Goal: Task Accomplishment & Management: Manage account settings

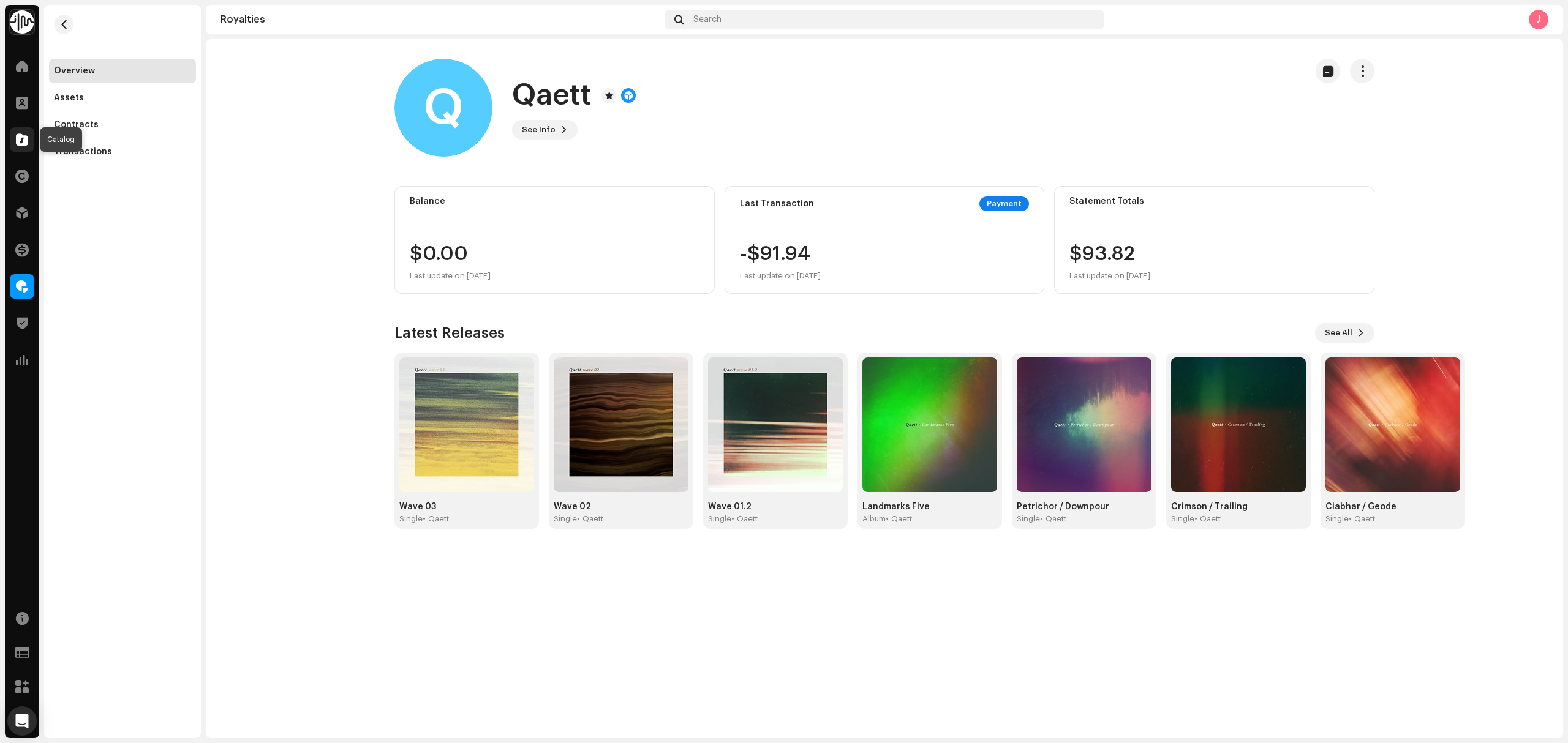
click at [23, 142] on span at bounding box center [22, 139] width 12 height 10
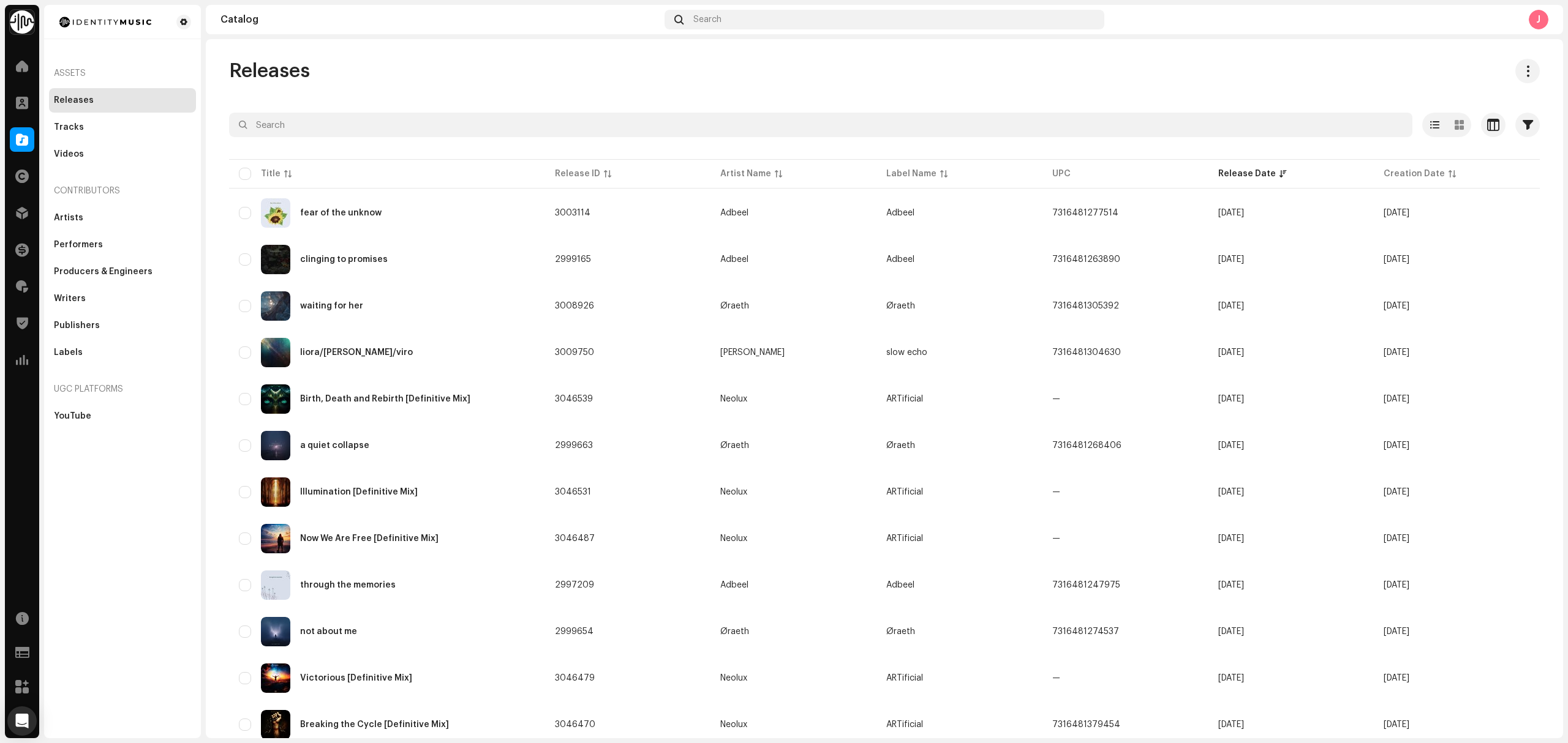
click at [48, 505] on div "Assets Releases Tracks Videos Contributors Artists Performers Producers & Engin…" at bounding box center [122, 372] width 157 height 733
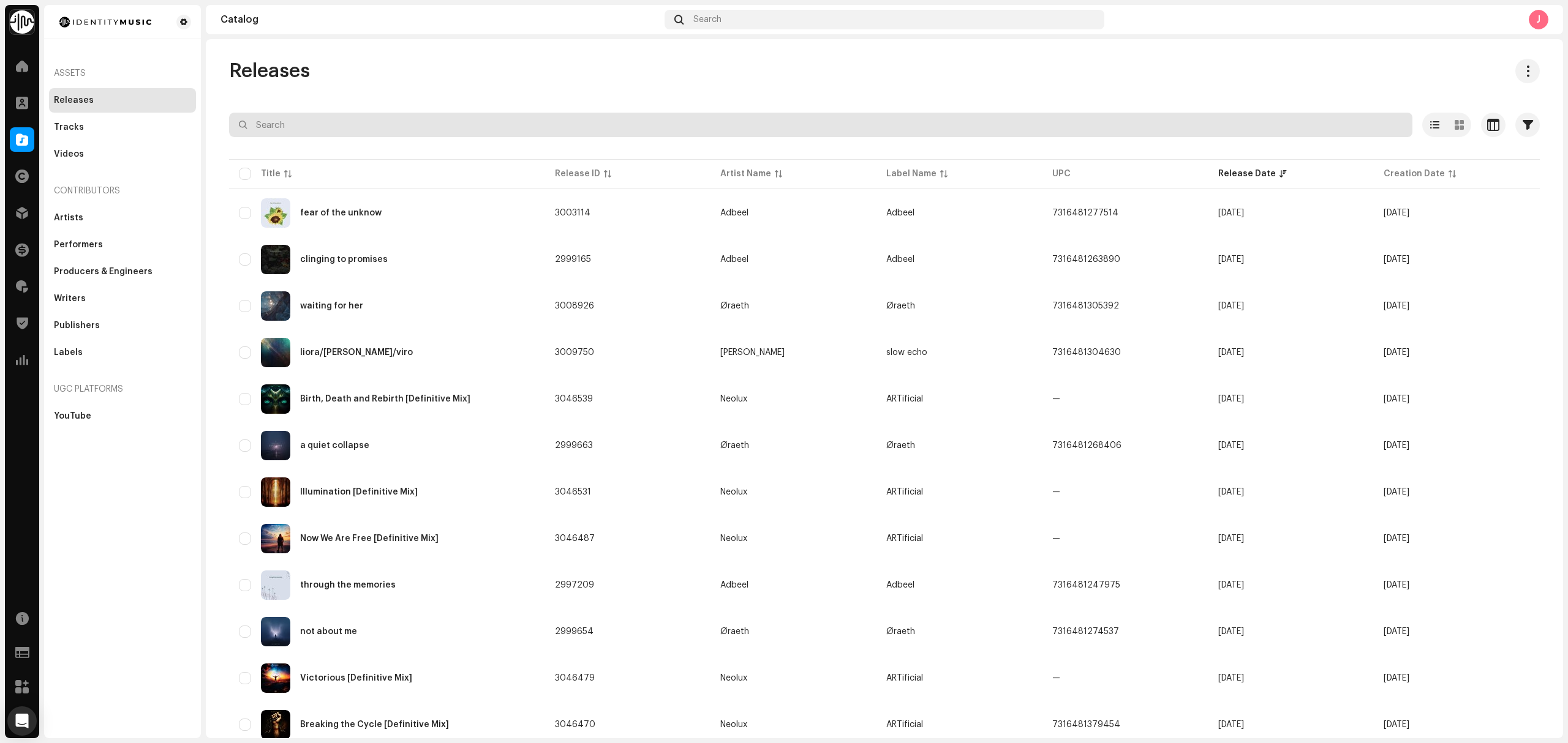
drag, startPoint x: 361, startPoint y: 136, endPoint x: 363, endPoint y: 129, distance: 7.3
click at [363, 129] on input "text" at bounding box center [820, 125] width 1183 height 25
paste input "7316481237426"
type input "7316481237426"
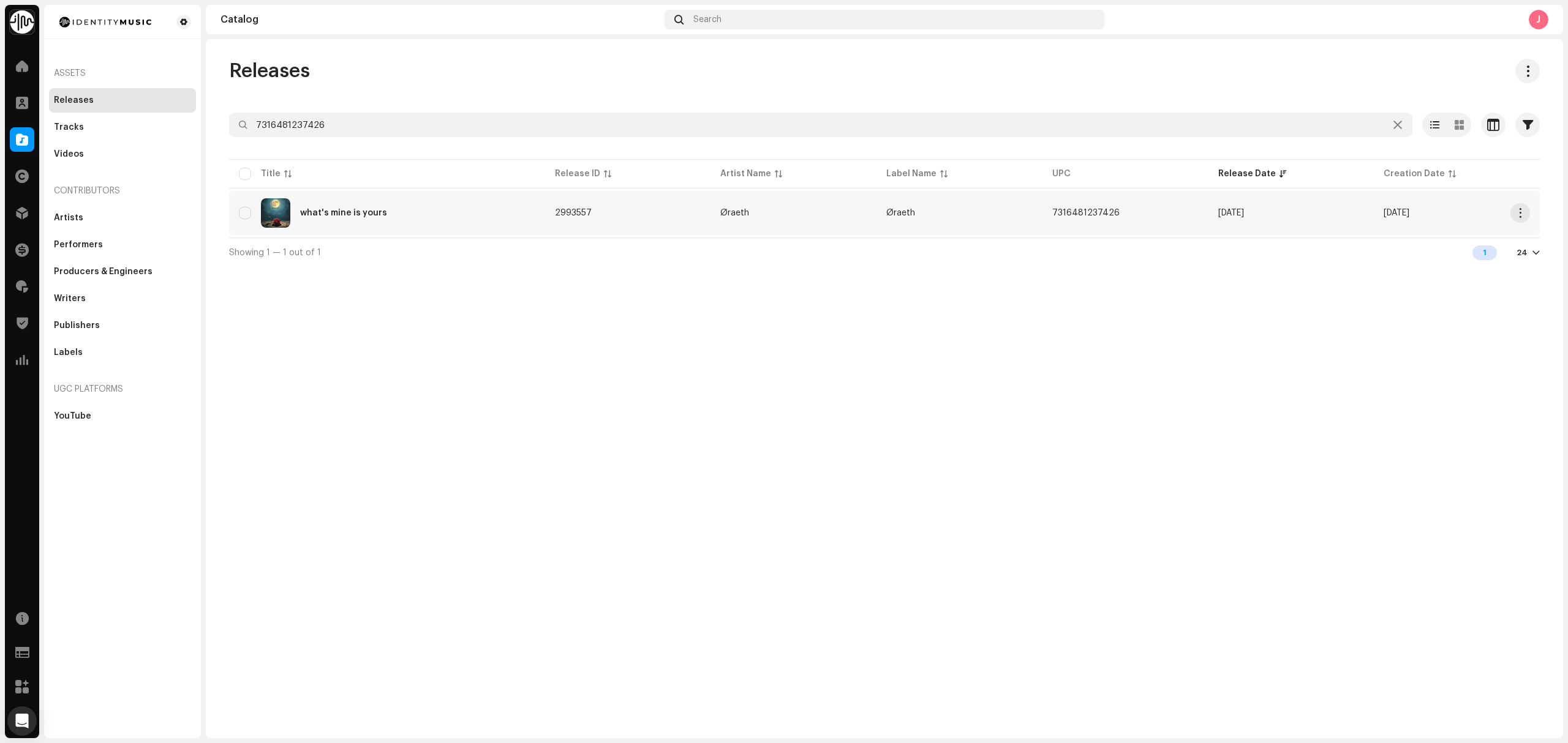
click at [461, 218] on div "what's mine is yours" at bounding box center [387, 213] width 296 height 29
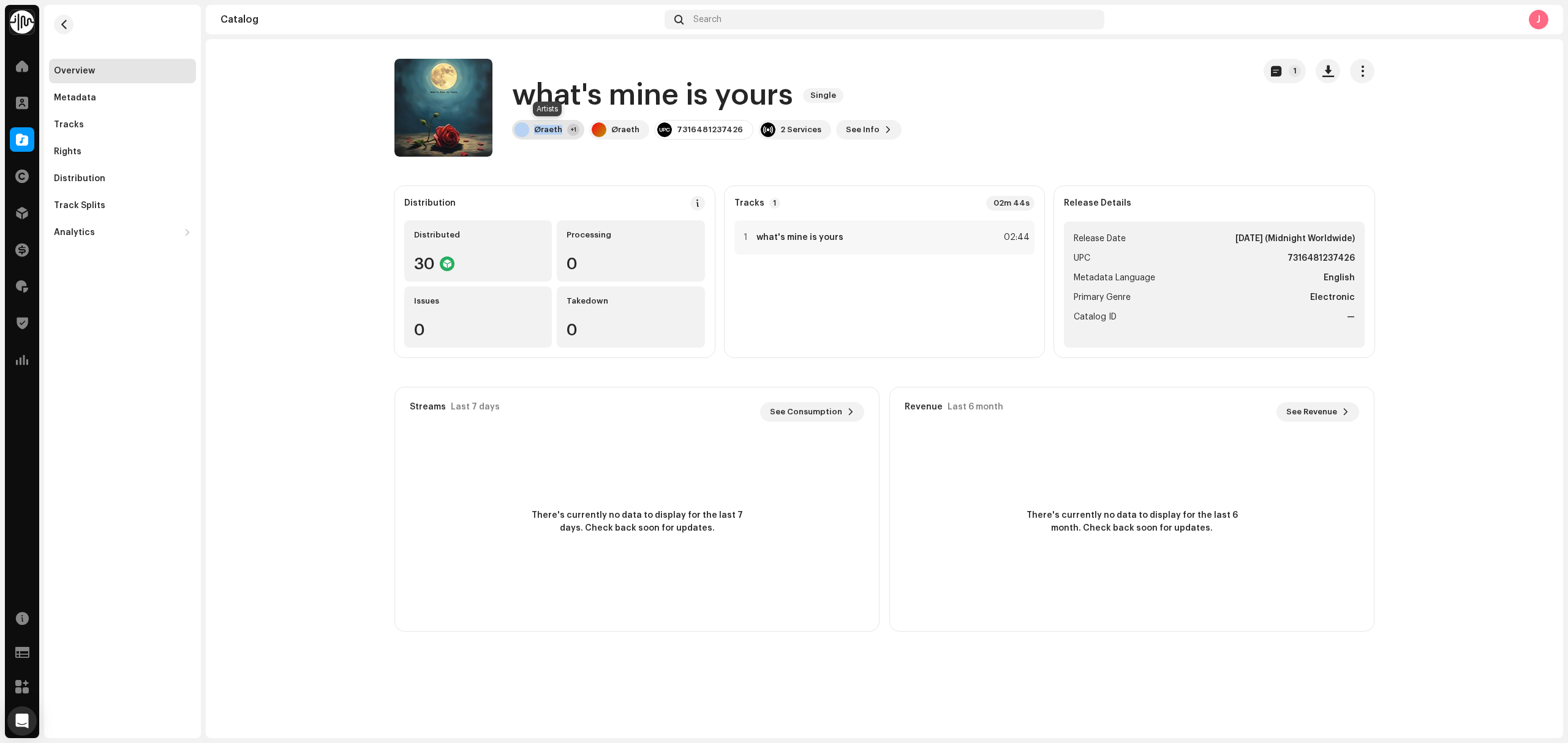
drag, startPoint x: 563, startPoint y: 131, endPoint x: 530, endPoint y: 131, distance: 33.0
click at [530, 131] on div "Øraeth +1" at bounding box center [547, 129] width 72 height 20
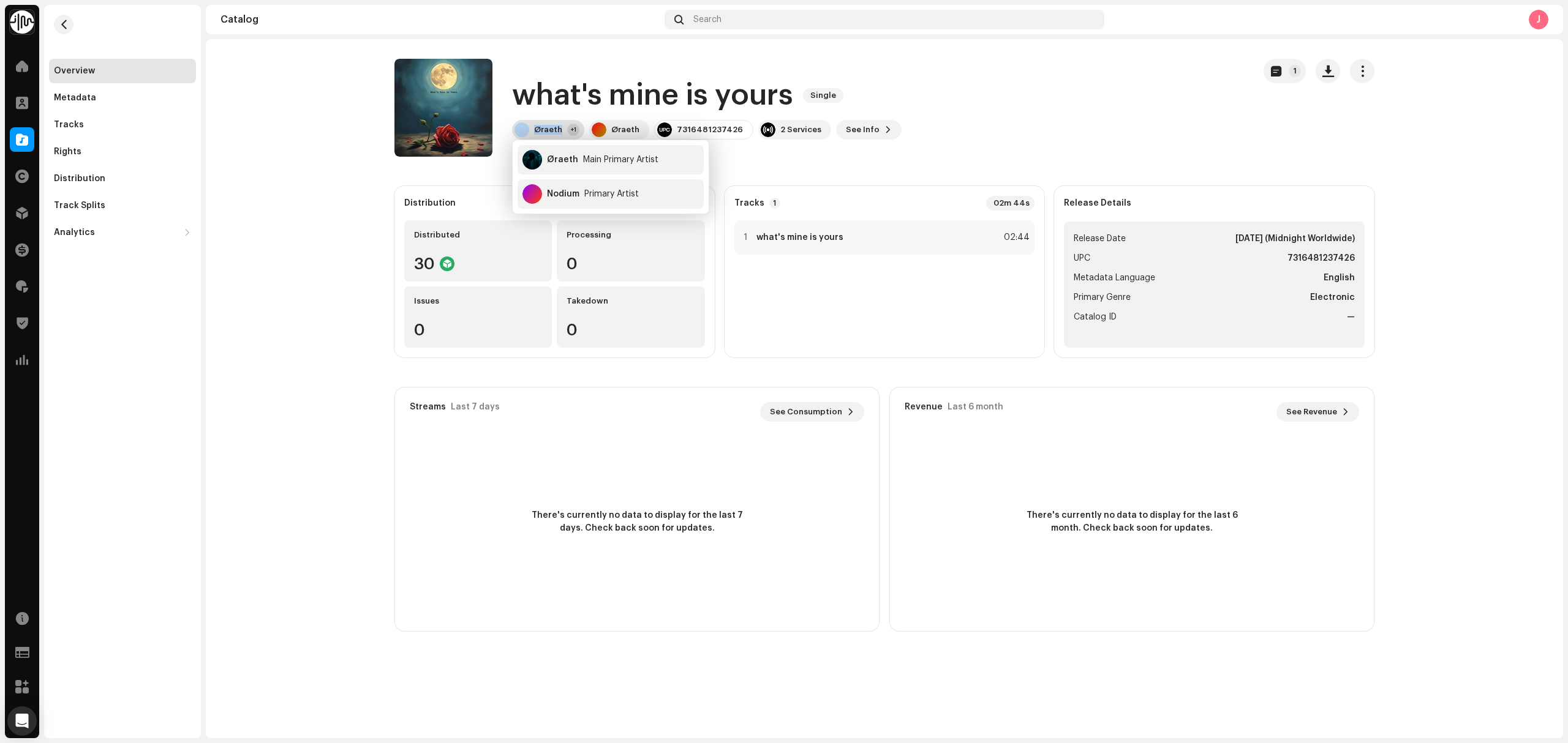
copy div "Øraeth"
drag, startPoint x: 581, startPoint y: 203, endPoint x: 539, endPoint y: 201, distance: 42.0
click at [539, 201] on div "Nodium Primary Artist" at bounding box center [610, 193] width 186 height 29
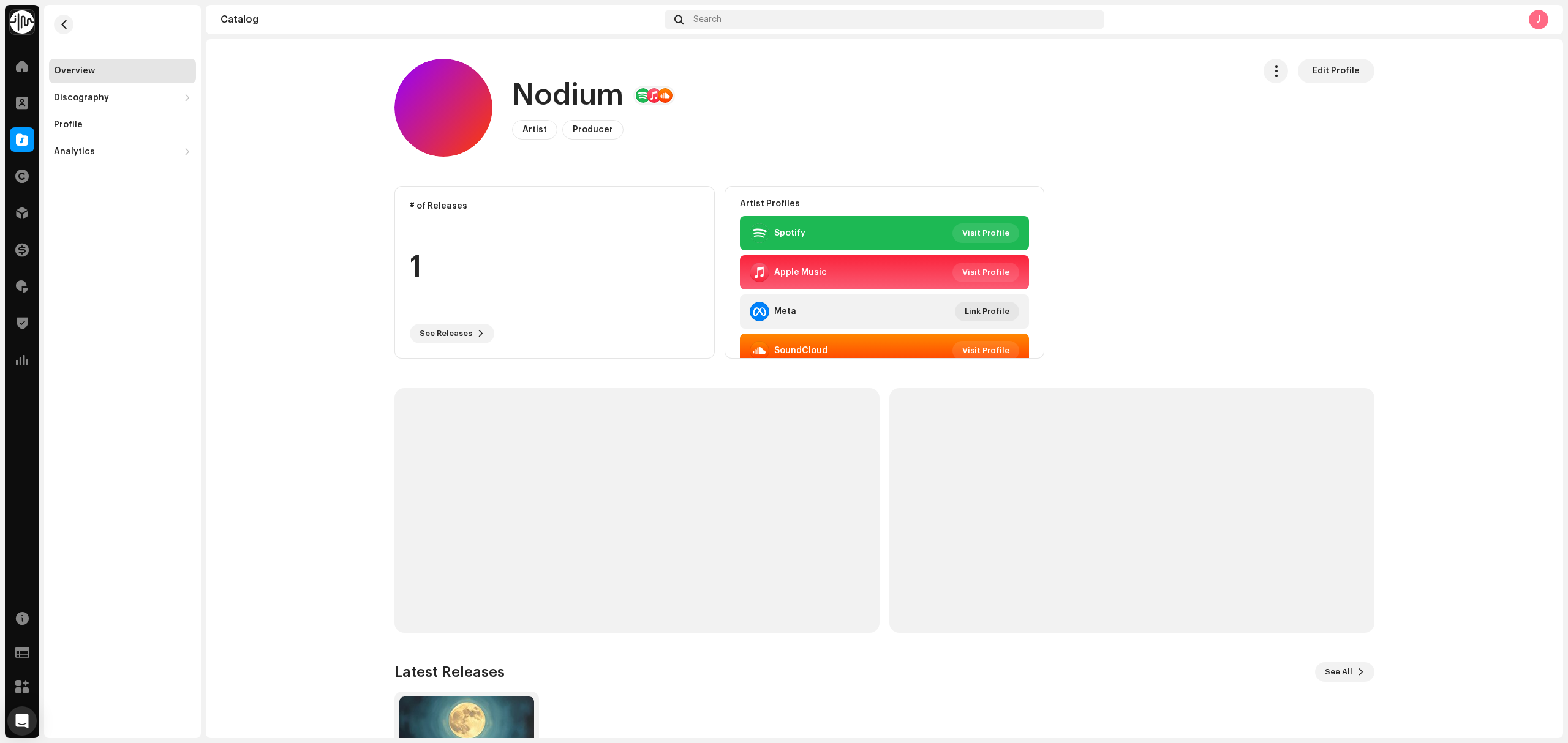
click at [581, 104] on h1 "Nodium" at bounding box center [568, 96] width 112 height 39
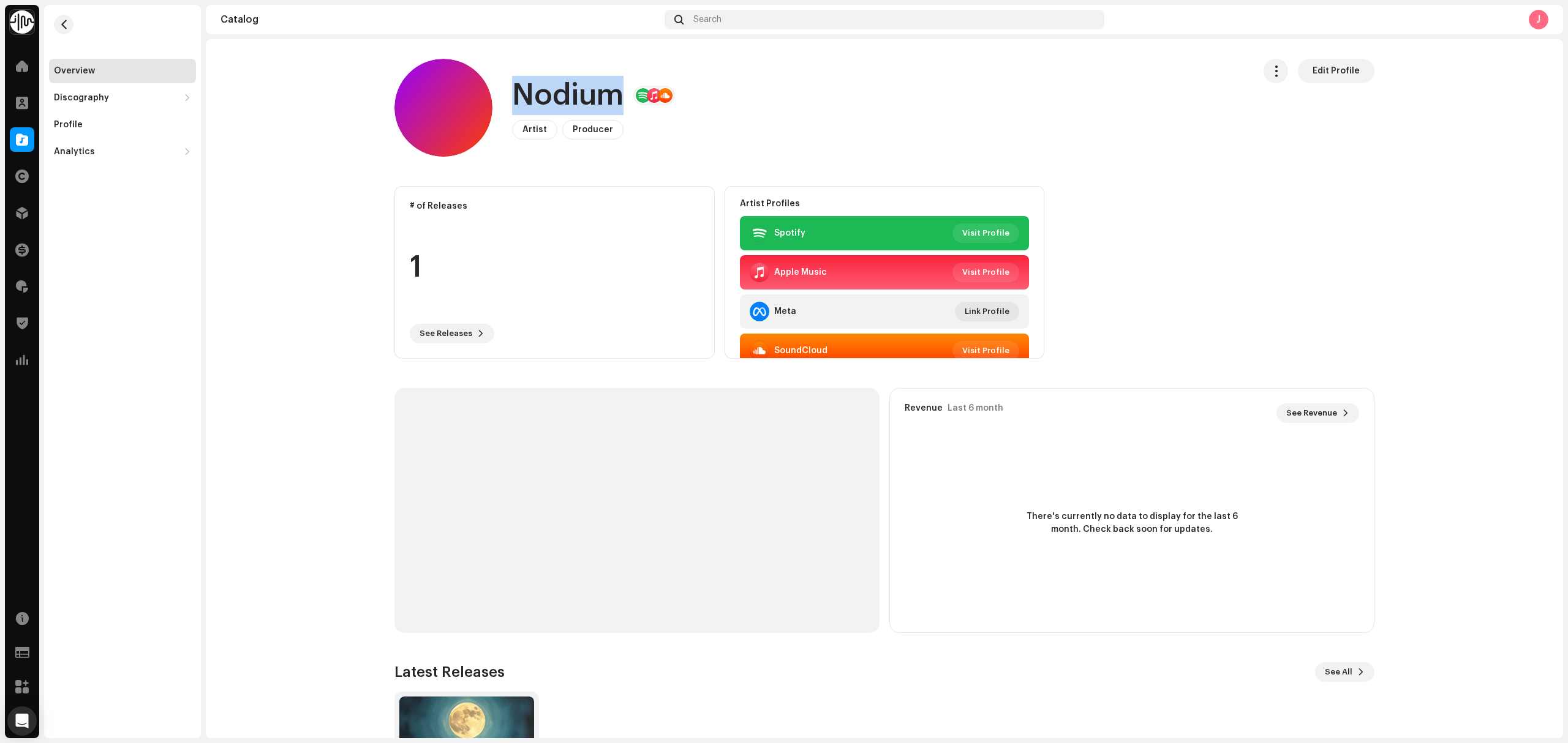
copy h1 "Nodium"
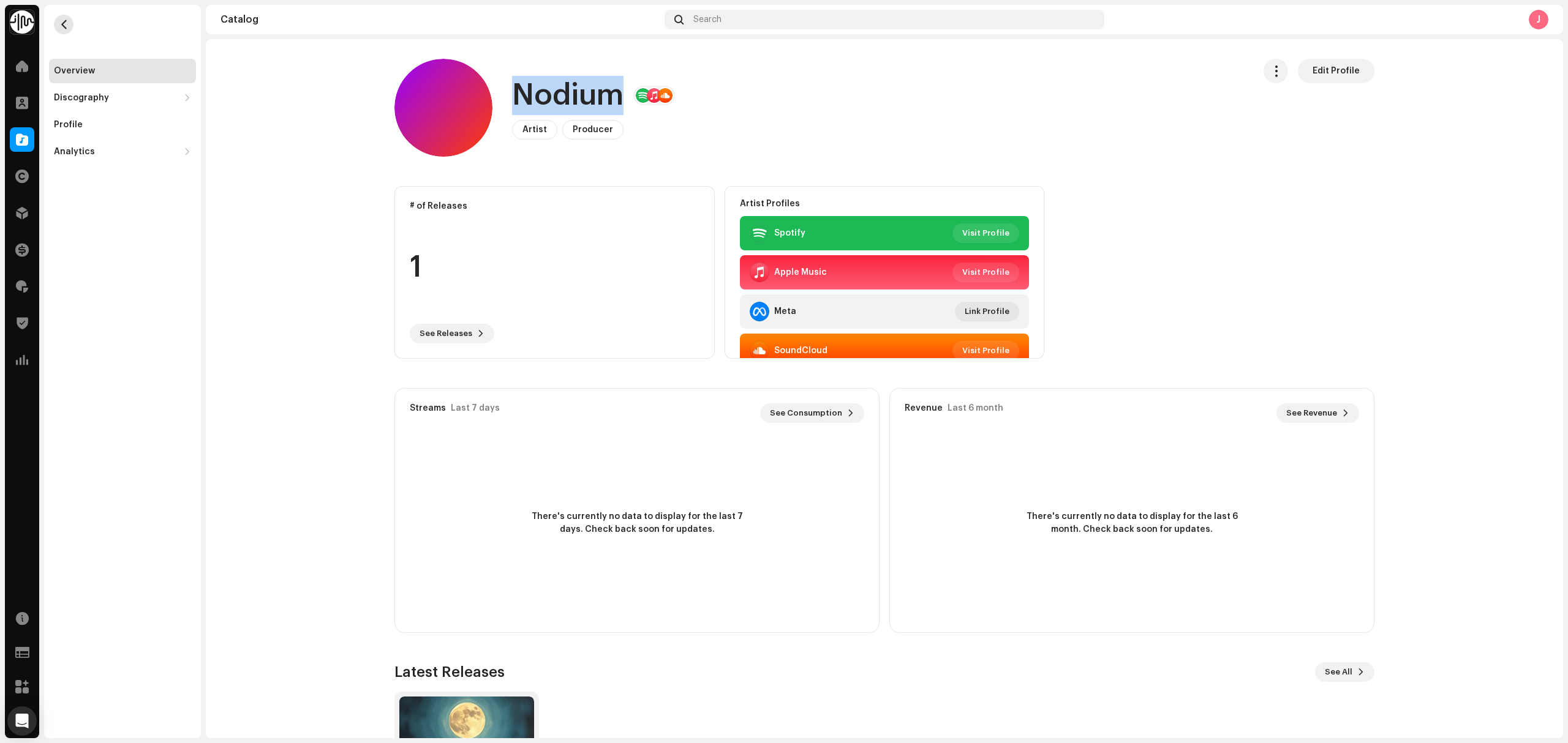
click at [64, 16] on button "button" at bounding box center [64, 25] width 20 height 20
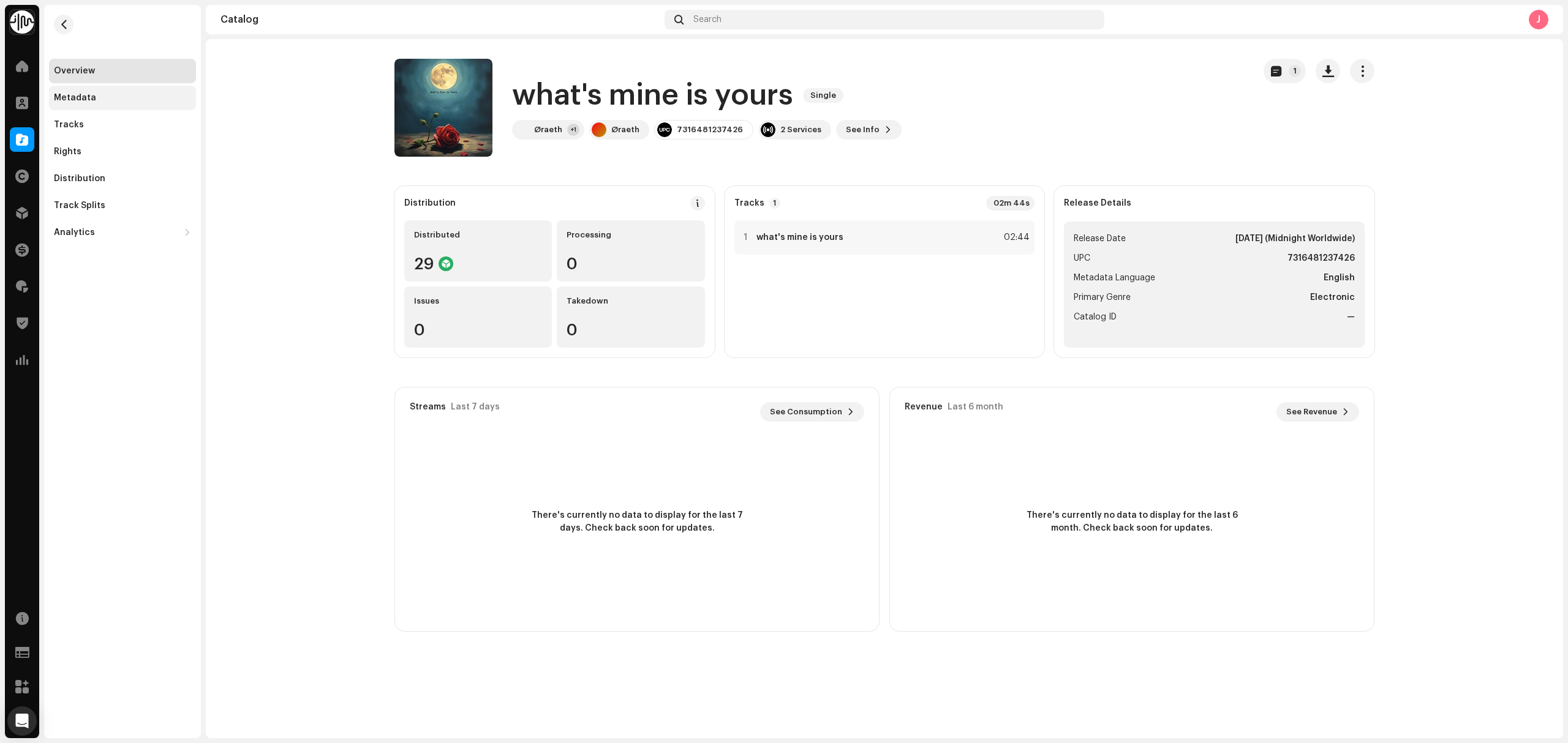
click at [126, 106] on div "Metadata" at bounding box center [122, 98] width 147 height 25
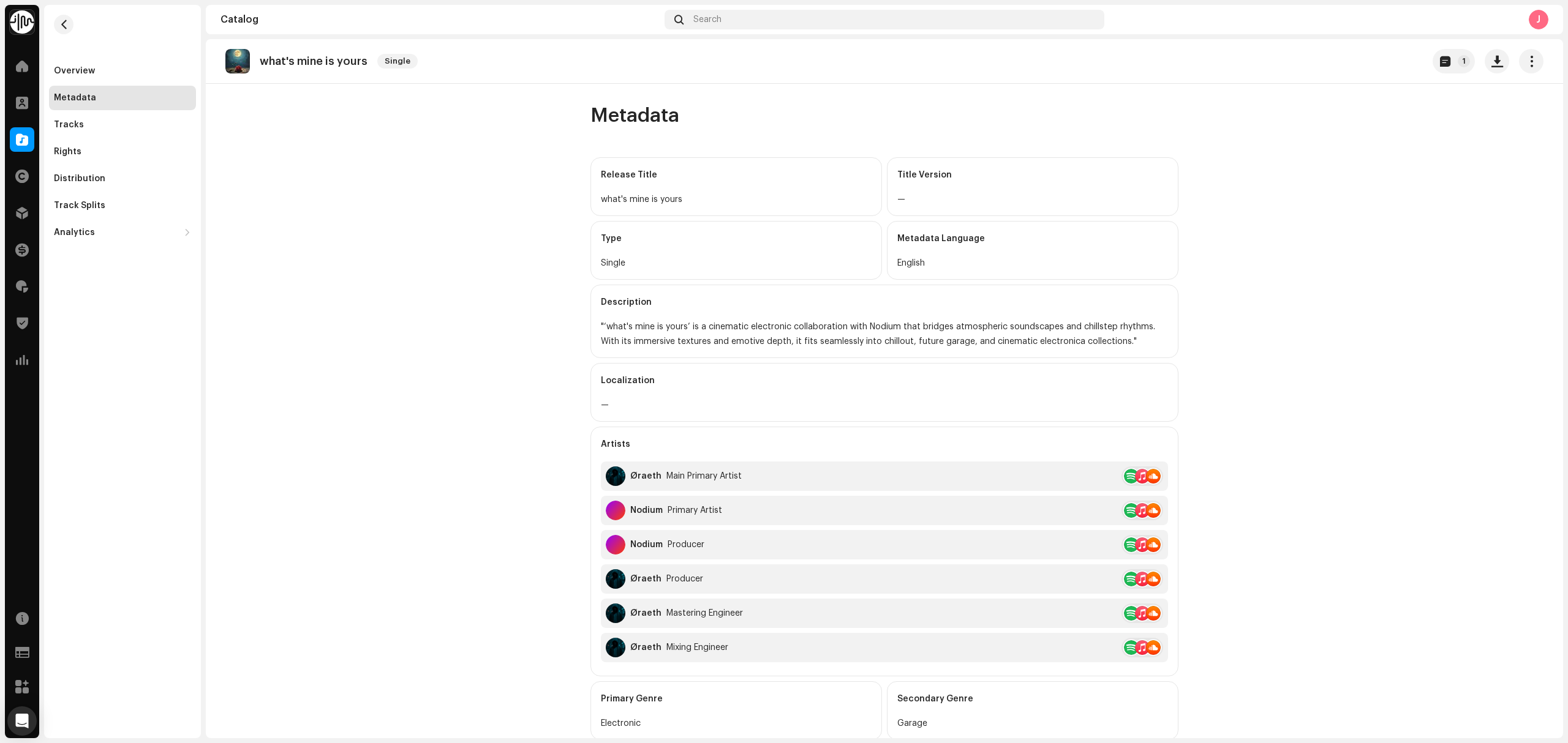
click at [86, 126] on div "Tracks" at bounding box center [122, 124] width 137 height 10
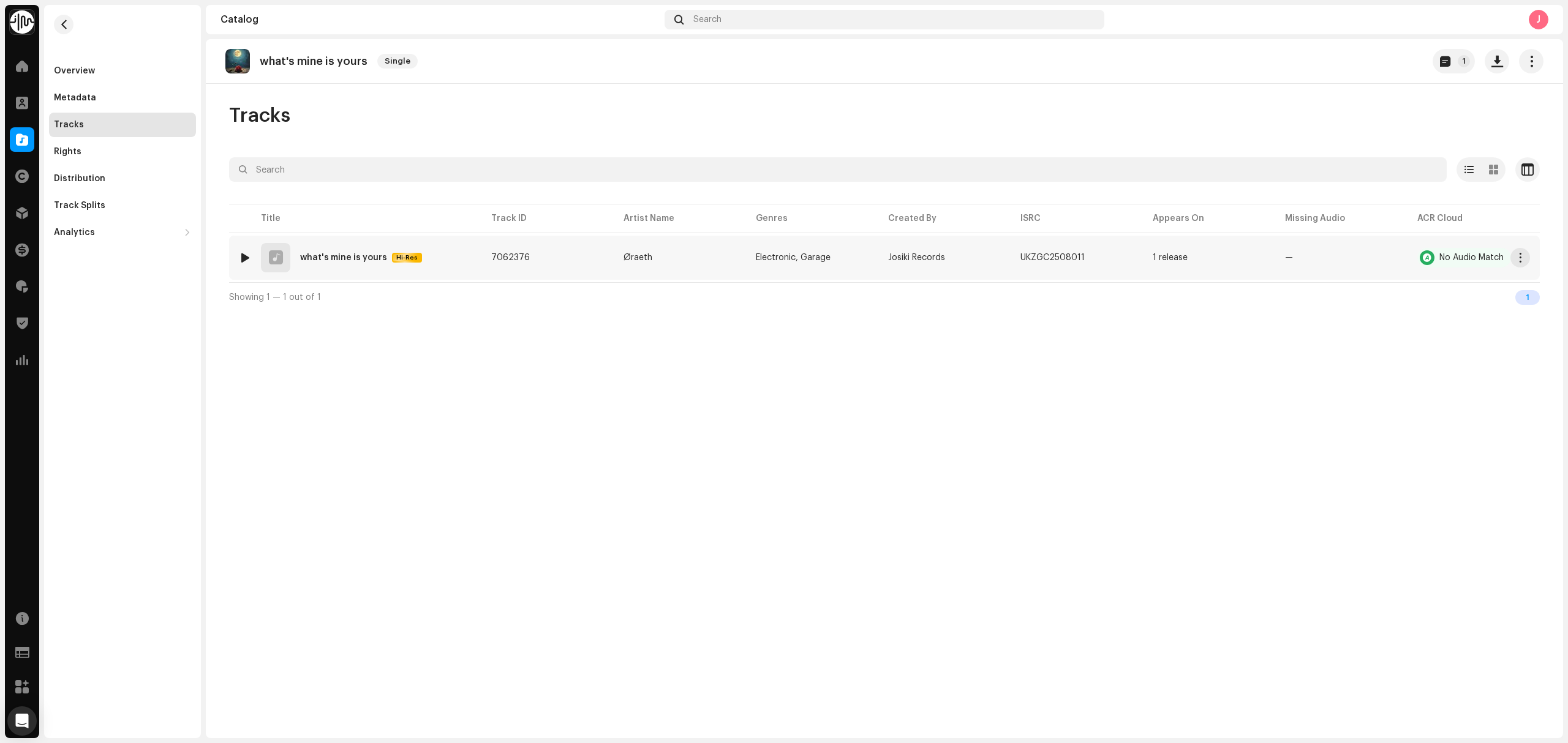
click at [479, 257] on td "1 what's mine is yours Hi-Res" at bounding box center [355, 258] width 252 height 44
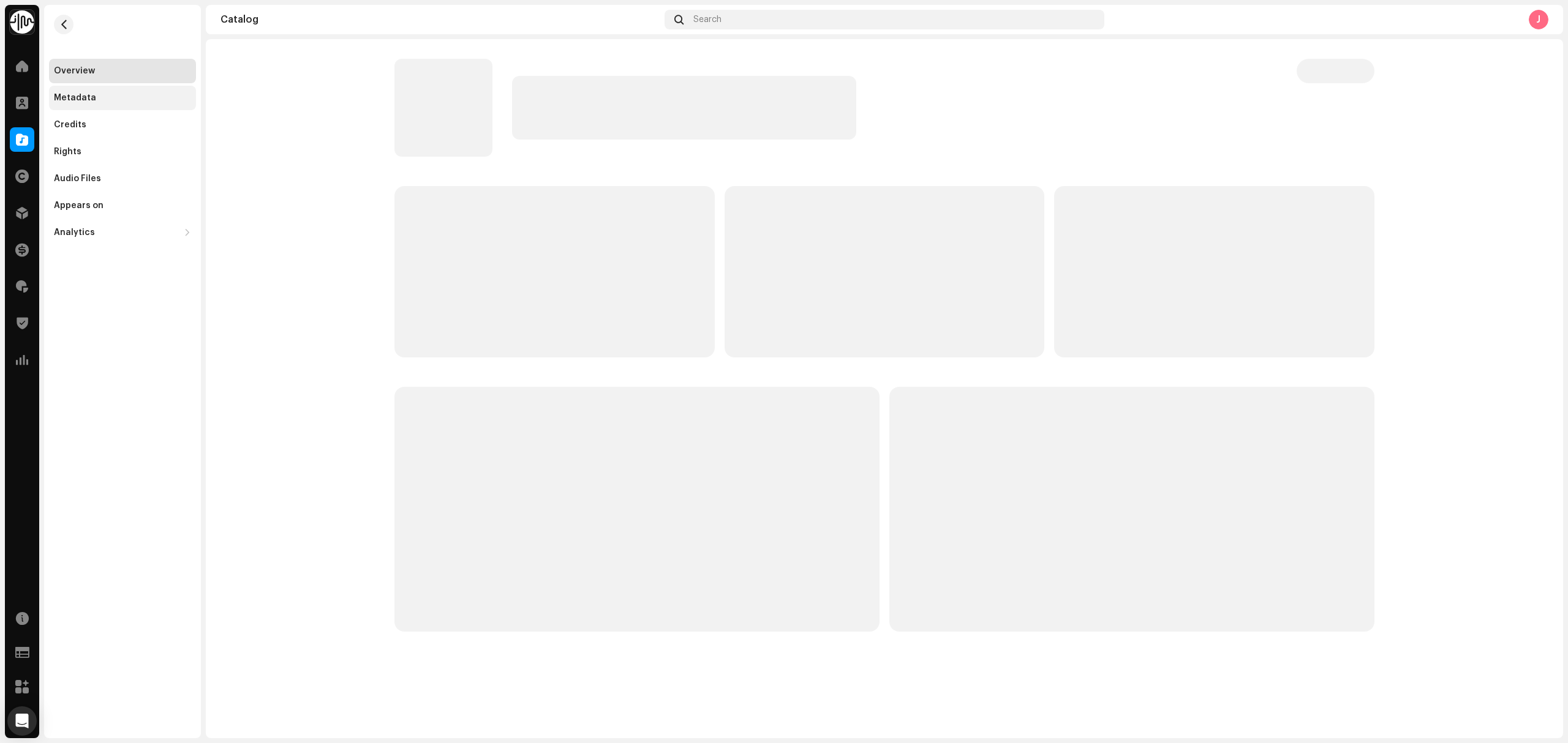
click at [118, 94] on div "Metadata" at bounding box center [122, 98] width 137 height 10
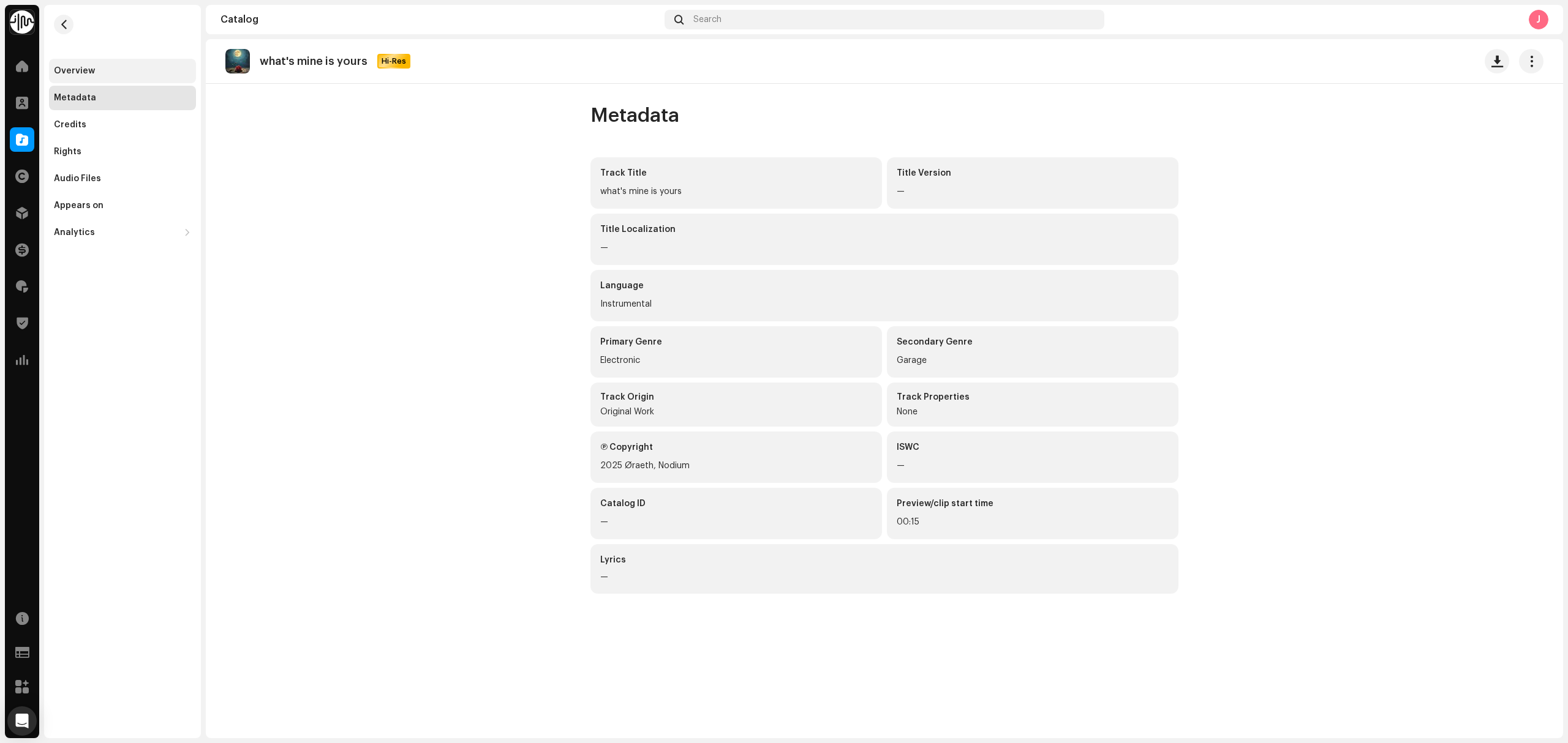
click at [67, 74] on div "Overview" at bounding box center [74, 71] width 41 height 10
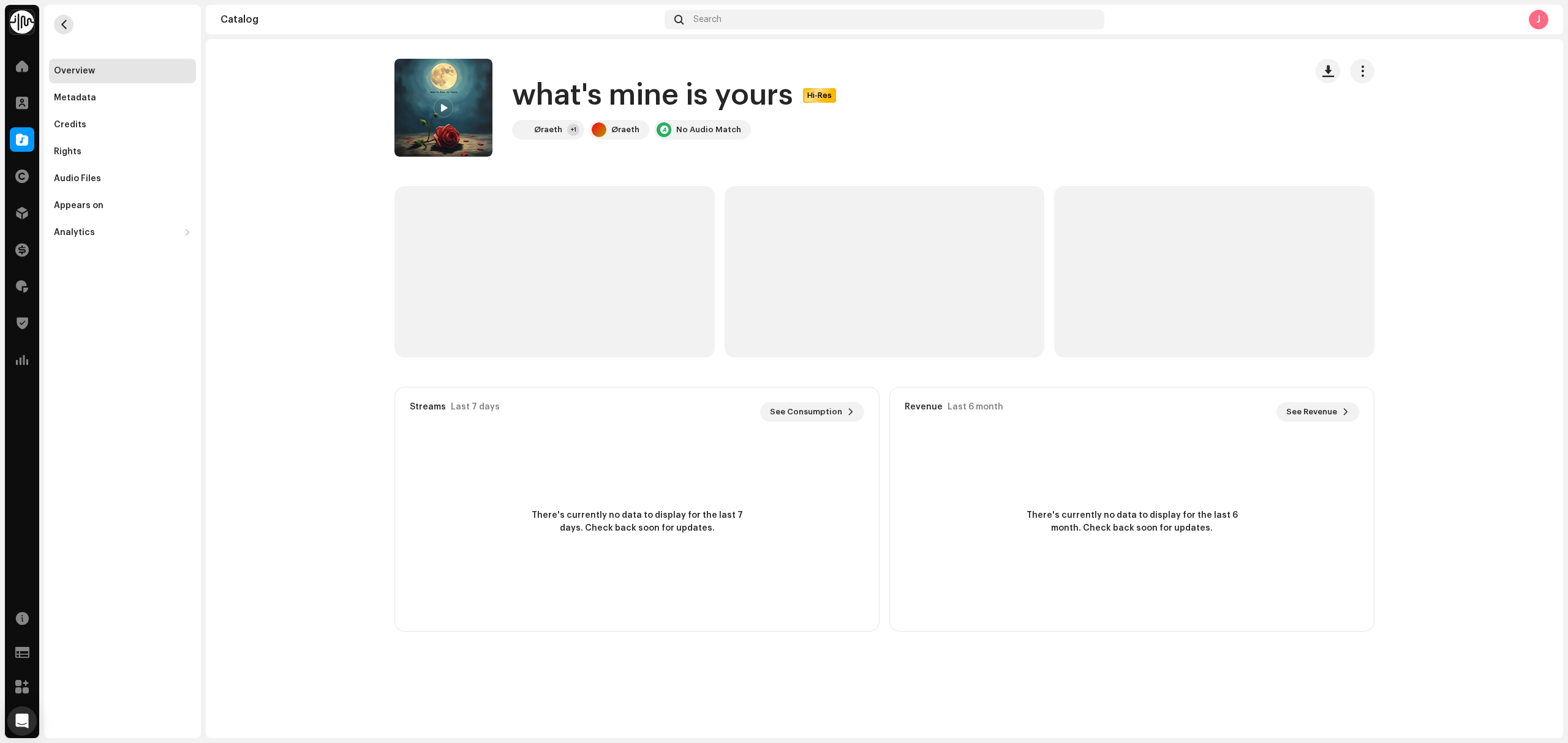
click at [54, 28] on button "button" at bounding box center [64, 25] width 20 height 20
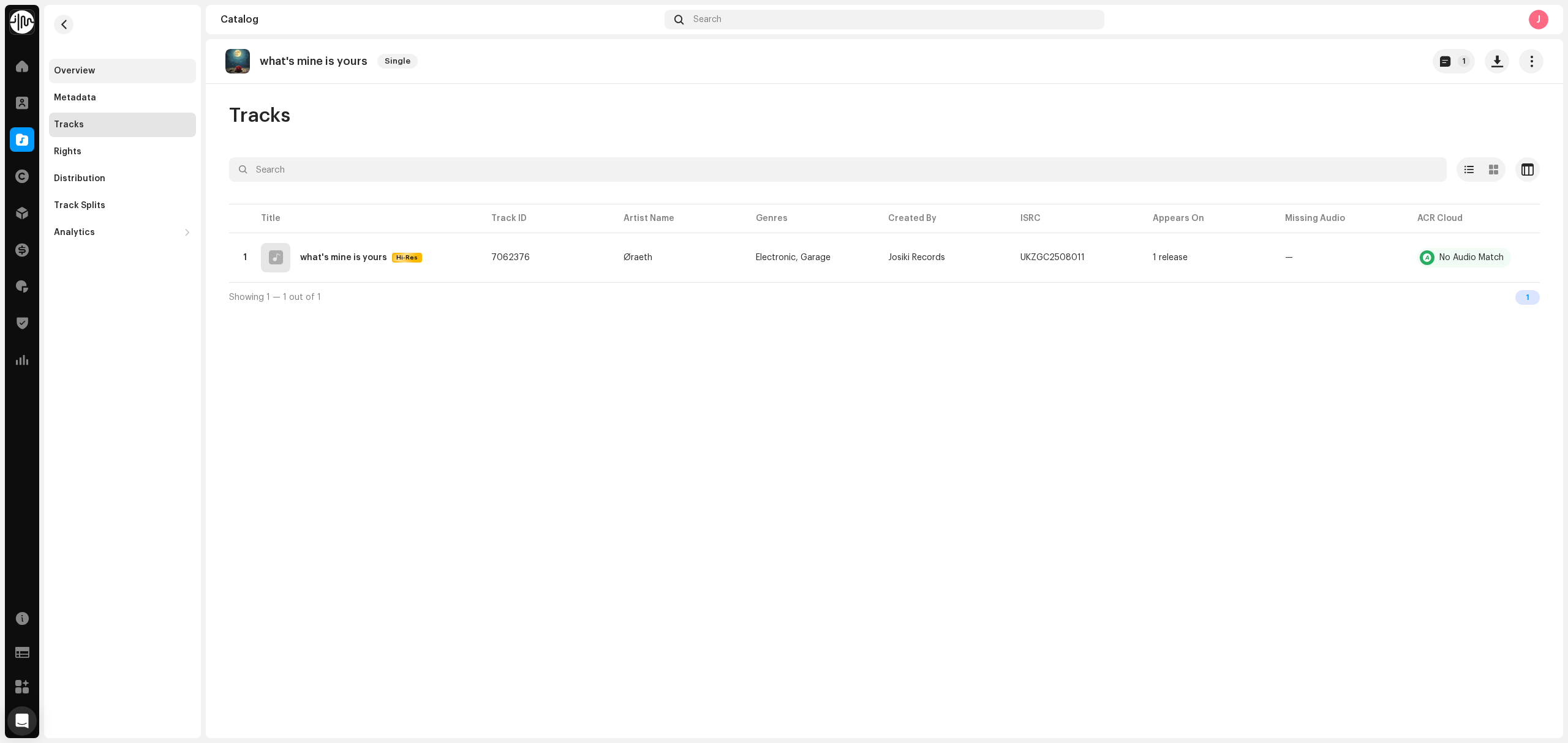
click at [151, 81] on div "Overview" at bounding box center [122, 71] width 147 height 25
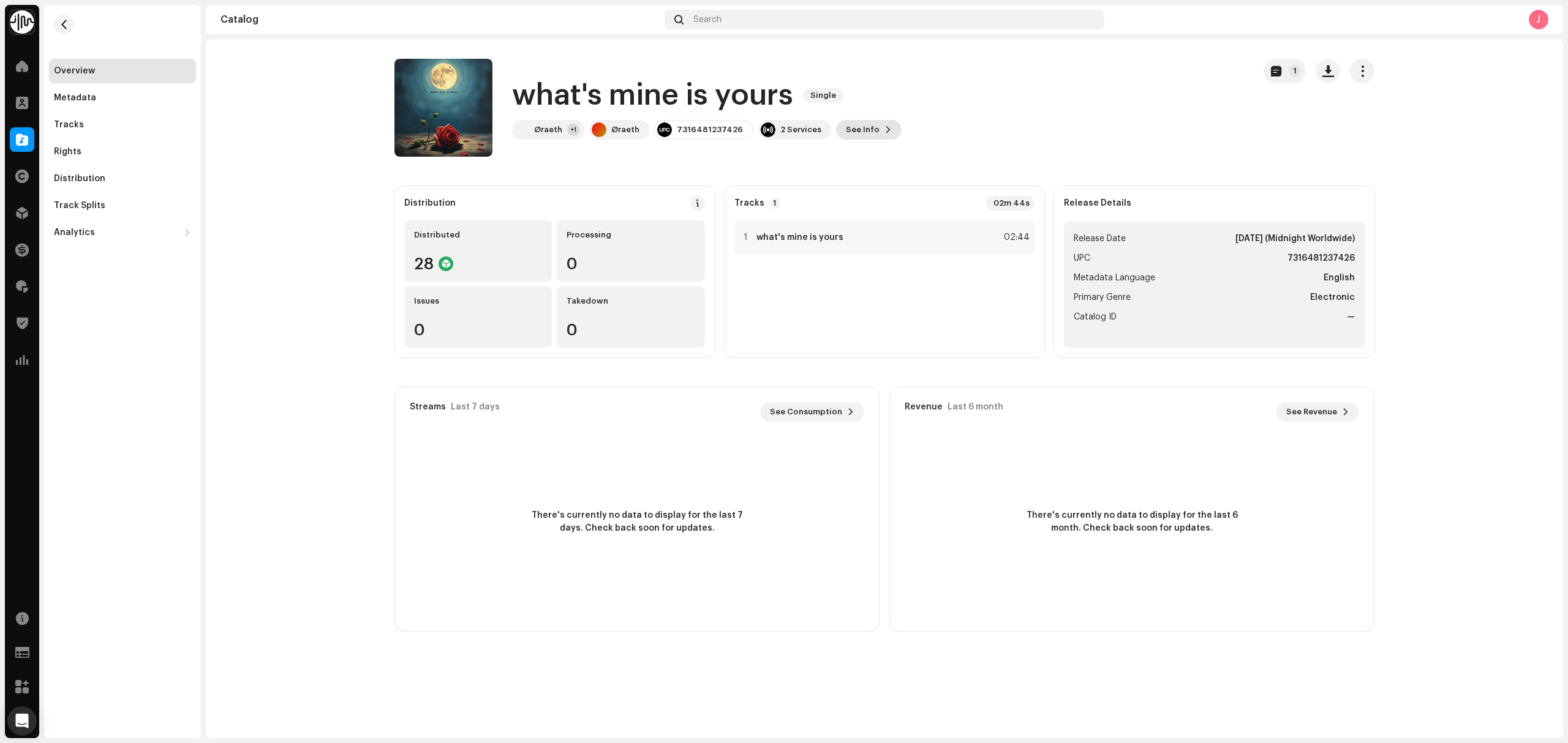
click at [845, 133] on span "See Info" at bounding box center [862, 130] width 34 height 25
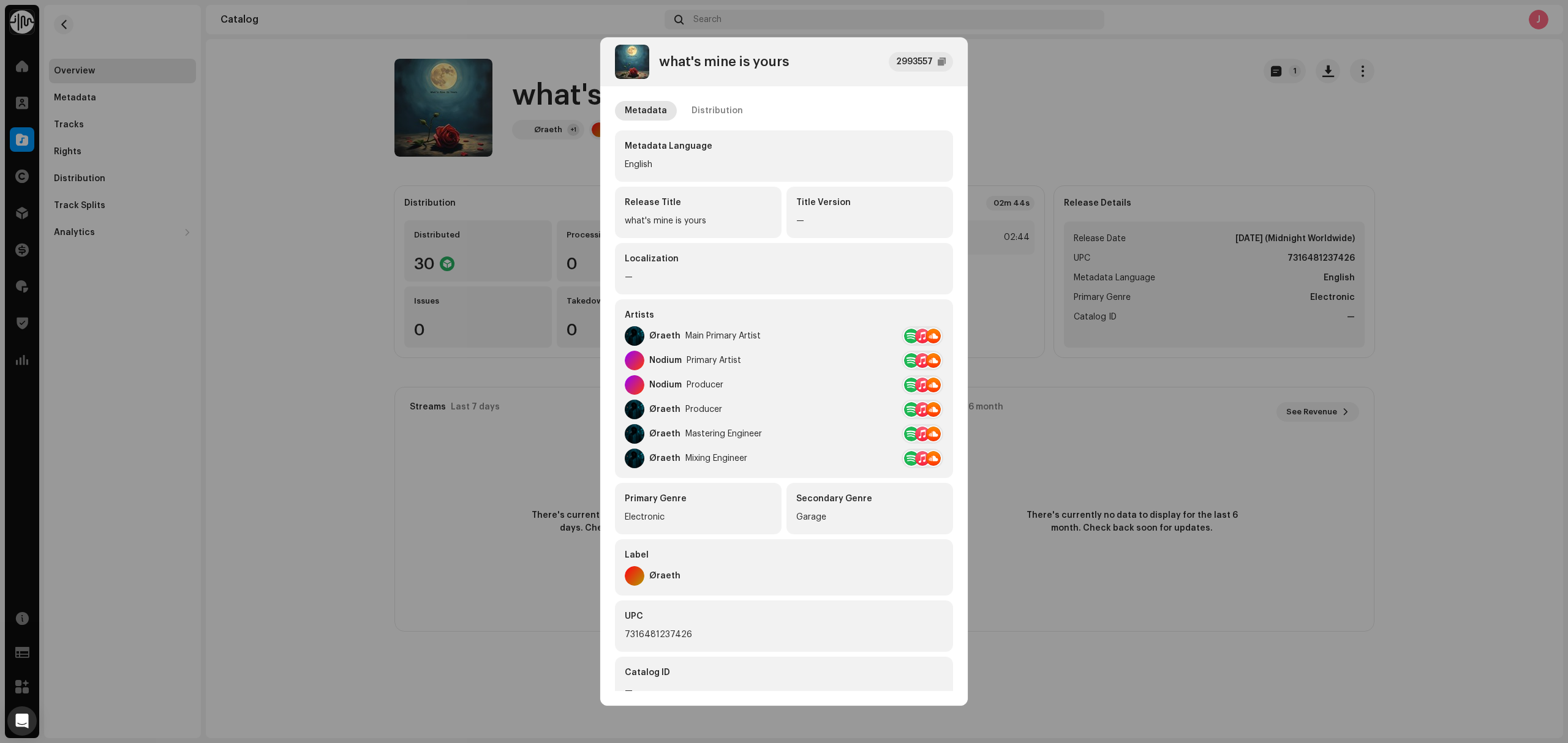
click at [731, 97] on div "Metadata Distribution Metadata Language English Release Title what's mine is yo…" at bounding box center [784, 388] width 367 height 606
drag, startPoint x: 725, startPoint y: 106, endPoint x: 799, endPoint y: 126, distance: 76.7
click at [725, 106] on div "Distribution" at bounding box center [717, 111] width 51 height 20
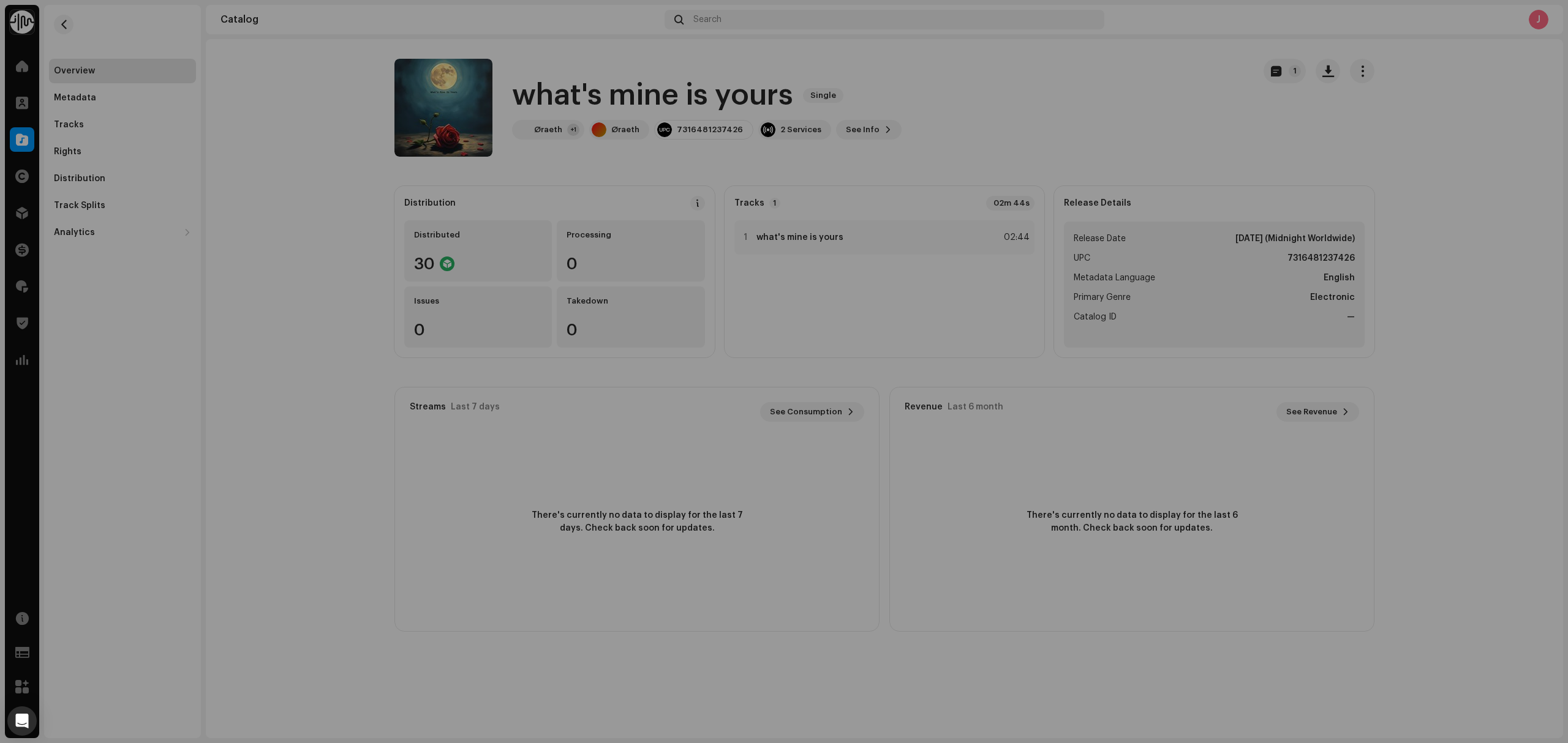
drag, startPoint x: 355, startPoint y: 172, endPoint x: 444, endPoint y: 147, distance: 92.4
click at [356, 172] on div "what's mine is yours 2993557 Metadata Distribution Release Date Jan 9, 2026 (Mi…" at bounding box center [784, 372] width 1568 height 743
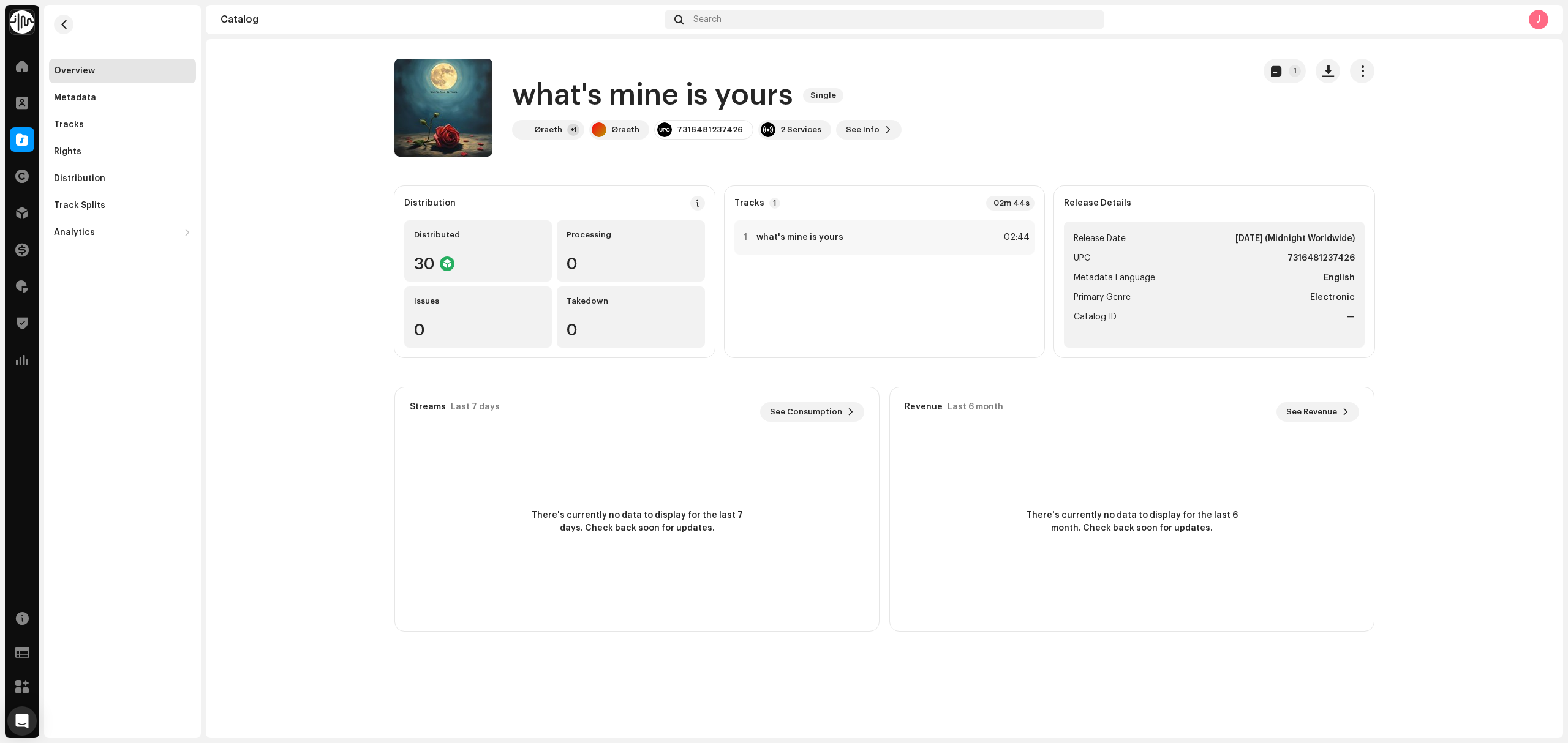
click at [605, 87] on h1 "what's mine is yours" at bounding box center [652, 96] width 281 height 39
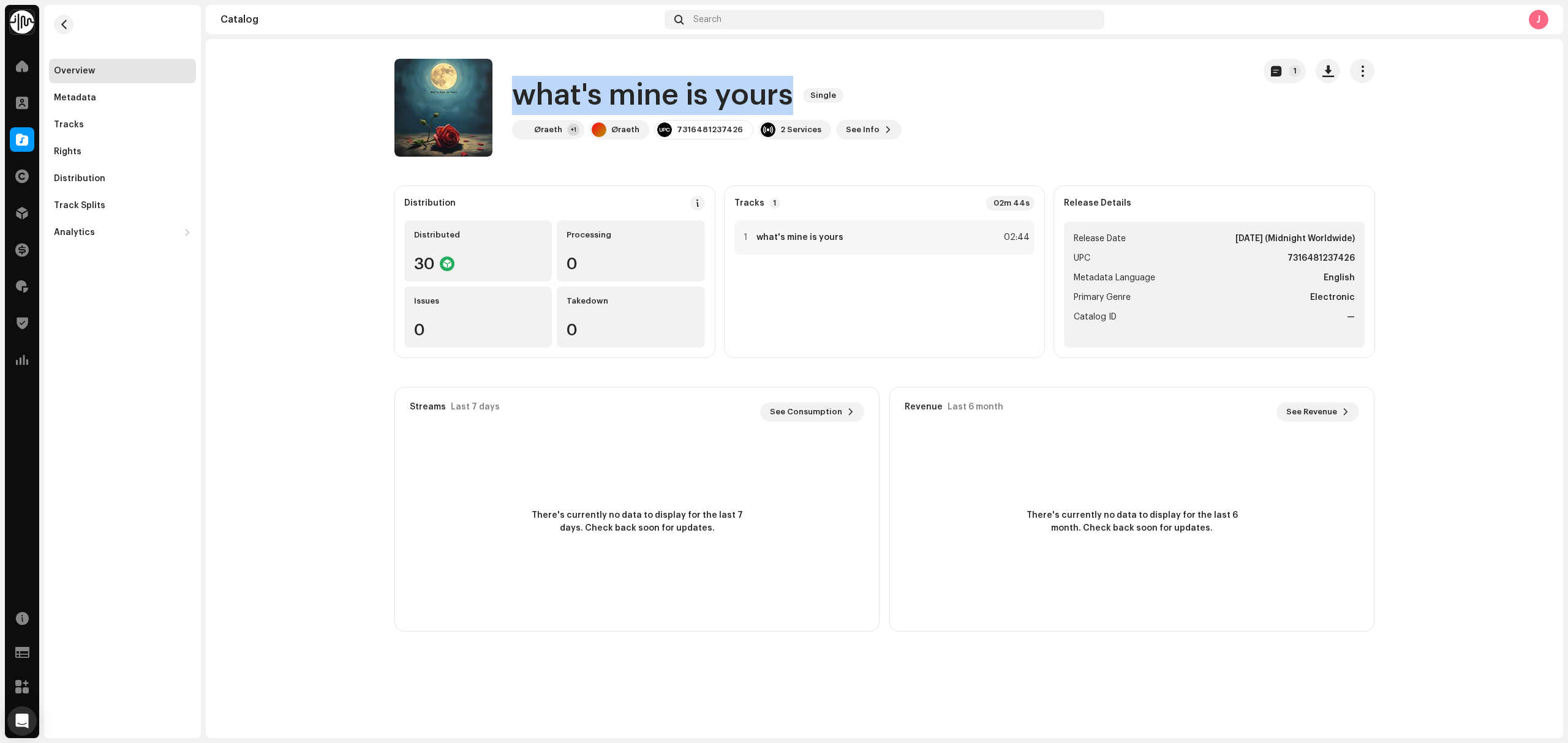
click at [605, 87] on h1 "what's mine is yours" at bounding box center [652, 96] width 281 height 39
copy div "what's mine is yours Single"
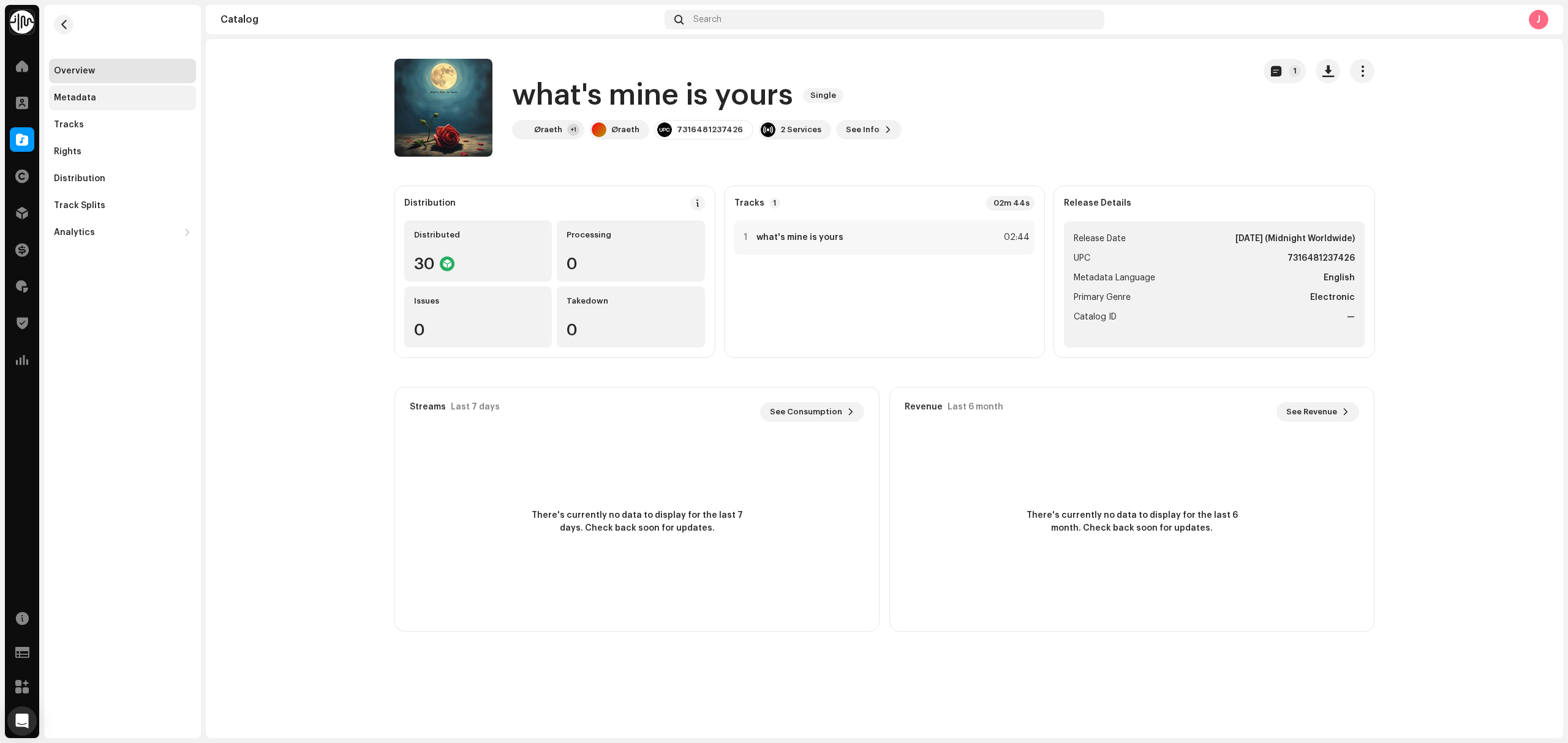
click at [129, 98] on div "Metadata" at bounding box center [122, 98] width 137 height 10
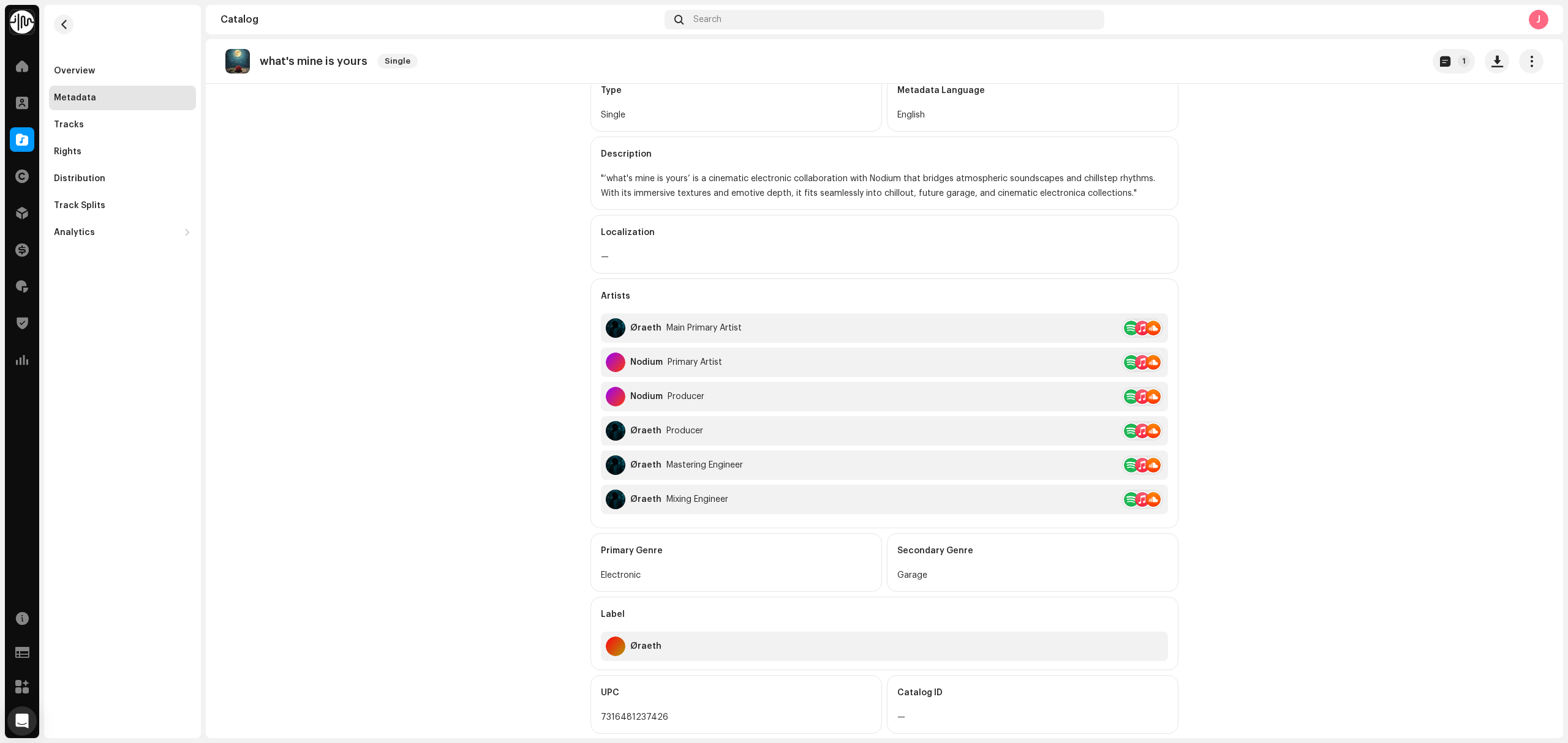
scroll to position [240, 0]
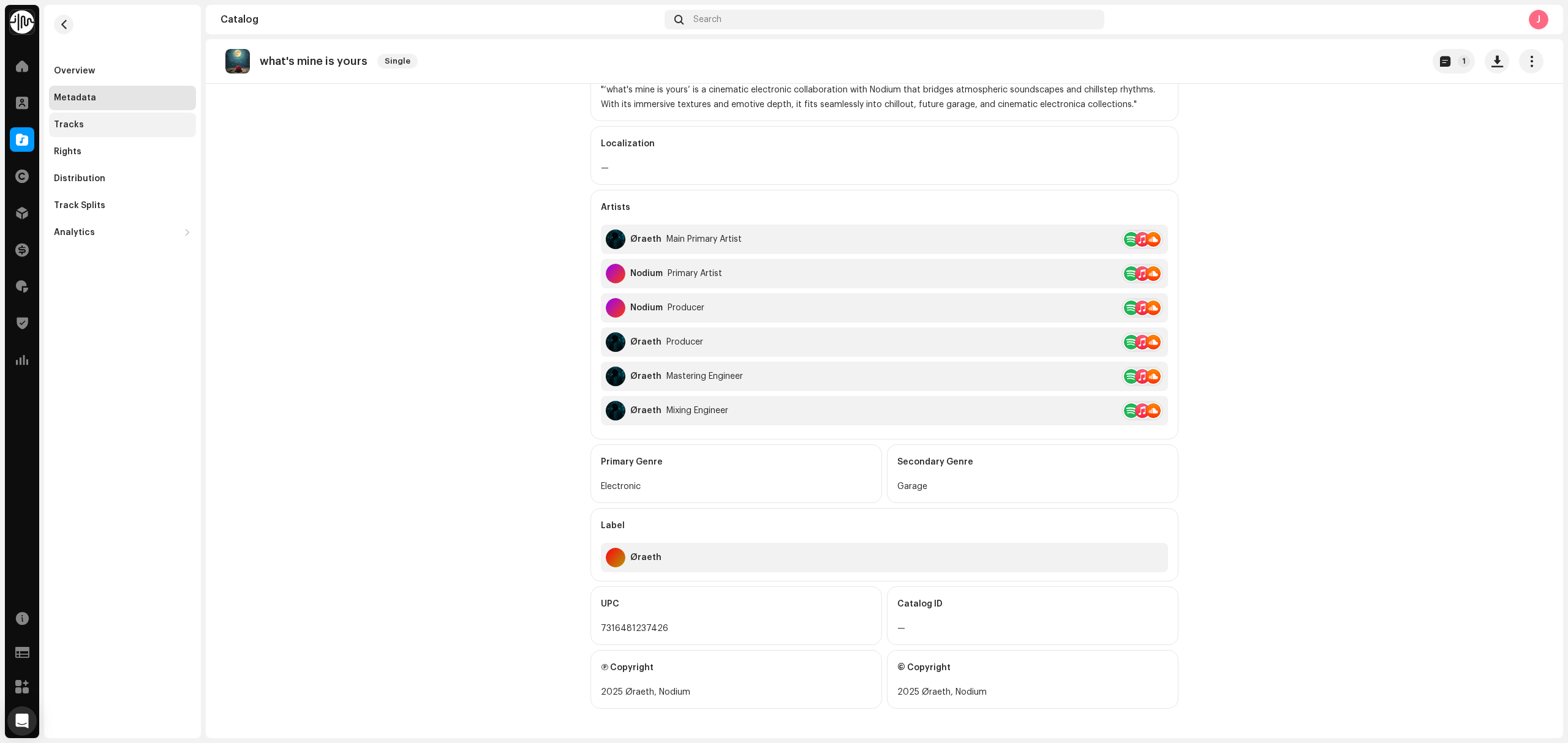
click at [134, 126] on div "Tracks" at bounding box center [122, 124] width 137 height 10
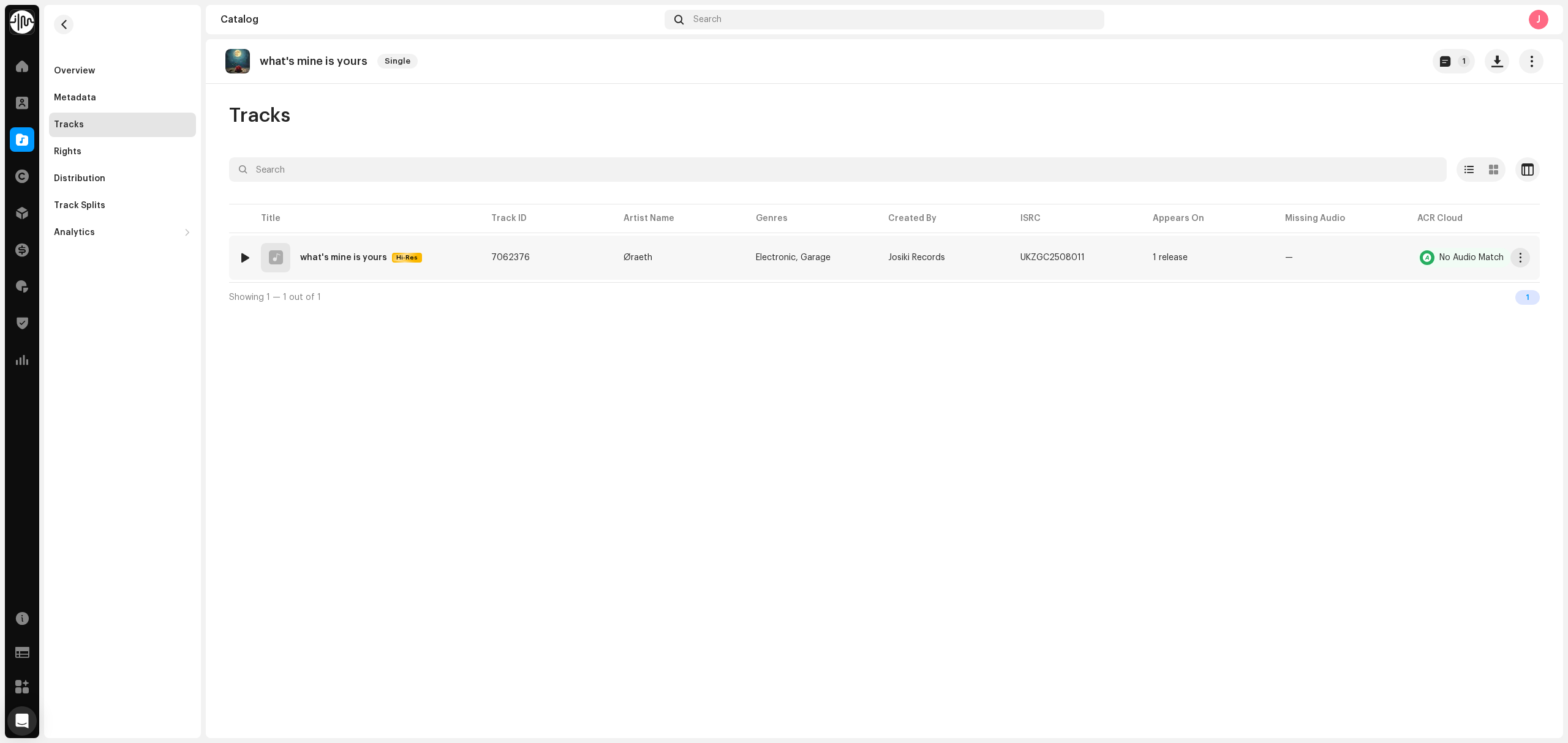
click at [241, 268] on div "1 what's mine is yours Hi-Res" at bounding box center [355, 257] width 232 height 29
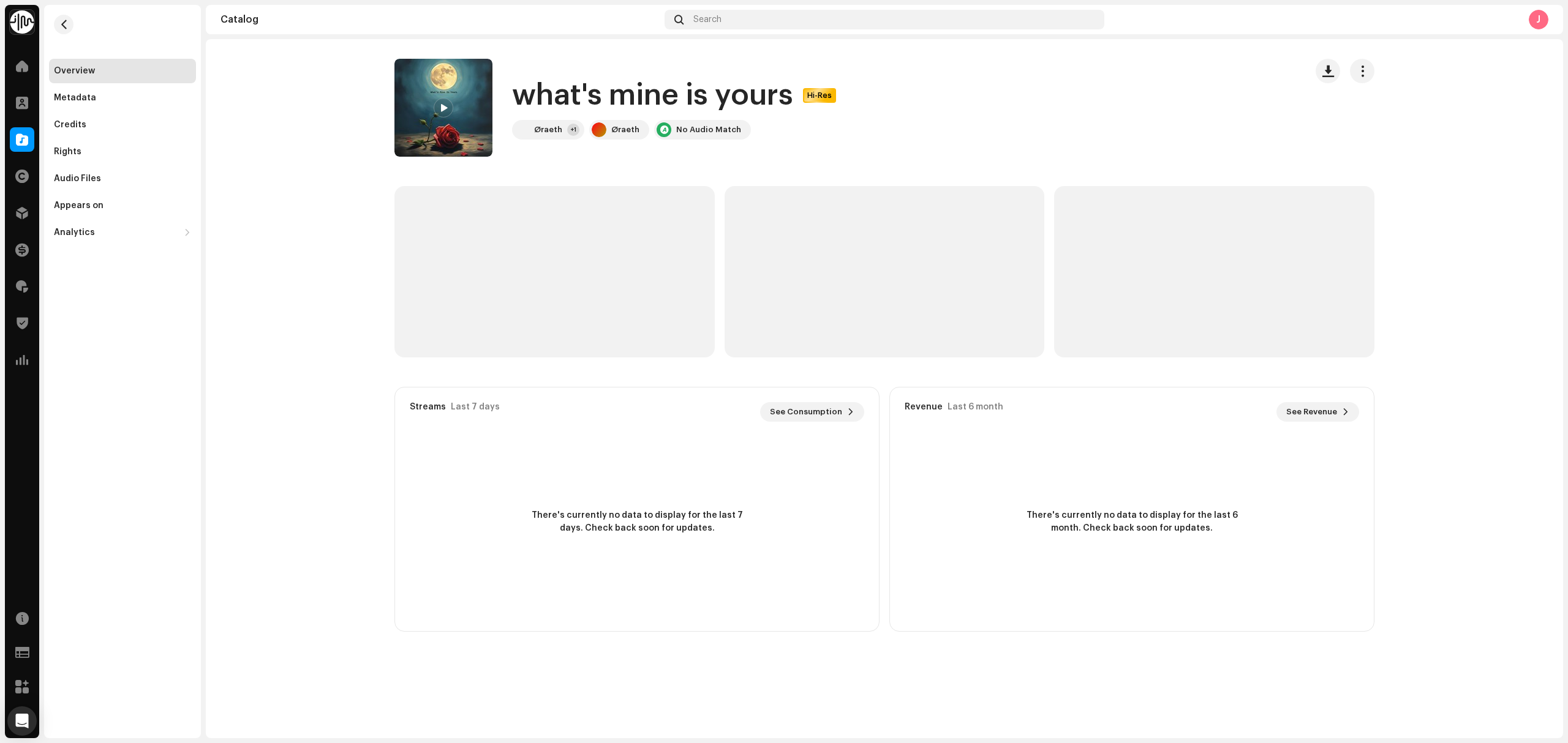
click at [443, 112] on span at bounding box center [443, 108] width 7 height 10
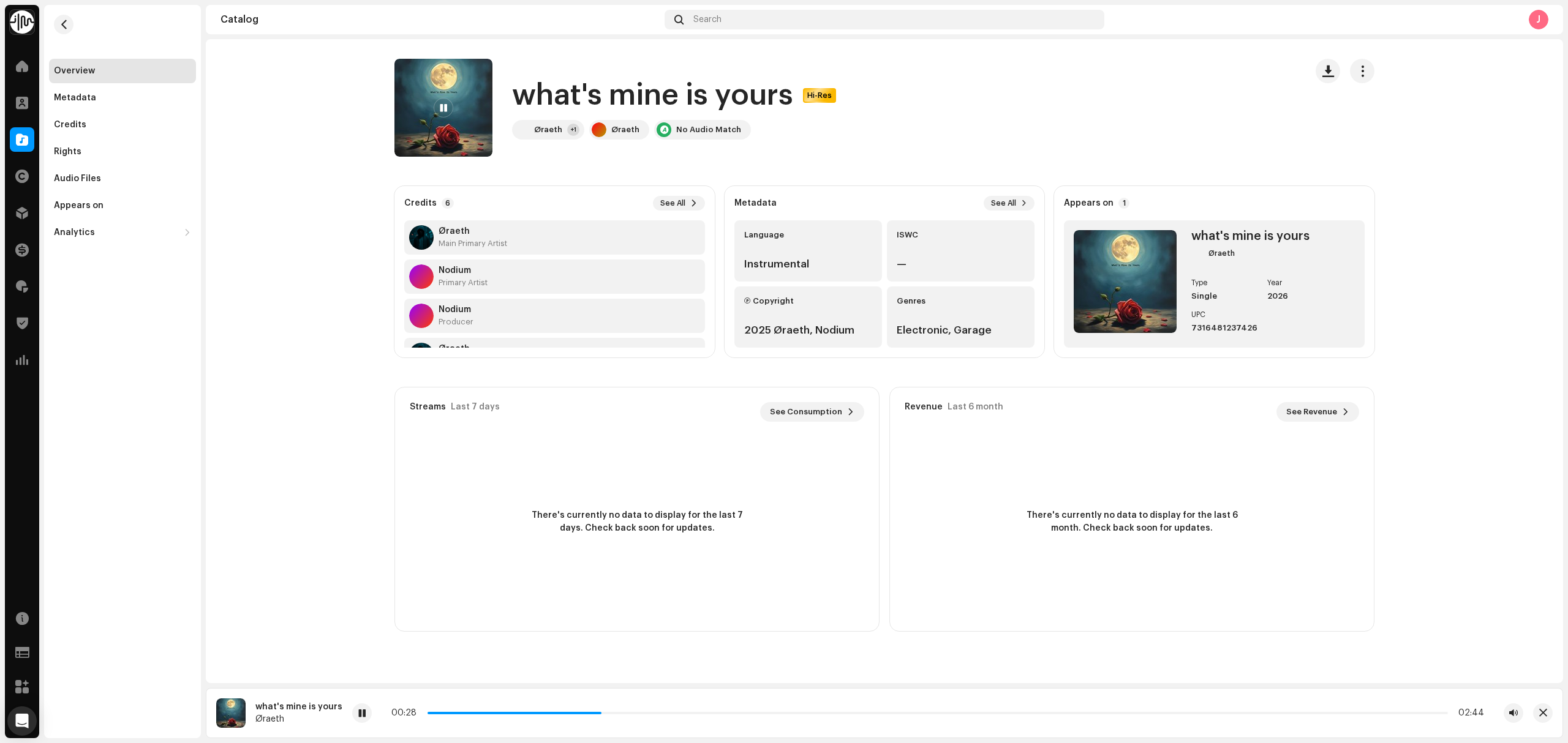
click at [584, 96] on h1 "what's mine is yours" at bounding box center [652, 96] width 281 height 39
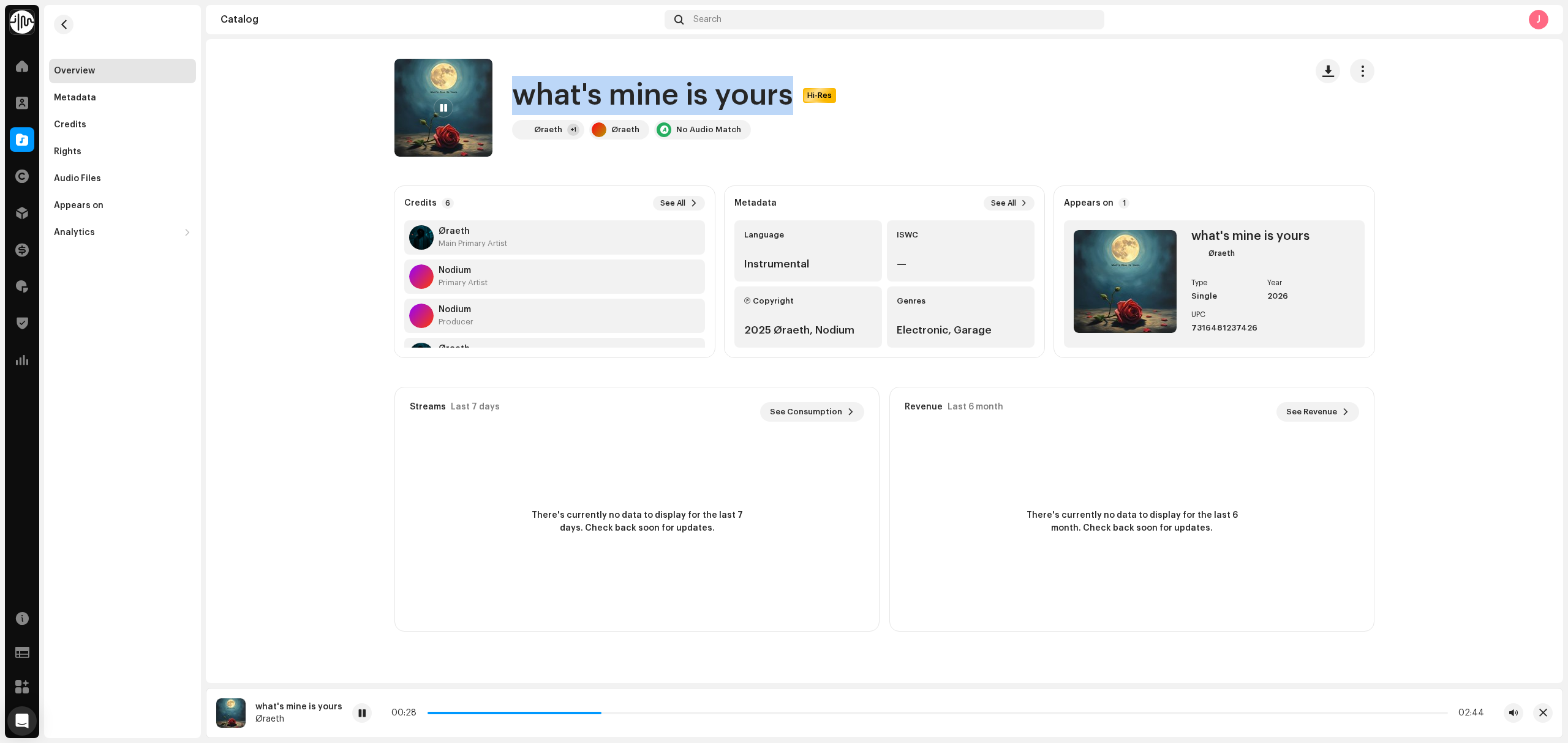
click at [584, 96] on h1 "what's mine is yours" at bounding box center [652, 96] width 281 height 39
copy h1 "what's mine is yours"
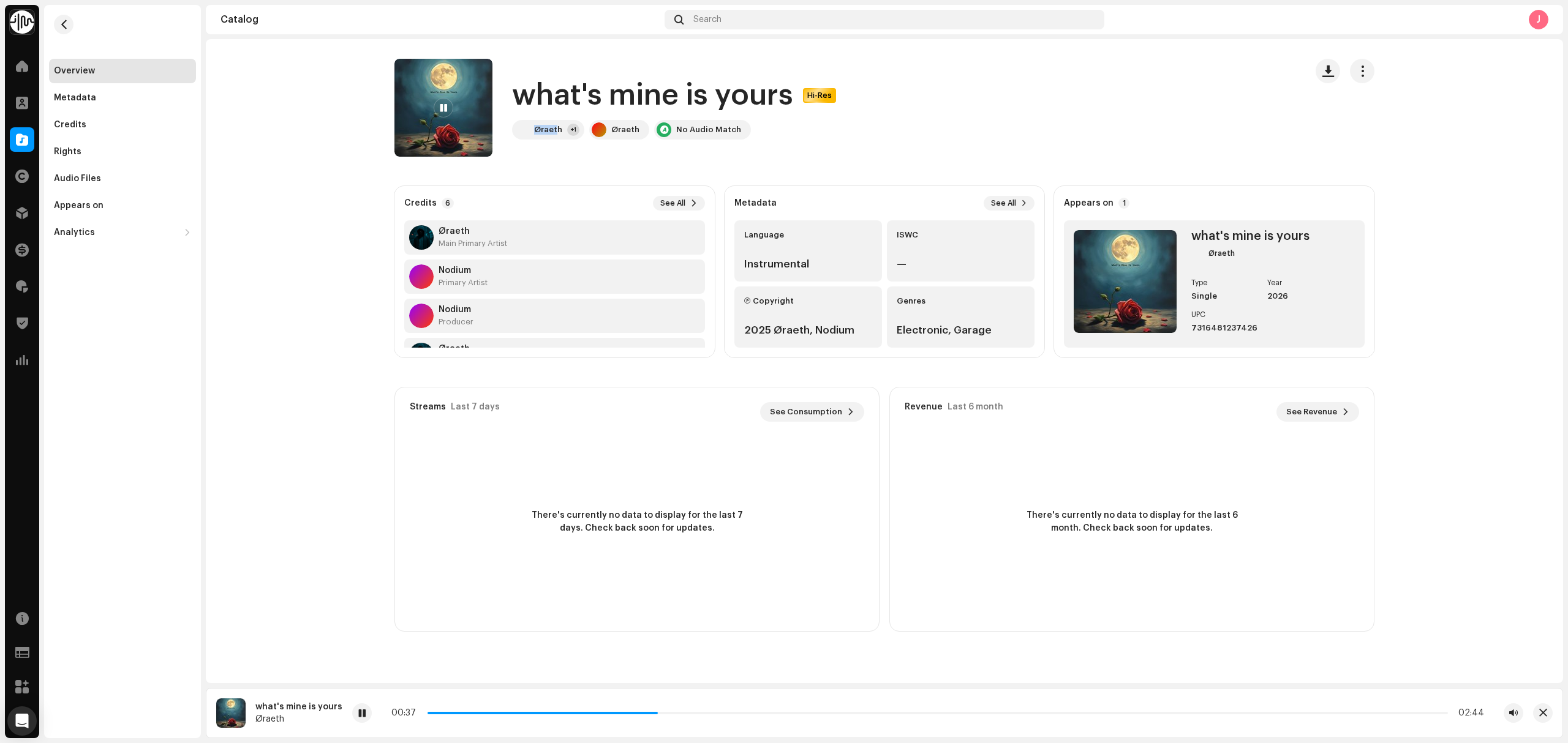
drag, startPoint x: 552, startPoint y: 143, endPoint x: 537, endPoint y: 145, distance: 15.1
click at [537, 145] on div "what's mine is yours Hi-Res Øraeth +1 Øraeth No Audio Match" at bounding box center [845, 107] width 901 height 98
click at [559, 136] on div "Øraeth +1" at bounding box center [547, 129] width 72 height 20
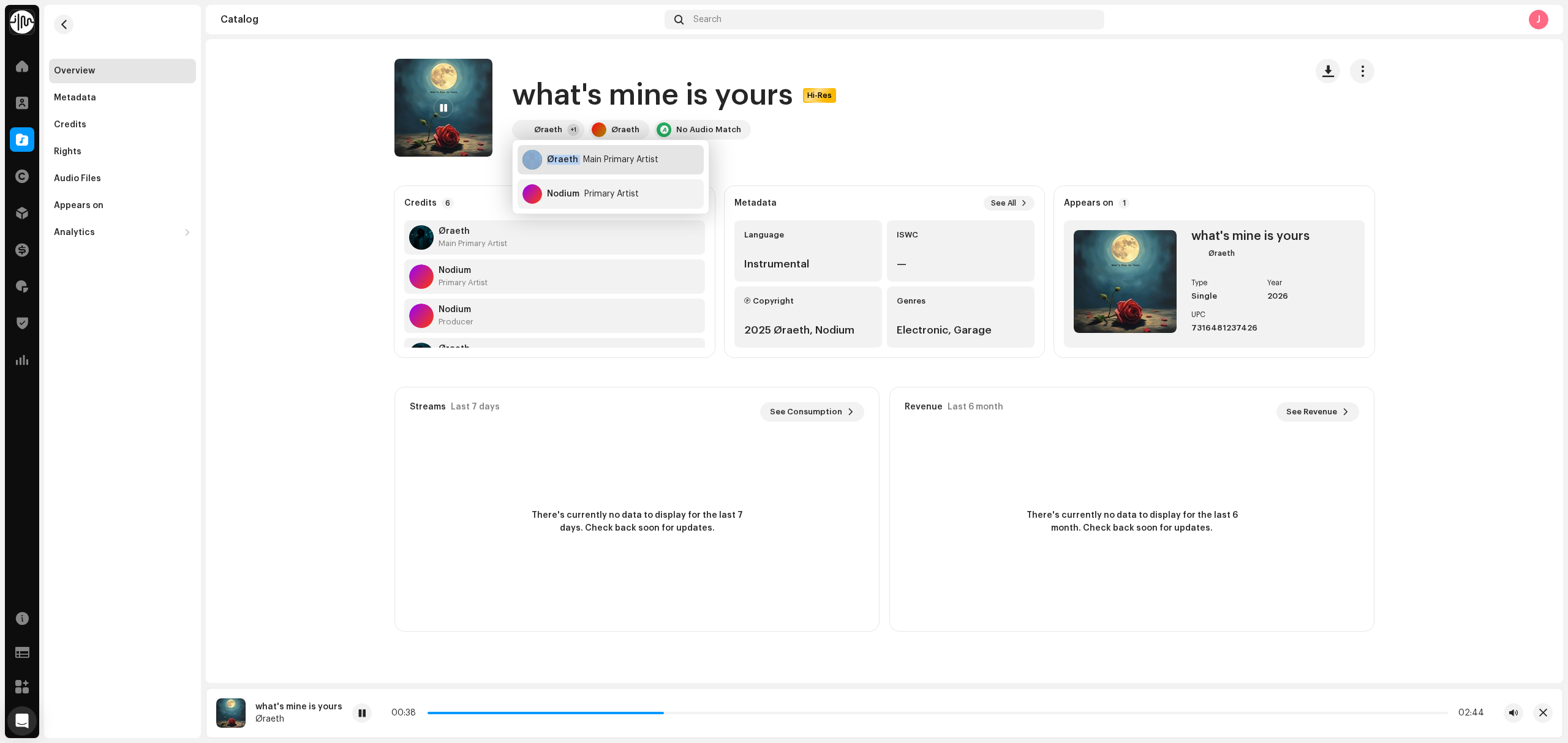
copy div "Øraeth"
drag, startPoint x: 579, startPoint y: 160, endPoint x: 885, endPoint y: 103, distance: 311.3
click at [723, 155] on body "Identity Music Home Clients Catalog Rights Distribution Finance Royalties Trust…" at bounding box center [784, 372] width 1568 height 743
click at [564, 35] on navigation-topbar "Catalog Search J" at bounding box center [884, 22] width 1357 height 35
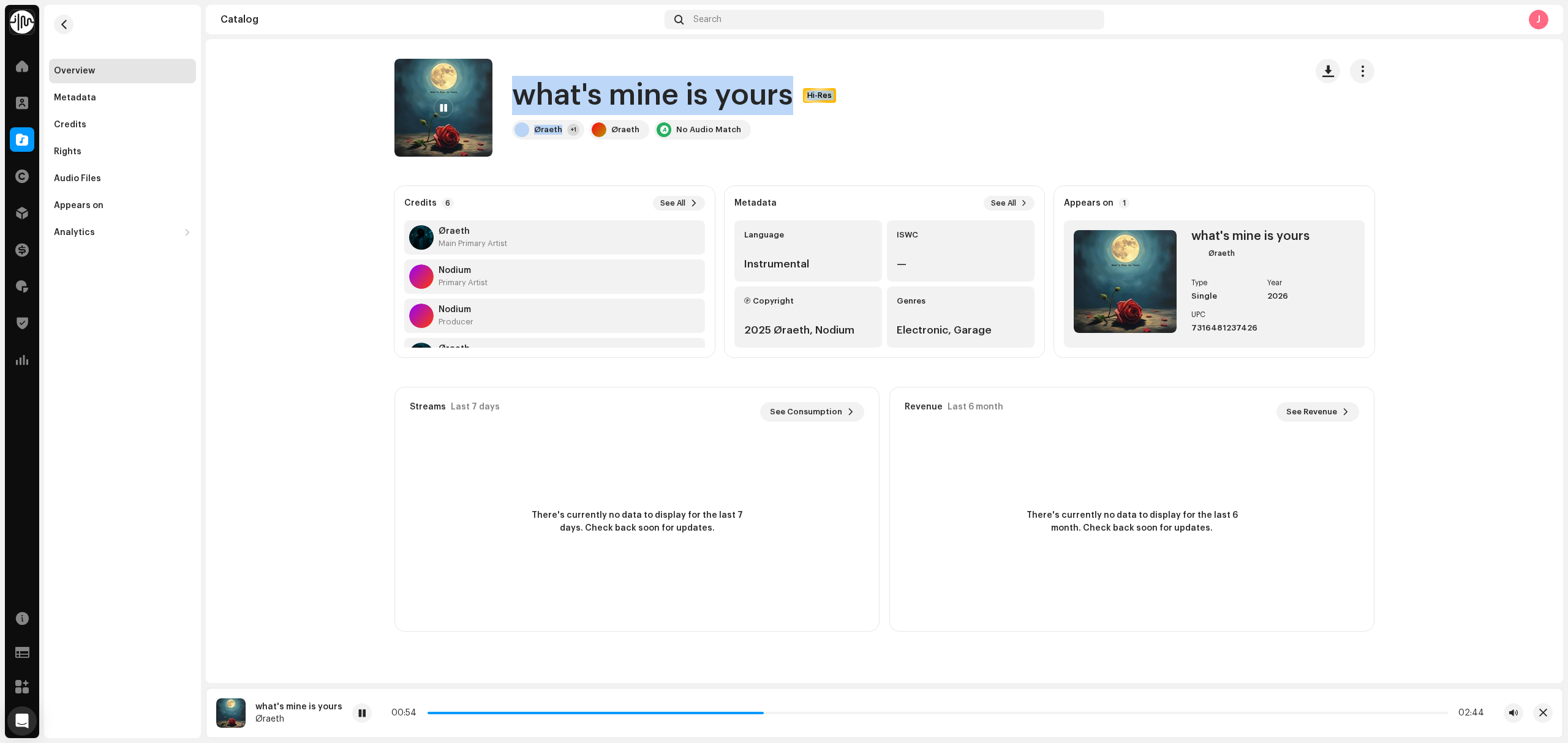
copy div "what's mine is yours Hi-Res Øraeth"
drag, startPoint x: 563, startPoint y: 133, endPoint x: 670, endPoint y: 82, distance: 118.5
click at [523, 98] on div "what's mine is yours Hi-Res Øraeth +1 Øraeth No Audio Match" at bounding box center [676, 108] width 329 height 64
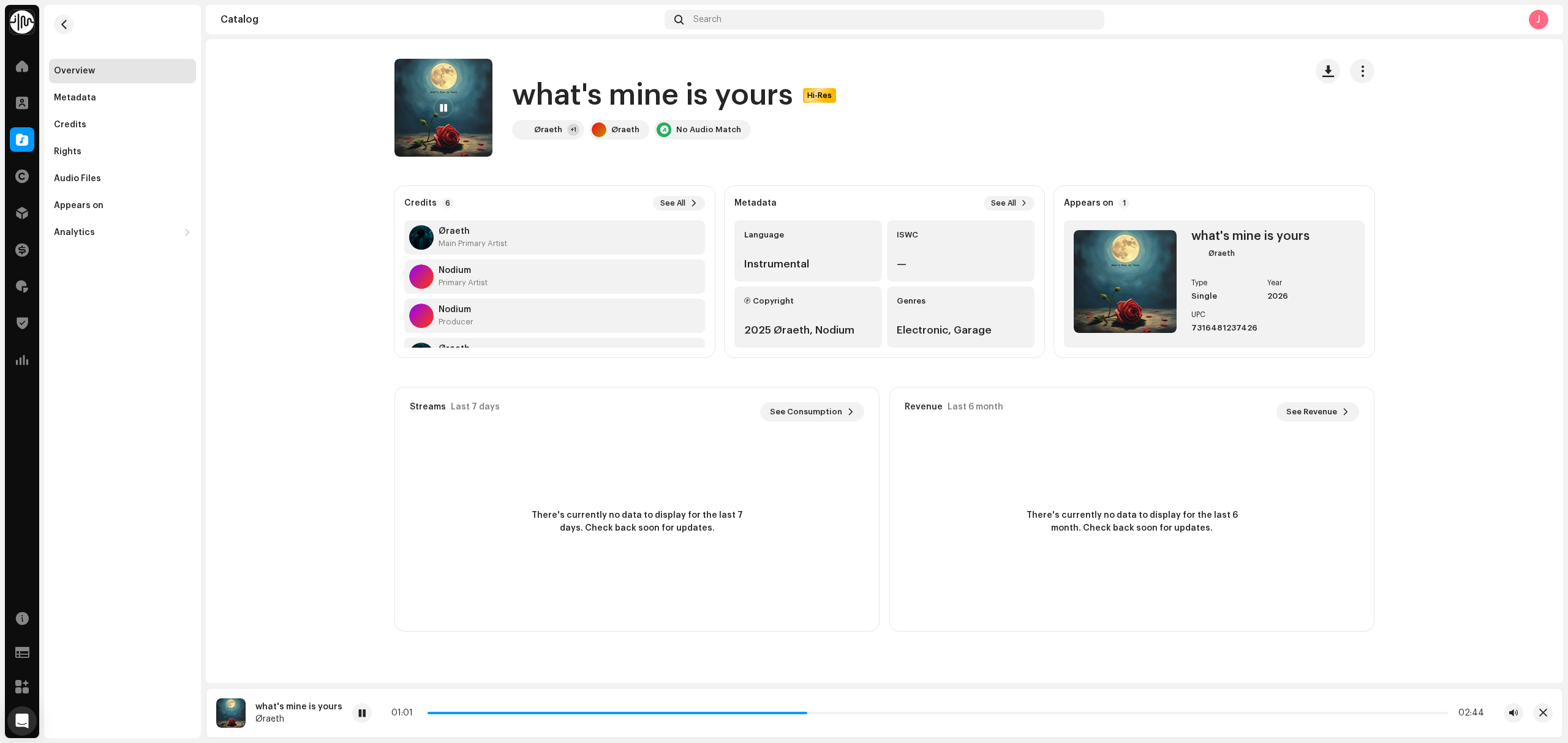
click at [244, 283] on catalog-tracks-details-overview "what's mine is yours Hi-Res what's mine is yours Hi-Res Øraeth +1 Øraeth No Aud…" at bounding box center [884, 345] width 1357 height 612
click at [1326, 76] on span "button" at bounding box center [1328, 71] width 12 height 10
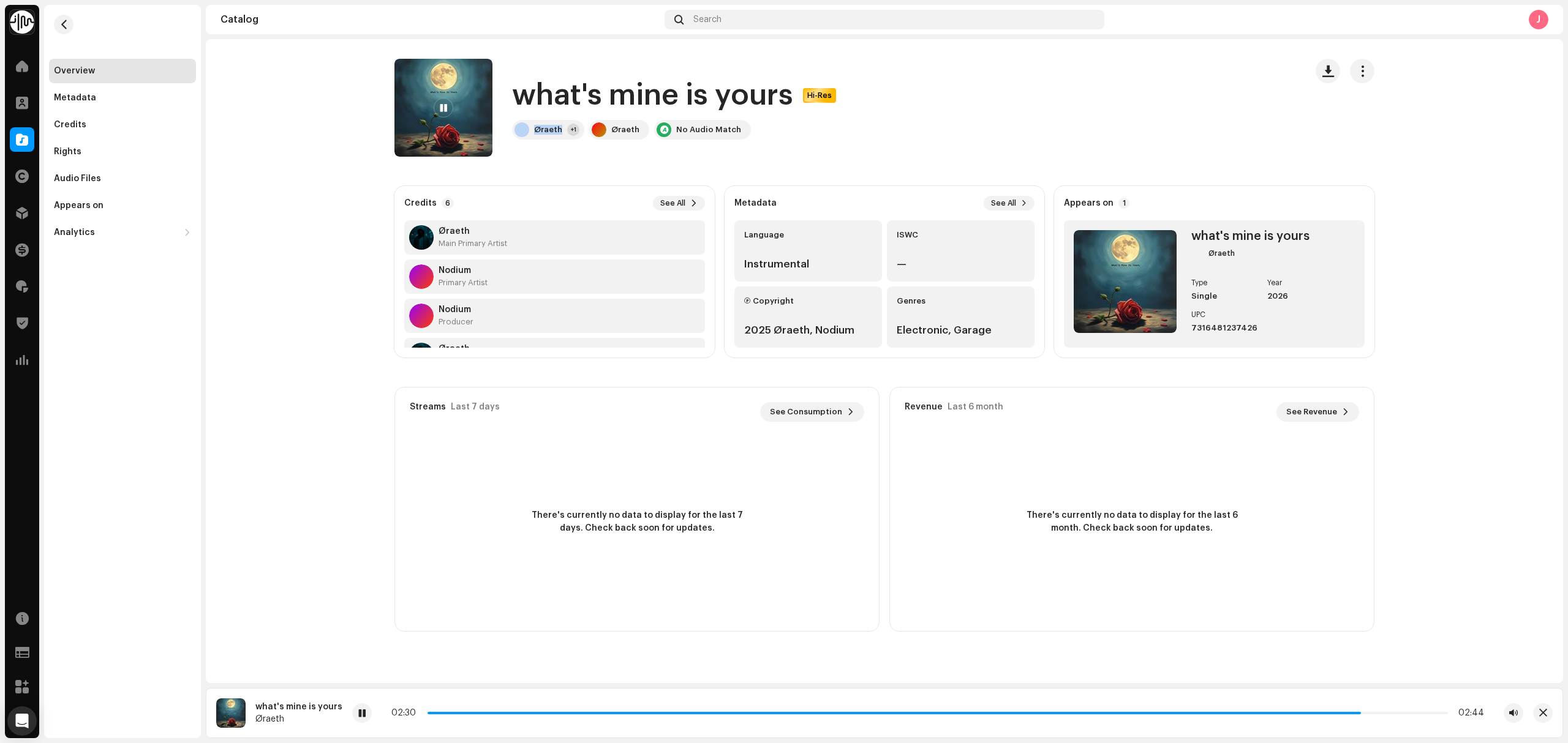
drag, startPoint x: 564, startPoint y: 137, endPoint x: 511, endPoint y: 189, distance: 74.2
click at [525, 160] on catalog-tracks-details-overview "what's mine is yours Hi-Res what's mine is yours Hi-Res Øraeth +1 Øraeth No Aud…" at bounding box center [884, 345] width 1357 height 612
click at [529, 158] on catalog-tracks-details-overview "what's mine is yours Hi-Res what's mine is yours Hi-Res Øraeth +1 Øraeth No Aud…" at bounding box center [884, 345] width 1357 height 612
click at [65, 25] on span "button" at bounding box center [64, 24] width 9 height 10
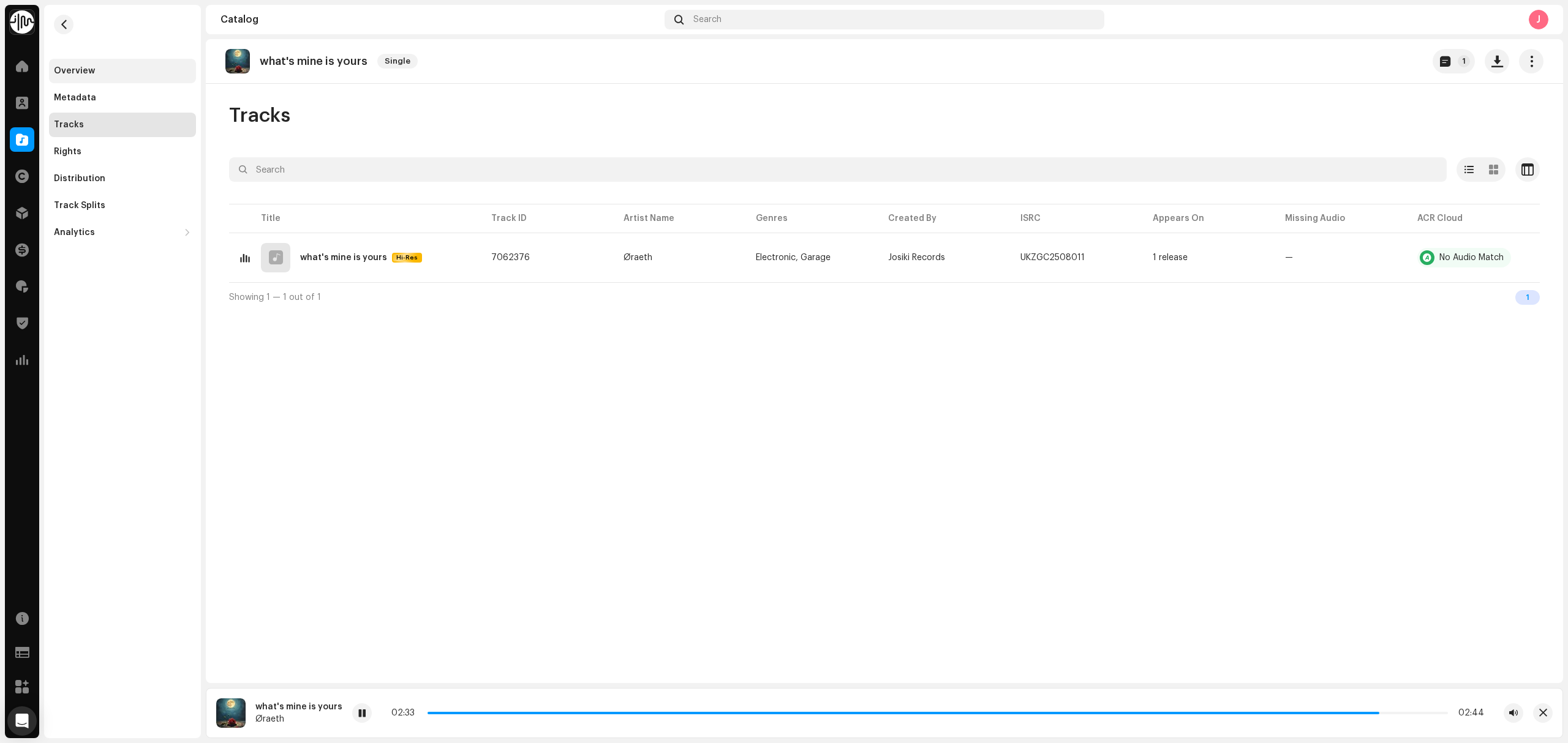
click at [70, 62] on div "Overview" at bounding box center [122, 71] width 147 height 25
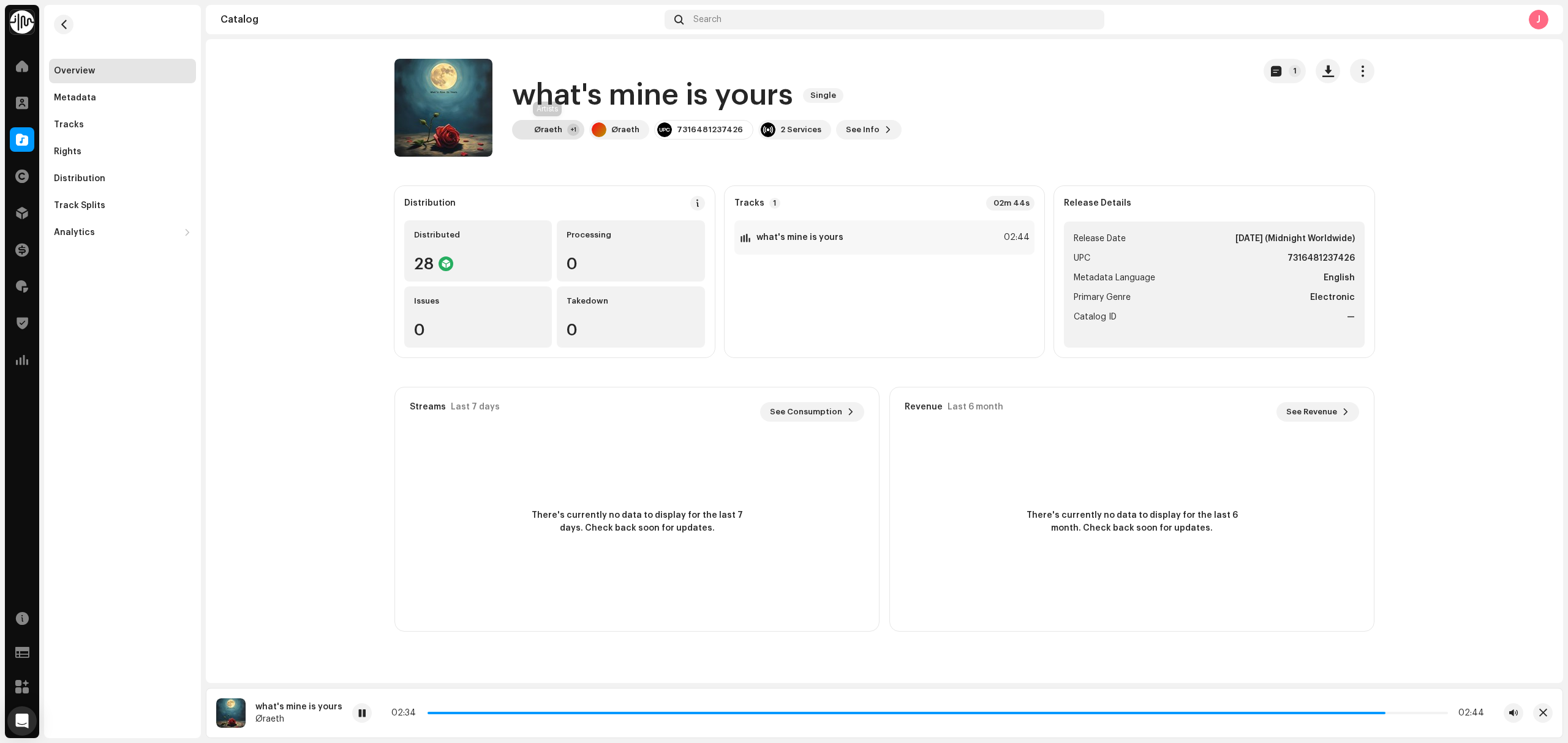
click at [533, 123] on div "Øraeth +1" at bounding box center [547, 129] width 72 height 20
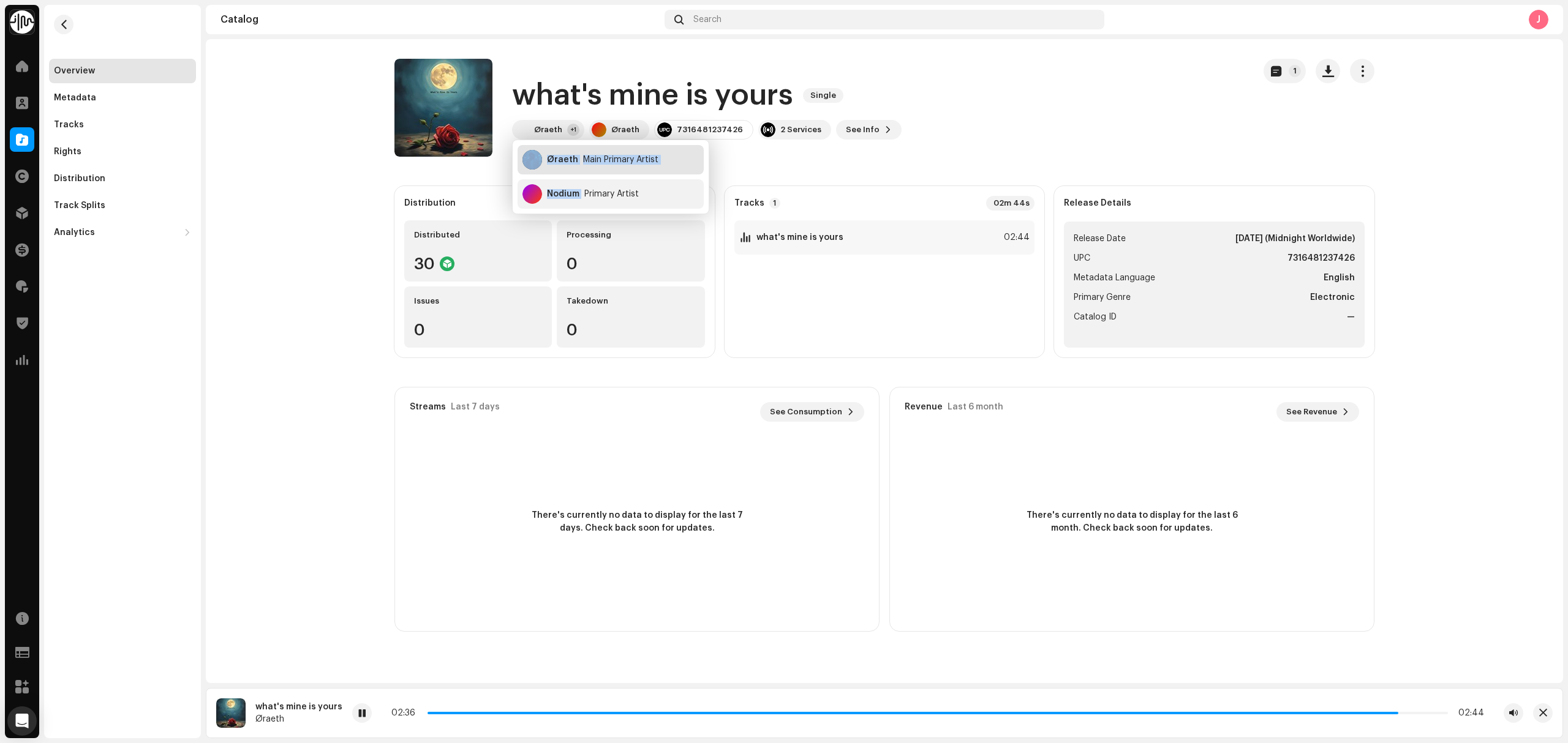
copy div "Øraeth Main Primary Artist Nodium"
drag, startPoint x: 557, startPoint y: 189, endPoint x: 618, endPoint y: 189, distance: 61.0
click at [549, 168] on div "Øraeth Main Primary Artist Nodium Primary Artist" at bounding box center [610, 176] width 196 height 74
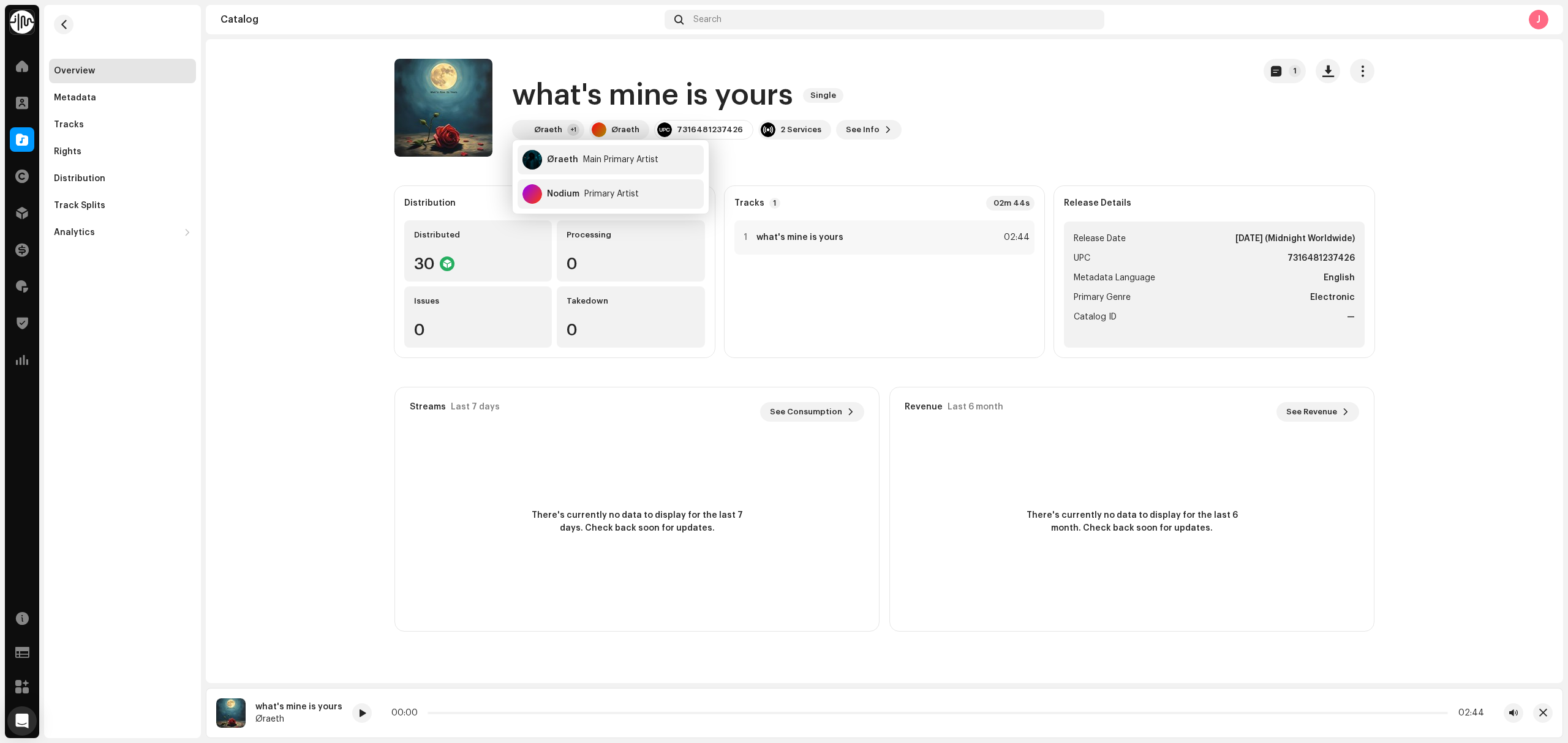
click at [675, 93] on h1 "what's mine is yours" at bounding box center [652, 96] width 281 height 39
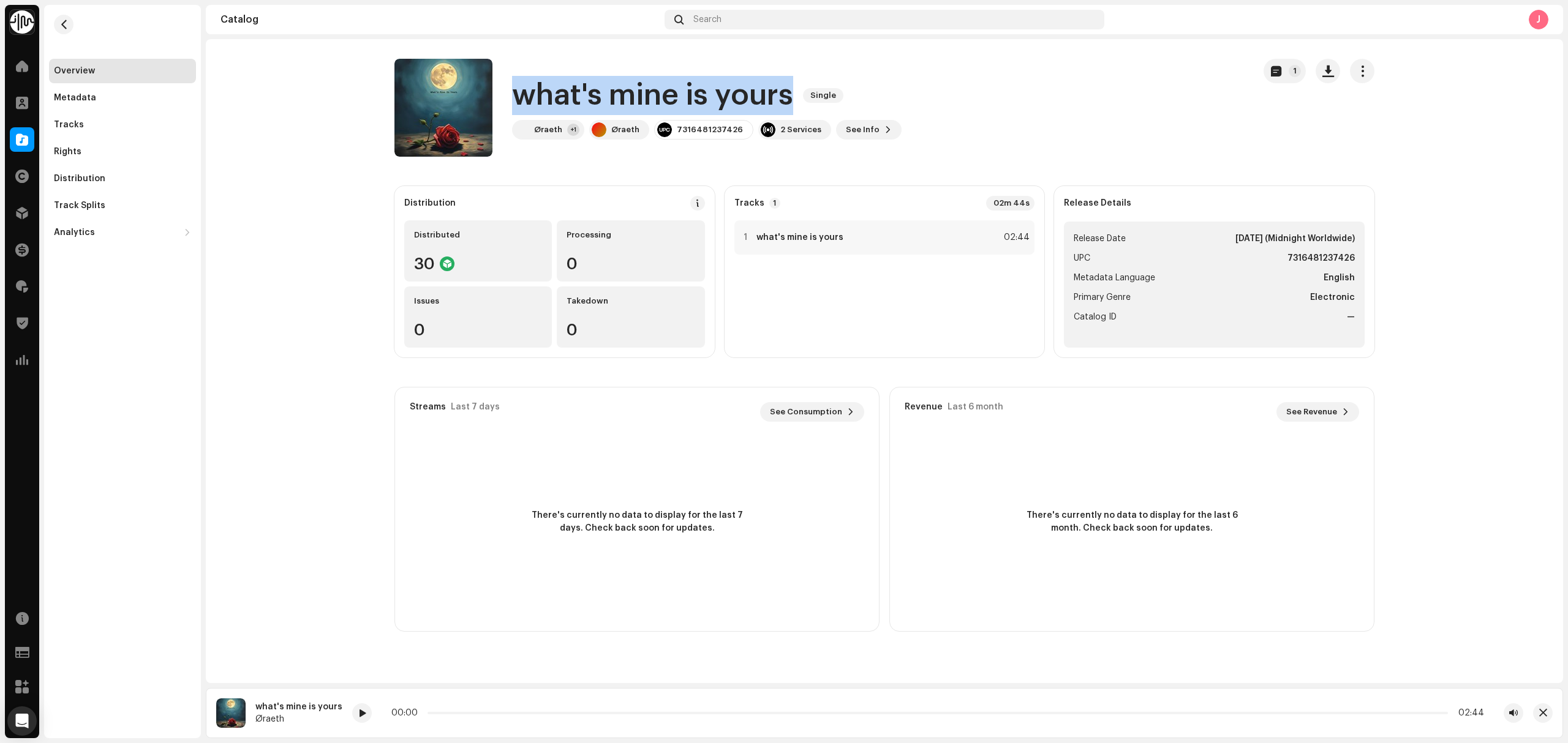
click at [675, 93] on h1 "what's mine is yours" at bounding box center [652, 96] width 281 height 39
copy div "what's mine is yours Single"
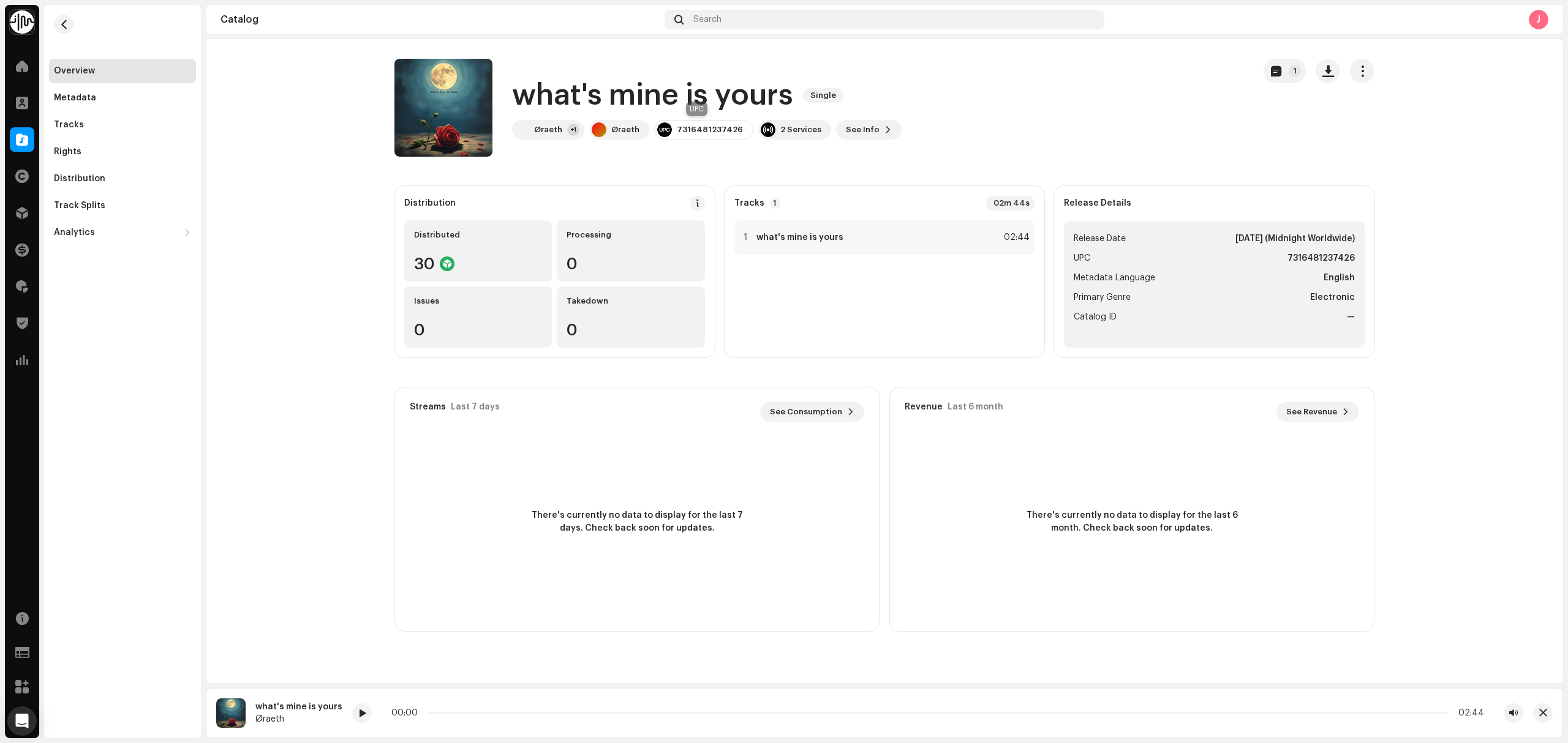
click at [713, 135] on div "7316481237426" at bounding box center [703, 129] width 99 height 20
click at [713, 134] on div "7316481237426" at bounding box center [703, 129] width 99 height 20
click at [713, 131] on div "7316481237426" at bounding box center [710, 129] width 67 height 10
drag, startPoint x: 713, startPoint y: 131, endPoint x: 703, endPoint y: 131, distance: 10.0
click at [703, 131] on div "7316481237426" at bounding box center [710, 129] width 67 height 10
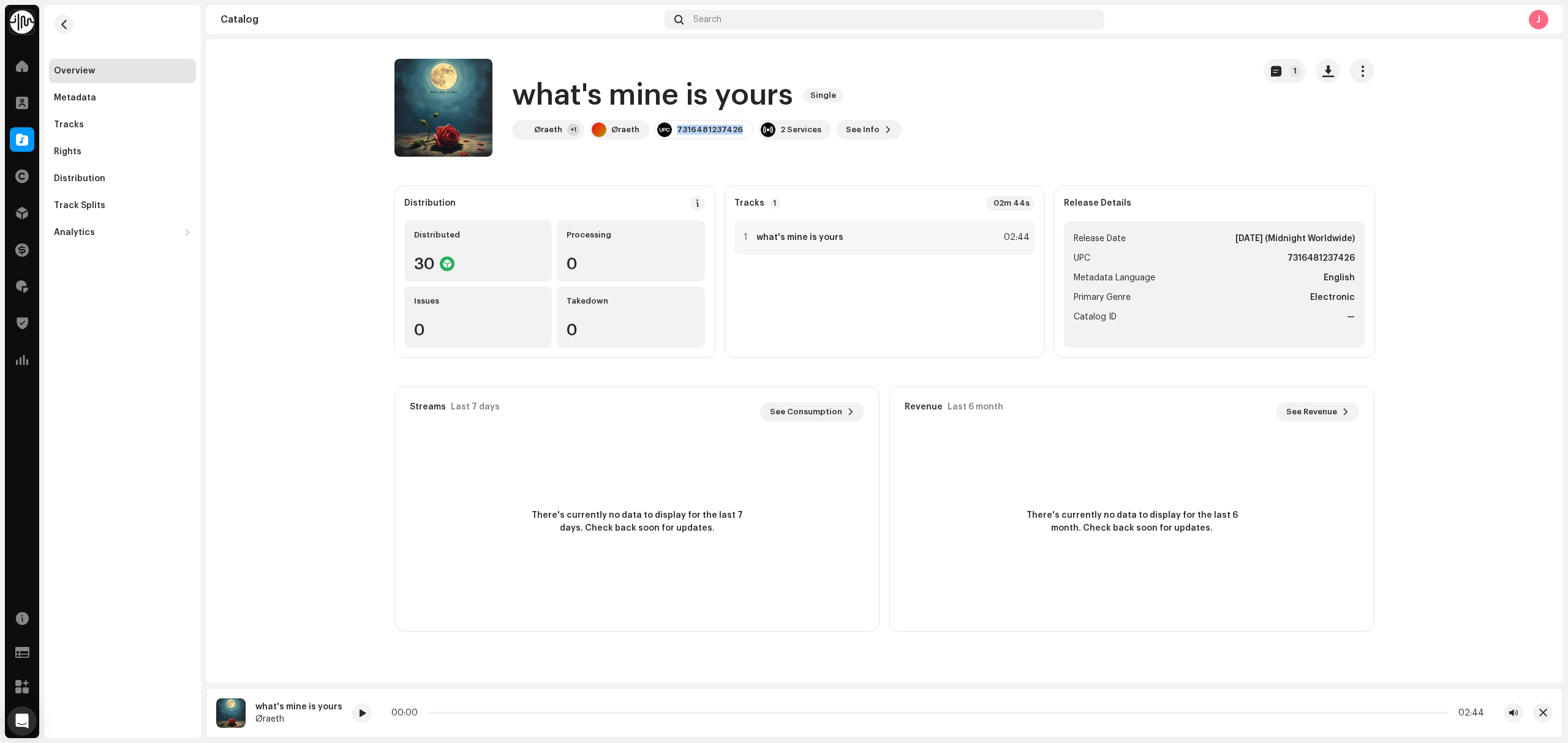
click at [703, 131] on div "7316481237426" at bounding box center [710, 129] width 67 height 10
copy div "7316481237426"
click at [733, 157] on catalog-releases-details-overview "what's mine is yours Single 1 what's mine is yours Single Øraeth +1 Øraeth 7316…" at bounding box center [884, 345] width 1357 height 612
copy div "Øraeth"
drag, startPoint x: 640, startPoint y: 129, endPoint x: 742, endPoint y: 169, distance: 109.6
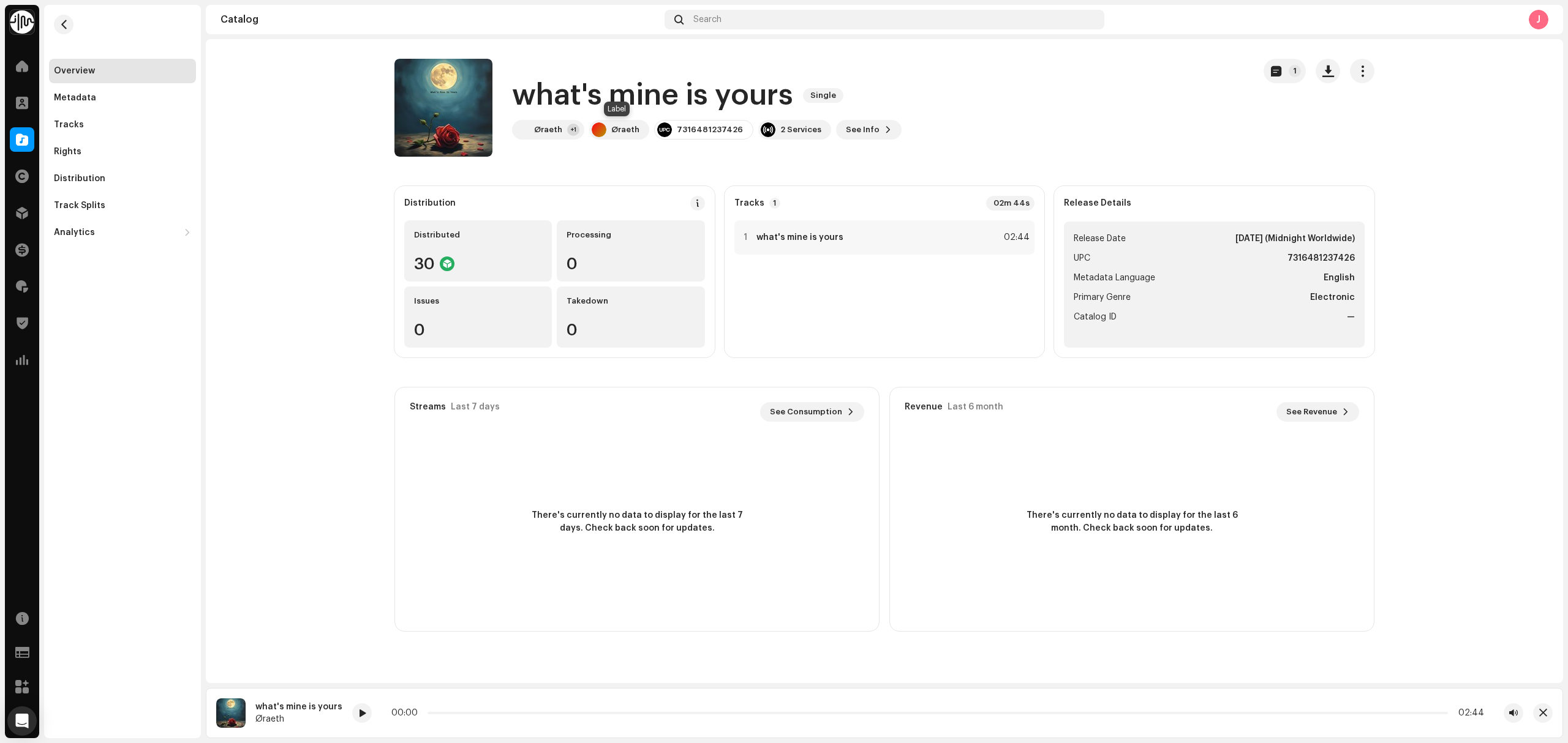
click at [738, 168] on catalog-releases-details-overview "what's mine is yours Single 1 what's mine is yours Single Øraeth +1 Øraeth 7316…" at bounding box center [884, 345] width 1357 height 612
click at [128, 123] on div "Tracks" at bounding box center [122, 124] width 137 height 10
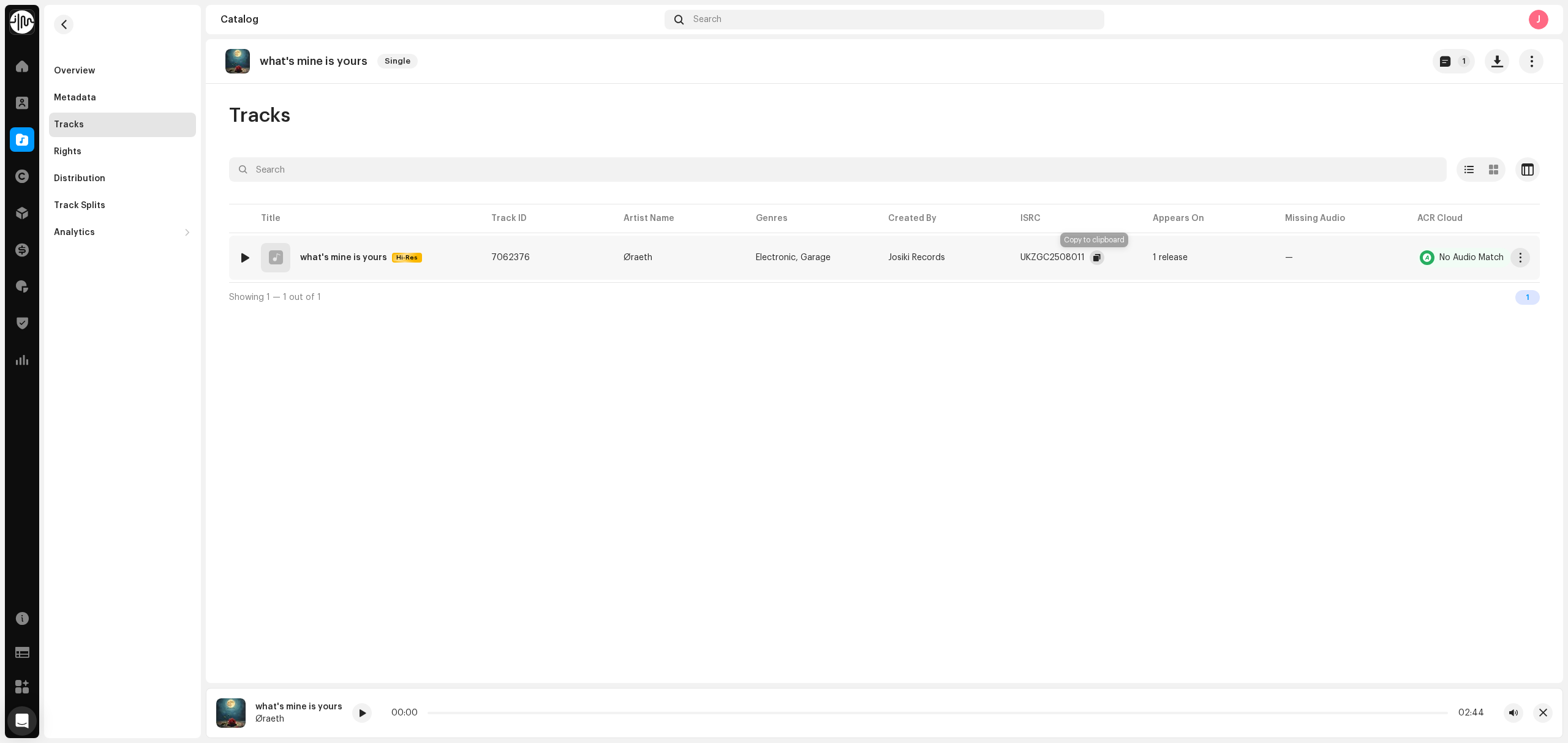
click at [1093, 256] on span "button" at bounding box center [1096, 257] width 7 height 10
drag, startPoint x: 292, startPoint y: 727, endPoint x: 260, endPoint y: 721, distance: 32.6
click at [258, 721] on div "what's mine is yours Øraeth" at bounding box center [279, 713] width 126 height 29
click at [92, 57] on div "Overview Metadata Tracks Rights Distribution Track Splits Analytics Consumption…" at bounding box center [122, 125] width 157 height 240
click at [98, 68] on div "Overview" at bounding box center [122, 71] width 137 height 10
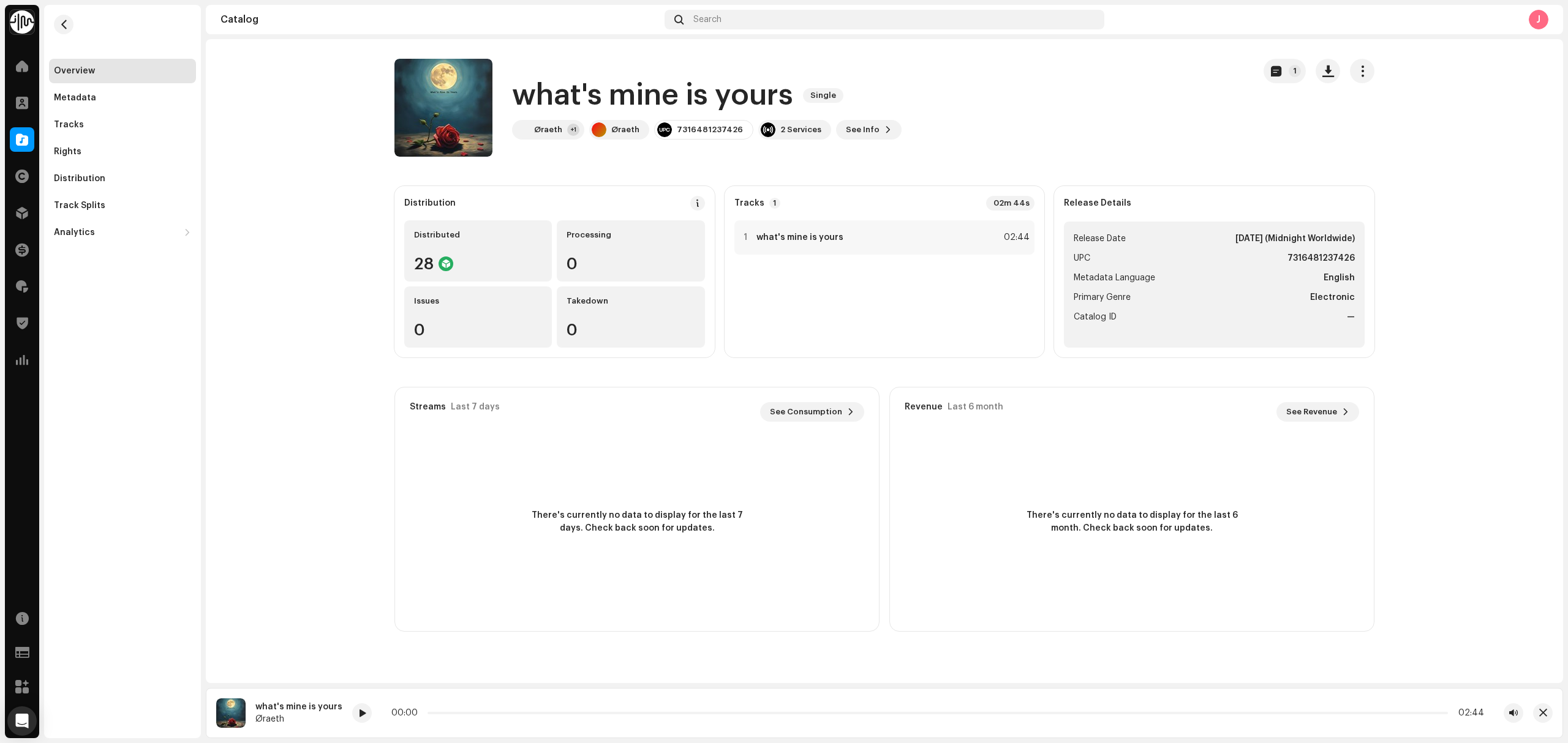
click at [895, 133] on div "what's mine is yours Single Øraeth +1 Øraeth 7316481237426 2 Services See Info 1" at bounding box center [819, 107] width 850 height 98
click at [884, 129] on span at bounding box center [888, 129] width 7 height 10
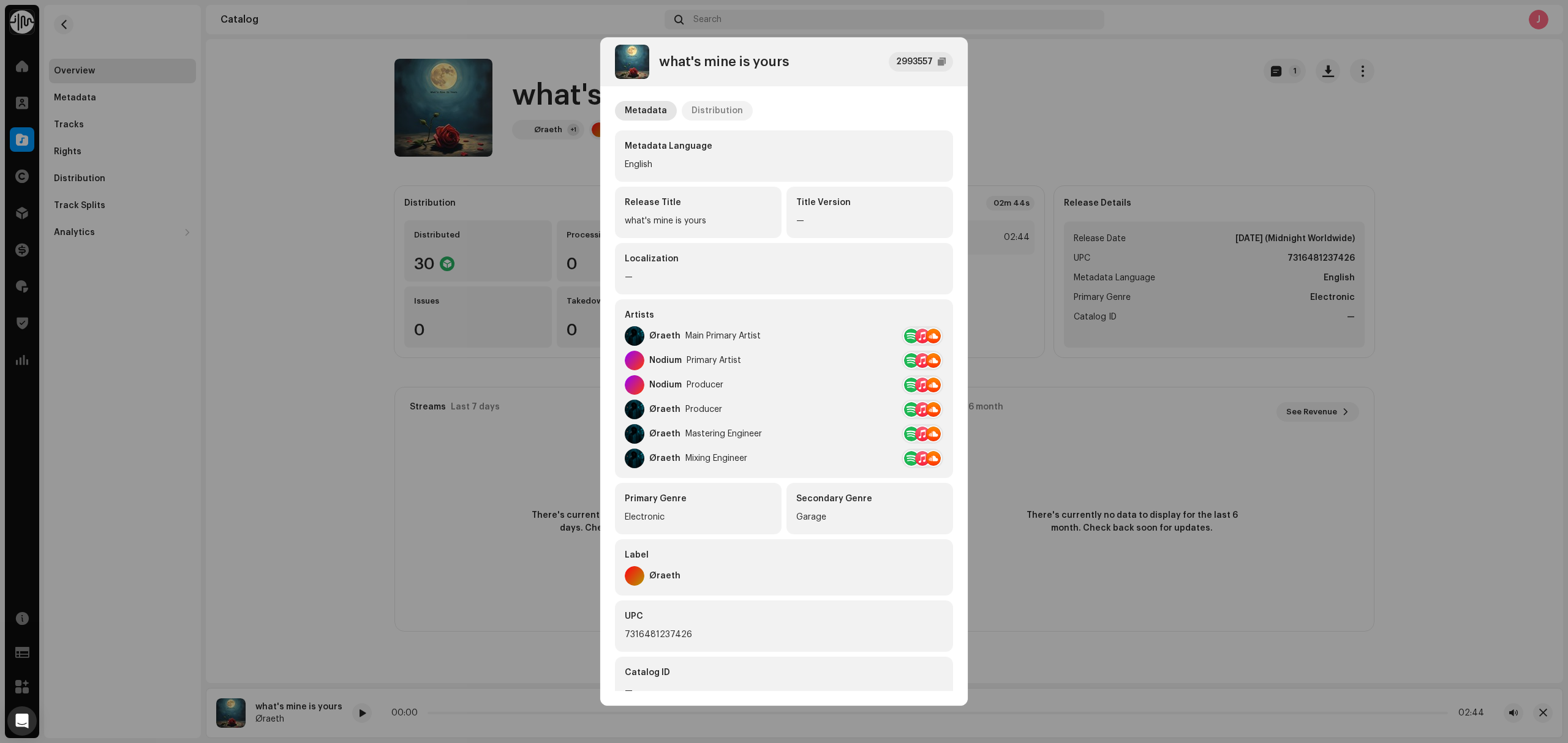
click at [726, 112] on div "Distribution" at bounding box center [717, 111] width 51 height 20
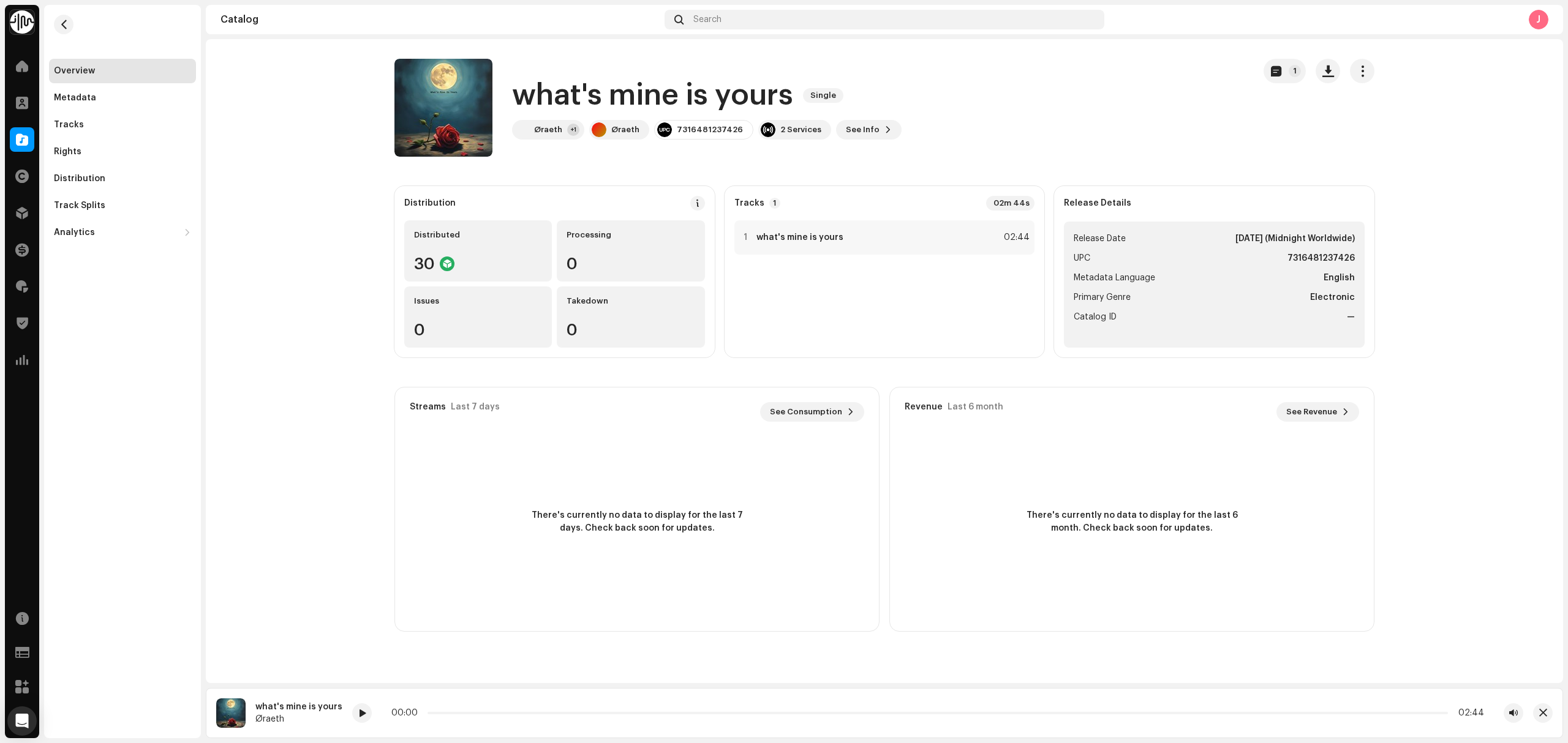
click at [333, 334] on div "what's mine is yours 2993557 Metadata Distribution Release Date Jan 9, 2026 (Mi…" at bounding box center [784, 372] width 1568 height 743
click at [12, 137] on div at bounding box center [22, 140] width 25 height 25
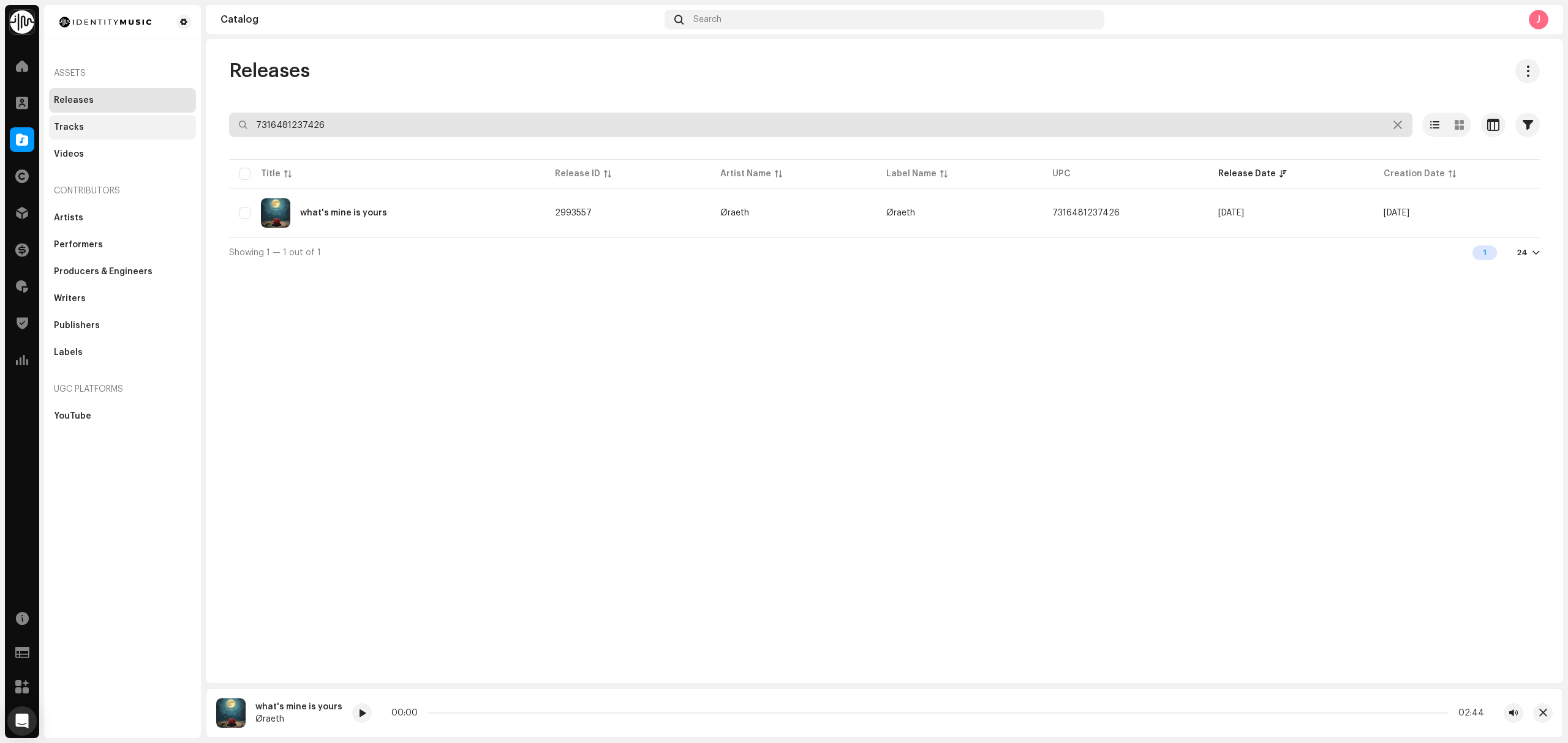
drag, startPoint x: 351, startPoint y: 123, endPoint x: 129, endPoint y: 128, distance: 222.1
click at [154, 128] on div "Identity Music Home Clients Catalog Rights Distribution Finance Royalties Trust…" at bounding box center [784, 372] width 1568 height 743
paste input "48392"
type input "7316481248392"
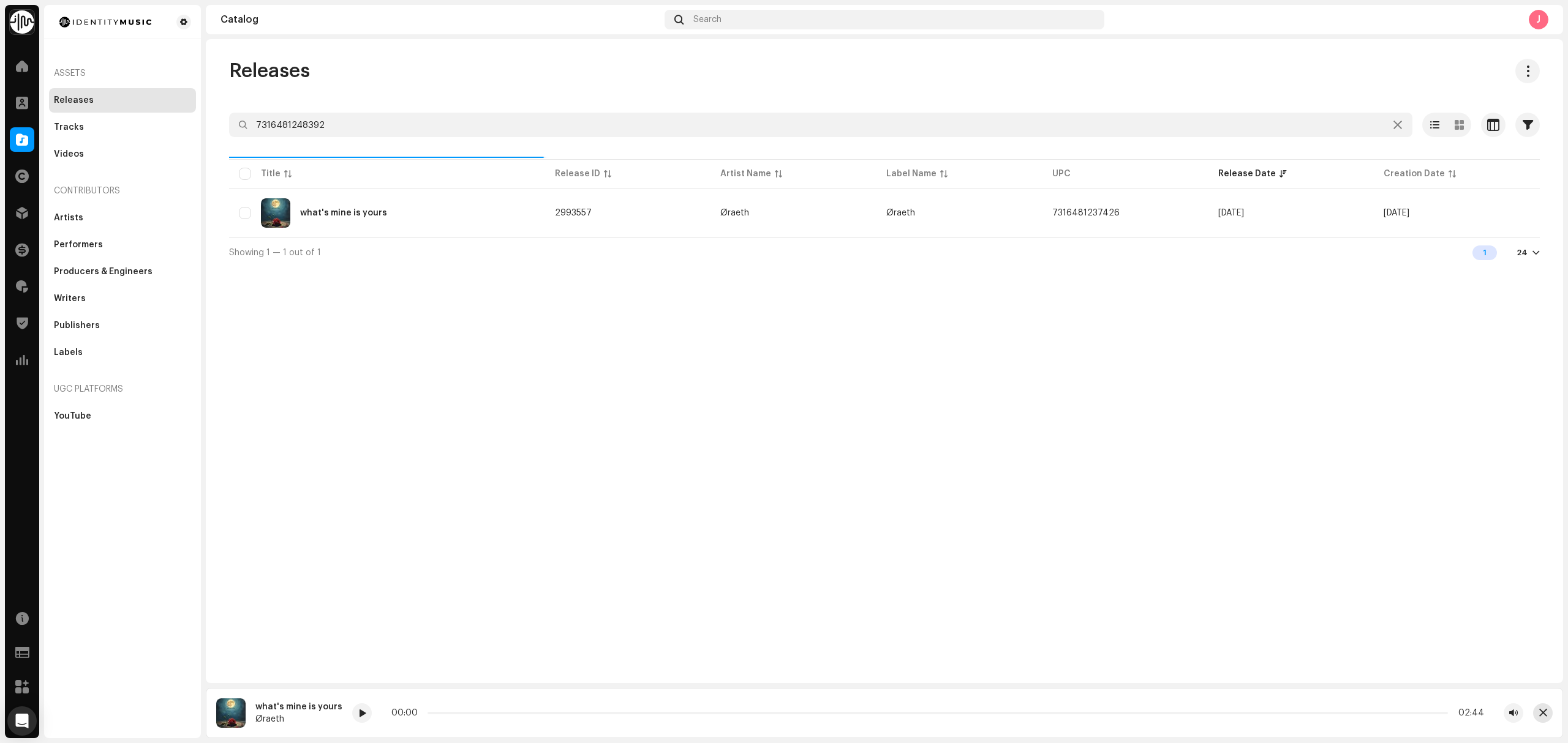
click at [1534, 709] on button "button" at bounding box center [1542, 713] width 20 height 20
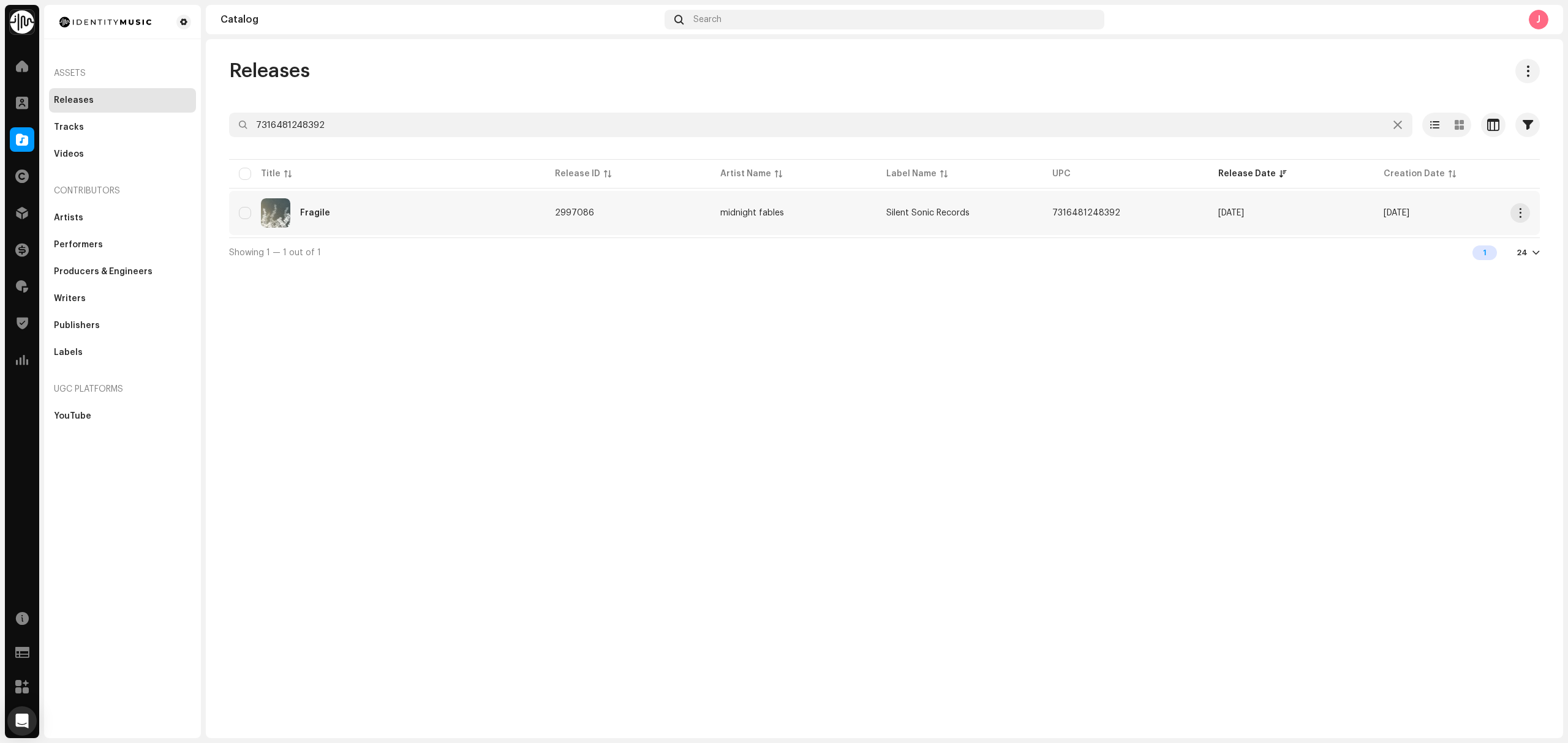
click at [387, 219] on div "Fragile" at bounding box center [387, 213] width 296 height 29
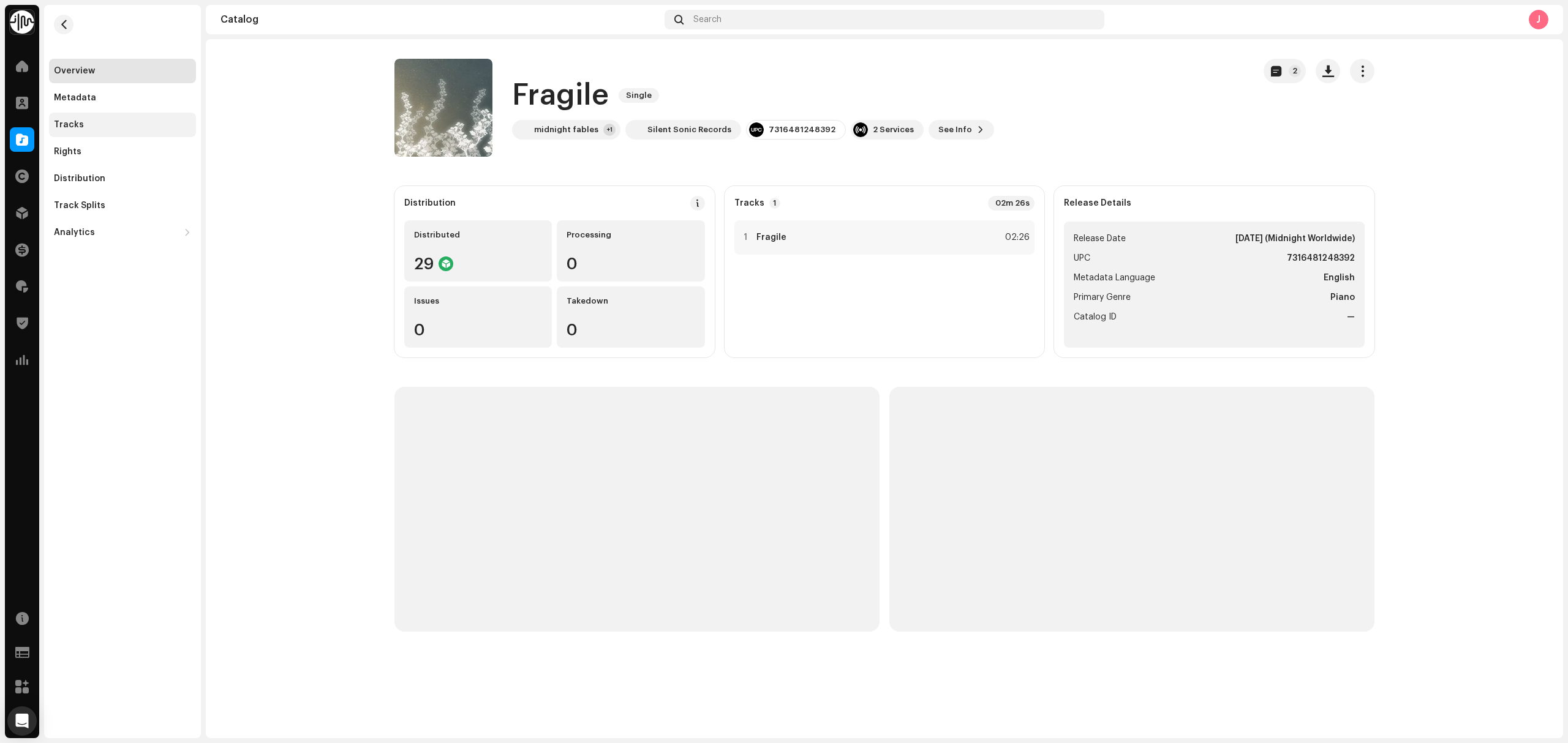
click at [76, 128] on div "Tracks" at bounding box center [69, 124] width 30 height 10
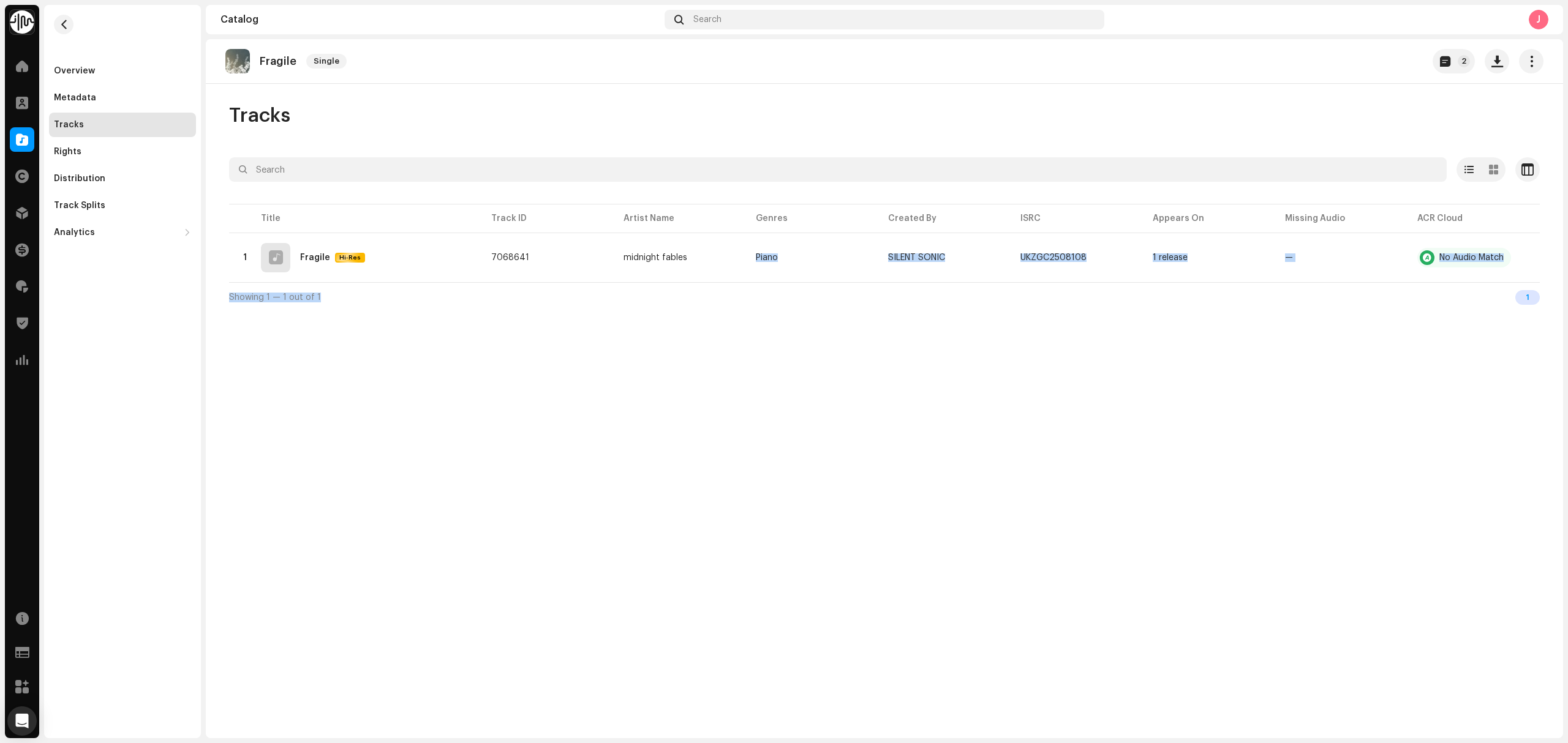
drag, startPoint x: 699, startPoint y: 263, endPoint x: 1017, endPoint y: 442, distance: 364.9
click at [742, 401] on div "Fragile Single 2 Tracks Selected 0 Select all 1 Options Filters Distribution st…" at bounding box center [884, 388] width 1357 height 699
click at [416, 304] on div "Showing 1 — 1 out of 1 1" at bounding box center [884, 296] width 1311 height 29
drag, startPoint x: 341, startPoint y: 276, endPoint x: 314, endPoint y: 283, distance: 27.9
click at [310, 280] on table "Title Track ID Artist Name Genres Created By ISRC Appears On Missing Audio ACR …" at bounding box center [884, 241] width 1311 height 81
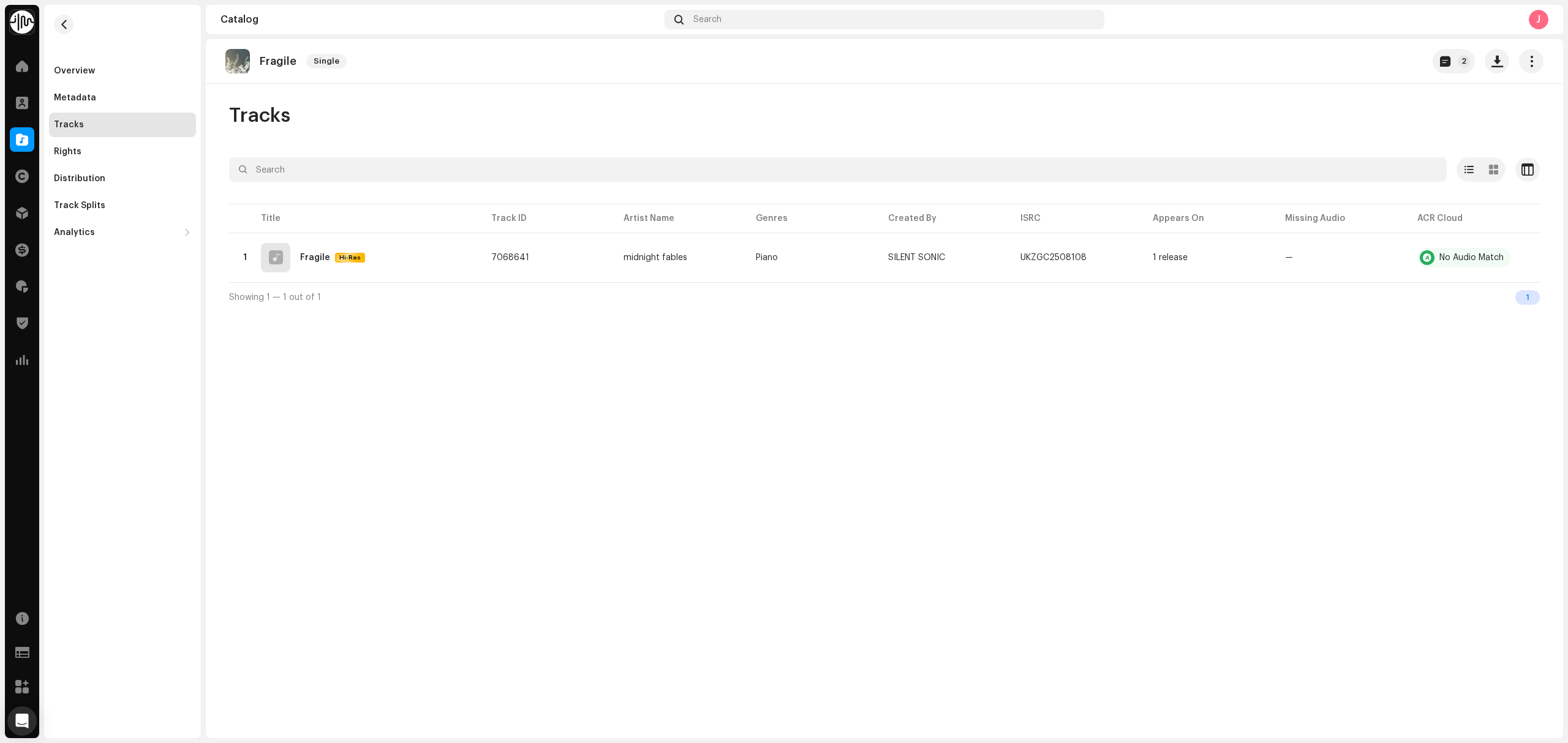
drag, startPoint x: 980, startPoint y: 450, endPoint x: 167, endPoint y: 201, distance: 850.3
click at [942, 447] on div "Fragile Single 2 Tracks Selected 0 Select all 1 Options Filters Distribution st…" at bounding box center [884, 388] width 1357 height 699
click at [96, 69] on div "Overview" at bounding box center [122, 71] width 137 height 10
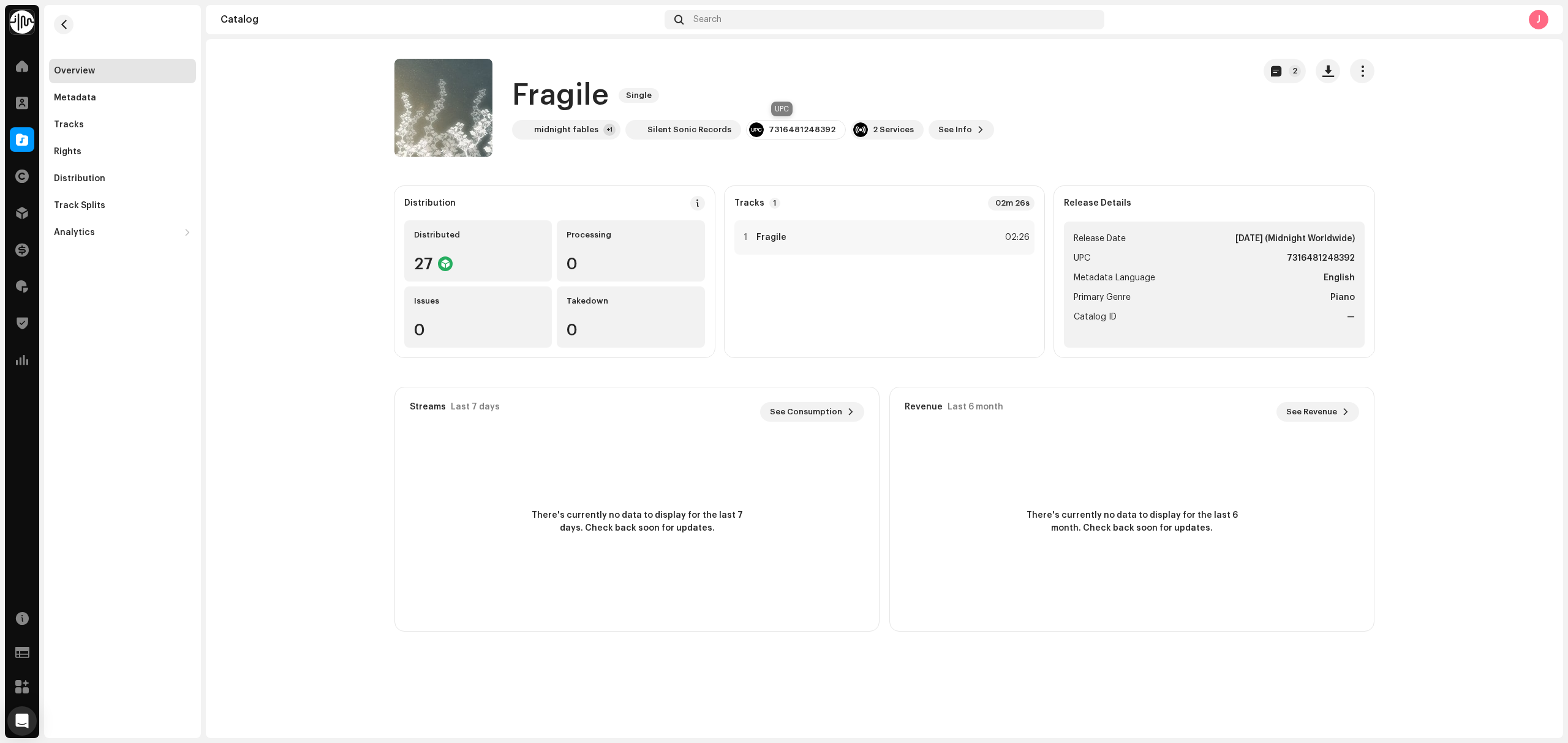
click at [799, 126] on div "7316481248392" at bounding box center [801, 129] width 67 height 10
drag, startPoint x: 726, startPoint y: 133, endPoint x: 1277, endPoint y: 354, distance: 593.7
click at [658, 143] on div "Fragile Single midnight fables +1 Silent Sonic Records 7316481248392 2 Services…" at bounding box center [819, 107] width 850 height 98
drag, startPoint x: 80, startPoint y: 123, endPoint x: 130, endPoint y: 136, distance: 51.7
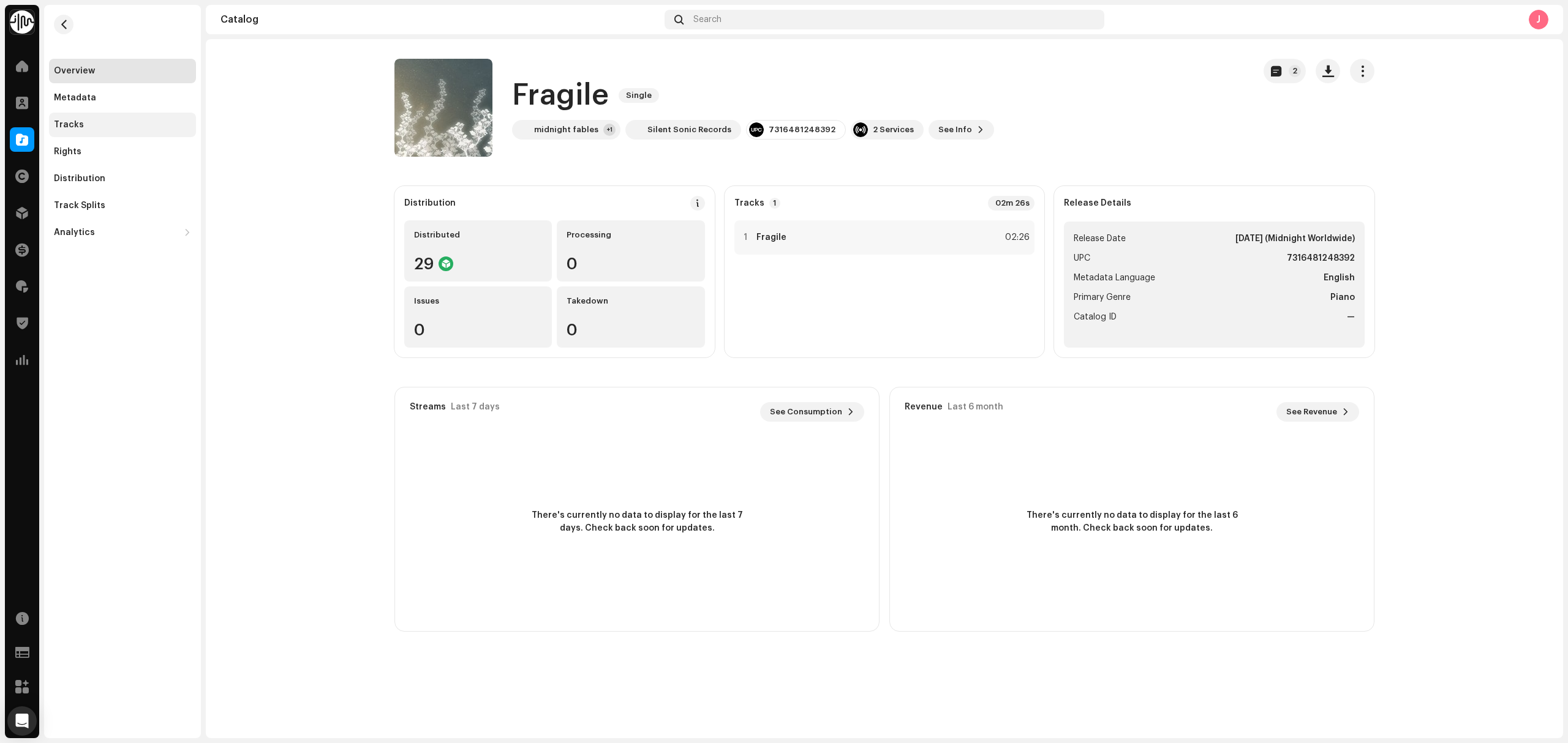
click at [80, 125] on div "Tracks" at bounding box center [69, 124] width 30 height 10
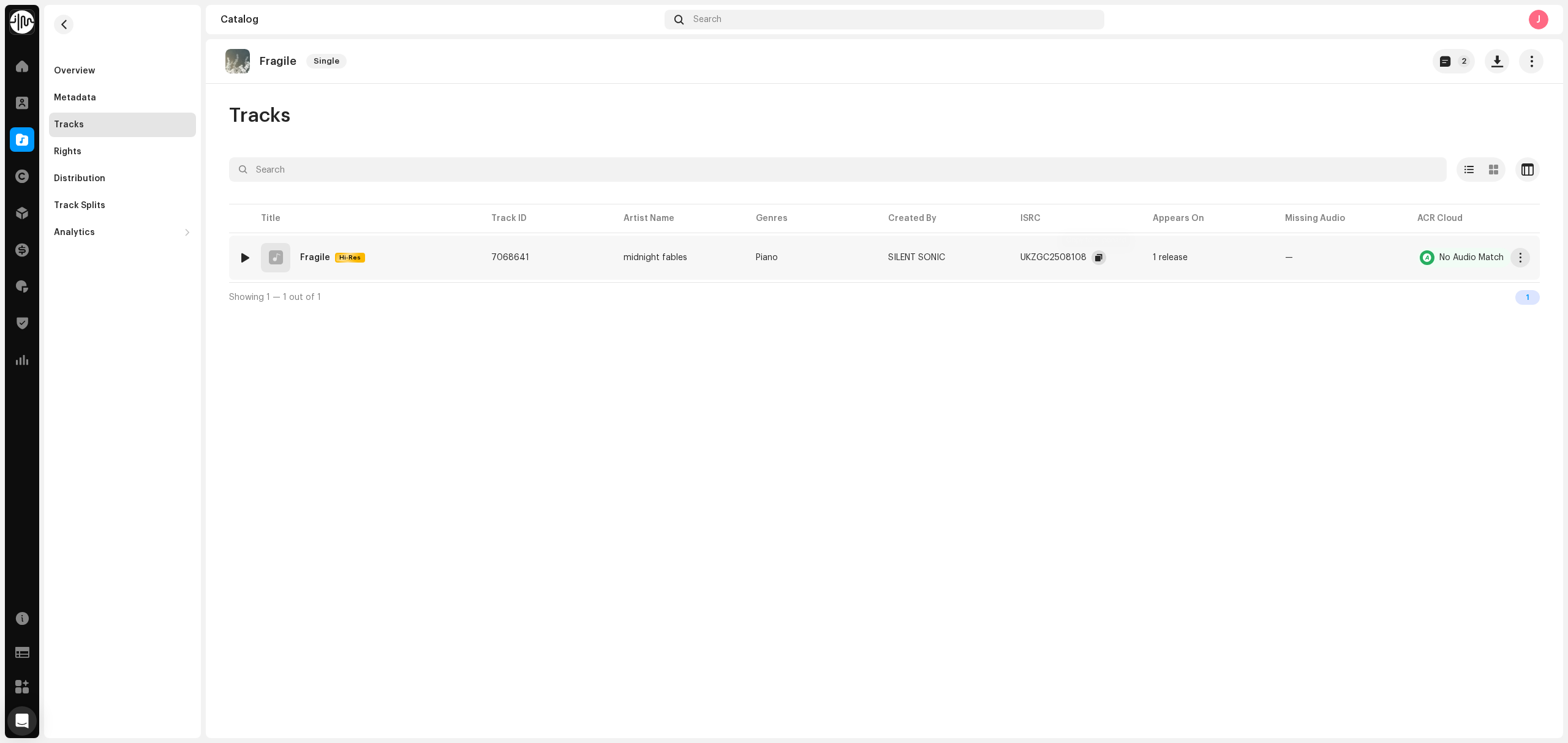
click at [1091, 258] on button "button" at bounding box center [1098, 257] width 15 height 15
click at [348, 434] on div "Fragile Single 2 Tracks Selected 0 Select all 1 Options Filters Distribution st…" at bounding box center [884, 388] width 1357 height 699
drag, startPoint x: 704, startPoint y: 273, endPoint x: 813, endPoint y: 293, distance: 110.8
click at [694, 385] on div "Fragile Single 2 Tracks Selected 0 Select all 1 Options Filters Distribution st…" at bounding box center [884, 388] width 1357 height 699
click at [115, 67] on div "Overview" at bounding box center [122, 71] width 137 height 10
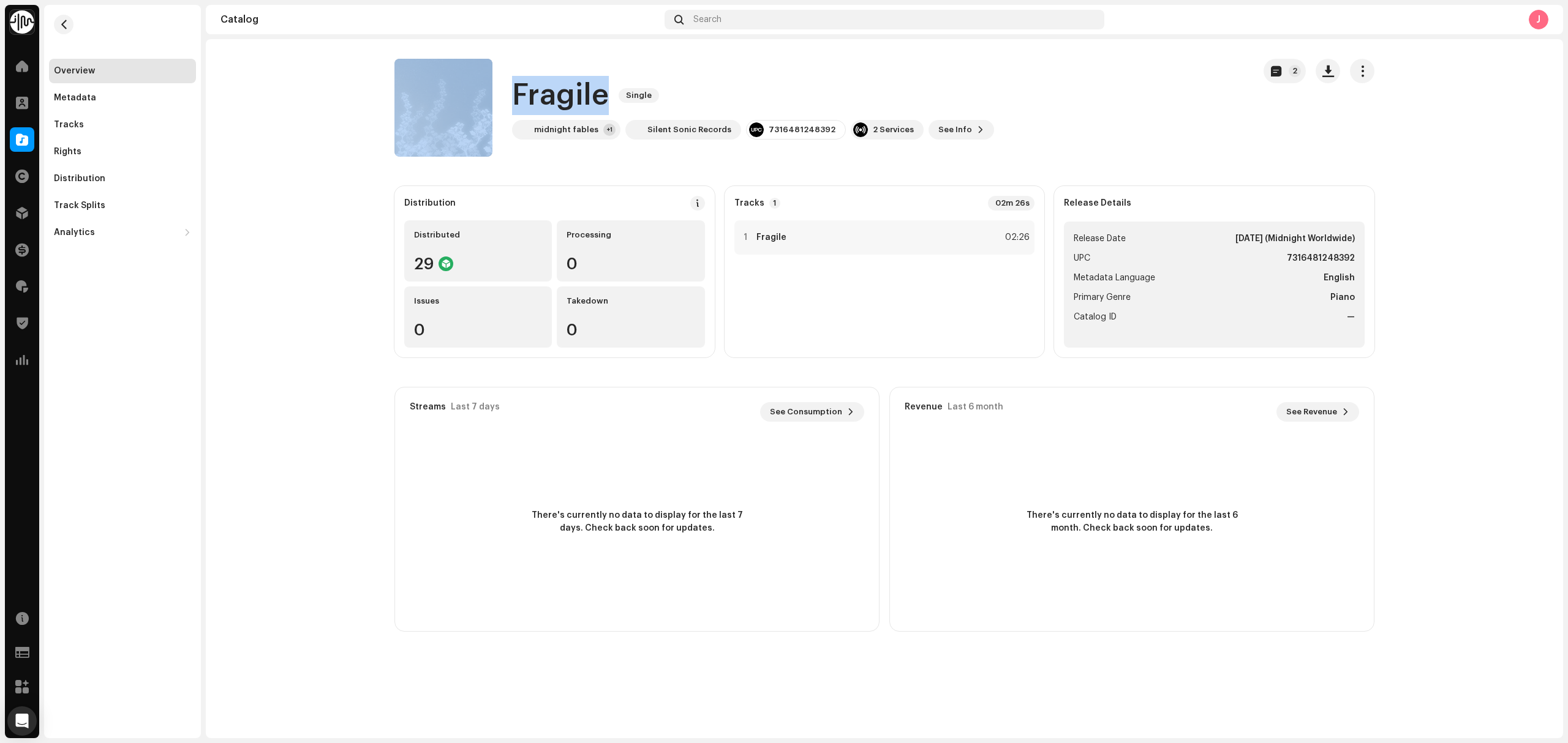
drag, startPoint x: 571, startPoint y: 108, endPoint x: 500, endPoint y: 102, distance: 71.3
click at [500, 102] on div "Fragile Single midnight fables +1 Silent Sonic Records 7316481248392 2 Services…" at bounding box center [819, 107] width 850 height 98
click at [941, 121] on span "See Info" at bounding box center [955, 130] width 34 height 25
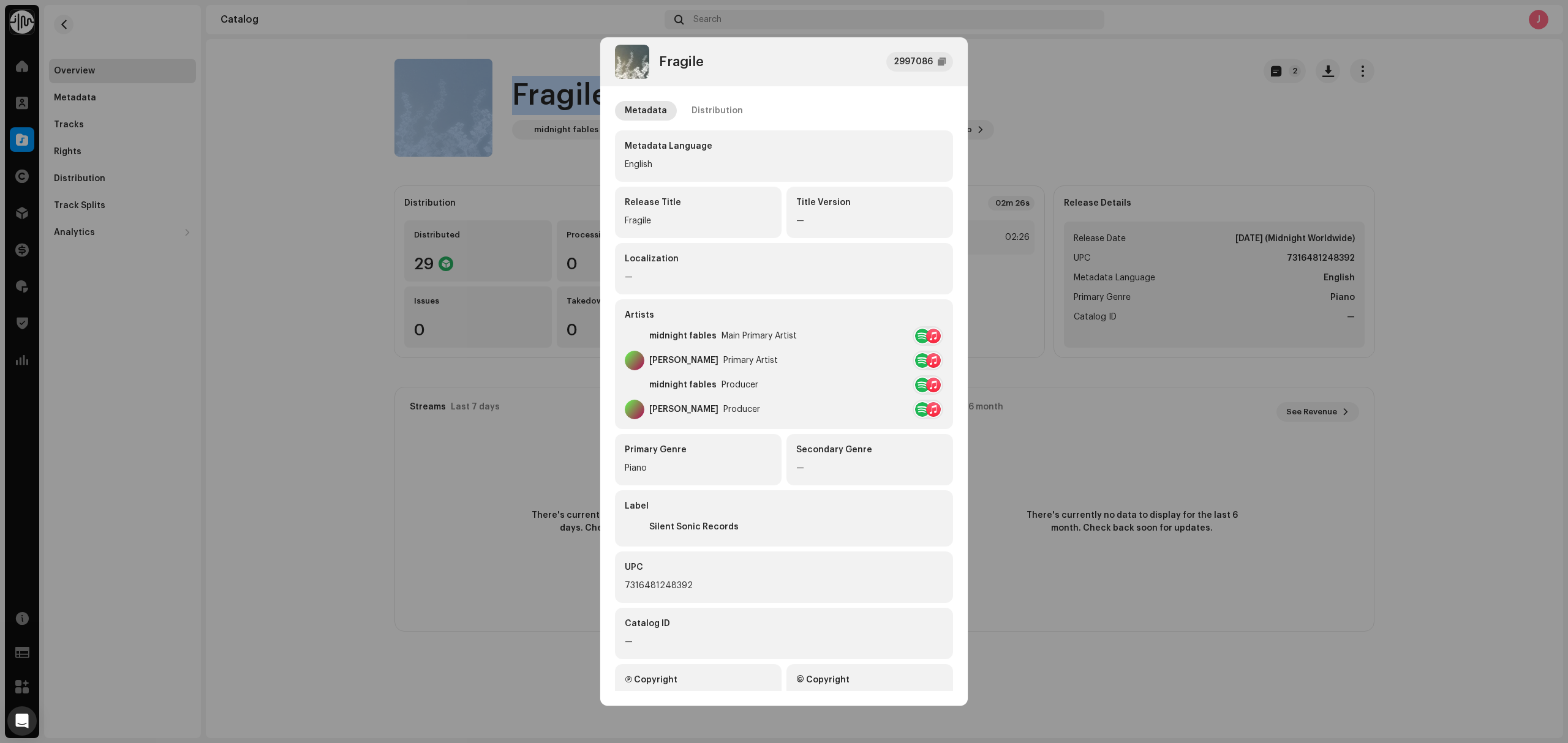
drag, startPoint x: 703, startPoint y: 120, endPoint x: 730, endPoint y: 125, distance: 27.5
click at [702, 120] on div "Distribution" at bounding box center [717, 111] width 51 height 20
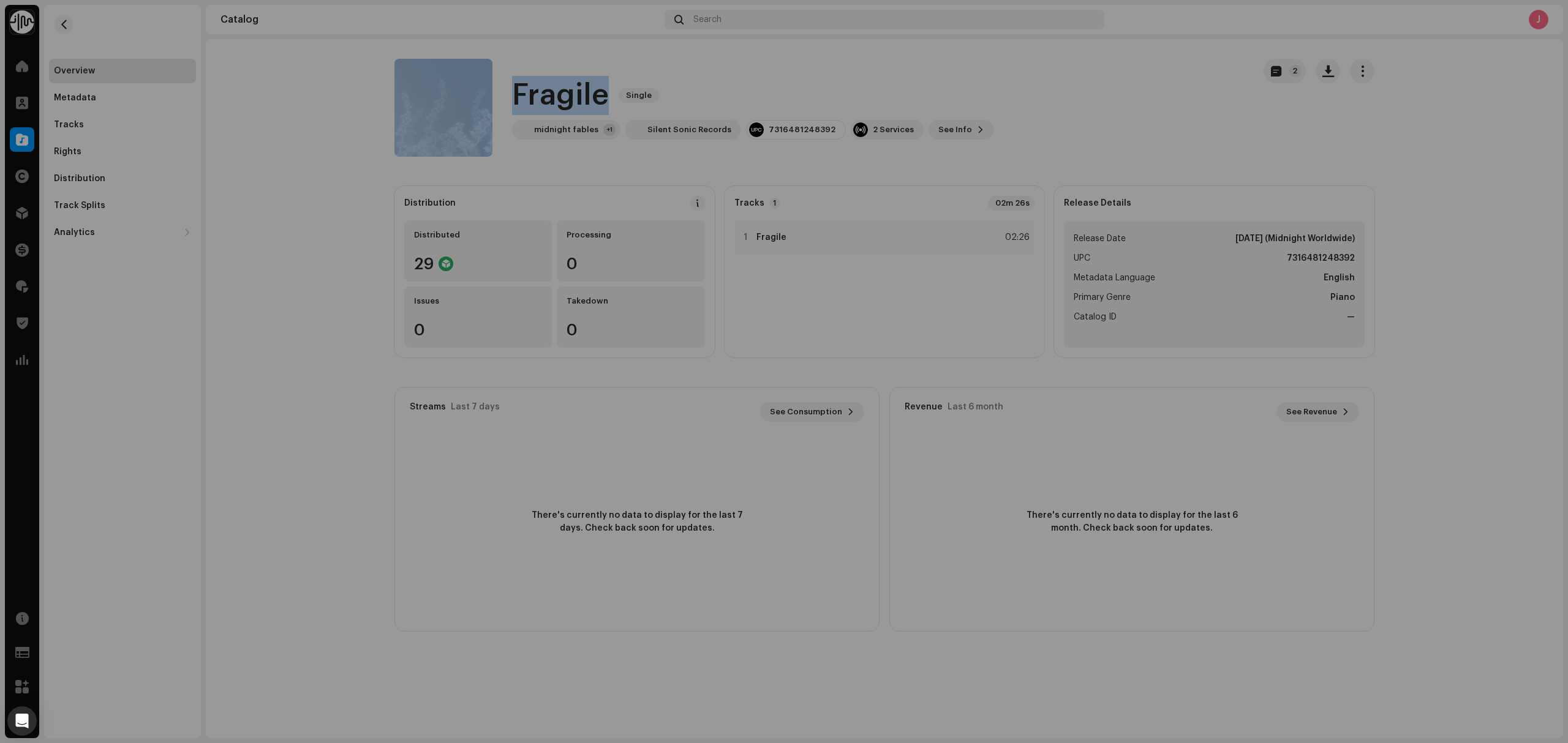
click at [345, 414] on div "Fragile 2997086 Metadata Distribution Release Date Nov 7, 2025 (Midnight Worldw…" at bounding box center [784, 372] width 1568 height 743
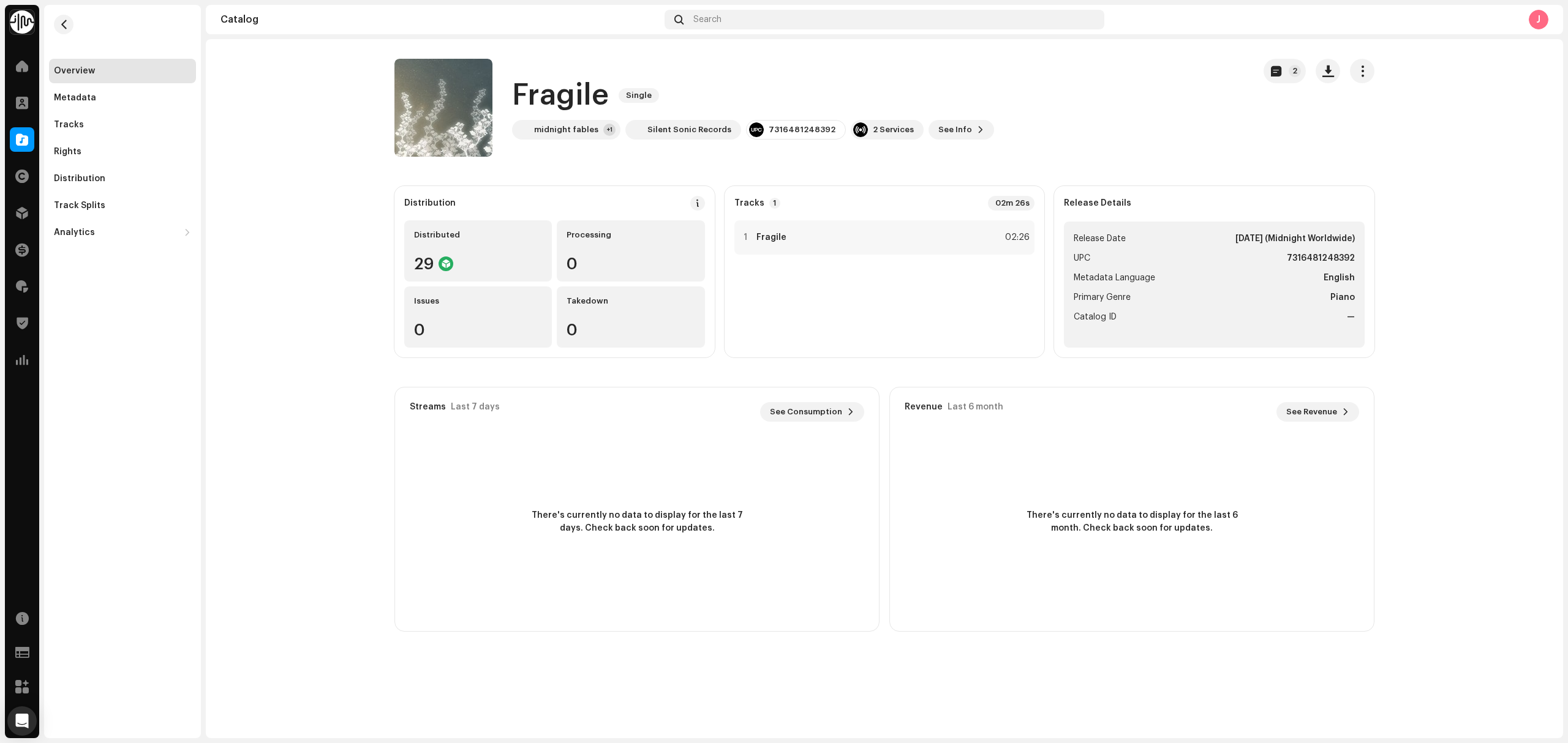
click at [250, 177] on catalog-releases-details-overview "Fragile Single 2 Fragile Single midnight fables +1 Silent Sonic Records 7316481…" at bounding box center [884, 345] width 1357 height 612
click at [0, 132] on div "Identity Music Home Clients Catalog Rights Distribution Finance Royalties Trust…" at bounding box center [784, 372] width 1568 height 743
click at [13, 139] on div at bounding box center [22, 140] width 25 height 25
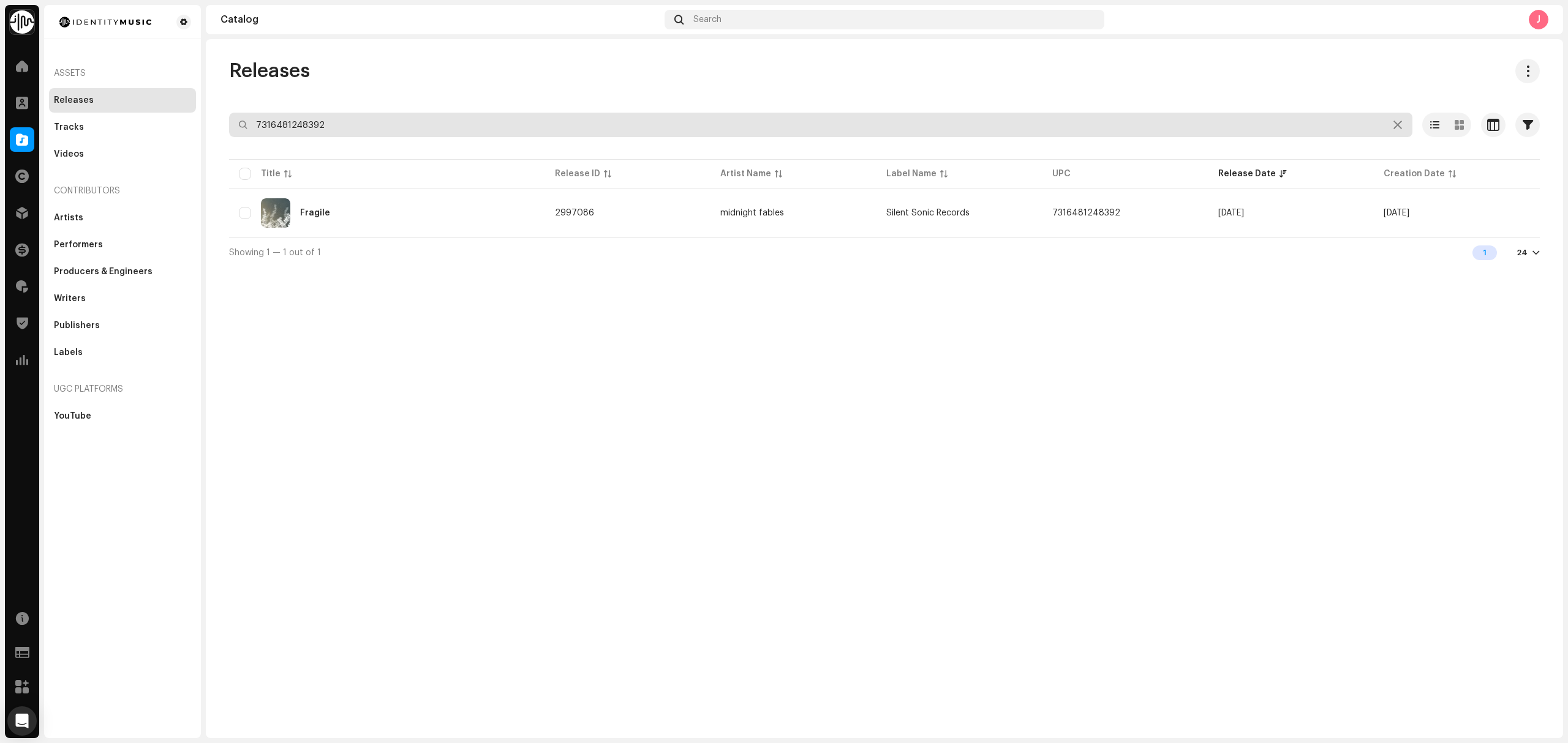
drag, startPoint x: 388, startPoint y: 128, endPoint x: 113, endPoint y: 113, distance: 275.4
click at [177, 109] on div "Identity Music Home Clients Catalog Rights Distribution Finance Royalties Trust…" at bounding box center [784, 372] width 1568 height 743
paste input "408"
type input "7316481248408"
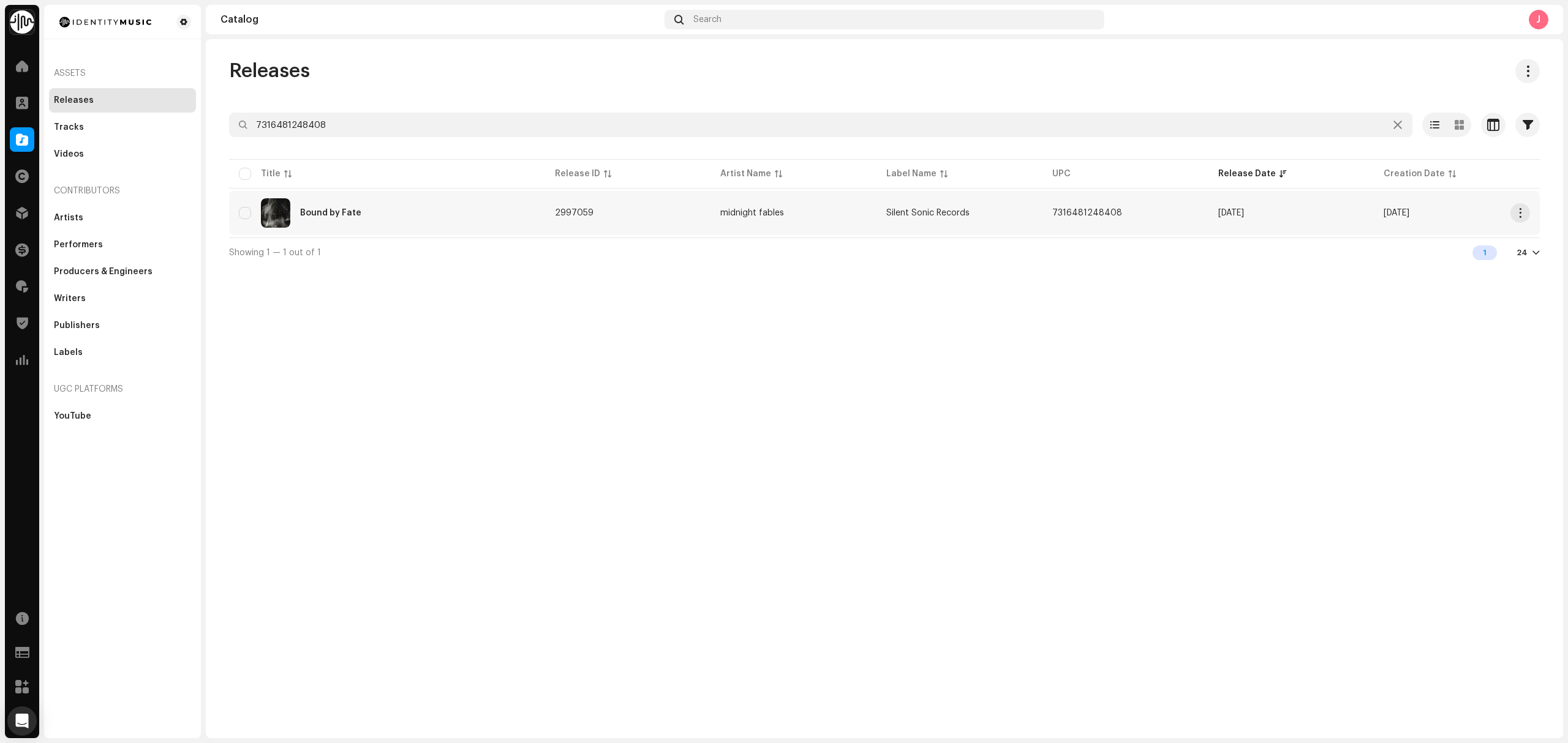
click at [500, 212] on div "Bound by Fate" at bounding box center [387, 213] width 296 height 29
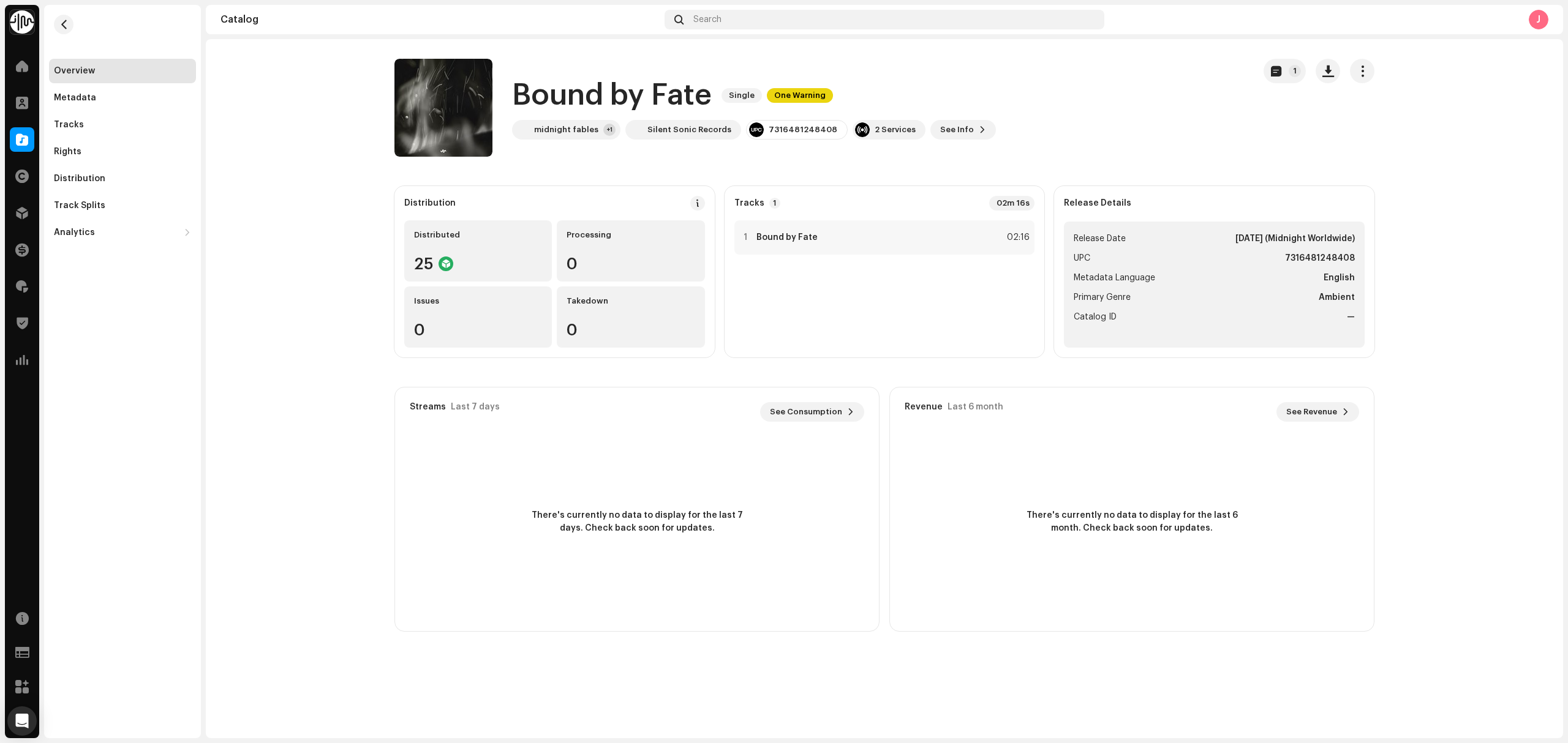
click at [268, 401] on catalog-releases-details-overview "Bound by Fate Single One Warning 1 Bound by Fate Single One Warning midnight fa…" at bounding box center [884, 345] width 1357 height 612
click at [132, 123] on div "Tracks" at bounding box center [122, 124] width 137 height 10
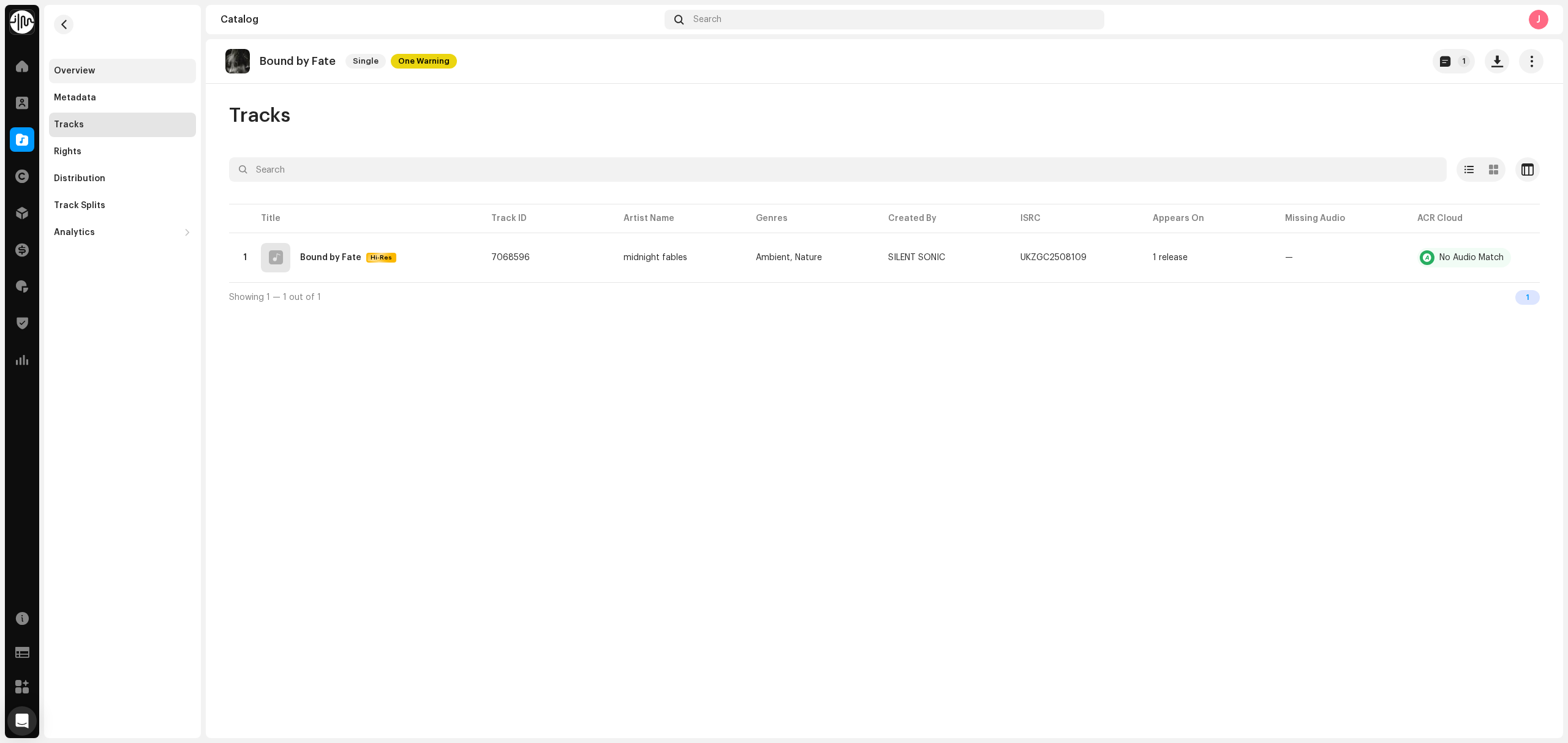
click at [100, 66] on div "Overview" at bounding box center [122, 71] width 137 height 10
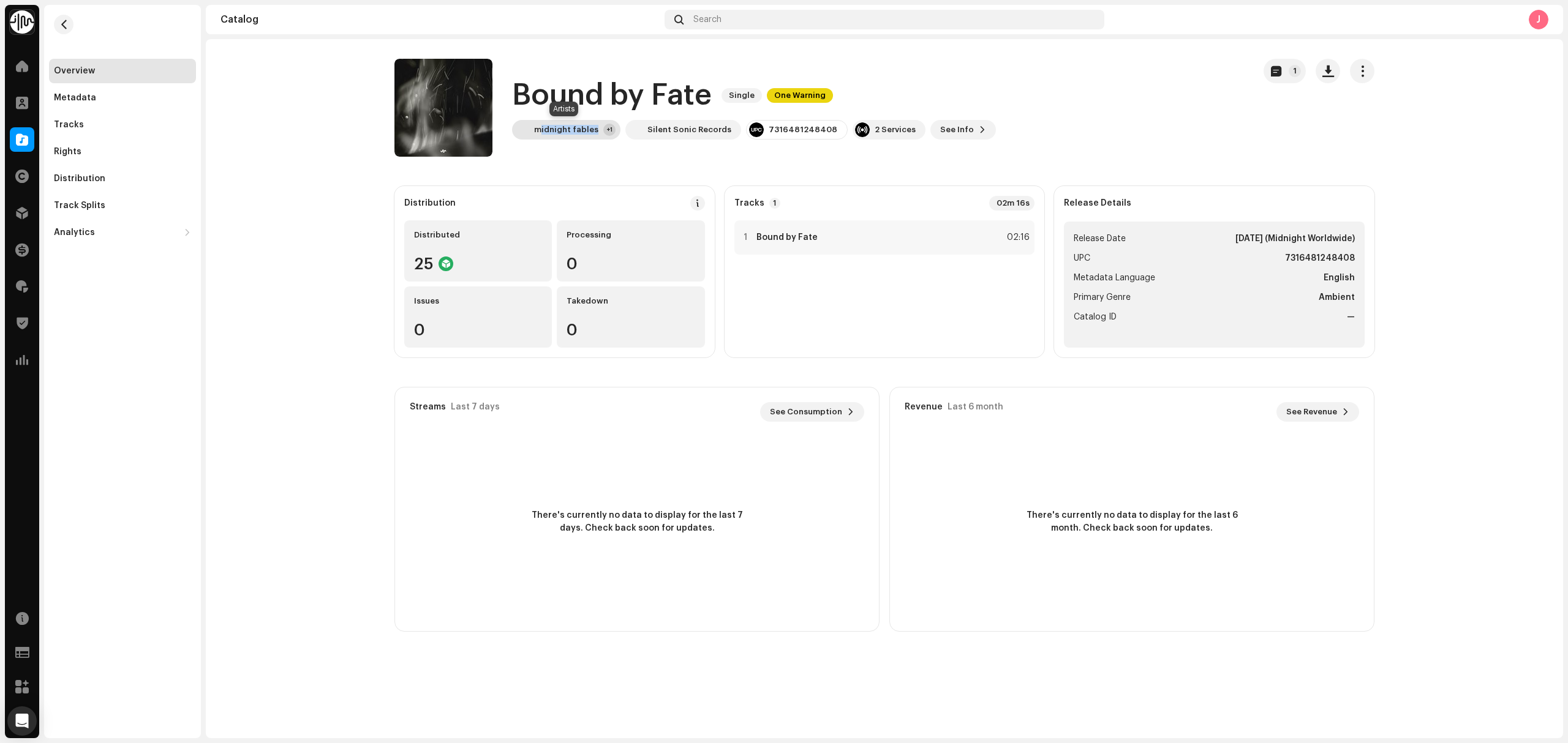
drag, startPoint x: 594, startPoint y: 137, endPoint x: 542, endPoint y: 136, distance: 52.0
click at [542, 136] on div "midnight fables +1" at bounding box center [566, 129] width 108 height 20
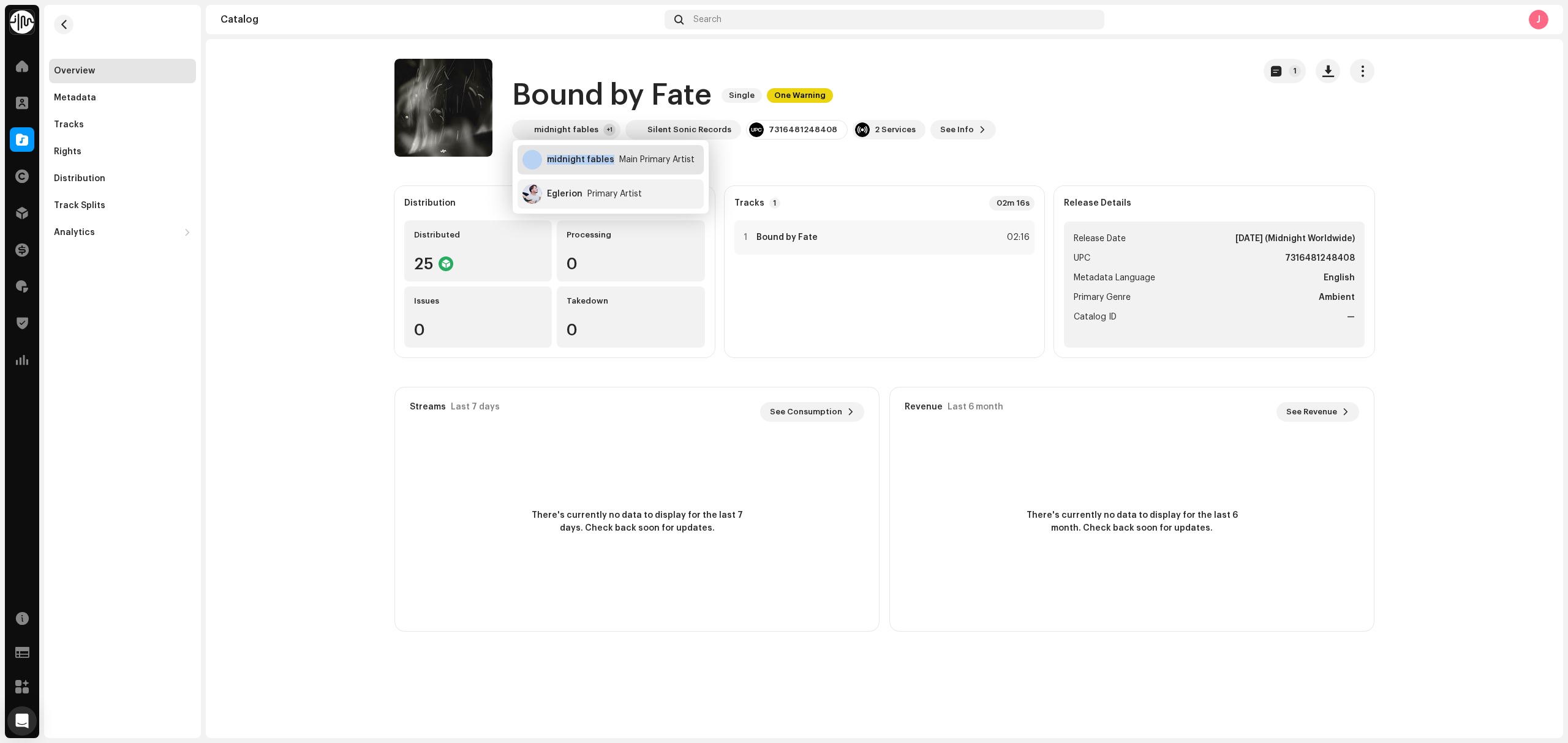
drag, startPoint x: 608, startPoint y: 169, endPoint x: 547, endPoint y: 170, distance: 61.0
click at [547, 170] on div "midnight fables Main Primary Artist" at bounding box center [610, 160] width 186 height 29
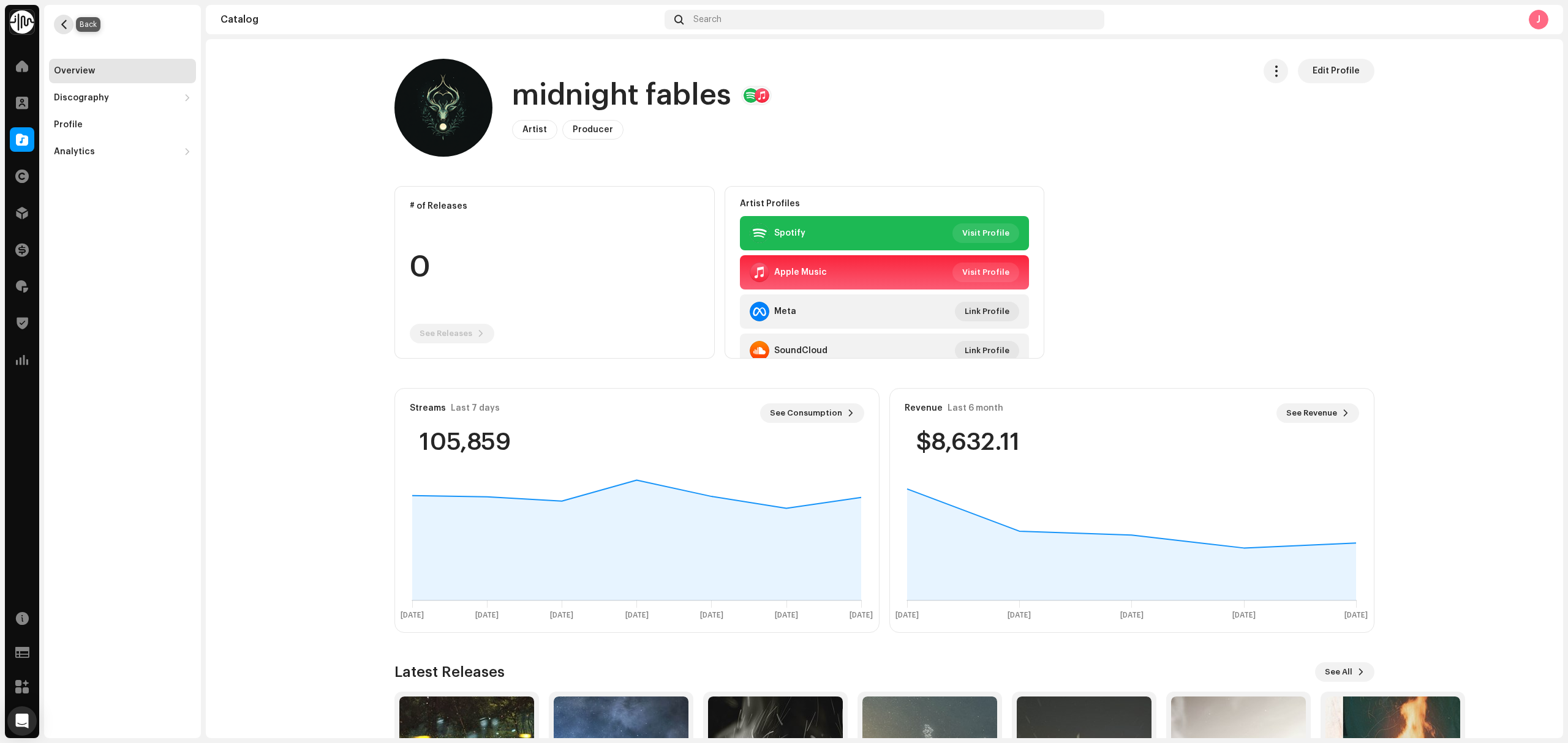
click at [67, 19] on button "button" at bounding box center [64, 25] width 20 height 20
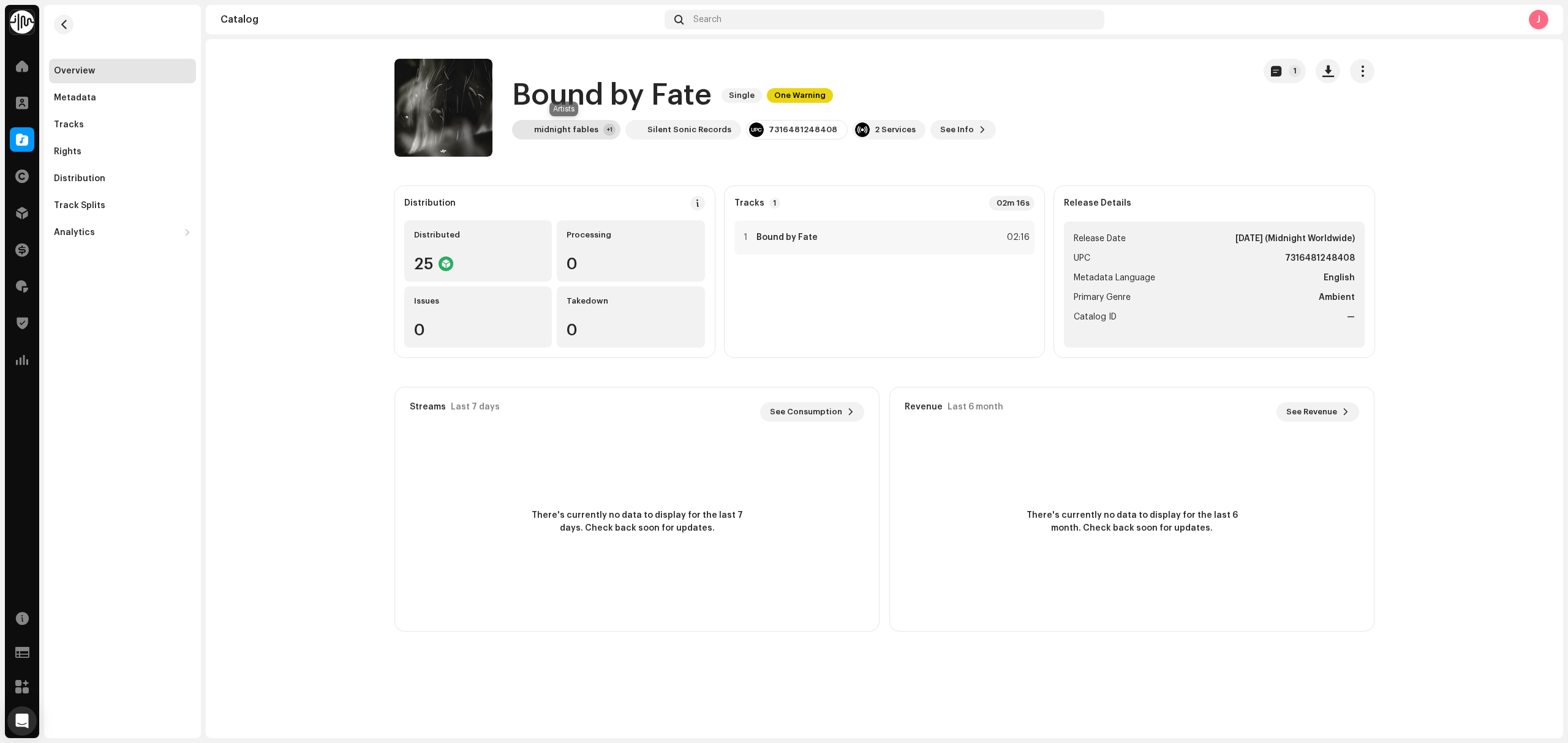
click at [555, 126] on div "midnight fables" at bounding box center [566, 129] width 64 height 10
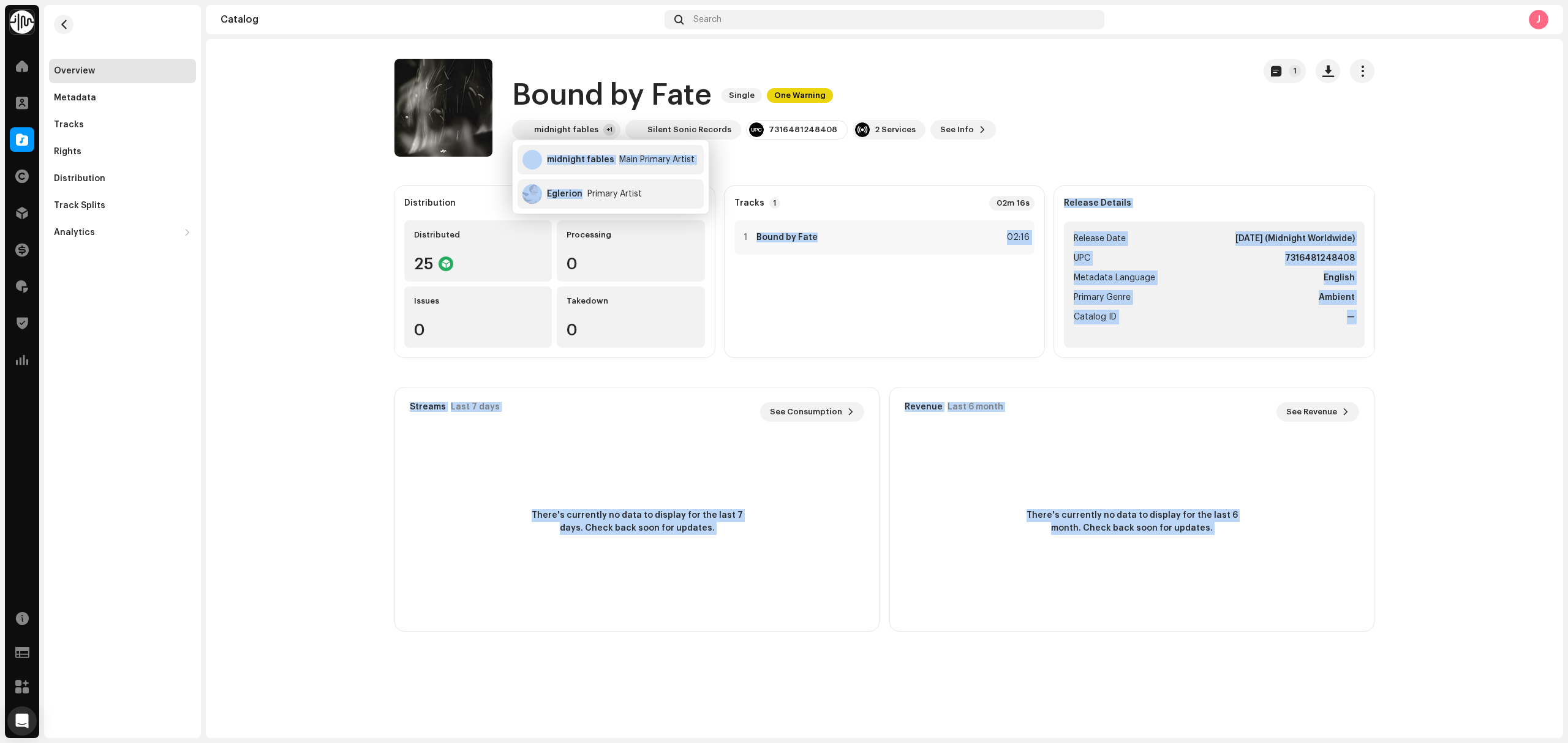
drag, startPoint x: 566, startPoint y: 201, endPoint x: 1541, endPoint y: 403, distance: 995.7
click at [861, 270] on body "Identity Music Home Clients Catalog Rights Distribution Finance Royalties Trust…" at bounding box center [784, 372] width 1568 height 743
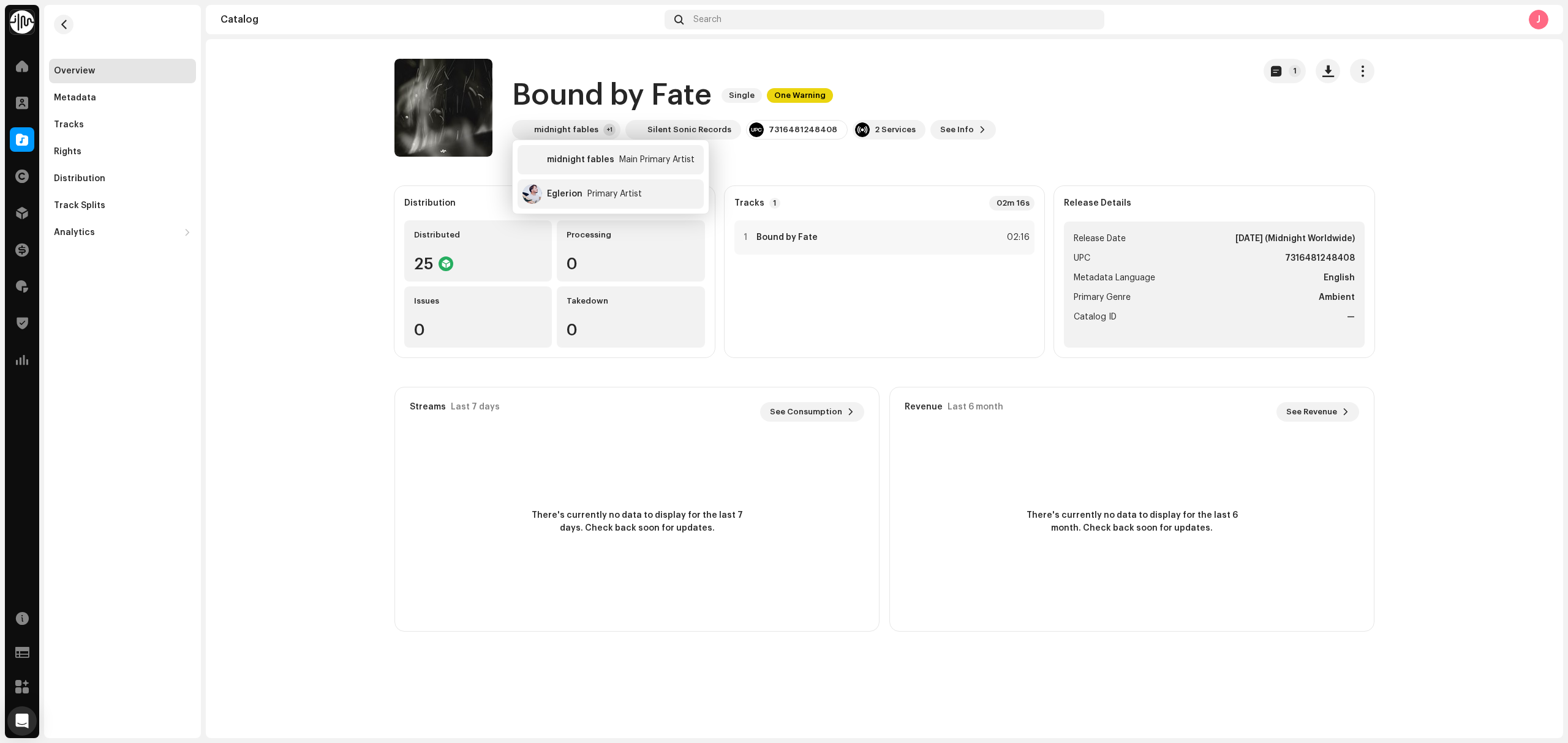
drag, startPoint x: 376, startPoint y: 96, endPoint x: 567, endPoint y: 90, distance: 191.1
click at [375, 94] on div "Bound by Fate Single One Warning midnight fables +1 Silent Sonic Records 731648…" at bounding box center [884, 107] width 1019 height 98
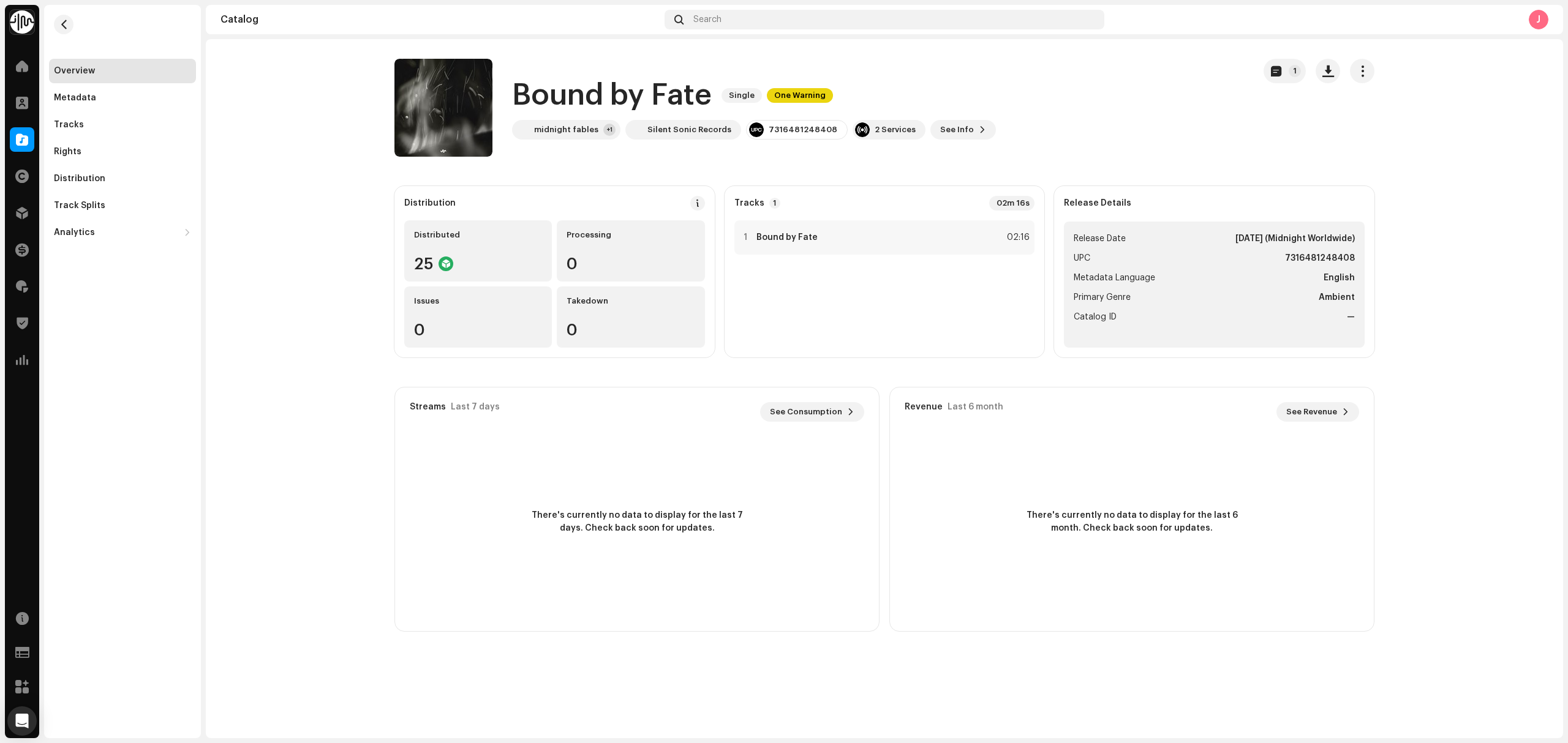
click at [628, 94] on h1 "Bound by Fate" at bounding box center [611, 96] width 200 height 39
drag, startPoint x: 874, startPoint y: 61, endPoint x: 867, endPoint y: 69, distance: 10.6
click at [874, 62] on div "Bound by Fate Single One Warning midnight fables +1 Silent Sonic Records 731648…" at bounding box center [819, 107] width 850 height 98
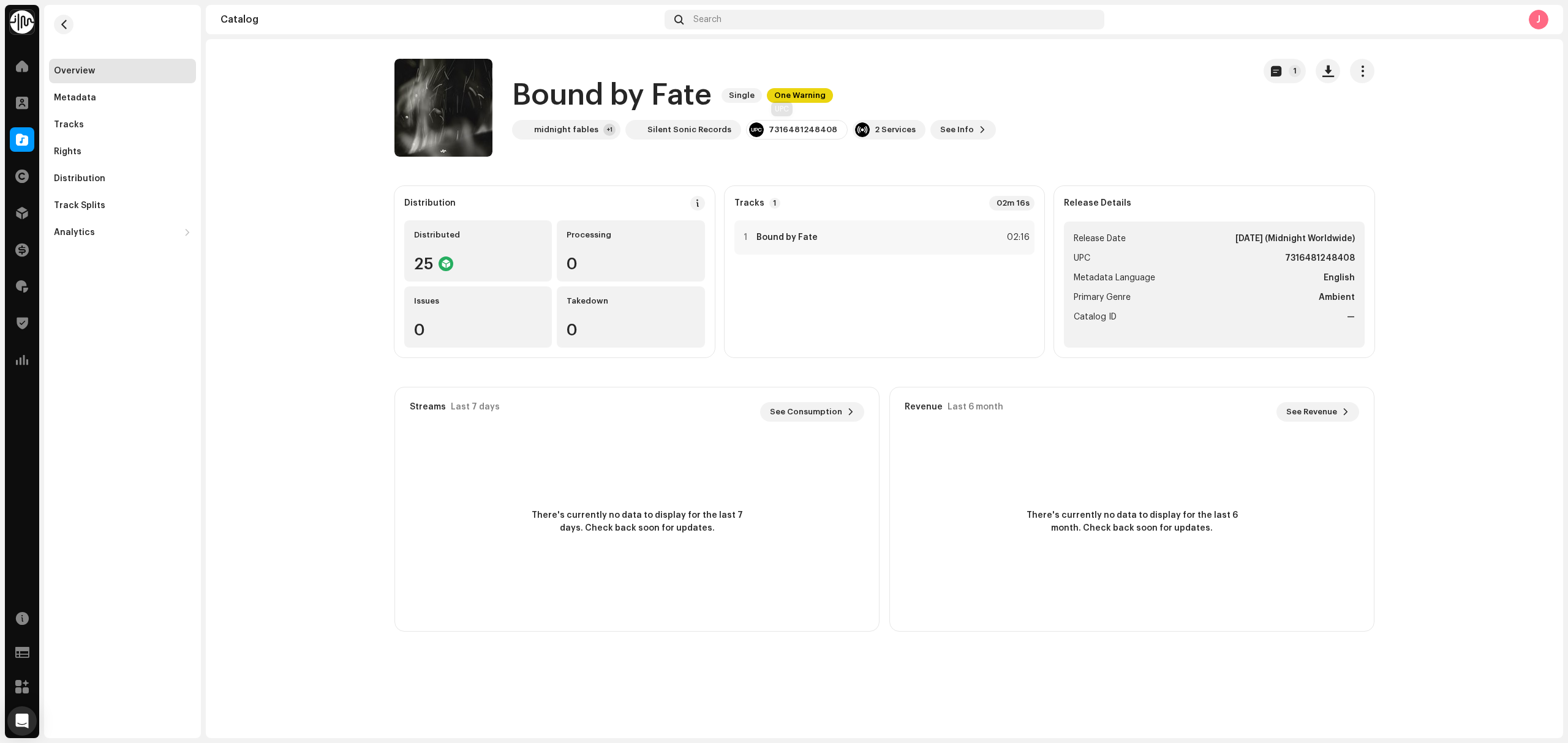
click at [784, 128] on div "7316481248408" at bounding box center [802, 129] width 68 height 10
drag, startPoint x: 919, startPoint y: 74, endPoint x: 865, endPoint y: 91, distance: 56.6
click at [919, 74] on div "Bound by Fate Single One Warning midnight fables +1 Silent Sonic Records 731648…" at bounding box center [819, 107] width 850 height 98
drag, startPoint x: 713, startPoint y: 134, endPoint x: 936, endPoint y: 223, distance: 240.1
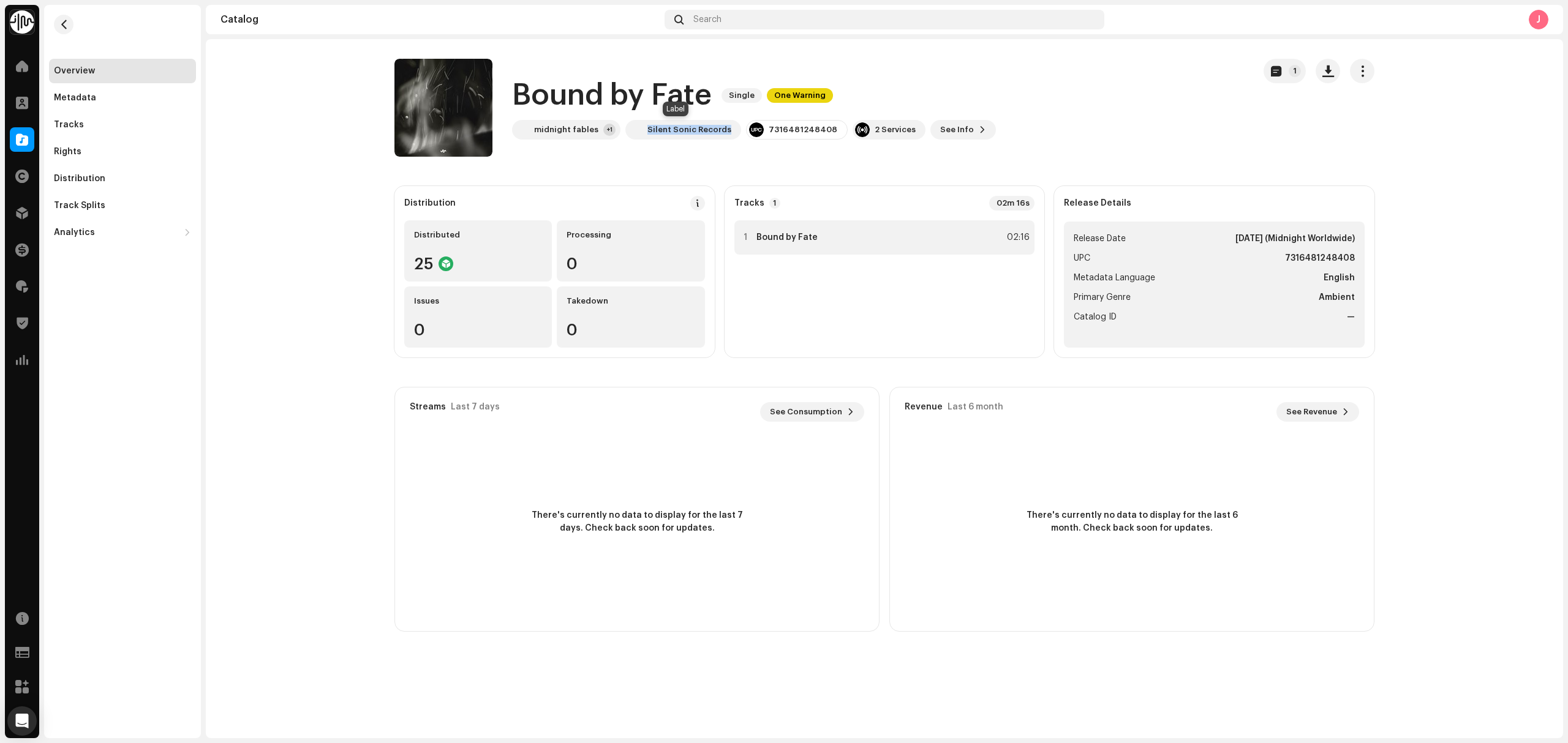
click at [660, 144] on div "Bound by Fate Single One Warning midnight fables +1 Silent Sonic Records 731648…" at bounding box center [819, 107] width 850 height 98
click at [98, 113] on div "Tracks" at bounding box center [122, 125] width 147 height 25
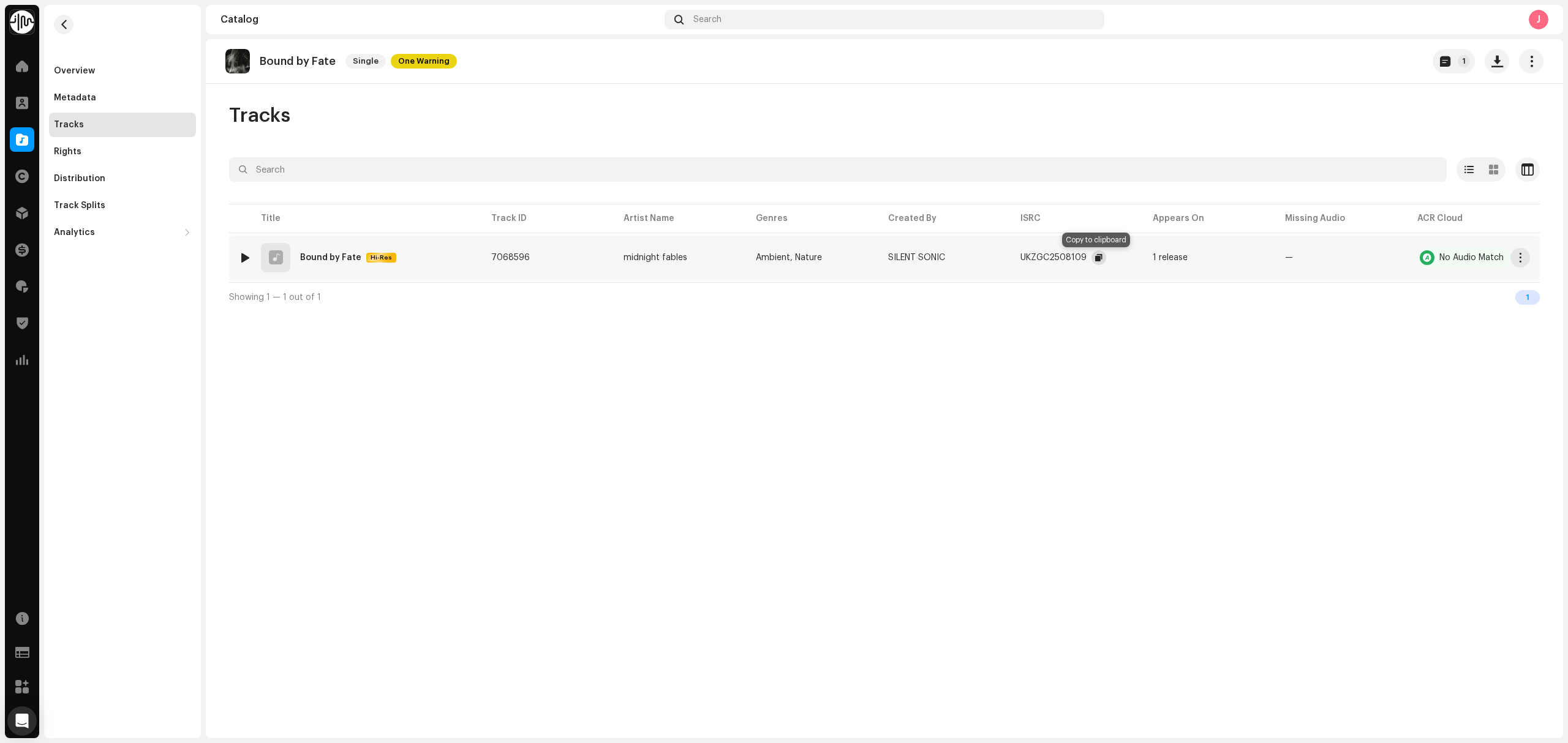
click at [1091, 260] on button "button" at bounding box center [1098, 257] width 15 height 15
click at [731, 118] on div "Tracks" at bounding box center [884, 116] width 1311 height 25
click at [119, 69] on div "Overview" at bounding box center [122, 71] width 137 height 10
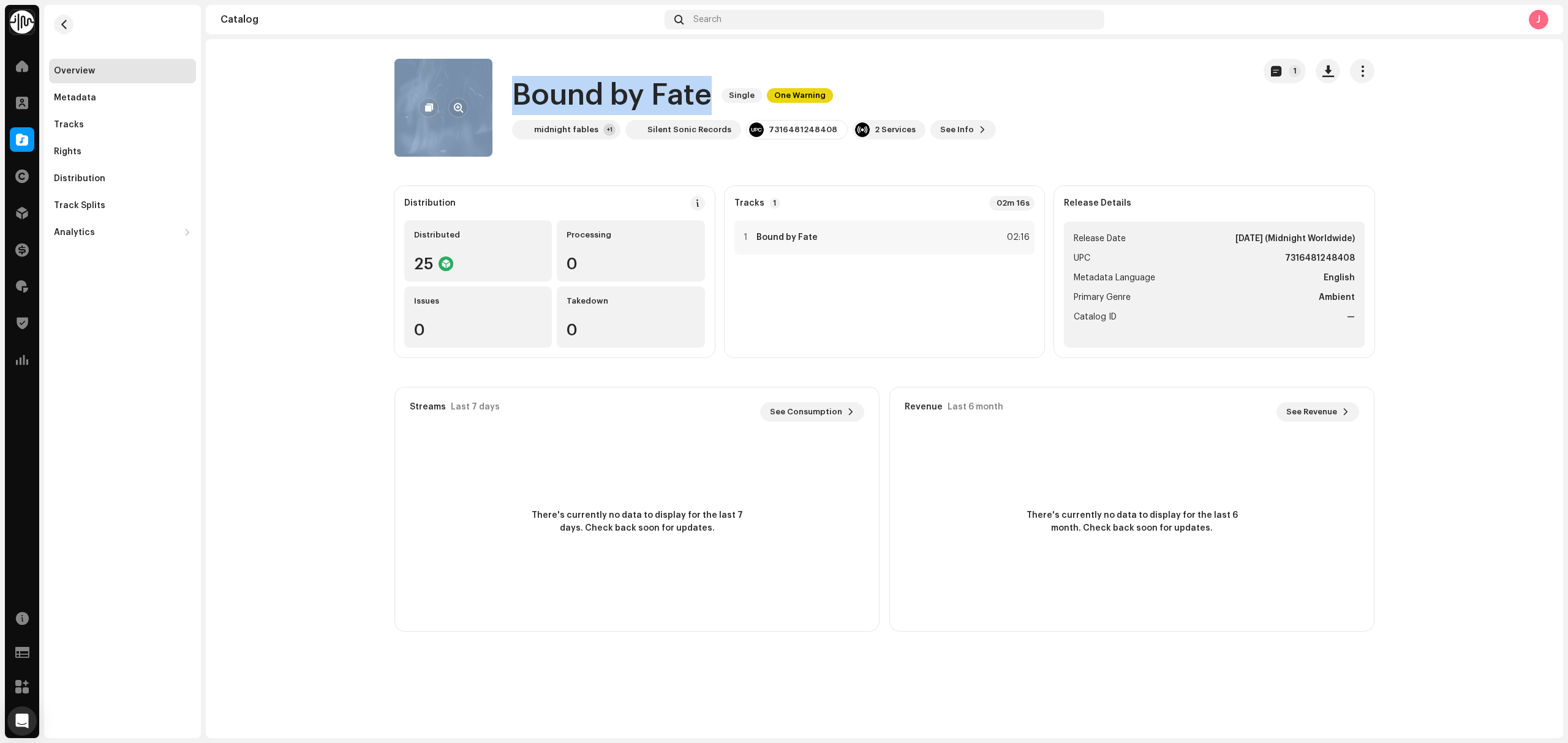
drag, startPoint x: 709, startPoint y: 102, endPoint x: 488, endPoint y: 90, distance: 221.3
click at [488, 90] on div "Bound by Fate Single One Warning midnight fables +1 Silent Sonic Records 731648…" at bounding box center [819, 107] width 850 height 98
click at [942, 128] on span "See Info" at bounding box center [957, 130] width 34 height 25
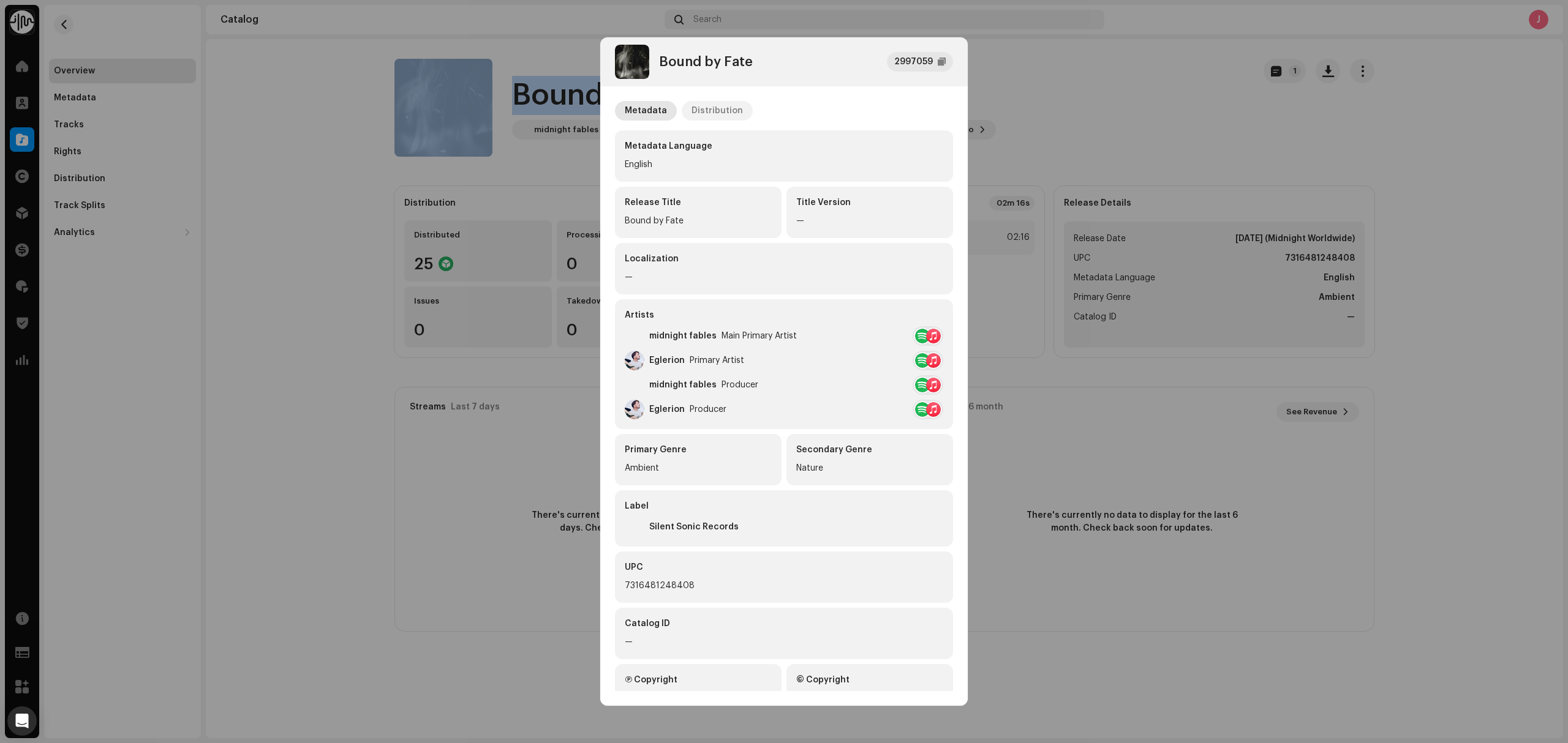
click at [739, 111] on p-tab "Distribution" at bounding box center [717, 111] width 71 height 20
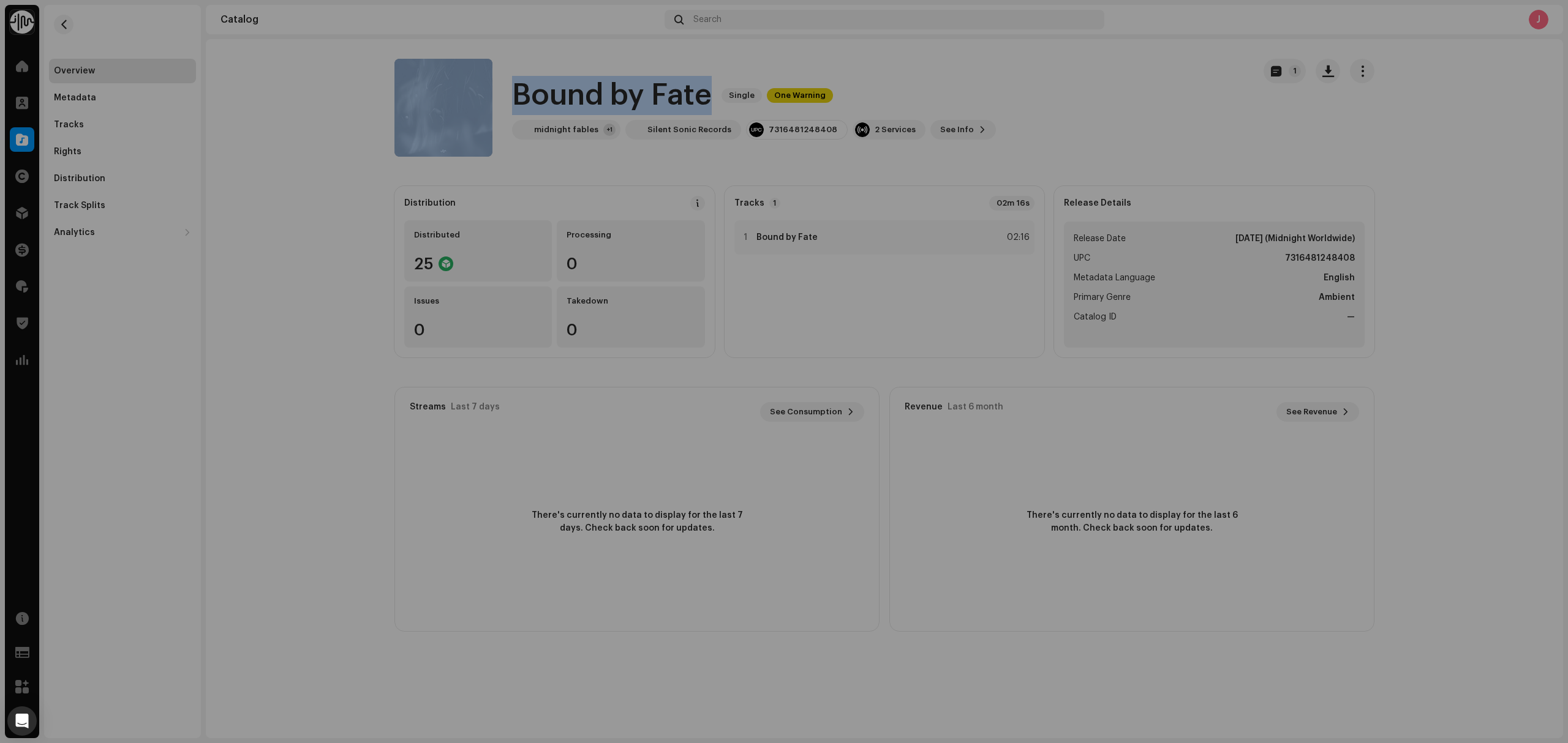
click at [290, 179] on div "Bound by Fate 2997059 Metadata Distribution Release Date Nov 28, 2025 (Midnight…" at bounding box center [784, 372] width 1568 height 743
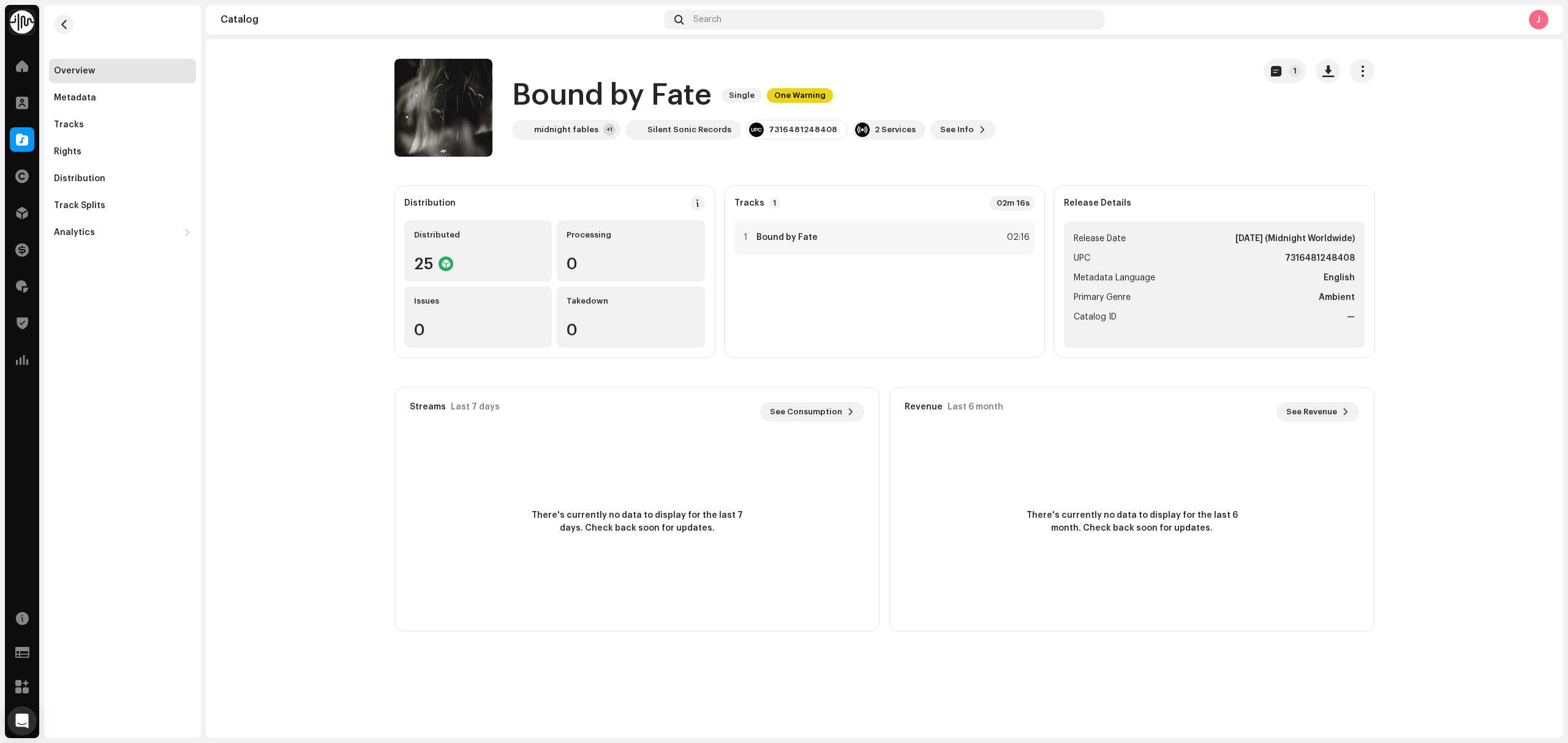
click at [214, 167] on catalog-releases-details-overview "Bound by Fate Single One Warning 1 Bound by Fate Single One Warning midnight fa…" at bounding box center [884, 345] width 1357 height 612
click at [18, 137] on span at bounding box center [22, 139] width 12 height 10
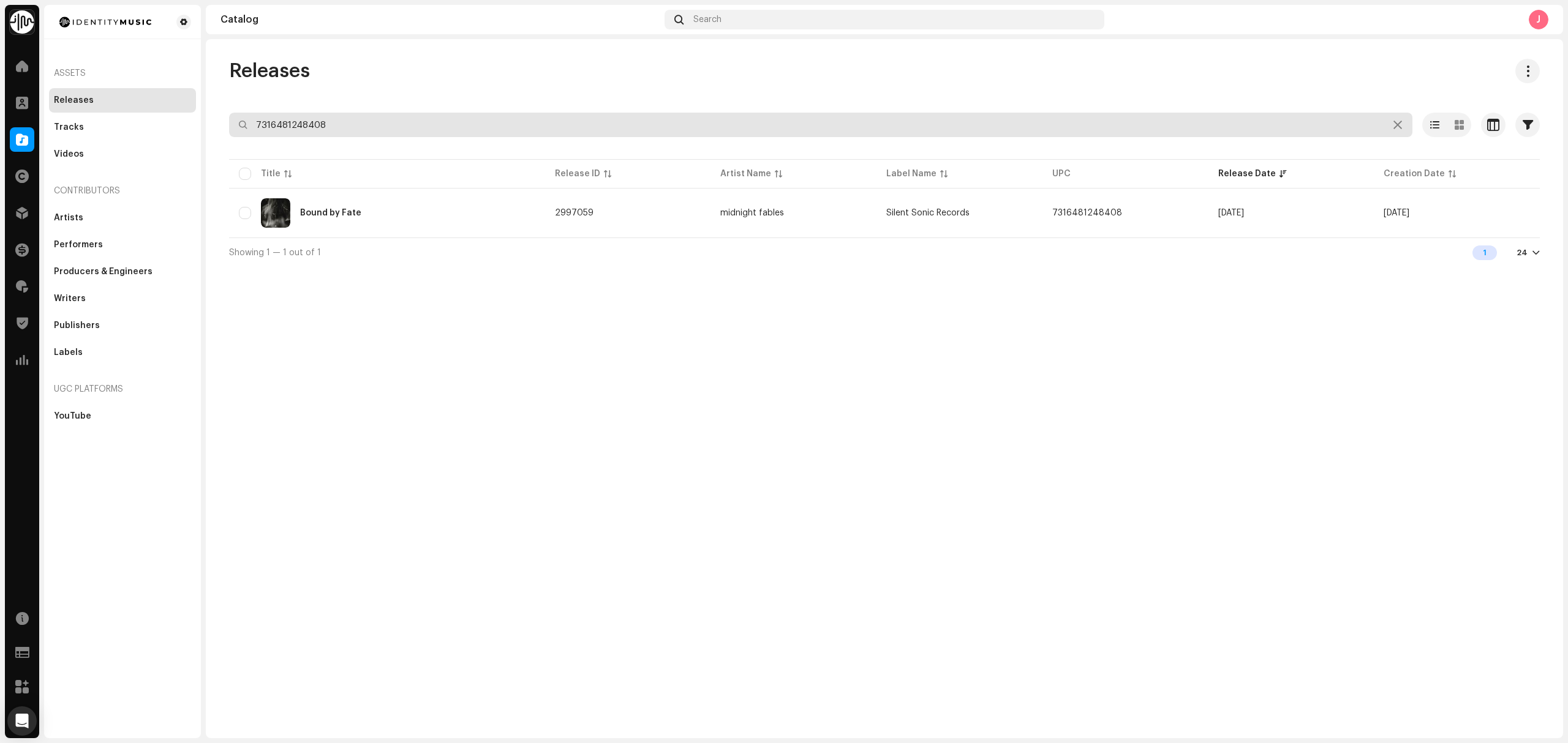
drag, startPoint x: 412, startPoint y: 129, endPoint x: 100, endPoint y: 101, distance: 313.3
click at [137, 101] on div "Identity Music Home Clients Catalog Rights Distribution Finance Royalties Trust…" at bounding box center [784, 372] width 1568 height 743
paste input "eyes like the moon"
type input "eyes like the moon"
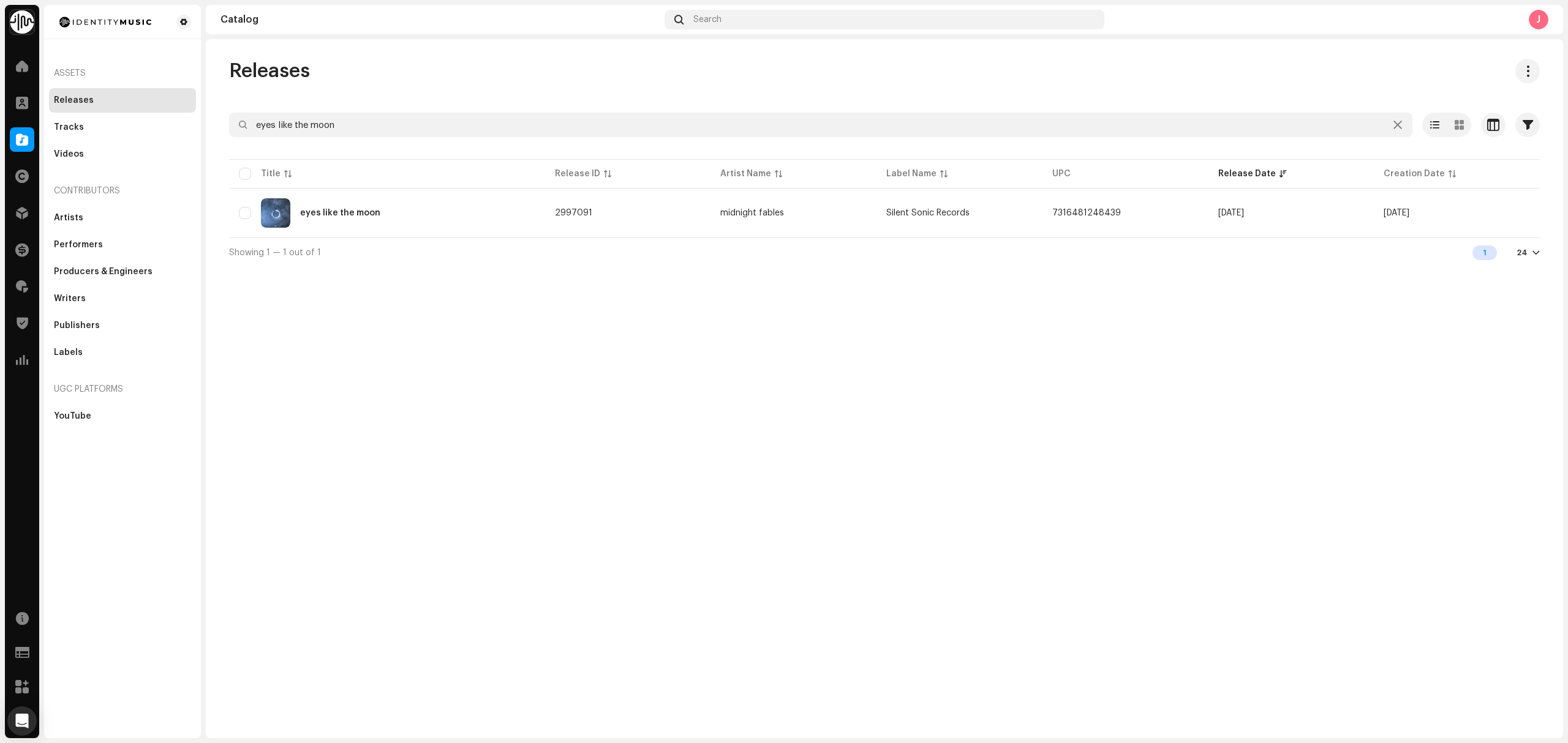
click at [415, 239] on div "Showing 1 — 1 out of 1 1 24" at bounding box center [884, 252] width 1311 height 29
click at [404, 226] on div "eyes like the moon" at bounding box center [387, 213] width 296 height 29
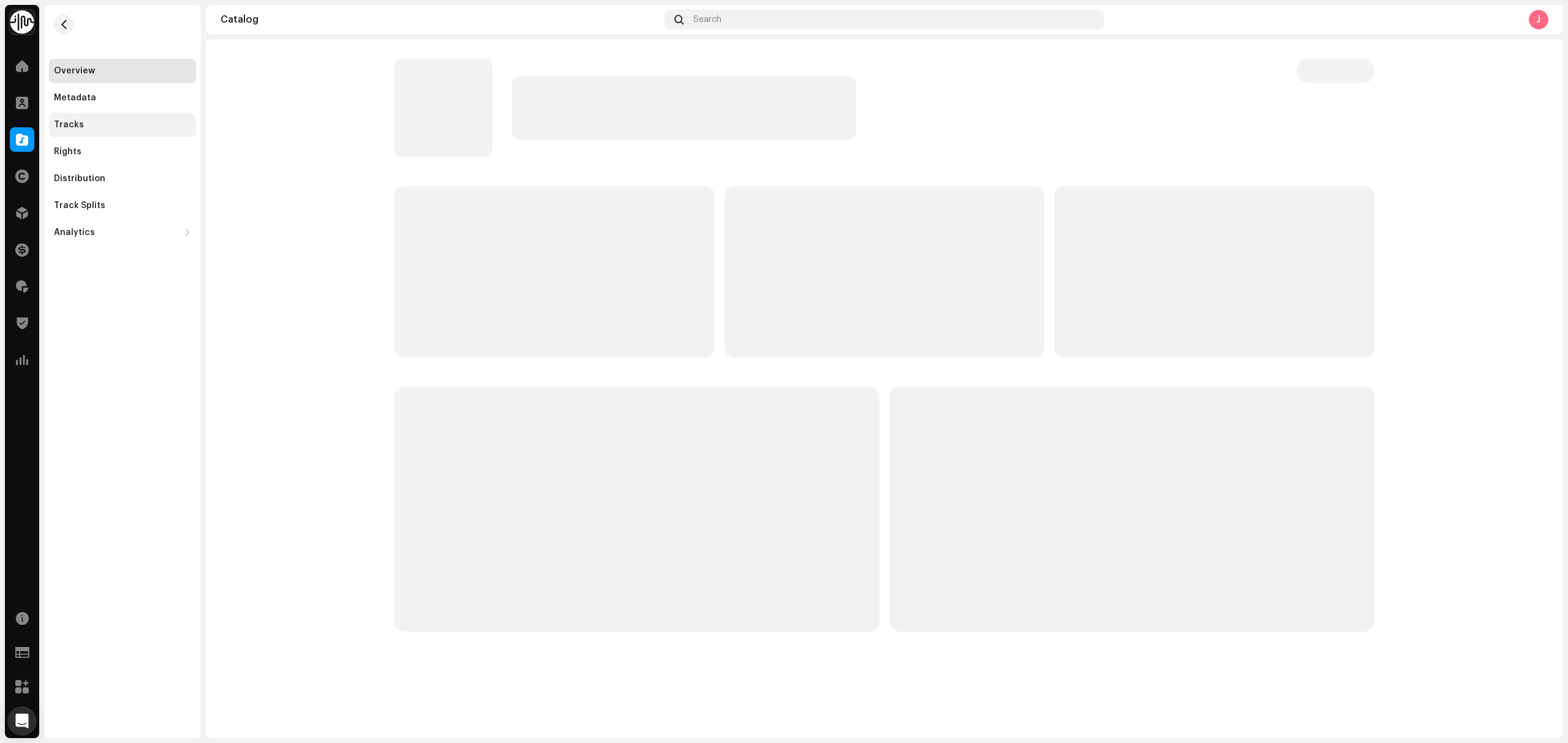
click at [131, 122] on div "Tracks" at bounding box center [122, 124] width 137 height 10
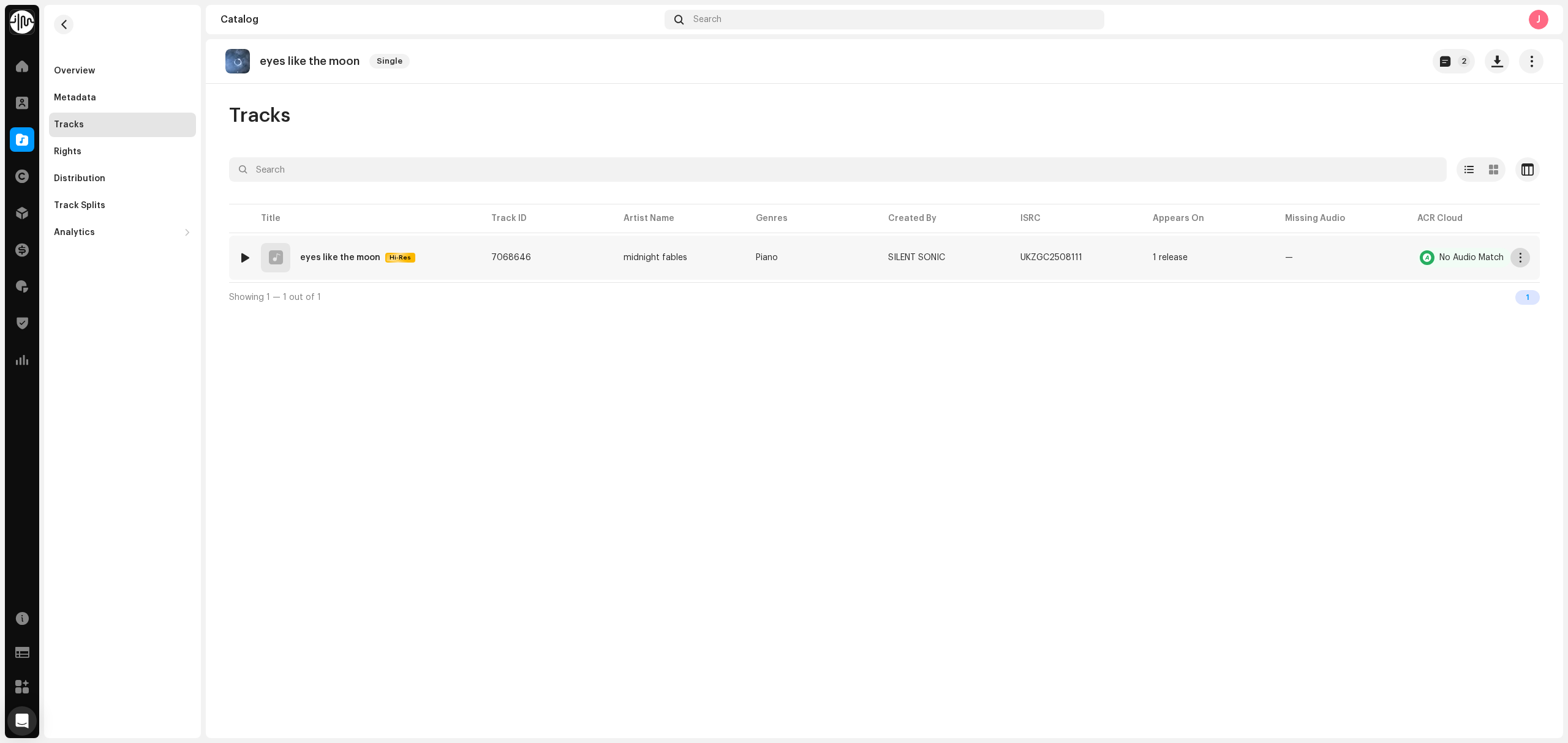
click at [1517, 262] on span "button" at bounding box center [1520, 257] width 9 height 10
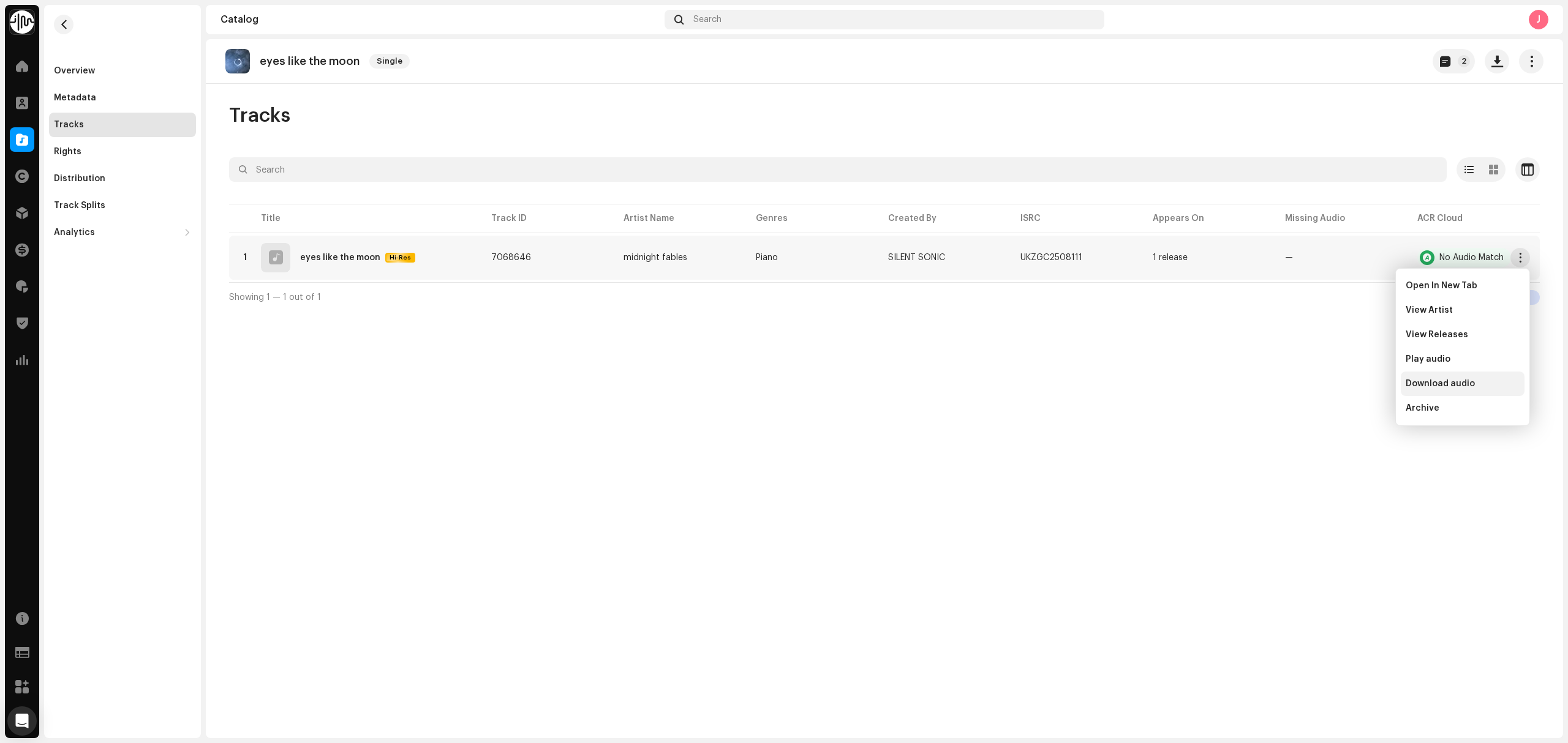
click at [1478, 383] on div "Download audio" at bounding box center [1462, 383] width 114 height 10
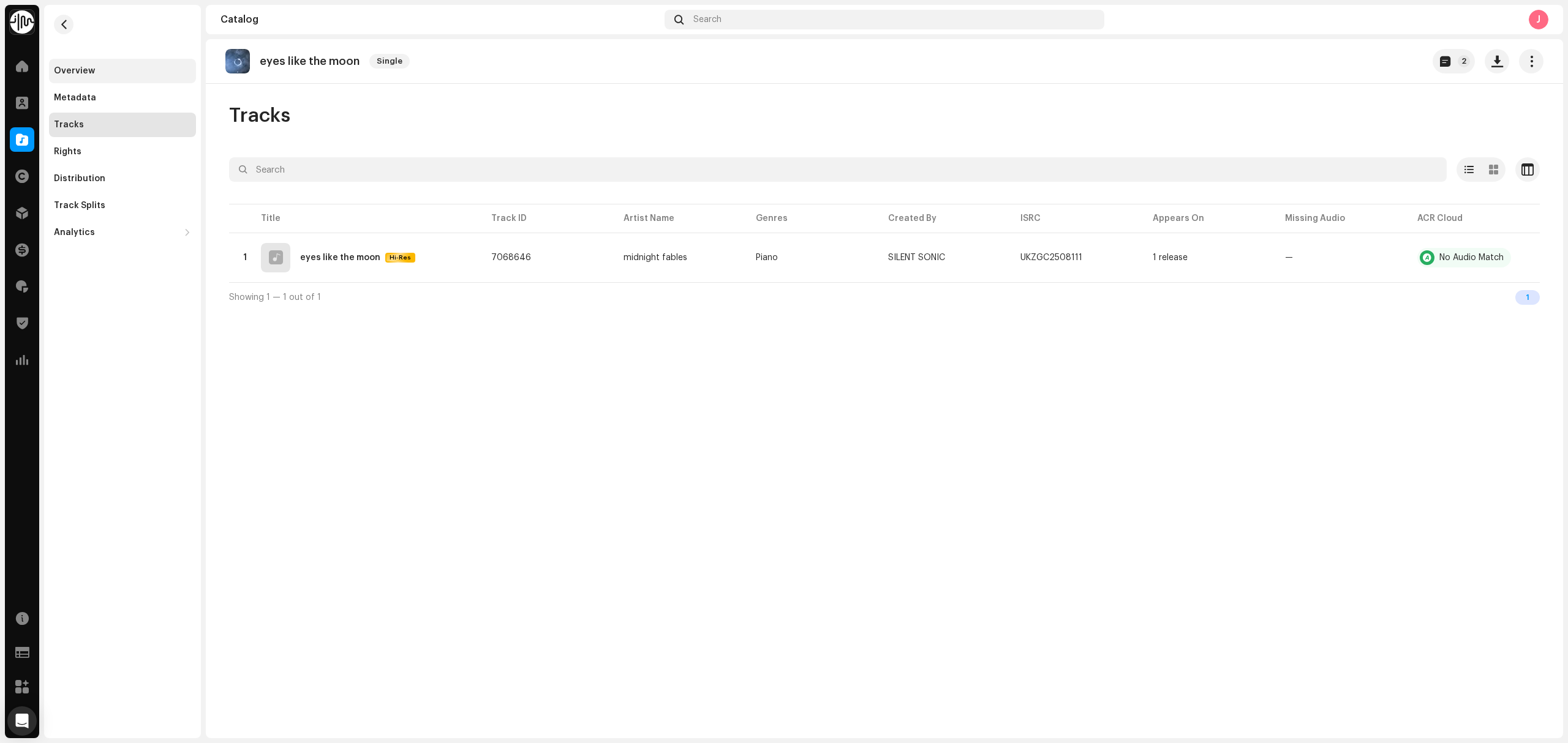
click at [112, 74] on div "Overview" at bounding box center [122, 71] width 137 height 10
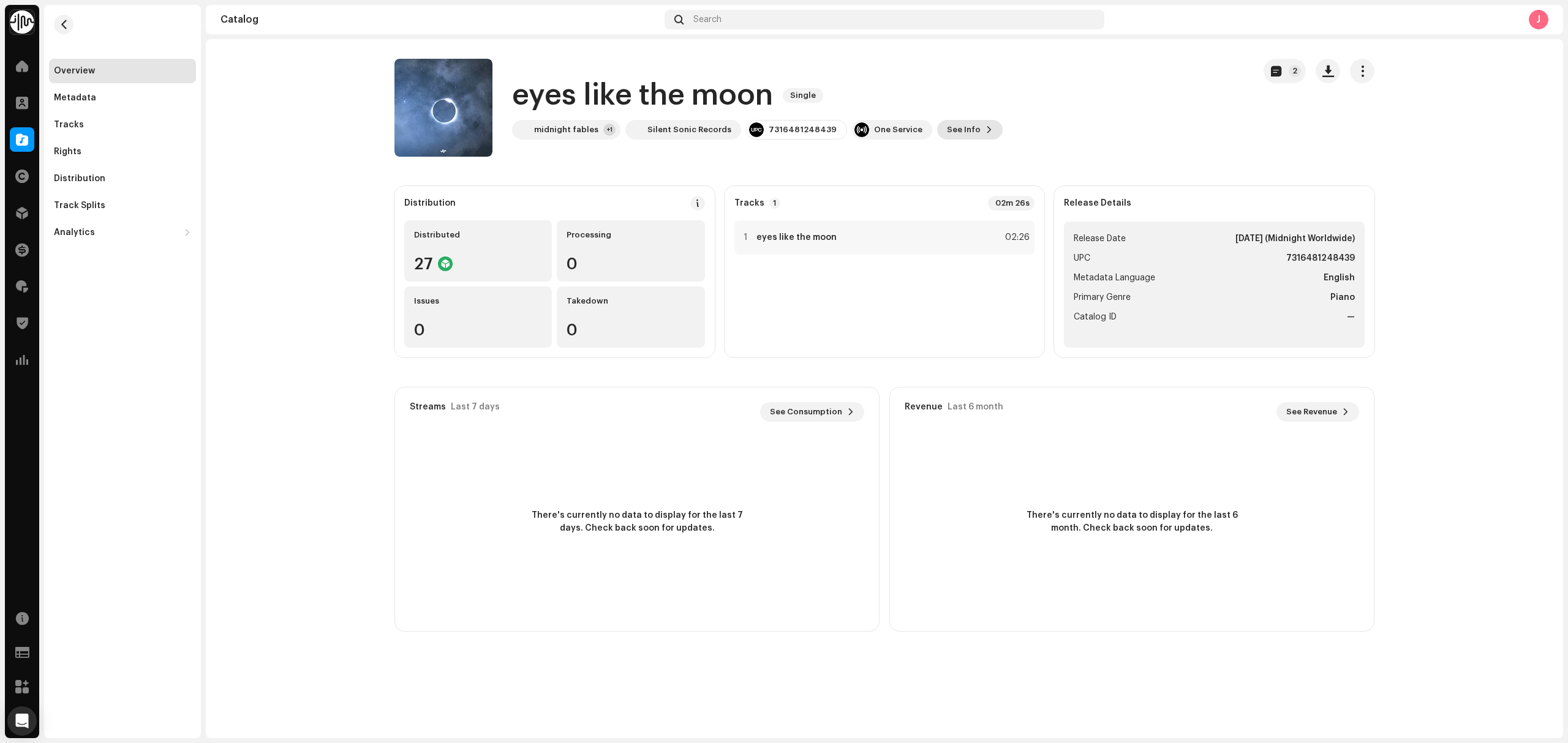
click at [949, 131] on span "See Info" at bounding box center [963, 130] width 34 height 25
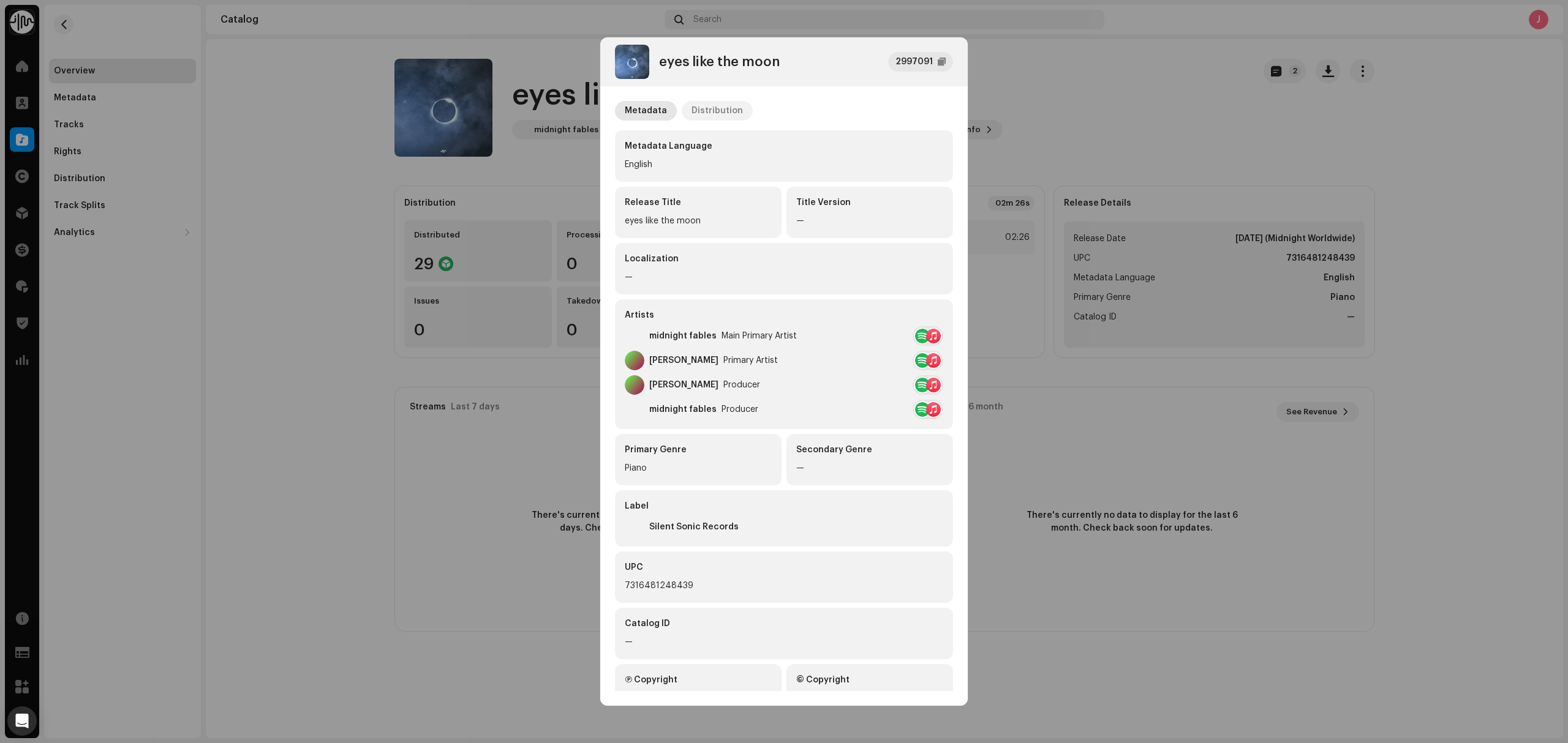
drag, startPoint x: 723, startPoint y: 113, endPoint x: 743, endPoint y: 121, distance: 21.5
click at [723, 113] on div "Distribution" at bounding box center [717, 111] width 51 height 20
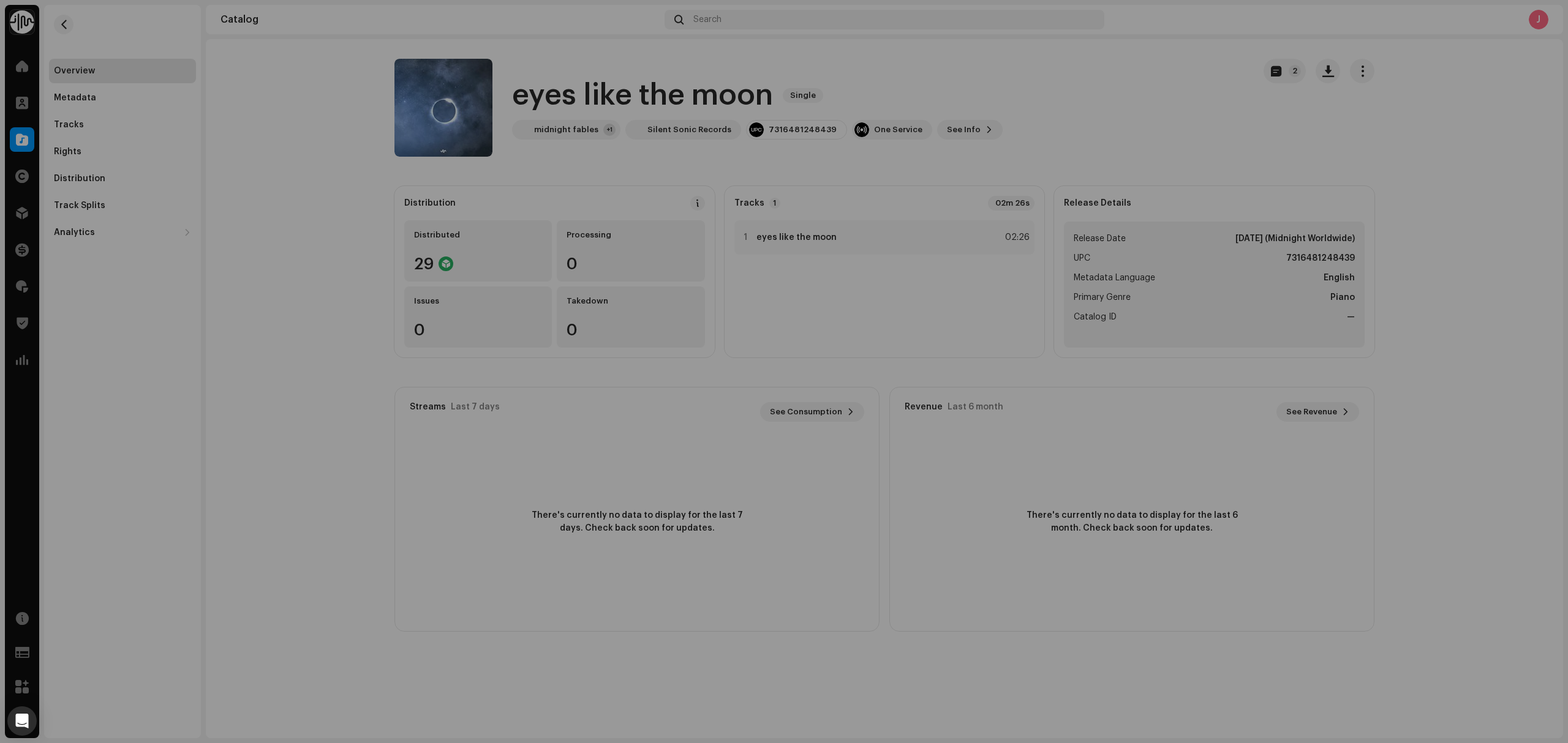
click at [201, 218] on div "eyes like the moon 2997091 Metadata Distribution Release Date Dec 12, 2025 (Mid…" at bounding box center [784, 372] width 1568 height 743
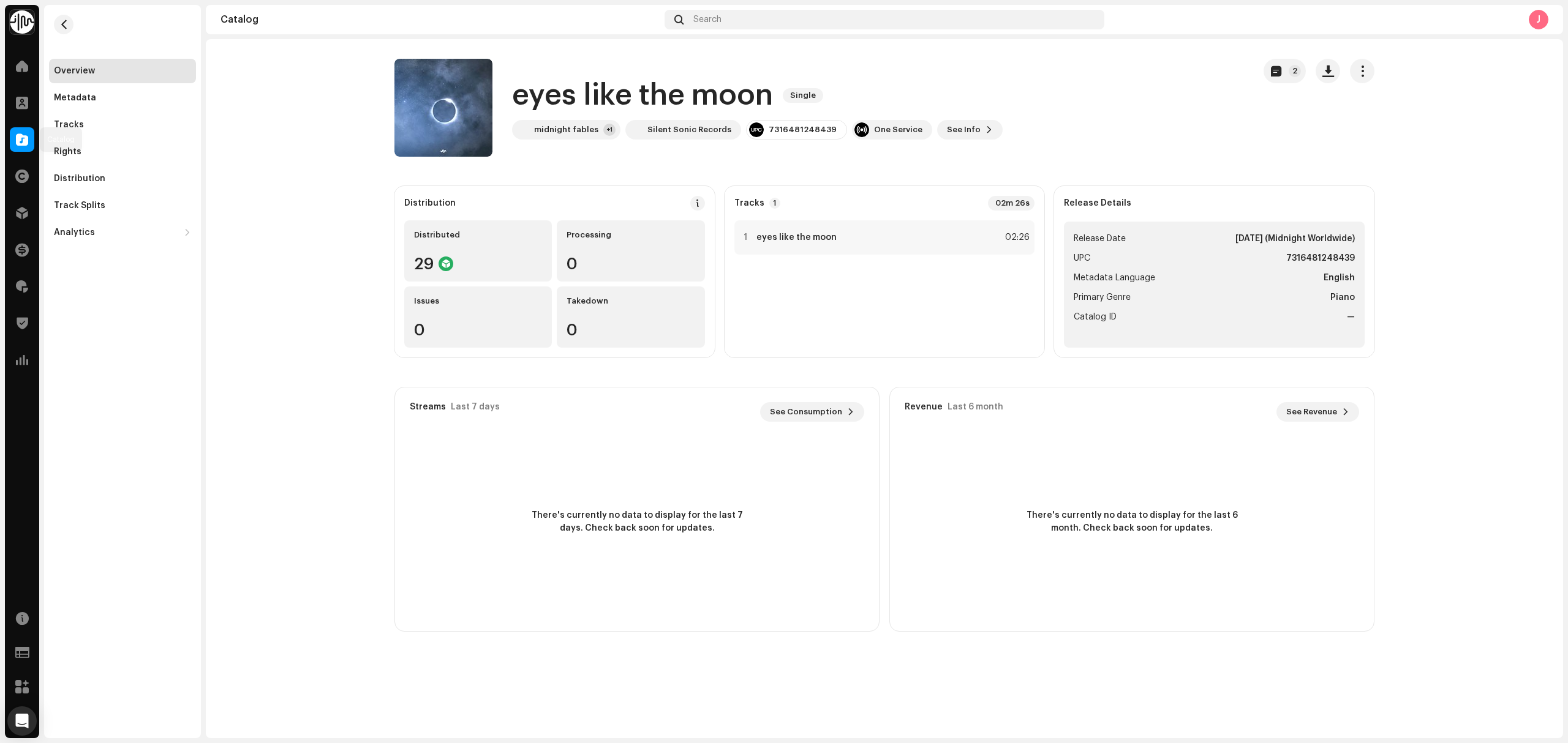
click at [30, 139] on div at bounding box center [22, 140] width 25 height 25
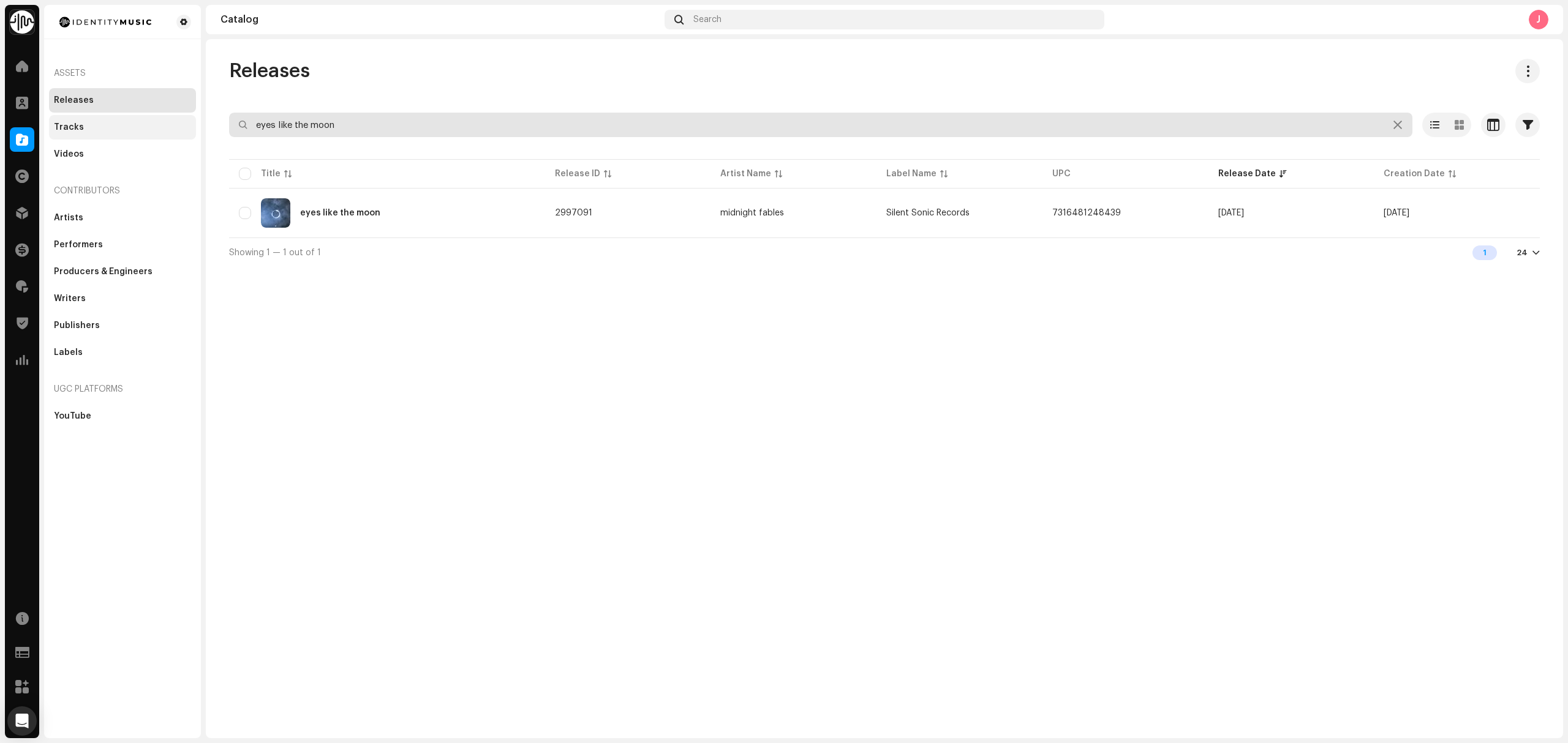
drag, startPoint x: 250, startPoint y: 120, endPoint x: 129, endPoint y: 132, distance: 121.6
click at [129, 123] on div "Identity Music Home Clients Catalog Rights Distribution Finance Royalties Trust…" at bounding box center [784, 372] width 1568 height 743
paste input "7316481219255"
type input "7316481219255"
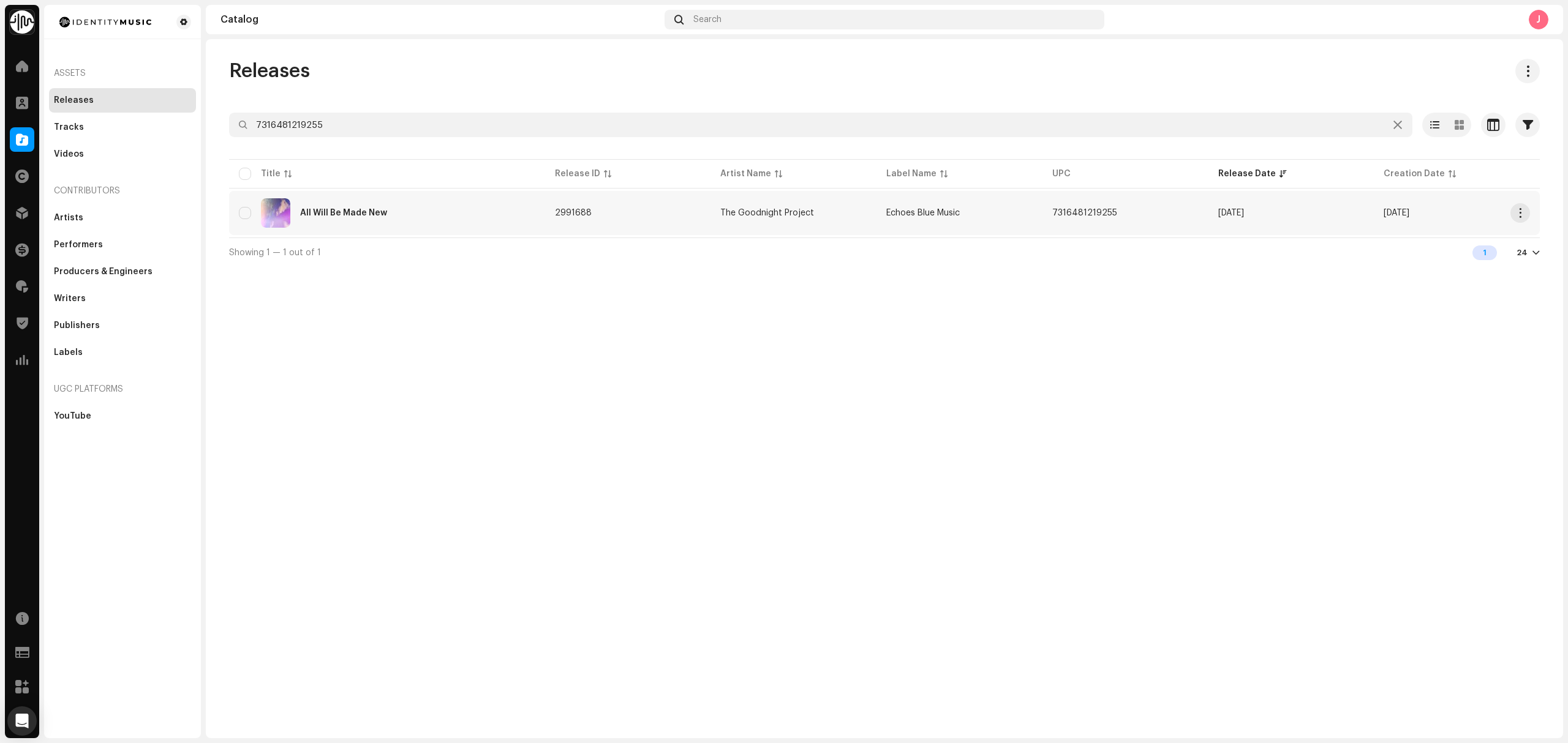
click at [428, 225] on div "All Will Be Made New" at bounding box center [387, 213] width 296 height 29
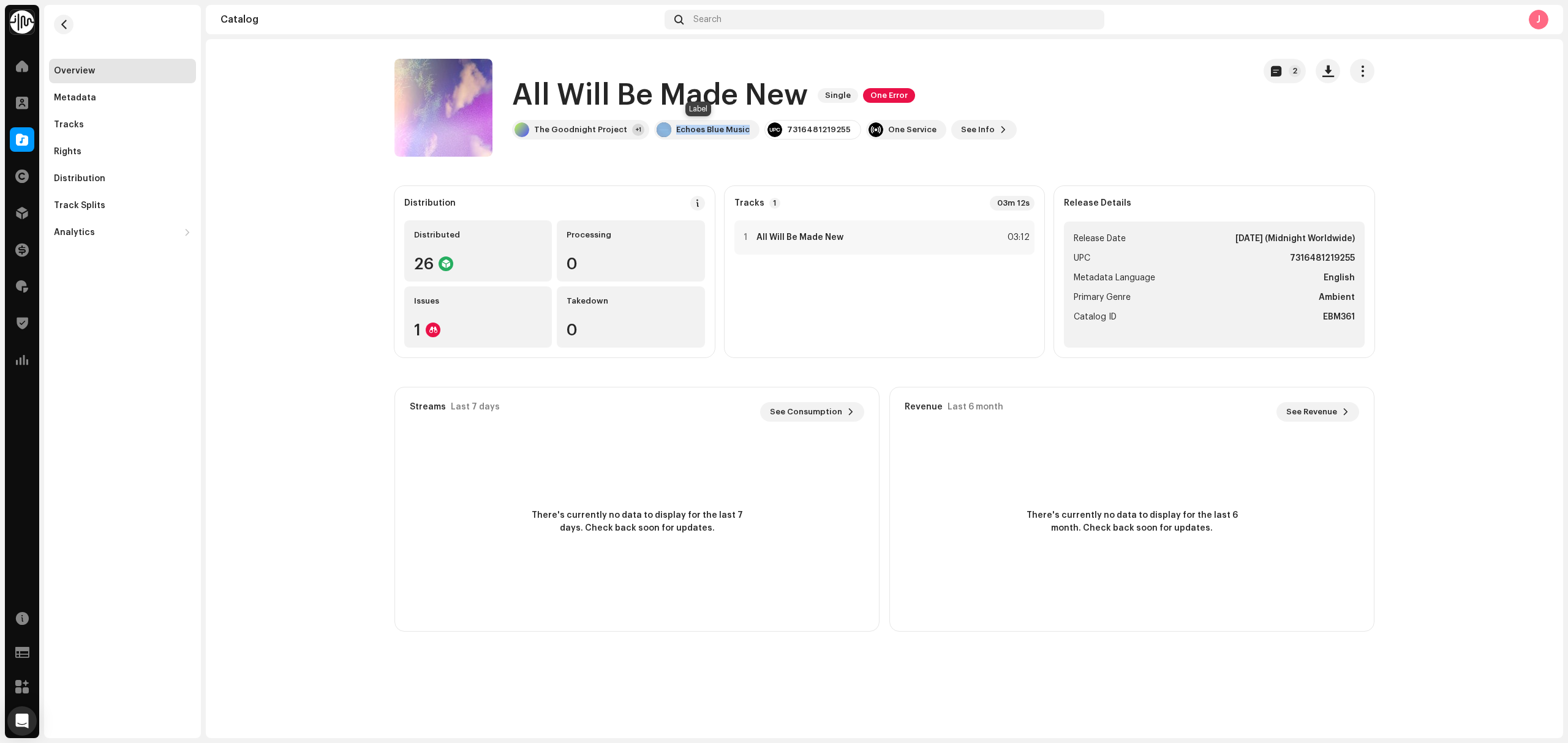
drag, startPoint x: 741, startPoint y: 135, endPoint x: 739, endPoint y: 169, distance: 34.1
click at [681, 145] on div "All Will Be Made New Single One Error The Goodnight Project +1 Echoes Blue Musi…" at bounding box center [819, 107] width 850 height 98
drag, startPoint x: 82, startPoint y: 122, endPoint x: 193, endPoint y: 185, distance: 127.6
click at [82, 122] on div "Tracks" at bounding box center [122, 124] width 137 height 10
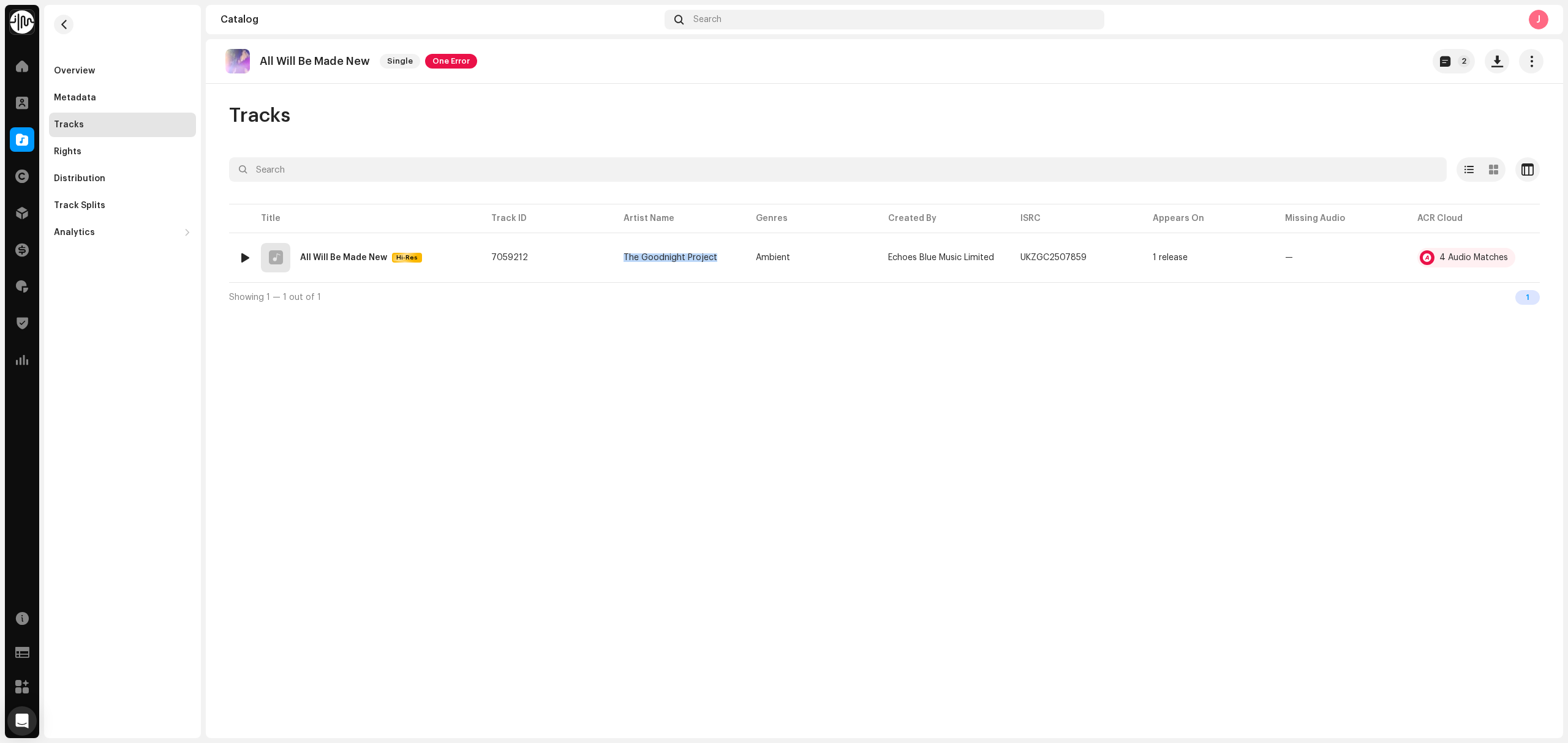
drag, startPoint x: 721, startPoint y: 265, endPoint x: 764, endPoint y: 359, distance: 103.4
click at [670, 308] on div "Selected 0 Select all 1 Options Filters Distribution status In progress Not sta…" at bounding box center [884, 234] width 1311 height 154
drag, startPoint x: 365, startPoint y: 68, endPoint x: 750, endPoint y: 243, distance: 422.9
click at [256, 65] on div "All Will Be Made New Single One Error" at bounding box center [351, 61] width 252 height 25
click at [93, 57] on div "Overview Metadata Tracks Rights Distribution Track Splits Analytics Consumption…" at bounding box center [122, 125] width 157 height 240
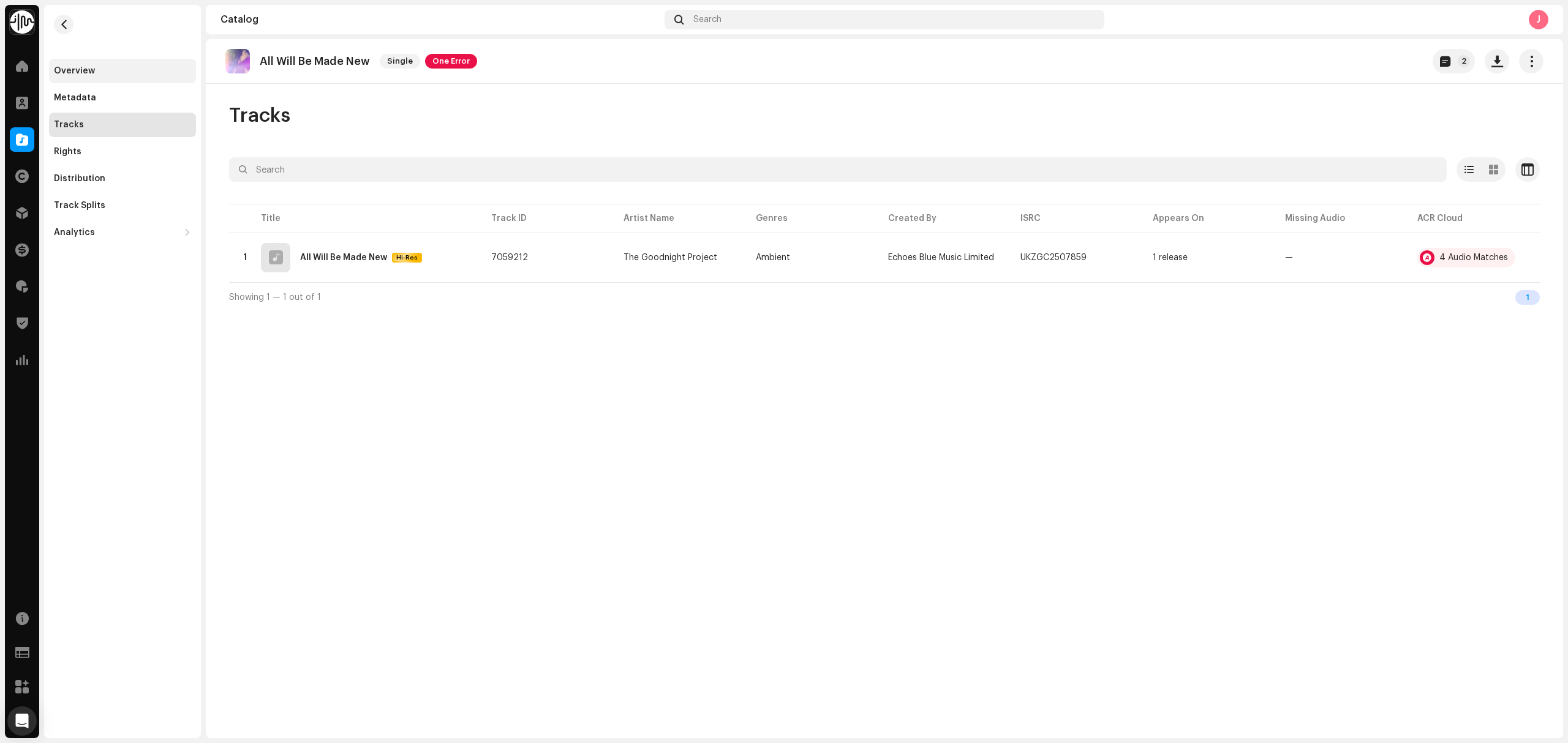
click at [81, 68] on div "Overview" at bounding box center [74, 71] width 41 height 10
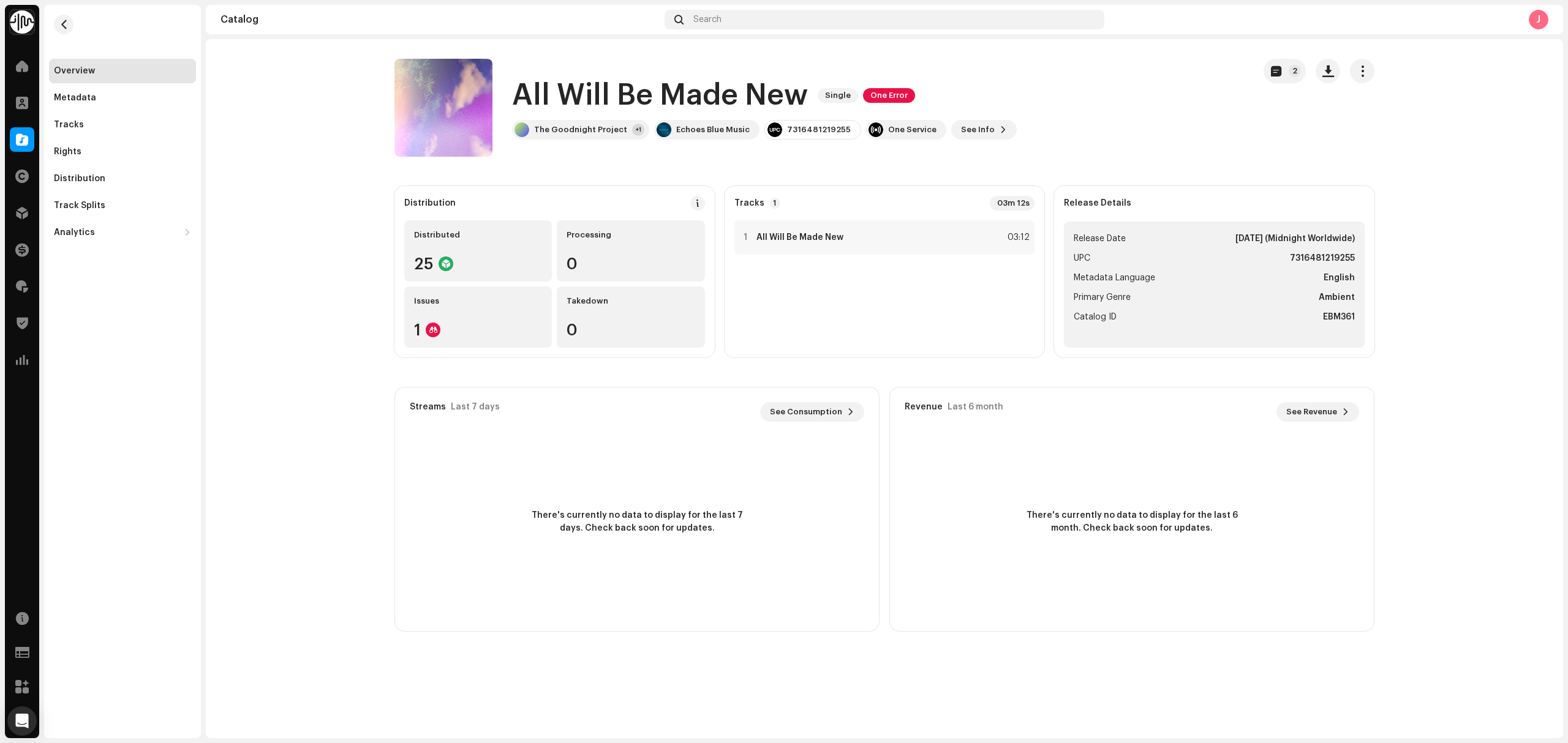
click at [813, 122] on div "7316481219255" at bounding box center [812, 129] width 97 height 20
click at [818, 128] on div "7316481219255" at bounding box center [819, 129] width 64 height 10
click at [818, 129] on div "7316481219255" at bounding box center [819, 129] width 64 height 10
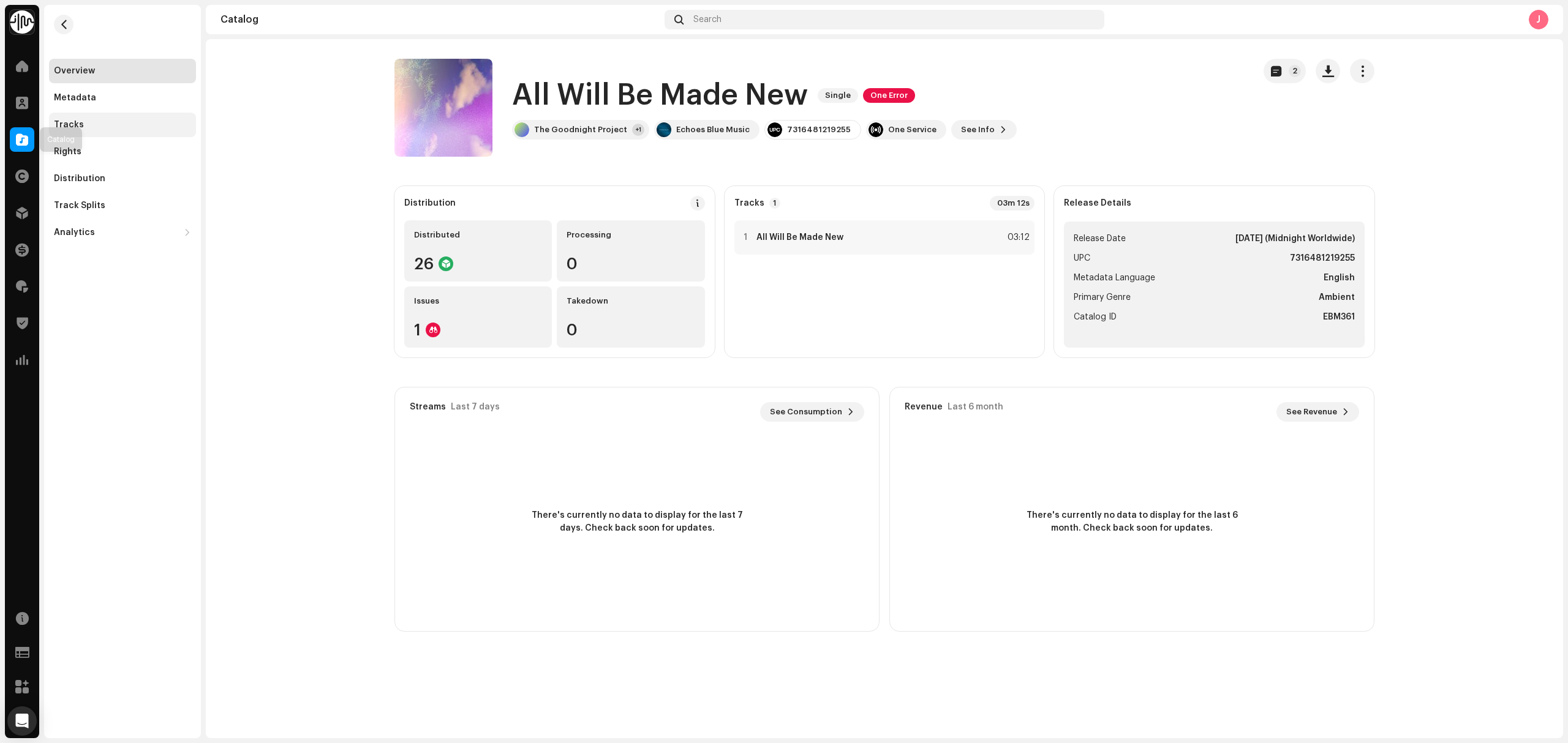
drag, startPoint x: 60, startPoint y: 128, endPoint x: 84, endPoint y: 130, distance: 24.1
click at [60, 128] on div "Tracks" at bounding box center [69, 124] width 30 height 10
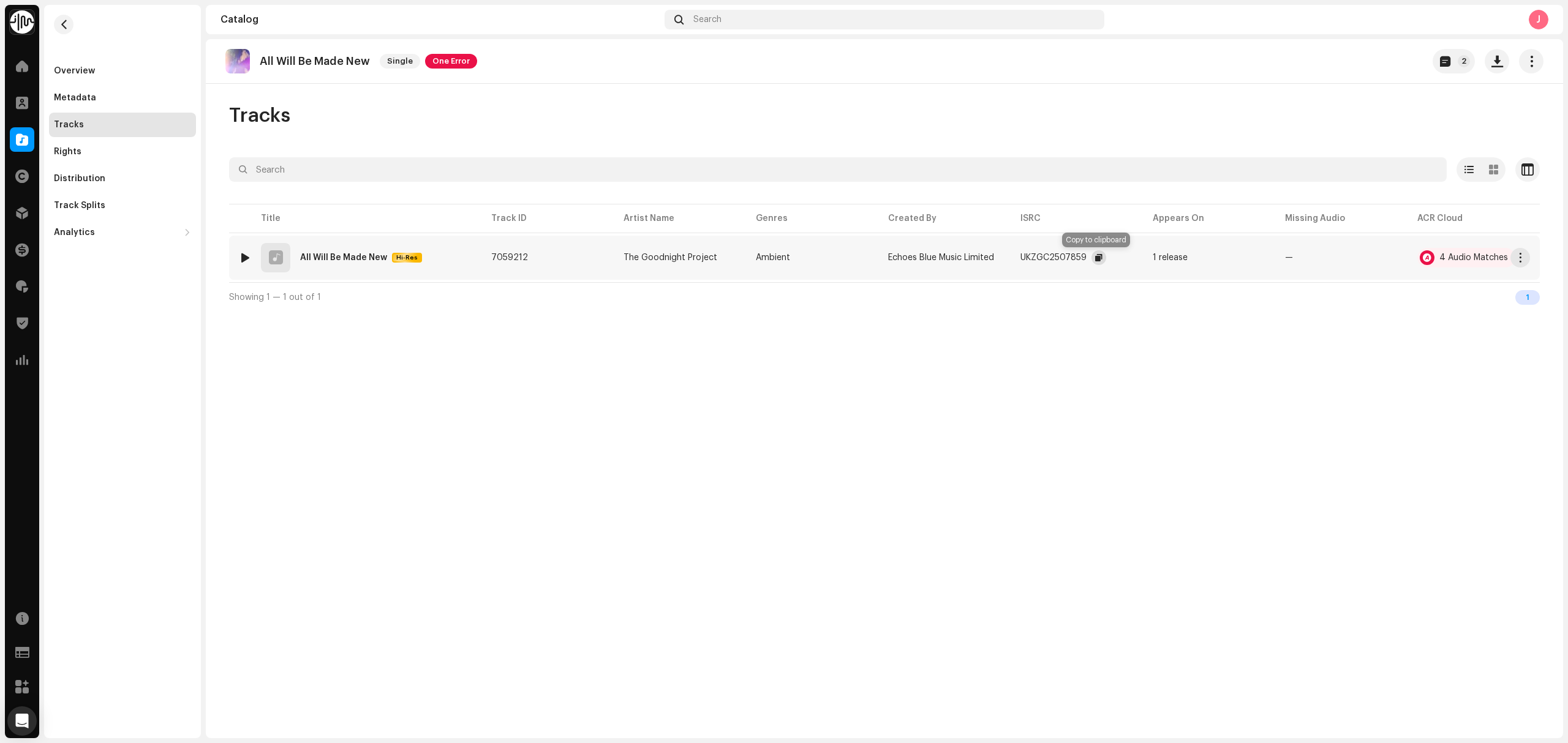
click at [1094, 263] on button "button" at bounding box center [1098, 257] width 15 height 15
drag, startPoint x: 388, startPoint y: 268, endPoint x: 307, endPoint y: 272, distance: 81.1
click at [307, 272] on div "1 All Will Be Made New Hi-Res" at bounding box center [355, 257] width 232 height 29
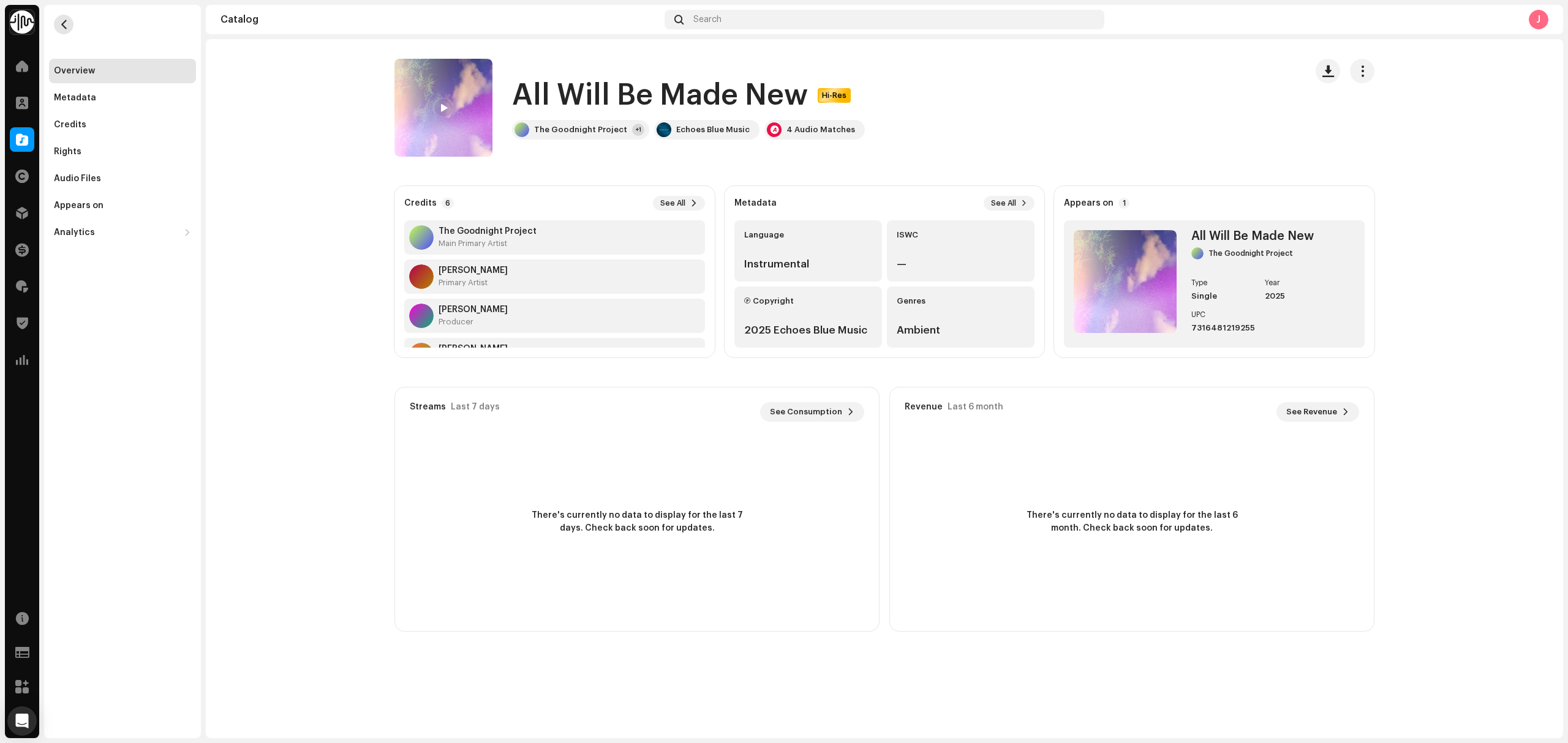
click at [72, 26] on button "button" at bounding box center [64, 25] width 20 height 20
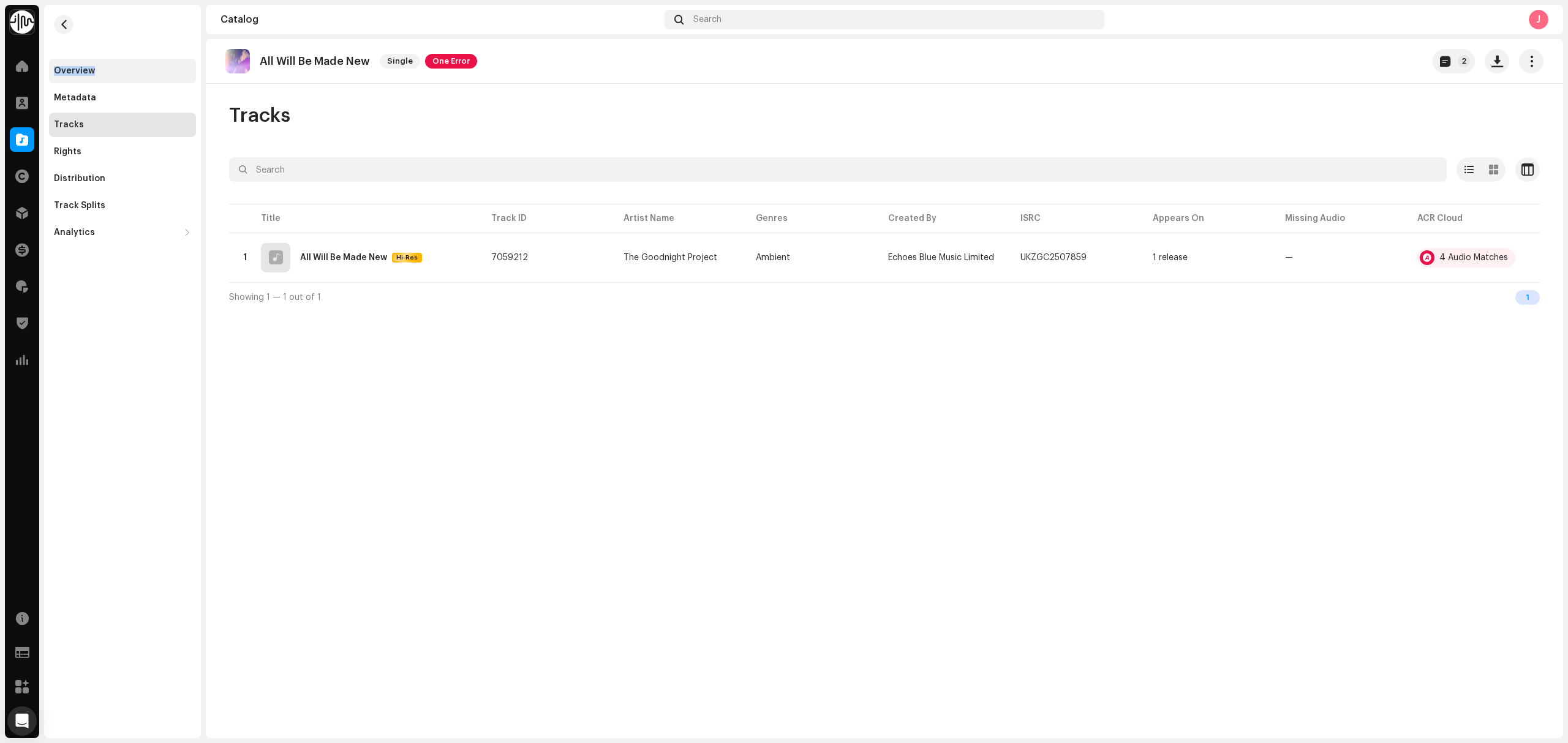
click at [104, 59] on div "Overview Metadata Tracks Rights Distribution Track Splits Analytics Consumption…" at bounding box center [122, 125] width 157 height 240
click at [112, 76] on div "Overview" at bounding box center [122, 71] width 147 height 25
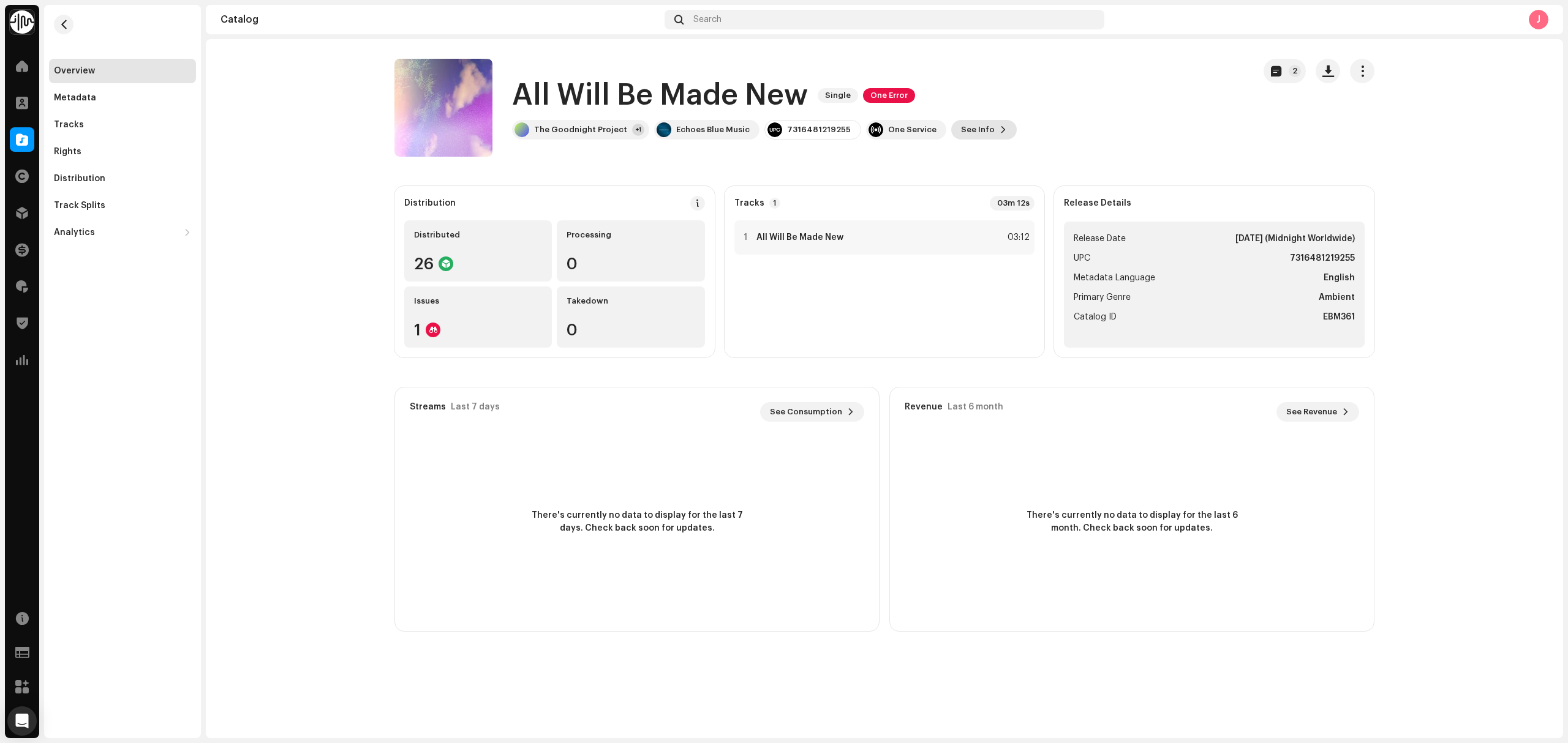
click at [987, 138] on button "See Info" at bounding box center [984, 129] width 66 height 20
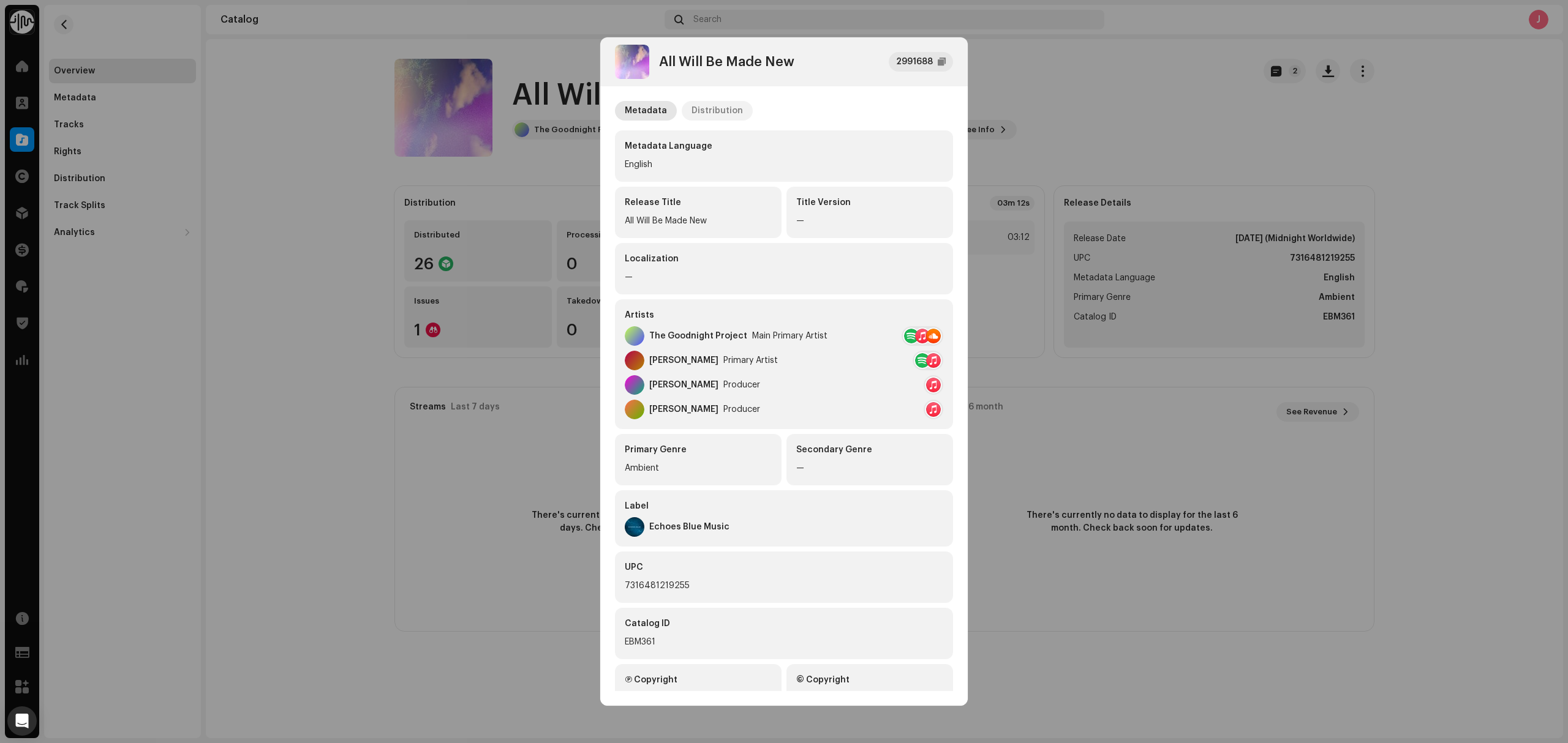
click at [729, 110] on div "Distribution" at bounding box center [717, 111] width 51 height 20
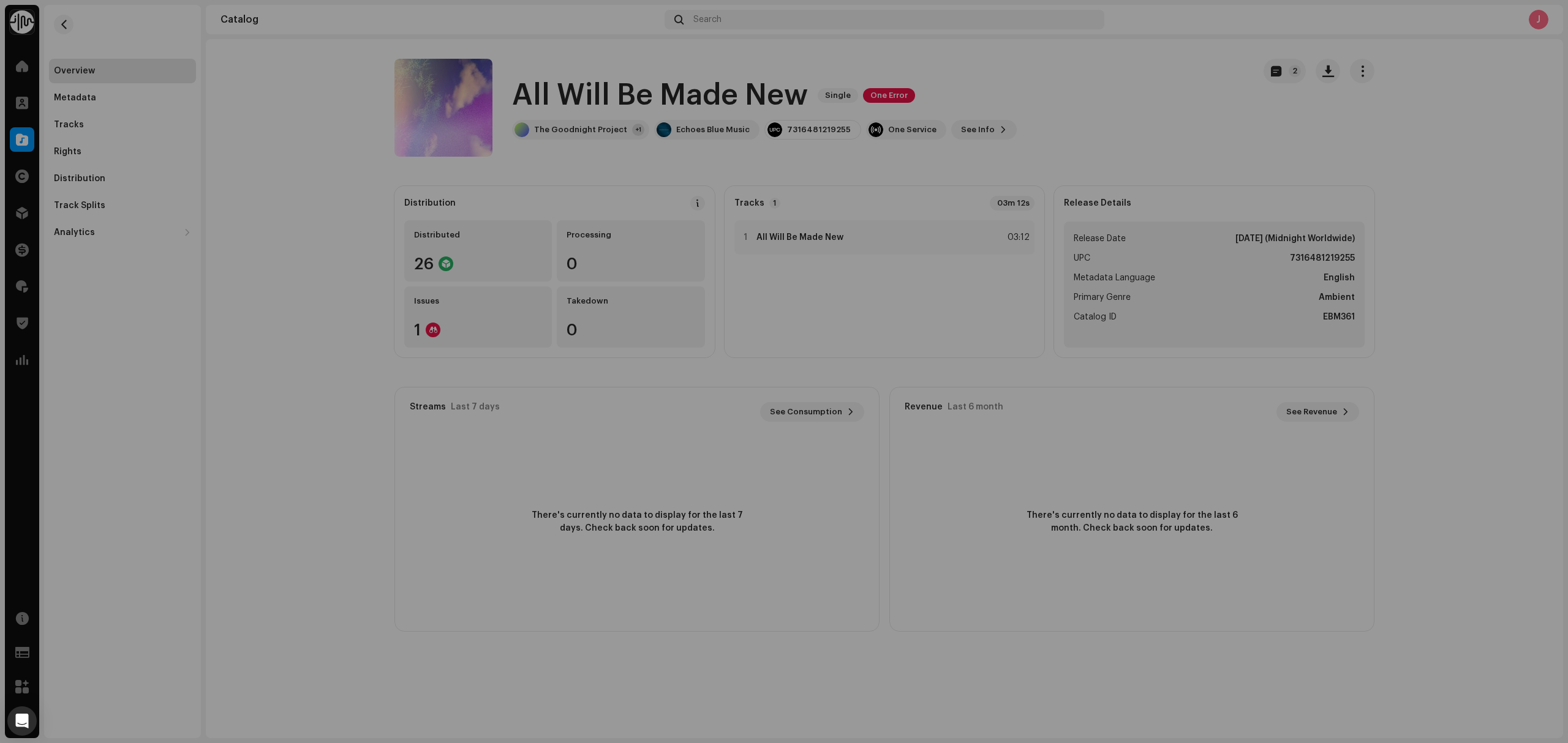
click at [136, 191] on div "All Will Be Made New 2991688 Metadata Distribution Release Date Oct 31, 2025 (M…" at bounding box center [784, 372] width 1568 height 743
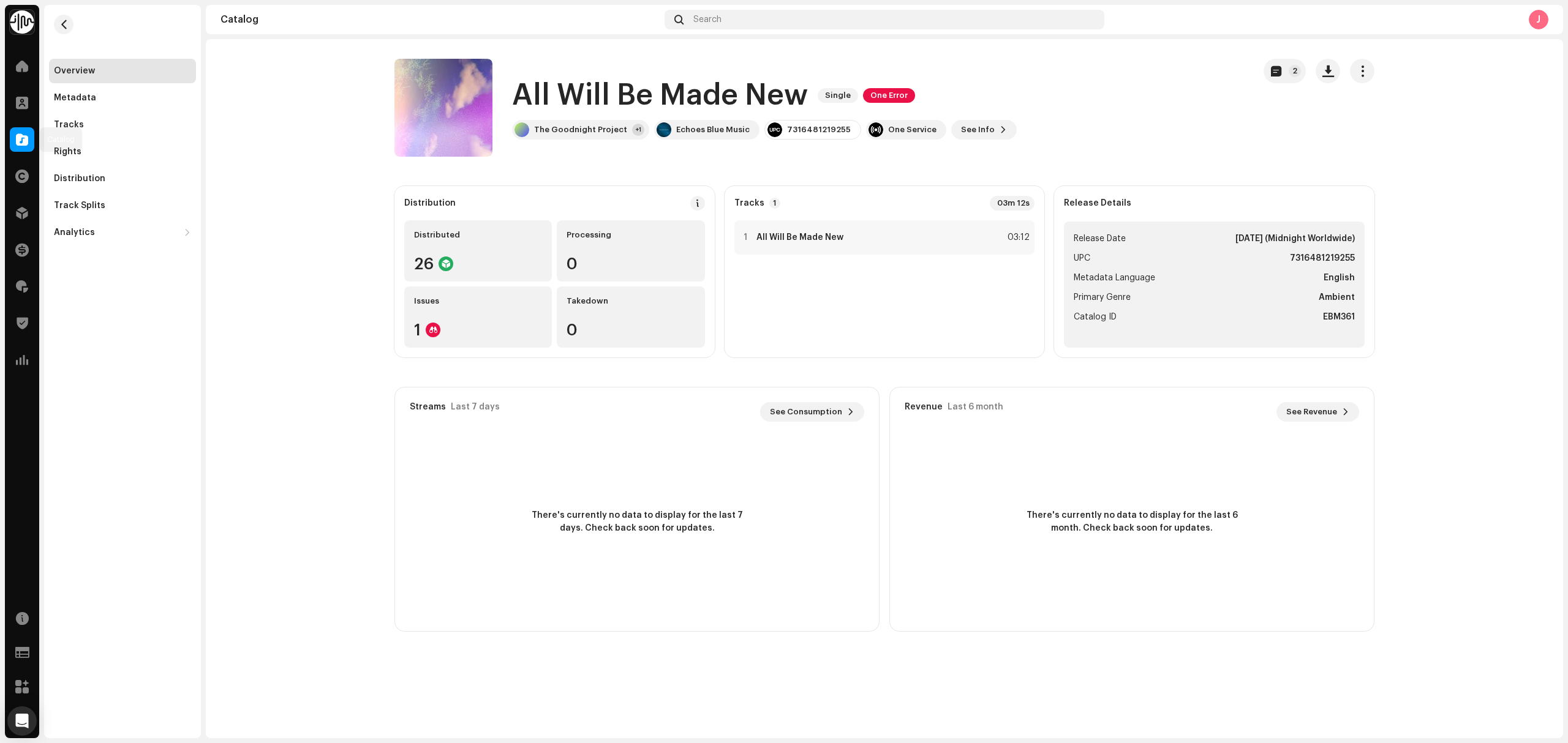
click at [3, 142] on div "Identity Music Home Clients Catalog Rights Distribution Finance Royalties Trust…" at bounding box center [784, 372] width 1568 height 743
click at [28, 141] on div at bounding box center [22, 140] width 25 height 25
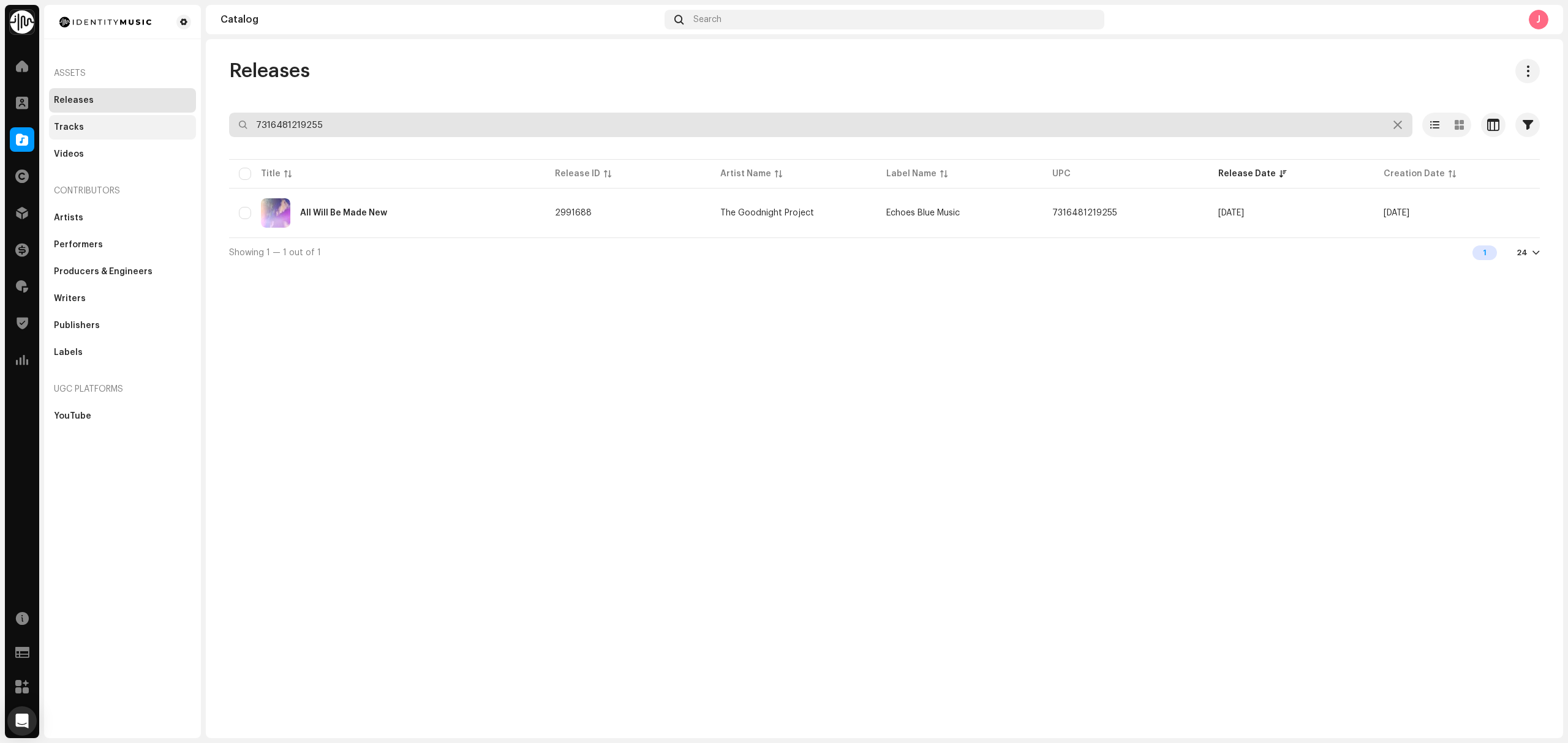
drag, startPoint x: 451, startPoint y: 131, endPoint x: 164, endPoint y: 131, distance: 287.0
click at [165, 131] on div "Identity Music Home Clients Catalog Rights Distribution Finance Royalties Trust…" at bounding box center [784, 372] width 1568 height 743
paste input "21326"
type input "7316481221326"
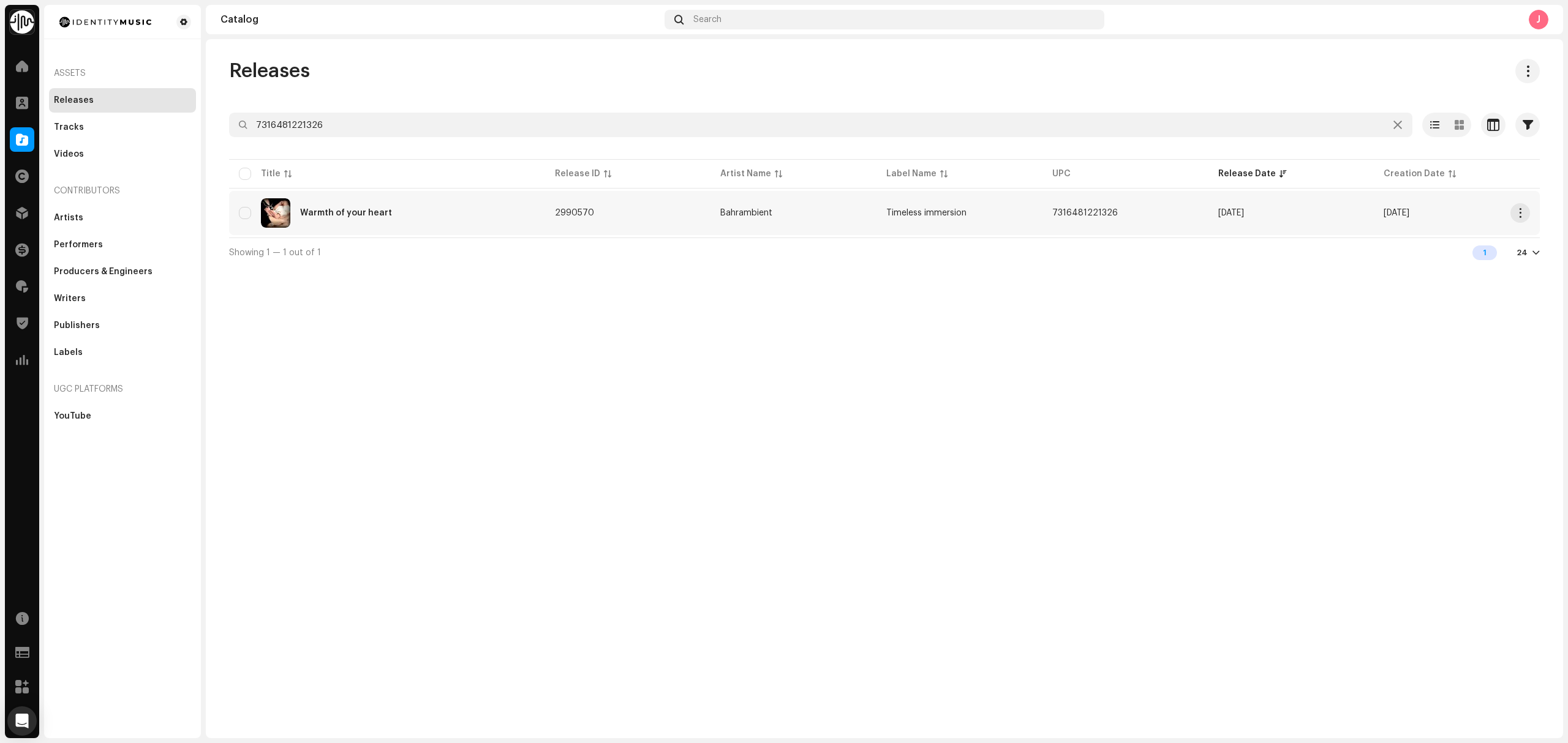
click at [451, 233] on td "Warmth of your heart" at bounding box center [387, 213] width 316 height 44
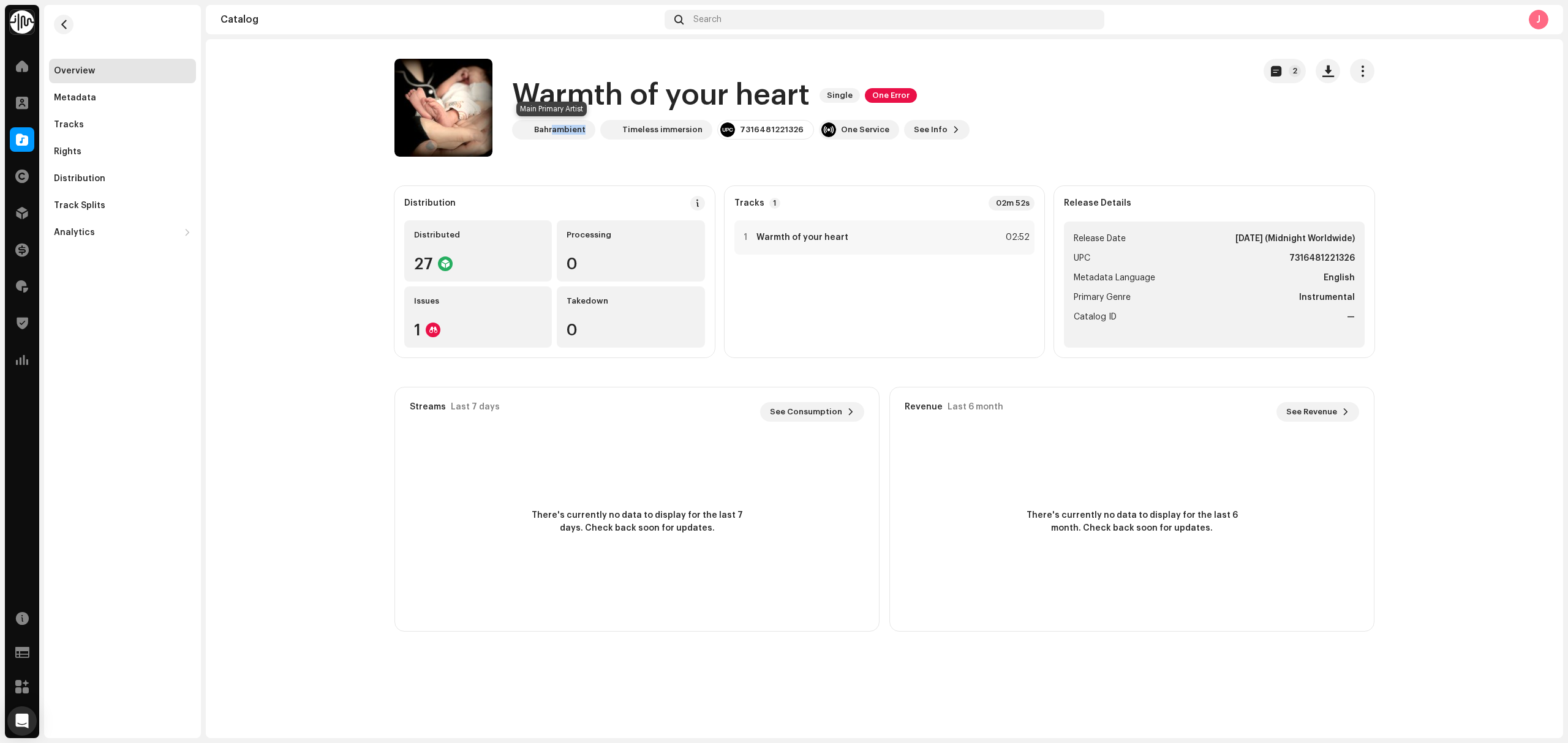
drag, startPoint x: 589, startPoint y: 136, endPoint x: 571, endPoint y: 143, distance: 19.3
click at [568, 143] on div "Warmth of your heart Single One Error Bahrambient Timeless immersion 7316481221…" at bounding box center [819, 107] width 850 height 98
click at [628, 83] on h1 "Warmth of your heart" at bounding box center [661, 96] width 298 height 39
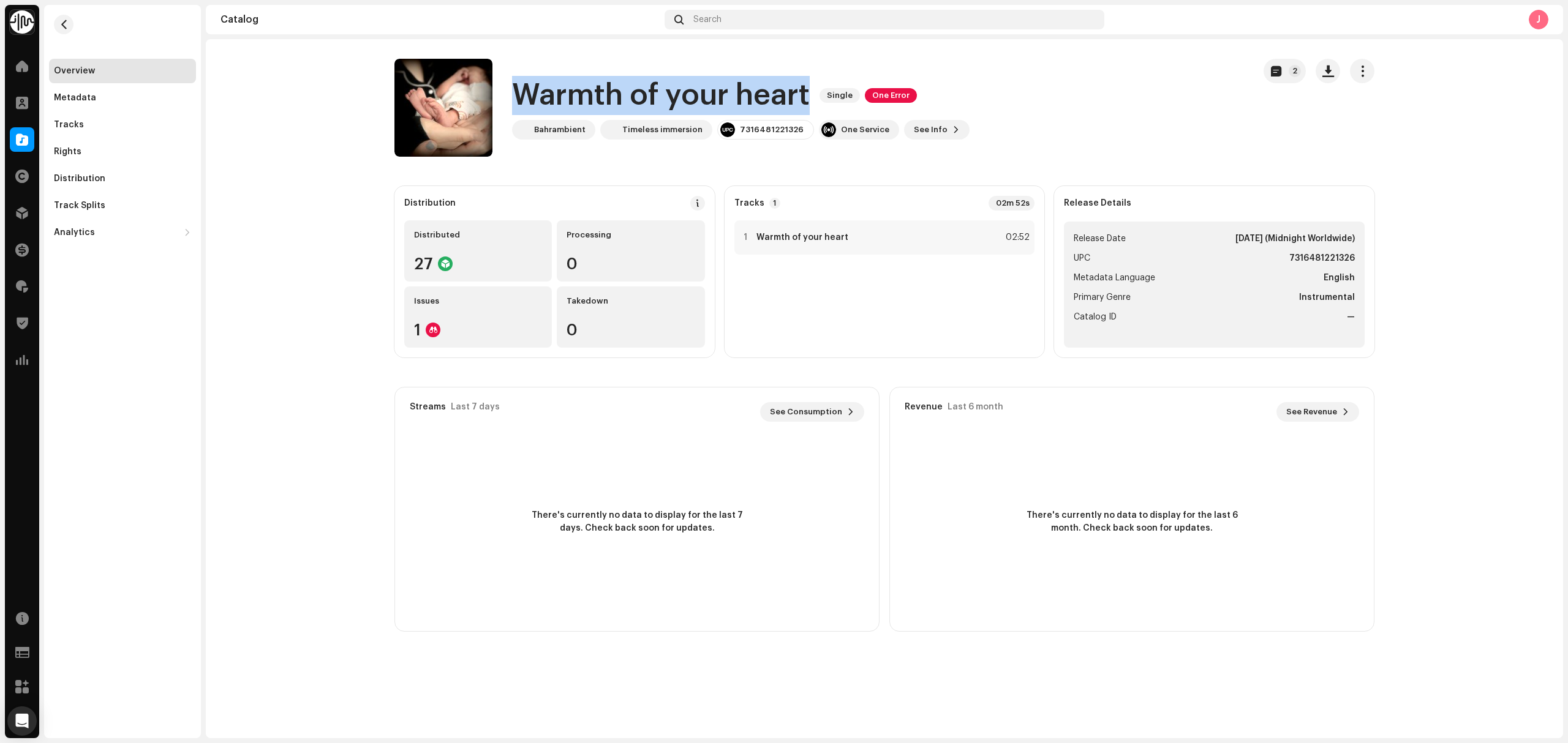
click at [628, 83] on h1 "Warmth of your heart" at bounding box center [661, 96] width 298 height 39
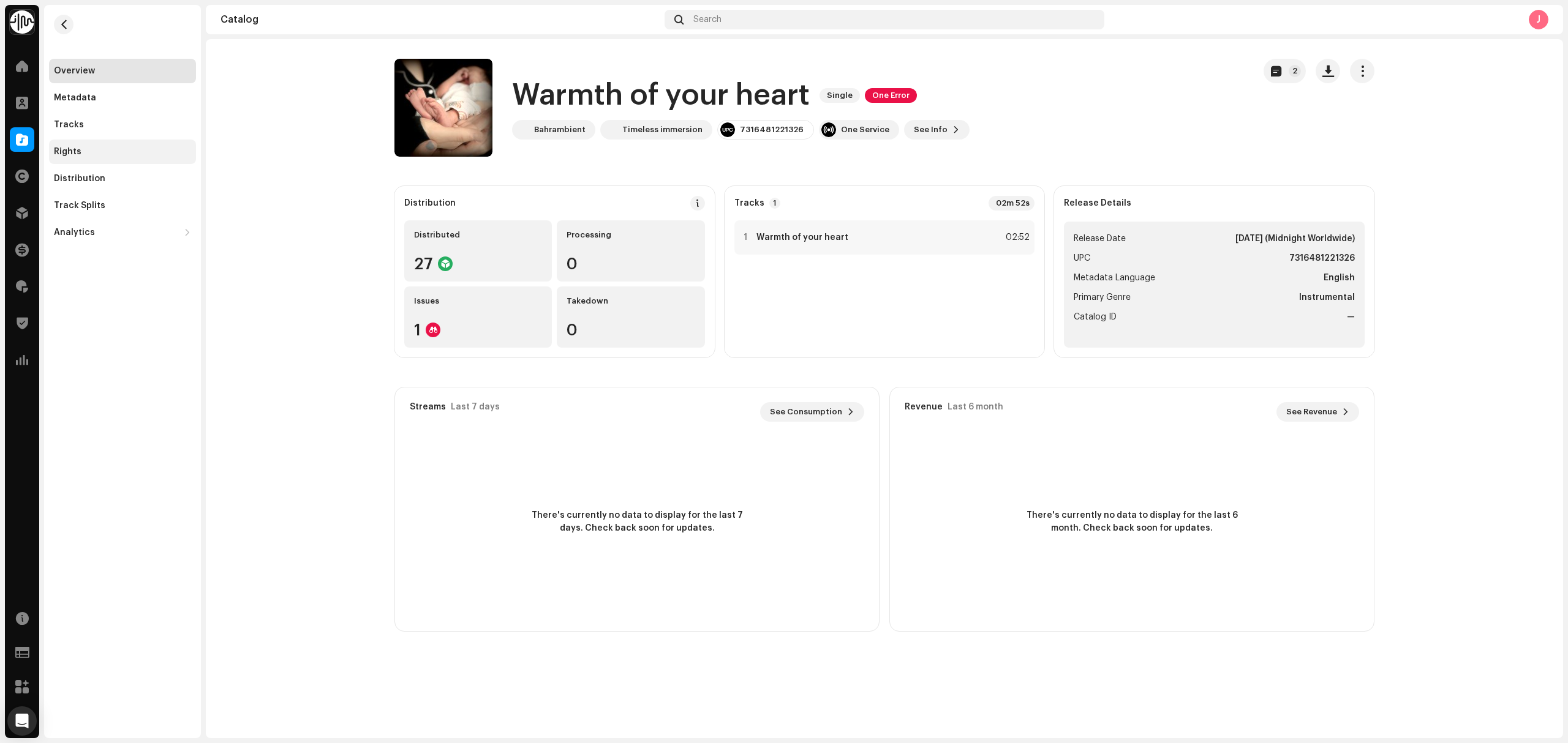
click at [84, 122] on div "Tracks" at bounding box center [122, 124] width 137 height 10
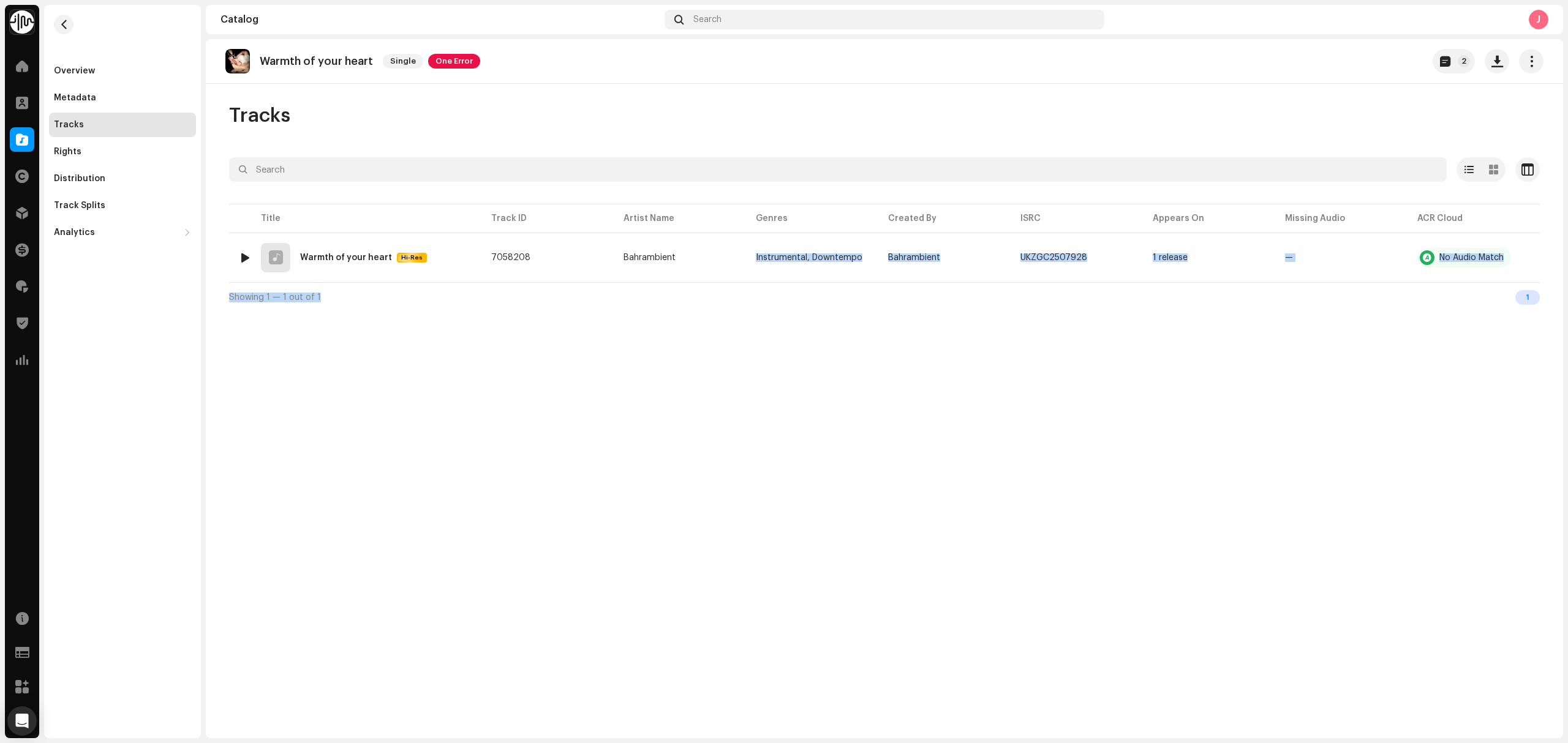
drag, startPoint x: 701, startPoint y: 265, endPoint x: 858, endPoint y: 392, distance: 201.9
click at [779, 363] on div "Warmth of your heart Single One Error 2 Tracks Selected 0 Select all 1 Options …" at bounding box center [884, 388] width 1357 height 699
drag, startPoint x: 373, startPoint y: 74, endPoint x: 257, endPoint y: 66, distance: 116.3
click at [257, 66] on div "Warmth of your heart Single One Error 2" at bounding box center [884, 61] width 1357 height 44
click at [69, 64] on div "Overview" at bounding box center [122, 71] width 147 height 25
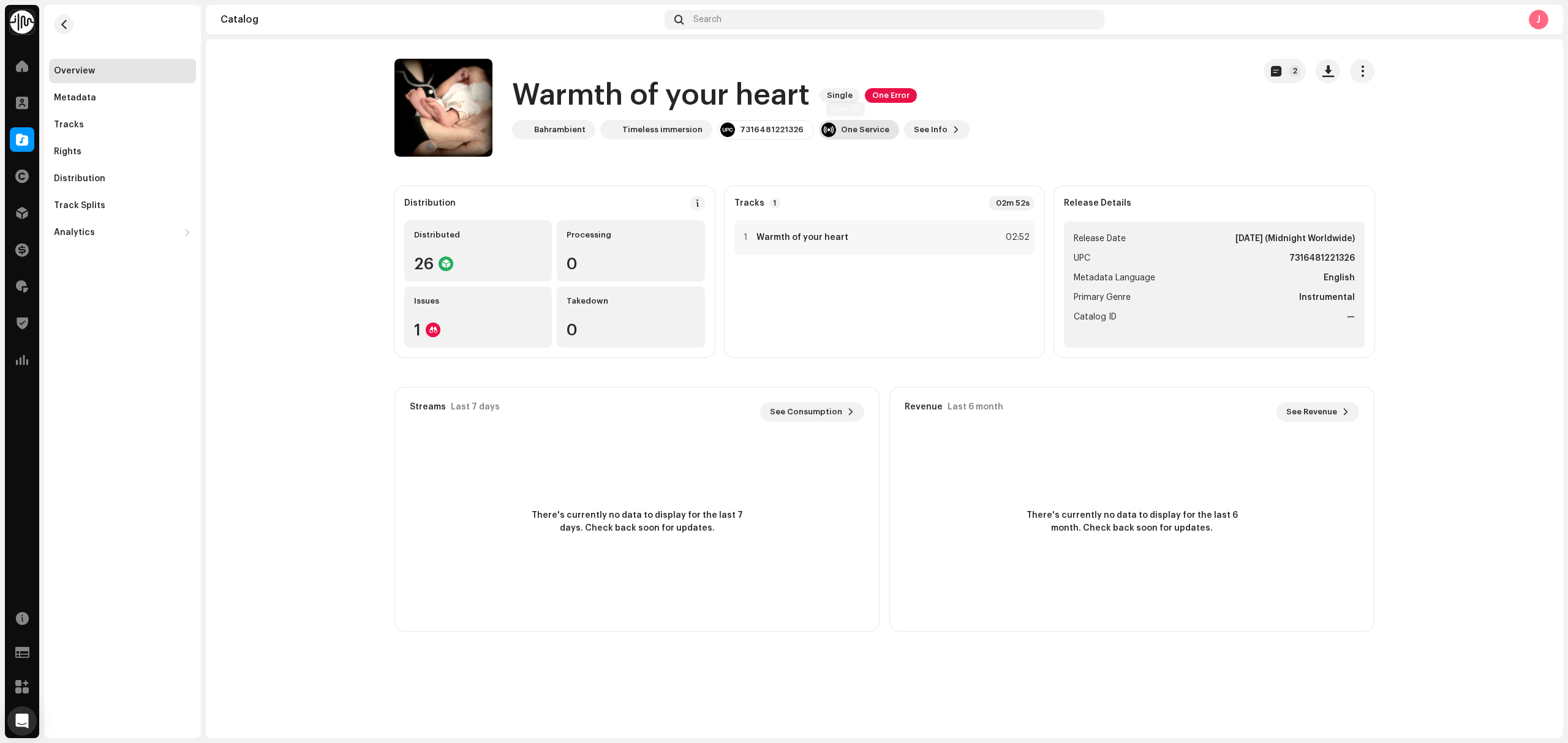
click at [841, 129] on div "One Service" at bounding box center [865, 129] width 49 height 10
click at [785, 128] on div "7316481221326" at bounding box center [772, 129] width 64 height 10
click at [879, 97] on span "One Error" at bounding box center [890, 95] width 52 height 15
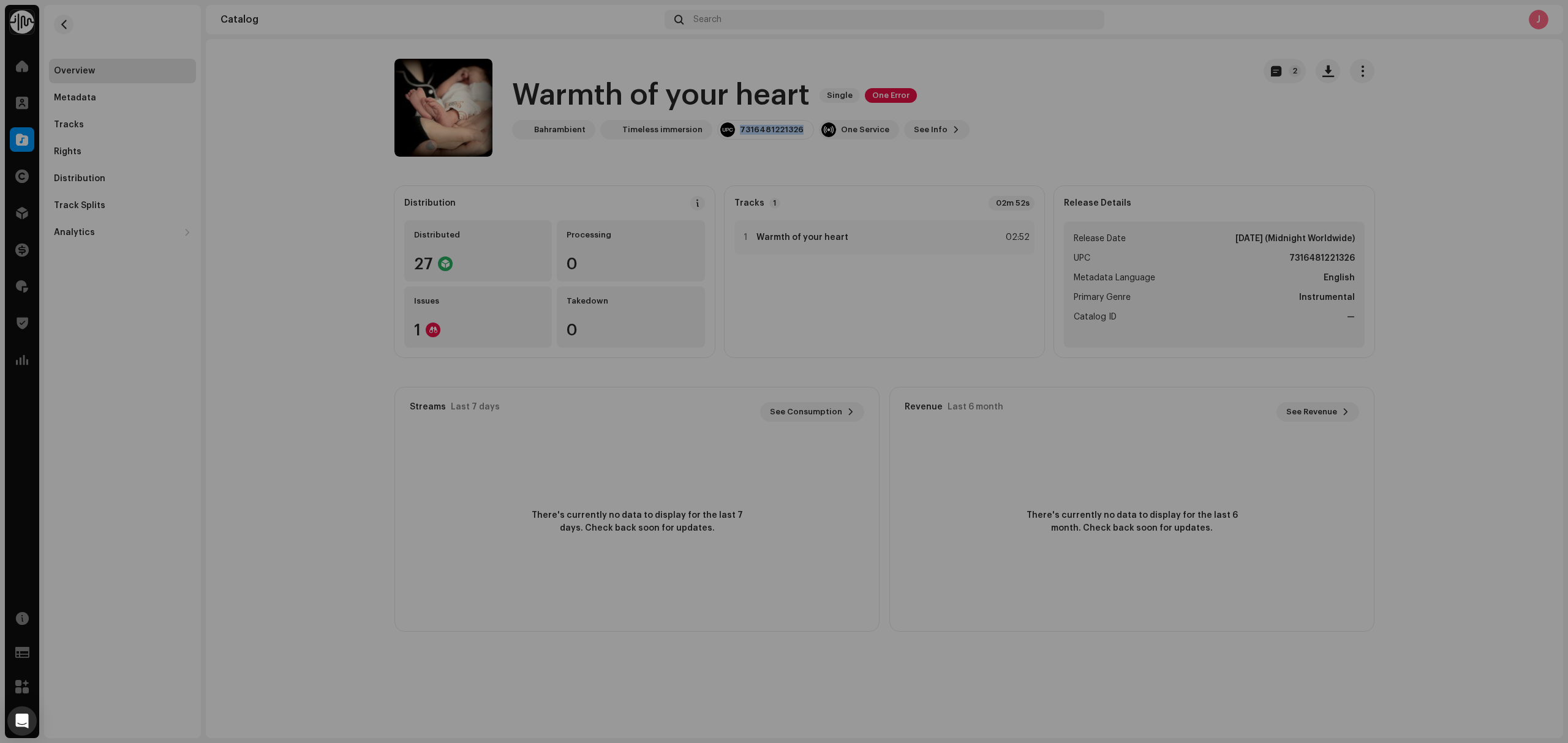
click at [1105, 106] on div "Inspection Errors We found the errors below when inspecting your release. IMPOR…" at bounding box center [784, 372] width 1568 height 743
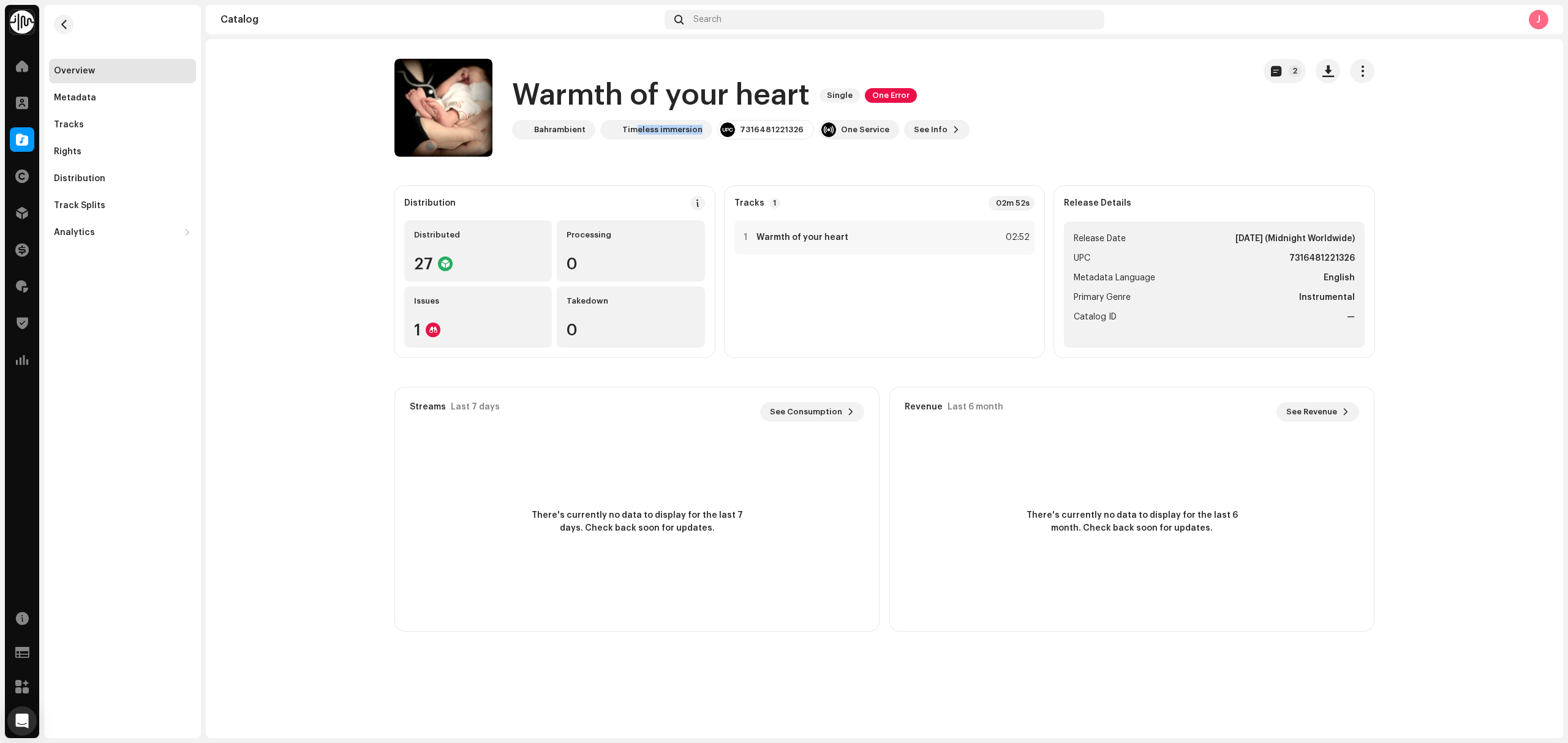
drag, startPoint x: 701, startPoint y: 142, endPoint x: 702, endPoint y: 157, distance: 15.0
click at [638, 148] on div "Warmth of your heart Single One Error Bahrambient Timeless immersion 7316481221…" at bounding box center [819, 107] width 850 height 98
click at [62, 111] on div "Overview Metadata Tracks Rights Distribution Track Splits Analytics Consumption…" at bounding box center [122, 152] width 147 height 186
click at [69, 120] on div "Tracks" at bounding box center [69, 124] width 30 height 10
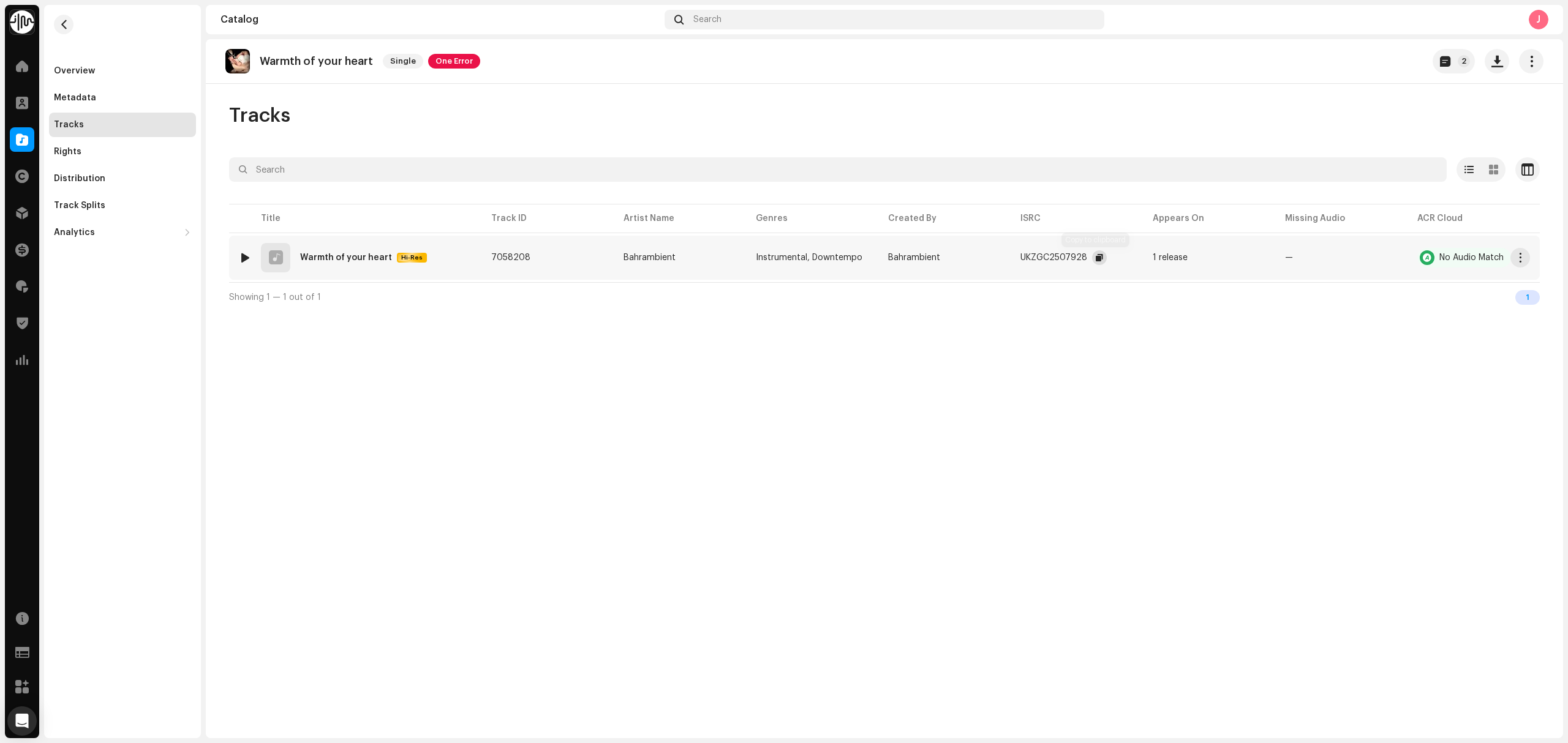
drag, startPoint x: 1109, startPoint y: 256, endPoint x: 1101, endPoint y: 258, distance: 8.2
click at [1101, 258] on div "UKZGC2507928" at bounding box center [1076, 258] width 113 height 25
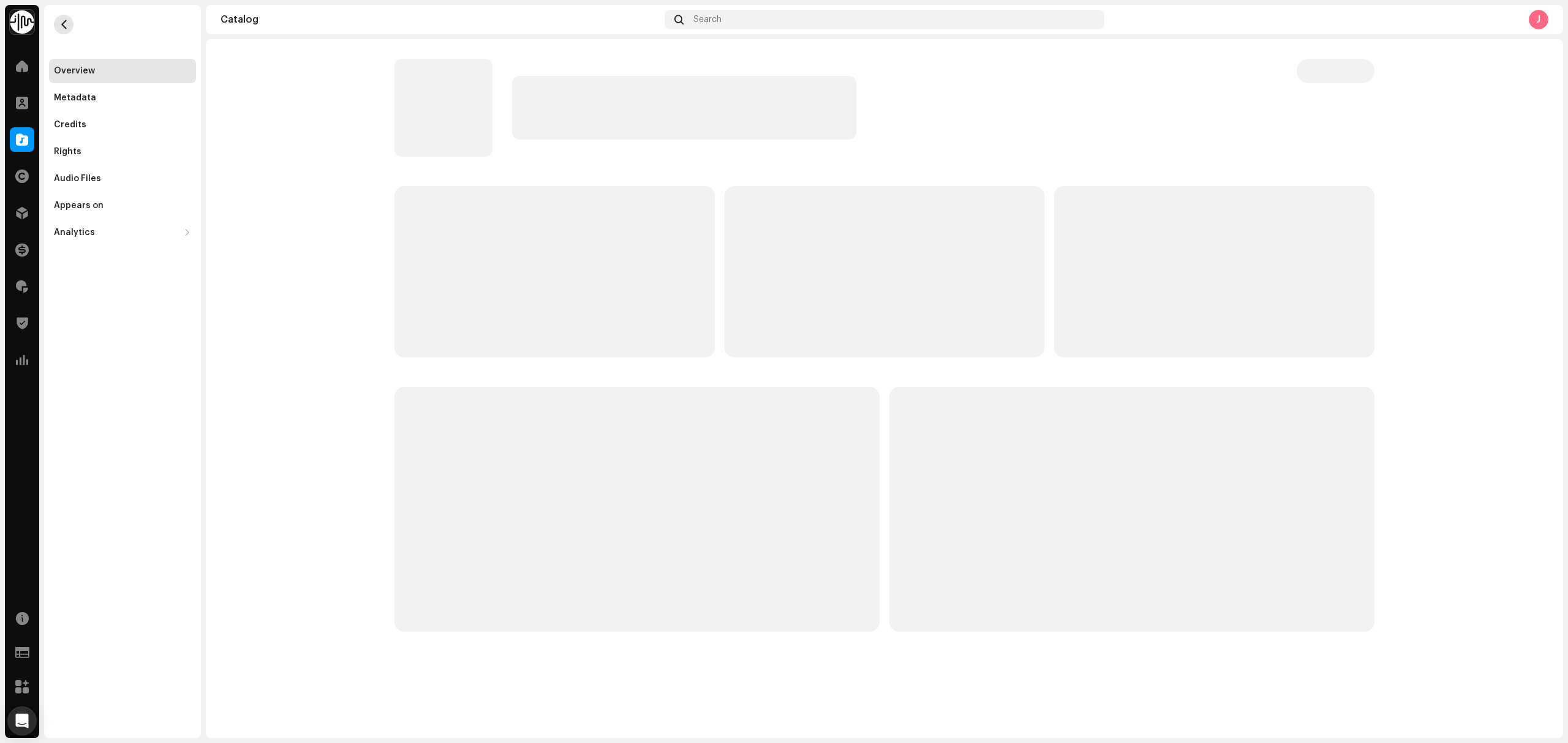
click at [67, 25] on span "button" at bounding box center [64, 24] width 9 height 10
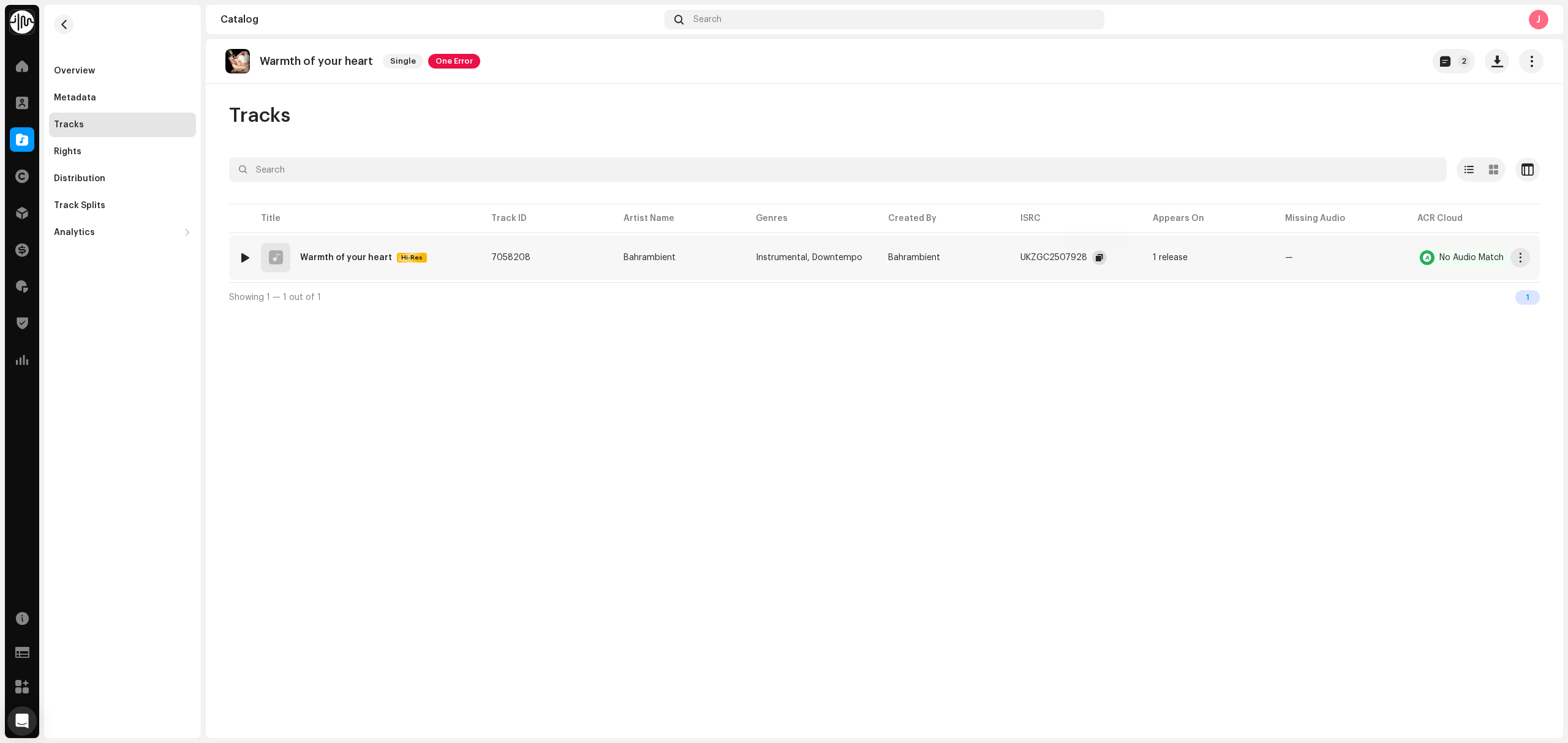
click at [1098, 258] on span "button" at bounding box center [1099, 257] width 7 height 10
click at [87, 65] on div "Overview" at bounding box center [122, 71] width 147 height 25
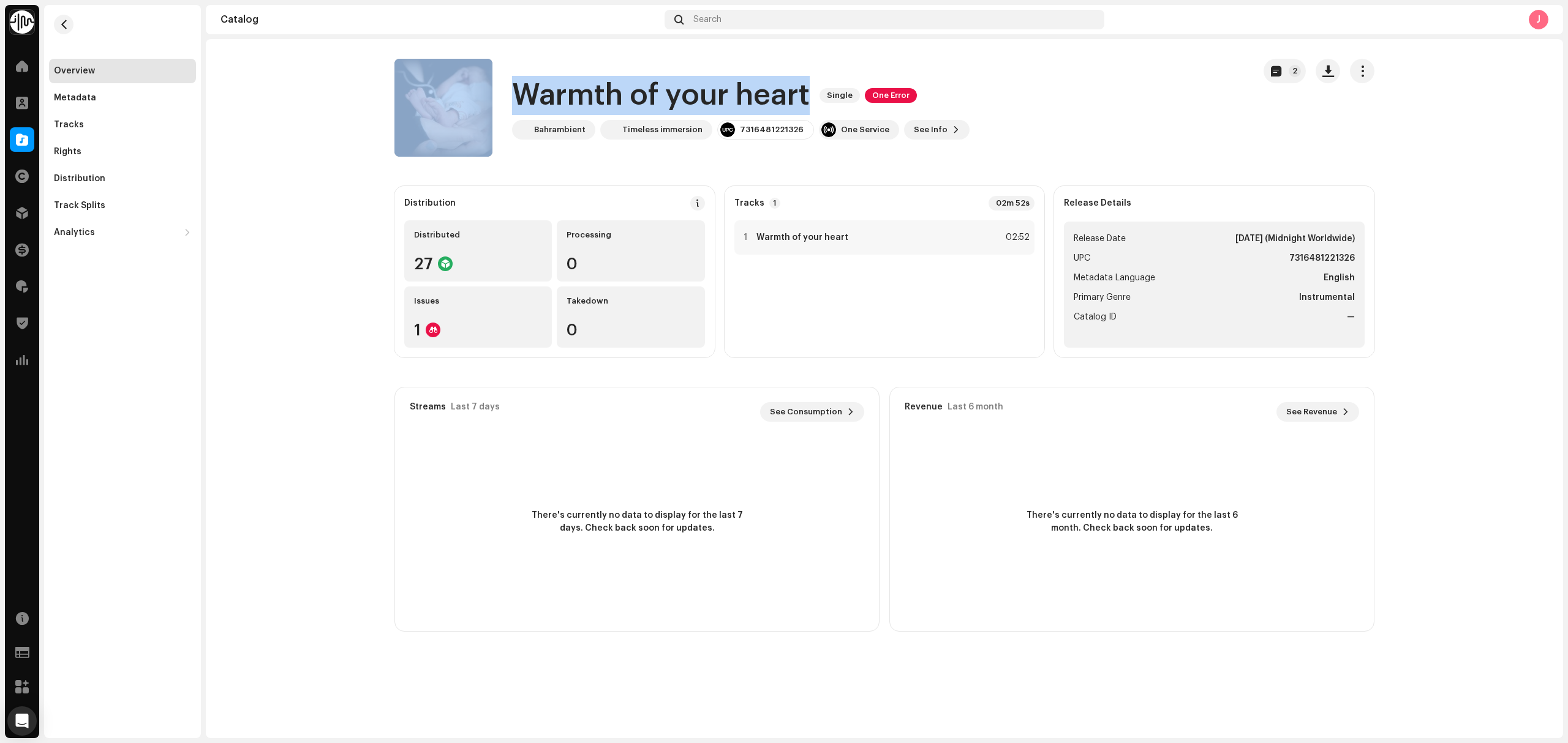
drag, startPoint x: 789, startPoint y: 100, endPoint x: 498, endPoint y: 96, distance: 291.0
click at [498, 96] on div "Warmth of your heart Single One Error Bahrambient Timeless immersion 7316481221…" at bounding box center [819, 107] width 850 height 98
click at [913, 130] on span "See Info" at bounding box center [930, 130] width 34 height 25
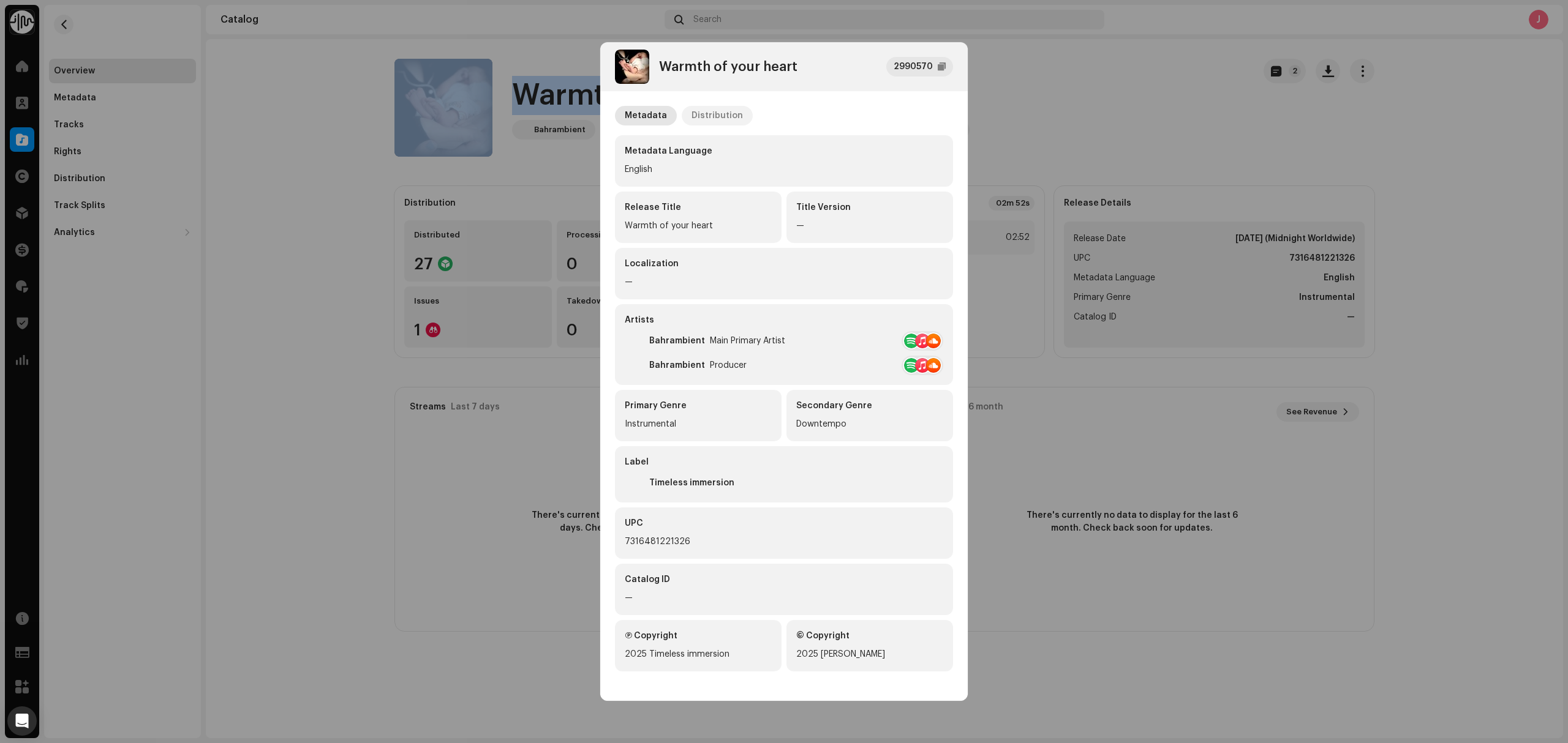
click at [720, 115] on div "Distribution" at bounding box center [717, 115] width 51 height 20
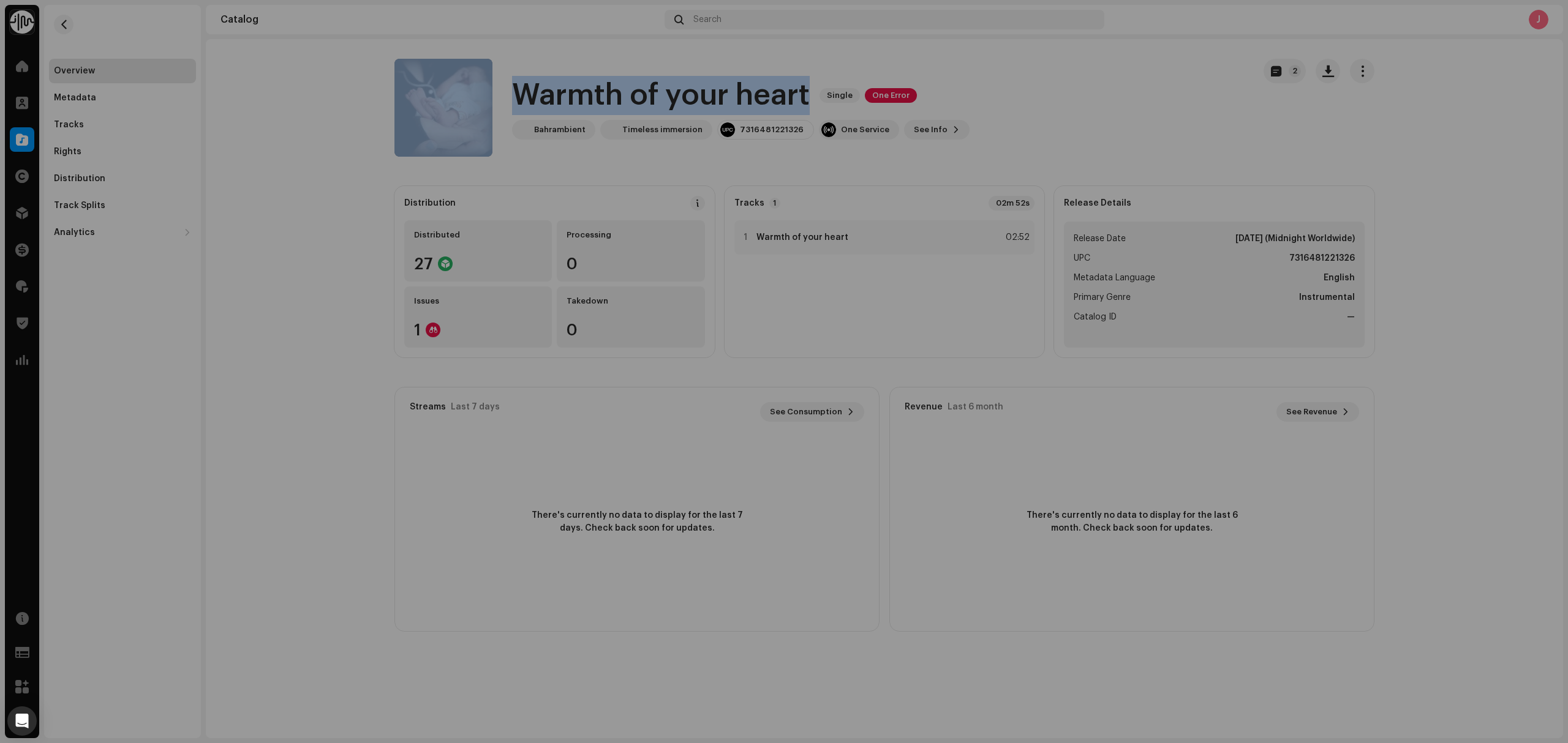
click at [307, 140] on div "Warmth of your heart 2990570 Metadata Distribution Release Date Oct 22, 2025 (M…" at bounding box center [784, 372] width 1568 height 743
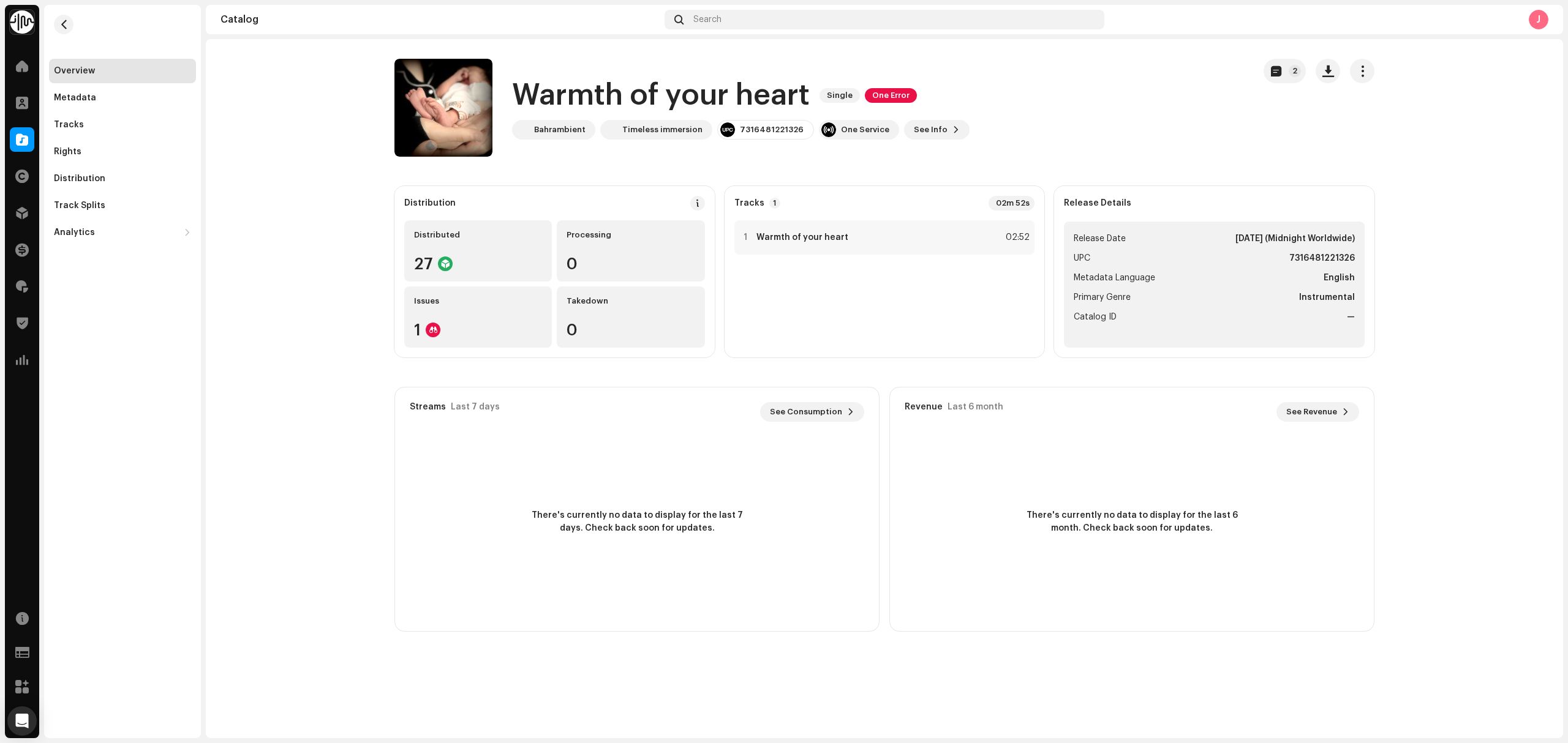
click at [218, 273] on catalog-releases-details-overview "Warmth of your heart Single One Error 2 Warmth of your heart Single One Error B…" at bounding box center [884, 345] width 1357 height 612
click at [69, 113] on div "Tracks" at bounding box center [122, 125] width 147 height 25
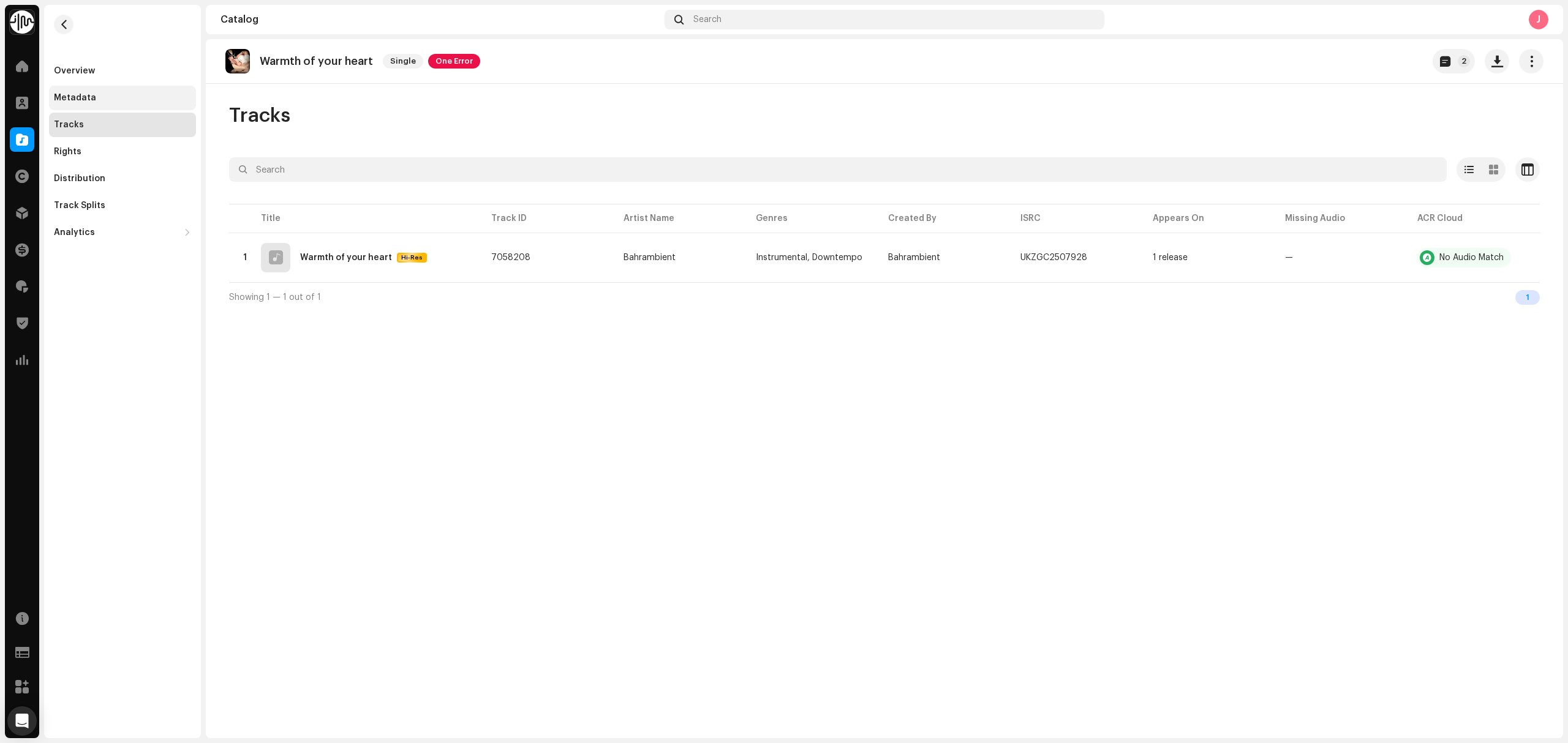
click at [157, 98] on div "Metadata" at bounding box center [122, 98] width 137 height 10
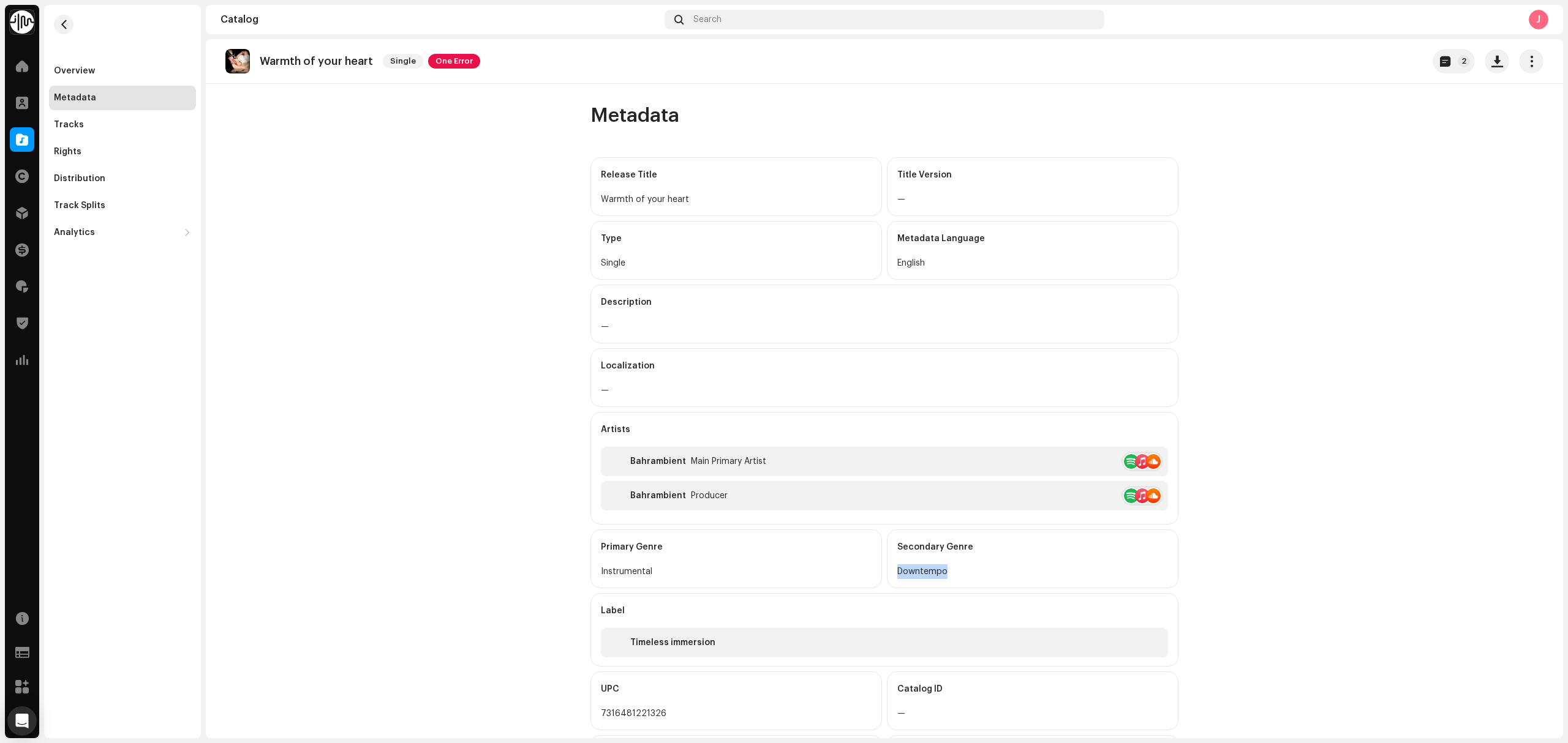
drag, startPoint x: 944, startPoint y: 574, endPoint x: 1561, endPoint y: 643, distance: 620.8
click at [888, 576] on div "Secondary Genre Downtempo" at bounding box center [1032, 559] width 292 height 59
click at [525, 438] on catalog-releases-details-metadata "Warmth of your heart Single One Error 2 Metadata Release Title Warmth of your h…" at bounding box center [884, 431] width 1357 height 784
drag, startPoint x: 946, startPoint y: 579, endPoint x: 1559, endPoint y: 625, distance: 614.7
click at [887, 583] on div "Secondary Genre Downtempo" at bounding box center [1032, 559] width 292 height 59
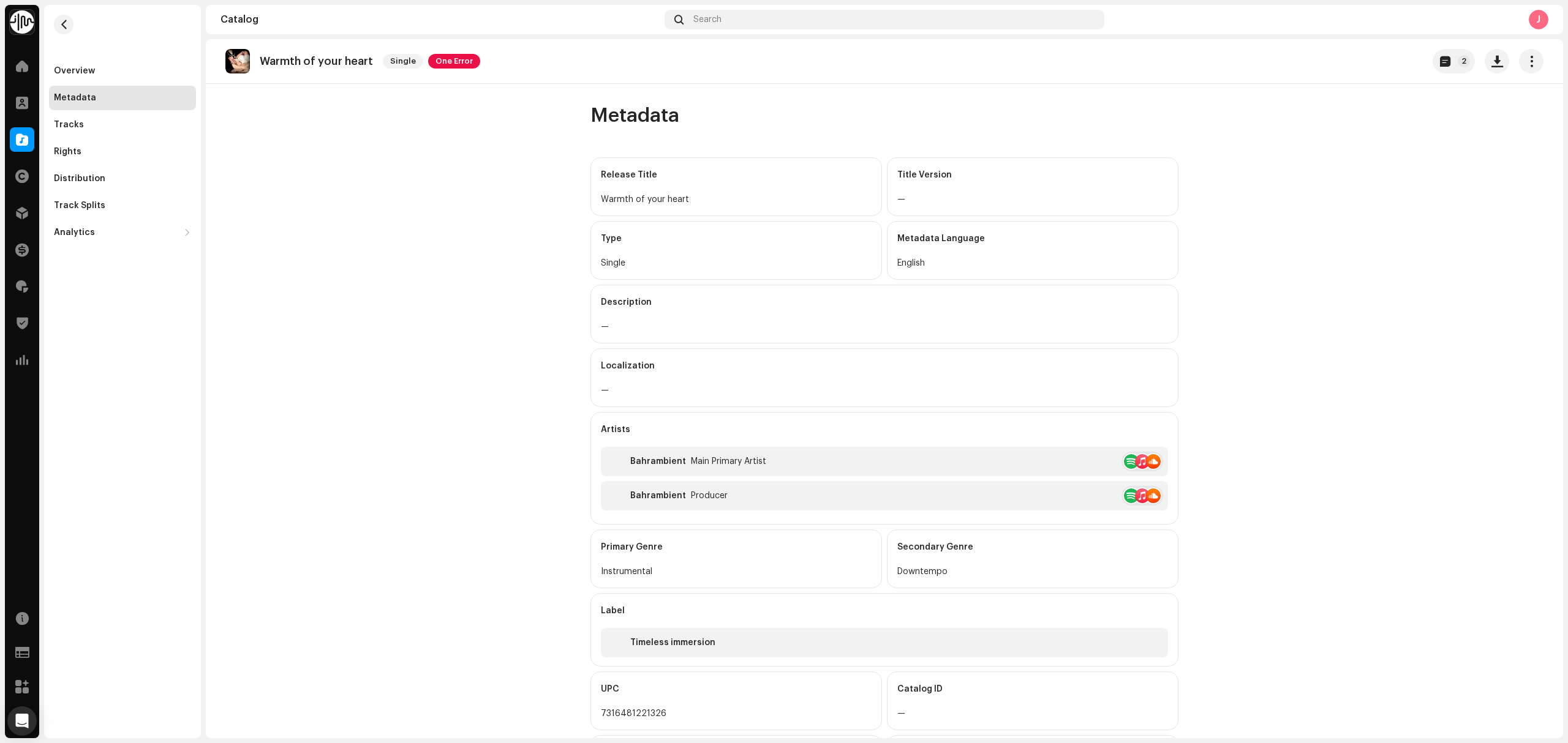
click at [310, 199] on catalog-releases-details-metadata "Warmth of your heart Single One Error 2 Metadata Release Title Warmth of your h…" at bounding box center [884, 431] width 1357 height 784
click at [88, 65] on div "Overview" at bounding box center [122, 71] width 147 height 25
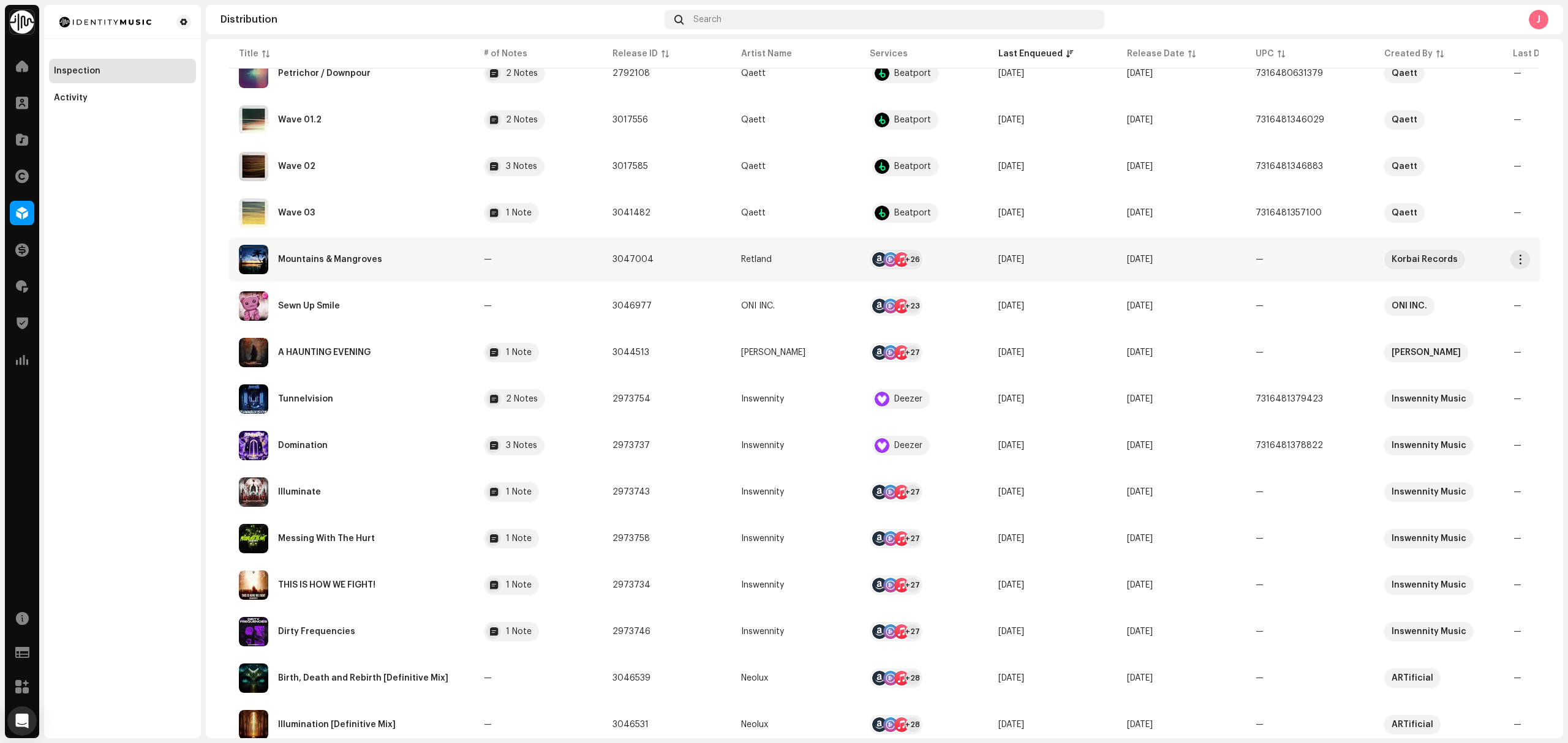
scroll to position [650, 0]
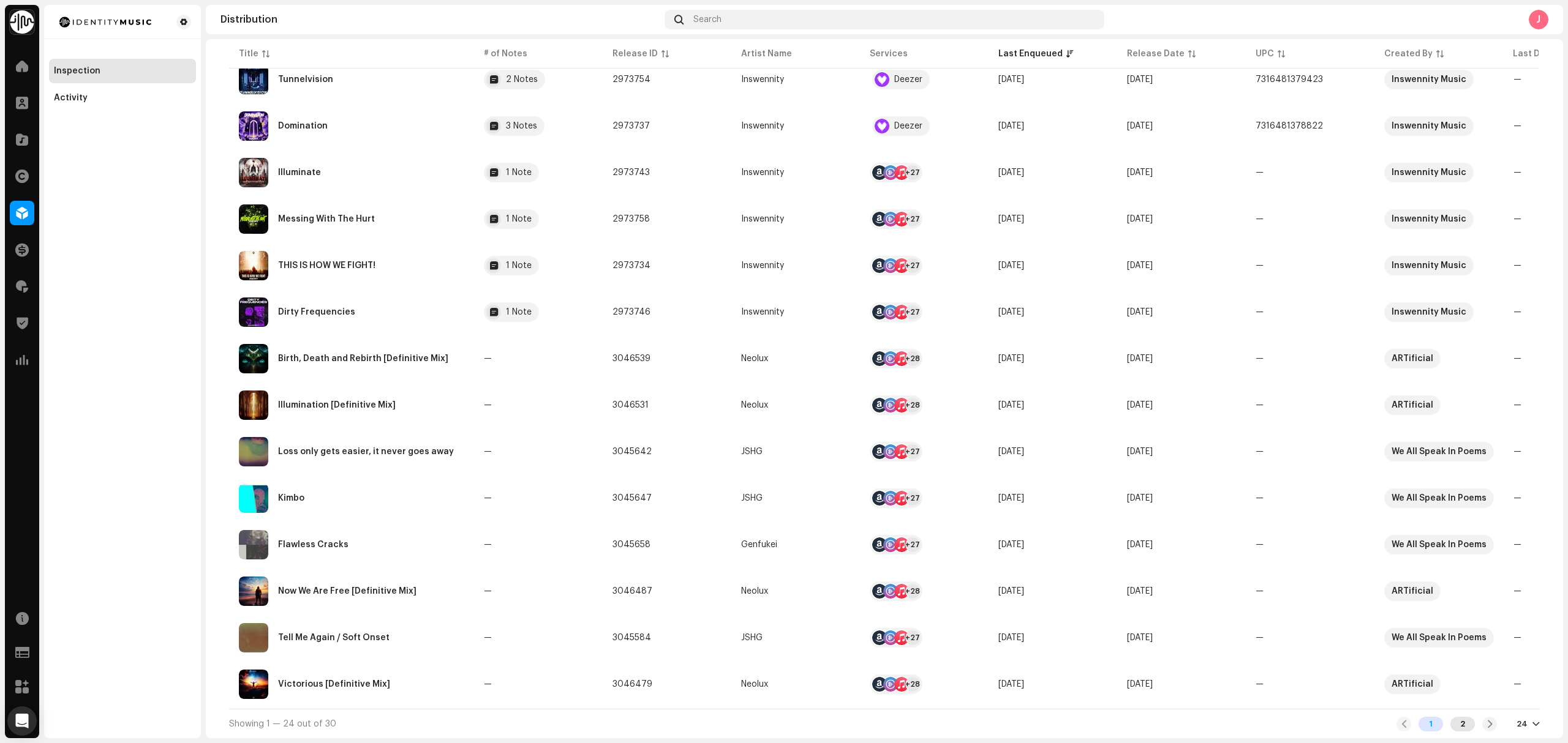
click at [1455, 724] on div "2" at bounding box center [1462, 723] width 25 height 15
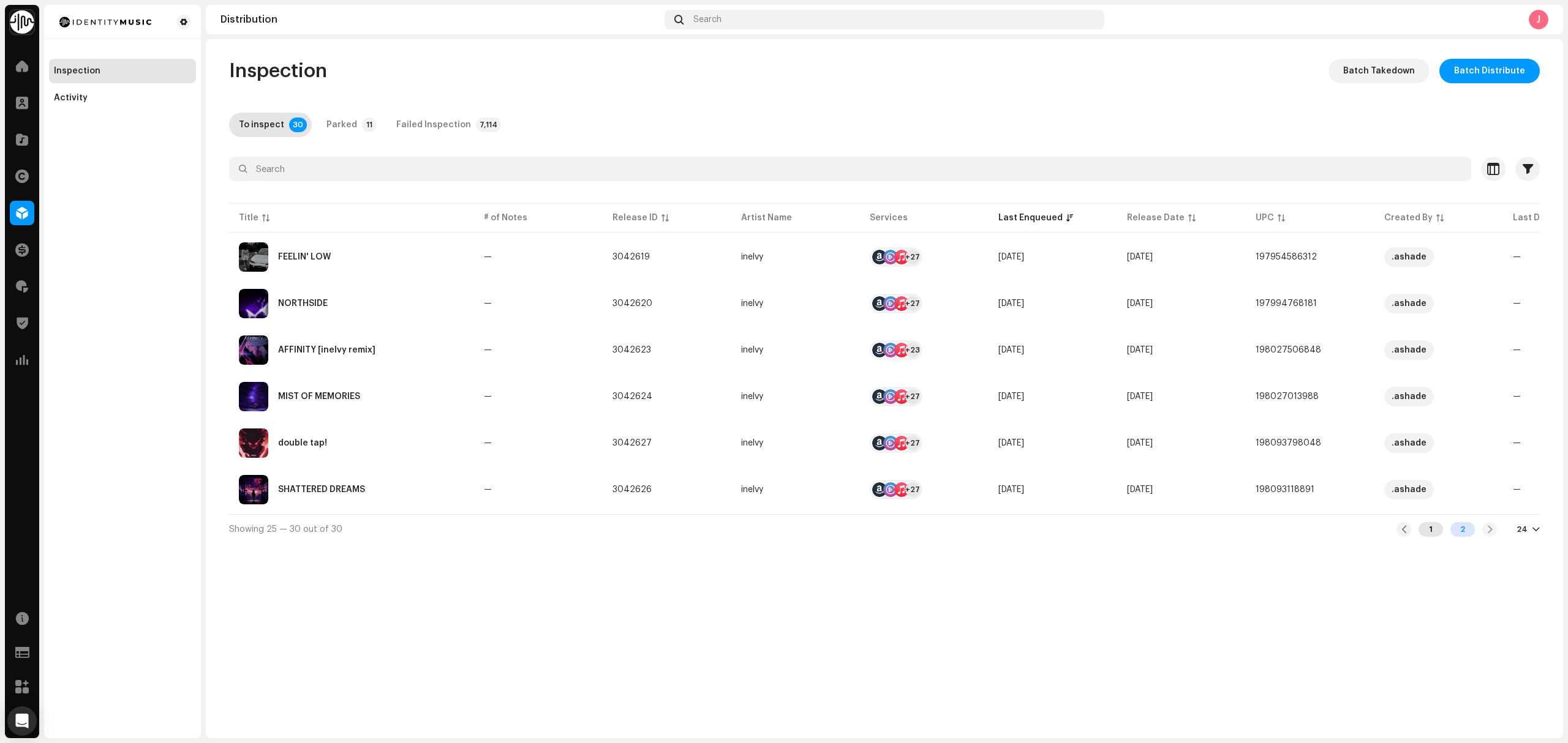
click at [1433, 537] on div "1" at bounding box center [1431, 529] width 25 height 15
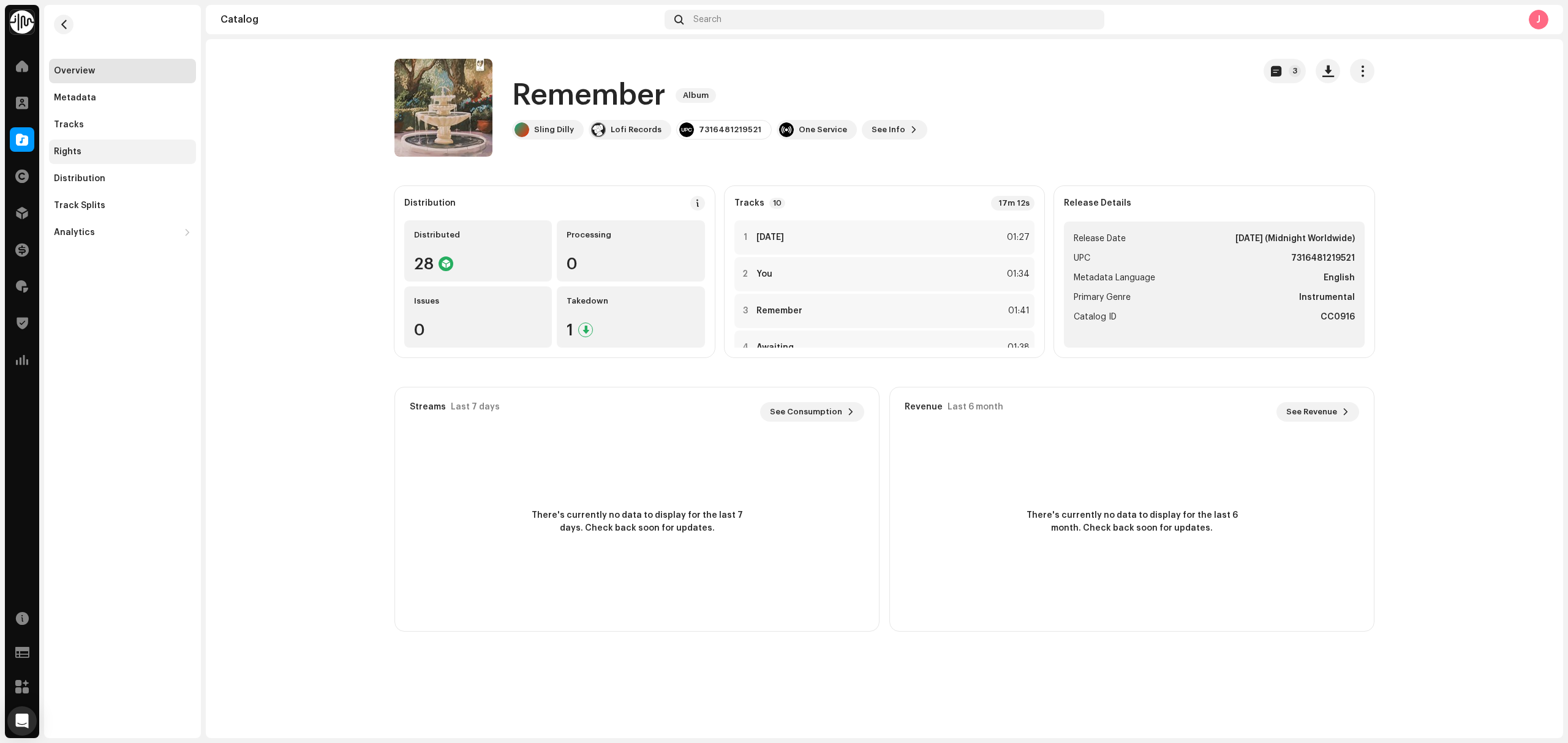
click at [167, 151] on div "Rights" at bounding box center [122, 152] width 137 height 10
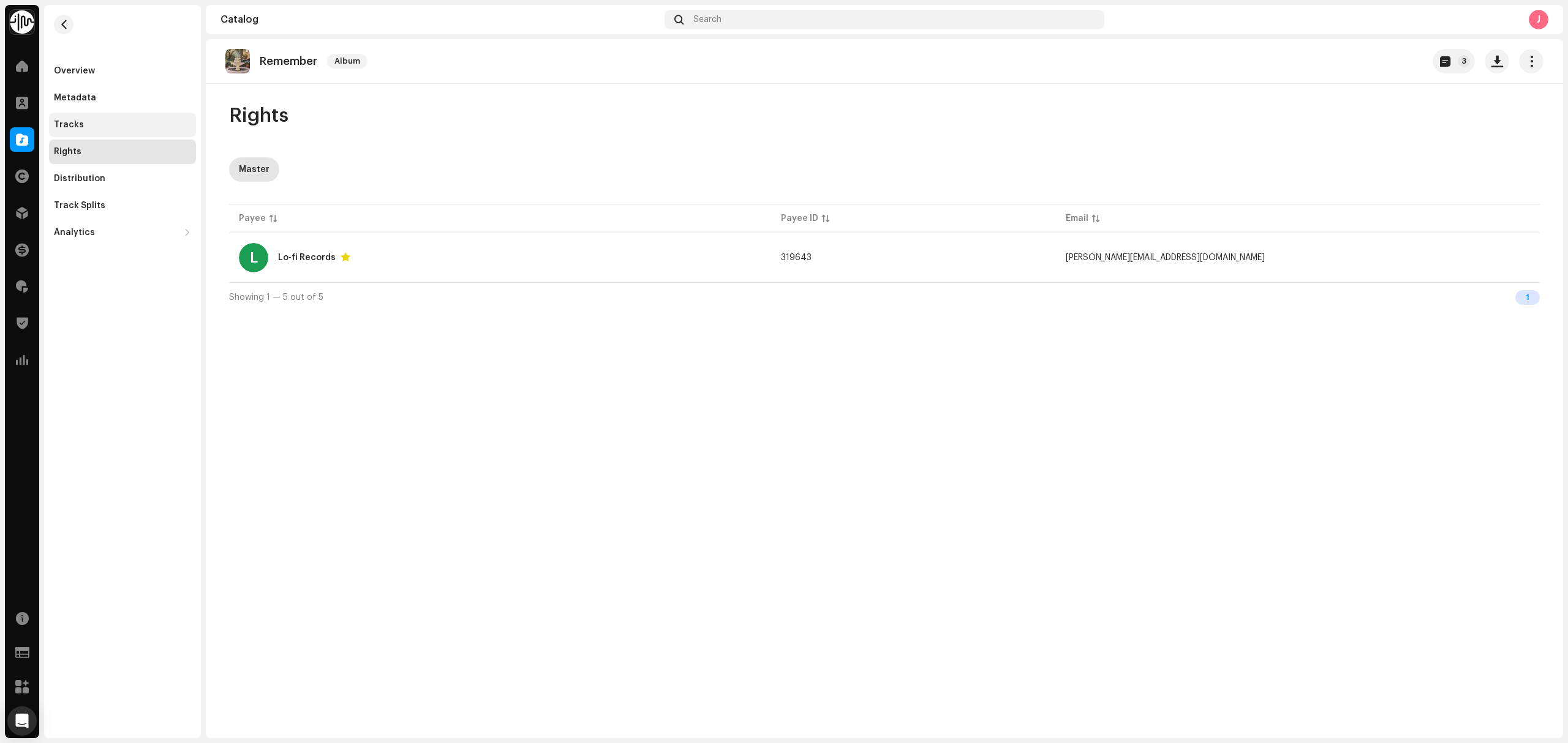
click at [137, 123] on div "Tracks" at bounding box center [122, 124] width 137 height 10
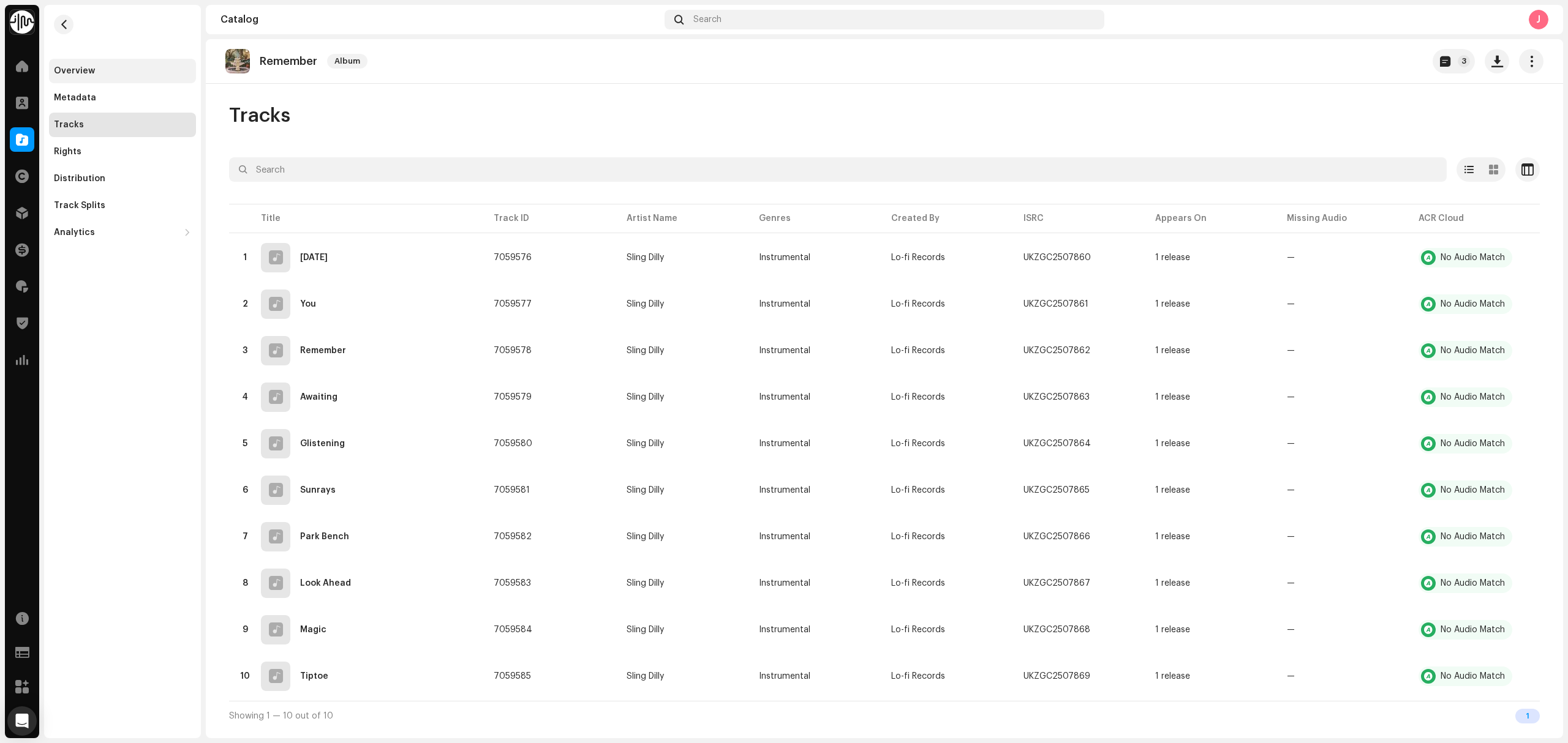
click at [131, 81] on div "Overview" at bounding box center [122, 71] width 147 height 25
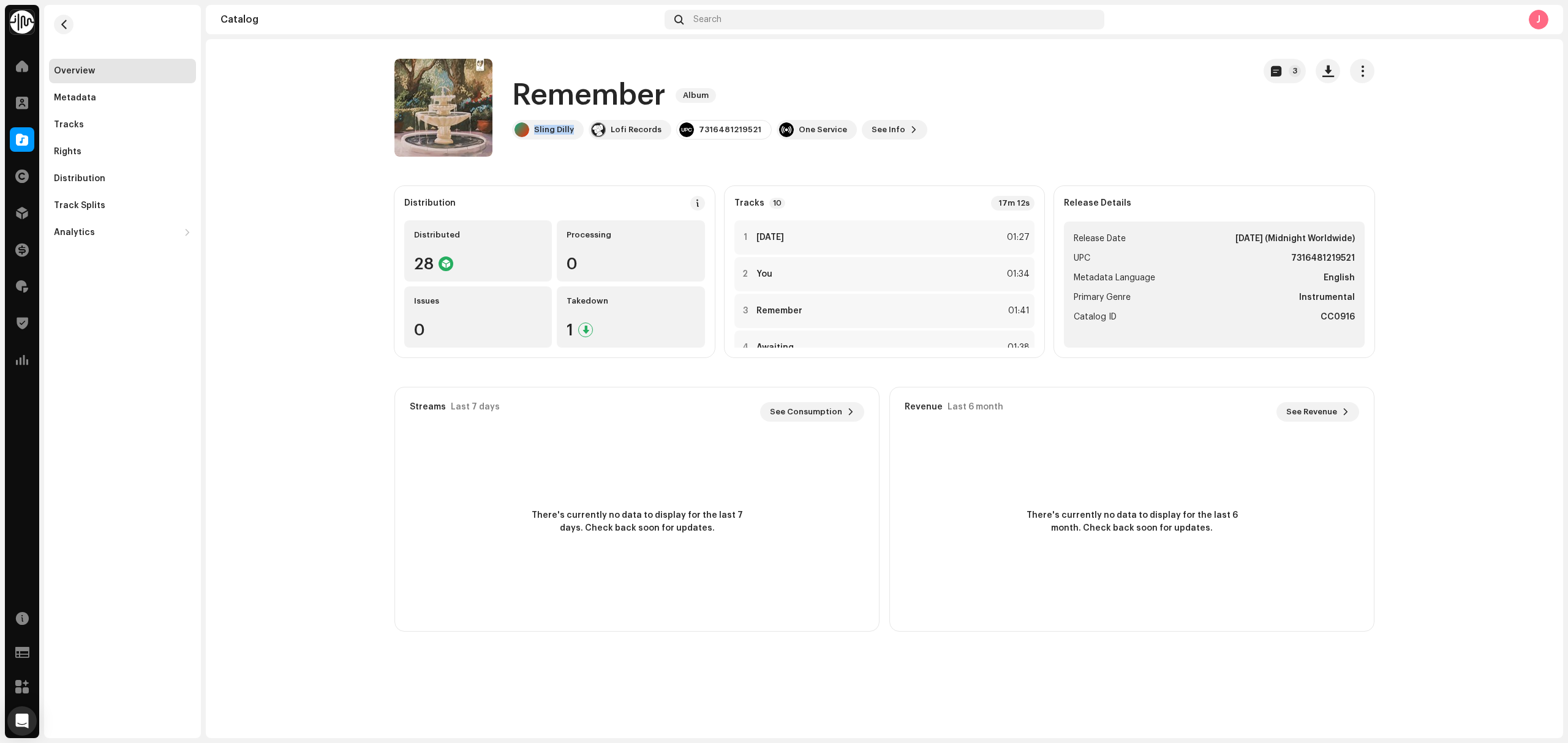
drag, startPoint x: 552, startPoint y: 141, endPoint x: 566, endPoint y: 160, distance: 23.6
click at [545, 152] on div "Remember Album Sling Dilly Lofi Records 7316481219521 One Service See Info 3" at bounding box center [819, 107] width 850 height 98
click at [718, 129] on div "7316481219521" at bounding box center [730, 129] width 62 height 10
copy div "7316481219521"
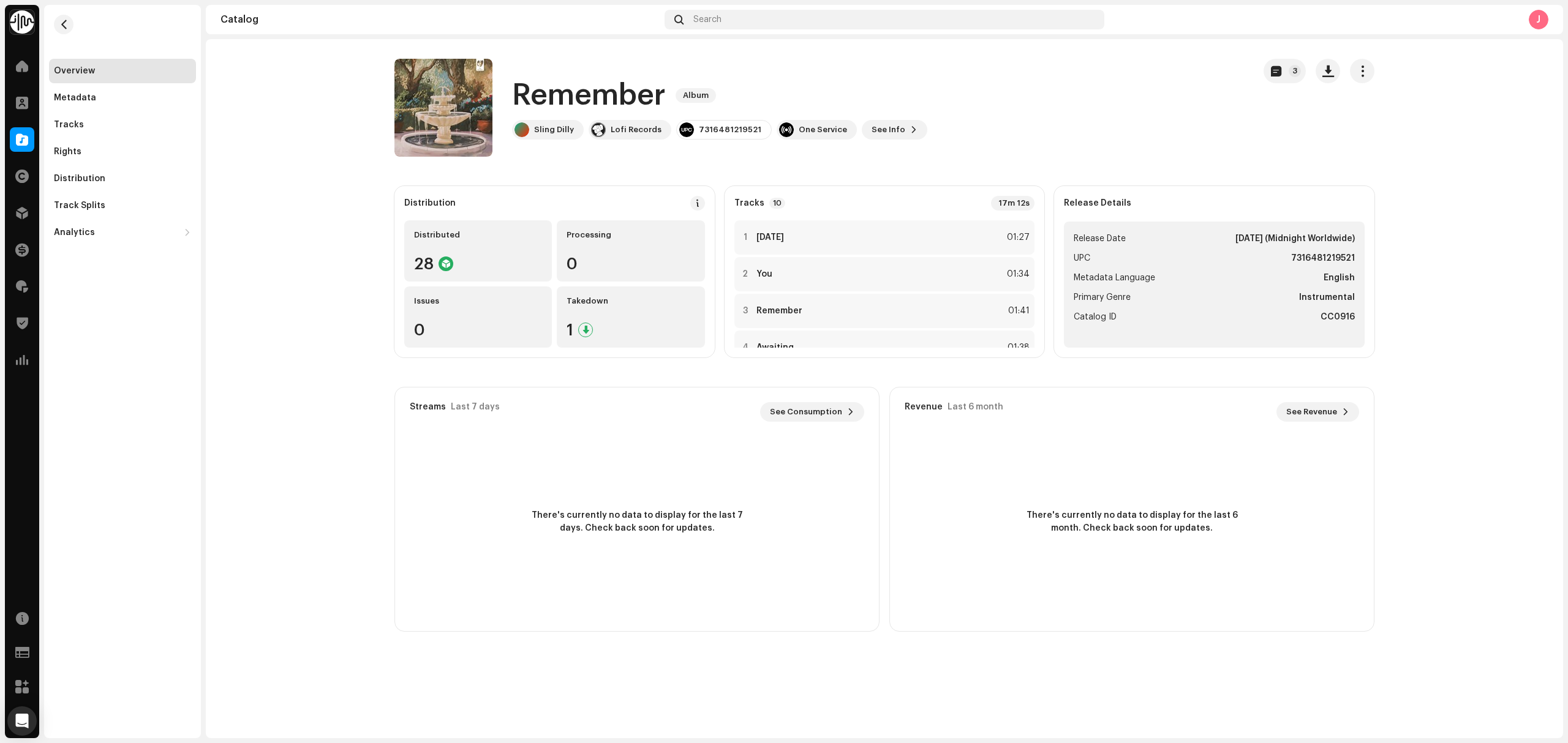
drag, startPoint x: 647, startPoint y: 169, endPoint x: 647, endPoint y: 153, distance: 16.0
click at [647, 169] on catalog-releases-details-overview "Remember Album 3 Remember Album Sling Dilly Lofi Records 7316481219521 One Serv…" at bounding box center [884, 345] width 1357 height 612
copy div "Lofi Records"
drag, startPoint x: 657, startPoint y: 133, endPoint x: 611, endPoint y: 137, distance: 46.2
click at [611, 137] on div "Lofi Records" at bounding box center [630, 129] width 82 height 20
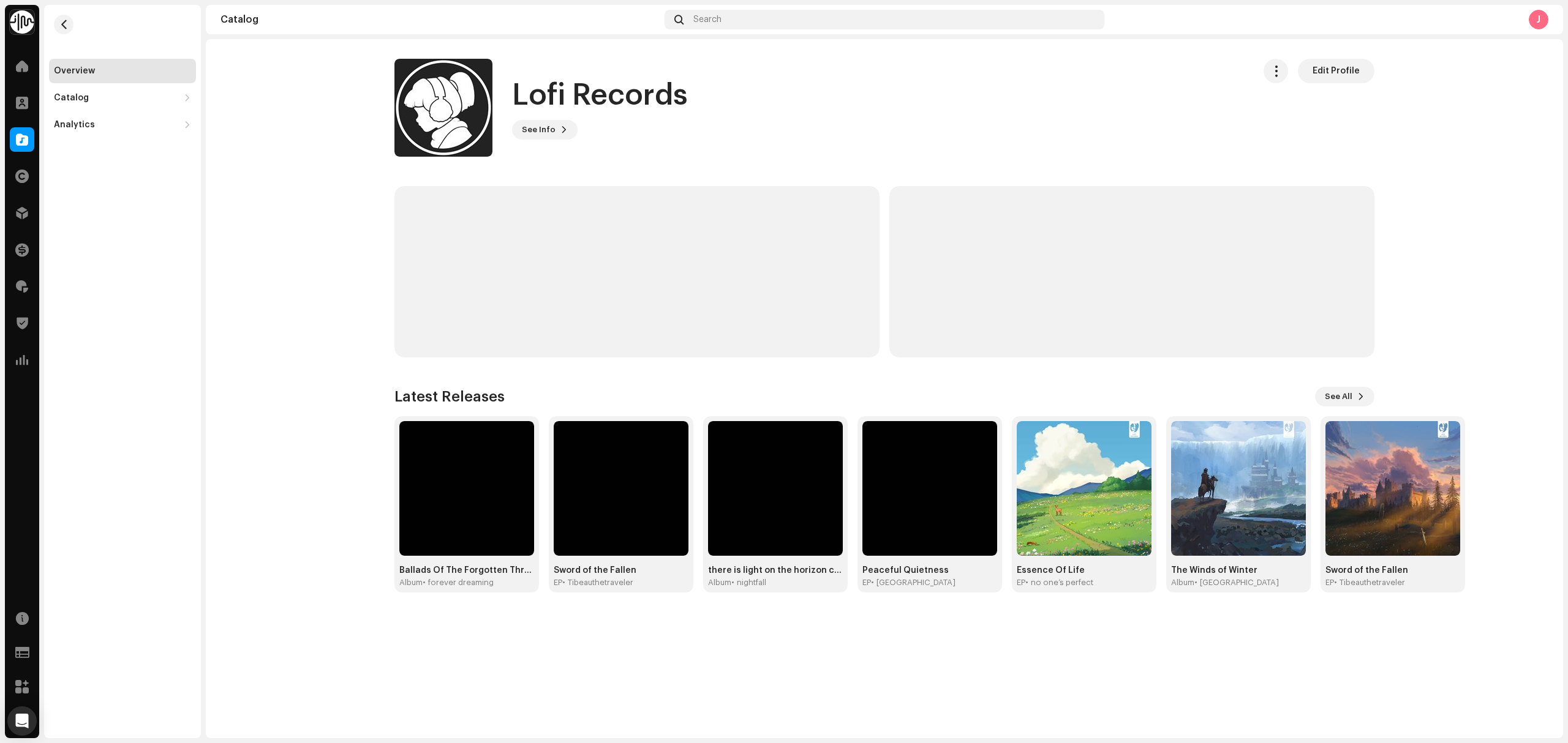
drag, startPoint x: 65, startPoint y: 22, endPoint x: 204, endPoint y: 54, distance: 142.6
click at [65, 22] on span "button" at bounding box center [64, 24] width 9 height 10
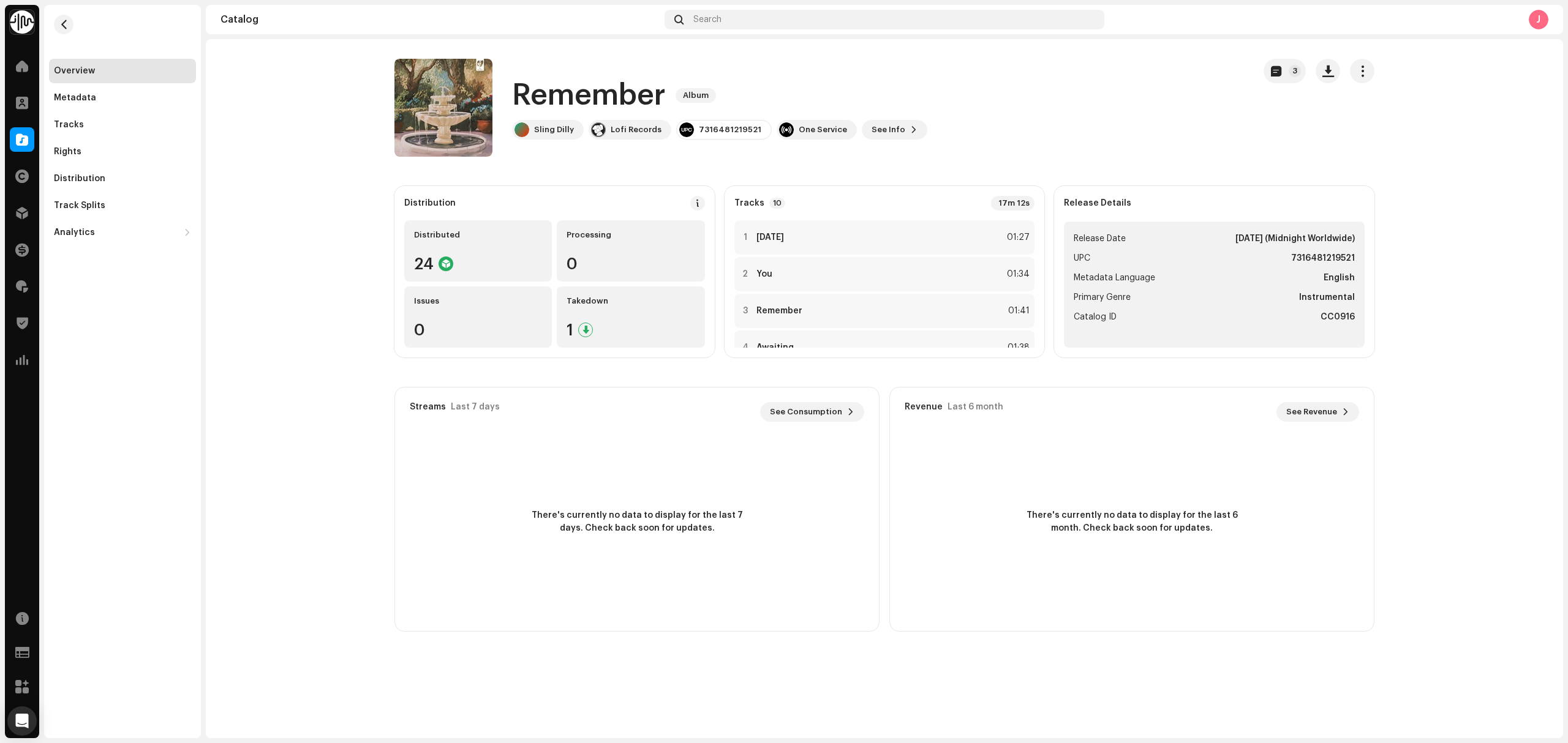
click at [615, 96] on h1 "Remember" at bounding box center [588, 96] width 153 height 39
click at [616, 96] on h1 "Remember" at bounding box center [588, 96] width 153 height 39
copy h1 "Remember"
click at [74, 128] on div "Tracks" at bounding box center [69, 124] width 30 height 10
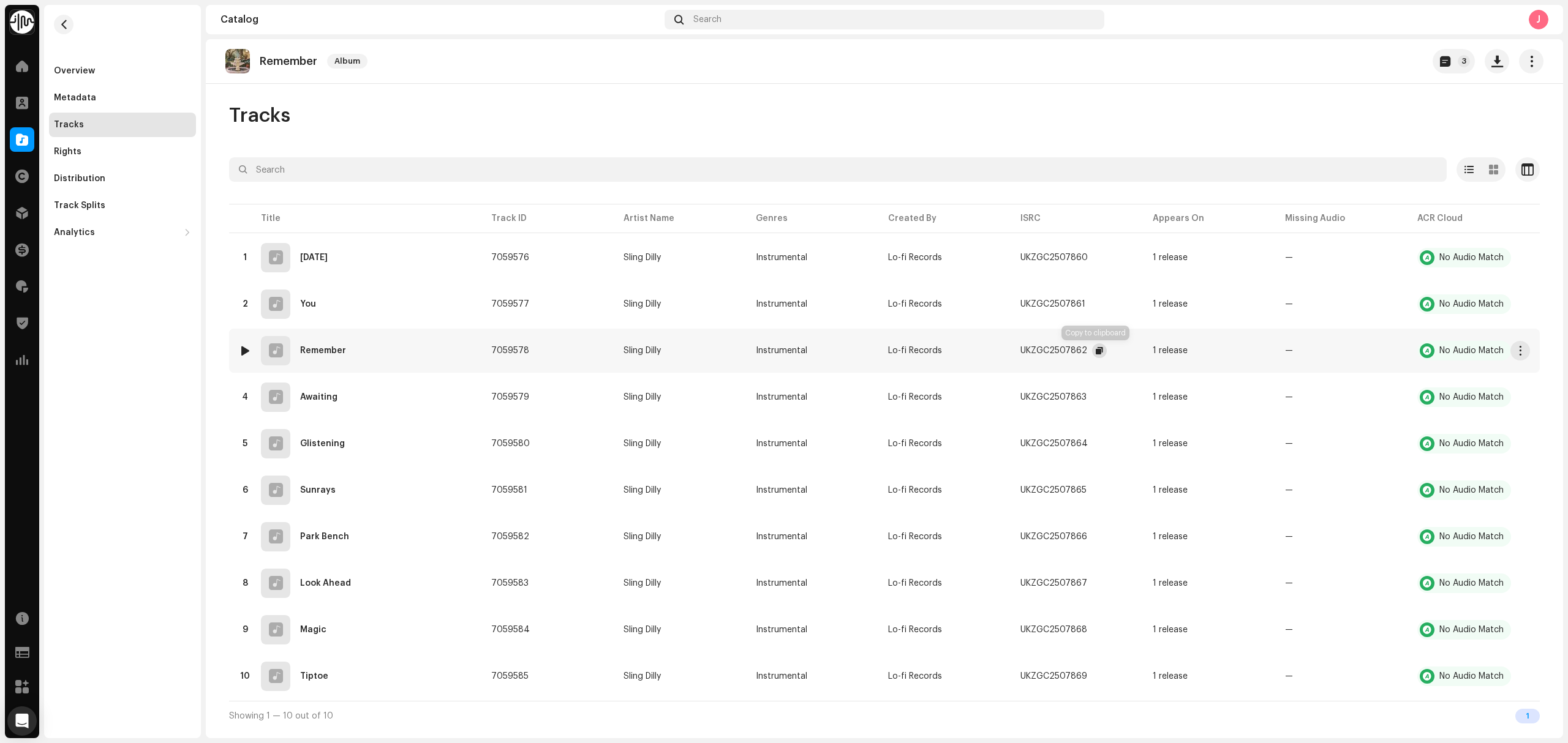
click at [1095, 354] on span "button" at bounding box center [1099, 350] width 7 height 10
click at [76, 66] on div "Overview" at bounding box center [74, 71] width 41 height 10
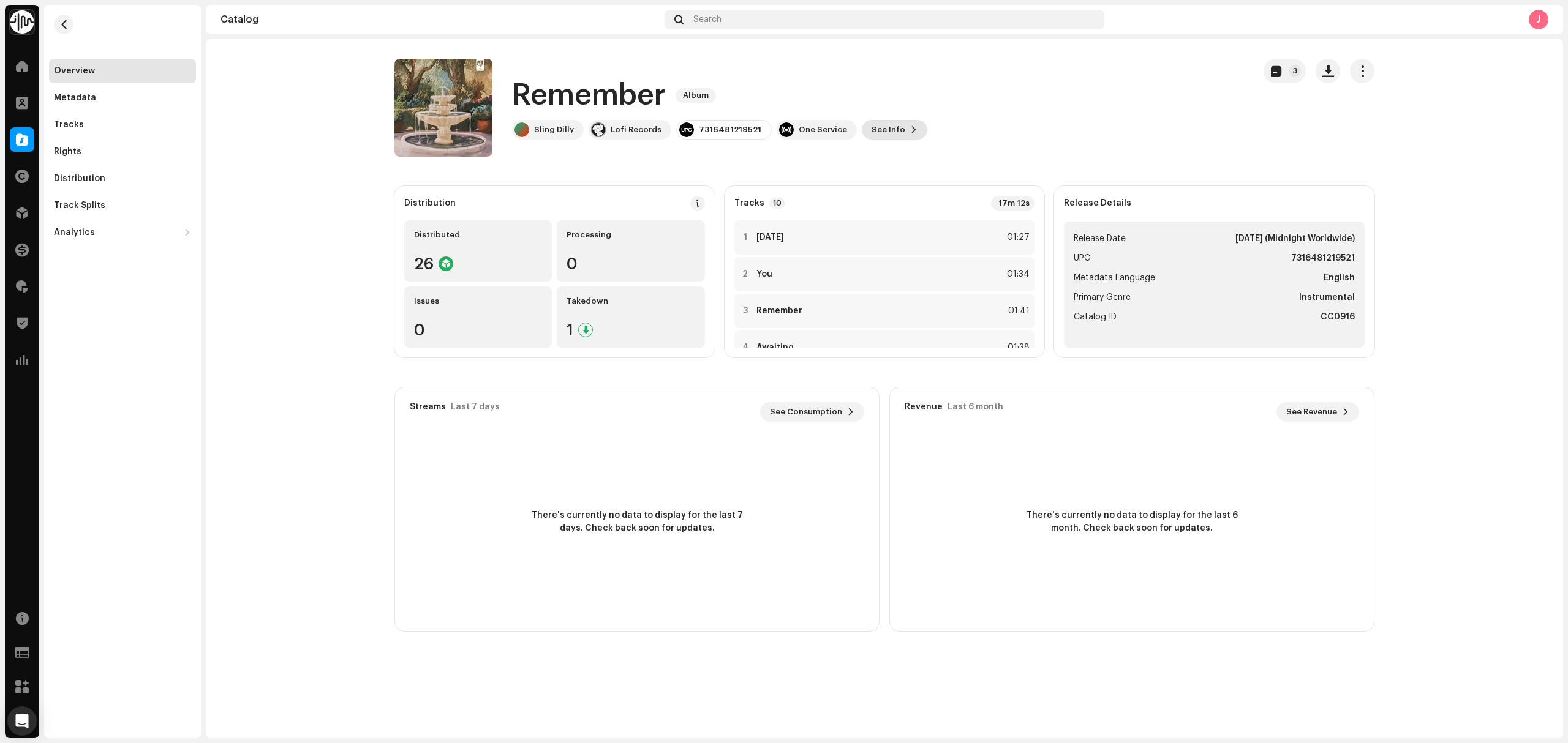
click at [880, 134] on span "See Info" at bounding box center [888, 130] width 34 height 25
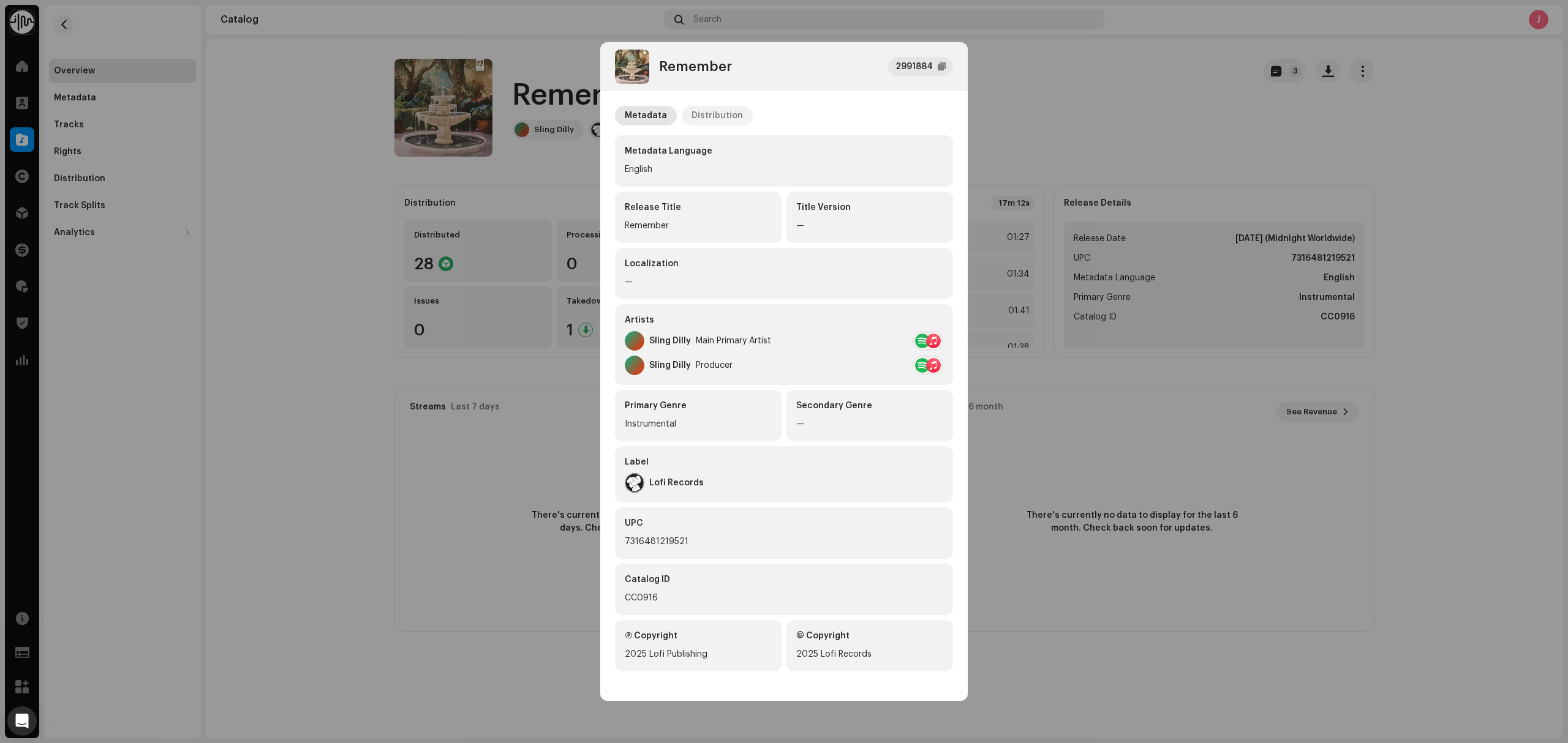
click at [731, 109] on div "Distribution" at bounding box center [717, 115] width 51 height 20
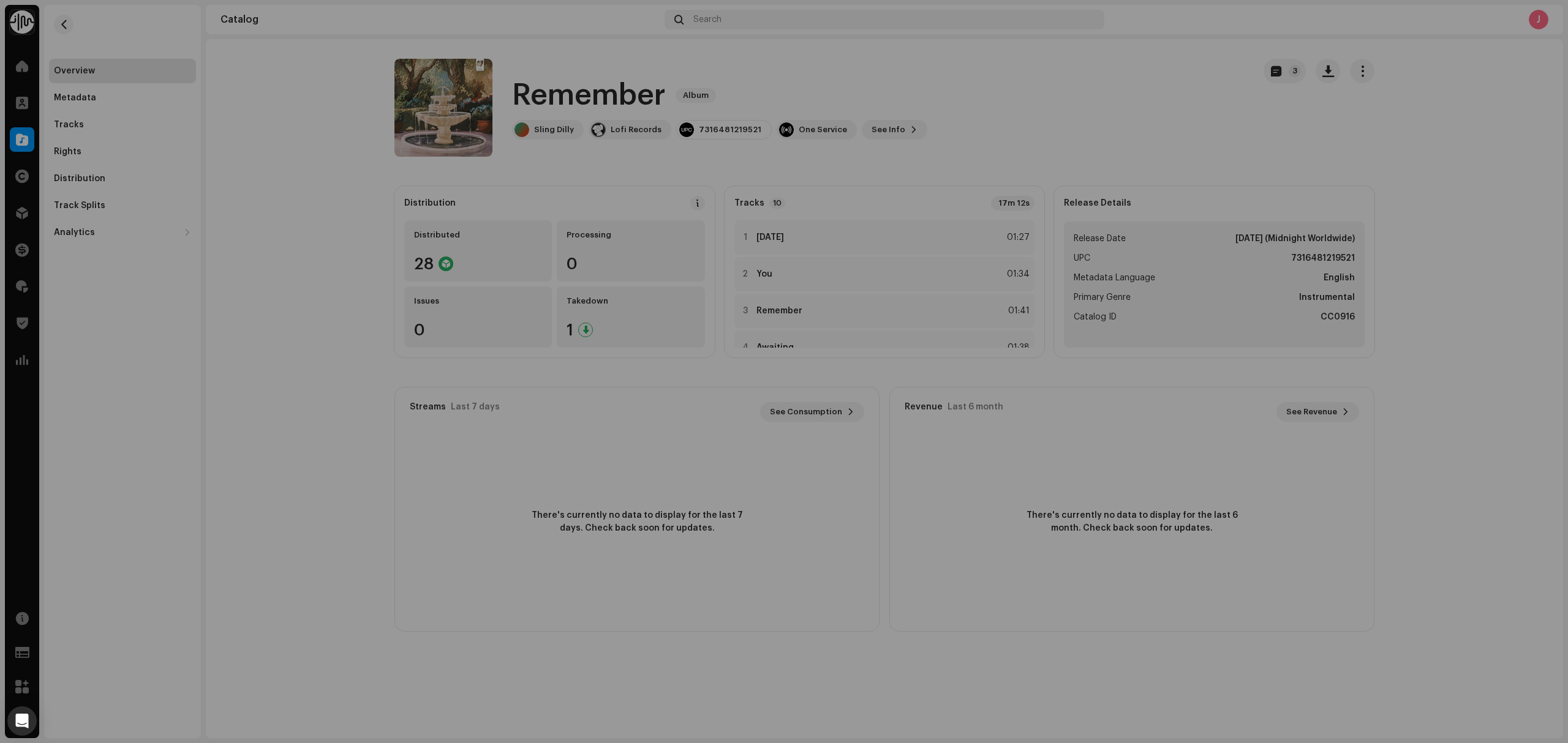
drag, startPoint x: 221, startPoint y: 179, endPoint x: 286, endPoint y: 162, distance: 67.2
click at [221, 179] on div "Remember 2991884 Metadata Distribution Release Date Oct 29, 2025 (Midnight Worl…" at bounding box center [784, 372] width 1568 height 743
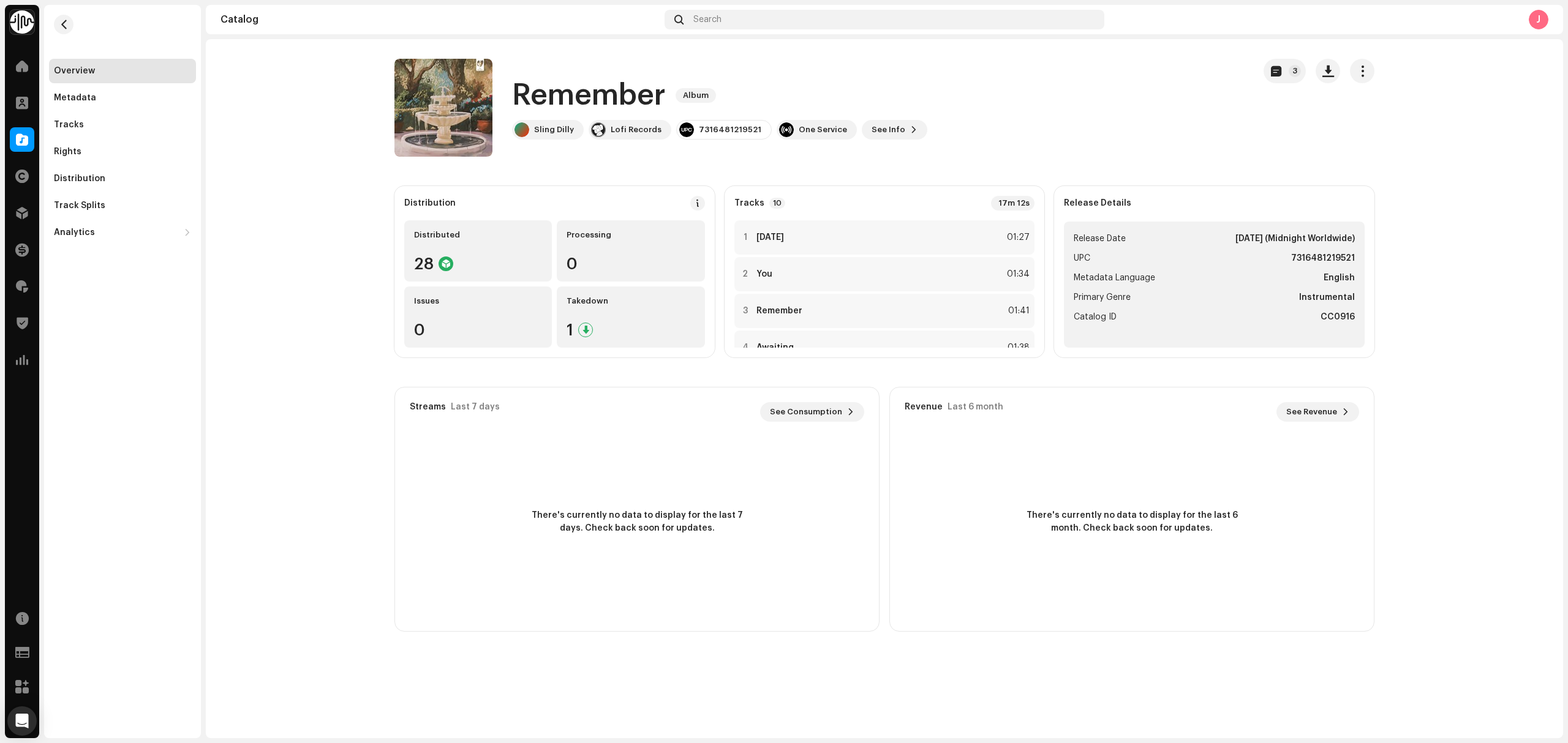
click at [568, 90] on h1 "Remember" at bounding box center [588, 96] width 153 height 39
copy h1 "Remember"
copy div "Sling Dilly"
drag, startPoint x: 549, startPoint y: 130, endPoint x: 578, endPoint y: 128, distance: 29.1
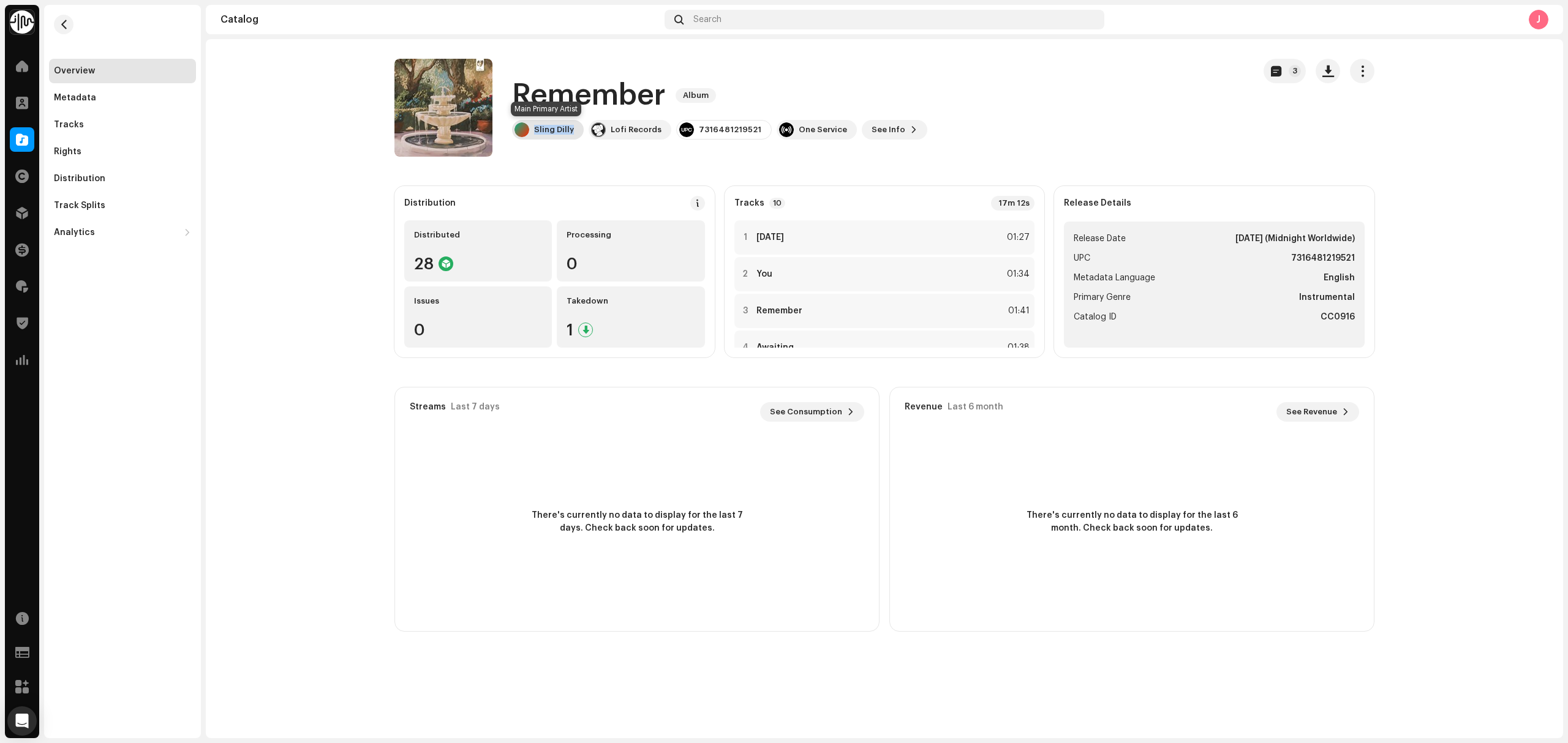
click at [537, 130] on div "Remember Album Sling Dilly Lofi Records 7316481219521 One Service See Info 3" at bounding box center [819, 107] width 850 height 98
click at [86, 115] on div "Tracks" at bounding box center [122, 125] width 147 height 25
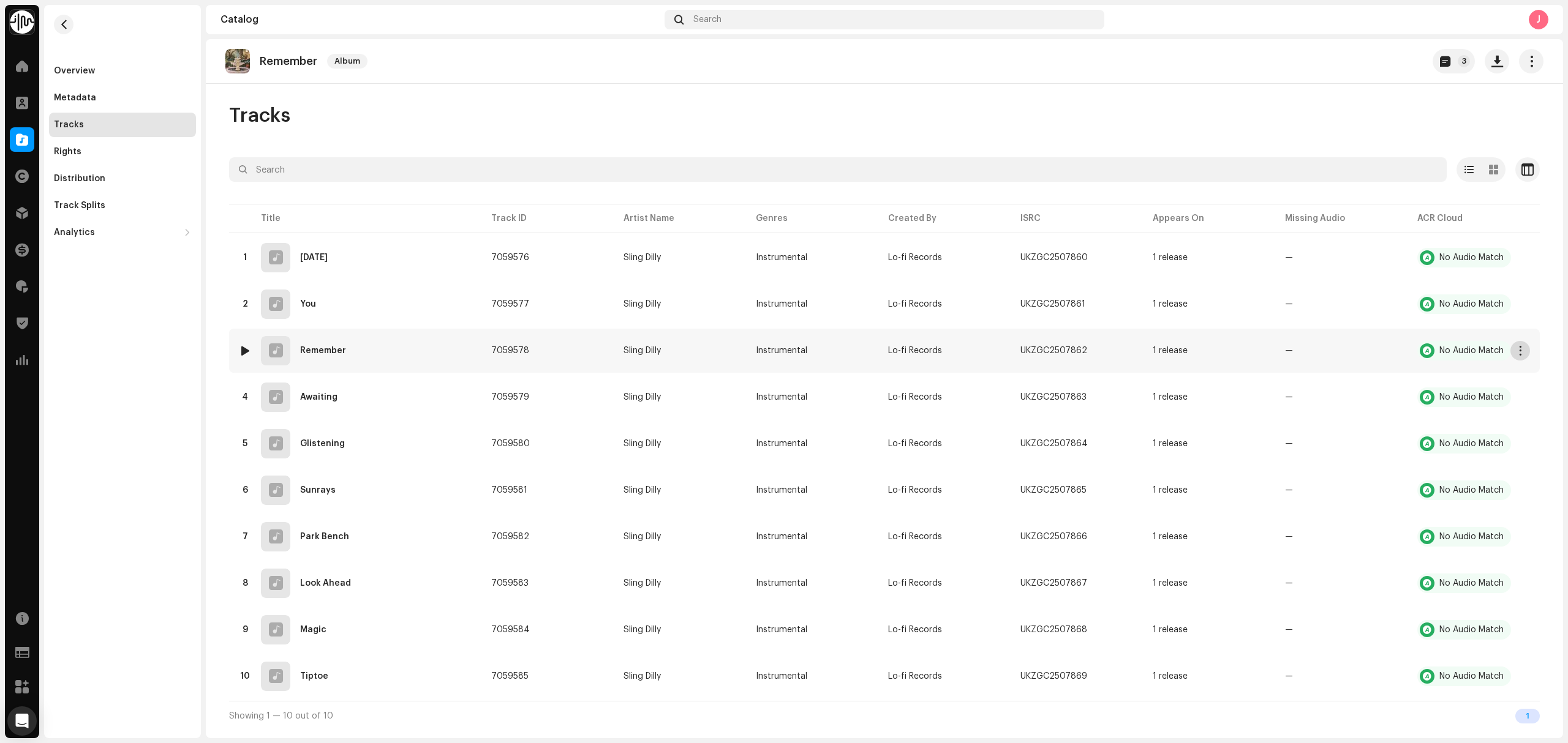
click at [1522, 349] on span "button" at bounding box center [1520, 350] width 9 height 10
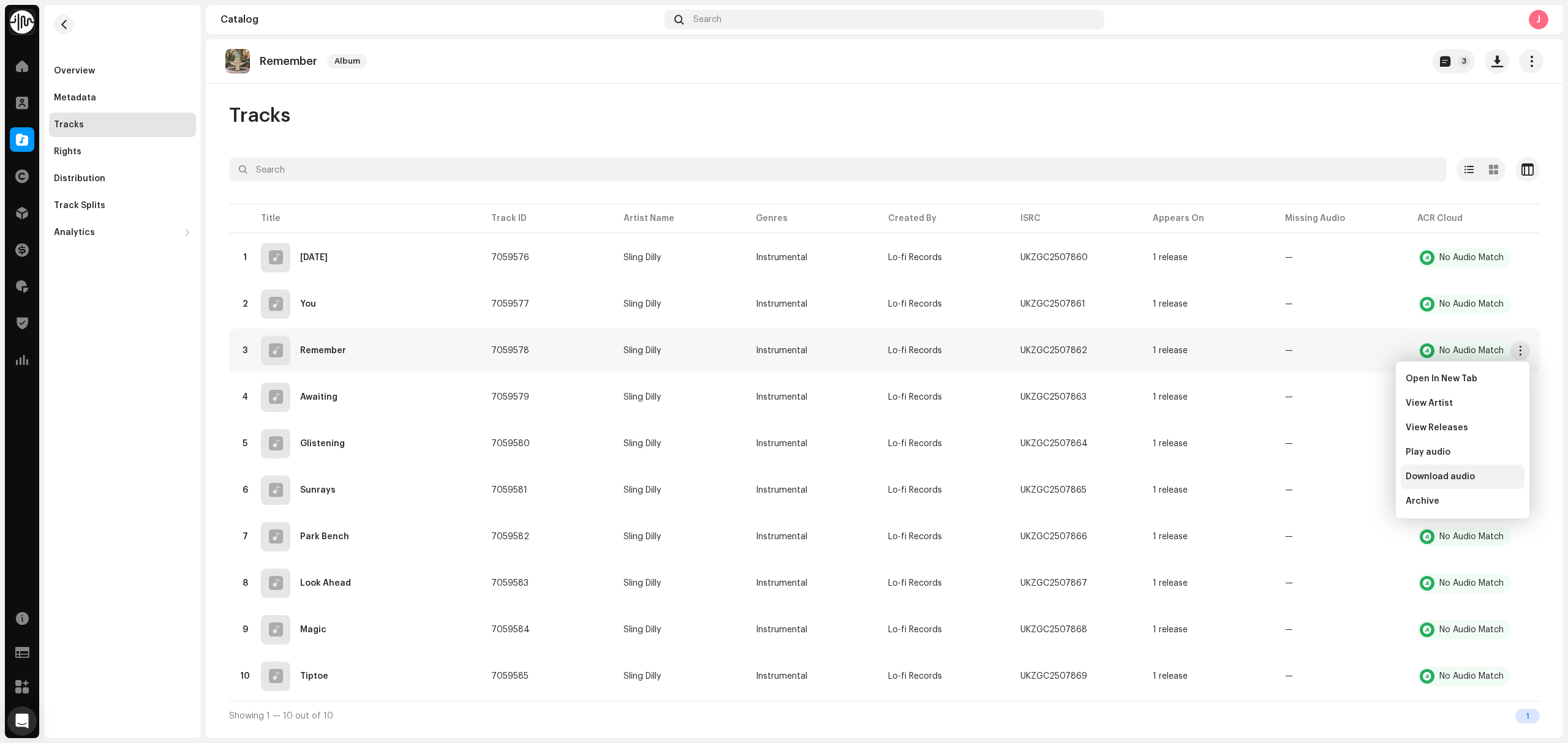
click at [1499, 476] on div "Download audio" at bounding box center [1462, 476] width 114 height 10
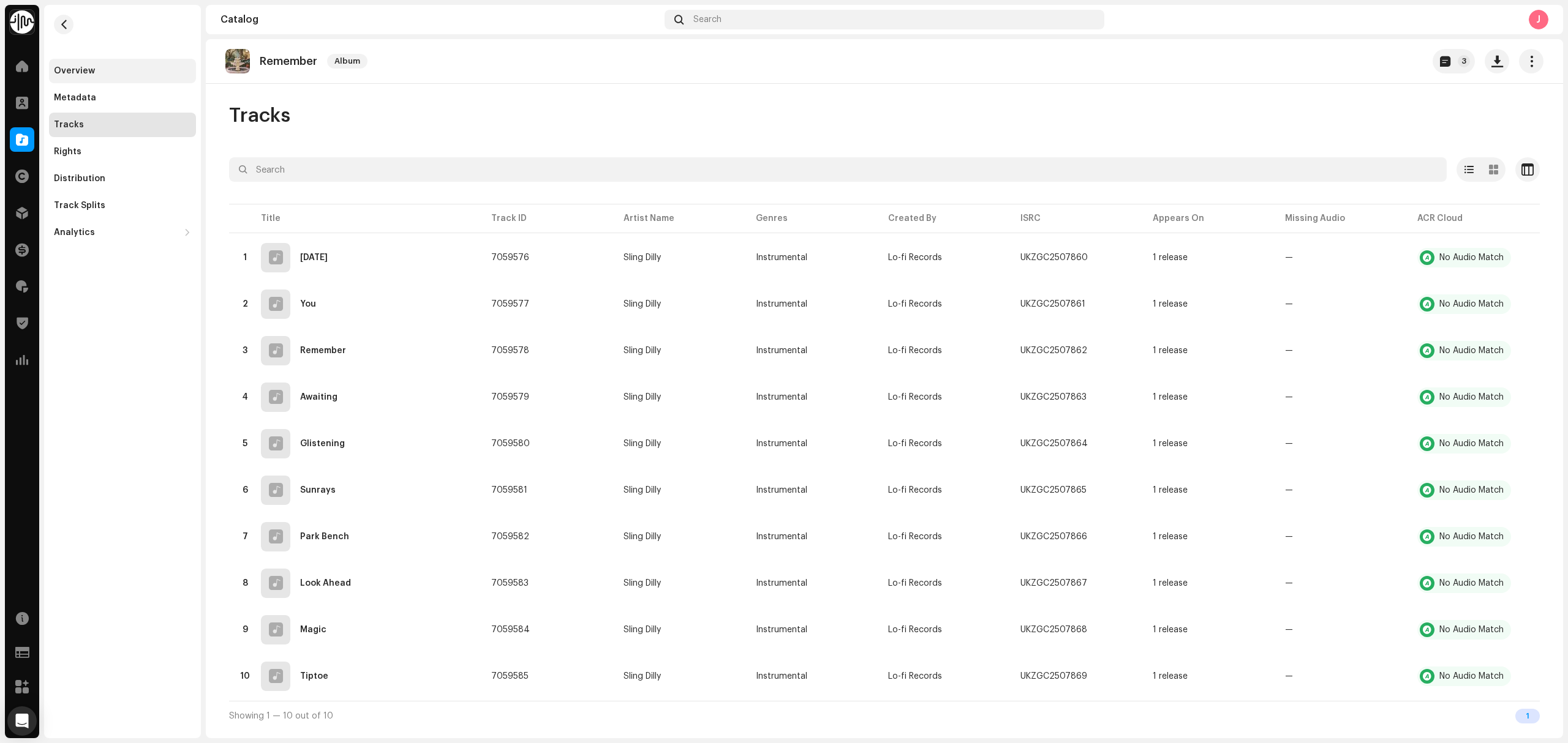
click at [122, 62] on div "Overview" at bounding box center [122, 71] width 147 height 25
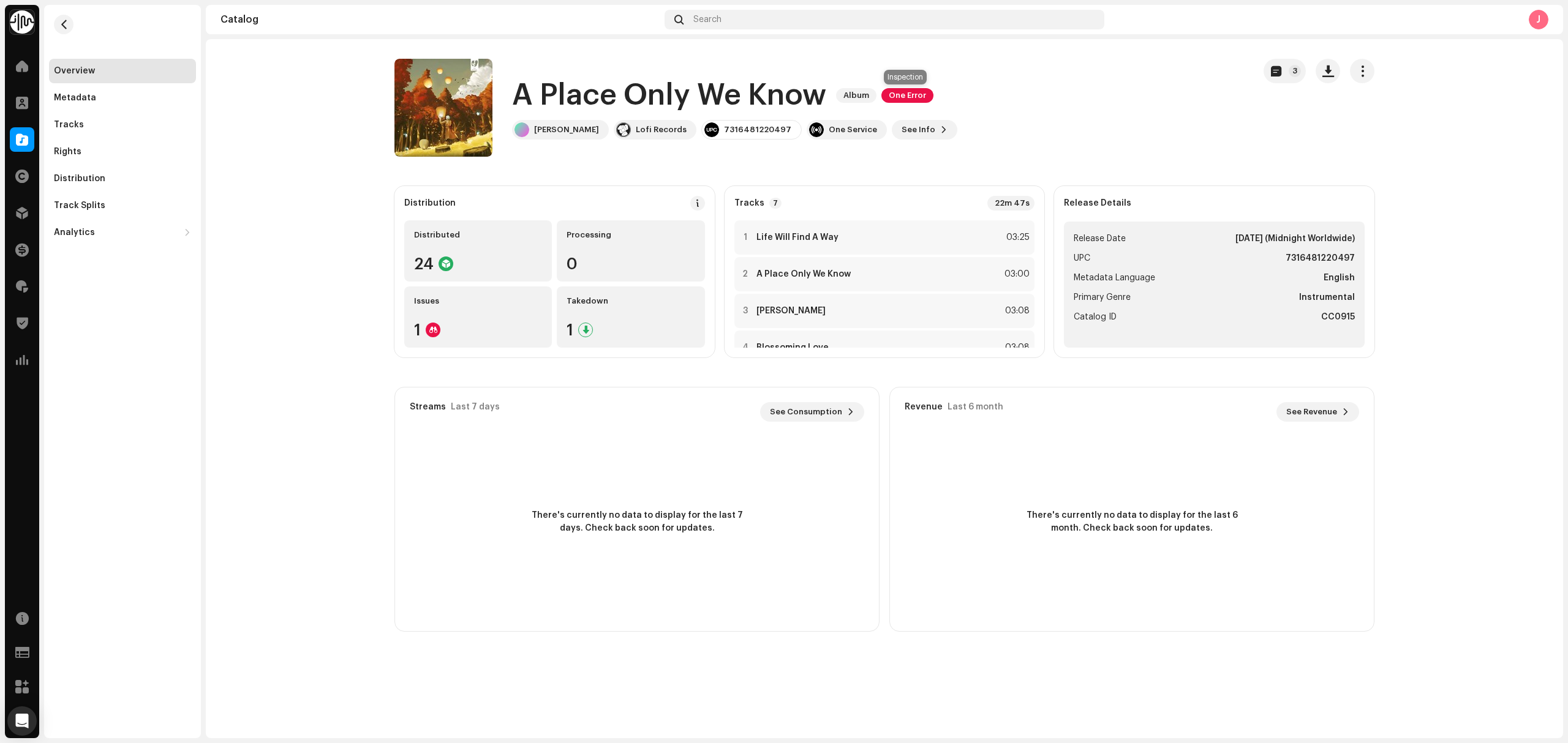
click at [913, 92] on span "One Error" at bounding box center [907, 95] width 52 height 15
click at [1043, 110] on div "Inspection Errors We found the errors below when inspecting your release. IMPOR…" at bounding box center [784, 372] width 1568 height 743
click at [91, 126] on div "Tracks" at bounding box center [122, 124] width 137 height 10
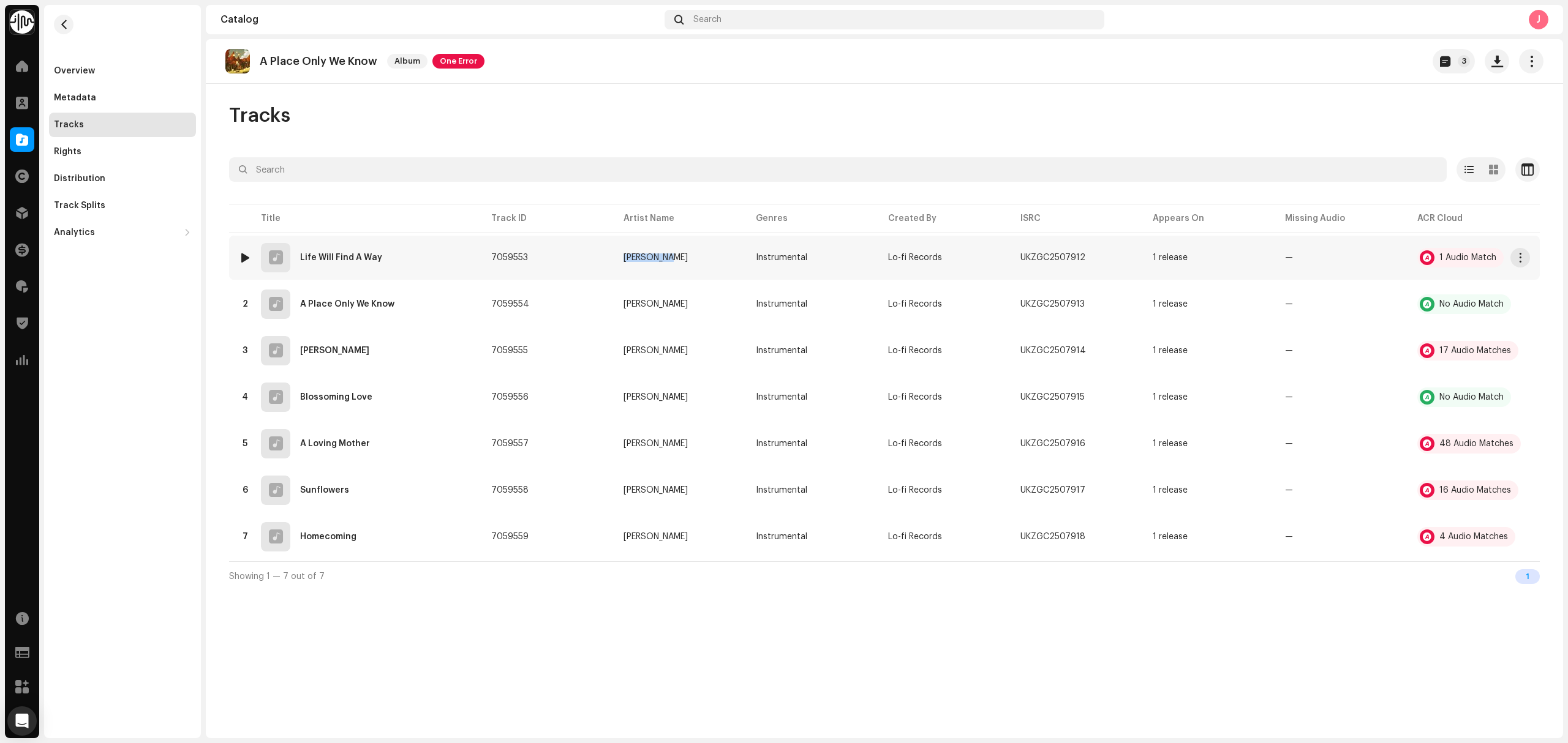
copy div "Simon Groß"
drag, startPoint x: 654, startPoint y: 264, endPoint x: 763, endPoint y: 0, distance: 285.6
click at [685, 231] on table "Title Track ID Artist Name Genres Created By ISRC Appears On Missing Audio ACR …" at bounding box center [884, 381] width 1311 height 360
copy re-o-release-hero "A Place Only We Know Album One Error 3"
drag, startPoint x: 365, startPoint y: 71, endPoint x: 576, endPoint y: 144, distance: 223.3
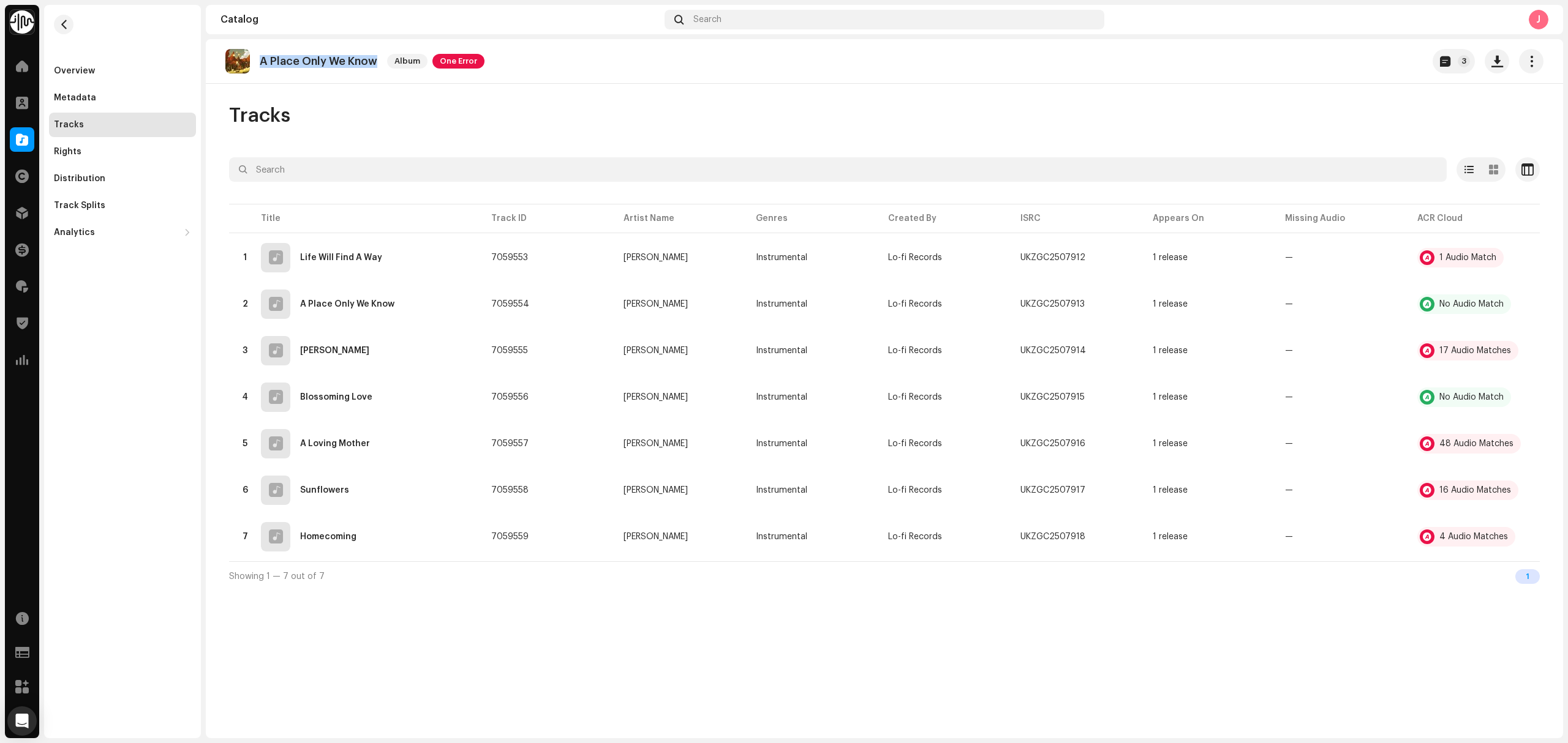
click at [258, 68] on div "A Place Only We Know Album One Error" at bounding box center [355, 61] width 259 height 25
drag, startPoint x: 72, startPoint y: 71, endPoint x: 165, endPoint y: 94, distance: 95.8
click at [72, 71] on div "Overview" at bounding box center [74, 71] width 41 height 10
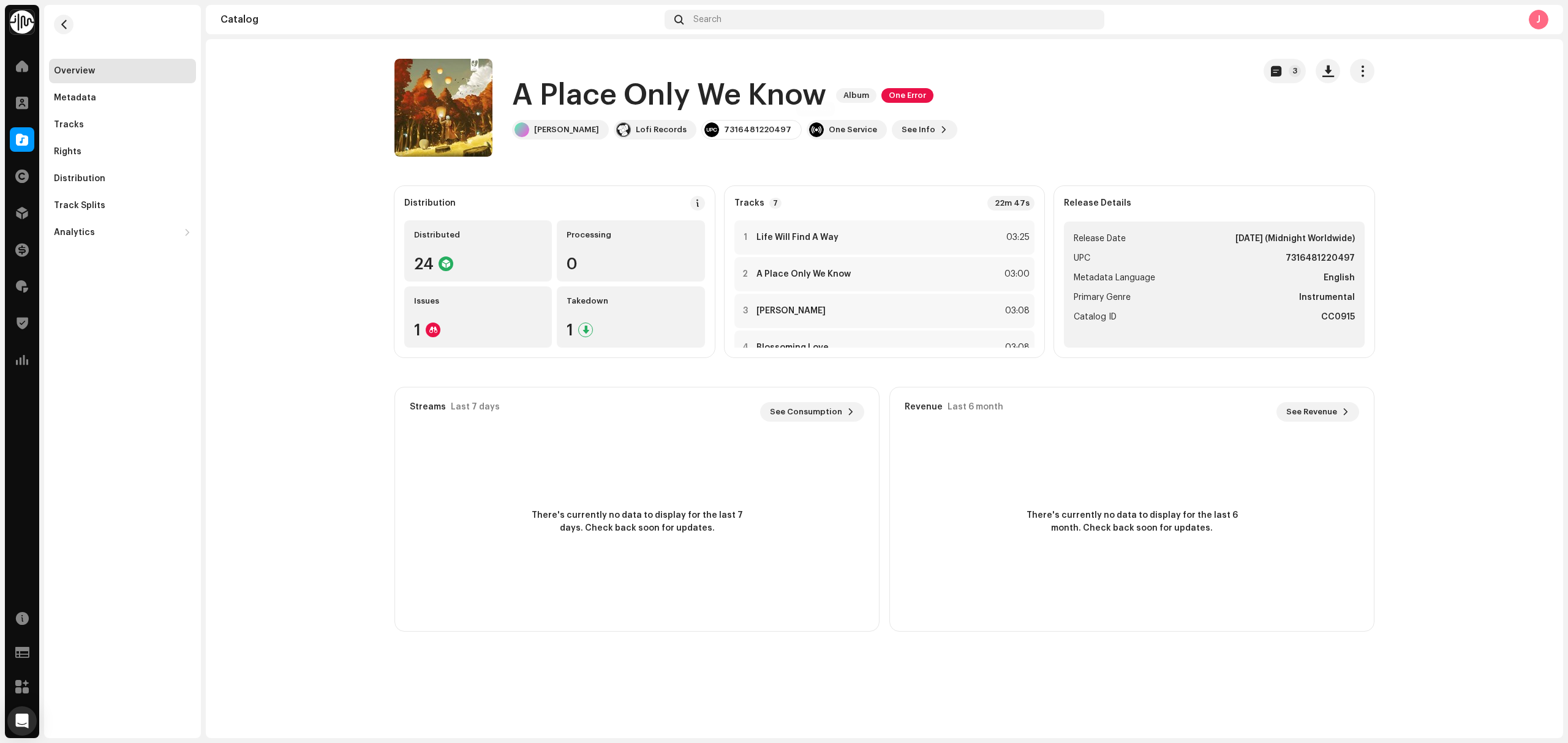
click at [729, 129] on div "7316481220497" at bounding box center [757, 129] width 67 height 10
copy div "7316481220497"
click at [103, 130] on div "Tracks" at bounding box center [122, 125] width 147 height 25
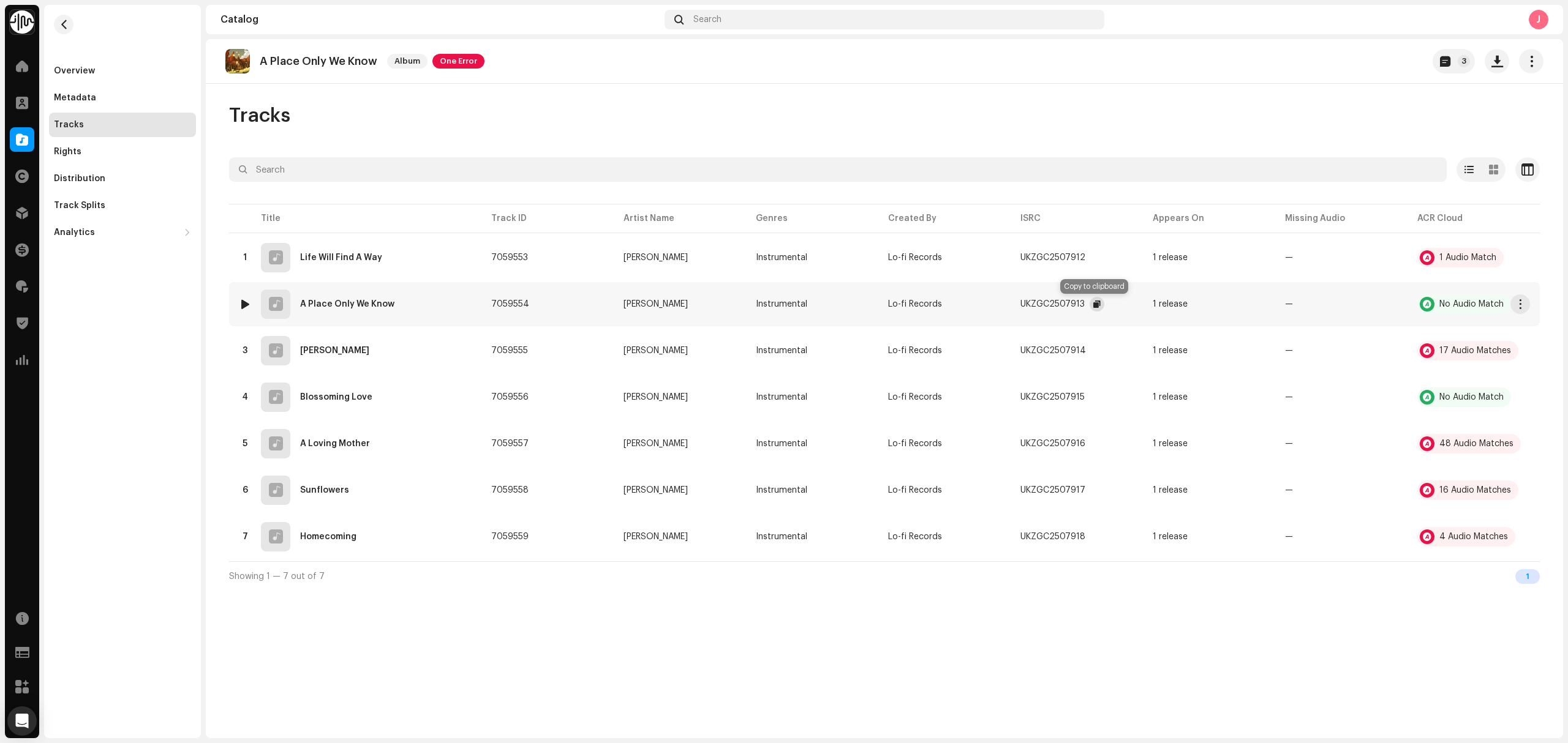
click at [1089, 309] on button "button" at bounding box center [1096, 304] width 15 height 15
click at [94, 65] on div "Overview" at bounding box center [122, 71] width 147 height 25
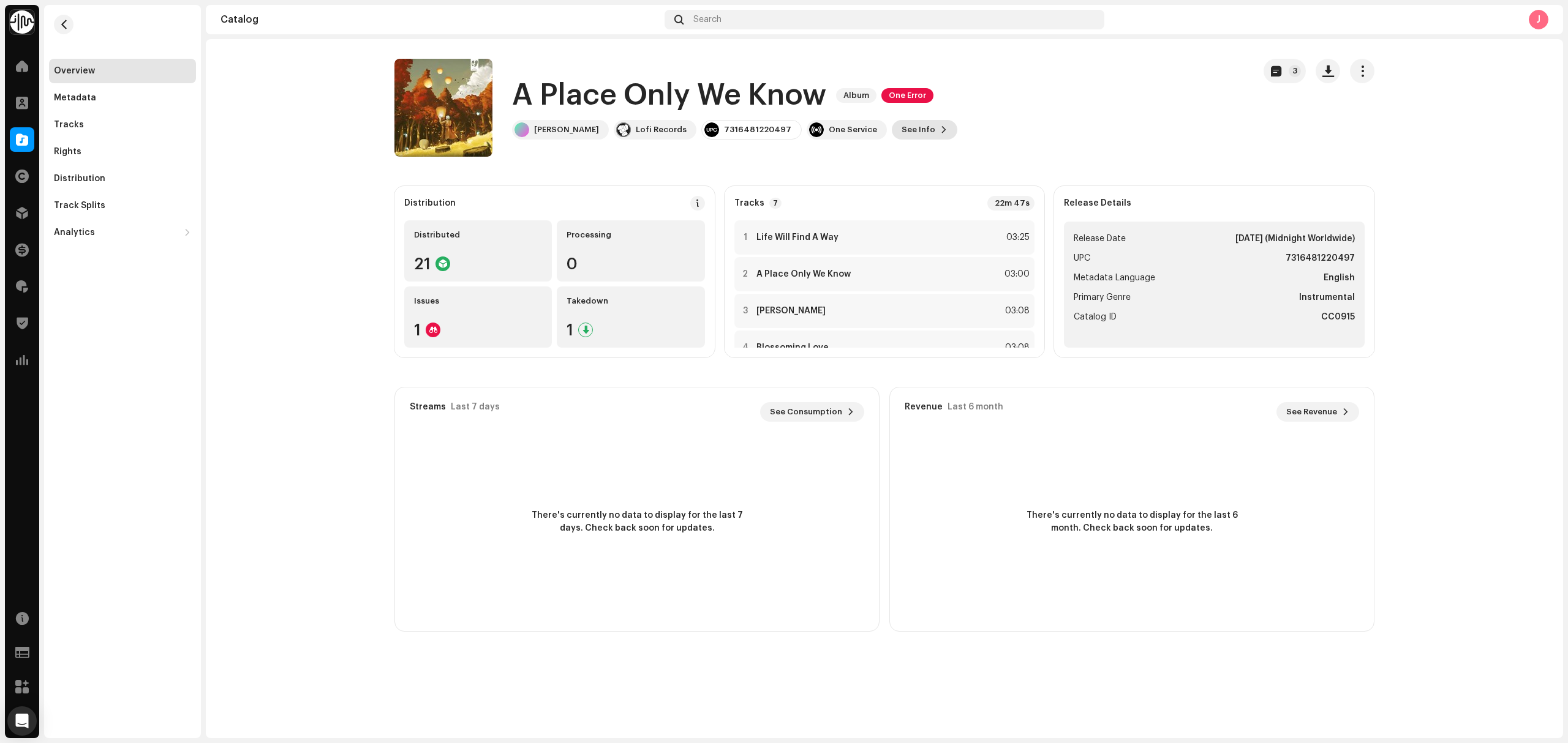
click at [916, 136] on button "See Info" at bounding box center [924, 129] width 66 height 20
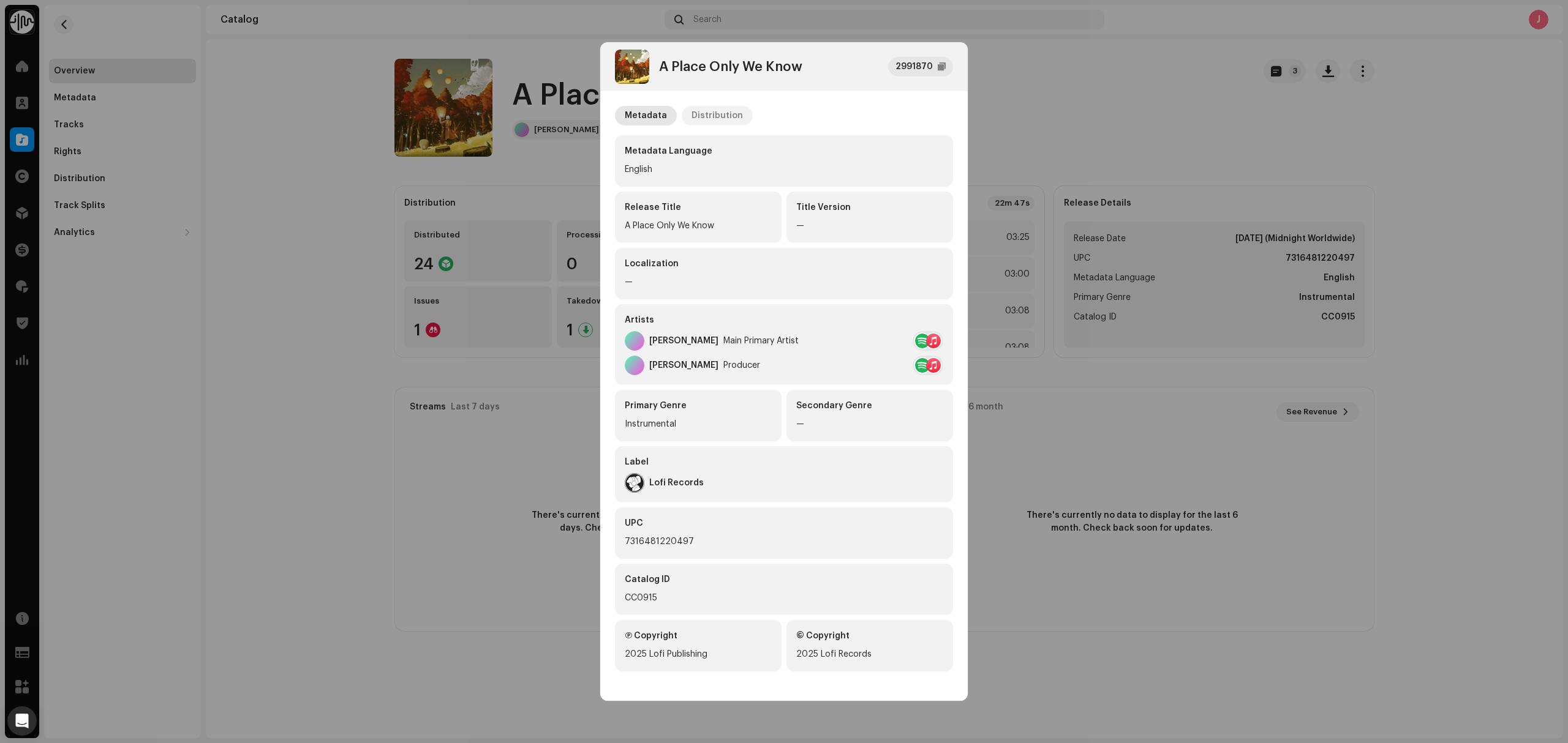
click at [717, 121] on div "Distribution" at bounding box center [717, 115] width 51 height 20
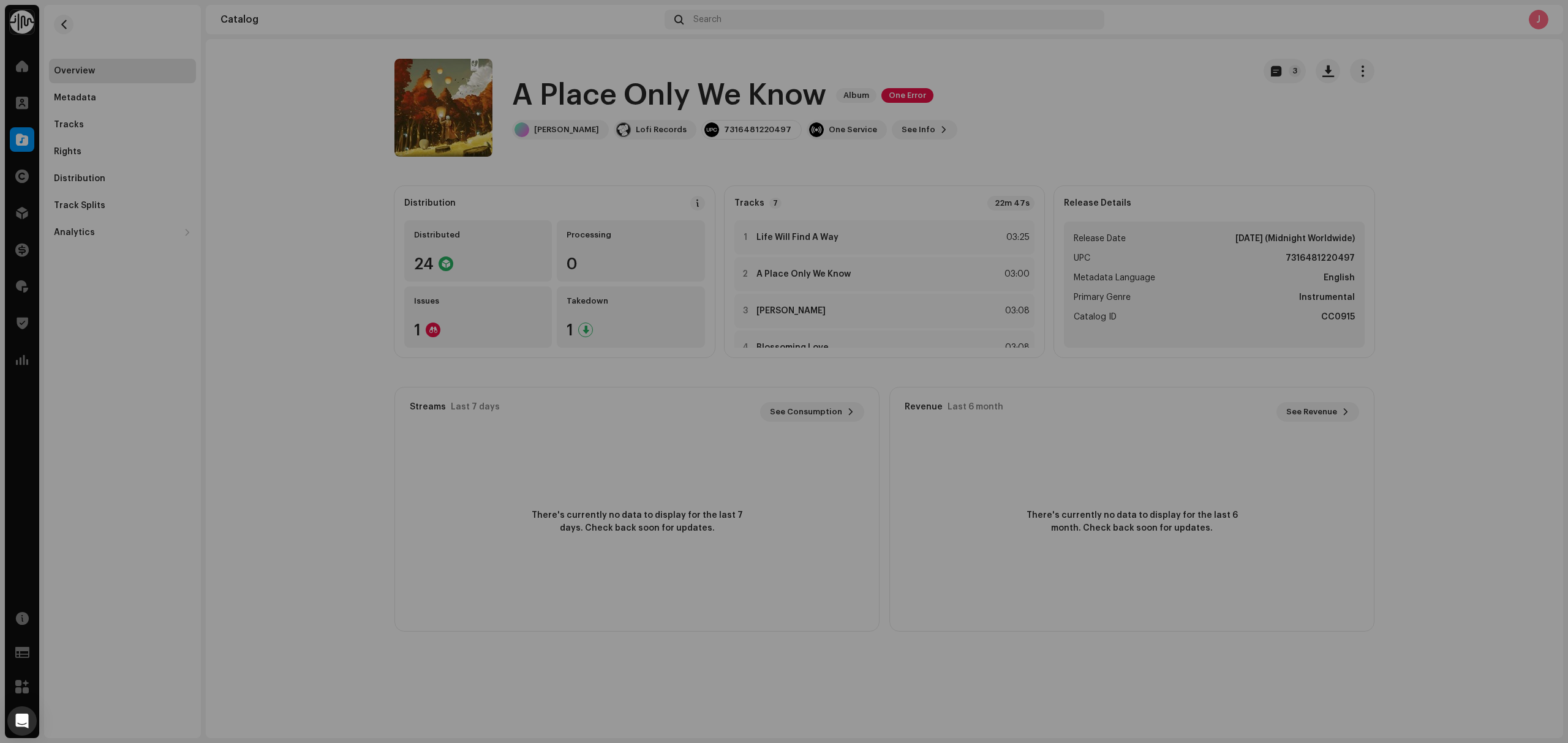
click at [353, 139] on div "A Place Only We Know 2991870 Metadata Distribution Release Date Oct 27, 2025 (M…" at bounding box center [784, 372] width 1568 height 743
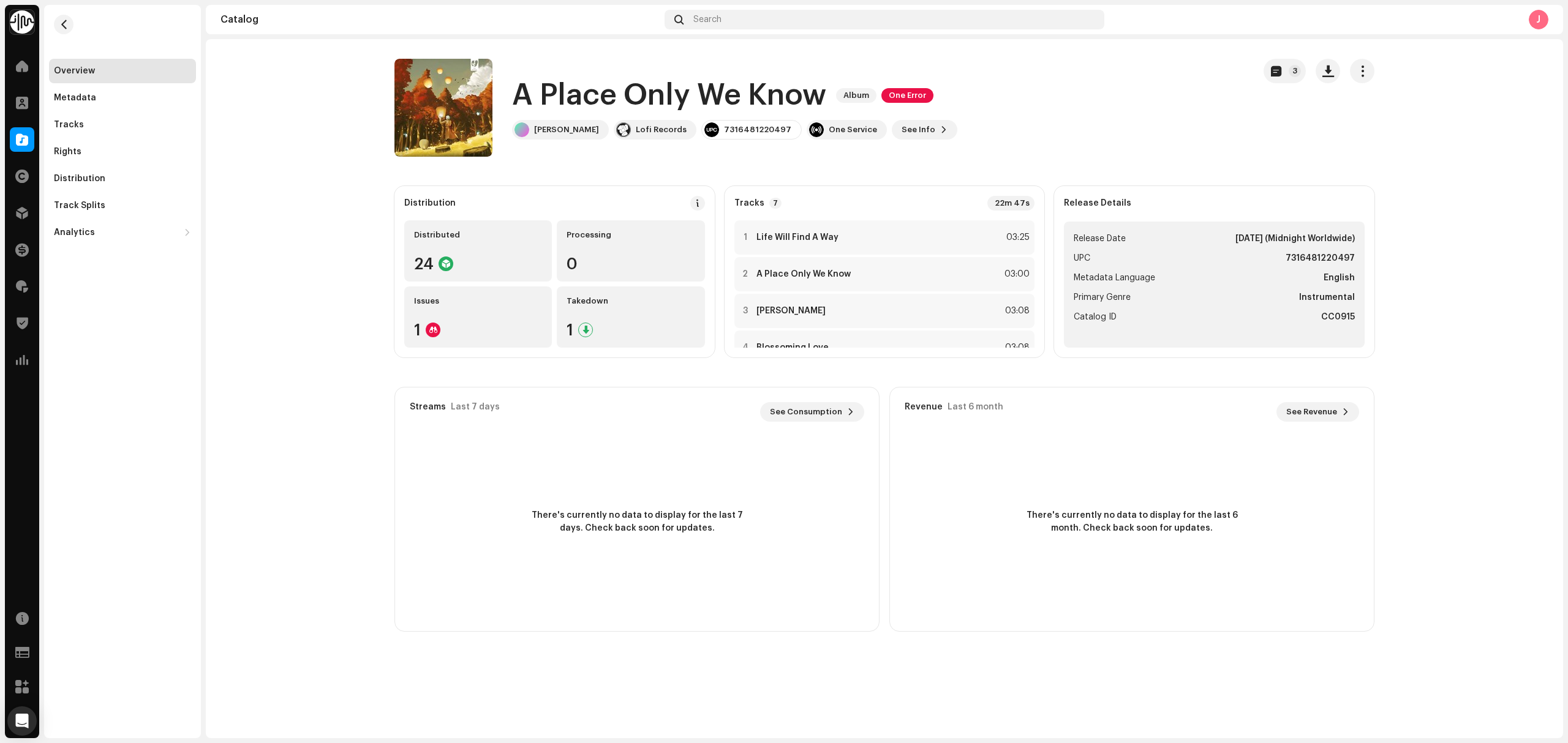
click at [598, 84] on h1 "A Place Only We Know" at bounding box center [669, 96] width 314 height 39
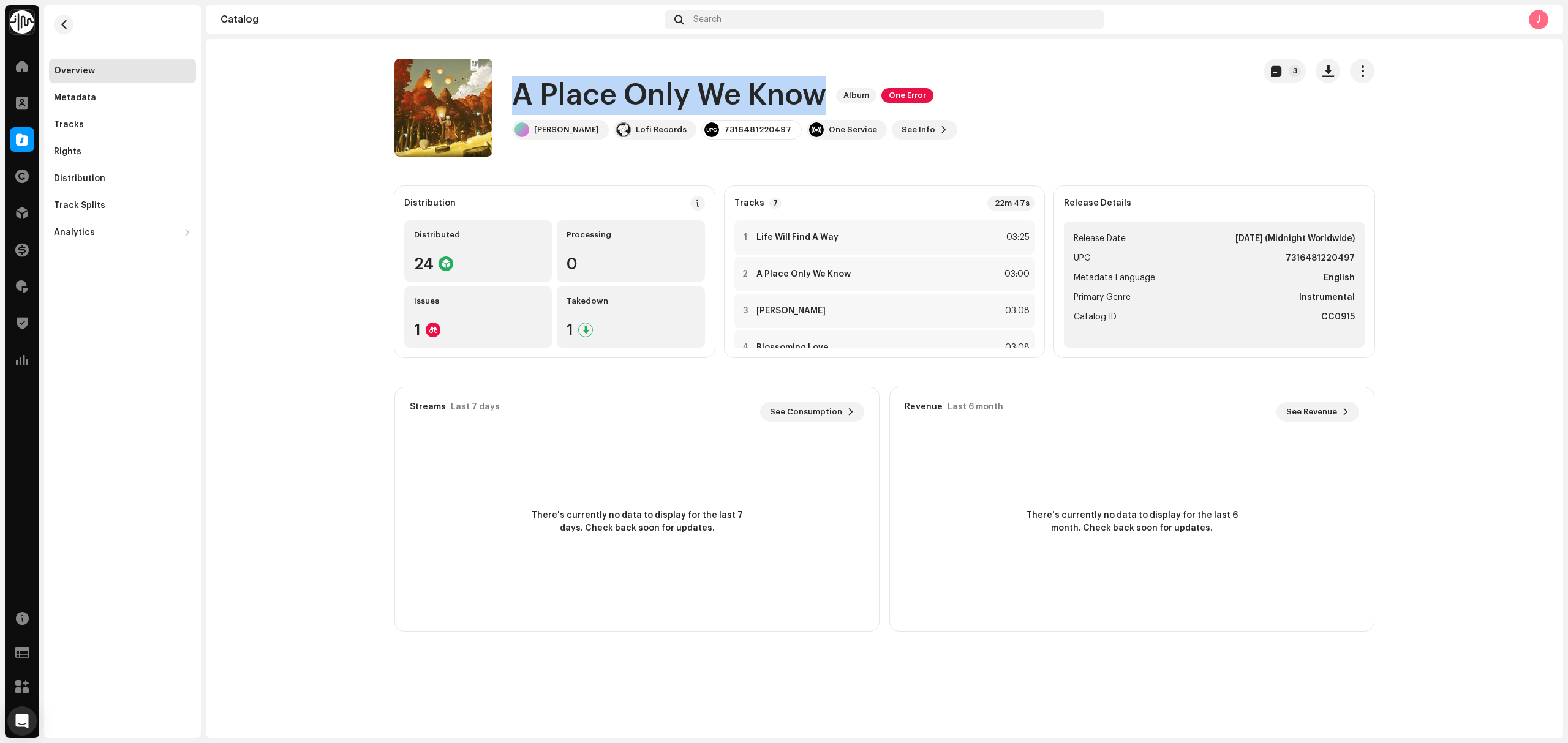
click at [599, 84] on h1 "A Place Only We Know" at bounding box center [669, 96] width 314 height 39
drag, startPoint x: 599, startPoint y: 84, endPoint x: 605, endPoint y: 86, distance: 6.3
copy div "A Place Only We Know Album One Error"
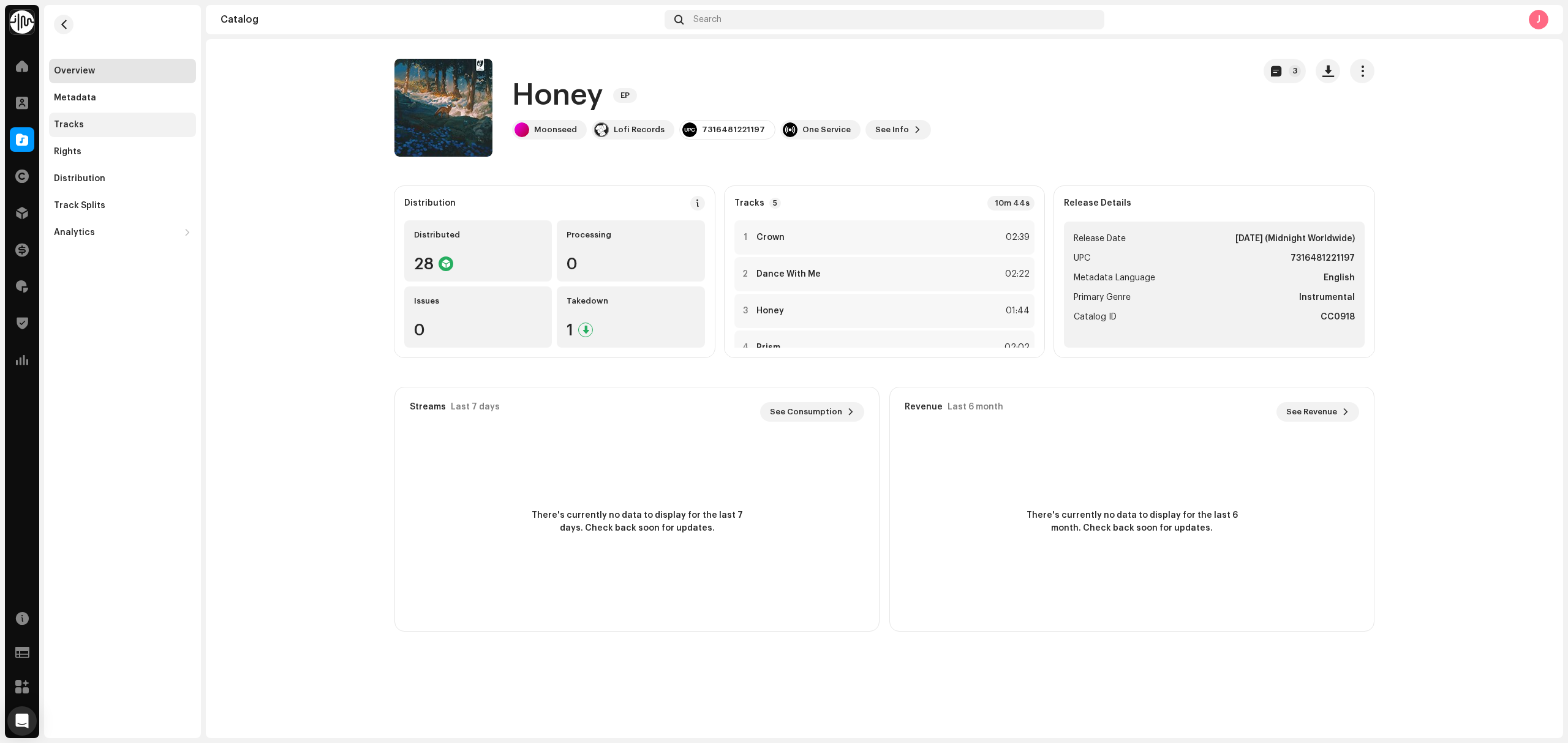
click at [68, 126] on div "Tracks" at bounding box center [69, 124] width 30 height 10
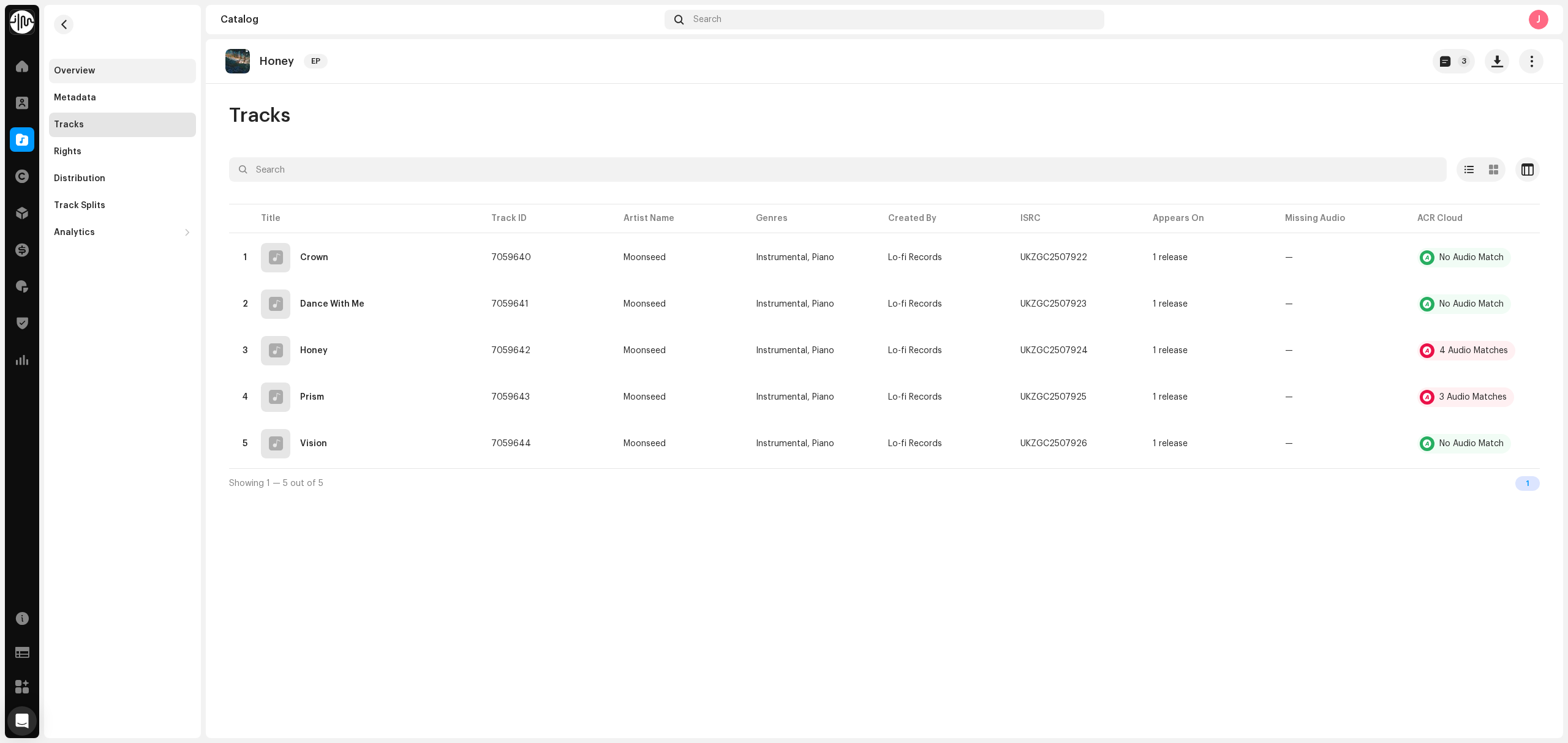
click at [122, 76] on div "Overview" at bounding box center [122, 71] width 147 height 25
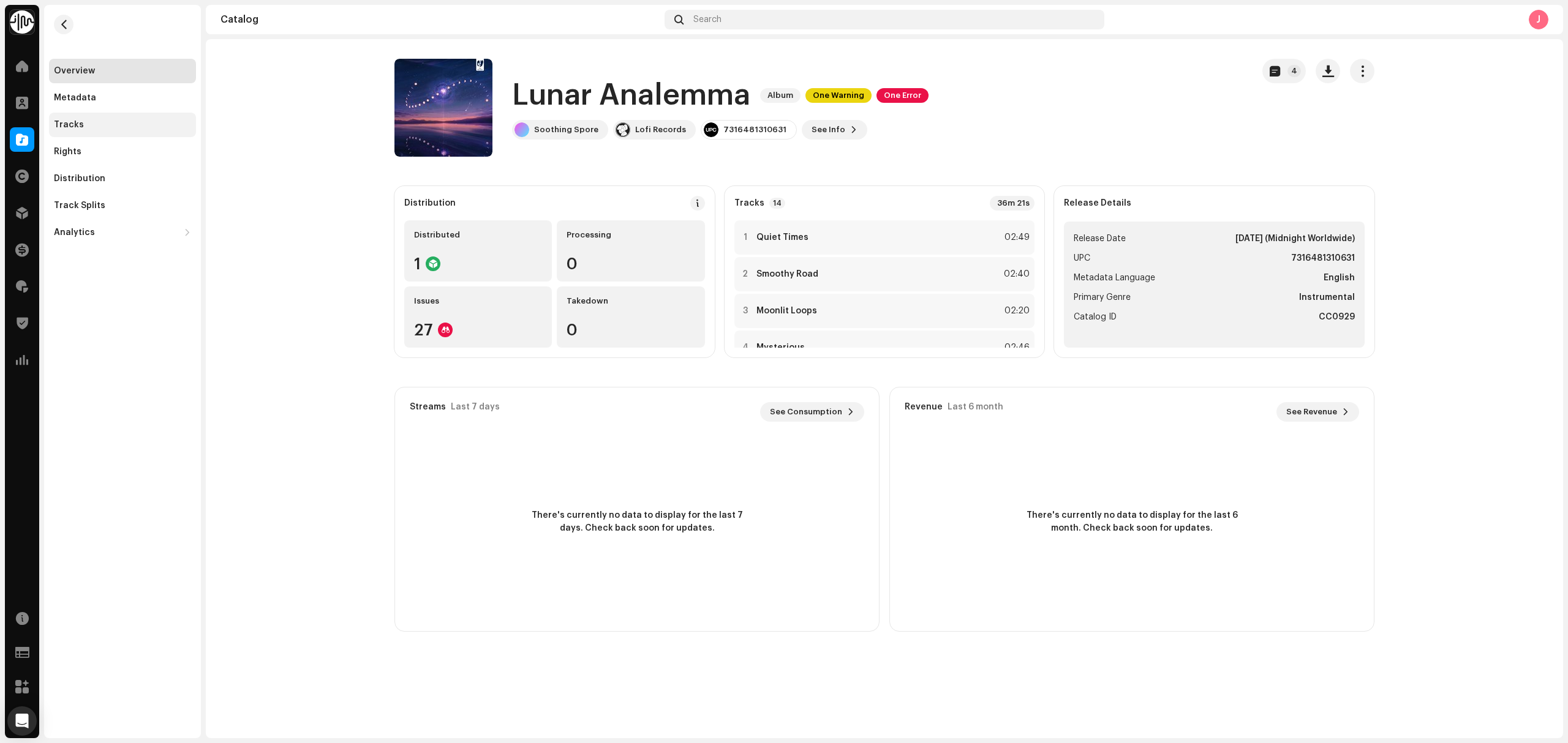
click at [106, 119] on div "Tracks" at bounding box center [122, 125] width 147 height 25
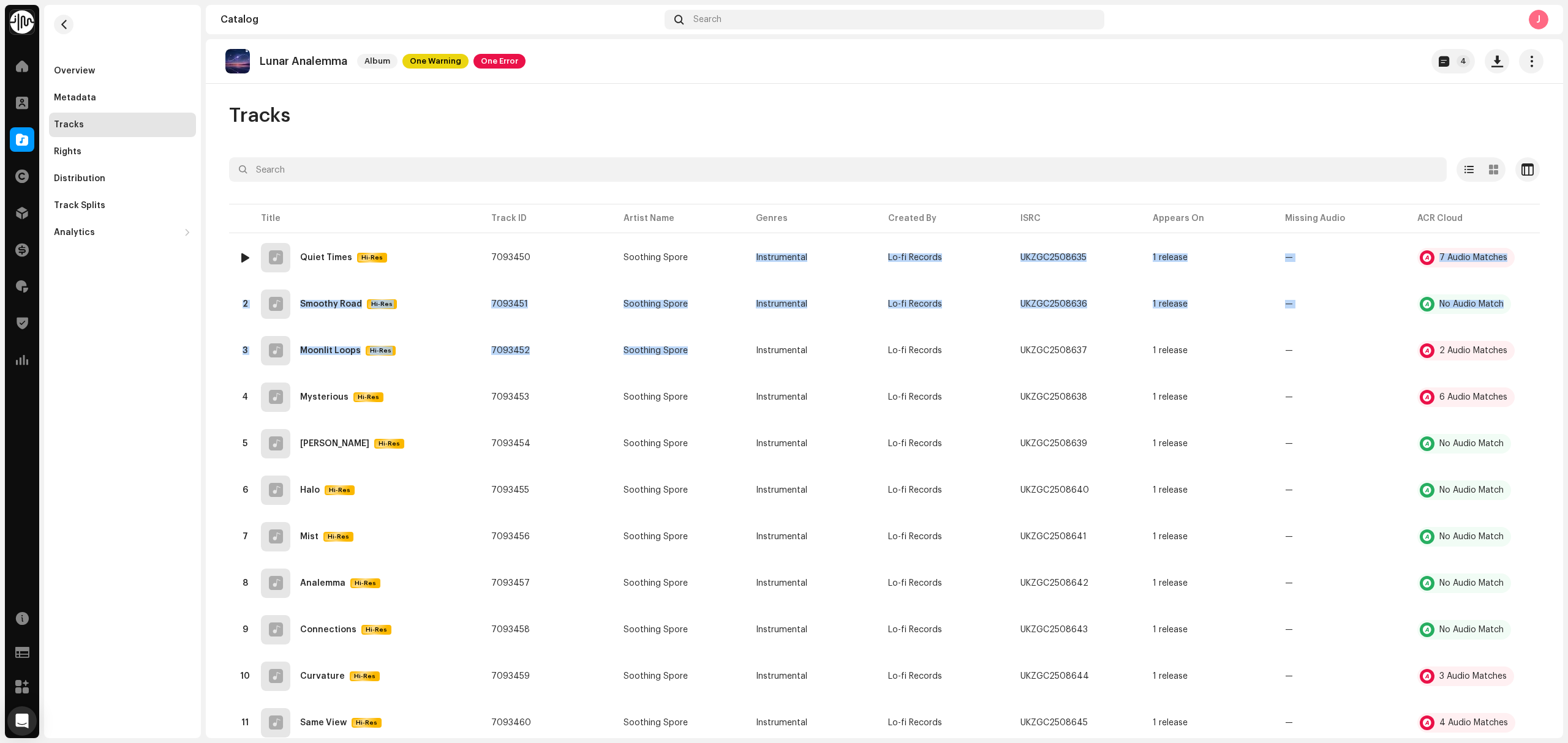
drag, startPoint x: 624, startPoint y: 264, endPoint x: 1557, endPoint y: 404, distance: 943.4
click at [1048, 382] on tbody "1 Quiet Times Hi-Res 7093450 Soothing Spore Instrumental Lo-fi Records UKZGC250…" at bounding box center [884, 560] width 1311 height 649
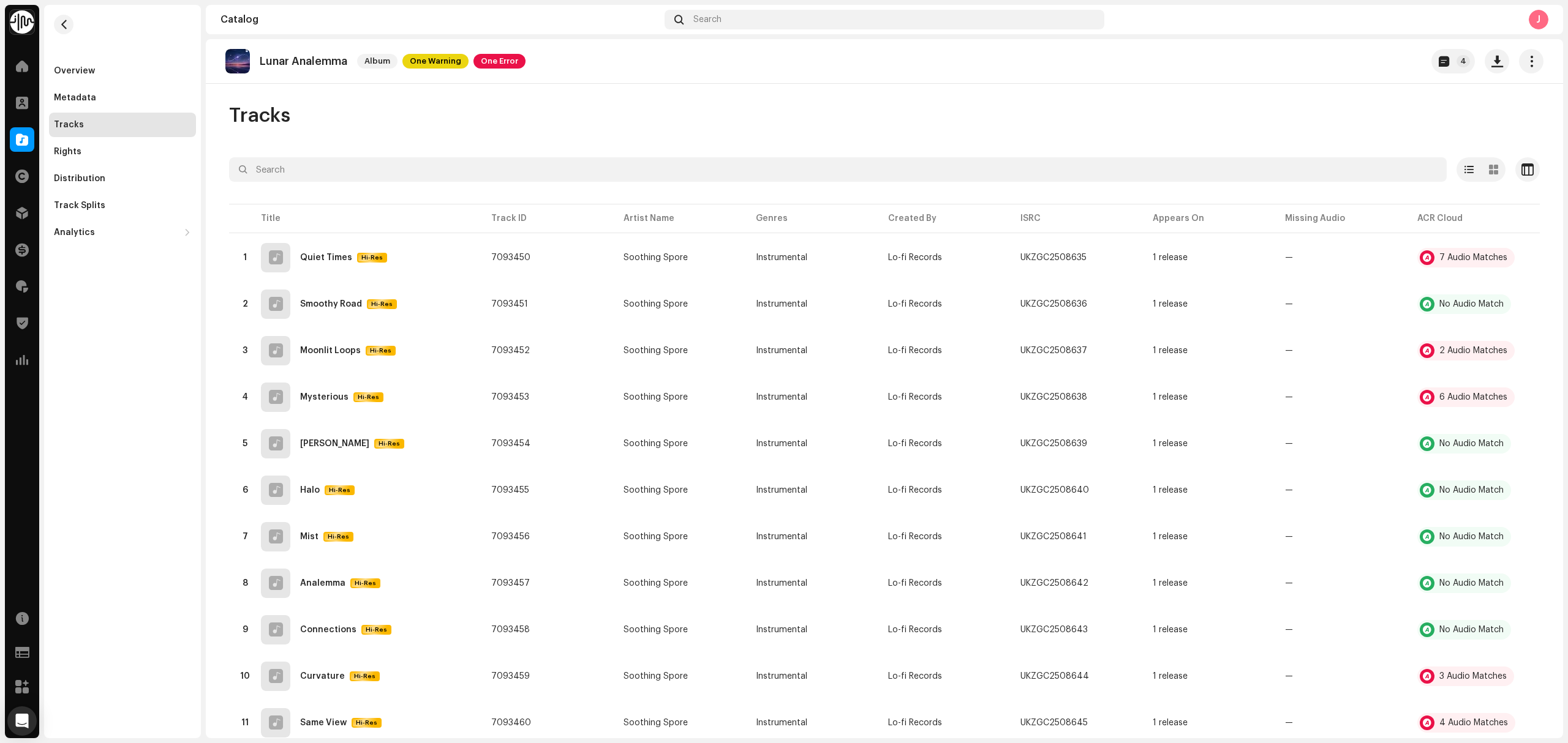
drag, startPoint x: 324, startPoint y: 106, endPoint x: 334, endPoint y: 72, distance: 35.4
click at [321, 104] on div "Tracks" at bounding box center [884, 116] width 1311 height 25
drag, startPoint x: 363, startPoint y: 66, endPoint x: 256, endPoint y: 69, distance: 107.0
click at [256, 69] on div "Lunar Analemma Album One Warning One Error" at bounding box center [375, 61] width 300 height 25
copy re-o-release-hero "Lunar Analemma Album One Warning One Error 4"
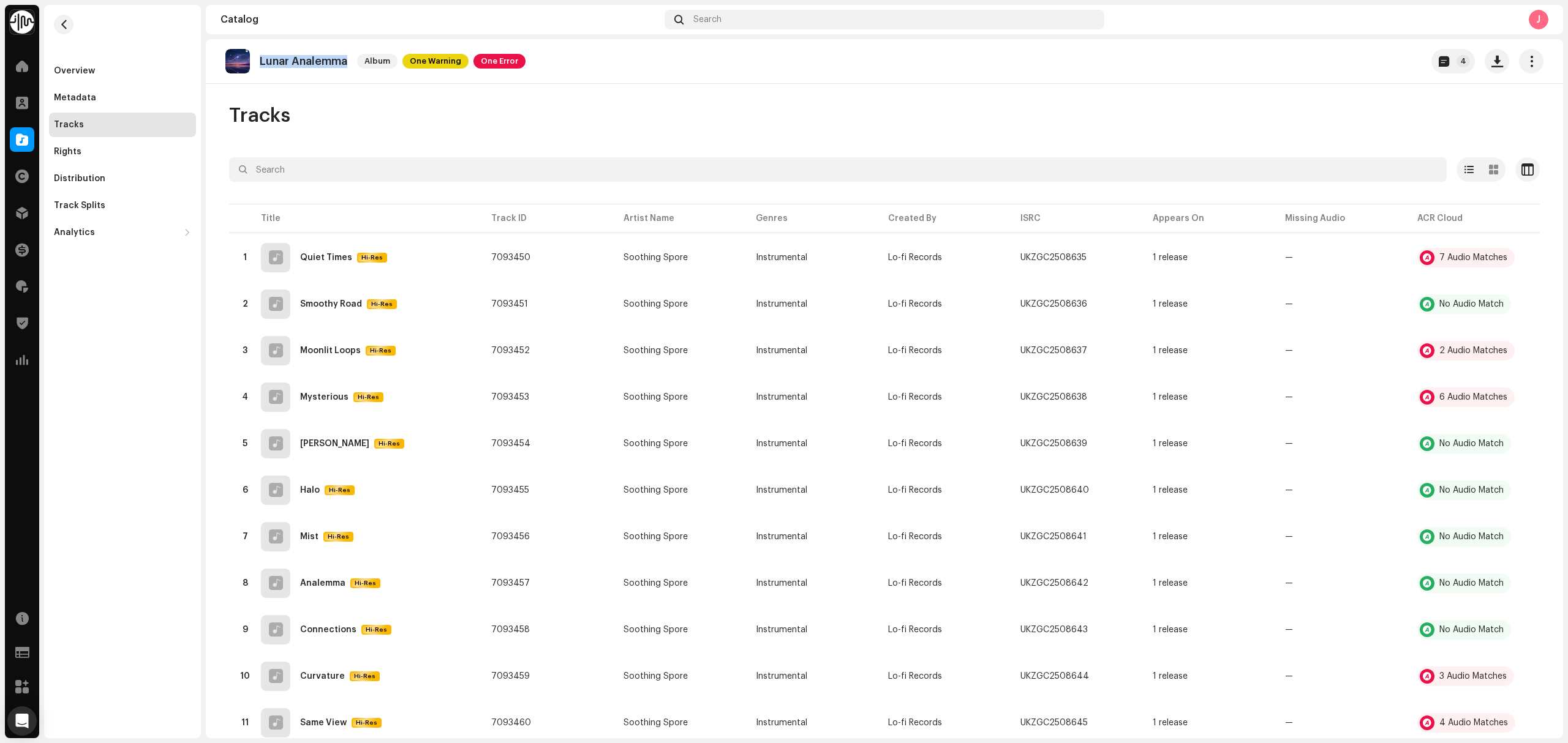
drag, startPoint x: 275, startPoint y: 68, endPoint x: 357, endPoint y: 76, distance: 82.4
click at [357, 76] on div "Lunar Analemma Album One Warning One Error 4" at bounding box center [884, 61] width 1357 height 44
drag, startPoint x: 54, startPoint y: 66, endPoint x: 113, endPoint y: 81, distance: 60.9
click at [54, 66] on div "Overview" at bounding box center [74, 71] width 41 height 10
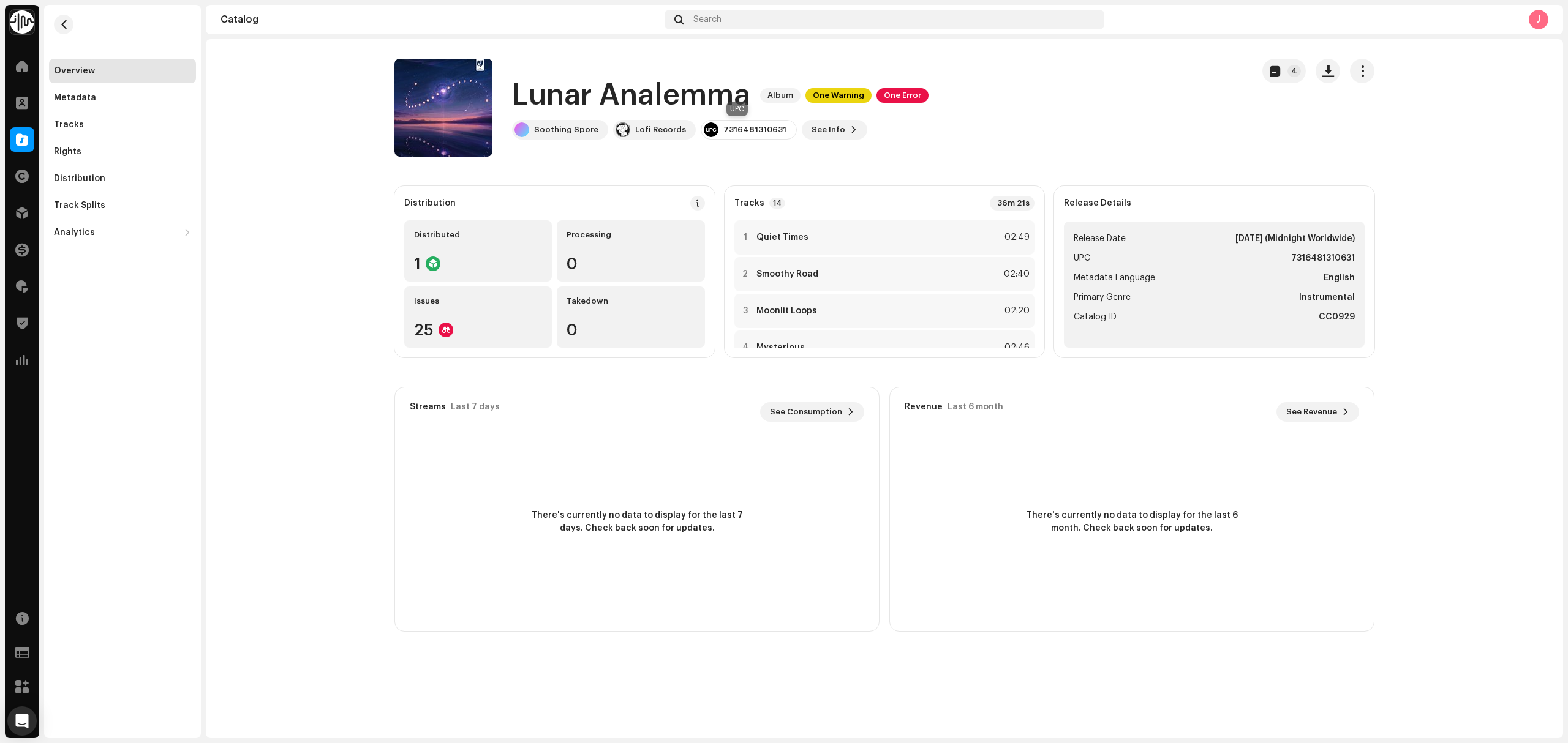
click at [739, 129] on div "7316481310631" at bounding box center [754, 129] width 63 height 10
copy div "7316481310631"
click at [121, 122] on div "Tracks" at bounding box center [122, 124] width 137 height 10
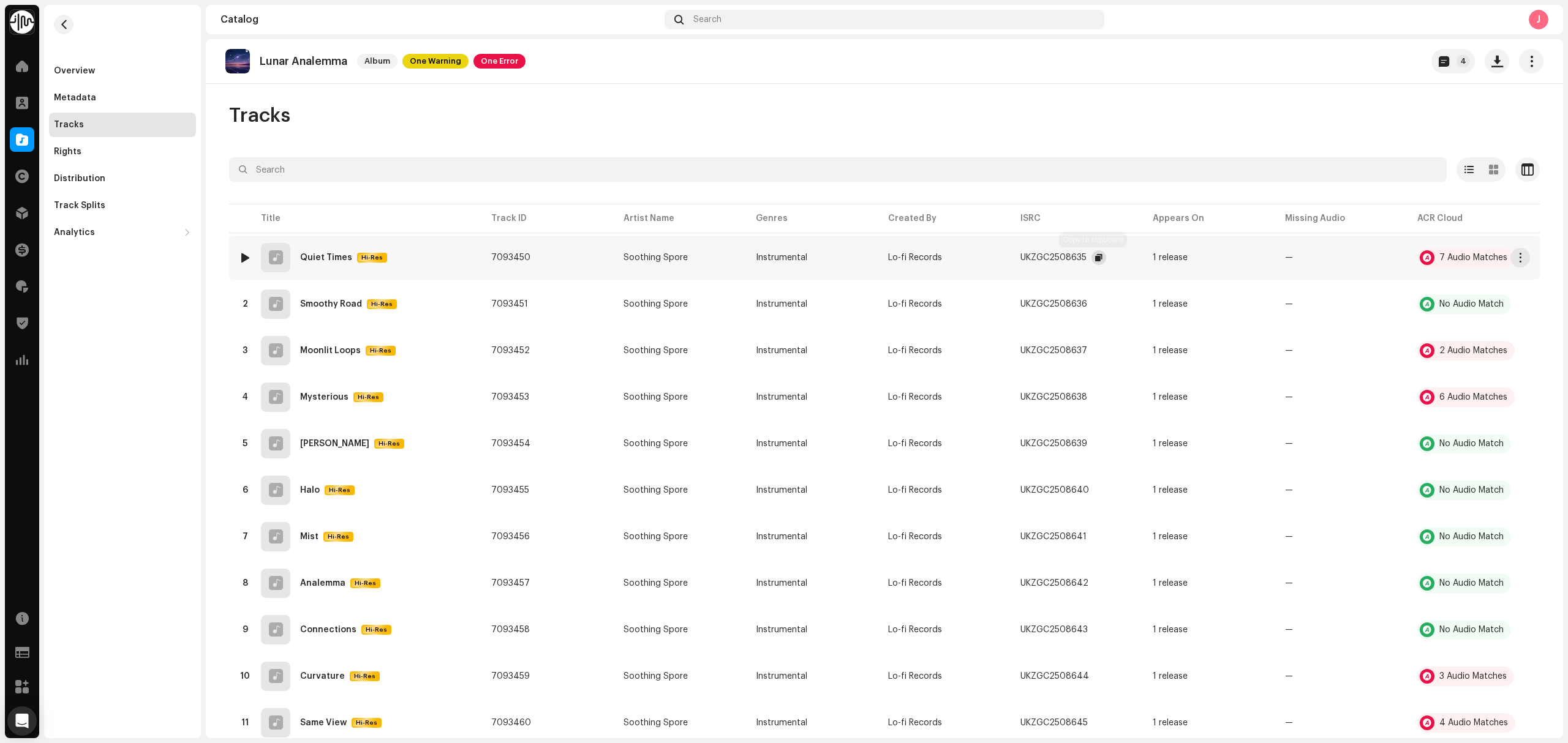
click at [1094, 258] on span "button" at bounding box center [1098, 257] width 7 height 10
copy div "Quiet Times"
drag, startPoint x: 349, startPoint y: 270, endPoint x: 753, endPoint y: 258, distance: 404.2
click at [506, 286] on tbody "1 Quiet Times Hi-Res 7093450 Soothing Spore Instrumental Lo-fi Records UKZGC250…" at bounding box center [884, 560] width 1311 height 649
copy p "Lunar Analemma"
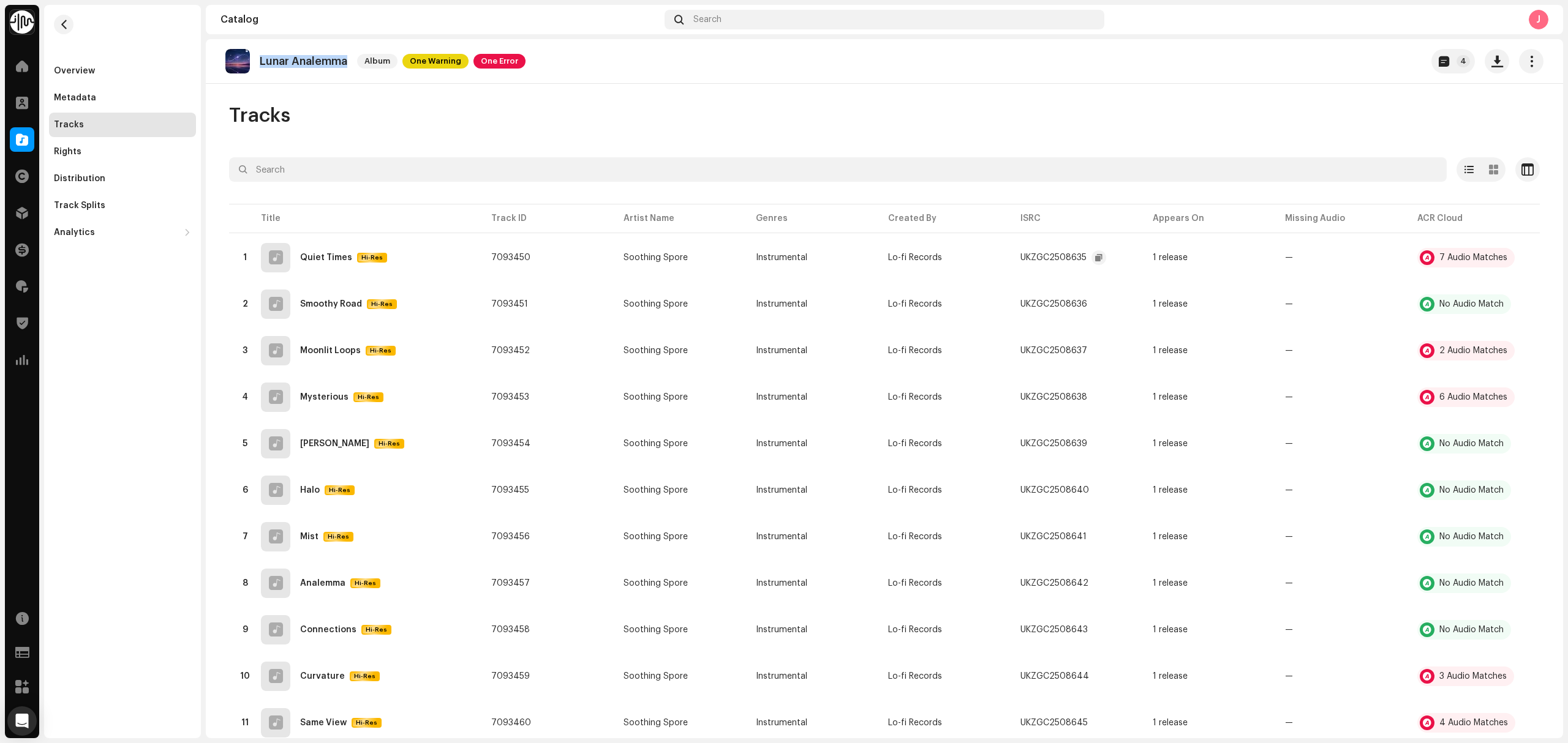
drag, startPoint x: 346, startPoint y: 78, endPoint x: 490, endPoint y: 115, distance: 148.7
click at [457, 113] on catalog-releases-details-tracks "Lunar Analemma Album One Warning One Error 4 Tracks Selected 0 Select all 14 Op…" at bounding box center [884, 477] width 1357 height 877
click at [137, 65] on div "Overview" at bounding box center [122, 71] width 147 height 25
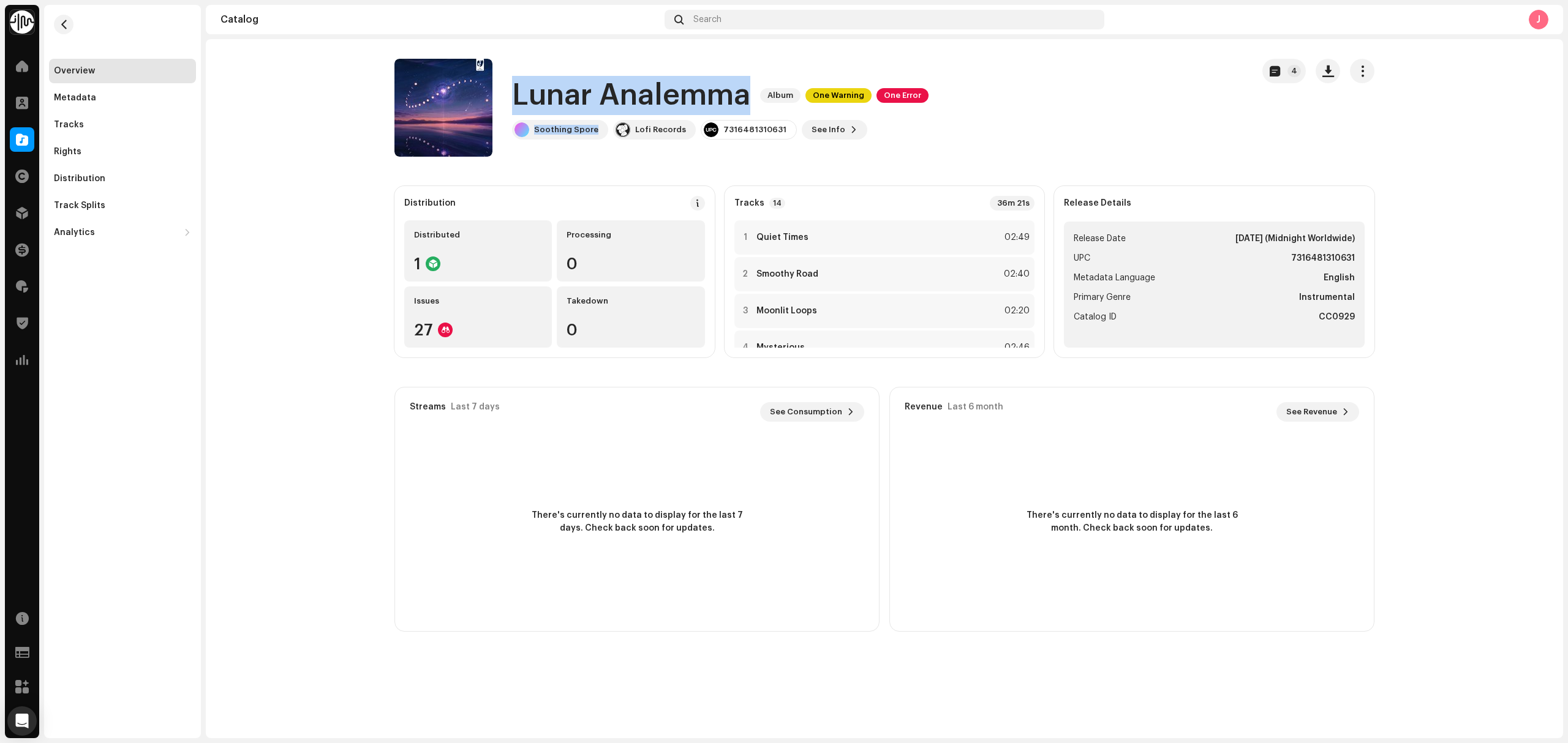
copy div "Lunar Analemma Album One Warning One Error Soothing Spore"
drag, startPoint x: 602, startPoint y: 133, endPoint x: 512, endPoint y: 101, distance: 95.5
click at [512, 101] on div "Lunar Analemma Album One Warning One Error Soothing Spore Lofi Records 73164813…" at bounding box center [719, 108] width 416 height 64
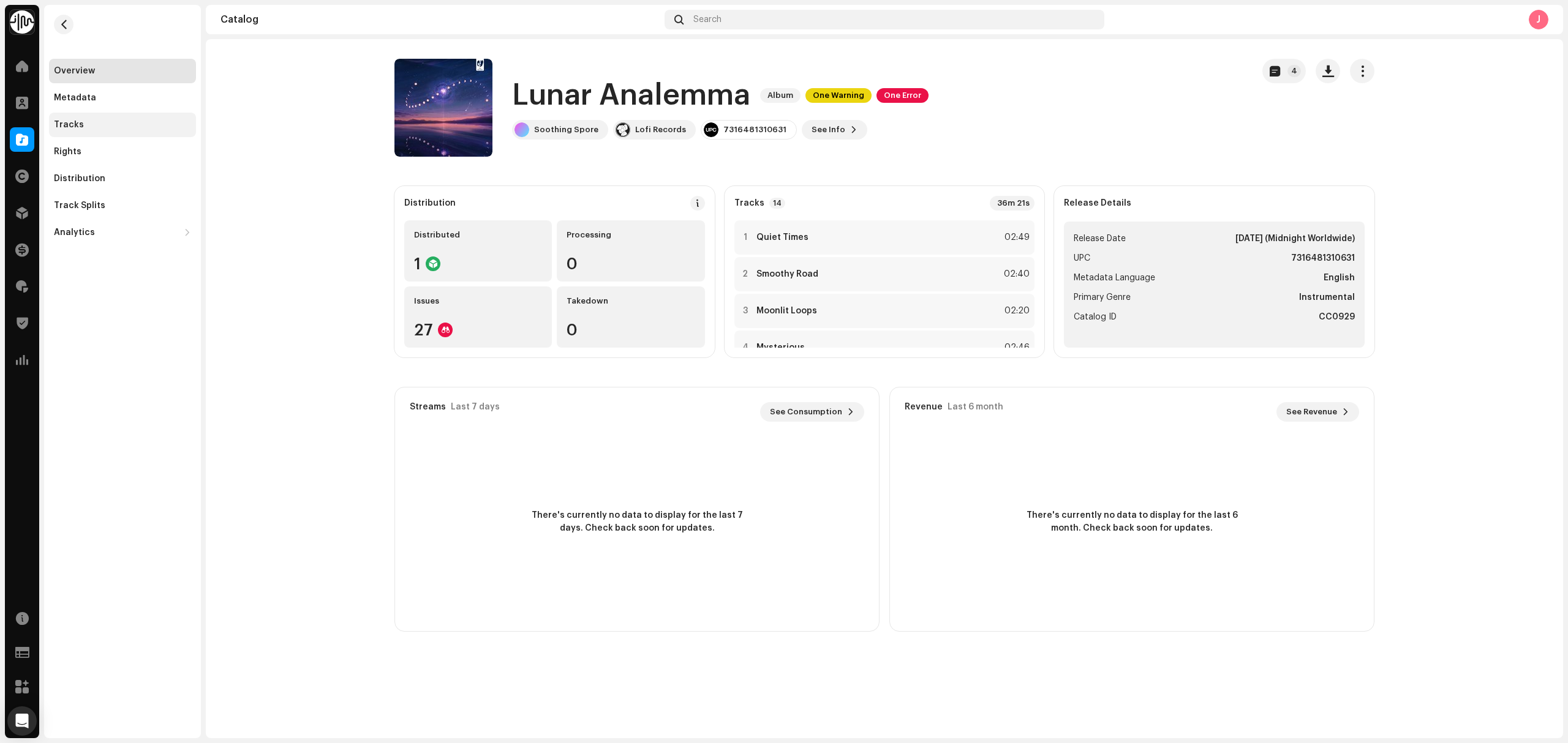
click at [86, 122] on div "Tracks" at bounding box center [122, 124] width 137 height 10
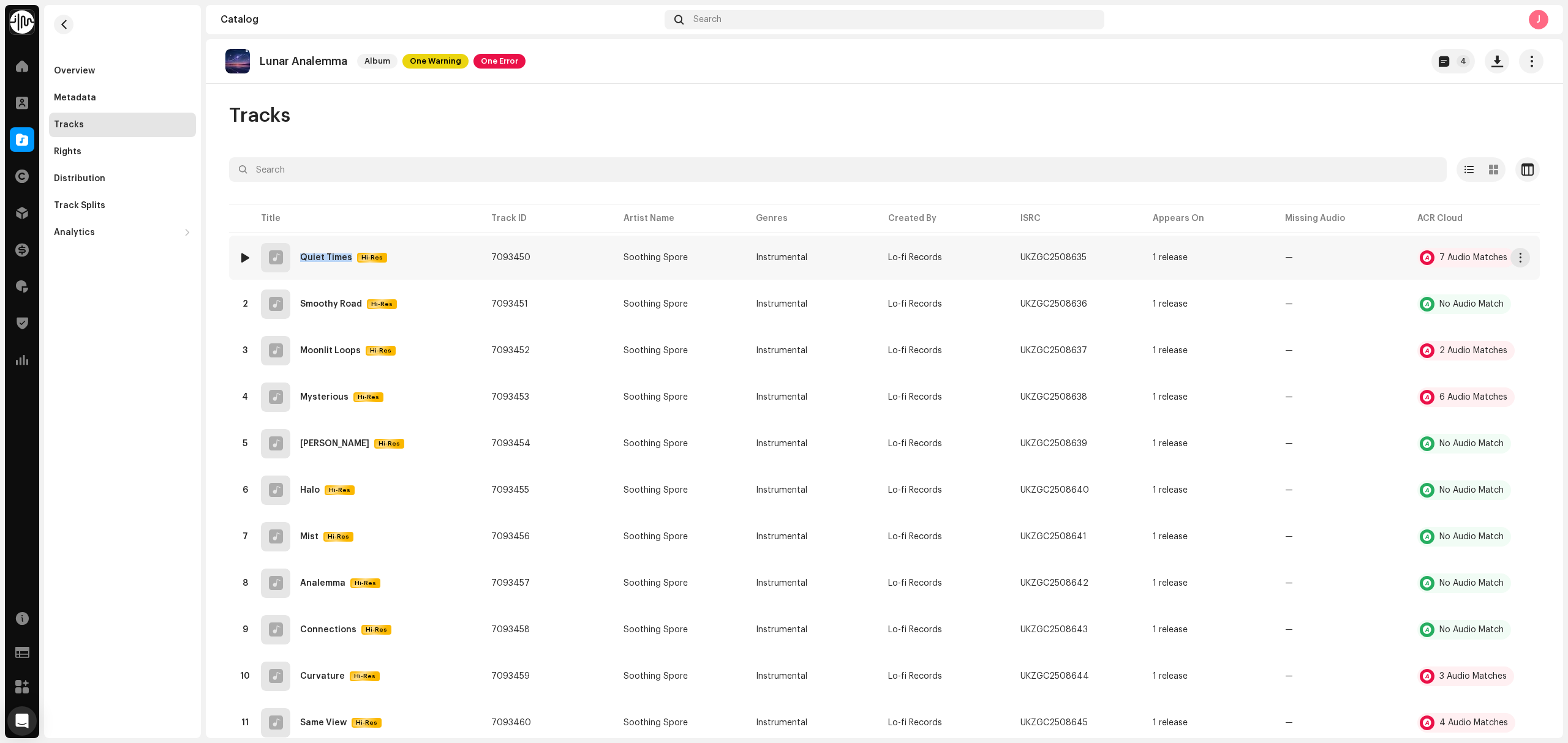
copy div "Quiet Times"
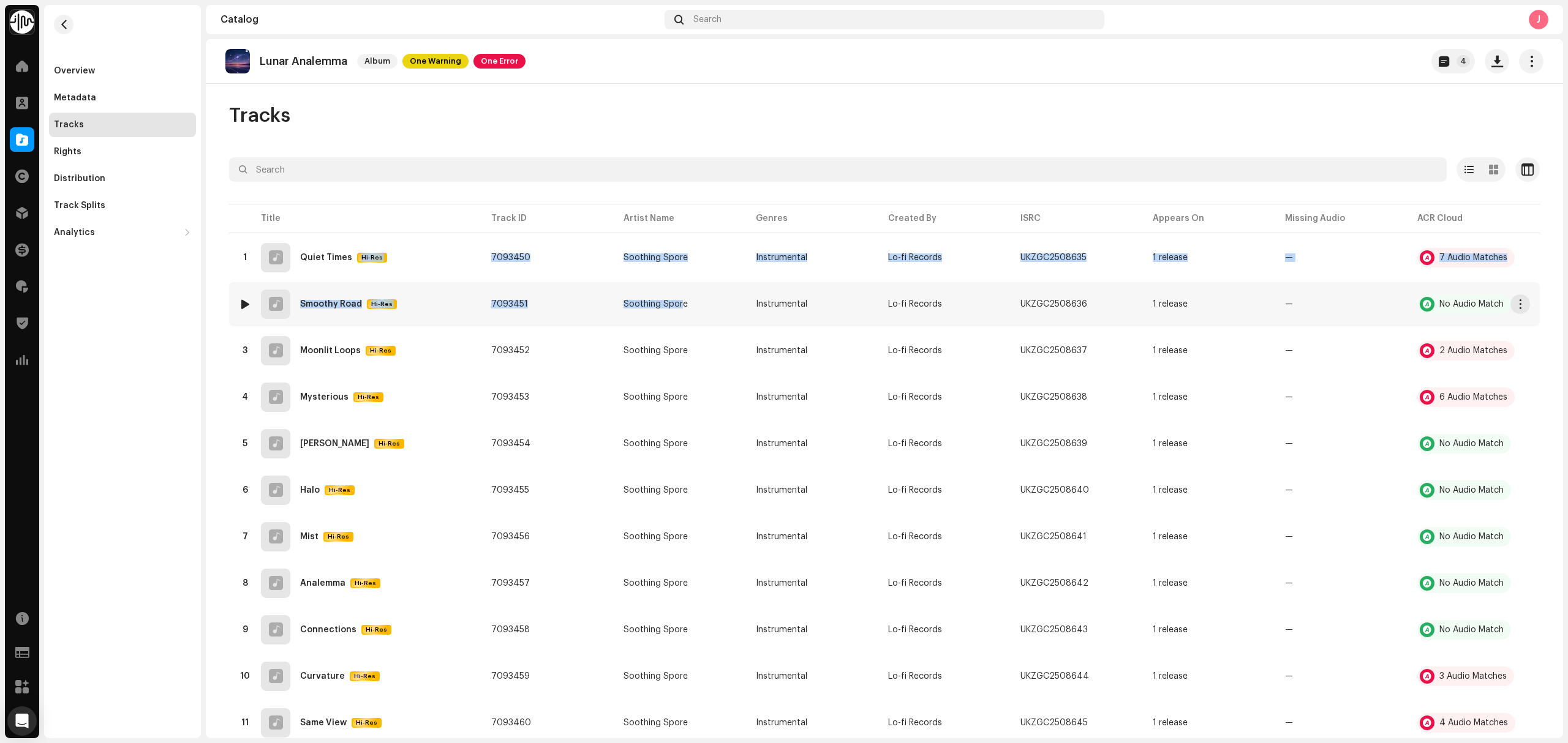
drag, startPoint x: 349, startPoint y: 260, endPoint x: 949, endPoint y: 295, distance: 601.0
click at [725, 290] on tbody "1 Quiet Times Hi-Res 7093450 Soothing Spore Instrumental Lo-fi Records UKZGC250…" at bounding box center [884, 560] width 1311 height 649
click at [1522, 263] on button "button" at bounding box center [1520, 258] width 20 height 20
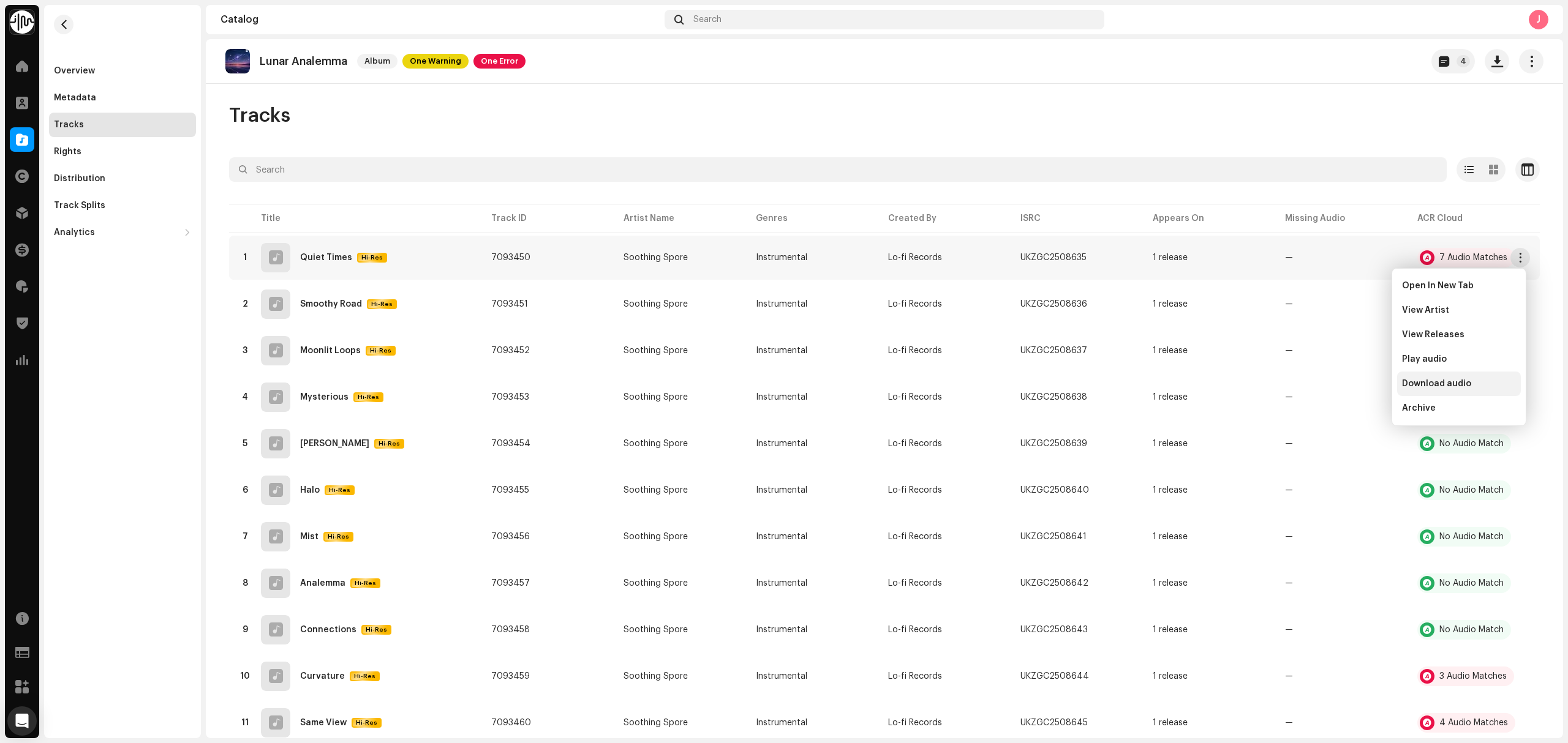
click at [1501, 379] on div "Download audio" at bounding box center [1458, 383] width 114 height 10
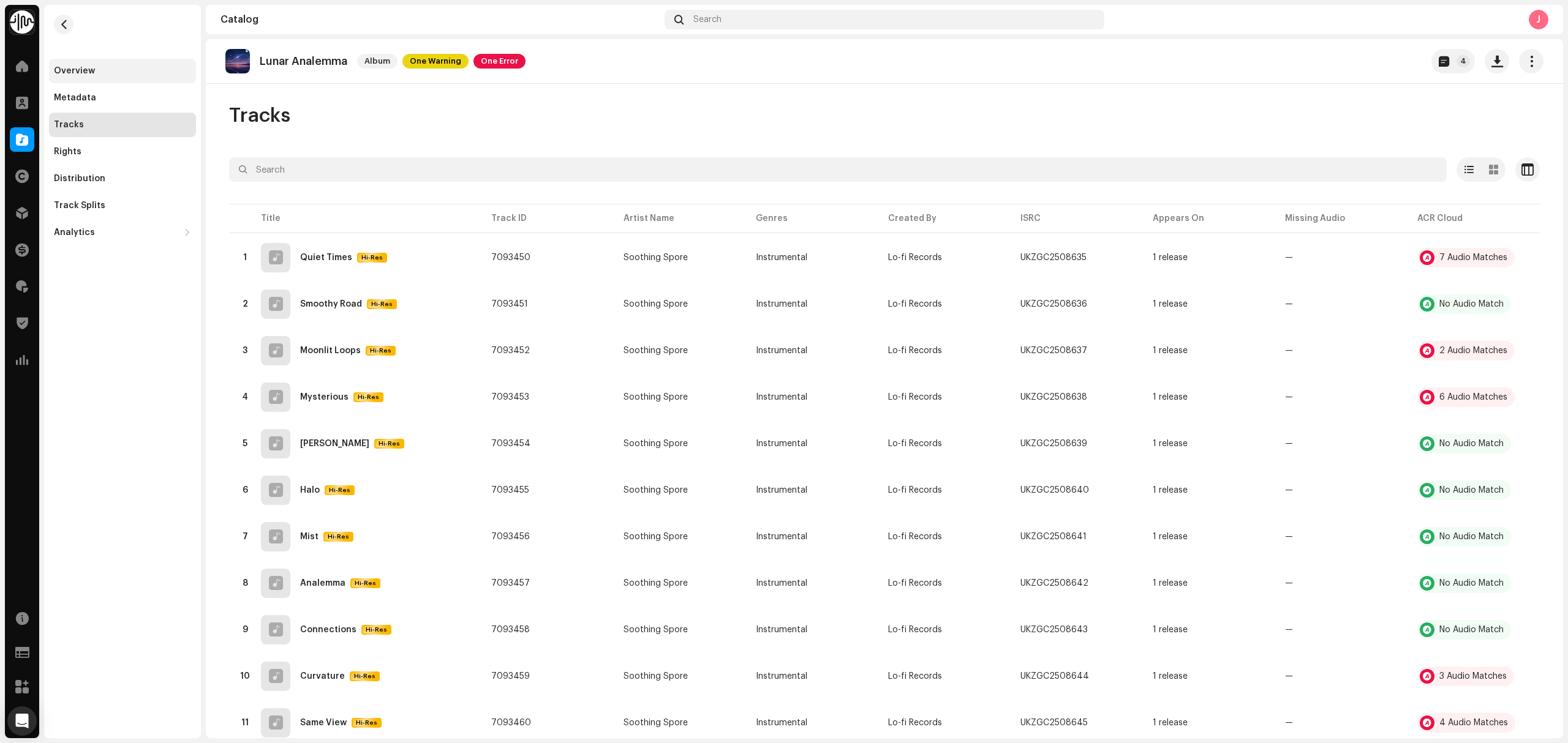
click at [87, 67] on div "Overview" at bounding box center [74, 71] width 41 height 10
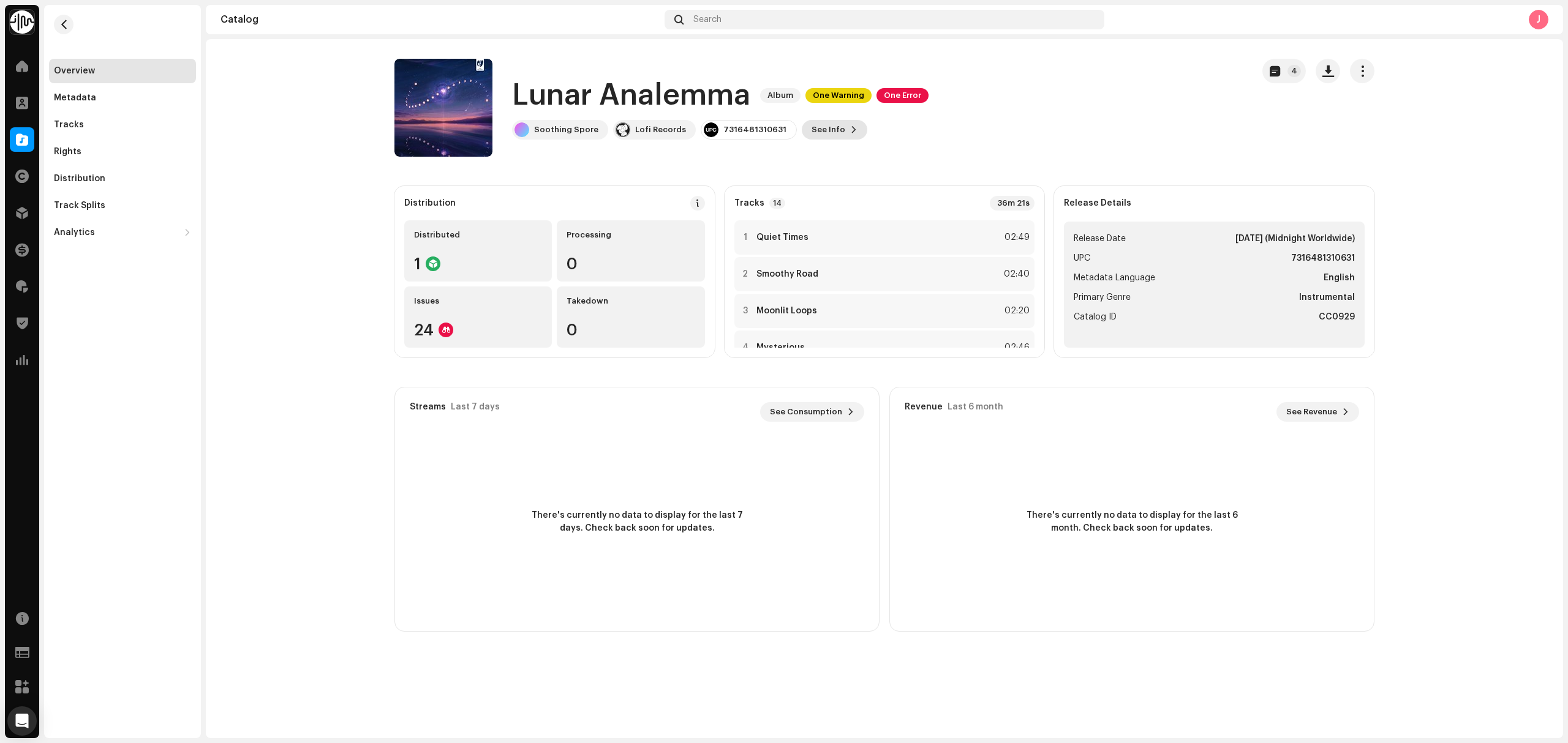
click at [816, 129] on span "See Info" at bounding box center [828, 130] width 34 height 25
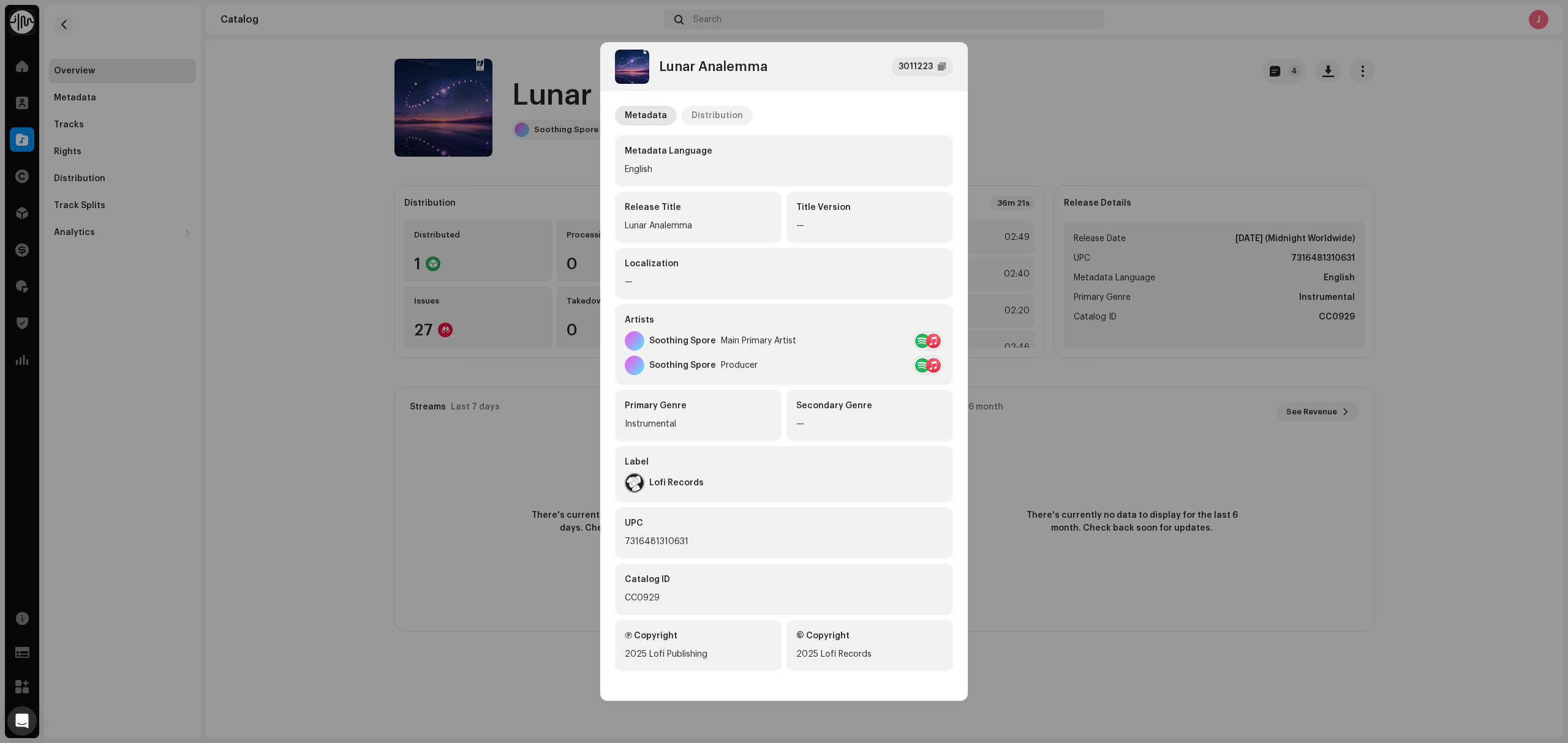
click at [706, 109] on div "Distribution" at bounding box center [717, 115] width 51 height 20
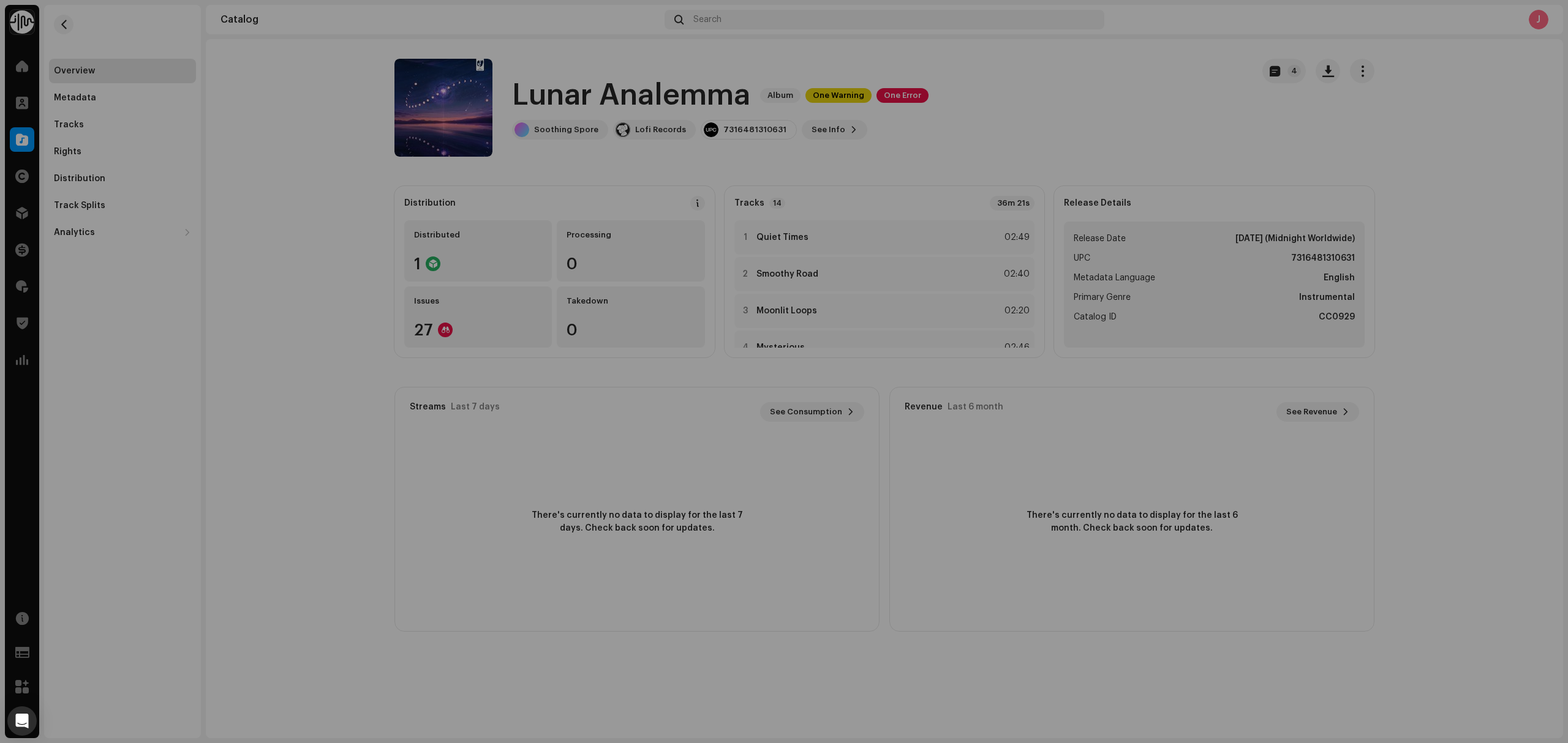
click at [334, 219] on div "Lunar Analemma 3011223 Metadata Distribution Release Date Oct 30, 2025 (Midnigh…" at bounding box center [784, 372] width 1568 height 743
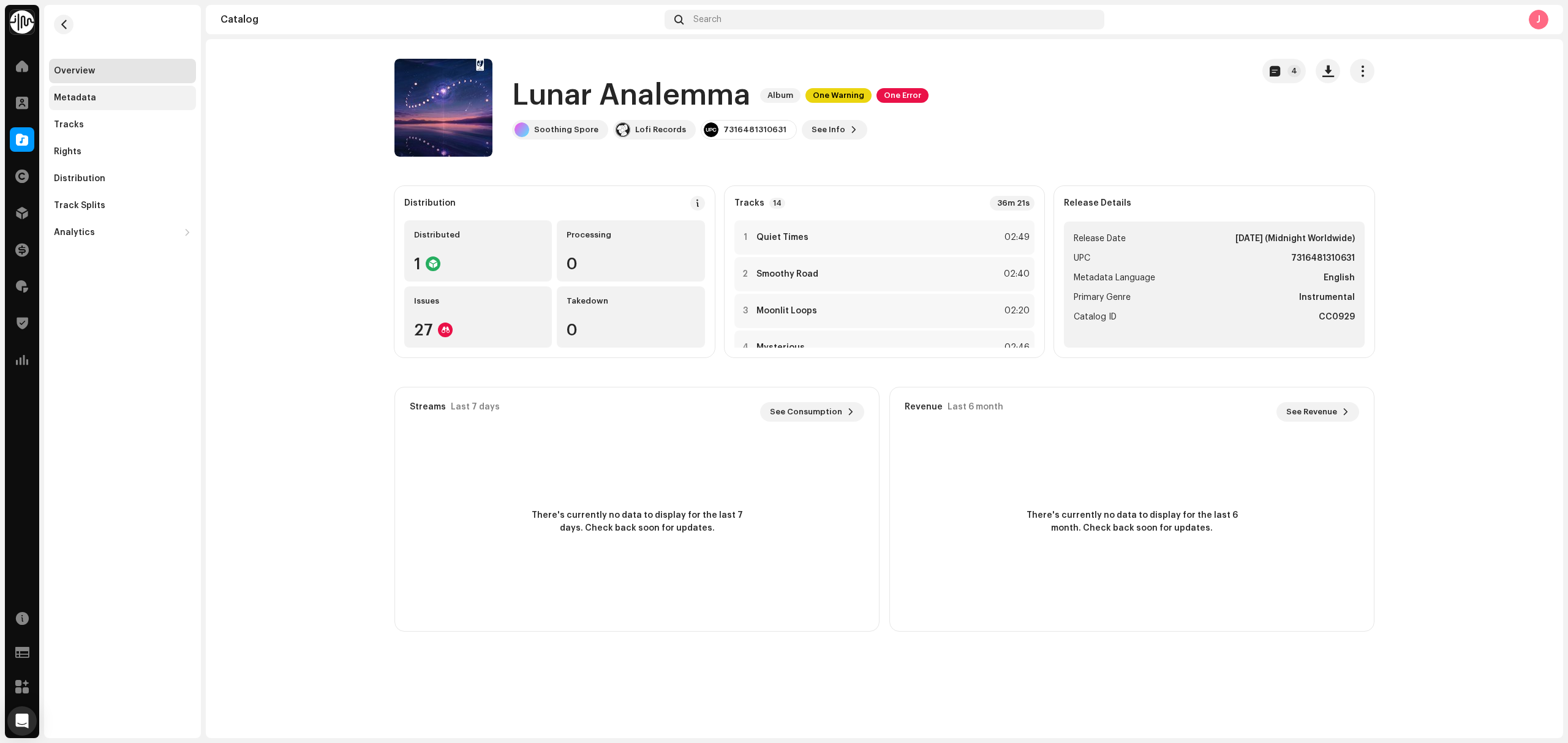
click at [79, 104] on div "Metadata" at bounding box center [122, 98] width 147 height 25
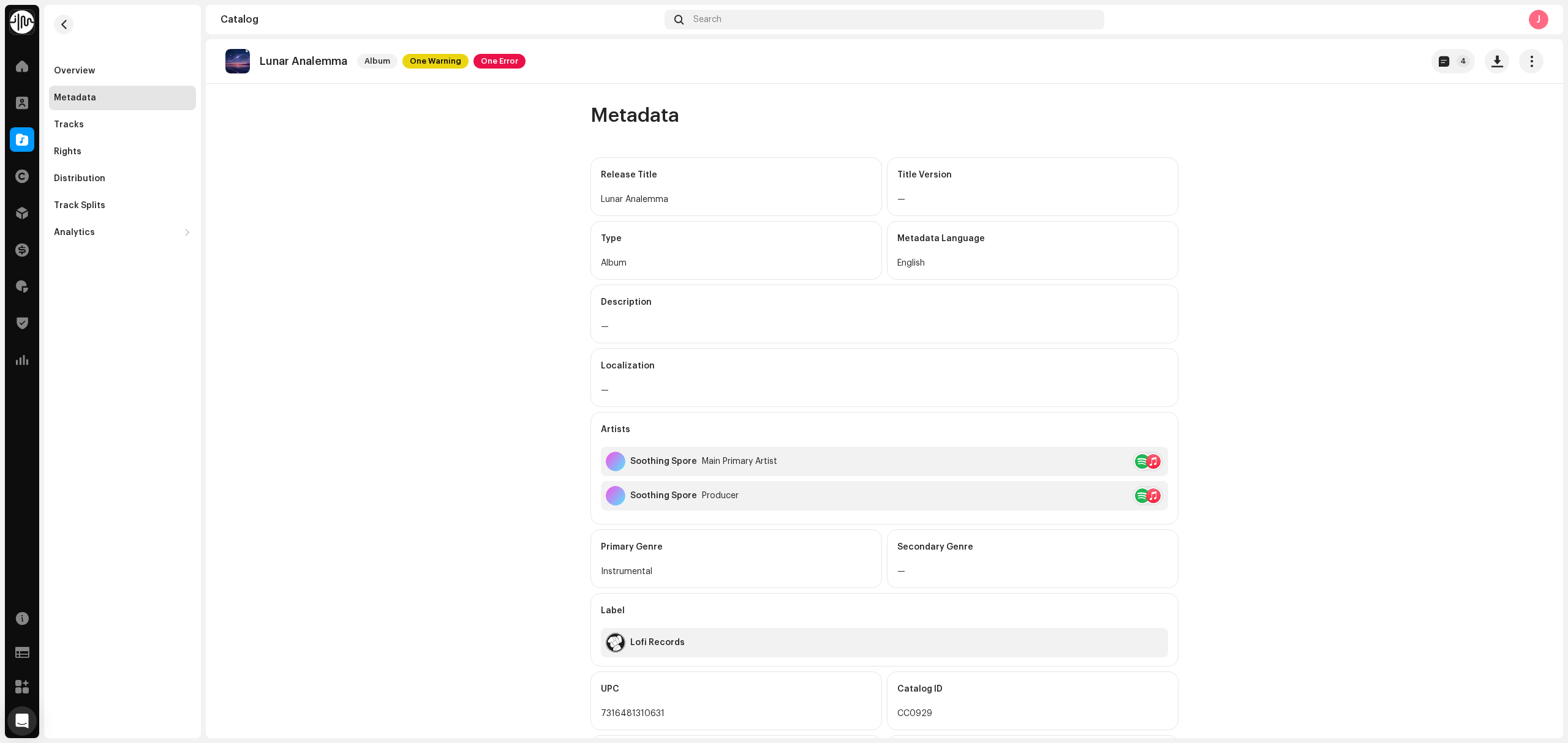
drag, startPoint x: 337, startPoint y: 246, endPoint x: 304, endPoint y: 232, distance: 35.8
click at [336, 246] on catalog-releases-details-metadata "Lunar Analemma Album One Warning One Error 4 Metadata Release Title Lunar Anale…" at bounding box center [884, 431] width 1357 height 784
click at [17, 140] on span at bounding box center [22, 139] width 12 height 10
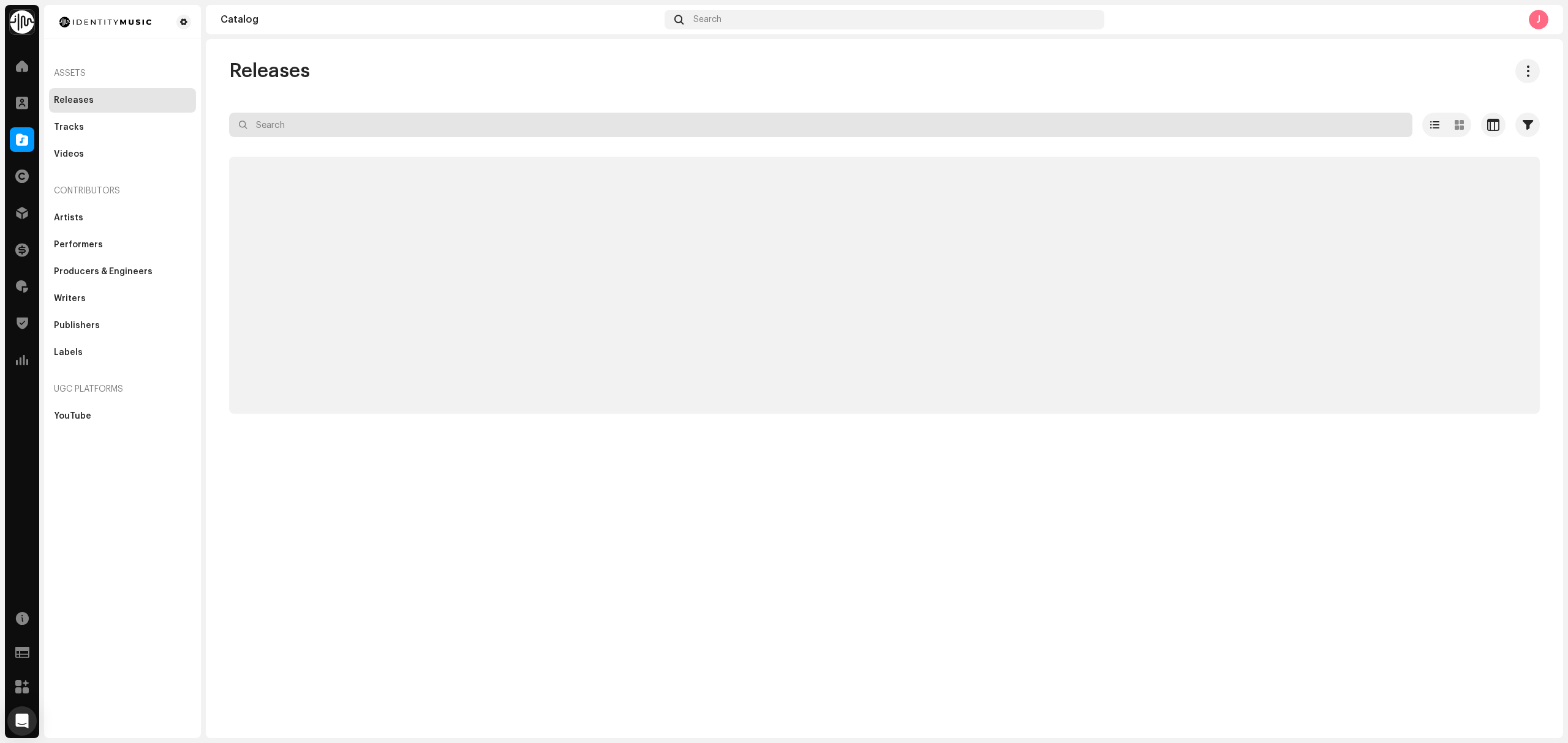
drag, startPoint x: 380, startPoint y: 128, endPoint x: 353, endPoint y: 129, distance: 27.0
click at [353, 129] on input "text" at bounding box center [820, 125] width 1183 height 25
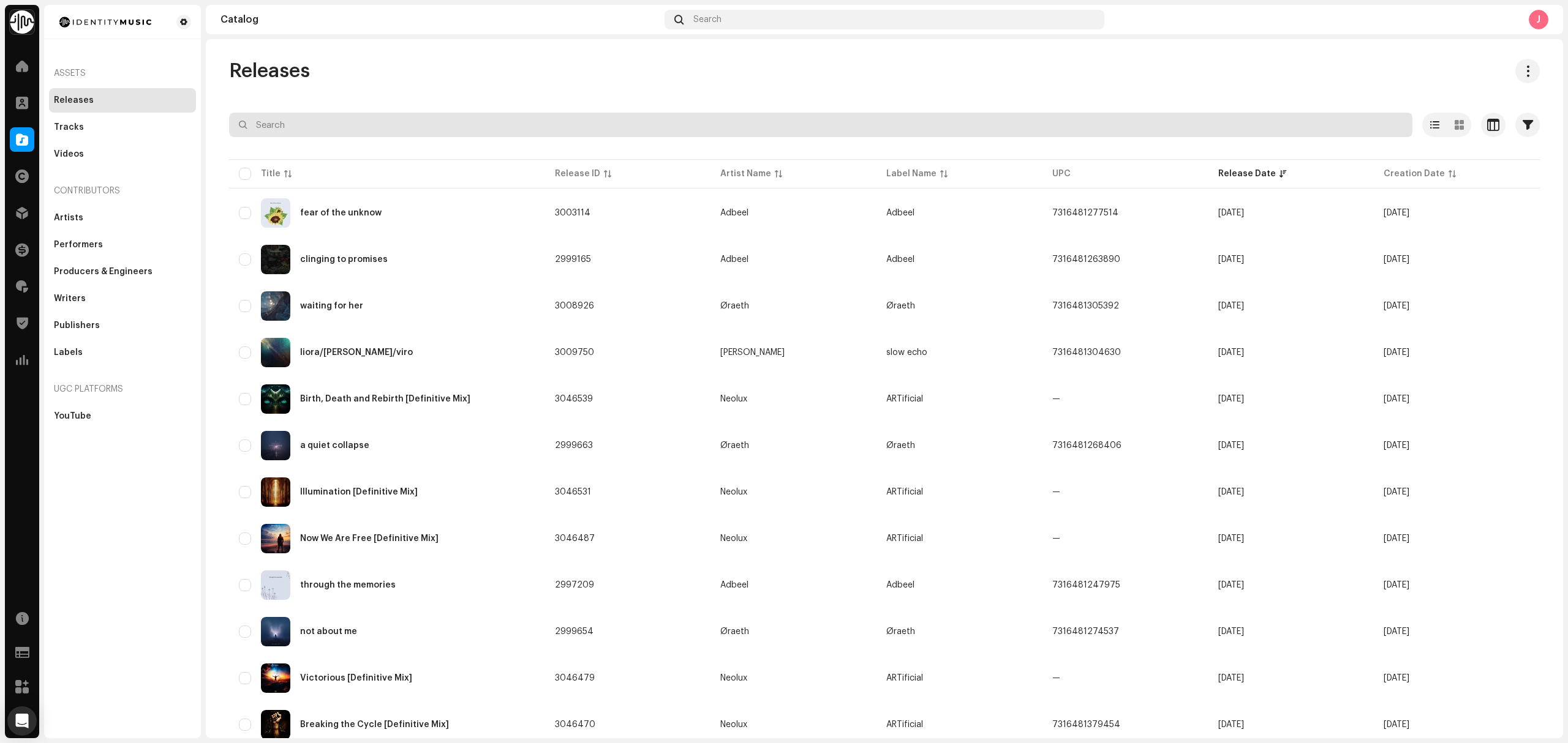
paste input "7316481351290"
type input "7316481351290"
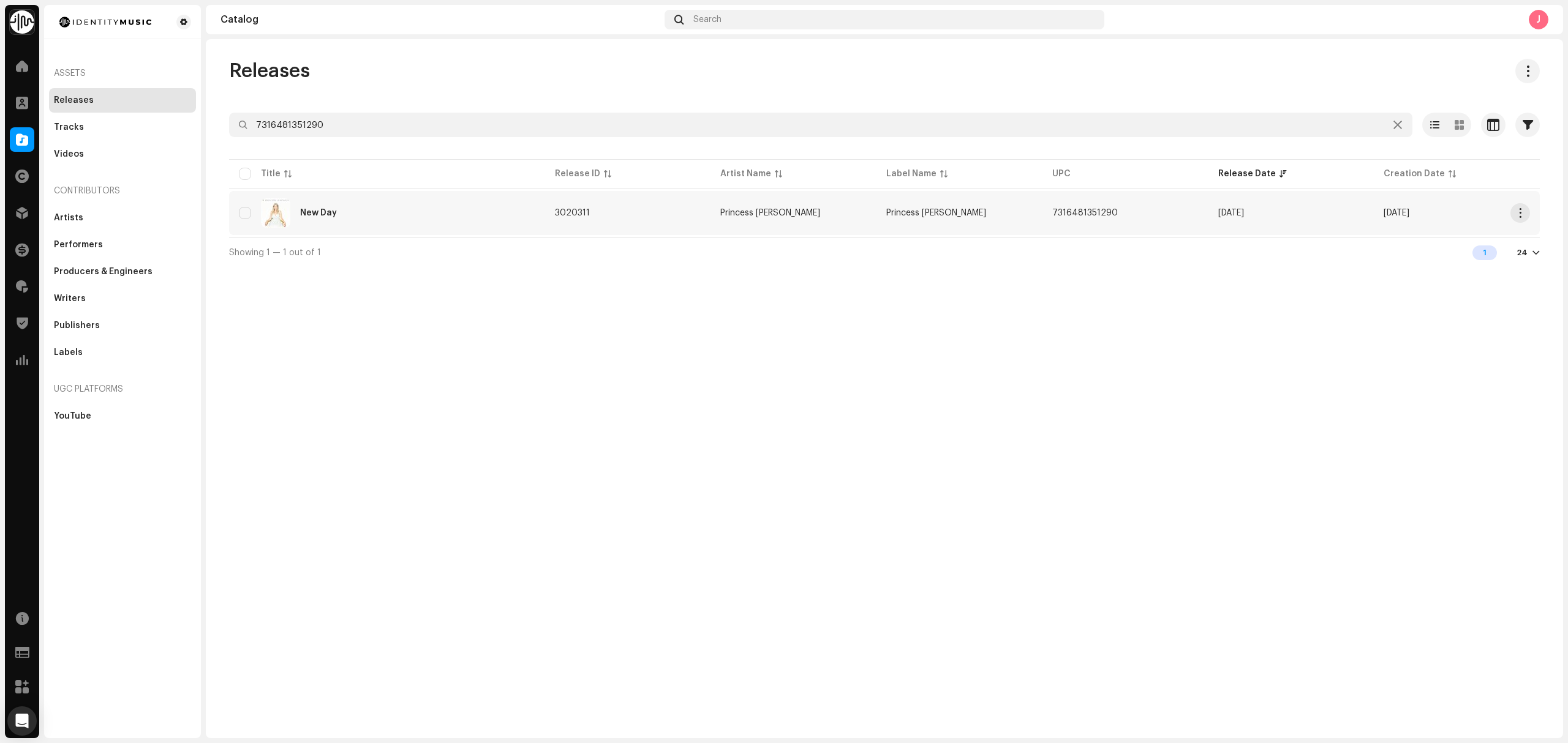
click at [430, 215] on div "New Day" at bounding box center [387, 213] width 296 height 29
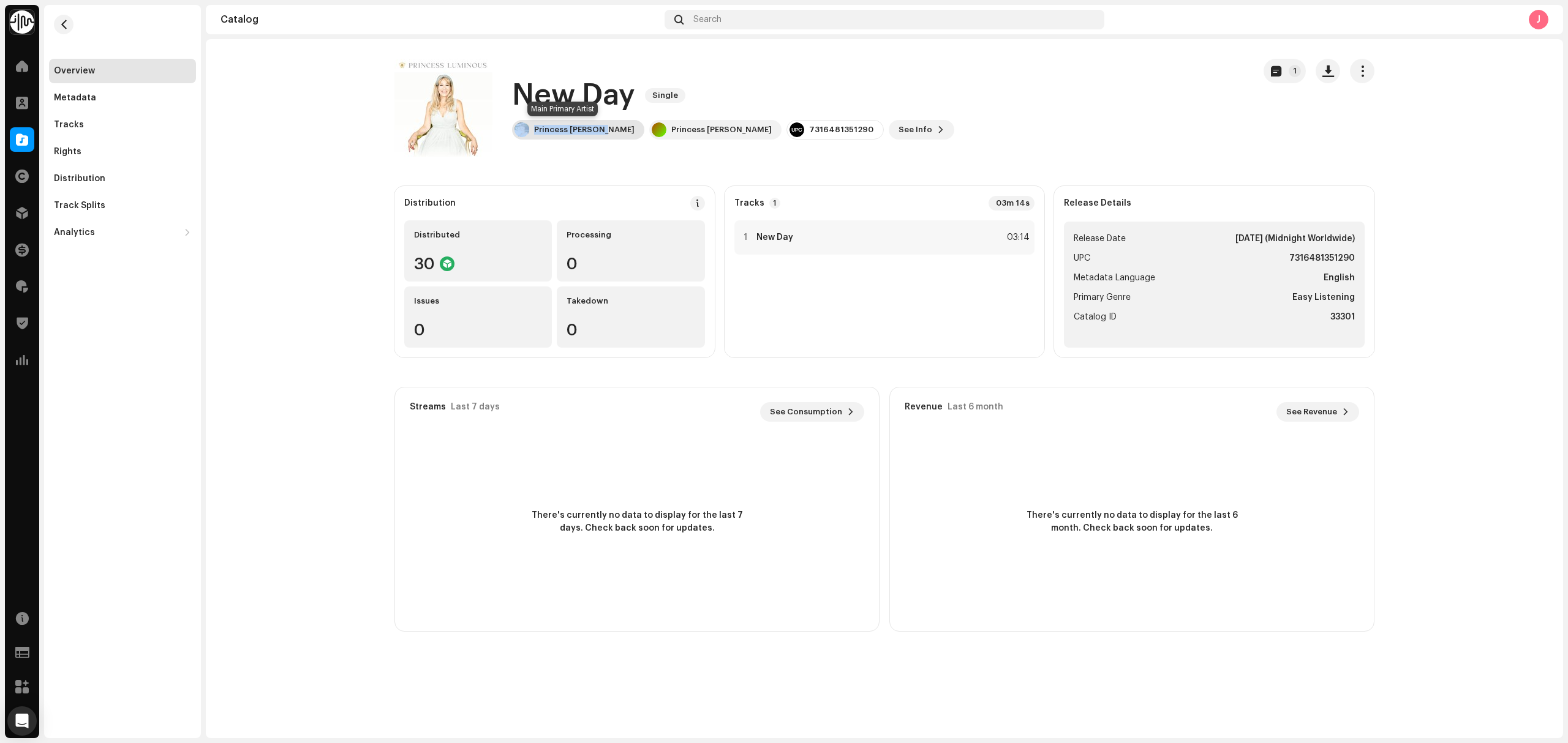
copy div "Princess Luminous"
drag, startPoint x: 613, startPoint y: 136, endPoint x: 1000, endPoint y: 328, distance: 432.0
click at [560, 182] on catalog-releases-details-overview "New Day Single 1 New Day Single Princess Luminous Princess Luminous 73164813512…" at bounding box center [884, 345] width 1357 height 612
click at [614, 92] on h1 "New Day" at bounding box center [573, 96] width 123 height 39
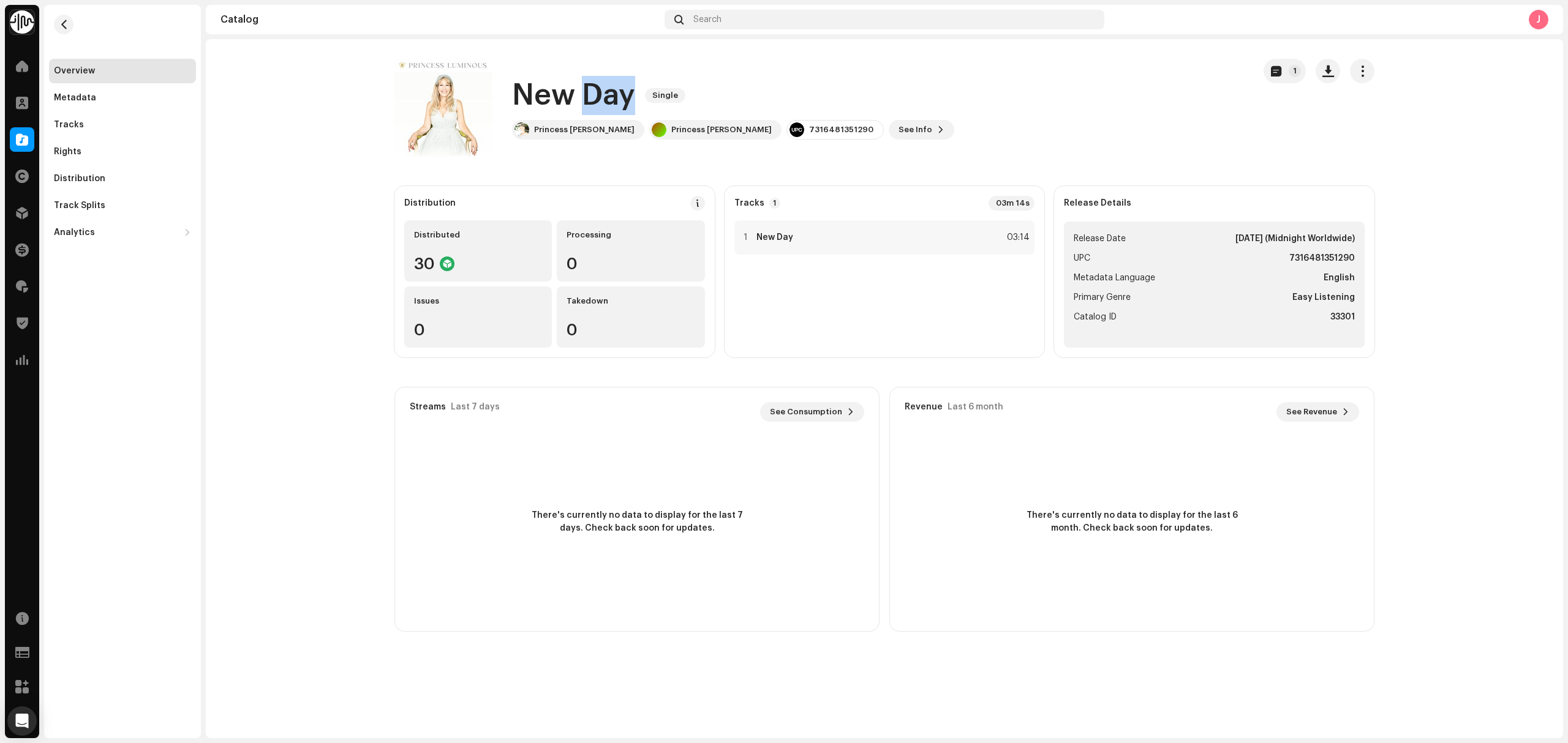
click at [614, 92] on h1 "New Day" at bounding box center [573, 96] width 123 height 39
copy div "New Day Single"
click at [809, 129] on div "7316481351290" at bounding box center [841, 129] width 64 height 10
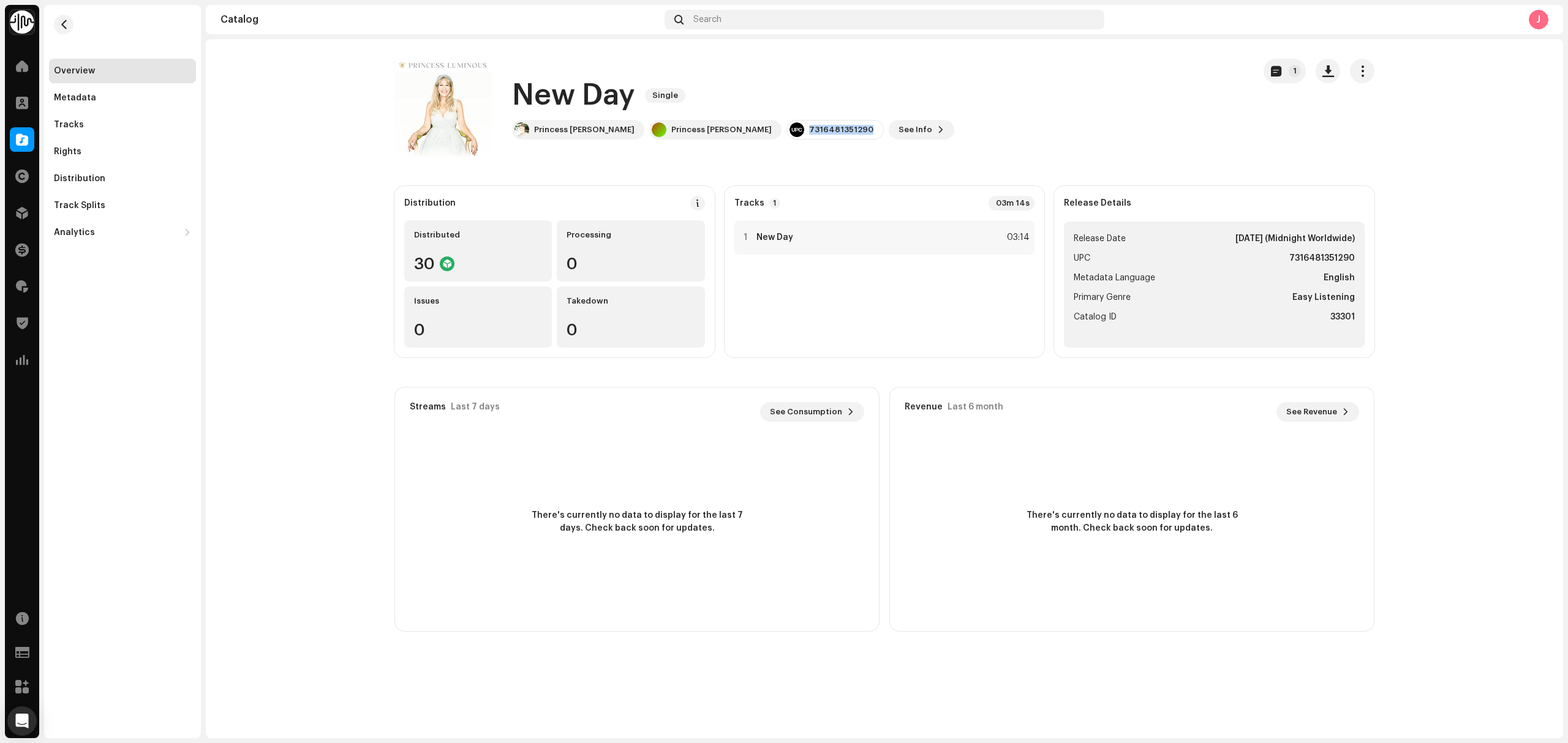
copy div "7316481351290"
click at [779, 179] on catalog-releases-details-overview "New Day Single 1 New Day Single Princess Luminous Princess Luminous 73164813512…" at bounding box center [884, 345] width 1357 height 612
drag, startPoint x: 711, startPoint y: 133, endPoint x: 653, endPoint y: 138, distance: 58.2
click at [653, 138] on div "Princess Luminous" at bounding box center [715, 129] width 132 height 20
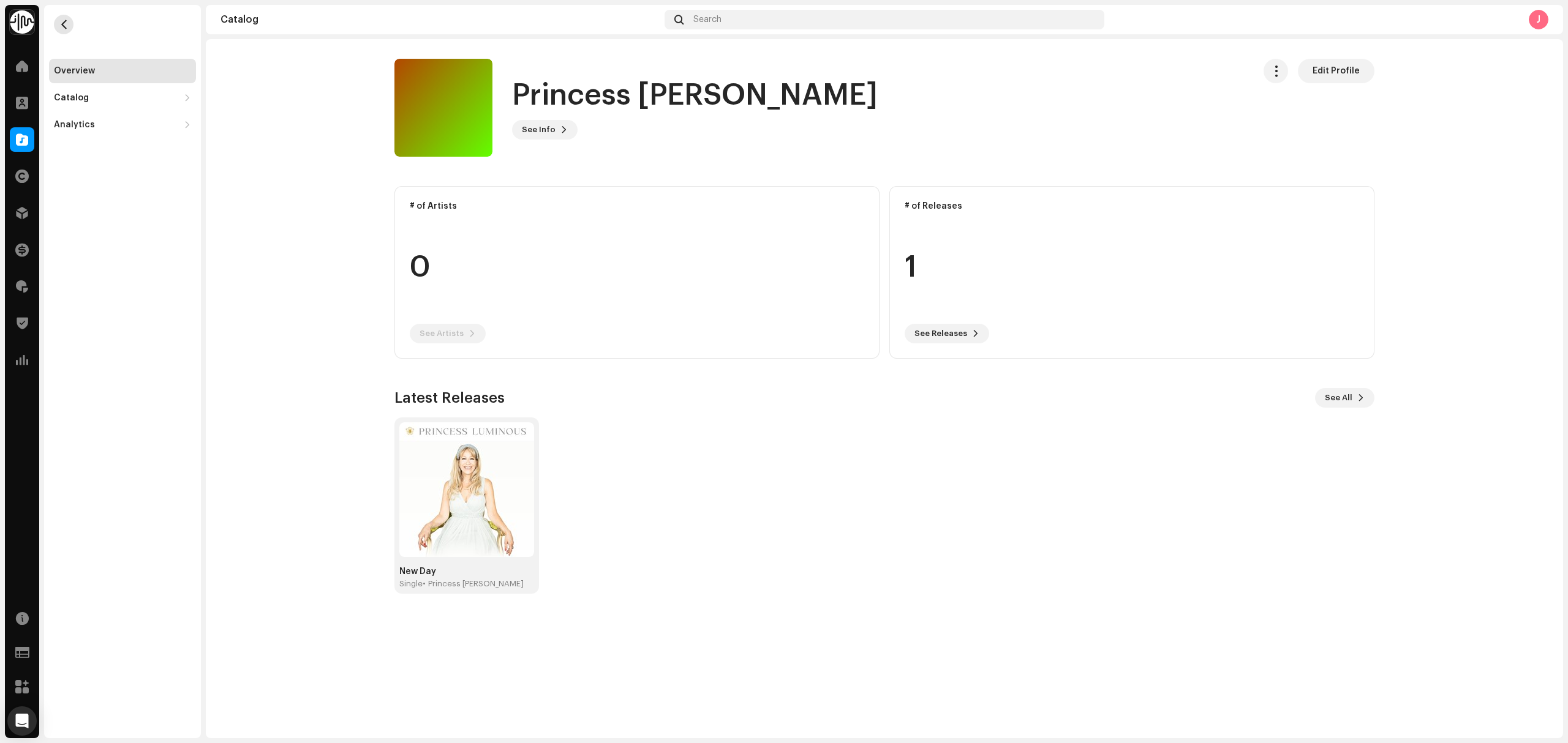
click at [71, 22] on button "button" at bounding box center [64, 25] width 20 height 20
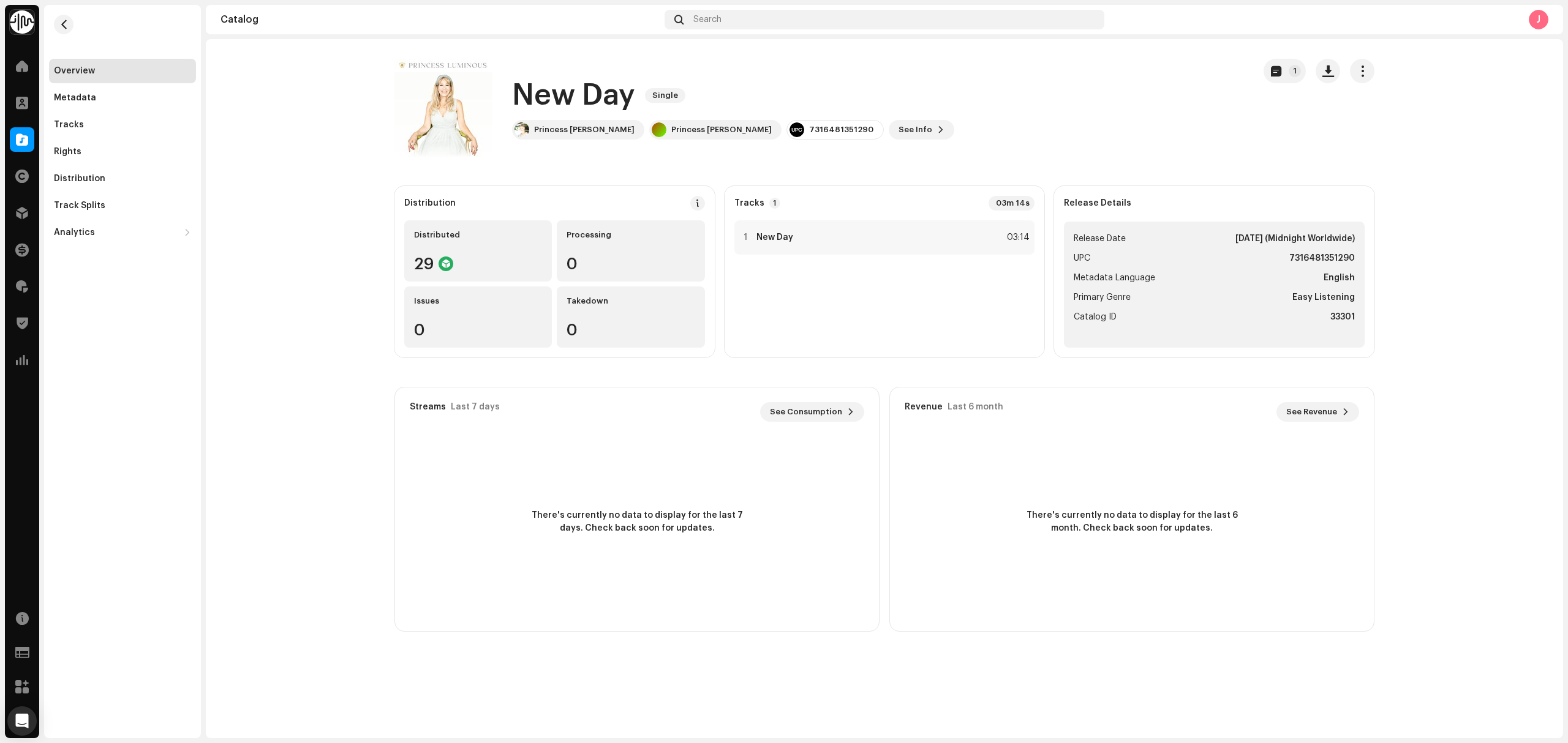
click at [84, 110] on div "Overview Metadata Tracks Rights Distribution Track Splits Analytics Consumption…" at bounding box center [122, 152] width 147 height 186
click at [94, 123] on div "Tracks" at bounding box center [122, 124] width 137 height 10
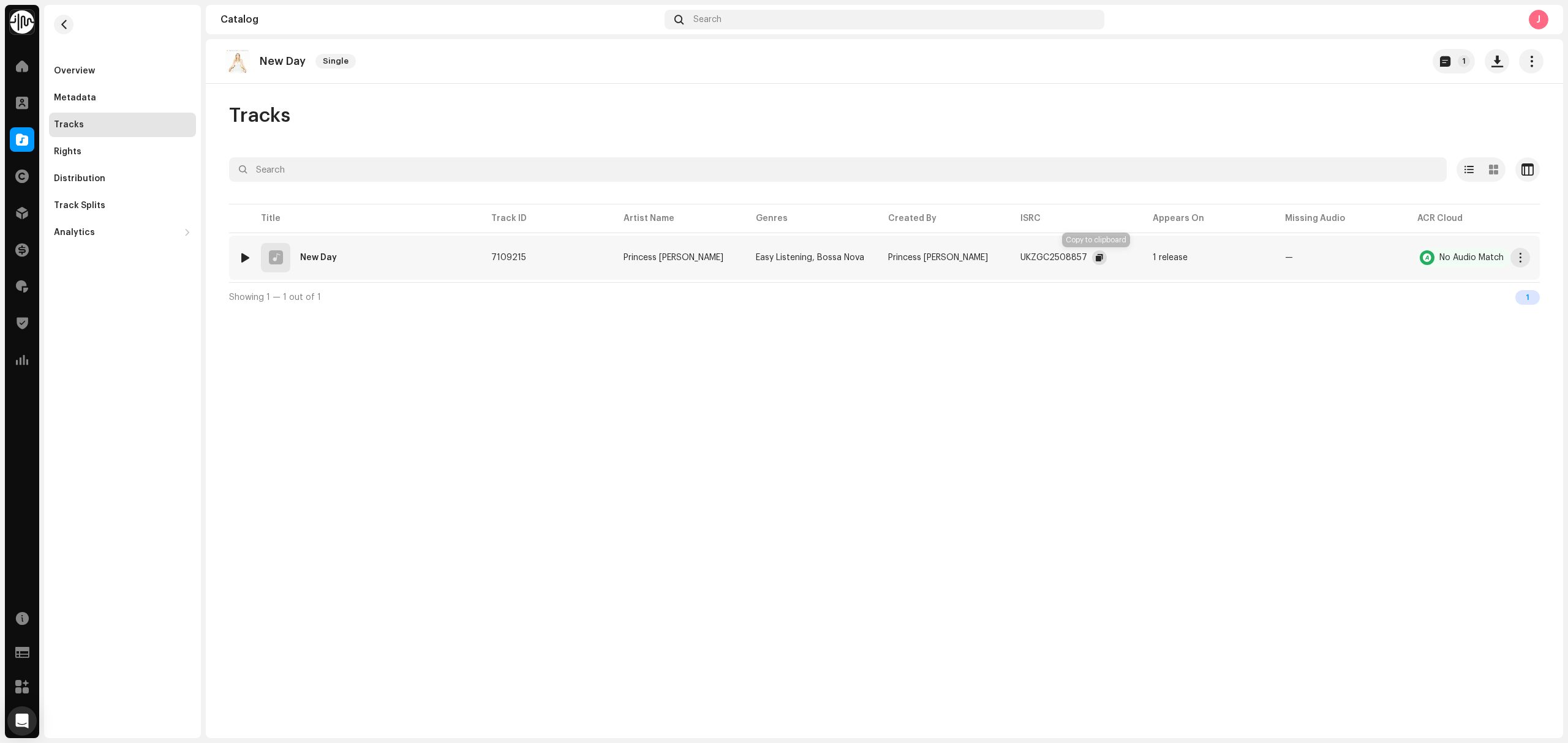
click at [1094, 263] on button "button" at bounding box center [1099, 257] width 15 height 15
drag, startPoint x: 666, startPoint y: 265, endPoint x: 660, endPoint y: 405, distance: 140.1
click at [650, 399] on div "New Day Single 1 Tracks Selected 0 Select all 1 Options Filters Distribution st…" at bounding box center [884, 388] width 1357 height 699
click at [467, 456] on div "New Day Single 1 Tracks Selected 0 Select all 1 Options Filters Distribution st…" at bounding box center [884, 388] width 1357 height 699
click at [266, 396] on div "New Day Single 1 Tracks Selected 0 Select all 1 Options Filters Distribution st…" at bounding box center [884, 388] width 1357 height 699
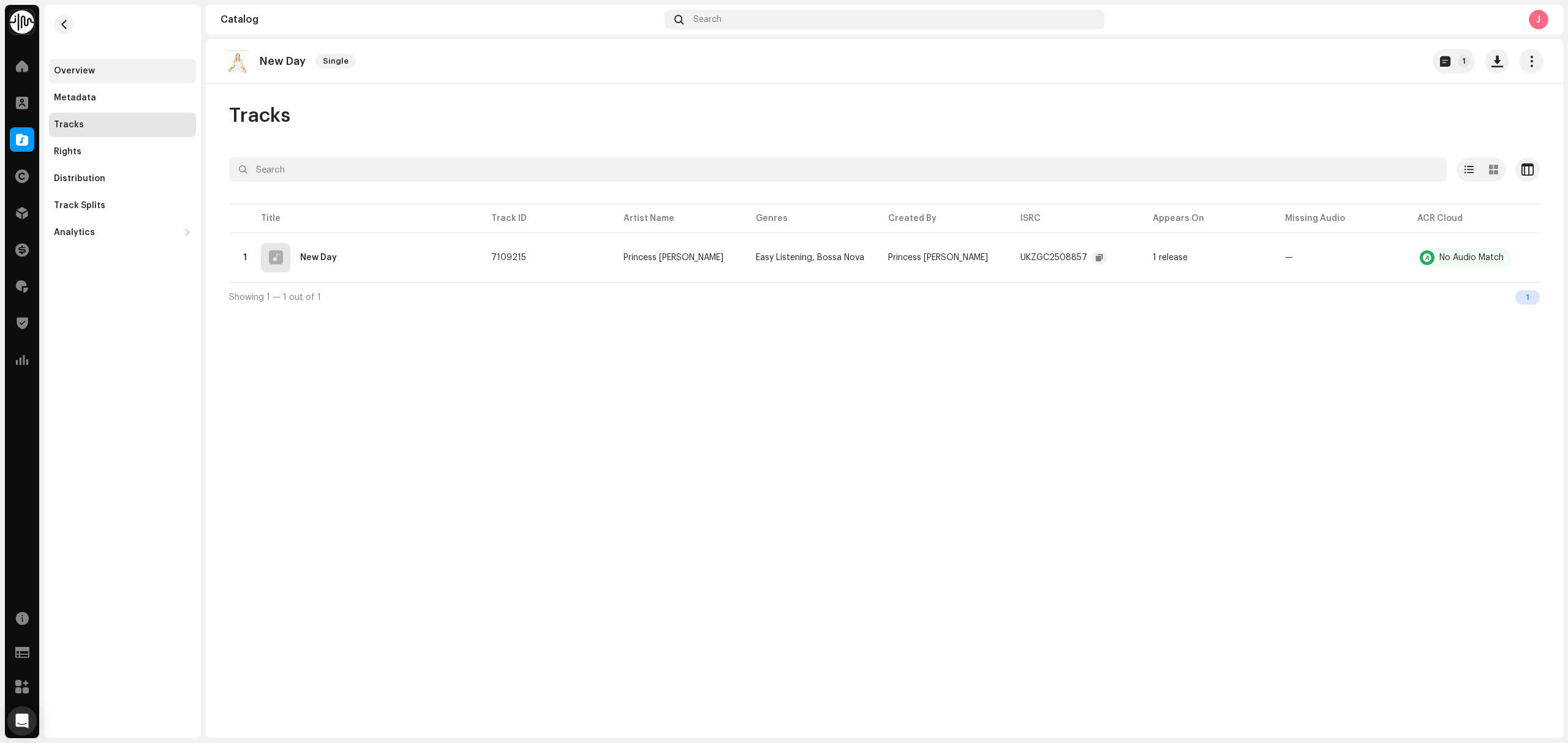
click at [74, 59] on div "Overview" at bounding box center [122, 71] width 147 height 25
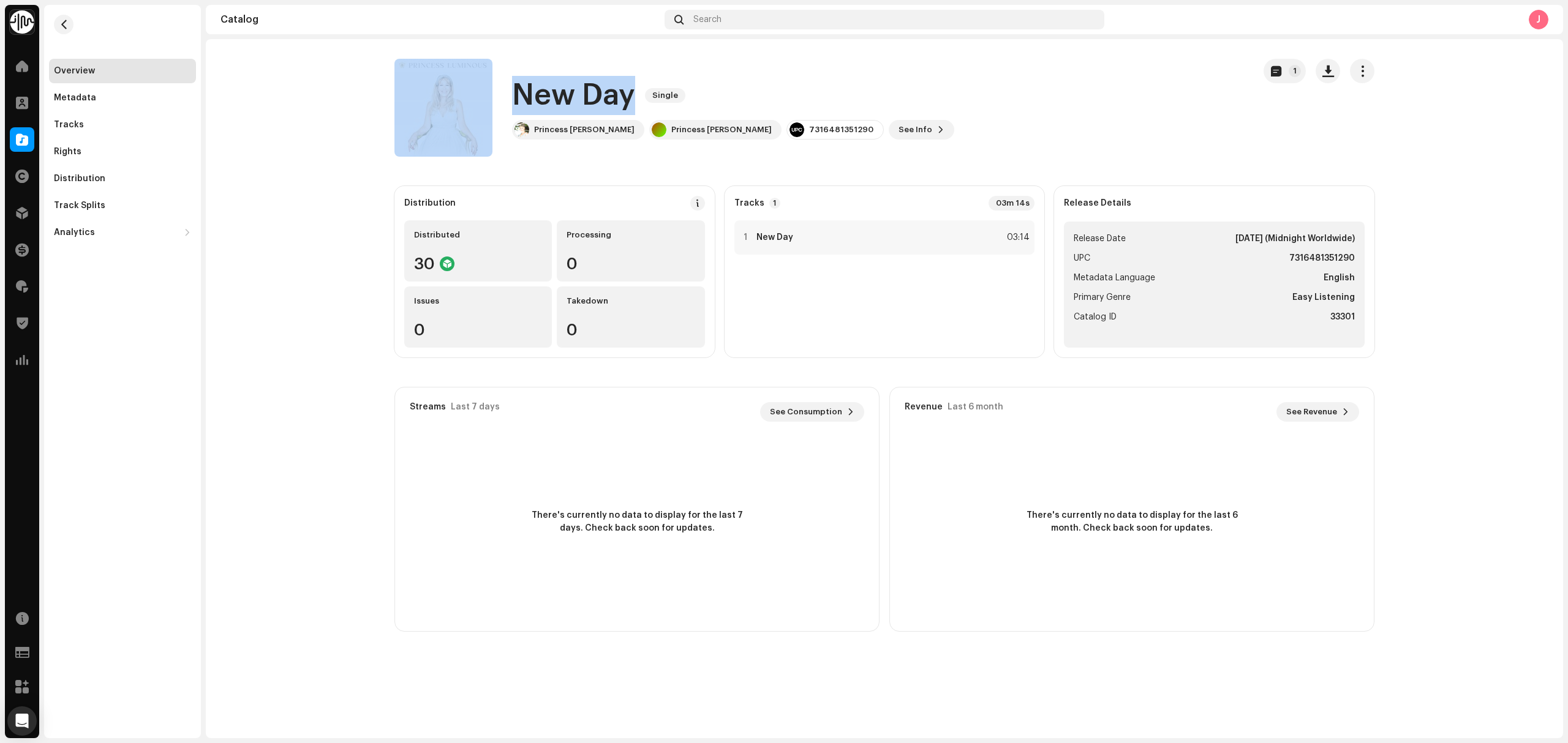
drag, startPoint x: 632, startPoint y: 98, endPoint x: 498, endPoint y: 96, distance: 134.0
click at [498, 96] on div "New Day Single Princess Luminous Princess Luminous 7316481351290 See Info 1" at bounding box center [819, 107] width 850 height 98
drag, startPoint x: 574, startPoint y: 129, endPoint x: 514, endPoint y: 98, distance: 67.5
click at [514, 98] on div "New Day Single Princess Luminous Princess Luminous 7316481351290 See Info 1" at bounding box center [733, 108] width 442 height 64
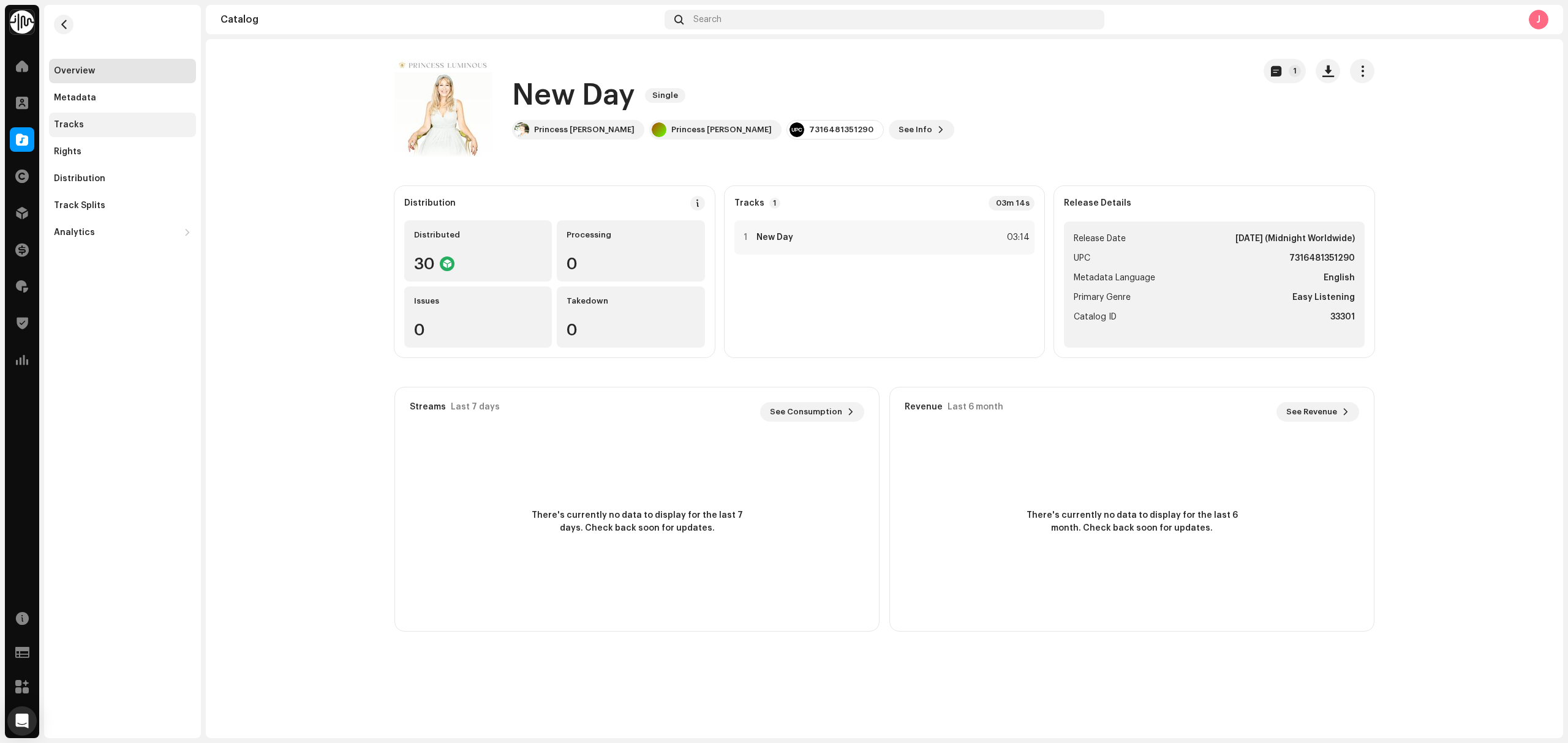
click at [96, 126] on div "Tracks" at bounding box center [122, 124] width 137 height 10
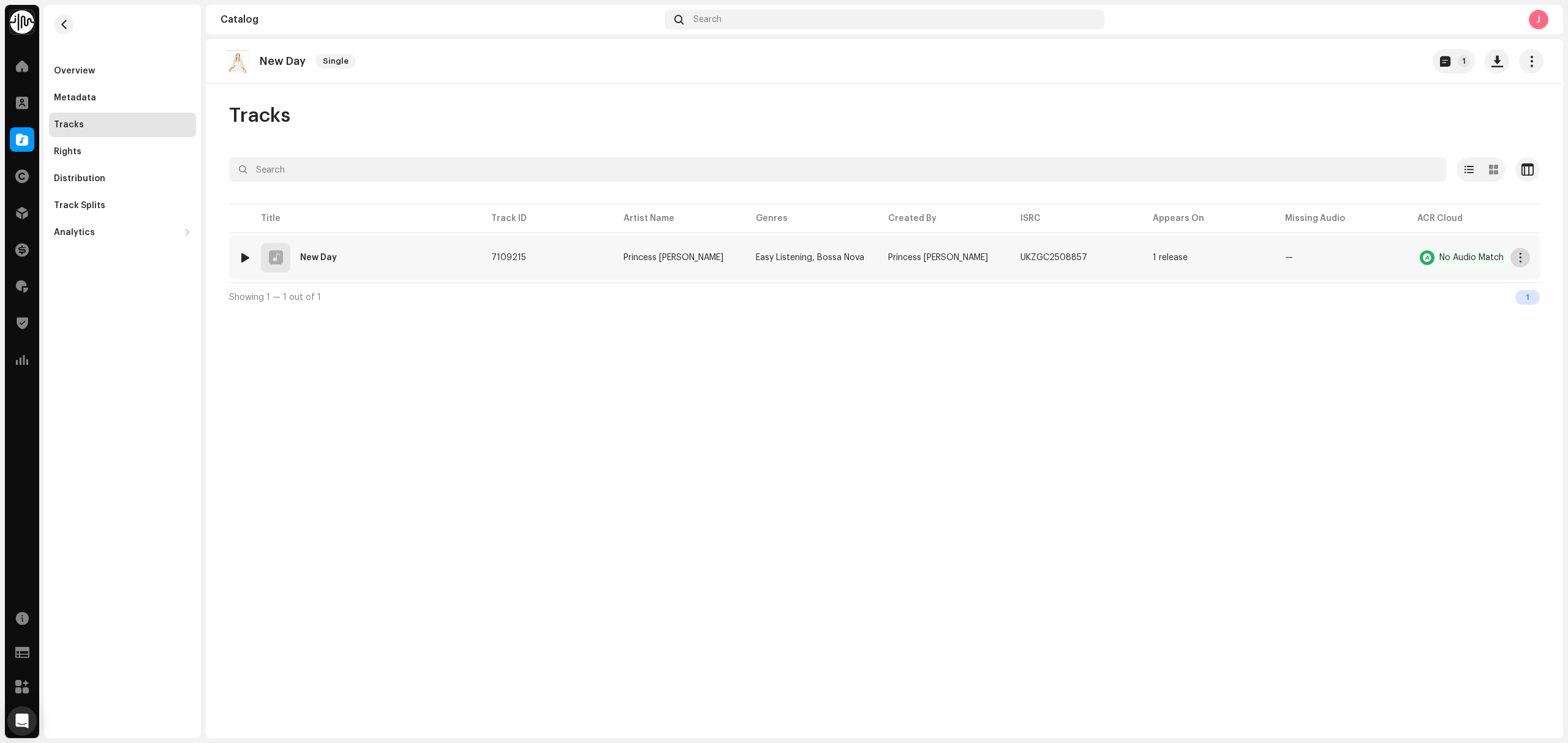
click at [1518, 260] on span "button" at bounding box center [1520, 257] width 9 height 10
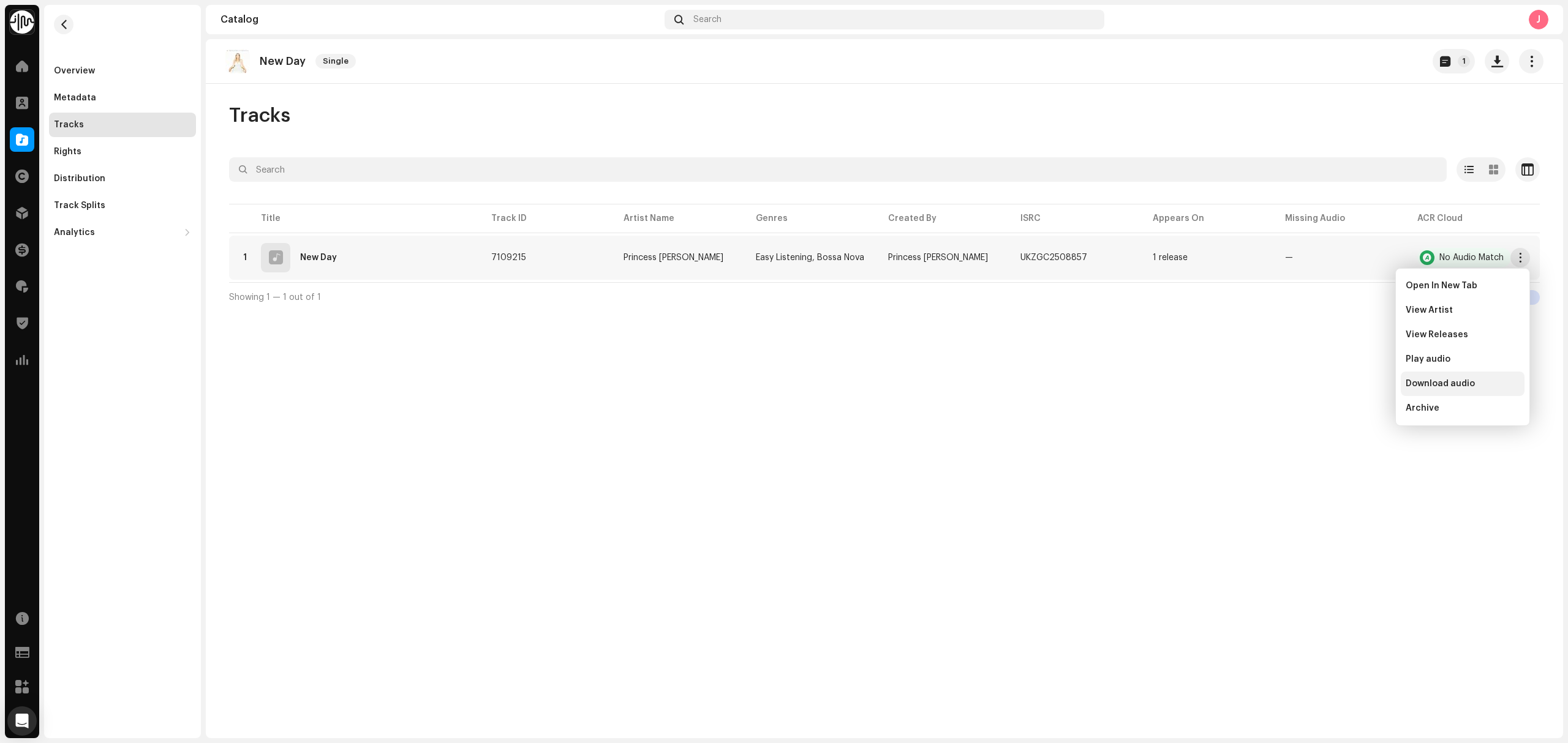
click at [1465, 387] on span "Download audio" at bounding box center [1440, 383] width 69 height 10
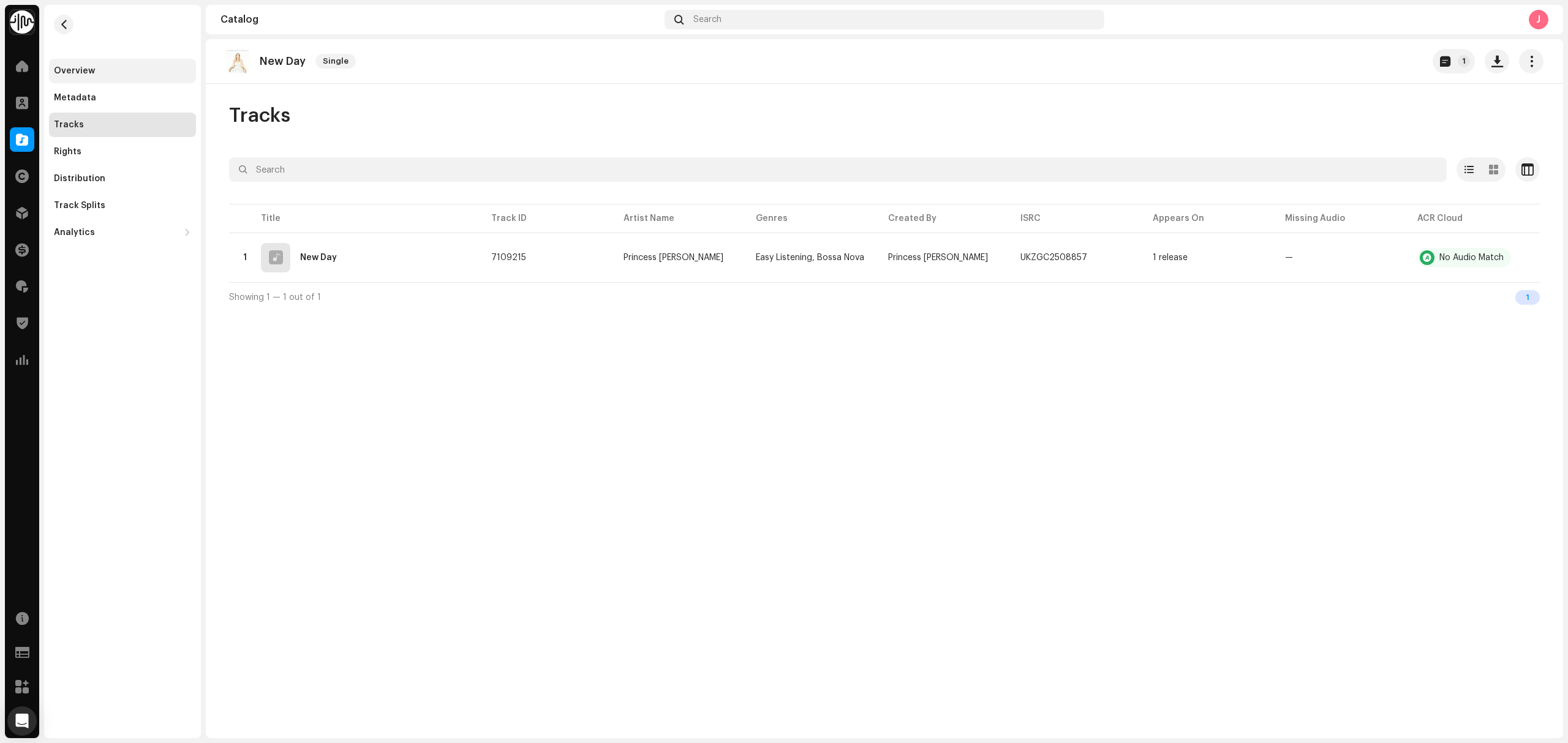
click at [92, 66] on div "Overview" at bounding box center [74, 71] width 41 height 10
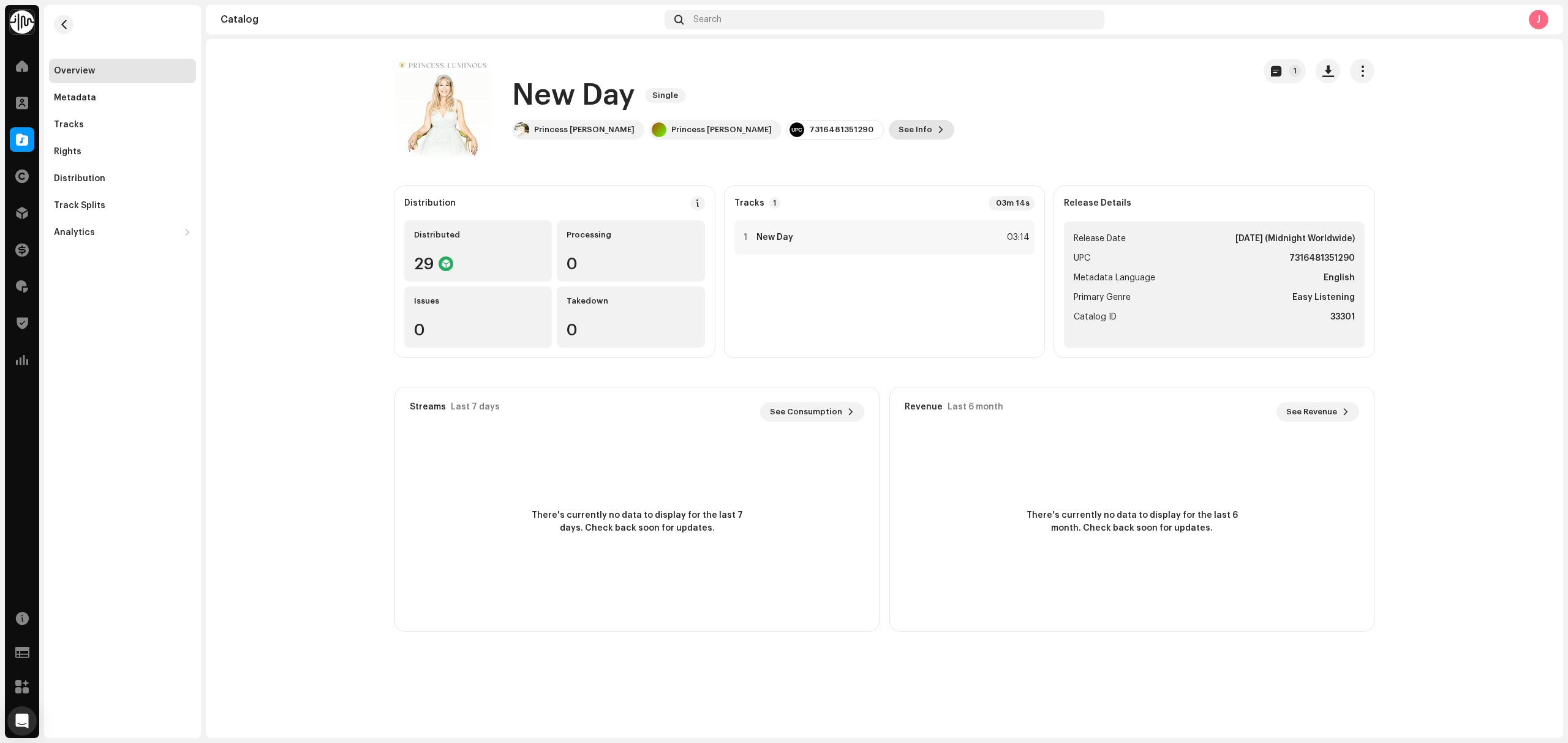
click at [889, 133] on button "See Info" at bounding box center [921, 129] width 66 height 20
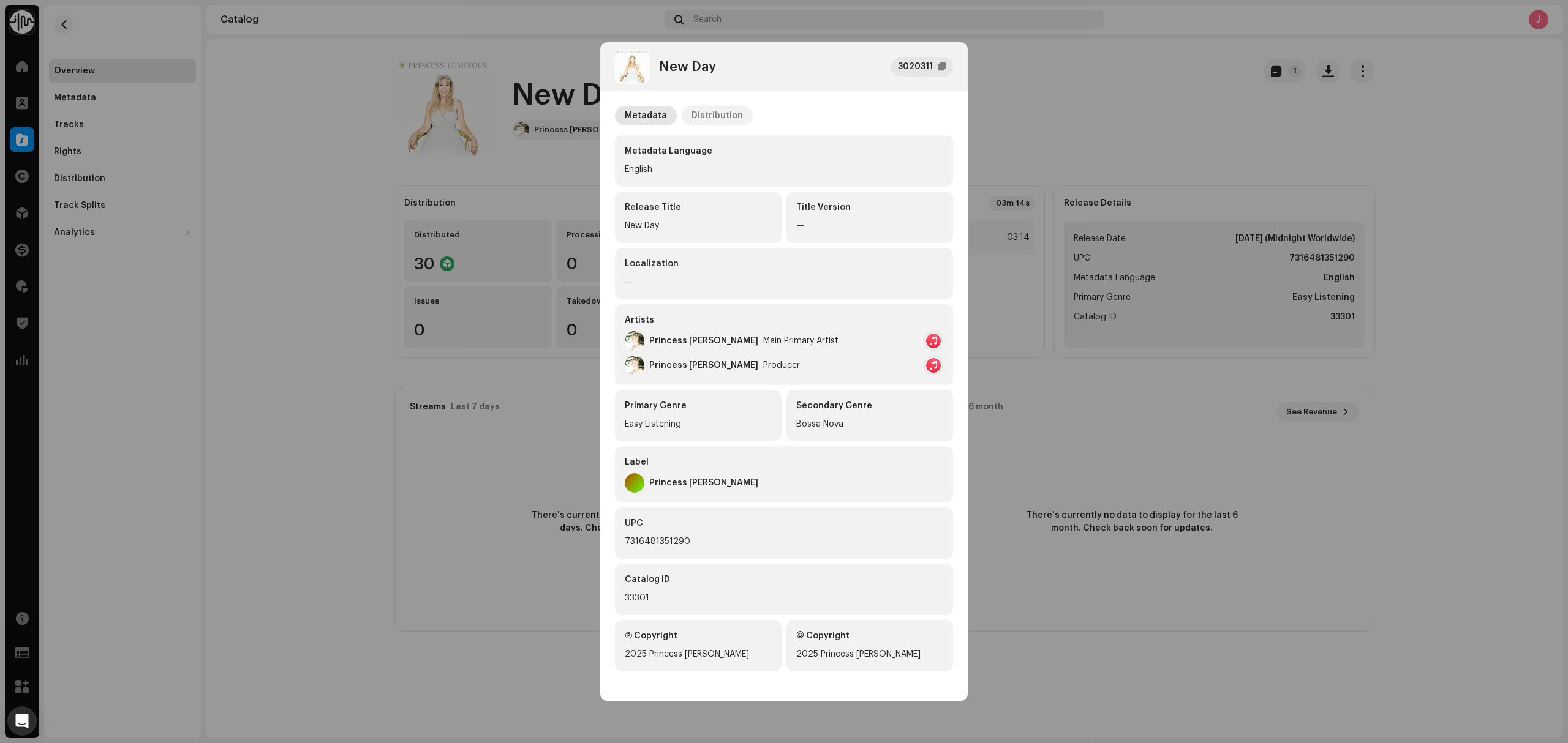
click at [729, 118] on div "Distribution" at bounding box center [717, 115] width 51 height 20
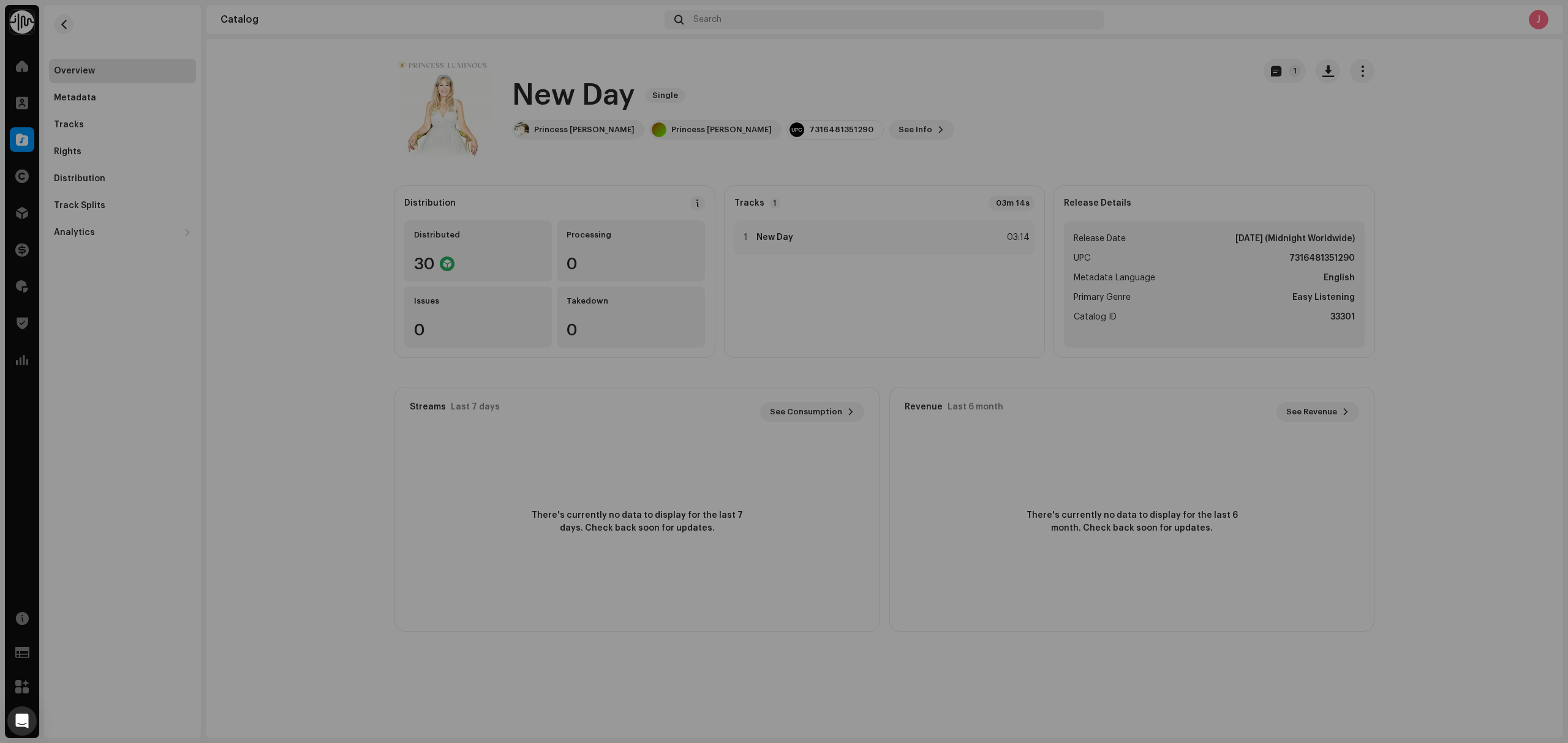
click at [311, 197] on div "New Day 3020311 Metadata Distribution Release Date Oct 22, 2025 (Midnight World…" at bounding box center [784, 372] width 1568 height 743
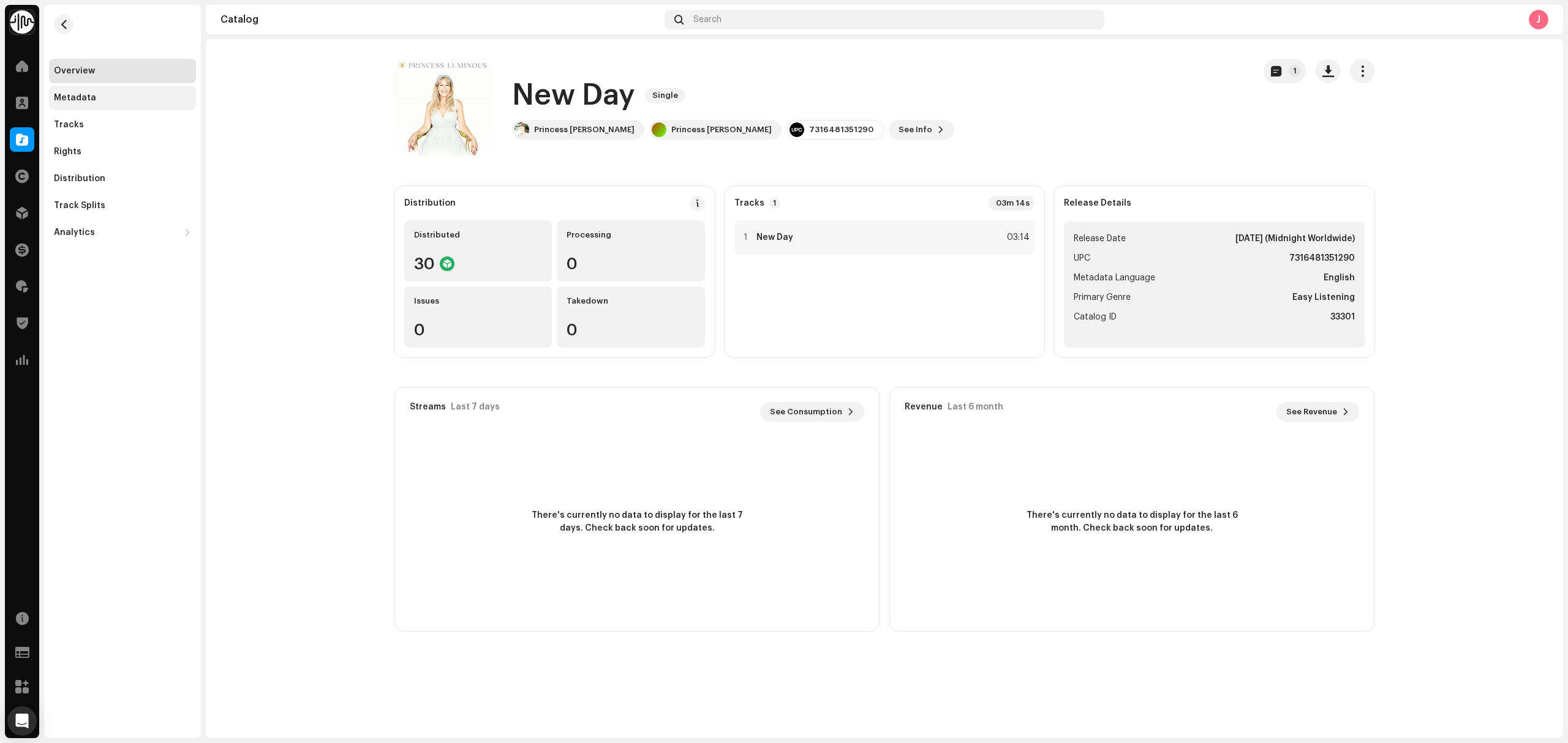
click at [144, 104] on div "Metadata" at bounding box center [122, 98] width 147 height 25
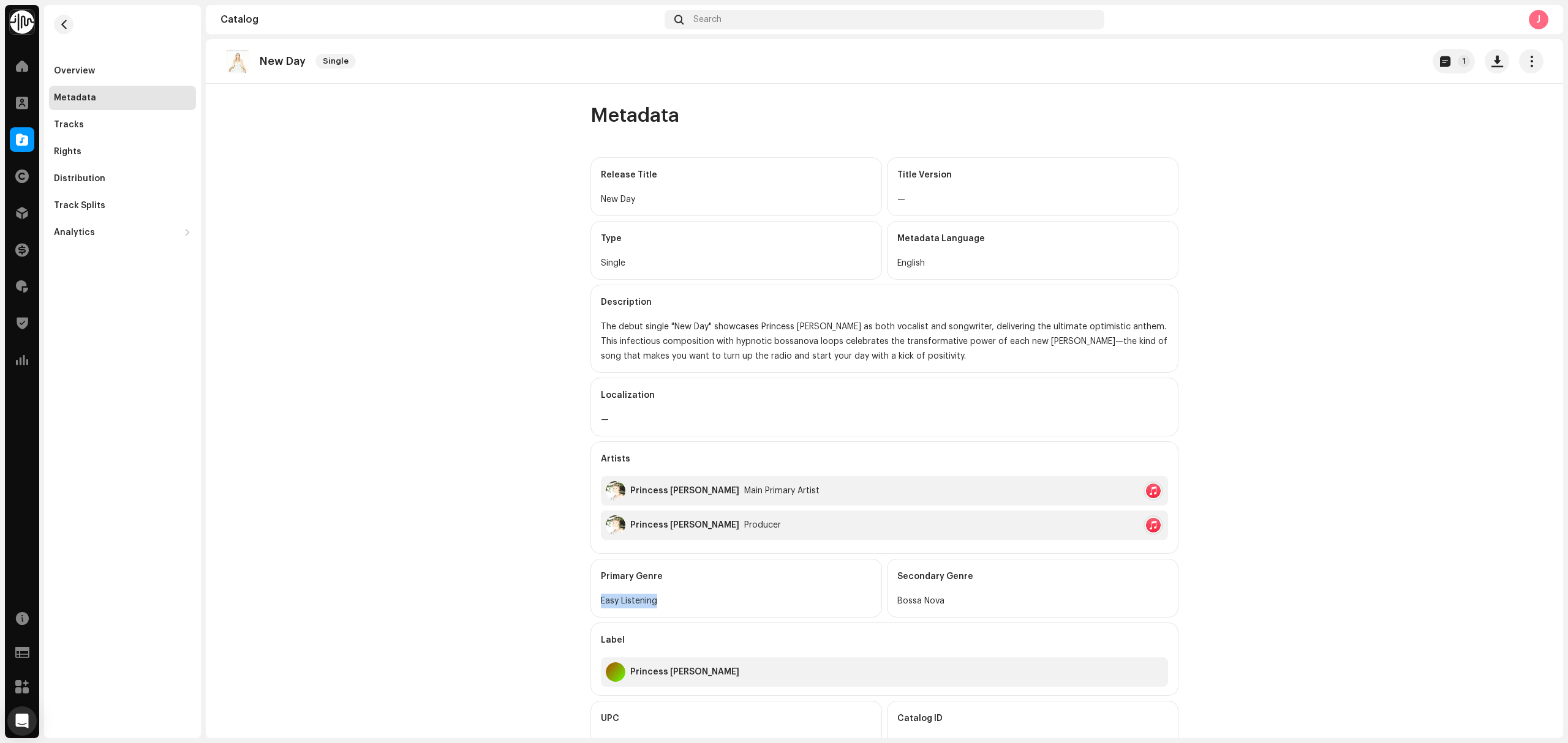
drag, startPoint x: 650, startPoint y: 605, endPoint x: 899, endPoint y: 618, distance: 249.3
click at [603, 607] on div "Easy Listening" at bounding box center [735, 601] width 270 height 15
drag, startPoint x: 919, startPoint y: 610, endPoint x: 1561, endPoint y: 626, distance: 642.2
click at [893, 606] on div "Secondary Genre Bossa Nova" at bounding box center [1032, 588] width 292 height 59
click at [225, 224] on catalog-releases-details-metadata "New Day Single 1 Metadata Release Title New Day Title Version — Type Single Met…" at bounding box center [884, 446] width 1357 height 814
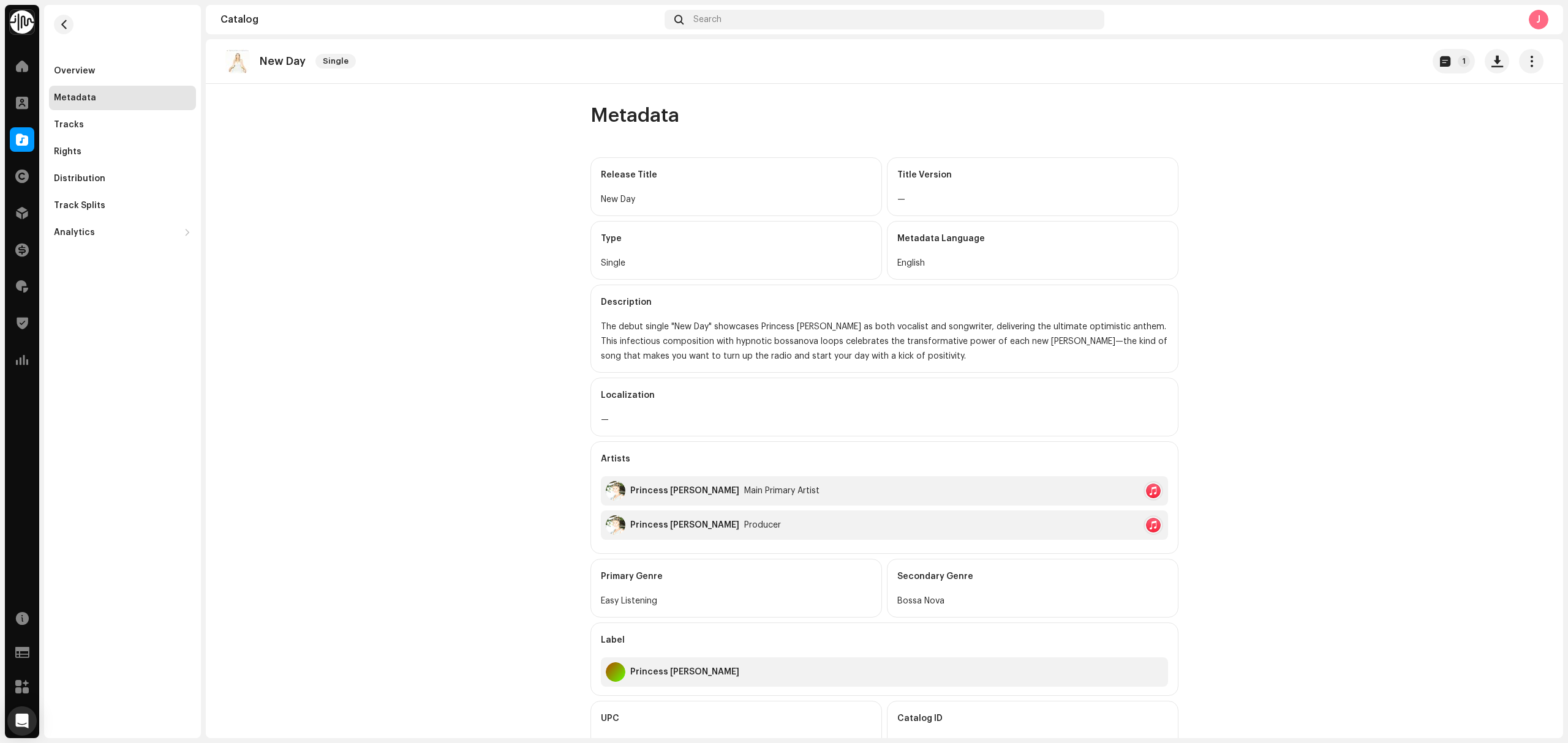
click at [4, 141] on div "Identity Music Home Clients Catalog Rights Distribution Finance Royalties Trust…" at bounding box center [784, 372] width 1568 height 743
click at [13, 138] on div at bounding box center [22, 140] width 25 height 25
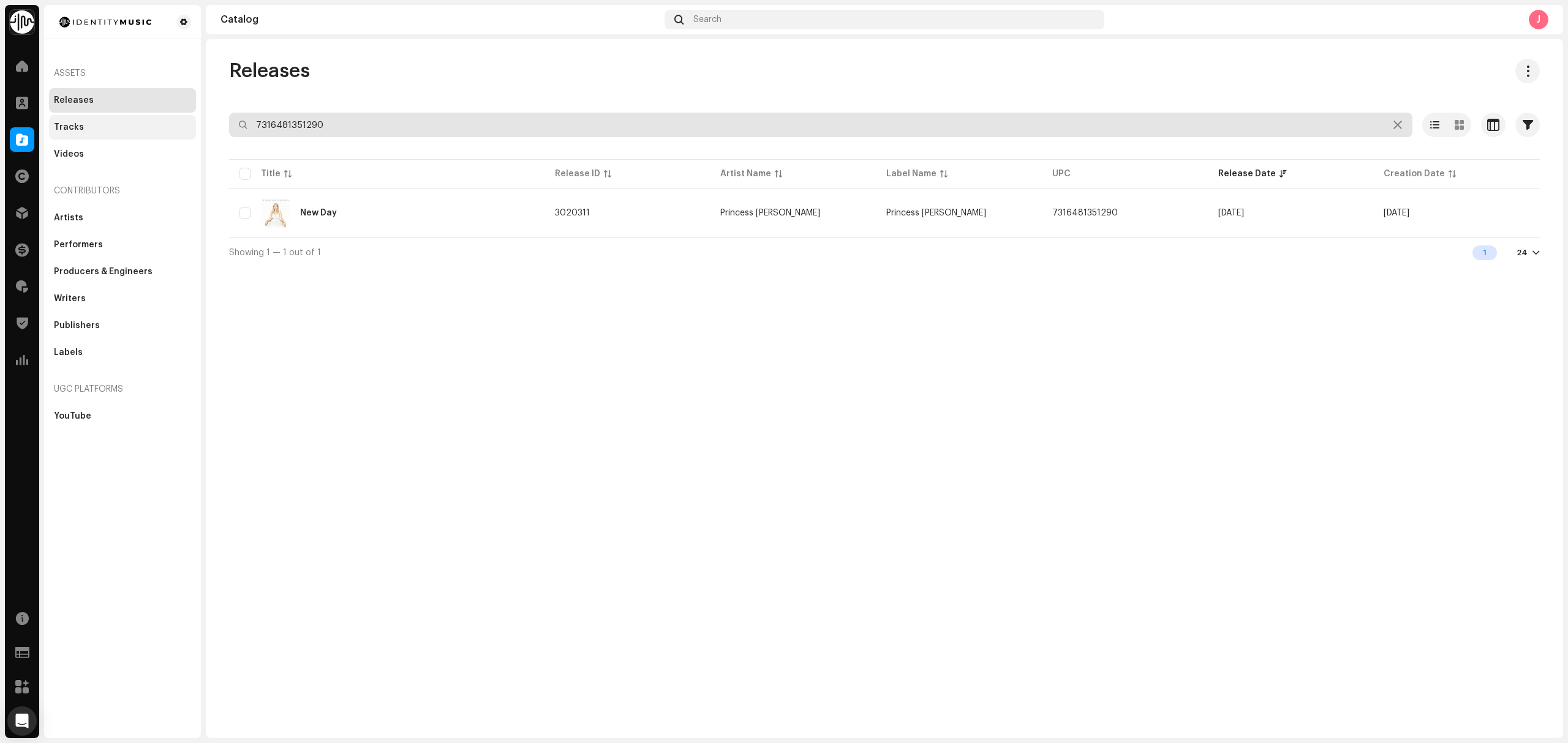
drag, startPoint x: 392, startPoint y: 126, endPoint x: 177, endPoint y: 123, distance: 215.0
click at [180, 123] on div "Identity Music Home Clients Catalog Rights Distribution Finance Royalties Trust…" at bounding box center [784, 372] width 1568 height 743
paste input "122"
type input "7316481351122"
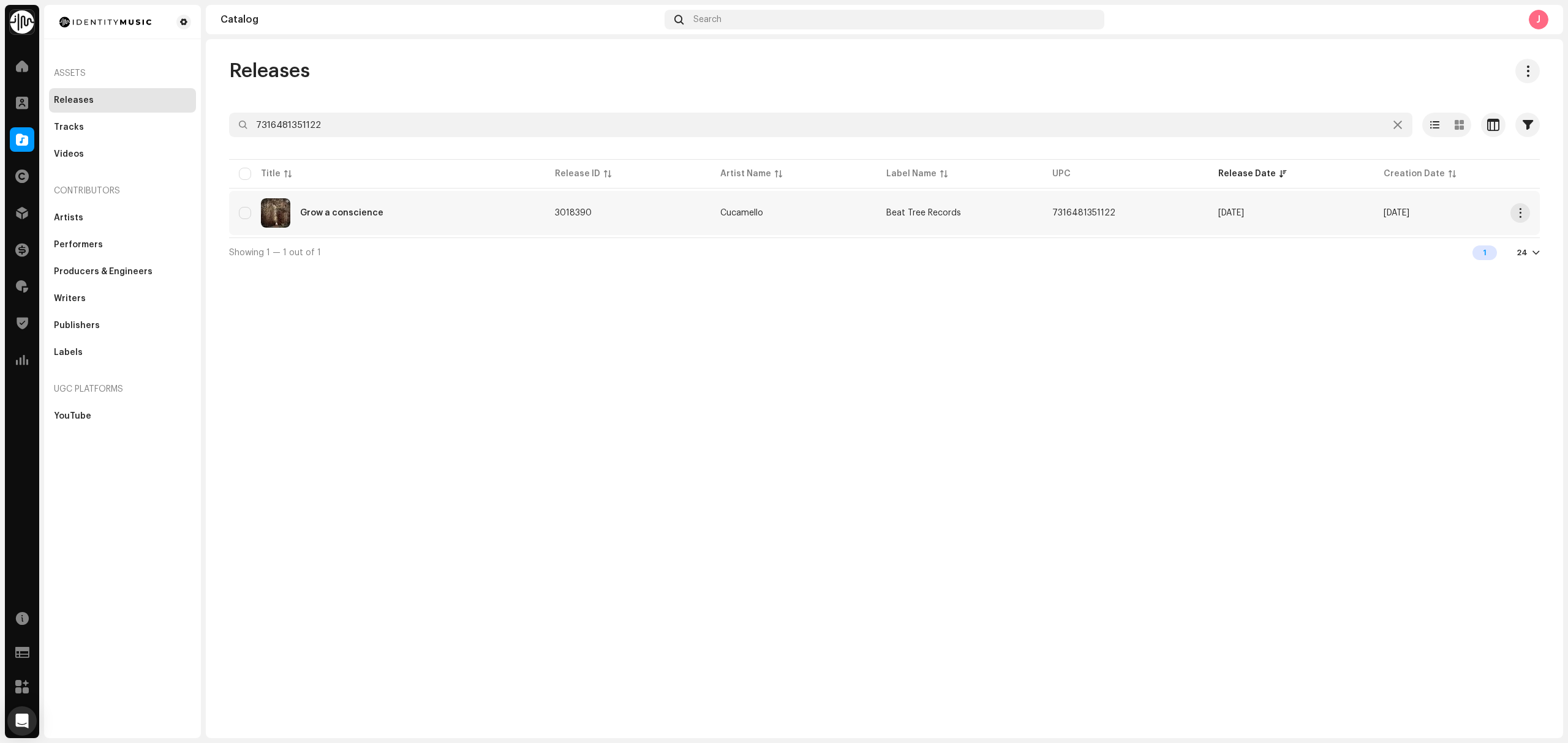
click at [441, 221] on div "Grow a conscience" at bounding box center [387, 213] width 296 height 29
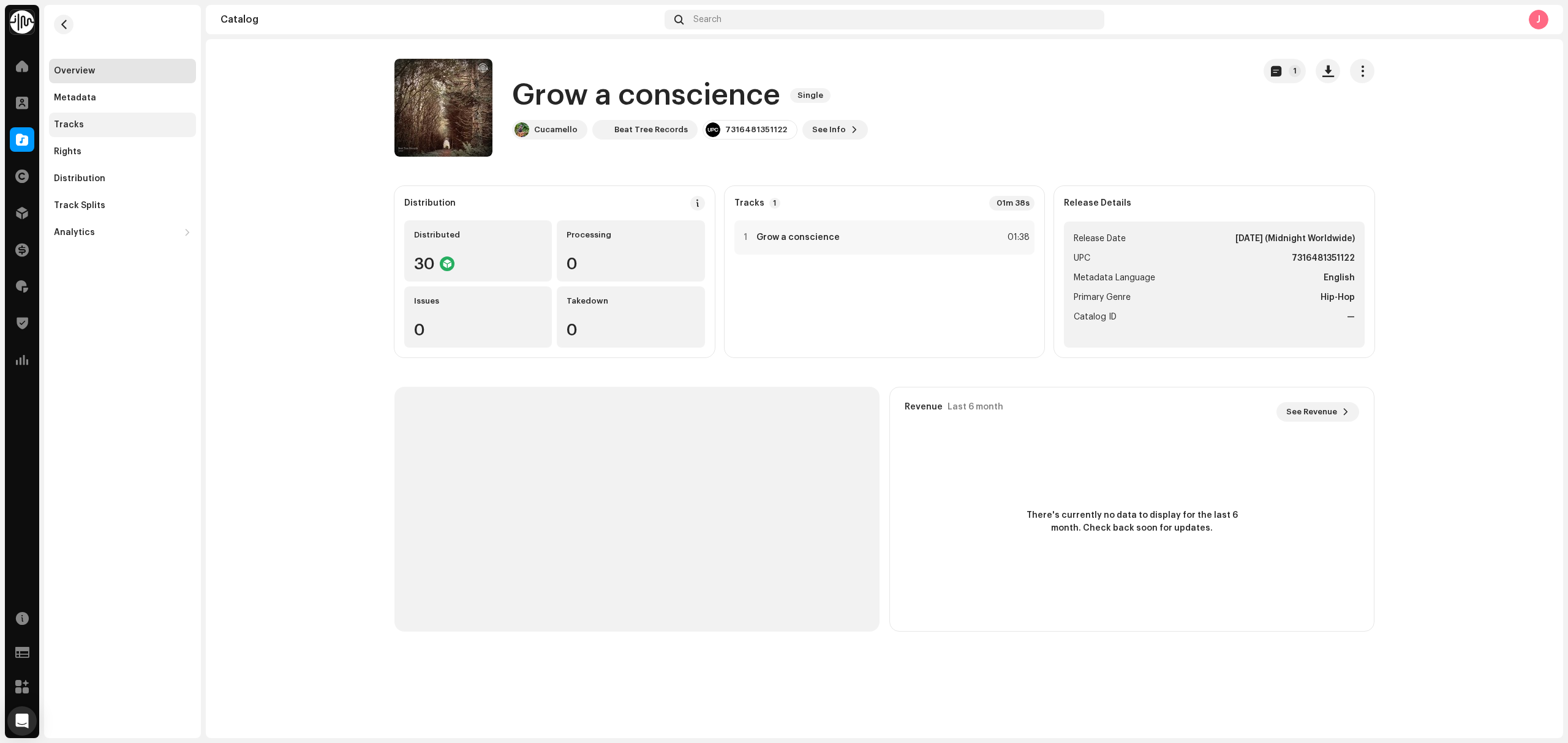
click at [158, 123] on div "Tracks" at bounding box center [122, 124] width 137 height 10
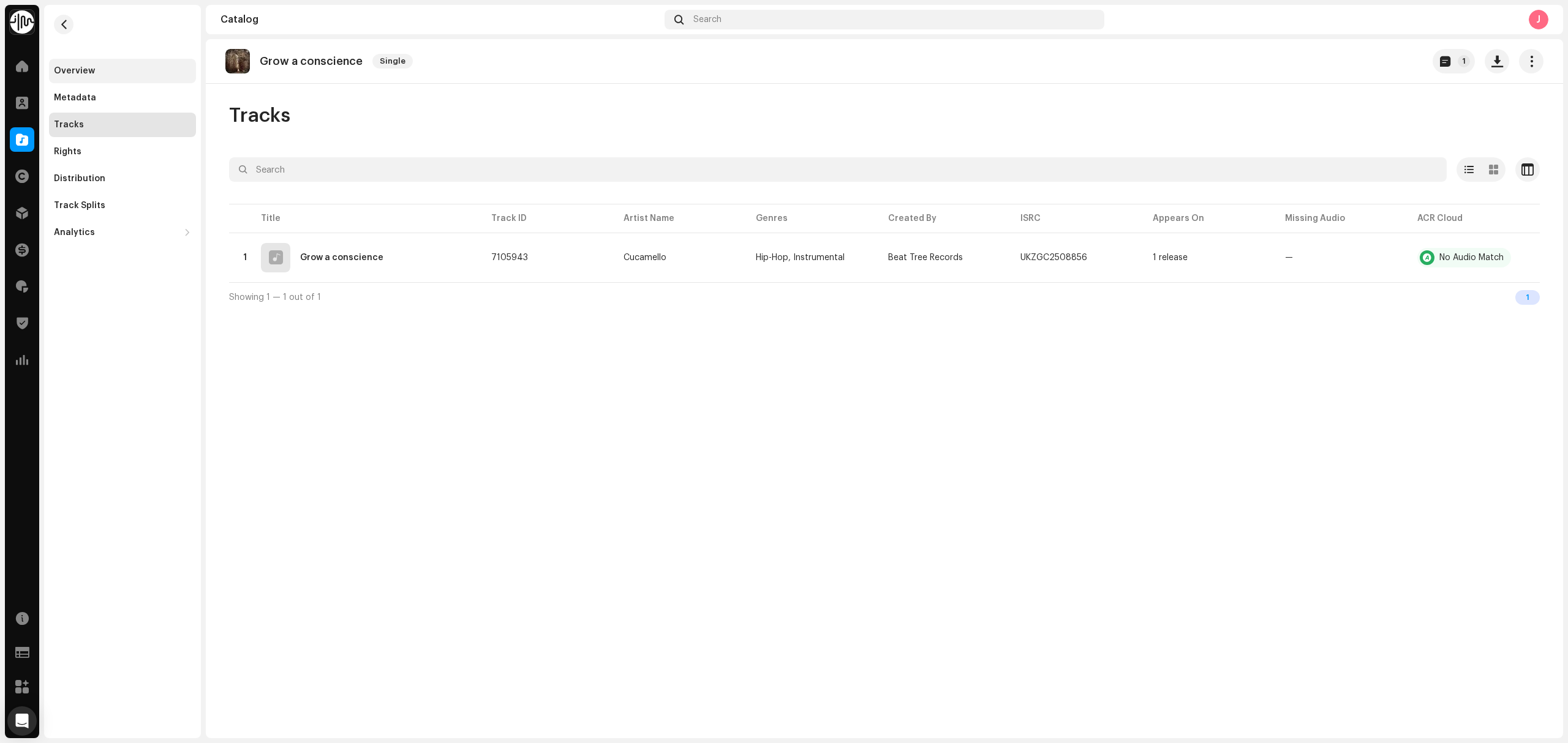
click at [126, 72] on div "Overview" at bounding box center [122, 71] width 137 height 10
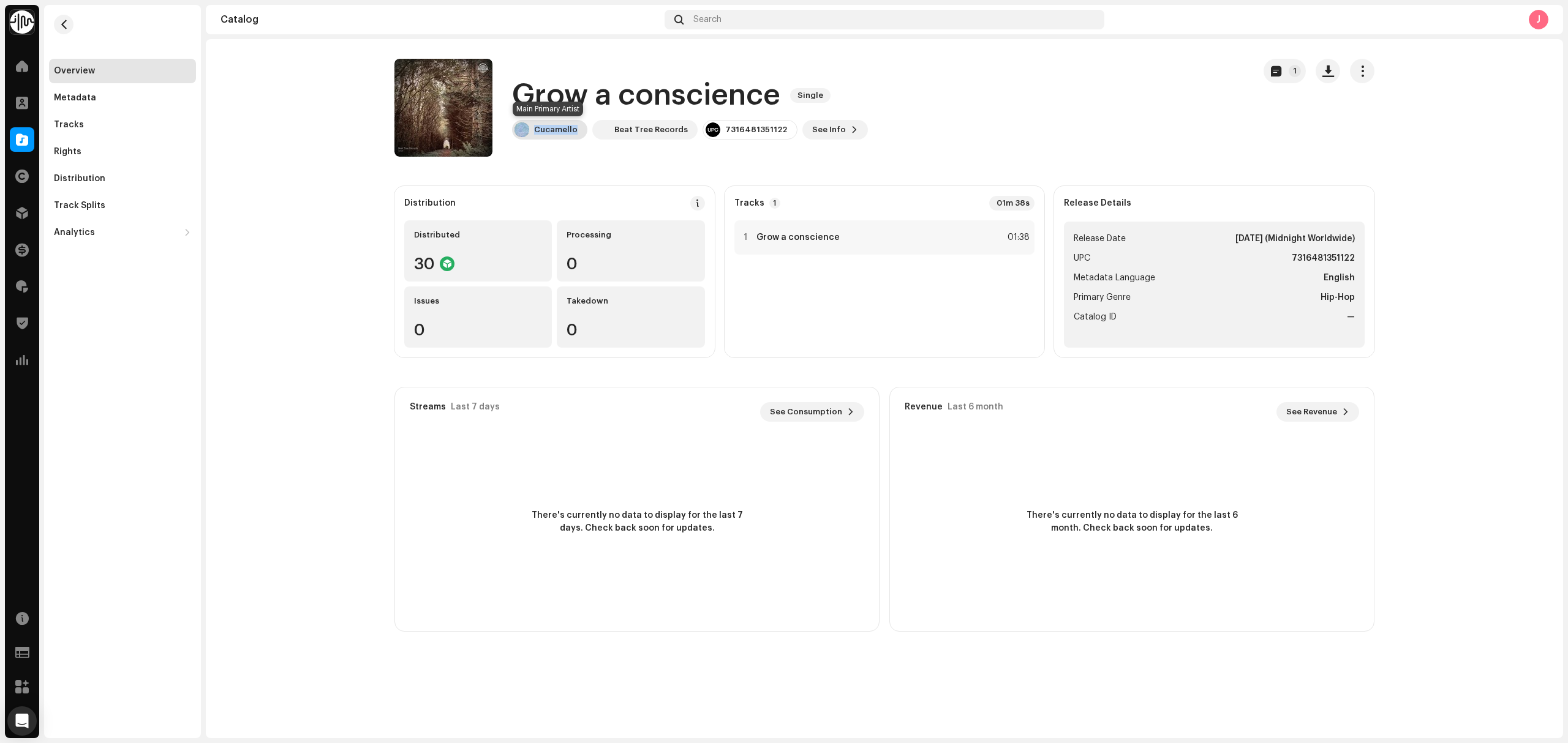
drag, startPoint x: 576, startPoint y: 131, endPoint x: 559, endPoint y: 137, distance: 18.0
click at [559, 137] on div "Cucamello" at bounding box center [549, 129] width 75 height 20
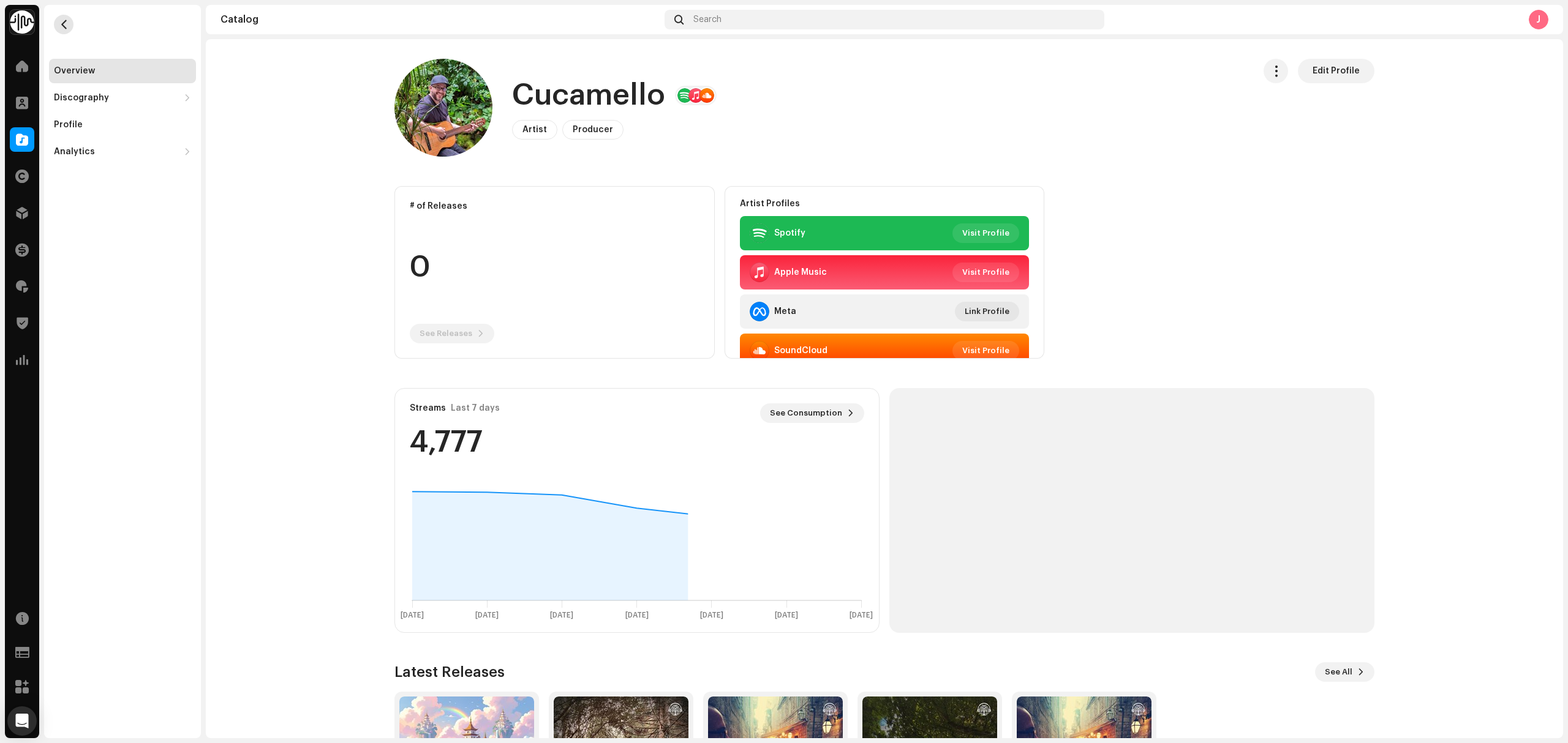
click at [71, 20] on button "button" at bounding box center [64, 25] width 20 height 20
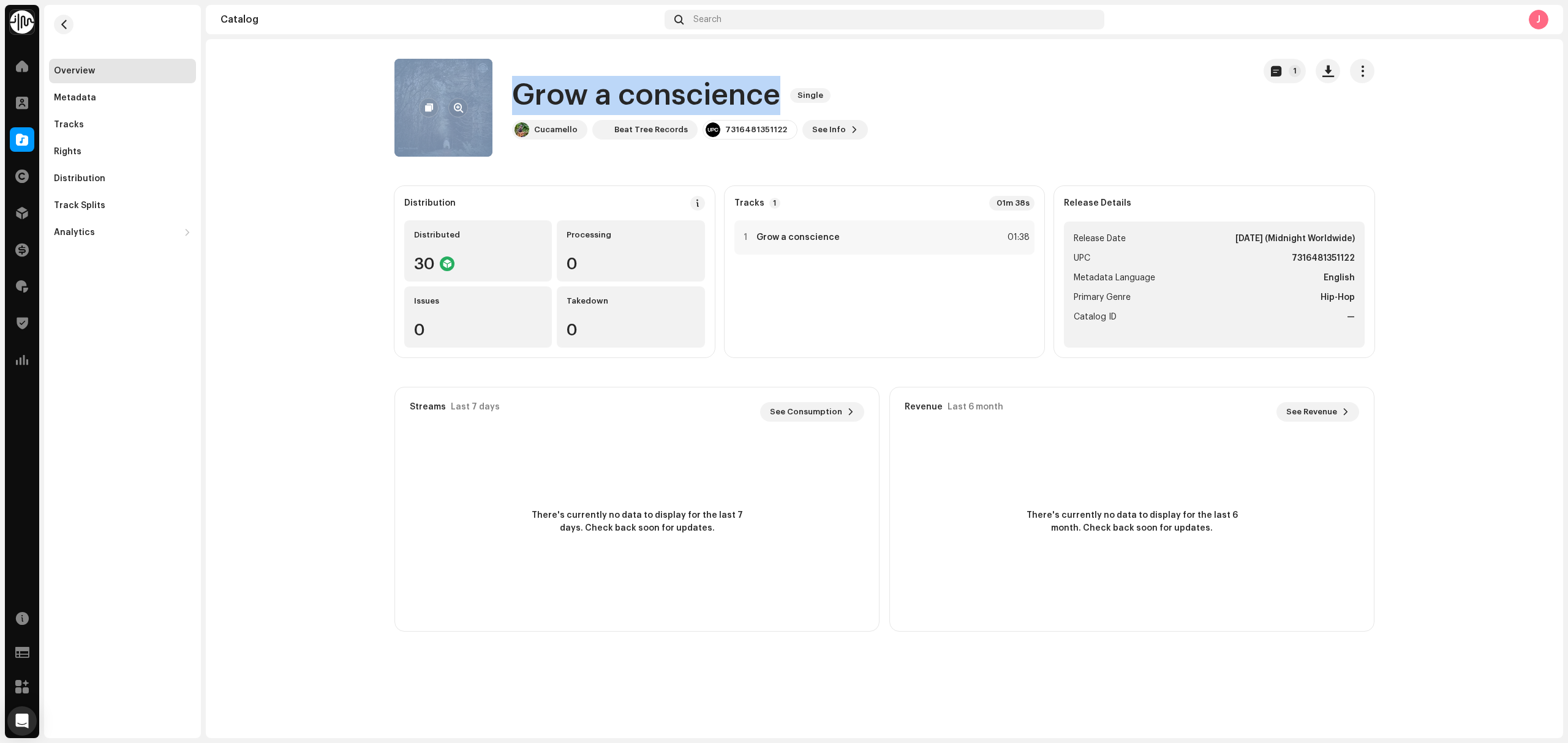
drag, startPoint x: 776, startPoint y: 99, endPoint x: 476, endPoint y: 90, distance: 300.1
click at [476, 90] on div "Grow a conscience Single Cucamello Beat Tree Records 7316481351122 See Info 1" at bounding box center [819, 107] width 850 height 98
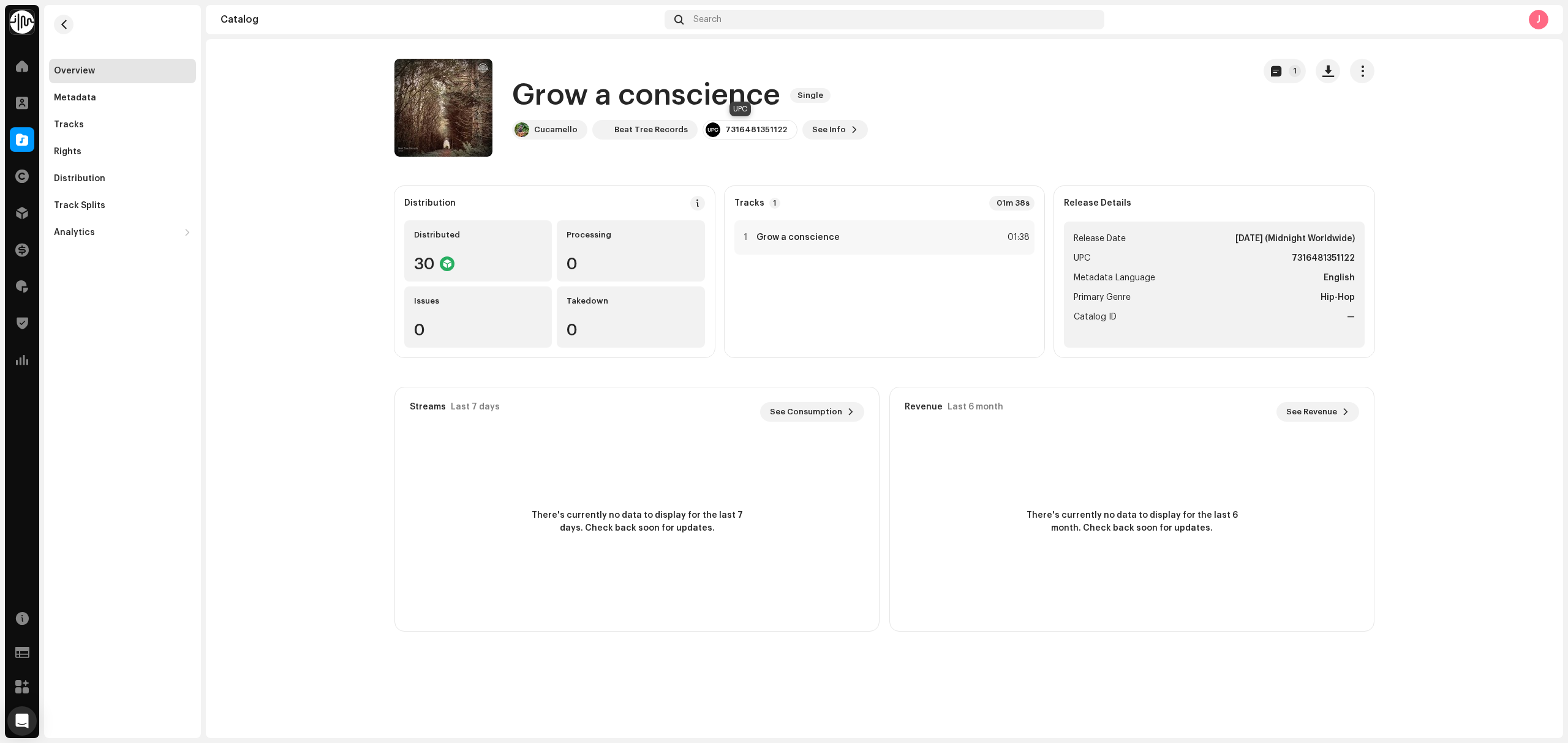
click at [725, 126] on div "7316481351122" at bounding box center [756, 129] width 62 height 10
click at [155, 123] on div "Tracks" at bounding box center [122, 124] width 137 height 10
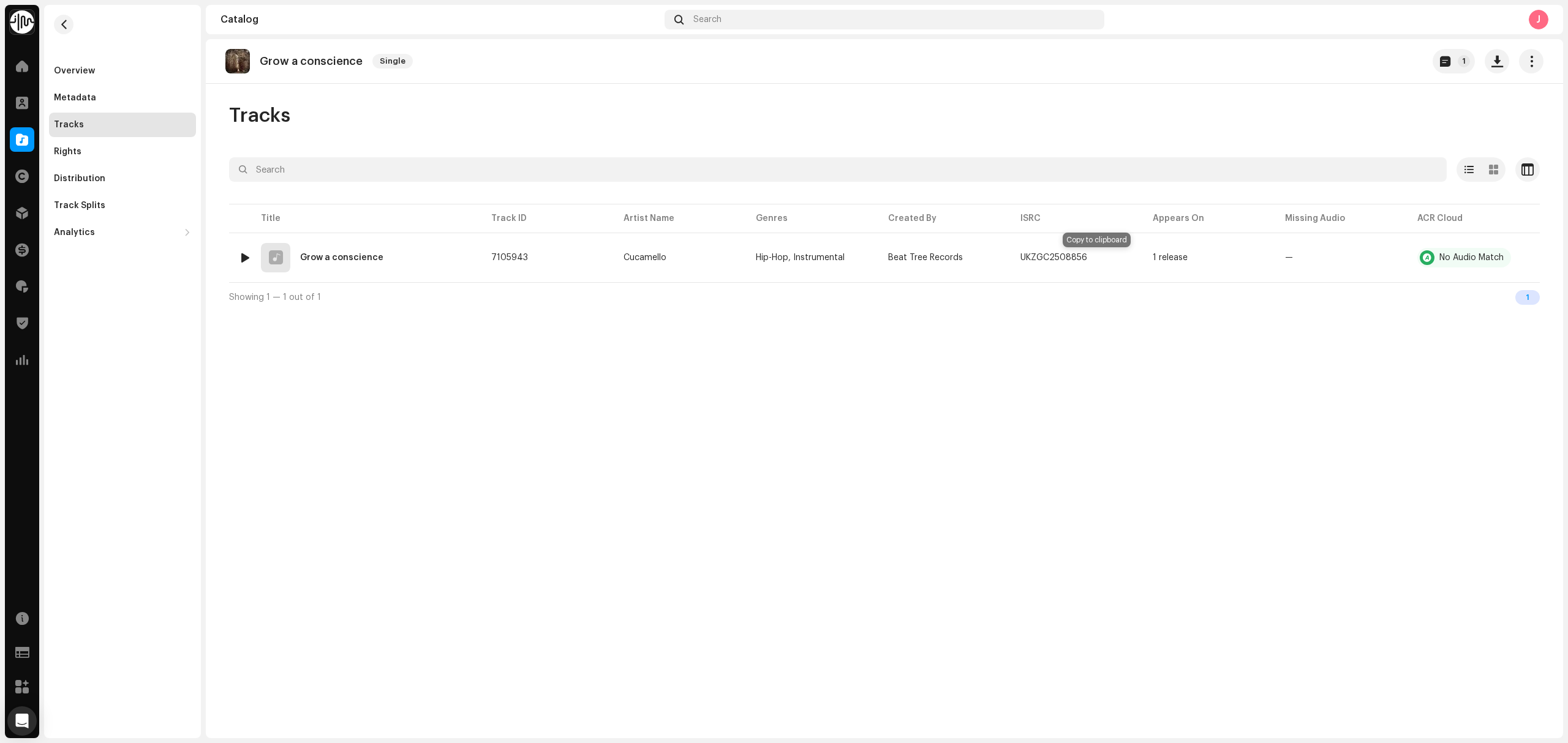
drag, startPoint x: 1096, startPoint y: 262, endPoint x: 1170, endPoint y: 288, distance: 78.4
click at [1096, 262] on span "button" at bounding box center [1099, 257] width 7 height 10
click at [244, 257] on div at bounding box center [245, 257] width 9 height 10
click at [530, 716] on div "00:02 01:38" at bounding box center [936, 713] width 1096 height 10
click at [535, 714] on p-slider at bounding box center [936, 713] width 1023 height 3
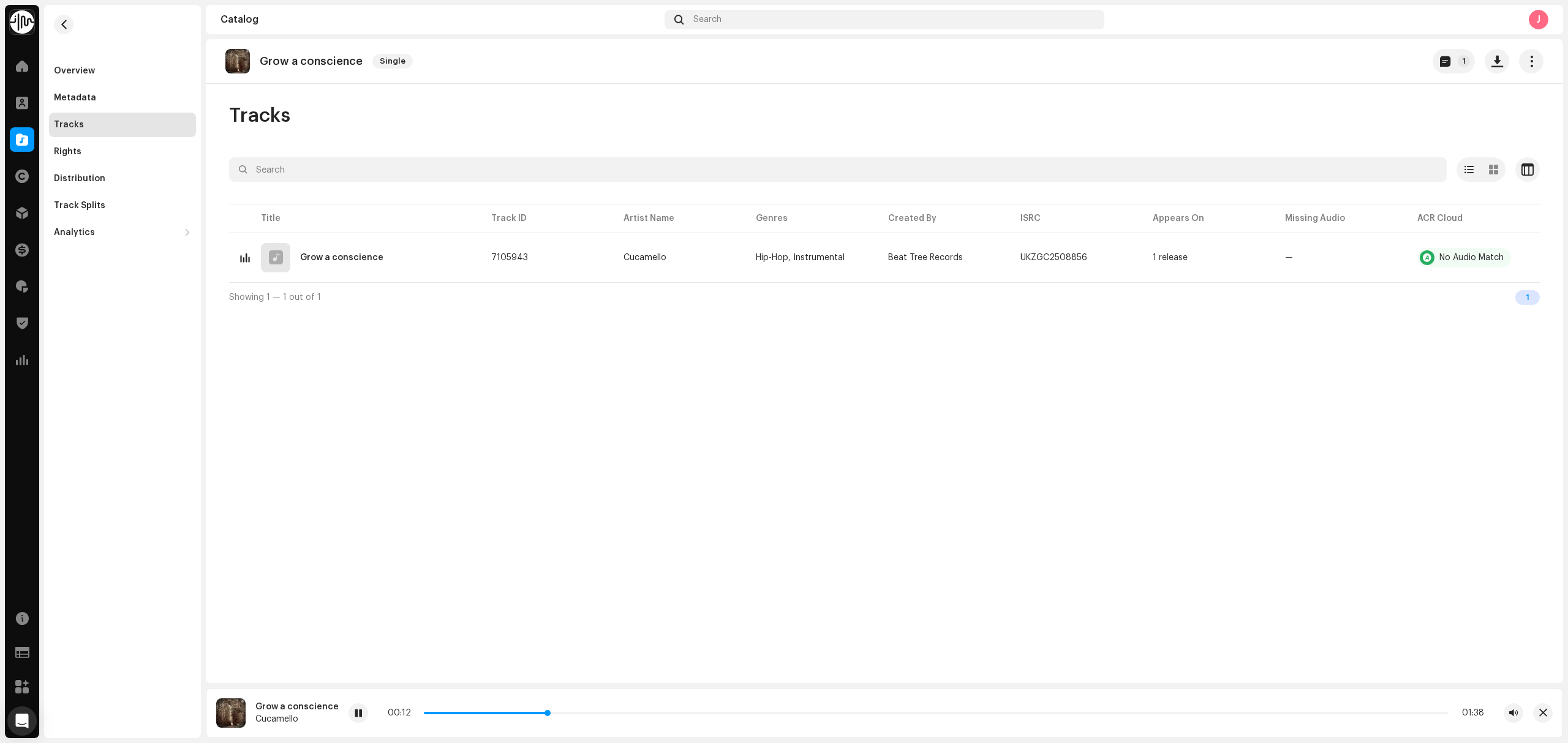
click at [614, 714] on p-slider at bounding box center [936, 713] width 1023 height 3
click at [316, 79] on div "Grow a conscience Single 1" at bounding box center [884, 61] width 1357 height 44
click at [324, 62] on p "Grow a conscience" at bounding box center [311, 61] width 103 height 12
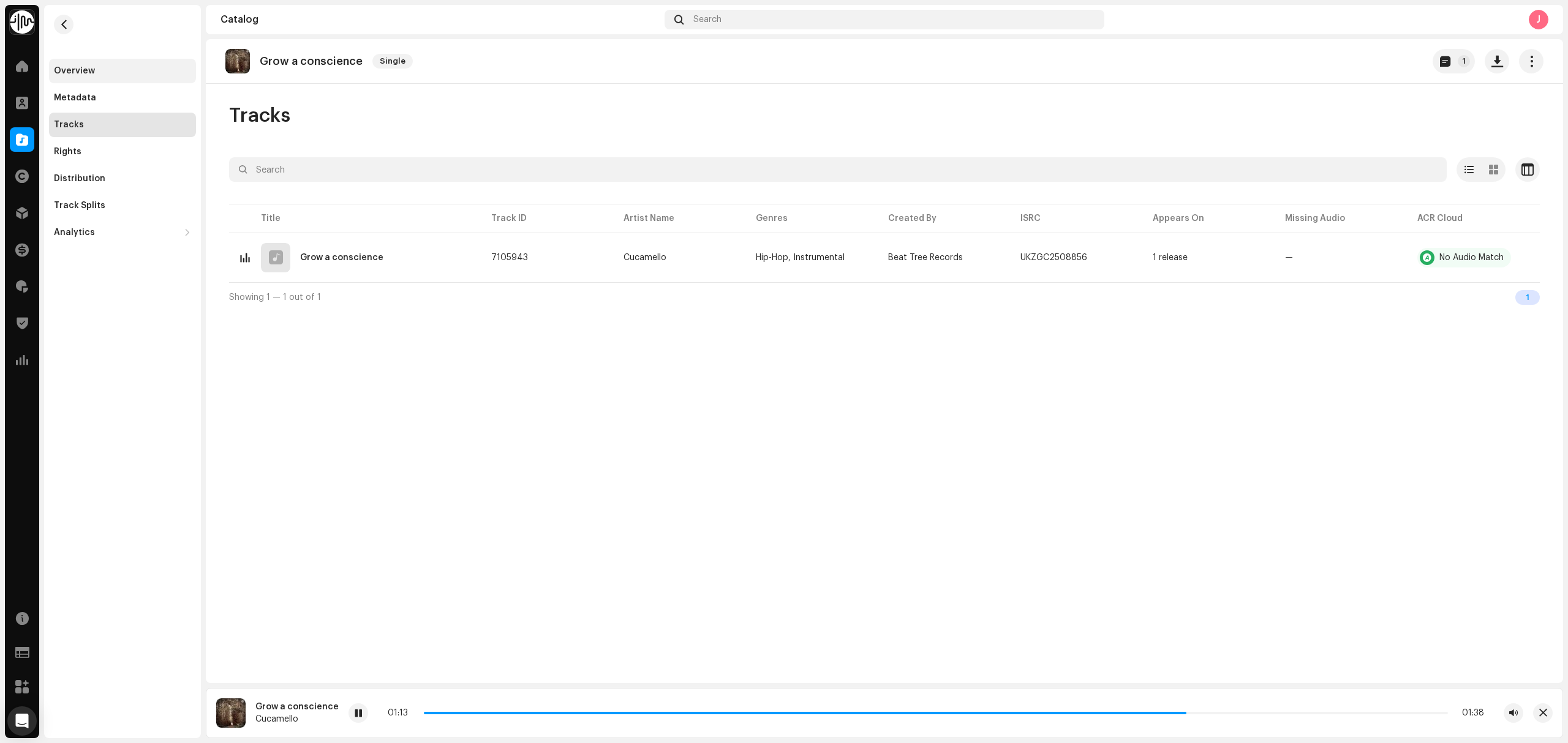
click at [54, 70] on div "Overview" at bounding box center [74, 71] width 41 height 10
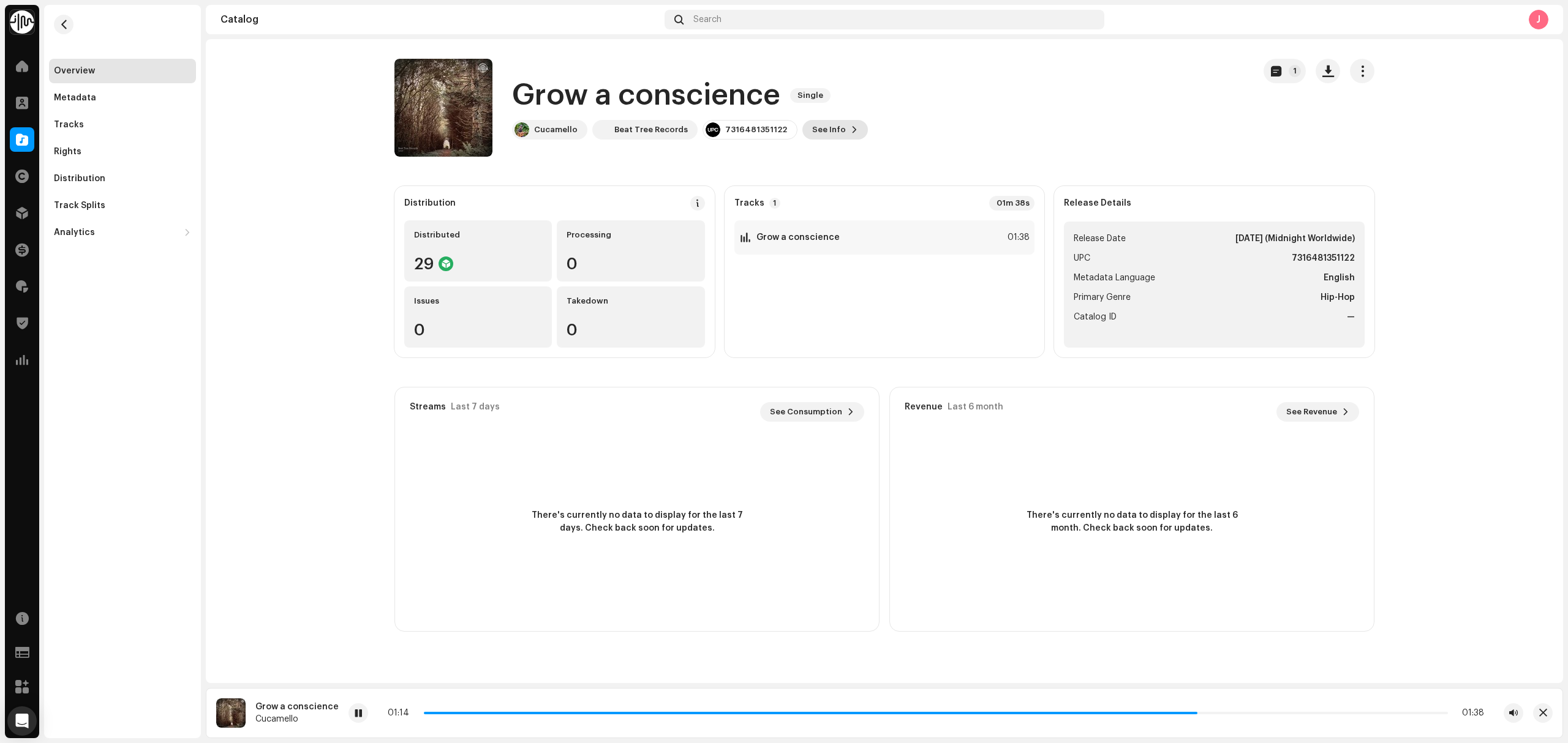
click at [851, 128] on span at bounding box center [854, 129] width 7 height 10
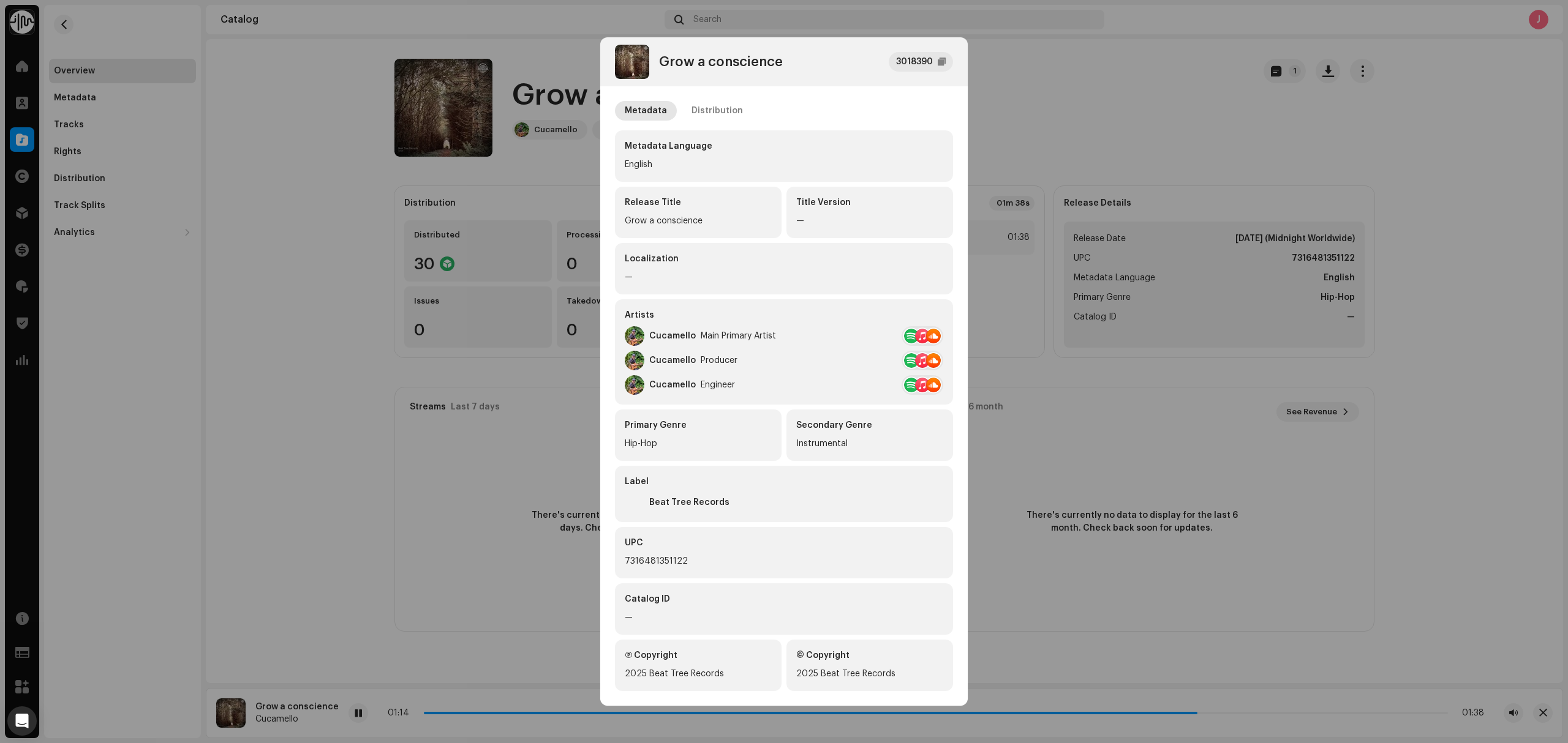
click at [699, 98] on div "Metadata Distribution Metadata Language English Release Title Grow a conscience…" at bounding box center [784, 388] width 367 height 606
click at [709, 108] on div "Distribution" at bounding box center [717, 111] width 51 height 20
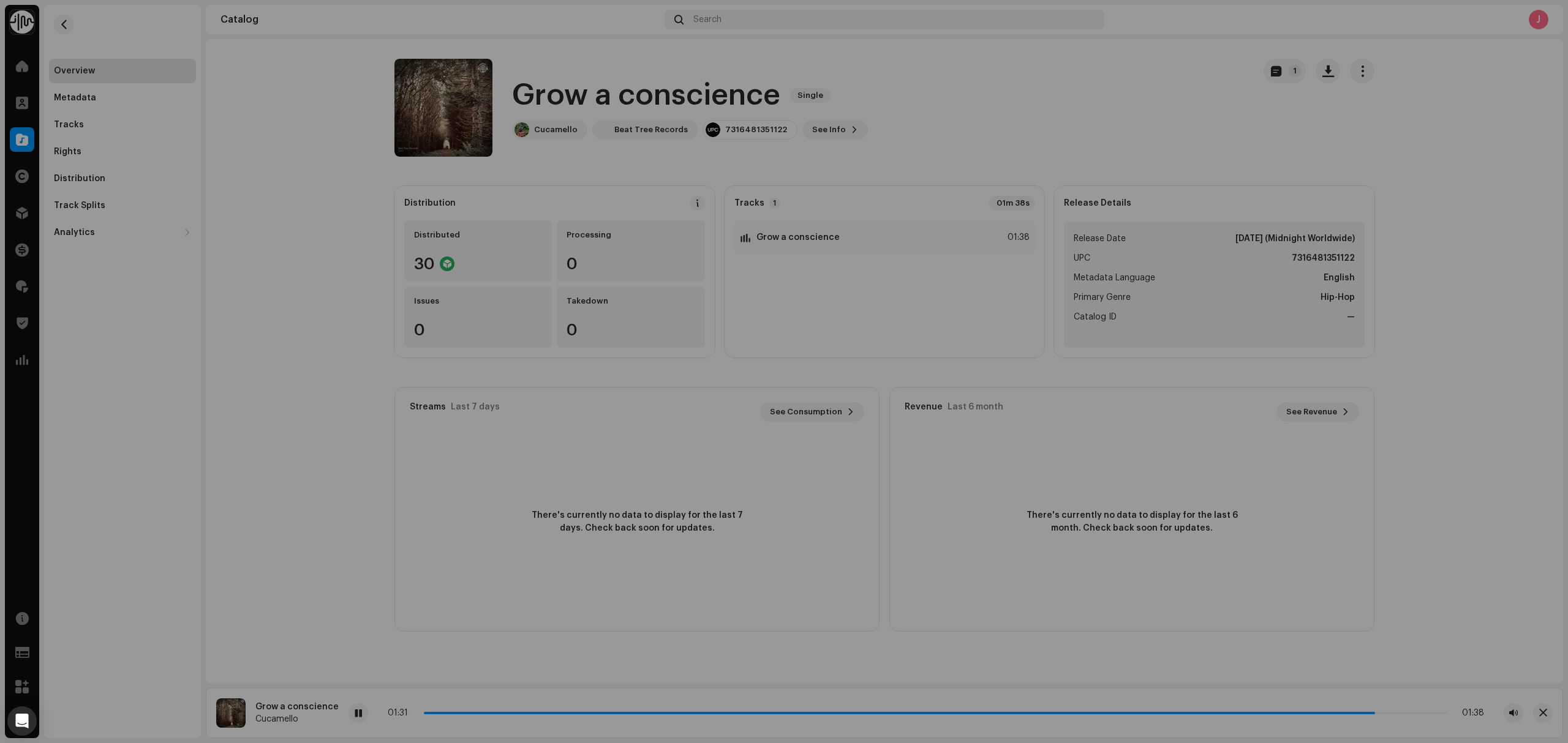
click at [79, 82] on div "Grow a conscience 3018390 Metadata Distribution Release Date Oct 17, 2025 (Midn…" at bounding box center [784, 372] width 1568 height 743
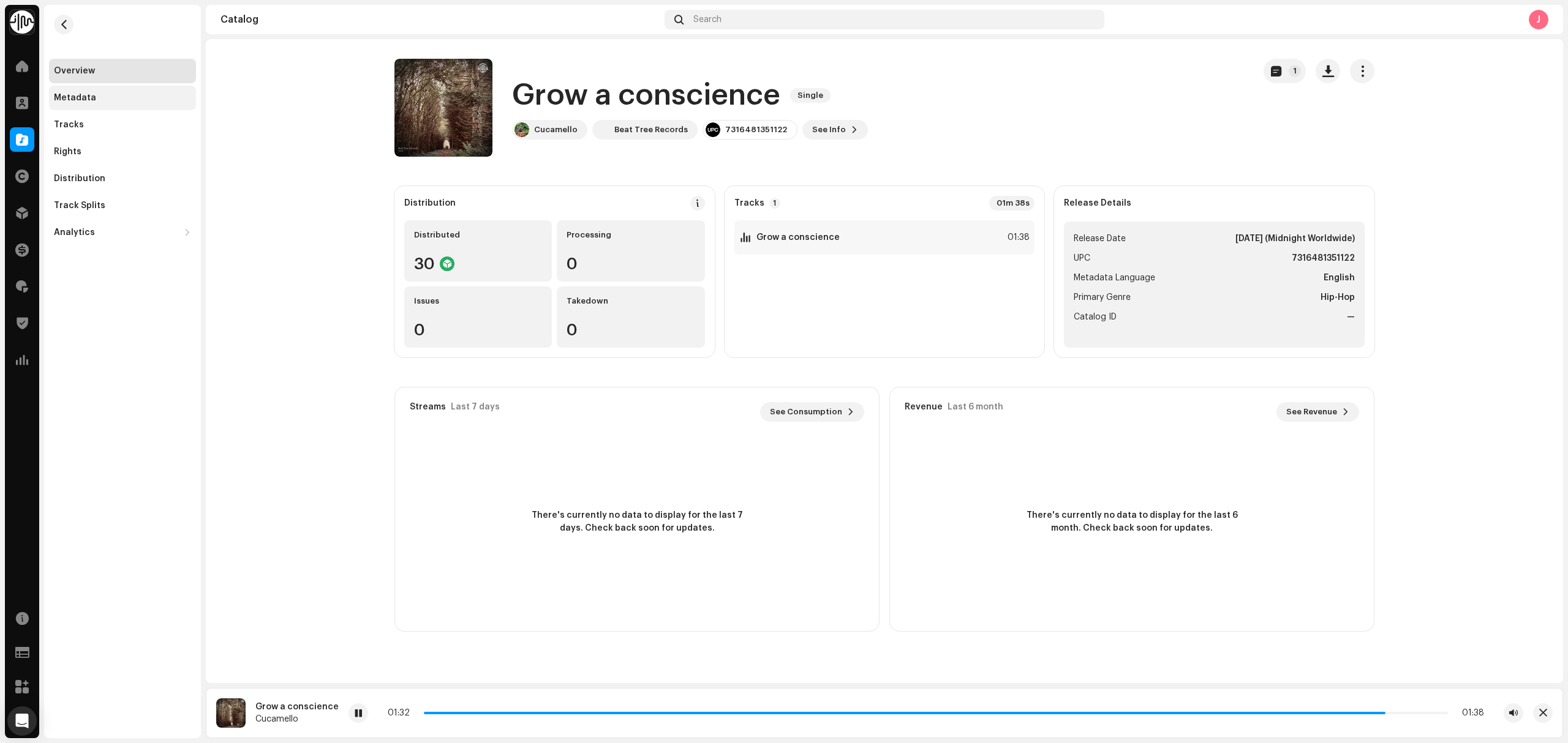
click at [82, 89] on div "Metadata" at bounding box center [122, 98] width 147 height 25
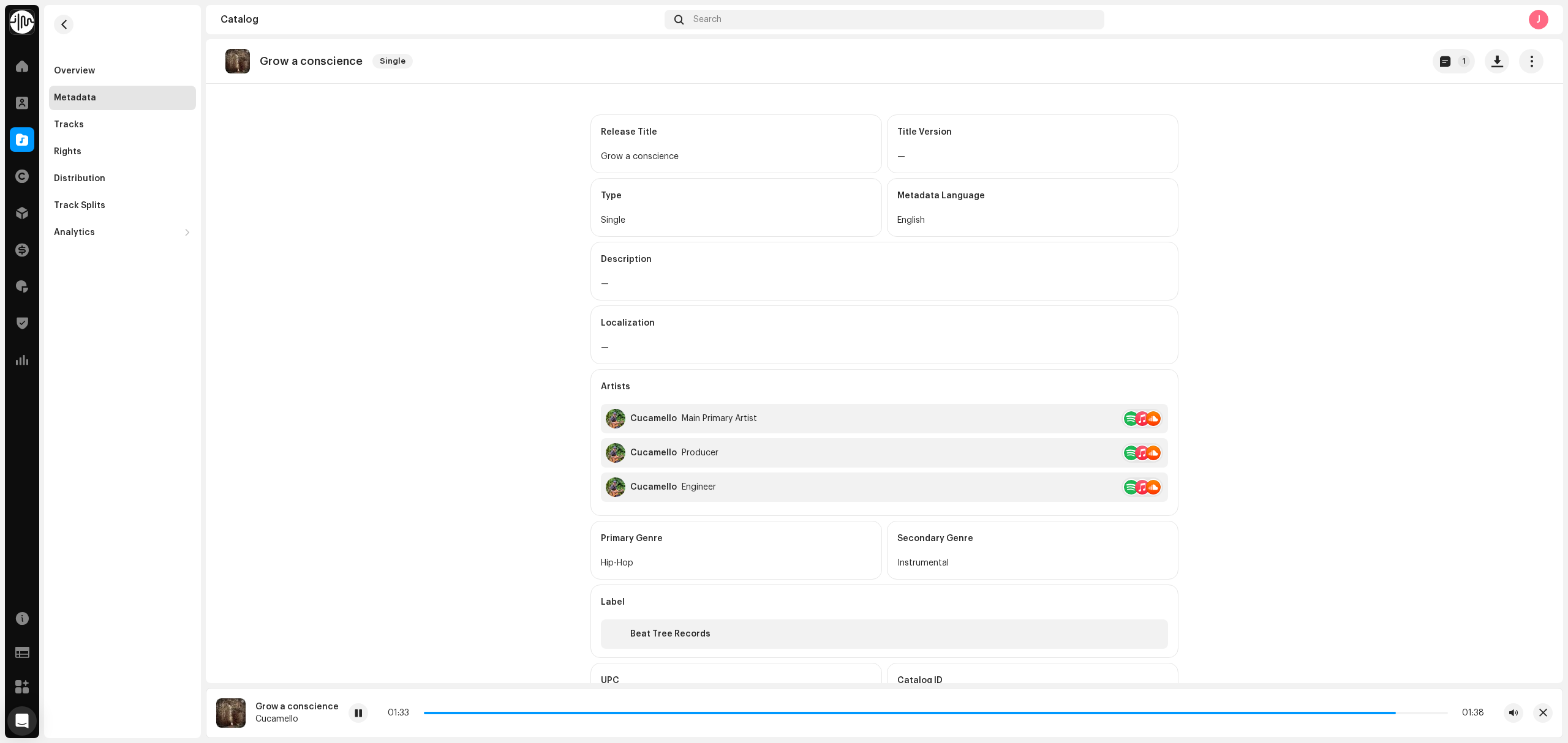
scroll to position [82, 0]
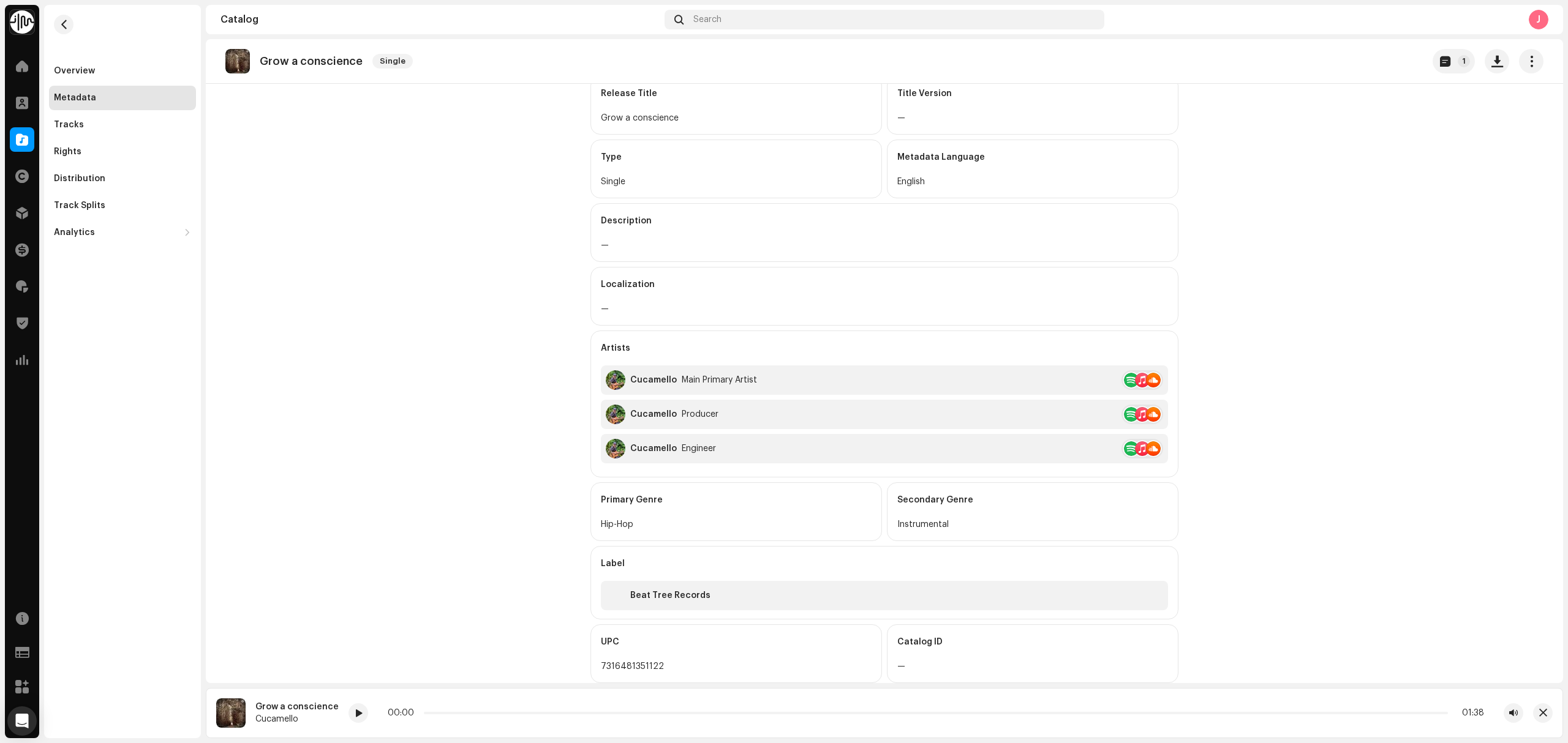
click at [333, 248] on catalog-releases-details-metadata "Grow a conscience Single 1 Metadata Release Title Grow a conscience Title Versi…" at bounding box center [884, 366] width 1357 height 818
click at [31, 137] on div at bounding box center [22, 140] width 25 height 25
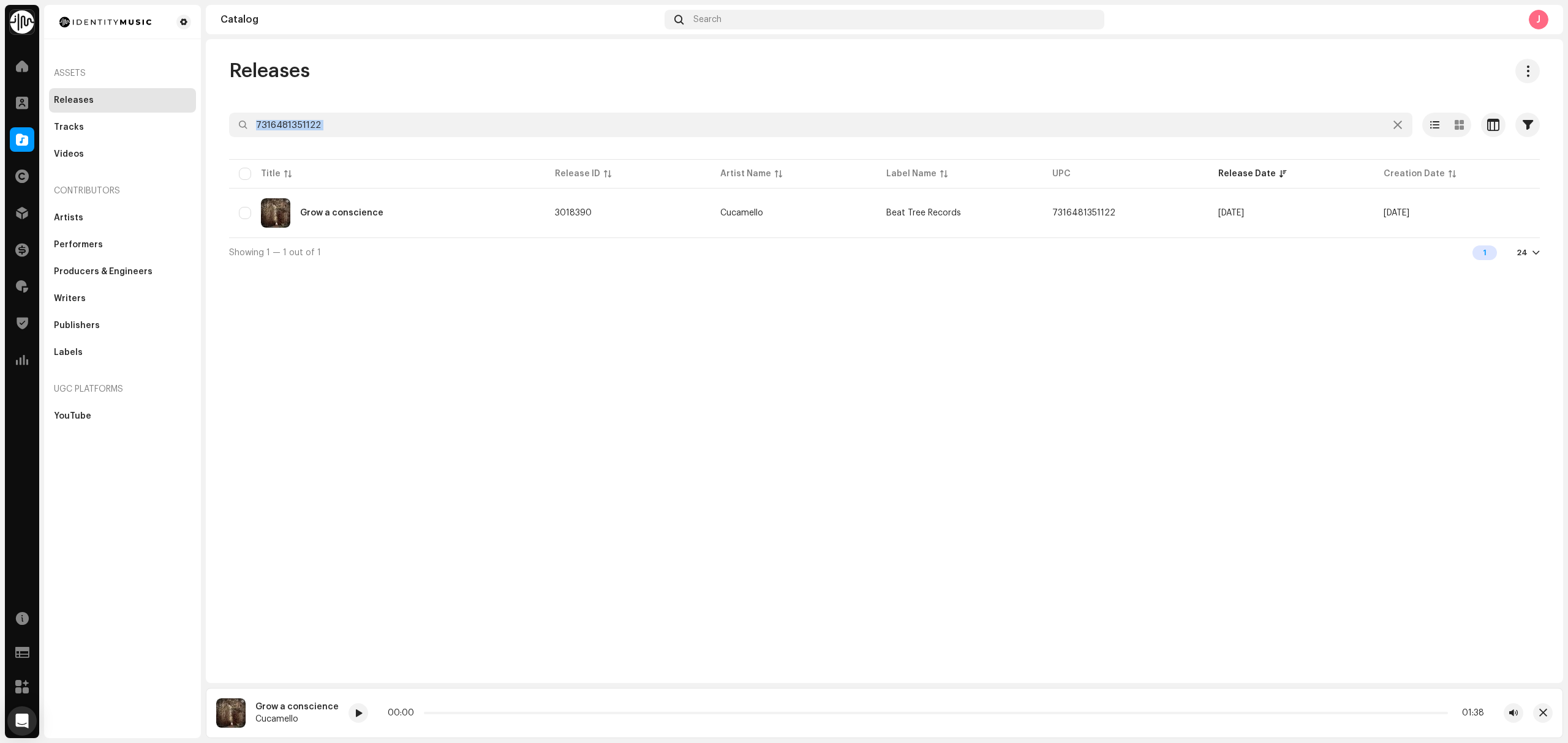
drag, startPoint x: 338, startPoint y: 128, endPoint x: 206, endPoint y: 121, distance: 132.2
click at [229, 121] on re-o-filter-bar "7316481351122 Selected 0 Select all 1 Options Filters Distribution status Never…" at bounding box center [884, 135] width 1311 height 44
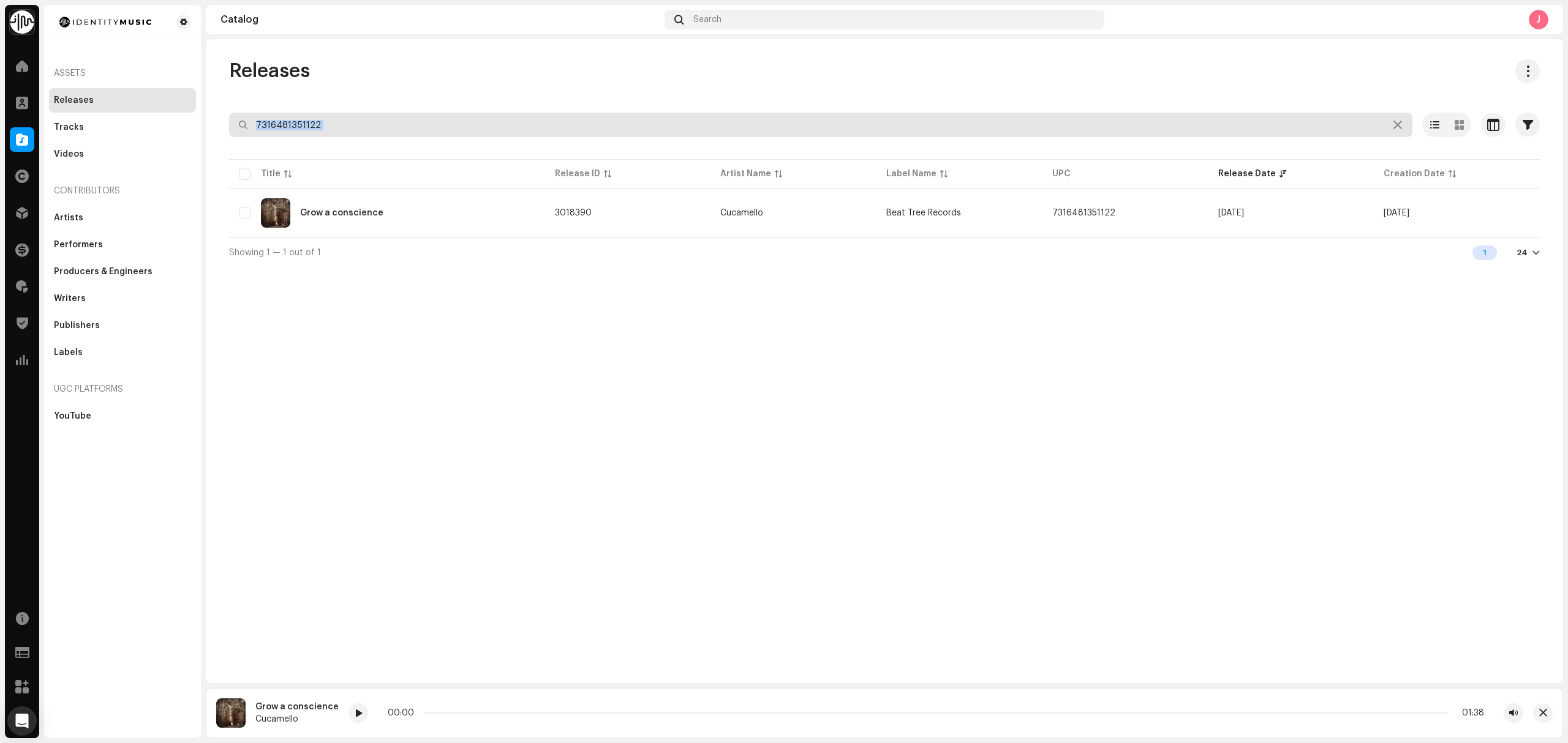
click at [350, 136] on input "7316481351122" at bounding box center [820, 125] width 1183 height 25
click at [349, 134] on input "7316481351122" at bounding box center [820, 125] width 1183 height 25
paste input "368"
type input "7316481351368"
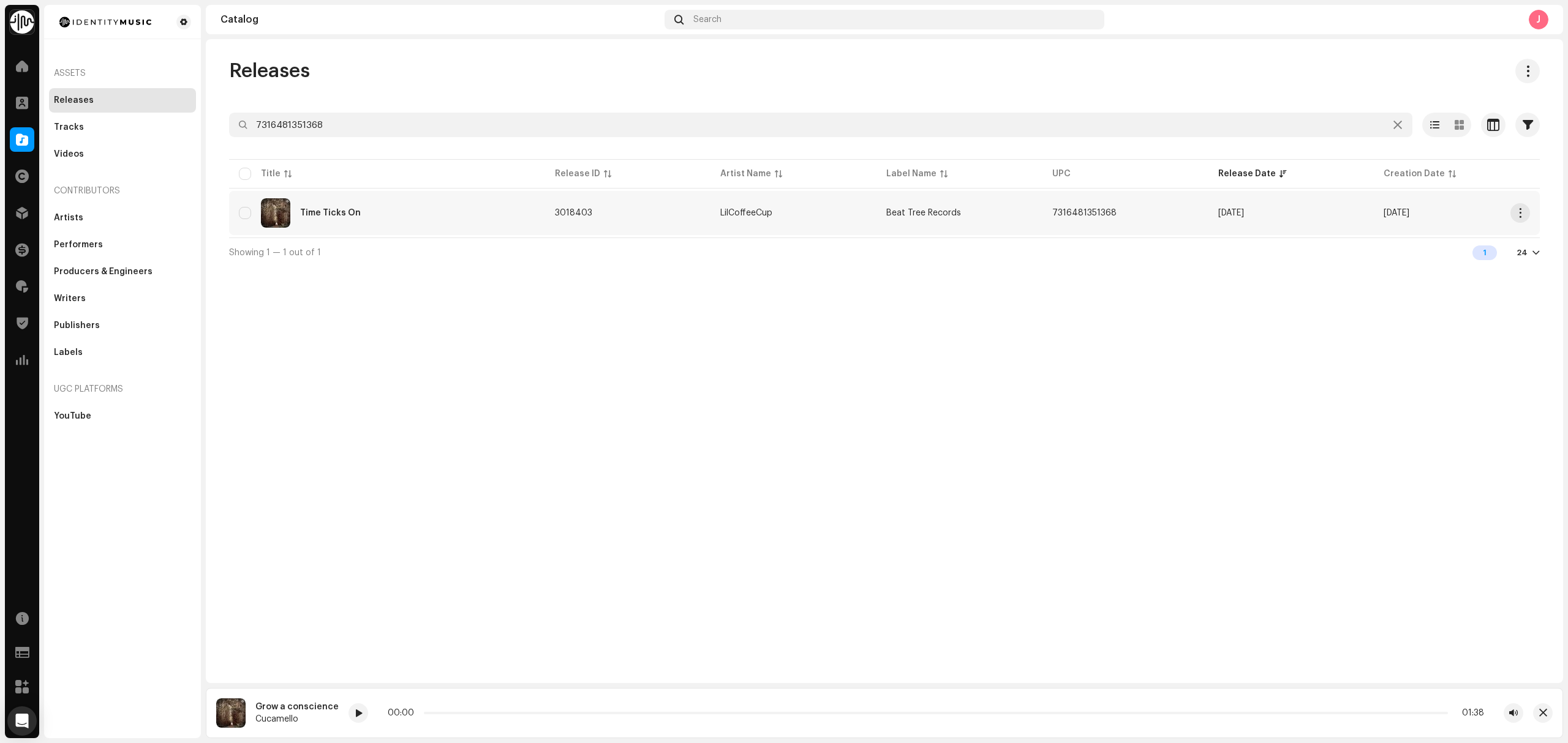
click at [481, 211] on div "Time Ticks On" at bounding box center [387, 213] width 296 height 29
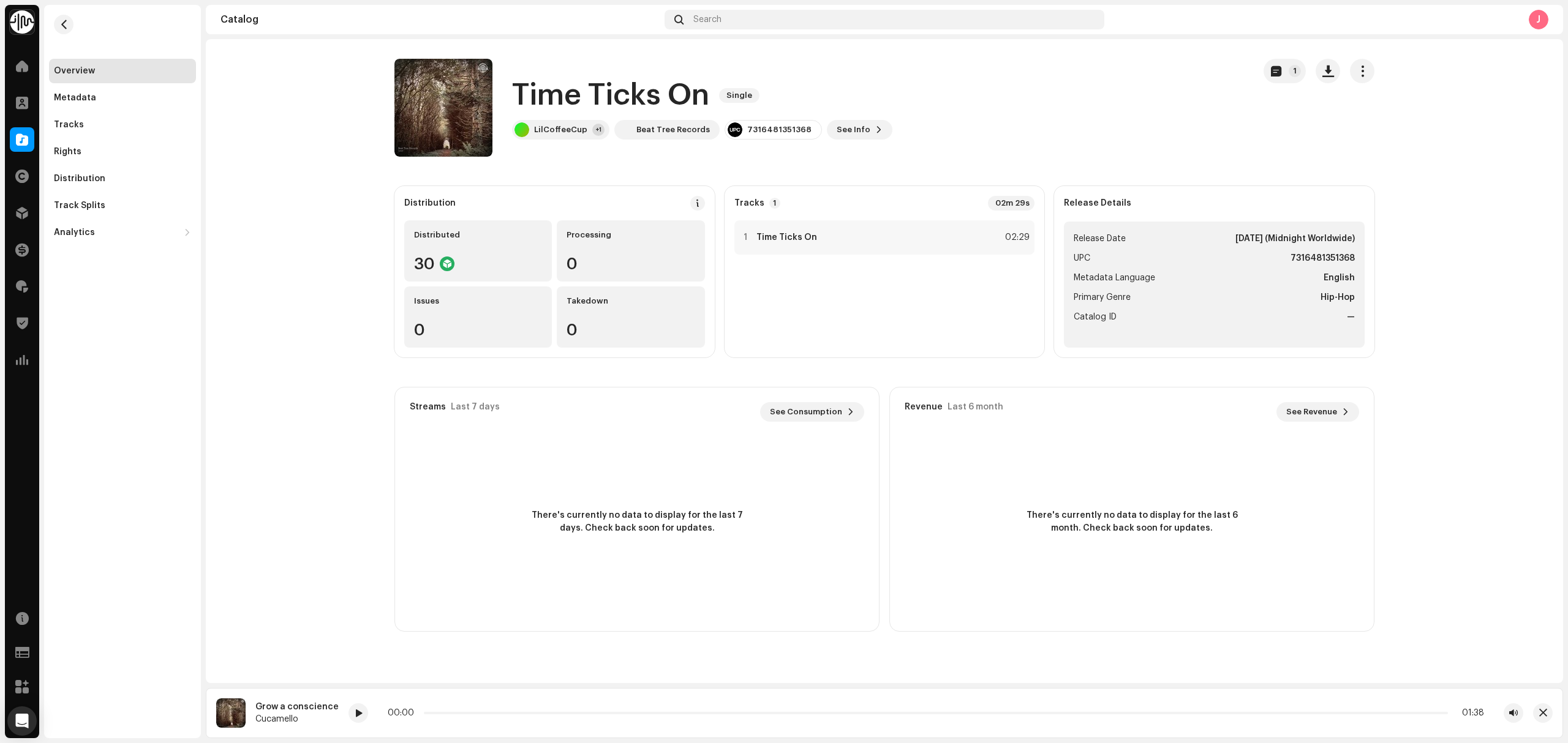
click at [283, 248] on catalog-releases-details-overview "Time Ticks On Single 1 Time Ticks On Single LilCoffeeCup +1 Beat Tree Records 7…" at bounding box center [884, 345] width 1357 height 612
click at [22, 139] on span at bounding box center [22, 139] width 12 height 10
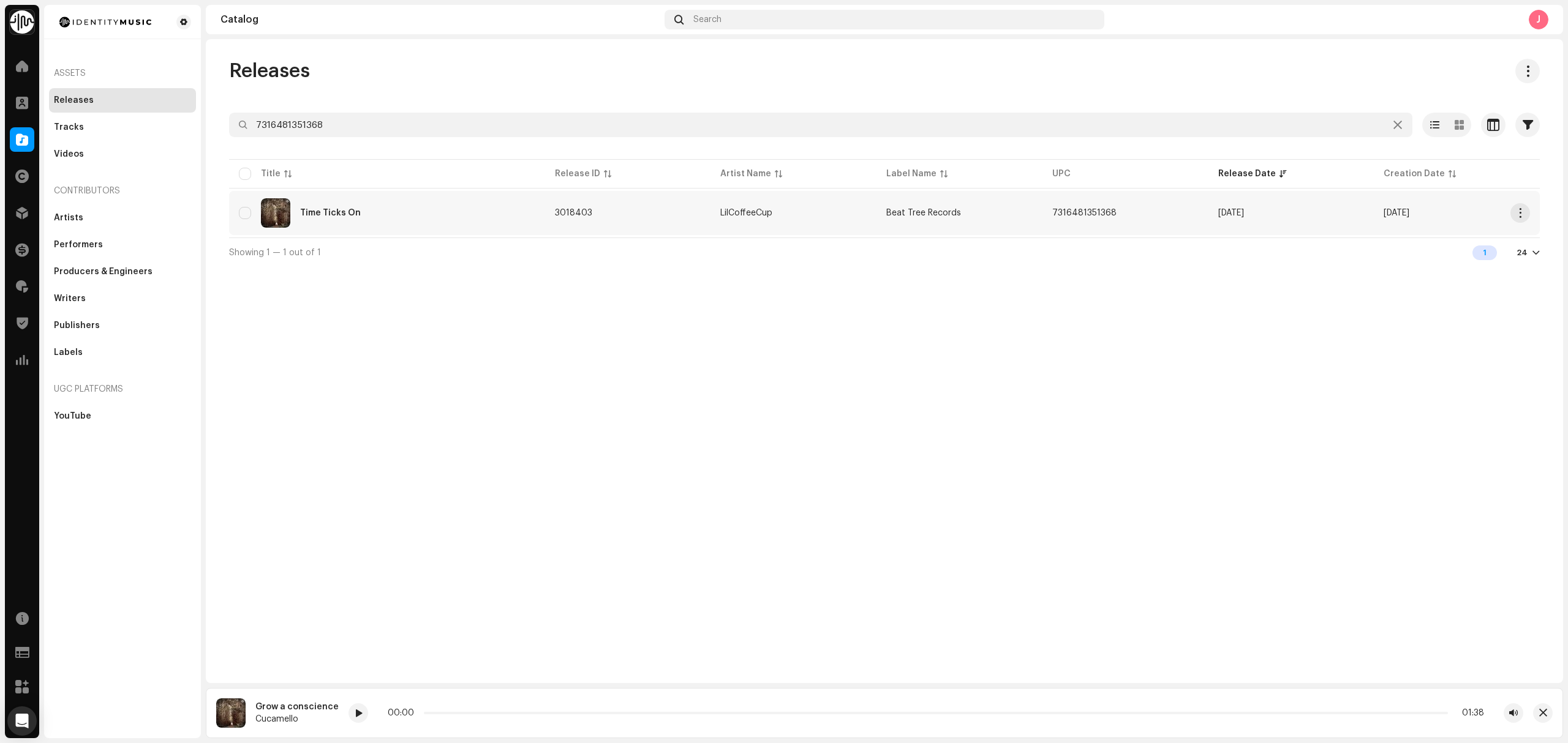
click at [401, 195] on td "Time Ticks On" at bounding box center [387, 213] width 316 height 44
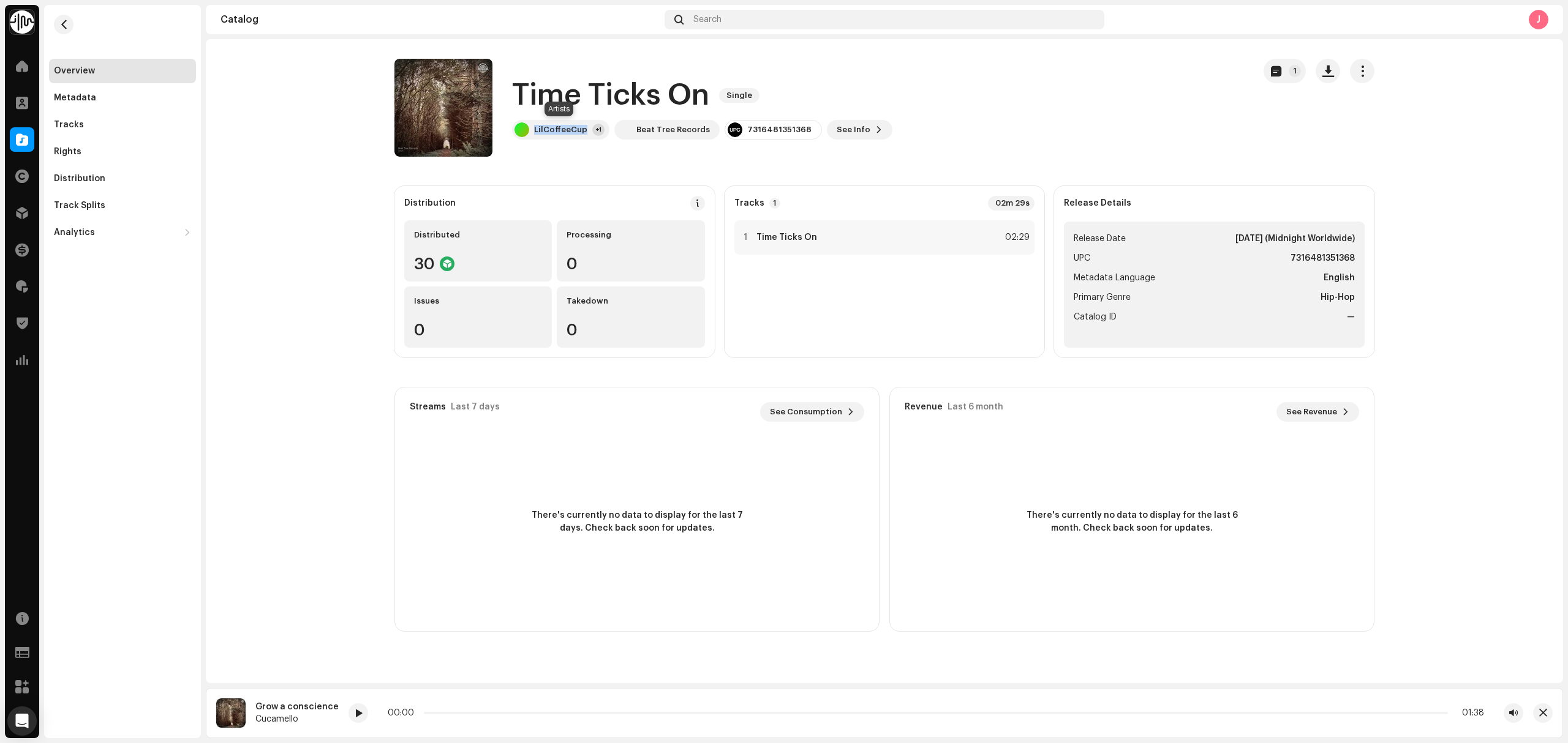
drag, startPoint x: 585, startPoint y: 140, endPoint x: 678, endPoint y: 83, distance: 109.1
click at [541, 139] on div "Time Ticks On Single LilCoffeeCup +1 Beat Tree Records 7316481351368 See Info 1" at bounding box center [819, 107] width 850 height 98
click at [600, 126] on div "+1" at bounding box center [599, 129] width 12 height 12
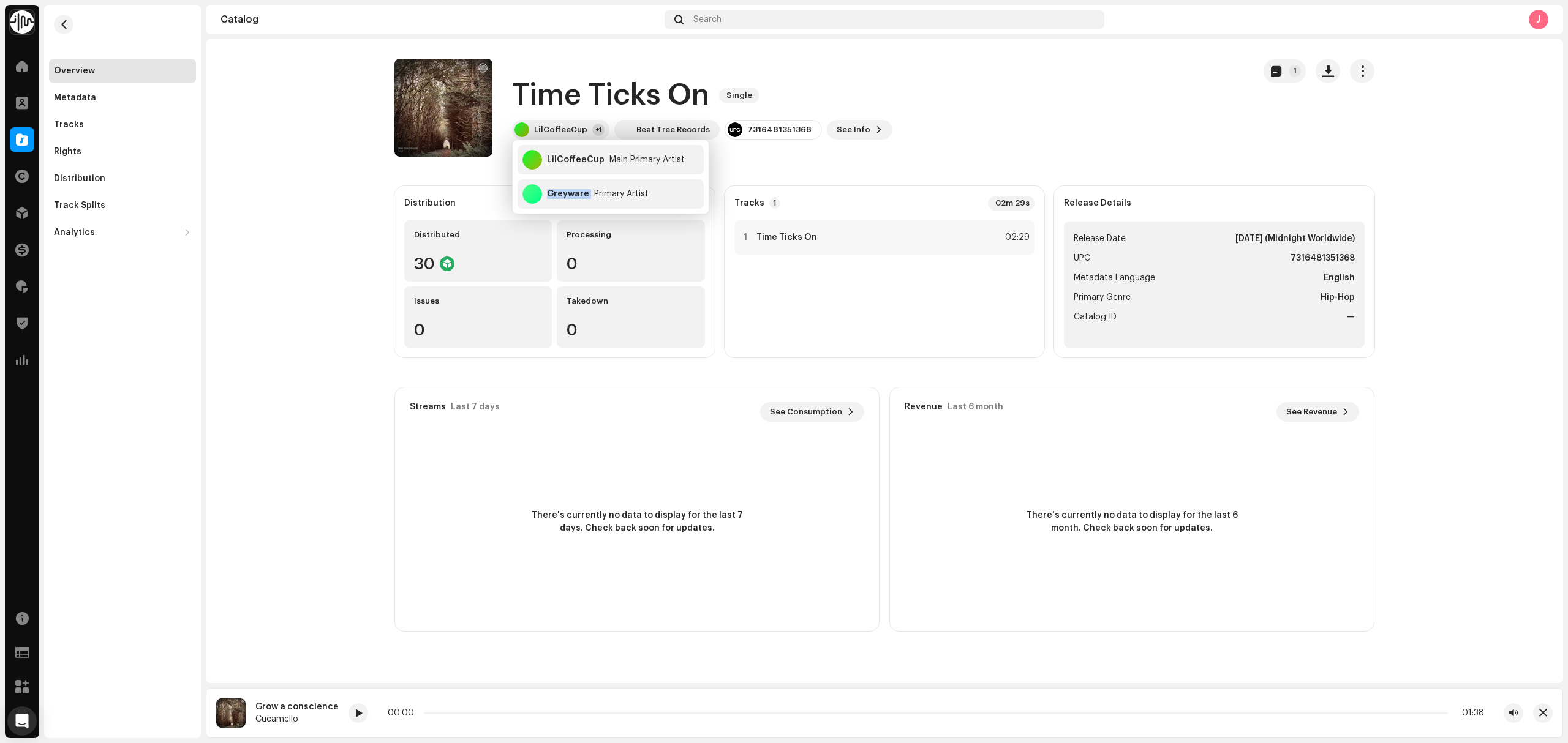
drag, startPoint x: 591, startPoint y: 201, endPoint x: 1043, endPoint y: 289, distance: 460.5
click at [620, 221] on body "Identity Music Home Clients Catalog Rights Distribution Finance Royalties Trust…" at bounding box center [784, 372] width 1568 height 743
click at [545, 91] on h1 "Time Ticks On" at bounding box center [610, 96] width 197 height 39
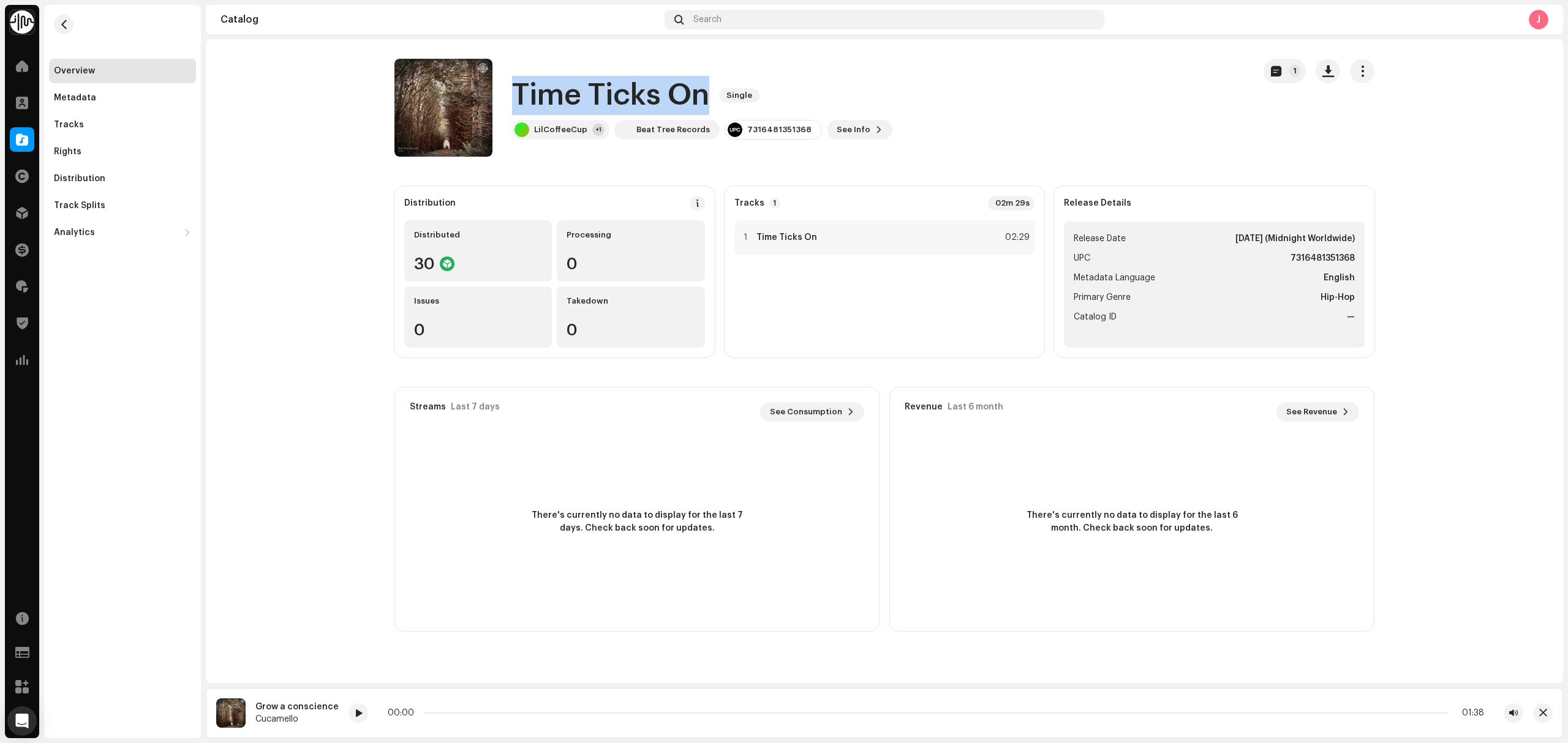
click at [545, 91] on h1 "Time Ticks On" at bounding box center [610, 96] width 197 height 39
click at [769, 129] on div "7316481351368" at bounding box center [779, 129] width 64 height 10
click at [694, 128] on div "Beat Tree Records" at bounding box center [672, 129] width 74 height 10
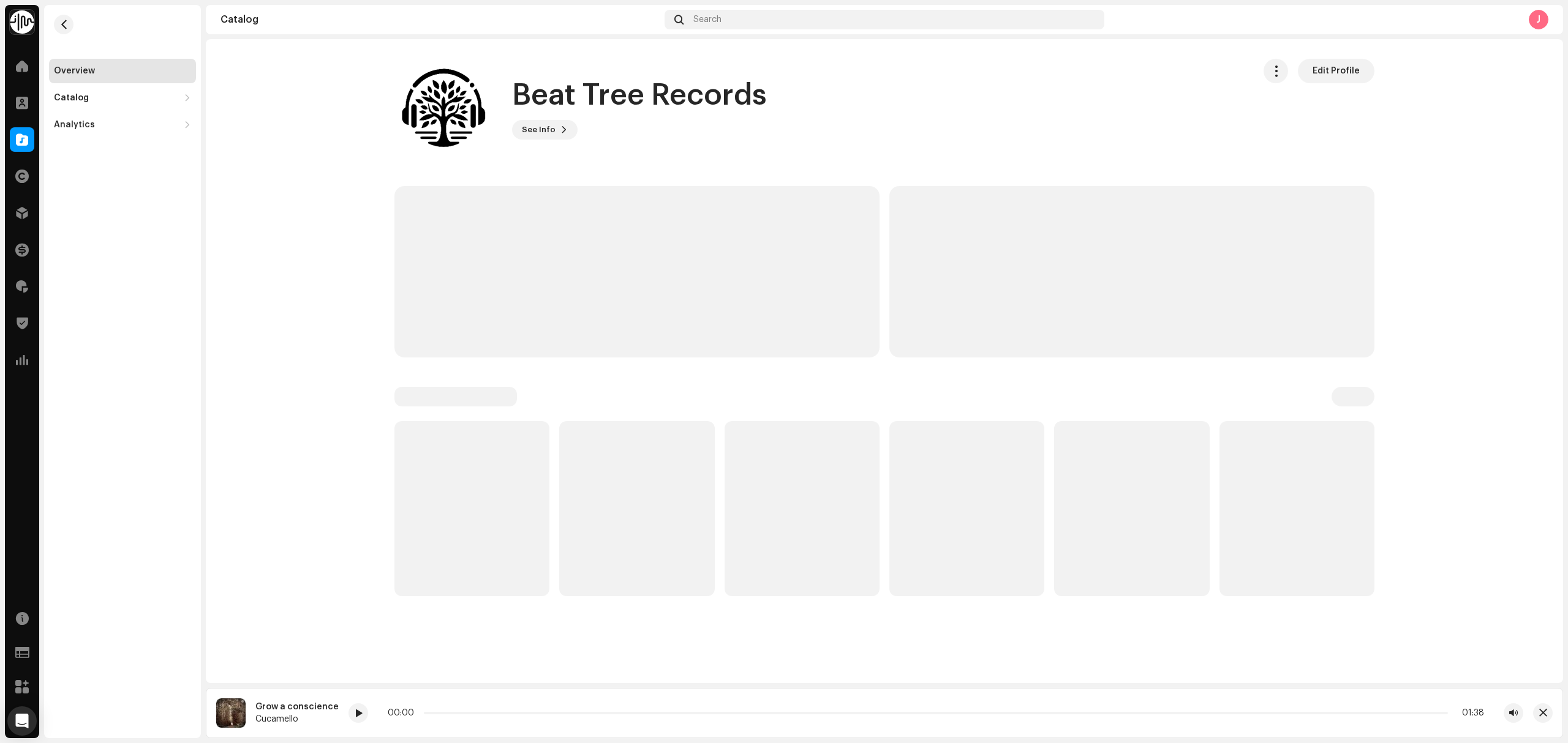
click at [694, 128] on div "See Info Edit Profile" at bounding box center [639, 129] width 255 height 20
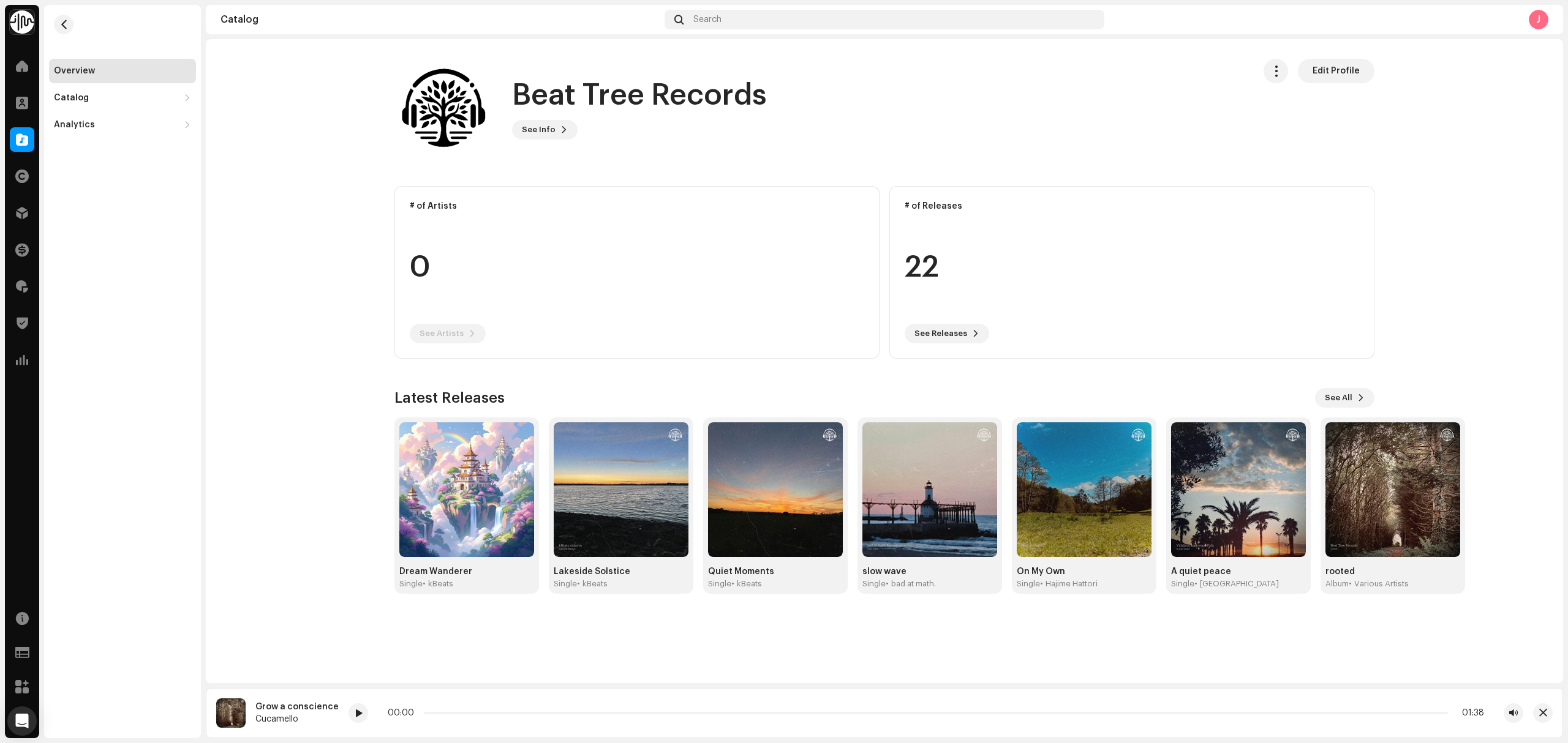
click at [567, 96] on h1 "Beat Tree Records" at bounding box center [639, 96] width 255 height 39
click at [60, 33] on button "button" at bounding box center [64, 25] width 20 height 20
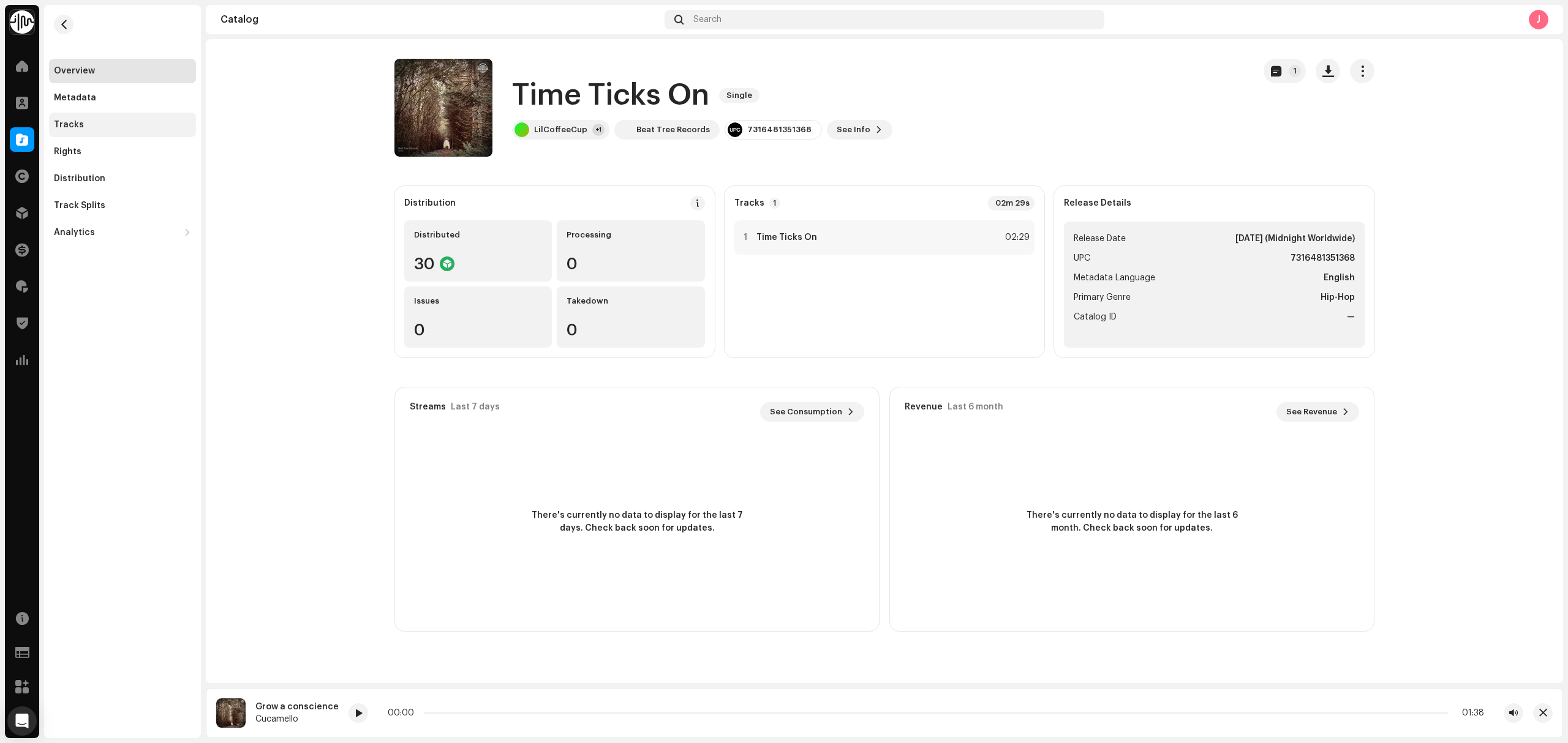
click at [115, 123] on div "Tracks" at bounding box center [122, 124] width 137 height 10
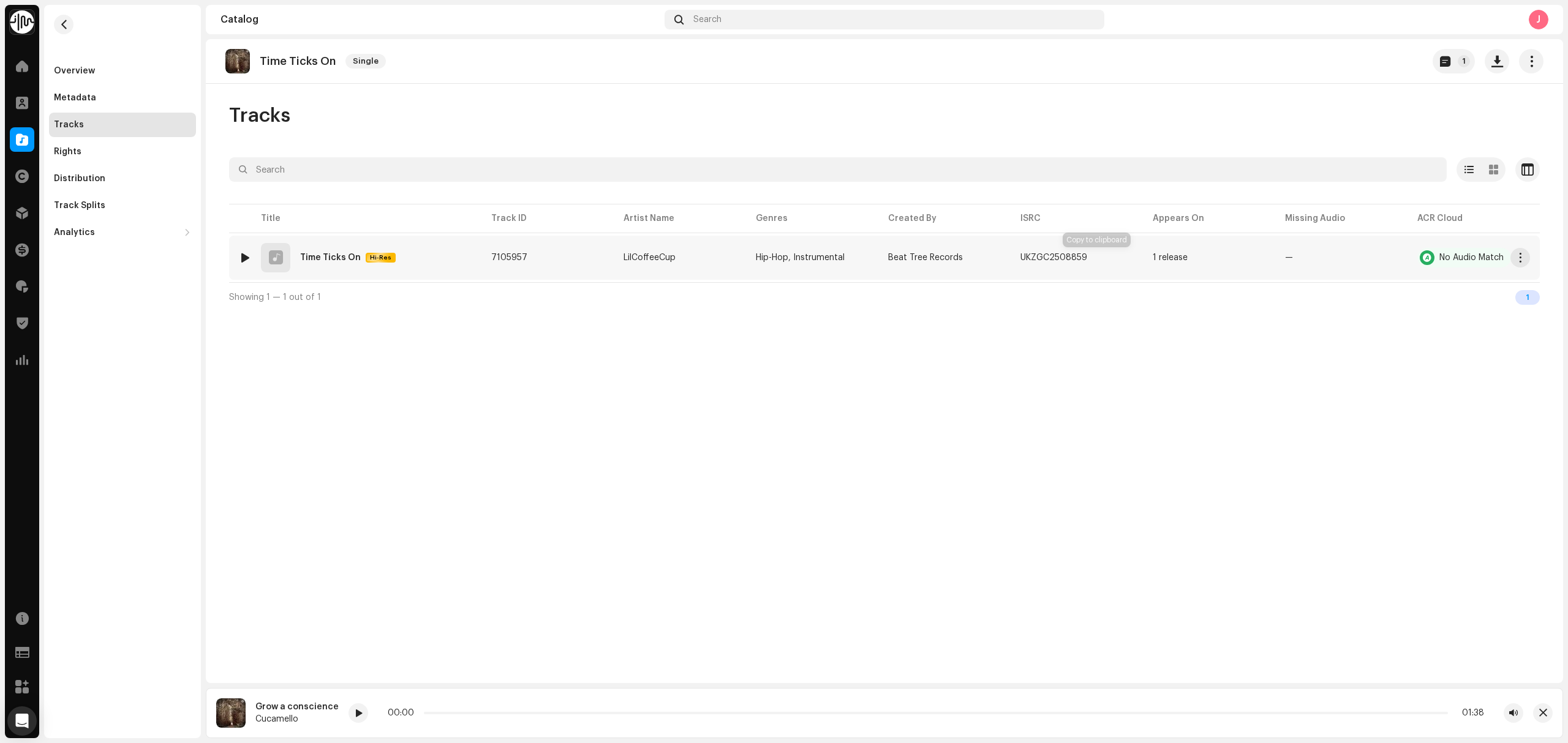
click at [1105, 265] on div "UKZGC2508859" at bounding box center [1076, 258] width 113 height 25
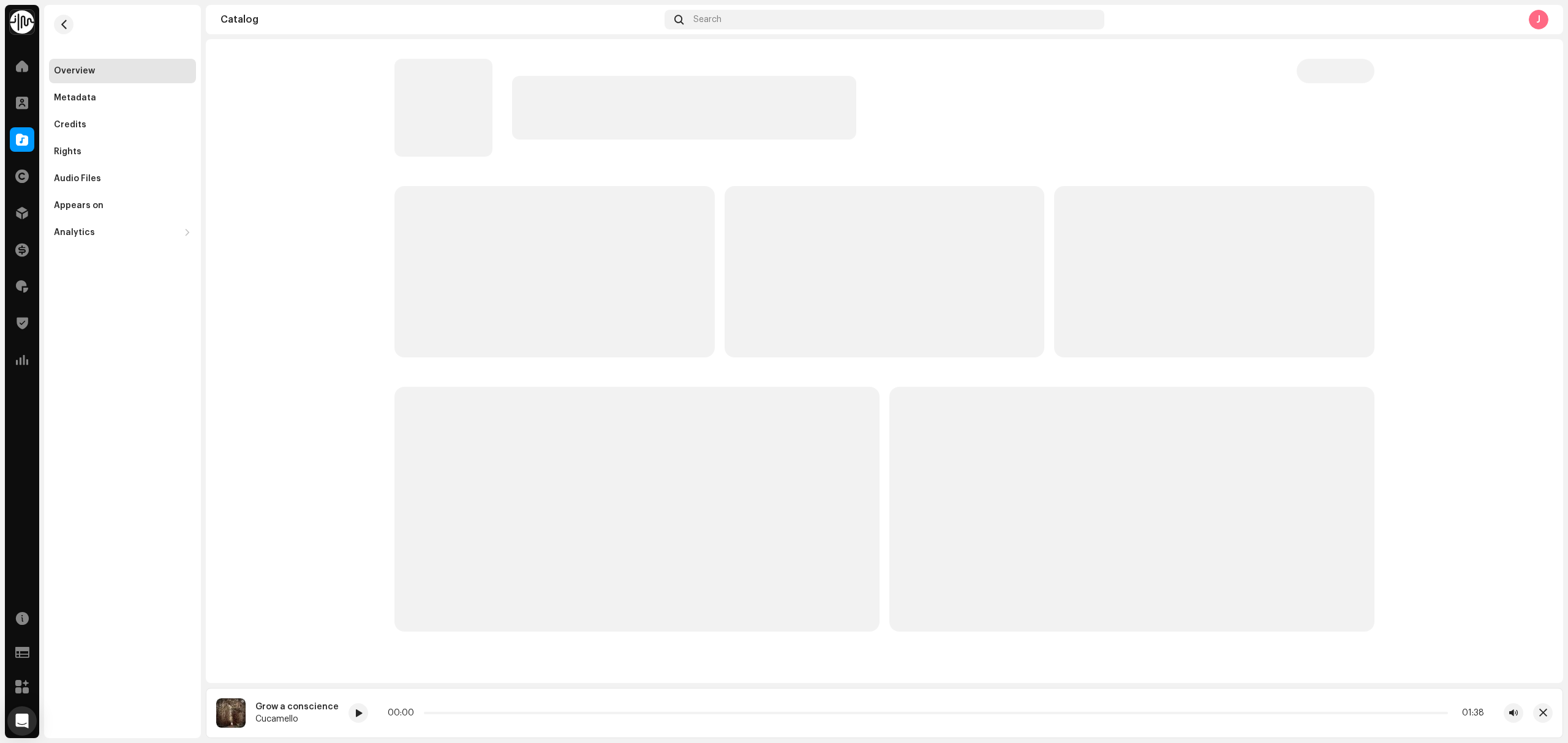
click at [62, 20] on span "button" at bounding box center [64, 24] width 9 height 10
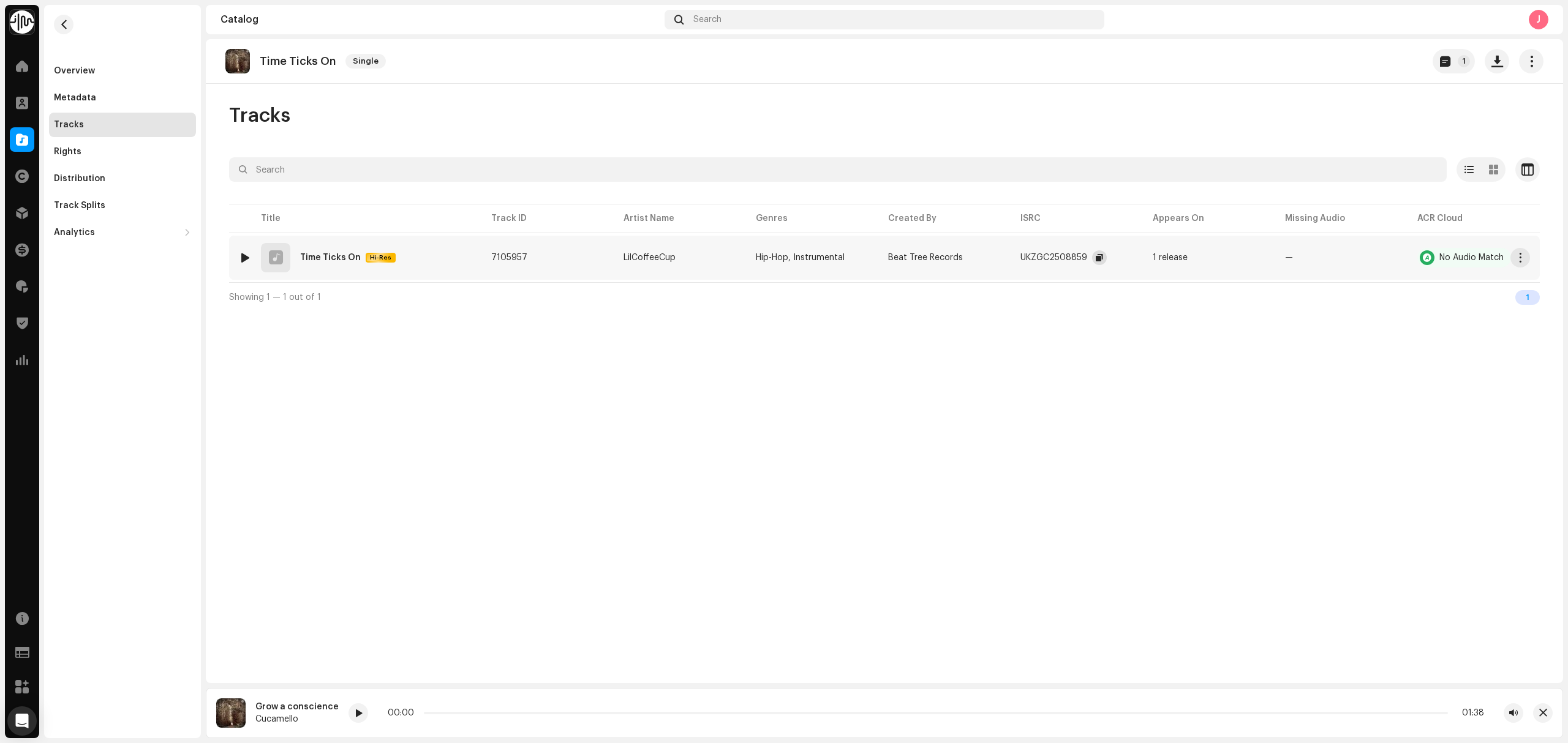
click at [1097, 258] on span "button" at bounding box center [1099, 257] width 7 height 10
click at [278, 60] on p "Time Ticks On" at bounding box center [298, 61] width 76 height 12
drag, startPoint x: 278, startPoint y: 60, endPoint x: 276, endPoint y: 66, distance: 6.3
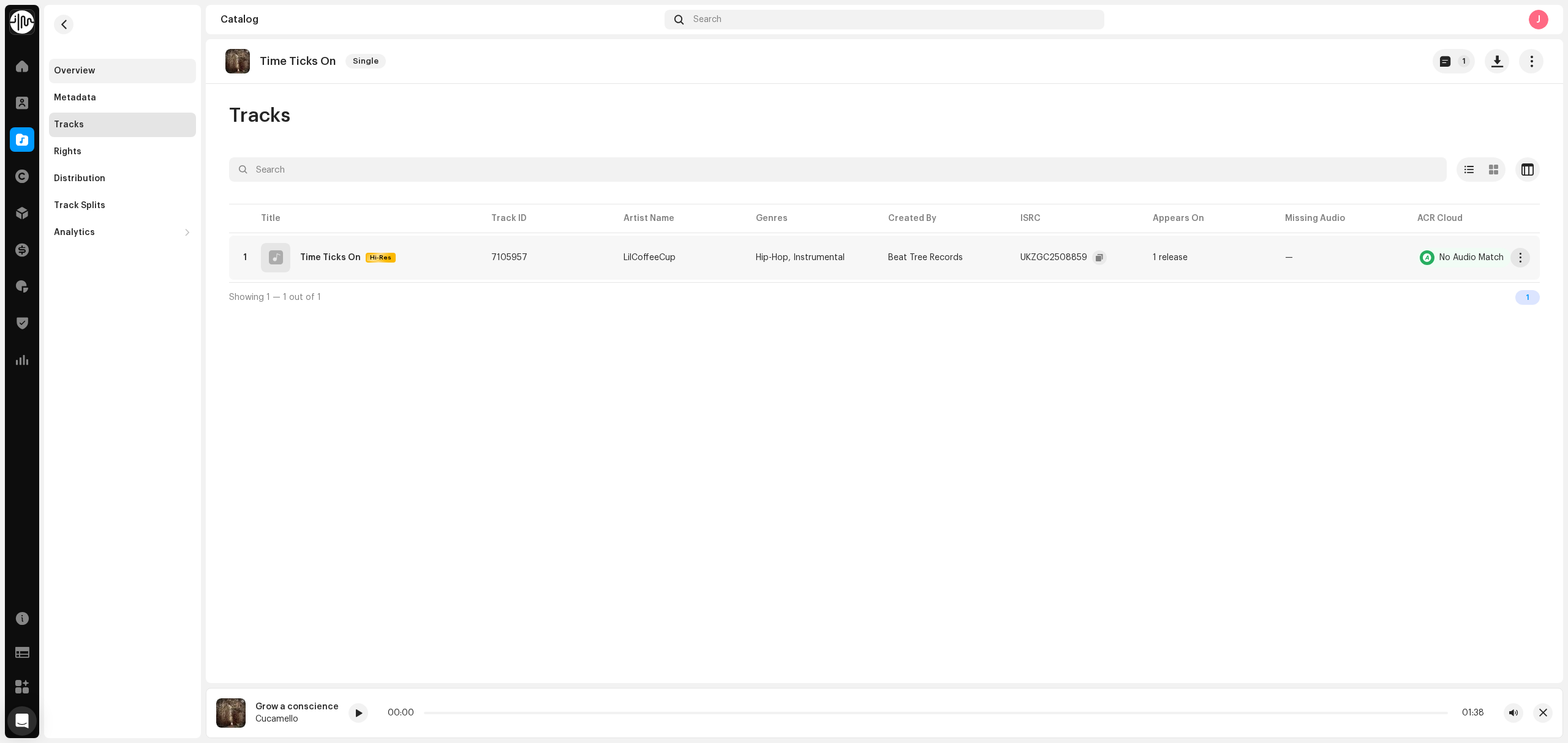
click at [77, 61] on div "Overview" at bounding box center [122, 71] width 147 height 25
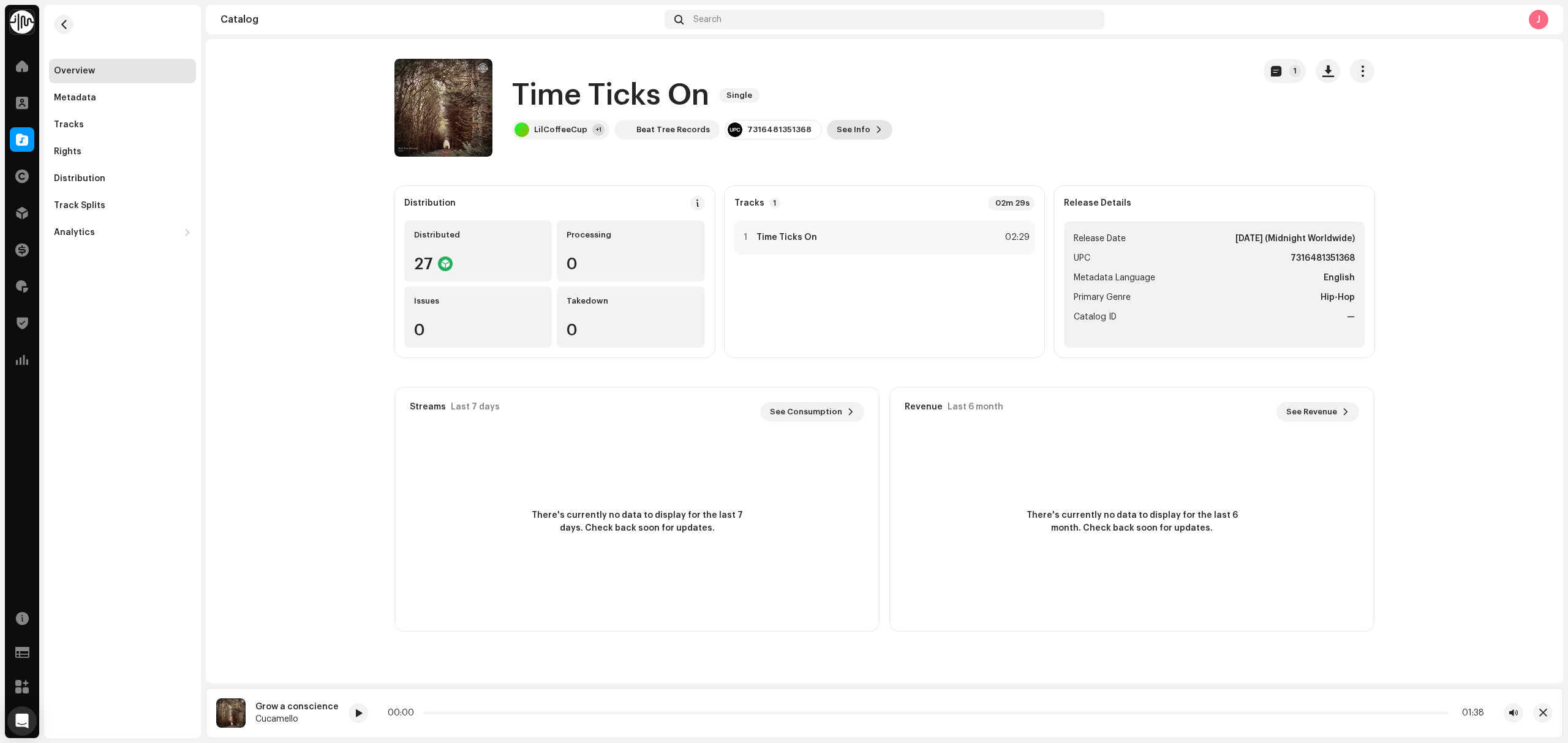
click at [840, 131] on span "See Info" at bounding box center [853, 130] width 34 height 25
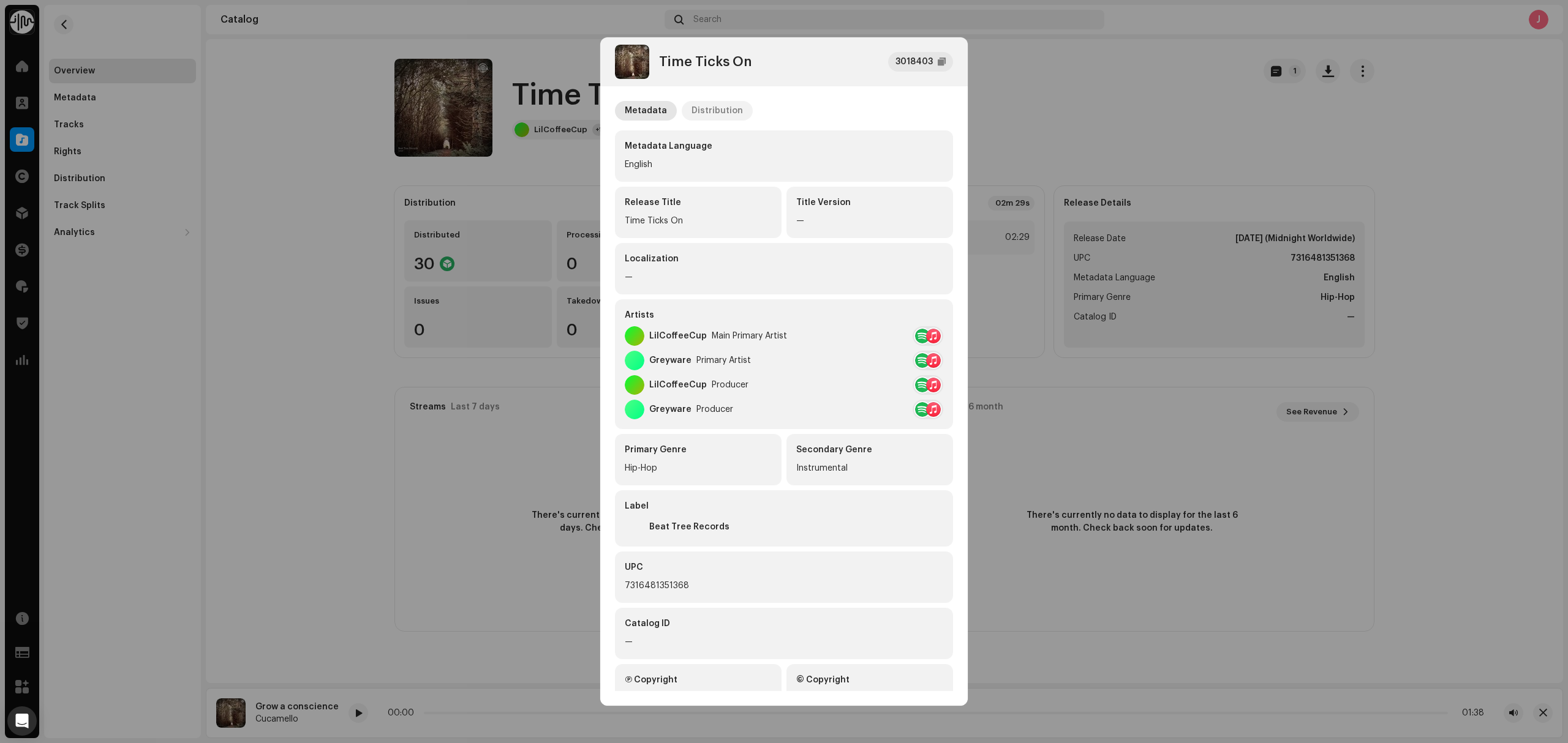
click at [723, 113] on div "Distribution" at bounding box center [717, 111] width 51 height 20
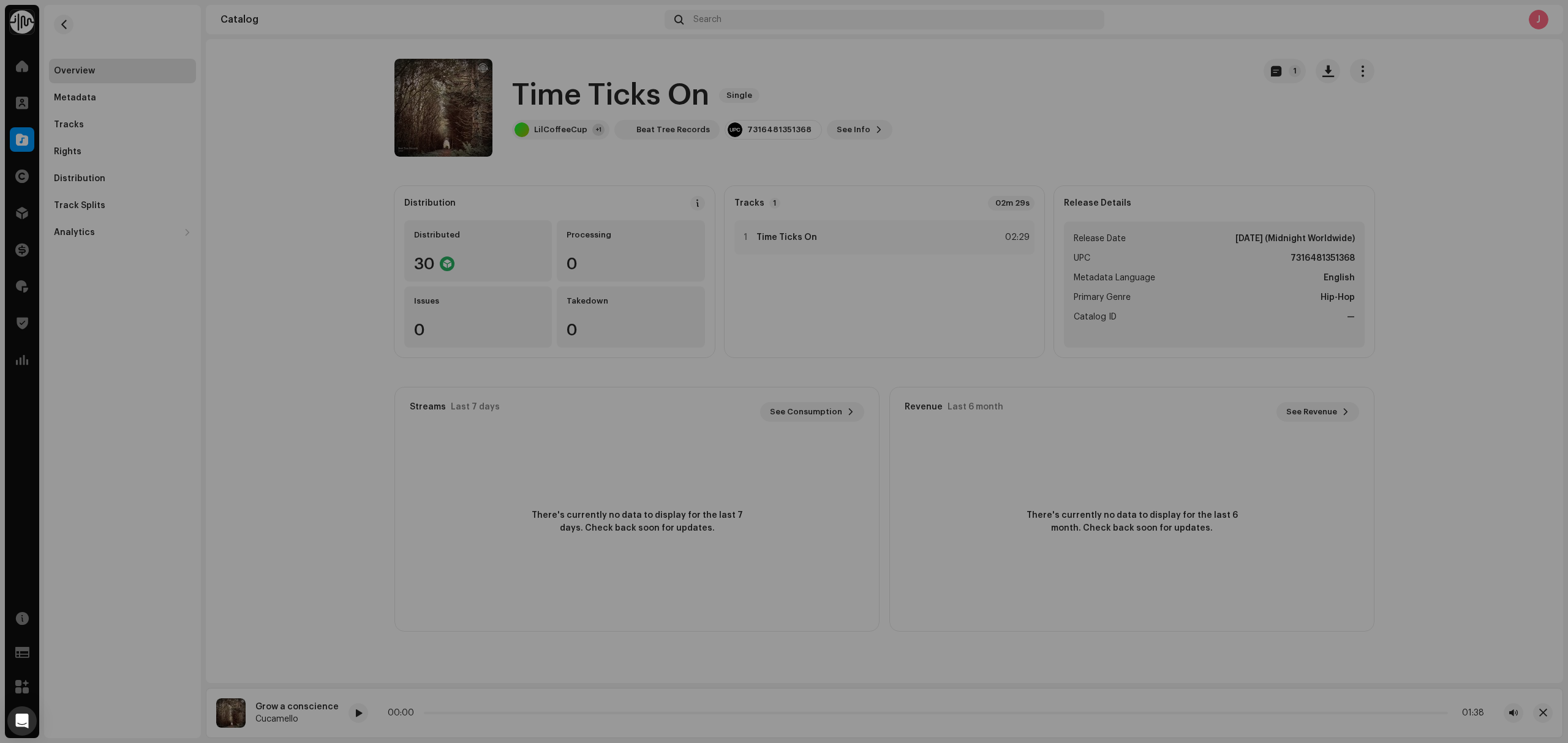
click at [322, 239] on div "Time Ticks On 3018403 Metadata Distribution Release Date Oct 17, 2025 (Midnight…" at bounding box center [784, 372] width 1568 height 743
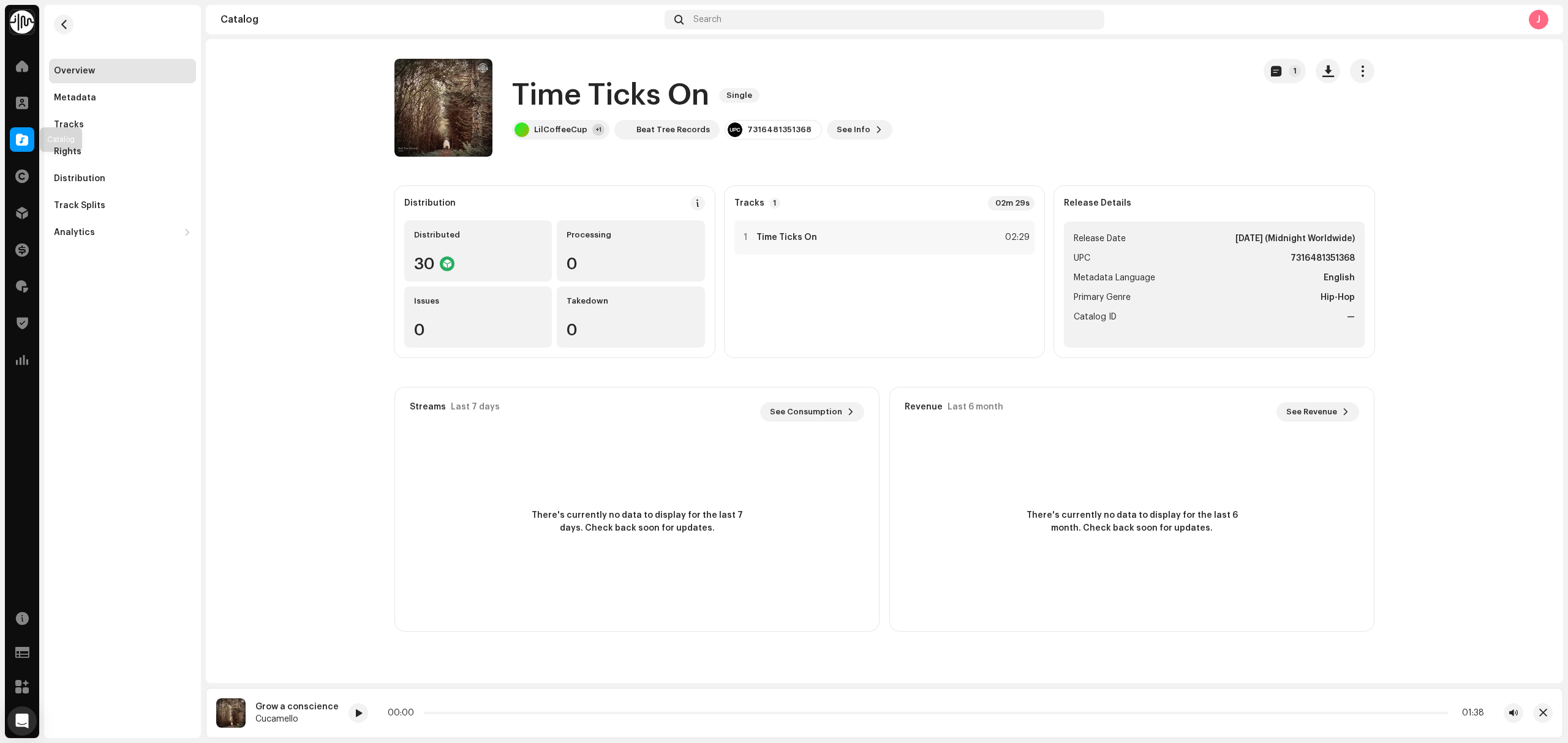
click at [13, 141] on div at bounding box center [22, 140] width 25 height 25
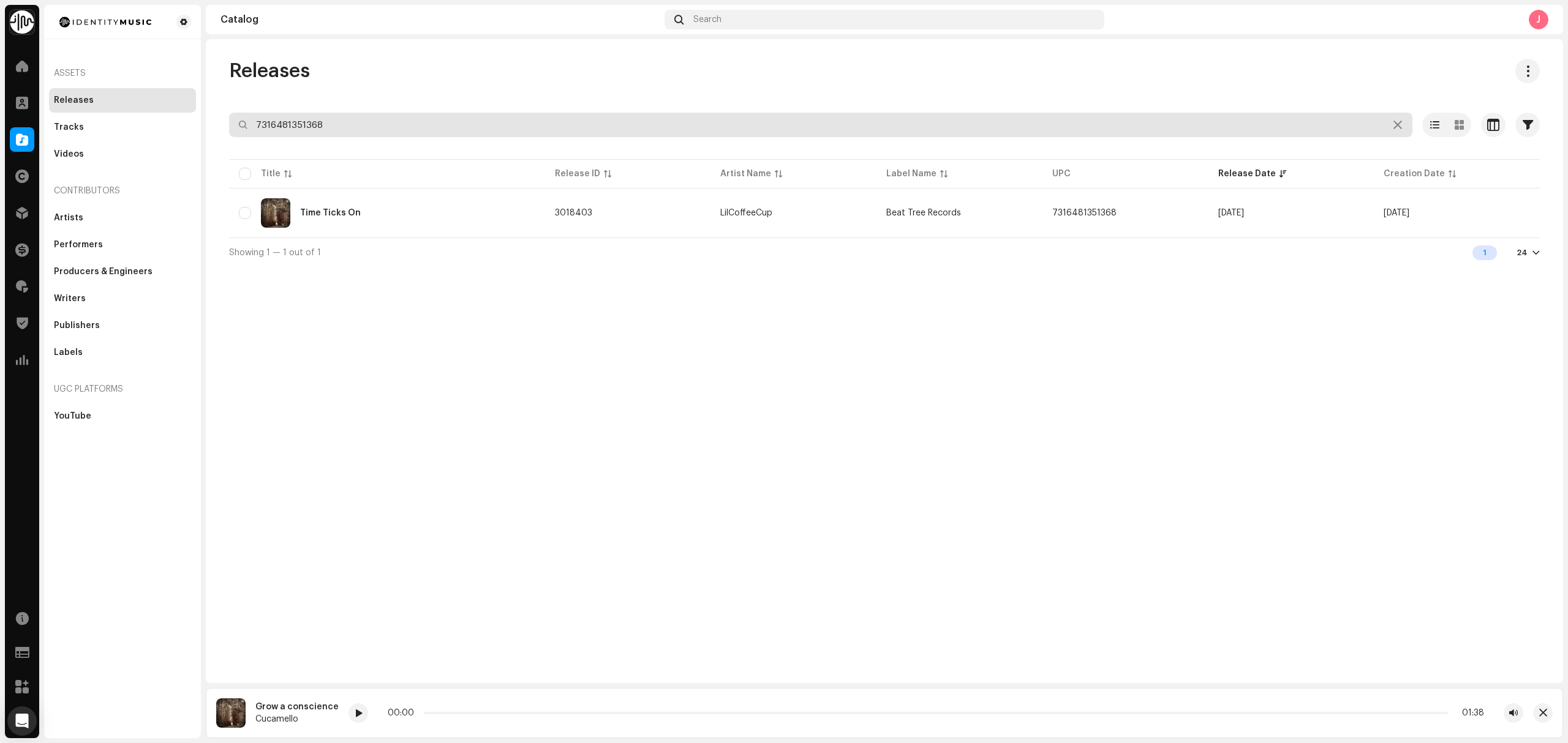
drag, startPoint x: 443, startPoint y: 123, endPoint x: 141, endPoint y: 141, distance: 302.5
click at [199, 137] on div "Identity Music Home Clients Catalog Rights Distribution Finance Royalties Trust…" at bounding box center [784, 372] width 1568 height 743
paste input "44"
type input "7316481351344"
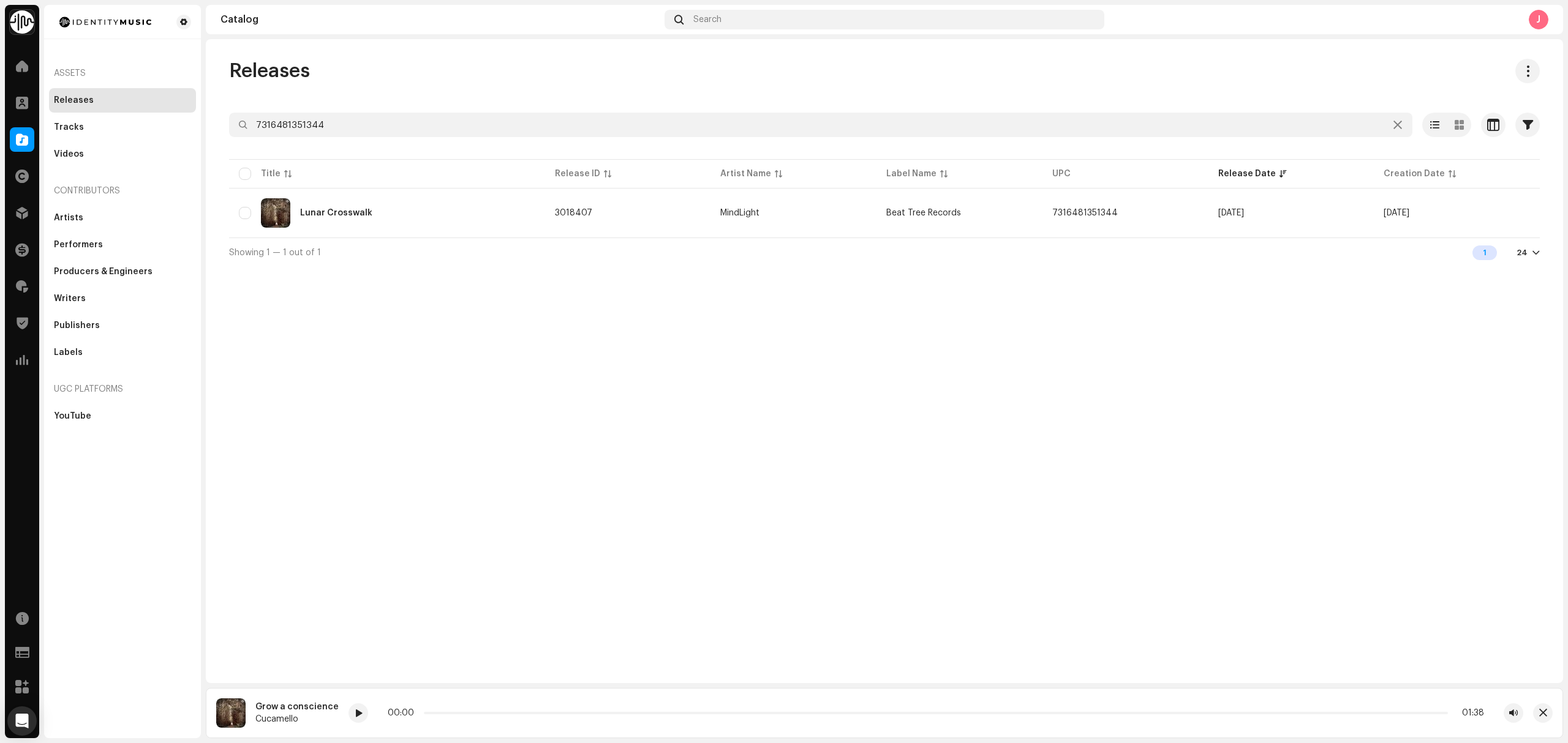
click at [295, 376] on div "Releases 7316481351344 Selected 0 Select all 1 Options Filters Distribution sta…" at bounding box center [884, 361] width 1357 height 644
click at [432, 222] on div "Lunar Crosswalk" at bounding box center [387, 213] width 296 height 29
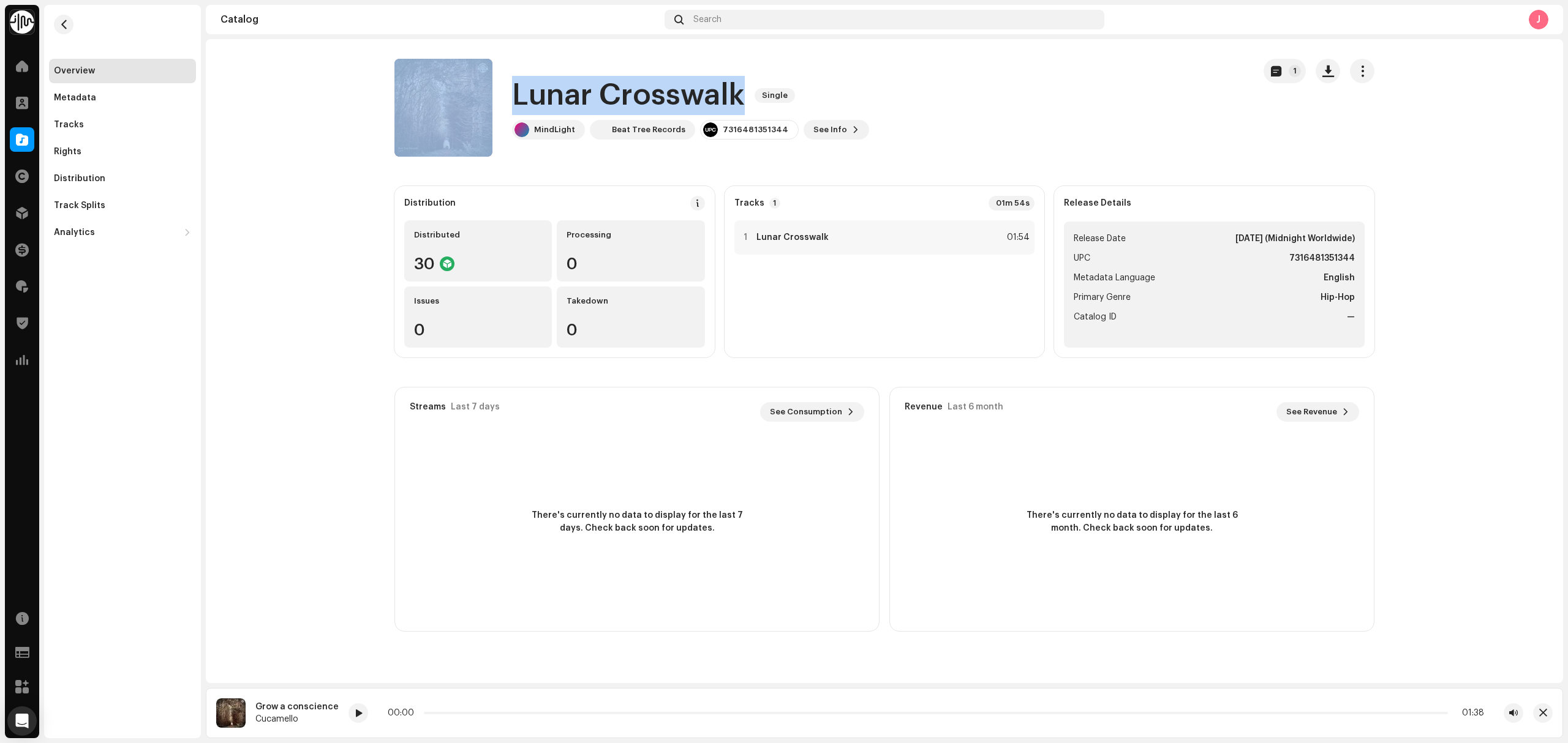
drag, startPoint x: 740, startPoint y: 98, endPoint x: 498, endPoint y: 90, distance: 242.1
click at [498, 90] on div "Lunar Crosswalk Single MindLight Beat Tree Records 7316481351344 See Info 1" at bounding box center [819, 107] width 850 height 98
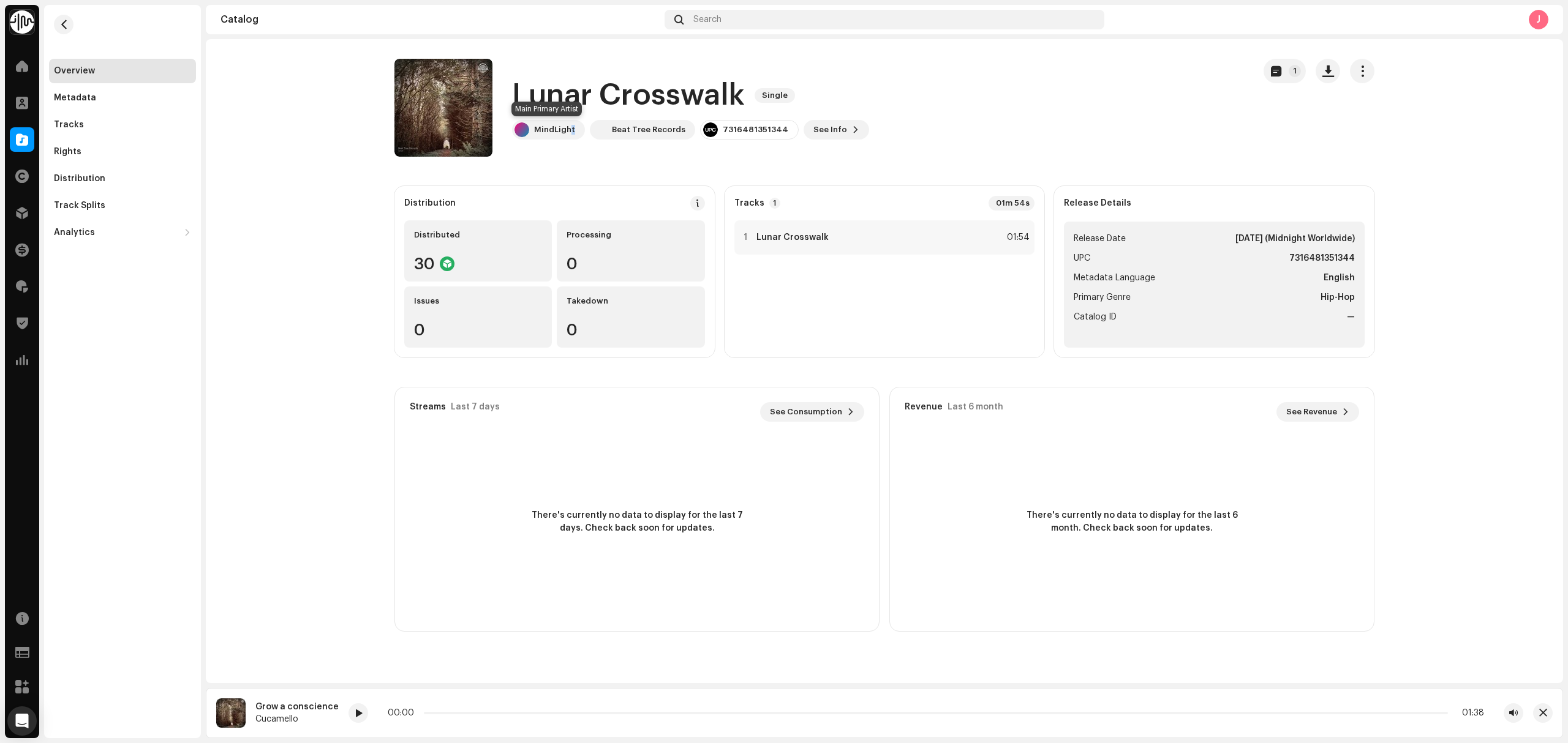
drag, startPoint x: 569, startPoint y: 134, endPoint x: 701, endPoint y: 106, distance: 134.9
click at [601, 155] on div "Lunar Crosswalk Single MindLight Beat Tree Records 7316481351344 See Info 1" at bounding box center [819, 107] width 850 height 98
drag, startPoint x: 738, startPoint y: 92, endPoint x: 537, endPoint y: 110, distance: 201.8
click at [514, 102] on div "Lunar Crosswalk Single" at bounding box center [690, 96] width 357 height 39
click at [703, 129] on div at bounding box center [710, 129] width 15 height 15
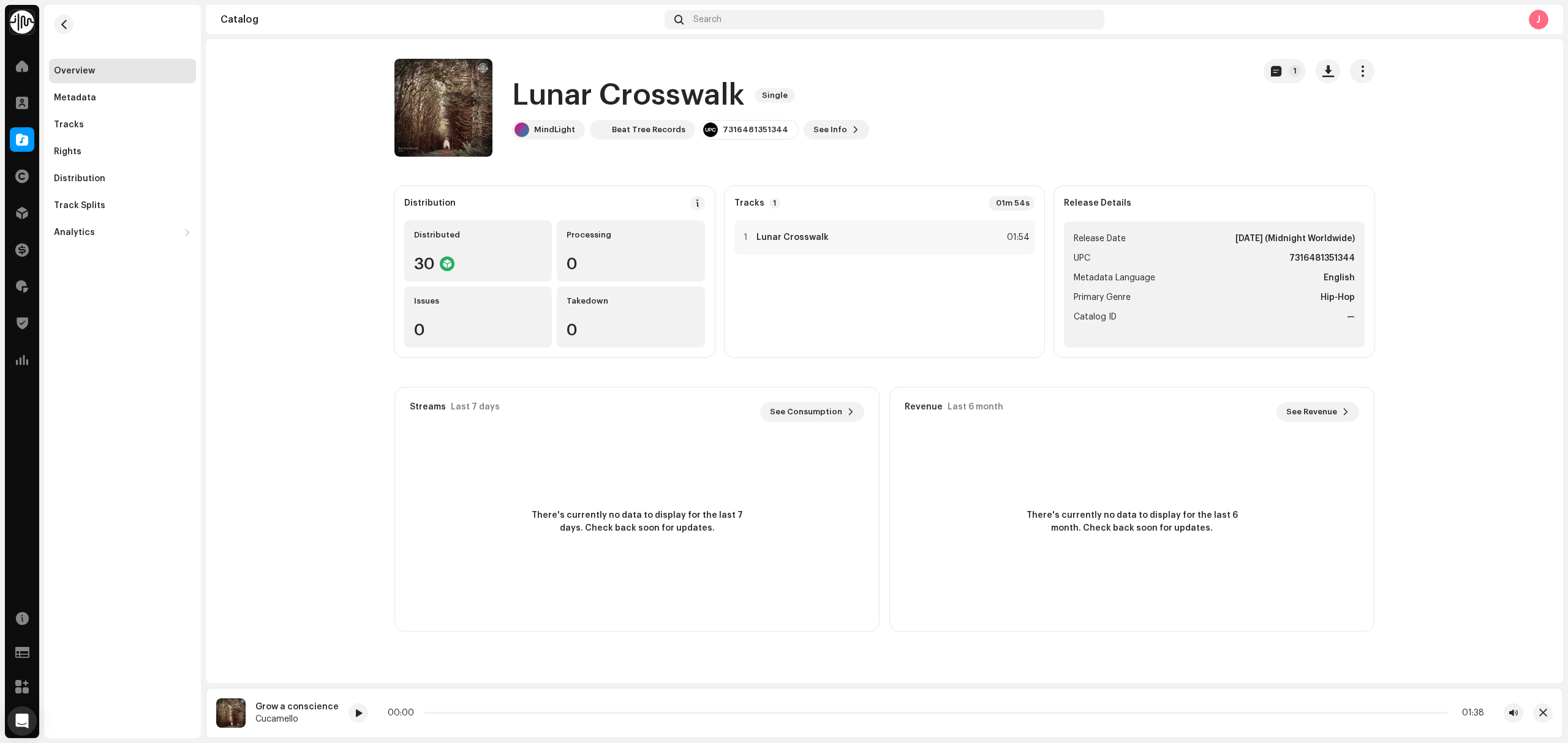
click at [728, 129] on div "7316481351344" at bounding box center [756, 129] width 66 height 10
drag, startPoint x: 108, startPoint y: 119, endPoint x: 136, endPoint y: 136, distance: 32.8
click at [108, 119] on div "Tracks" at bounding box center [122, 125] width 147 height 25
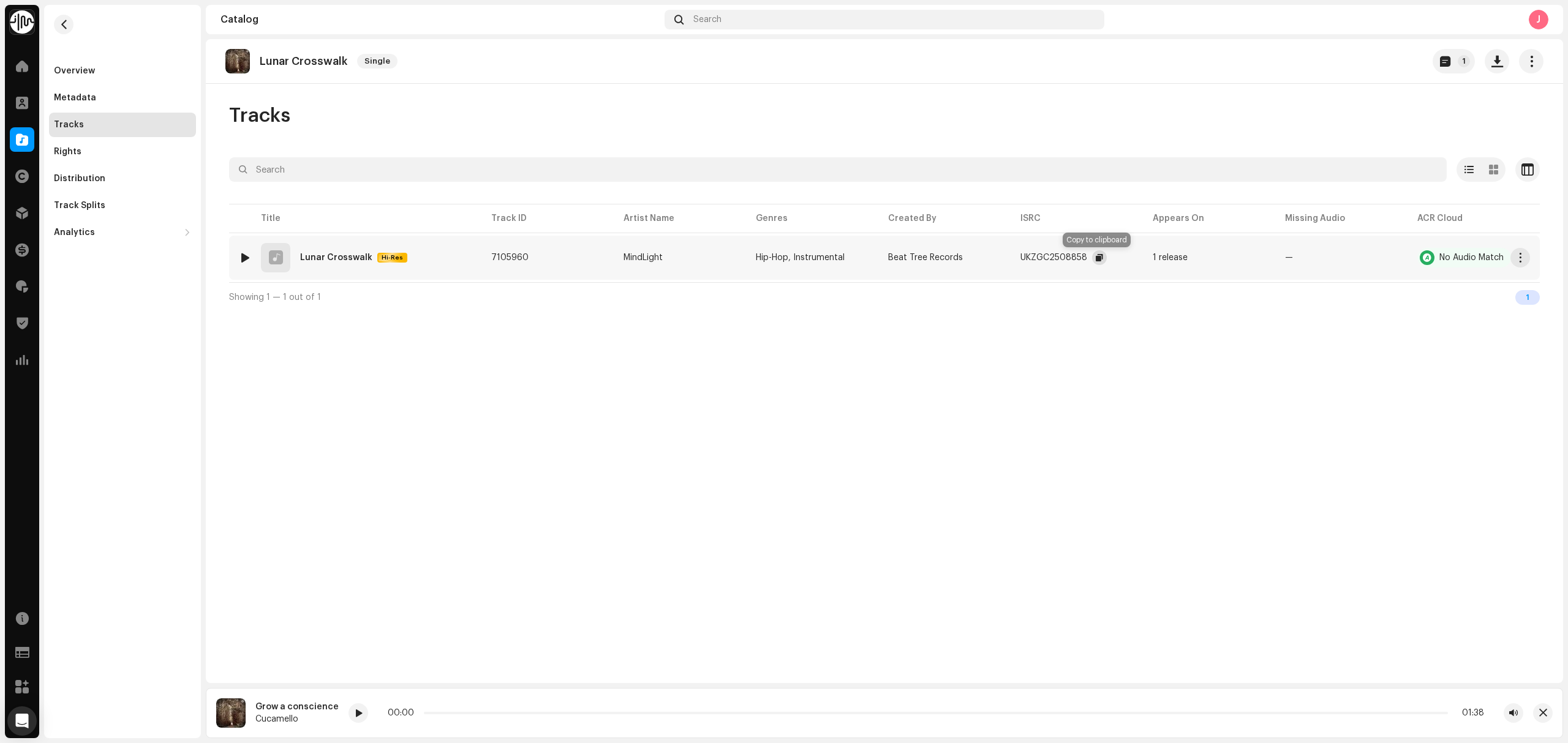
click at [1097, 260] on span "button" at bounding box center [1099, 257] width 7 height 10
drag, startPoint x: 346, startPoint y: 64, endPoint x: 256, endPoint y: 70, distance: 90.2
click at [256, 70] on div "Lunar Crosswalk Single" at bounding box center [314, 61] width 177 height 25
click at [115, 74] on div "Overview" at bounding box center [122, 71] width 137 height 10
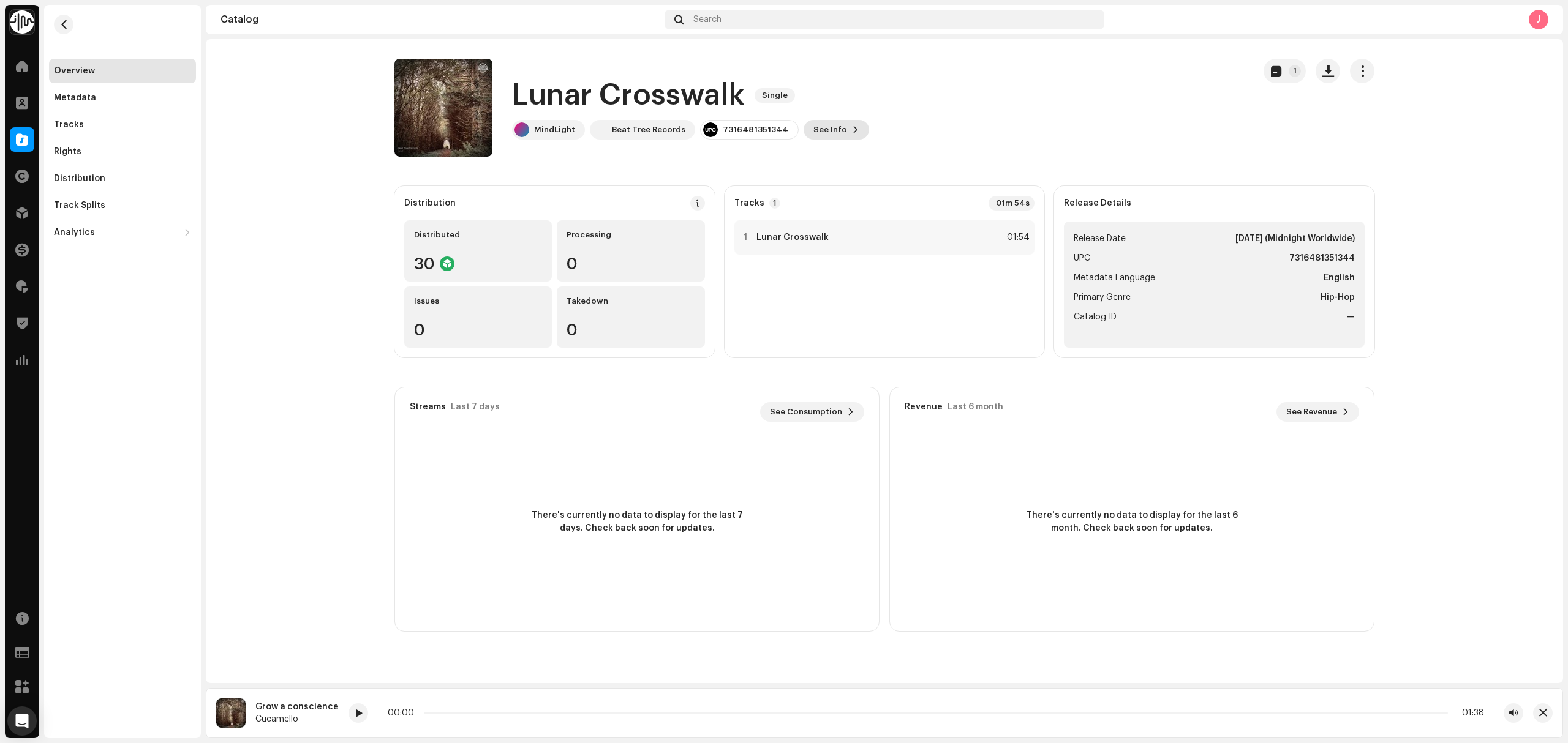
click at [813, 130] on span "See Info" at bounding box center [830, 130] width 34 height 25
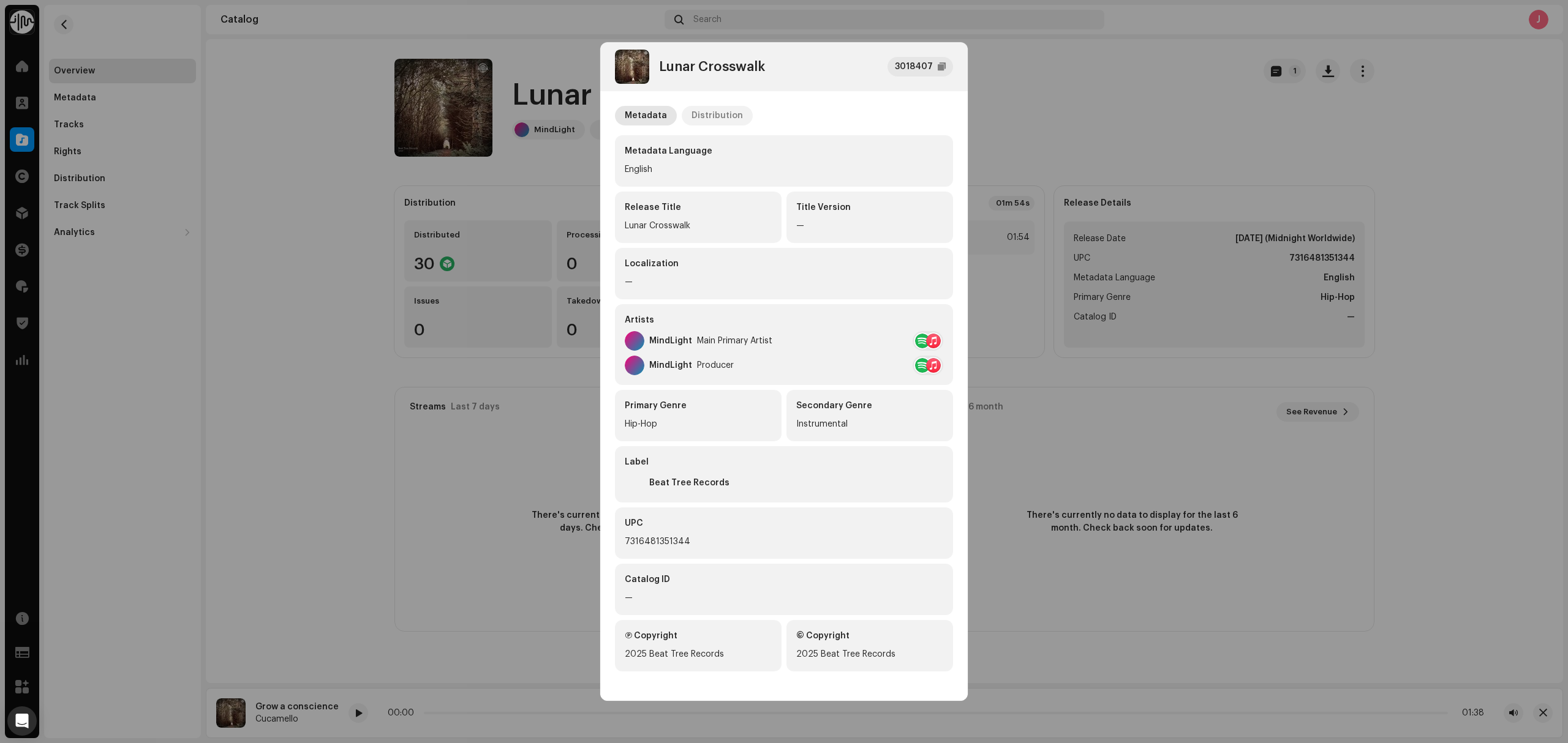
click at [733, 115] on div "Distribution" at bounding box center [717, 115] width 51 height 20
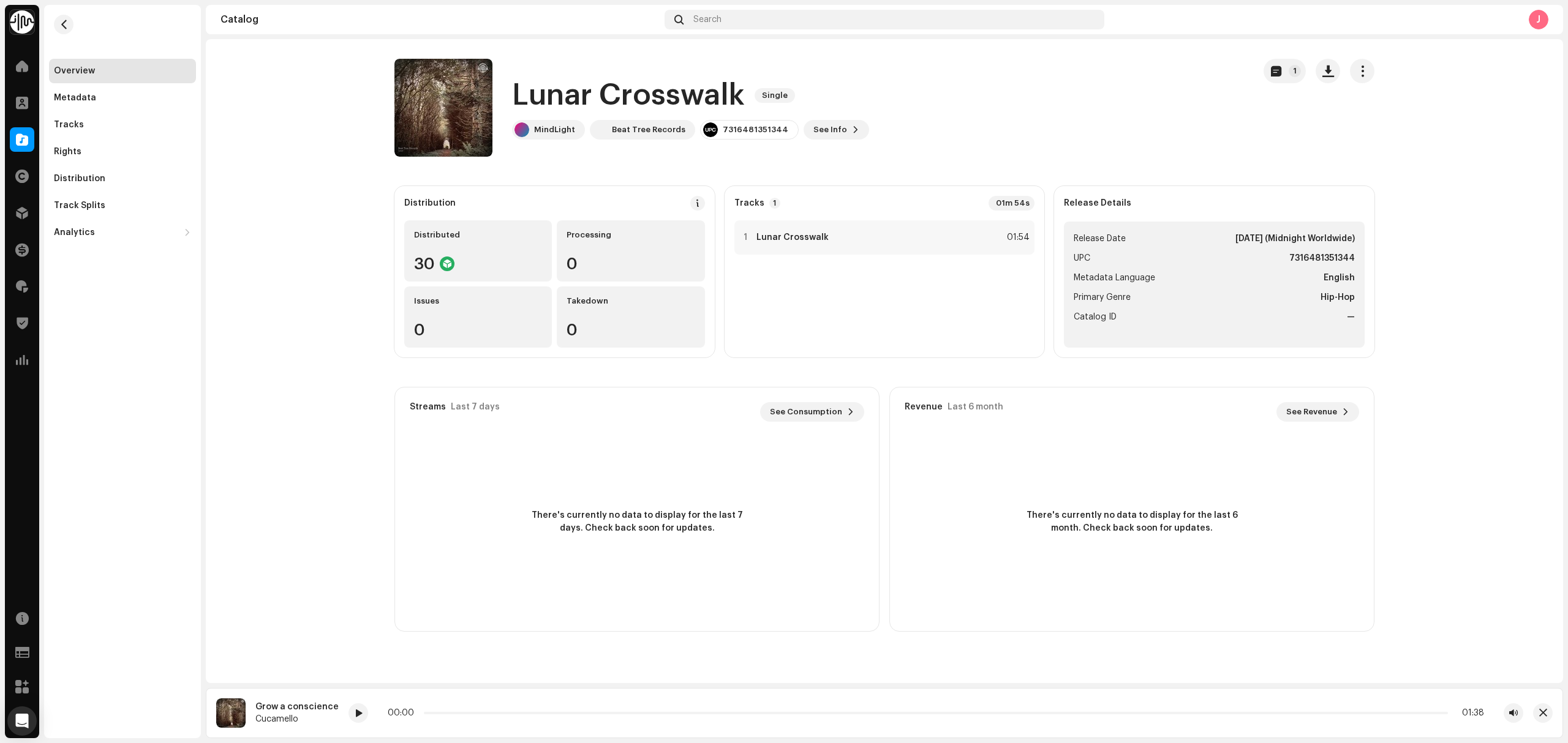
click at [253, 207] on div "Lunar Crosswalk 3018407 Metadata Distribution Release Date Oct 17, 2025 (Midnig…" at bounding box center [784, 372] width 1568 height 743
click at [15, 136] on div at bounding box center [22, 140] width 25 height 25
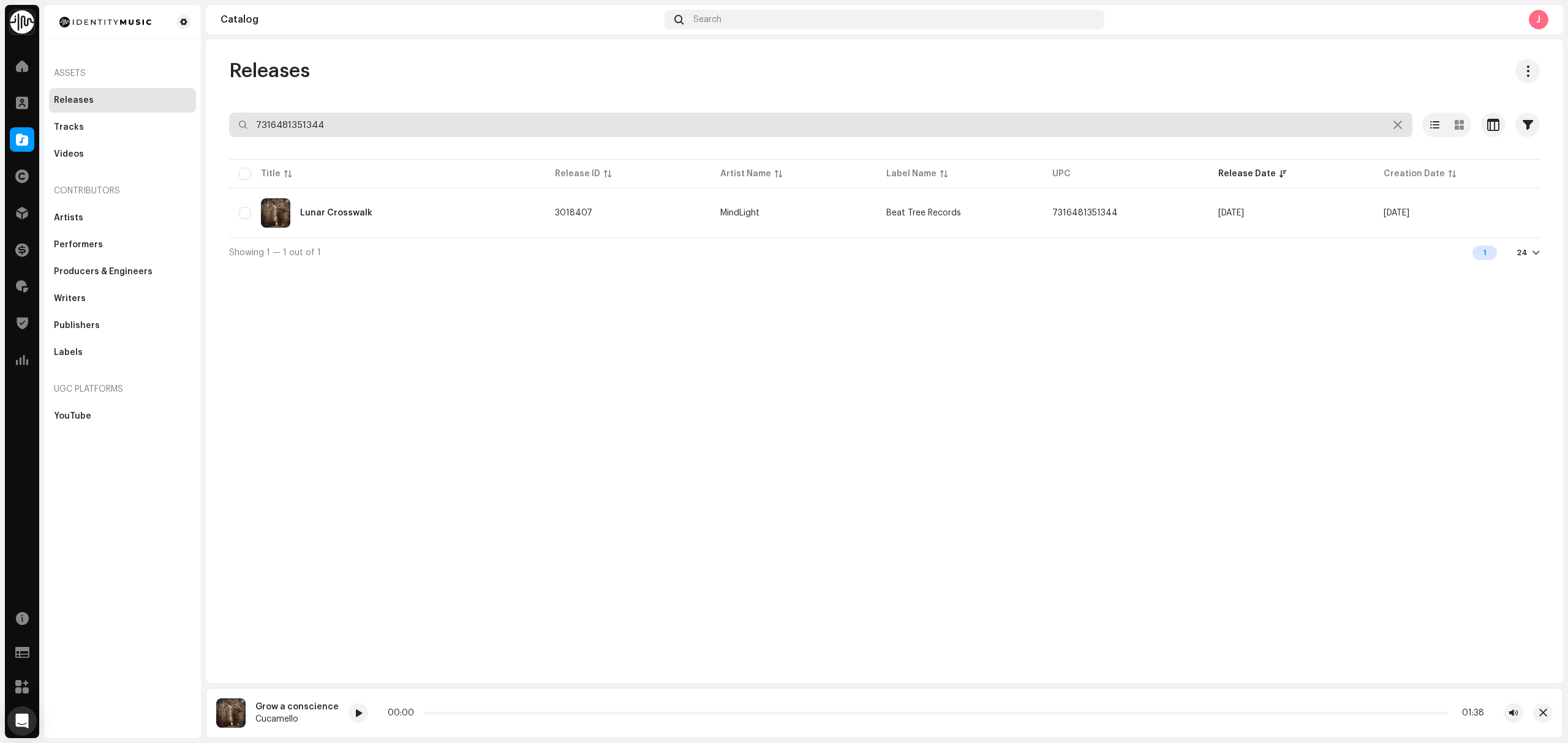
drag, startPoint x: 409, startPoint y: 126, endPoint x: 74, endPoint y: 110, distance: 335.4
click at [162, 111] on div "Identity Music Home Clients Catalog Rights Distribution Finance Royalties Trust…" at bounding box center [784, 372] width 1568 height 743
paste input "436"
type input "7316481351436"
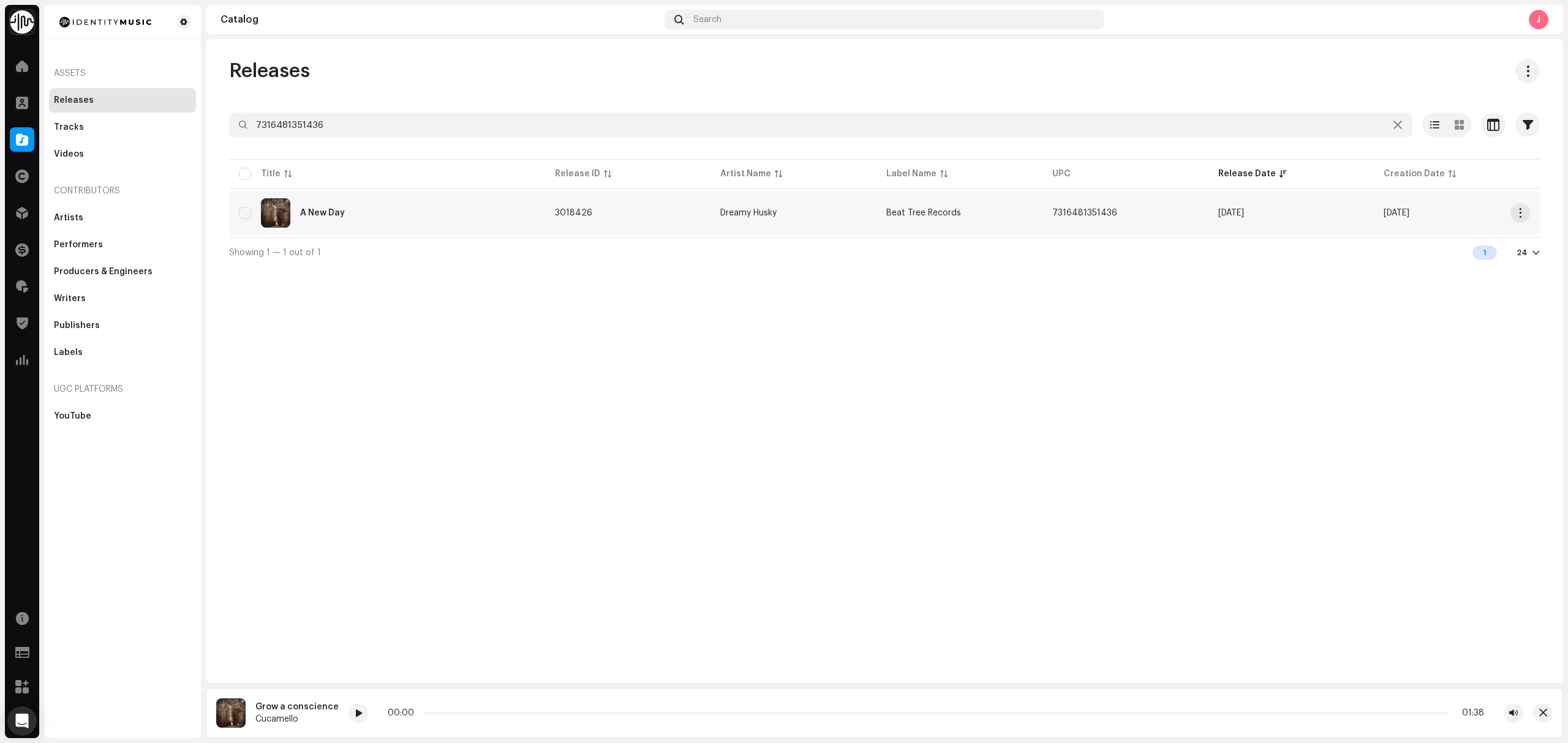
click at [485, 229] on td "A New Day" at bounding box center [387, 213] width 316 height 44
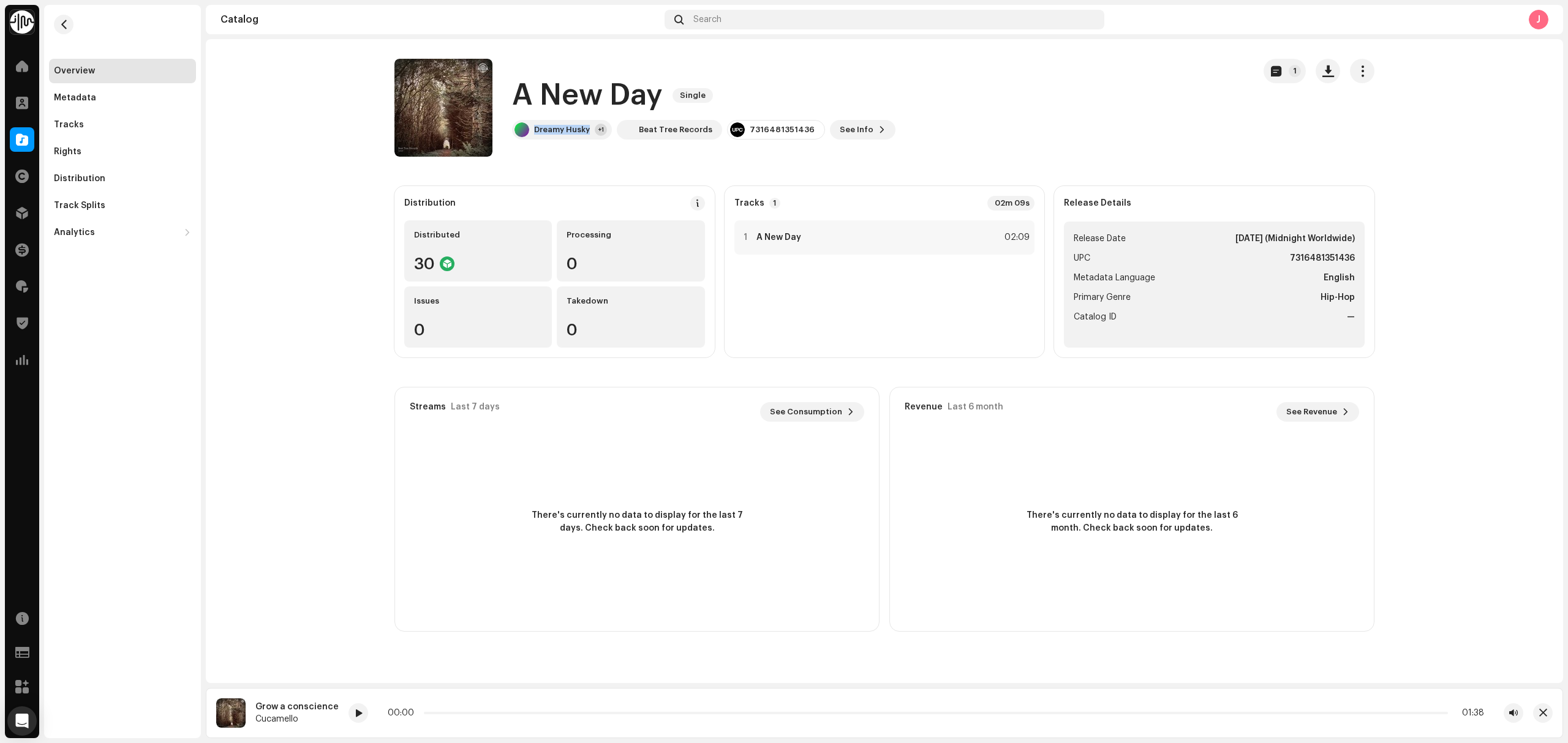
drag, startPoint x: 589, startPoint y: 142, endPoint x: 605, endPoint y: 89, distance: 55.4
click at [535, 143] on div "A New Day Single Dreamy Husky +1 Beat Tree Records 7316481351436 See Info 1" at bounding box center [819, 107] width 850 height 98
click at [610, 99] on h1 "A New Day" at bounding box center [587, 96] width 151 height 39
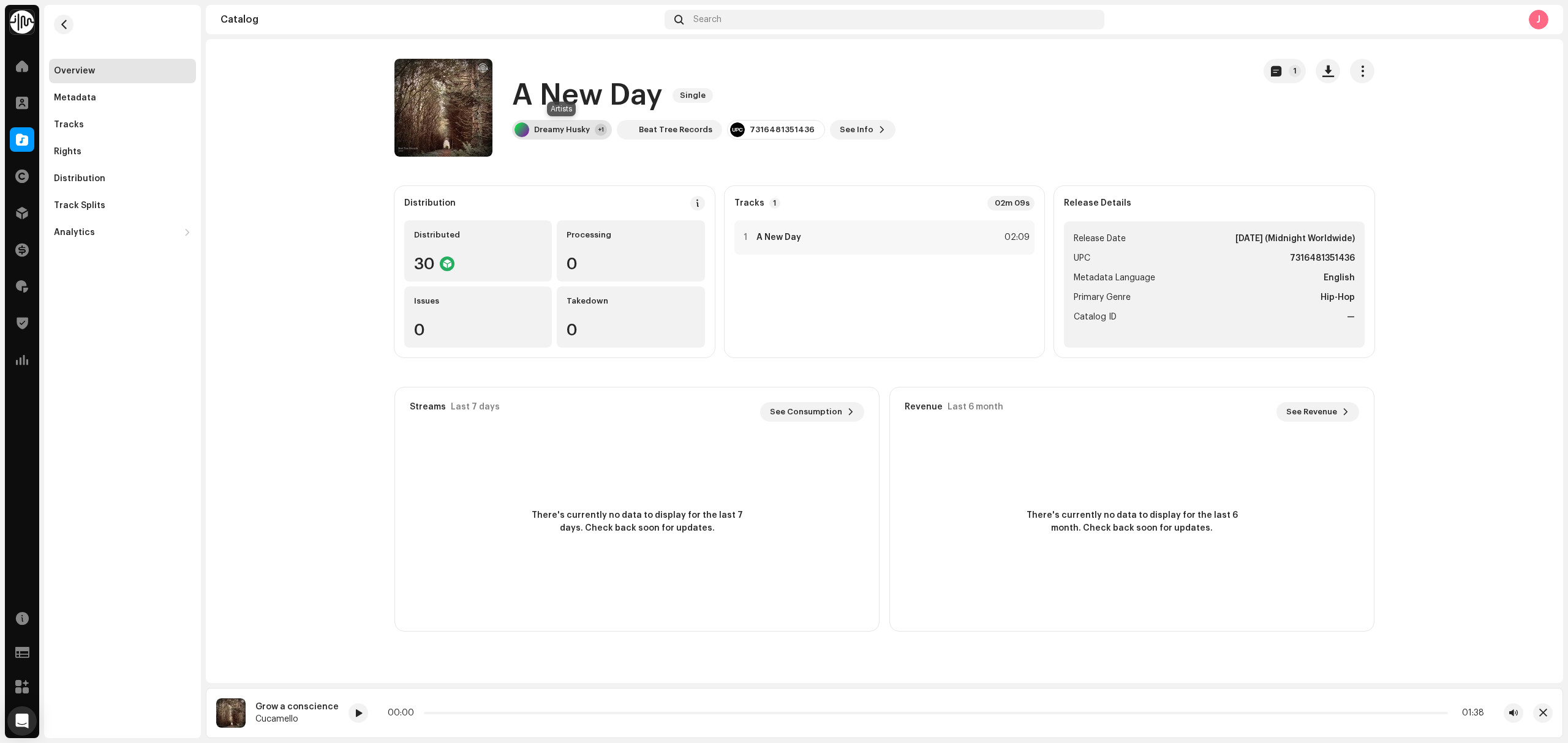
click at [576, 133] on div "Dreamy Husky" at bounding box center [561, 129] width 56 height 10
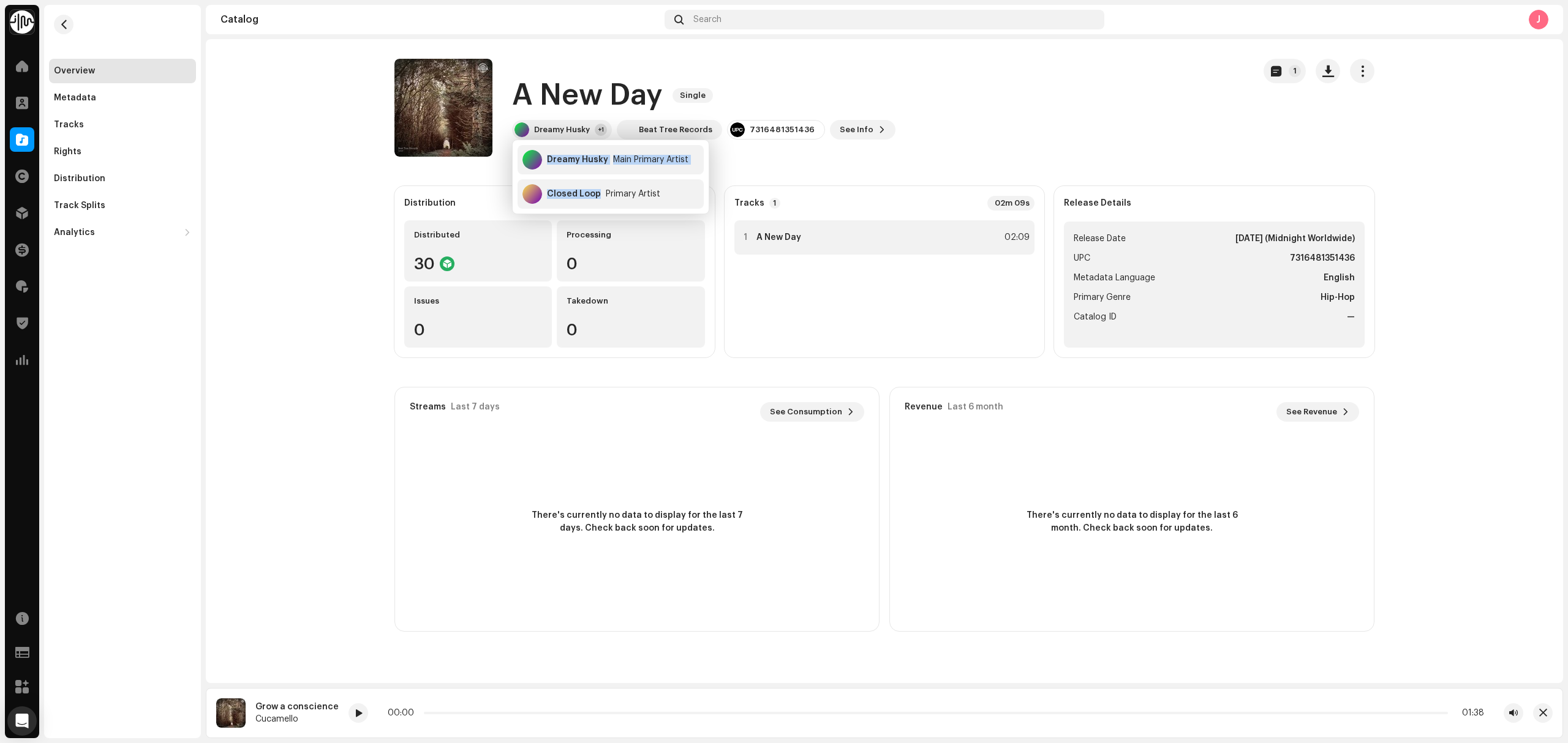
drag, startPoint x: 591, startPoint y: 199, endPoint x: 741, endPoint y: 222, distance: 151.8
click at [533, 169] on div "Dreamy Husky Main Primary Artist Closed Loop Primary Artist" at bounding box center [610, 176] width 196 height 74
click at [796, 134] on div "7316481351436" at bounding box center [781, 129] width 65 height 10
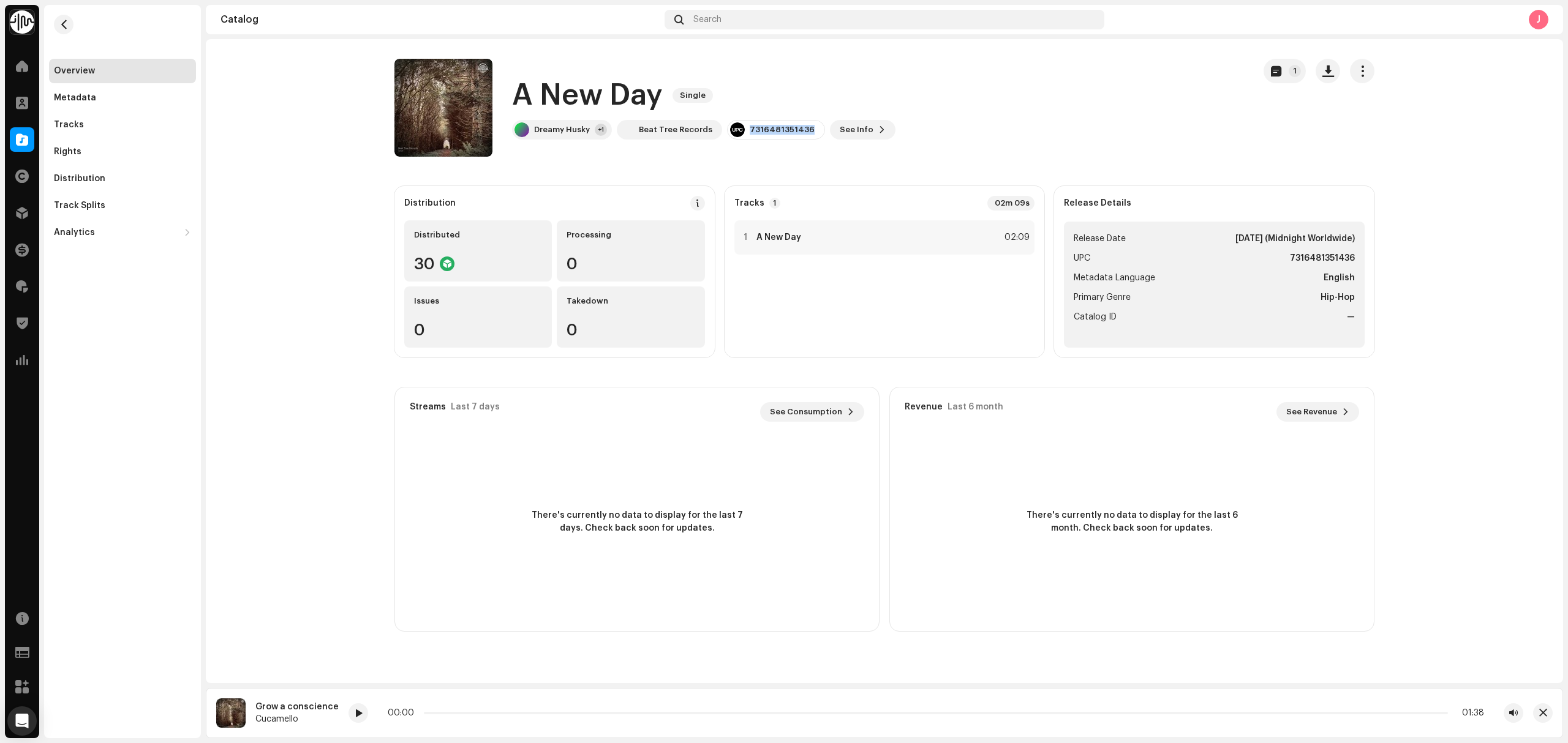
click at [796, 134] on div "7316481351436" at bounding box center [781, 129] width 65 height 10
click at [109, 122] on div "Tracks" at bounding box center [122, 124] width 137 height 10
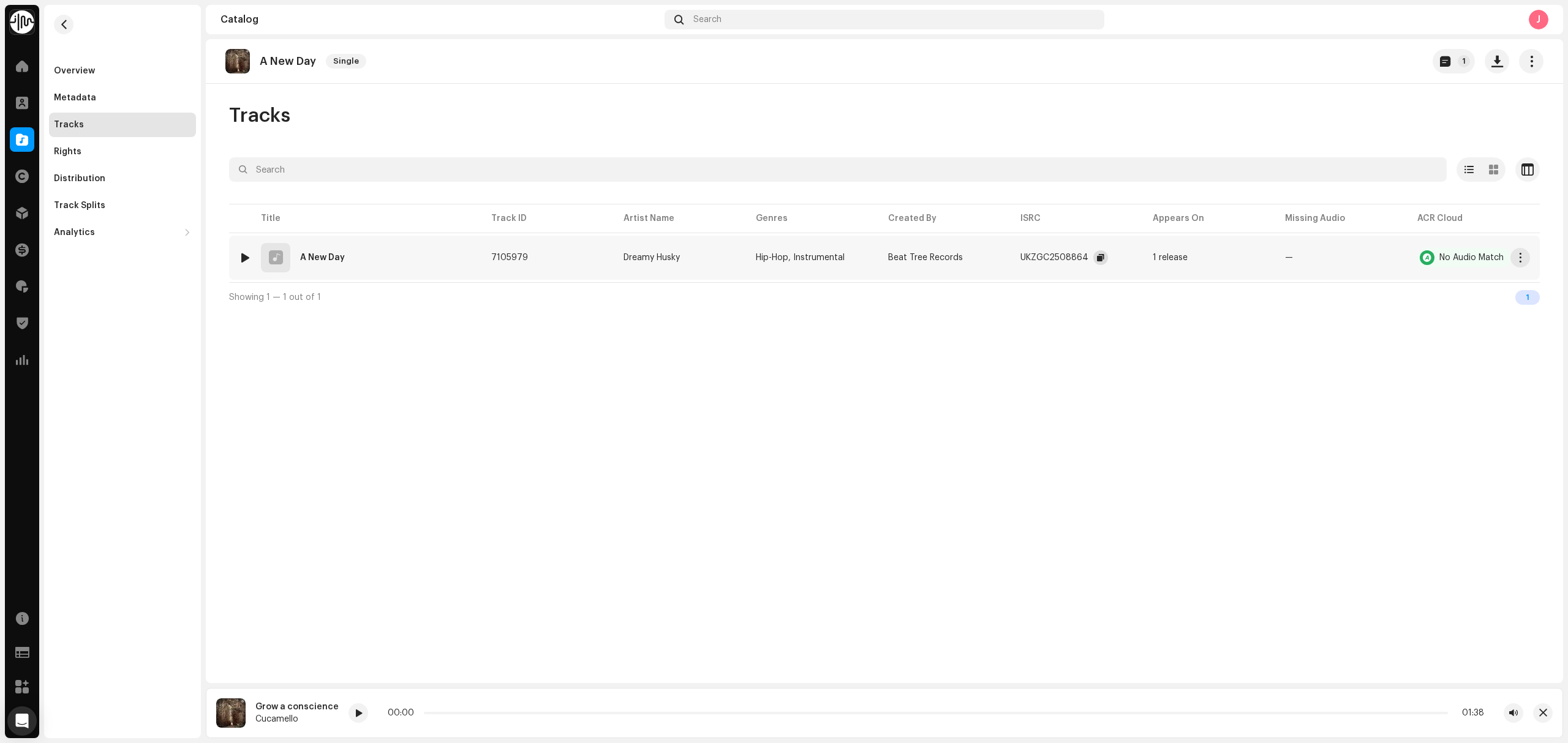
click at [1103, 258] on button "button" at bounding box center [1100, 257] width 15 height 15
click at [145, 71] on div "Overview" at bounding box center [122, 71] width 137 height 10
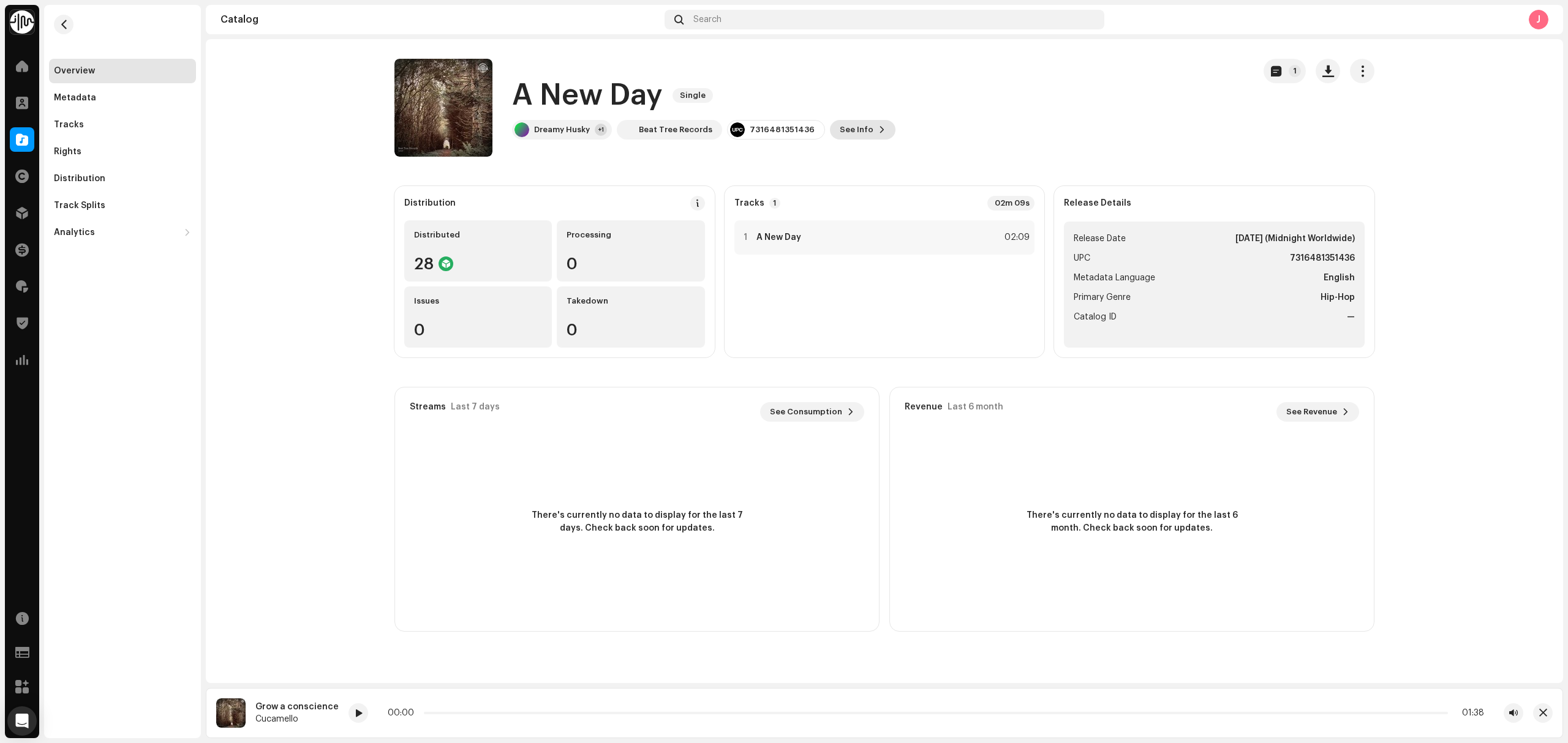
click at [856, 132] on span "See Info" at bounding box center [857, 130] width 34 height 25
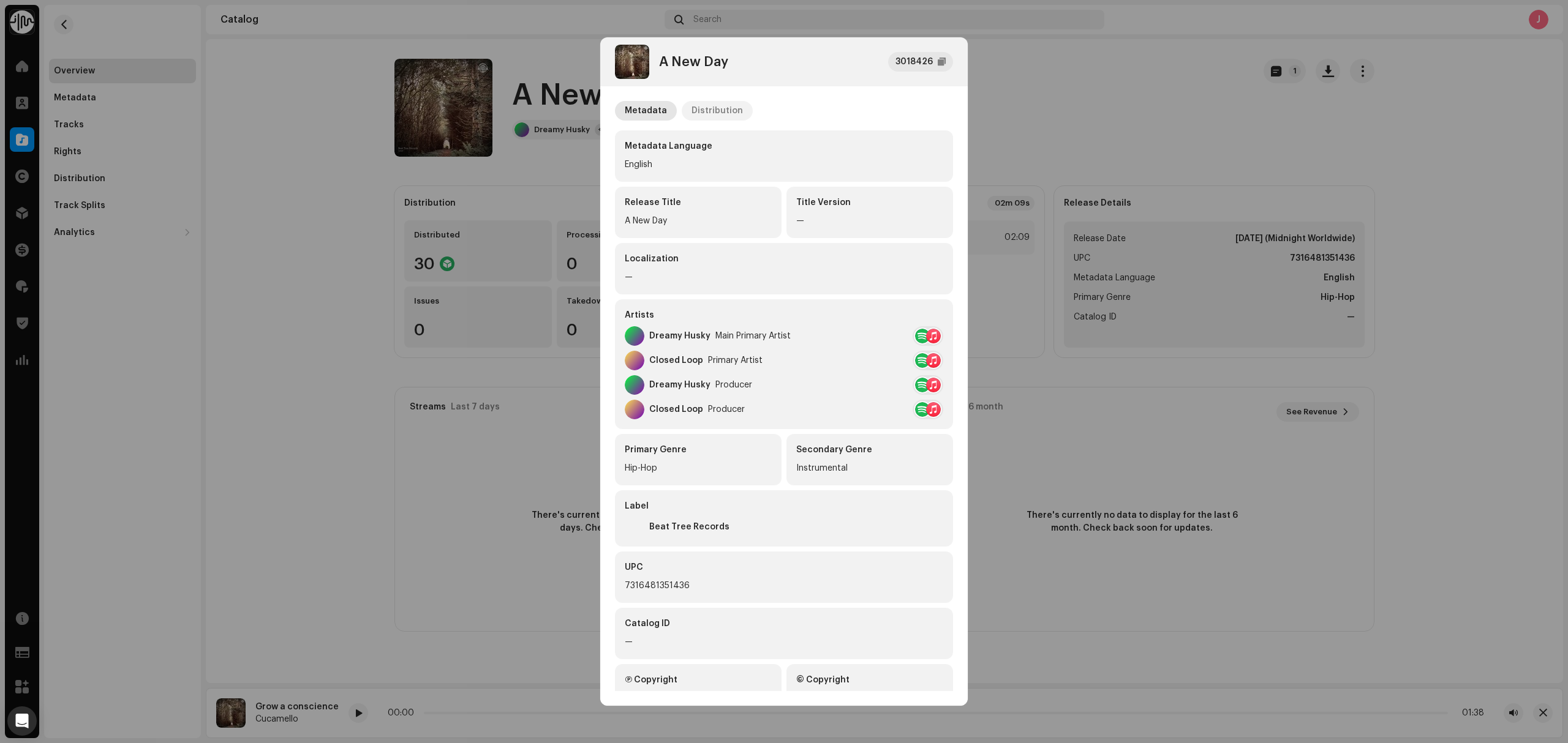
click at [723, 113] on div "Distribution" at bounding box center [717, 111] width 51 height 20
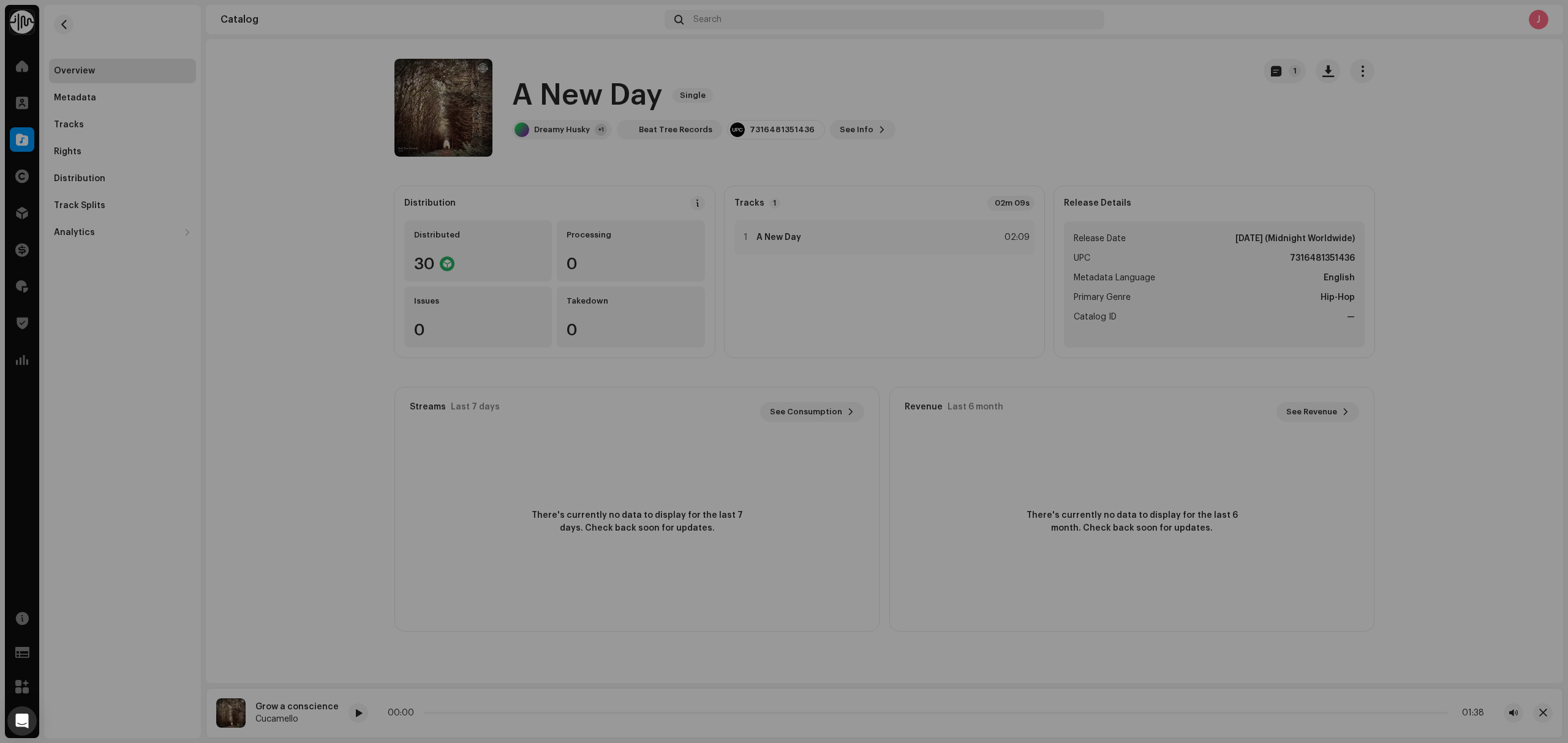
click at [300, 151] on div "A New Day 3018426 Metadata Distribution Release Date Oct 17, 2025 (Midnight Wor…" at bounding box center [784, 372] width 1568 height 743
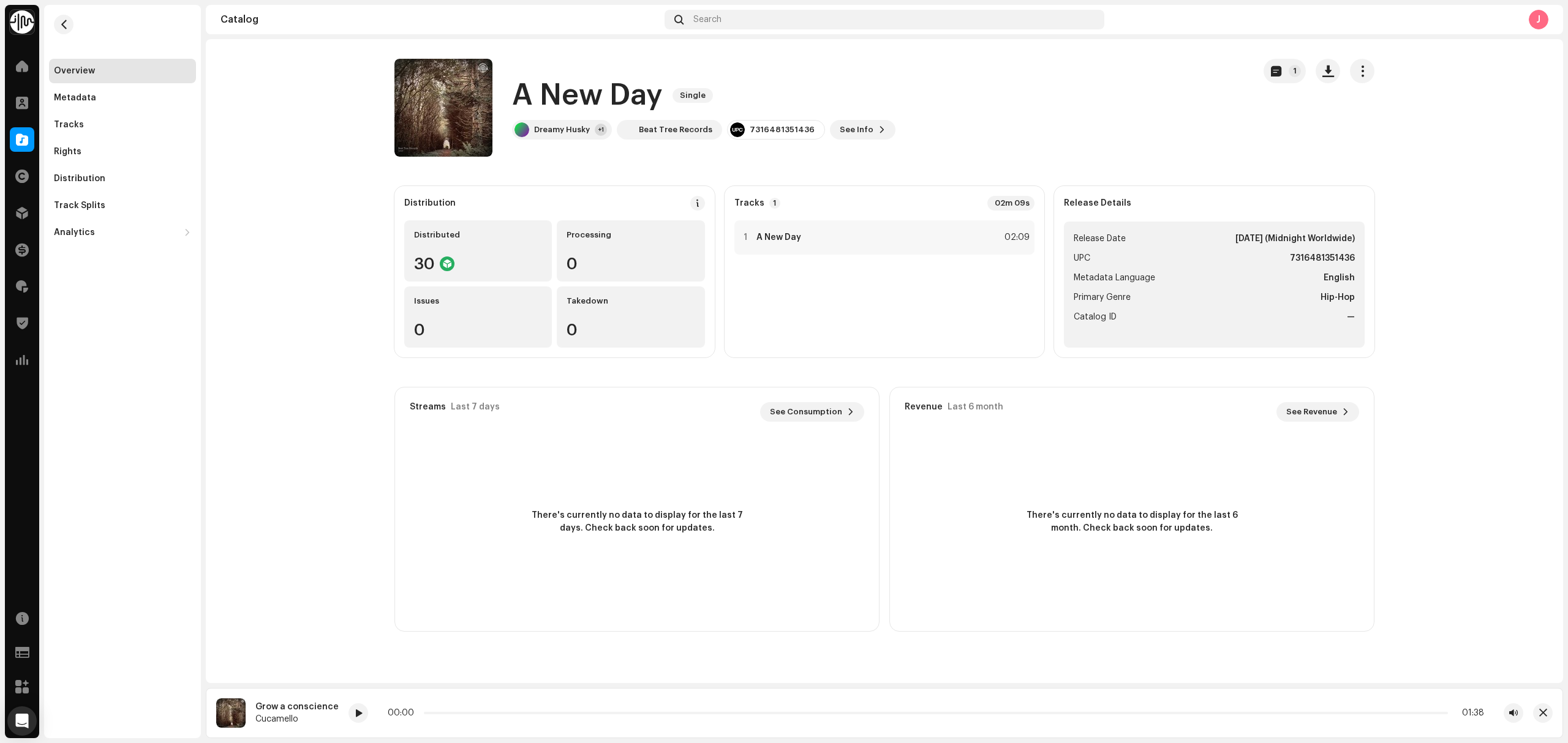
click at [559, 94] on h1 "A New Day" at bounding box center [587, 96] width 151 height 39
click at [88, 126] on div "Tracks" at bounding box center [122, 124] width 137 height 10
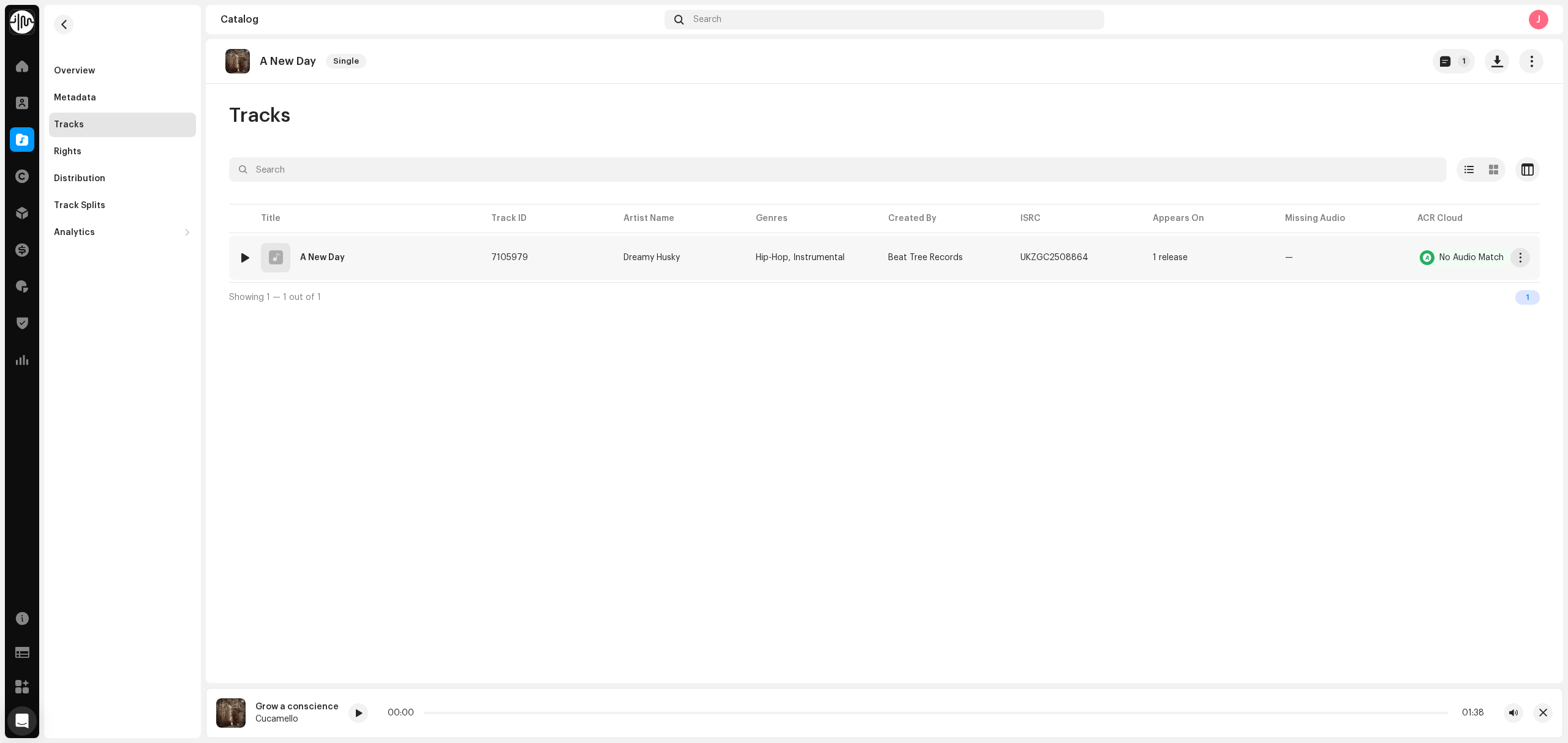
click at [241, 258] on div at bounding box center [245, 257] width 9 height 10
click at [452, 716] on div "00:01 02:09" at bounding box center [922, 713] width 1123 height 10
click at [464, 716] on div "00:01 02:09" at bounding box center [922, 713] width 1123 height 10
click at [470, 710] on div "00:01 02:09" at bounding box center [922, 713] width 1123 height 10
click at [474, 711] on div "00:02 02:09" at bounding box center [922, 713] width 1123 height 10
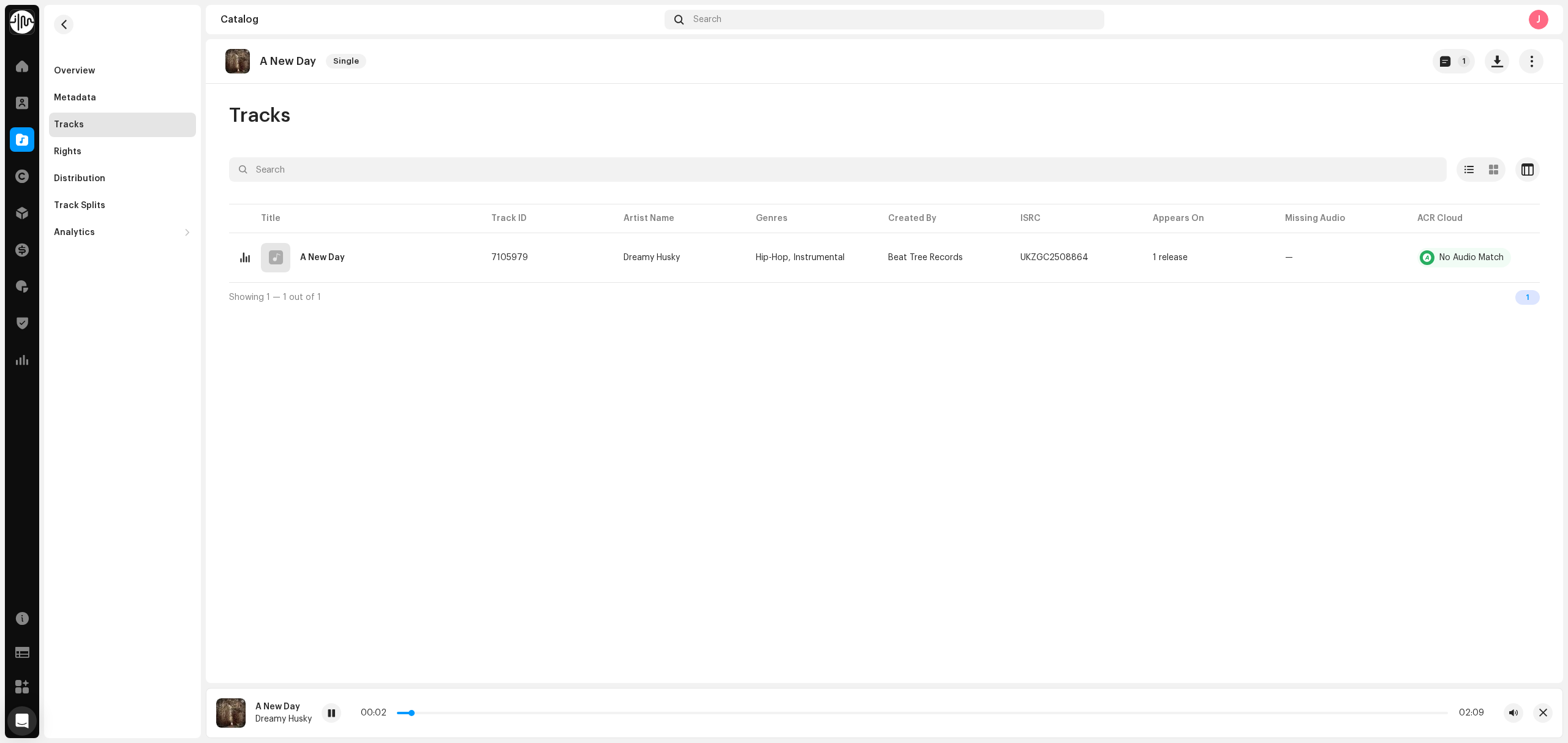
click at [475, 712] on p-slider at bounding box center [921, 713] width 1051 height 3
click at [600, 714] on p-slider at bounding box center [921, 713] width 1051 height 3
click at [681, 713] on p-slider at bounding box center [921, 713] width 1051 height 3
click at [336, 708] on div at bounding box center [331, 713] width 20 height 20
click at [317, 465] on div "A New Day Single 1 Tracks Selected 0 Select all 1 Options Filters Distribution …" at bounding box center [884, 361] width 1357 height 644
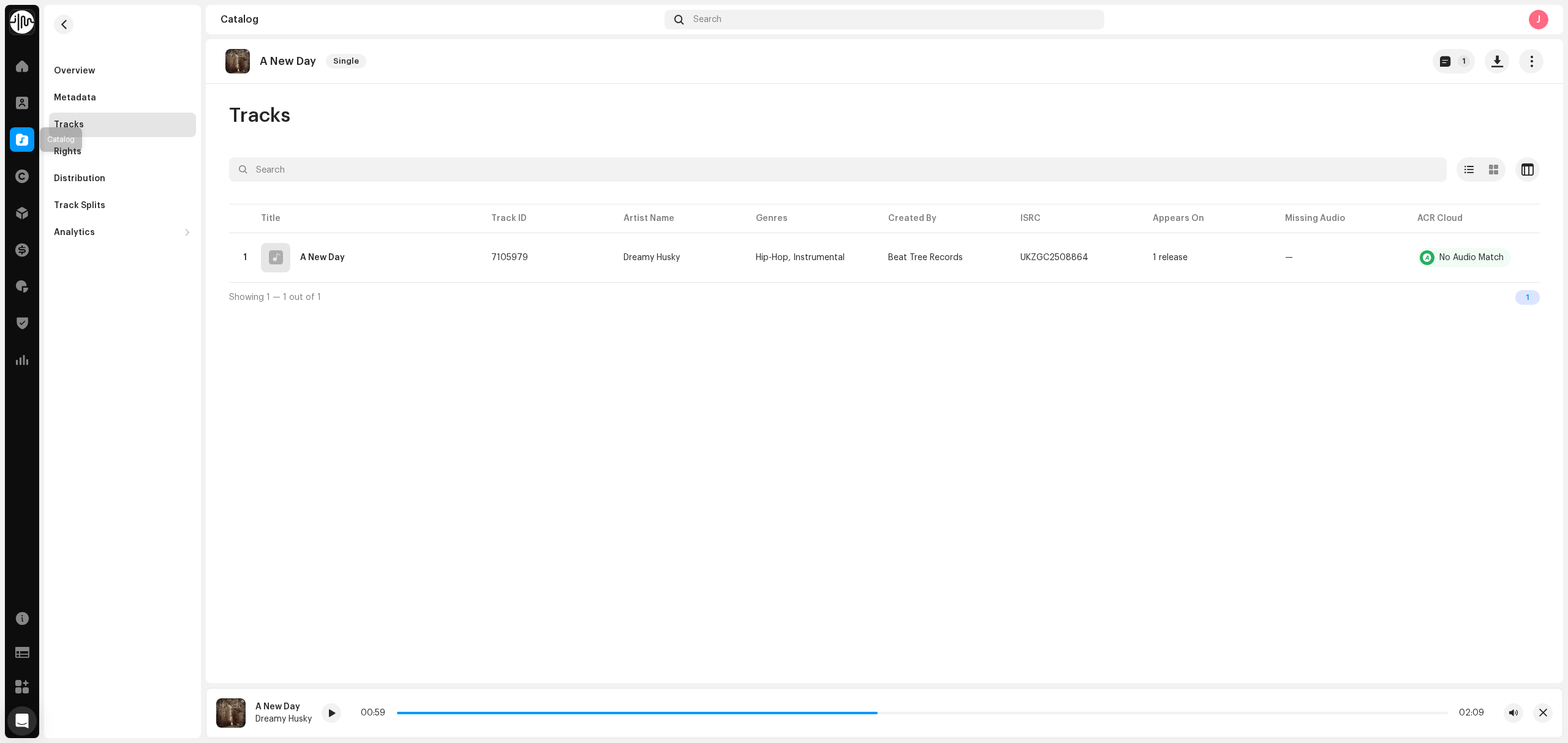
click at [23, 135] on span at bounding box center [22, 139] width 12 height 10
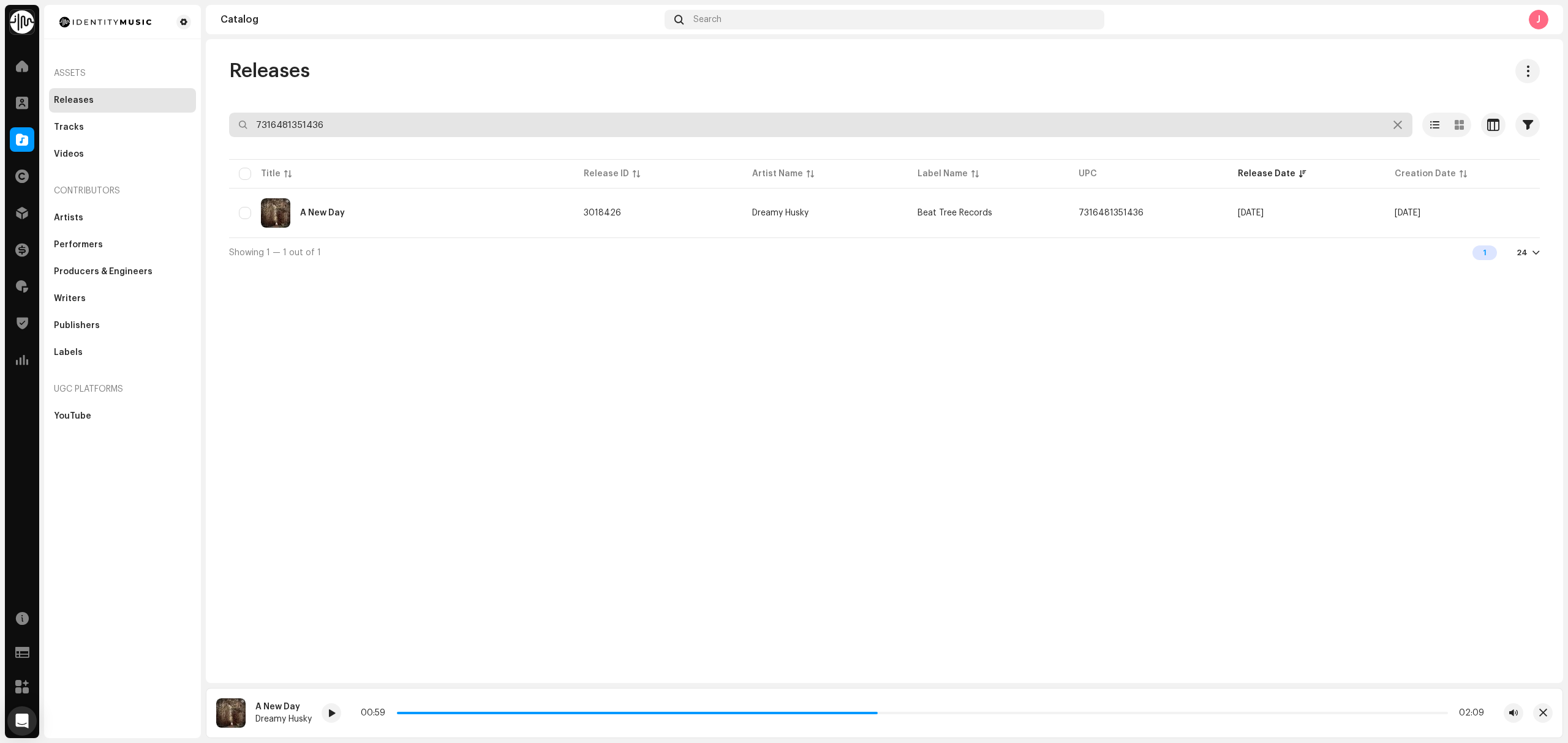
click at [358, 121] on input "7316481351436" at bounding box center [820, 125] width 1183 height 25
paste input "264439"
type input "7316481264439"
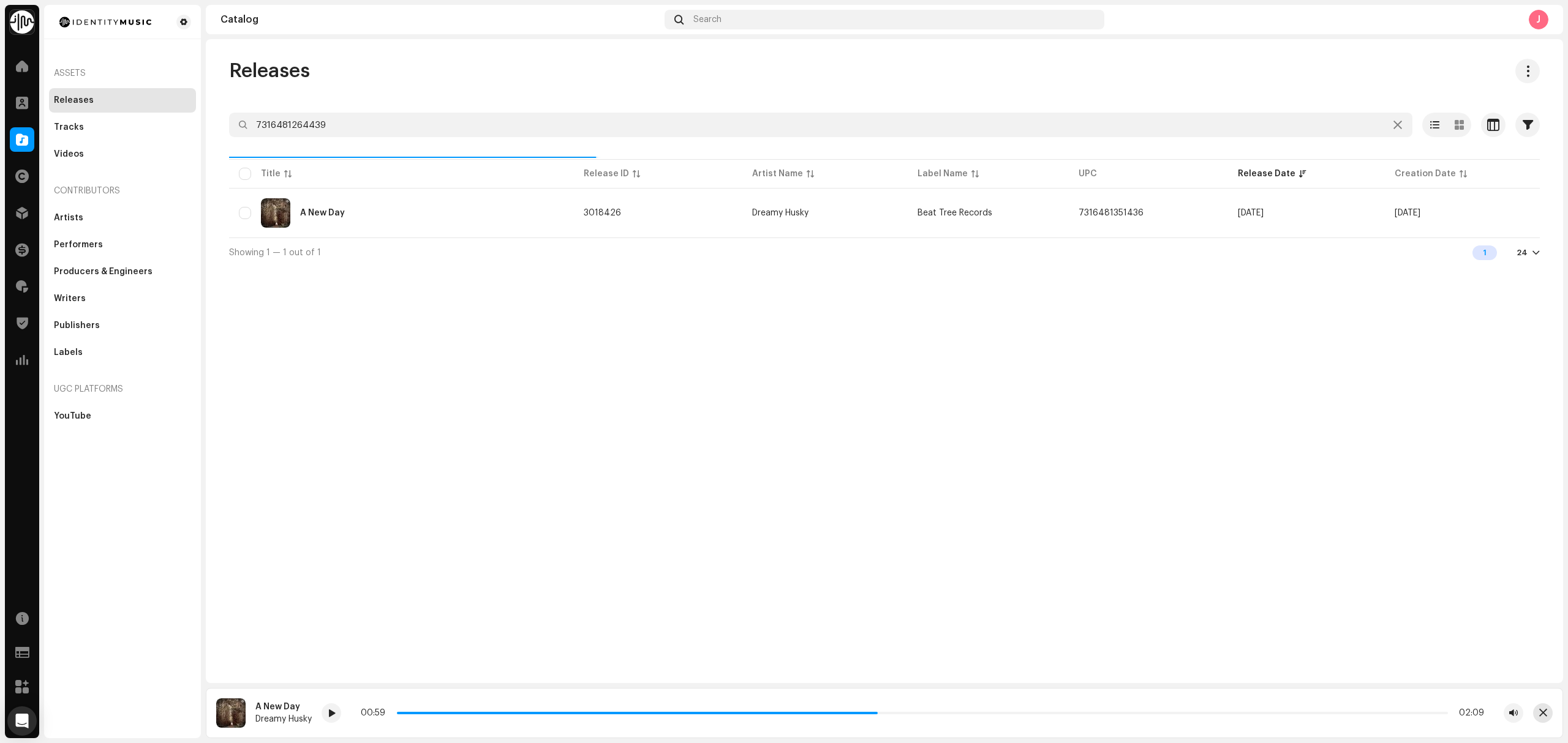
click at [1546, 713] on span "button" at bounding box center [1542, 713] width 8 height 10
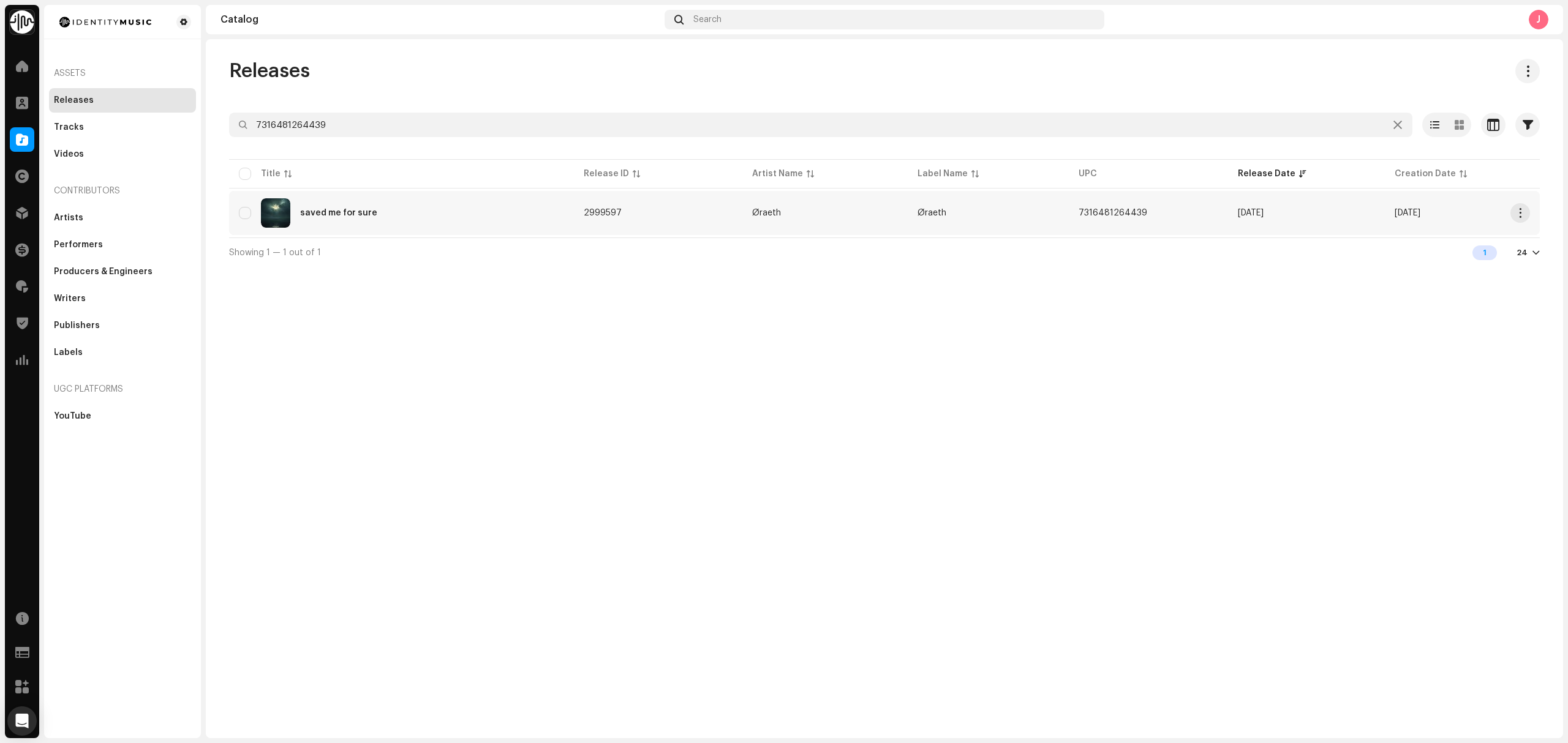
click at [415, 218] on div "saved me for sure" at bounding box center [401, 213] width 325 height 29
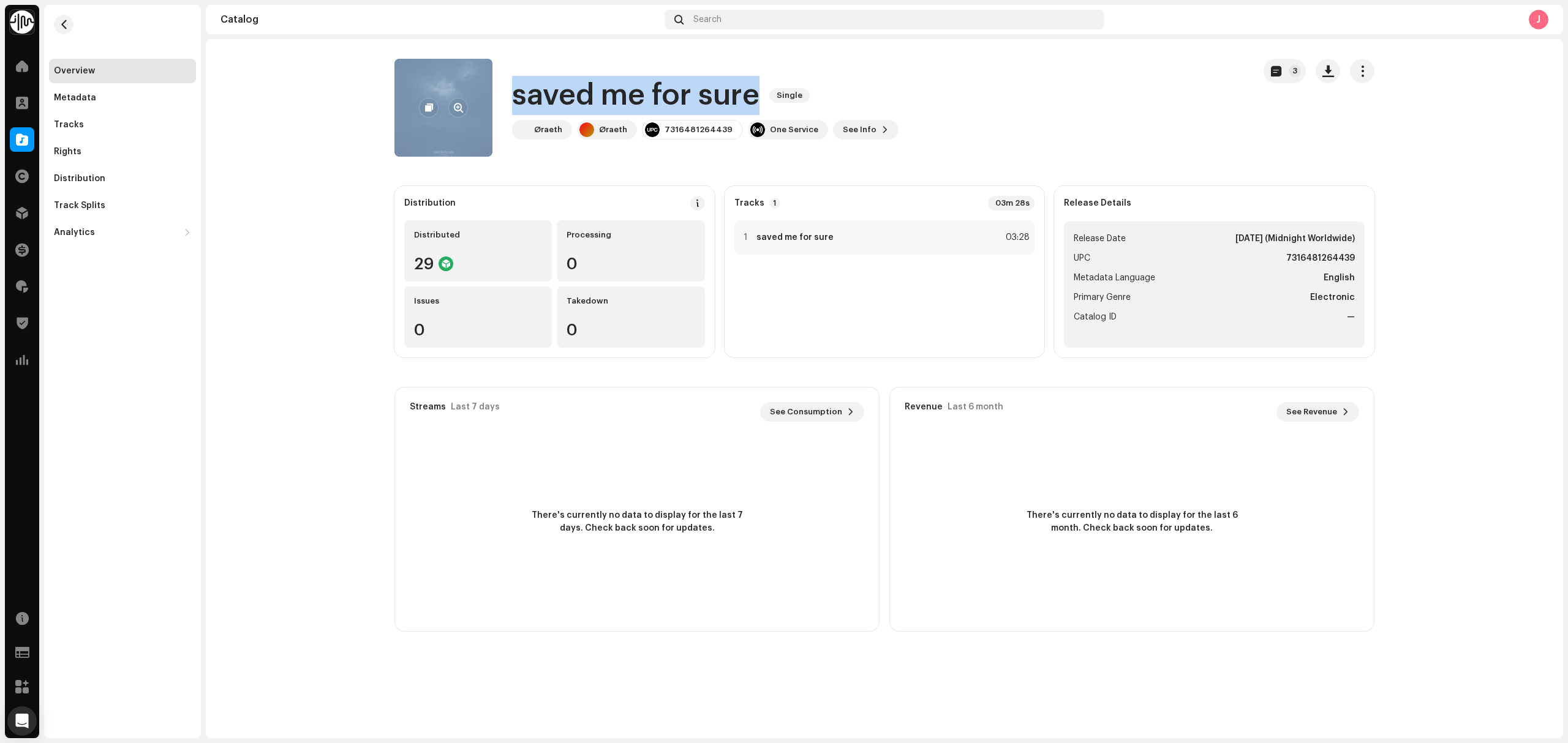
drag, startPoint x: 756, startPoint y: 100, endPoint x: 488, endPoint y: 96, distance: 268.0
click at [488, 96] on div "saved me for sure Single Øraeth Øraeth 7316481264439 One Service See Info 3" at bounding box center [819, 107] width 850 height 98
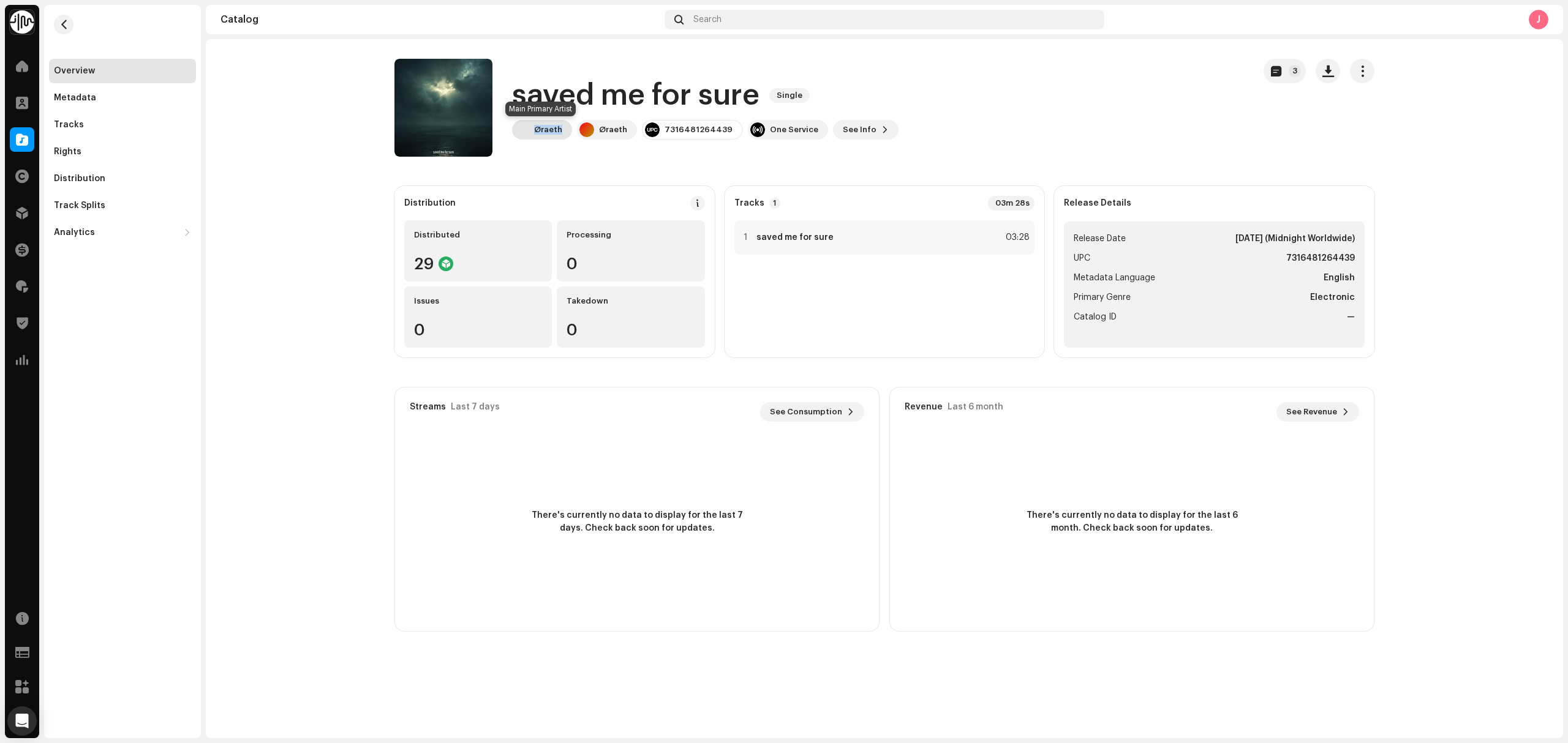
drag, startPoint x: 562, startPoint y: 137, endPoint x: 534, endPoint y: 136, distance: 28.0
click at [534, 136] on re-m-participants-badge "Øraeth" at bounding box center [542, 129] width 60 height 20
click at [709, 128] on div "7316481264439" at bounding box center [698, 129] width 68 height 10
drag, startPoint x: 620, startPoint y: 136, endPoint x: 838, endPoint y: 224, distance: 235.1
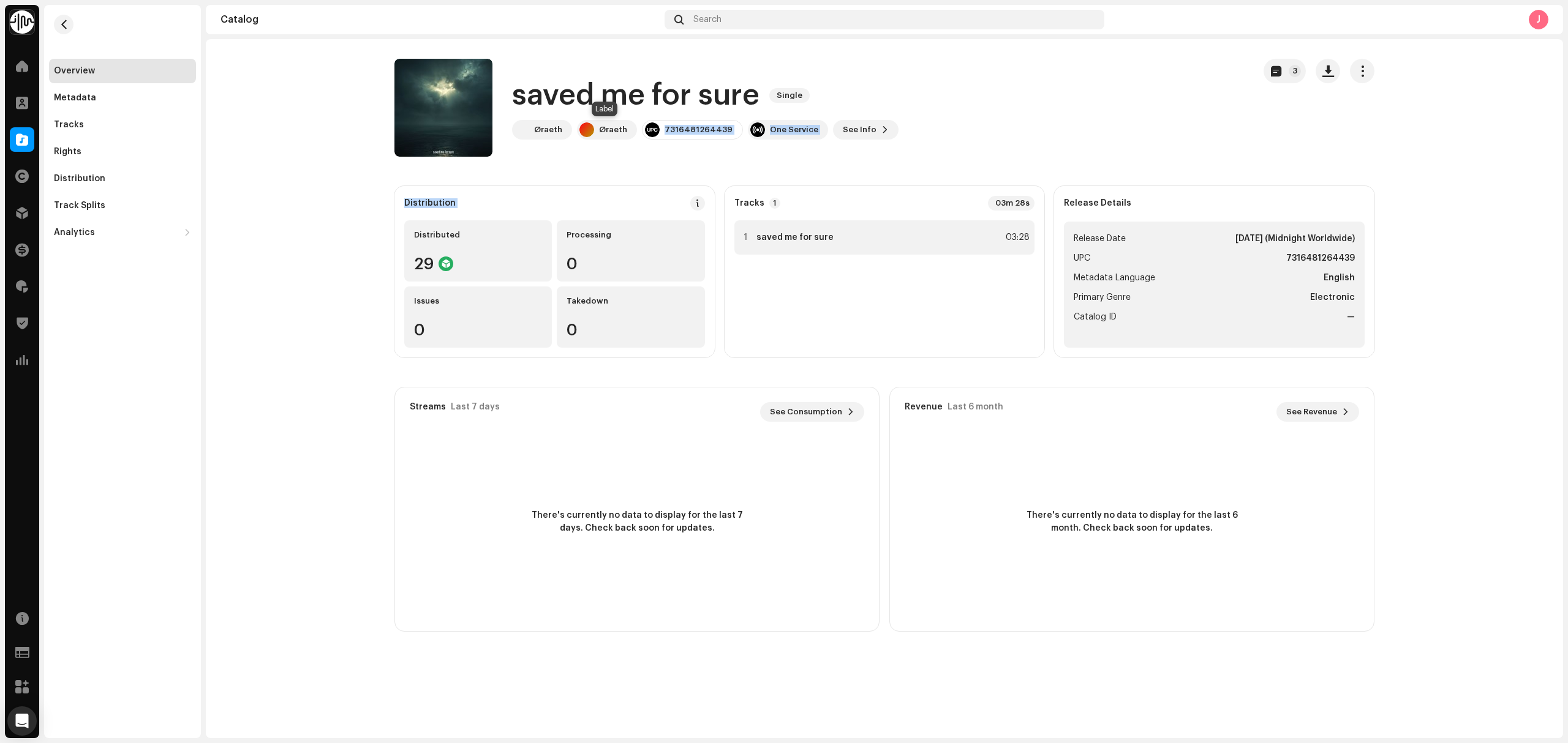
click at [704, 186] on catalog-releases-details-overview "saved me for sure Single 3 saved me for sure Single Øraeth Øraeth 7316481264439…" at bounding box center [884, 345] width 1357 height 612
click at [87, 120] on div "Tracks" at bounding box center [122, 124] width 137 height 10
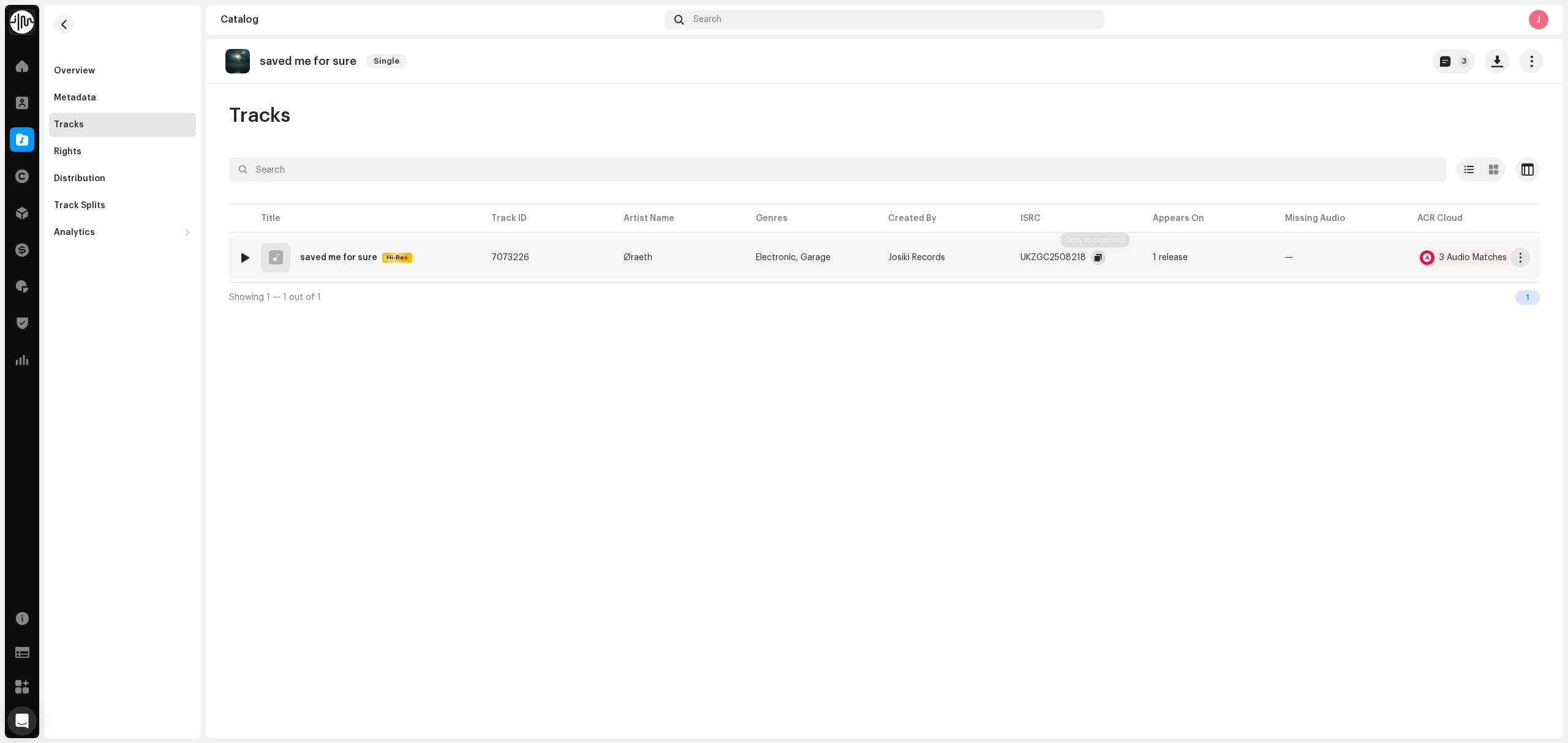
click at [1099, 258] on button "button" at bounding box center [1098, 257] width 15 height 15
drag, startPoint x: 354, startPoint y: 74, endPoint x: 334, endPoint y: 76, distance: 20.1
click at [278, 74] on div "saved me for sure Single 3" at bounding box center [884, 61] width 1357 height 44
click at [86, 69] on div "Overview" at bounding box center [74, 71] width 41 height 10
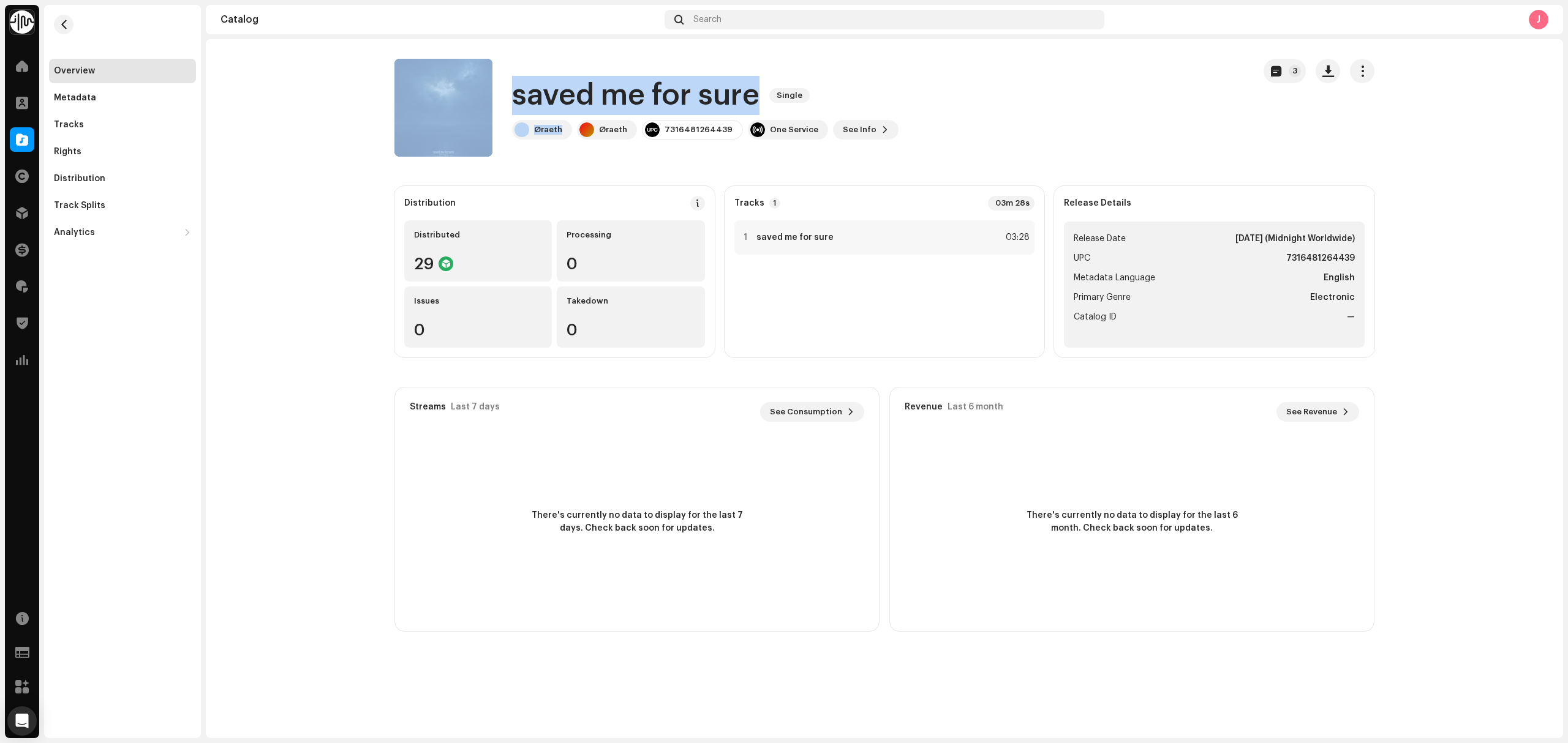
drag, startPoint x: 565, startPoint y: 137, endPoint x: 500, endPoint y: 90, distance: 80.2
click at [500, 90] on div "saved me for sure Single Øraeth Øraeth 7316481264439 One Service See Info 3" at bounding box center [819, 107] width 850 height 98
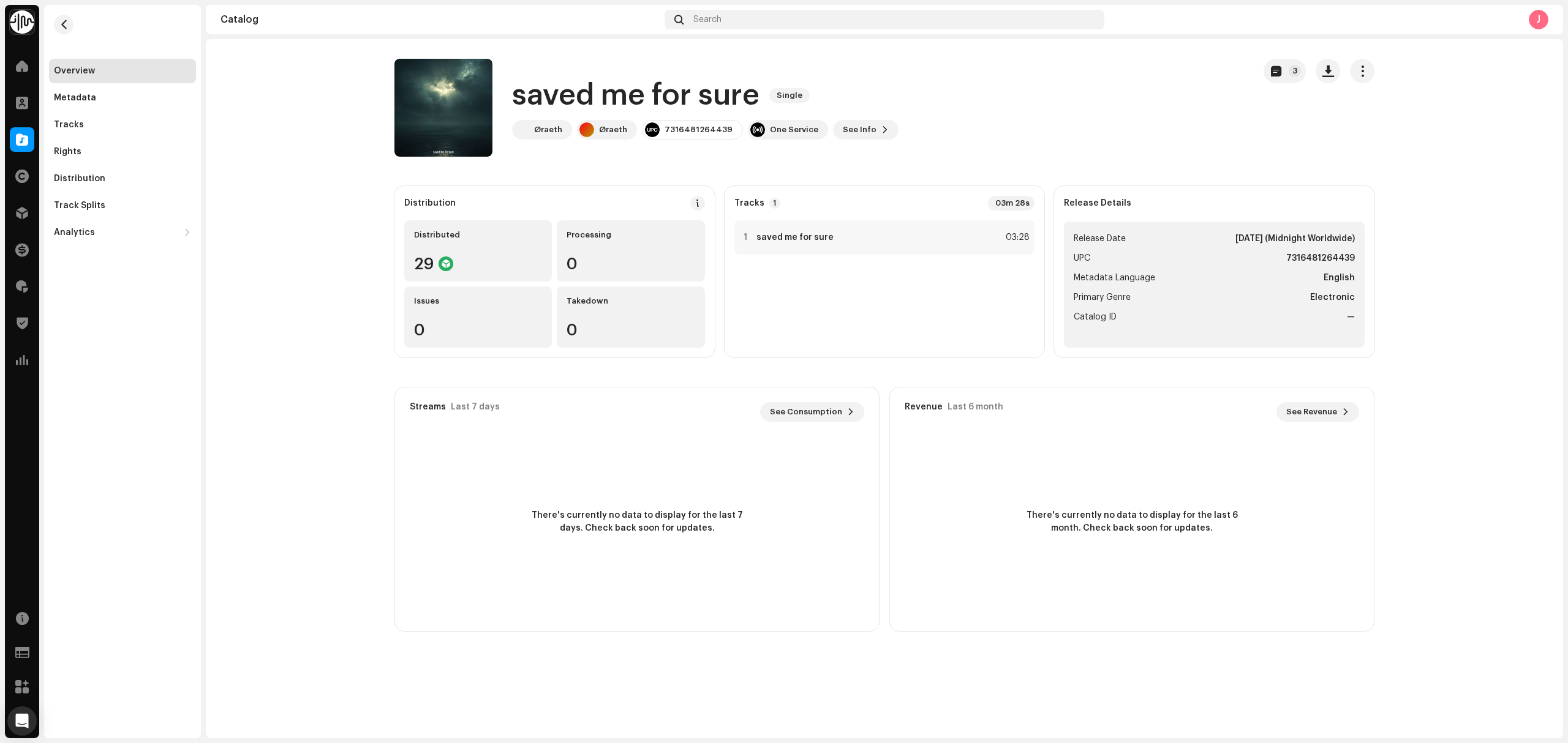
click at [294, 292] on catalog-releases-details-overview "saved me for sure Single 3 saved me for sure Single Øraeth Øraeth 7316481264439…" at bounding box center [884, 345] width 1357 height 612
click at [74, 115] on div "Tracks" at bounding box center [122, 125] width 147 height 25
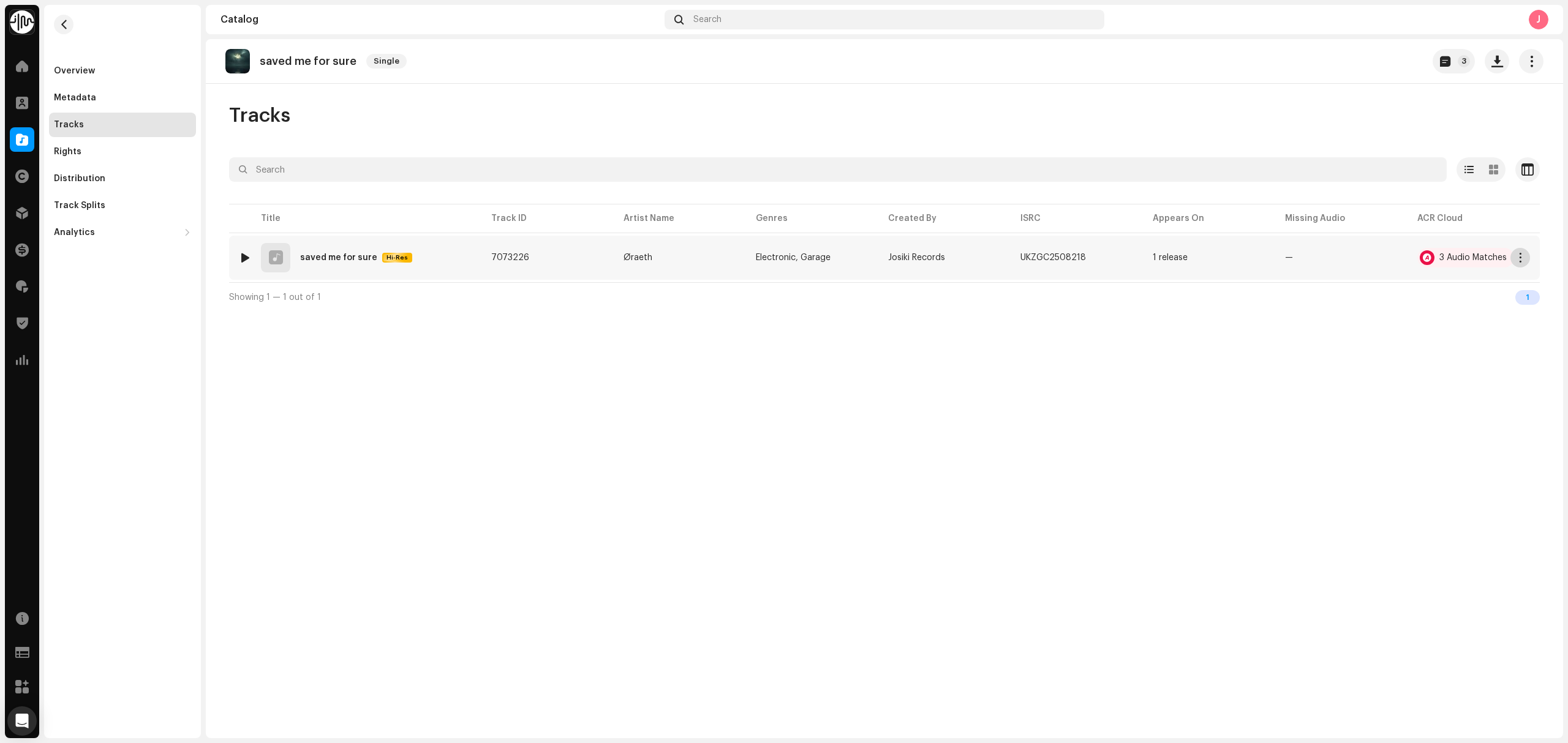
click at [1517, 258] on span "button" at bounding box center [1520, 257] width 9 height 10
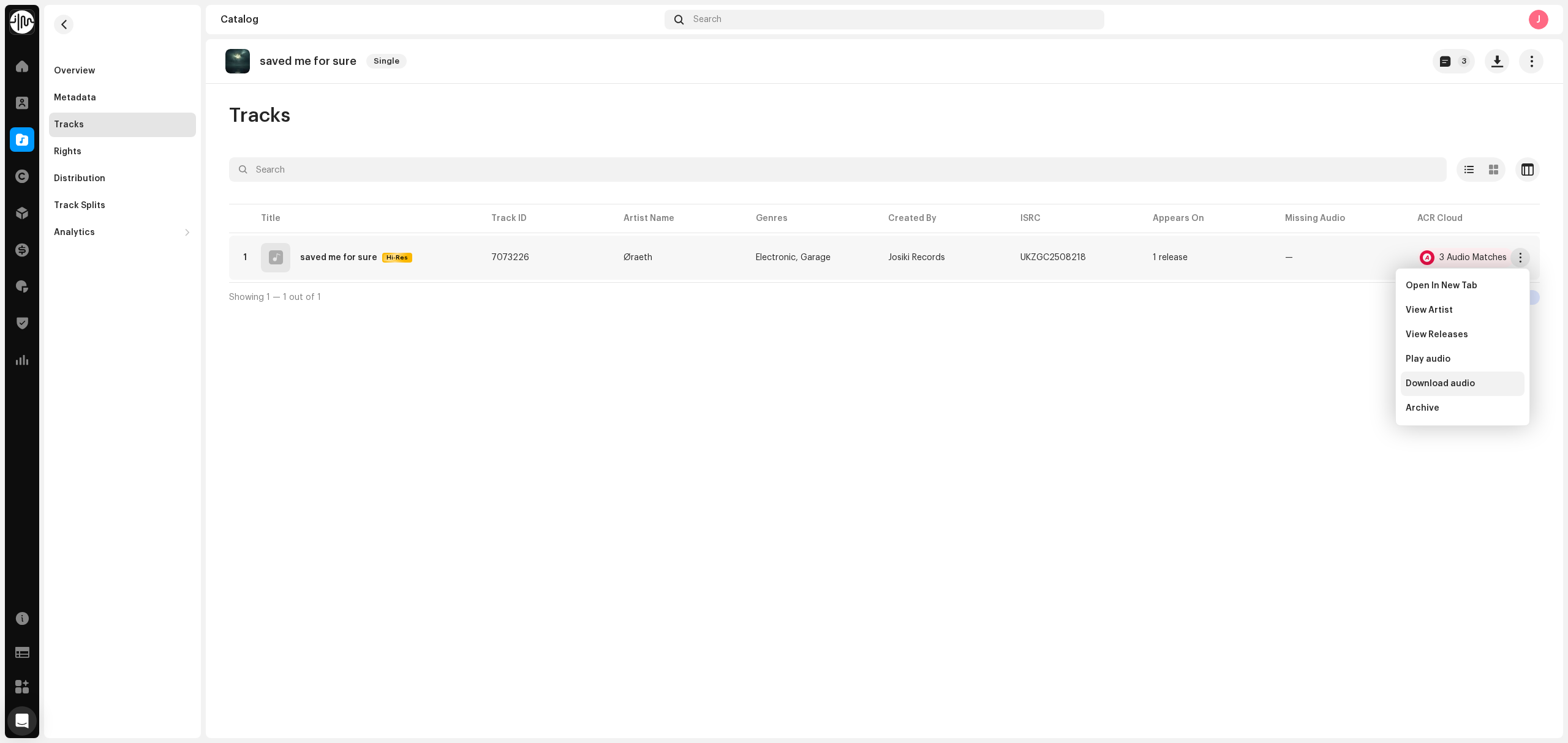
click at [1477, 383] on div "Download audio" at bounding box center [1462, 383] width 114 height 10
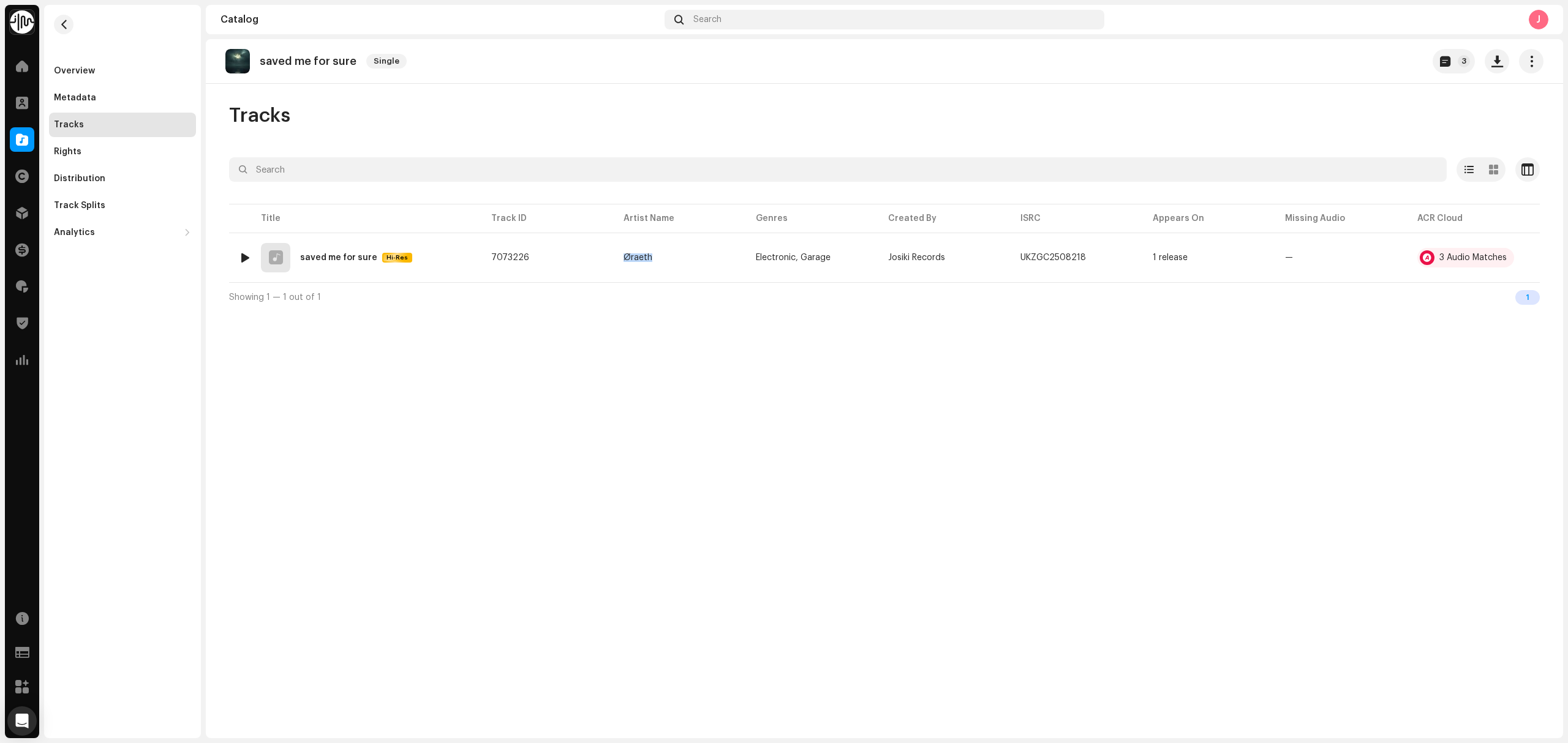
drag, startPoint x: 645, startPoint y: 262, endPoint x: 725, endPoint y: 1, distance: 273.0
click at [632, 260] on td "Øraeth" at bounding box center [679, 258] width 132 height 44
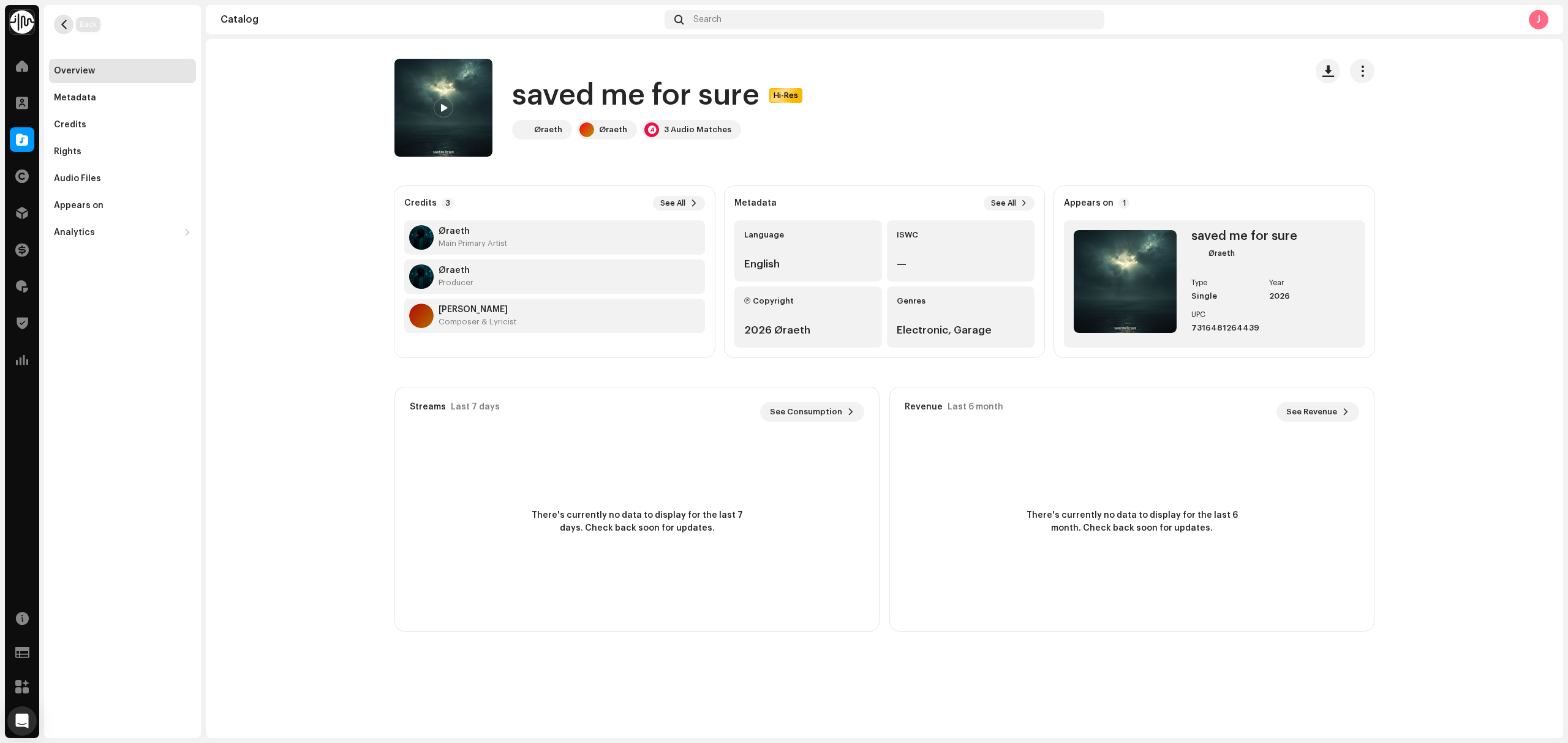
click at [59, 20] on span "button" at bounding box center [64, 24] width 9 height 10
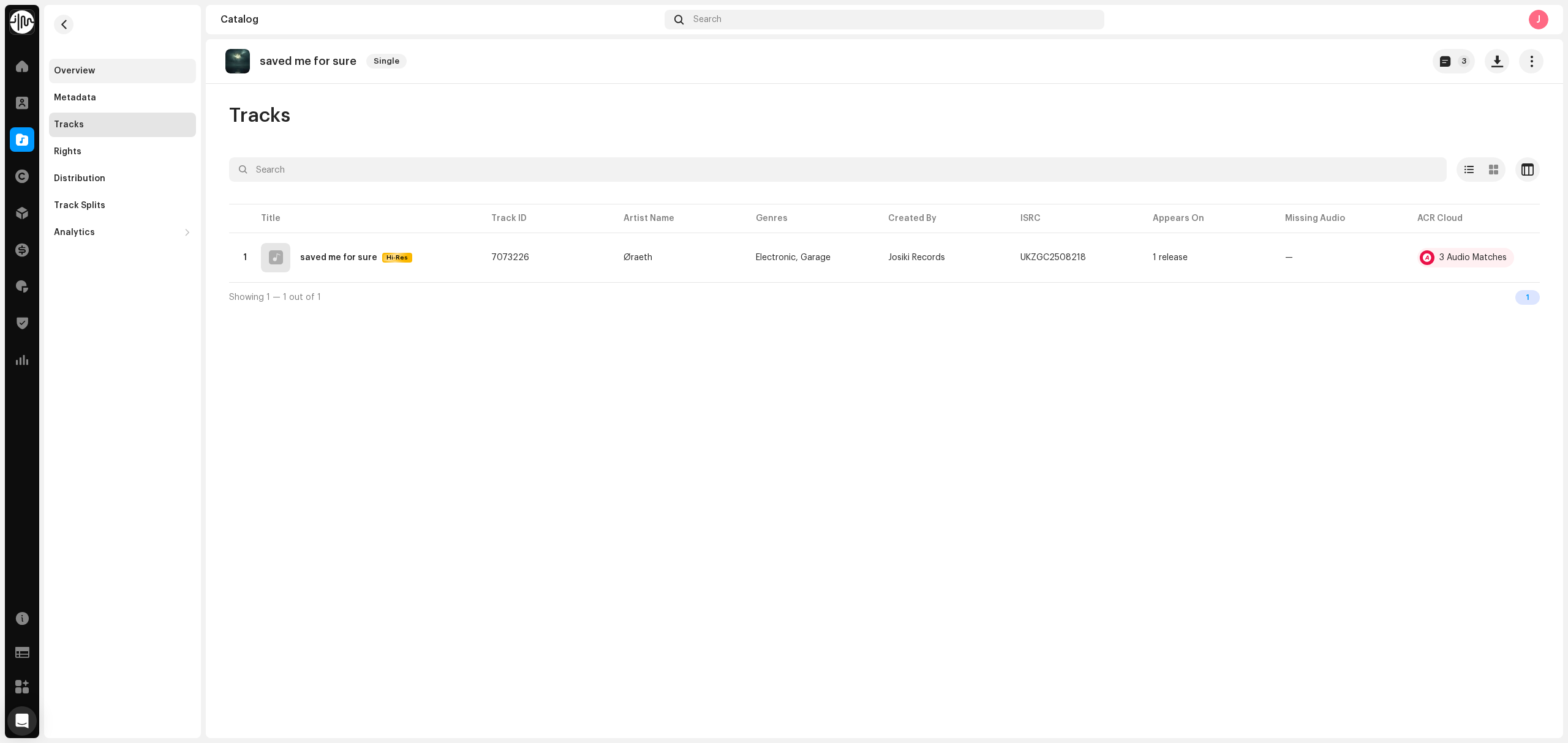
click at [62, 60] on div "Overview" at bounding box center [122, 71] width 147 height 25
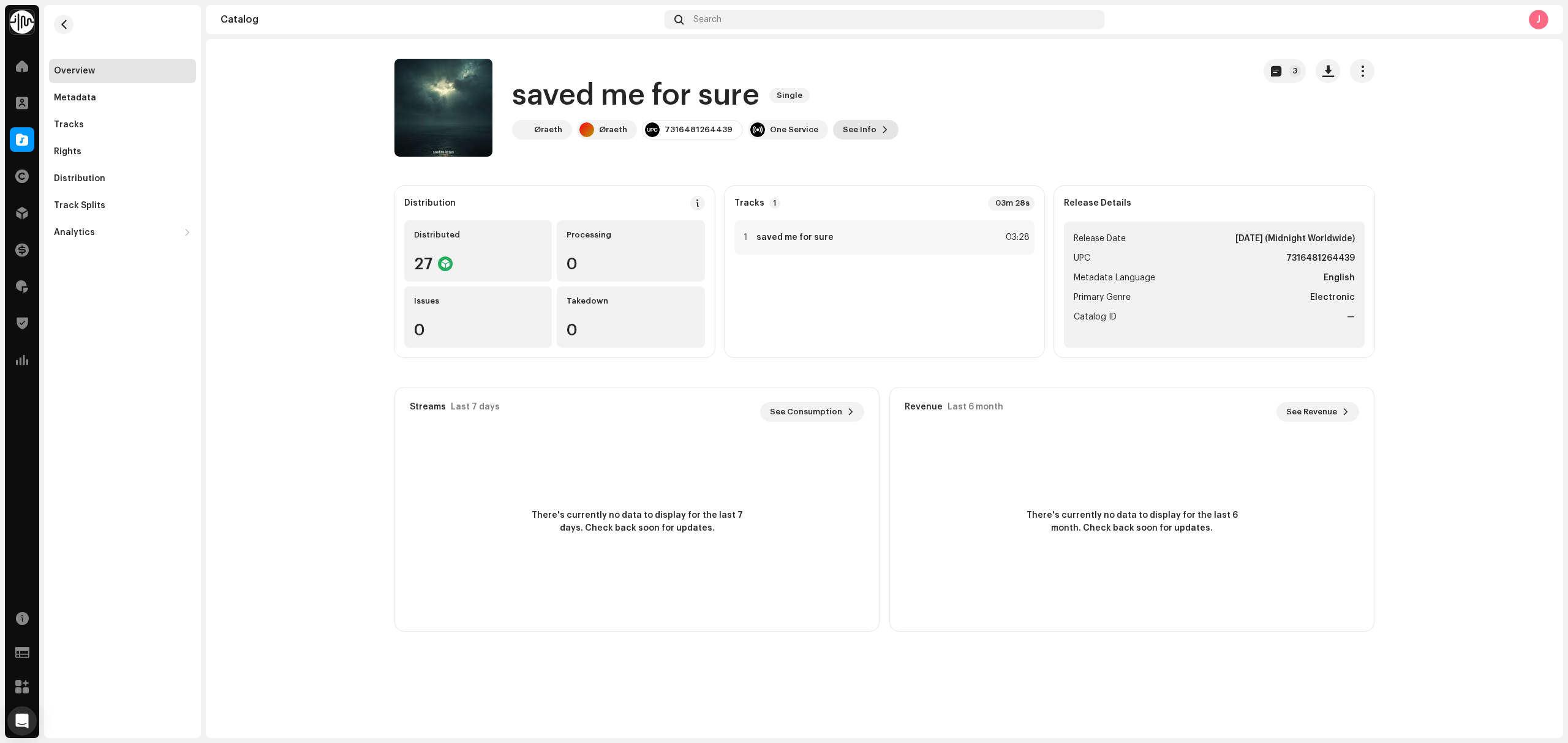
click at [882, 132] on span at bounding box center [885, 129] width 7 height 10
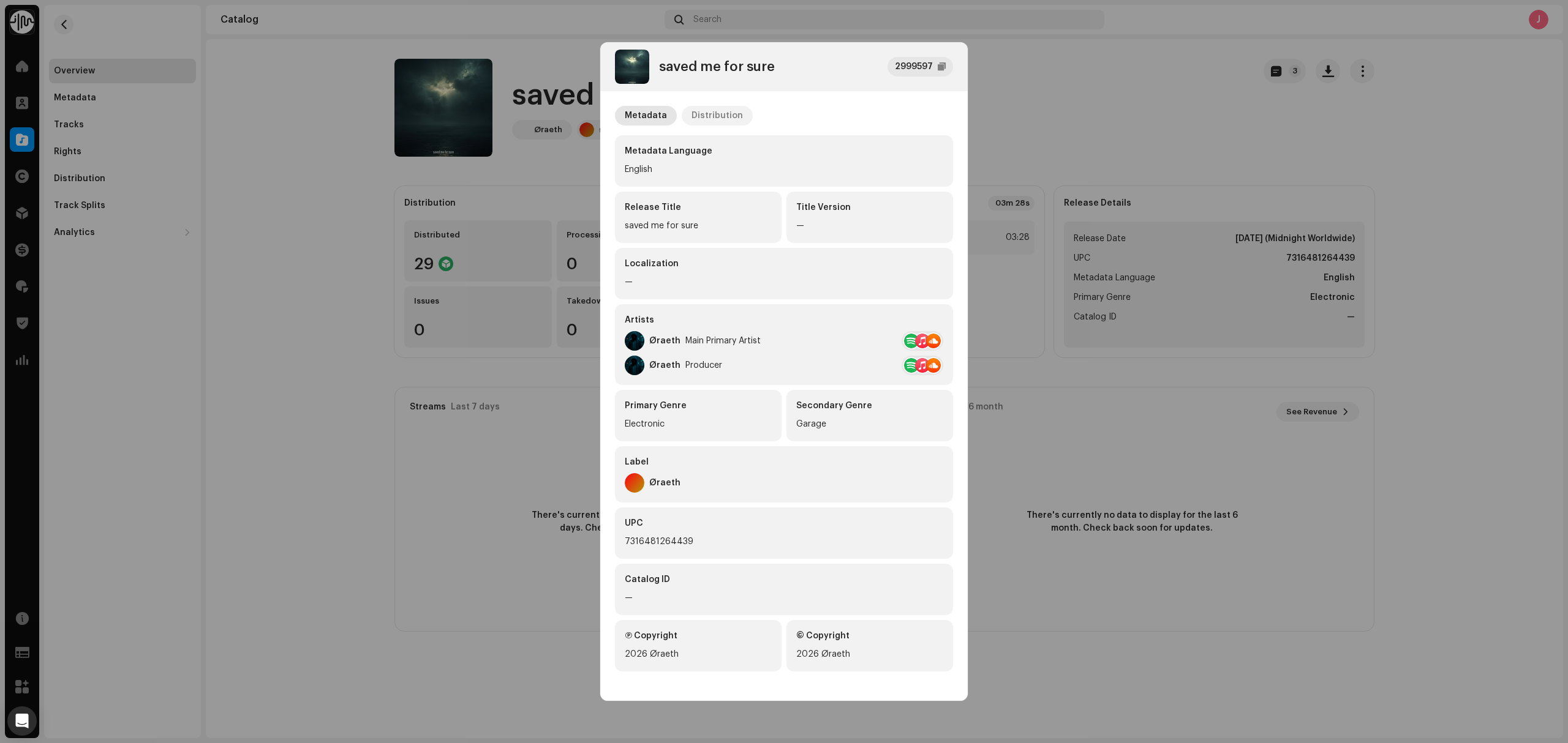
click at [727, 113] on div "Distribution" at bounding box center [717, 115] width 51 height 20
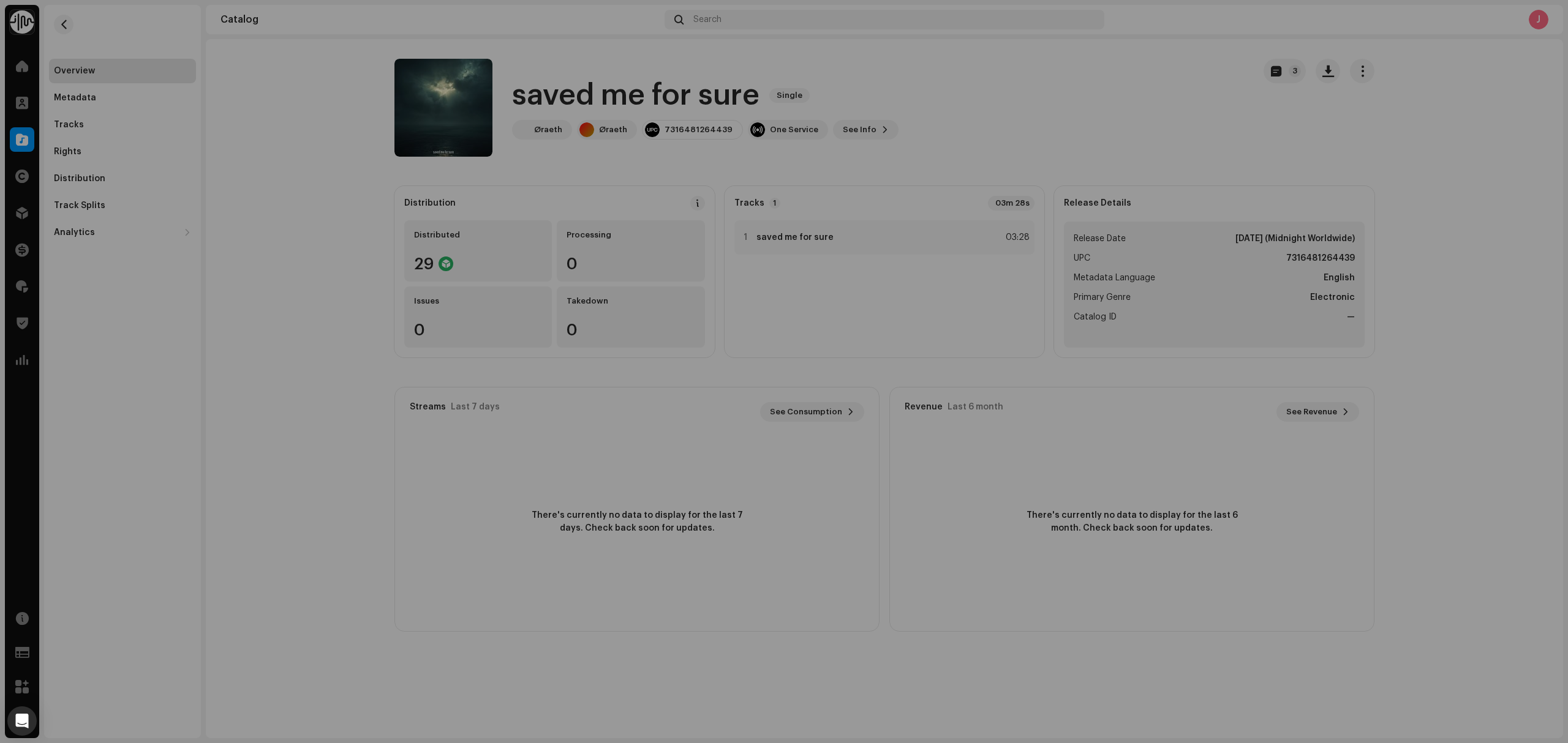
drag, startPoint x: 282, startPoint y: 212, endPoint x: 268, endPoint y: 206, distance: 15.2
click at [282, 212] on div "saved me for sure 2999597 Metadata Distribution Release Date Jan 23, 2026 (Midn…" at bounding box center [784, 372] width 1568 height 743
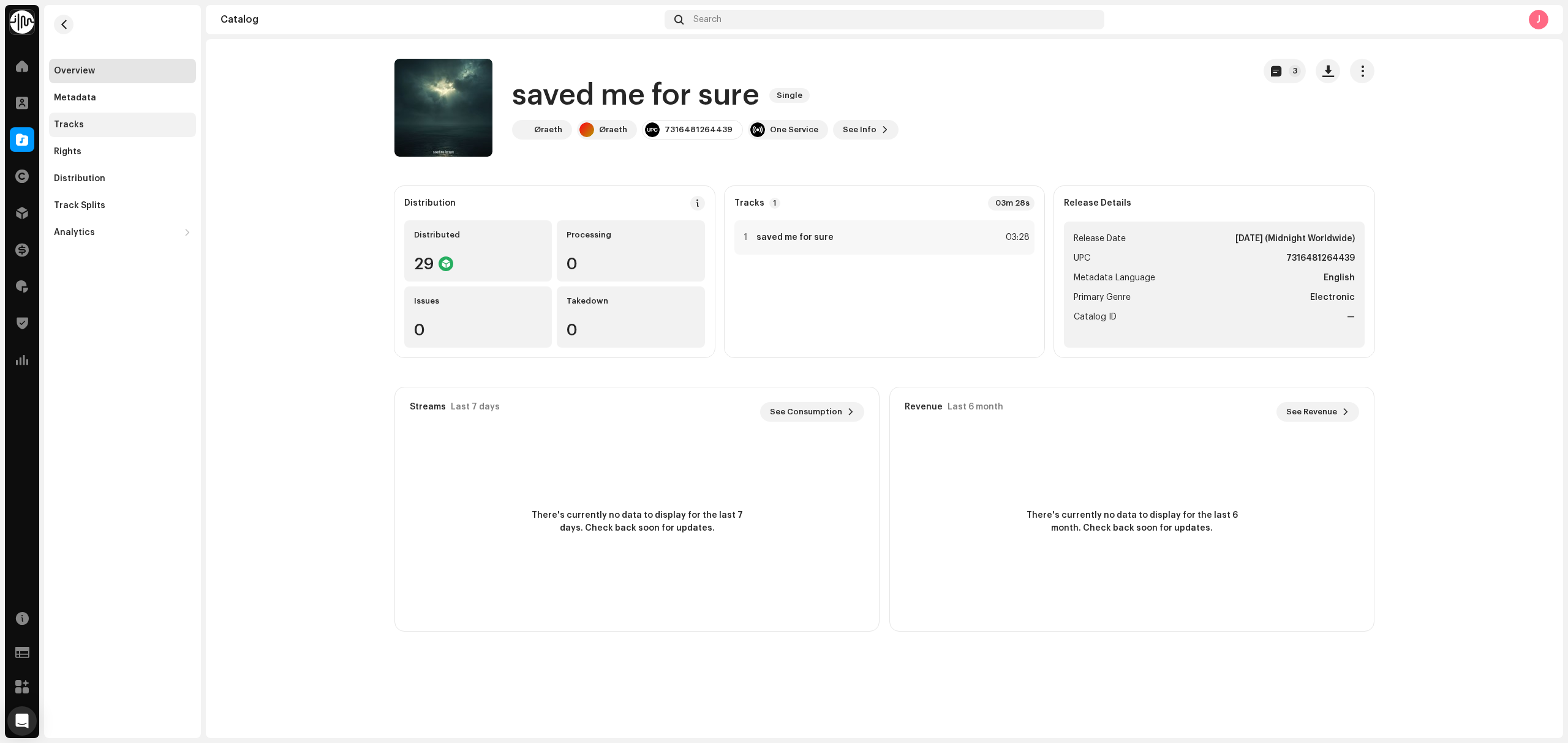
click at [108, 126] on div "Tracks" at bounding box center [122, 124] width 137 height 10
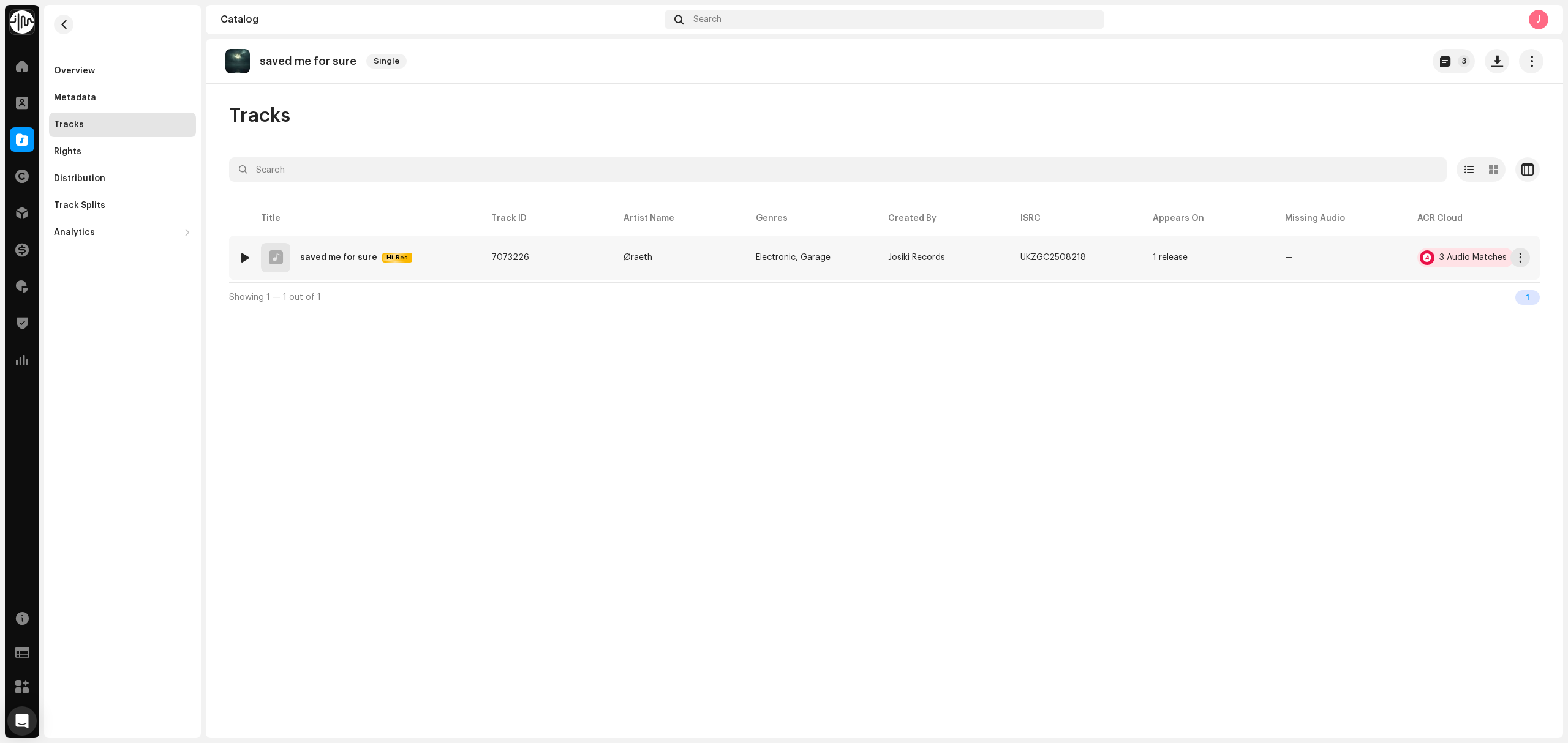
click at [1450, 266] on div "3 Audio Matches" at bounding box center [1465, 258] width 97 height 20
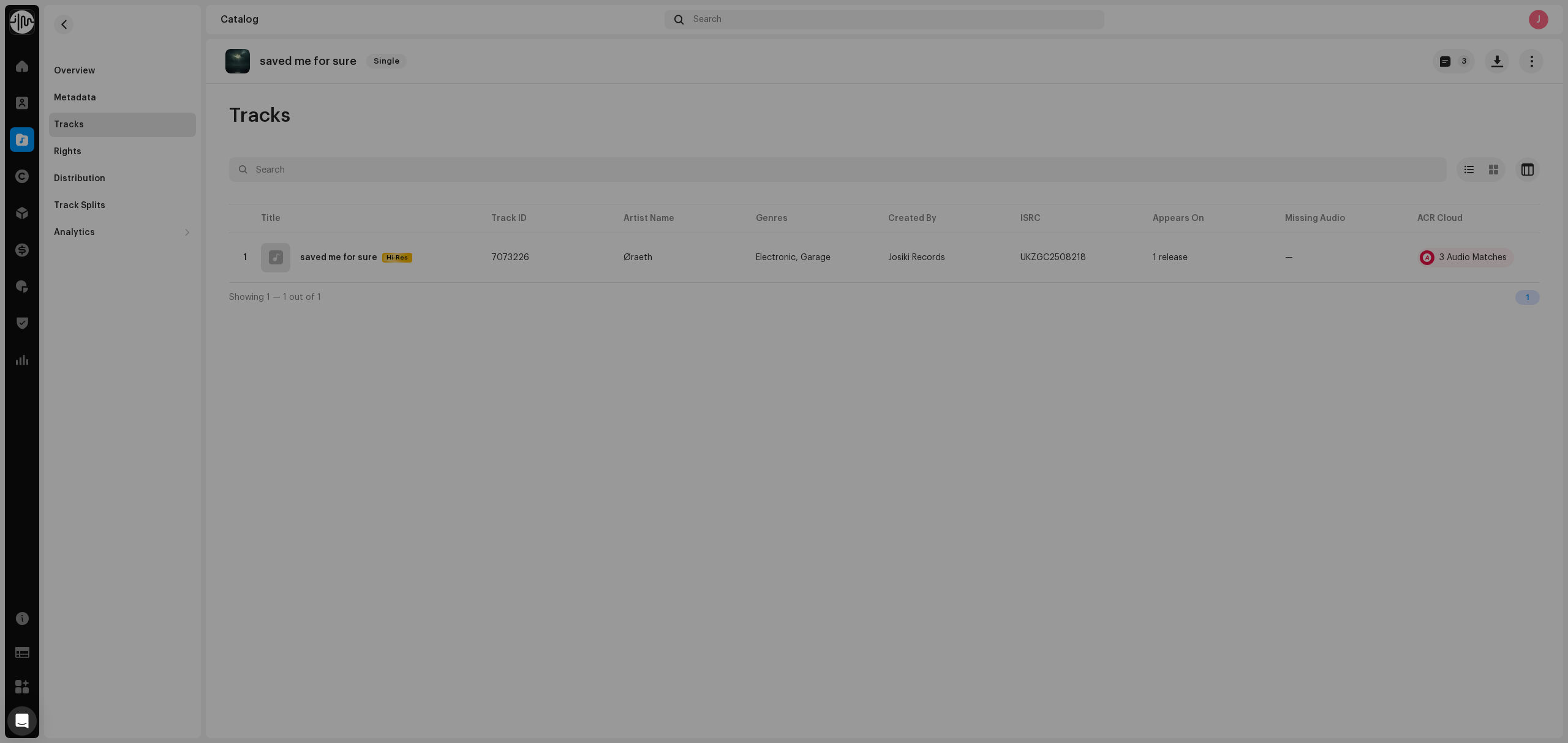
click at [441, 426] on div "Audio Recognition by Cover Song 3 All results require review/listening to avoid…" at bounding box center [784, 372] width 1568 height 743
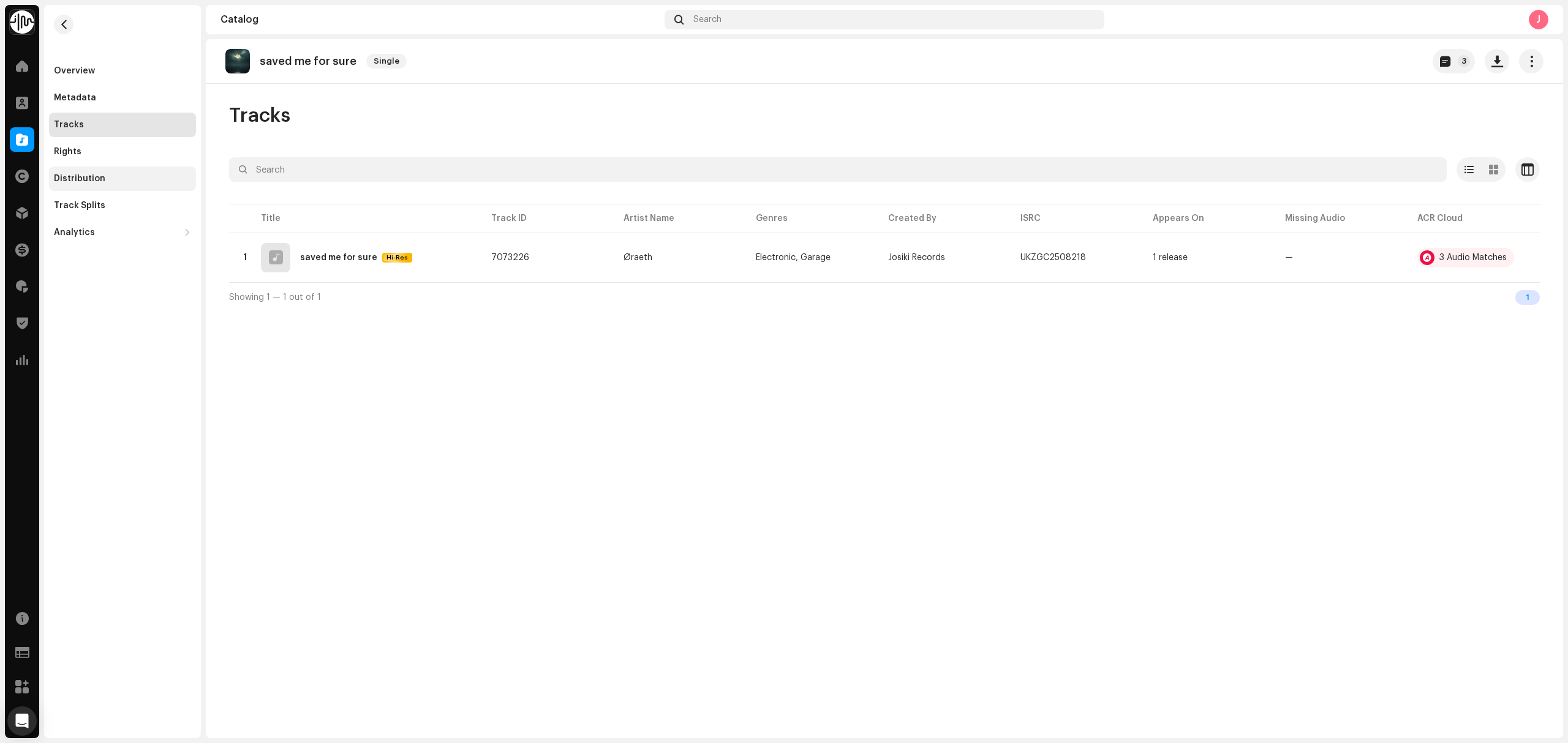
click at [128, 175] on div "Distribution" at bounding box center [122, 178] width 137 height 10
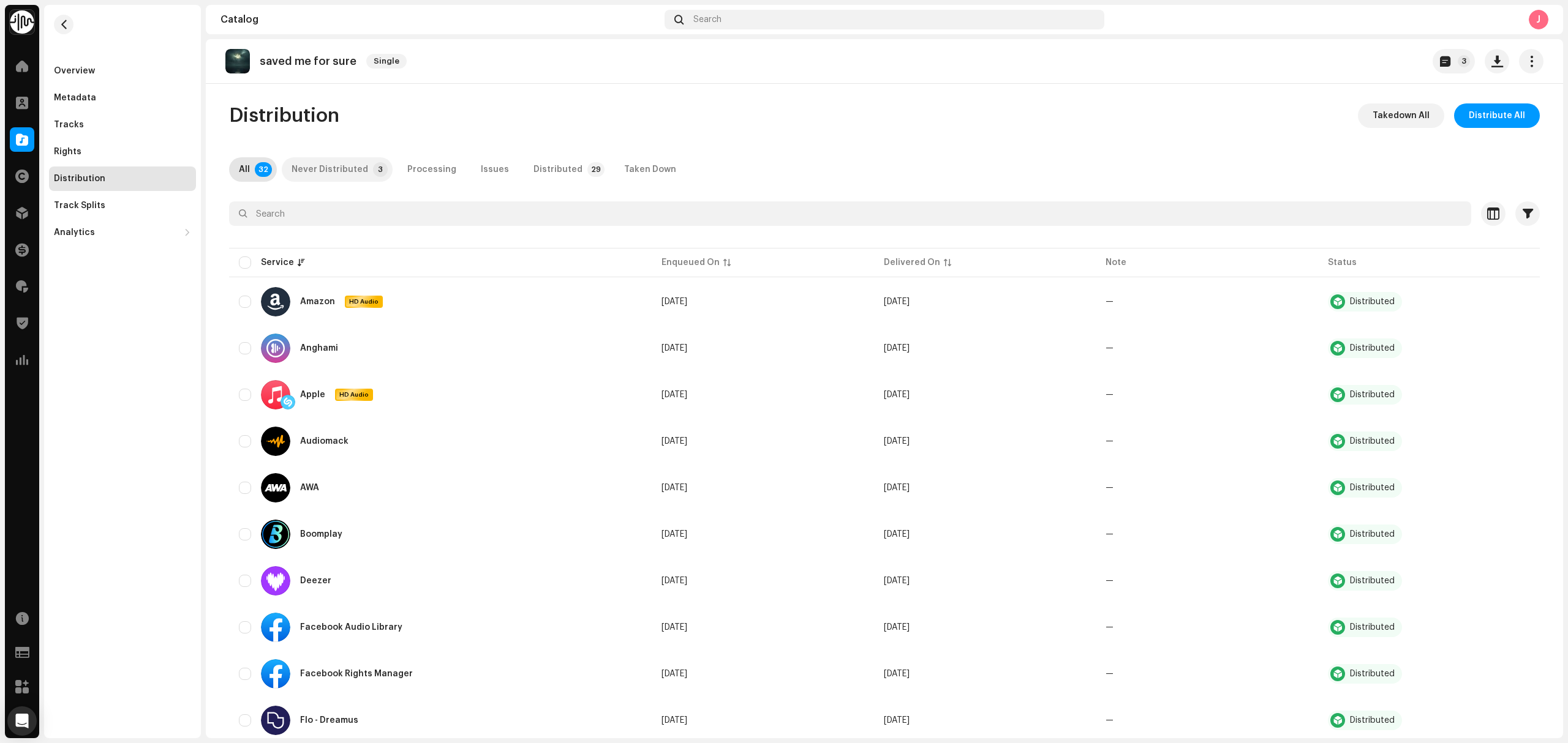
click at [359, 180] on p-tab "Never Distributed 3" at bounding box center [337, 169] width 111 height 25
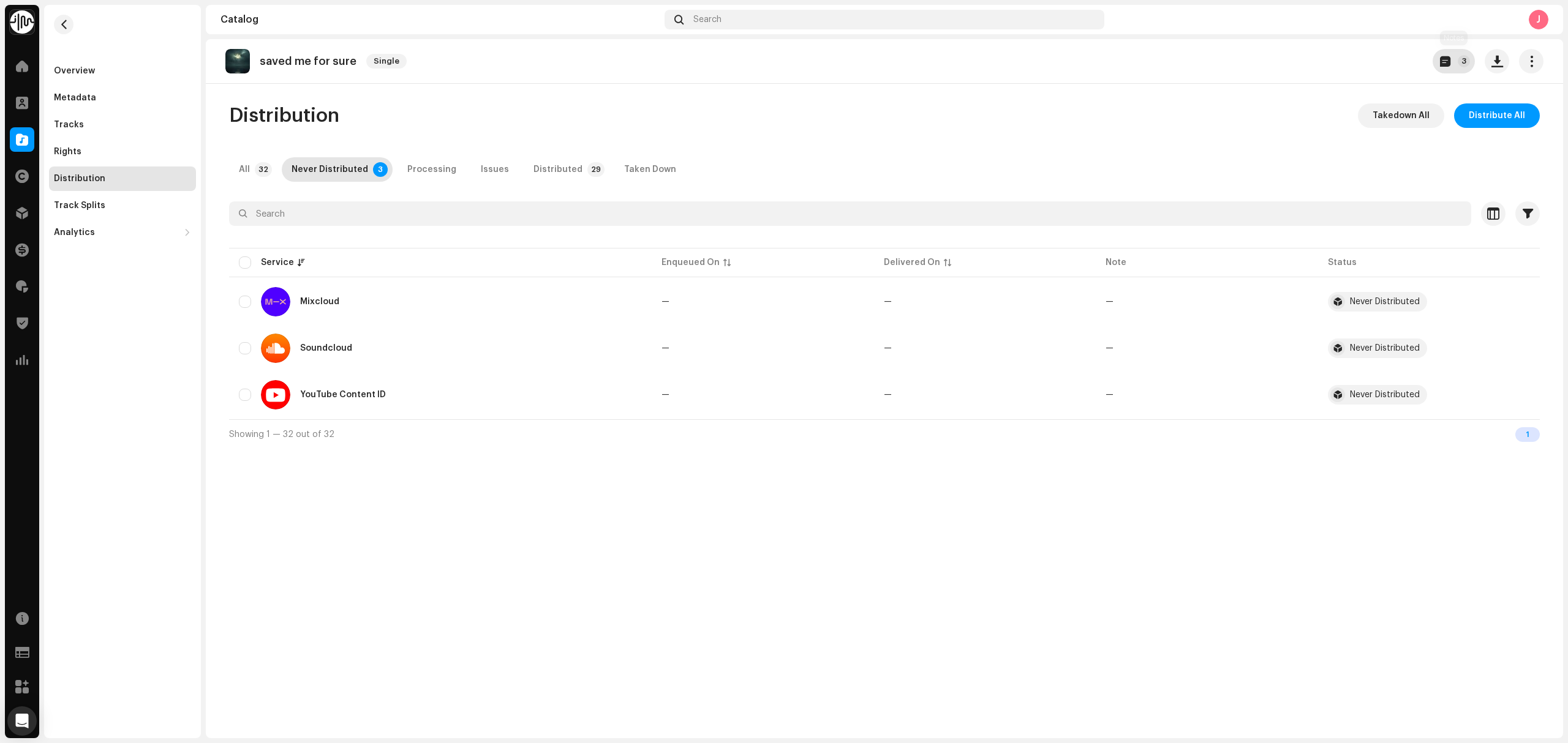
click at [1468, 65] on p-badge "3" at bounding box center [1463, 61] width 12 height 12
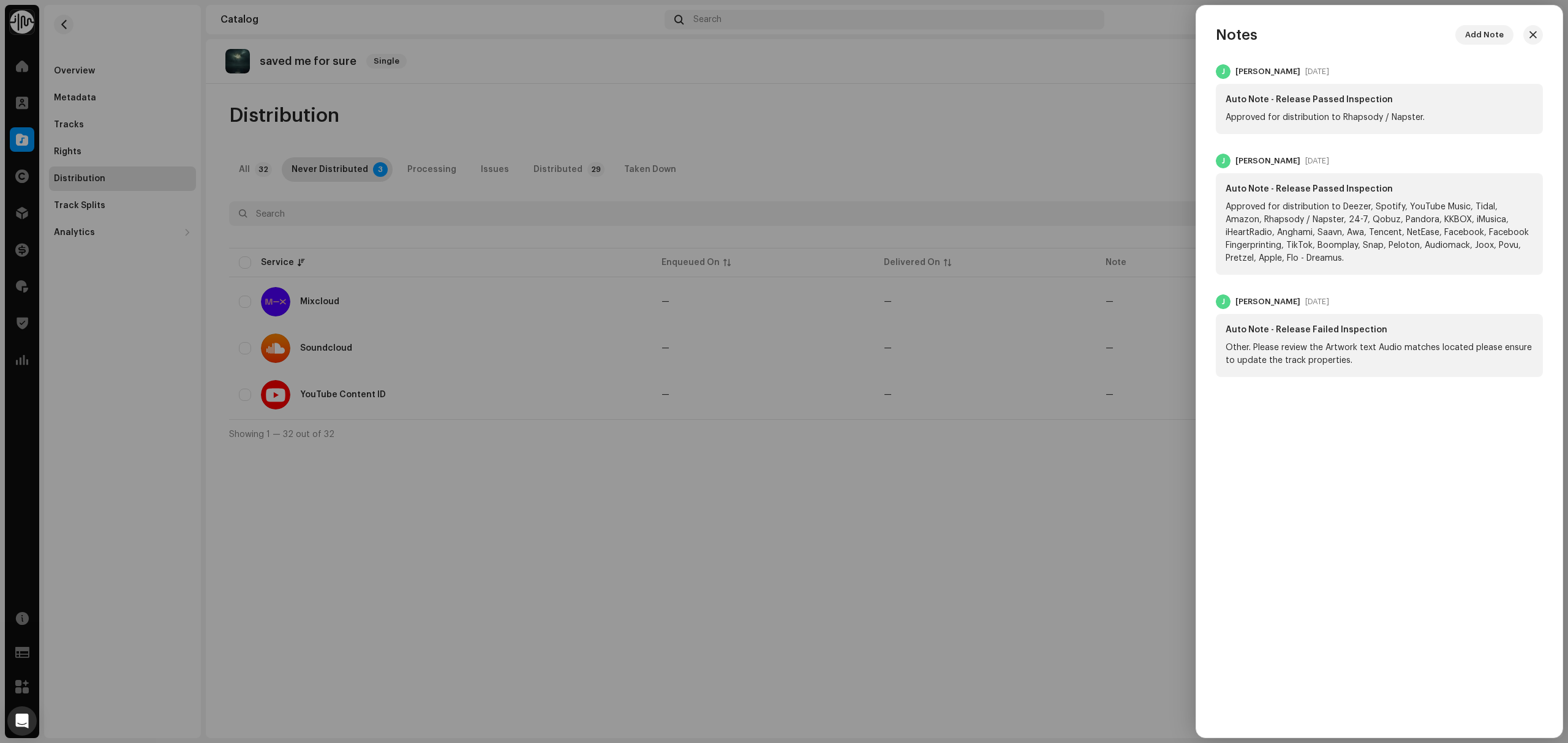
click at [945, 472] on div at bounding box center [784, 372] width 1568 height 743
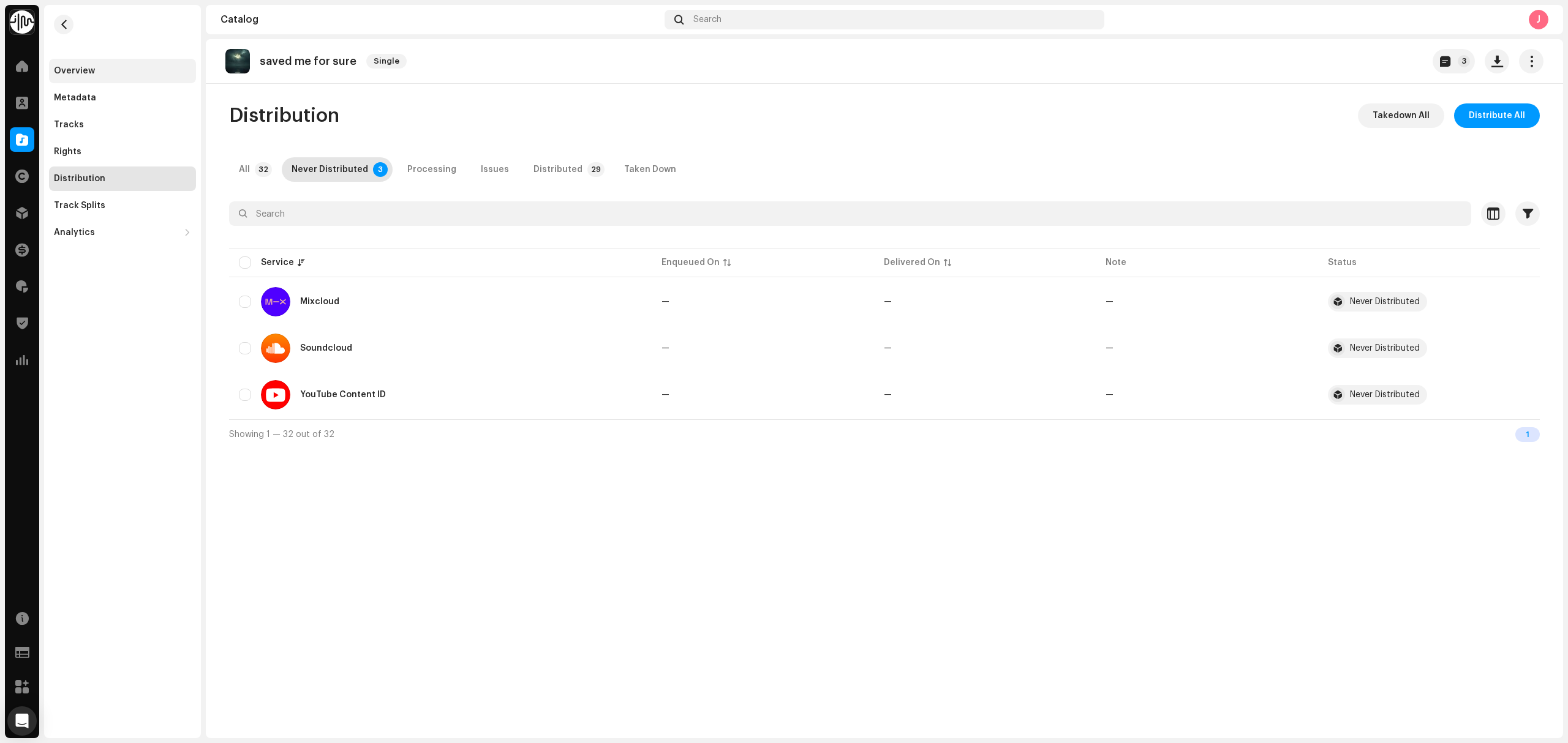
click at [128, 71] on div "Overview" at bounding box center [122, 71] width 137 height 10
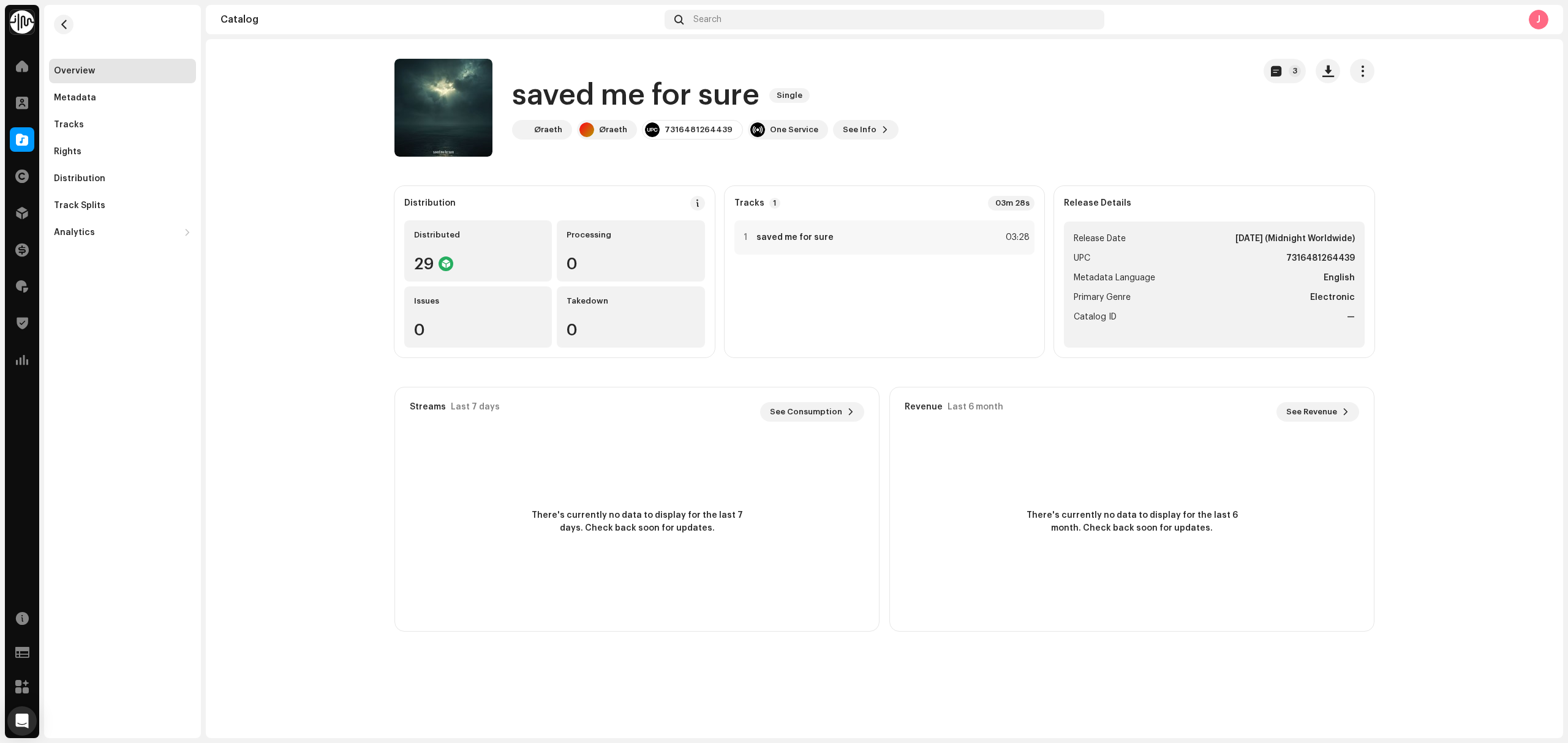
click at [108, 84] on div "Overview Metadata Tracks Rights Distribution Track Splits Analytics Consumption…" at bounding box center [122, 152] width 147 height 186
click at [131, 103] on div "Metadata" at bounding box center [122, 98] width 147 height 25
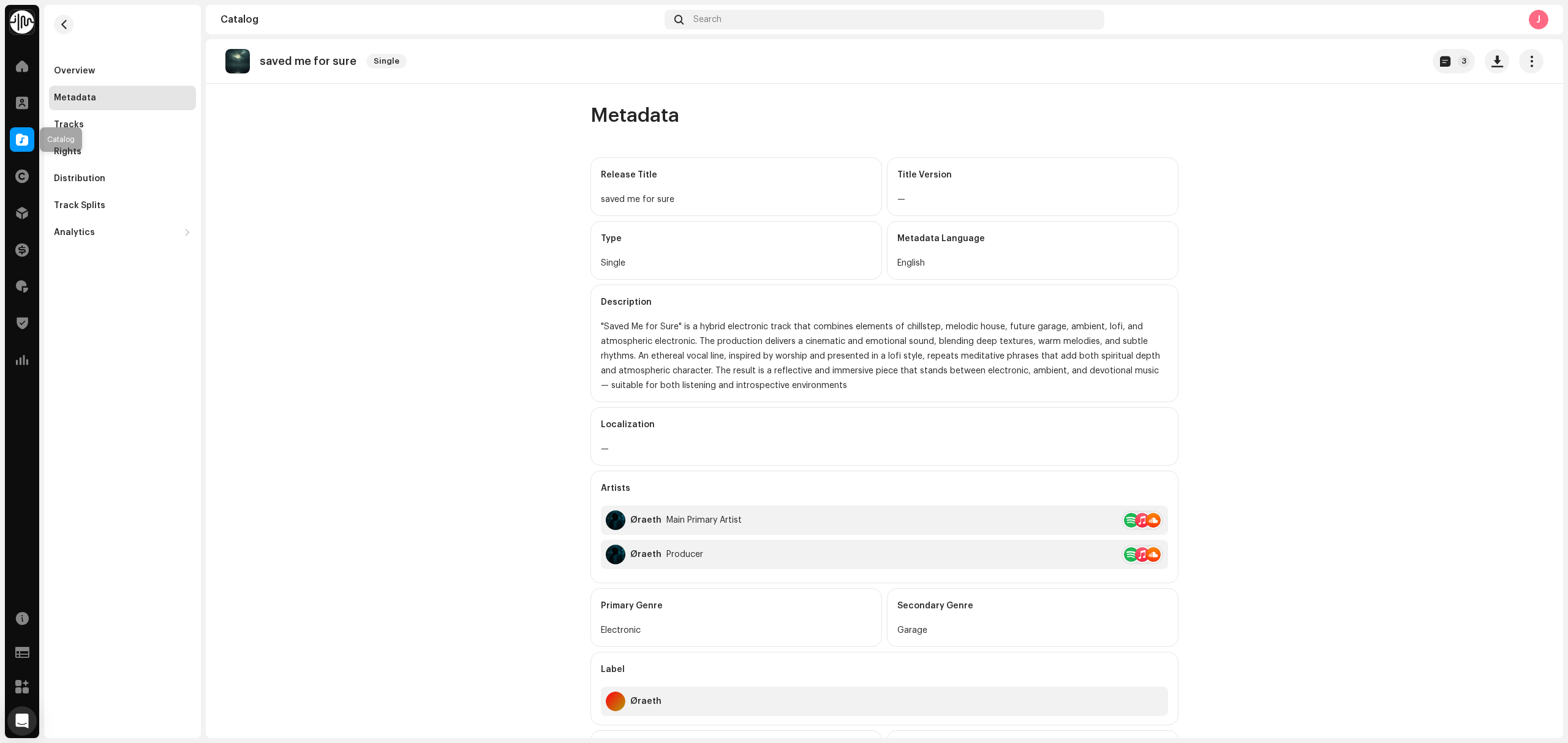
click at [16, 138] on span at bounding box center [22, 139] width 12 height 10
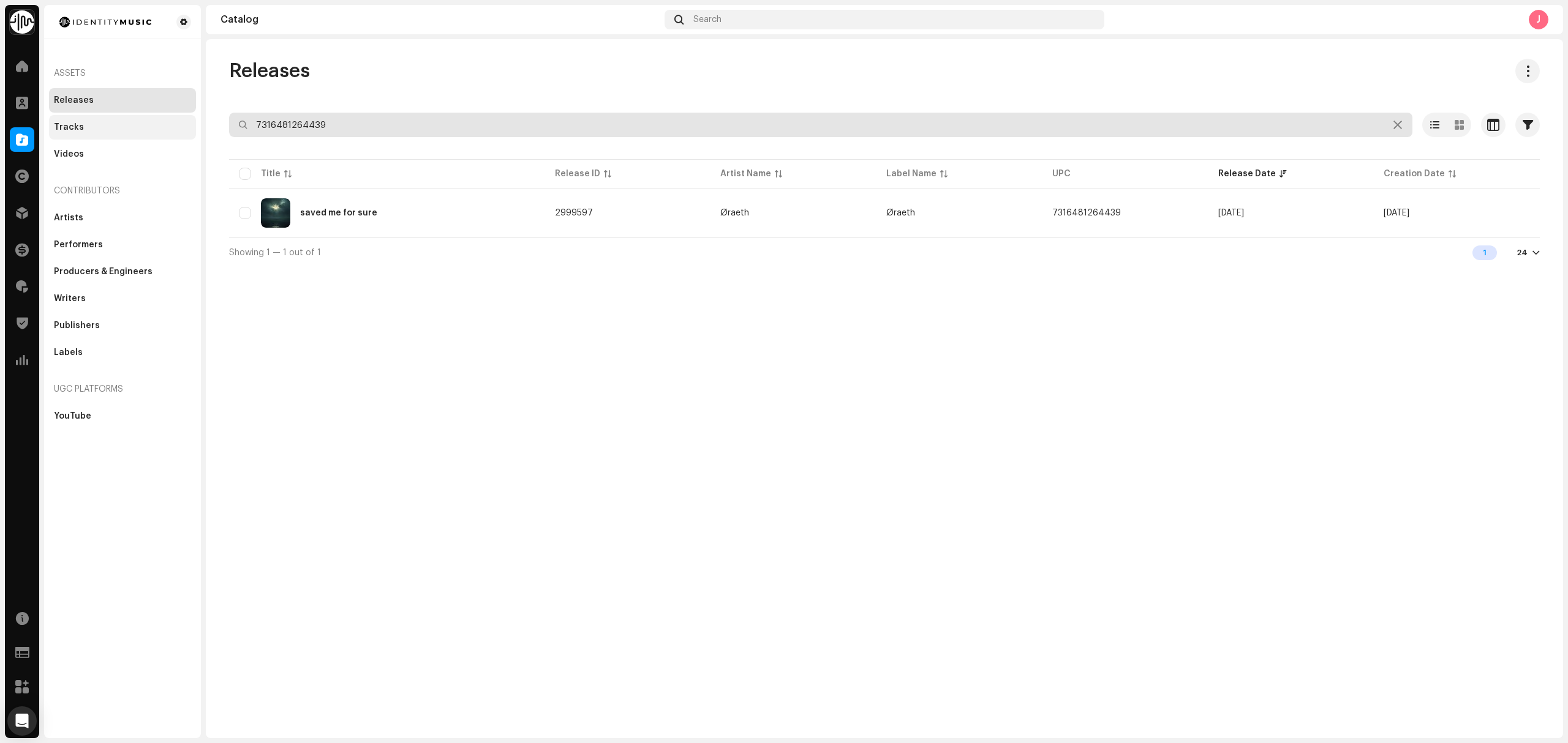
drag, startPoint x: 347, startPoint y: 121, endPoint x: 84, endPoint y: 121, distance: 263.0
click at [114, 119] on div "Identity Music Home Clients Catalog Rights Distribution Finance Royalties Trust…" at bounding box center [784, 372] width 1568 height 743
paste input "013808"
type input "7316481013808"
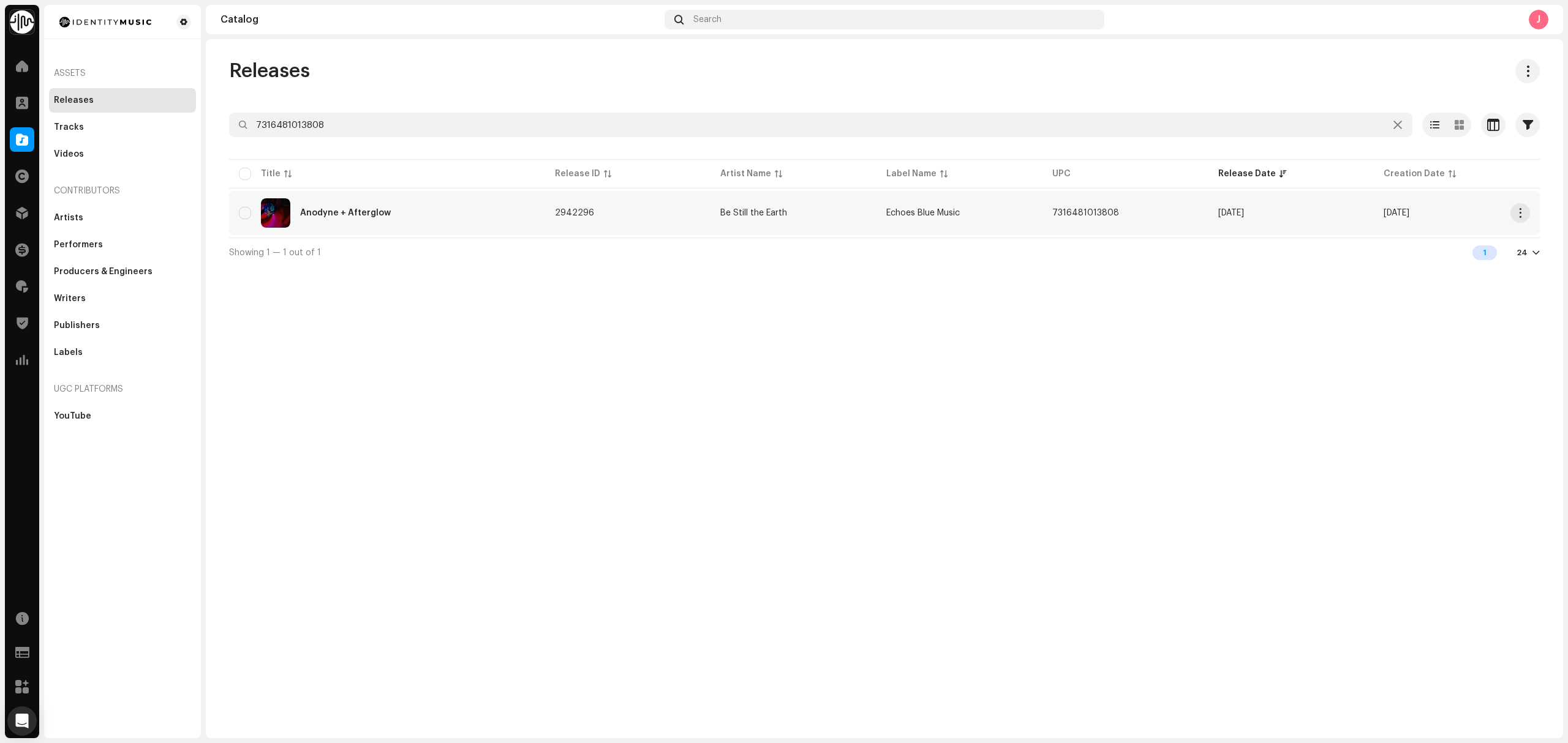
click at [1022, 215] on td "Echoes Blue Music" at bounding box center [959, 213] width 166 height 44
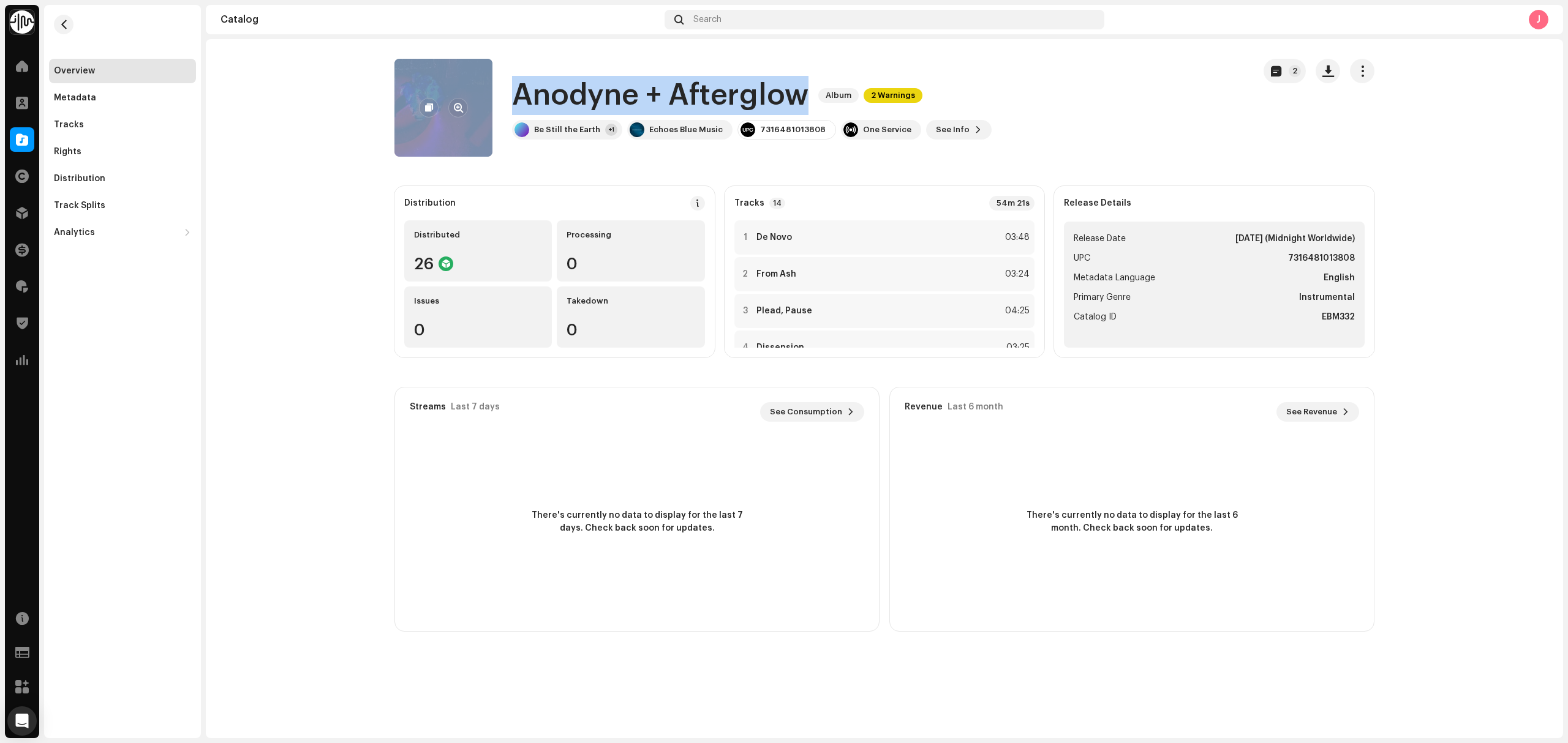
drag, startPoint x: 807, startPoint y: 96, endPoint x: 467, endPoint y: 84, distance: 340.2
click at [467, 84] on div "Anodyne + Afterglow Album 2 Warnings Be Still the Earth +1 Echoes Blue Music 73…" at bounding box center [819, 107] width 850 height 98
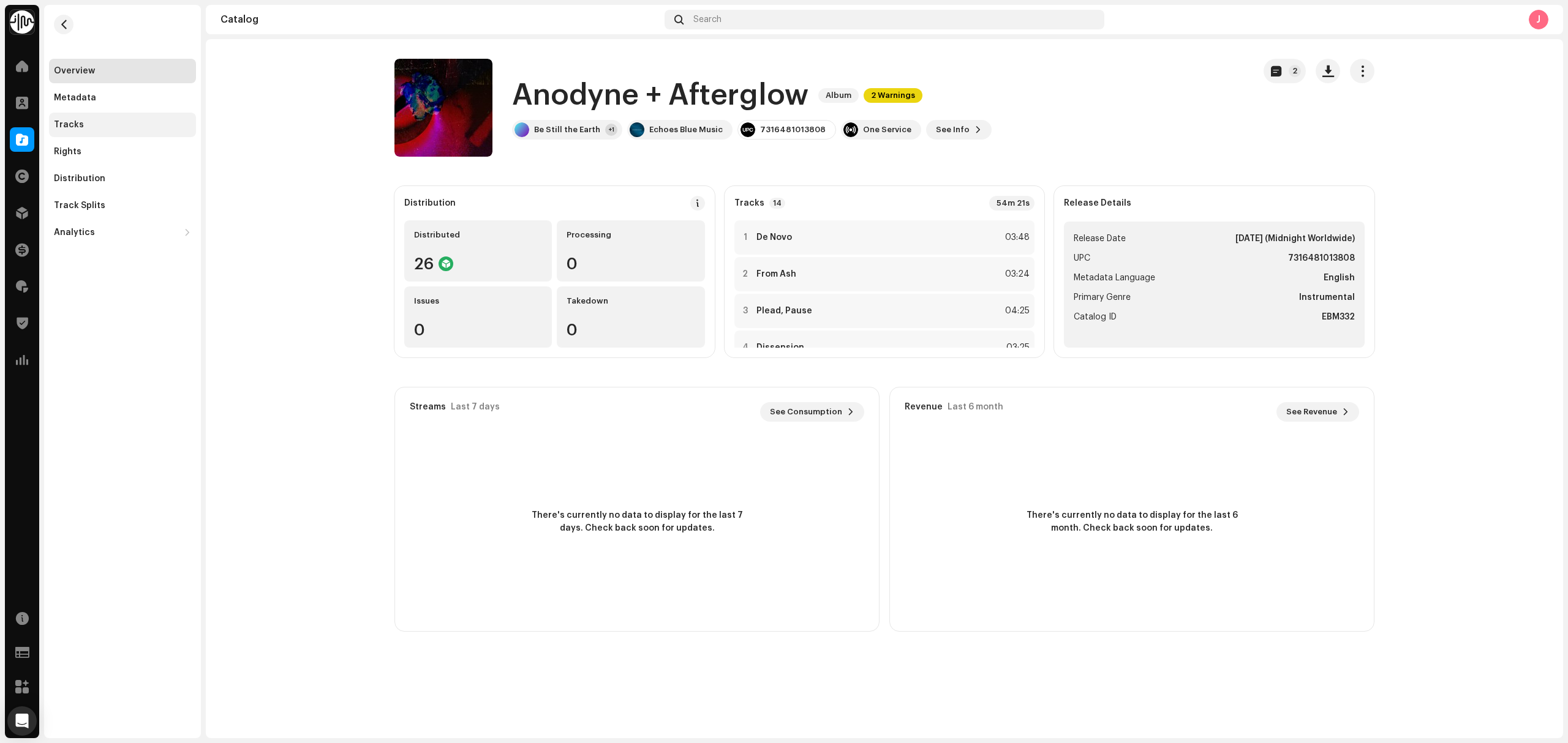
click at [128, 128] on div "Tracks" at bounding box center [122, 124] width 137 height 10
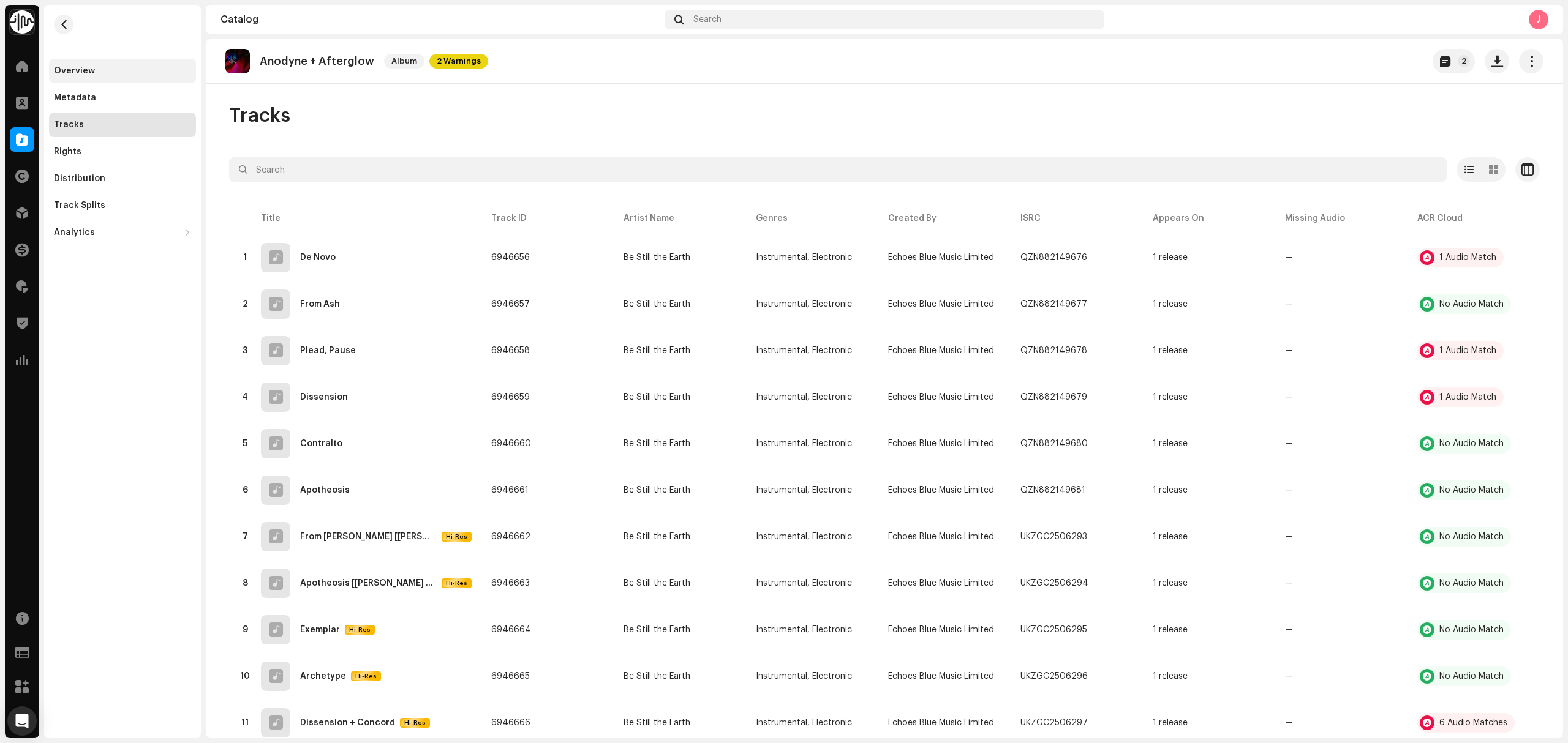
click at [108, 67] on div "Overview" at bounding box center [122, 71] width 137 height 10
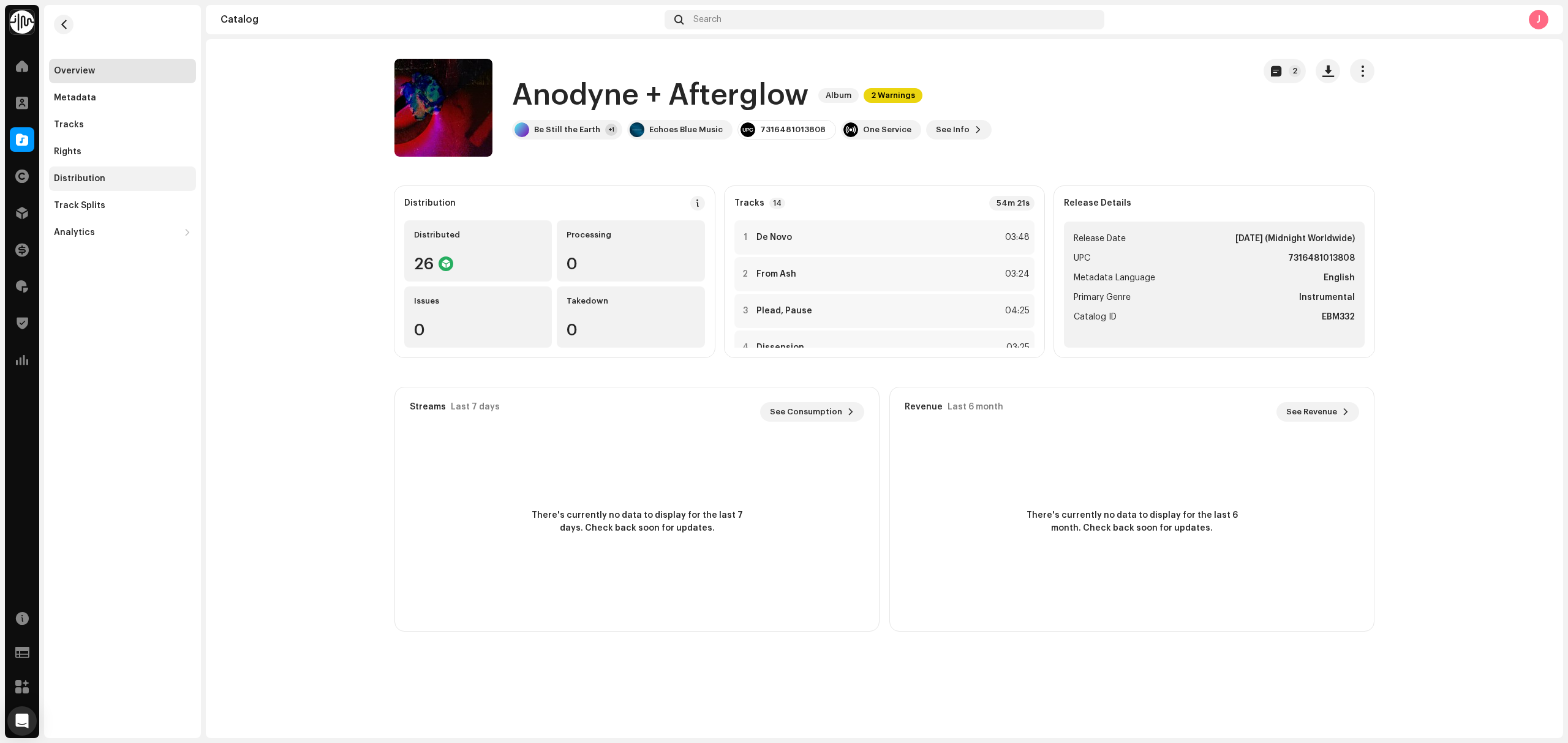
click at [106, 119] on div "Tracks" at bounding box center [122, 125] width 147 height 25
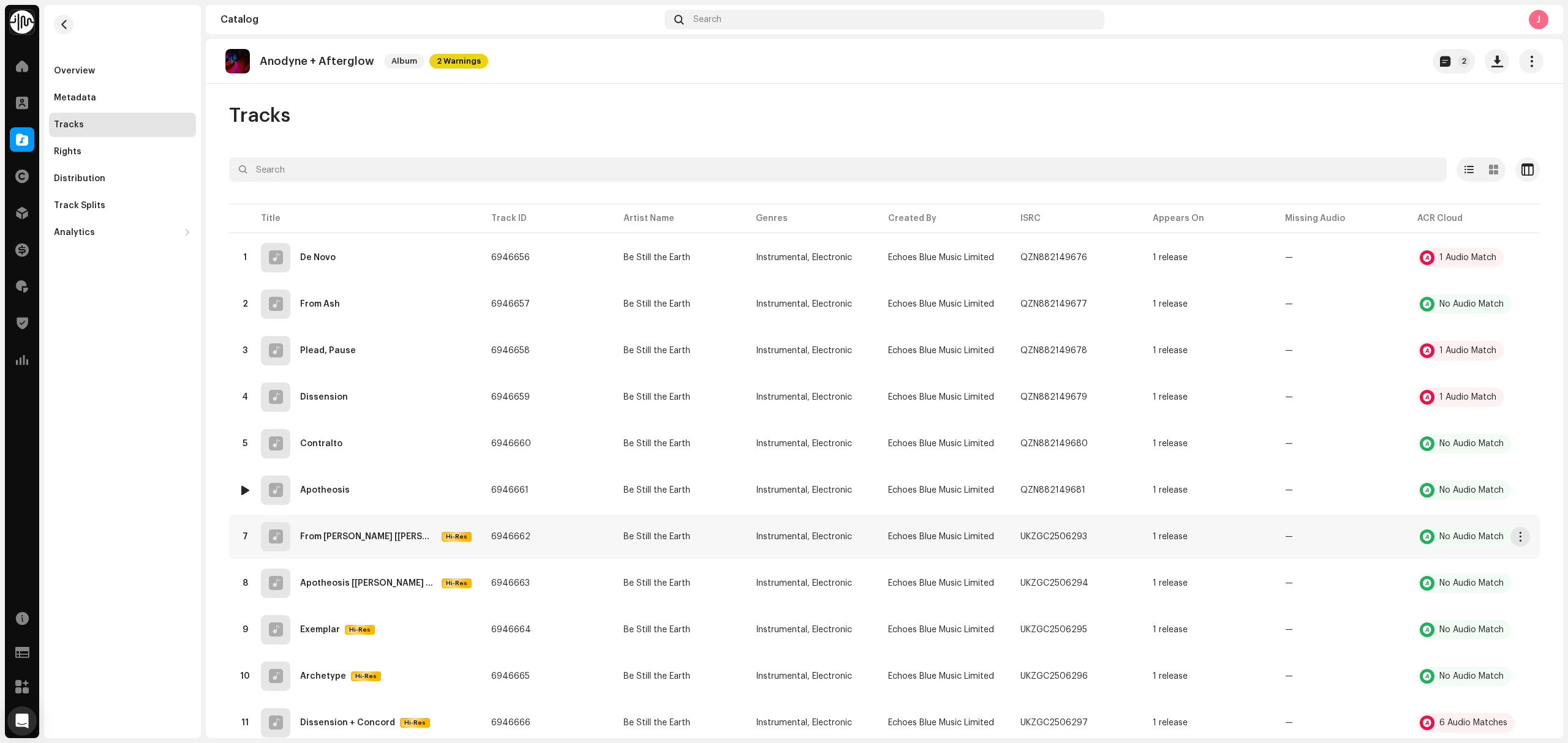
scroll to position [44, 0]
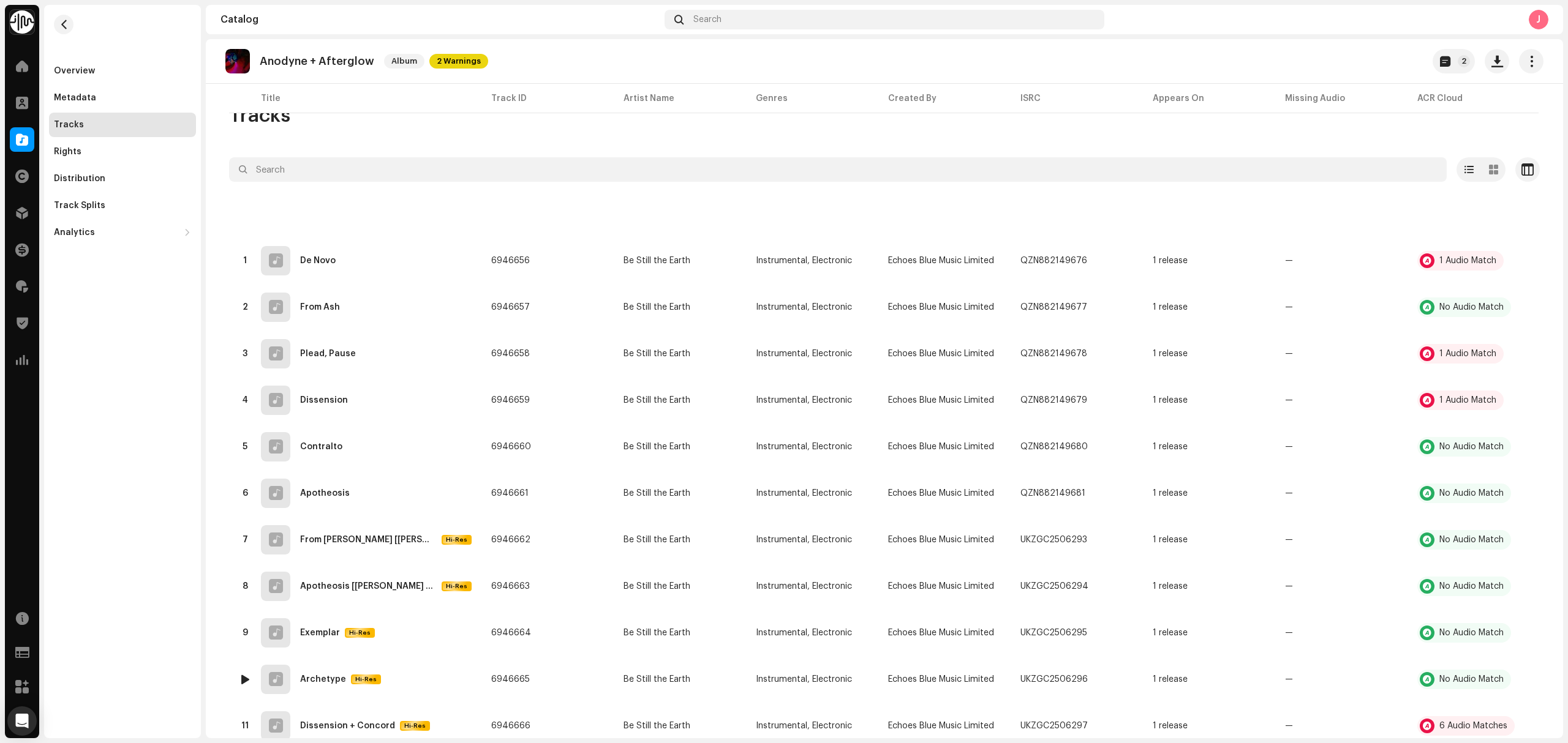
scroll to position [163, 0]
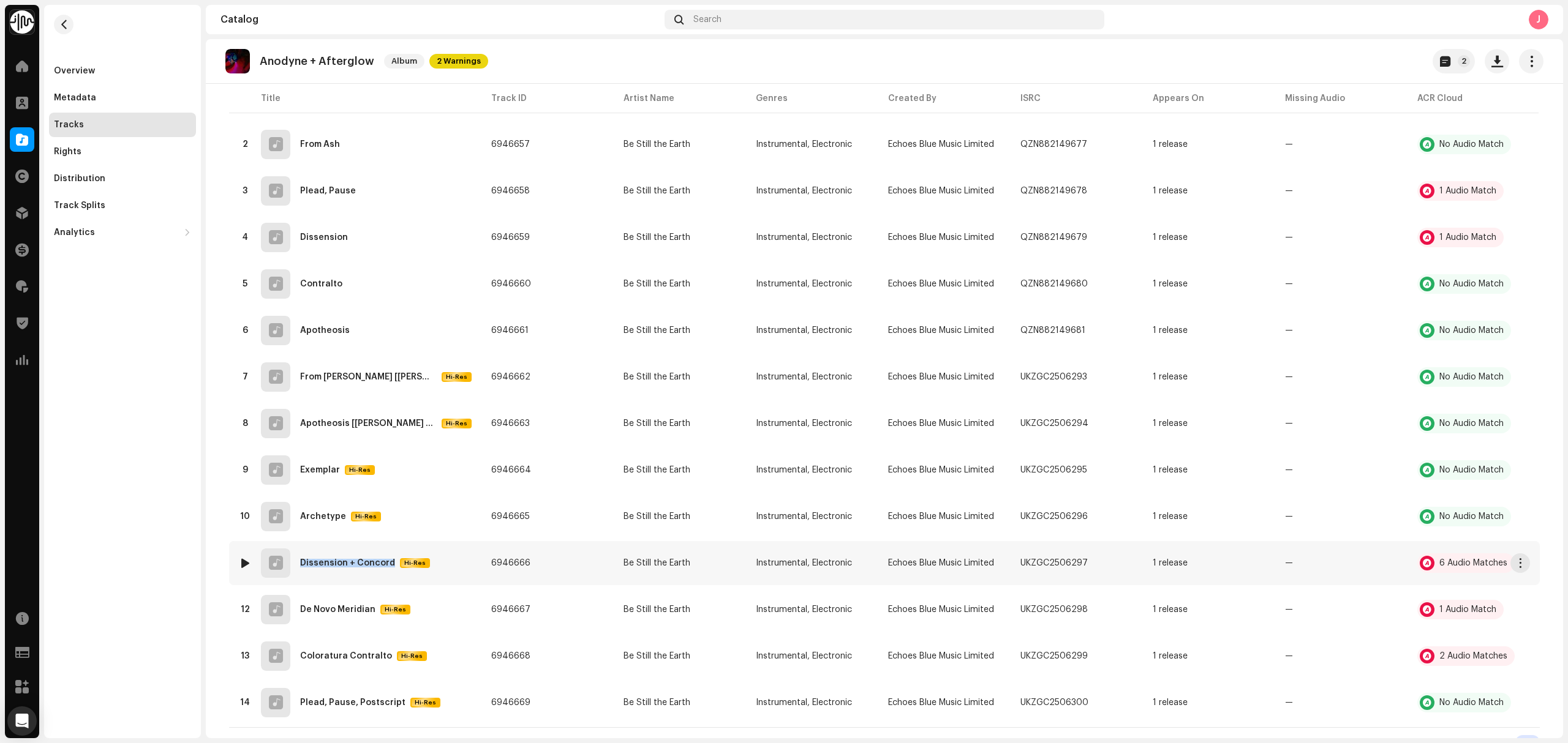
copy div "Dissension + Concord"
drag, startPoint x: 387, startPoint y: 567, endPoint x: 667, endPoint y: 608, distance: 283.0
click at [642, 606] on tbody "1 De Novo 6946656 Be Still the Earth Instrumental, Electronic Echoes Blue Music…" at bounding box center [884, 385] width 1311 height 681
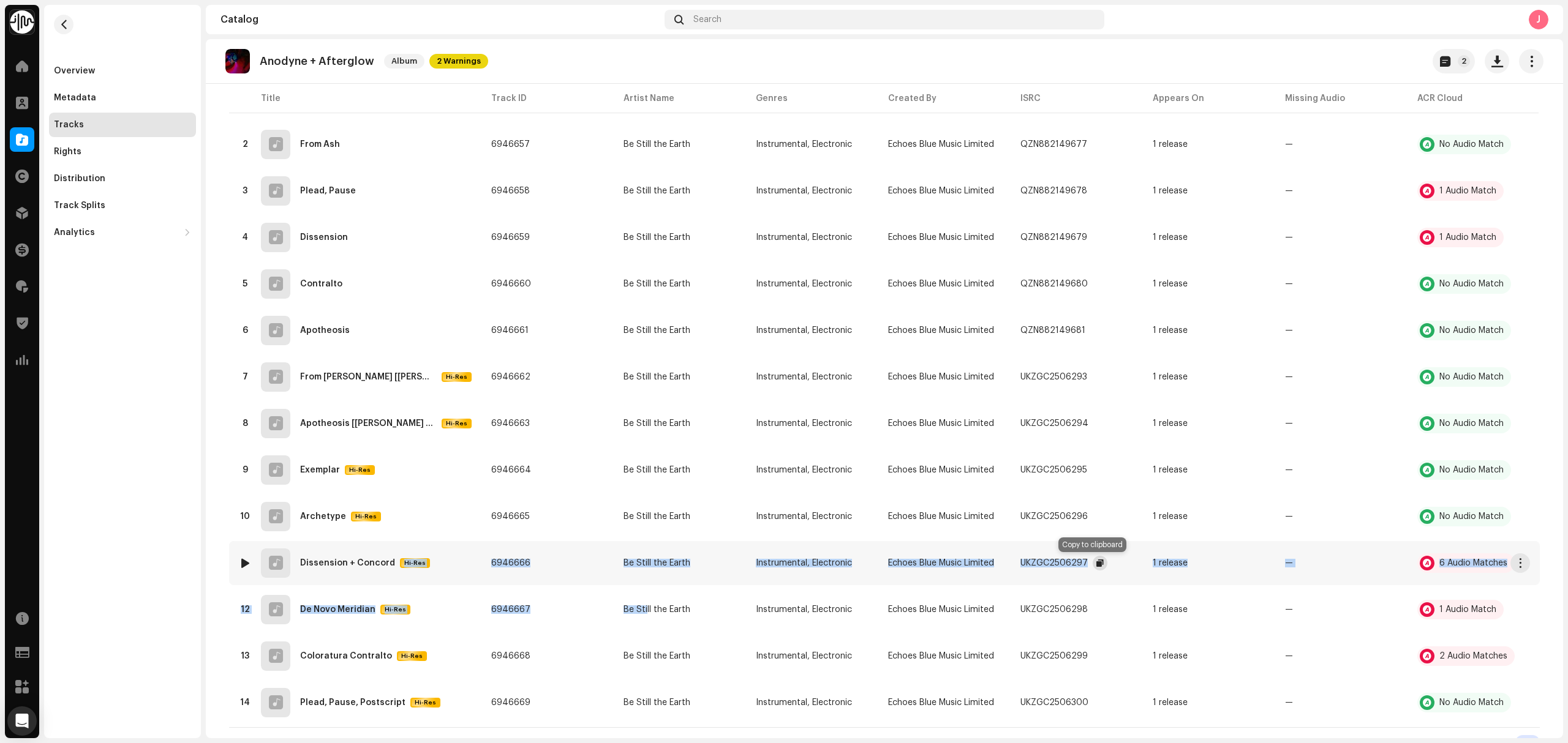
click at [1093, 564] on button "button" at bounding box center [1100, 563] width 15 height 15
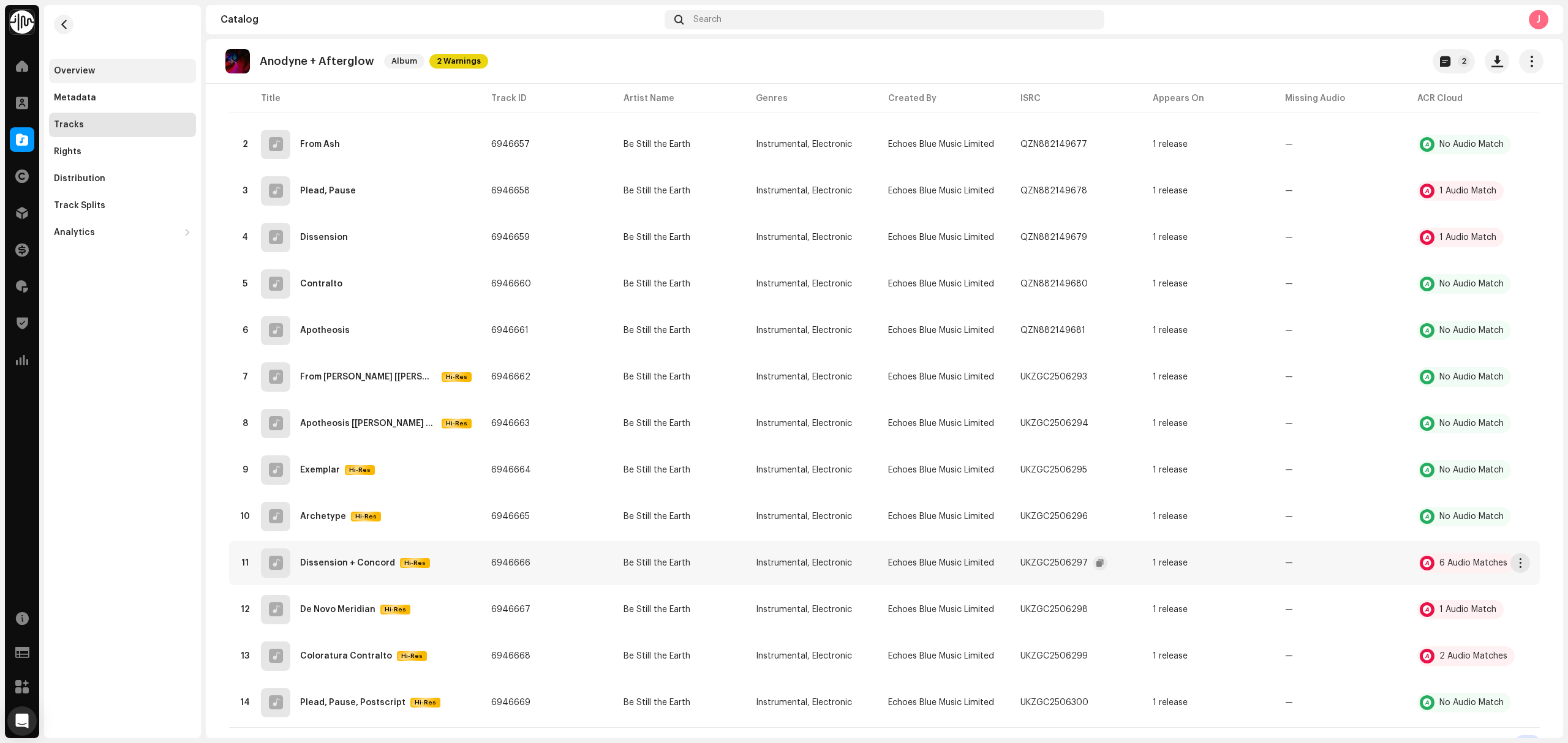
click at [90, 67] on div "Overview" at bounding box center [74, 71] width 41 height 10
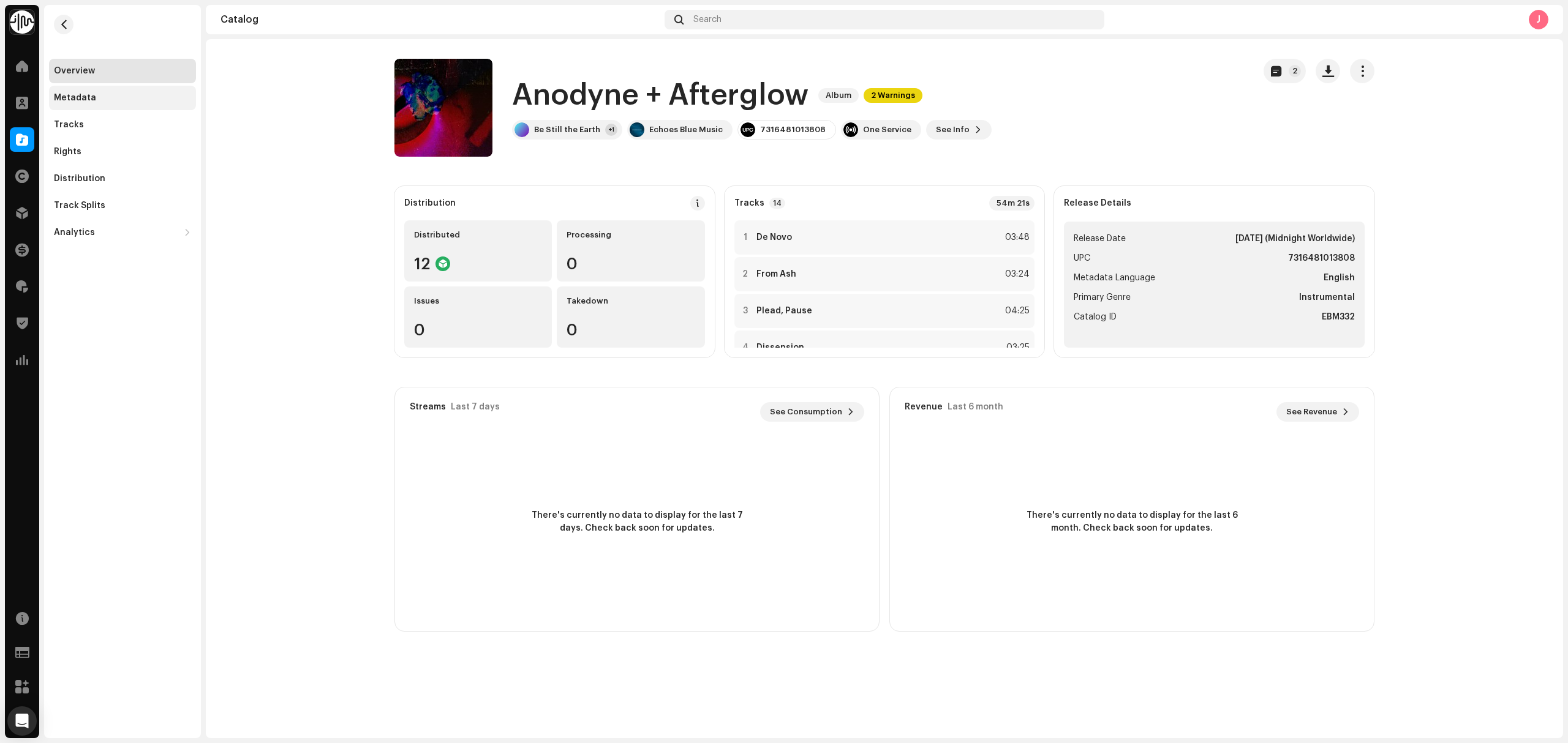
click at [90, 98] on div "Metadata" at bounding box center [75, 98] width 43 height 10
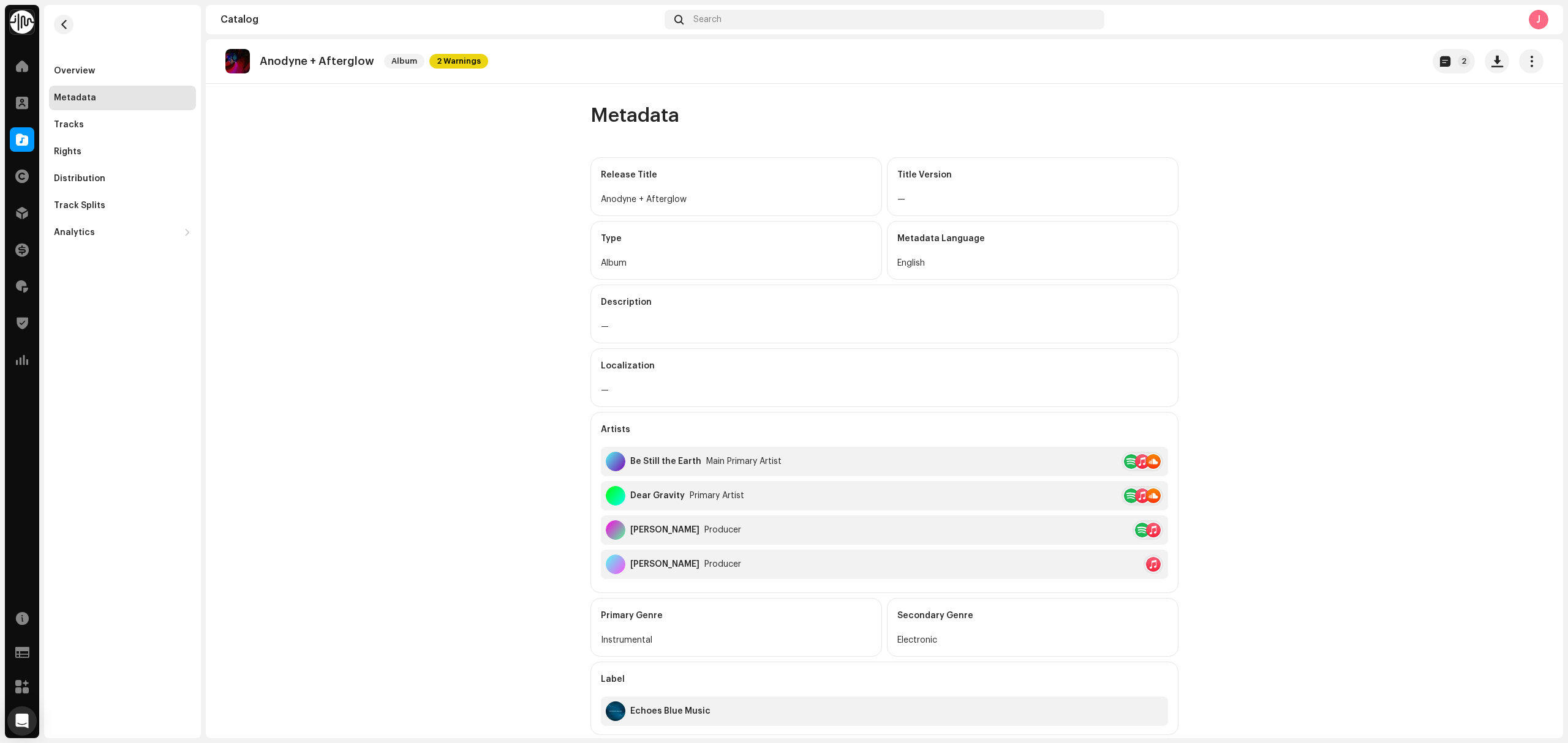
scroll to position [157, 0]
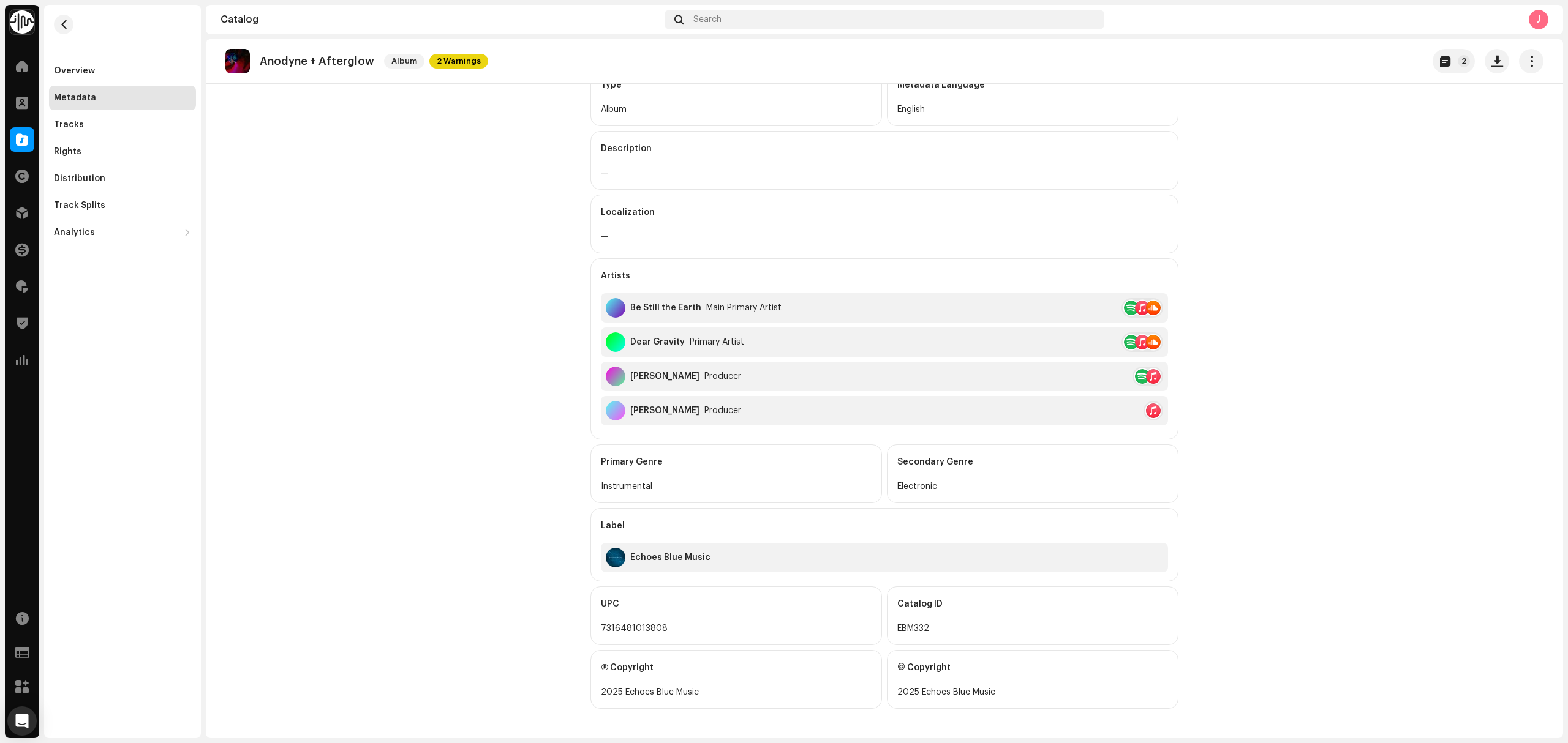
click at [337, 262] on catalog-releases-details-metadata "Anodyne + Afterglow Album 2 Warnings 2 Metadata Release Title Anodyne + Aftergl…" at bounding box center [884, 312] width 1357 height 853
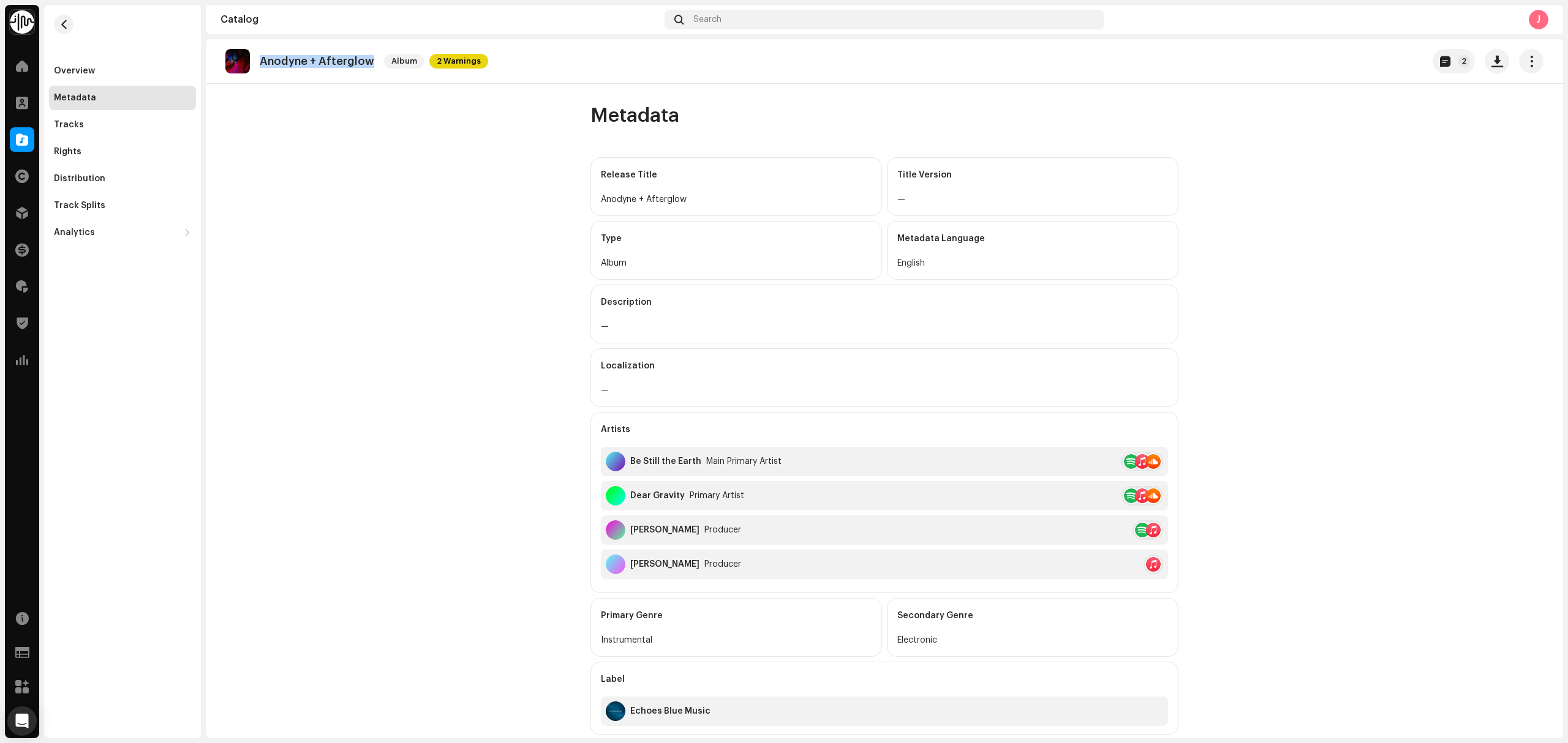
copy re-o-release-hero "Anodyne + Afterglow Album 2 Warnings 2"
drag, startPoint x: 371, startPoint y: 72, endPoint x: 284, endPoint y: 80, distance: 87.4
click at [264, 72] on div "Anodyne + Afterglow Album 2 Warnings" at bounding box center [357, 61] width 263 height 25
click at [93, 74] on div "Overview" at bounding box center [122, 71] width 137 height 10
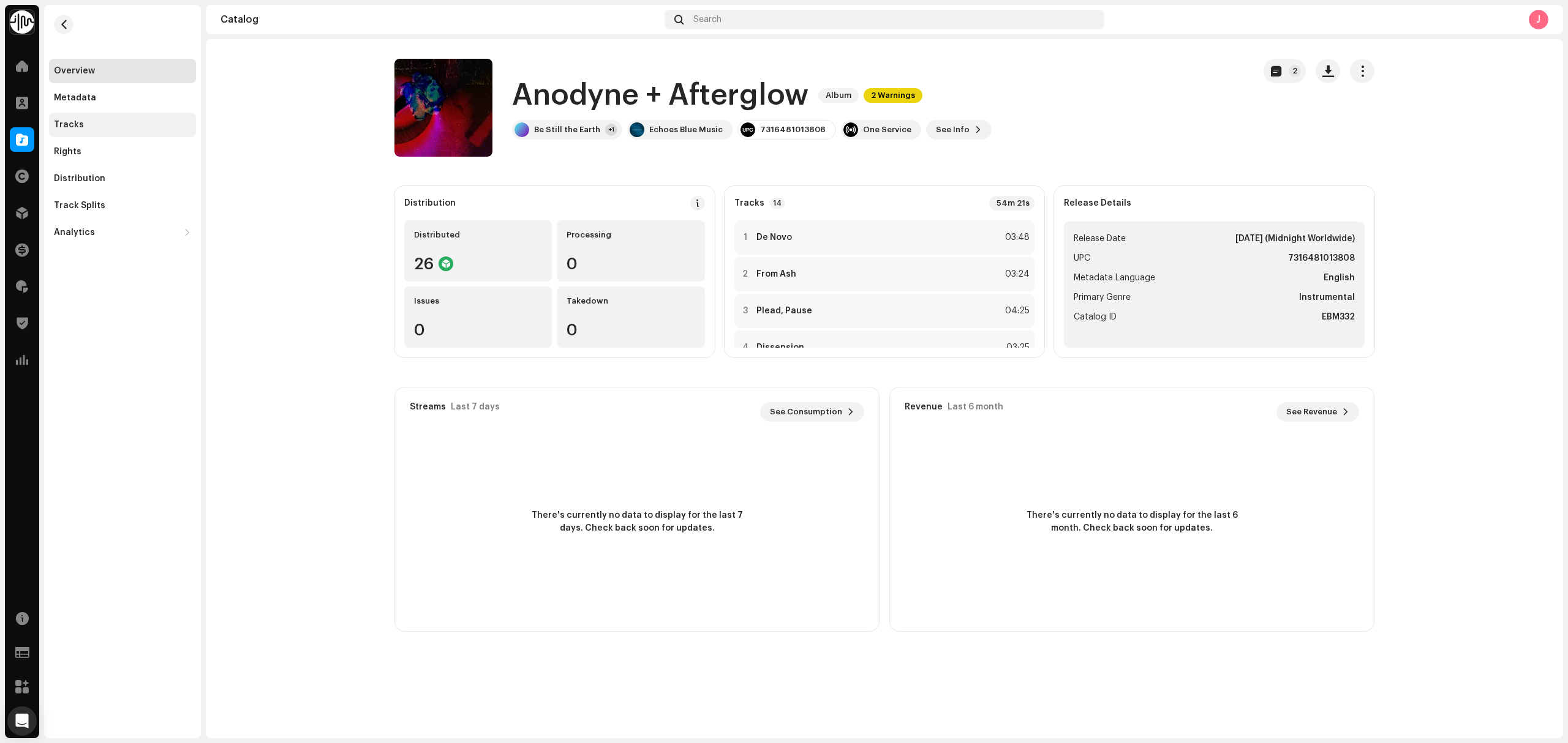
click at [108, 122] on div "Tracks" at bounding box center [122, 124] width 137 height 10
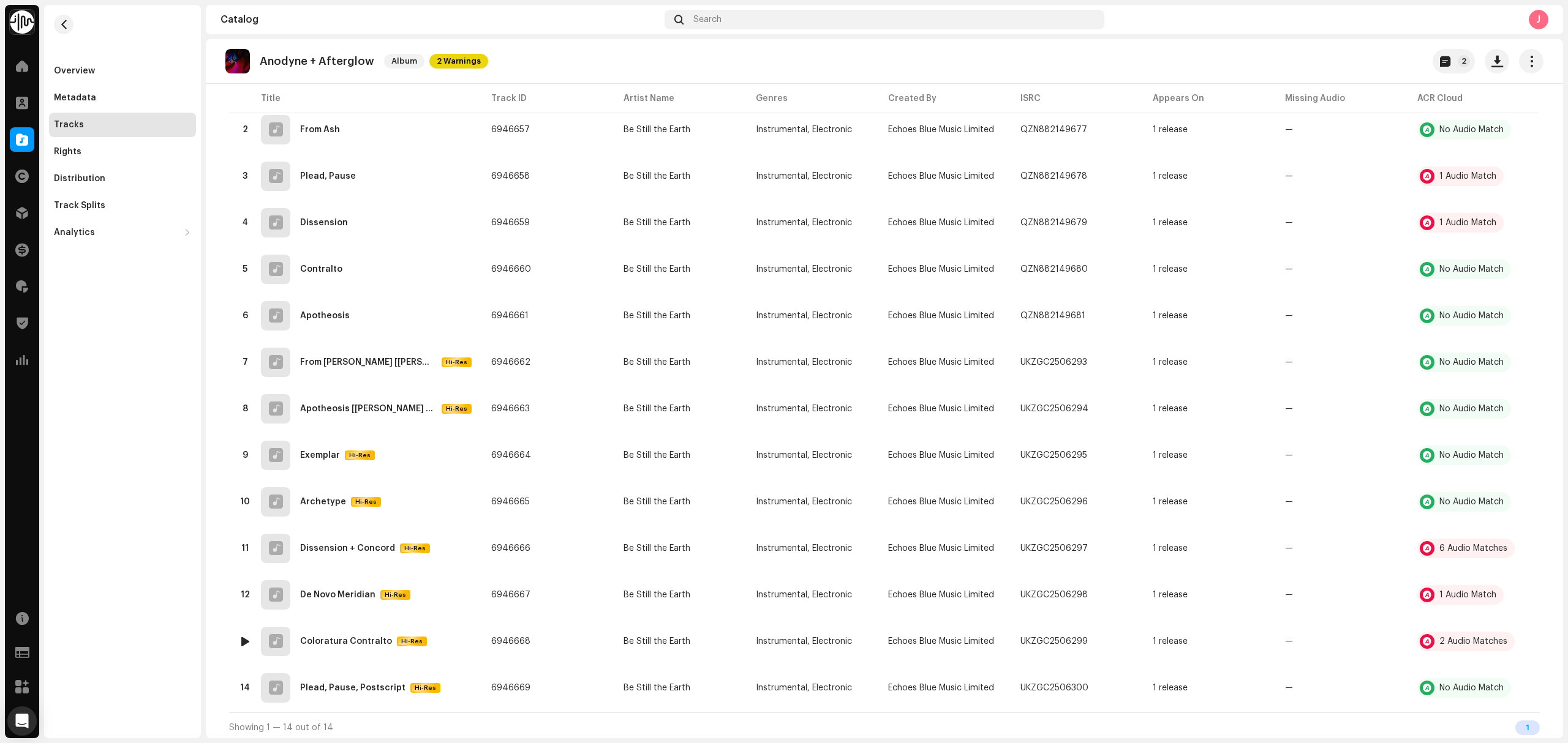
scroll to position [179, 0]
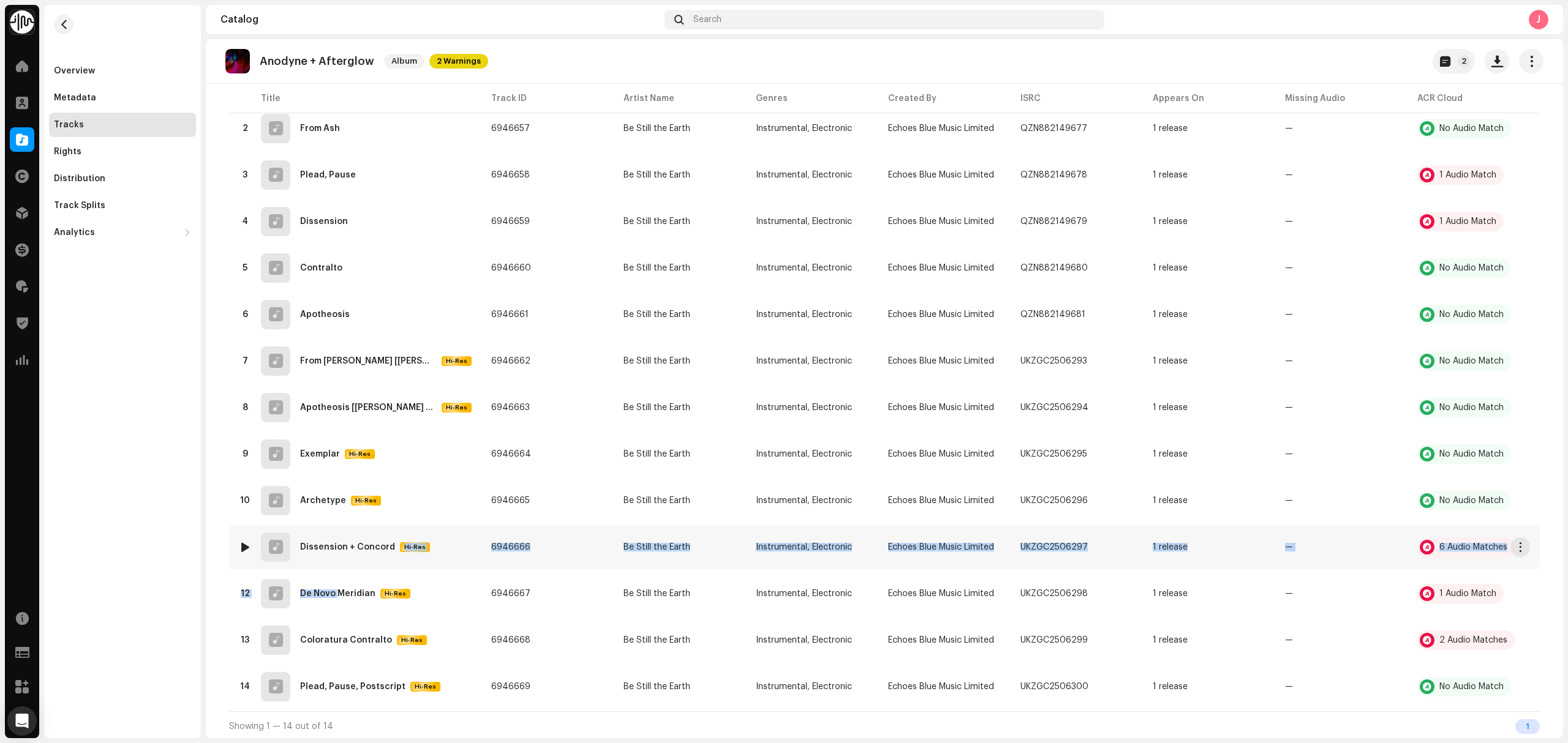
drag, startPoint x: 387, startPoint y: 555, endPoint x: 567, endPoint y: 554, distance: 180.0
click at [567, 554] on tr "11 Dissension + Concord Hi-Res 6946666 Be Still the Earth Instrumental, Electro…" at bounding box center [884, 547] width 1311 height 44
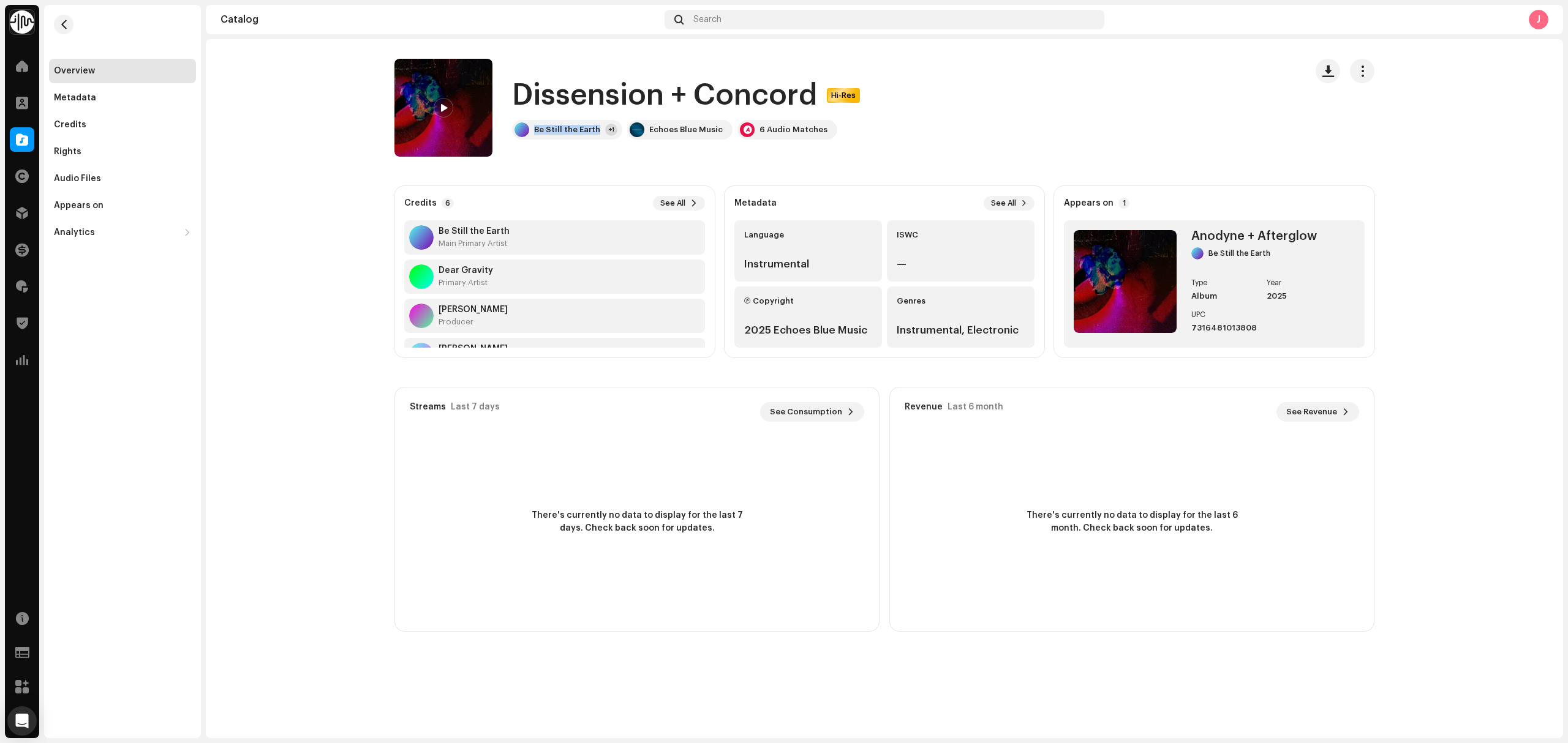
drag, startPoint x: 581, startPoint y: 136, endPoint x: 624, endPoint y: 1, distance: 141.7
click at [545, 136] on div "Be Still the Earth +1" at bounding box center [567, 129] width 110 height 20
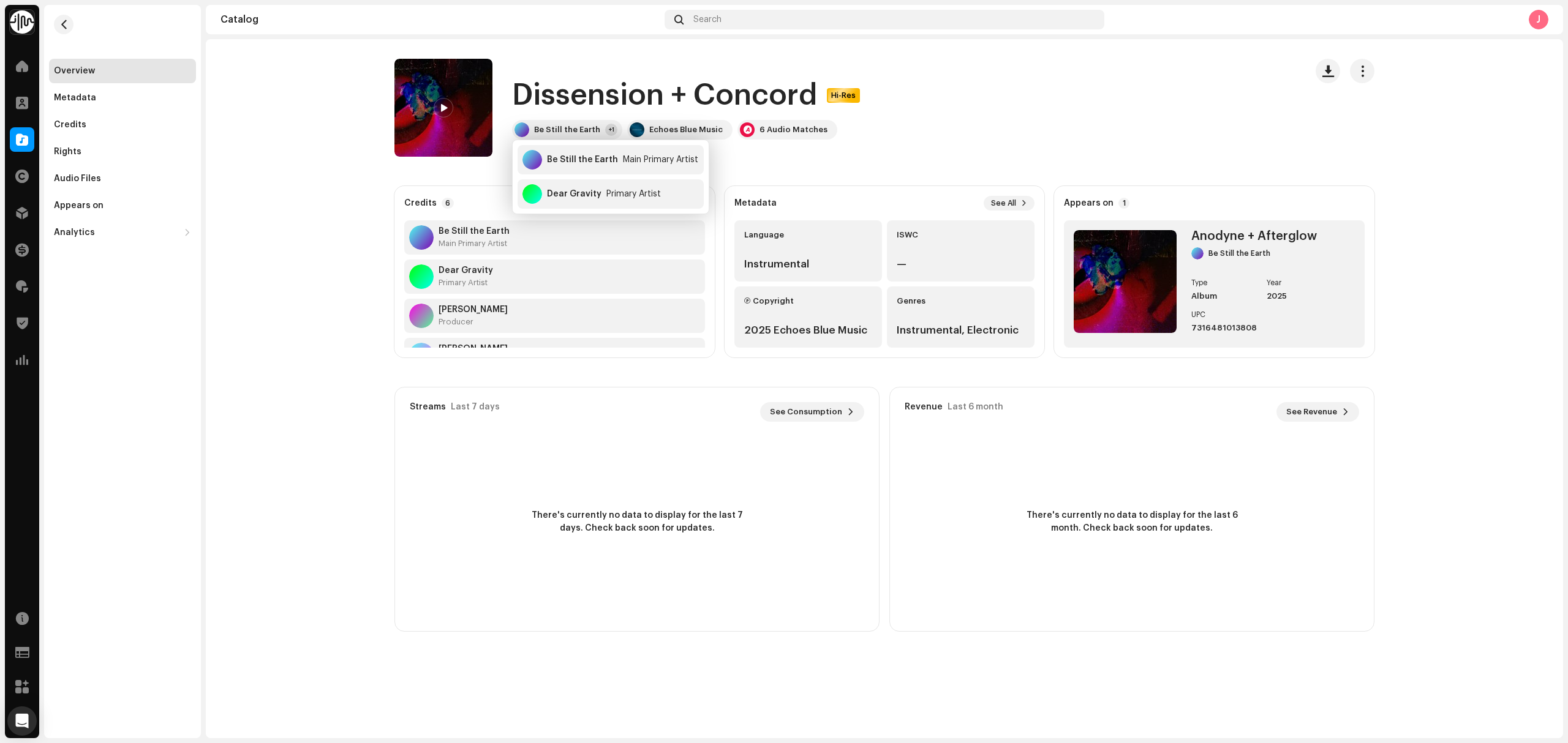
click at [585, 90] on h1 "Dissension + Concord" at bounding box center [664, 96] width 305 height 39
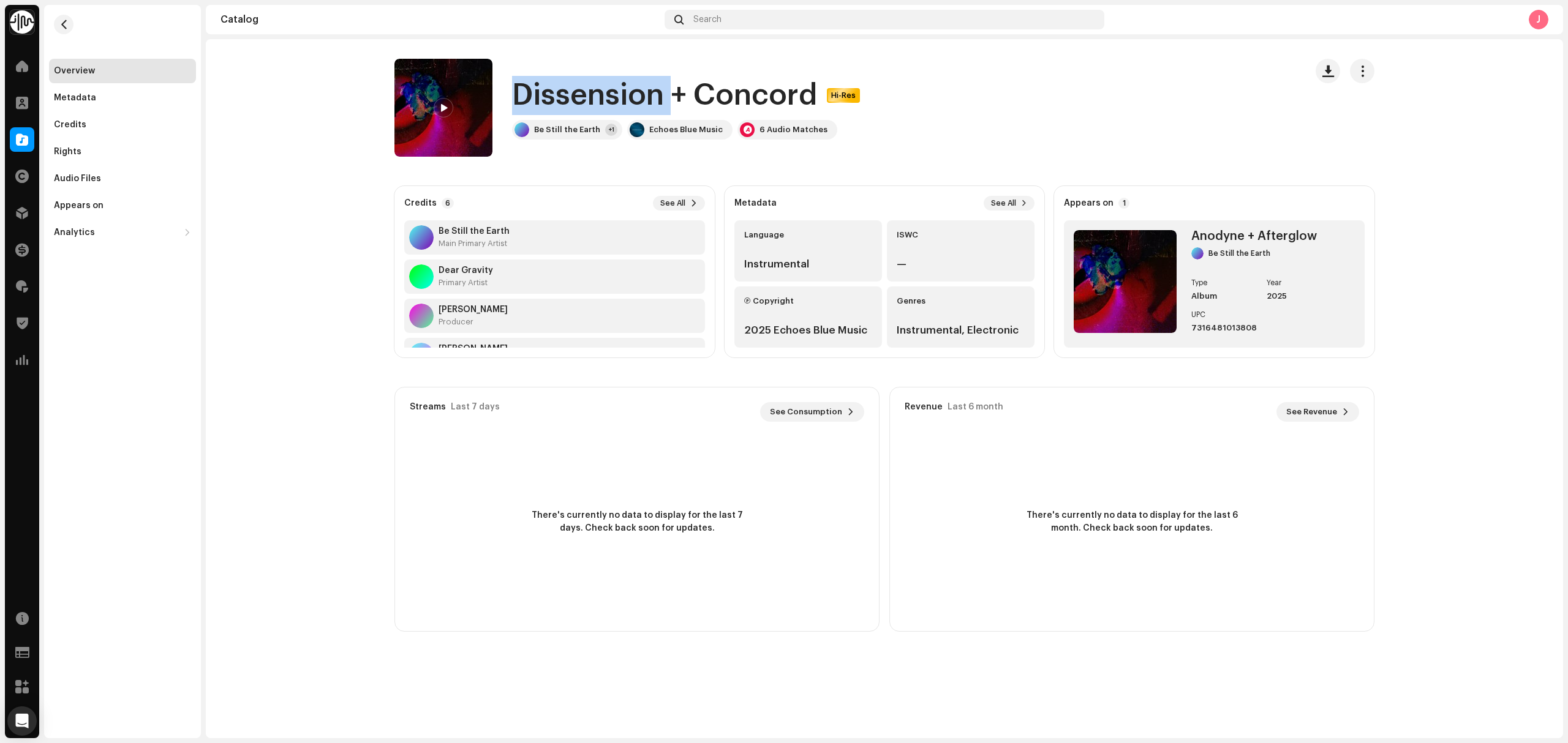
click at [585, 90] on h1 "Dissension + Concord" at bounding box center [664, 96] width 305 height 39
drag, startPoint x: 586, startPoint y: 90, endPoint x: 596, endPoint y: 90, distance: 10.0
click at [596, 90] on h1 "Dissension + Concord" at bounding box center [664, 96] width 305 height 39
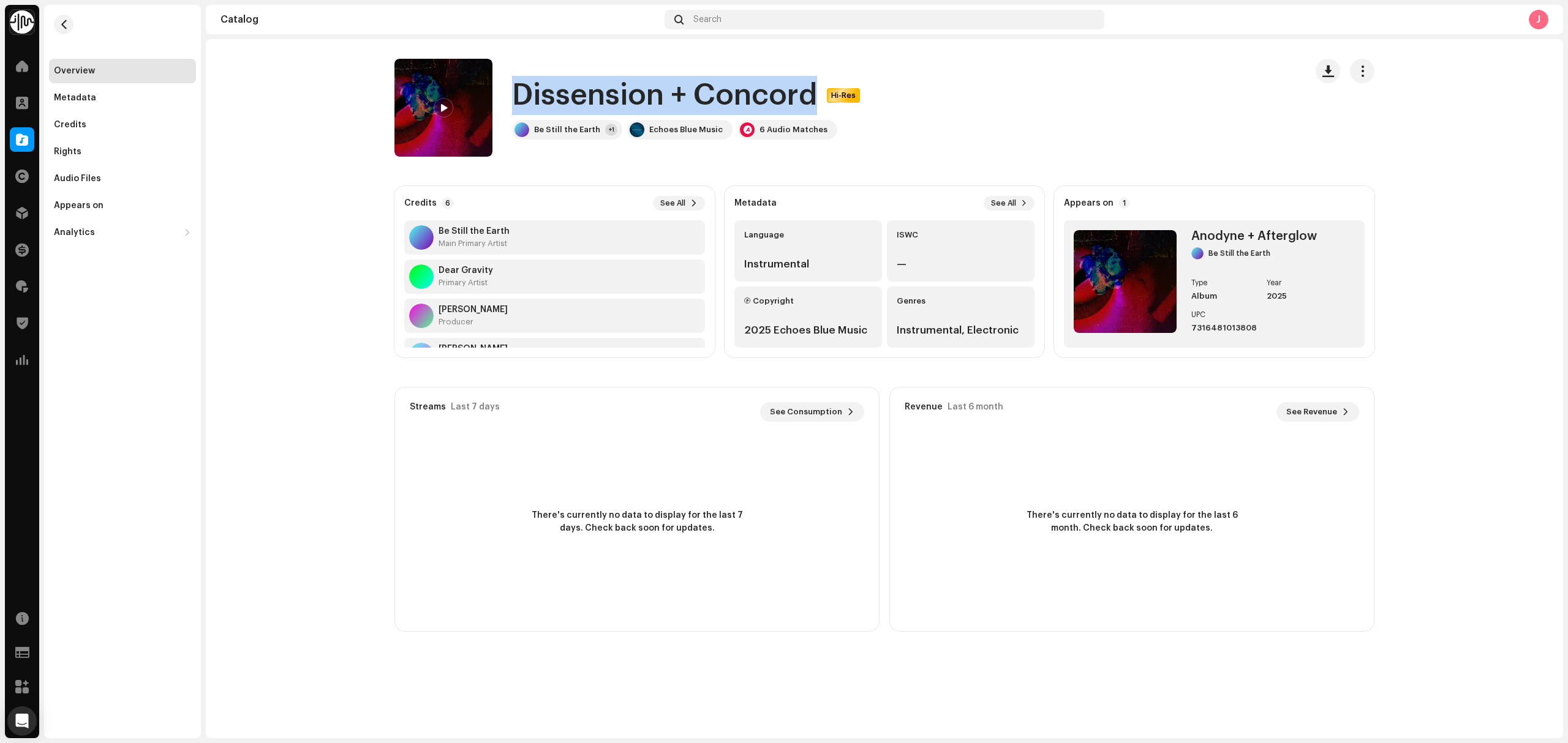
drag, startPoint x: 599, startPoint y: 90, endPoint x: 189, endPoint y: 55, distance: 411.5
click at [62, 23] on span "button" at bounding box center [64, 24] width 9 height 10
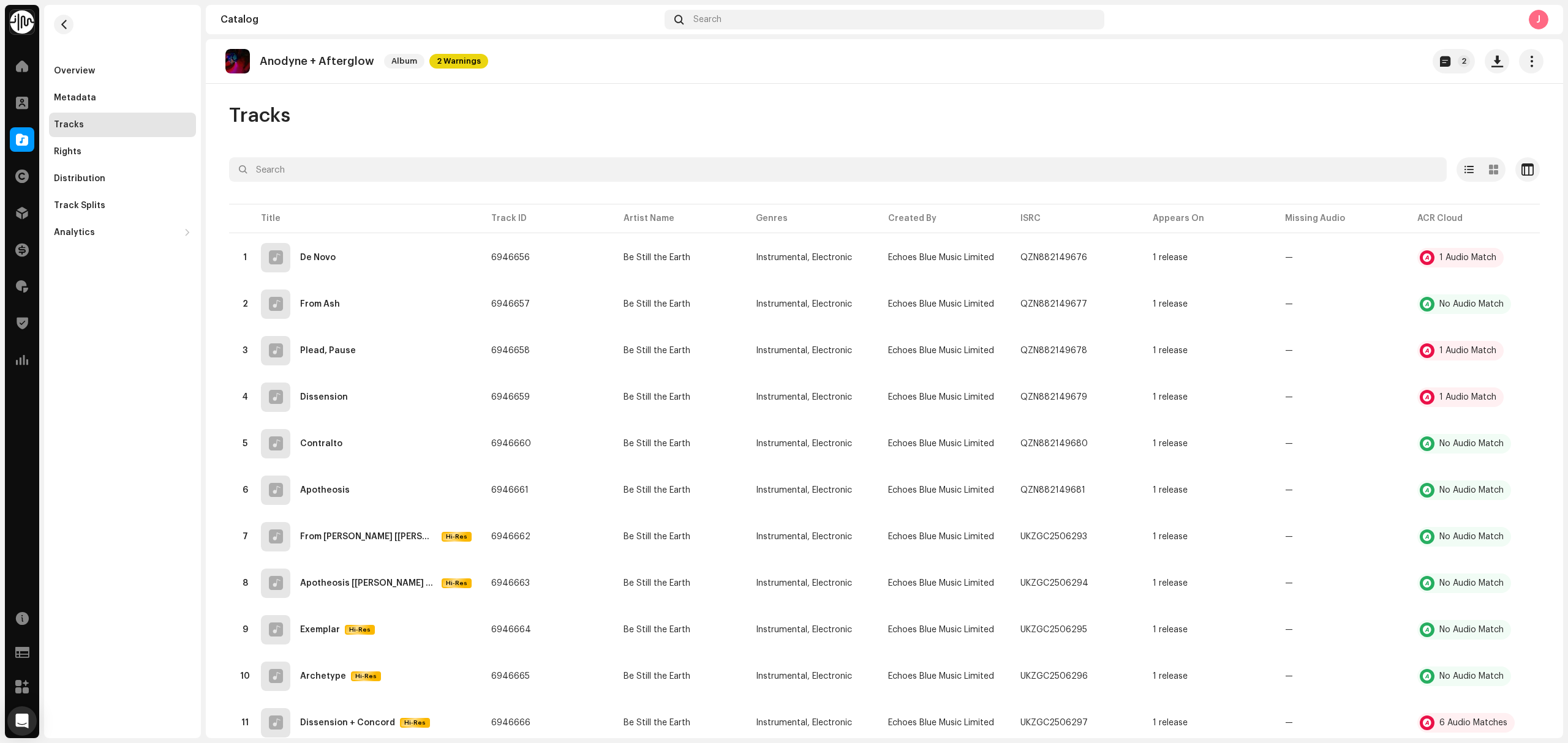
click at [318, 59] on p "Anodyne + Afterglow" at bounding box center [317, 61] width 114 height 12
click at [318, 60] on p "Anodyne + Afterglow" at bounding box center [317, 61] width 114 height 12
copy re-o-release-hero "Anodyne + Afterglow Album 2 Warnings 2"
click at [137, 81] on div "Overview" at bounding box center [122, 71] width 147 height 25
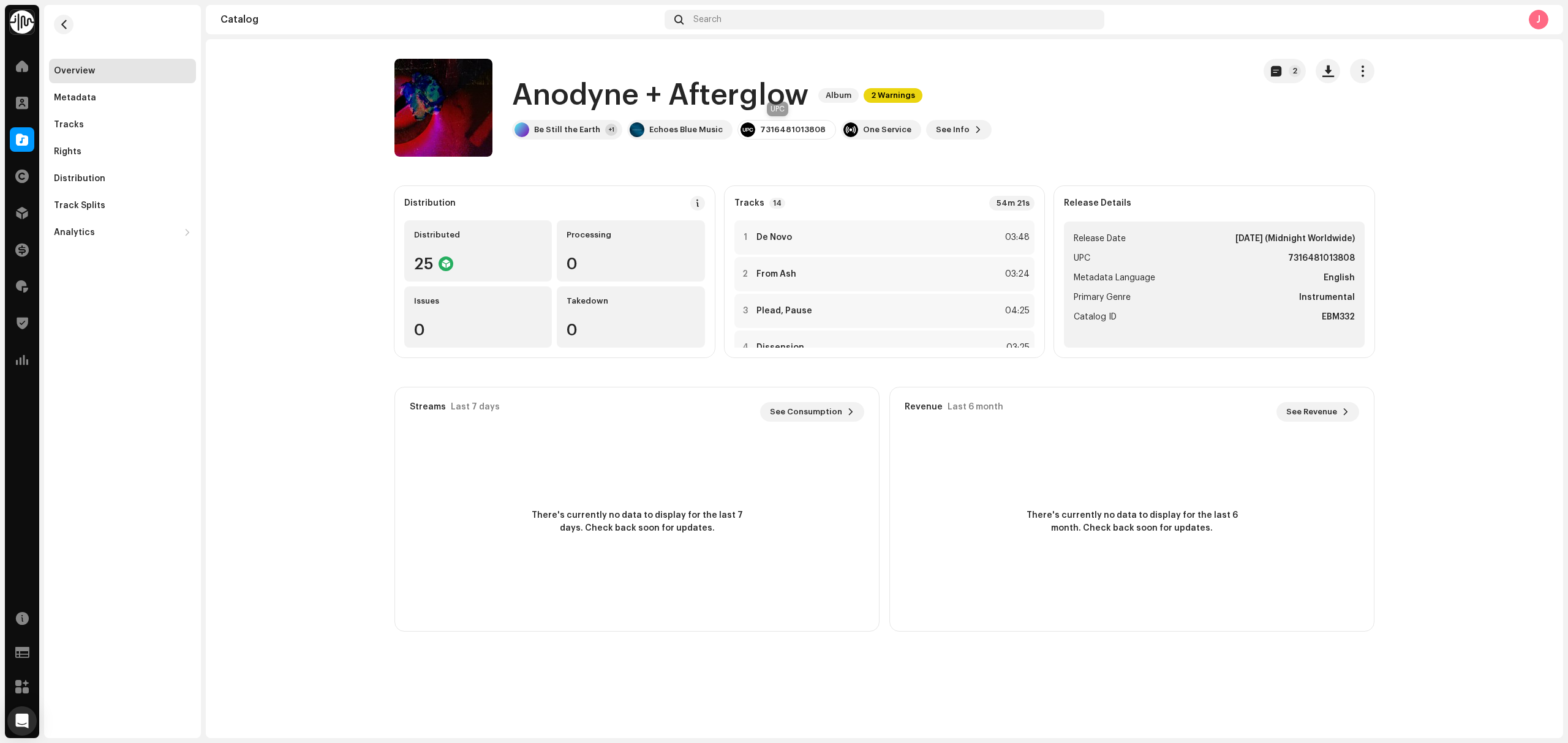
click at [806, 122] on div "7316481013808" at bounding box center [786, 129] width 98 height 20
click at [804, 128] on div "7316481013808" at bounding box center [793, 129] width 66 height 10
drag, startPoint x: 735, startPoint y: 137, endPoint x: 867, endPoint y: 213, distance: 152.3
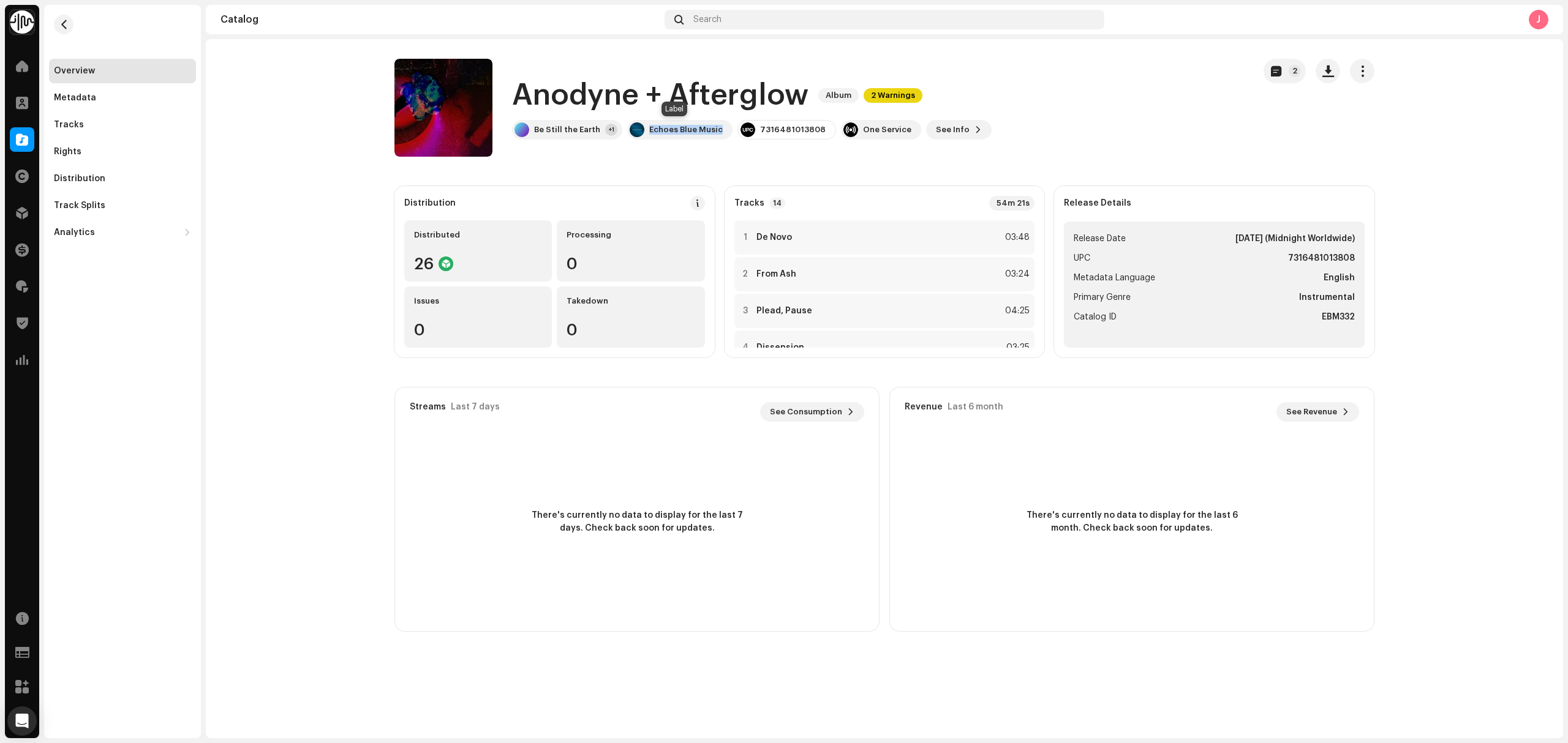
click at [647, 140] on div "Anodyne + Afterglow Album 2 Warnings Be Still the Earth +1 Echoes Blue Music 73…" at bounding box center [819, 107] width 850 height 98
click at [136, 129] on div "Tracks" at bounding box center [122, 125] width 147 height 25
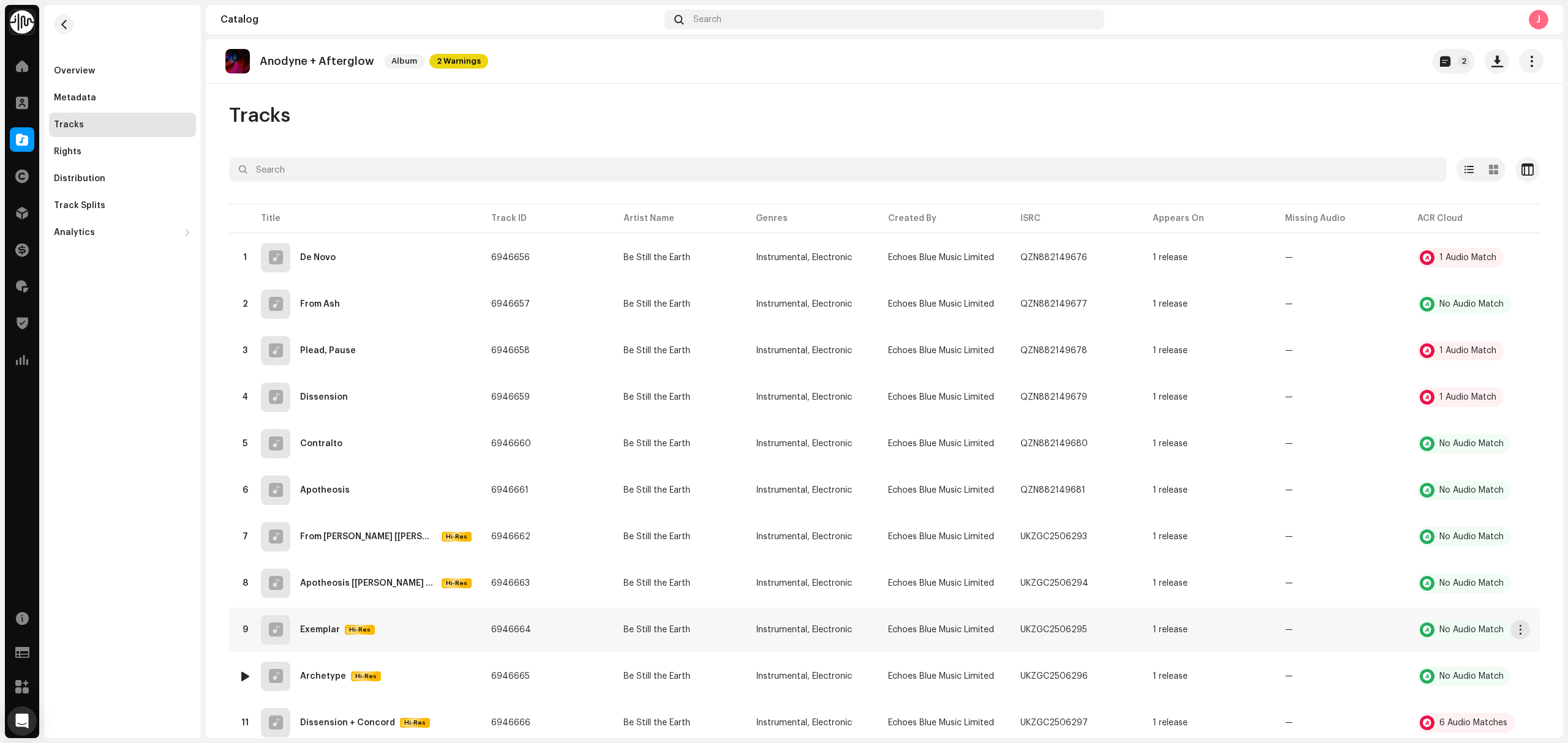
scroll to position [163, 0]
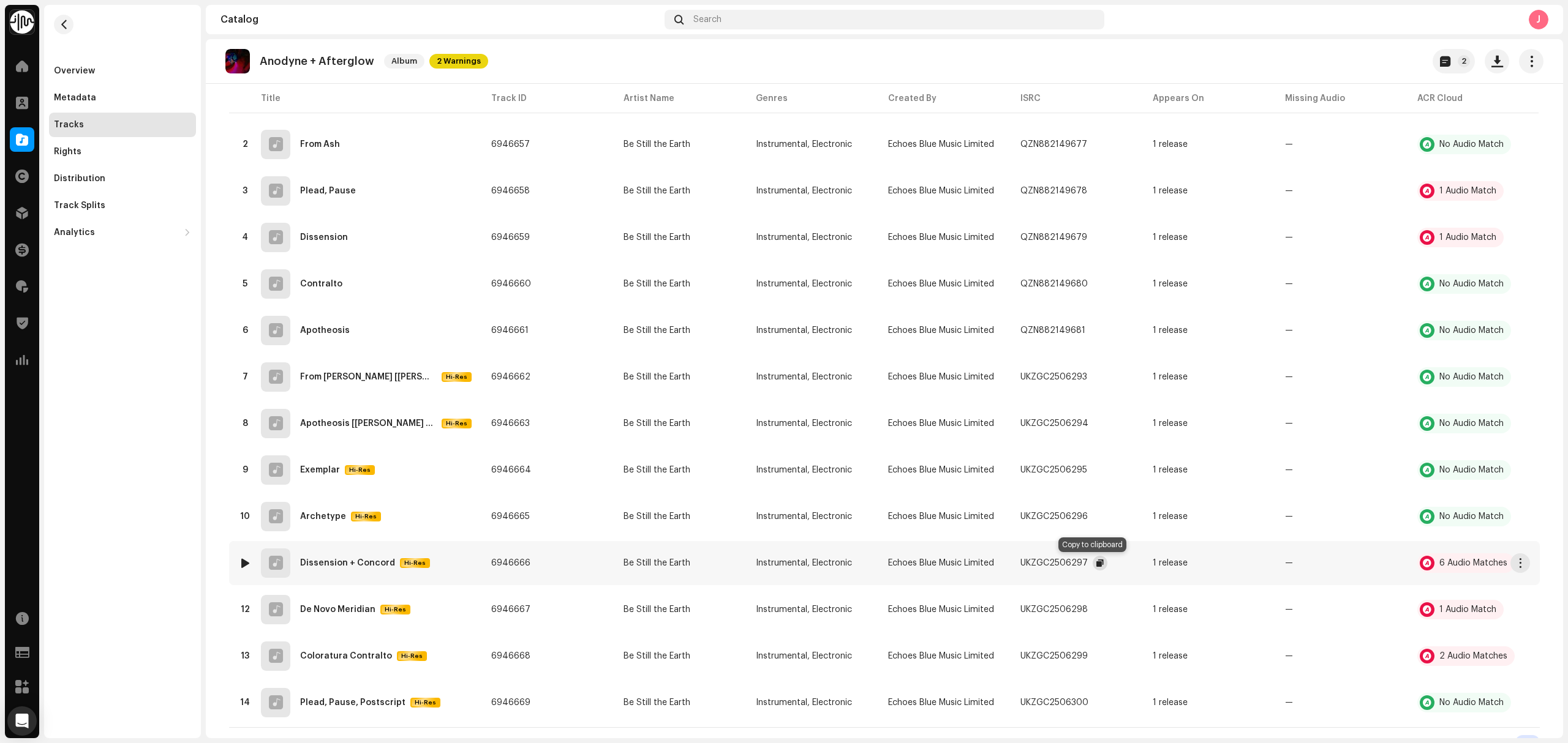
click at [1096, 560] on span "button" at bounding box center [1100, 563] width 7 height 10
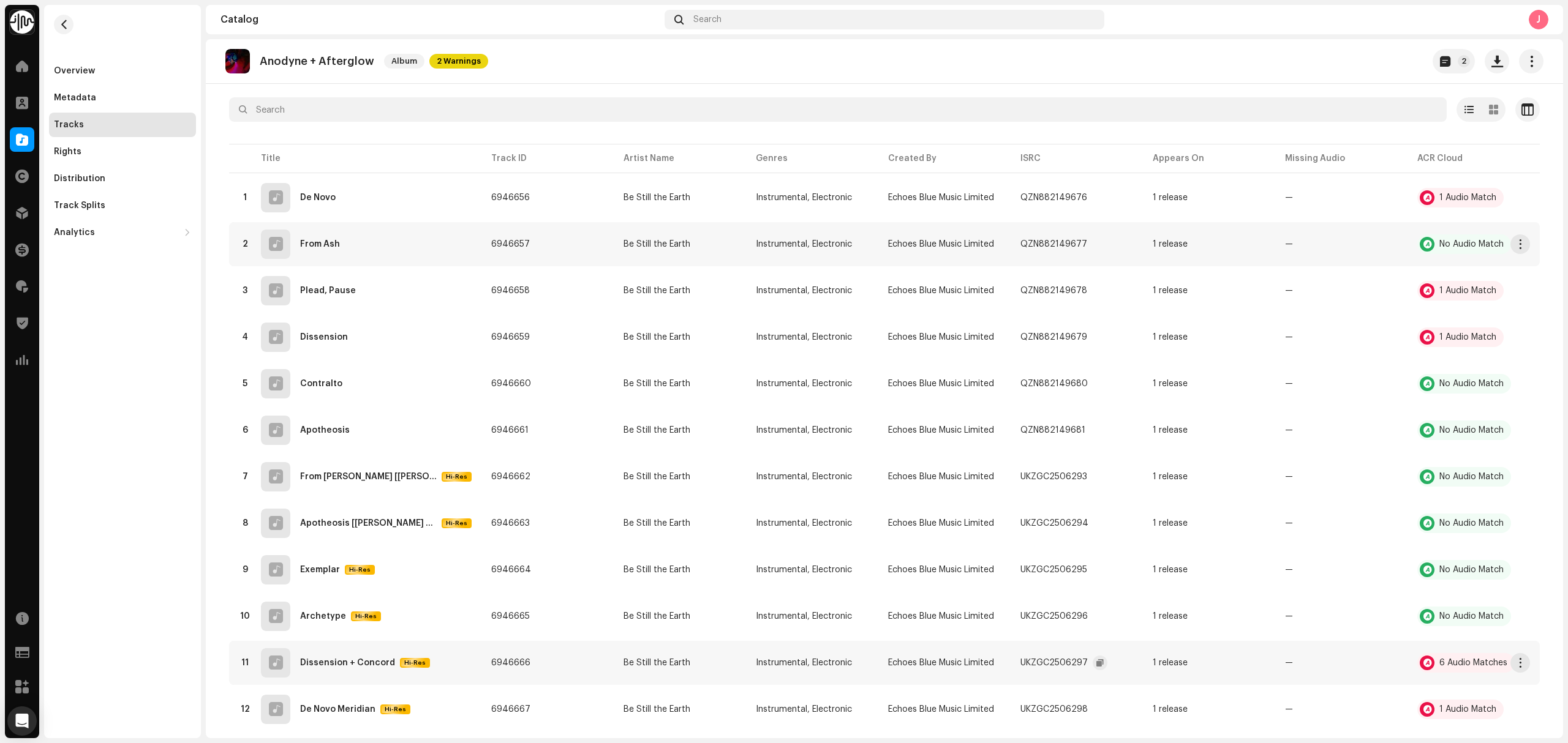
scroll to position [0, 0]
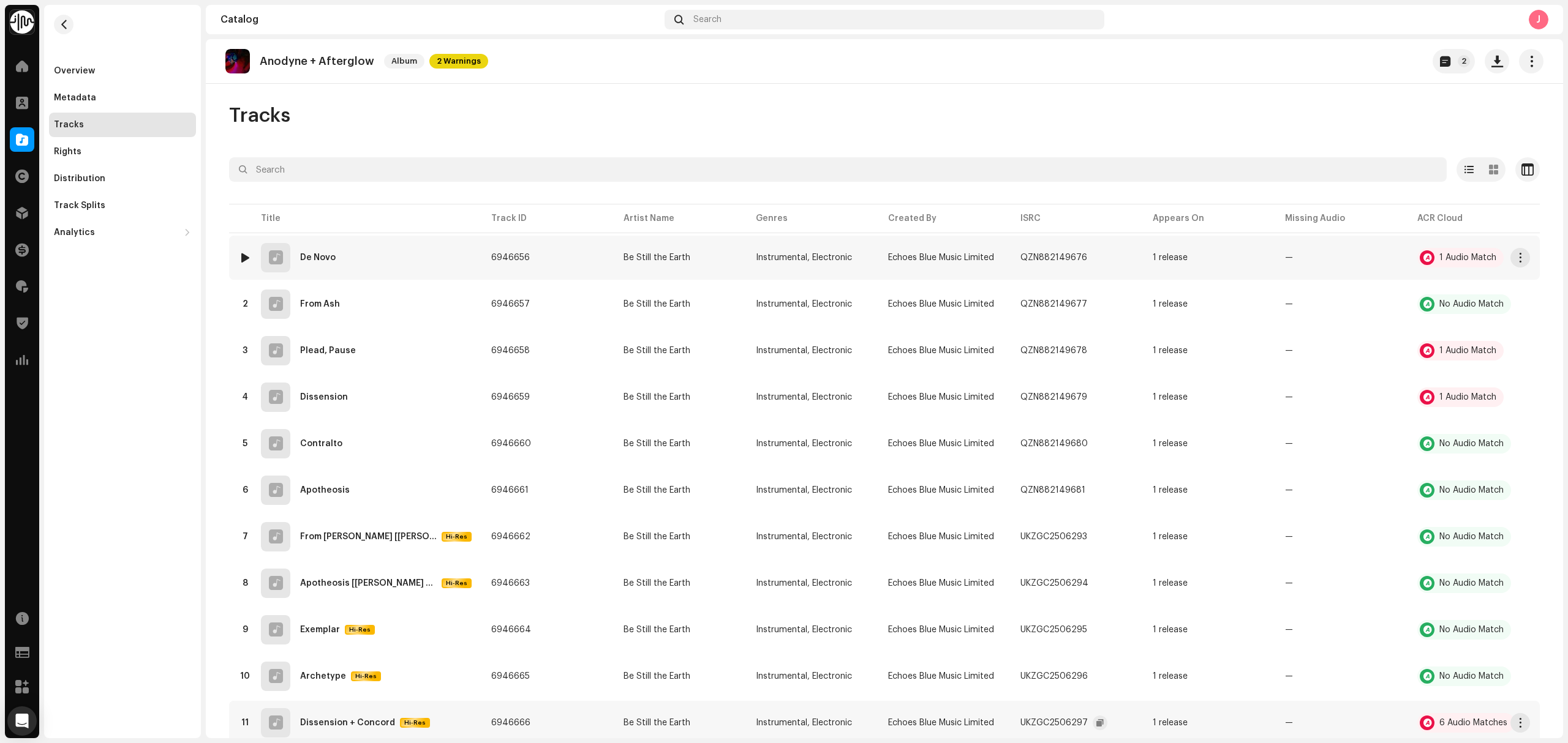
copy tr "Be Still the Earth"
drag, startPoint x: 663, startPoint y: 264, endPoint x: 850, endPoint y: 1, distance: 322.7
click at [702, 221] on table "Title Track ID Artist Name Genres Created By ISRC Appears On Missing Audio ACR …" at bounding box center [884, 544] width 1311 height 685
click at [104, 72] on div "Overview" at bounding box center [122, 71] width 137 height 10
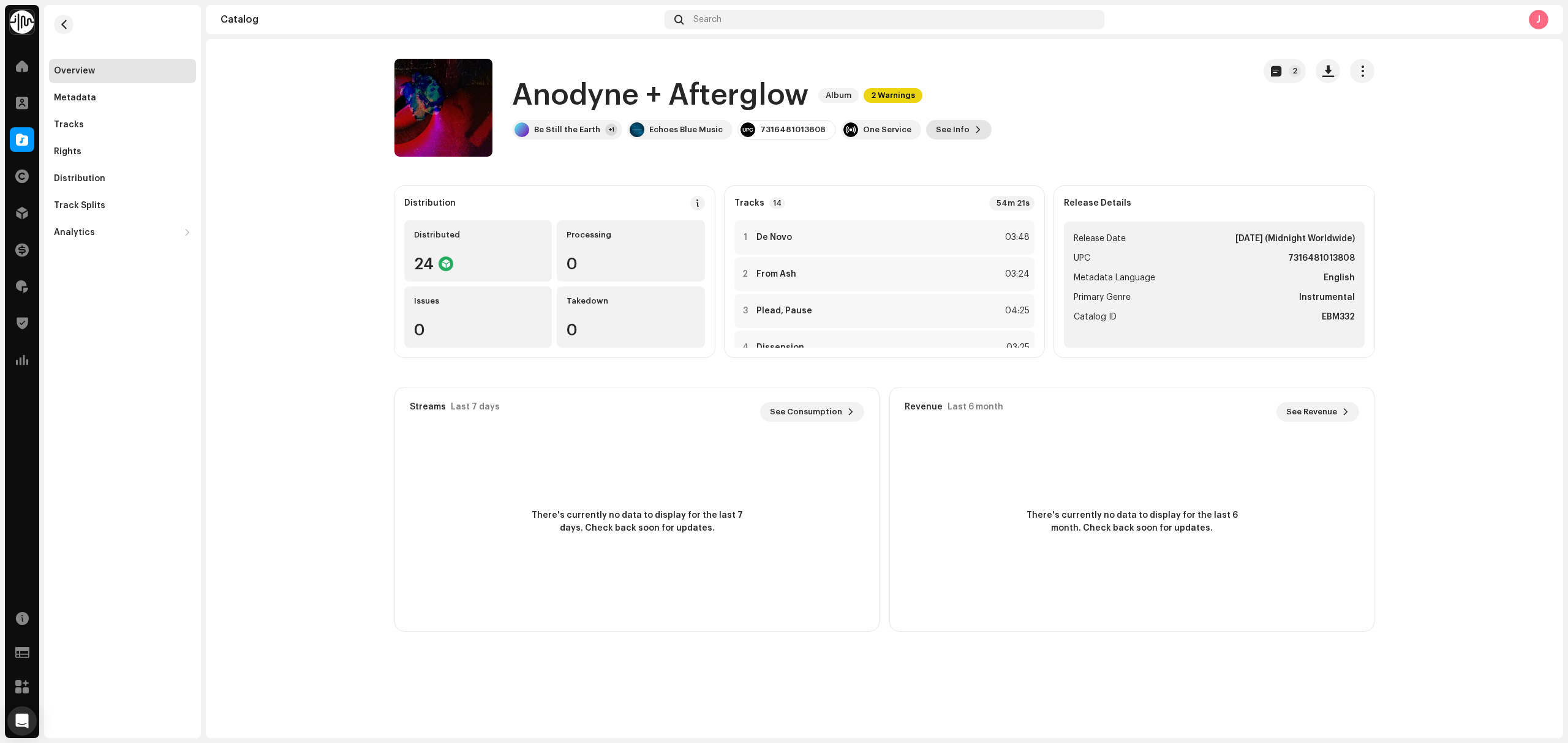
click at [937, 137] on span "See Info" at bounding box center [953, 130] width 34 height 25
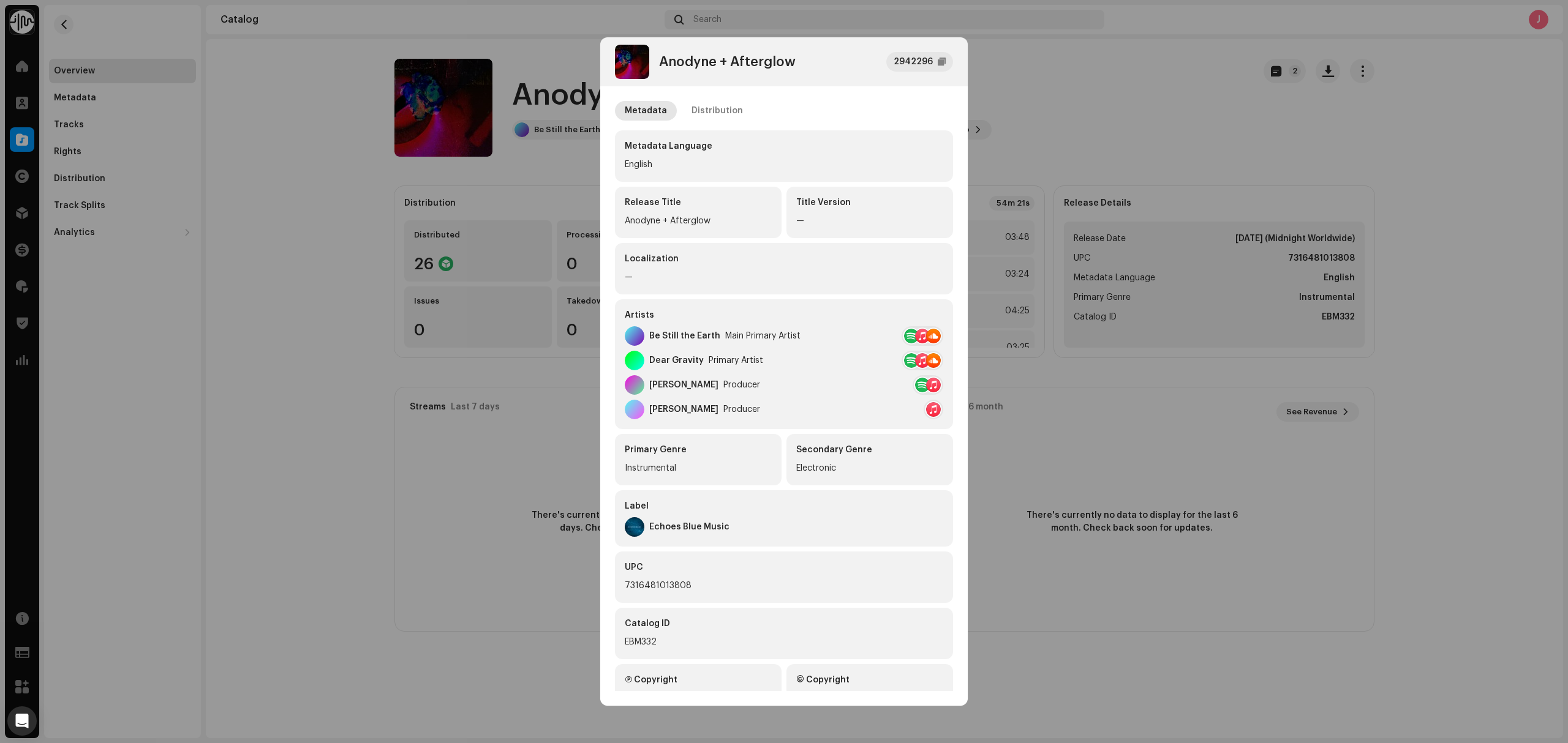
click at [753, 104] on div "Metadata Distribution" at bounding box center [783, 111] width 338 height 20
click at [721, 106] on div "Distribution" at bounding box center [717, 111] width 51 height 20
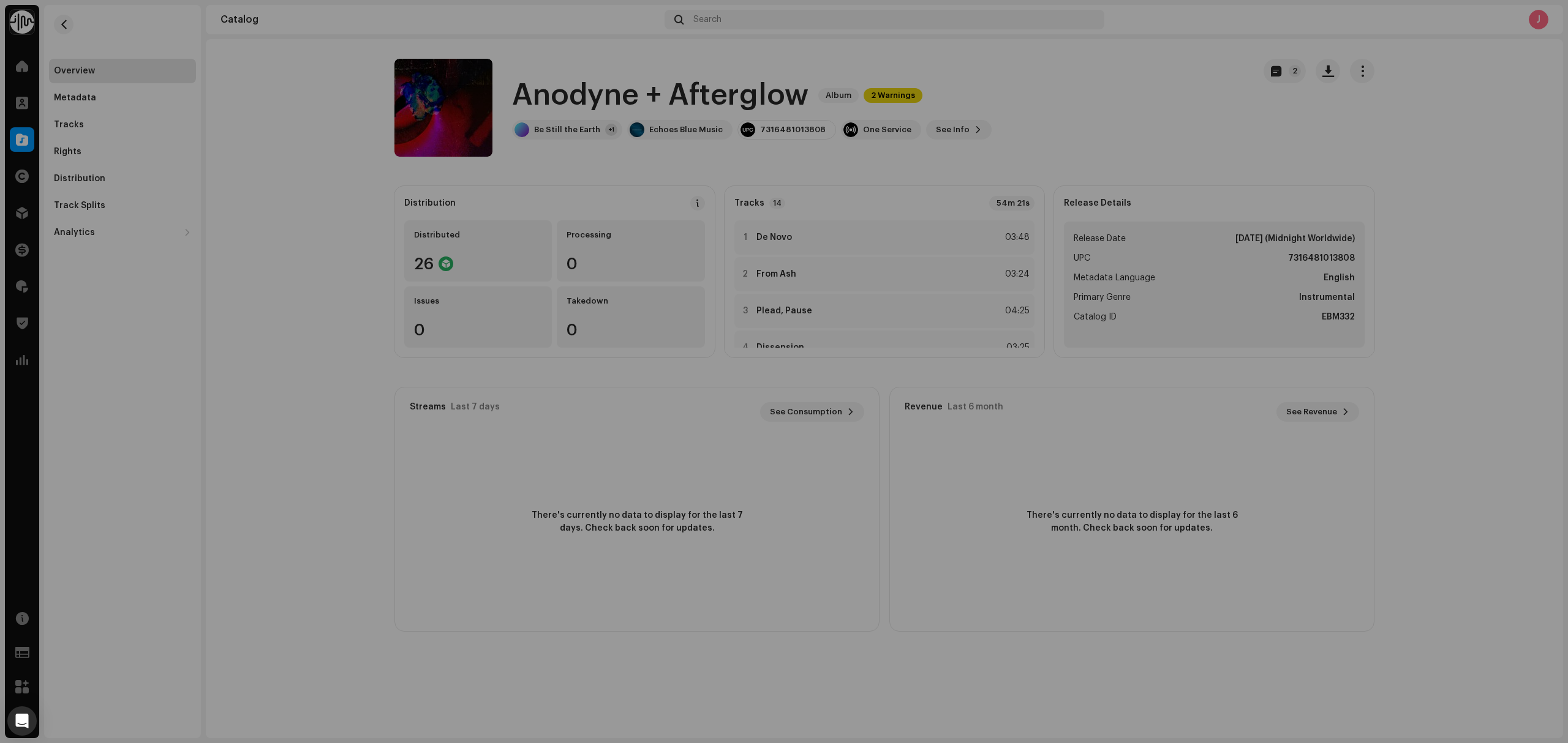
click at [258, 309] on div "Anodyne + Afterglow 2942296 Metadata Distribution Release Date [DATE] (Midnight…" at bounding box center [784, 372] width 1568 height 743
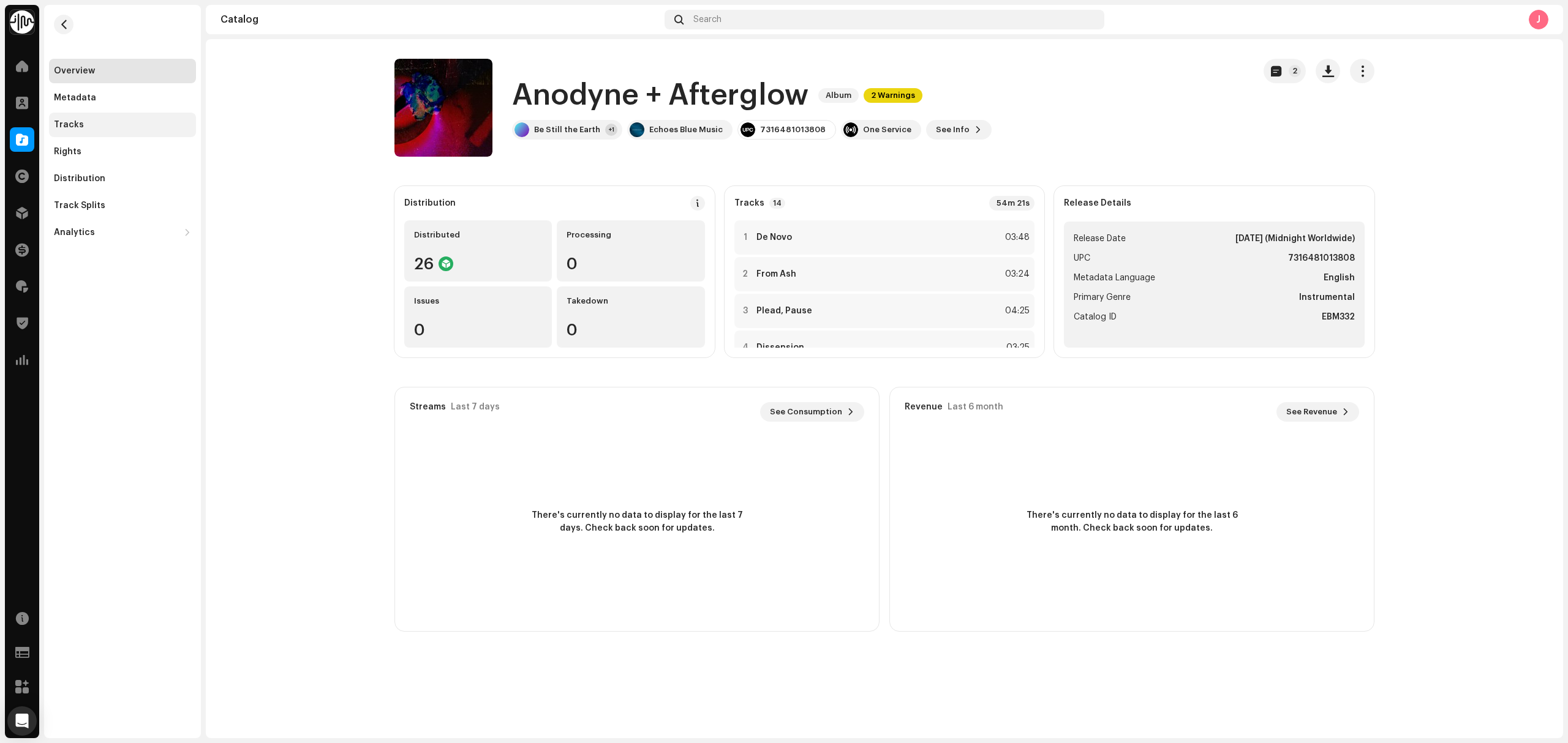
click at [125, 136] on div "Tracks" at bounding box center [122, 125] width 147 height 25
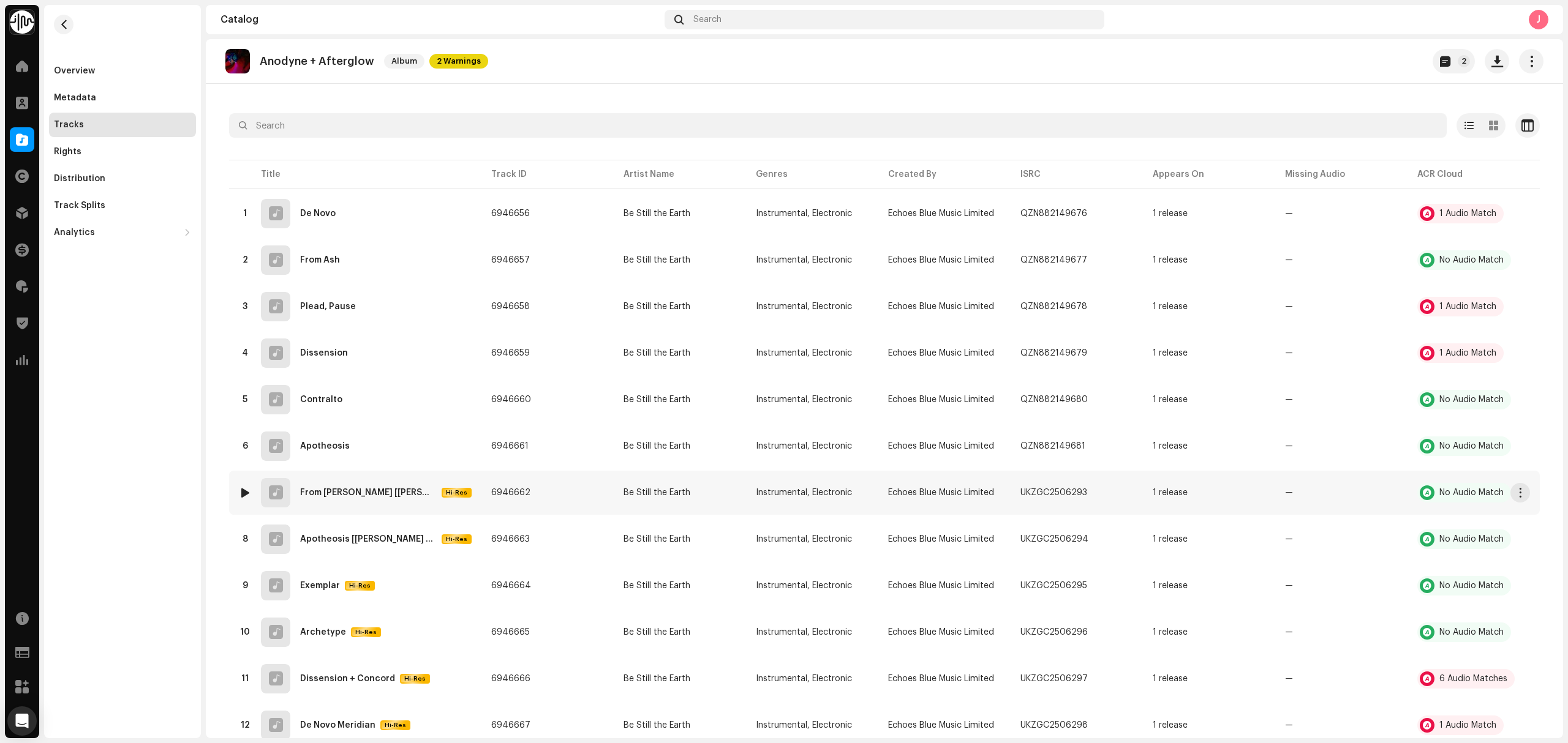
scroll to position [82, 0]
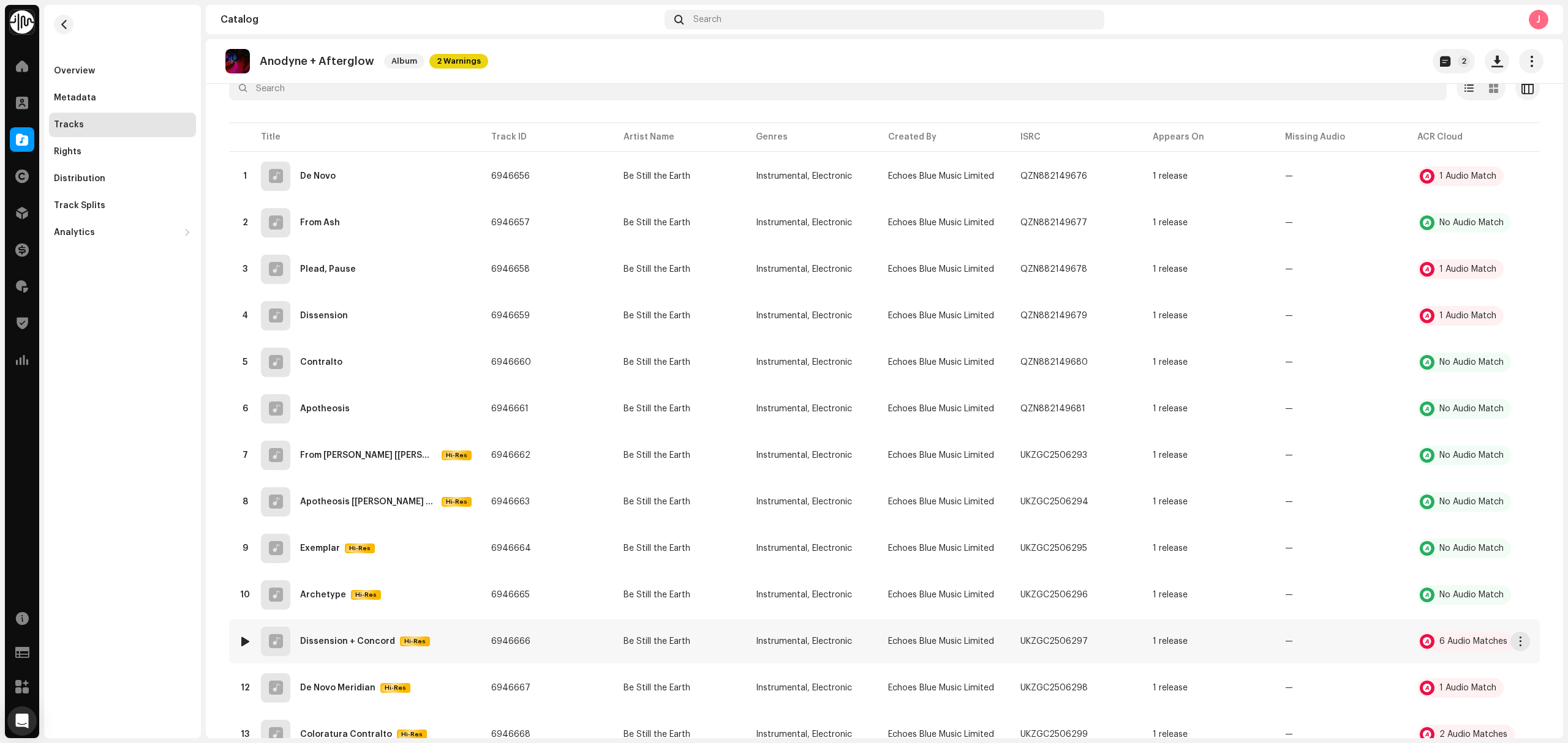
click at [441, 640] on div "11 Dissension + Concord Hi-Res" at bounding box center [355, 641] width 232 height 29
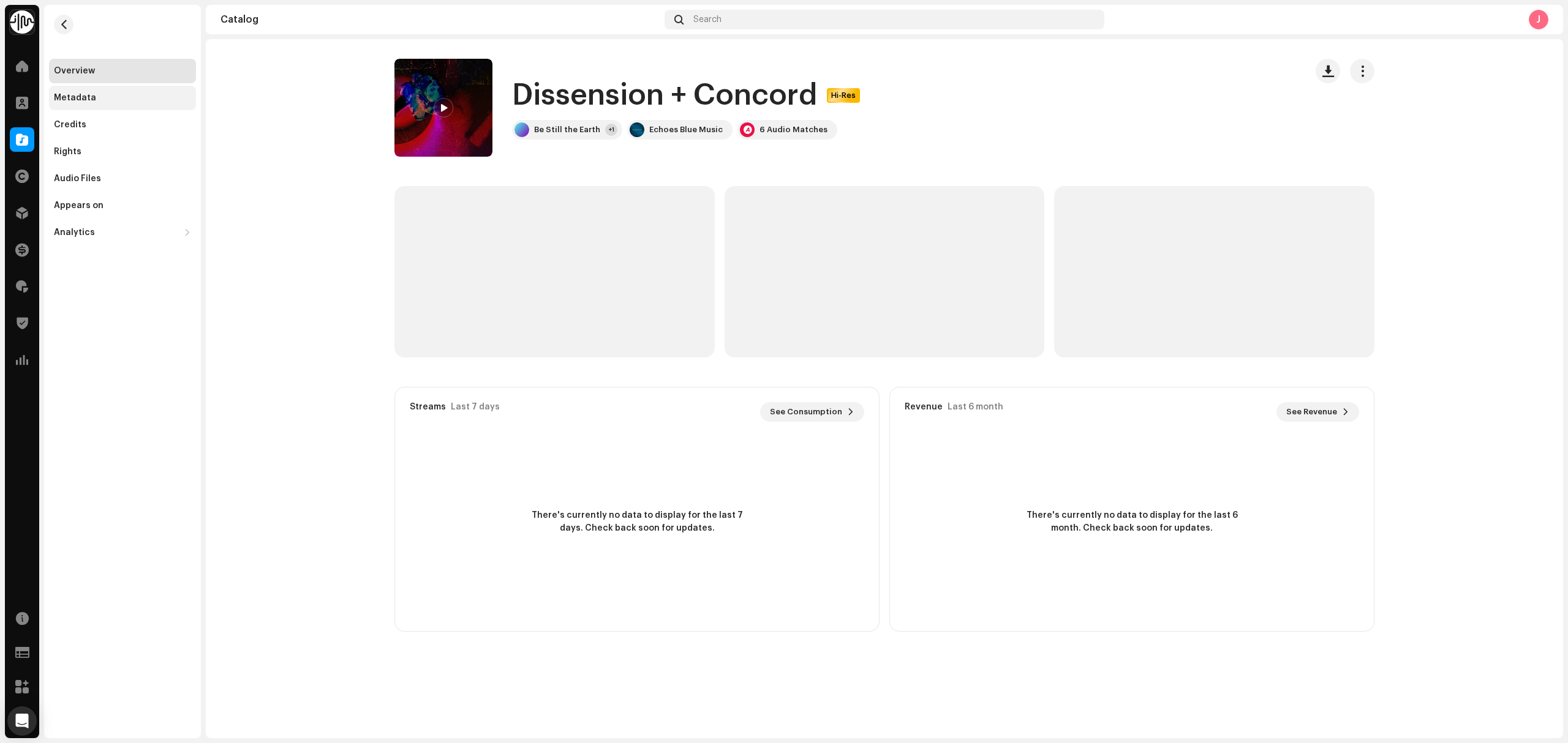
click at [98, 93] on div "Metadata" at bounding box center [122, 98] width 137 height 10
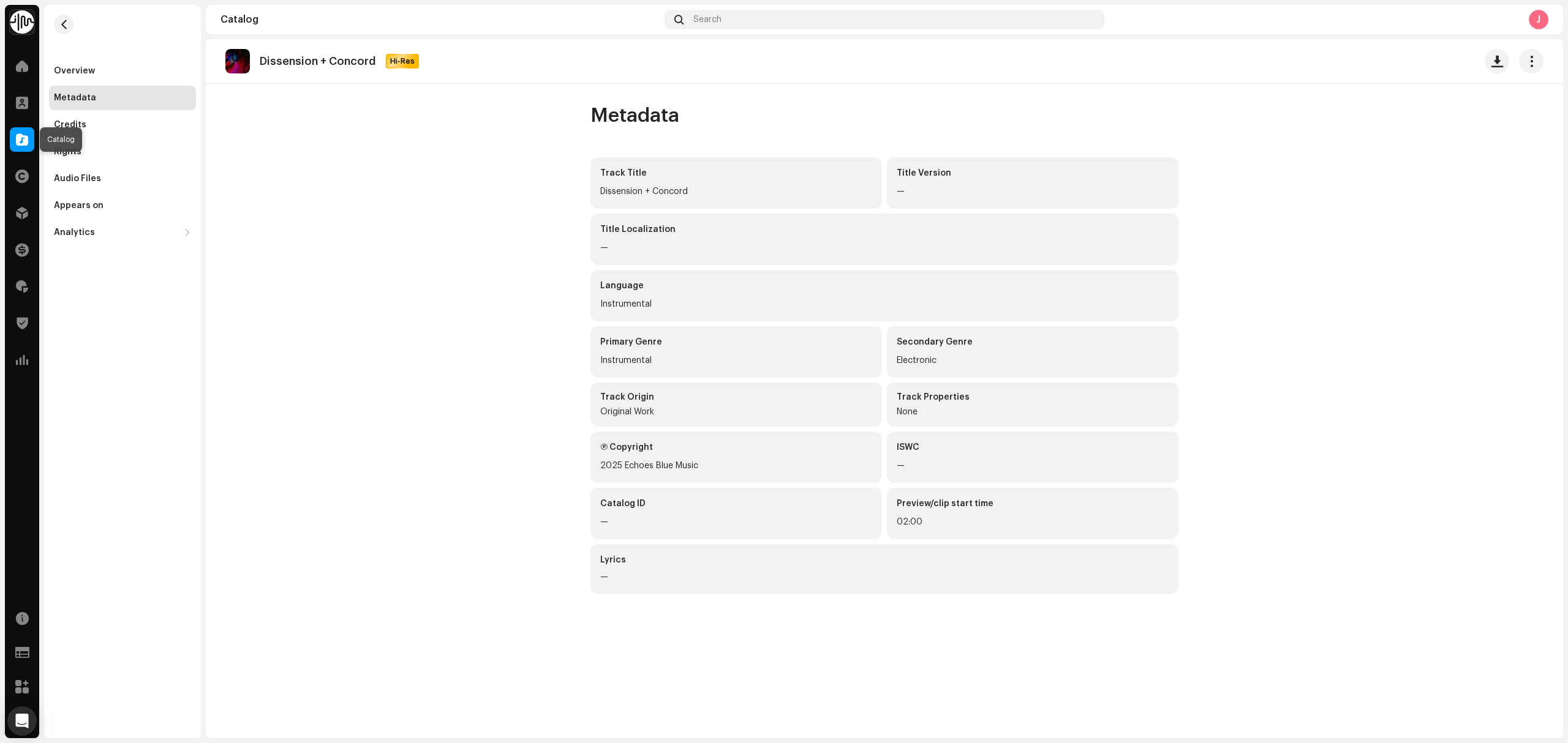
click at [16, 139] on span at bounding box center [22, 139] width 12 height 10
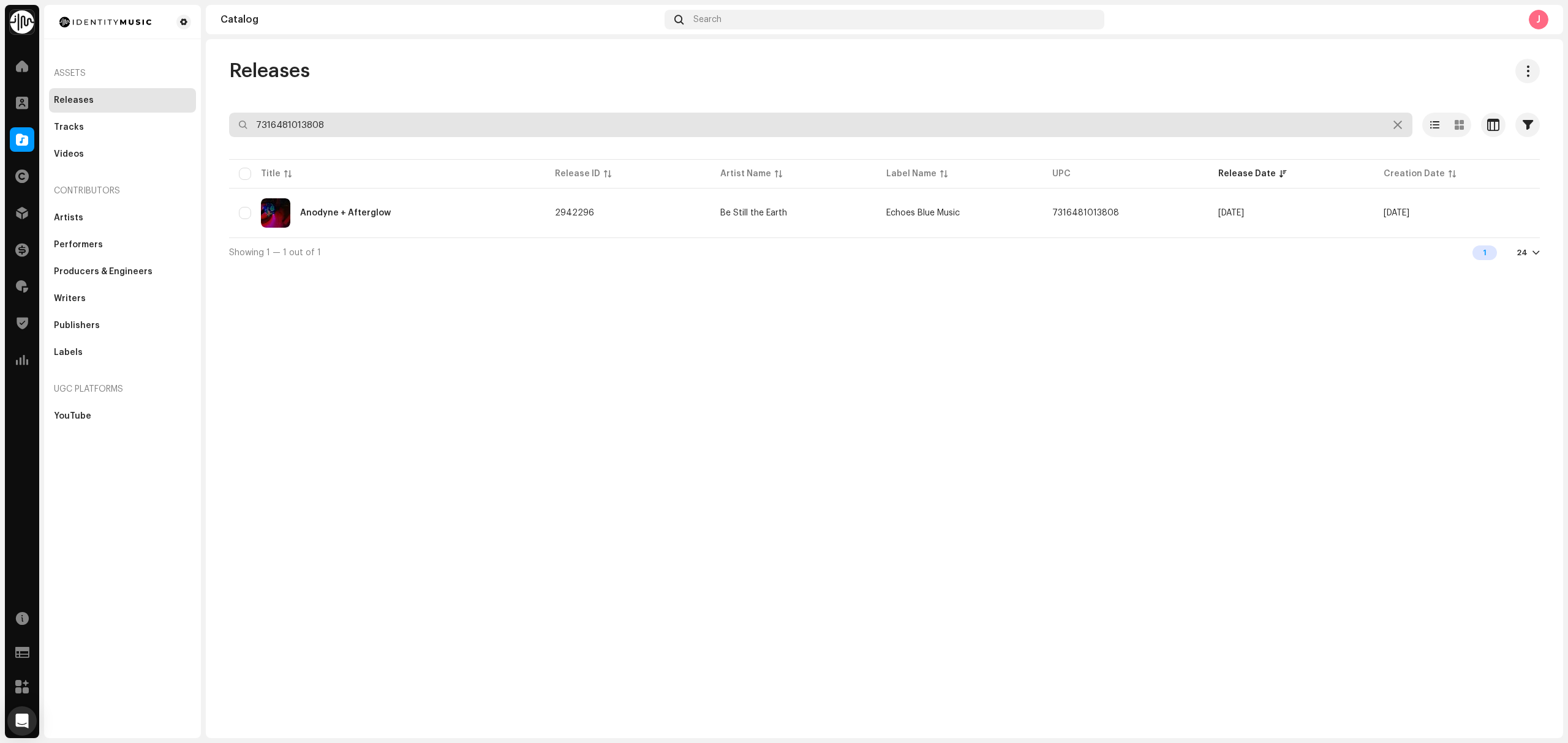
click at [375, 128] on input "7316481013808" at bounding box center [820, 125] width 1183 height 25
paste input "248705"
type input "7316481248705"
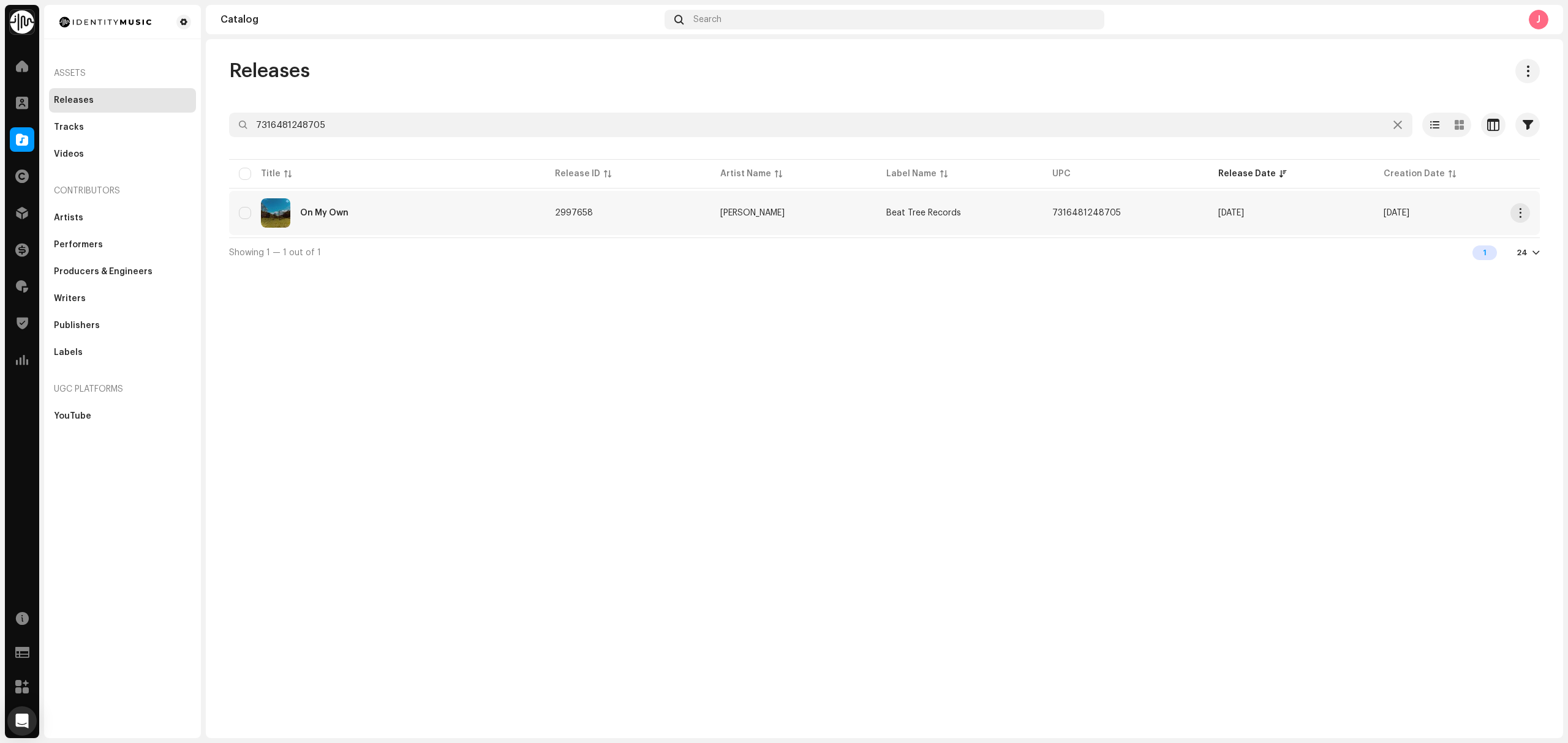
click at [493, 222] on div "On My Own" at bounding box center [387, 213] width 296 height 29
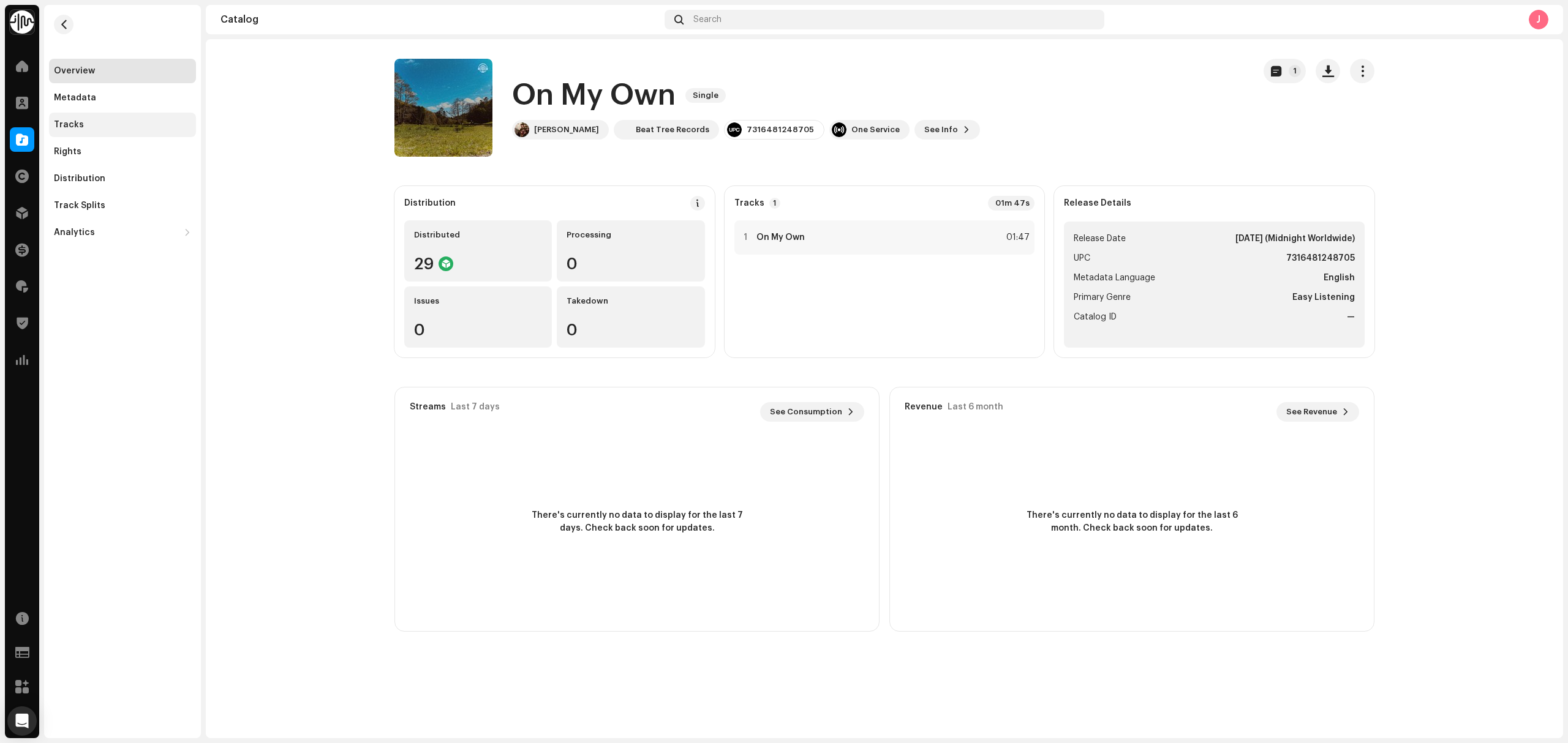
click at [157, 122] on div "Tracks" at bounding box center [122, 124] width 137 height 10
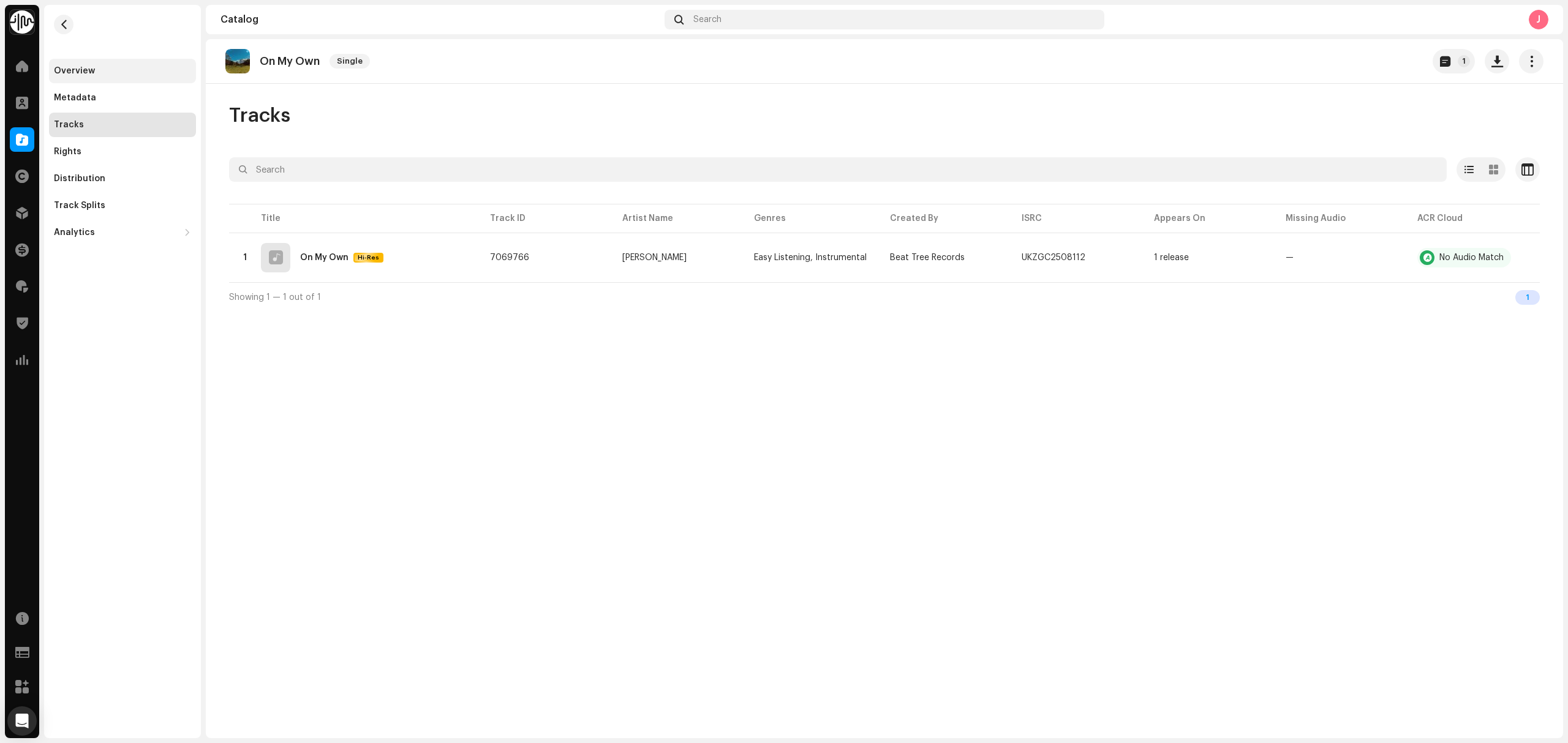
click at [136, 71] on div "Overview" at bounding box center [122, 71] width 137 height 10
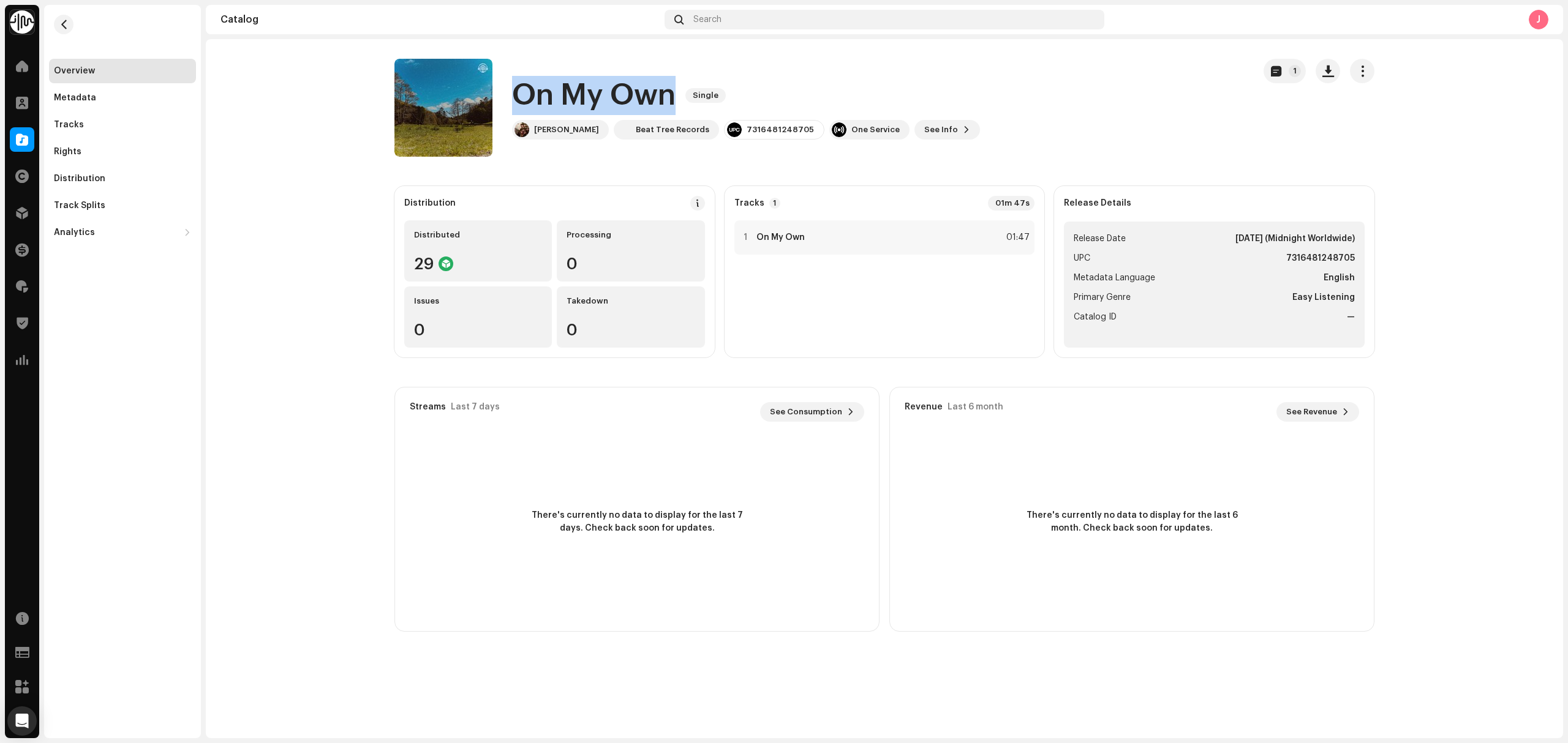
copy h1 "On My Own"
drag, startPoint x: 675, startPoint y: 96, endPoint x: 504, endPoint y: 91, distance: 171.1
click at [504, 91] on div "On My Own Single Hajime Hattori Beat Tree Records 7316481248705 One Service See…" at bounding box center [819, 107] width 850 height 98
copy div "[PERSON_NAME]"
drag, startPoint x: 596, startPoint y: 139, endPoint x: 637, endPoint y: 194, distance: 68.6
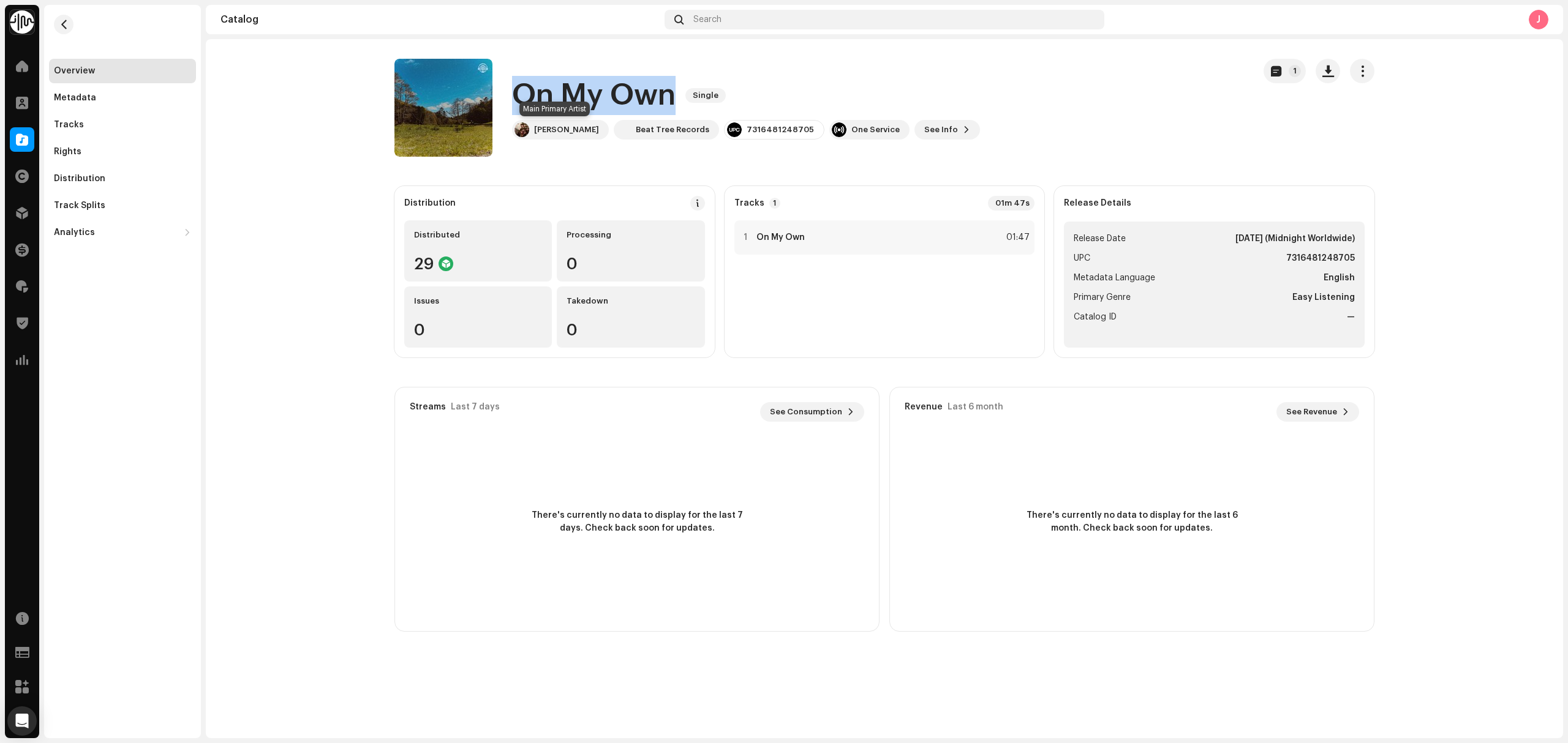
click at [626, 191] on catalog-releases-details-overview "On My Own Single 1 On My Own Single Hajime Hattori Beat Tree Records 7316481248…" at bounding box center [884, 345] width 1357 height 612
click at [757, 128] on div "7316481248705" at bounding box center [780, 129] width 67 height 10
click at [678, 158] on catalog-releases-details-overview "On My Own Single 1 On My Own Single Hajime Hattori Beat Tree Records 7316481248…" at bounding box center [884, 345] width 1357 height 612
copy div "Beat Tree Records"
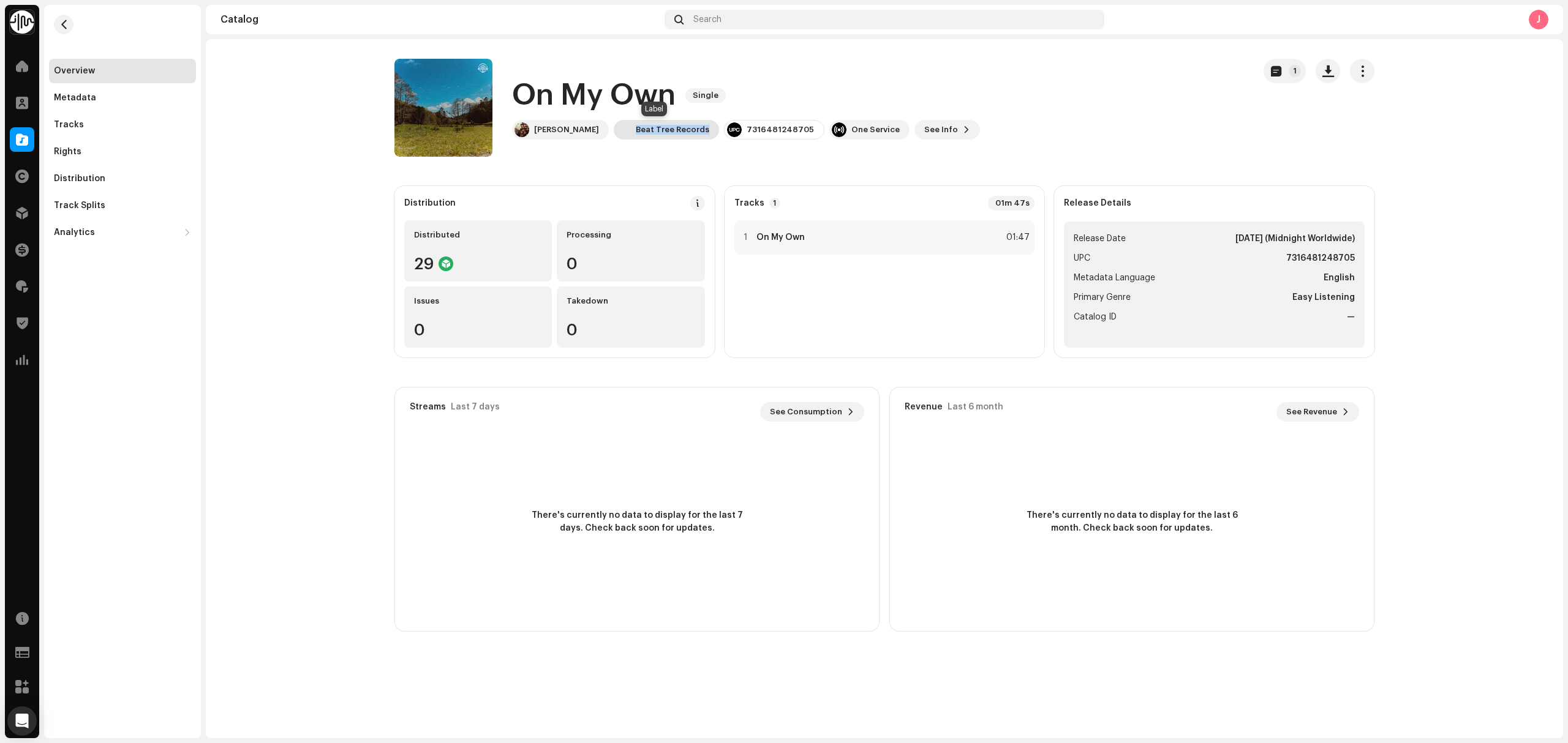
copy div "Beat Tree Records"
drag, startPoint x: 703, startPoint y: 135, endPoint x: 1000, endPoint y: 278, distance: 329.6
click at [666, 165] on catalog-releases-details-overview "On My Own Single 1 On My Own Single Hajime Hattori Beat Tree Records 7316481248…" at bounding box center [884, 345] width 1357 height 612
click at [120, 125] on div "Tracks" at bounding box center [122, 124] width 137 height 10
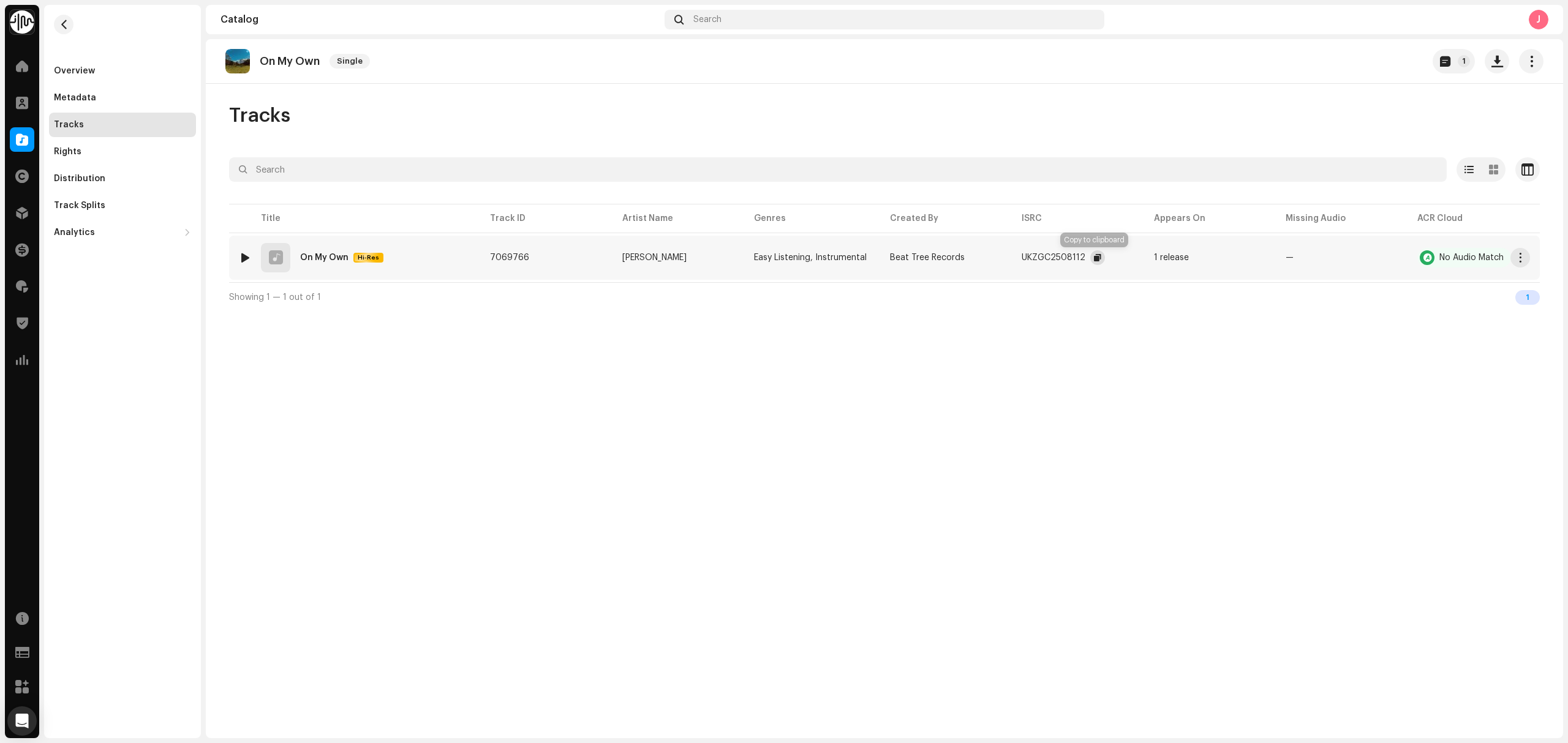
click at [1094, 257] on span "button" at bounding box center [1097, 257] width 7 height 10
drag, startPoint x: 684, startPoint y: 262, endPoint x: 763, endPoint y: 5, distance: 268.9
click at [639, 317] on div "On My Own Single 1 Tracks Selected 0 Select all 1 Options Filters Distribution …" at bounding box center [884, 388] width 1357 height 699
click at [79, 62] on div "Overview" at bounding box center [122, 71] width 147 height 25
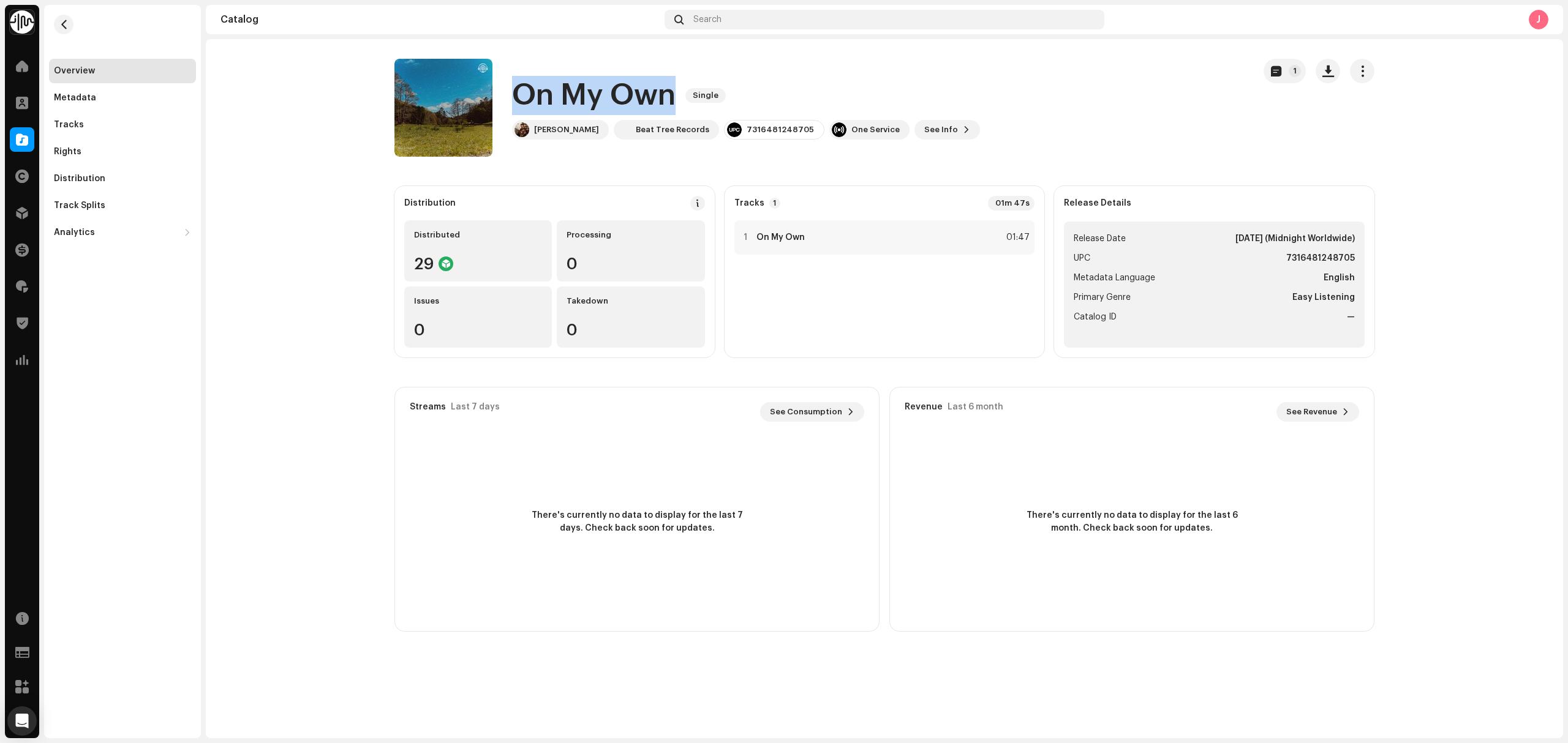
copy h1 "On My Own"
drag, startPoint x: 669, startPoint y: 98, endPoint x: 518, endPoint y: 87, distance: 151.4
click at [518, 87] on h1 "On My Own" at bounding box center [593, 96] width 163 height 39
click at [924, 122] on span "See Info" at bounding box center [941, 130] width 34 height 25
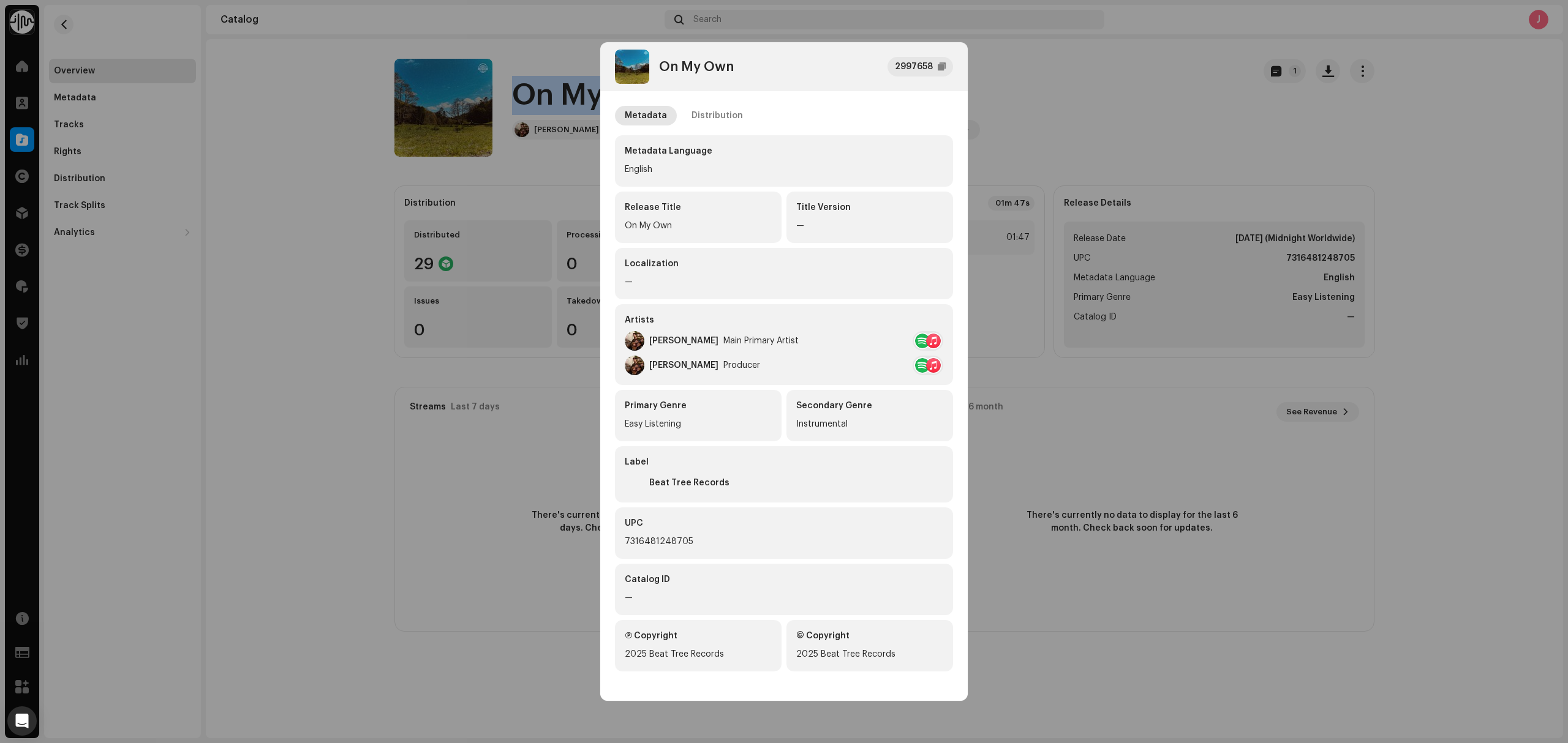
click at [730, 121] on div "Distribution" at bounding box center [717, 115] width 51 height 20
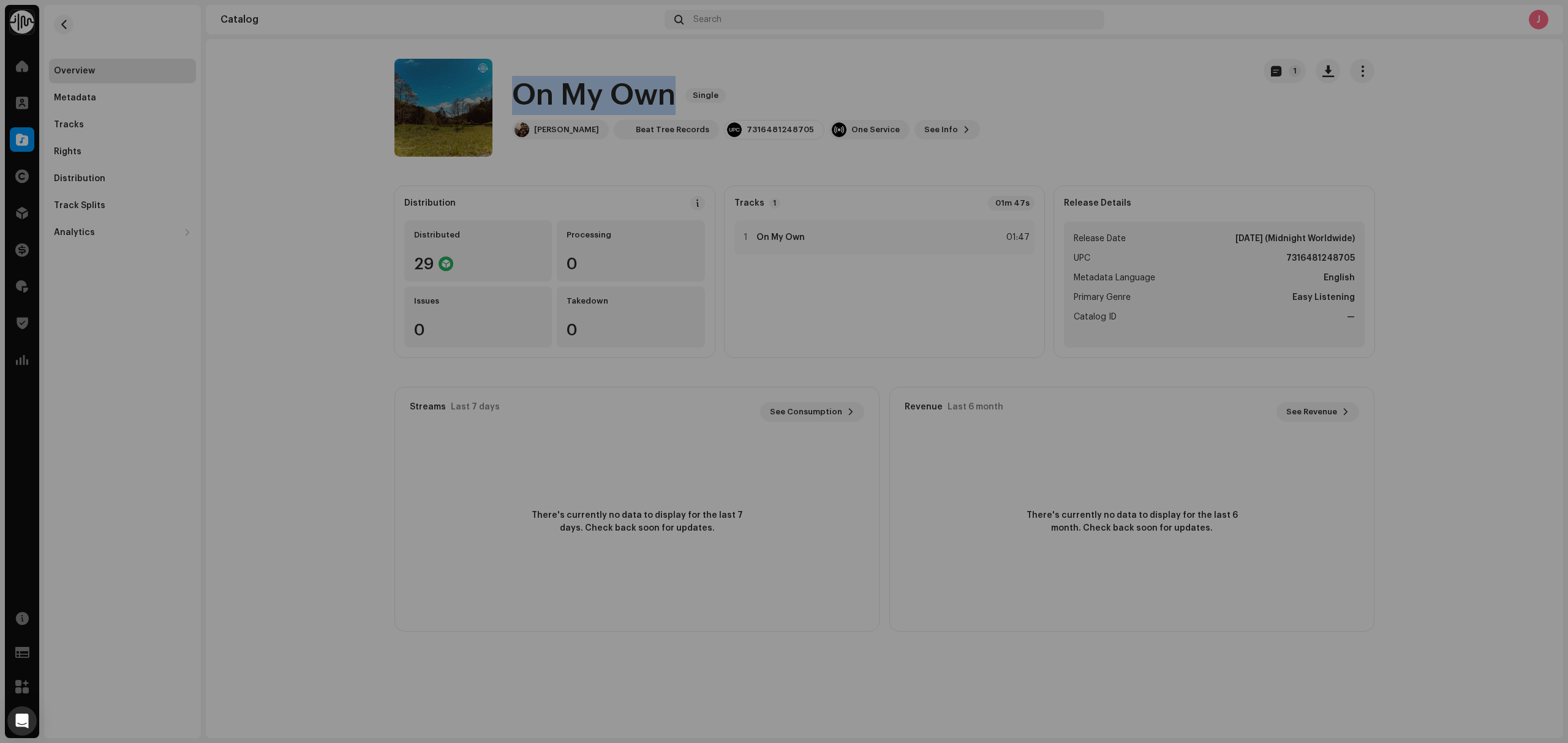
click at [86, 86] on div "On My Own 2997658 Metadata Distribution Release Date [DATE] (Midnight Worldwide…" at bounding box center [784, 372] width 1568 height 743
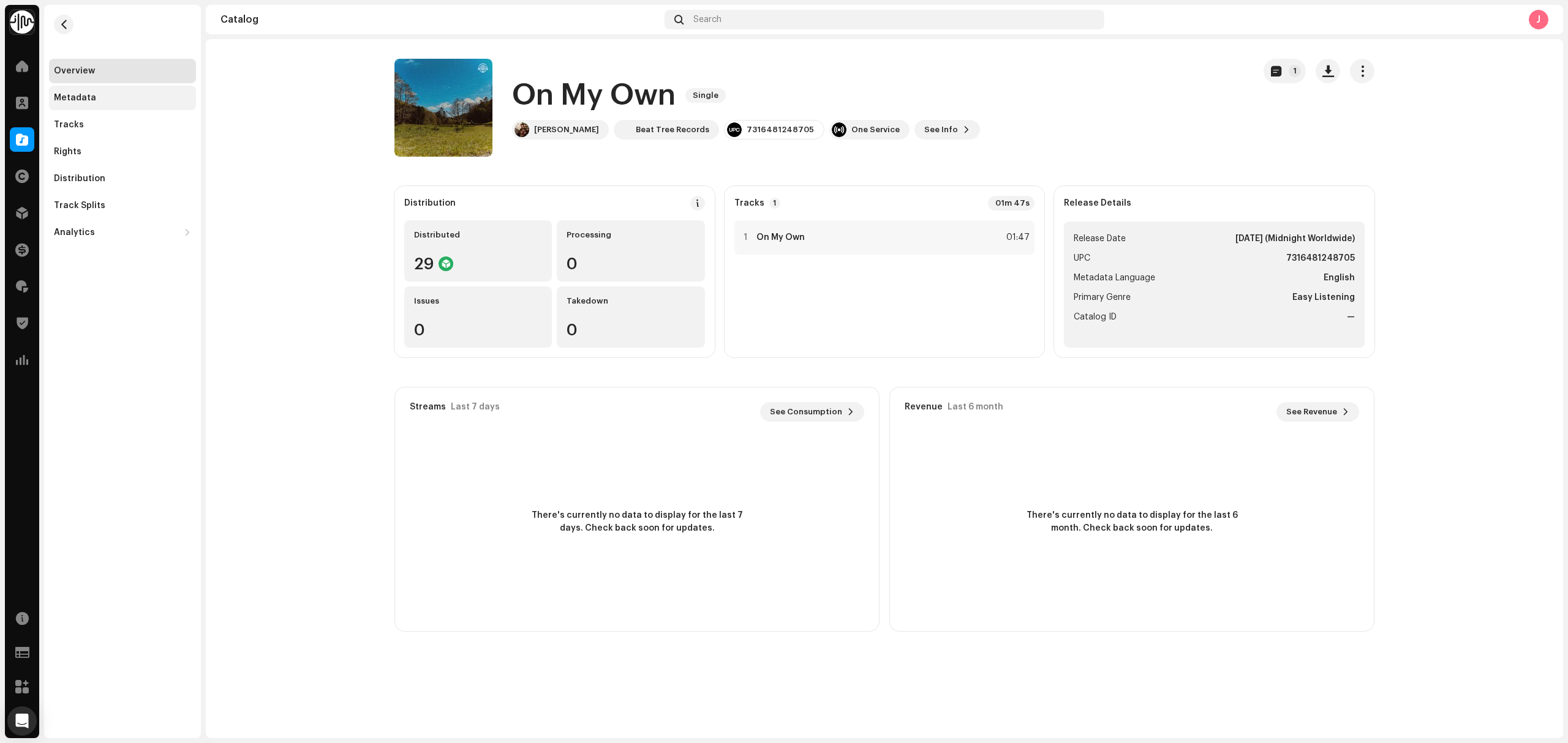
click at [89, 102] on div "Metadata" at bounding box center [75, 98] width 43 height 10
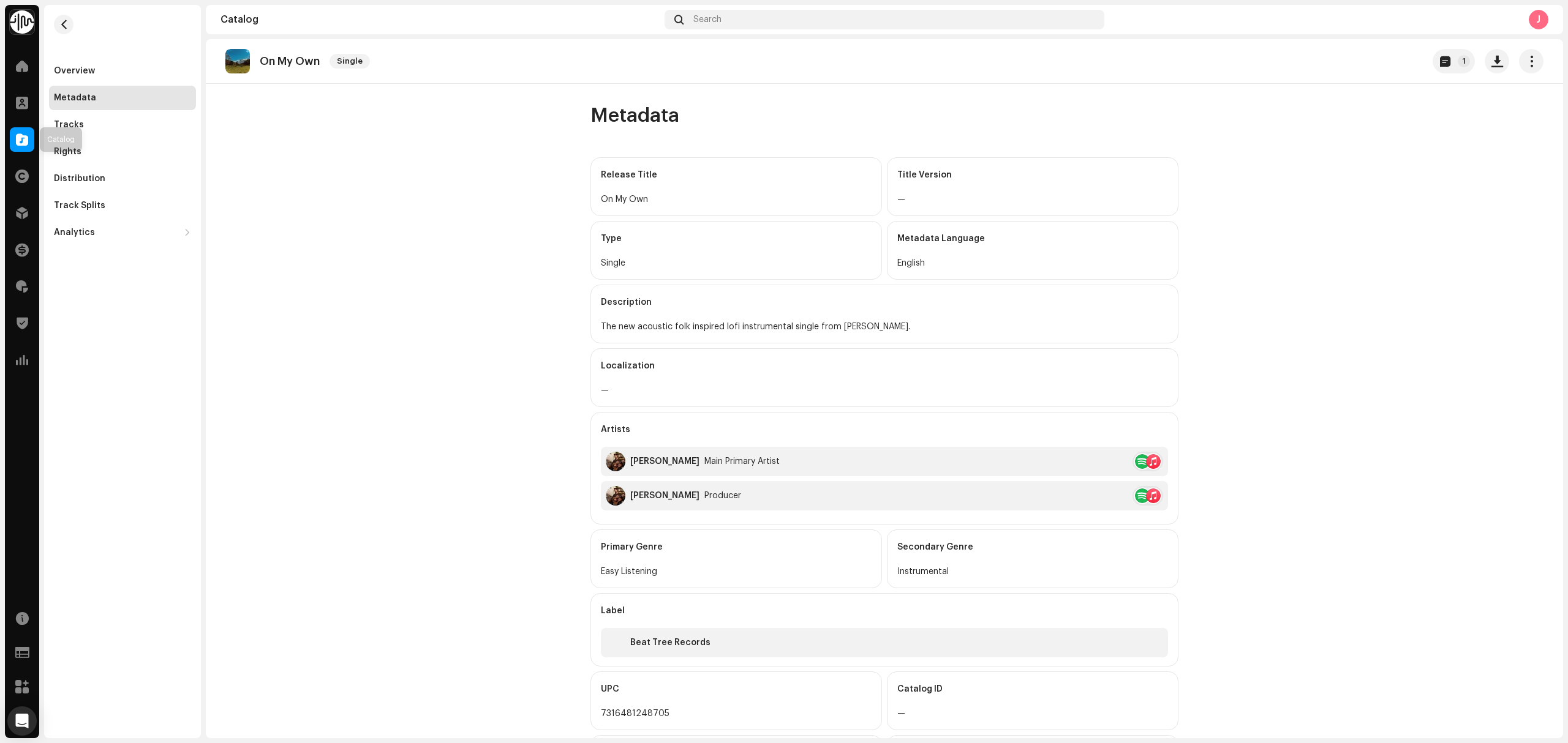
click at [20, 137] on span at bounding box center [22, 139] width 12 height 10
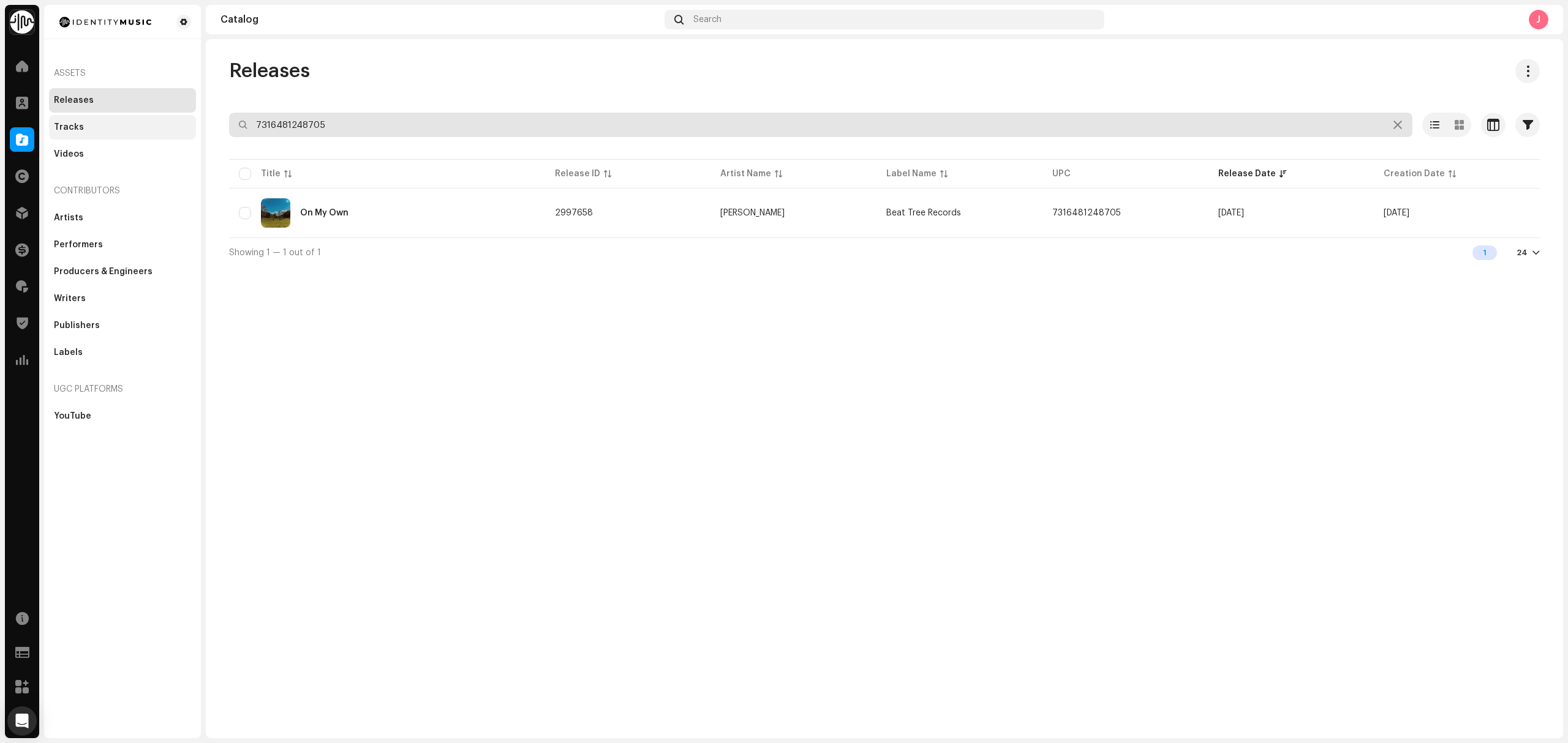
click at [153, 123] on div "Identity Music Home Clients Catalog Rights Distribution Finance Royalties Trust…" at bounding box center [784, 372] width 1568 height 743
paste input "6272"
type input "7316481262725"
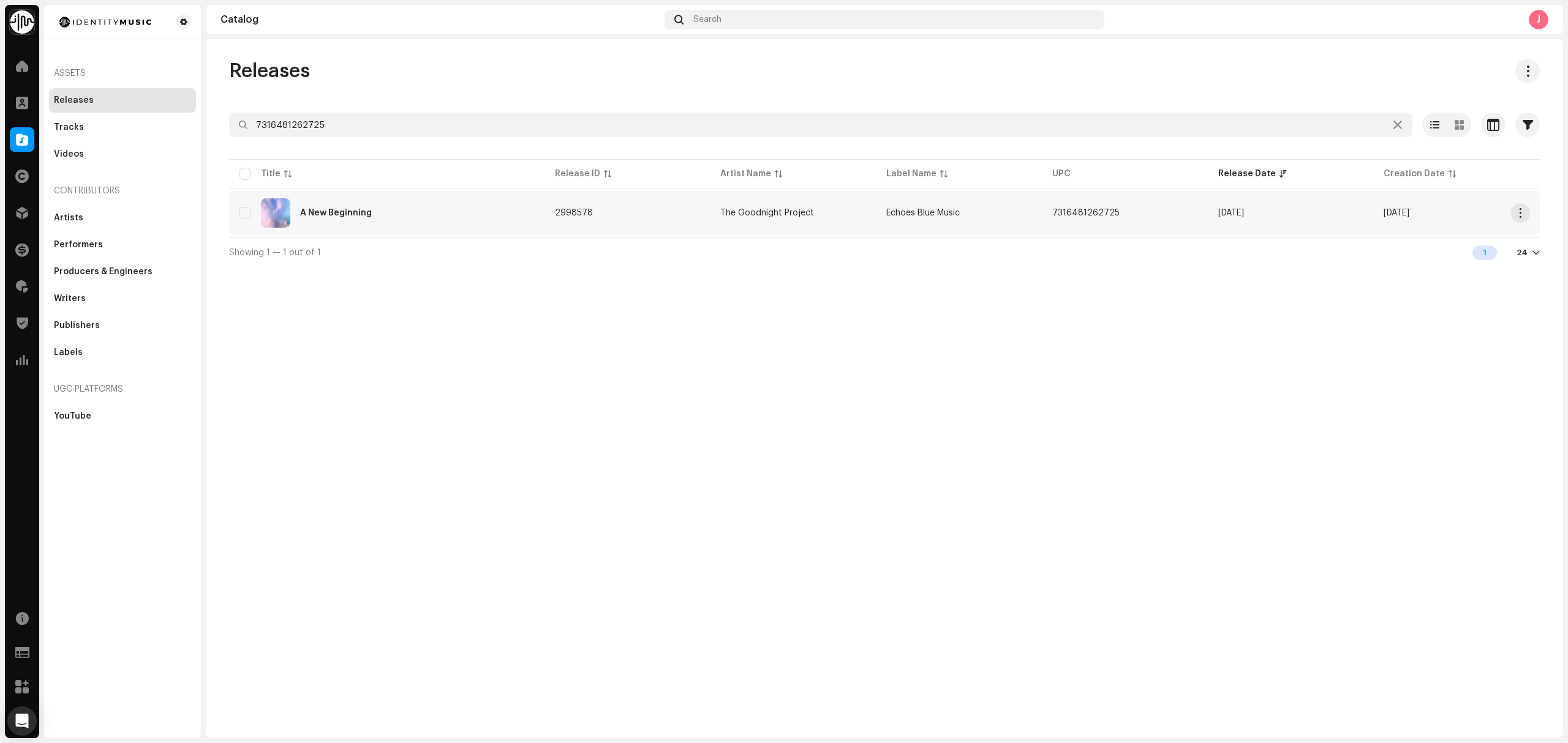
click at [427, 223] on div "A New Beginning" at bounding box center [387, 213] width 296 height 29
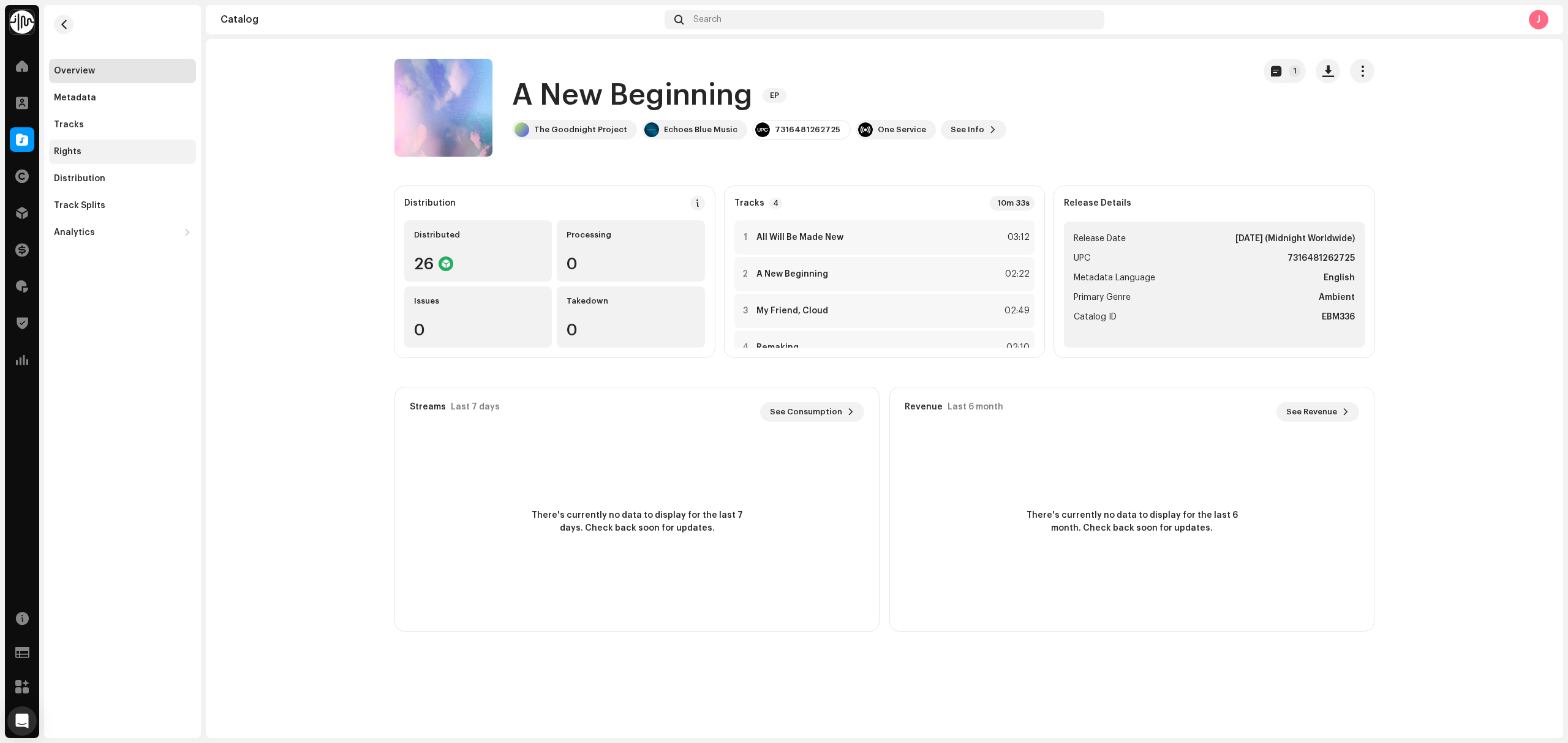
drag, startPoint x: 97, startPoint y: 129, endPoint x: 157, endPoint y: 157, distance: 66.2
click at [97, 129] on div "Tracks" at bounding box center [122, 124] width 137 height 10
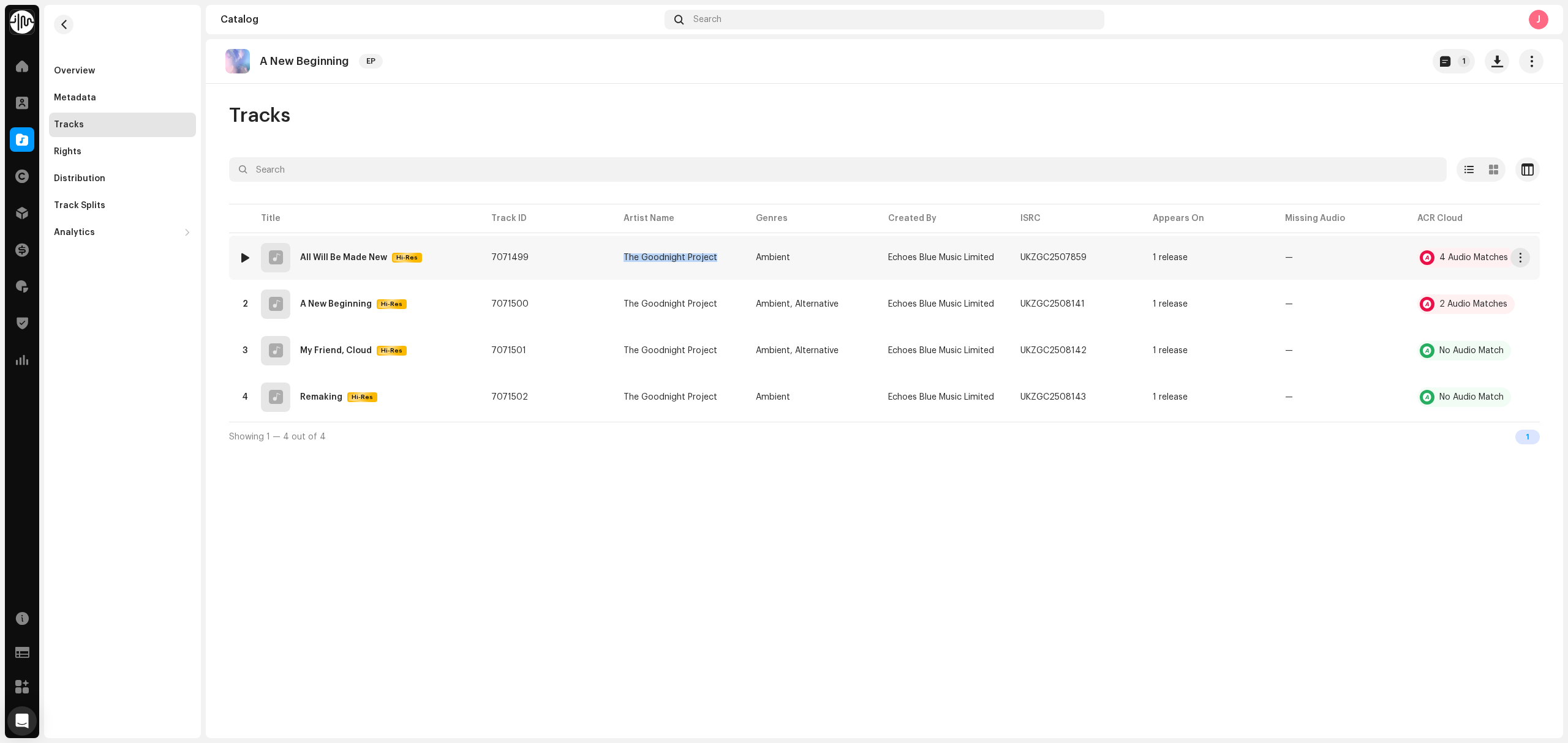
copy div "The Goodnight Project"
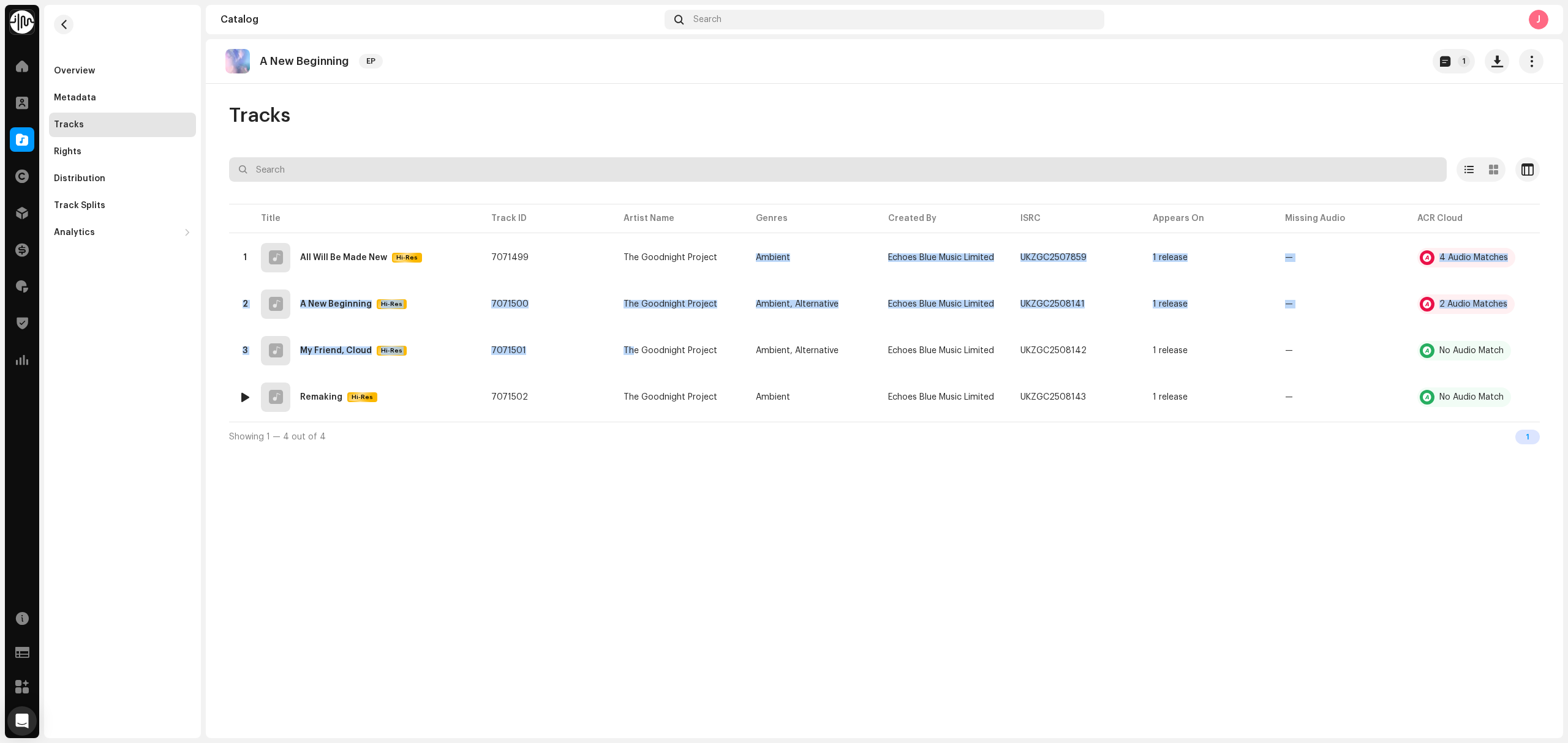
drag, startPoint x: 721, startPoint y: 263, endPoint x: 757, endPoint y: 160, distance: 109.1
click at [657, 396] on tbody "1 All Will Be Made New Hi-Res 7071499 The Goodnight Project Ambient Echoes Blue…" at bounding box center [884, 327] width 1311 height 184
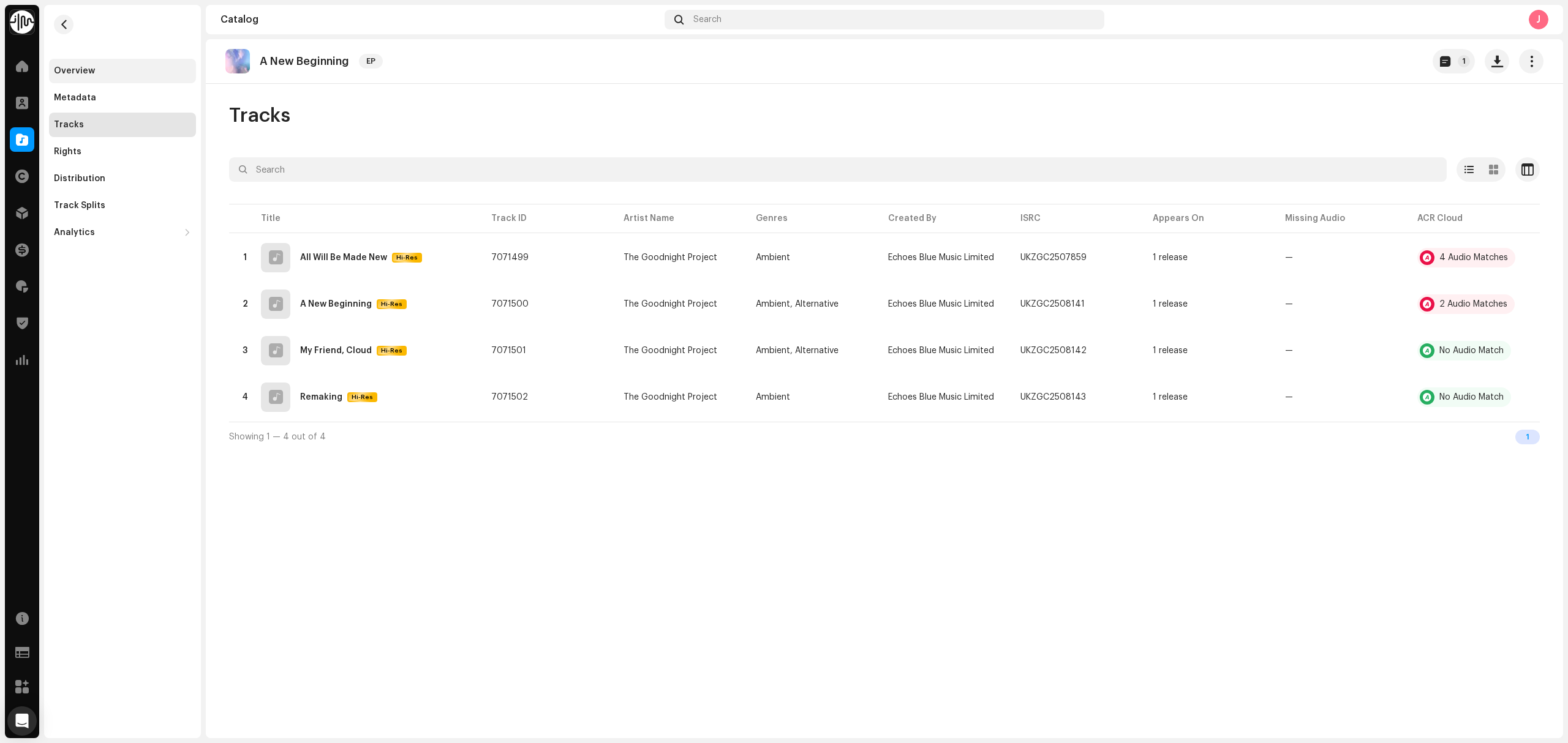
click at [115, 66] on div "Overview" at bounding box center [122, 71] width 137 height 10
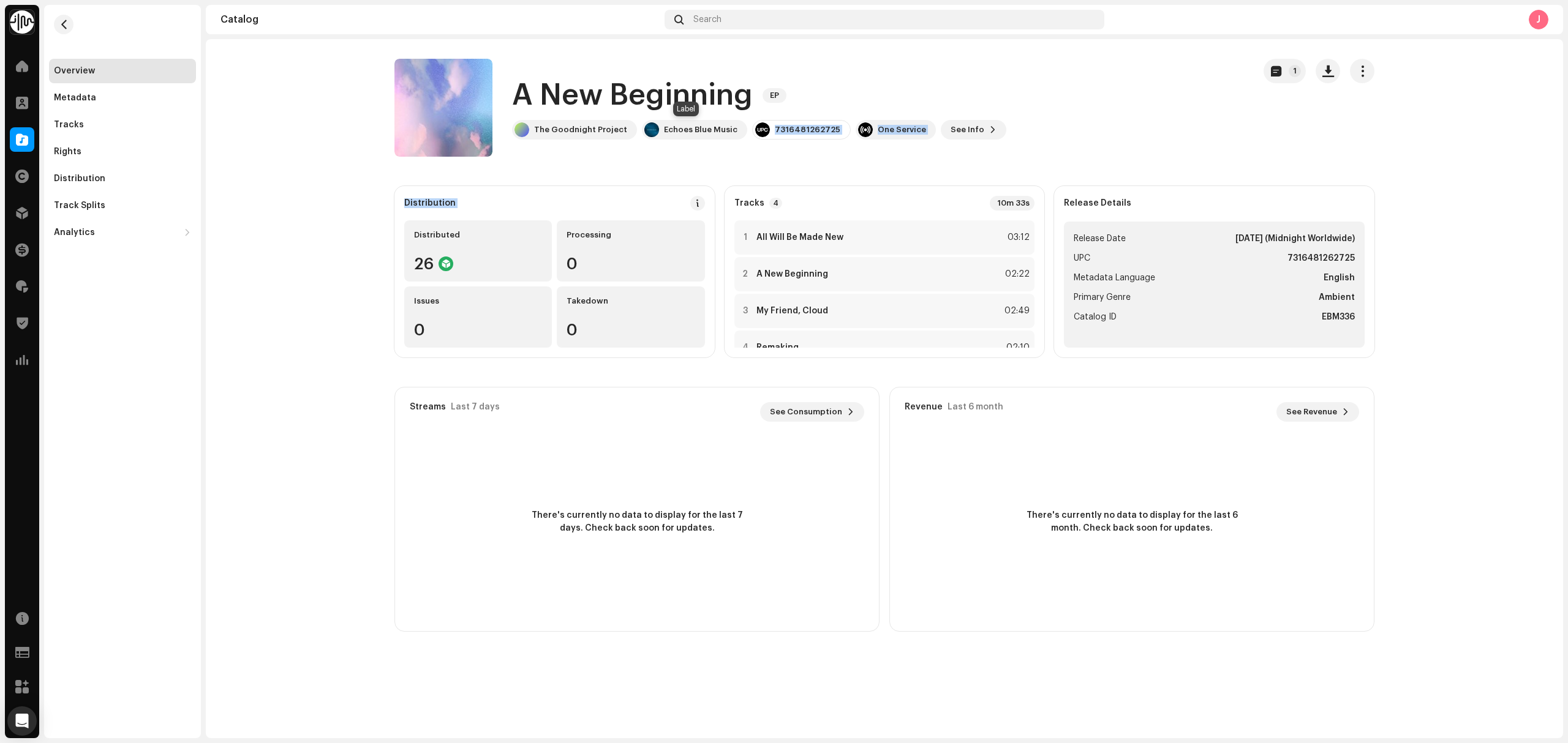
drag, startPoint x: 731, startPoint y: 137, endPoint x: 780, endPoint y: 208, distance: 86.3
click at [745, 193] on catalog-releases-details-overview "A New Beginning EP 1 A New Beginning EP The Goodnight Project Echoes Blue Music…" at bounding box center [884, 345] width 1357 height 612
click at [774, 129] on div "7316481262725" at bounding box center [807, 129] width 66 height 10
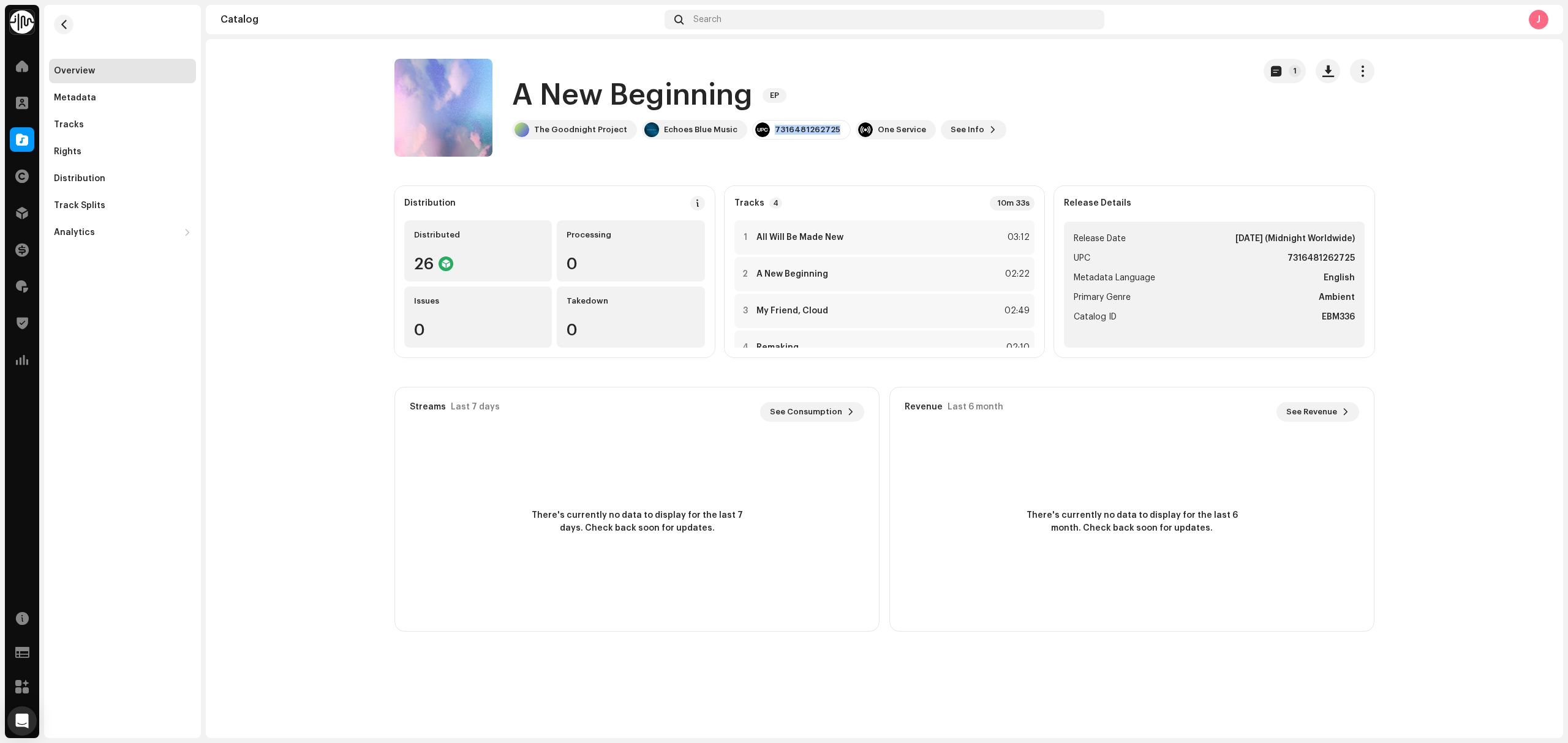
click at [774, 129] on div "7316481262725" at bounding box center [807, 129] width 66 height 10
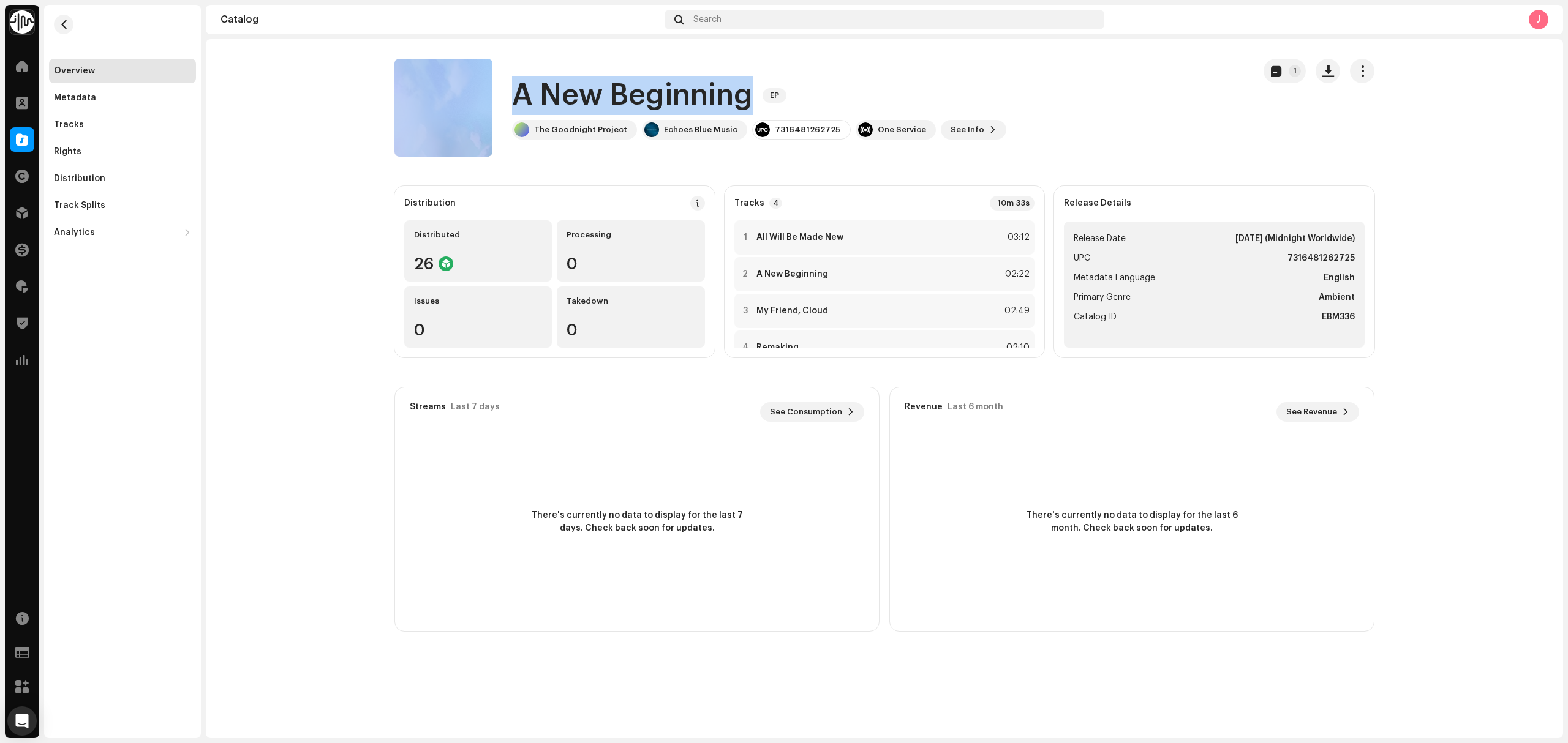
drag, startPoint x: 728, startPoint y: 89, endPoint x: 720, endPoint y: 153, distance: 64.5
click at [481, 82] on div "A New Beginning EP The Goodnight Project Echoes Blue Music 7316481262725 One Se…" at bounding box center [819, 107] width 850 height 98
click at [573, 89] on h1 "A New Beginning" at bounding box center [631, 96] width 240 height 39
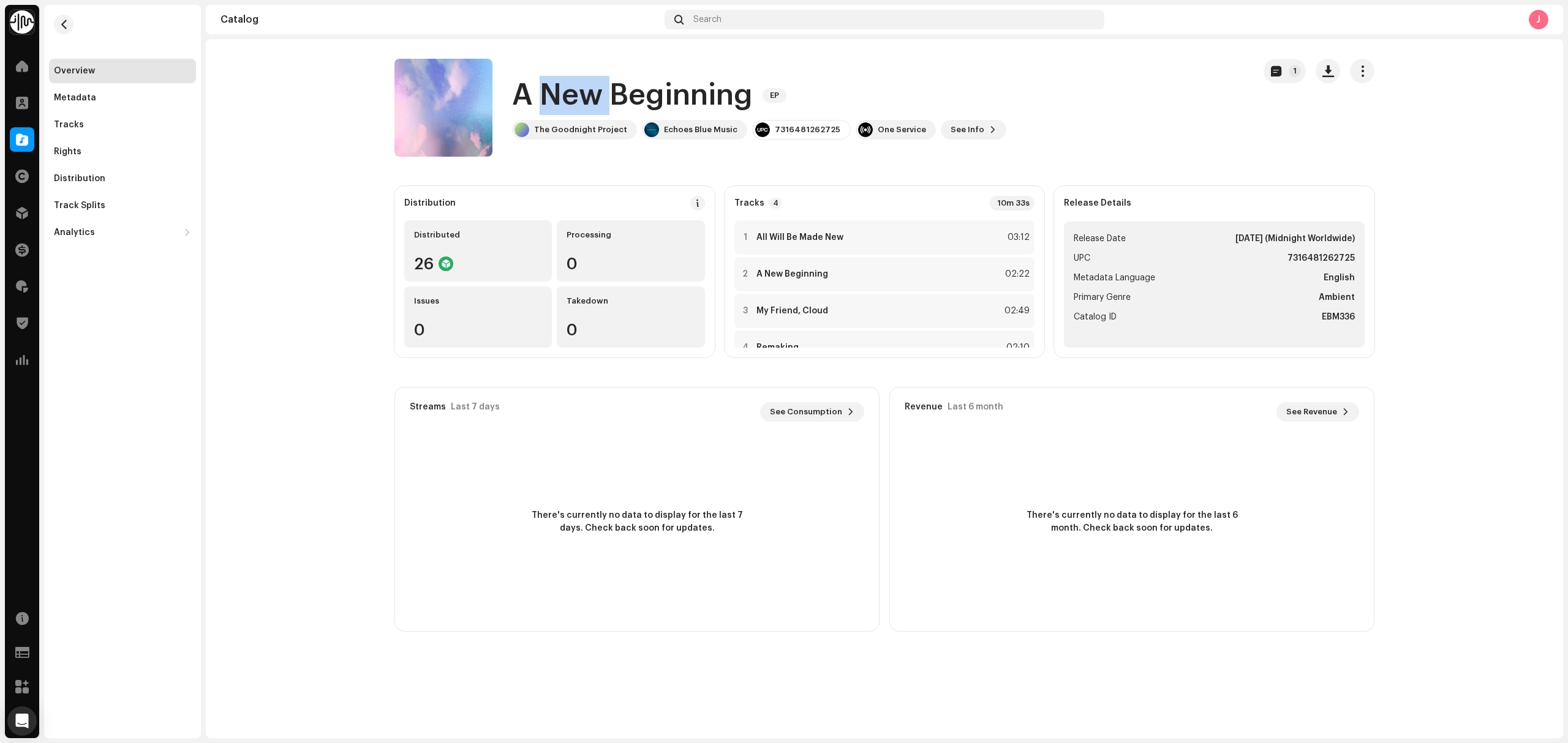
click at [573, 89] on h1 "A New Beginning" at bounding box center [631, 96] width 240 height 39
drag, startPoint x: 618, startPoint y: 133, endPoint x: 514, endPoint y: 91, distance: 112.2
click at [514, 91] on div "A New Beginning EP The Goodnight Project Echoes Blue Music 7316481262725 One Se…" at bounding box center [758, 108] width 494 height 64
click at [111, 137] on div "Overview Metadata Tracks Rights Distribution Track Splits Analytics Consumption…" at bounding box center [122, 152] width 147 height 186
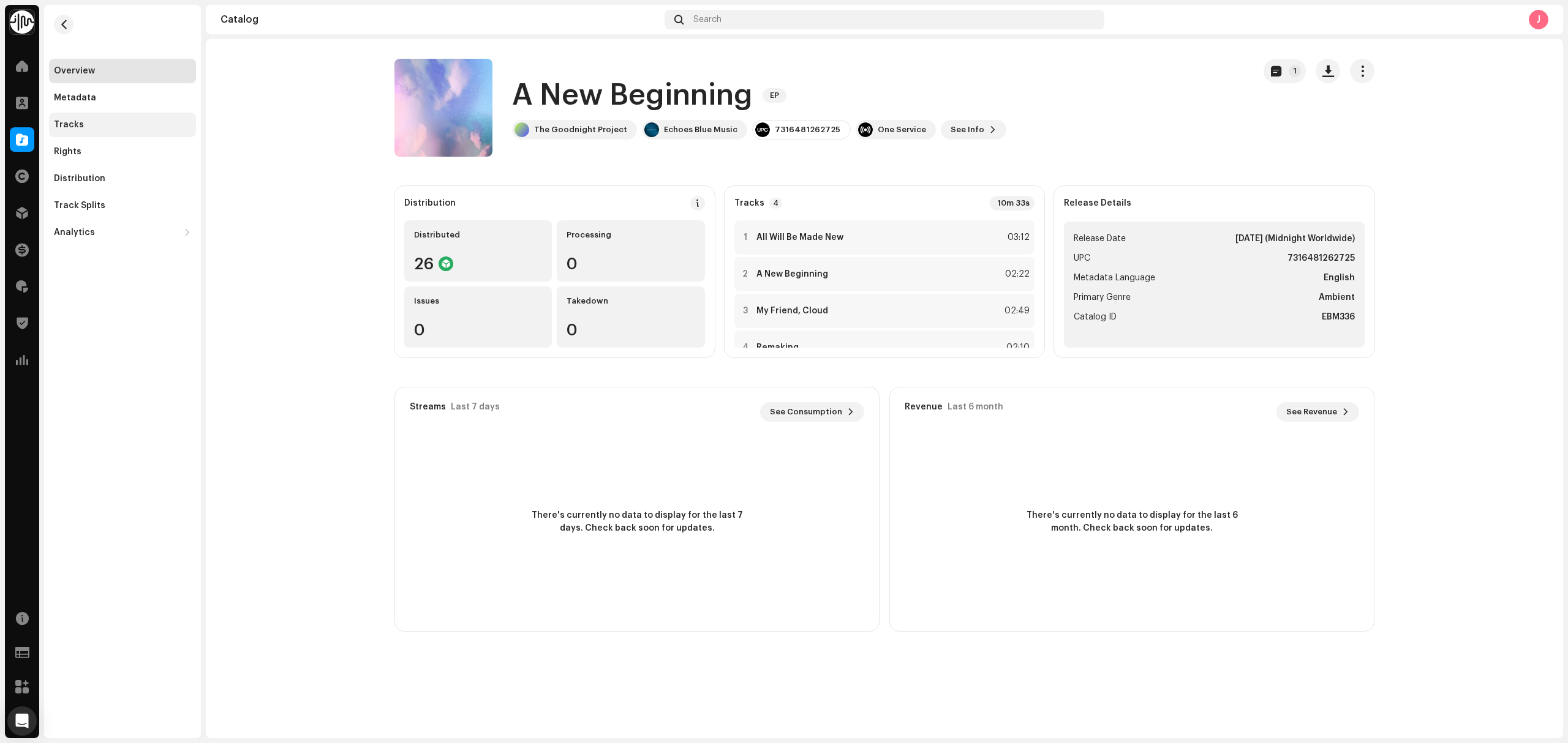
click at [108, 128] on div "Tracks" at bounding box center [122, 124] width 137 height 10
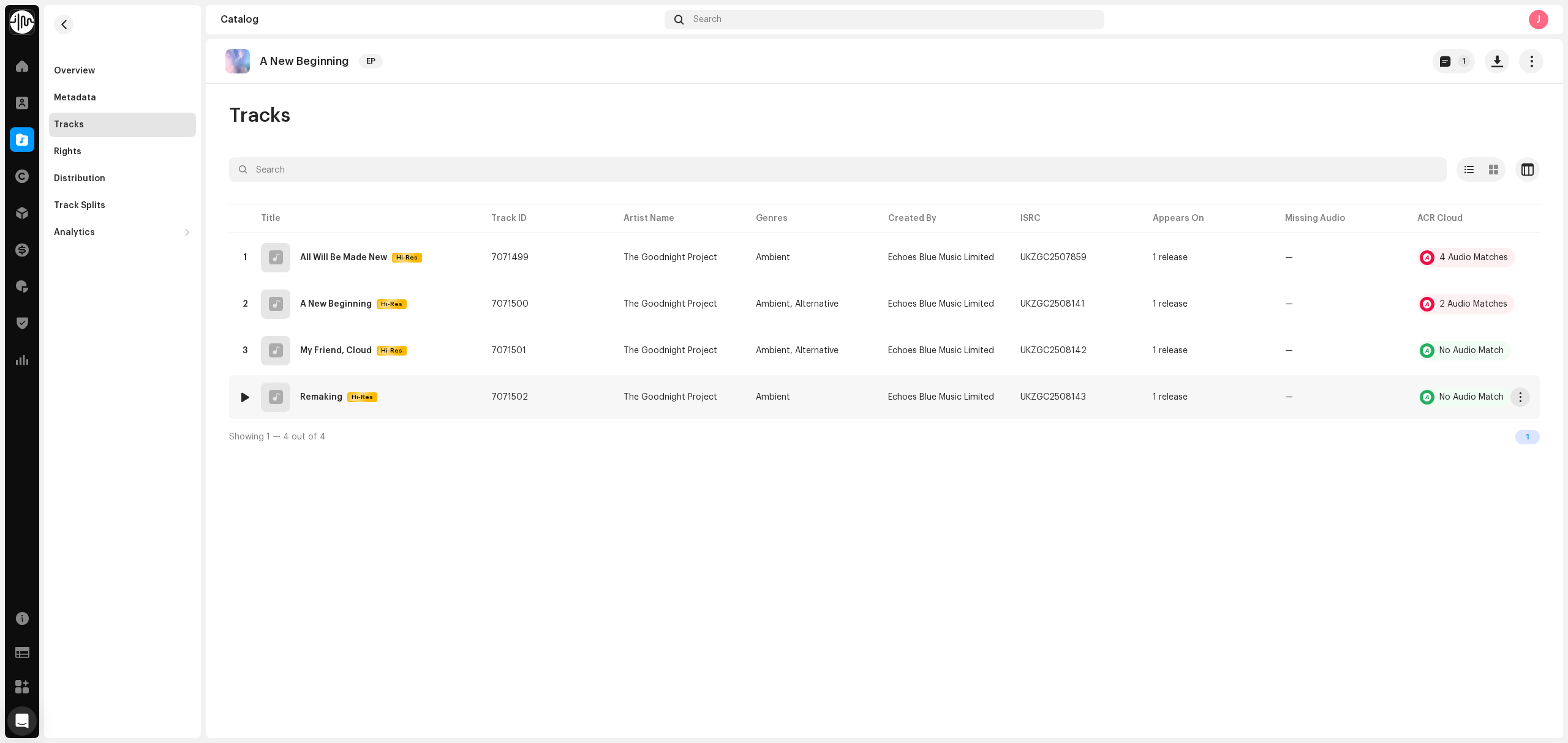
click at [1528, 404] on re-m-actions-button at bounding box center [1520, 397] width 20 height 20
click at [1520, 405] on button "button" at bounding box center [1520, 397] width 20 height 20
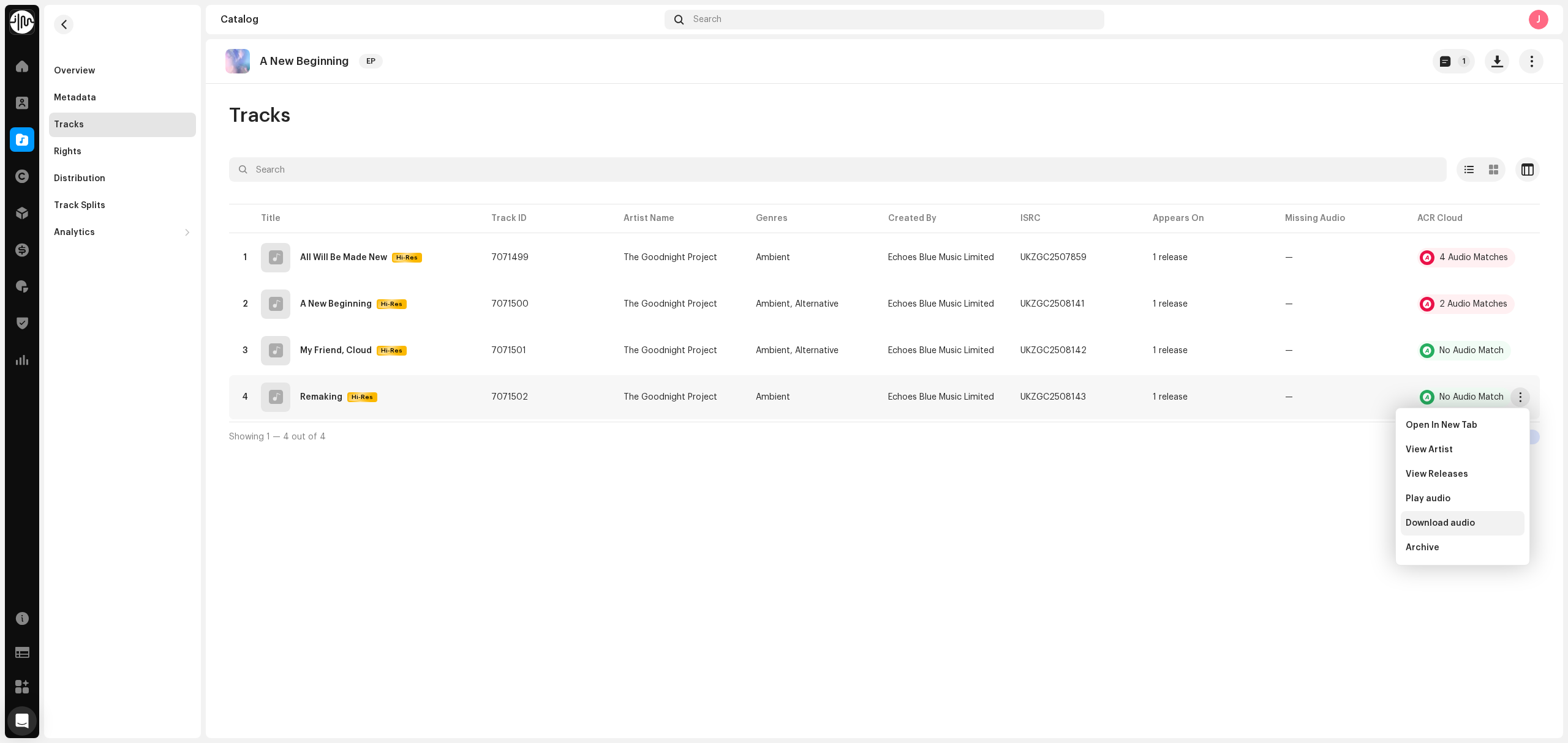
click at [1470, 524] on span "Download audio" at bounding box center [1440, 523] width 69 height 10
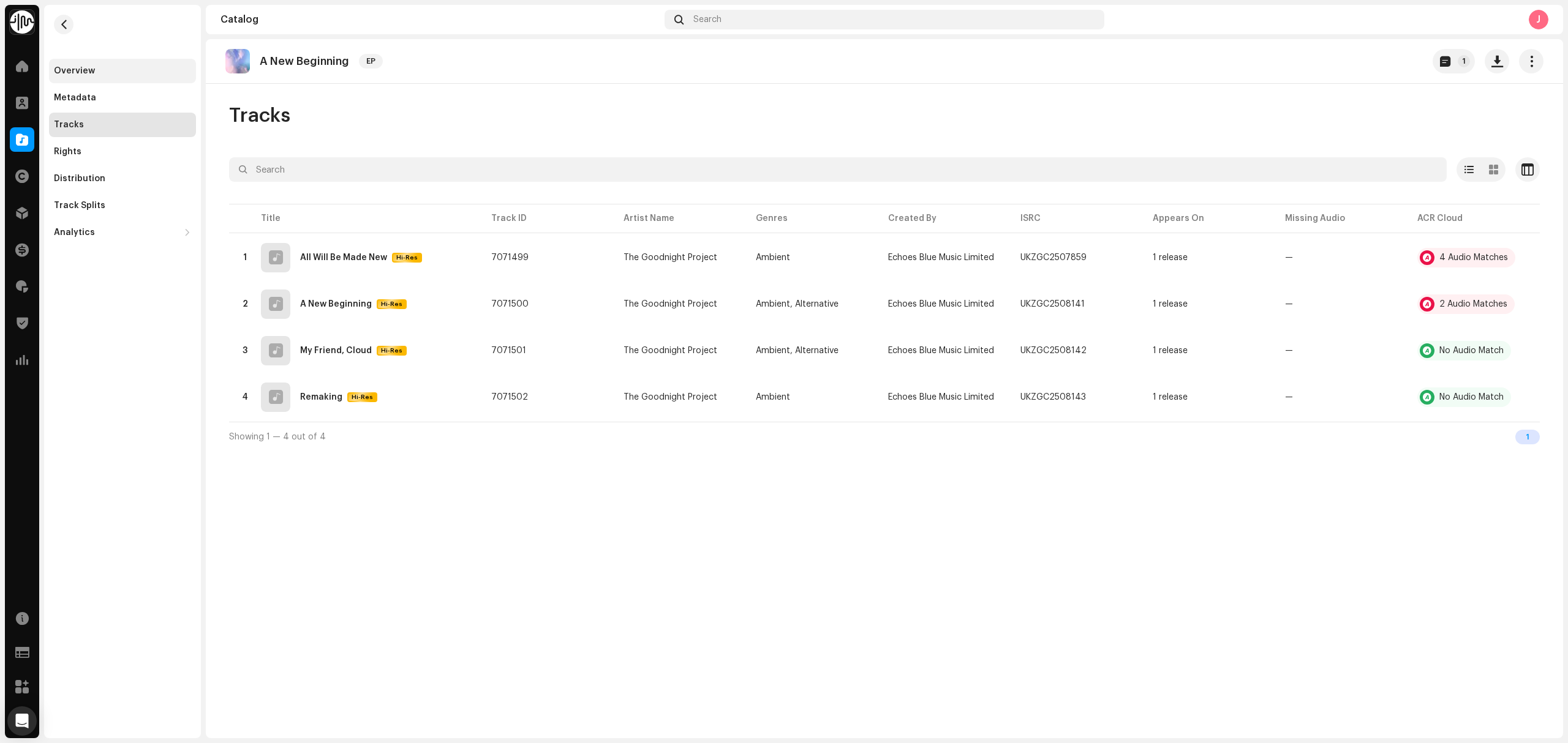
click at [67, 67] on div "Overview" at bounding box center [74, 71] width 41 height 10
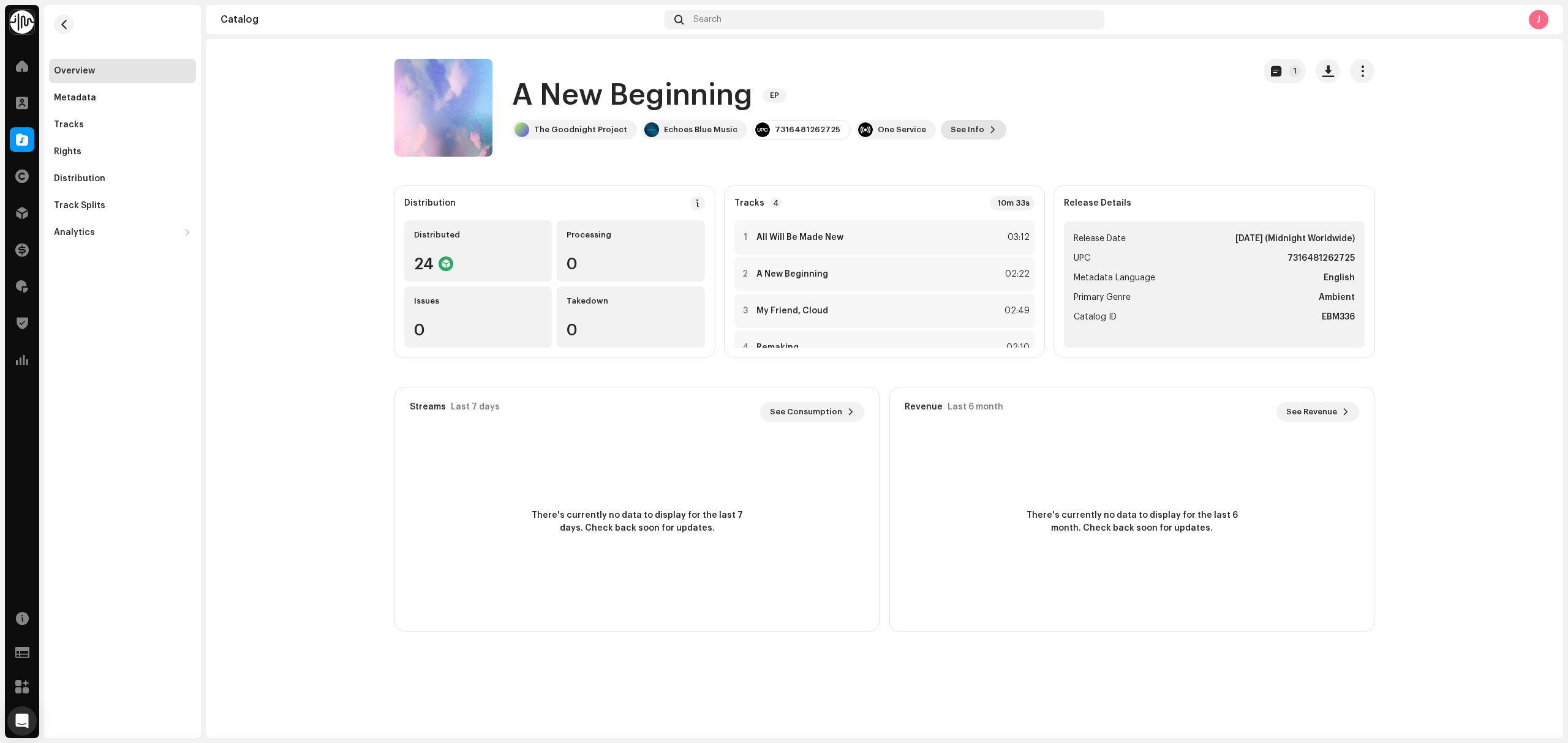
click at [954, 128] on span "See Info" at bounding box center [968, 130] width 34 height 25
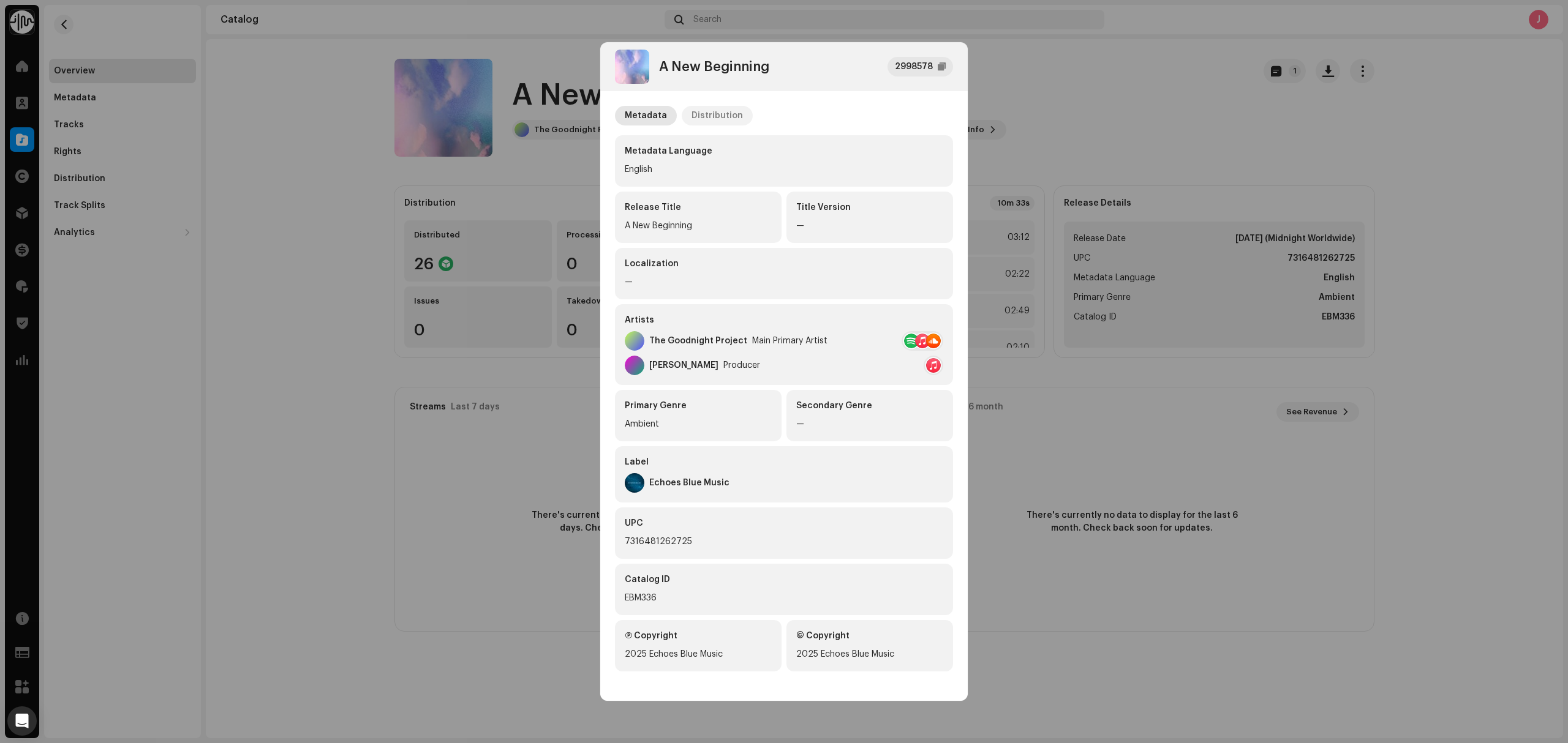
click at [705, 118] on div "Distribution" at bounding box center [717, 115] width 51 height 20
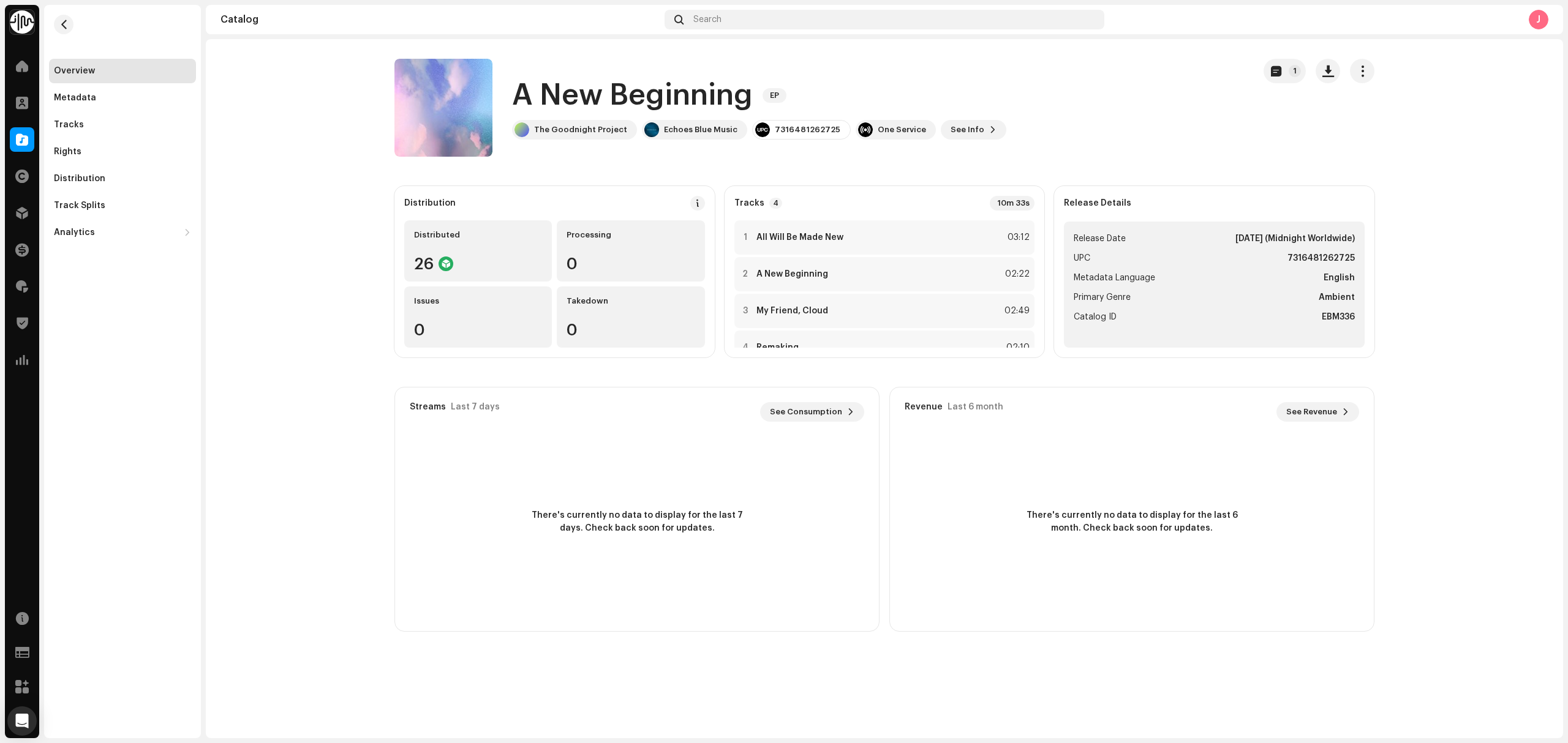
click at [390, 250] on div "A New Beginning 2998578 Metadata Distribution Release Date [DATE] (Midnight Wor…" at bounding box center [784, 372] width 1568 height 743
click at [102, 123] on div "Tracks" at bounding box center [122, 124] width 137 height 10
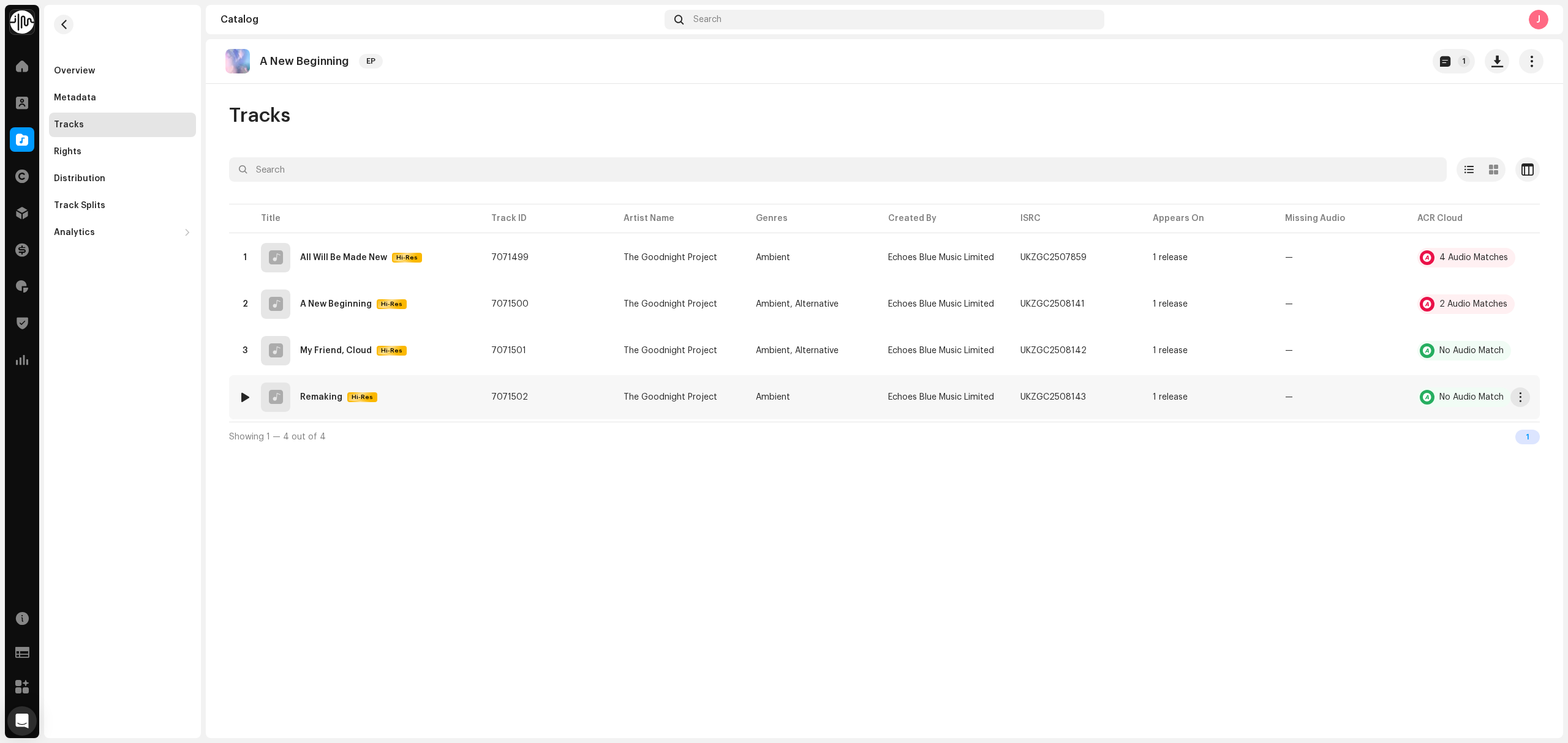
click at [466, 403] on div "4 Remaking Hi-Res" at bounding box center [355, 397] width 232 height 29
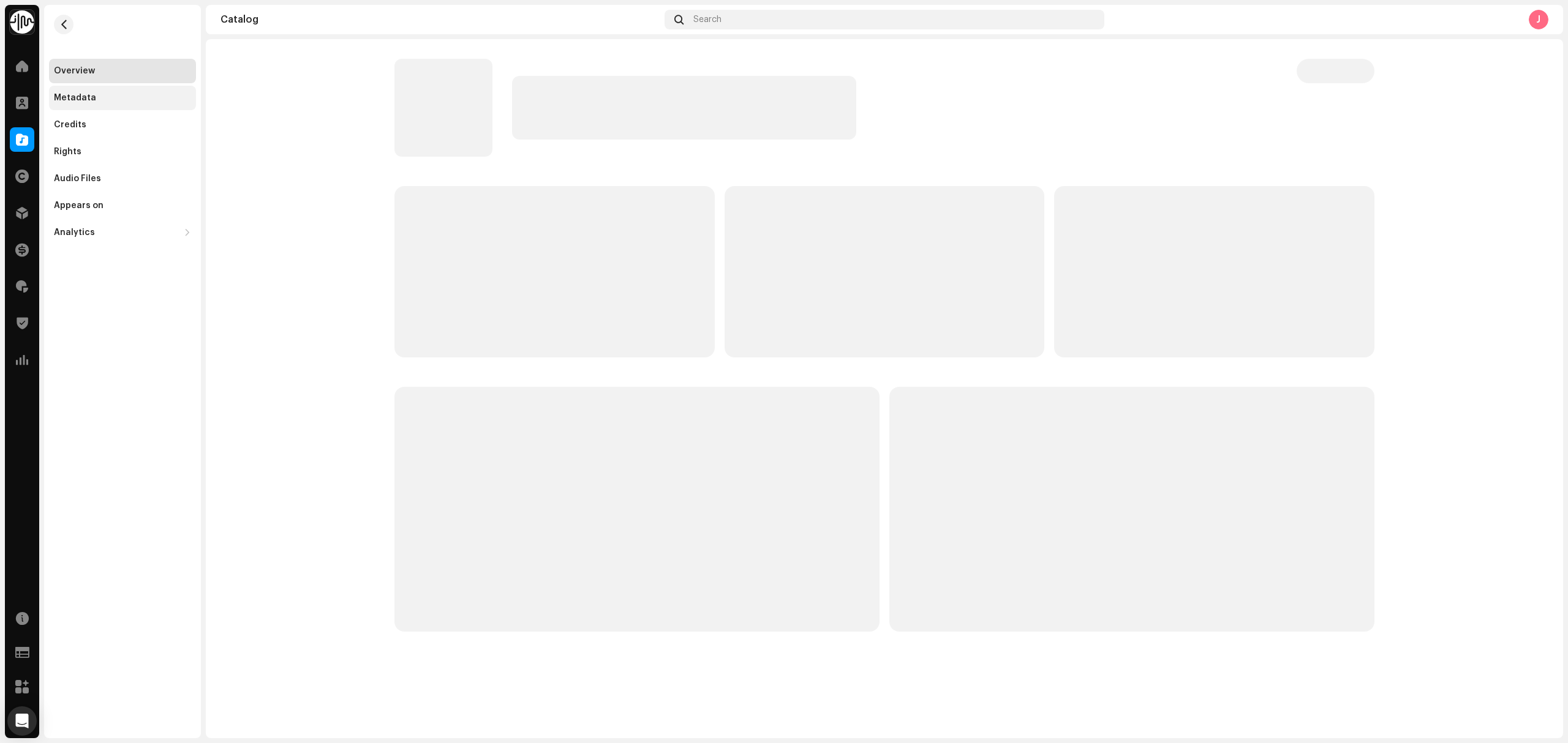
click at [113, 98] on div "Metadata" at bounding box center [122, 98] width 137 height 10
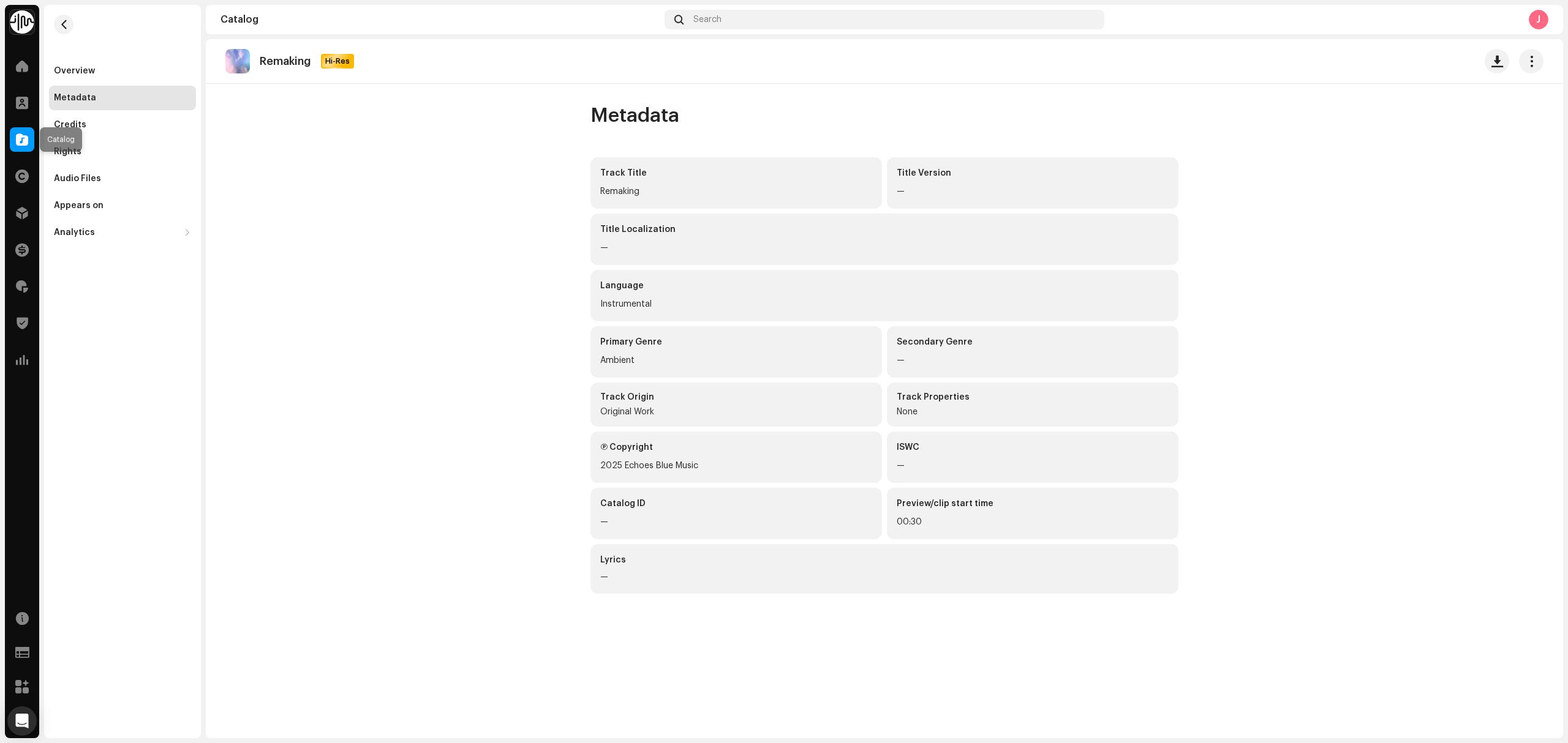
click at [20, 138] on span at bounding box center [22, 139] width 12 height 10
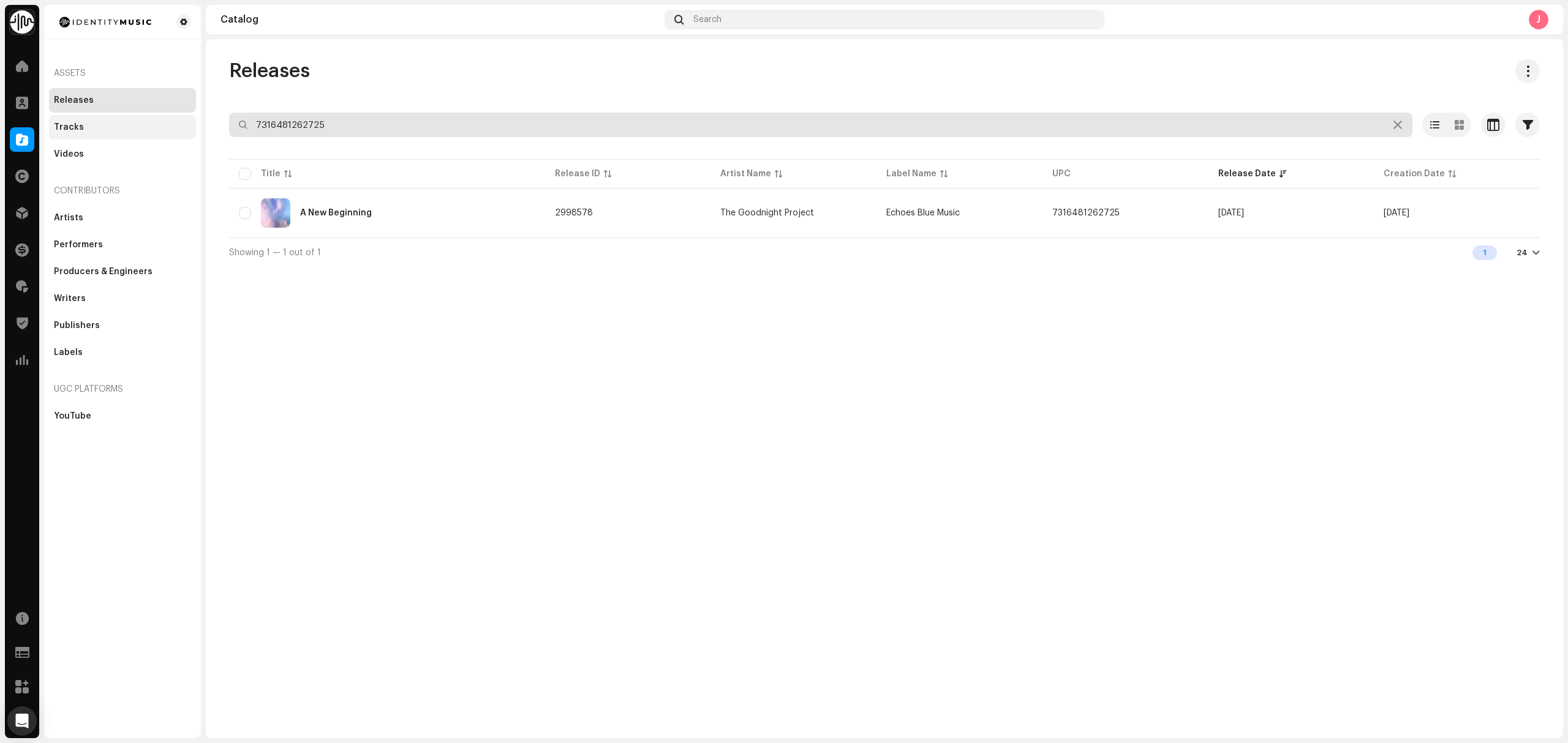
drag, startPoint x: 396, startPoint y: 133, endPoint x: 191, endPoint y: 122, distance: 205.3
click at [191, 122] on div "Identity Music Home Clients Catalog Rights Distribution Finance Royalties Trust…" at bounding box center [784, 372] width 1568 height 743
paste input "48712"
type input "7316481248712"
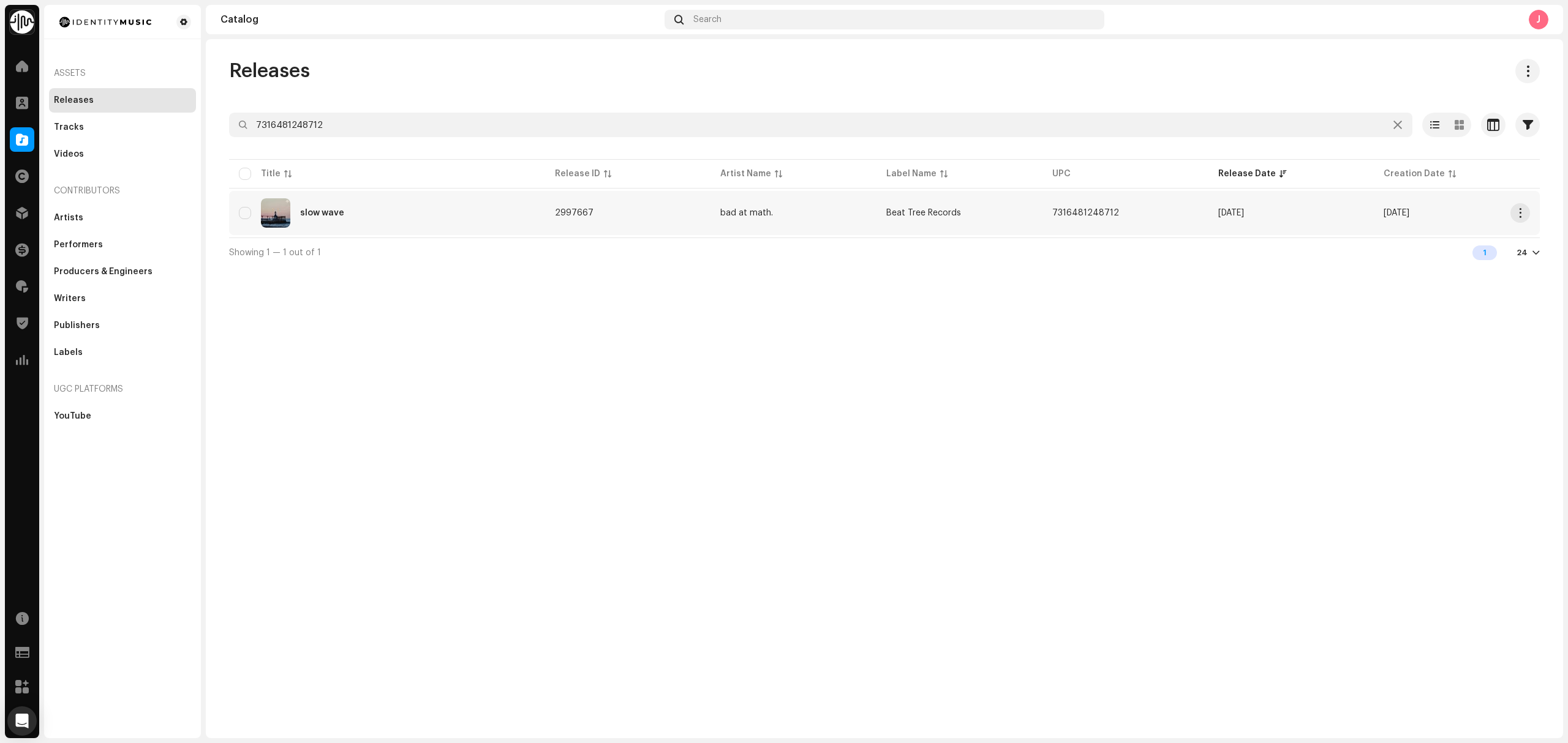
click at [405, 218] on div "slow wave" at bounding box center [387, 213] width 296 height 29
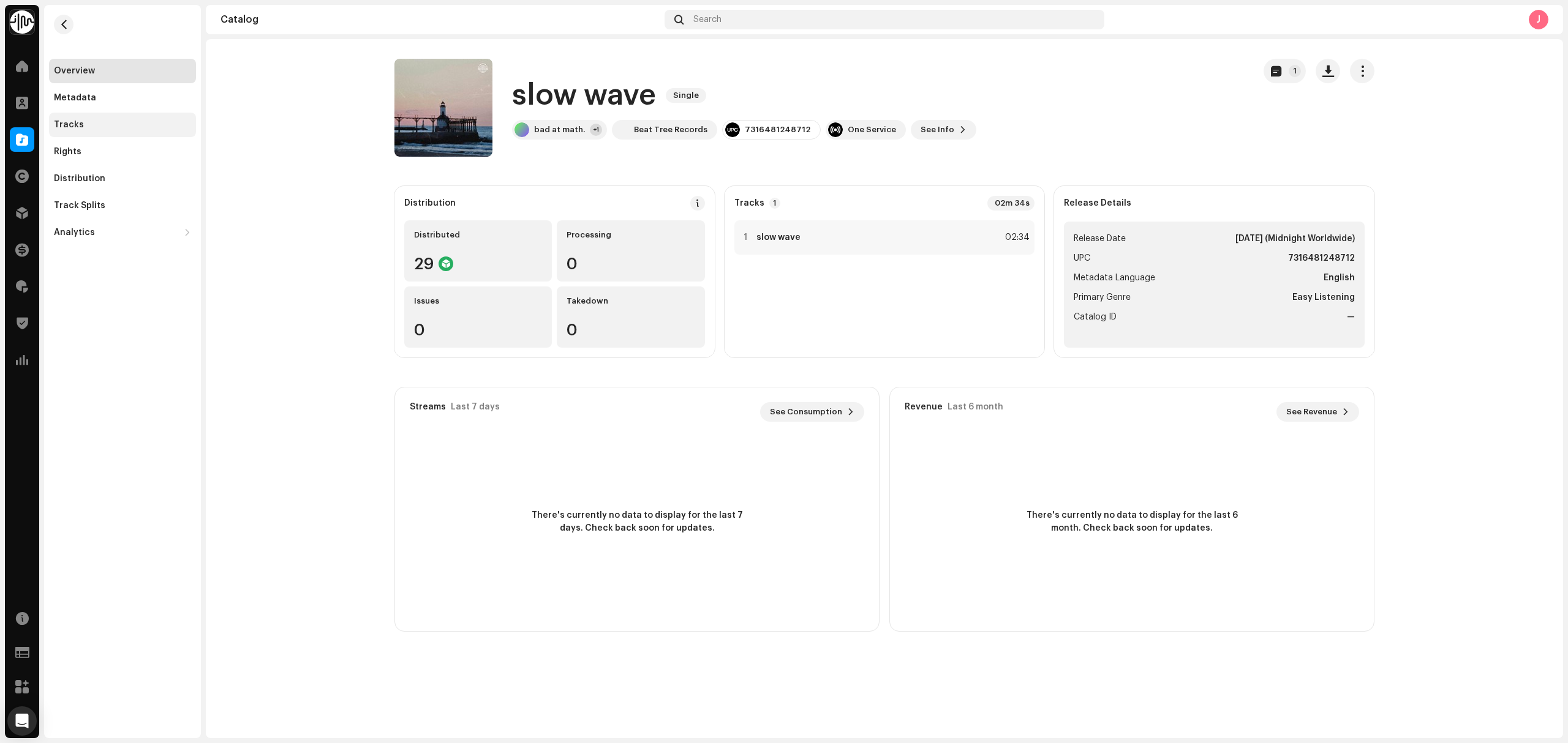
click at [90, 129] on div "Tracks" at bounding box center [122, 124] width 137 height 10
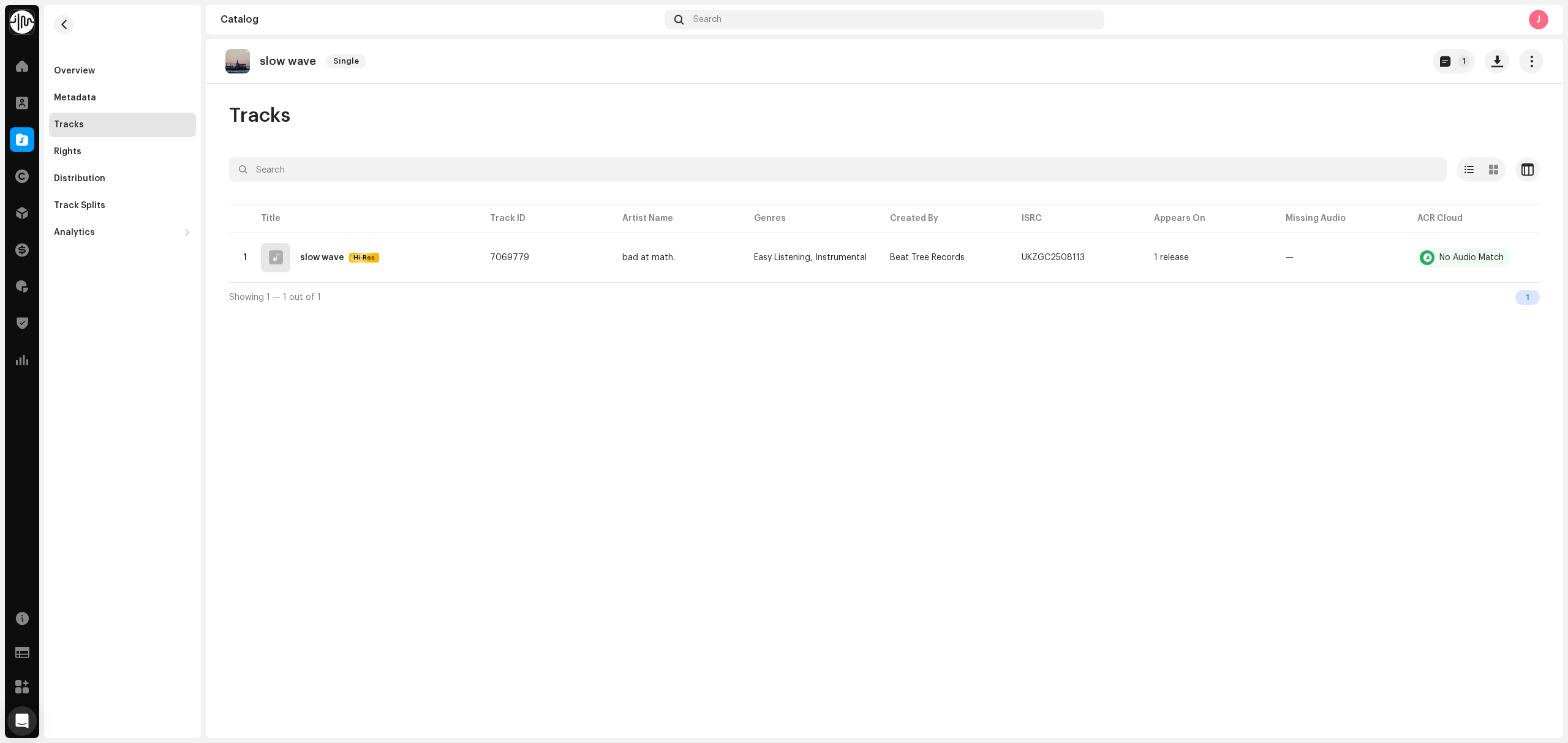
drag, startPoint x: 83, startPoint y: 499, endPoint x: 98, endPoint y: 499, distance: 15.0
click at [83, 499] on div "Overview Metadata Tracks Rights Distribution Track Splits Analytics Consumption…" at bounding box center [122, 372] width 157 height 733
drag, startPoint x: 324, startPoint y: 76, endPoint x: 258, endPoint y: 79, distance: 66.1
click at [258, 79] on div "slow wave Single 1" at bounding box center [884, 61] width 1357 height 44
click at [101, 65] on div "Overview" at bounding box center [122, 71] width 147 height 25
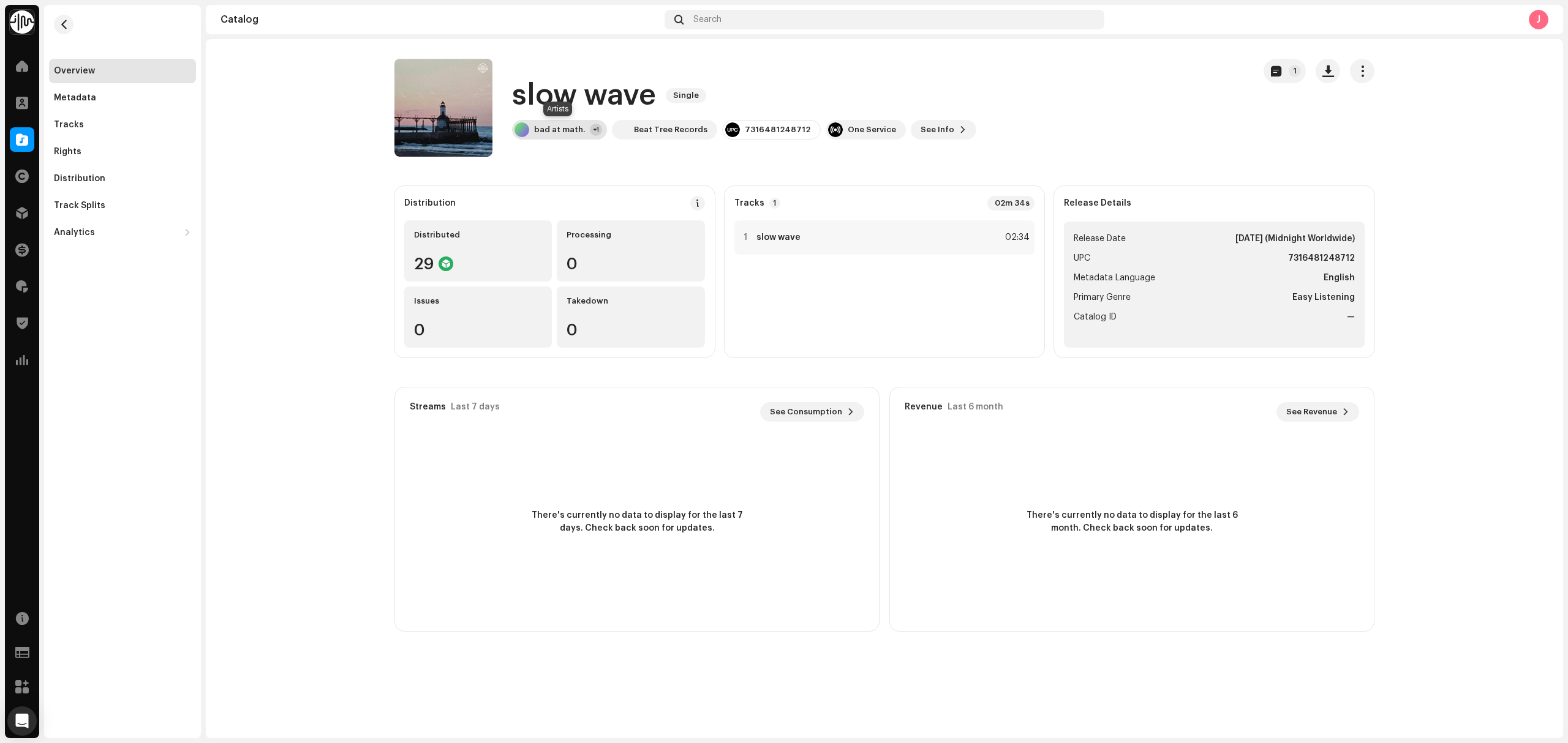
click at [584, 136] on div "bad at math. +1" at bounding box center [559, 129] width 95 height 20
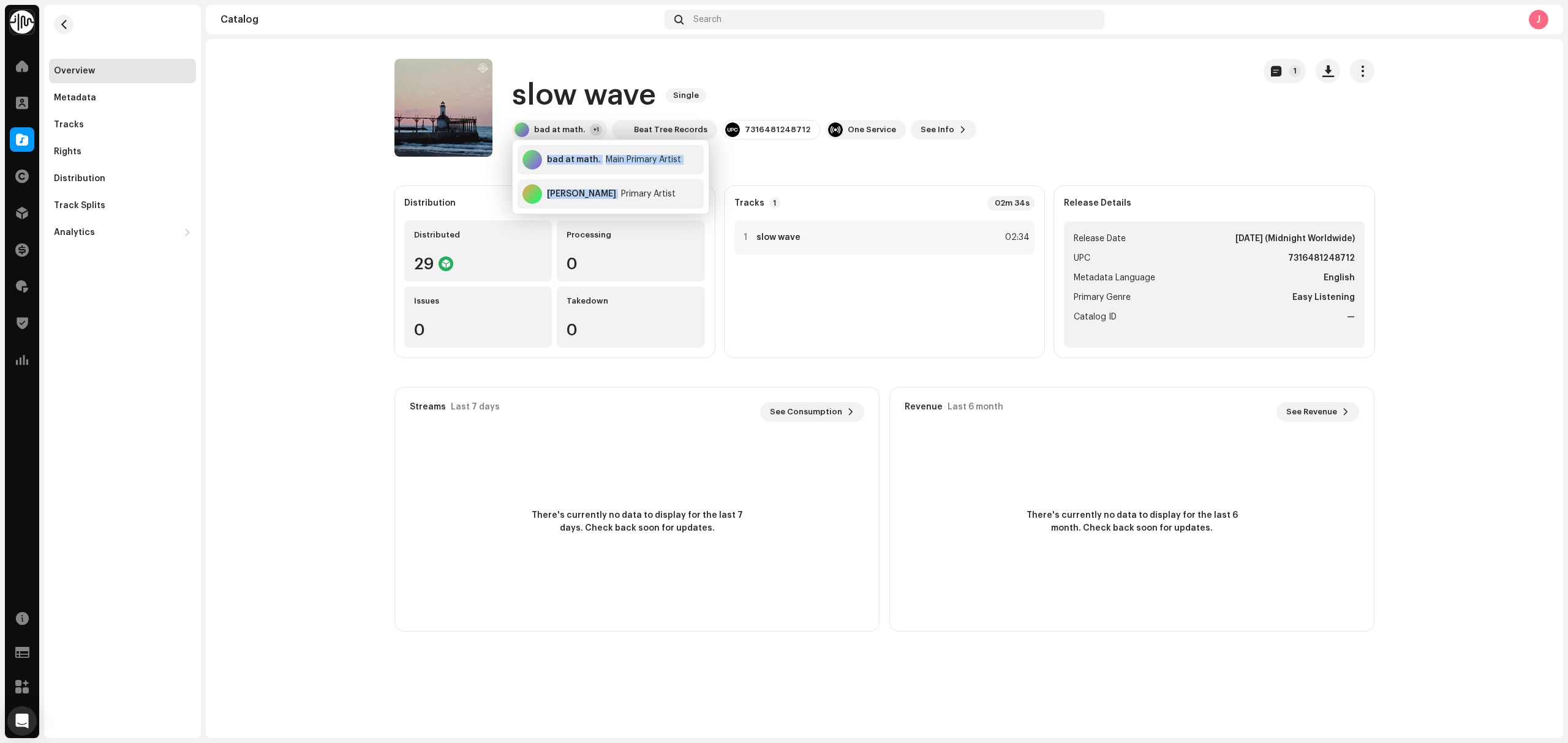
drag, startPoint x: 581, startPoint y: 197, endPoint x: 879, endPoint y: 308, distance: 318.0
click at [531, 167] on div "bad at math. Main Primary Artist [PERSON_NAME] Primary Artist" at bounding box center [610, 176] width 196 height 74
click at [758, 123] on div "7316481248712" at bounding box center [771, 129] width 98 height 20
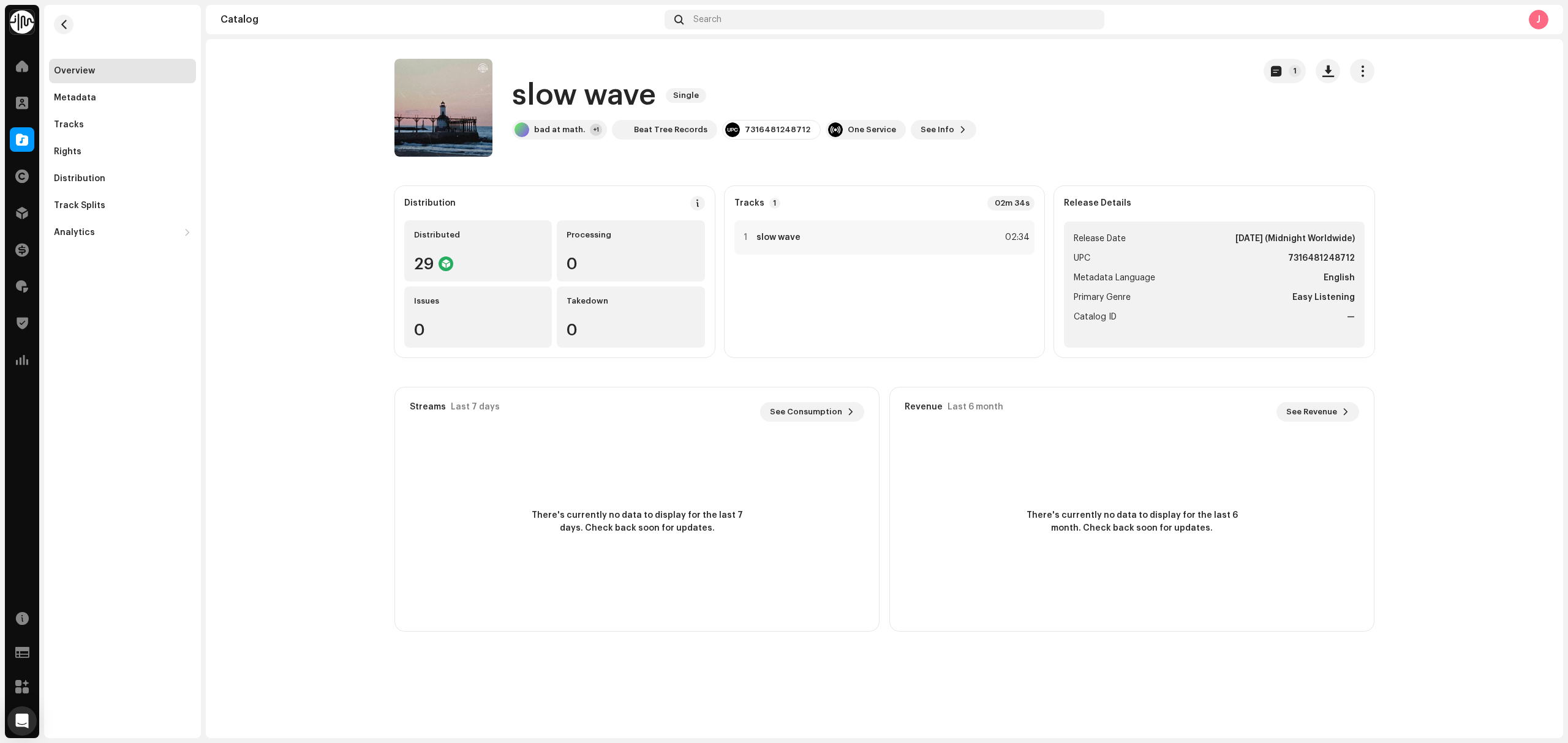
click at [677, 153] on div "slow wave Single bad at math. +1 Beat Tree Records 7316481248712 One Service Se…" at bounding box center [819, 107] width 850 height 98
drag, startPoint x: 702, startPoint y: 138, endPoint x: 1091, endPoint y: 286, distance: 416.2
click at [637, 140] on div "slow wave Single bad at math. +1 Beat Tree Records 7316481248712 One Service Se…" at bounding box center [819, 107] width 850 height 98
click at [77, 135] on div "Tracks" at bounding box center [122, 125] width 147 height 25
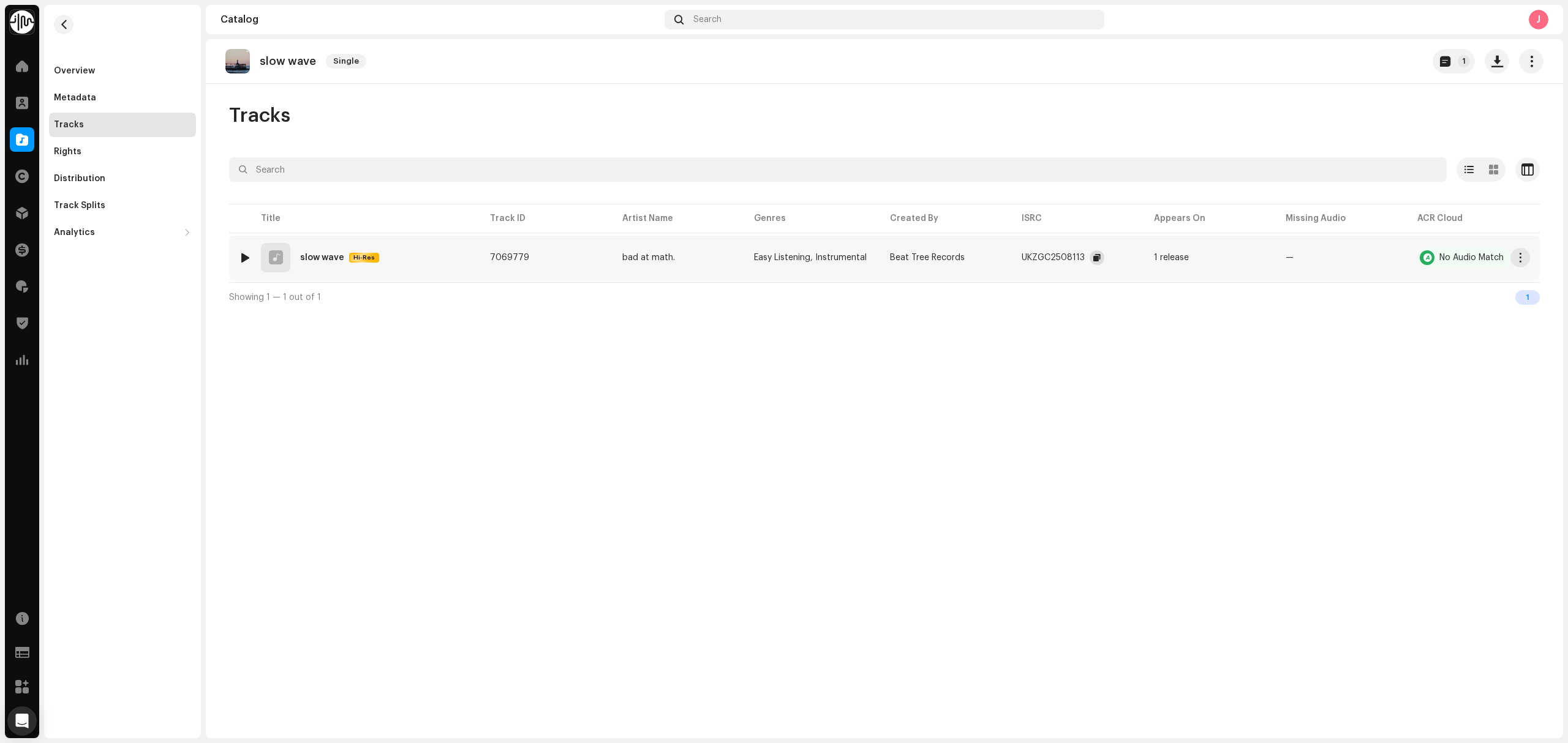
click at [1091, 260] on button "button" at bounding box center [1096, 257] width 15 height 15
drag, startPoint x: 642, startPoint y: 266, endPoint x: 720, endPoint y: 112, distance: 172.6
click at [615, 325] on div "slow wave Single 1 Tracks Selected 0 Select all 1 Options Filters Distribution …" at bounding box center [884, 388] width 1357 height 699
drag, startPoint x: 84, startPoint y: 71, endPoint x: 163, endPoint y: 81, distance: 79.6
click at [87, 71] on div "Overview" at bounding box center [74, 71] width 41 height 10
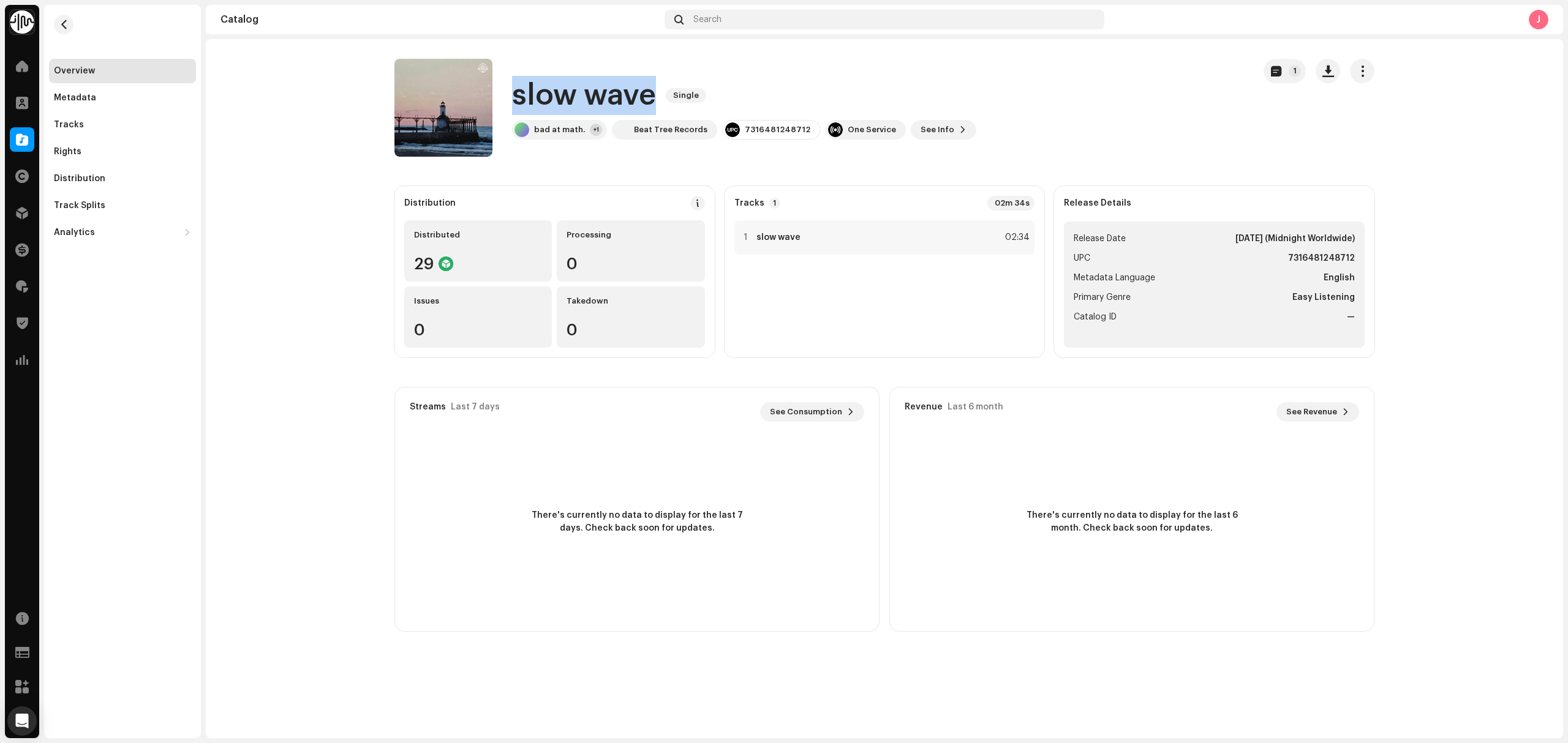
drag, startPoint x: 647, startPoint y: 104, endPoint x: 756, endPoint y: 1, distance: 150.0
click at [520, 99] on h1 "slow wave" at bounding box center [584, 96] width 144 height 39
drag, startPoint x: 581, startPoint y: 138, endPoint x: 669, endPoint y: 84, distance: 103.2
click at [527, 102] on div "slow wave Single bad at math. +1 Beat Tree Records 7316481248712 One Service Se…" at bounding box center [743, 108] width 464 height 64
drag, startPoint x: 275, startPoint y: 226, endPoint x: 213, endPoint y: 192, distance: 70.7
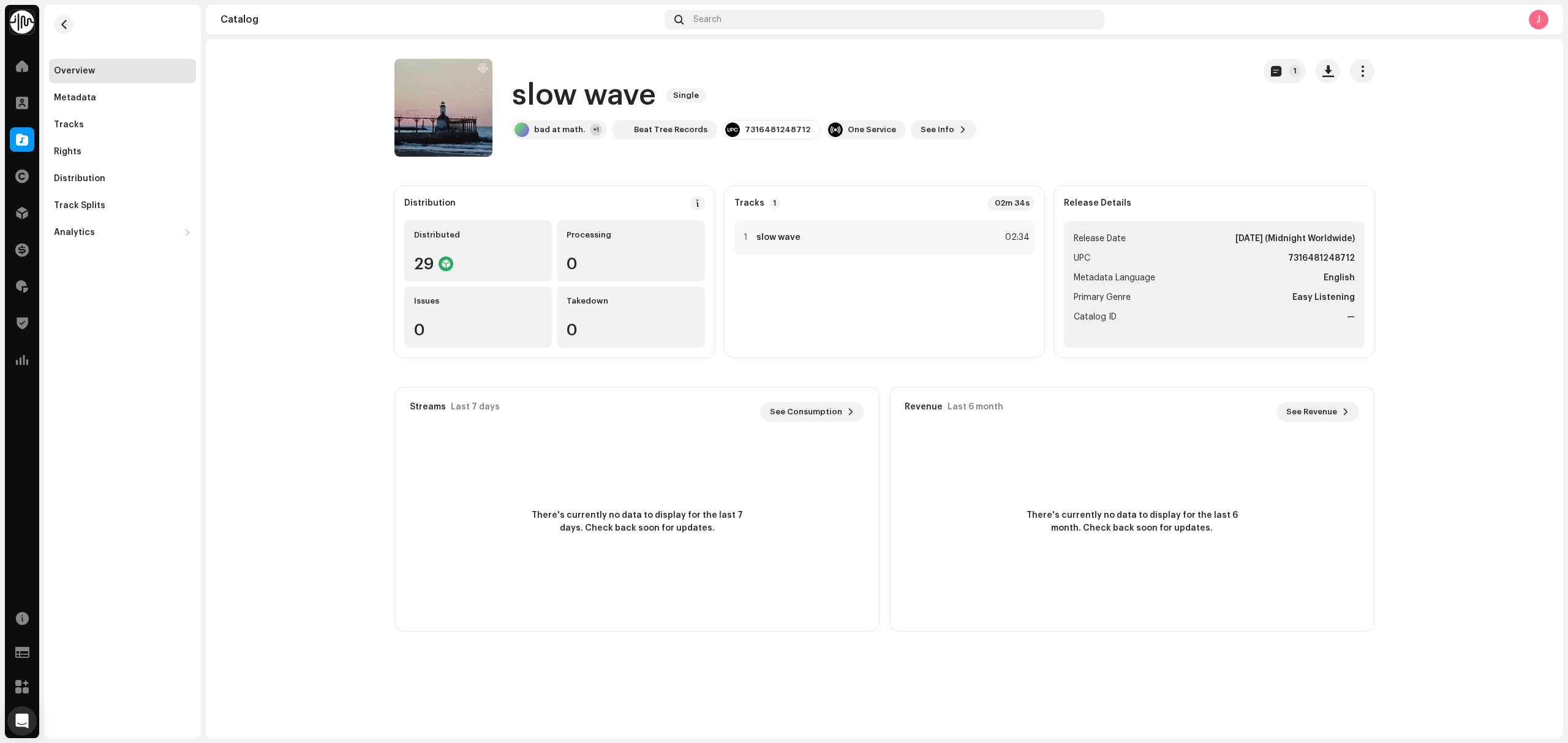
click at [273, 226] on catalog-releases-details-overview "slow wave Single 1 slow wave Single bad at math. +1 Beat Tree Records 731648124…" at bounding box center [884, 345] width 1357 height 612
click at [94, 126] on div "Tracks" at bounding box center [122, 124] width 137 height 10
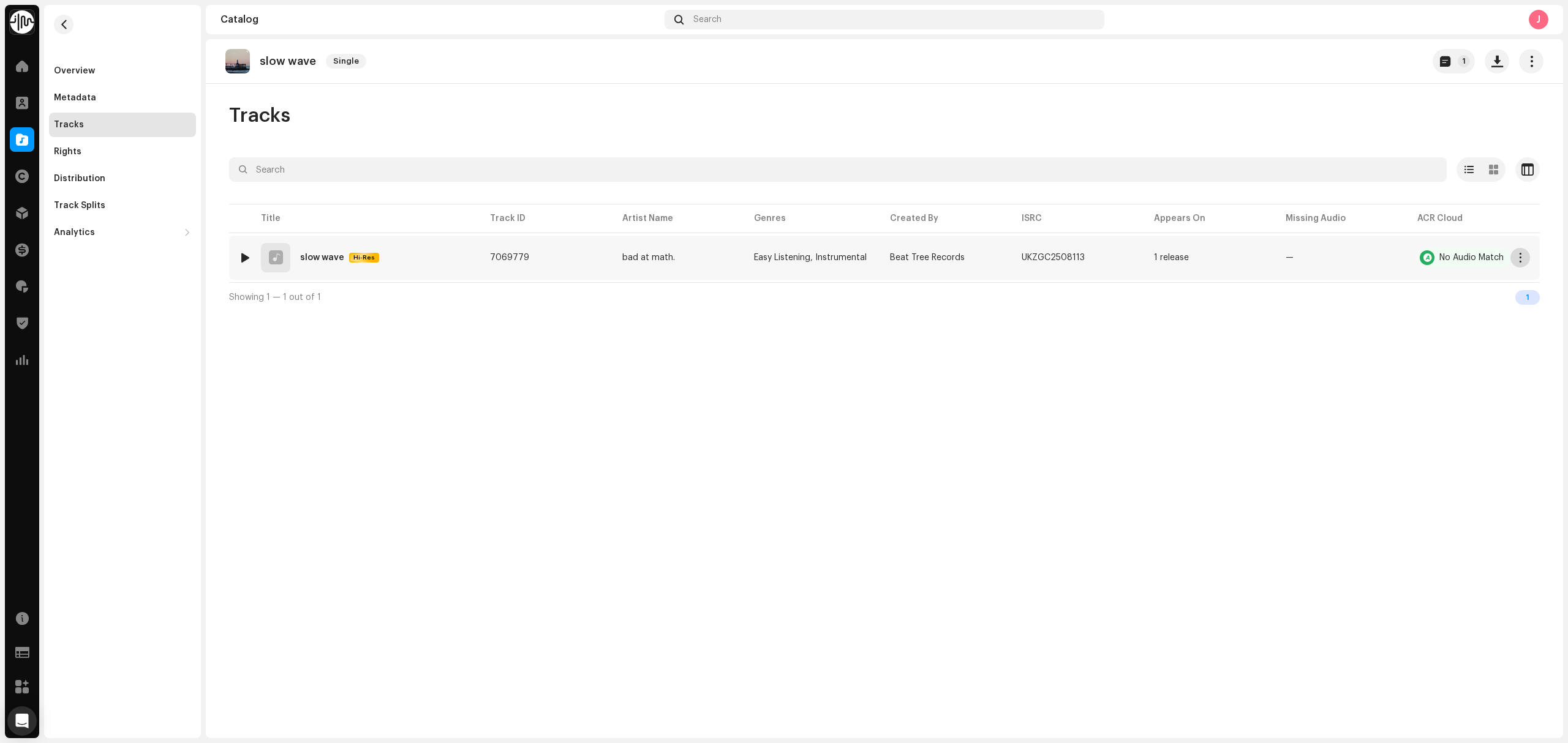
click at [1521, 258] on span "button" at bounding box center [1520, 257] width 9 height 10
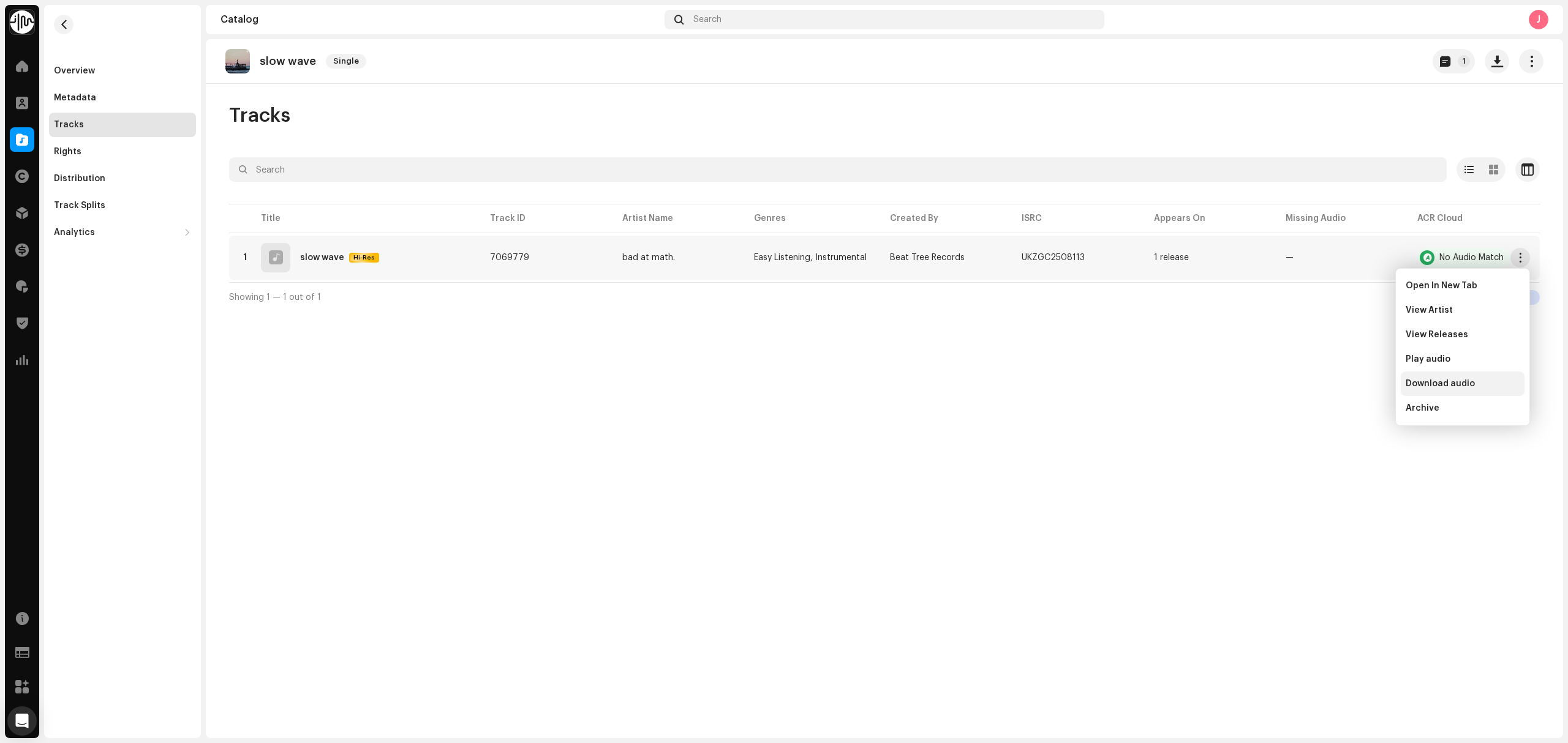
click at [1475, 385] on div "Download audio" at bounding box center [1462, 383] width 114 height 10
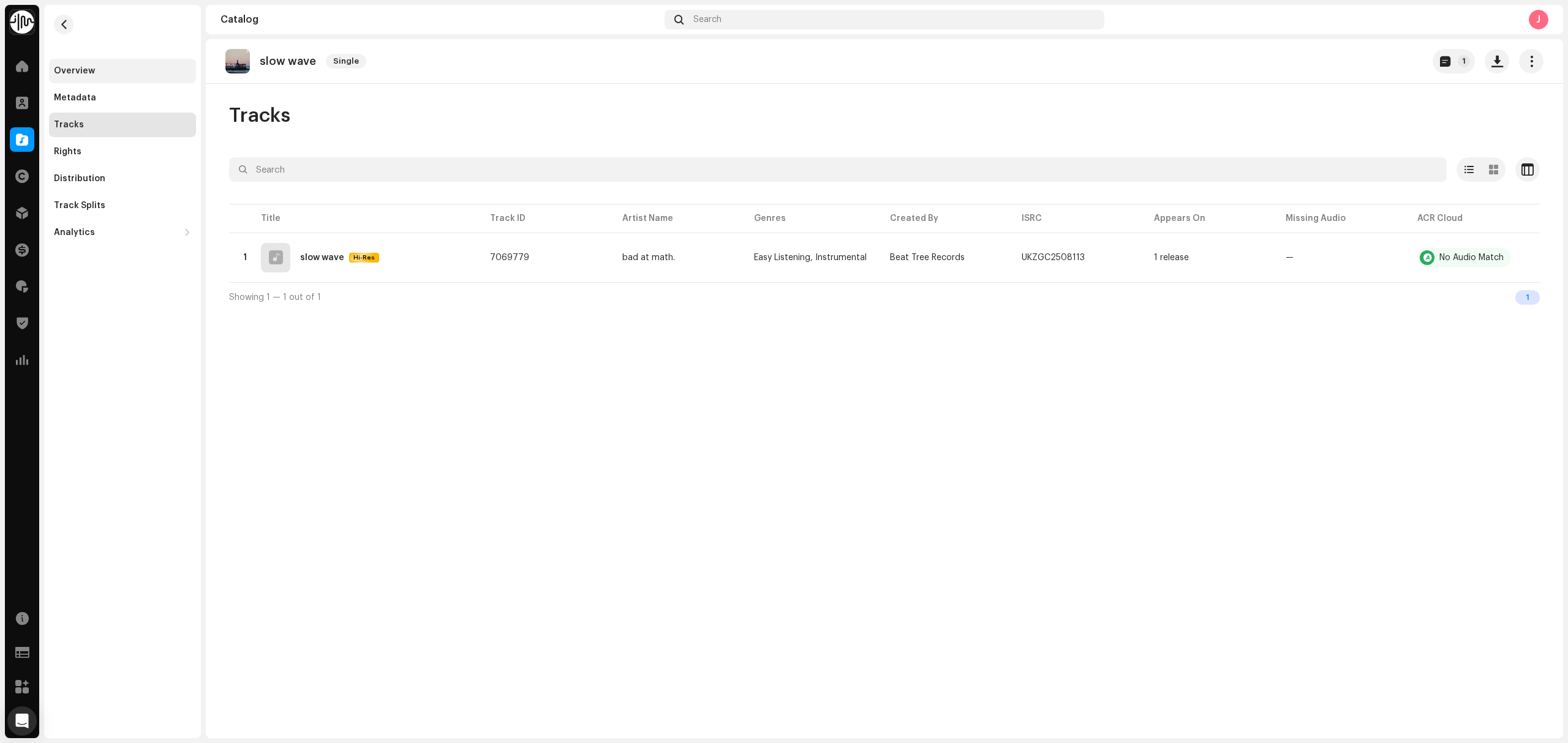
click at [153, 74] on div "Overview" at bounding box center [122, 71] width 137 height 10
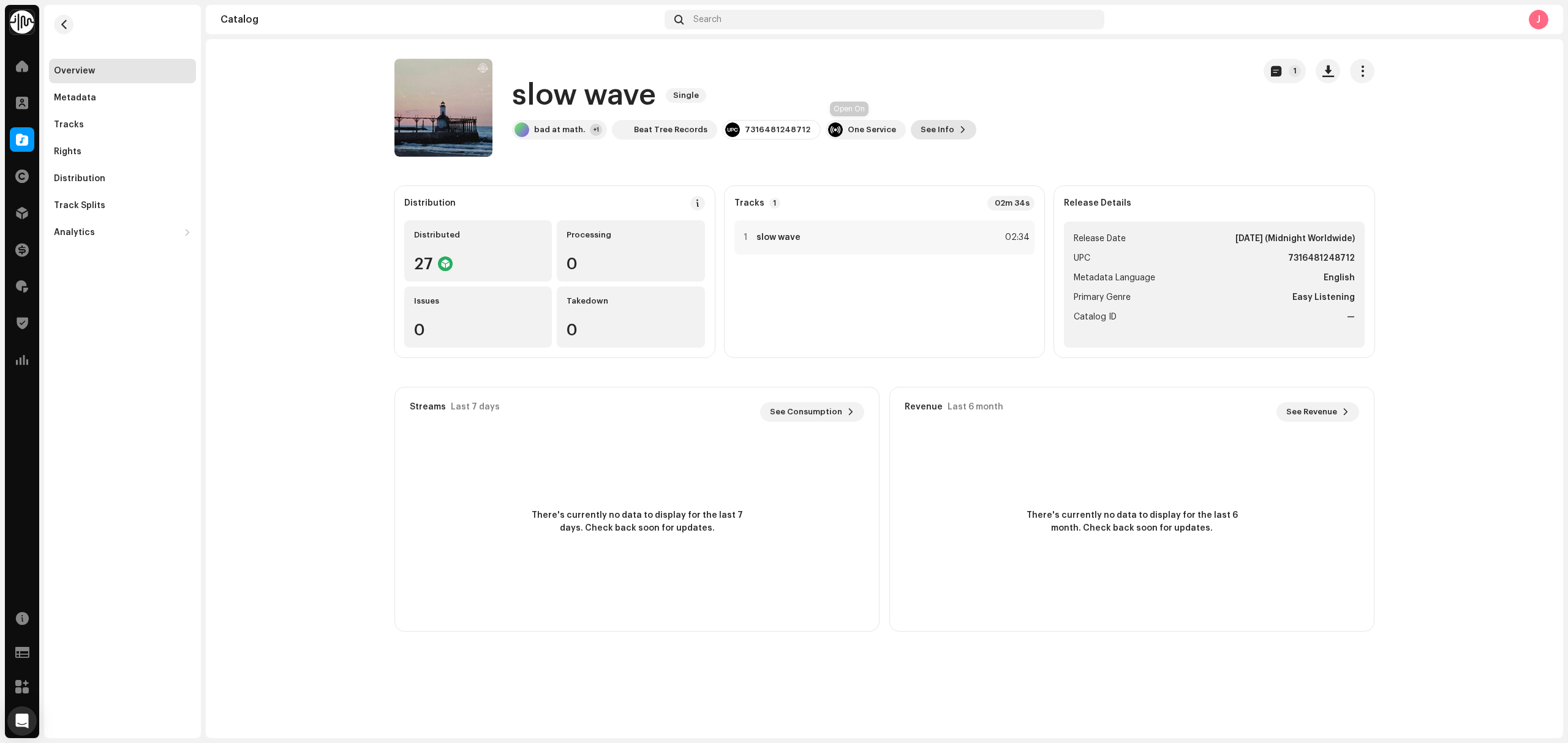
click at [921, 130] on span "See Info" at bounding box center [937, 130] width 34 height 25
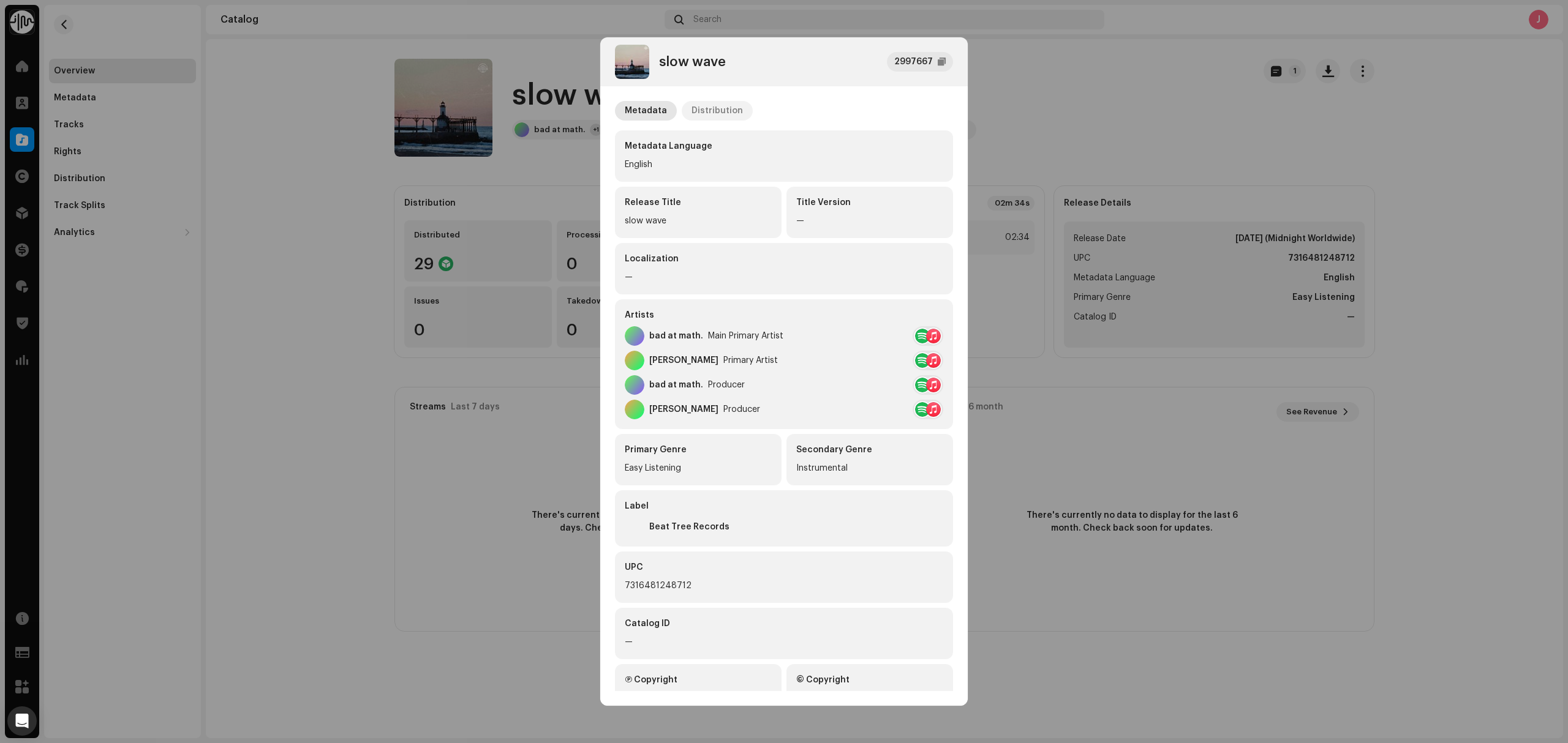
click at [726, 106] on div "Distribution" at bounding box center [717, 111] width 51 height 20
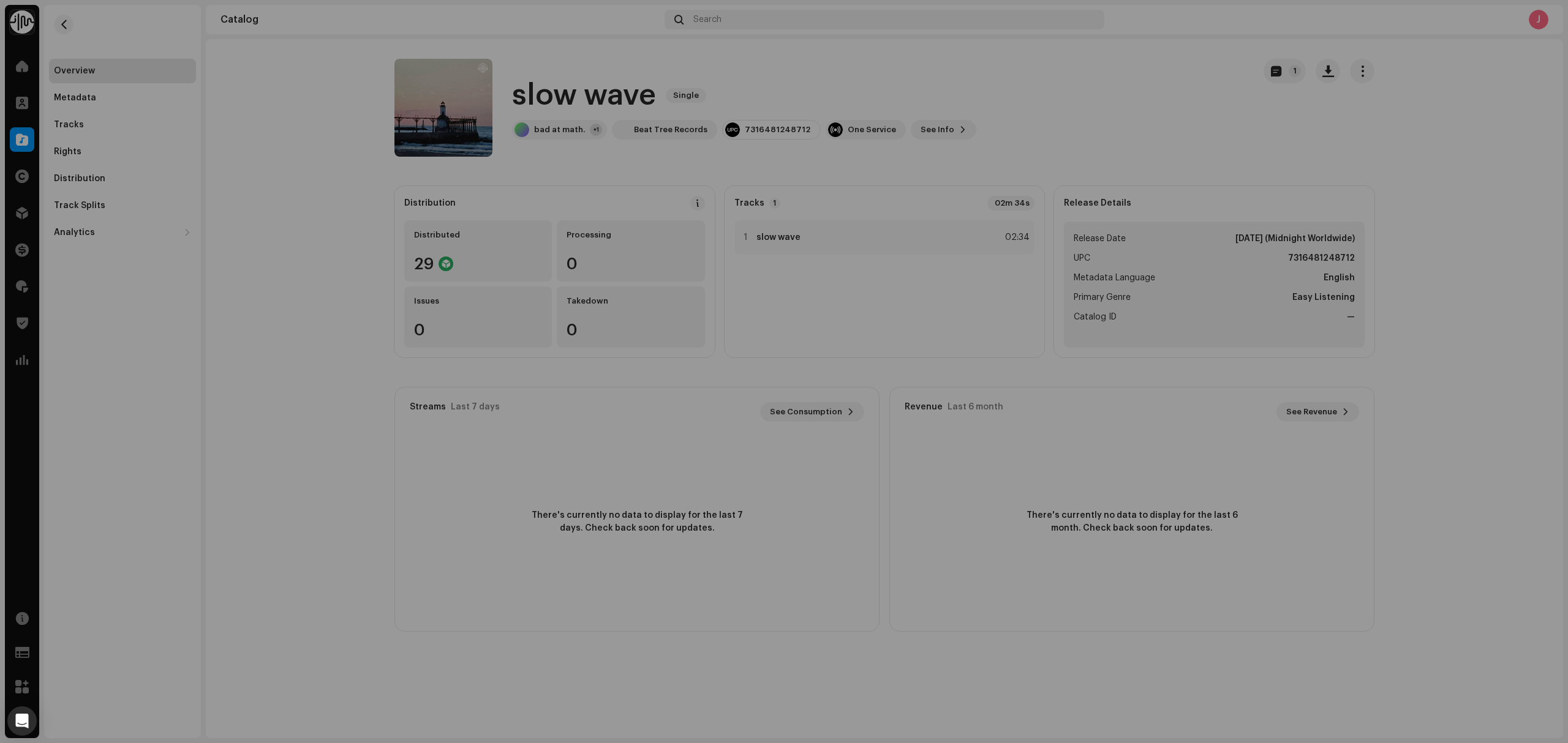
click at [410, 317] on div "slow wave 2997667 Metadata Distribution Release Date [DATE] (Midnight Worldwide…" at bounding box center [784, 372] width 1568 height 743
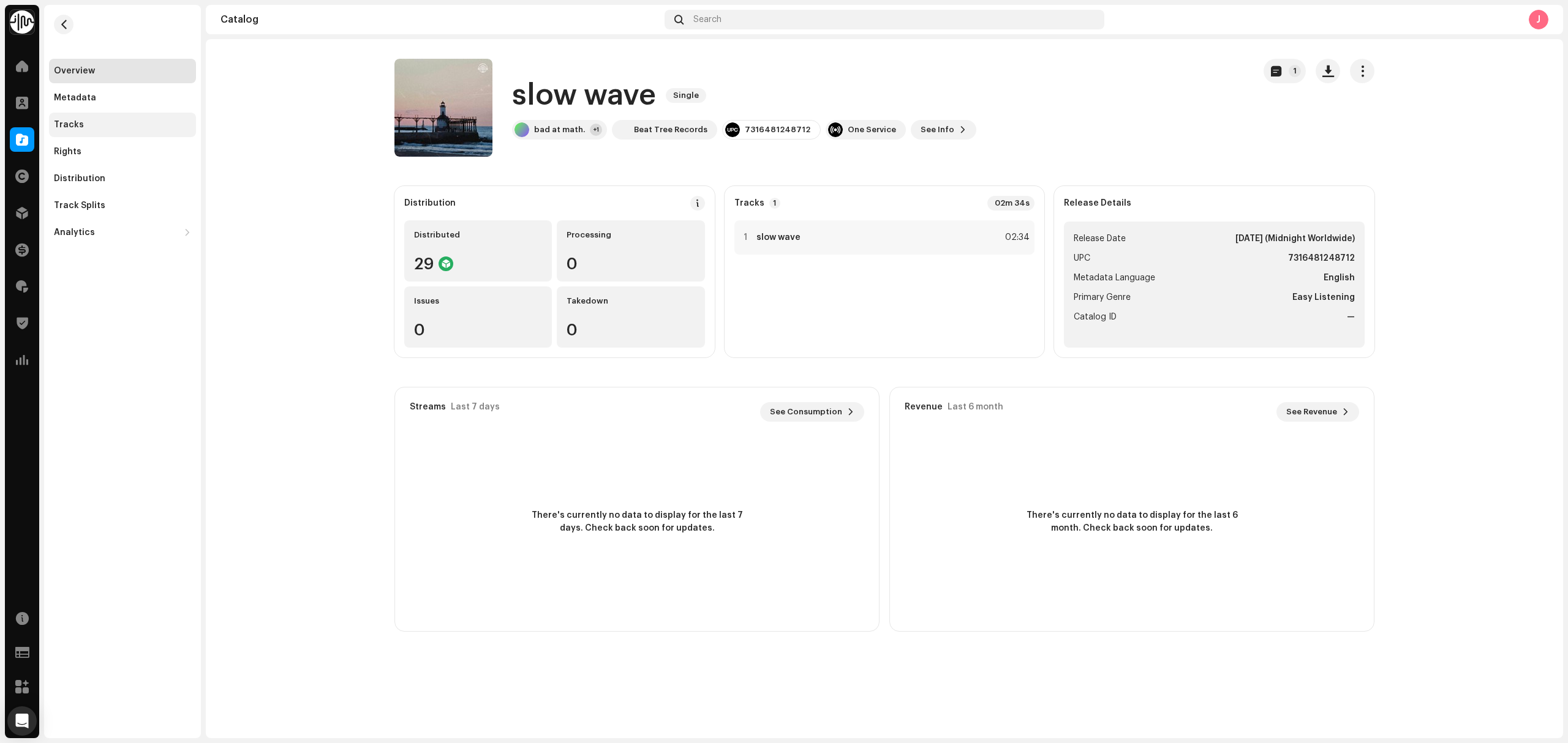
click at [101, 122] on div "Tracks" at bounding box center [122, 124] width 137 height 10
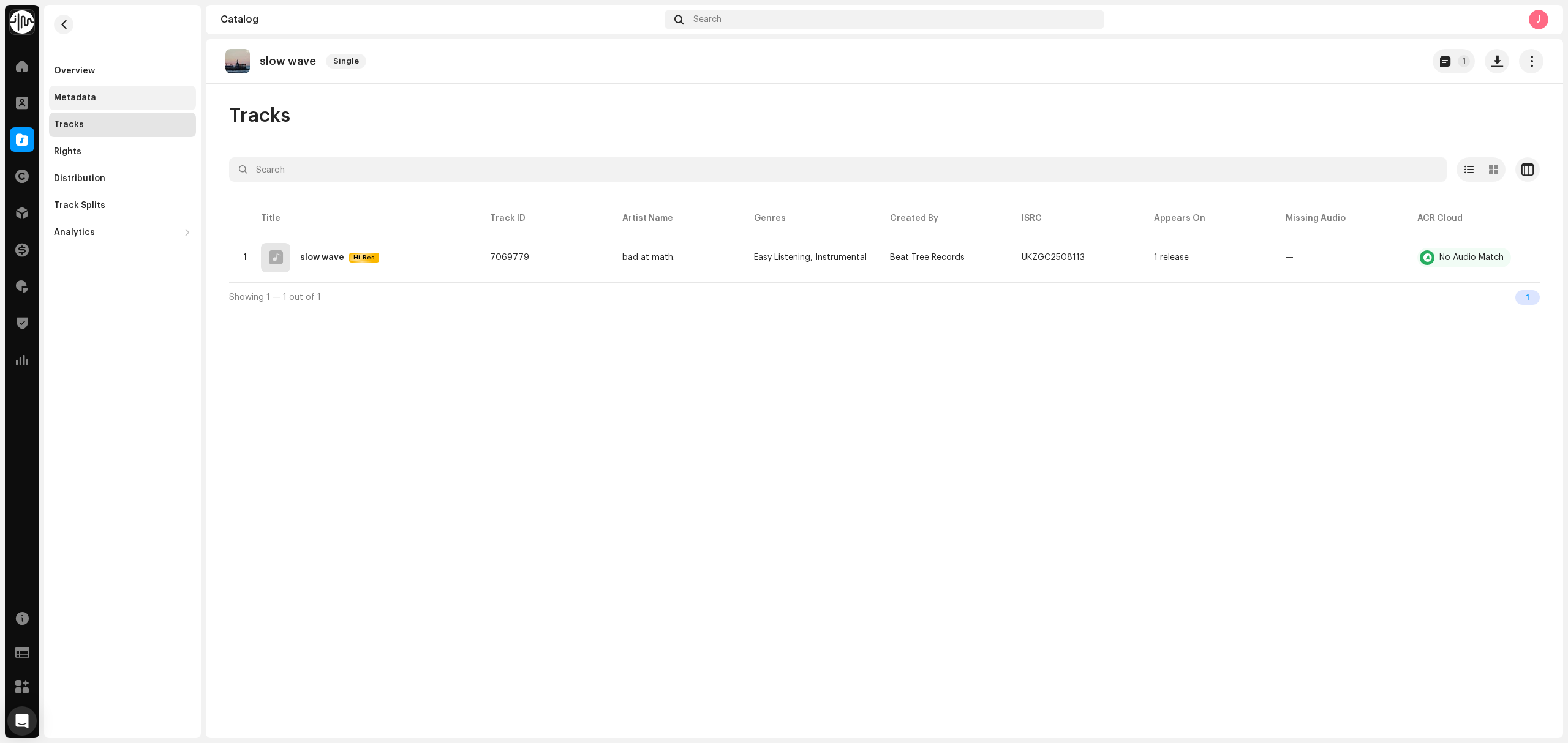
click at [114, 96] on div "Metadata" at bounding box center [122, 98] width 137 height 10
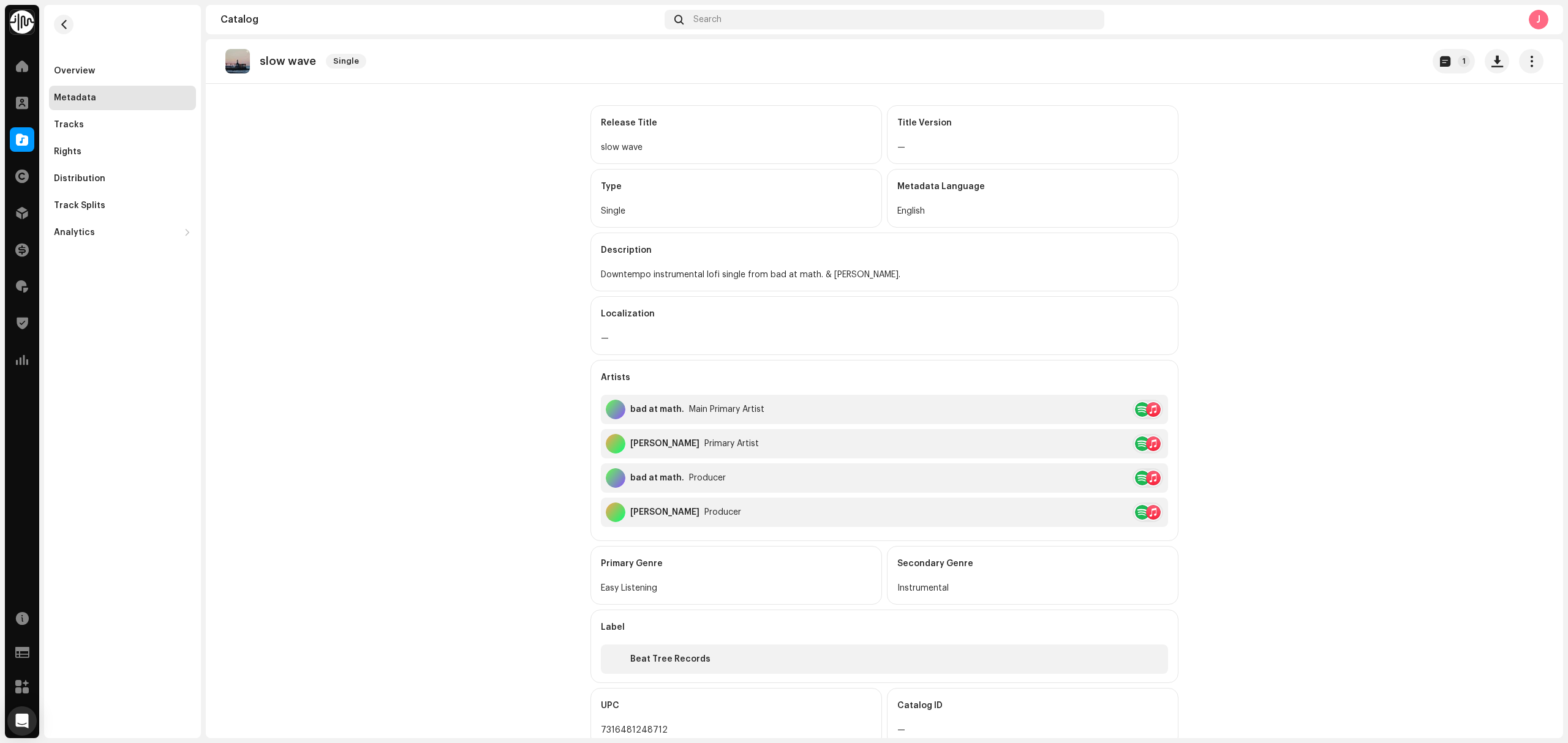
scroll to position [82, 0]
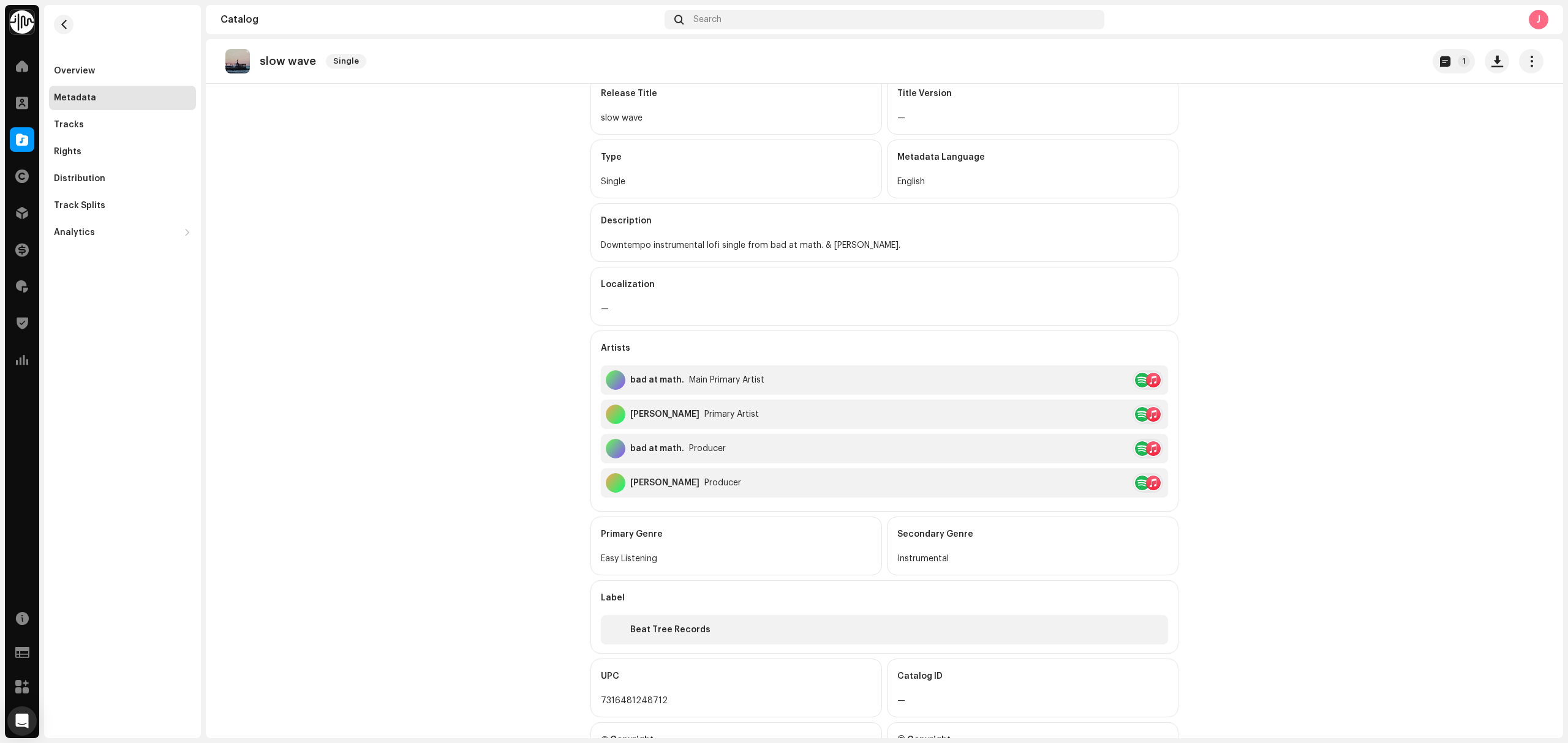
click at [339, 197] on catalog-releases-details-metadata "slow wave Single 1 Metadata Release Title slow wave Title Version — Type Single…" at bounding box center [884, 384] width 1357 height 853
click at [84, 72] on div "Overview" at bounding box center [74, 71] width 41 height 10
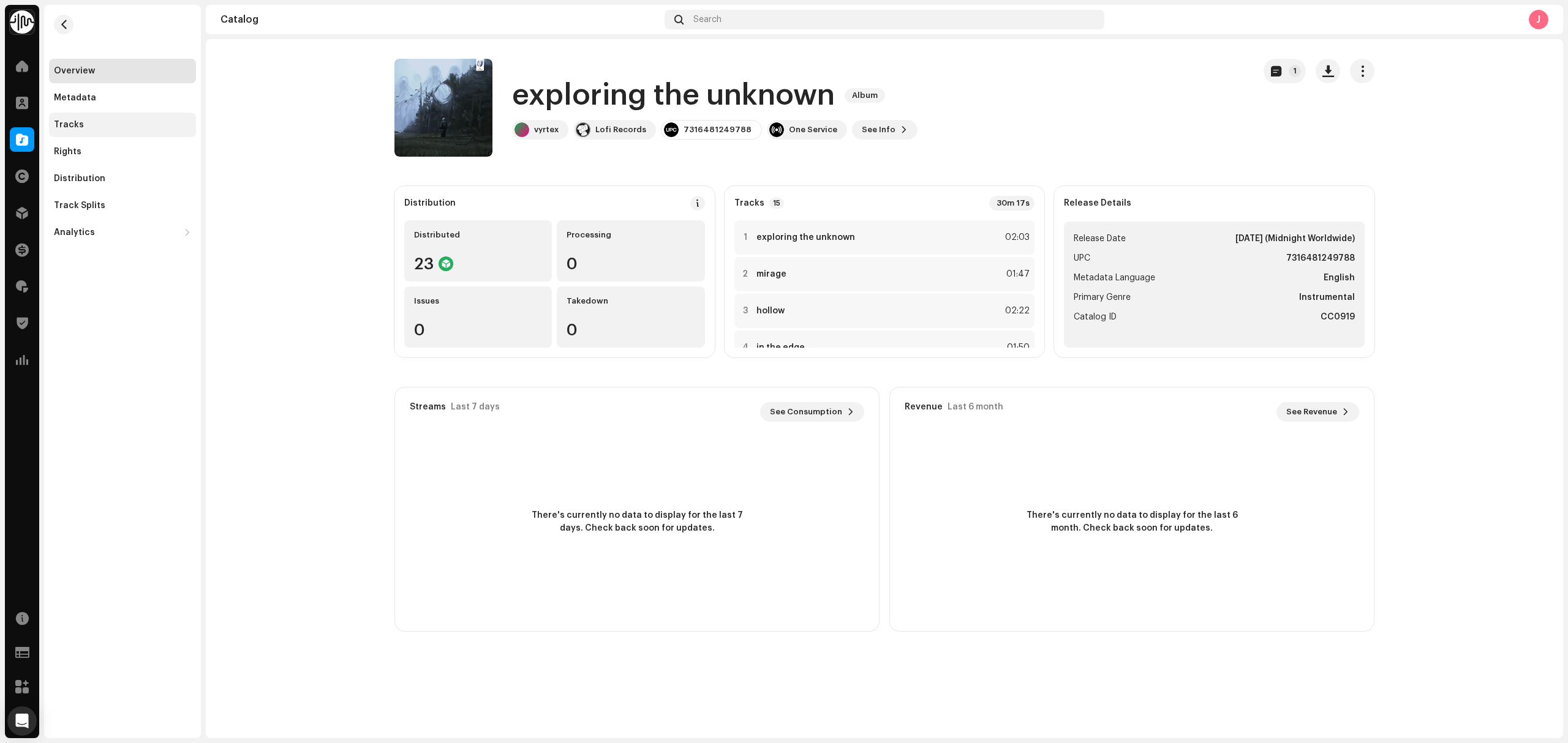
click at [136, 121] on div "Tracks" at bounding box center [122, 124] width 137 height 10
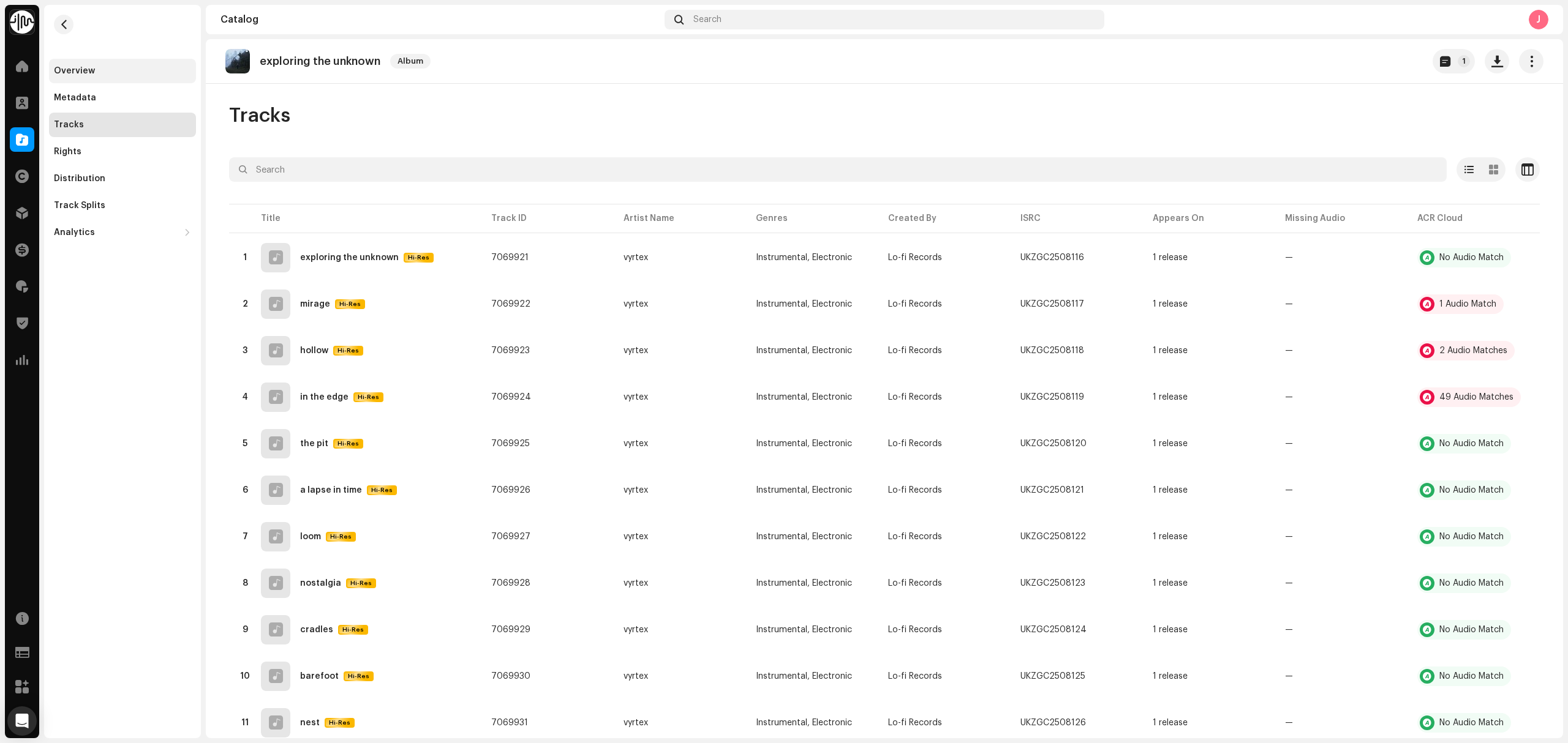
click at [136, 78] on div "Overview" at bounding box center [122, 71] width 147 height 25
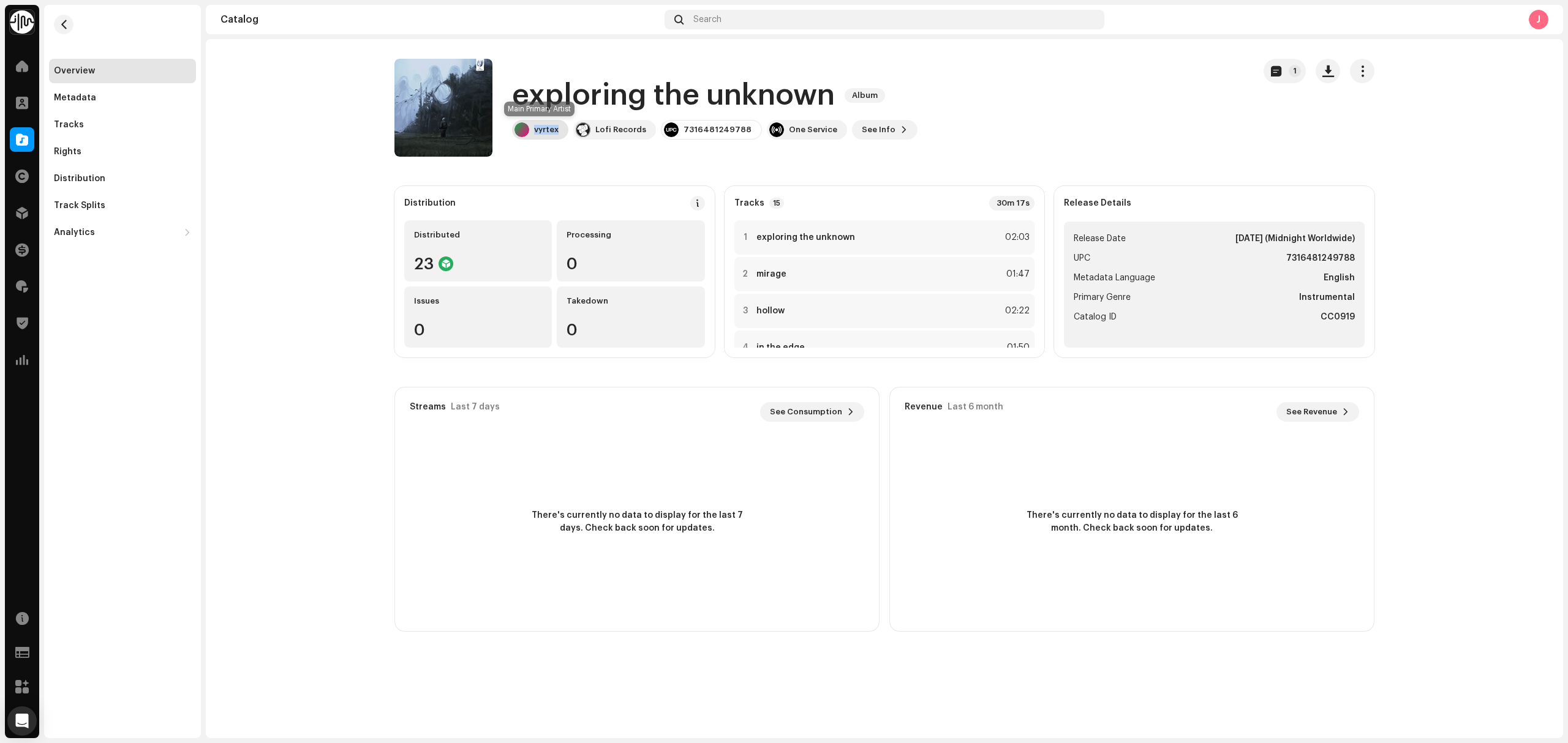
copy div "vyrtex"
drag, startPoint x: 559, startPoint y: 141, endPoint x: 995, endPoint y: 321, distance: 471.7
click at [567, 162] on catalog-releases-details-overview "exploring the unknown Album 1 exploring the unknown Album vyrtex Lofi Records 7…" at bounding box center [884, 345] width 1357 height 612
click at [684, 106] on h1 "exploring the unknown" at bounding box center [673, 96] width 323 height 39
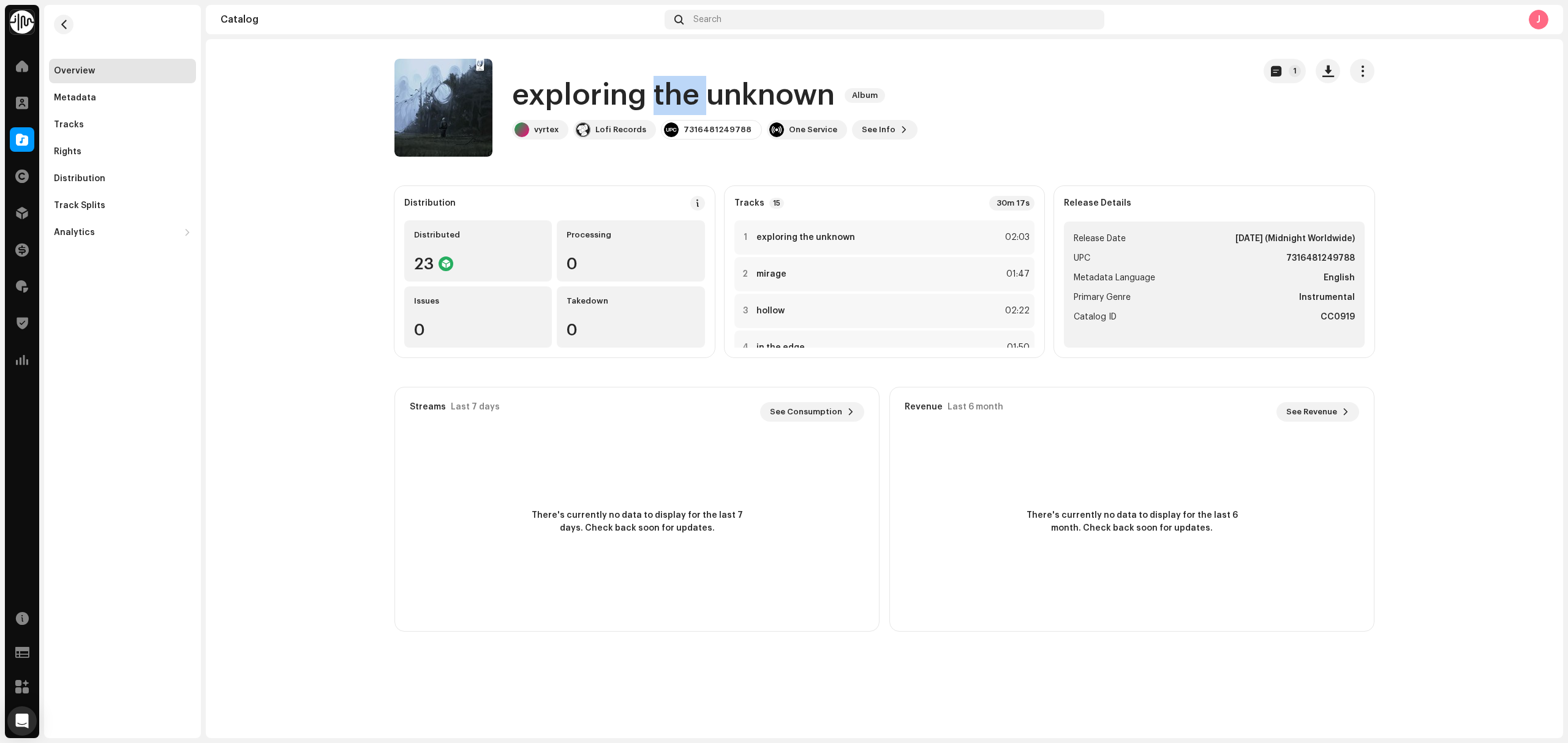
click at [684, 106] on h1 "exploring the unknown" at bounding box center [673, 96] width 323 height 39
click at [681, 106] on h1 "exploring the unknown" at bounding box center [673, 96] width 323 height 39
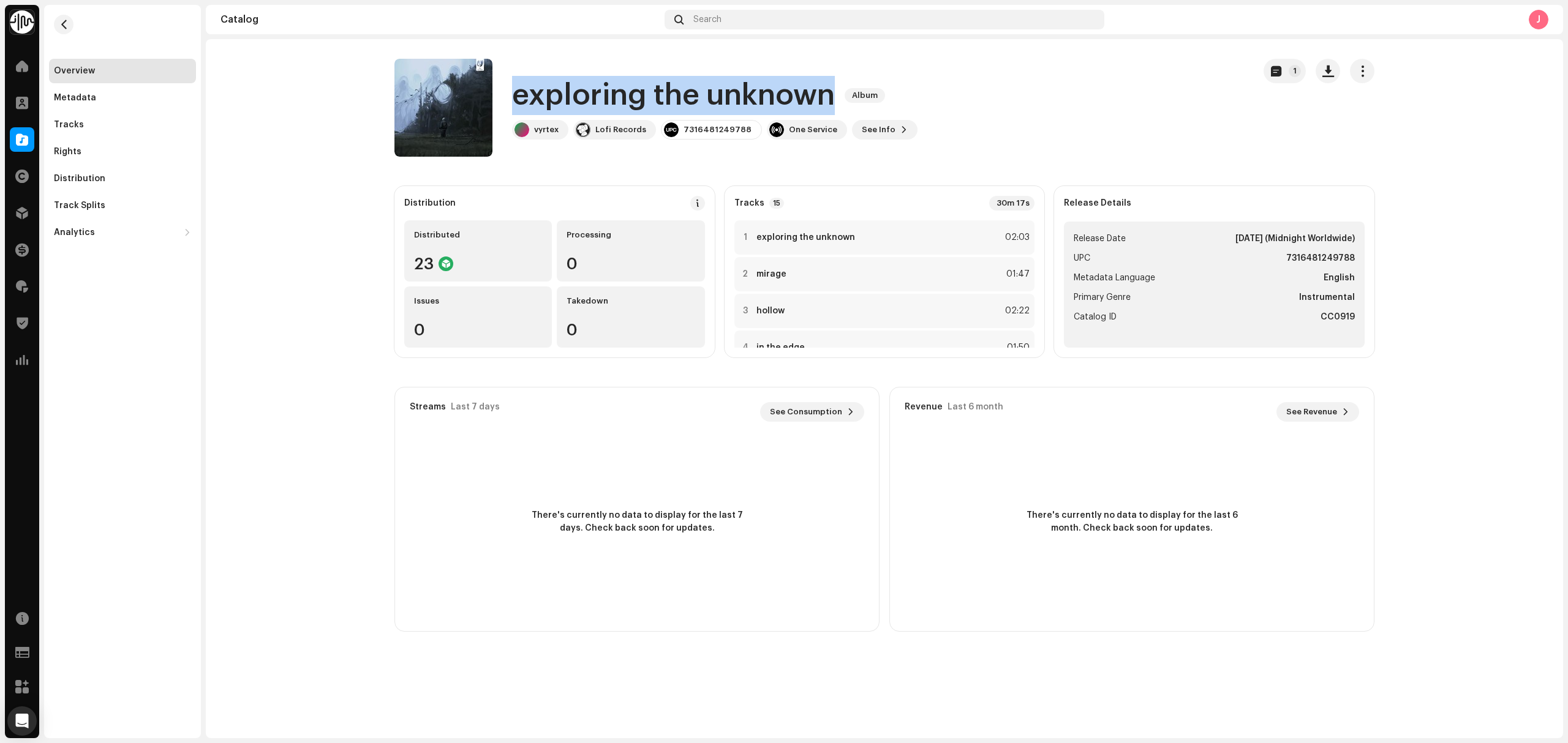
click at [681, 106] on h1 "exploring the unknown" at bounding box center [673, 96] width 323 height 39
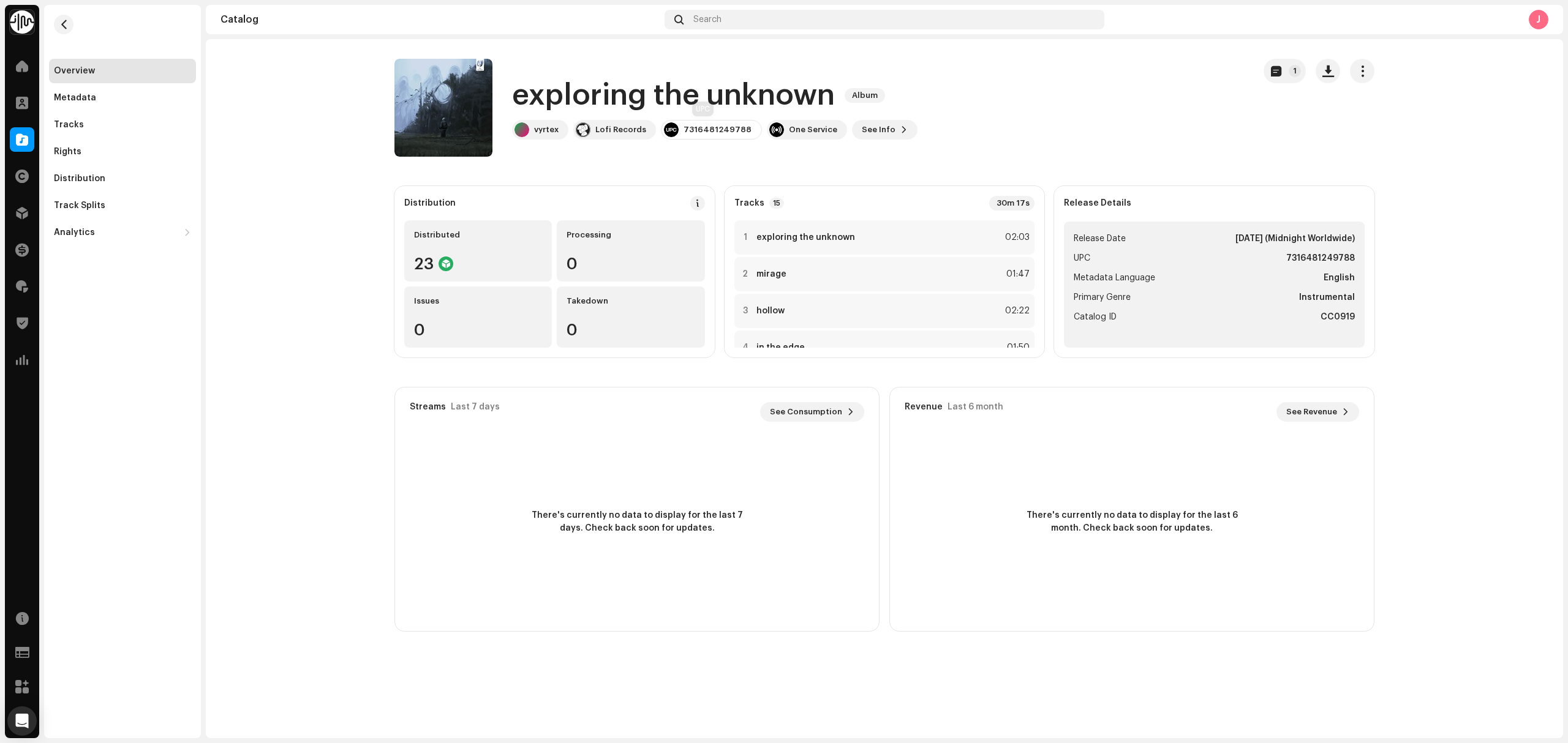
click at [718, 130] on div "7316481249788" at bounding box center [717, 129] width 68 height 10
copy div "7316481249788"
copy div "vyrtex"
drag, startPoint x: 541, startPoint y: 137, endPoint x: 576, endPoint y: 104, distance: 48.1
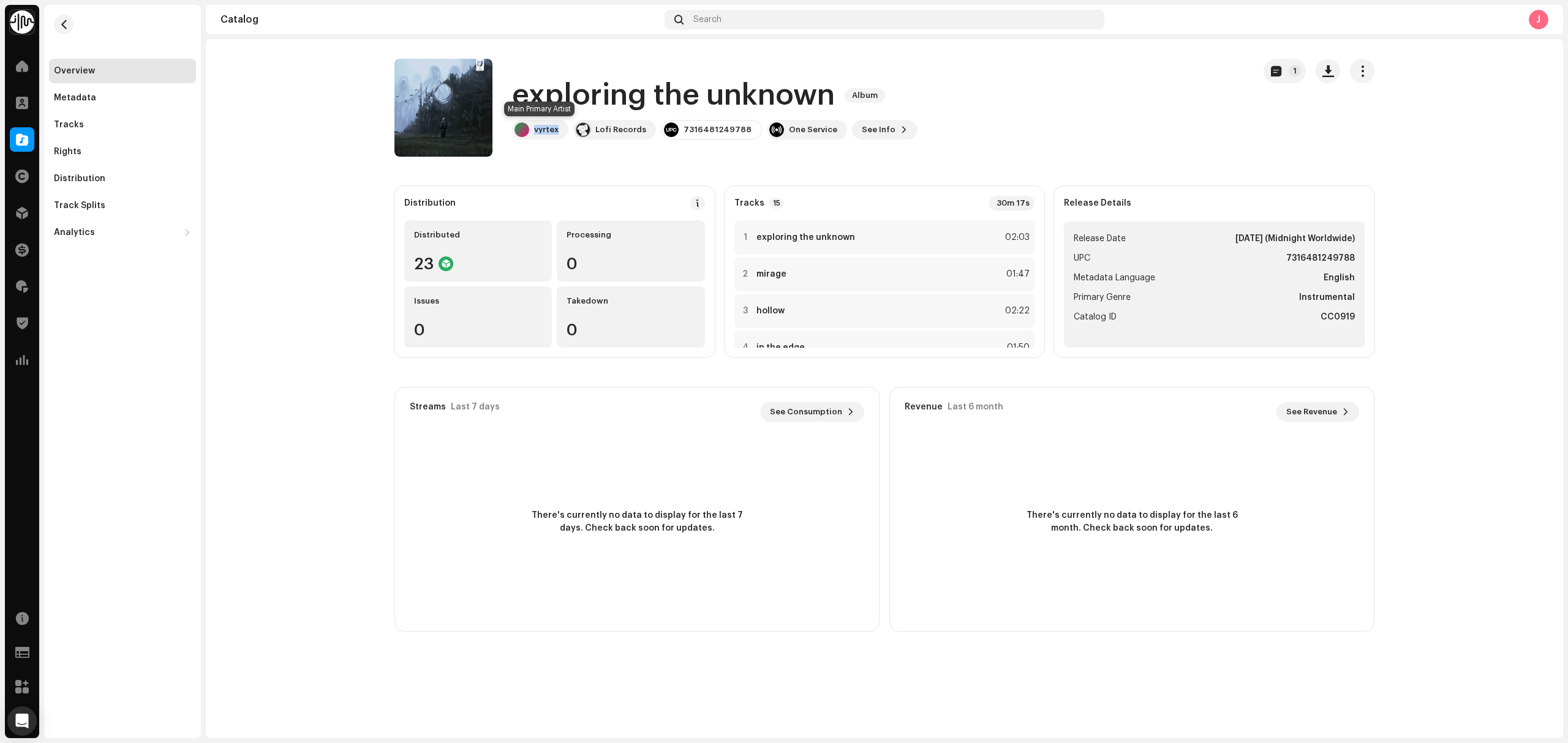
click at [529, 136] on div "exploring the unknown Album vyrtex Lofi Records 7316481249788 One Service See I…" at bounding box center [819, 107] width 850 height 98
copy div "Lofi Records"
drag, startPoint x: 647, startPoint y: 137, endPoint x: 746, endPoint y: 196, distance: 115.2
click at [618, 148] on div "exploring the unknown Album vyrtex Lofi Records 7316481249788 One Service See I…" at bounding box center [819, 107] width 850 height 98
click at [122, 116] on div "Tracks" at bounding box center [122, 125] width 147 height 25
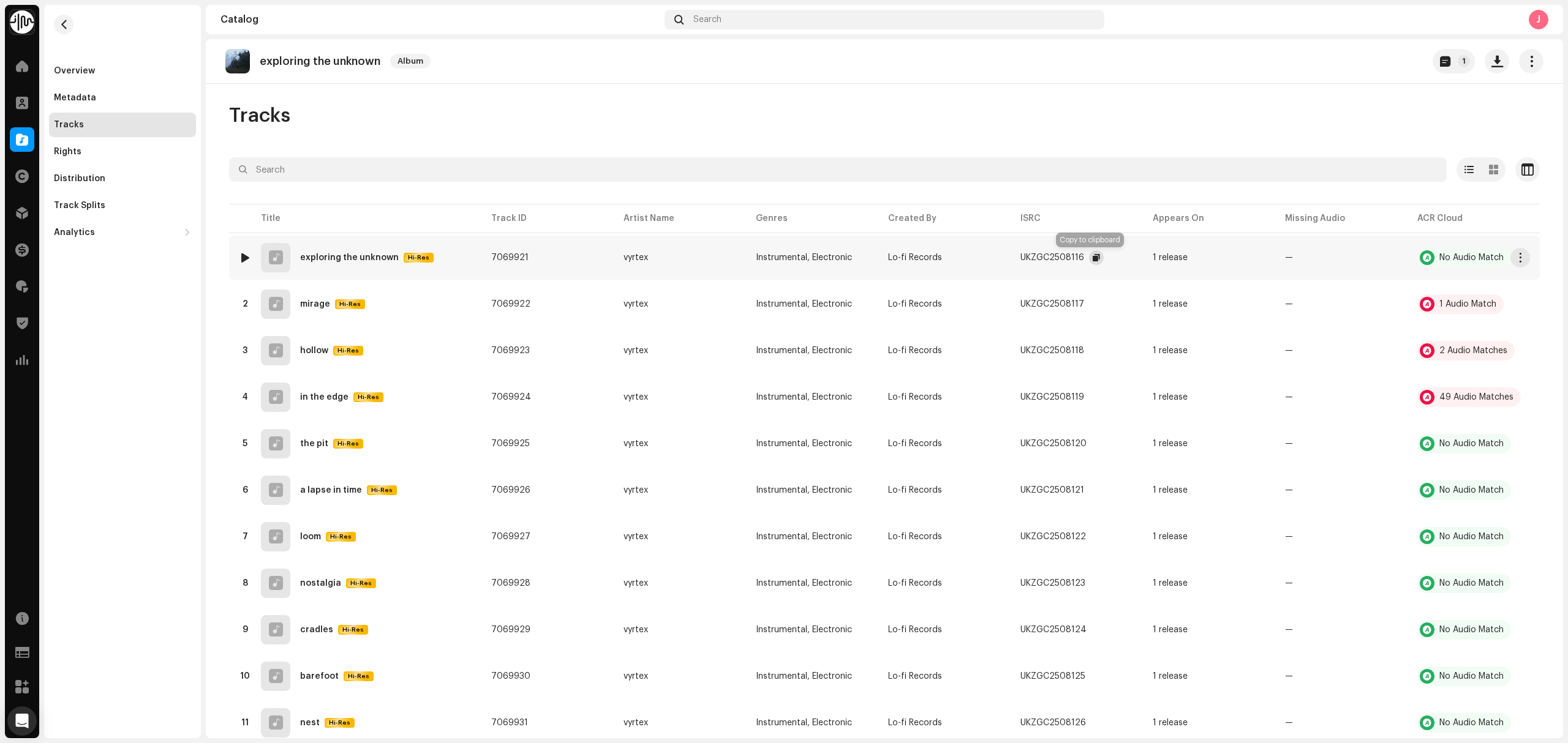
click at [1093, 260] on span "button" at bounding box center [1096, 257] width 7 height 10
copy div "exploring the unknown"
drag, startPoint x: 380, startPoint y: 67, endPoint x: 324, endPoint y: 65, distance: 56.0
click at [244, 68] on div "exploring the unknown Album" at bounding box center [330, 61] width 210 height 25
click at [149, 68] on div "Overview" at bounding box center [122, 71] width 137 height 10
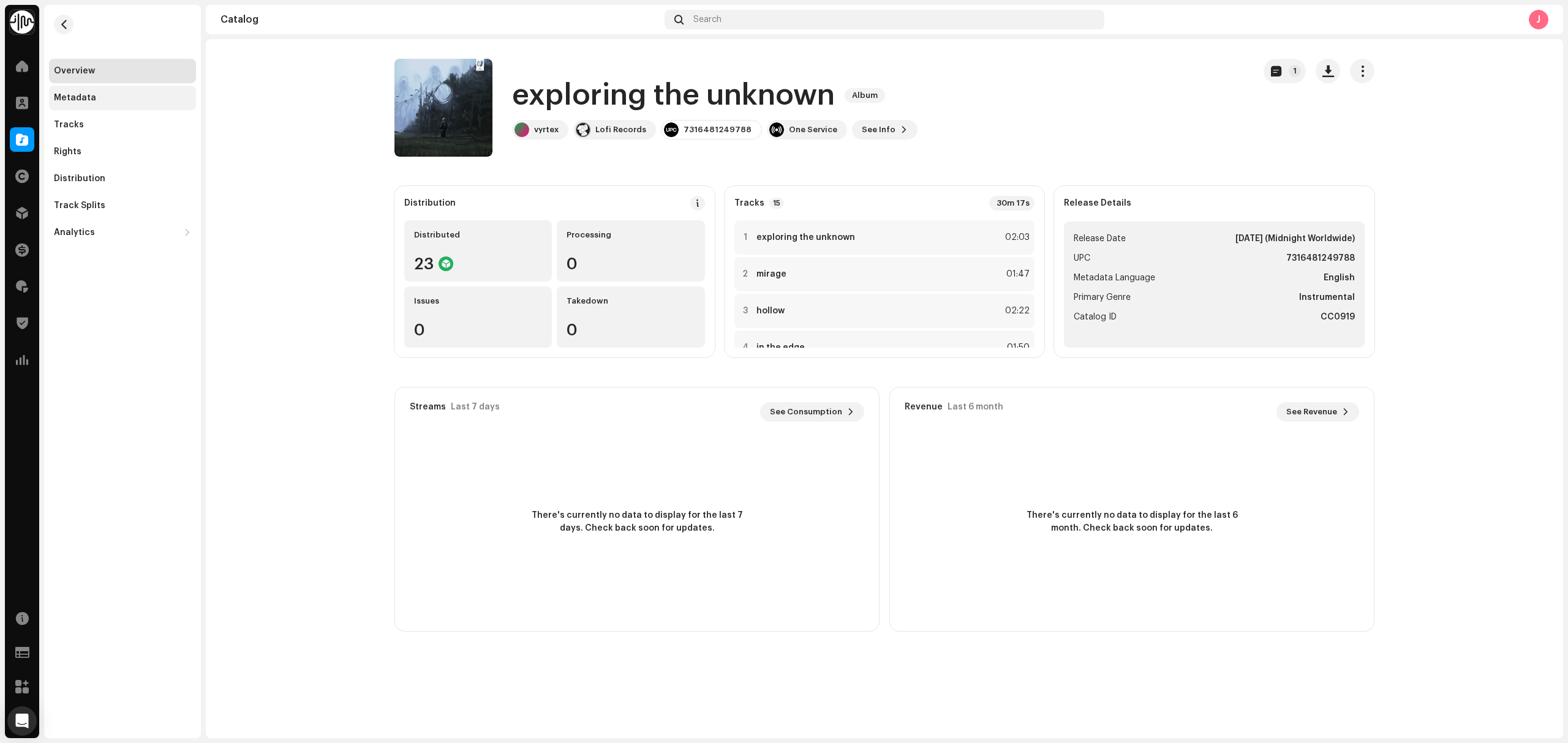
click at [122, 98] on div "Metadata" at bounding box center [122, 98] width 137 height 10
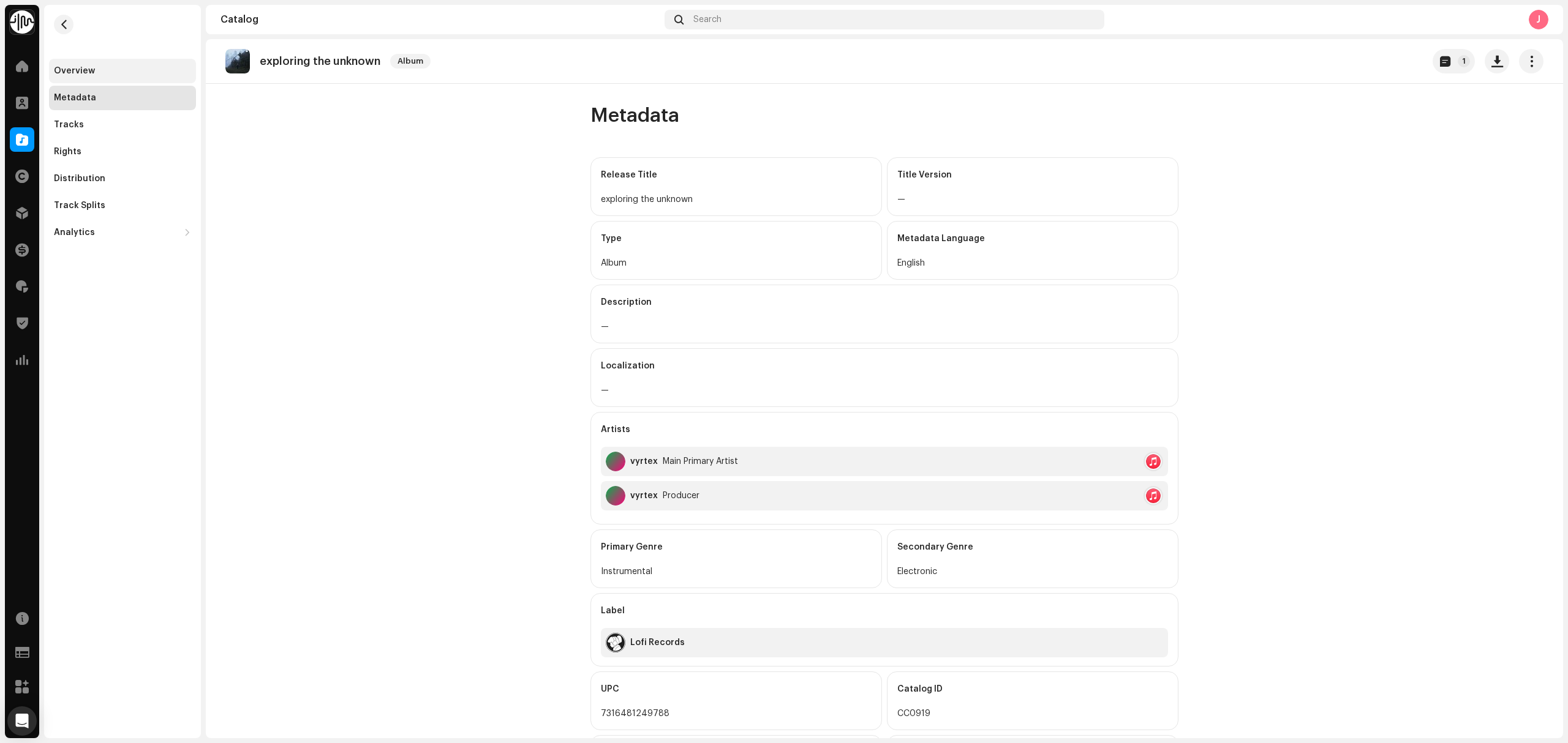
click at [67, 71] on div "Overview" at bounding box center [74, 71] width 41 height 10
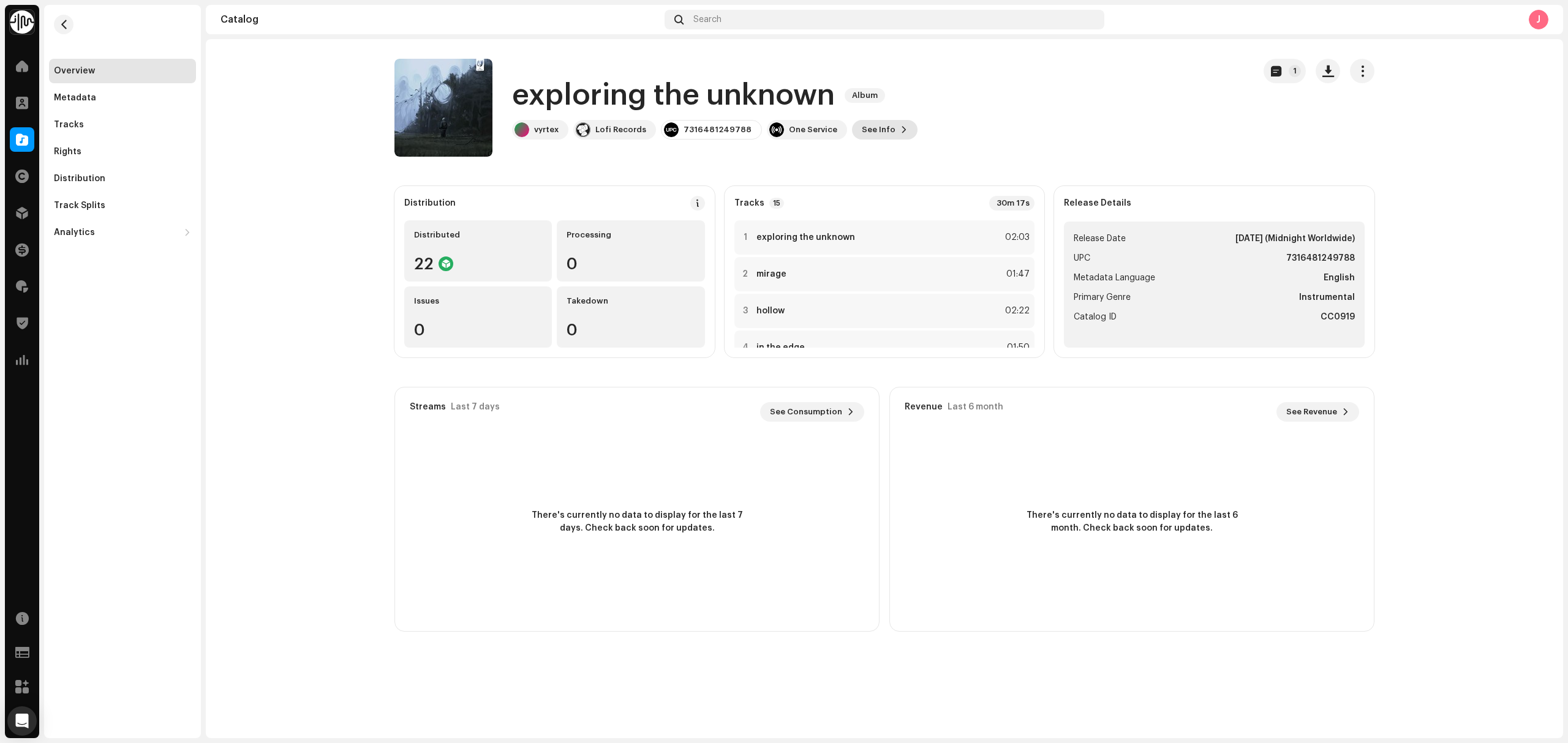
click at [877, 137] on span "See Info" at bounding box center [878, 130] width 34 height 25
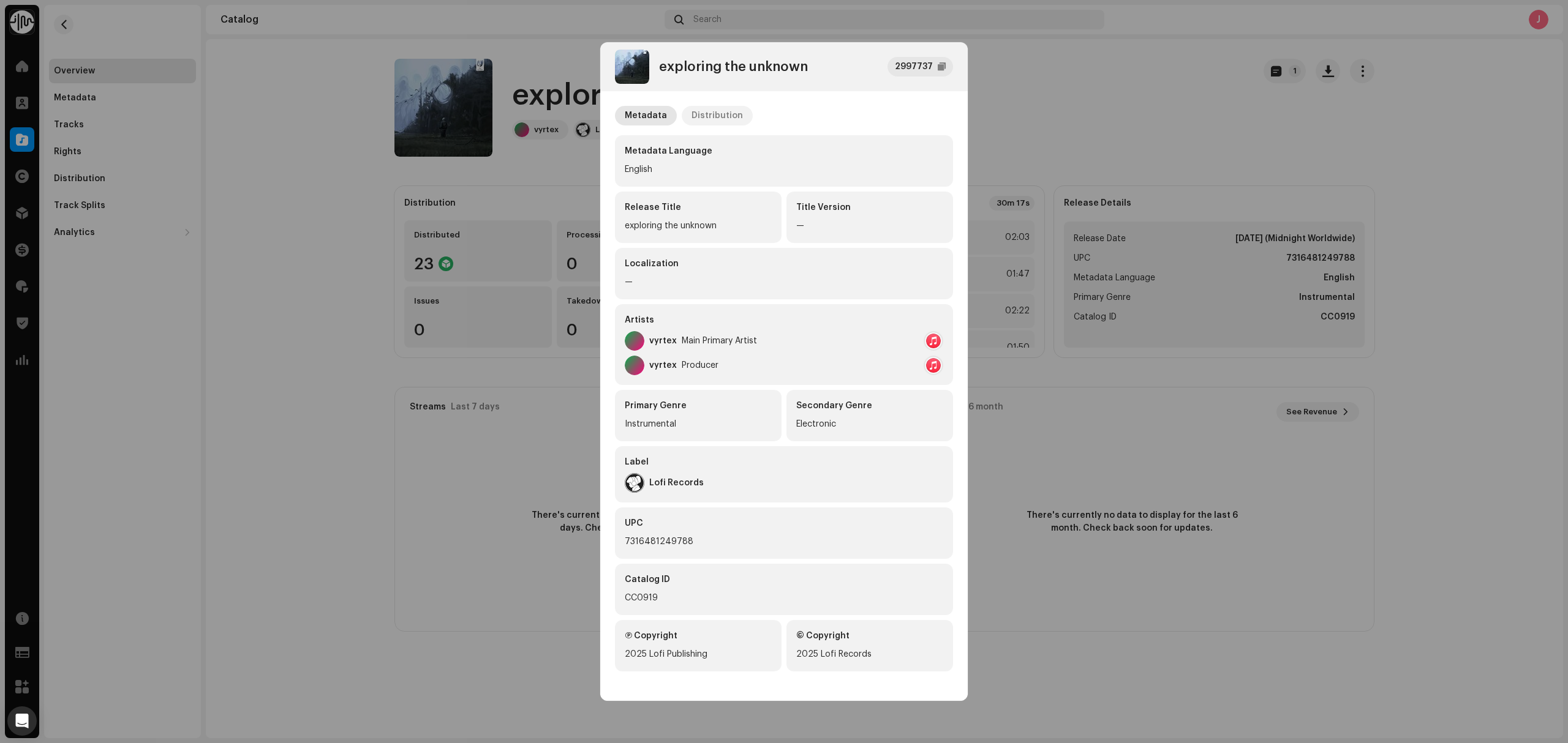
click at [731, 118] on div "Distribution" at bounding box center [717, 115] width 51 height 20
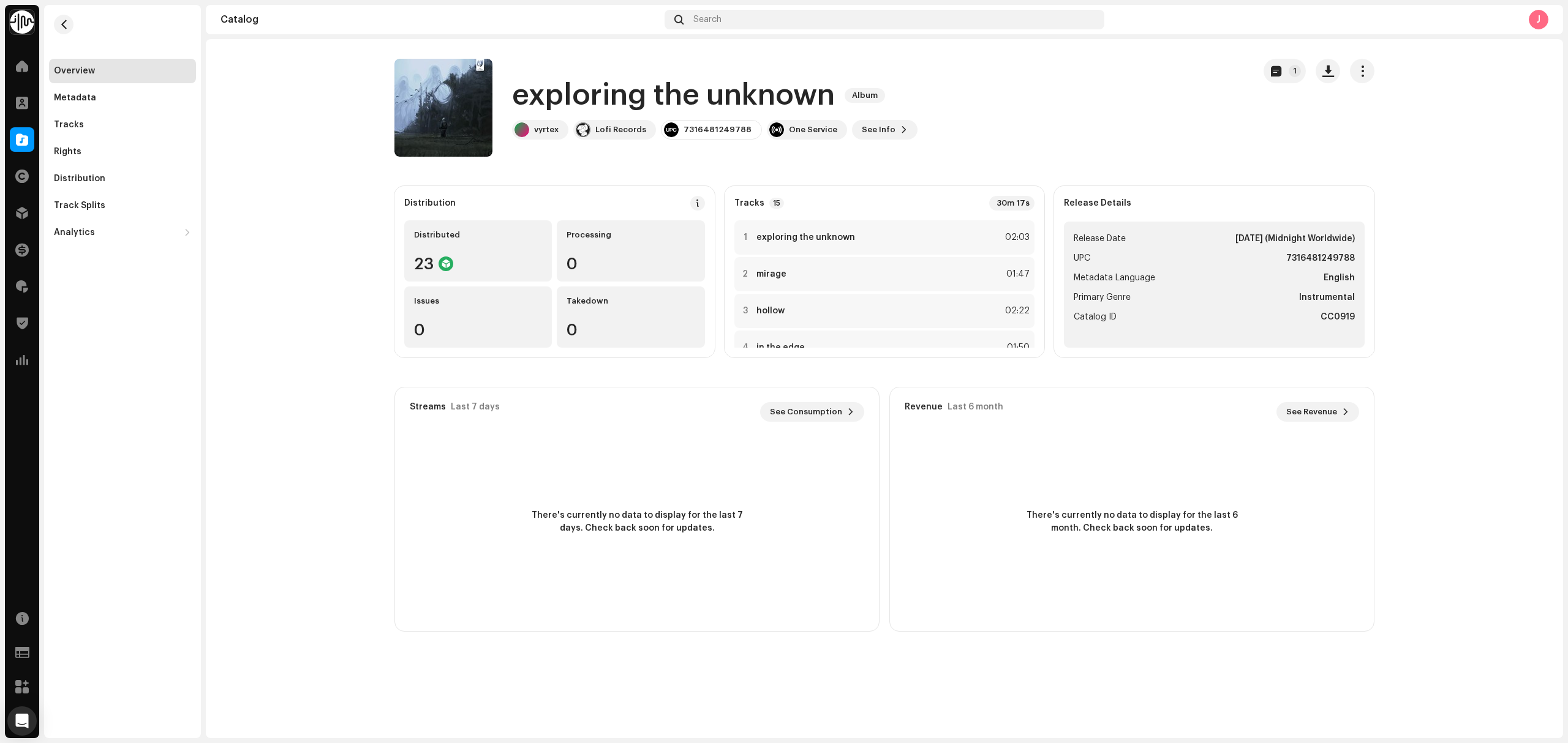
drag, startPoint x: 357, startPoint y: 197, endPoint x: 383, endPoint y: 99, distance: 101.4
click at [357, 196] on div "exploring the unknown 2997737 Metadata Distribution Release Date Nov 5, 2025 (M…" at bounding box center [784, 372] width 1568 height 743
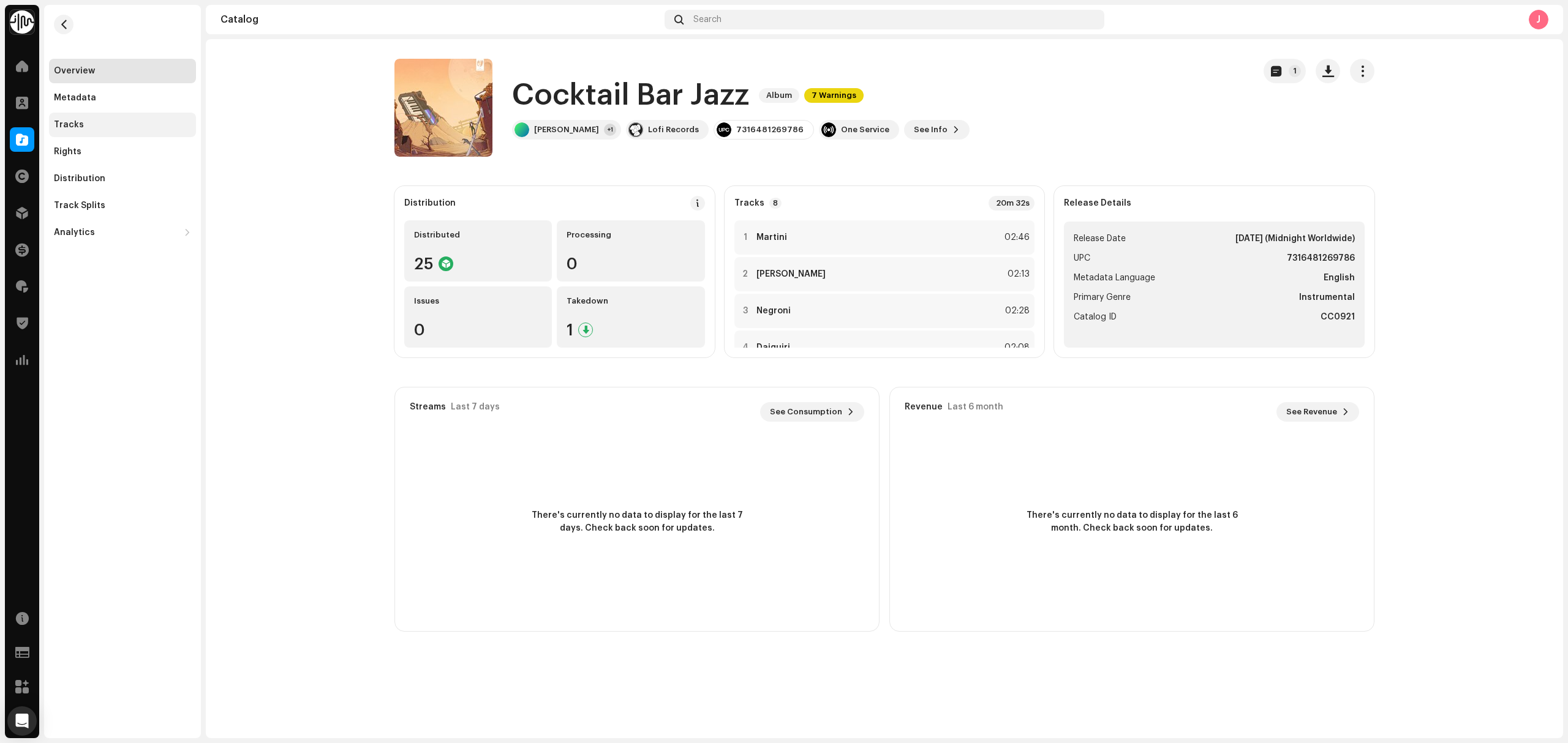
drag, startPoint x: 134, startPoint y: 121, endPoint x: 163, endPoint y: 131, distance: 30.7
click at [134, 121] on div "Tracks" at bounding box center [122, 124] width 137 height 10
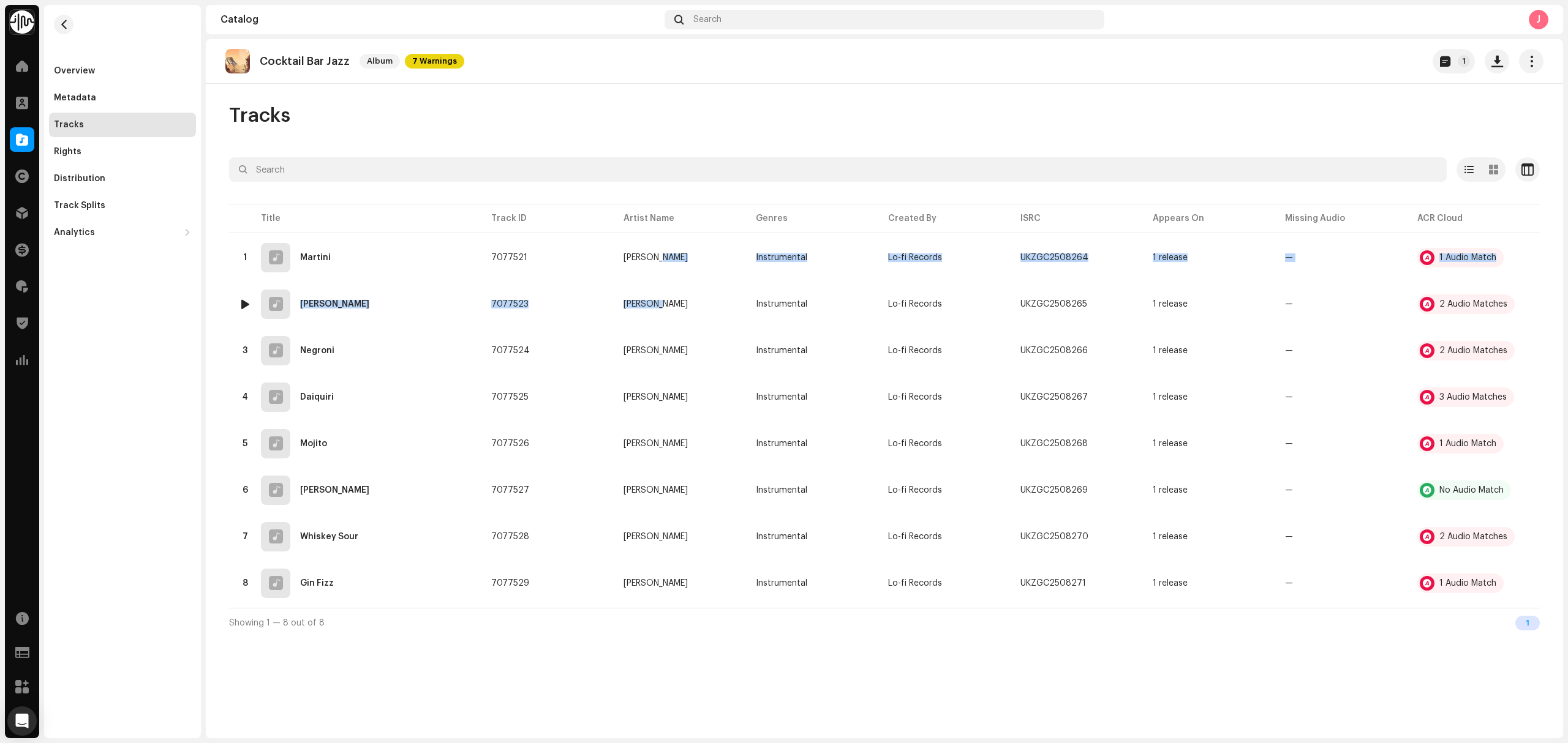
drag, startPoint x: 685, startPoint y: 261, endPoint x: 1565, endPoint y: 436, distance: 897.2
click at [1192, 403] on tbody "1 Martini 7077521 [PERSON_NAME] Do Instrumental Lo-fi Records UKZGC2508264 1 re…" at bounding box center [884, 420] width 1311 height 370
click at [292, 64] on p "Cocktail Bar Jazz" at bounding box center [304, 61] width 90 height 12
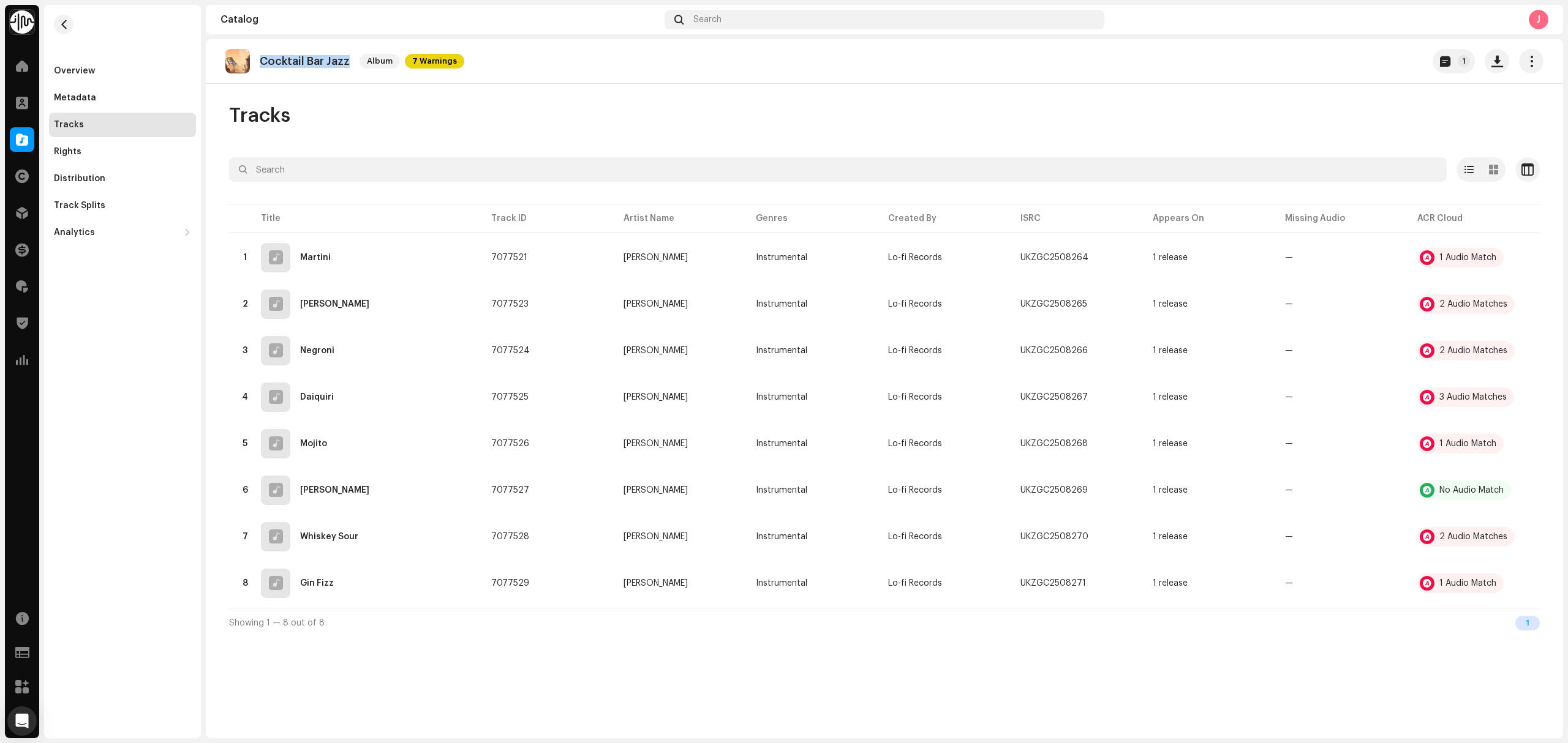
copy re-o-release-hero "Cocktail Bar Jazz Album 7 Warnings 1"
click at [52, 72] on div "Overview" at bounding box center [122, 71] width 147 height 25
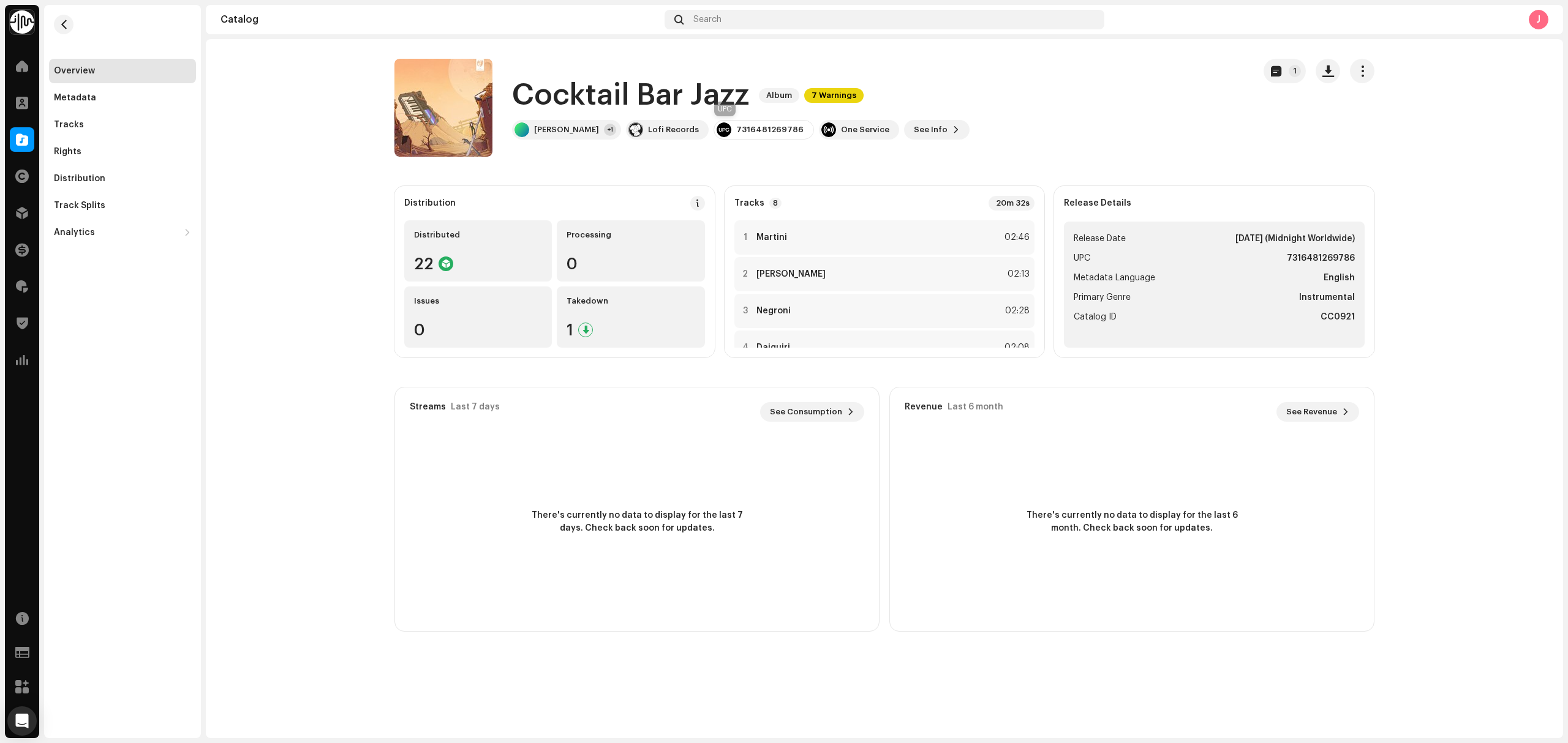
click at [753, 128] on div "7316481269786" at bounding box center [770, 129] width 67 height 10
copy div "7316481269786"
click at [626, 123] on div "Lofi Records" at bounding box center [667, 129] width 82 height 20
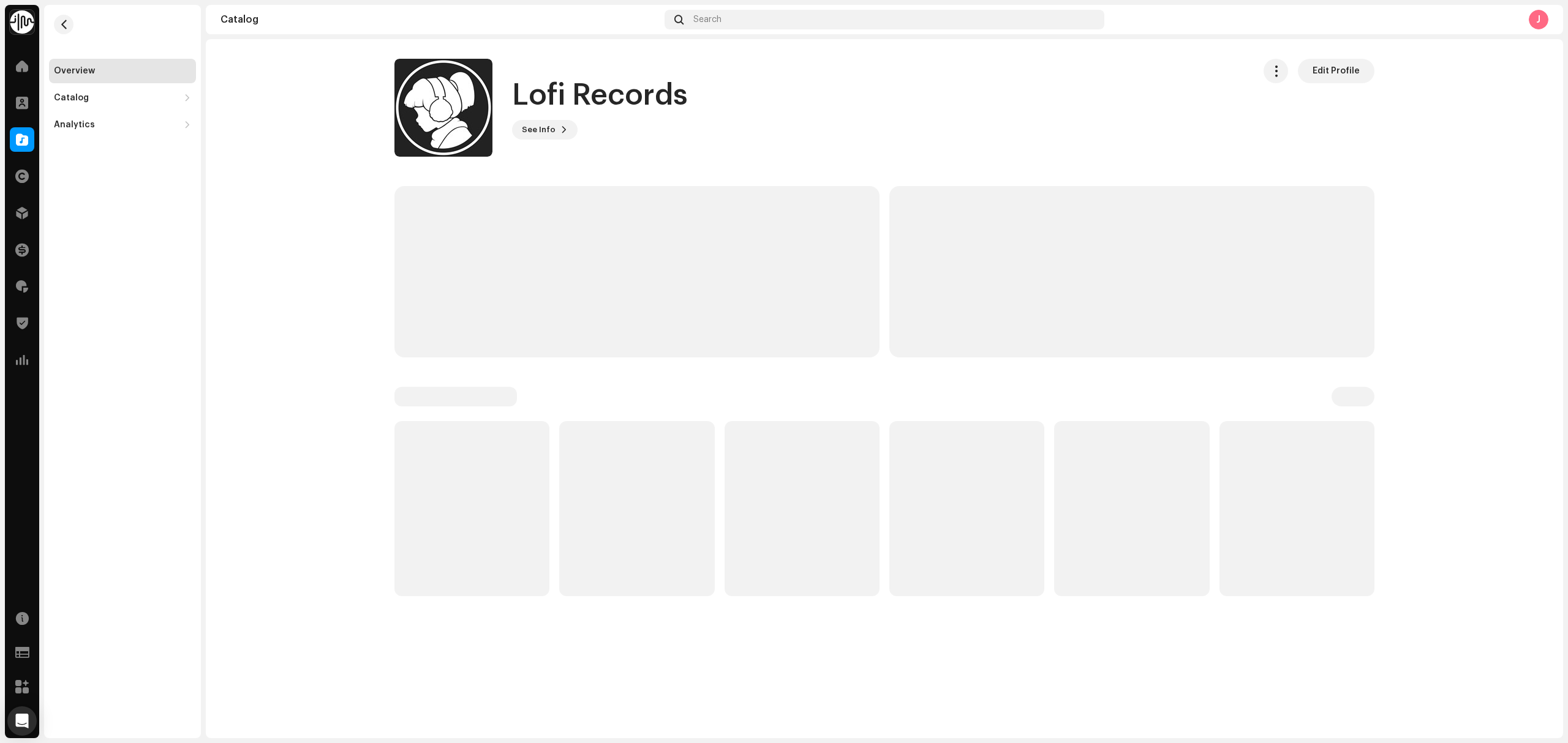
click at [623, 123] on div "See Info Edit Profile" at bounding box center [600, 129] width 176 height 20
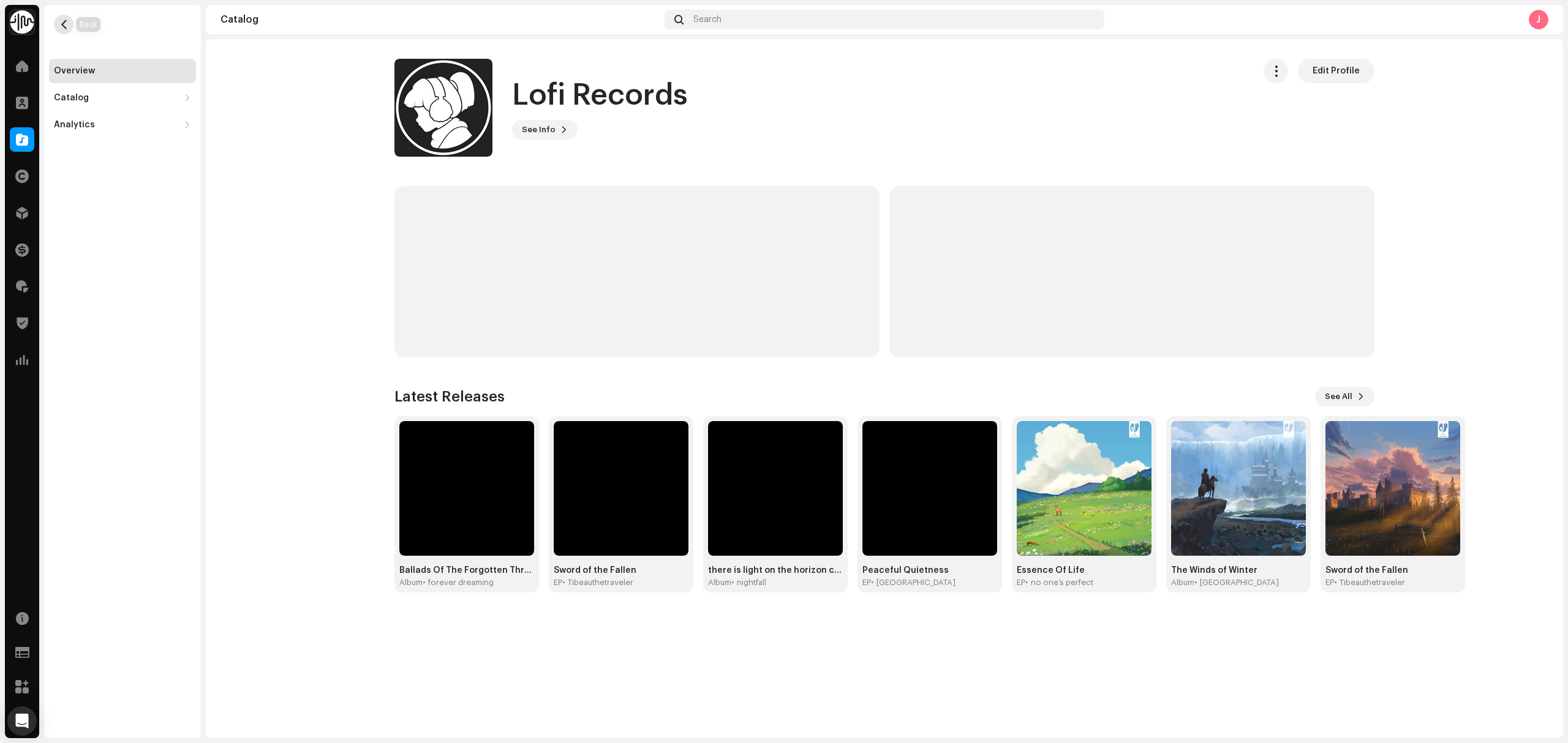
click at [57, 26] on button "button" at bounding box center [64, 25] width 20 height 20
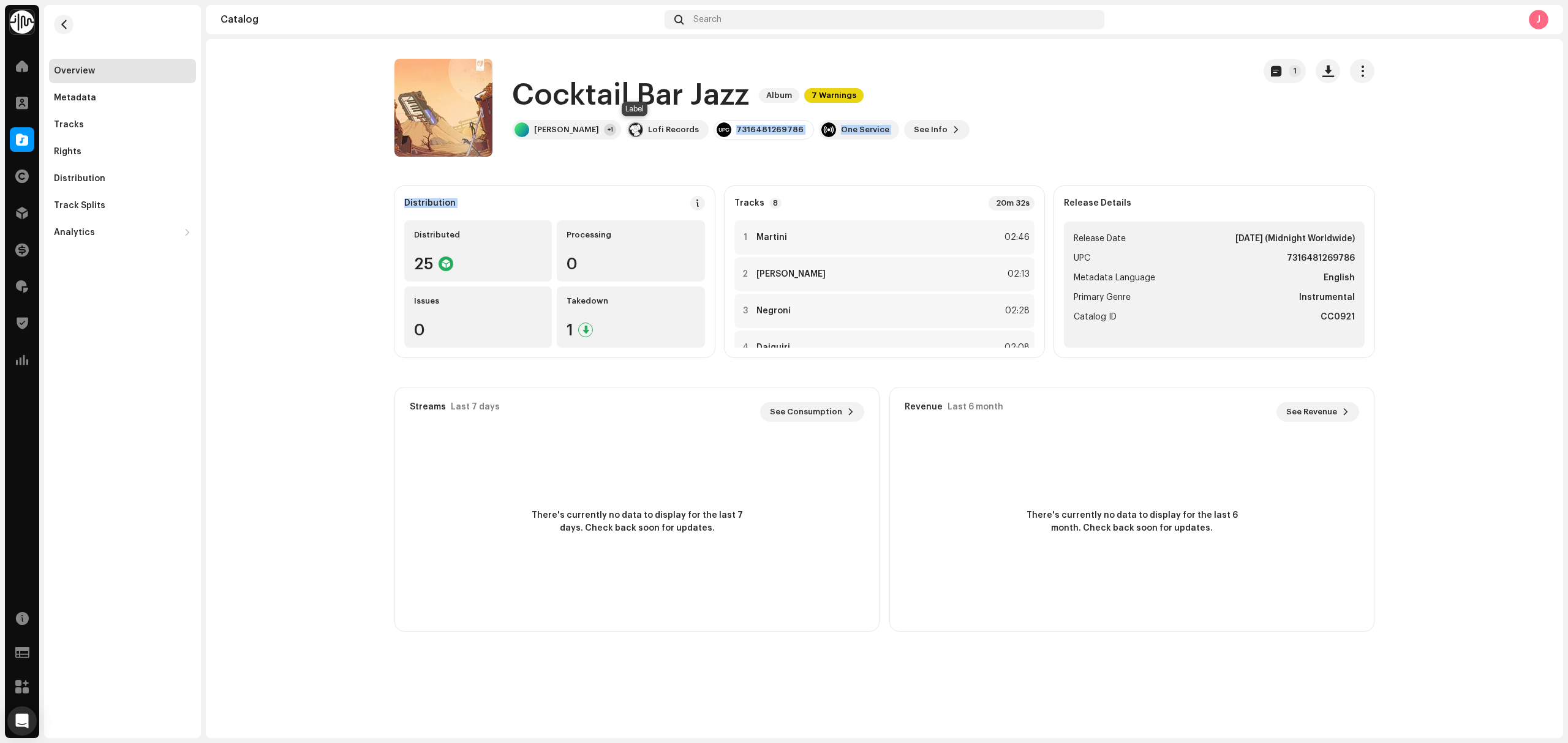
drag, startPoint x: 649, startPoint y: 132, endPoint x: 1559, endPoint y: 377, distance: 942.4
click at [811, 218] on catalog-releases-details-overview "Cocktail Bar Jazz Album 7 Warnings 1 Cocktail Bar Jazz Album 7 Warnings Erwin D…" at bounding box center [884, 345] width 1357 height 612
click at [83, 98] on div "Metadata" at bounding box center [75, 98] width 43 height 10
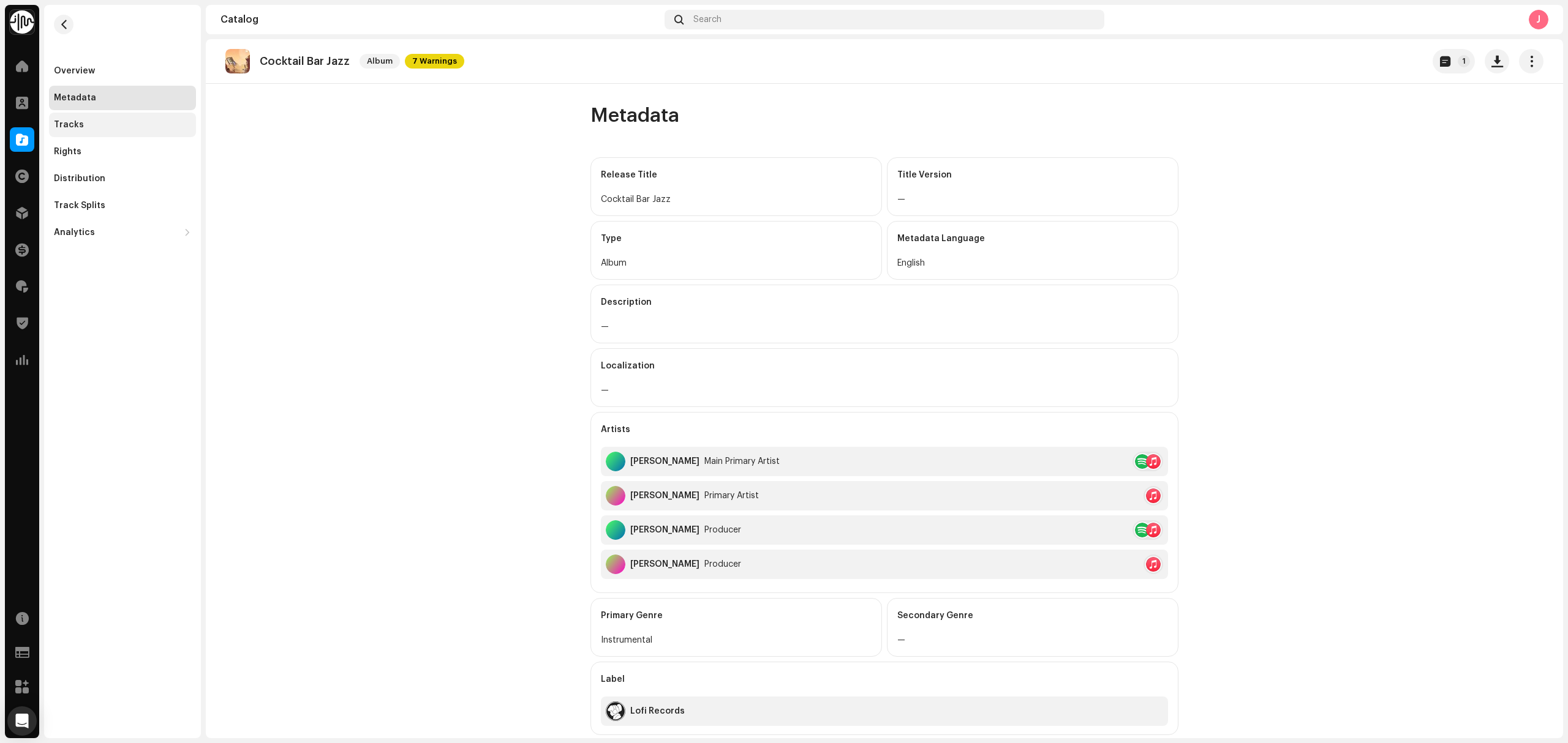
click at [106, 128] on div "Tracks" at bounding box center [122, 124] width 137 height 10
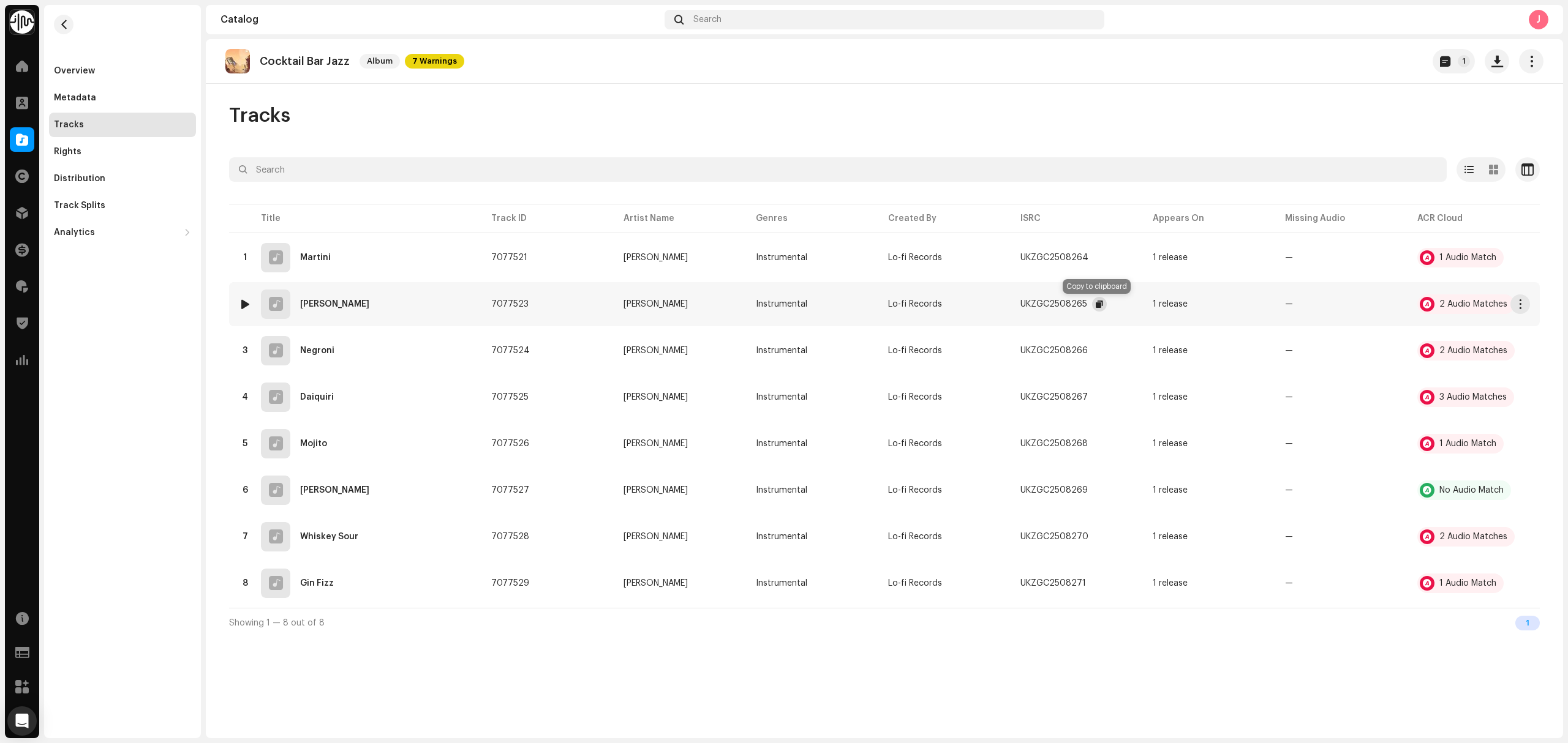
click at [1102, 307] on button "button" at bounding box center [1099, 304] width 15 height 15
click at [341, 67] on div "Cocktail Bar Jazz Album 7 Warnings" at bounding box center [344, 61] width 239 height 25
click at [331, 62] on p "Cocktail Bar Jazz" at bounding box center [304, 61] width 90 height 12
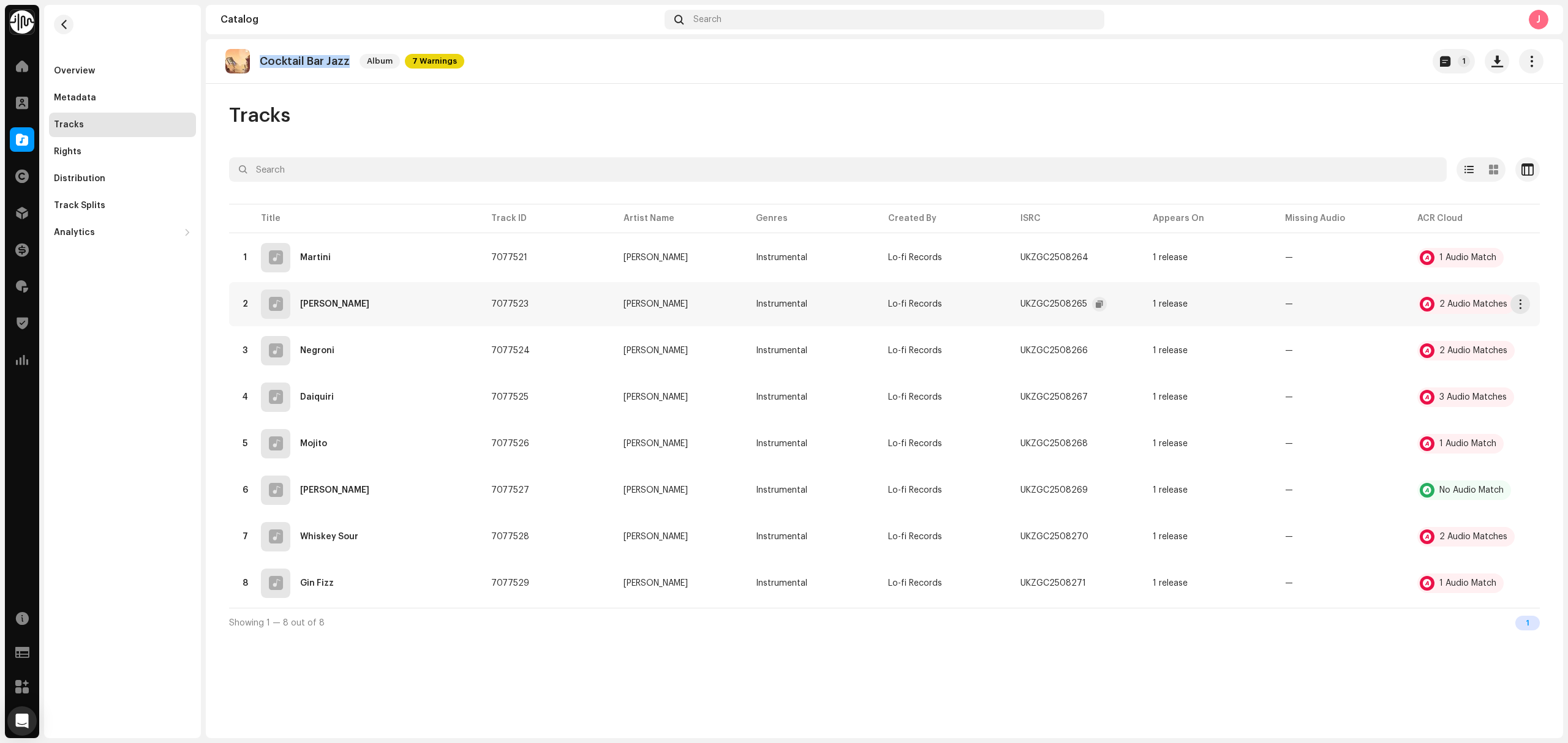
click at [331, 62] on p "Cocktail Bar Jazz" at bounding box center [304, 61] width 90 height 12
drag, startPoint x: 662, startPoint y: 258, endPoint x: 817, endPoint y: 241, distance: 155.9
click at [817, 241] on tr "1 Martini 7077521 Erwin Do Instrumental Lo-fi Records UKZGC2508264 1 release — …" at bounding box center [884, 258] width 1311 height 44
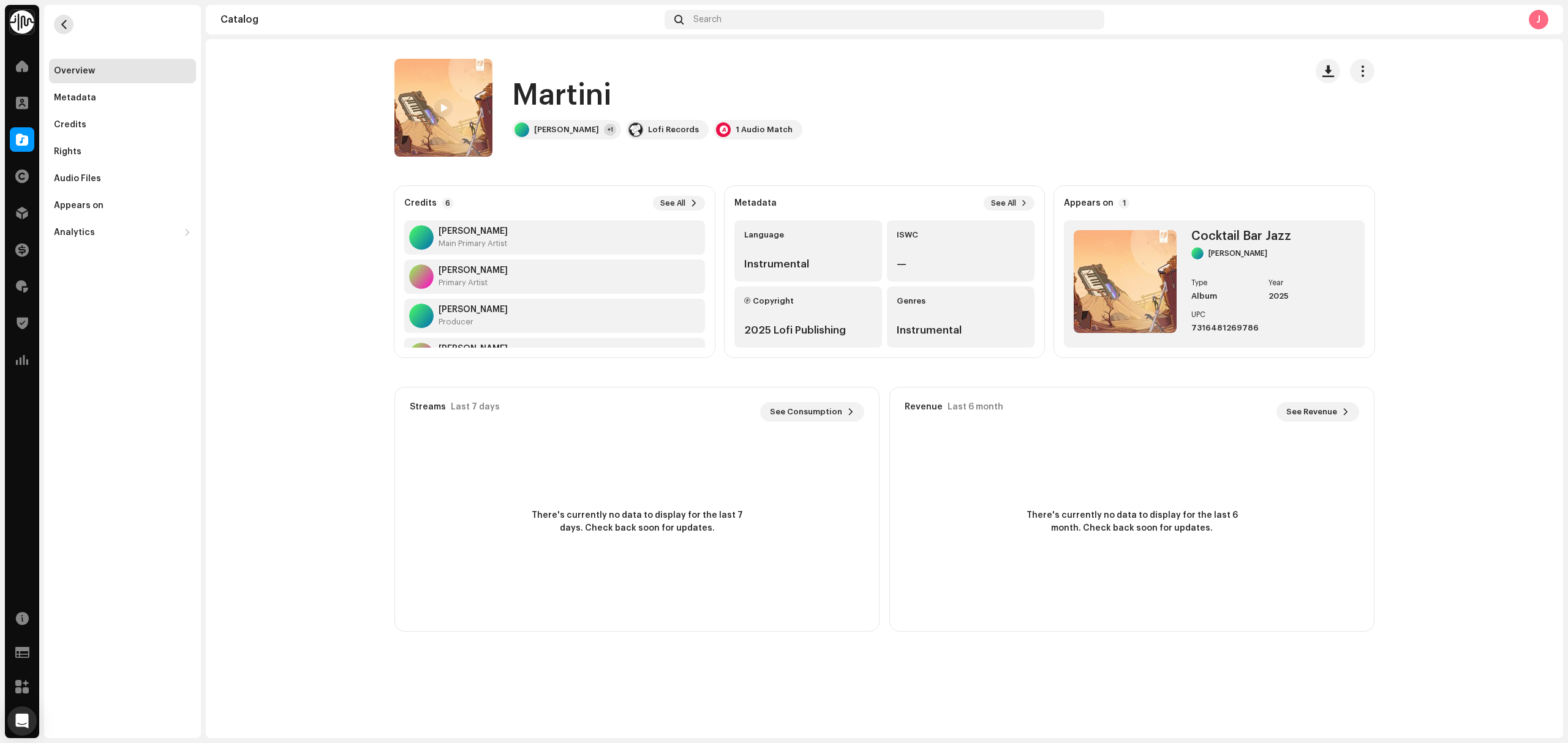
click at [70, 23] on button "button" at bounding box center [64, 25] width 20 height 20
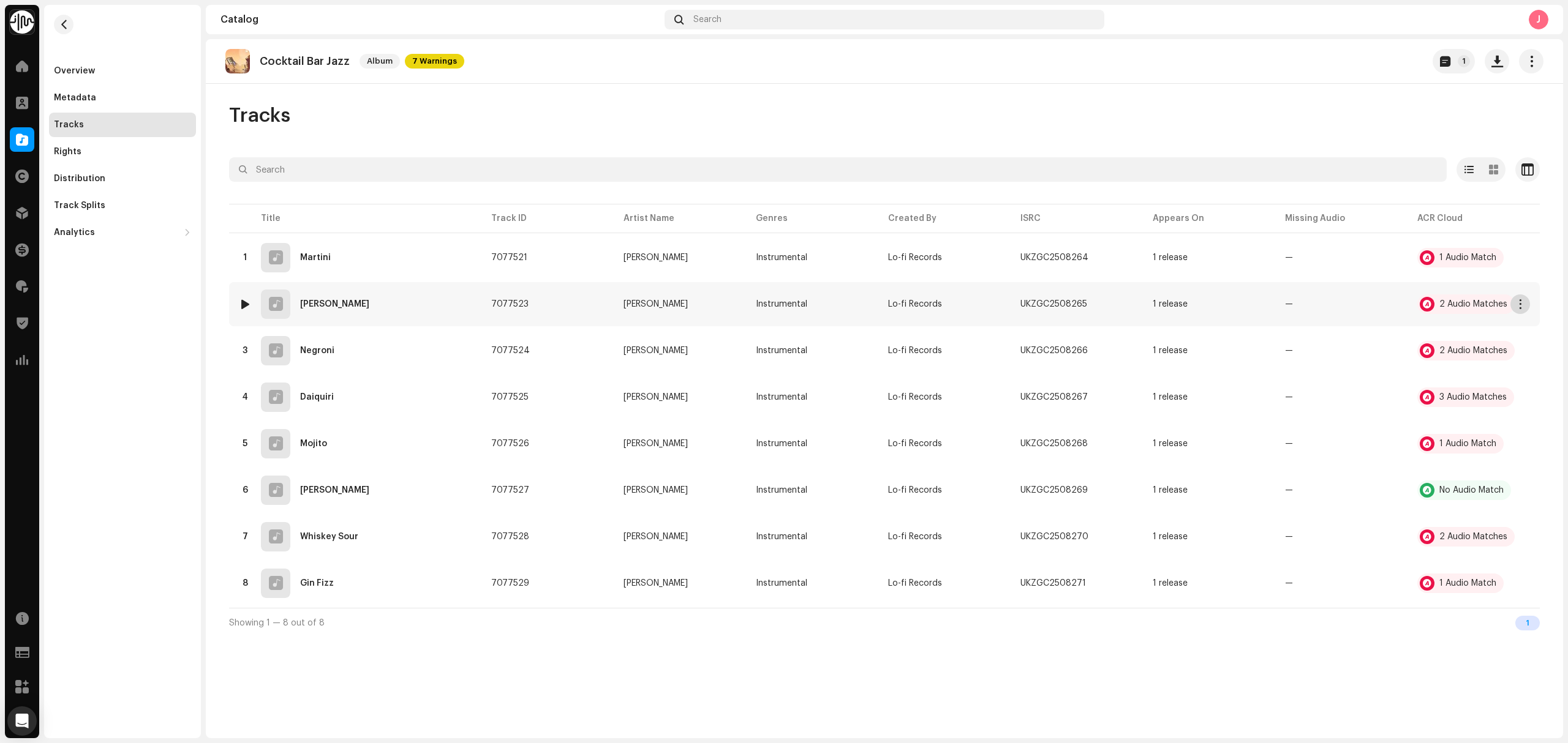
click at [1518, 309] on span "button" at bounding box center [1520, 304] width 9 height 10
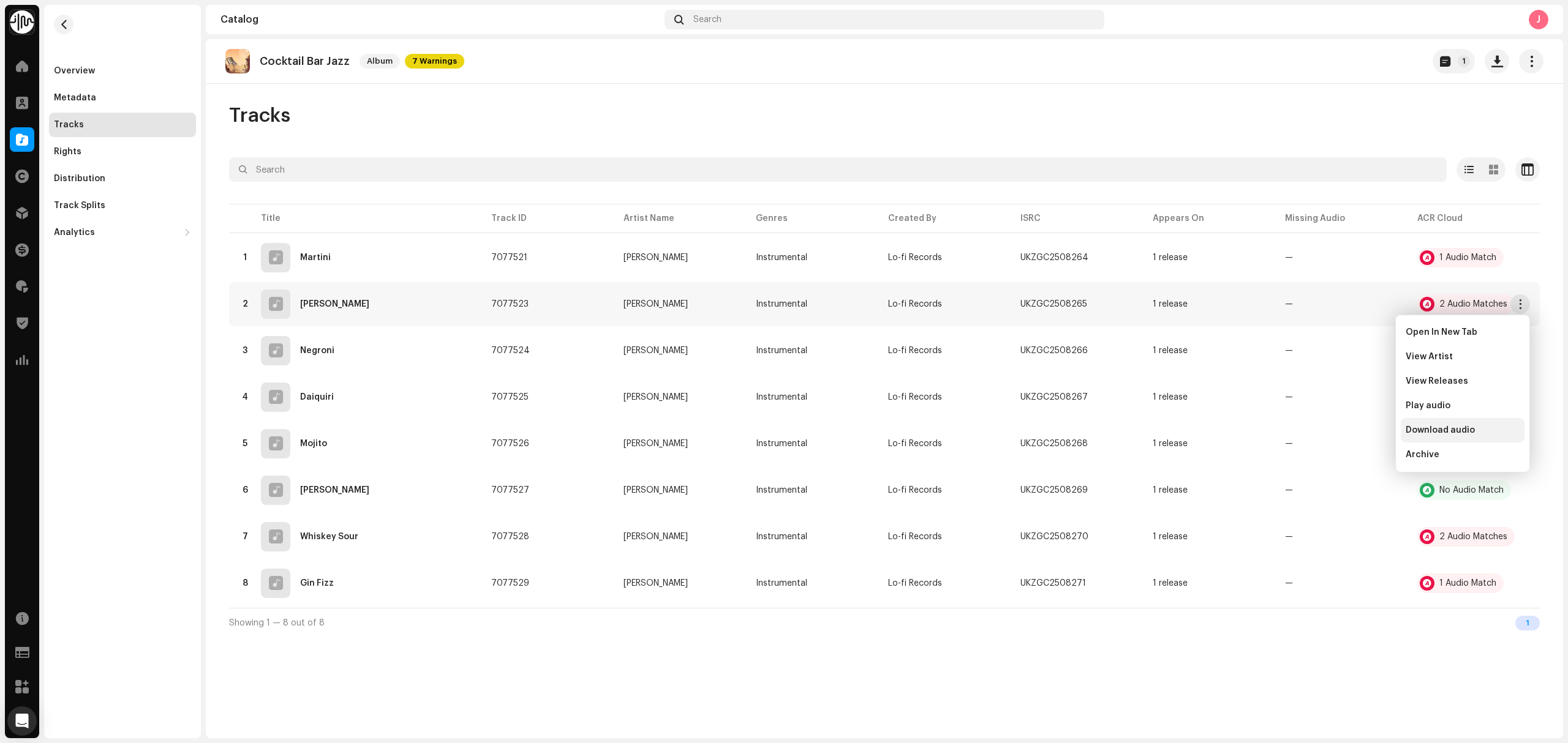
click at [1463, 434] on span "Download audio" at bounding box center [1440, 430] width 69 height 10
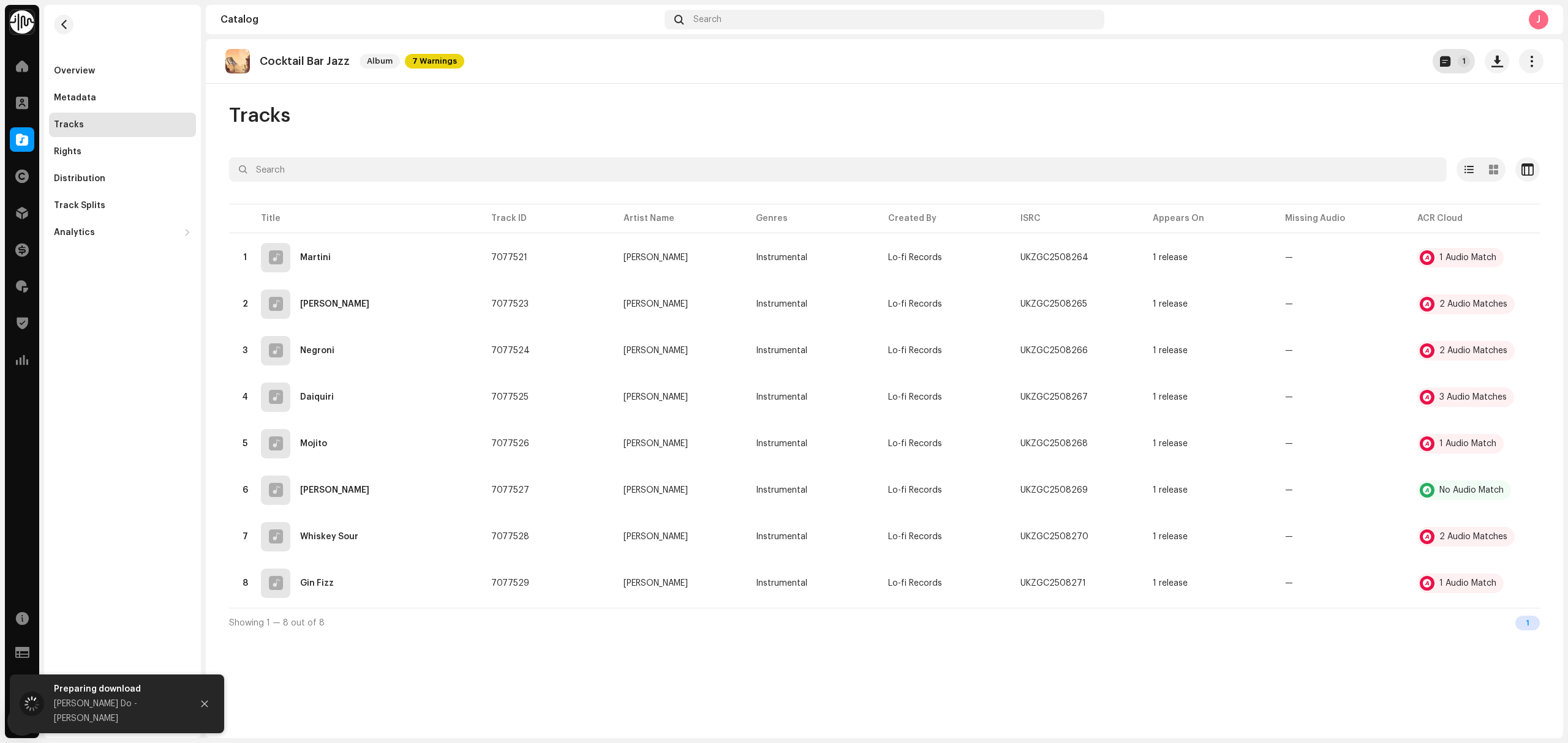
click at [1455, 64] on button "1" at bounding box center [1454, 61] width 43 height 25
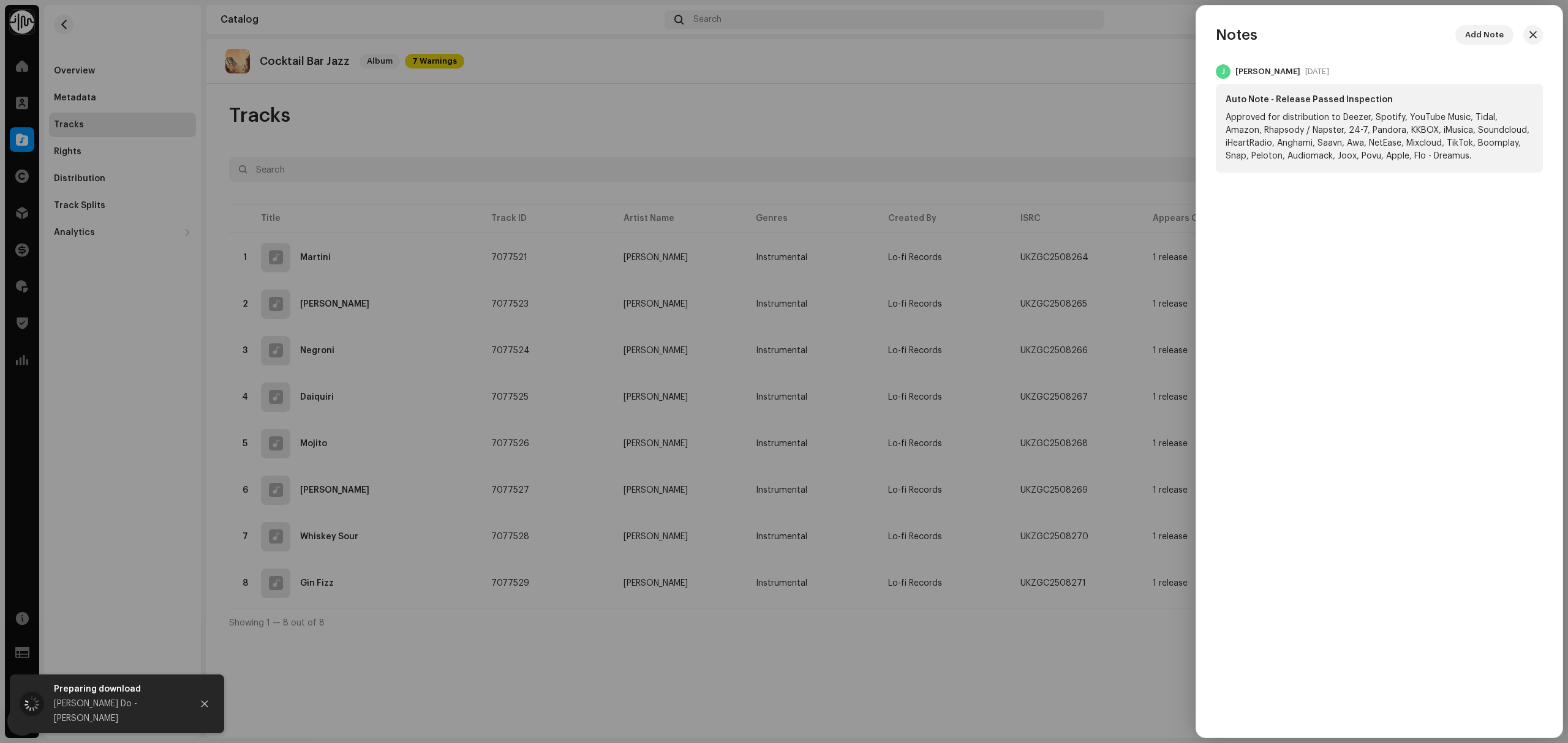
click at [988, 111] on div at bounding box center [784, 372] width 1568 height 743
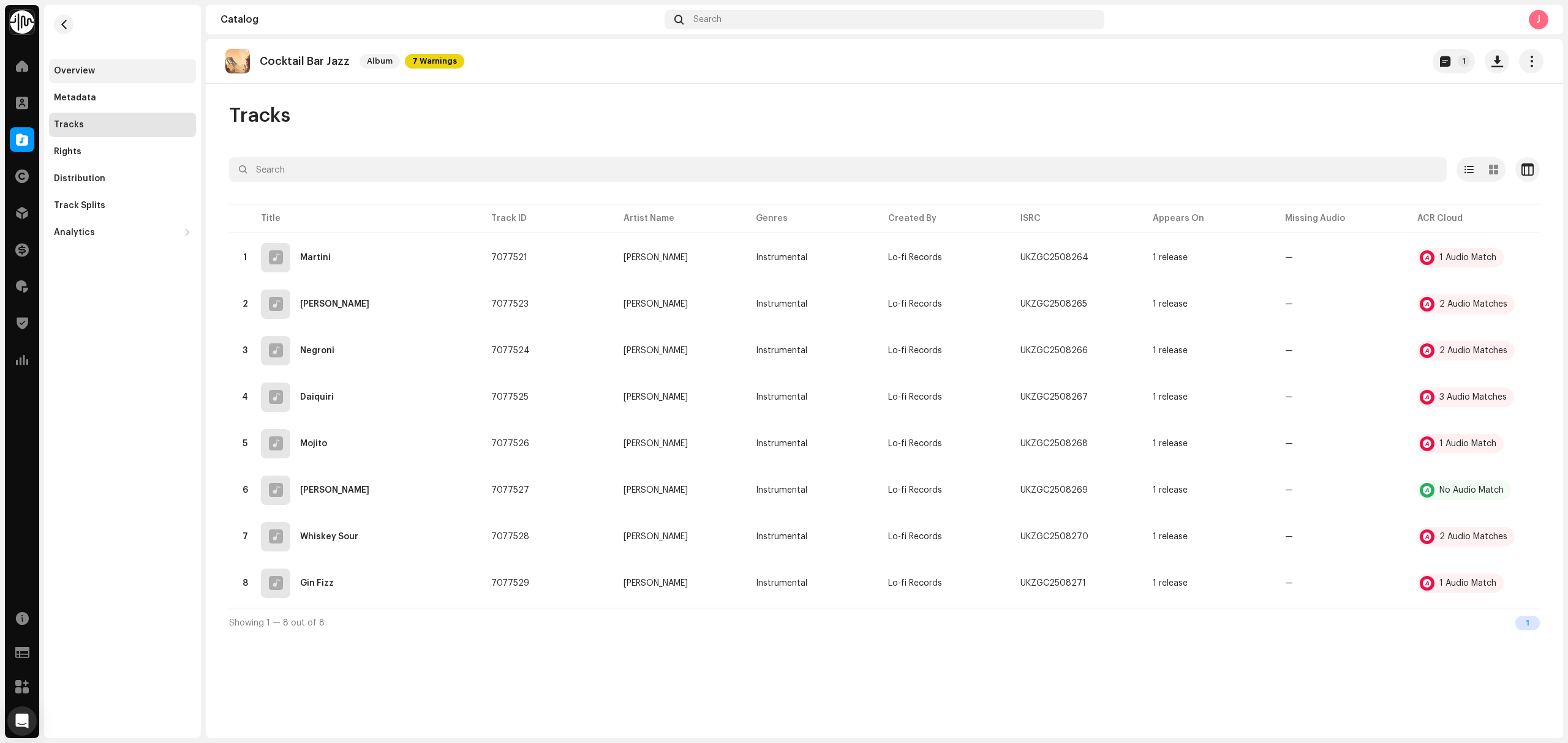
click at [64, 59] on div "Overview" at bounding box center [122, 71] width 147 height 25
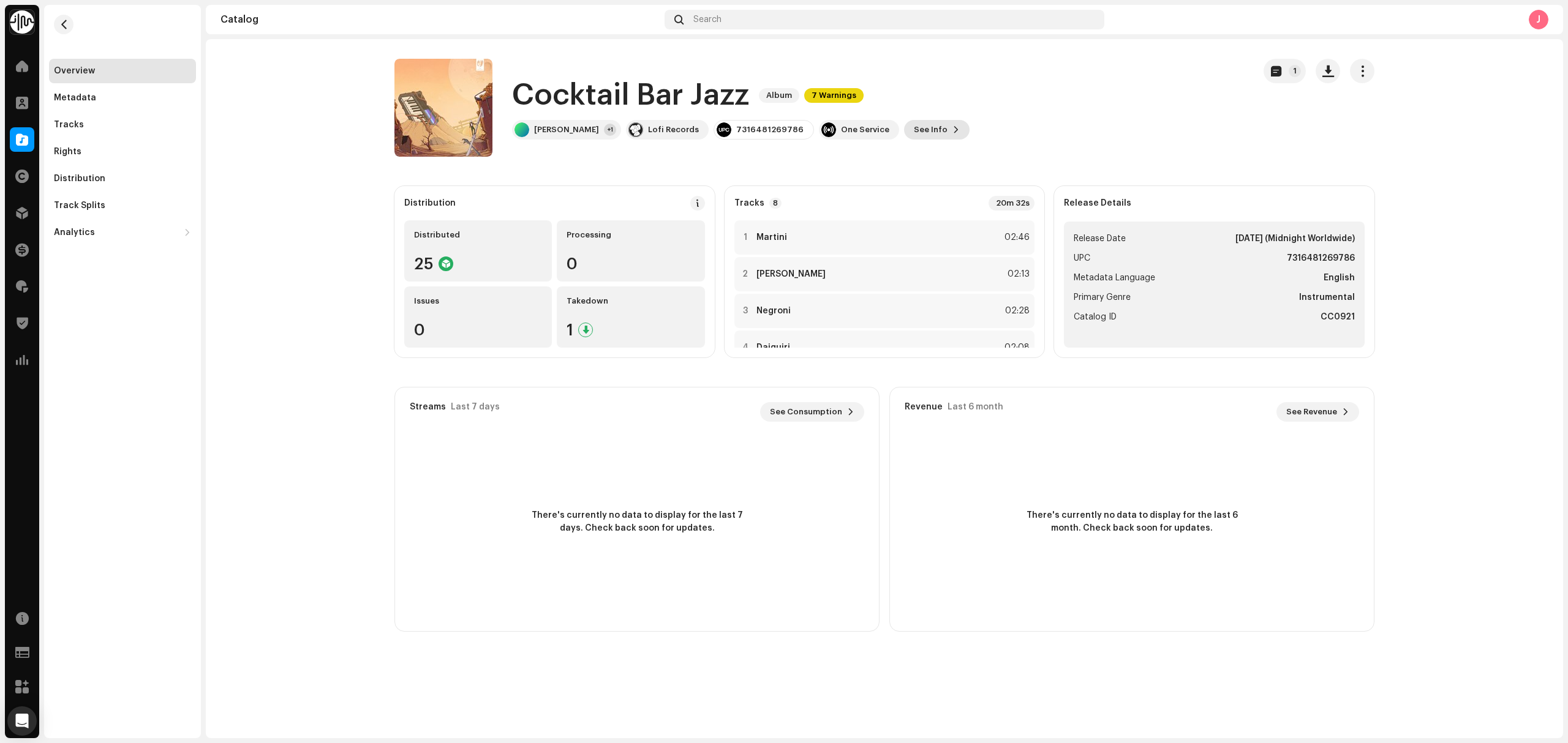
click at [913, 133] on span "See Info" at bounding box center [930, 130] width 34 height 25
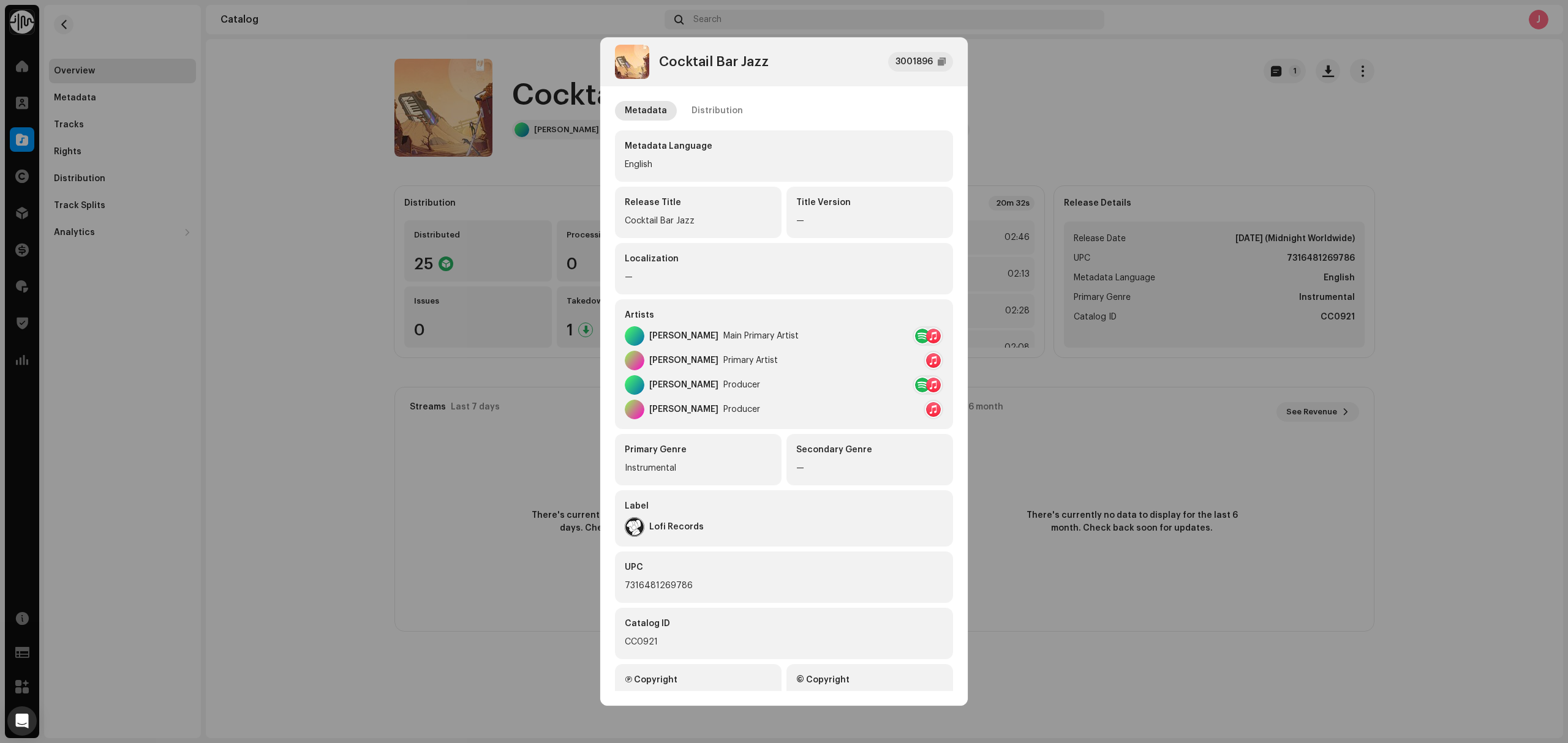
click at [745, 116] on div "Metadata Distribution" at bounding box center [783, 111] width 338 height 20
click at [730, 113] on div "Distribution" at bounding box center [717, 111] width 51 height 20
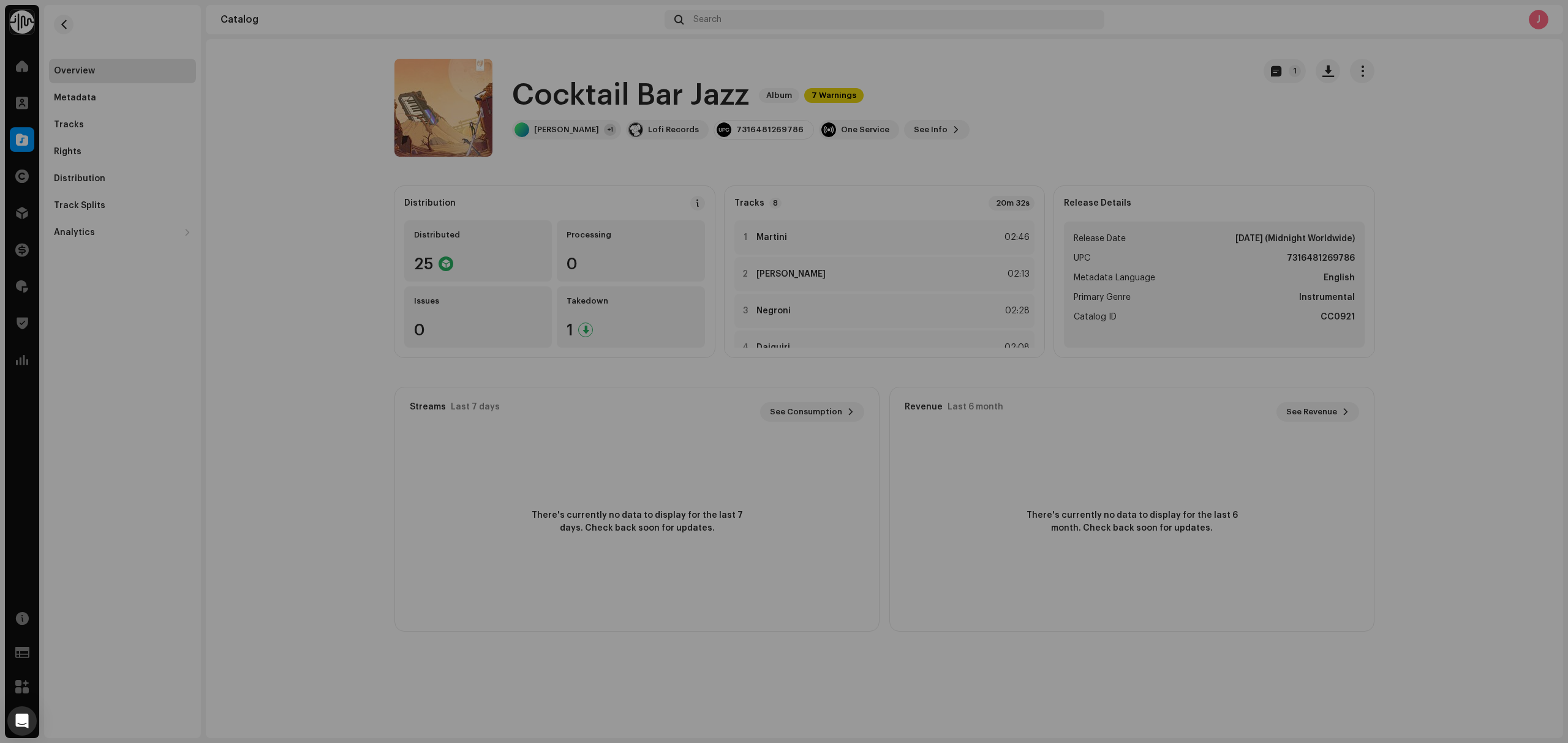
drag, startPoint x: 306, startPoint y: 340, endPoint x: 319, endPoint y: 322, distance: 22.2
click at [311, 337] on div "Cocktail Bar Jazz 3001896 Metadata Distribution Release Date Nov 6, 2025 (Midni…" at bounding box center [784, 372] width 1568 height 743
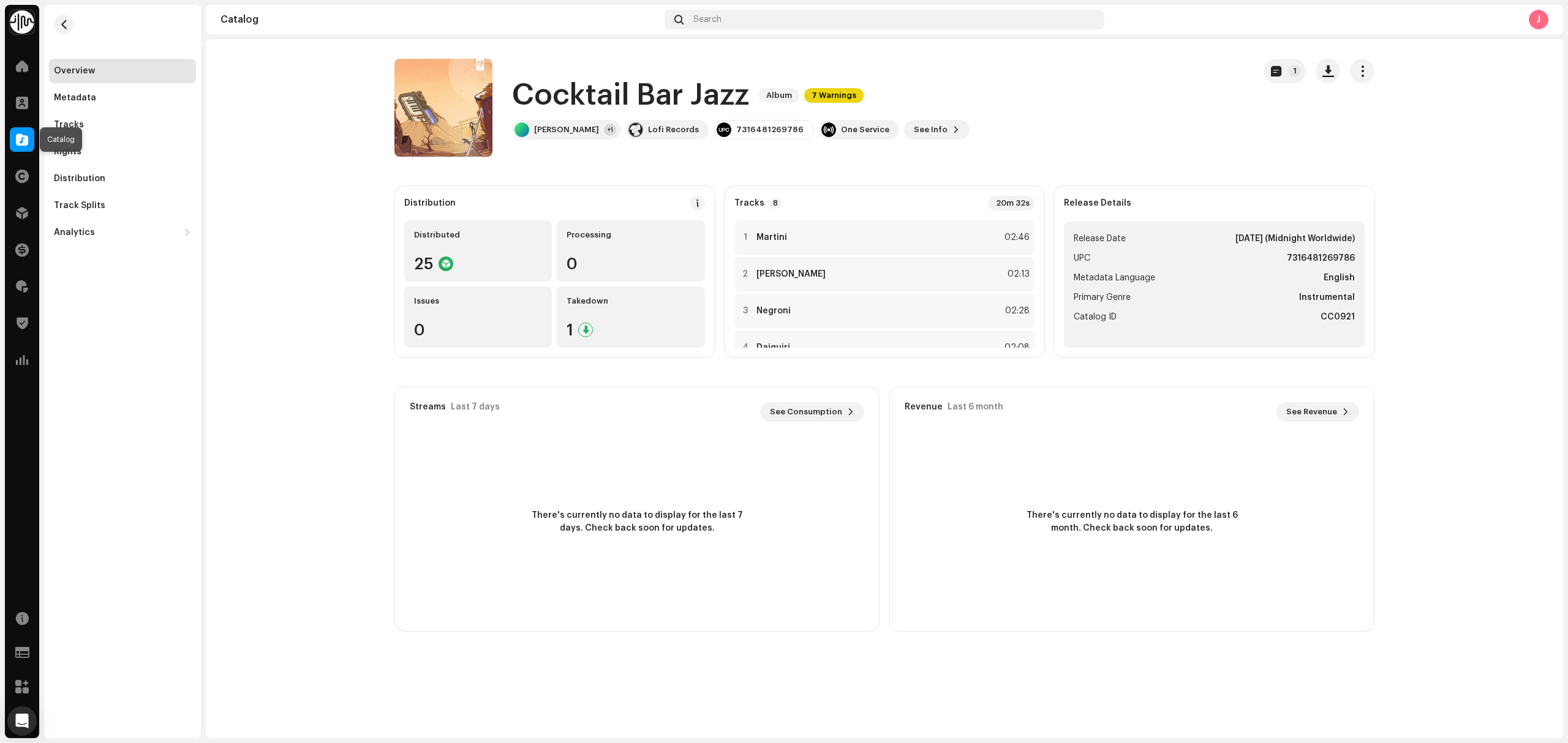
click at [20, 142] on span at bounding box center [22, 139] width 12 height 10
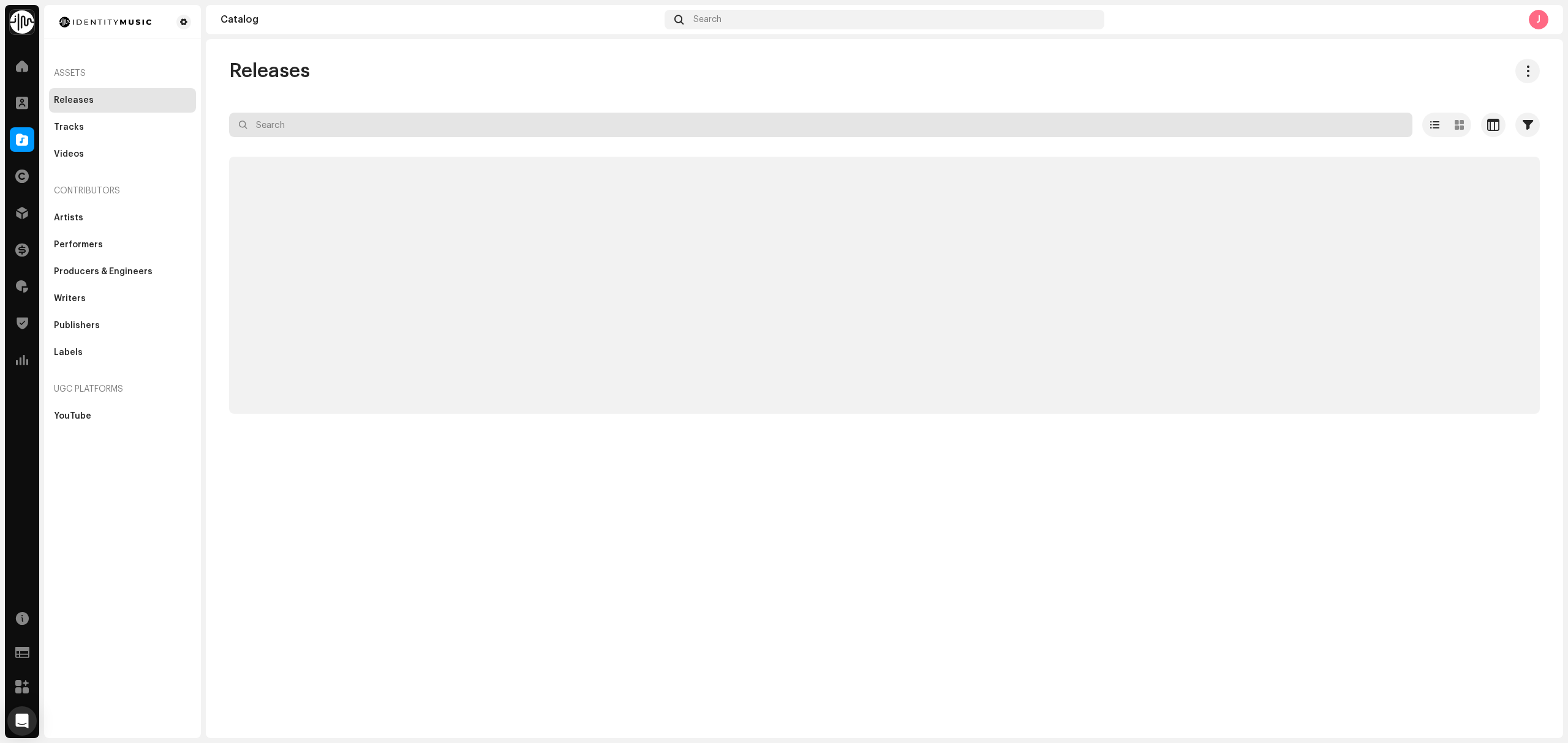
click at [350, 130] on input "text" at bounding box center [820, 125] width 1183 height 25
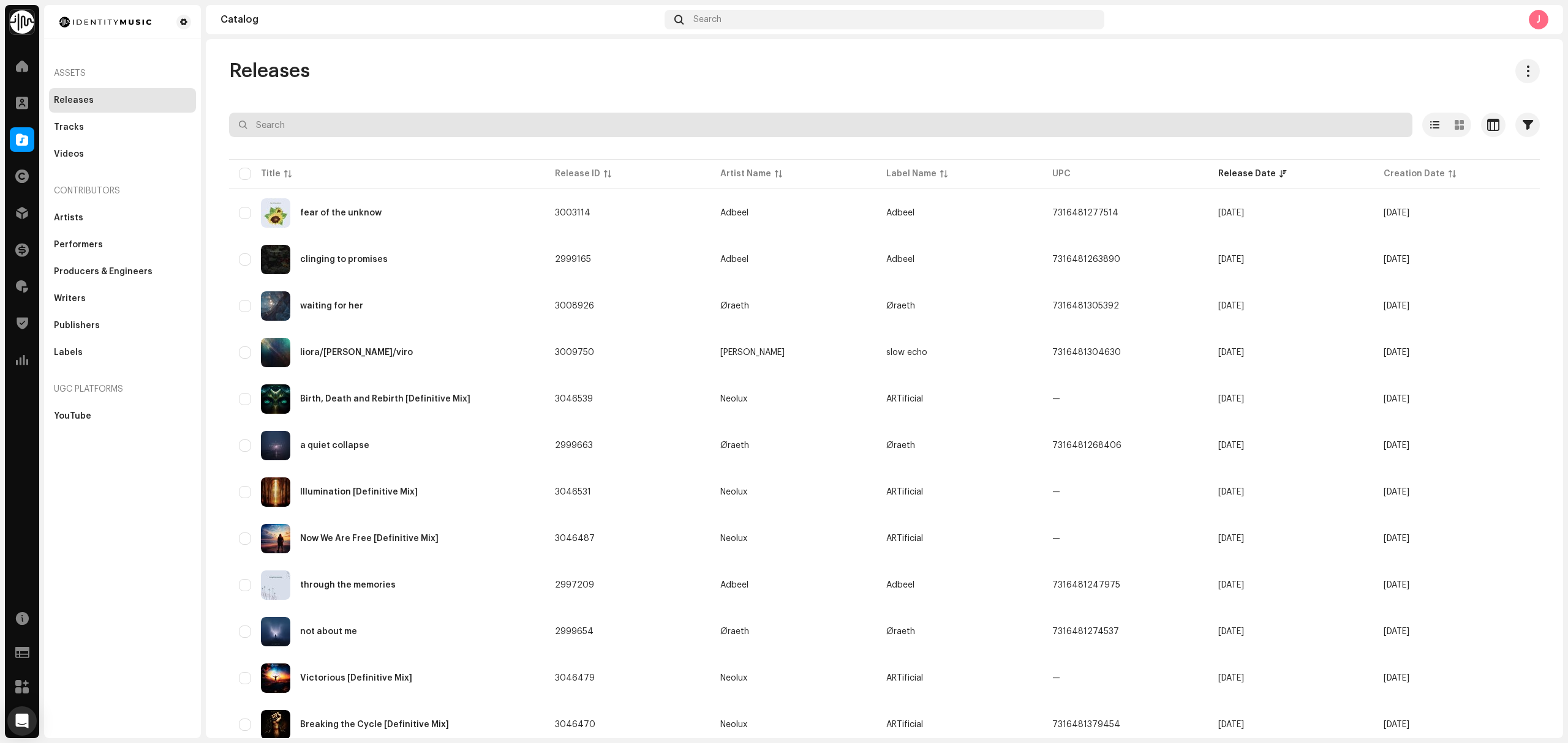
paste input "7316481268420"
type input "7316481268420"
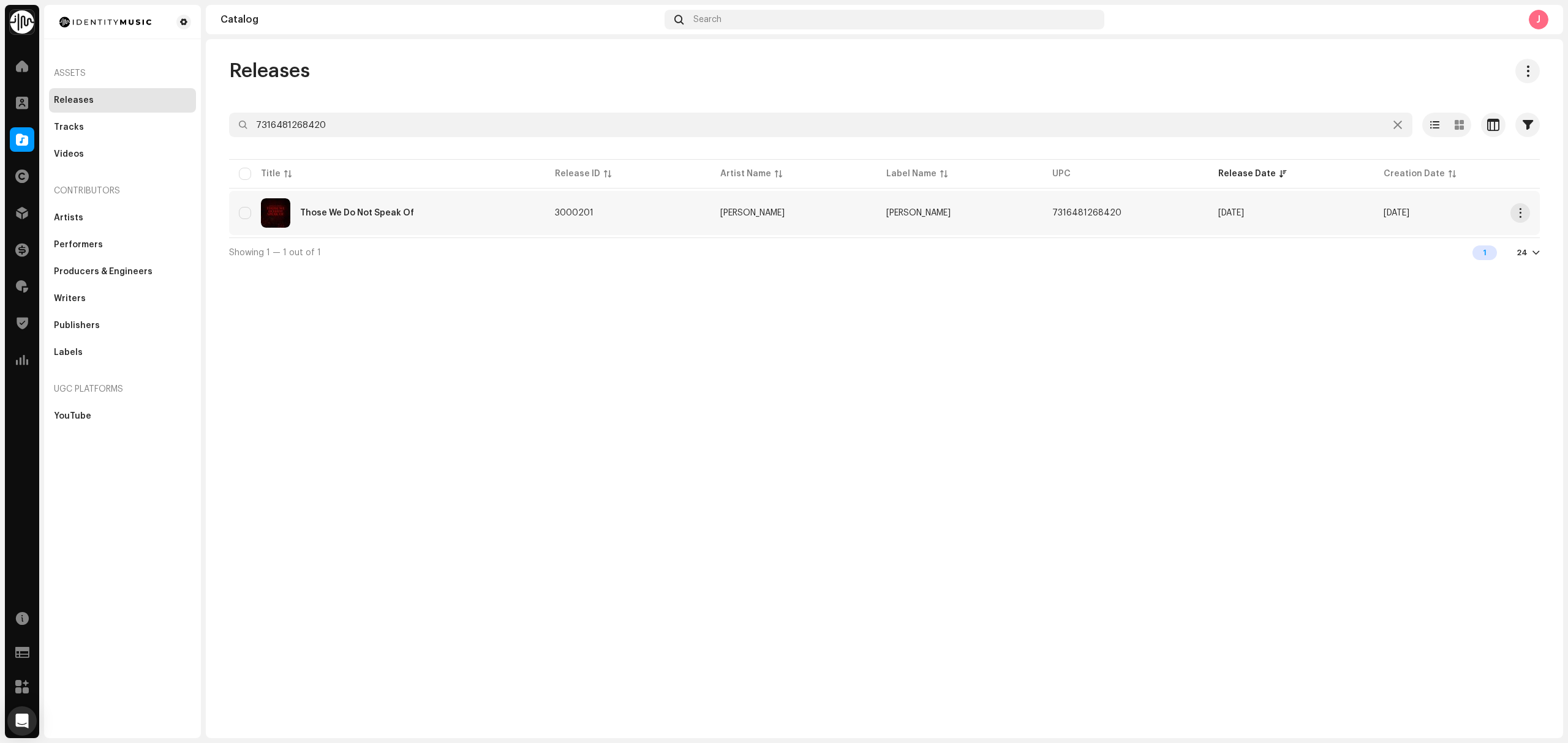
click at [512, 218] on div "Those We Do Not Speak Of" at bounding box center [387, 213] width 296 height 29
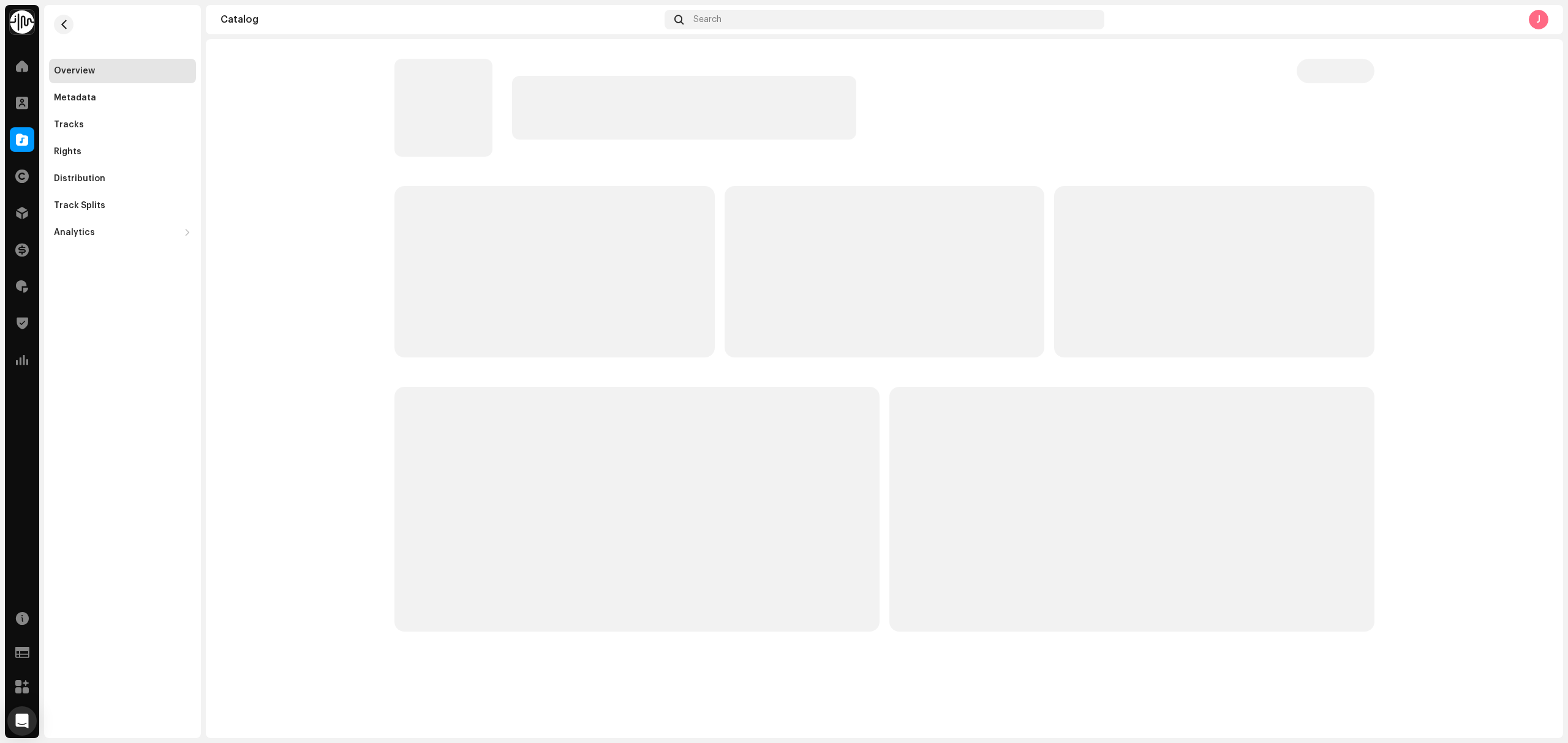
click at [43, 123] on navigation-secondary "Overview Metadata Tracks Rights Distribution Track Splits Analytics Consumption…" at bounding box center [120, 372] width 161 height 733
click at [86, 123] on div "Tracks" at bounding box center [122, 124] width 137 height 10
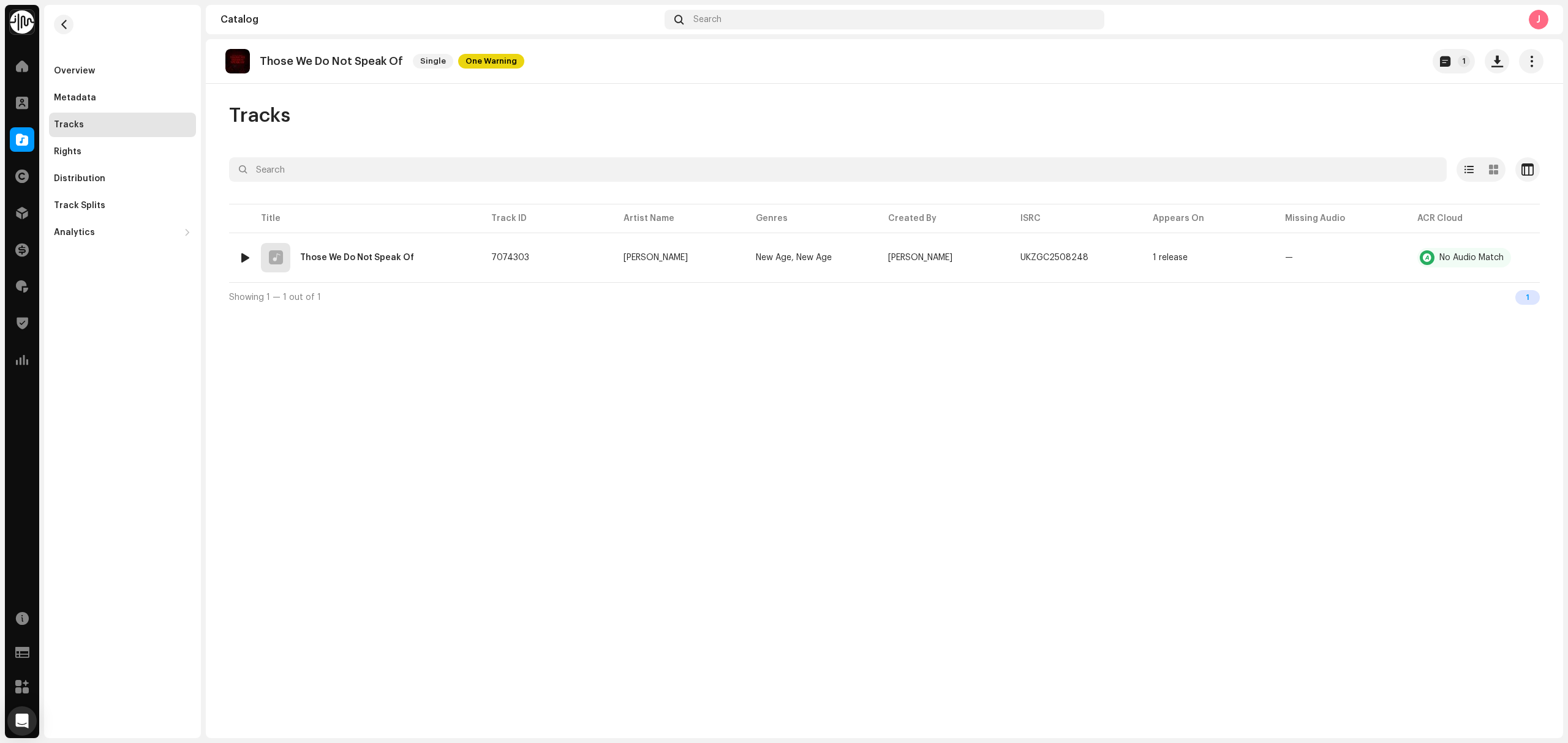
copy tr "Michael D. Tidwell"
drag, startPoint x: 713, startPoint y: 260, endPoint x: 1560, endPoint y: 530, distance: 889.0
click at [733, 343] on div "Those We Do Not Speak Of Single One Warning 1 Tracks Selected 0 Select all 1 Op…" at bounding box center [884, 388] width 1357 height 699
copy p "Those We Do Not Speak Of"
drag, startPoint x: 396, startPoint y: 68, endPoint x: 963, endPoint y: 262, distance: 599.3
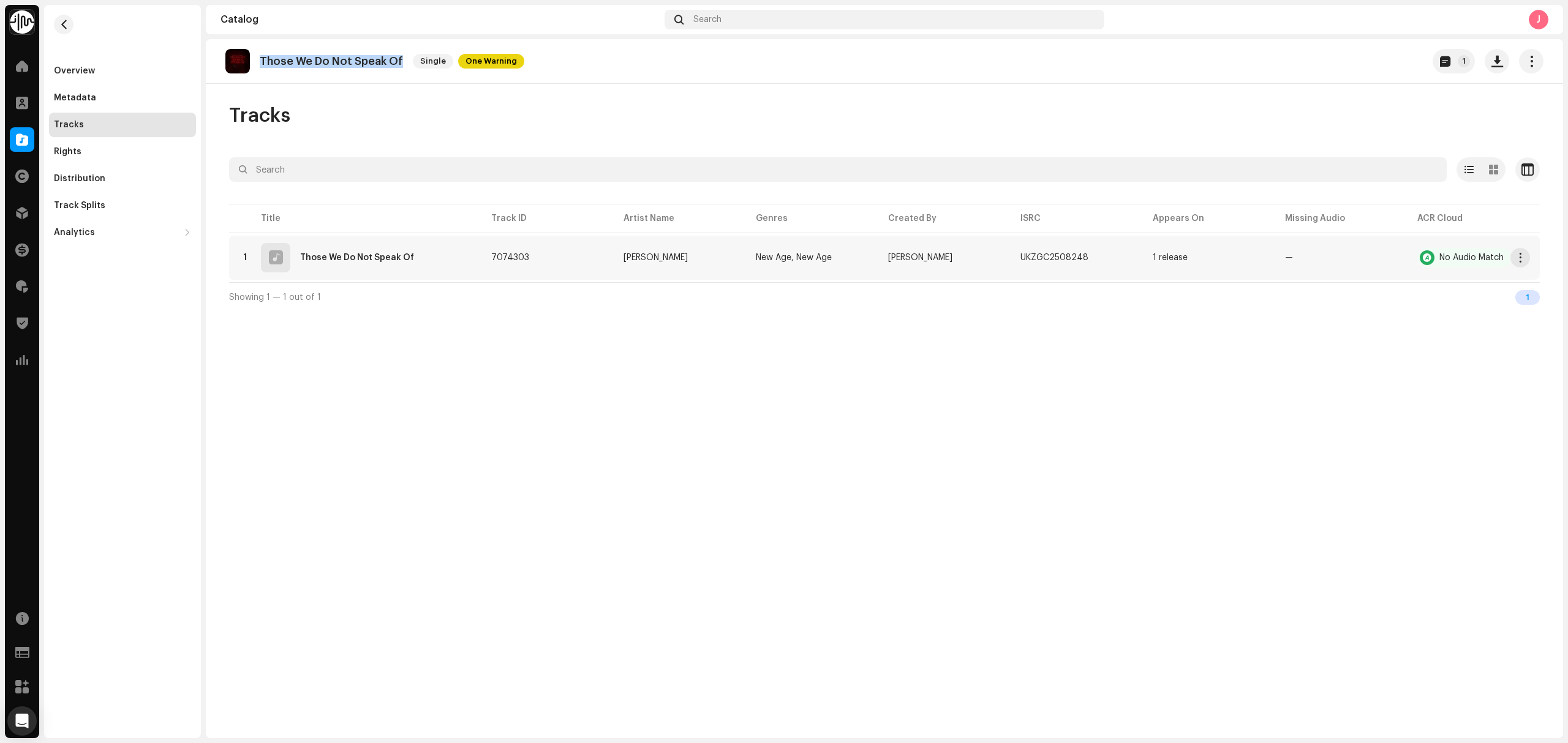
click at [263, 68] on div "Those We Do Not Speak Of Single One Warning" at bounding box center [374, 61] width 299 height 25
click at [787, 419] on div "Those We Do Not Speak Of Single One Warning 1 Tracks Selected 0 Select all 1 Op…" at bounding box center [884, 388] width 1357 height 699
click at [106, 74] on div "Overview" at bounding box center [122, 71] width 137 height 10
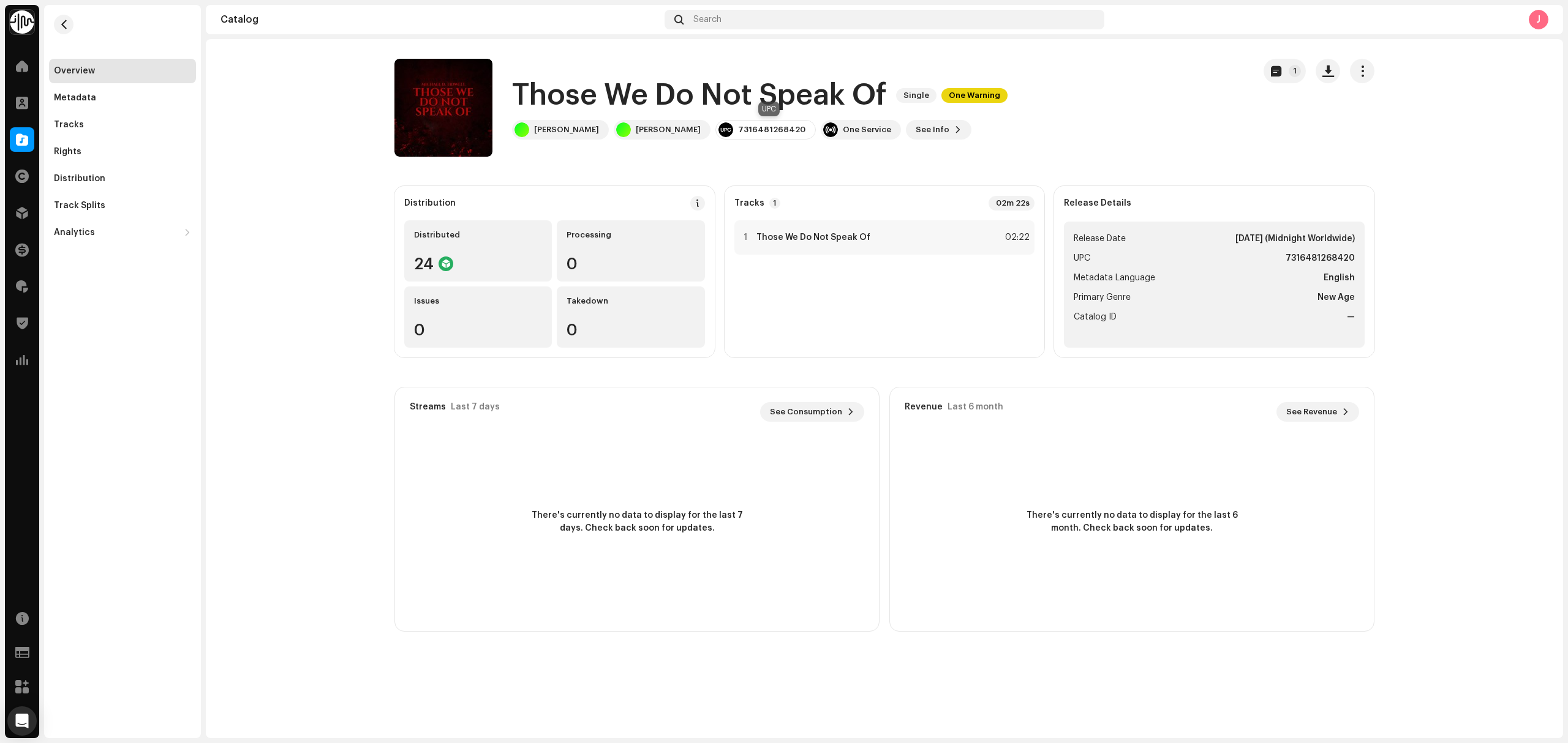
click at [757, 130] on div "7316481268420" at bounding box center [772, 129] width 67 height 10
copy div "7316481268420"
drag, startPoint x: 710, startPoint y: 153, endPoint x: 710, endPoint y: 140, distance: 13.0
click at [710, 153] on div "Those We Do Not Speak Of Single One Warning Michael D. Tidwell Michael D. Tidwe…" at bounding box center [819, 107] width 850 height 98
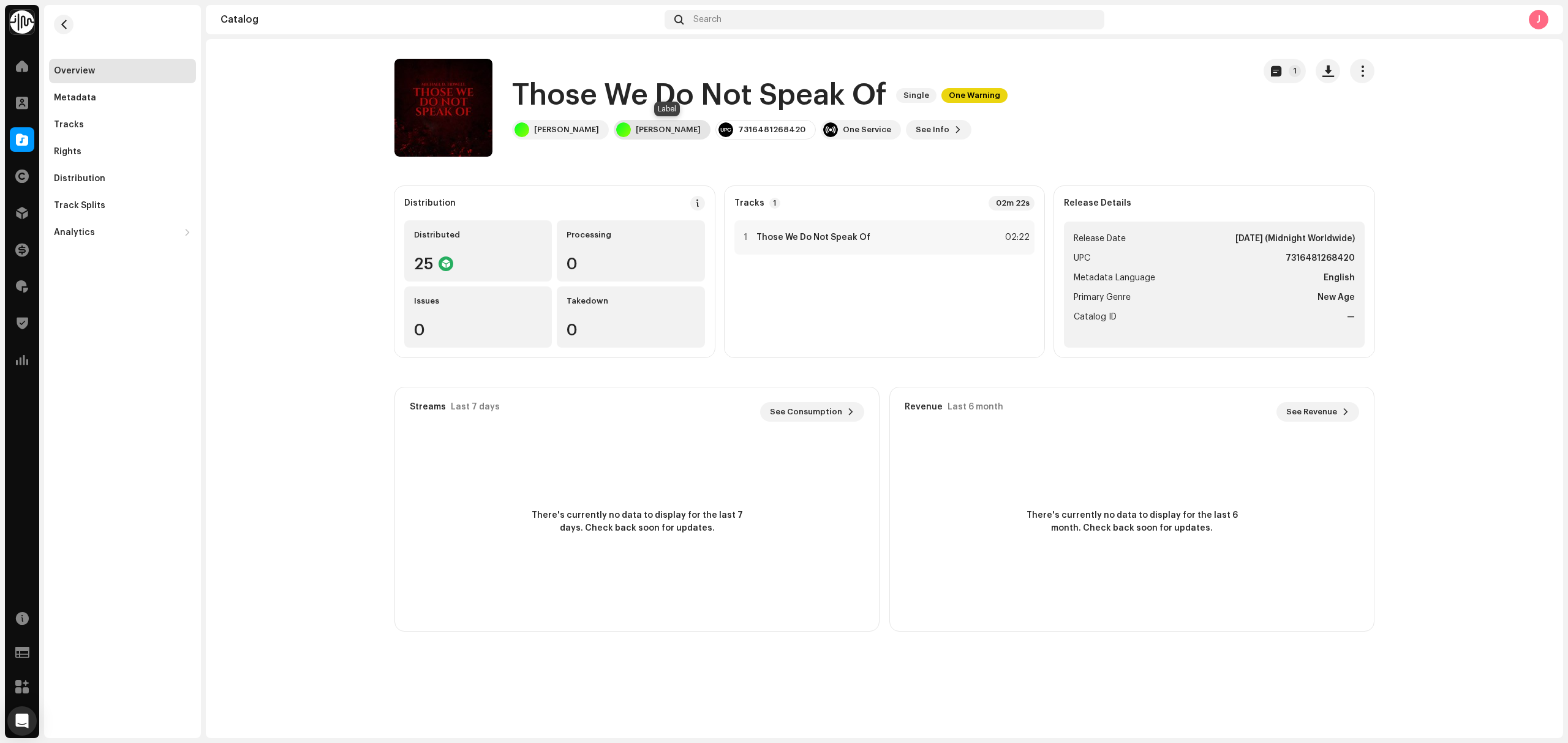
copy div "Michael D. Tidwell"
drag, startPoint x: 713, startPoint y: 130, endPoint x: 630, endPoint y: 129, distance: 83.0
click at [630, 129] on div "Michael D. Tidwell" at bounding box center [662, 129] width 97 height 20
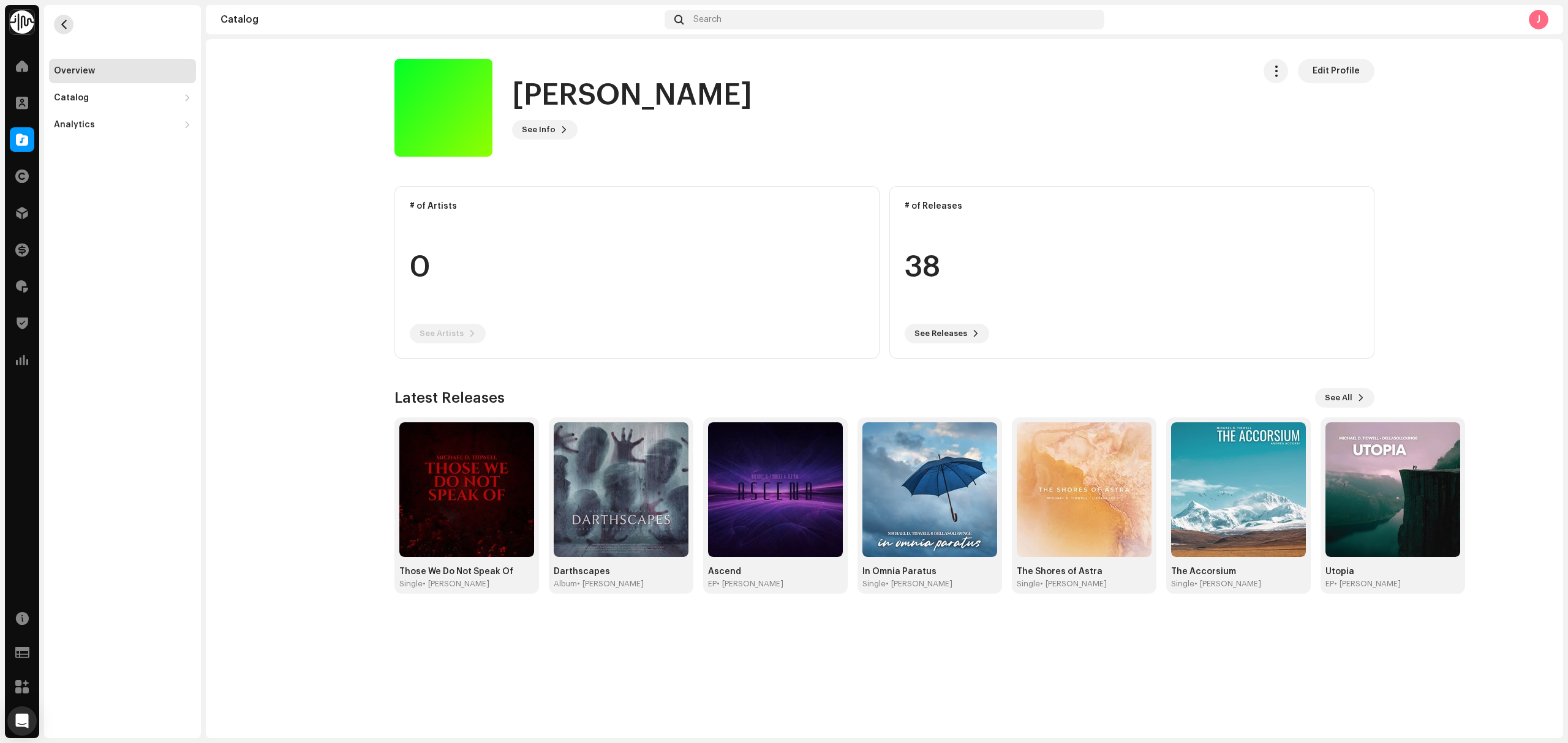
click at [59, 23] on span "button" at bounding box center [64, 24] width 9 height 10
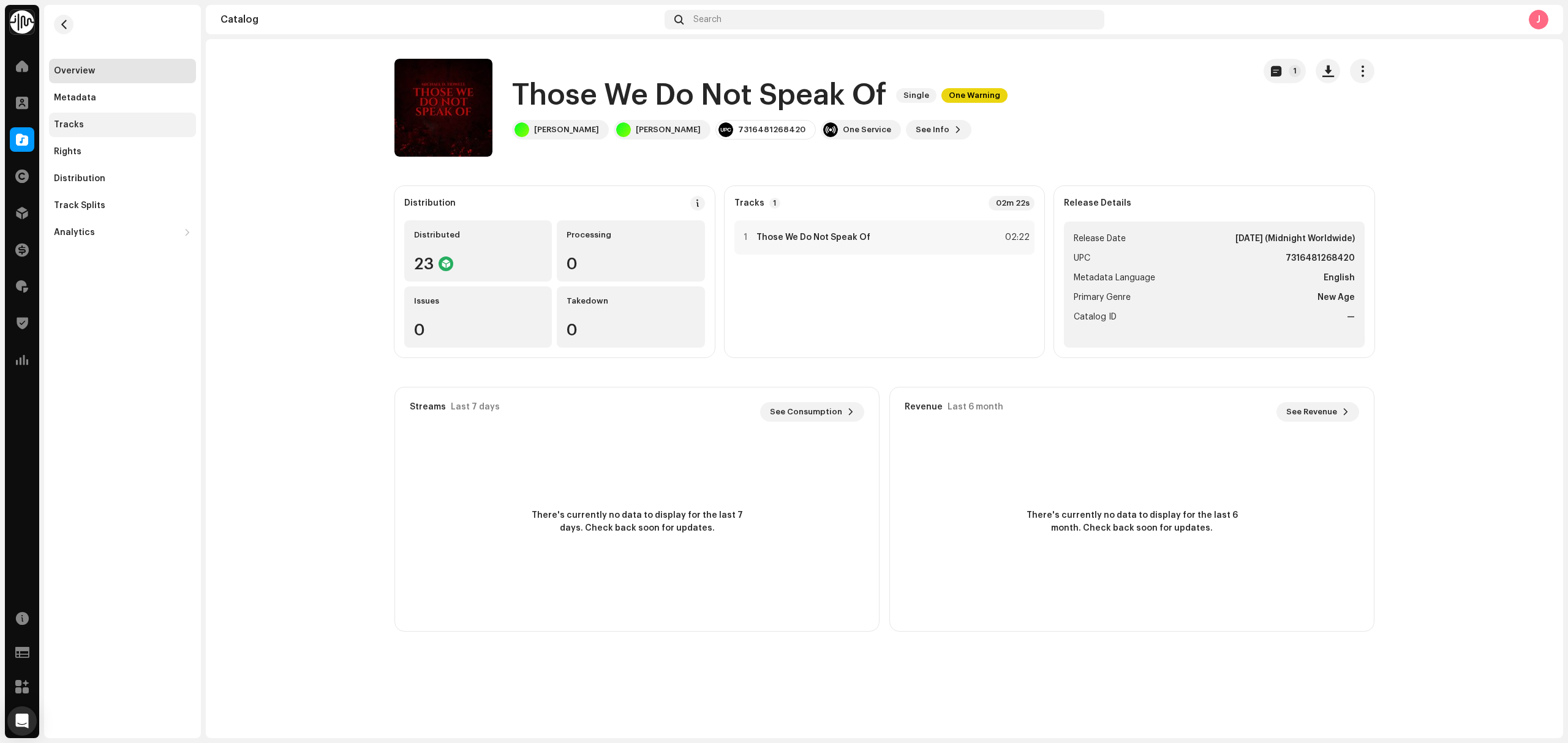
click at [89, 115] on div "Tracks" at bounding box center [122, 125] width 147 height 25
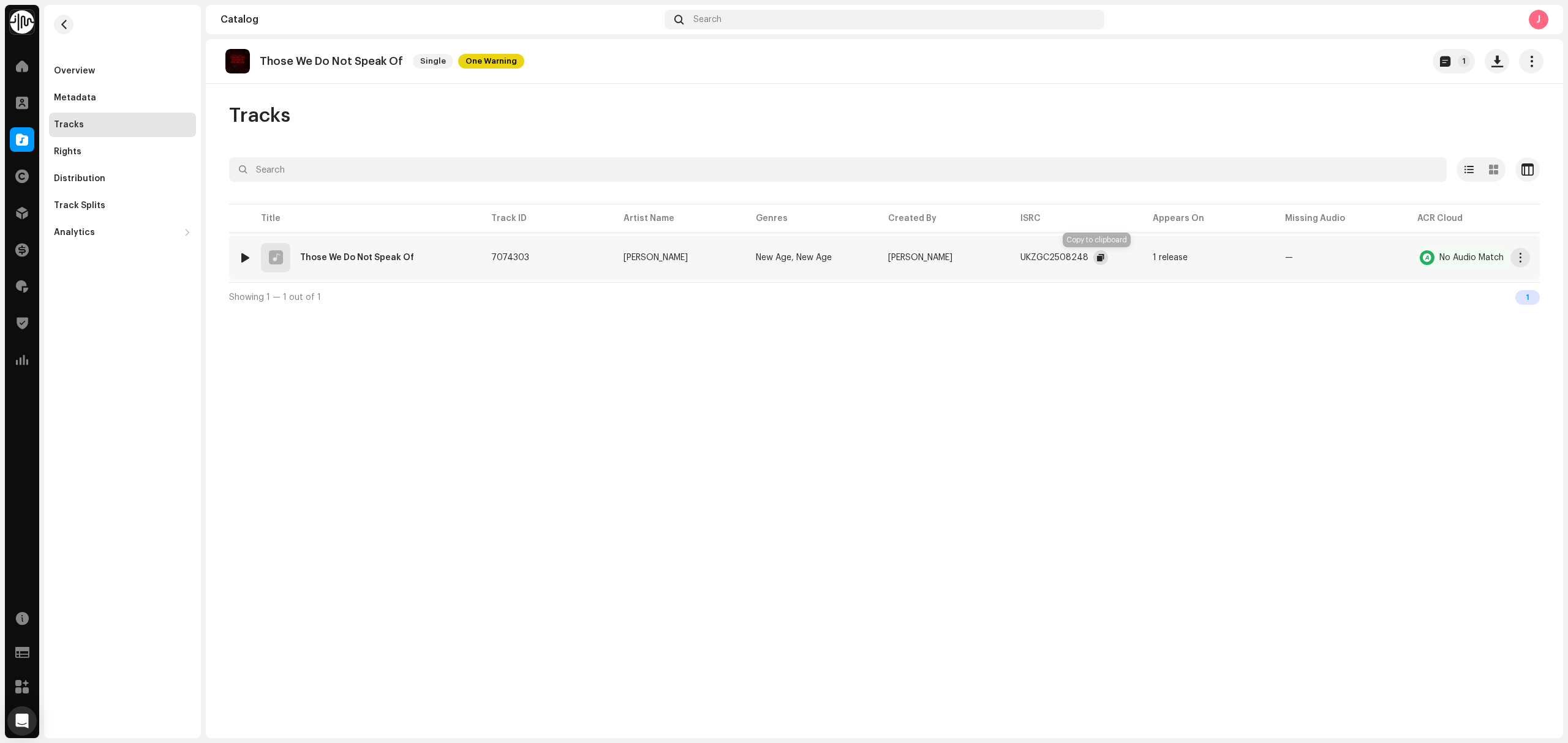
click at [1093, 263] on button "button" at bounding box center [1100, 257] width 15 height 15
click at [94, 76] on div "Overview" at bounding box center [122, 71] width 147 height 25
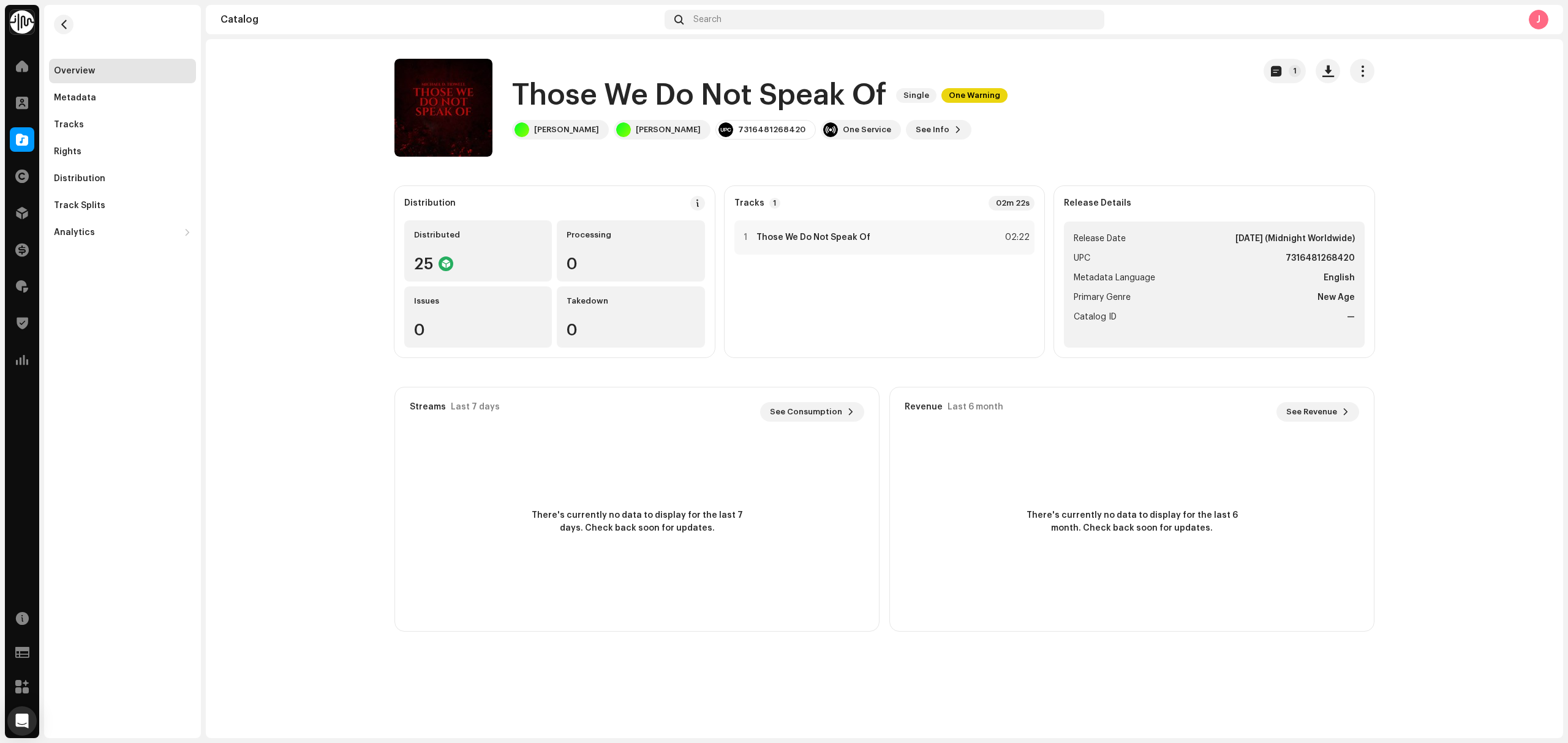
click at [636, 165] on catalog-releases-details-overview "Those We Do Not Speak Of Single One Warning 1 Those We Do Not Speak Of Single O…" at bounding box center [884, 345] width 1357 height 612
copy div "Michael D. Tidwel"
drag, startPoint x: 583, startPoint y: 132, endPoint x: 592, endPoint y: 157, distance: 26.6
click at [582, 160] on catalog-releases-details-overview "Those We Do Not Speak Of Single One Warning 1 Those We Do Not Speak Of Single O…" at bounding box center [884, 345] width 1357 height 612
click at [948, 131] on button "See Info" at bounding box center [938, 129] width 66 height 20
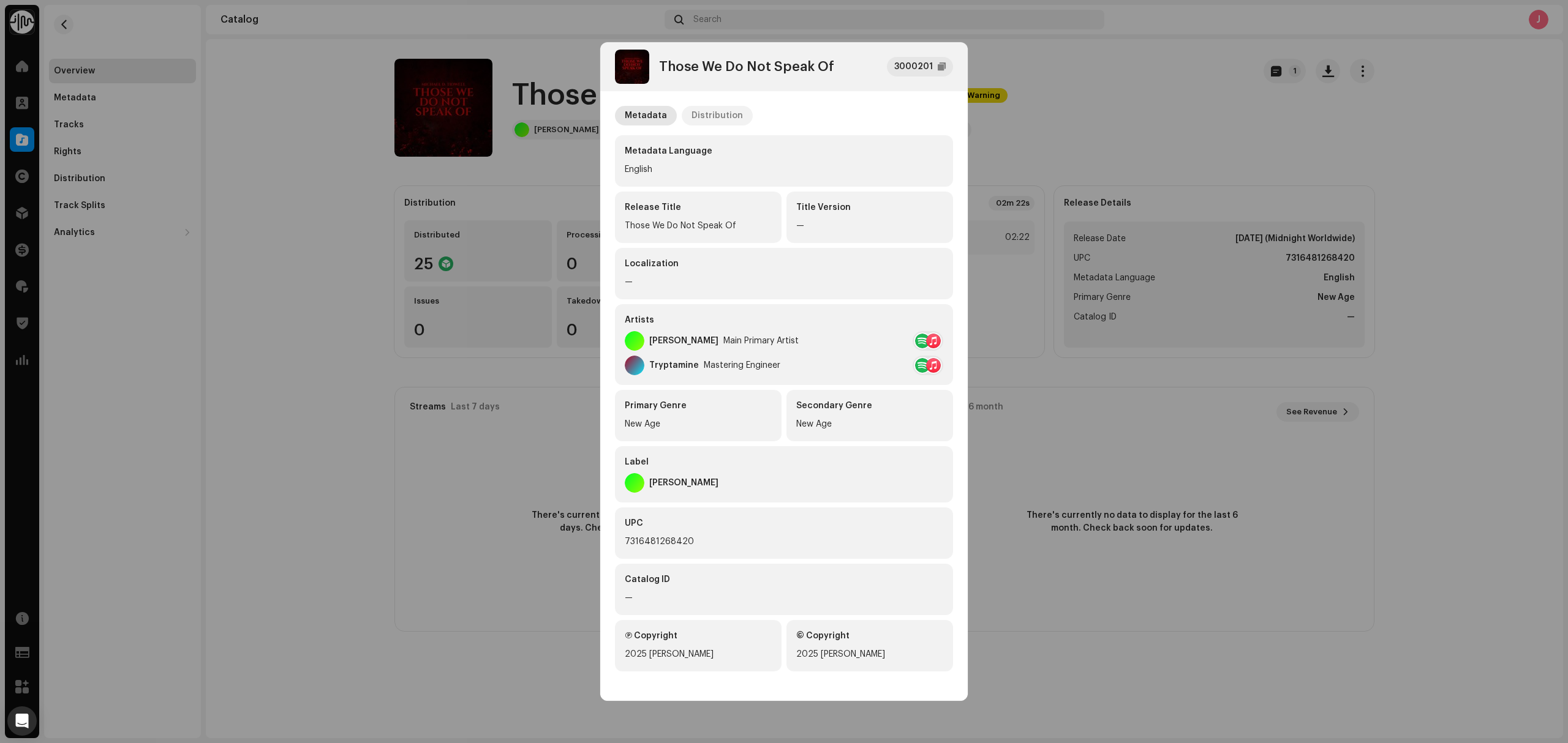
click at [730, 118] on div "Distribution" at bounding box center [717, 115] width 51 height 20
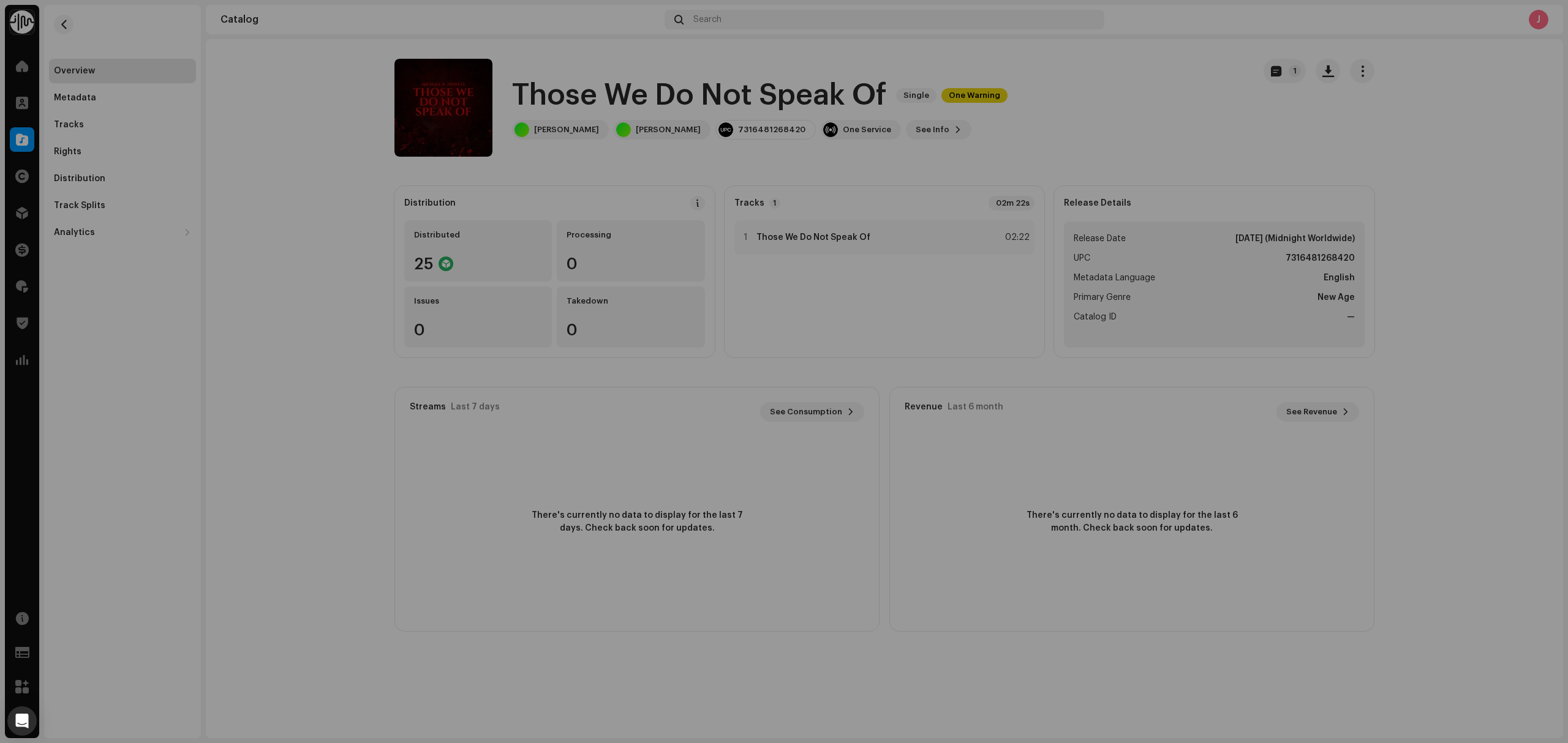
drag, startPoint x: 272, startPoint y: 194, endPoint x: 492, endPoint y: 126, distance: 230.3
click at [272, 194] on div "Those We Do Not Speak Of 3000201 Metadata Distribution Release Date Oct 24, 202…" at bounding box center [784, 372] width 1568 height 743
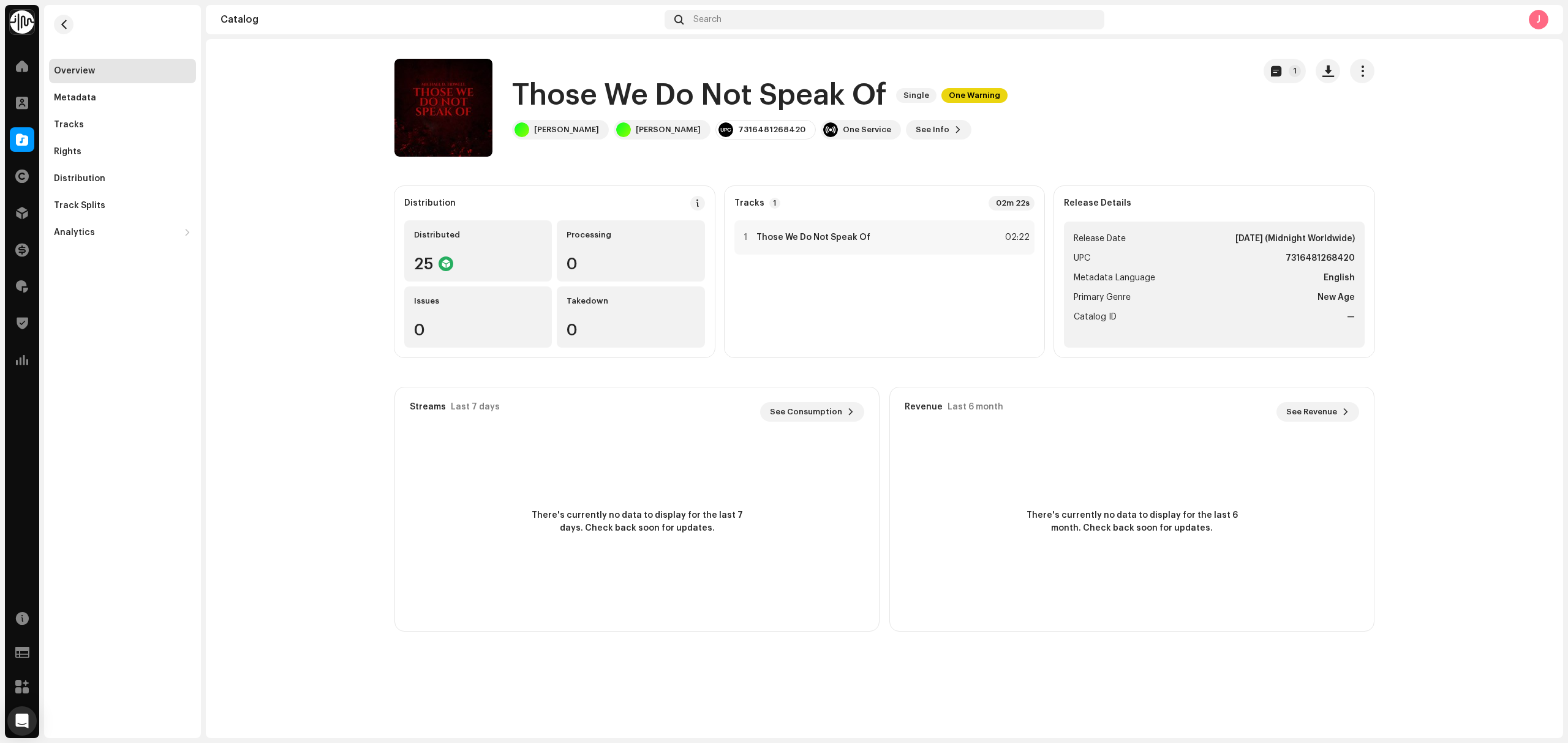
click at [632, 93] on h1 "Those We Do Not Speak Of" at bounding box center [699, 96] width 374 height 39
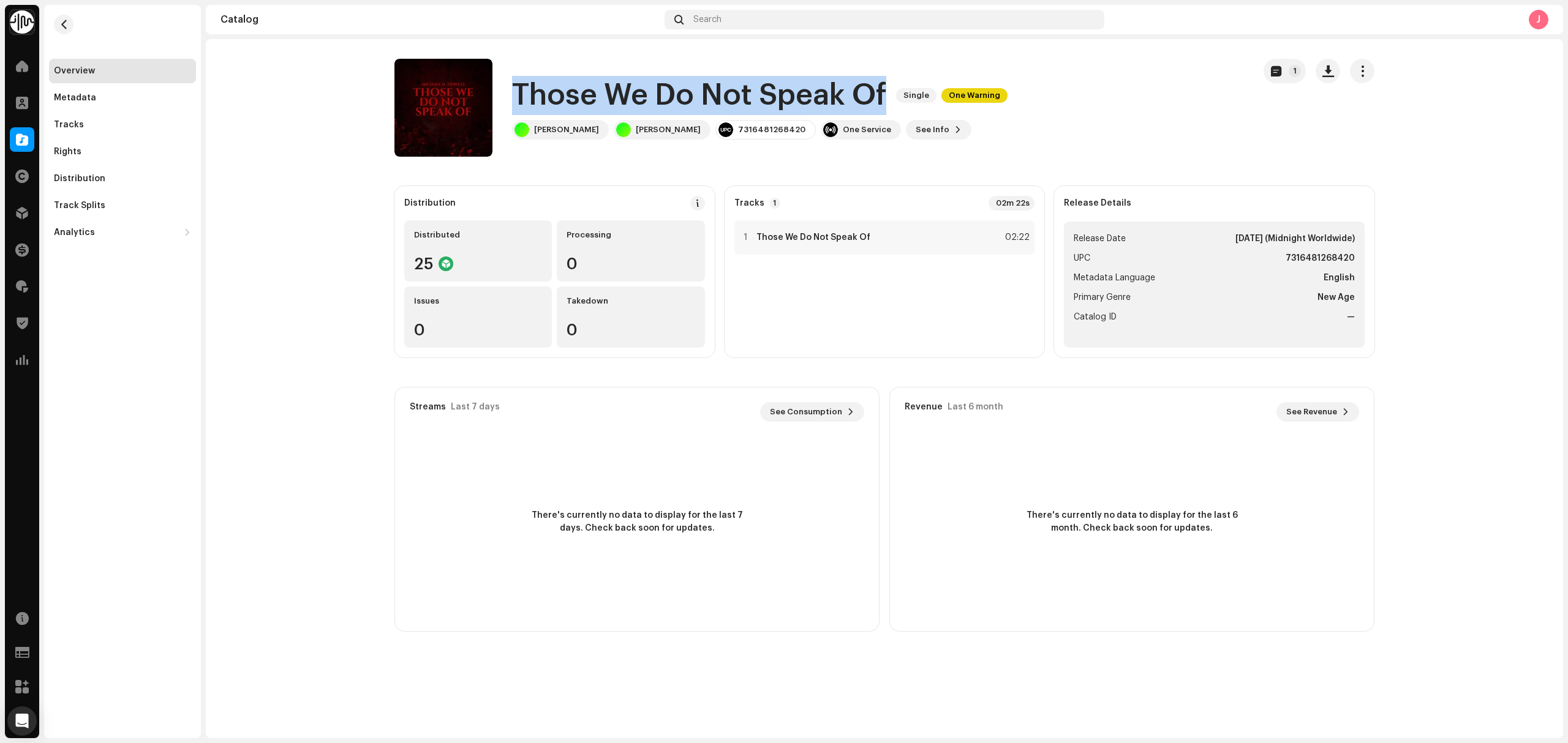
click at [632, 93] on h1 "Those We Do Not Speak Of" at bounding box center [699, 96] width 374 height 39
copy div "Those We Do Not Speak Of Single One Warning"
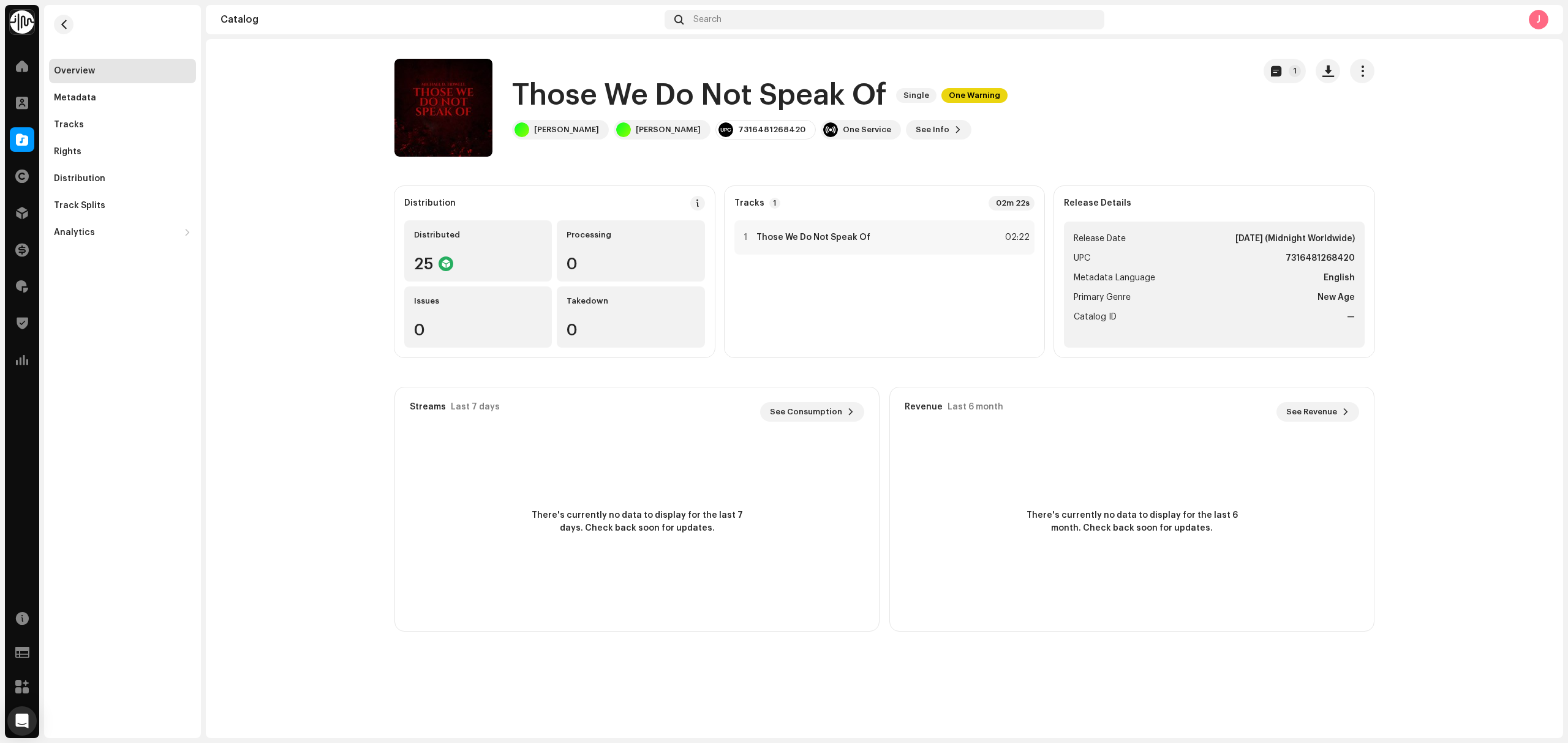
click at [255, 138] on re-o-release-hero "Those We Do Not Speak Of Single One Warning 1 Those We Do Not Speak Of Single O…" at bounding box center [884, 107] width 1357 height 98
click at [20, 137] on span at bounding box center [22, 139] width 12 height 10
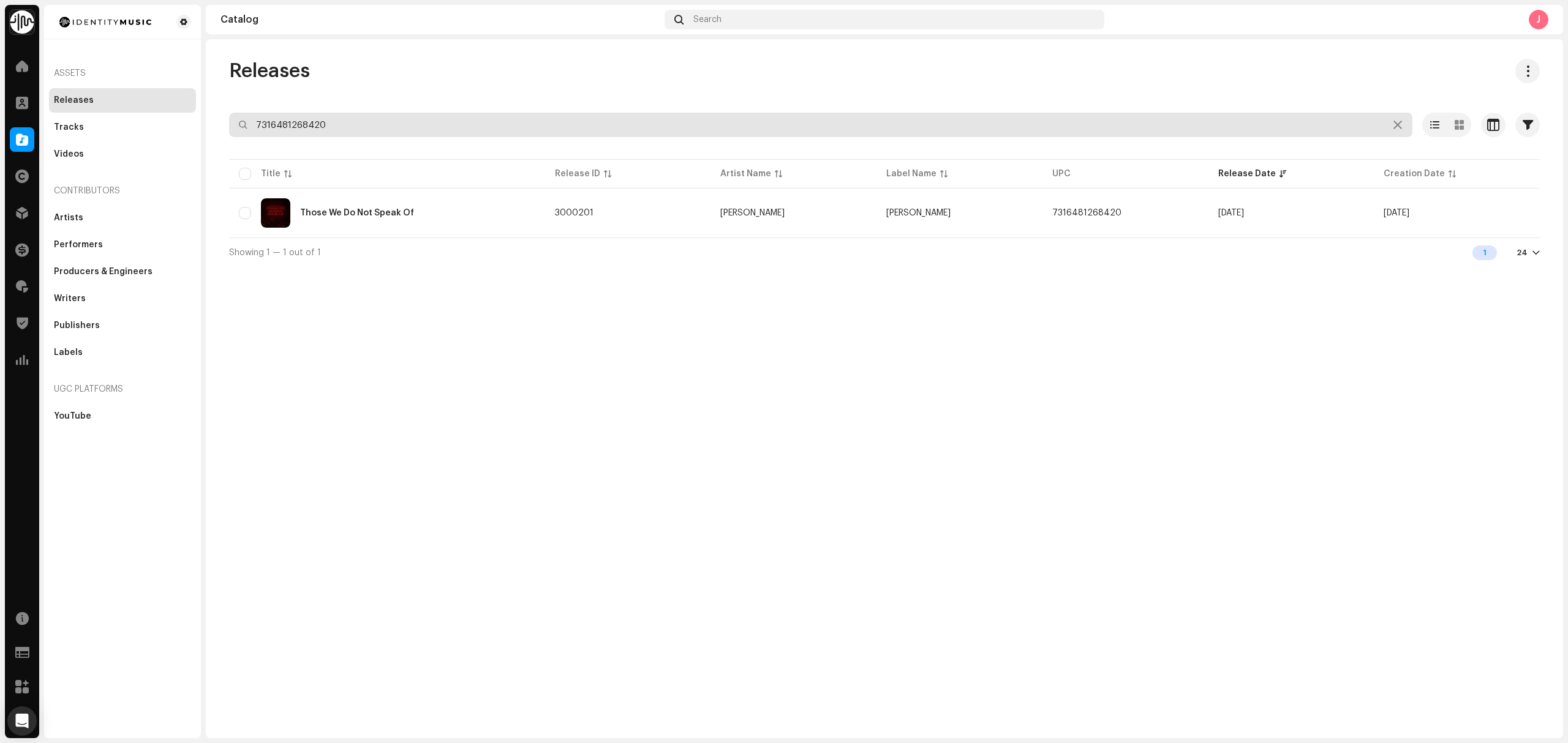
drag, startPoint x: 371, startPoint y: 128, endPoint x: 226, endPoint y: 126, distance: 145.0
click at [223, 128] on div "Releases 7316481268420 Selected 0 Select all 1 Options Filters Distribution sta…" at bounding box center [884, 162] width 1350 height 208
paste input "328438"
type input "7316481328438"
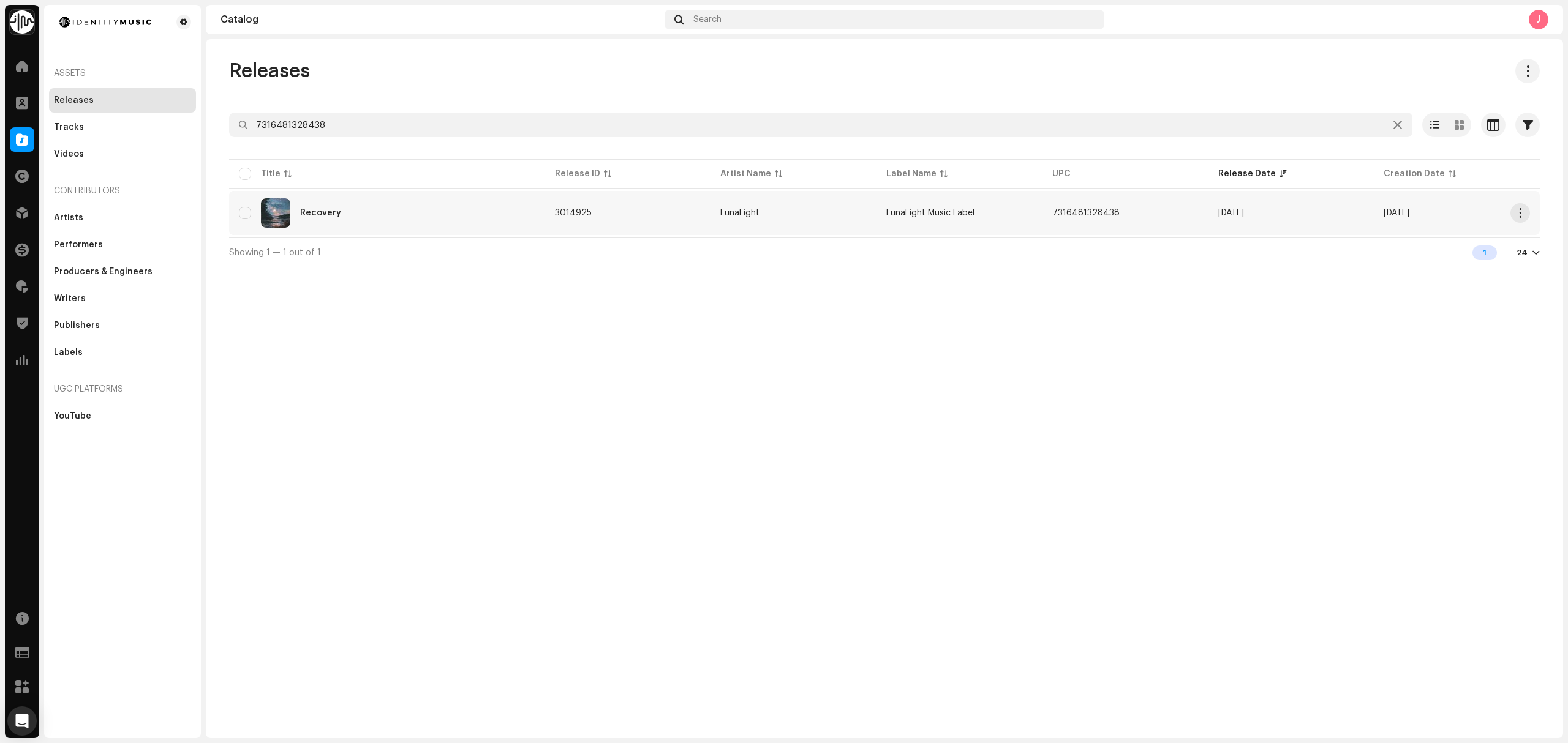
click at [402, 215] on div "Recovery" at bounding box center [387, 213] width 296 height 29
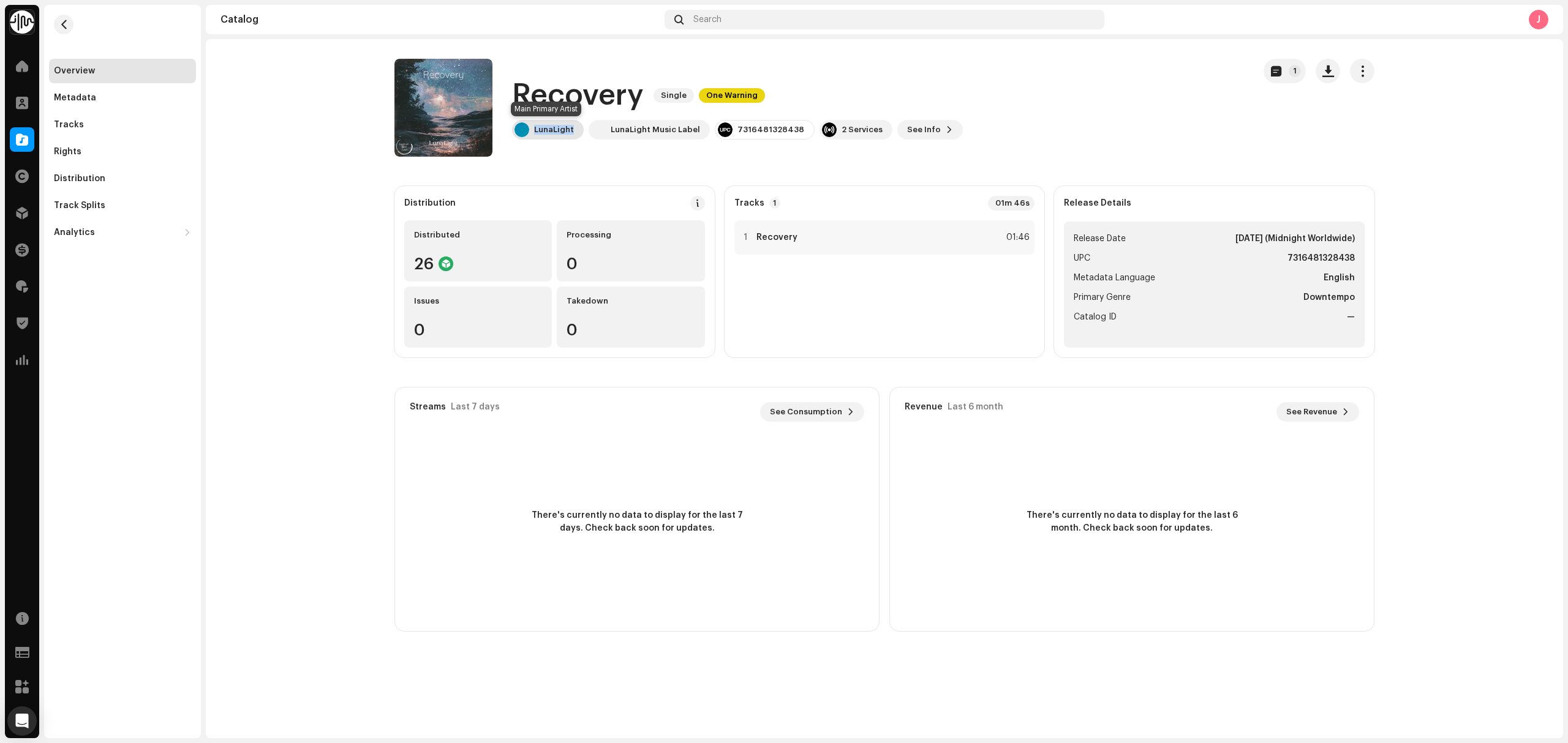
copy div "LunaLight"
drag, startPoint x: 576, startPoint y: 142, endPoint x: 553, endPoint y: 177, distance: 41.9
click at [552, 175] on catalog-releases-details-overview "Recovery Single One Warning 1 Recovery Single One Warning LunaLight LunaLight M…" at bounding box center [884, 345] width 1357 height 612
click at [555, 190] on div "Distribution Distributed 26 Processing 0 Issues 0 Takedown 0" at bounding box center [554, 271] width 320 height 171
click at [749, 132] on div "7316481328438" at bounding box center [770, 129] width 67 height 10
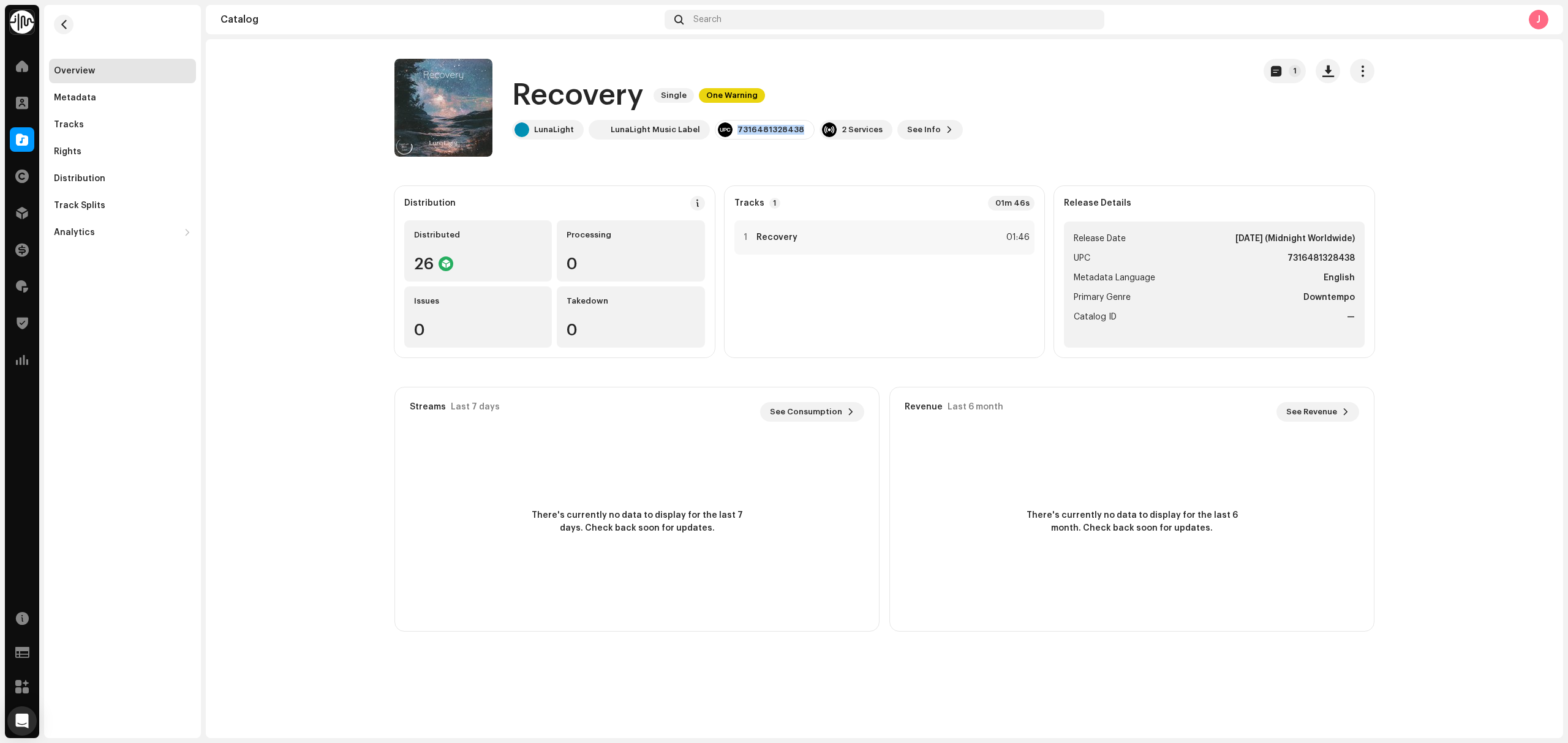
click at [749, 132] on div "7316481328438" at bounding box center [770, 129] width 67 height 10
copy div "7316481328438"
drag, startPoint x: 686, startPoint y: 135, endPoint x: 1096, endPoint y: 287, distance: 437.3
click at [652, 160] on catalog-releases-details-overview "Recovery Single One Warning 1 Recovery Single One Warning LunaLight LunaLight M…" at bounding box center [884, 345] width 1357 height 612
click at [157, 123] on div "Tracks" at bounding box center [122, 124] width 137 height 10
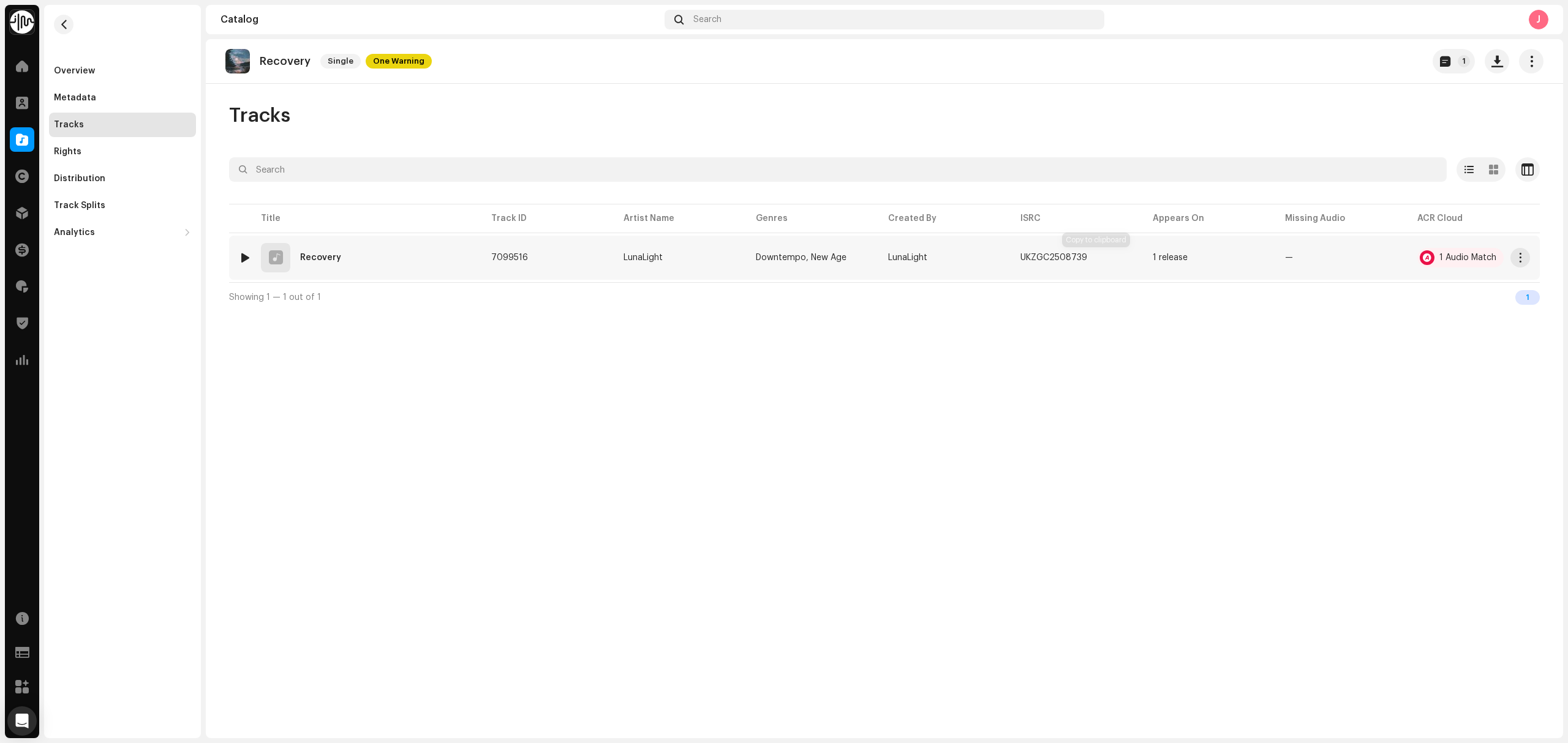
click at [1103, 261] on div "UKZGC2508739" at bounding box center [1076, 258] width 113 height 25
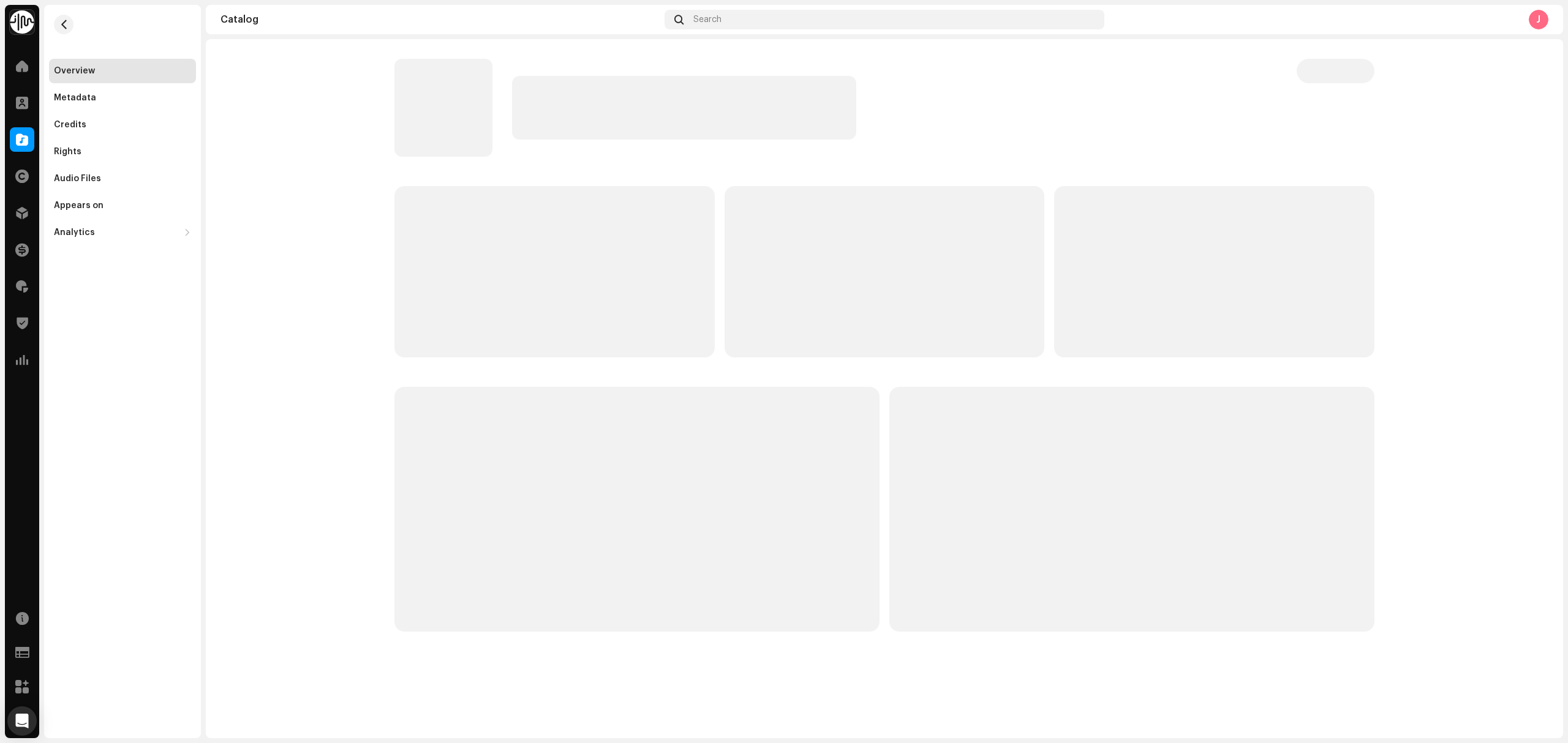
click at [57, 23] on button "button" at bounding box center [64, 25] width 20 height 20
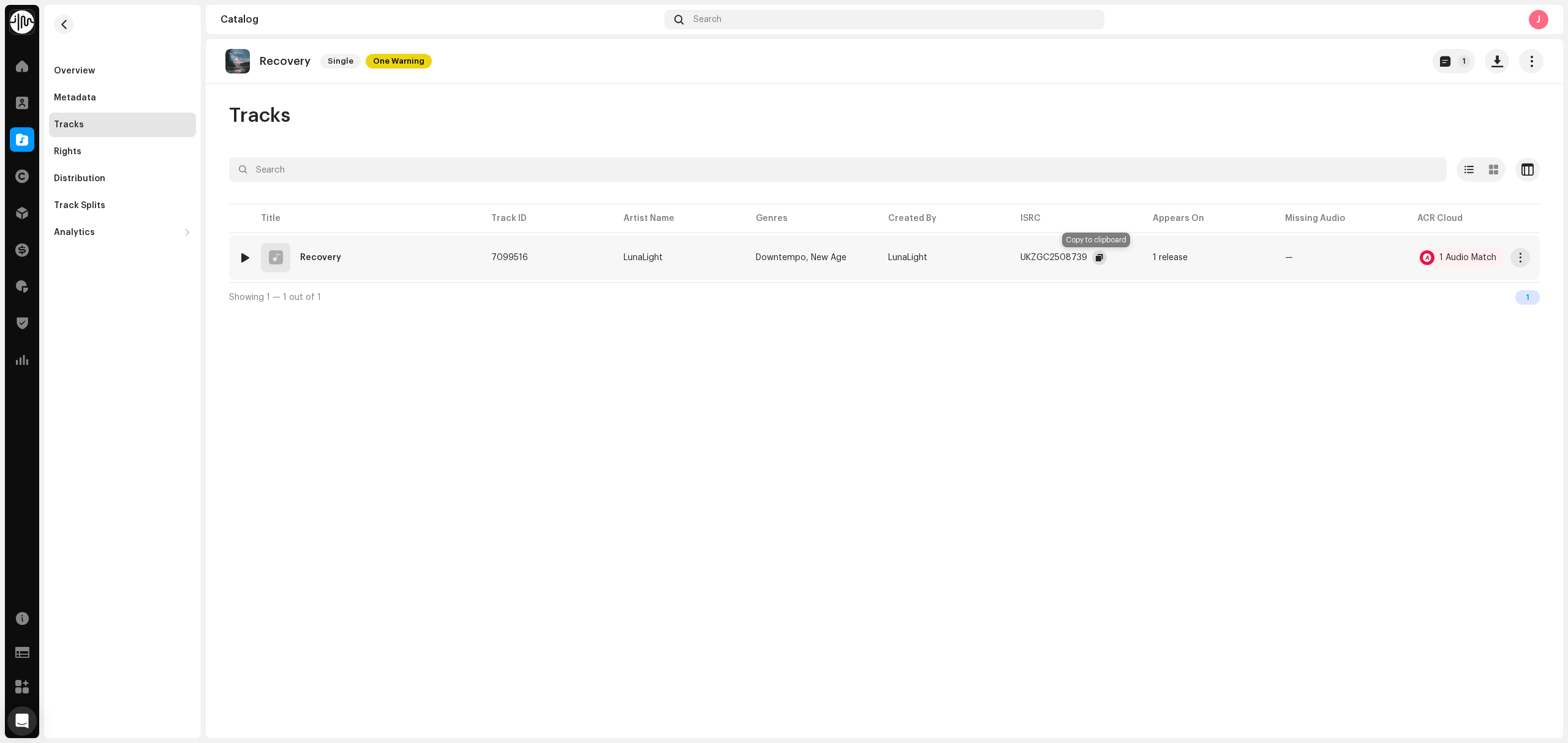
click at [1092, 261] on button "button" at bounding box center [1099, 257] width 15 height 15
click at [1465, 254] on div "1 Audio Match" at bounding box center [1468, 258] width 57 height 9
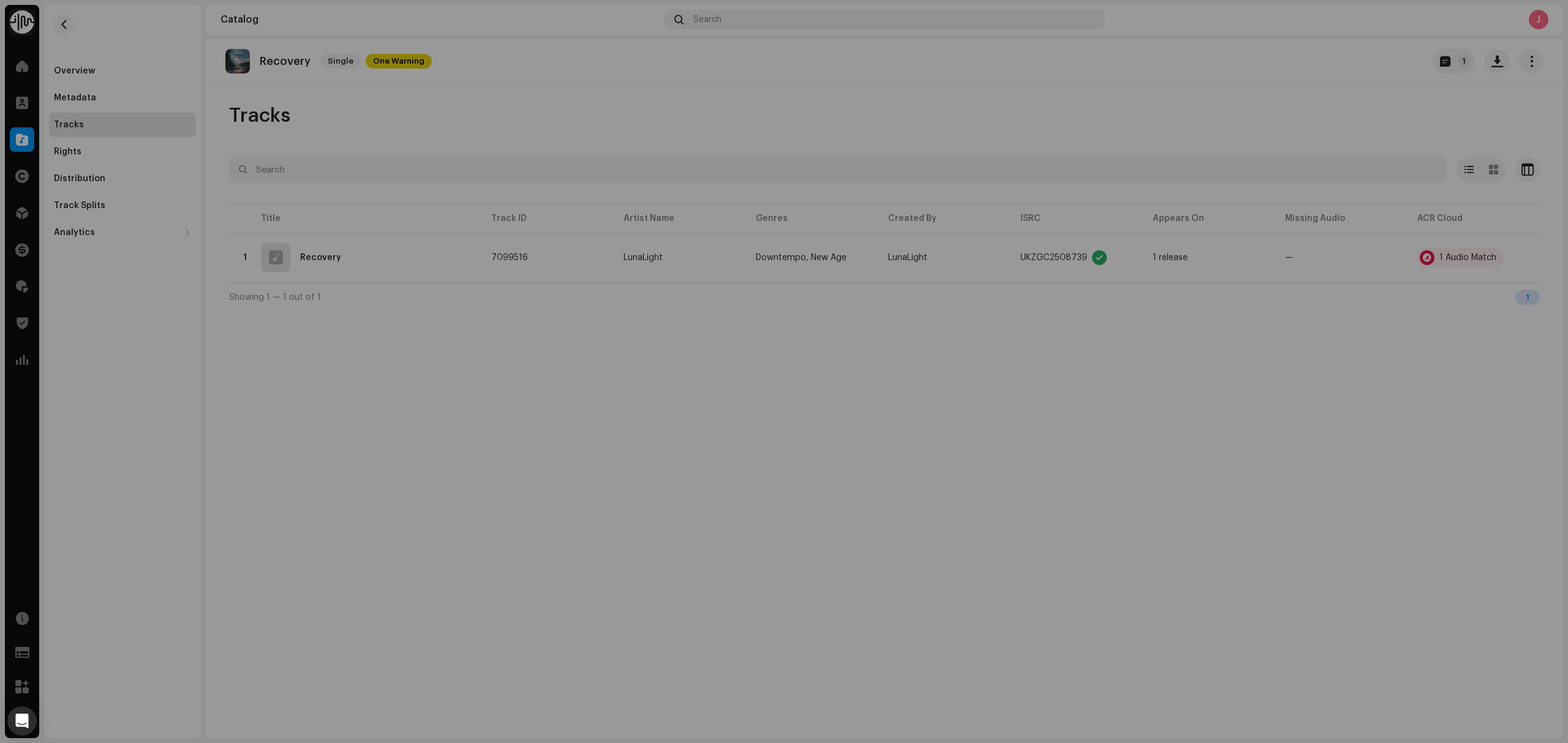
click at [1321, 458] on div "Audio Recognition by Cover Song 1 All results require review/listening to avoid…" at bounding box center [784, 372] width 1568 height 743
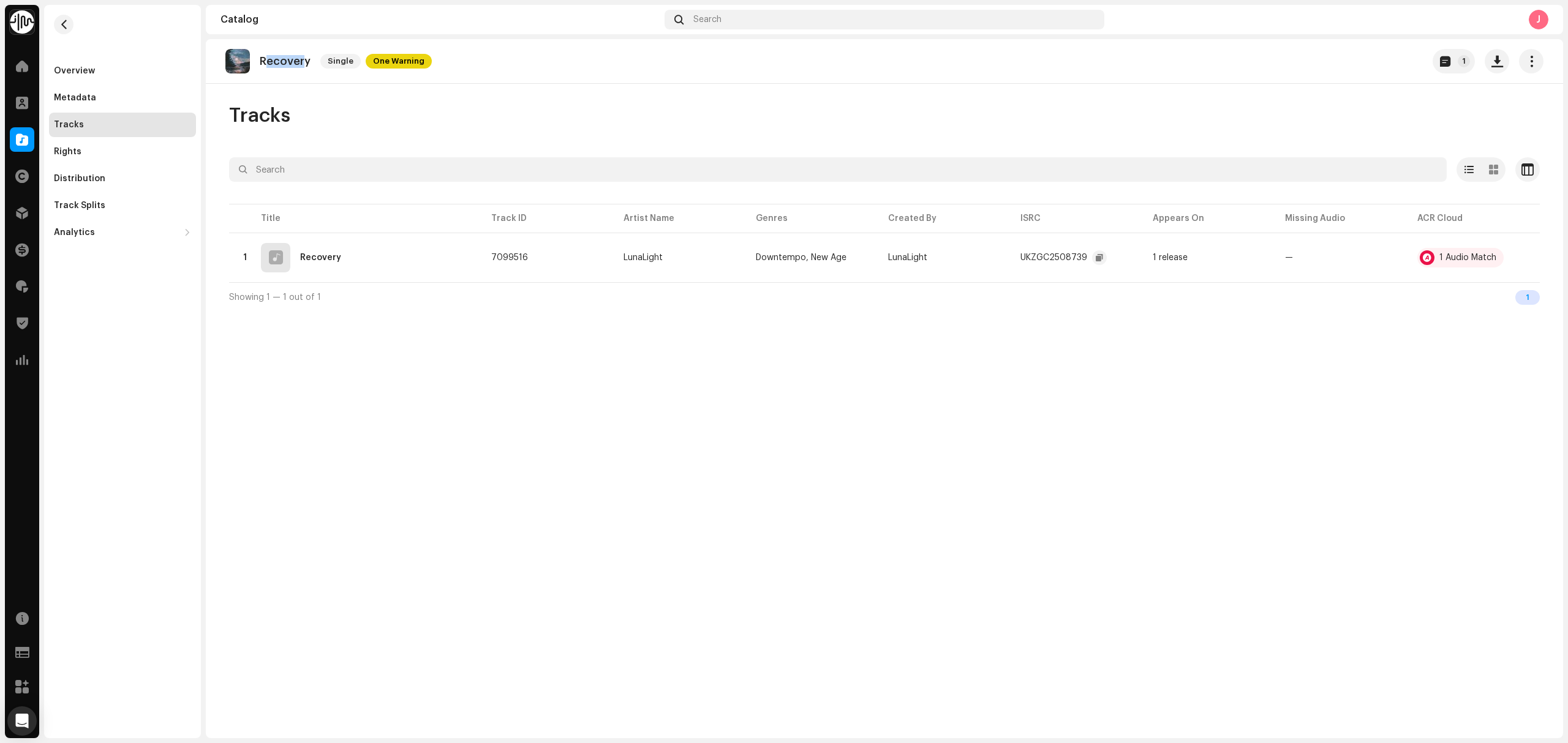
drag, startPoint x: 294, startPoint y: 76, endPoint x: 265, endPoint y: 76, distance: 29.0
click at [265, 76] on div "Recovery Single One Warning 1" at bounding box center [884, 61] width 1357 height 44
drag, startPoint x: 293, startPoint y: 72, endPoint x: 1247, endPoint y: 348, distance: 993.1
click at [258, 70] on div "Recovery Single One Warning" at bounding box center [328, 61] width 207 height 25
click at [90, 68] on div "Overview" at bounding box center [74, 71] width 41 height 10
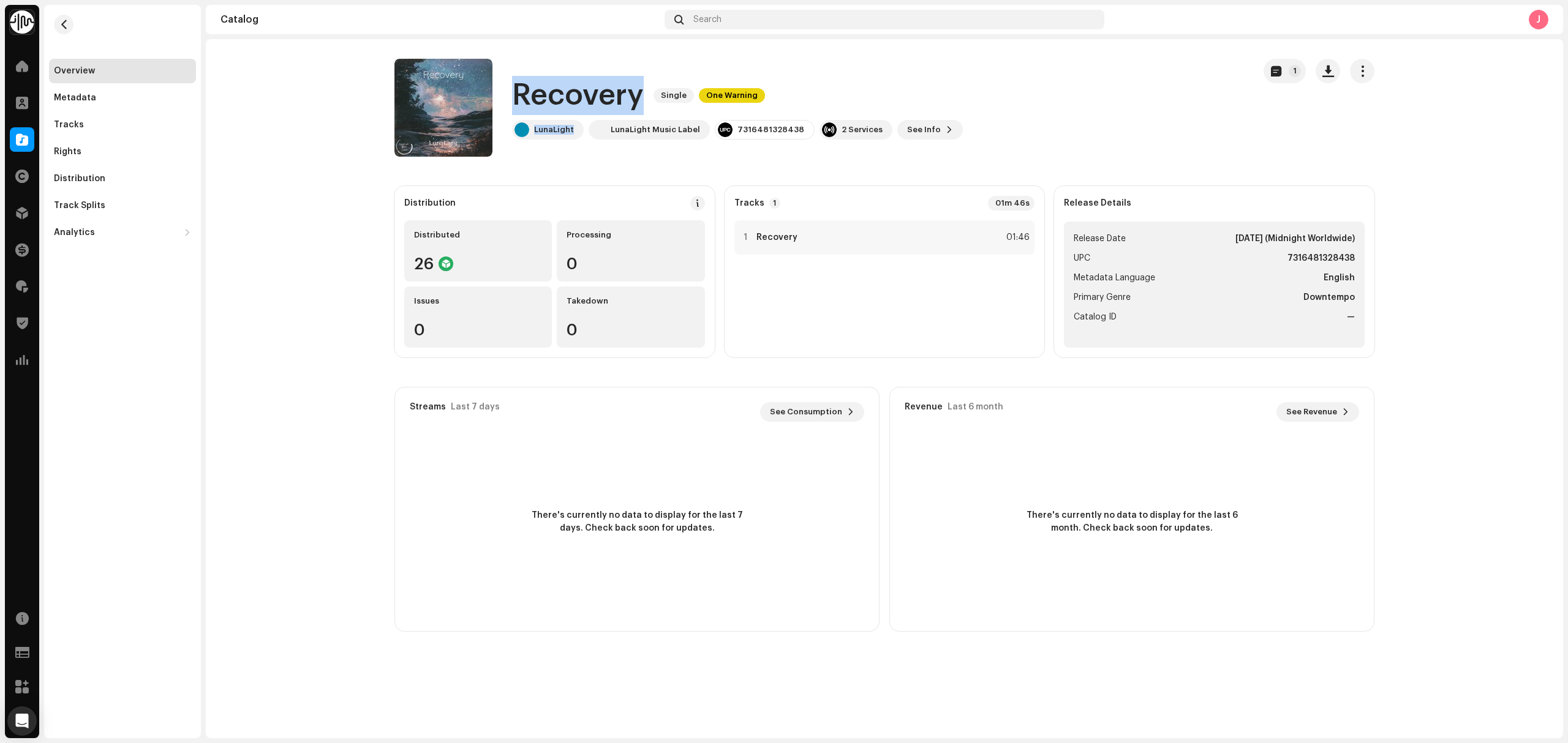
drag, startPoint x: 564, startPoint y: 134, endPoint x: 514, endPoint y: 91, distance: 65.9
click at [514, 91] on div "Recovery Single One Warning LunaLight LunaLight Music Label 7316481328438 2 Ser…" at bounding box center [737, 108] width 451 height 64
click at [363, 368] on catalog-releases-details-overview "Recovery Single One Warning 1 Recovery Single One Warning LunaLight LunaLight M…" at bounding box center [884, 345] width 1357 height 612
click at [64, 115] on div "Tracks" at bounding box center [122, 125] width 147 height 25
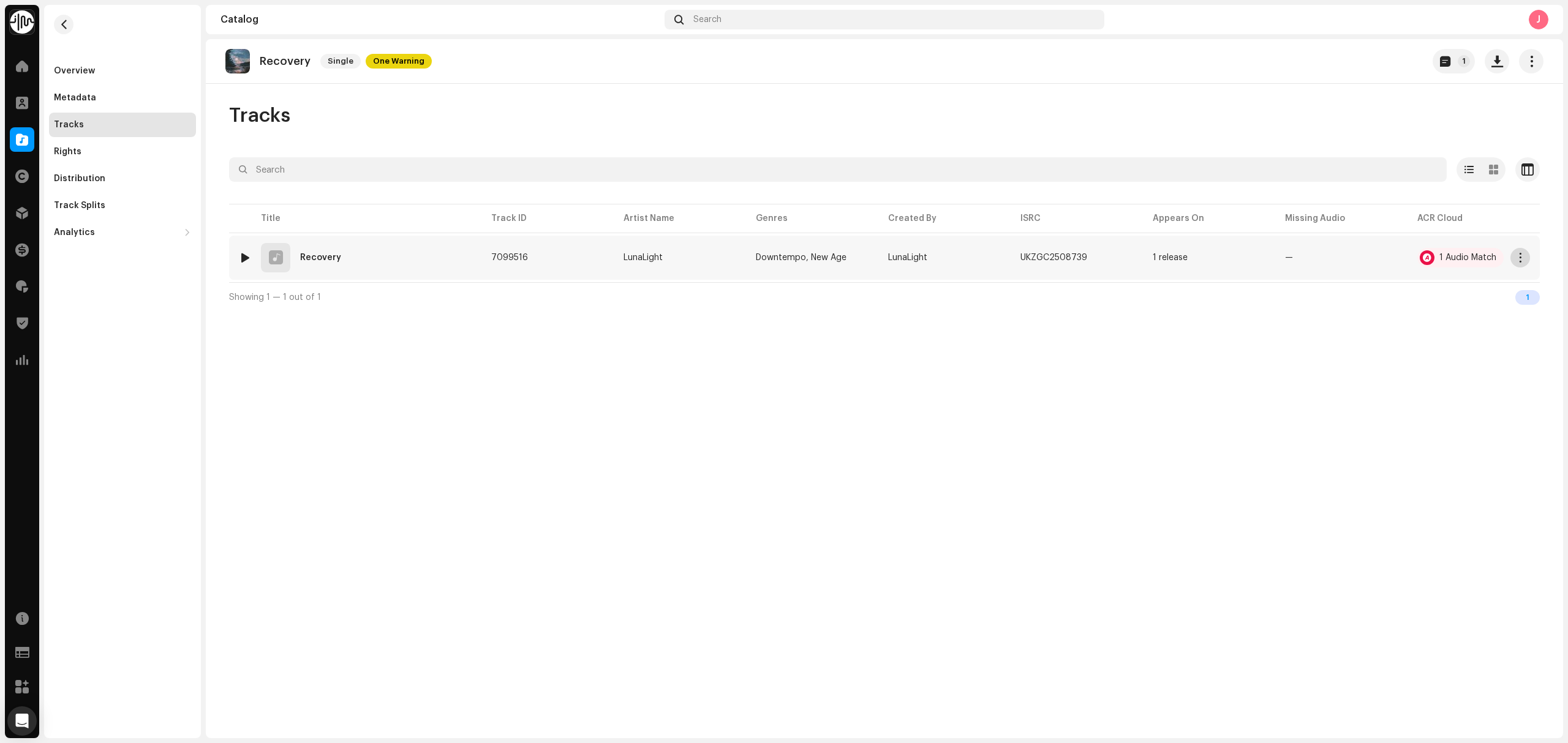
click at [1517, 258] on span "button" at bounding box center [1520, 257] width 9 height 10
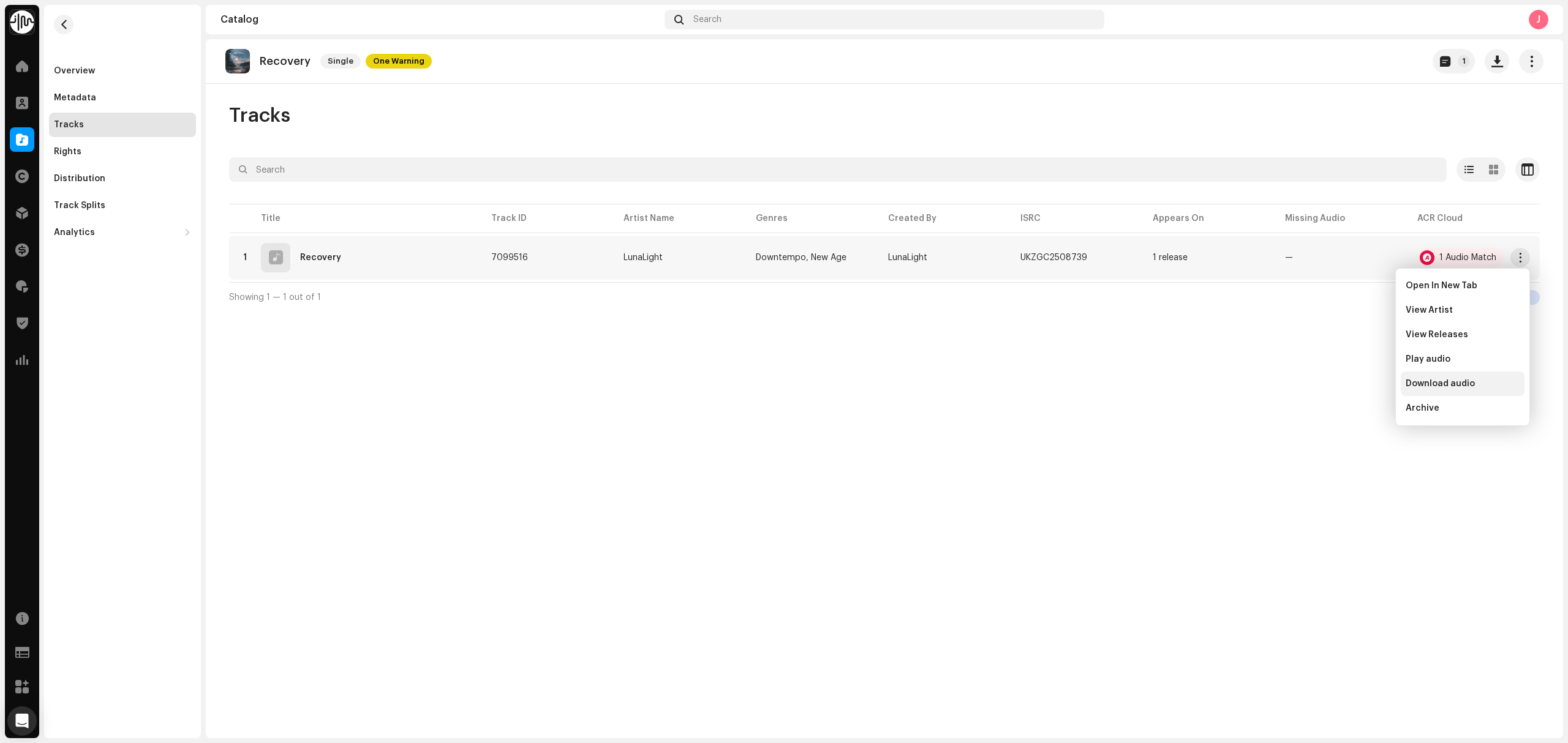
click at [1482, 385] on div "Download audio" at bounding box center [1462, 383] width 114 height 10
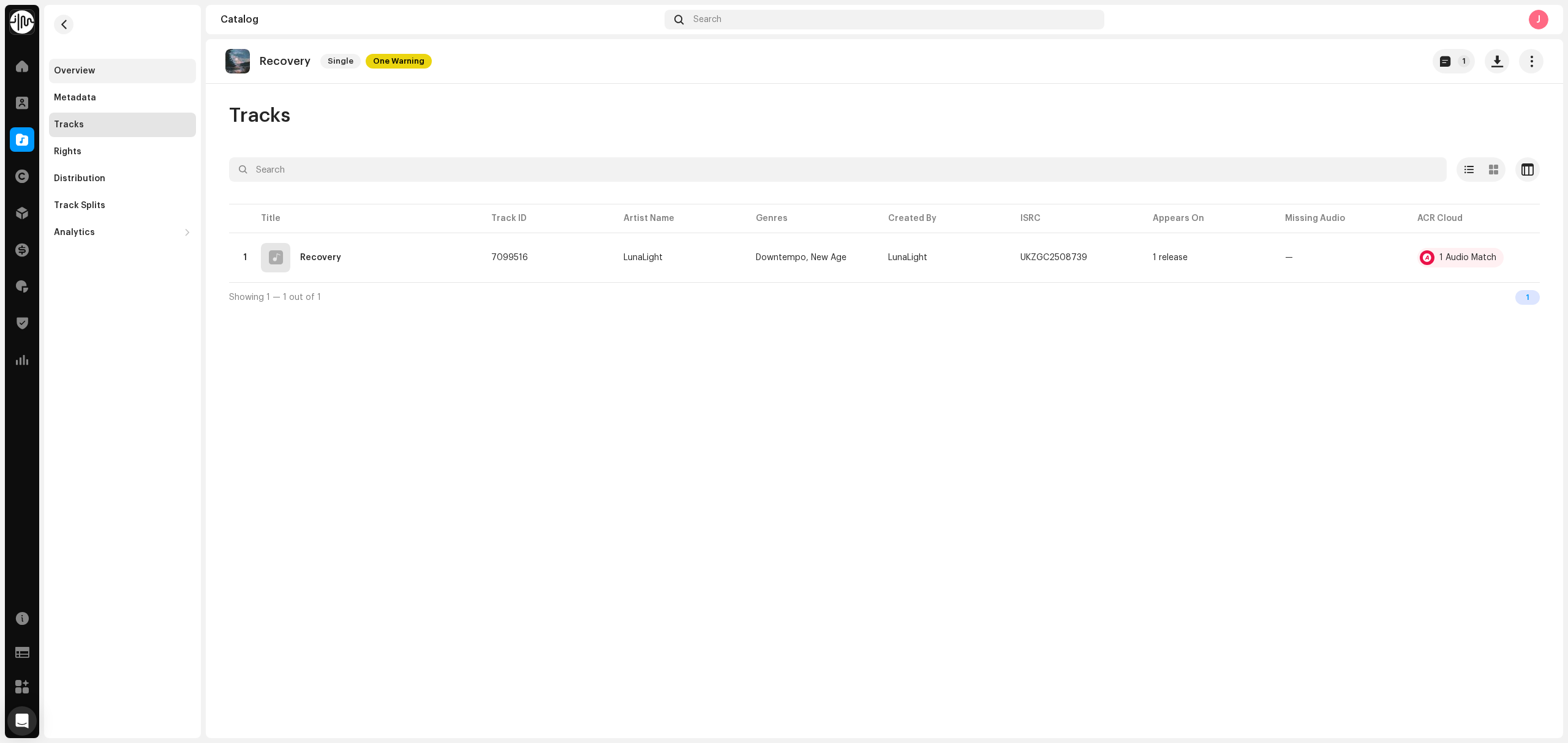
click at [119, 66] on div "Overview" at bounding box center [122, 71] width 137 height 10
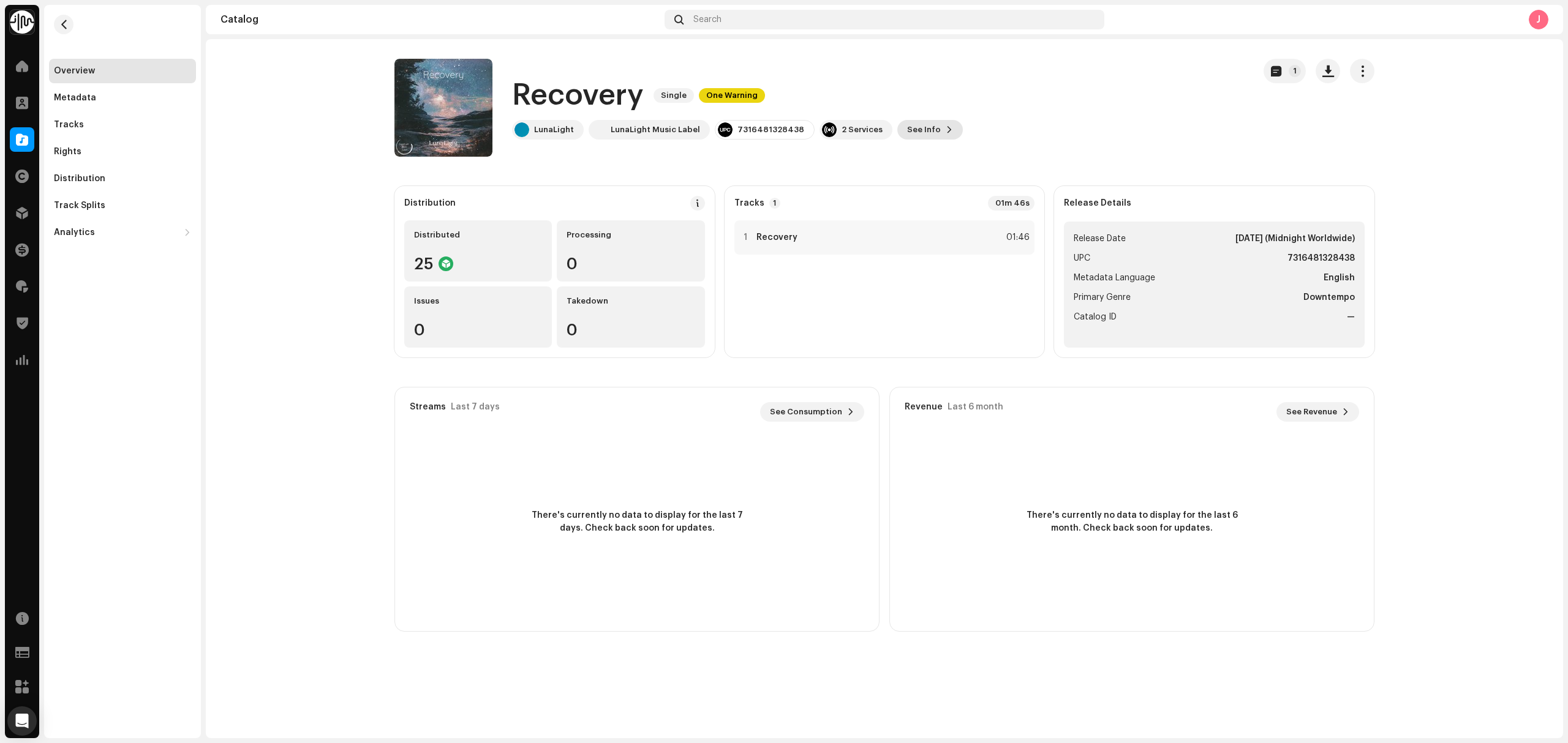
click at [914, 136] on span "See Info" at bounding box center [924, 130] width 34 height 25
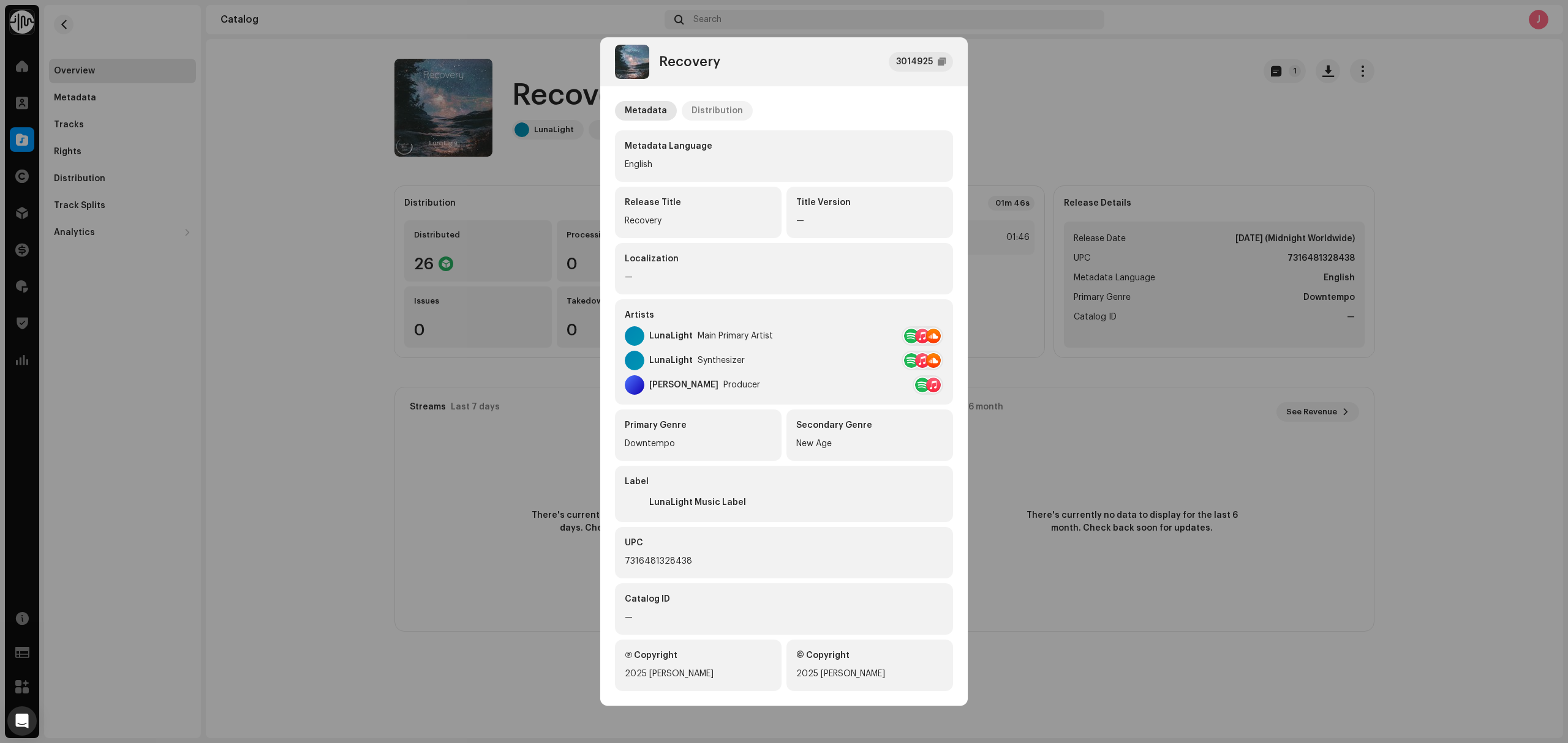
click at [702, 112] on div "Distribution" at bounding box center [717, 111] width 51 height 20
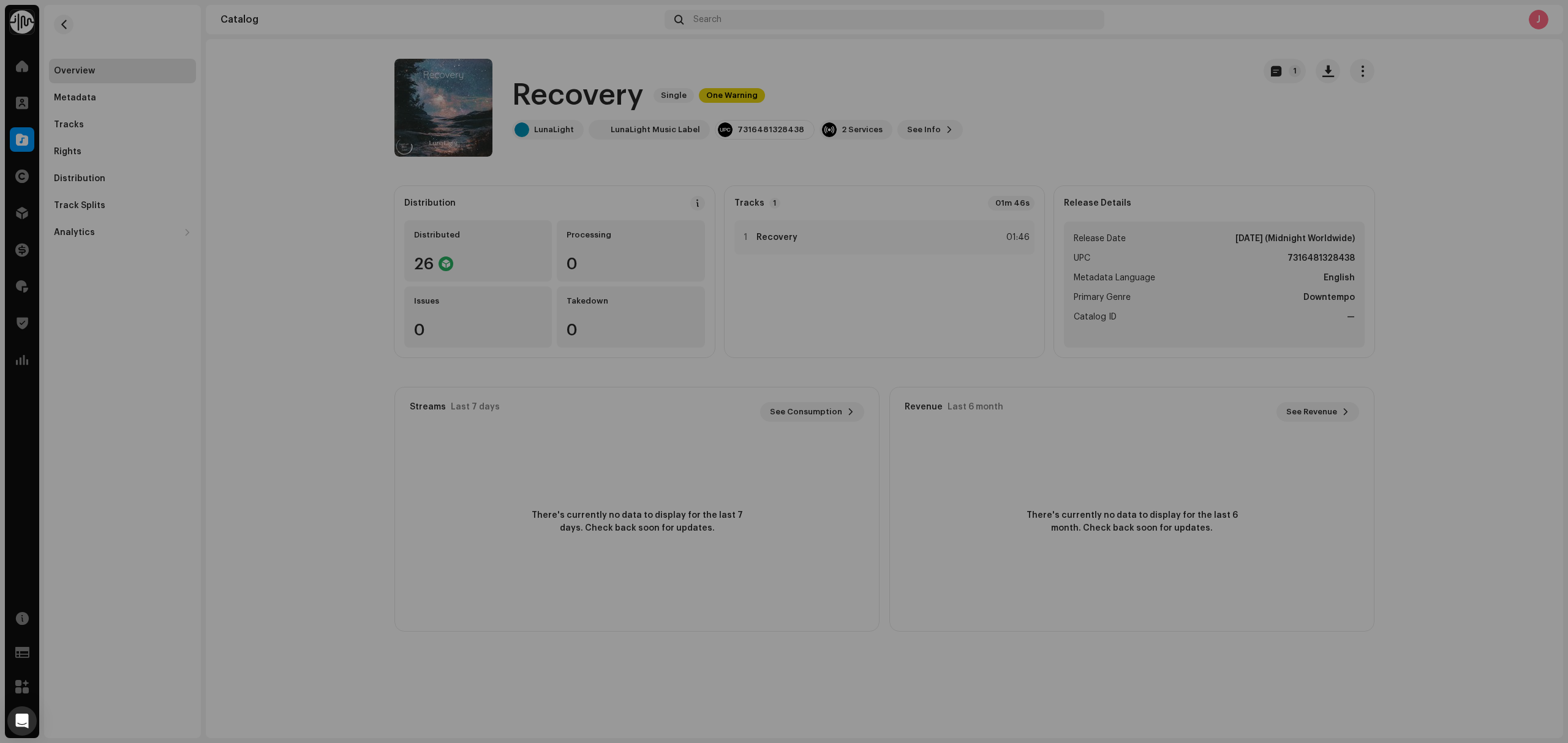
click at [306, 199] on div "Recovery 3014925 Metadata Distribution Release Date Oct 24, 2025 (Midnight Worl…" at bounding box center [784, 372] width 1568 height 743
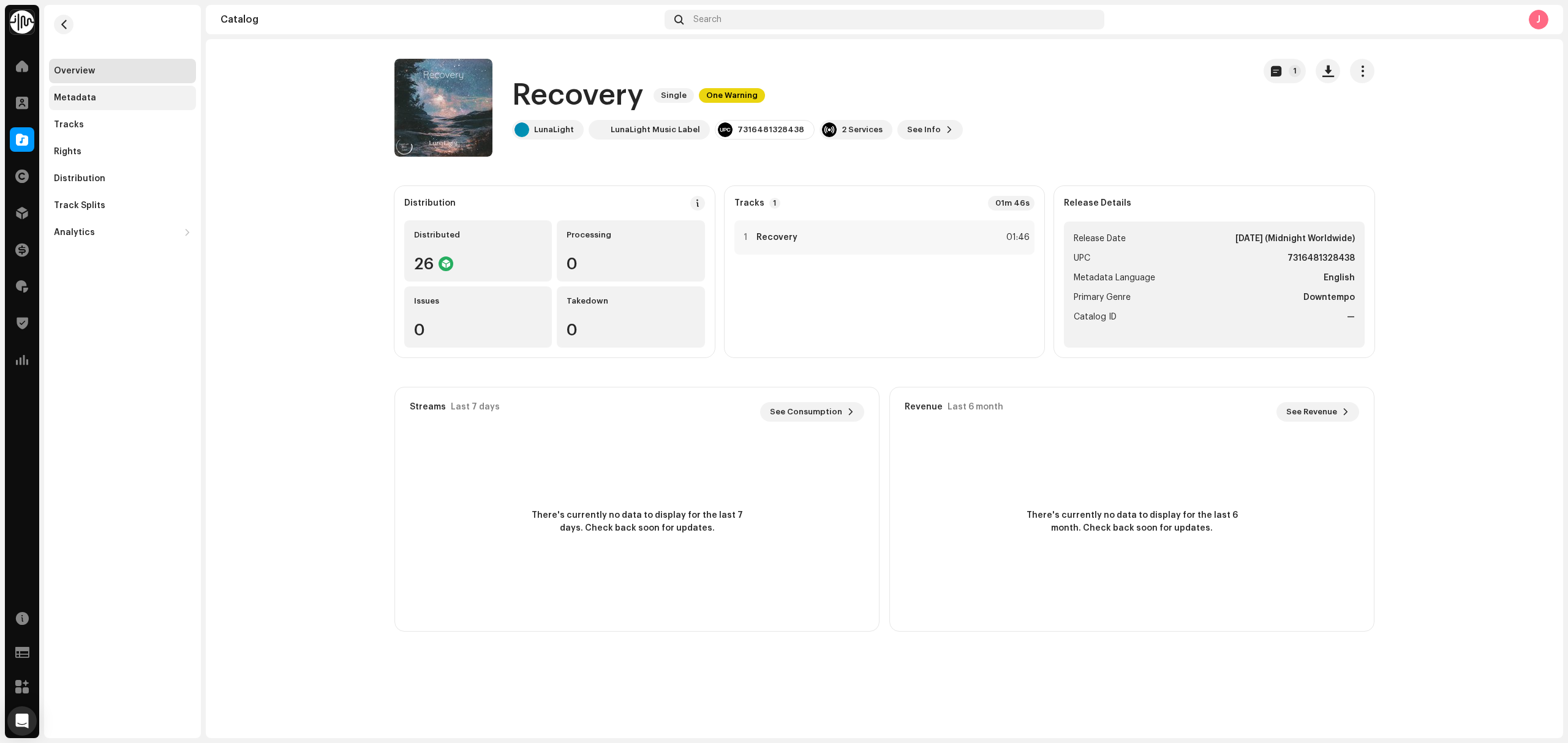
click at [79, 91] on div "Metadata" at bounding box center [122, 98] width 147 height 25
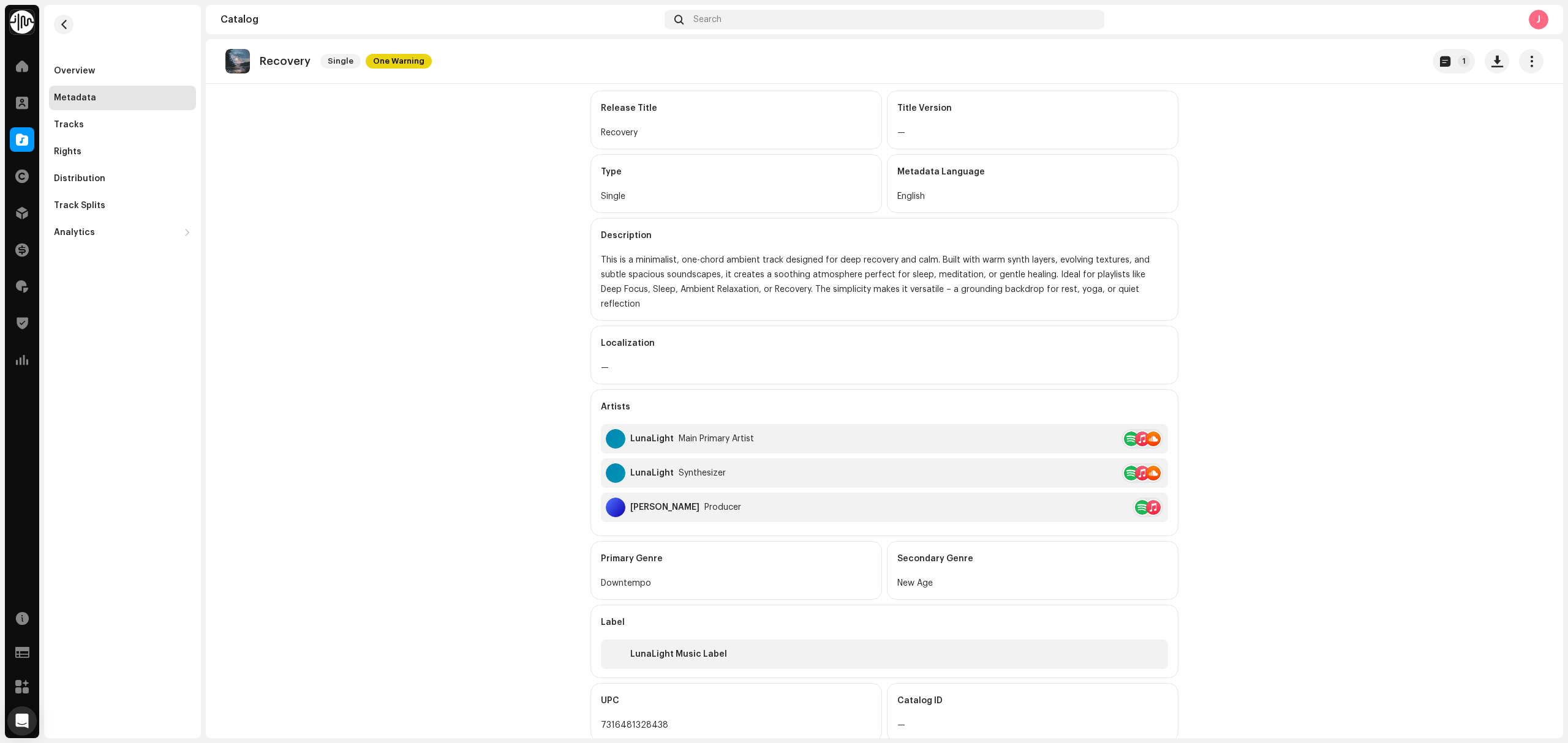
scroll to position [153, 0]
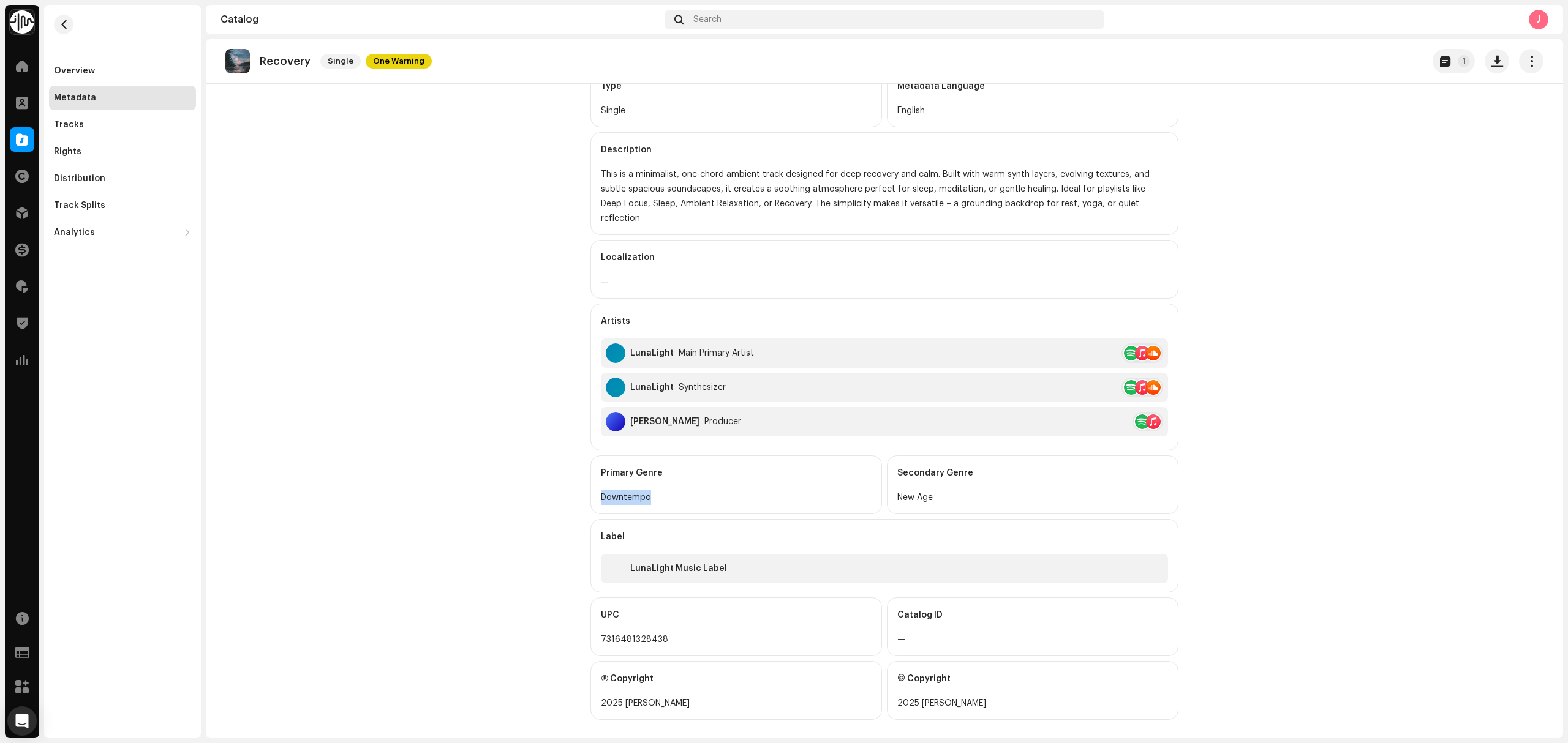
drag, startPoint x: 671, startPoint y: 486, endPoint x: 779, endPoint y: 528, distance: 115.9
click at [592, 493] on div "Primary Genre Downtempo" at bounding box center [736, 485] width 292 height 59
click at [76, 65] on div "Overview" at bounding box center [122, 71] width 147 height 25
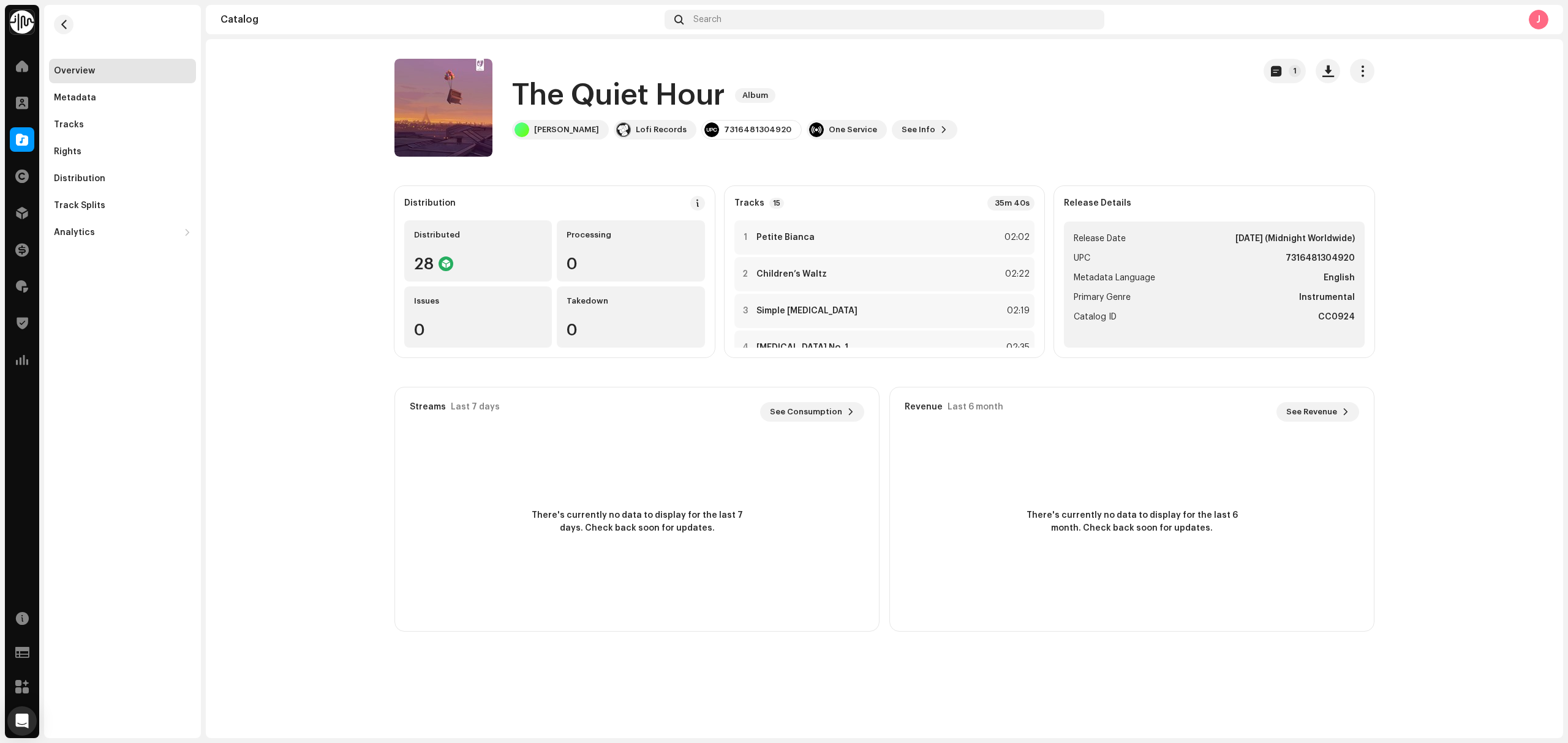
click at [591, 80] on h1 "The Quiet Hour" at bounding box center [618, 96] width 213 height 39
click at [583, 64] on div at bounding box center [583, 64] width 0 height 0
drag, startPoint x: 591, startPoint y: 80, endPoint x: 569, endPoint y: 87, distance: 23.1
click at [569, 87] on h1 "The Quiet Hour" at bounding box center [618, 96] width 213 height 39
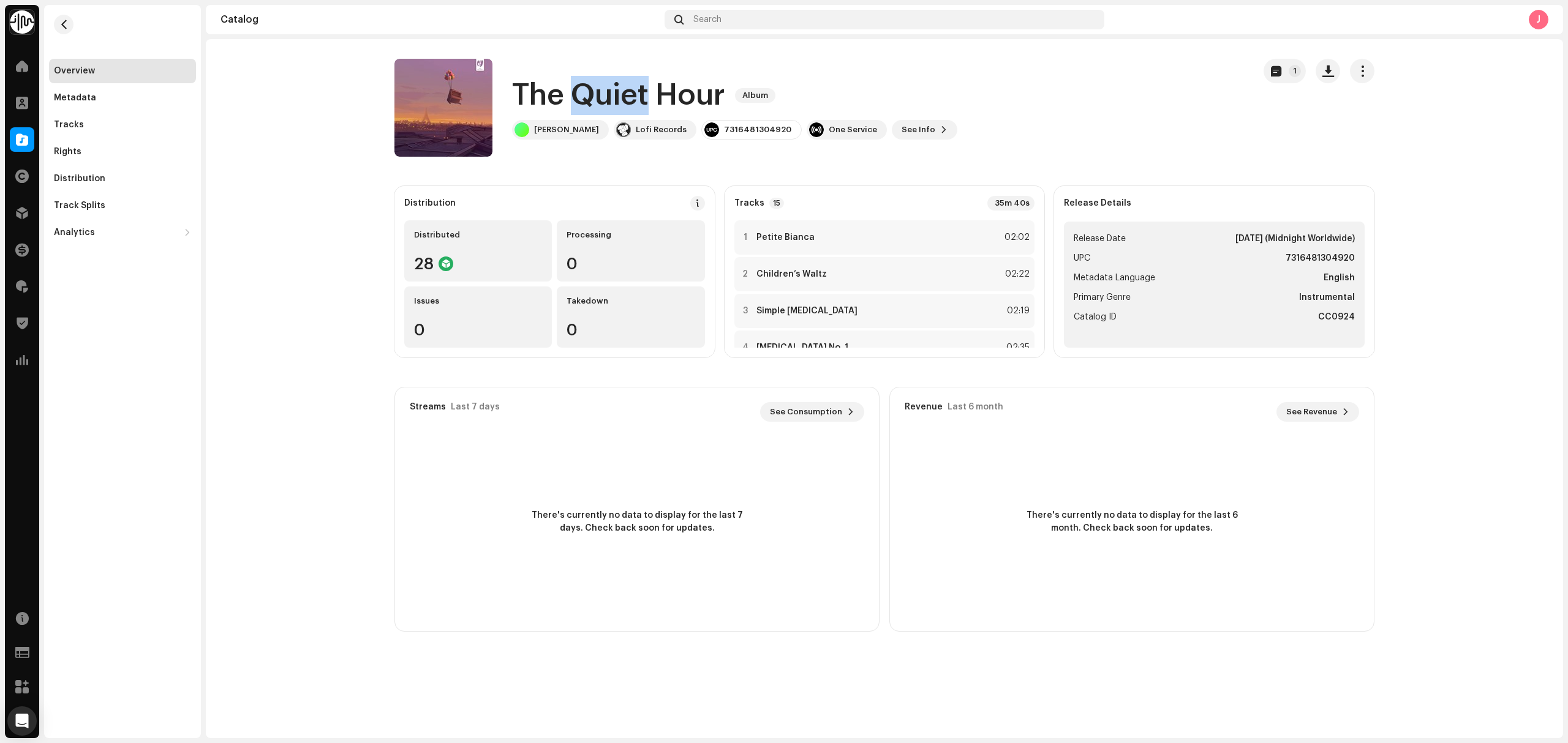
click at [569, 88] on h1 "The Quiet Hour" at bounding box center [618, 96] width 213 height 39
click at [18, 137] on span at bounding box center [22, 139] width 12 height 10
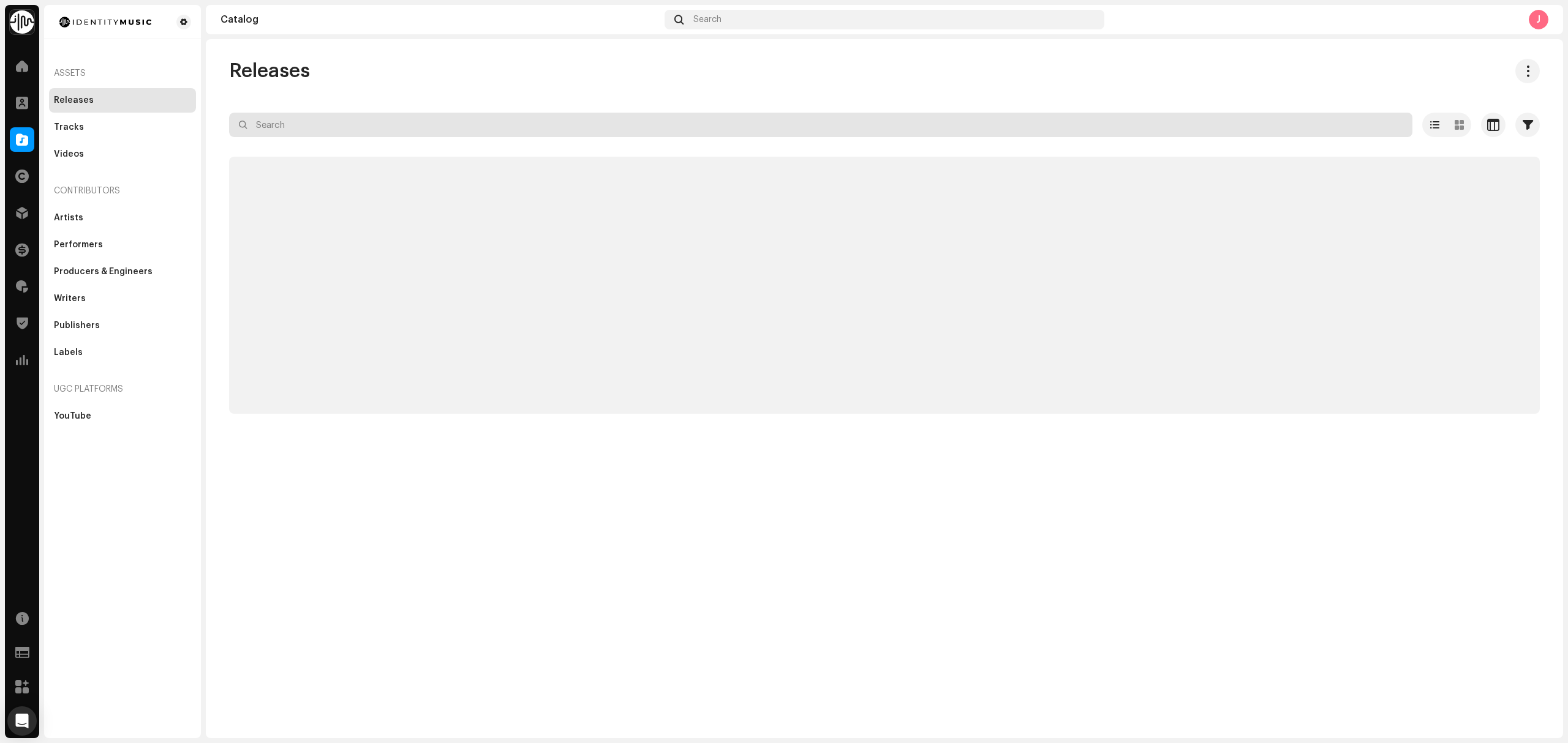
drag, startPoint x: 375, startPoint y: 123, endPoint x: 343, endPoint y: 130, distance: 32.8
click at [345, 130] on input "text" at bounding box center [820, 125] width 1183 height 25
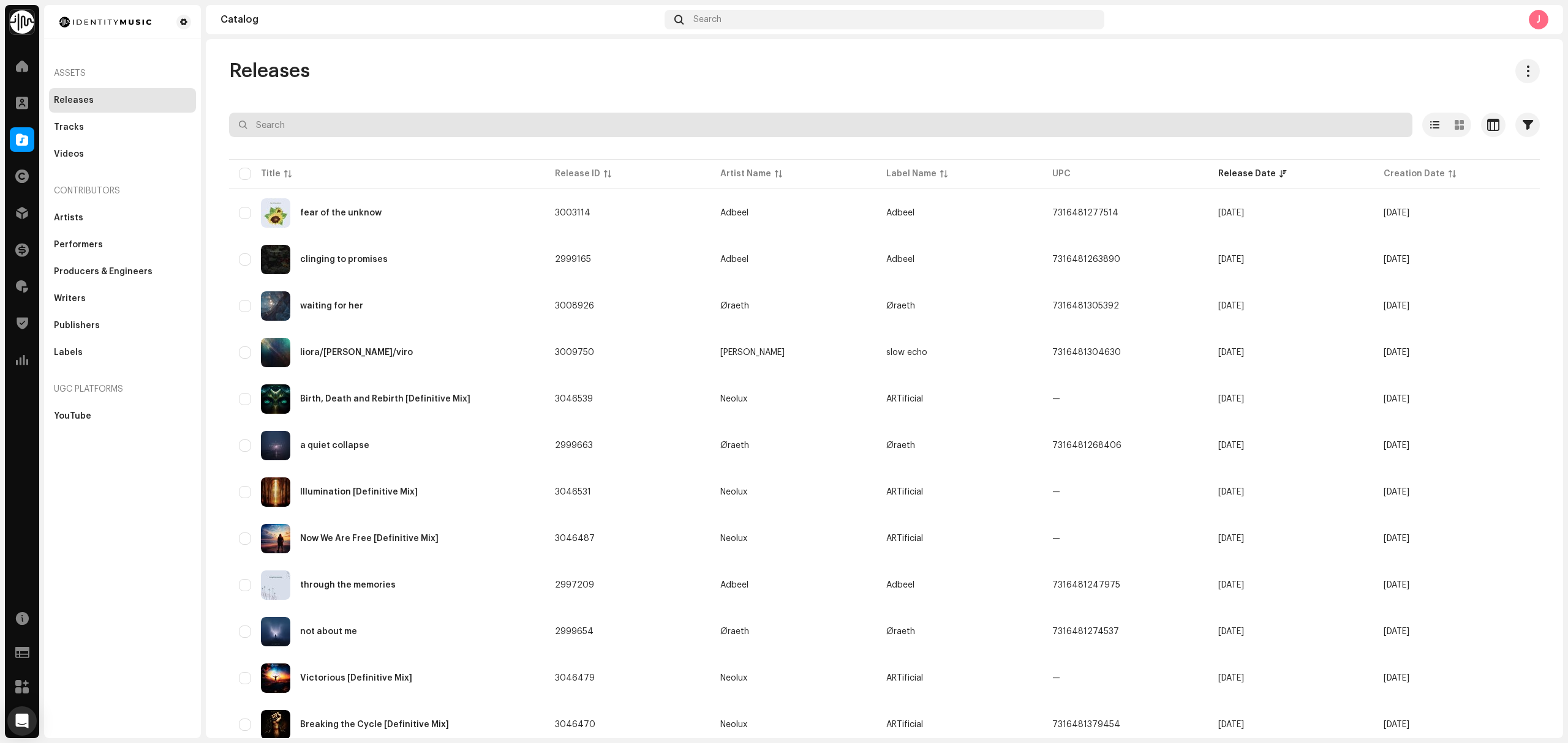
paste input "7316481310501"
type input "7316481310501"
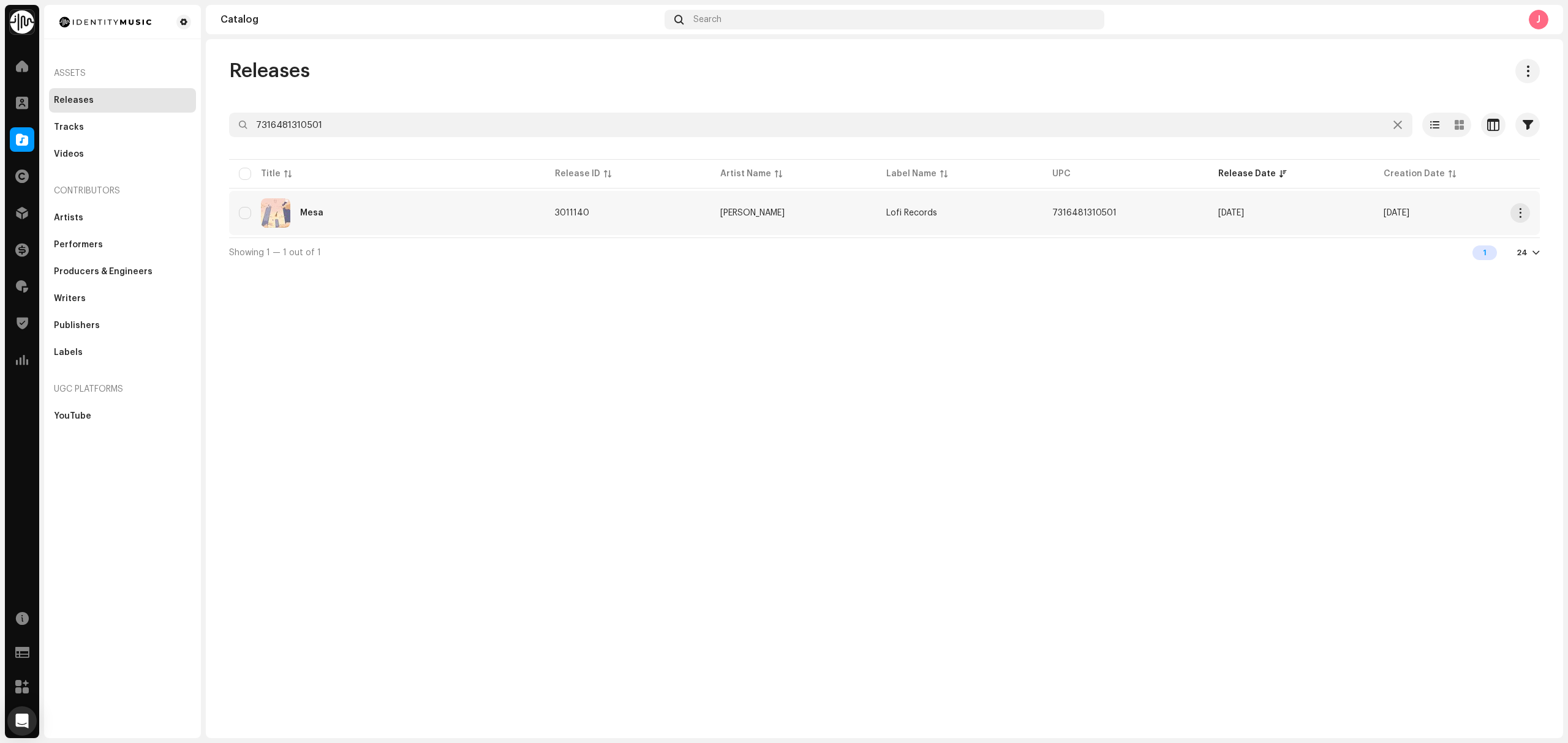
click at [452, 231] on td "Mesa" at bounding box center [387, 213] width 316 height 44
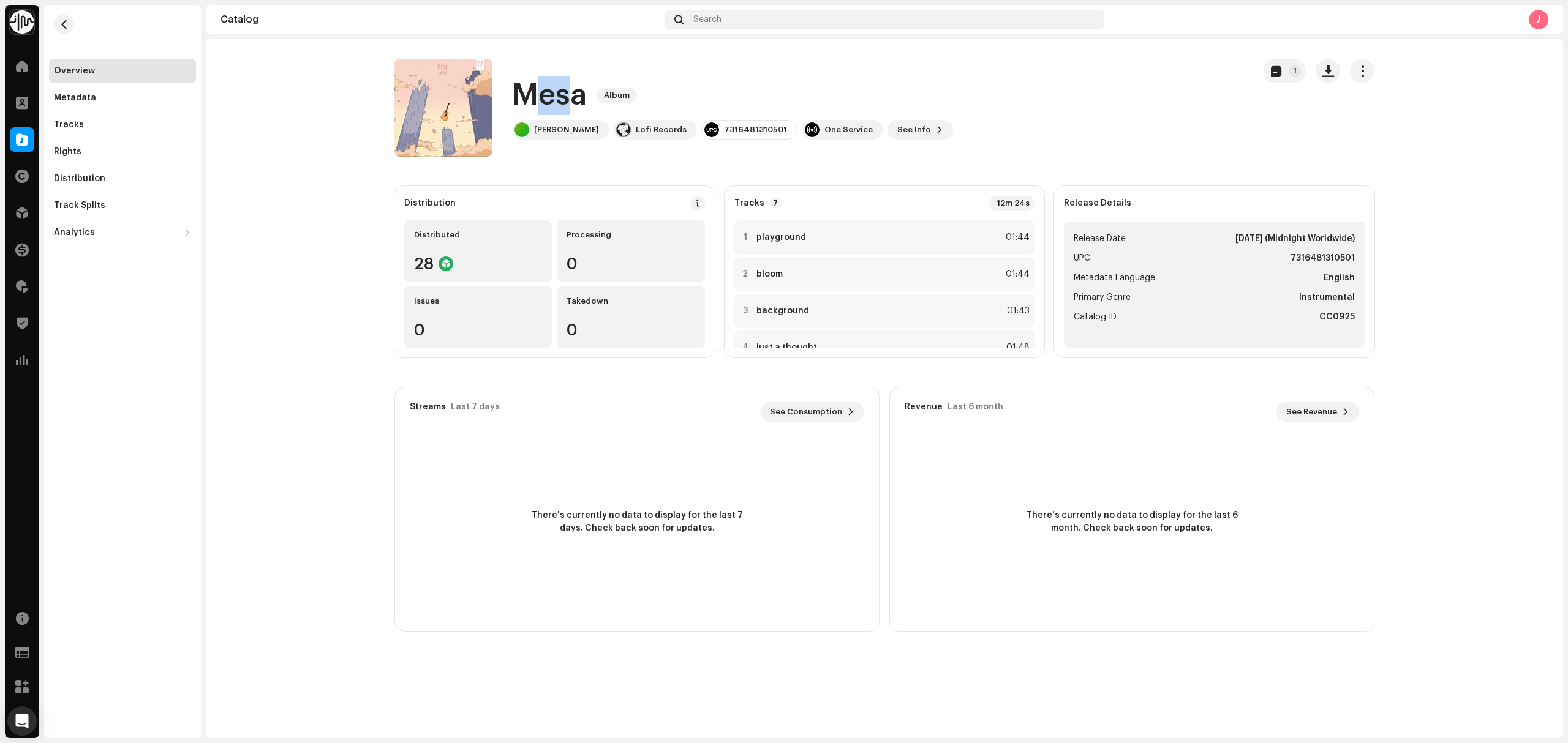
drag, startPoint x: 576, startPoint y: 100, endPoint x: 527, endPoint y: 102, distance: 49.0
click at [527, 102] on h1 "Mesa" at bounding box center [549, 96] width 74 height 39
click at [527, 101] on h1 "Mesa" at bounding box center [549, 96] width 74 height 39
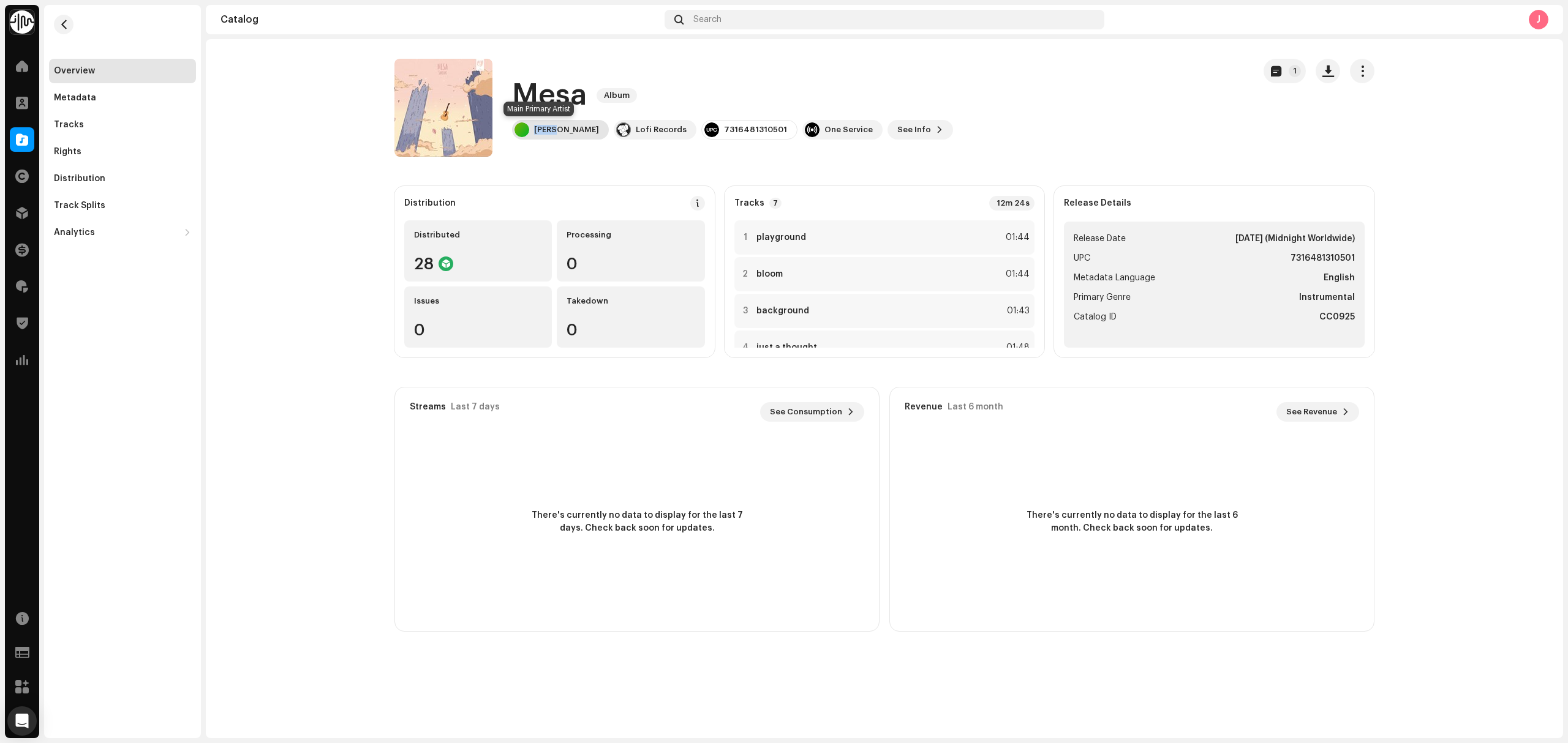
copy div "[PERSON_NAME]"
drag, startPoint x: 552, startPoint y: 135, endPoint x: 543, endPoint y: 137, distance: 9.2
click at [543, 137] on div "[PERSON_NAME]" at bounding box center [560, 129] width 97 height 20
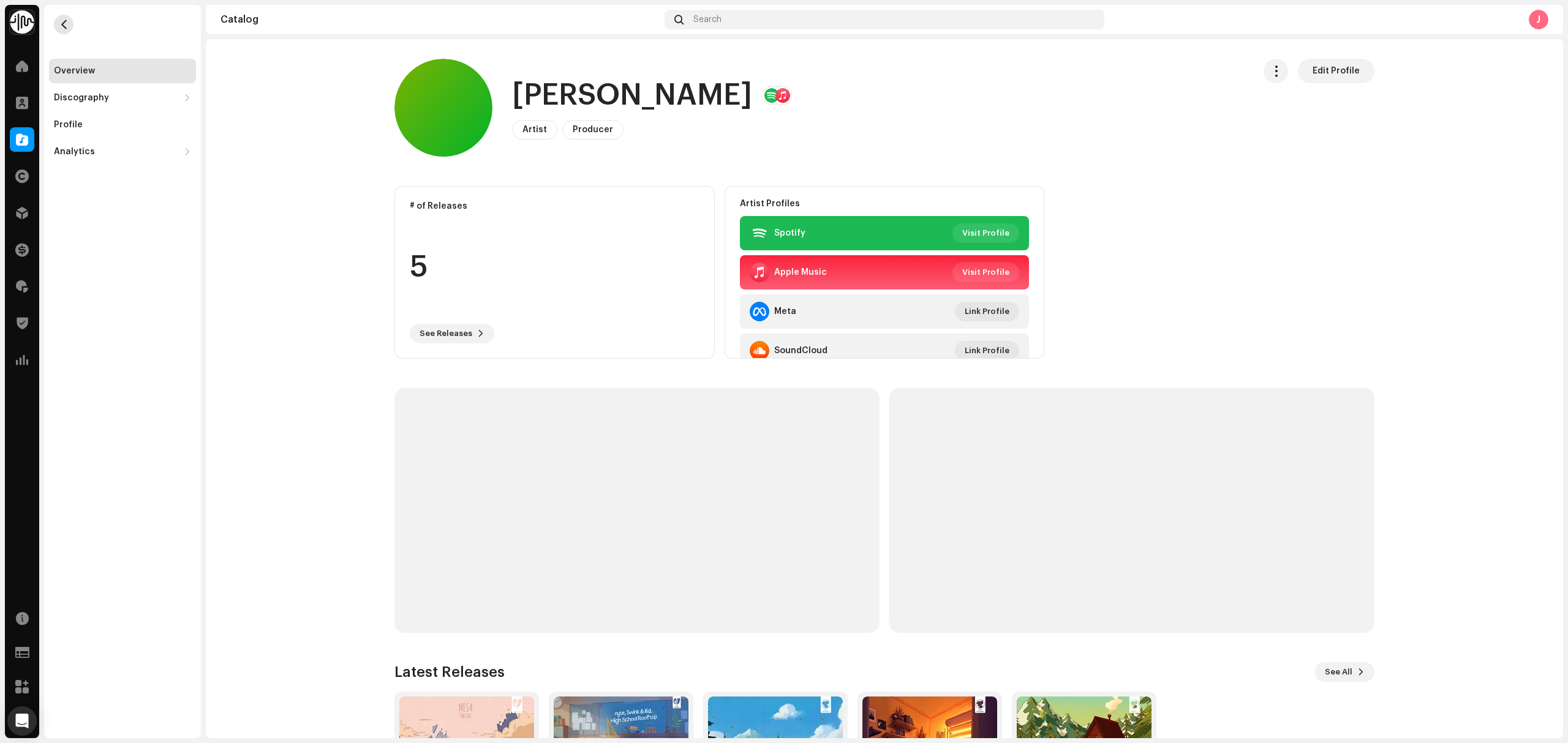
click at [62, 23] on span "button" at bounding box center [64, 24] width 9 height 10
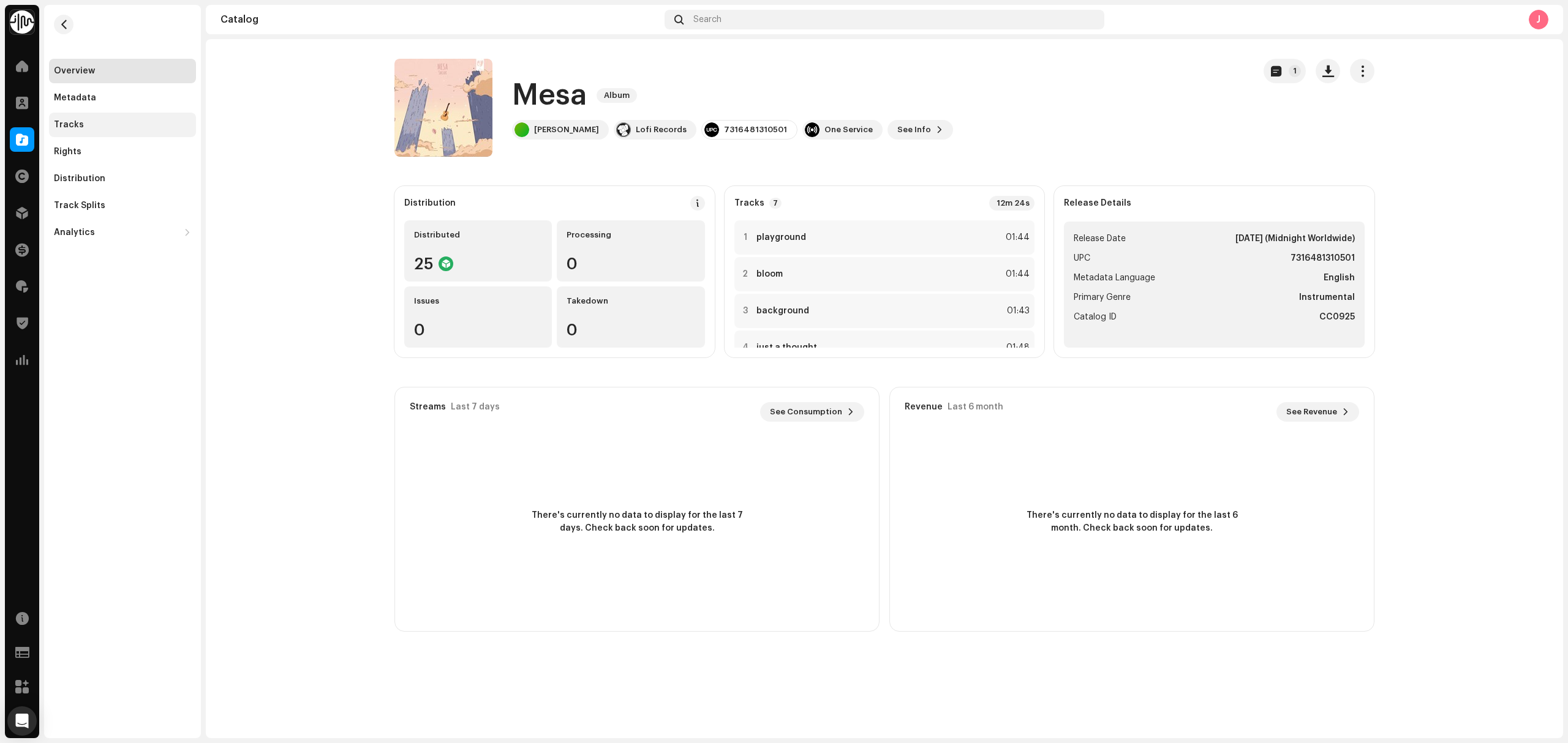
click at [80, 121] on div "Tracks" at bounding box center [69, 124] width 30 height 10
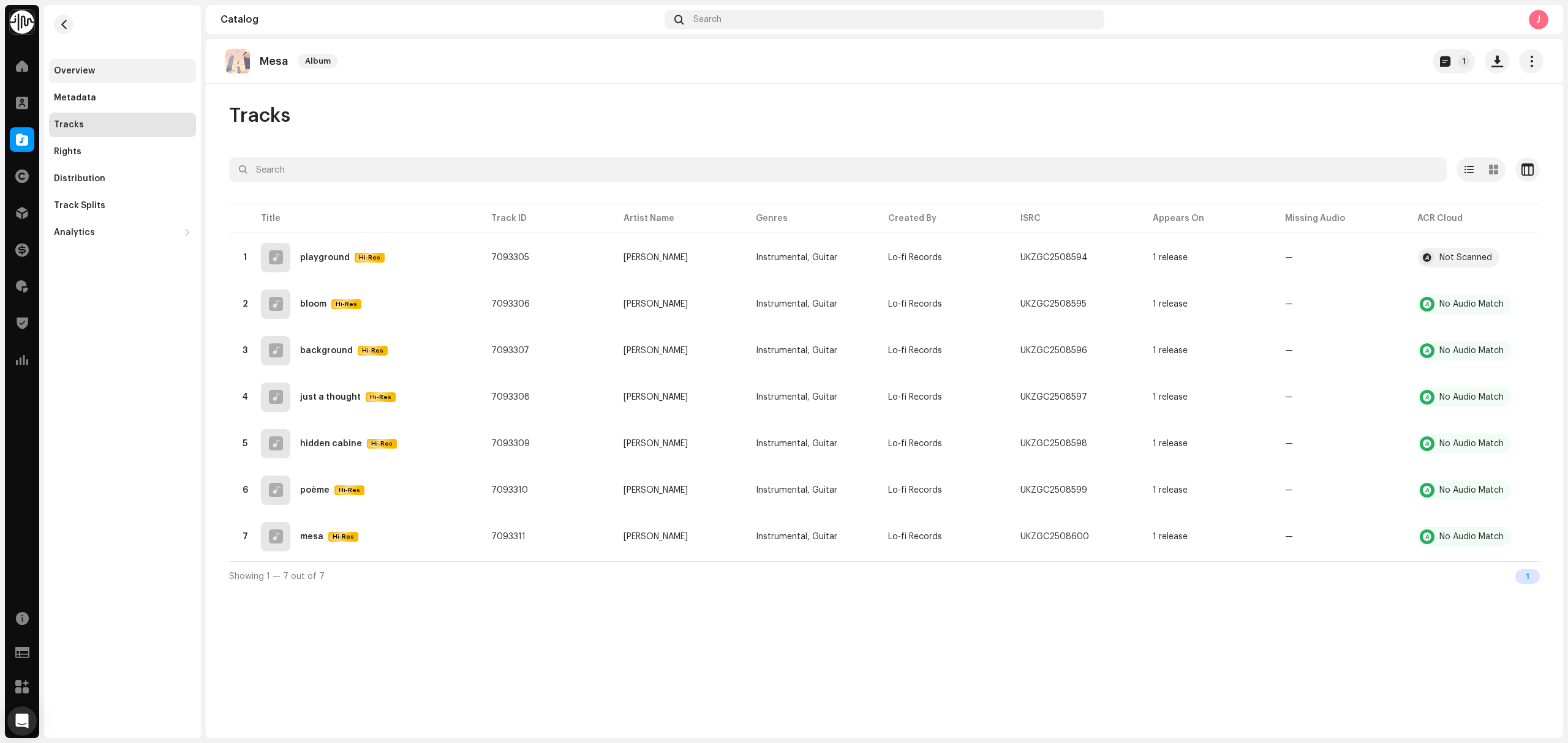
click at [98, 68] on div "Overview" at bounding box center [122, 71] width 137 height 10
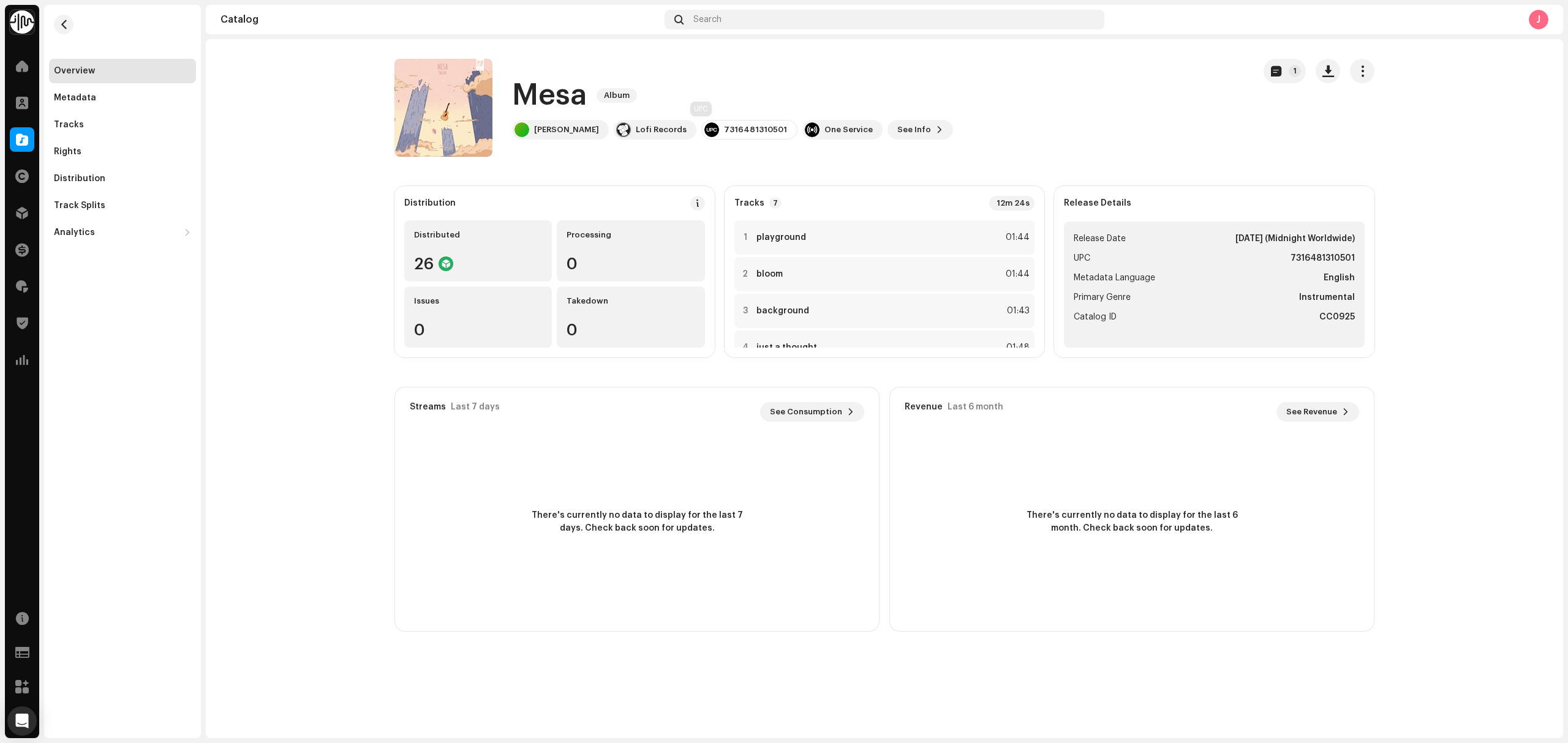
click at [724, 130] on div "7316481310501" at bounding box center [755, 129] width 63 height 10
copy div "7316481310501"
click at [650, 157] on catalog-releases-details-overview "Mesa Album 1 Mesa Album [PERSON_NAME] Lofi Records 7316481310501 One Service Se…" at bounding box center [884, 345] width 1357 height 612
copy div "Lofi Records"
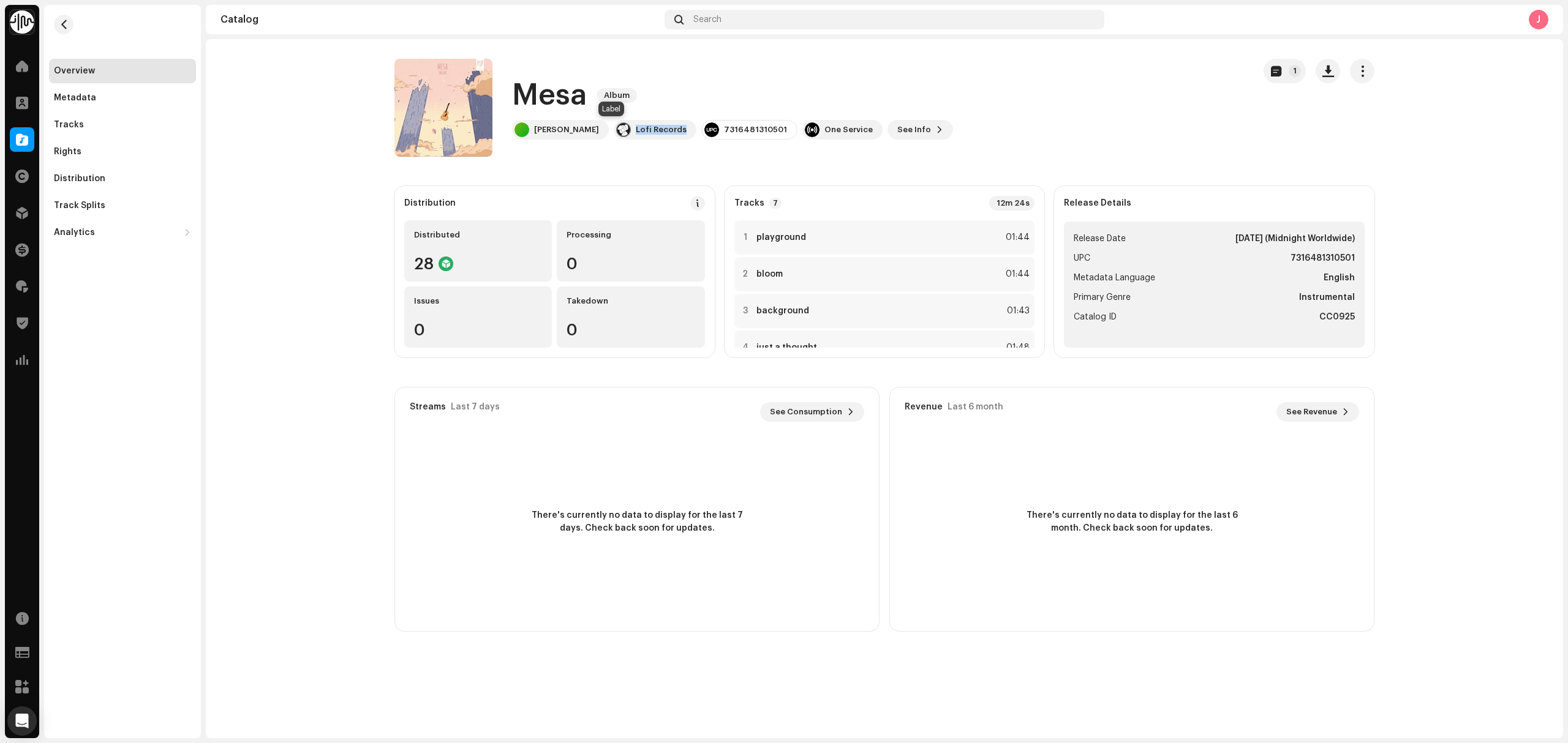
drag, startPoint x: 647, startPoint y: 138, endPoint x: 1314, endPoint y: 300, distance: 686.4
click at [615, 149] on div "Mesa Album [PERSON_NAME] Lofi Records 7316481310501 One Service See Info 1" at bounding box center [819, 107] width 850 height 98
drag, startPoint x: 76, startPoint y: 122, endPoint x: 115, endPoint y: 144, distance: 44.8
click at [77, 123] on div "Tracks" at bounding box center [69, 124] width 30 height 10
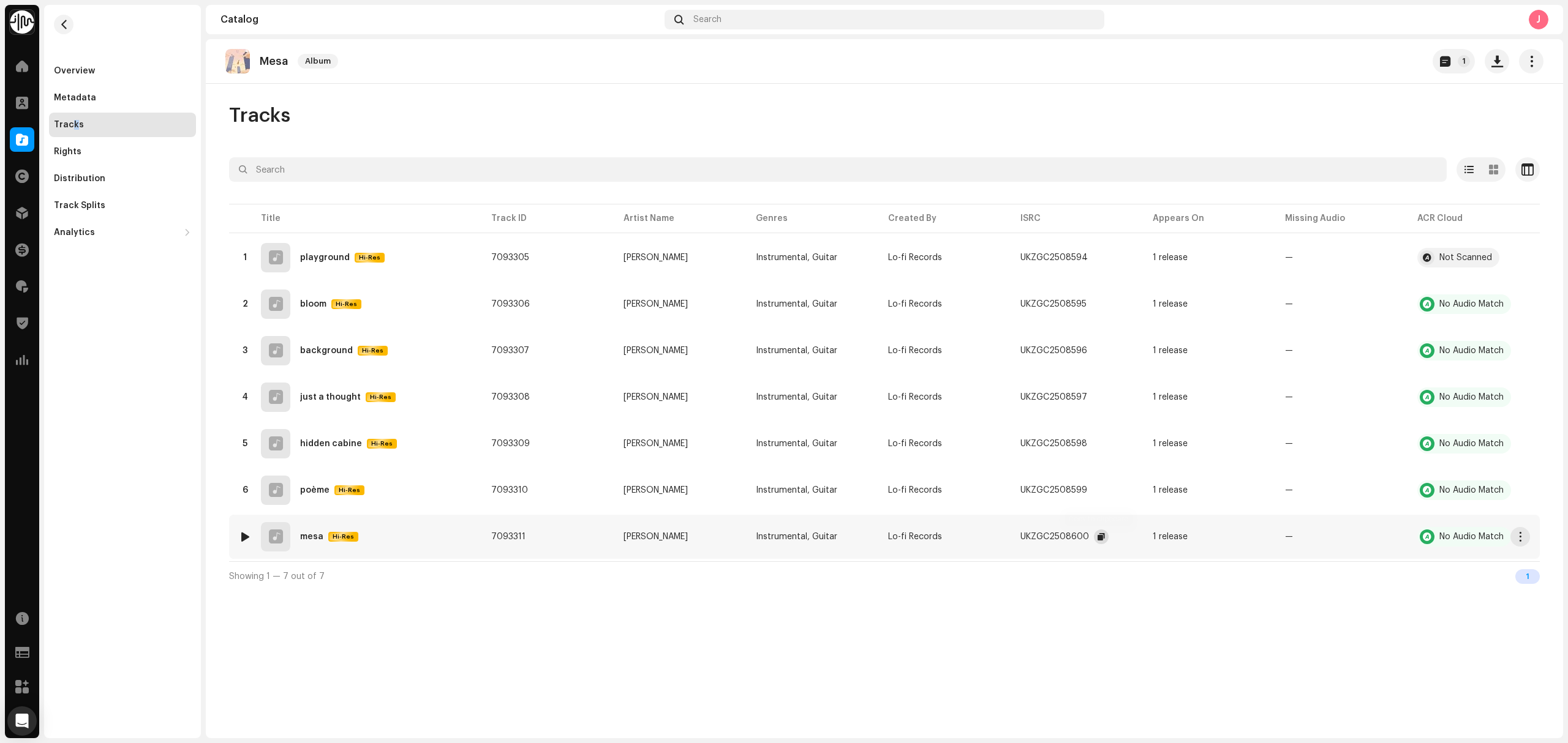
click at [1102, 542] on button "button" at bounding box center [1101, 536] width 15 height 15
click at [1521, 541] on span "button" at bounding box center [1520, 536] width 9 height 10
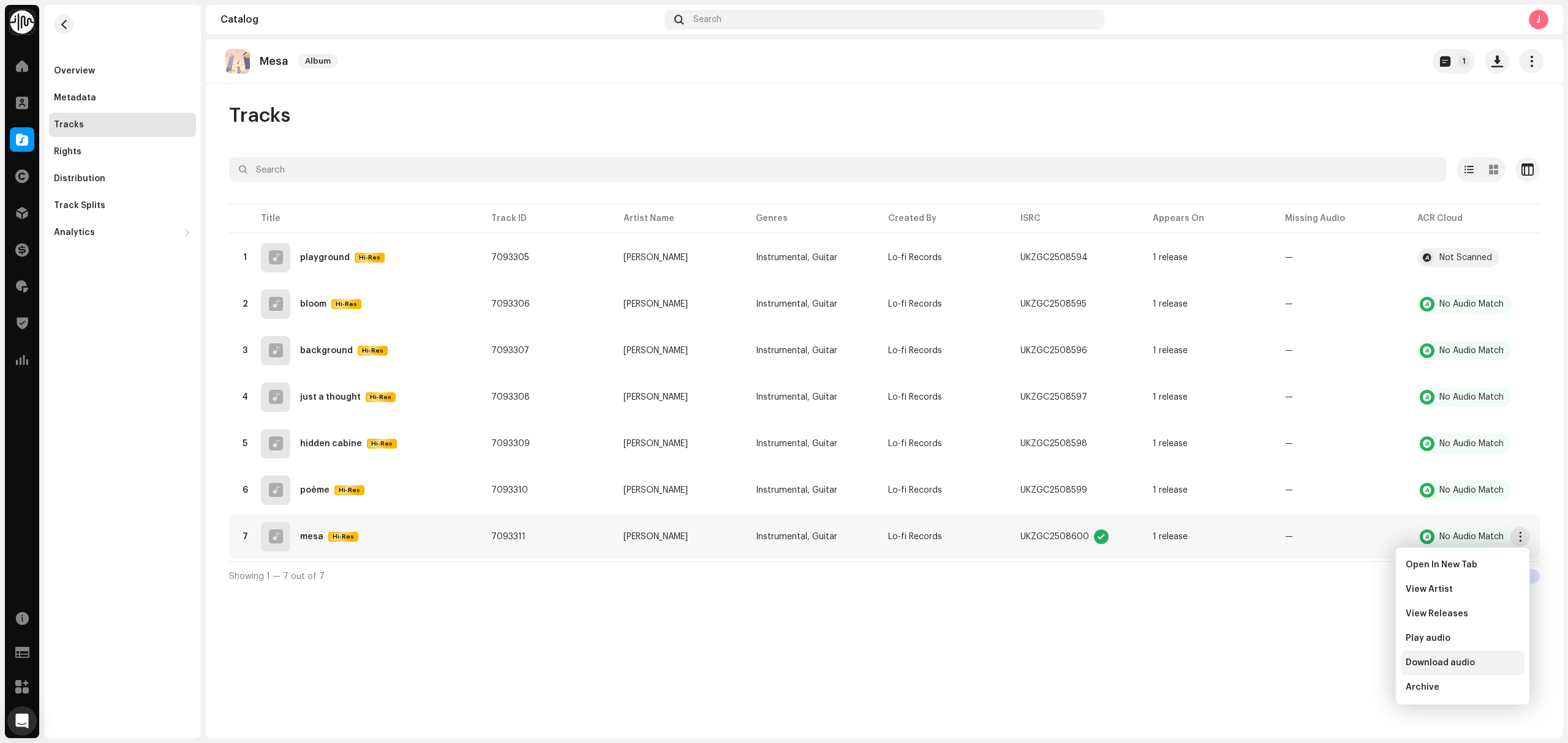
click at [1475, 659] on div "Download audio" at bounding box center [1462, 662] width 114 height 10
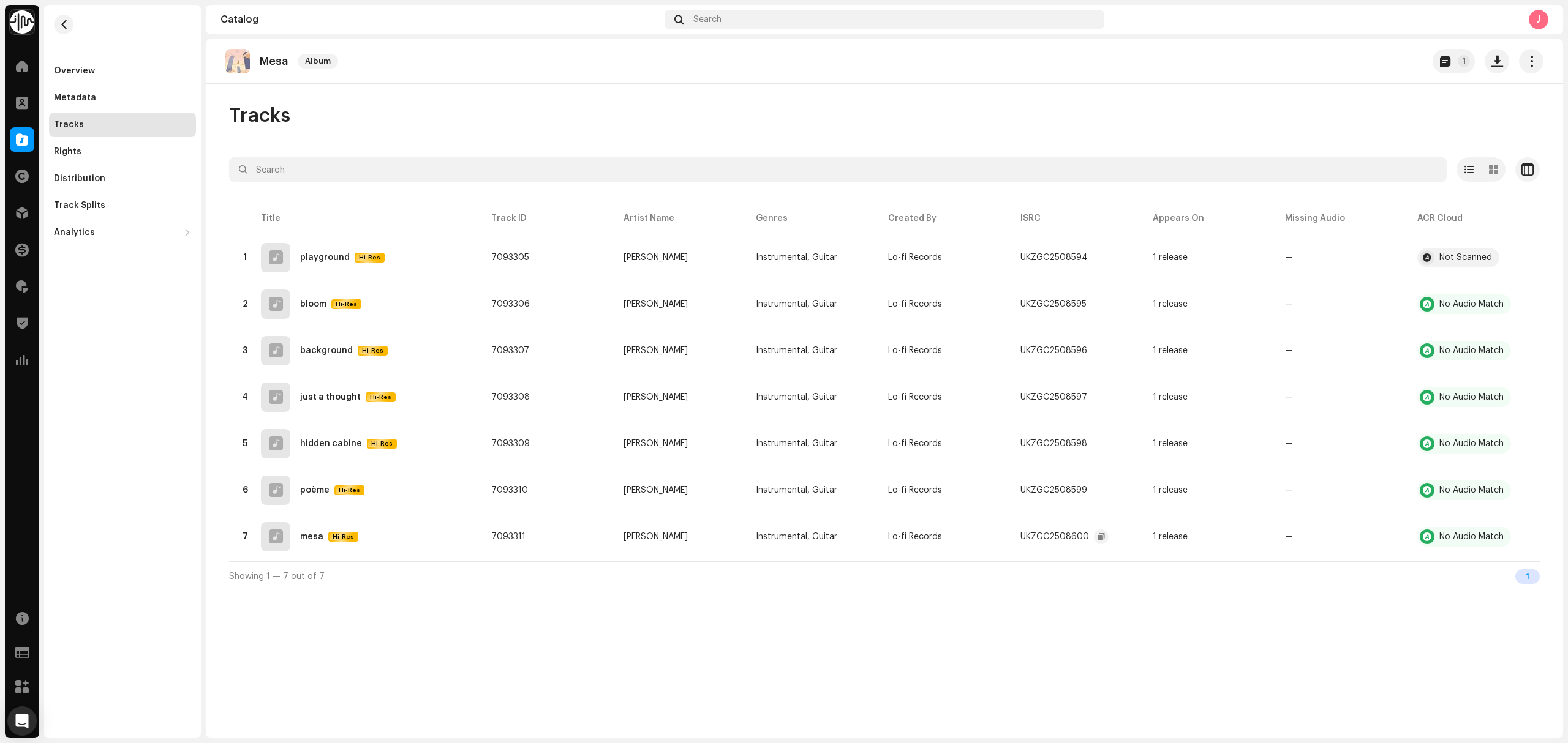
click at [325, 656] on div "Mesa Album 1 Tracks Selected 0 Select all 7 Options Filters Distribution status…" at bounding box center [884, 388] width 1357 height 699
copy re-o-release-hero "Mesa Album 1"
drag, startPoint x: 295, startPoint y: 72, endPoint x: 258, endPoint y: 74, distance: 37.1
click at [258, 74] on div "Mesa Album 1" at bounding box center [884, 61] width 1357 height 44
click at [98, 74] on div "Overview" at bounding box center [122, 71] width 137 height 10
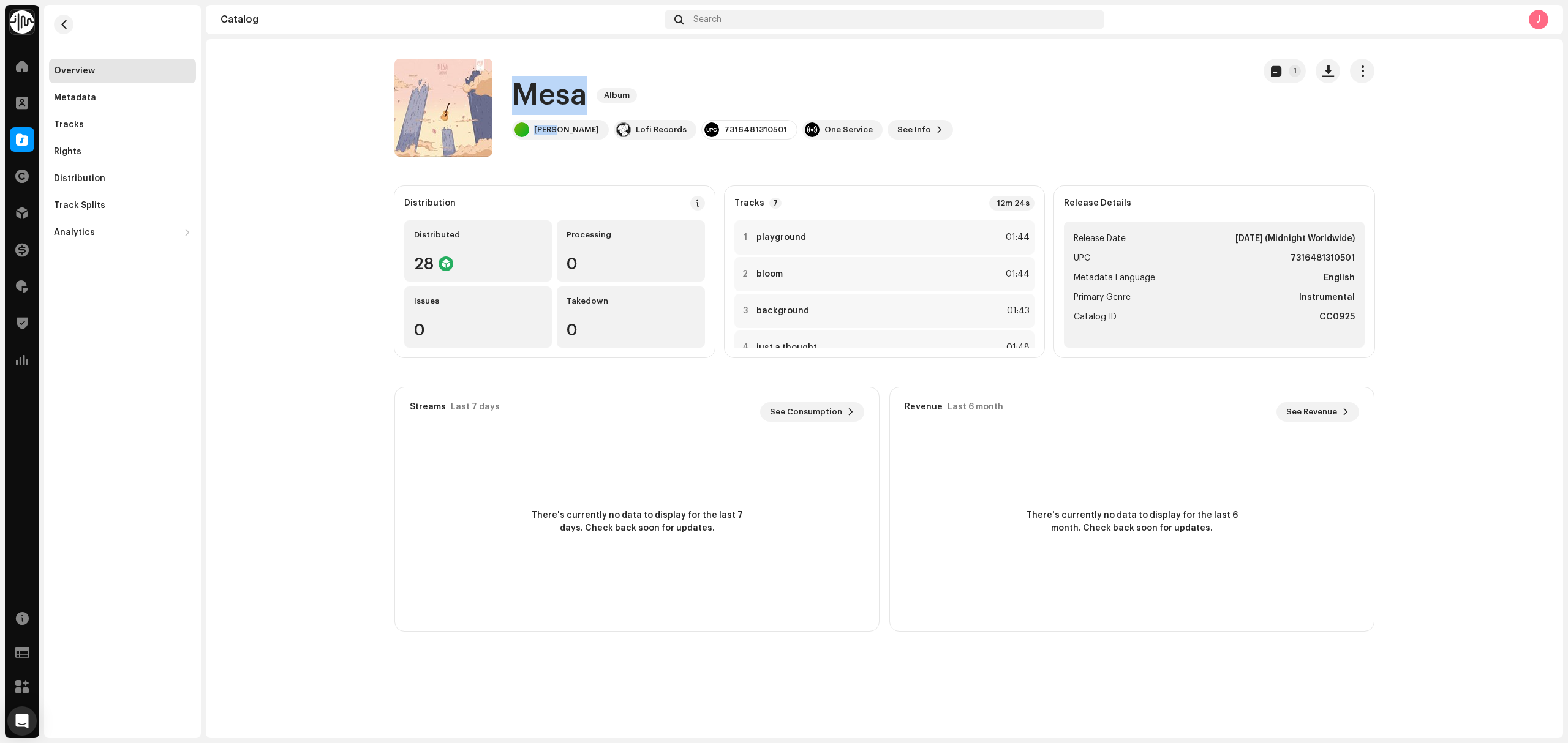
copy div "Mesa Album [PERSON_NAME]"
drag, startPoint x: 557, startPoint y: 136, endPoint x: 517, endPoint y: 101, distance: 53.2
click at [517, 101] on div "Mesa Album [PERSON_NAME] Lofi Records 7316481310501 One Service See Info 1" at bounding box center [732, 108] width 441 height 64
click at [897, 122] on span "See Info" at bounding box center [913, 130] width 34 height 25
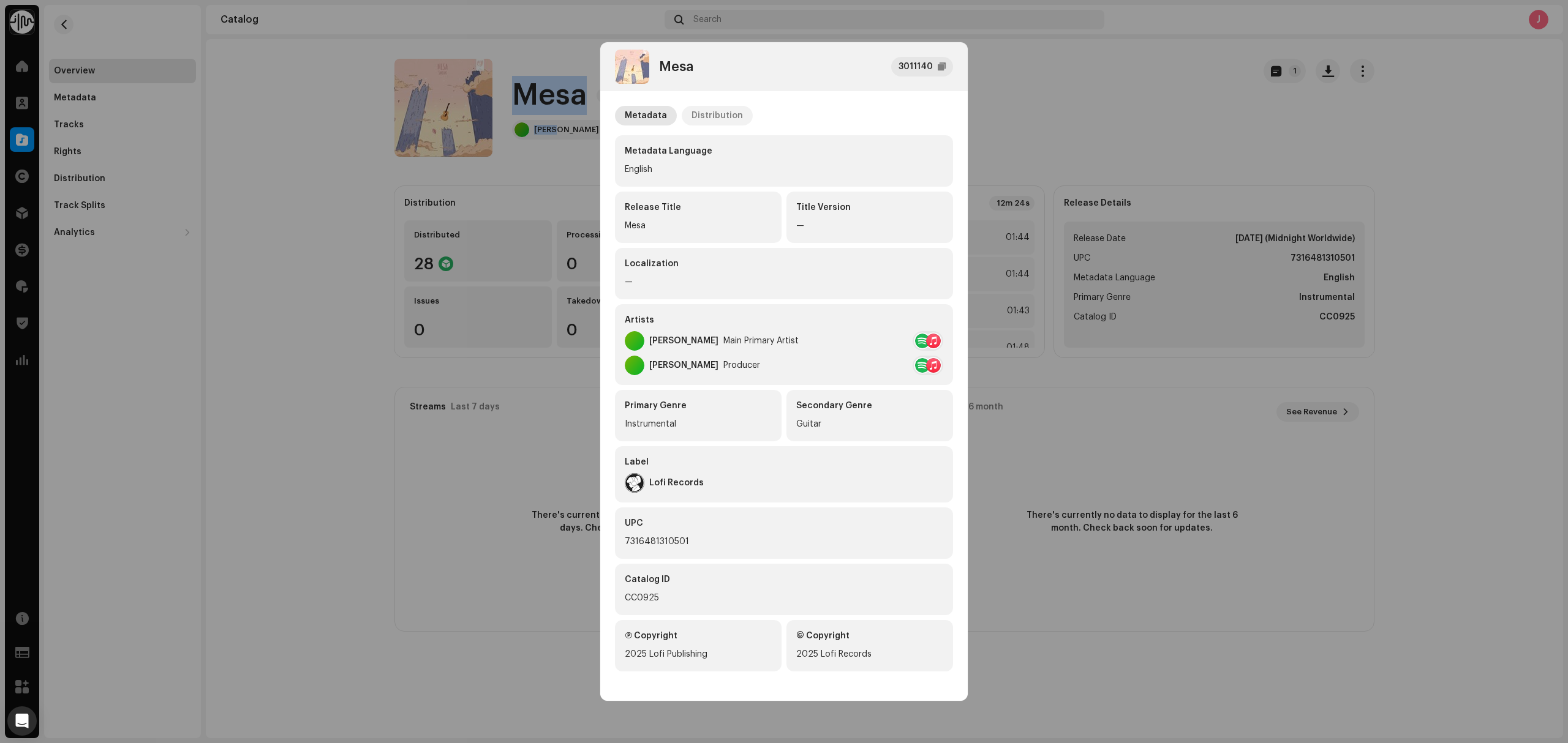
click at [701, 118] on div "Distribution" at bounding box center [717, 115] width 51 height 20
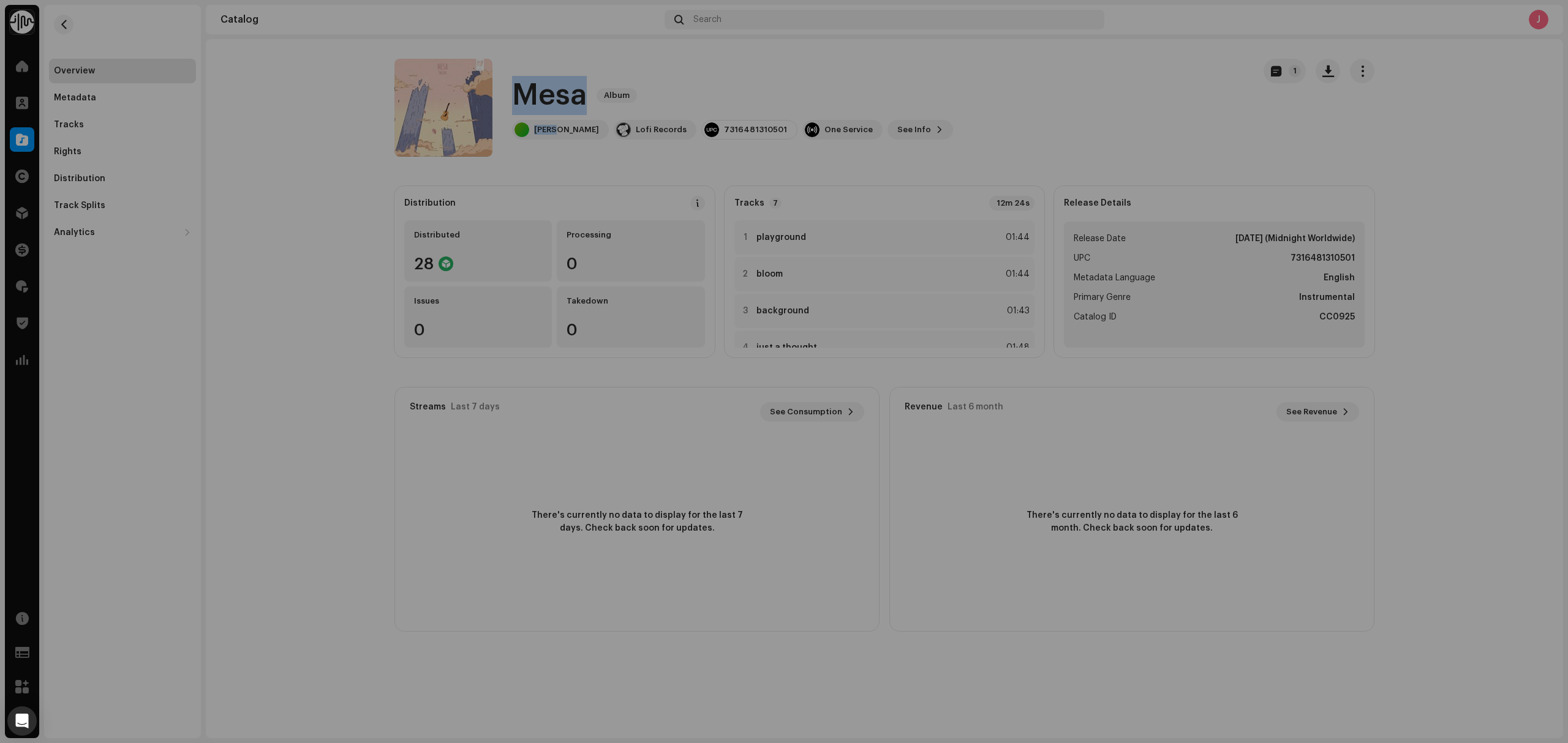
click at [284, 338] on div "Mesa 3011140 Metadata Distribution Release Date [DATE] (Midnight Worldwide) Dis…" at bounding box center [784, 372] width 1568 height 743
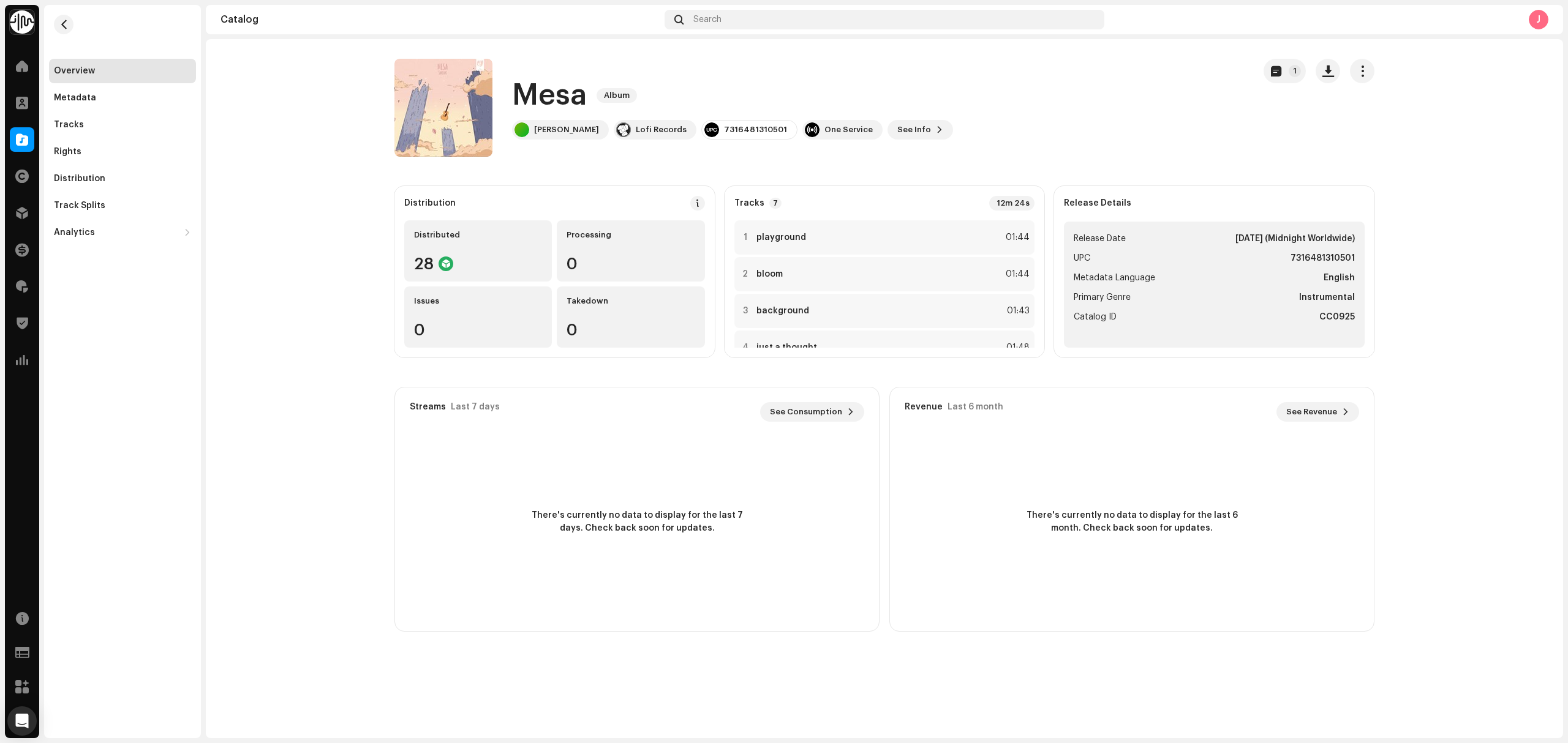
click at [329, 344] on catalog-releases-details-overview "Mesa Album 1 Mesa Album [PERSON_NAME] Lofi Records 7316481310501 One Service Se…" at bounding box center [884, 345] width 1357 height 612
click at [11, 140] on div at bounding box center [22, 140] width 25 height 25
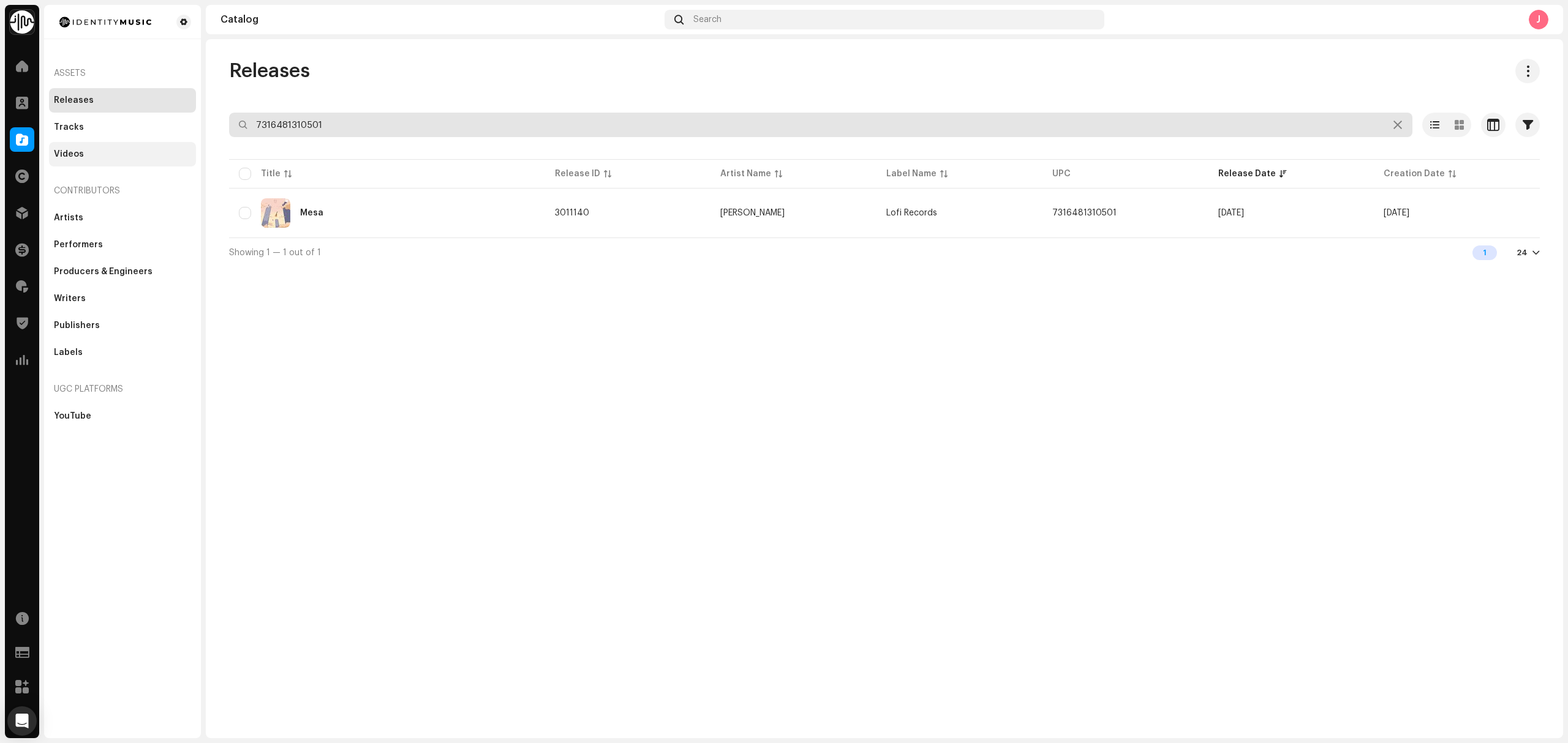
drag, startPoint x: 382, startPoint y: 129, endPoint x: 123, endPoint y: 145, distance: 259.5
click at [265, 138] on re-o-filter-bar "7316481310501 Selected 0 Select all 1 Options Filters Distribution status Never…" at bounding box center [884, 135] width 1311 height 44
type input "7"
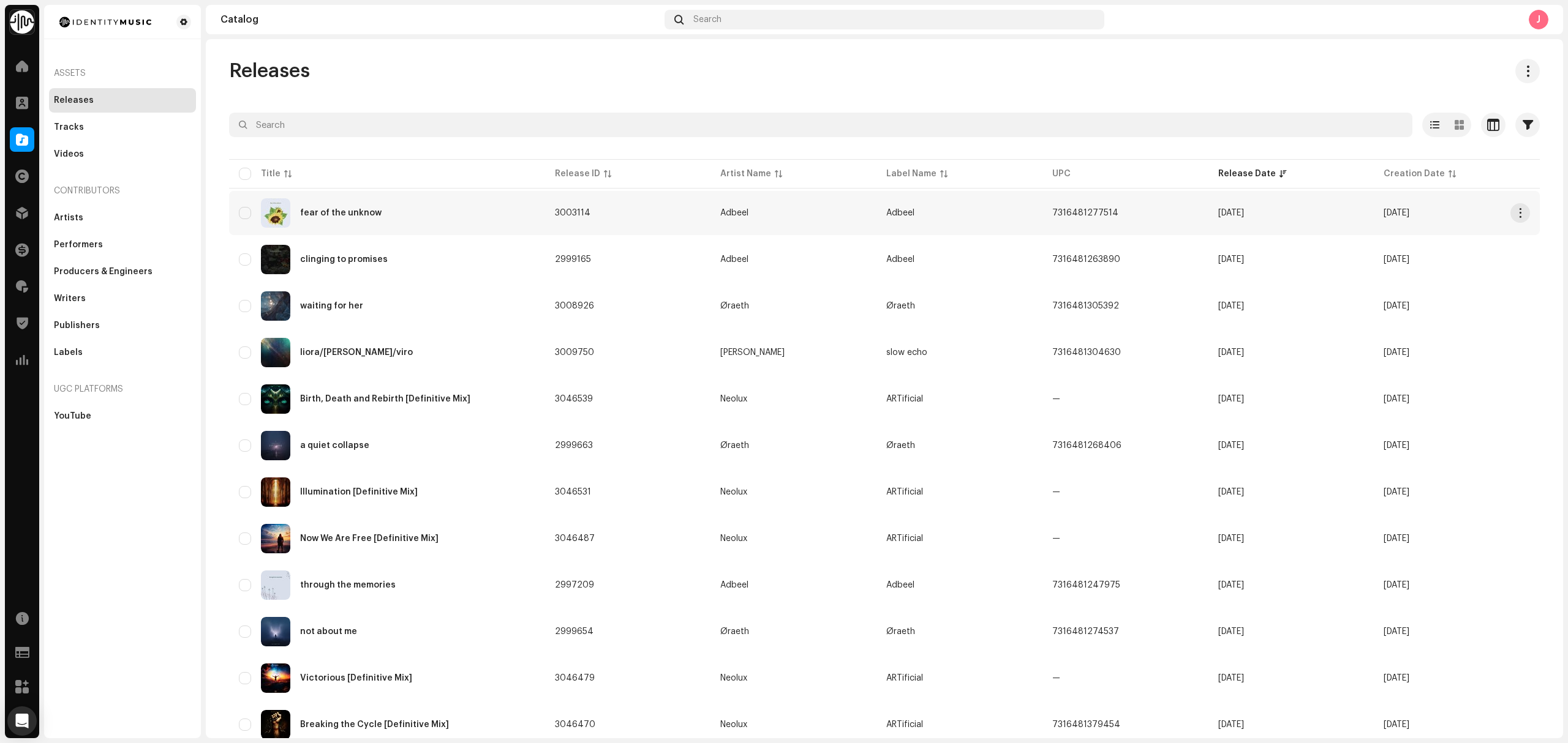
click at [458, 211] on div "fear of the unknow" at bounding box center [387, 213] width 296 height 29
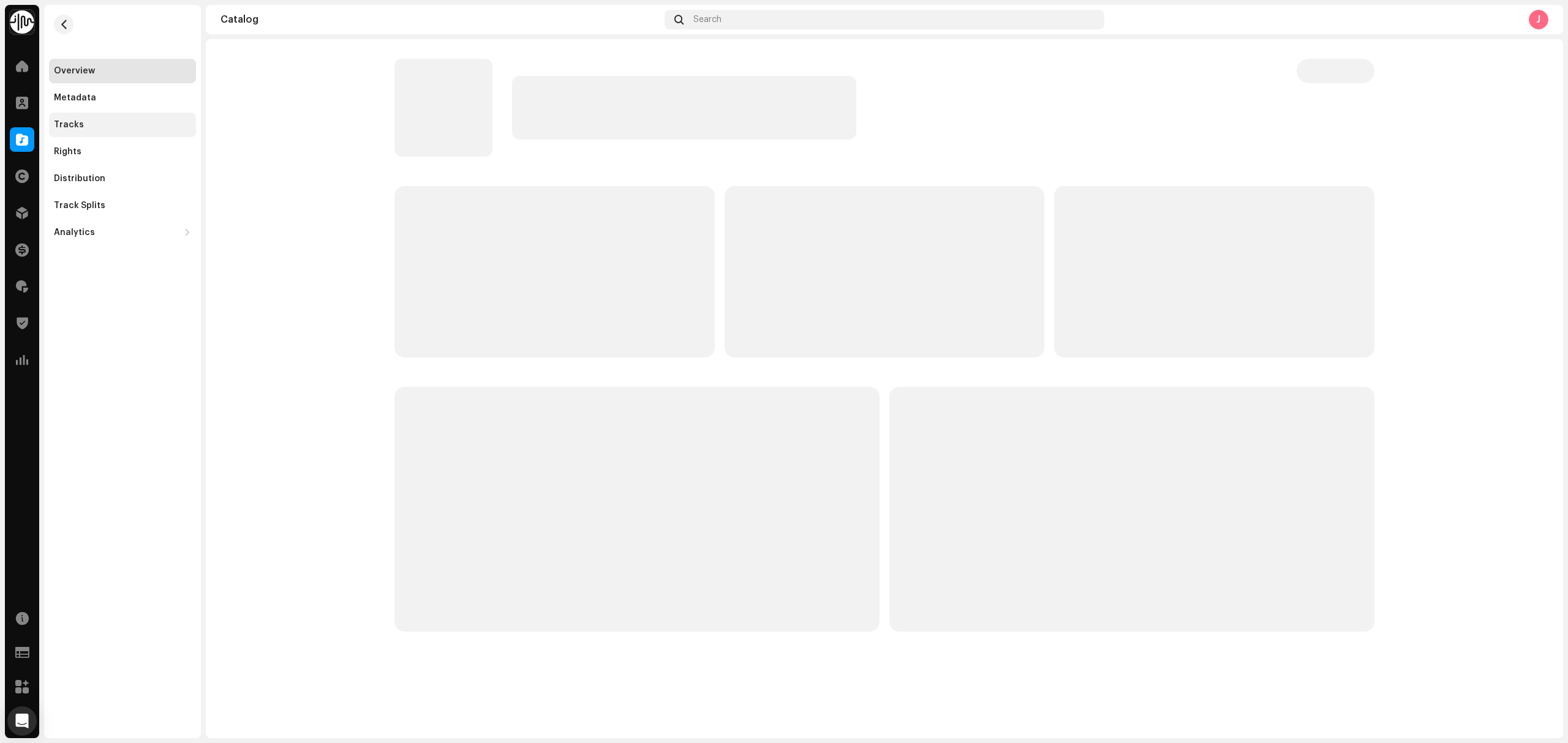
click at [123, 126] on div "Tracks" at bounding box center [122, 124] width 137 height 10
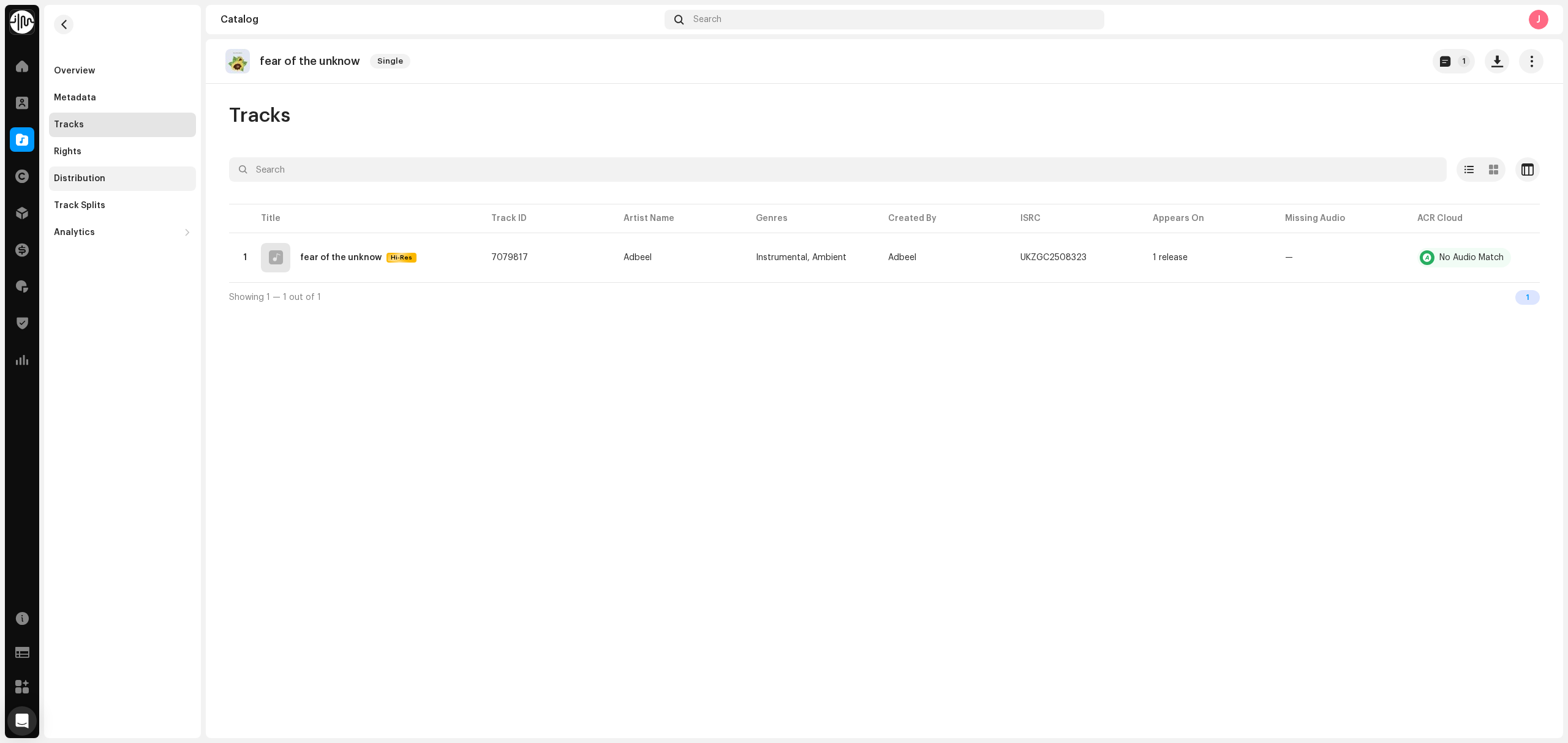
click at [78, 167] on div "Distribution" at bounding box center [122, 179] width 147 height 25
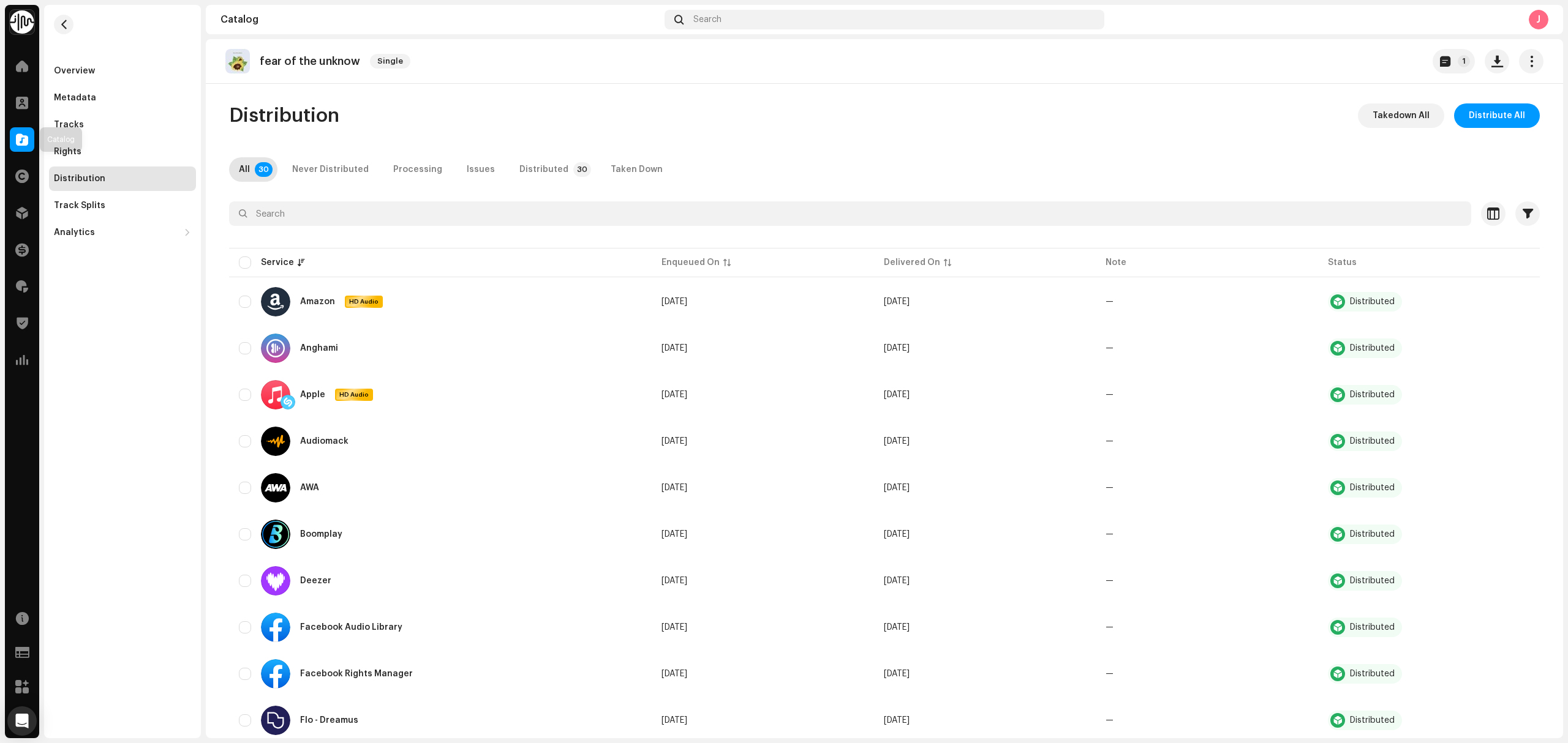
click at [7, 138] on div "Catalog" at bounding box center [22, 139] width 35 height 35
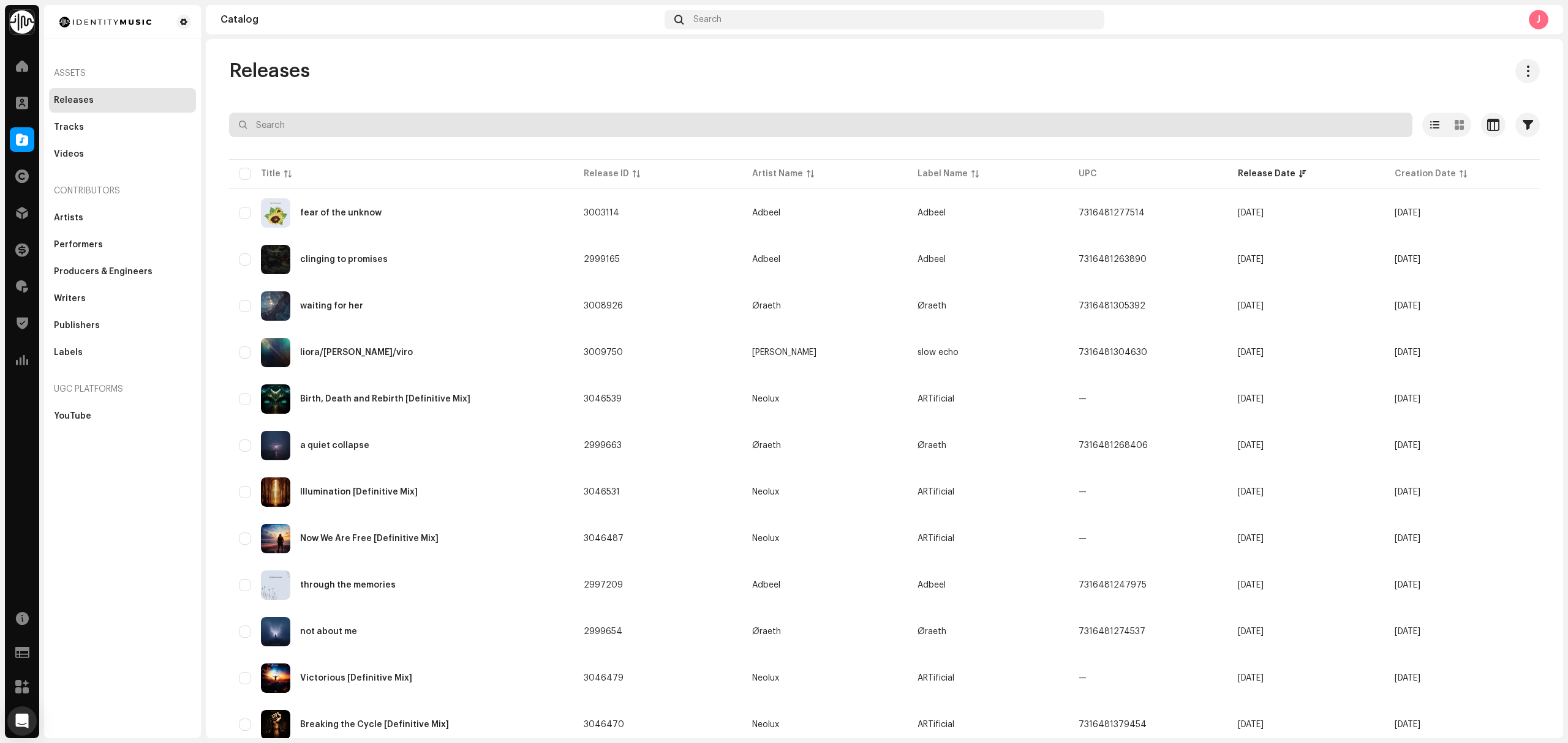
click at [324, 130] on input "text" at bounding box center [820, 125] width 1183 height 25
paste input "A HAUNTING EVENING"
type input "A HAUNTING EVENING"
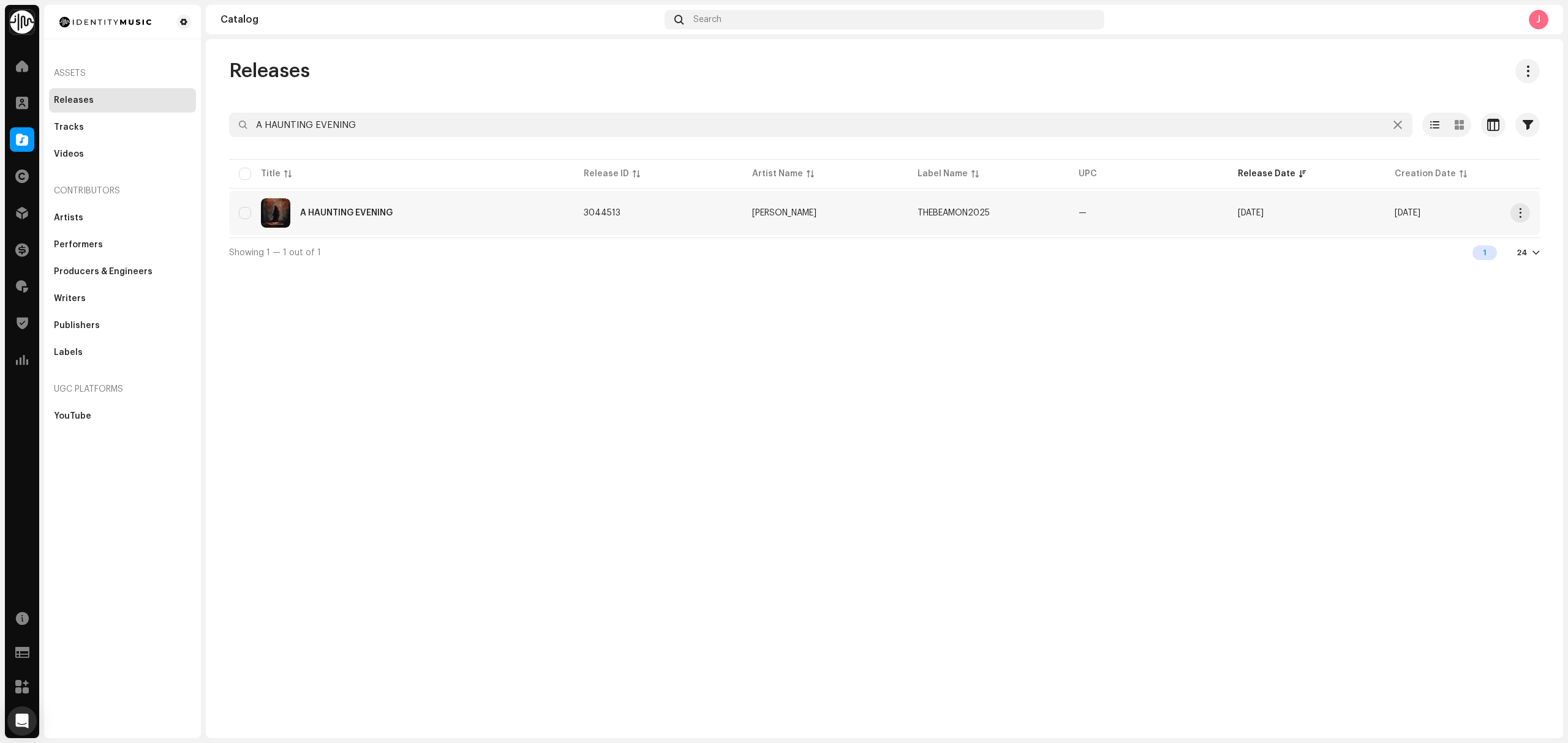
click at [442, 200] on div "A HAUNTING EVENING" at bounding box center [401, 213] width 325 height 29
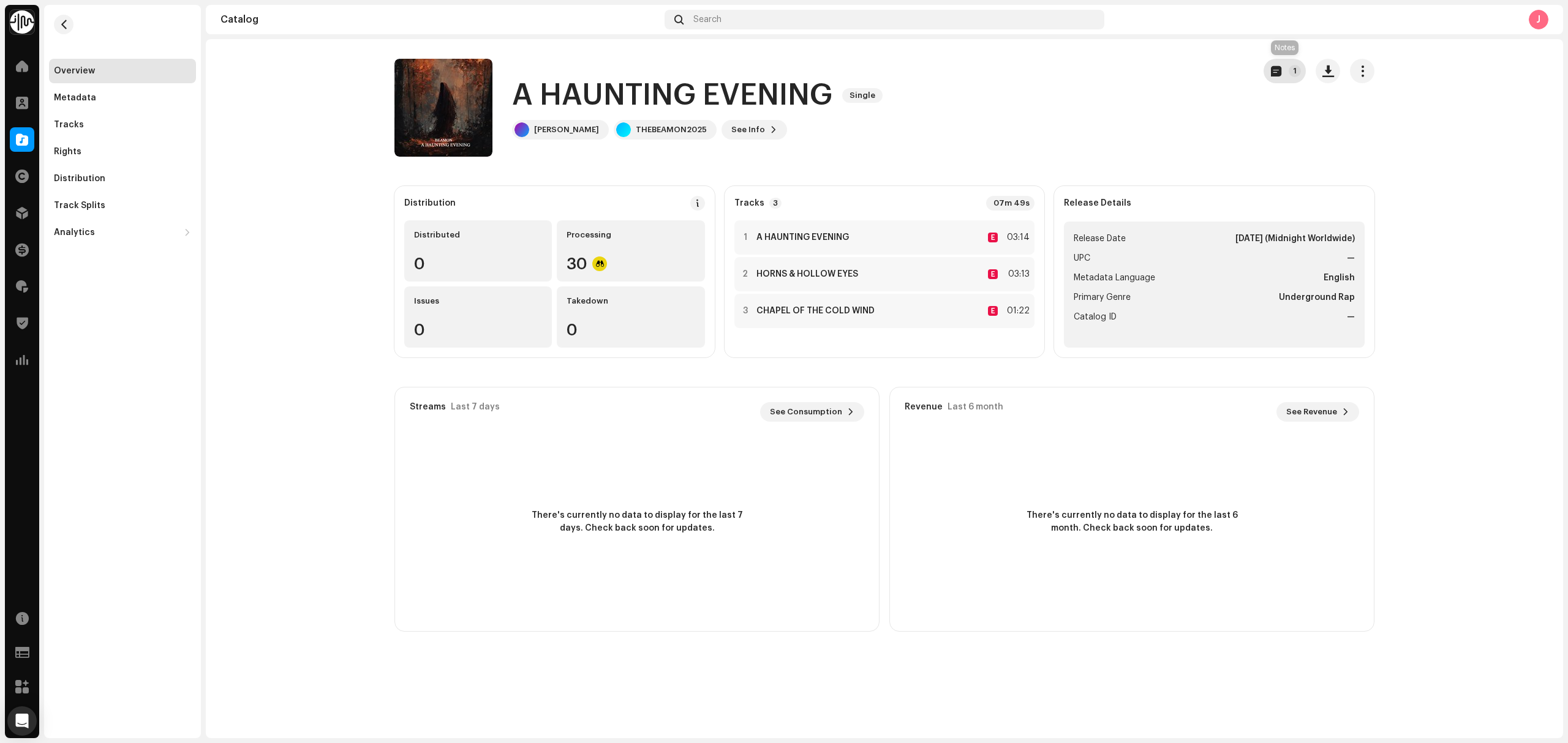
click at [1279, 72] on span "button" at bounding box center [1276, 71] width 11 height 10
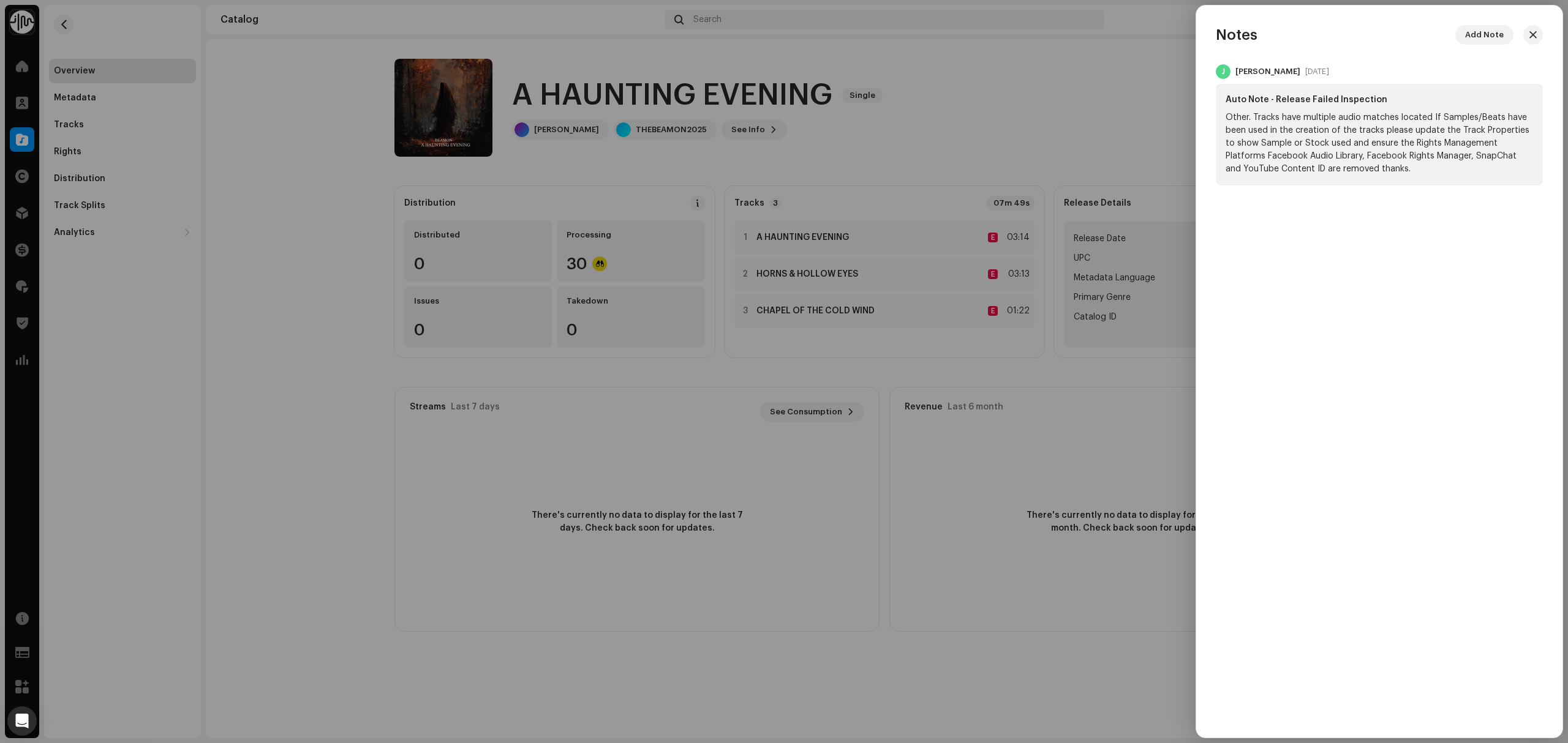
click at [1054, 145] on div at bounding box center [784, 372] width 1568 height 743
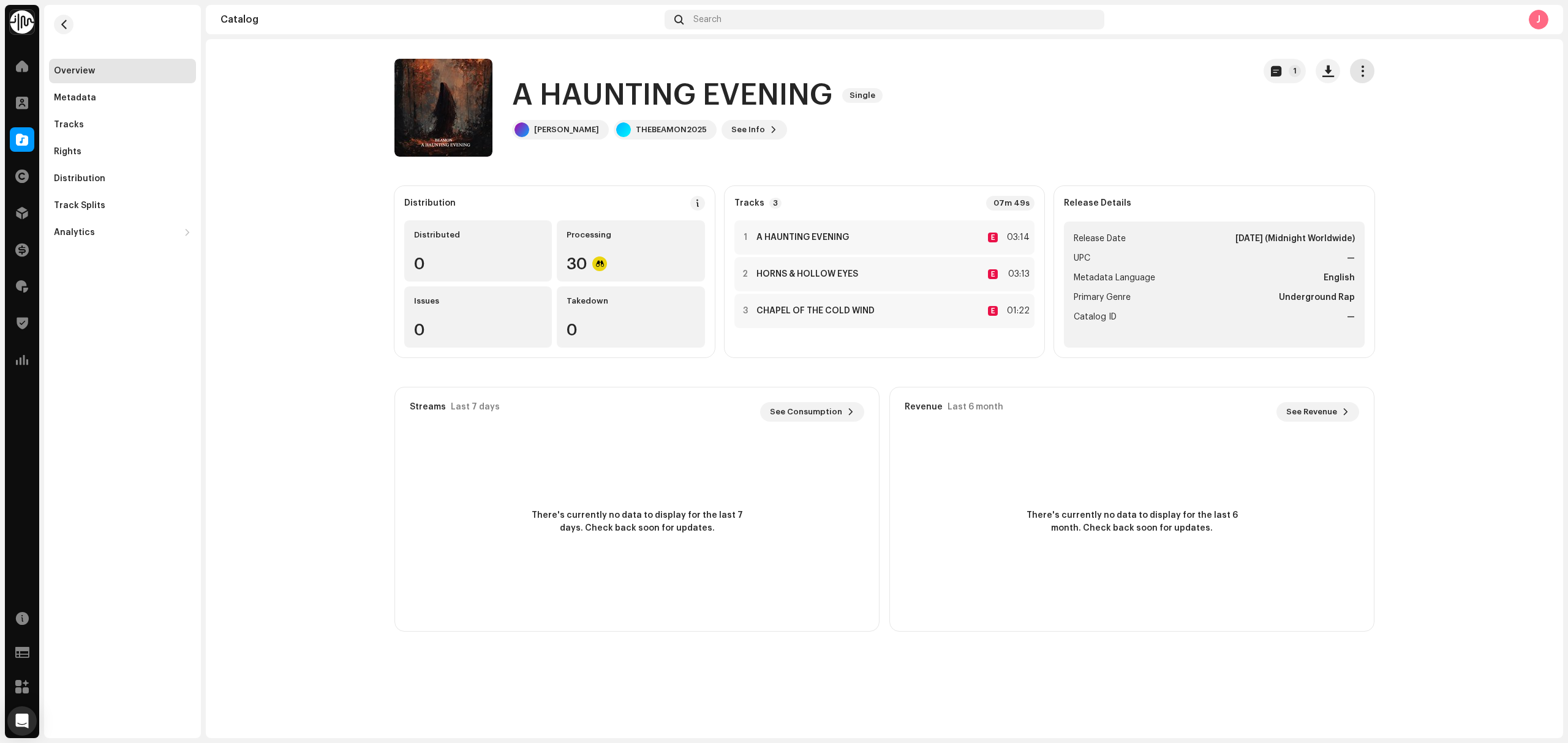
click at [1356, 72] on span "button" at bounding box center [1361, 71] width 12 height 10
click at [1363, 125] on span "Edit" at bounding box center [1368, 125] width 17 height 10
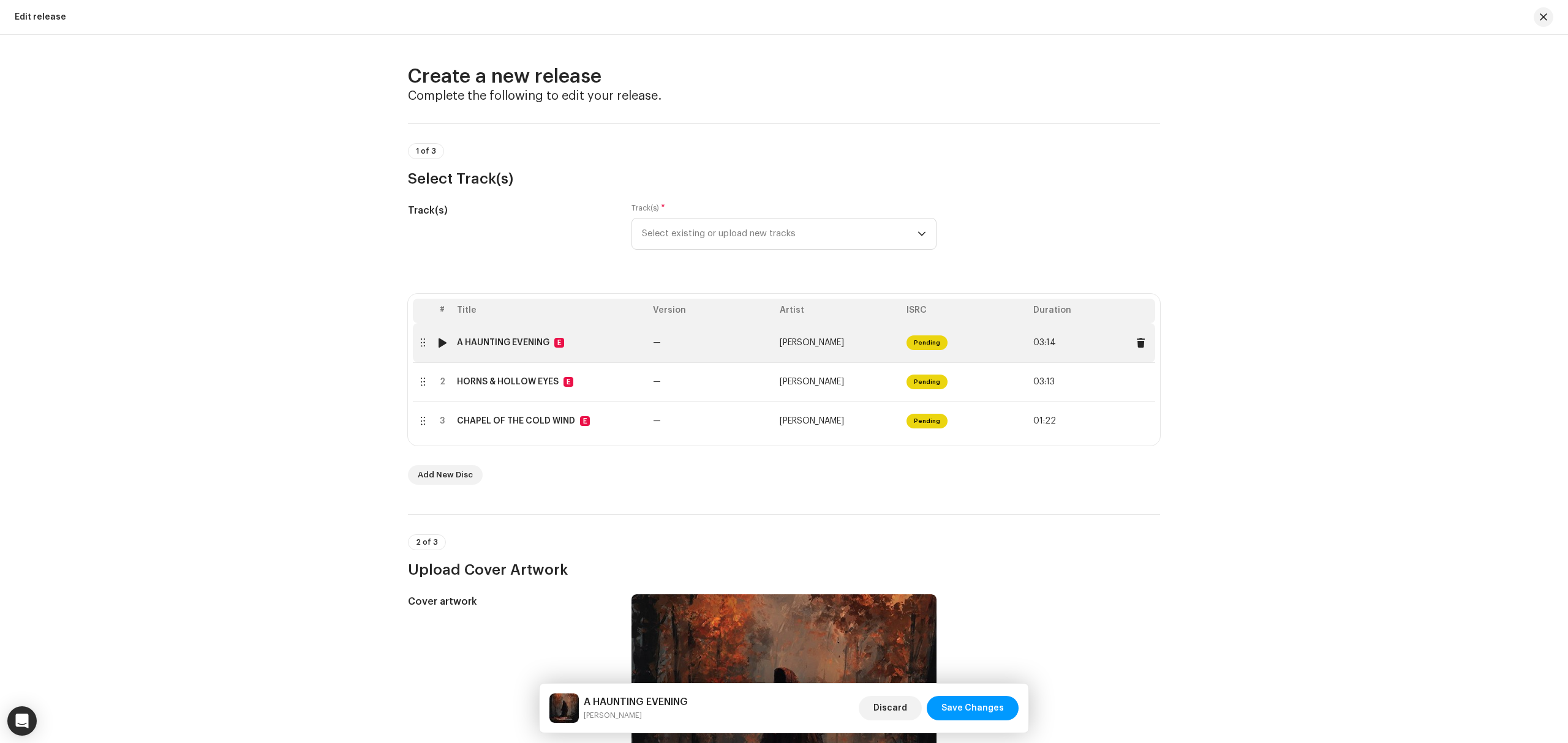
click at [591, 340] on div "A HAUNTING EVENING E" at bounding box center [550, 342] width 186 height 10
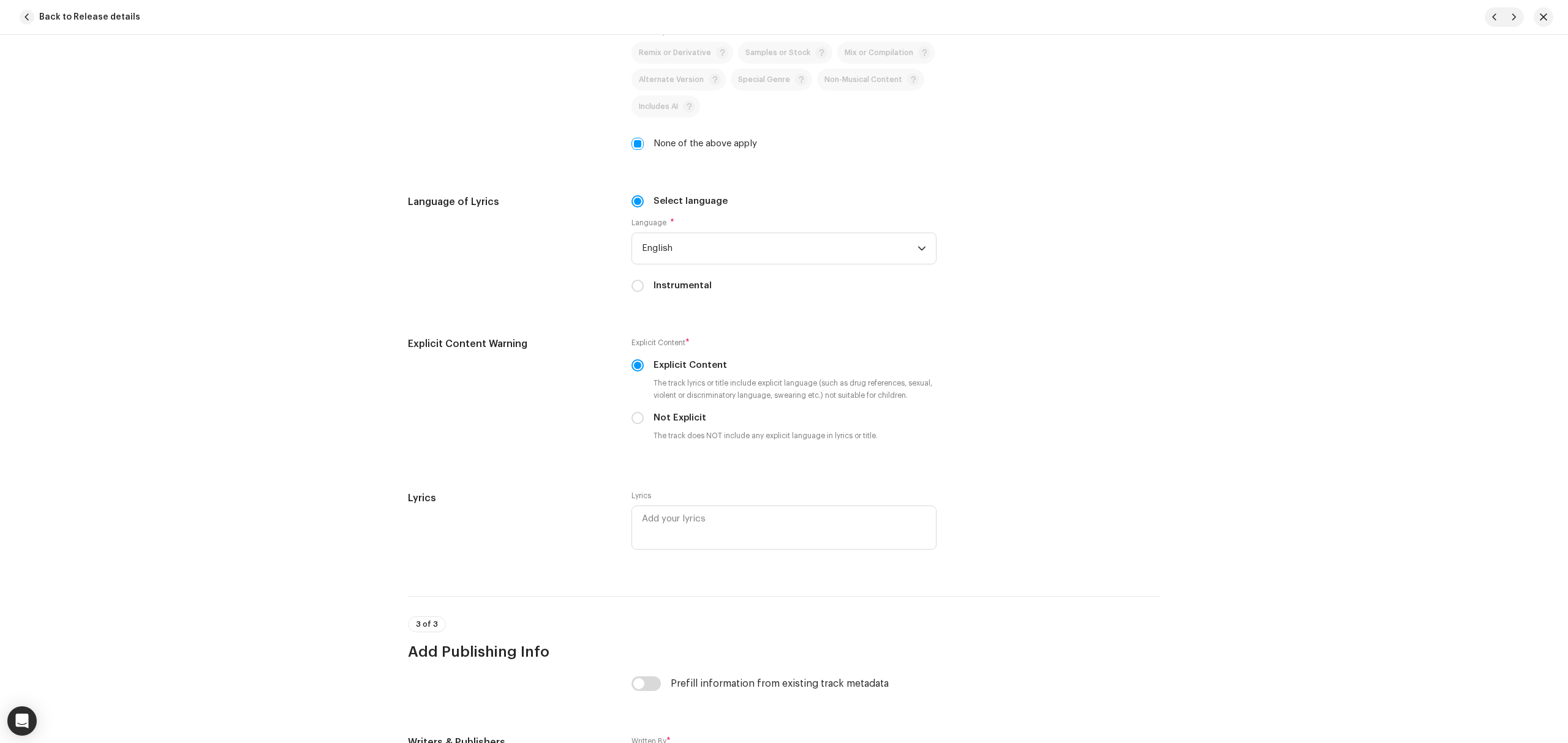
scroll to position [1759, 0]
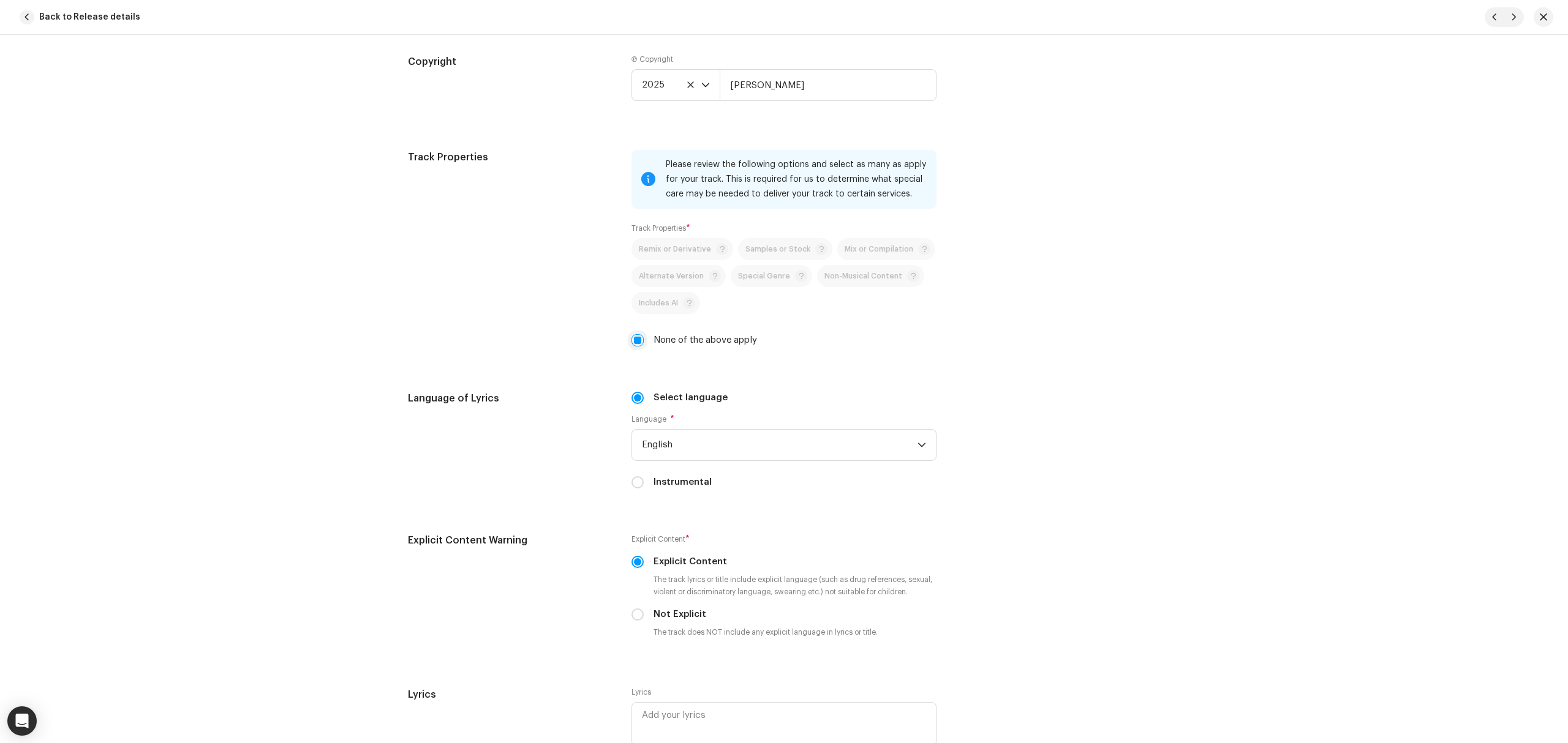
click at [631, 347] on input "None of the above apply" at bounding box center [638, 340] width 12 height 12
checkbox input "false"
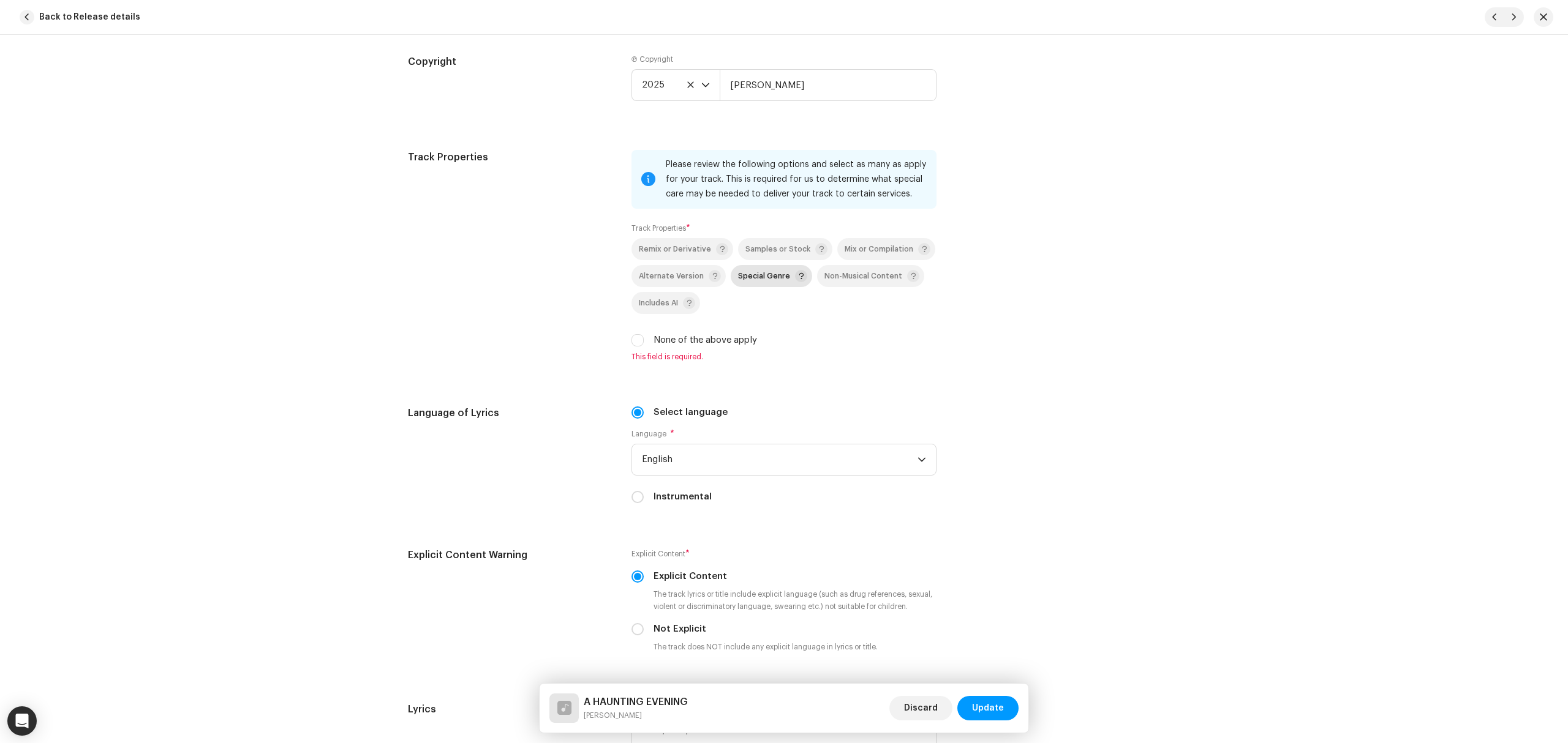
click at [757, 277] on p-togglebutton "Special Genre" at bounding box center [772, 276] width 82 height 22
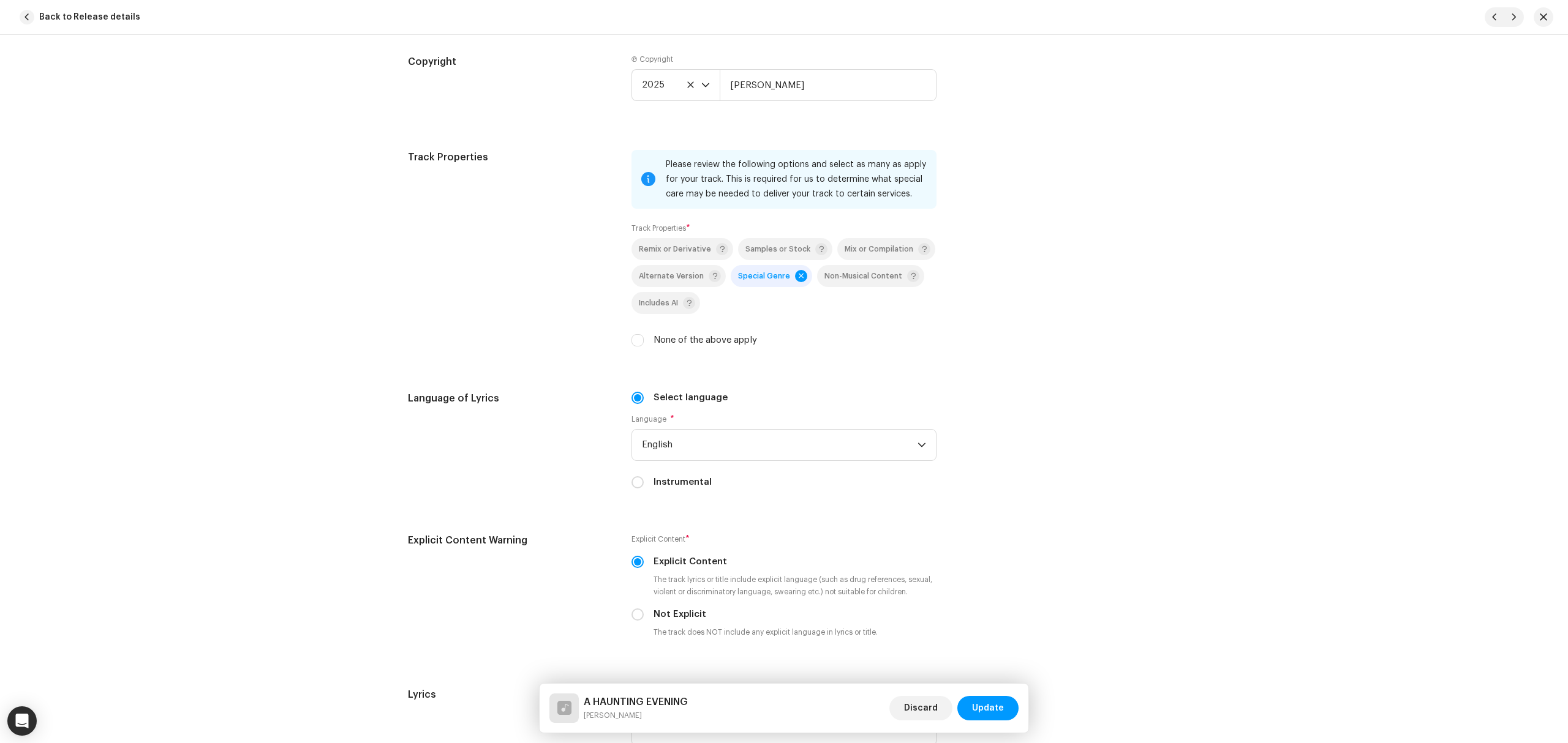
click at [759, 280] on span "Special Genre" at bounding box center [764, 276] width 52 height 8
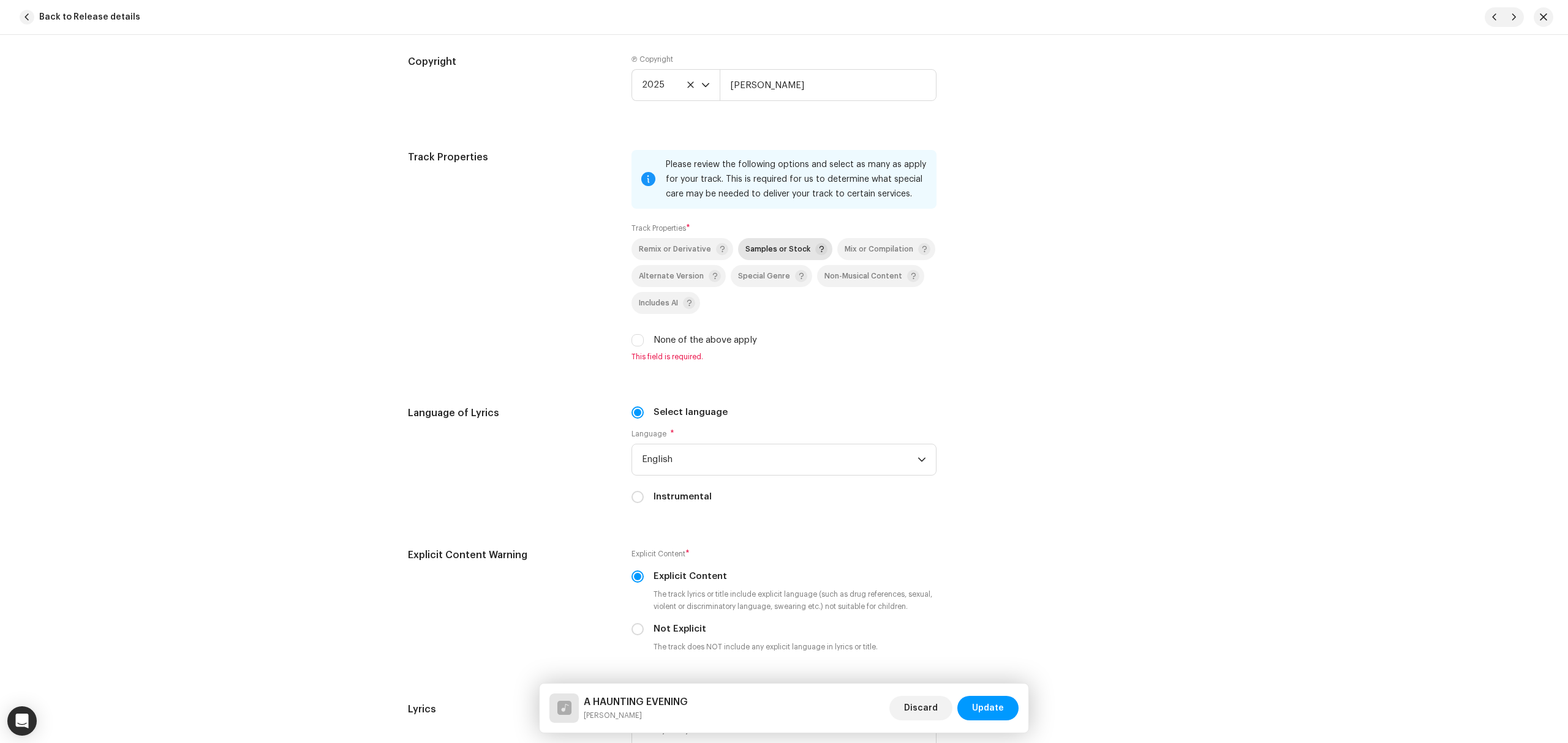
click at [768, 254] on span "Samples or Stock" at bounding box center [777, 249] width 65 height 8
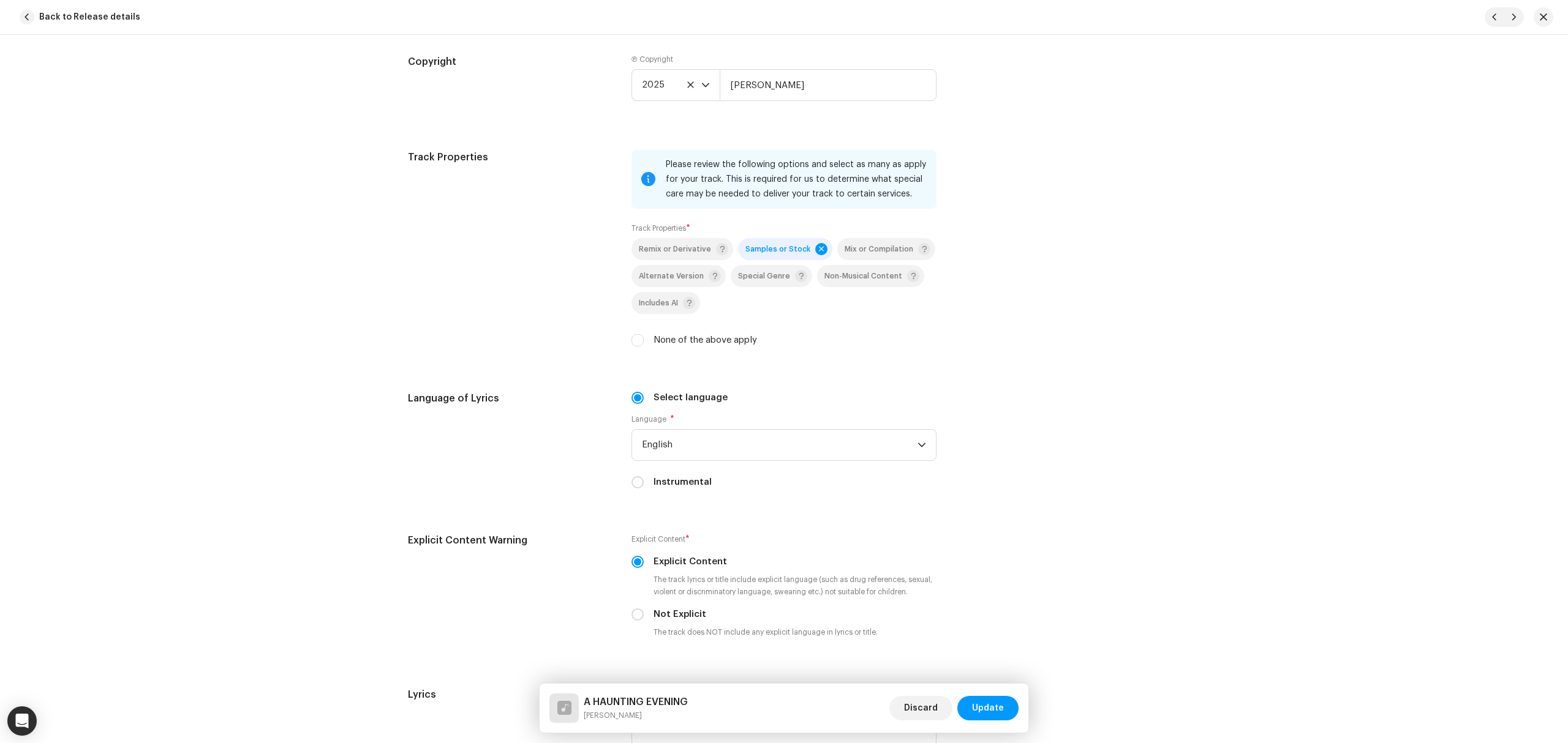
click at [1002, 705] on span "Update" at bounding box center [988, 708] width 32 height 25
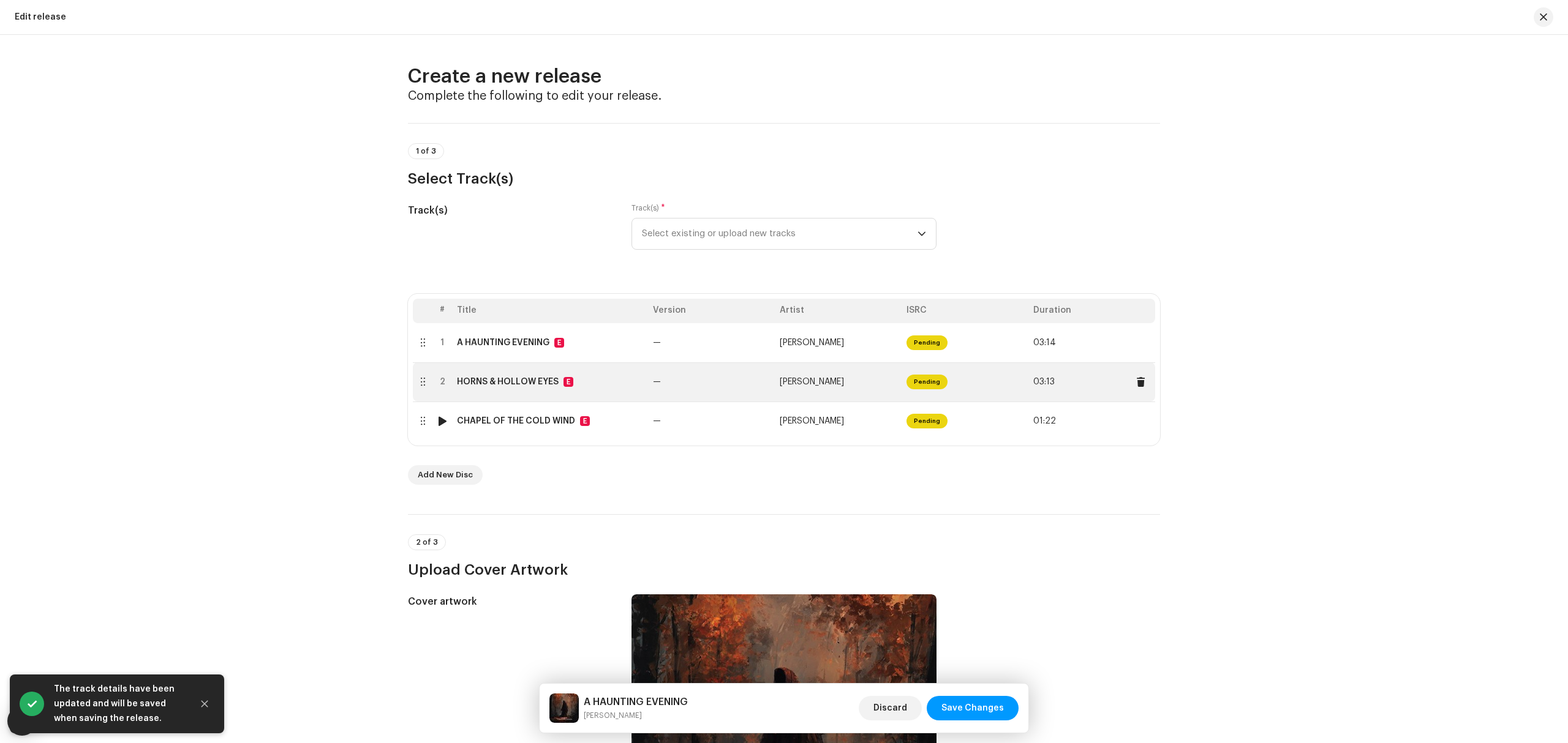
click at [694, 390] on td "—" at bounding box center [710, 382] width 127 height 39
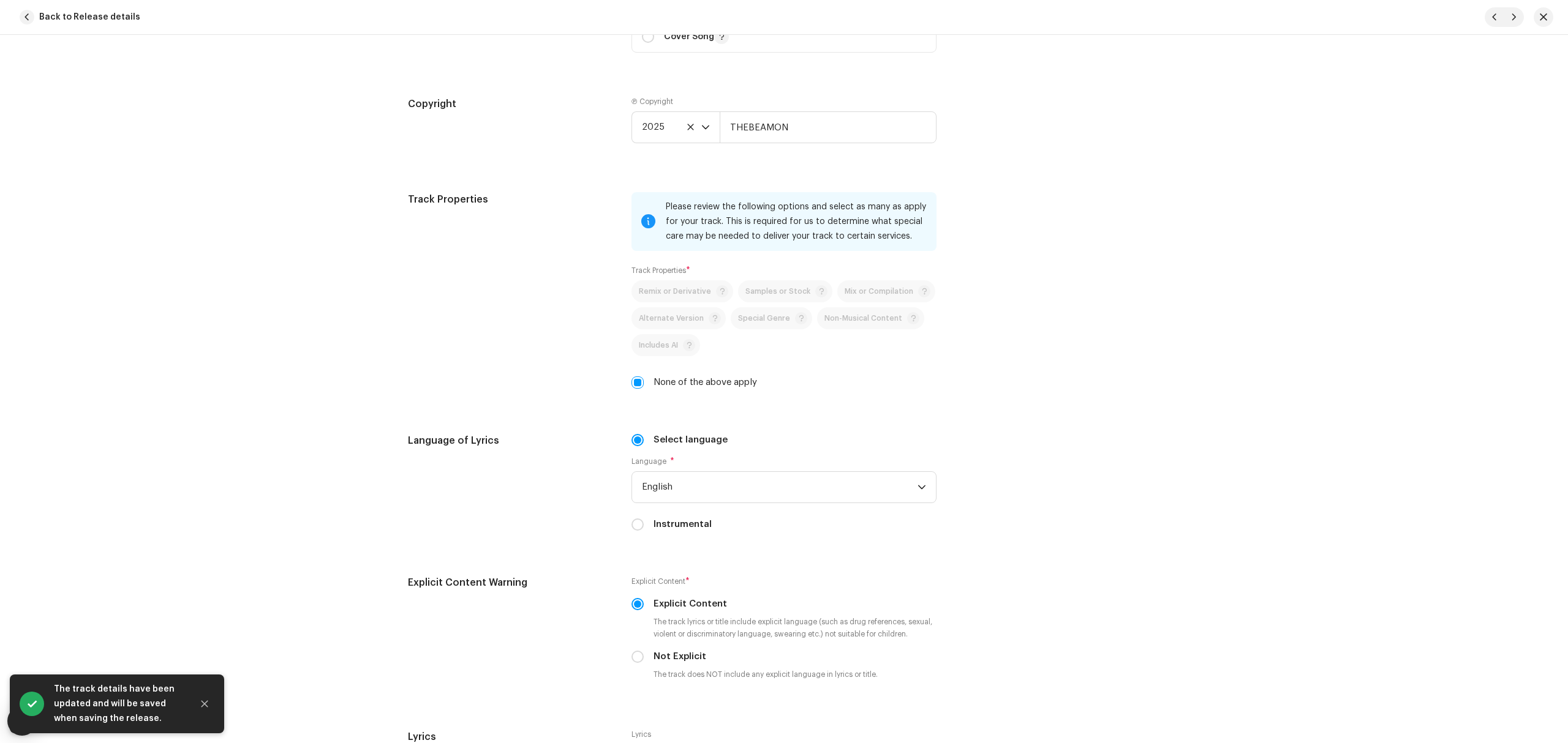
scroll to position [1795, 0]
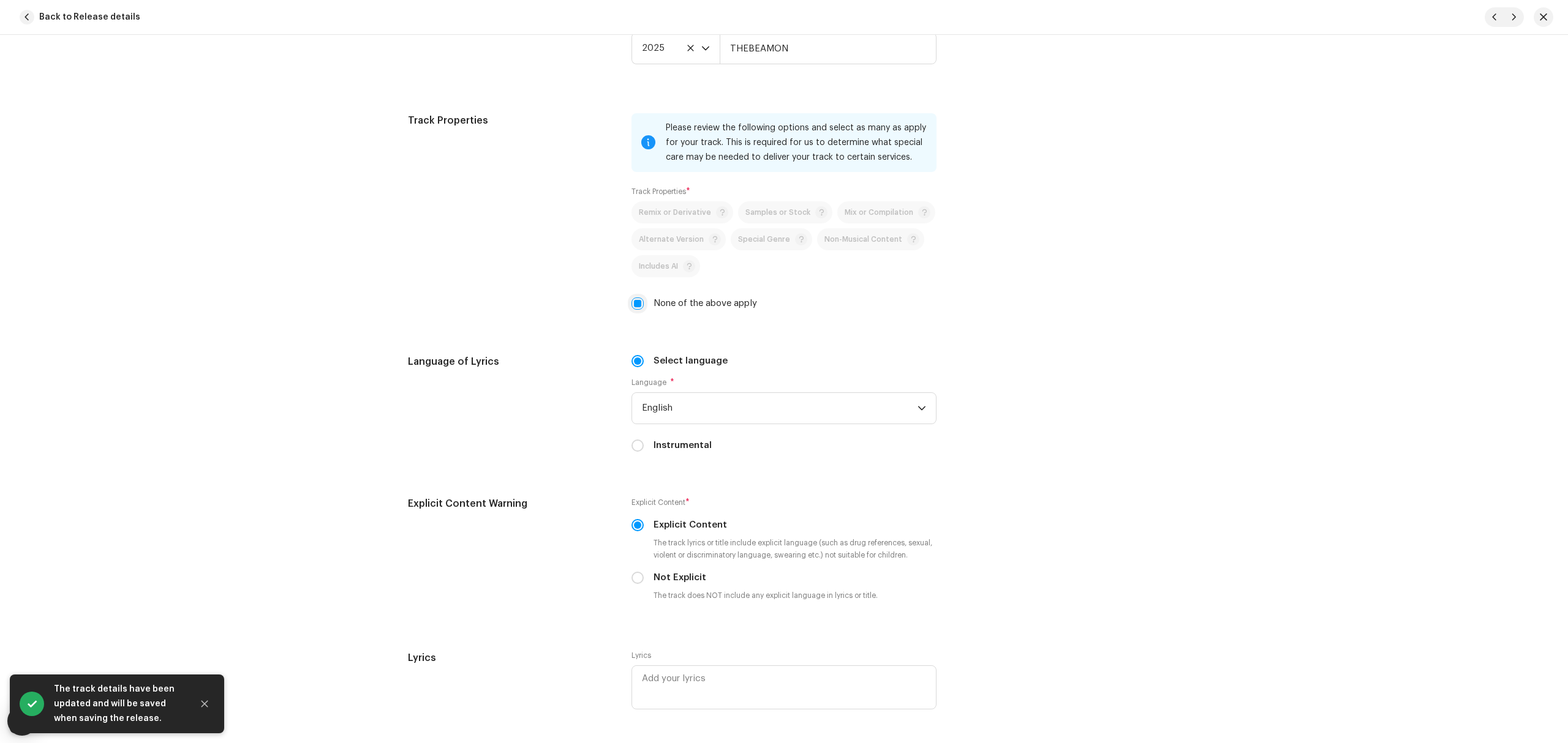
click at [635, 309] on input "None of the above apply" at bounding box center [638, 304] width 12 height 12
checkbox input "false"
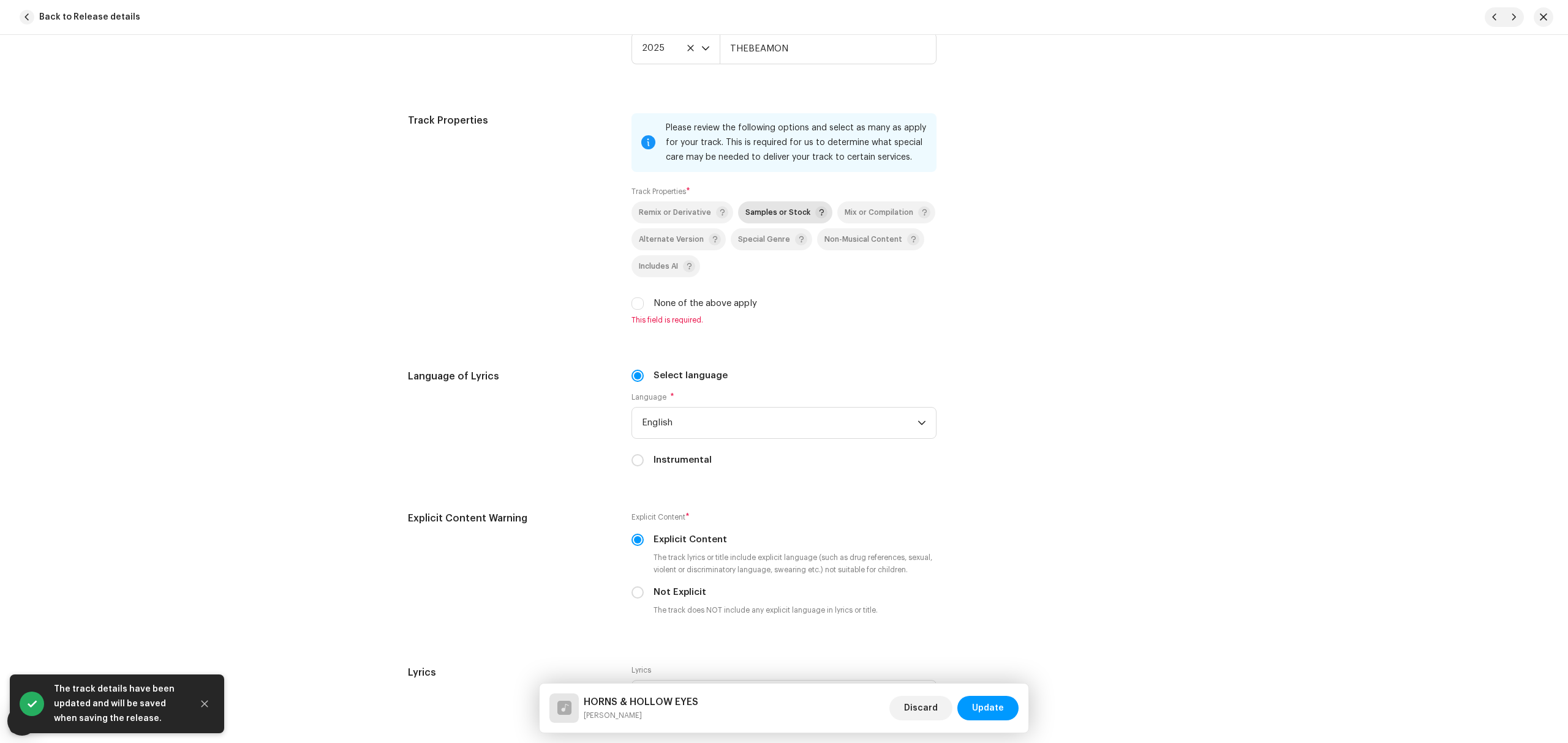
click at [746, 223] on p-togglebutton "Samples or Stock" at bounding box center [785, 212] width 94 height 22
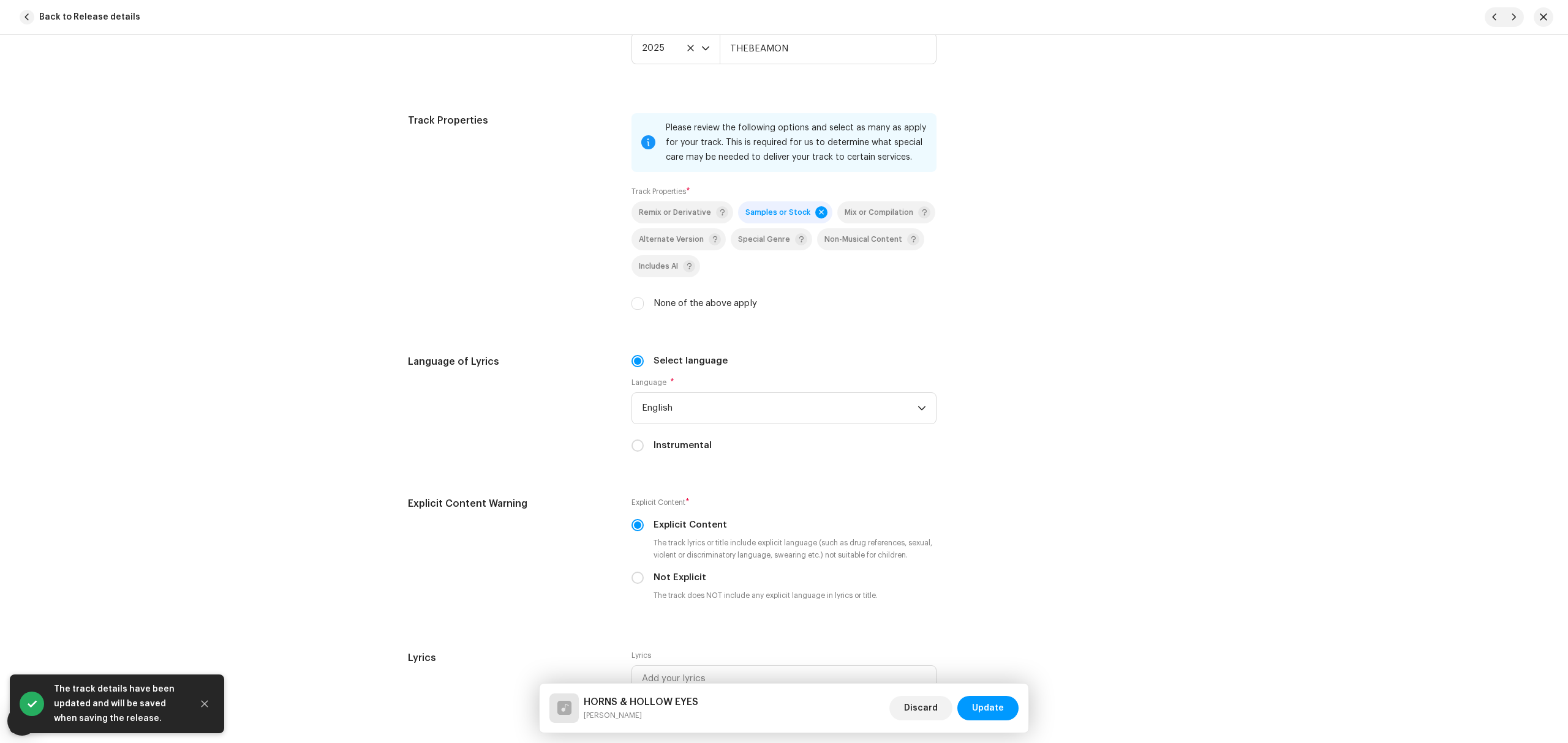
click at [1004, 708] on button "Update" at bounding box center [987, 708] width 61 height 25
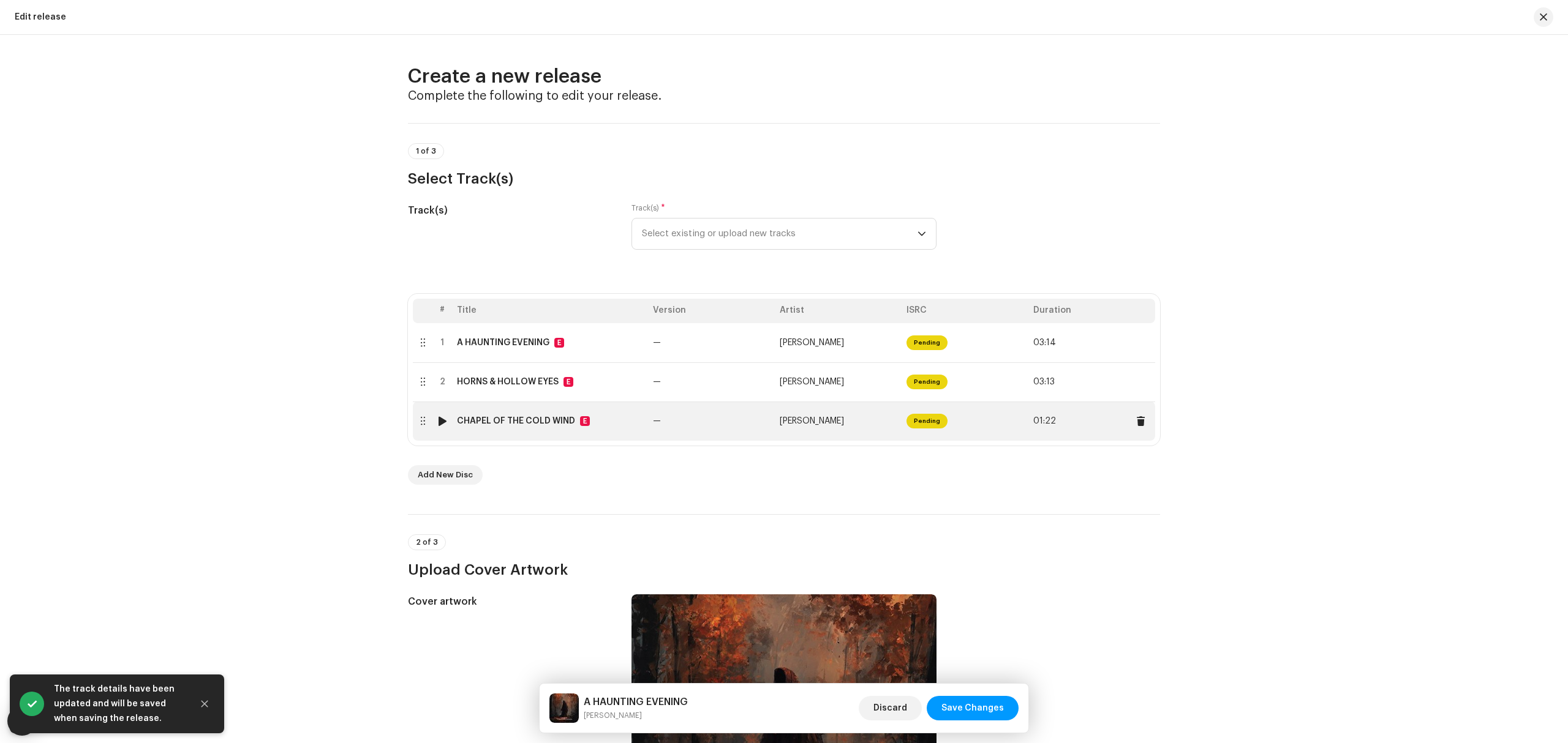
click at [624, 432] on td "CHAPEL OF THE COLD WIND E" at bounding box center [550, 421] width 196 height 39
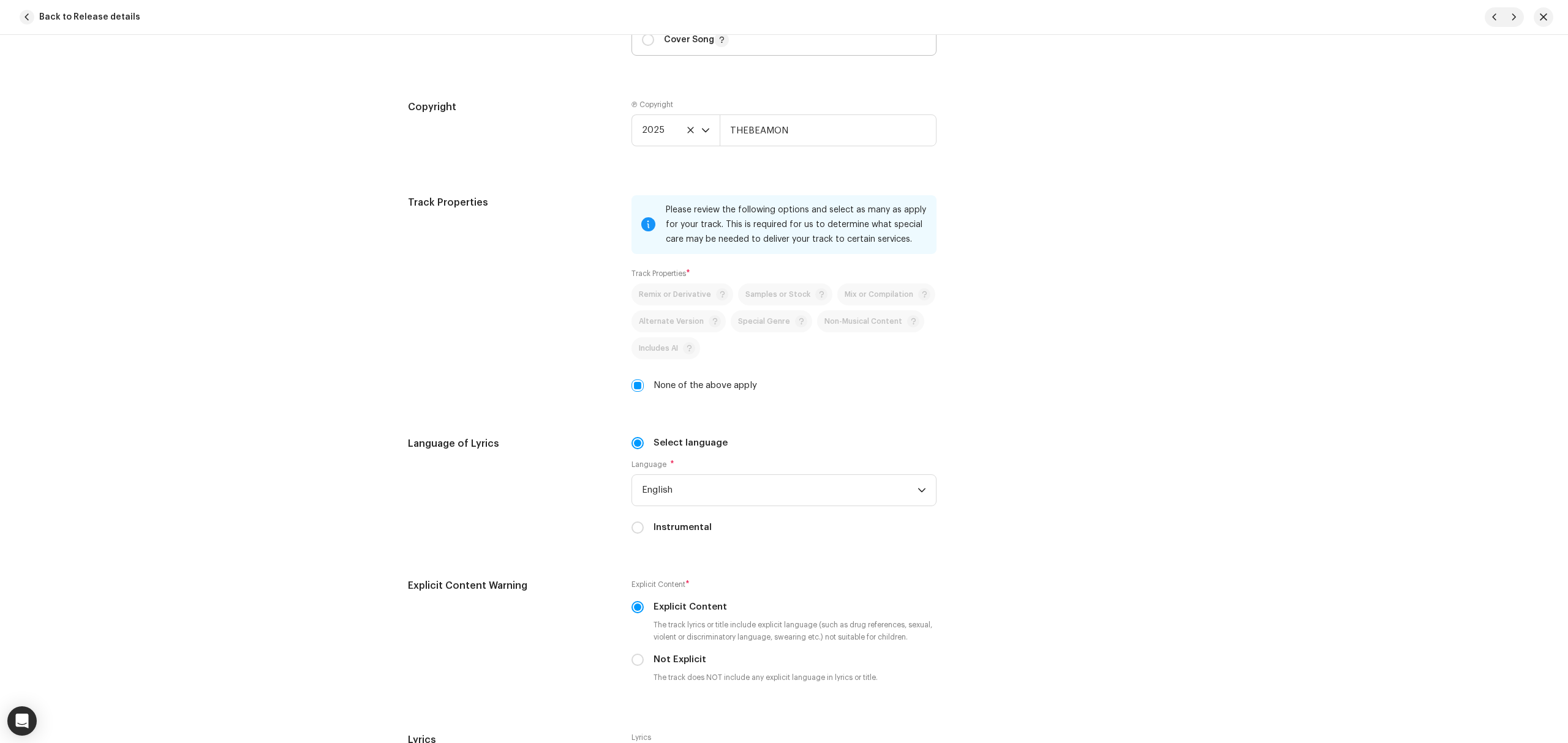
scroll to position [1877, 0]
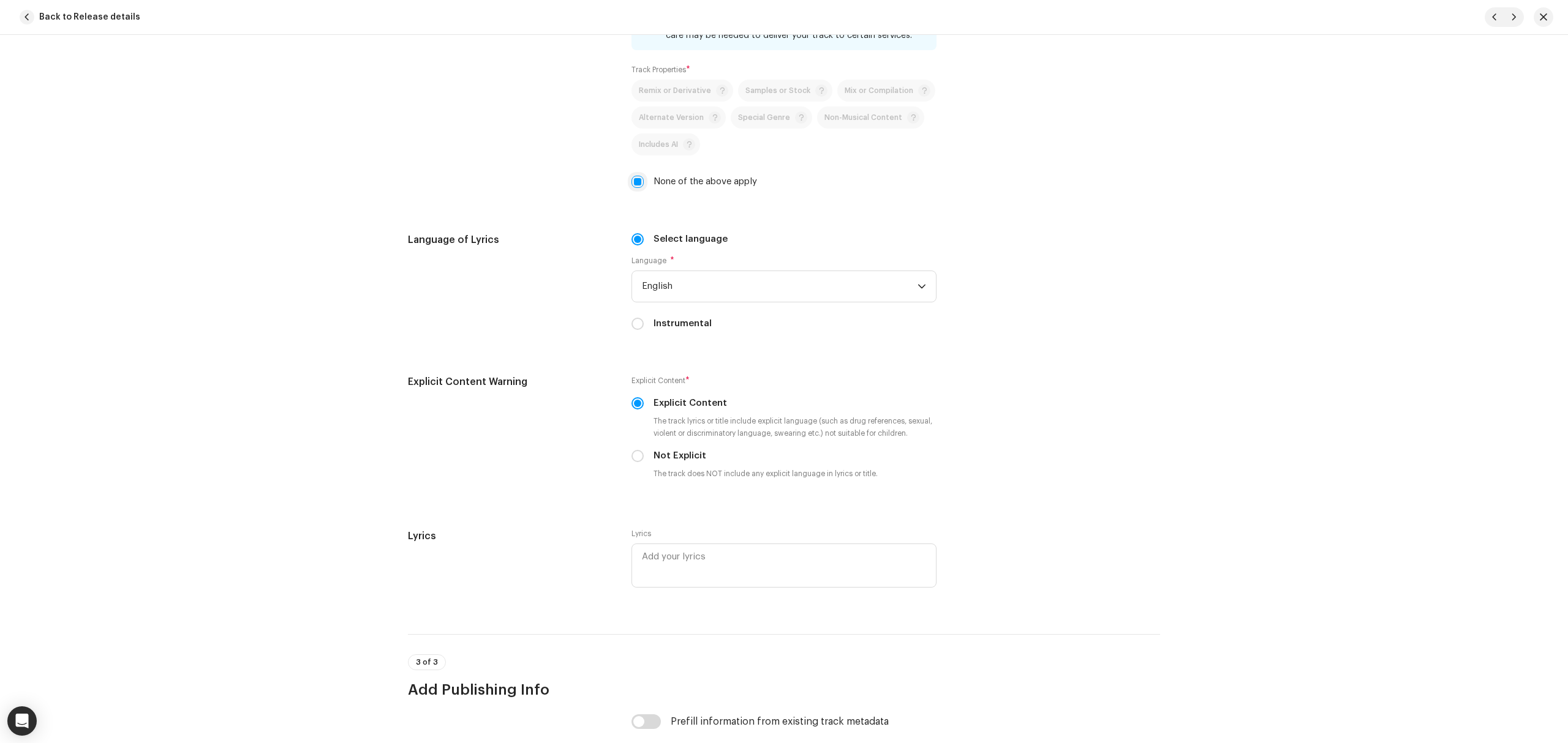
click at [633, 188] on input "None of the above apply" at bounding box center [638, 182] width 12 height 12
checkbox input "false"
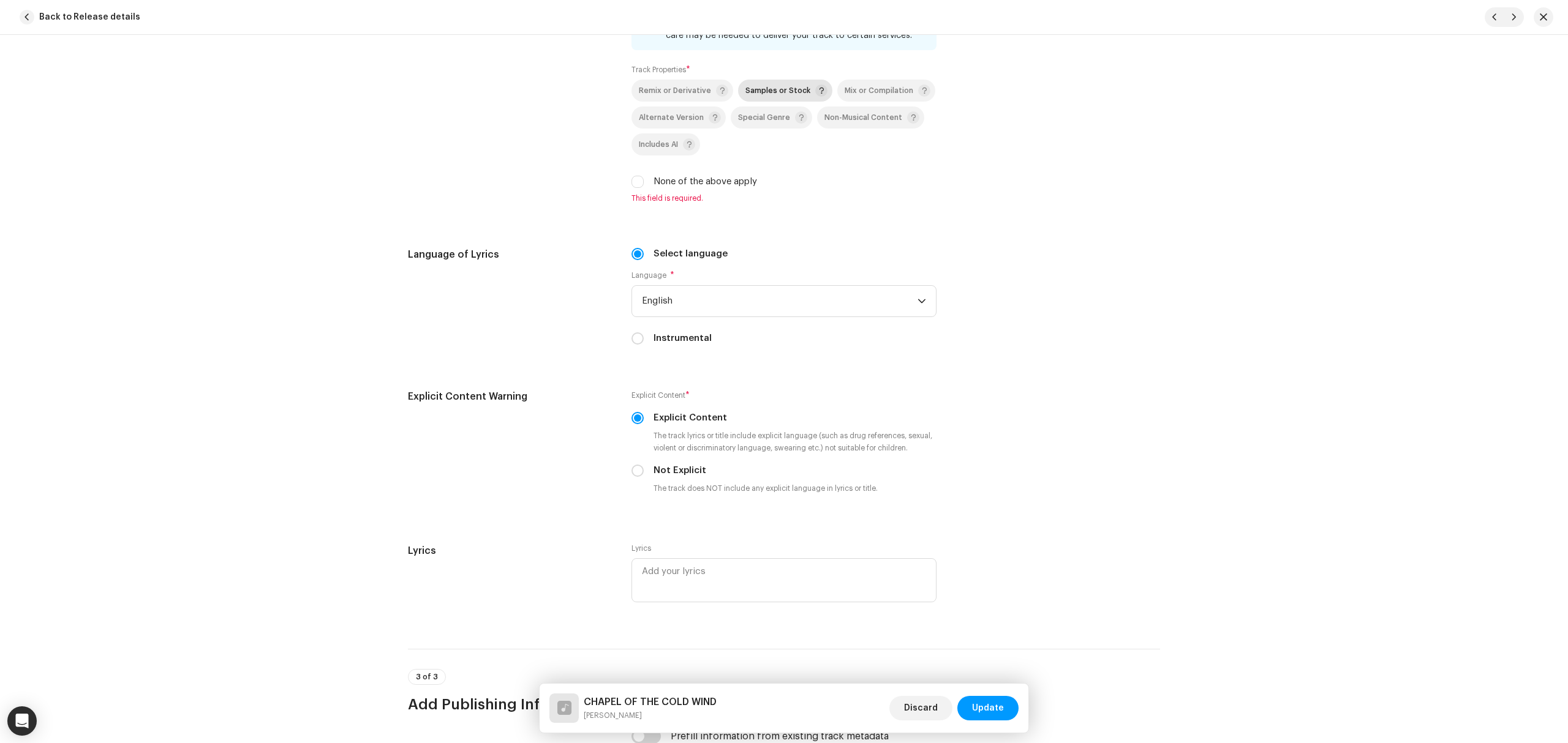
click at [781, 102] on p-togglebutton "Samples or Stock" at bounding box center [785, 90] width 94 height 22
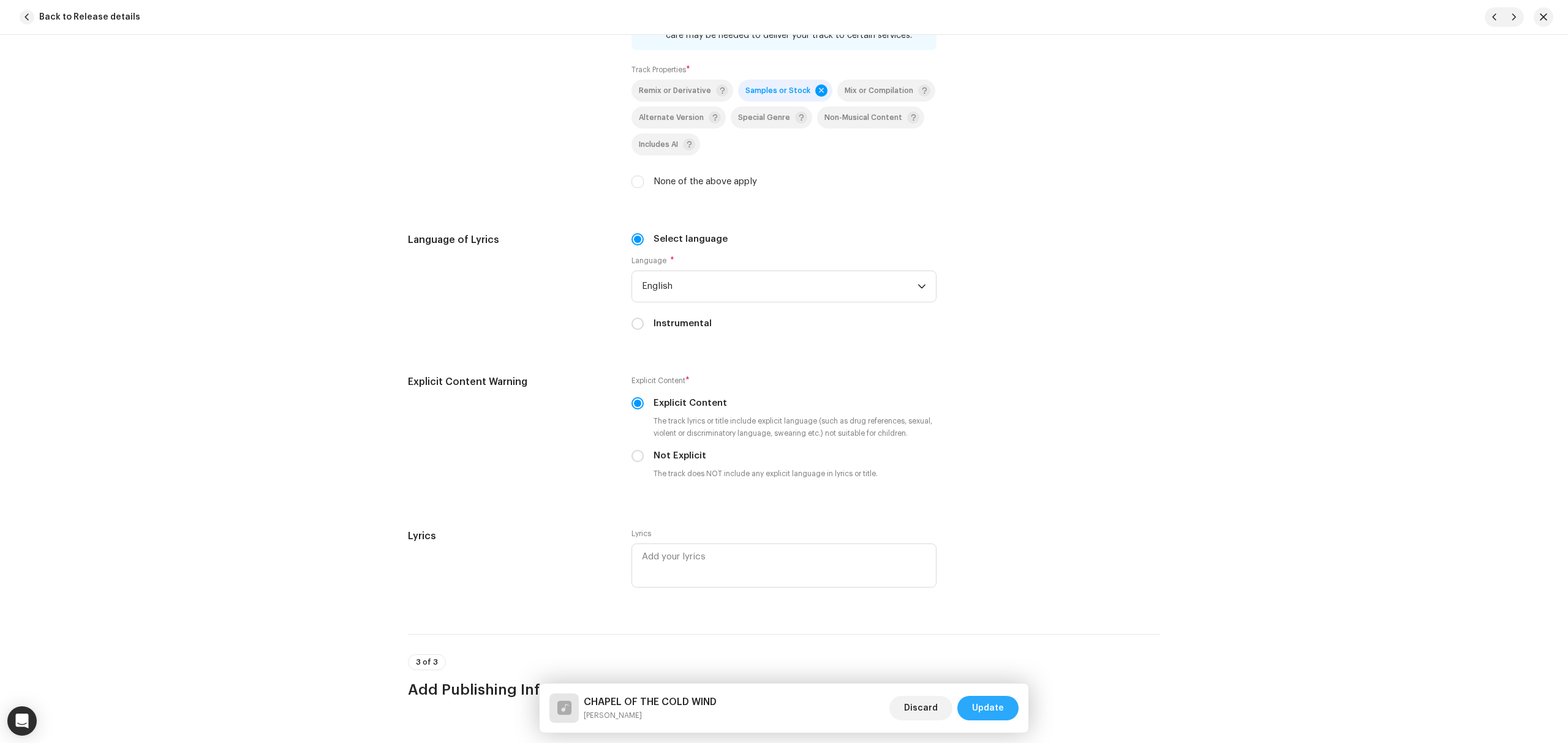
click at [985, 706] on span "Update" at bounding box center [988, 708] width 32 height 25
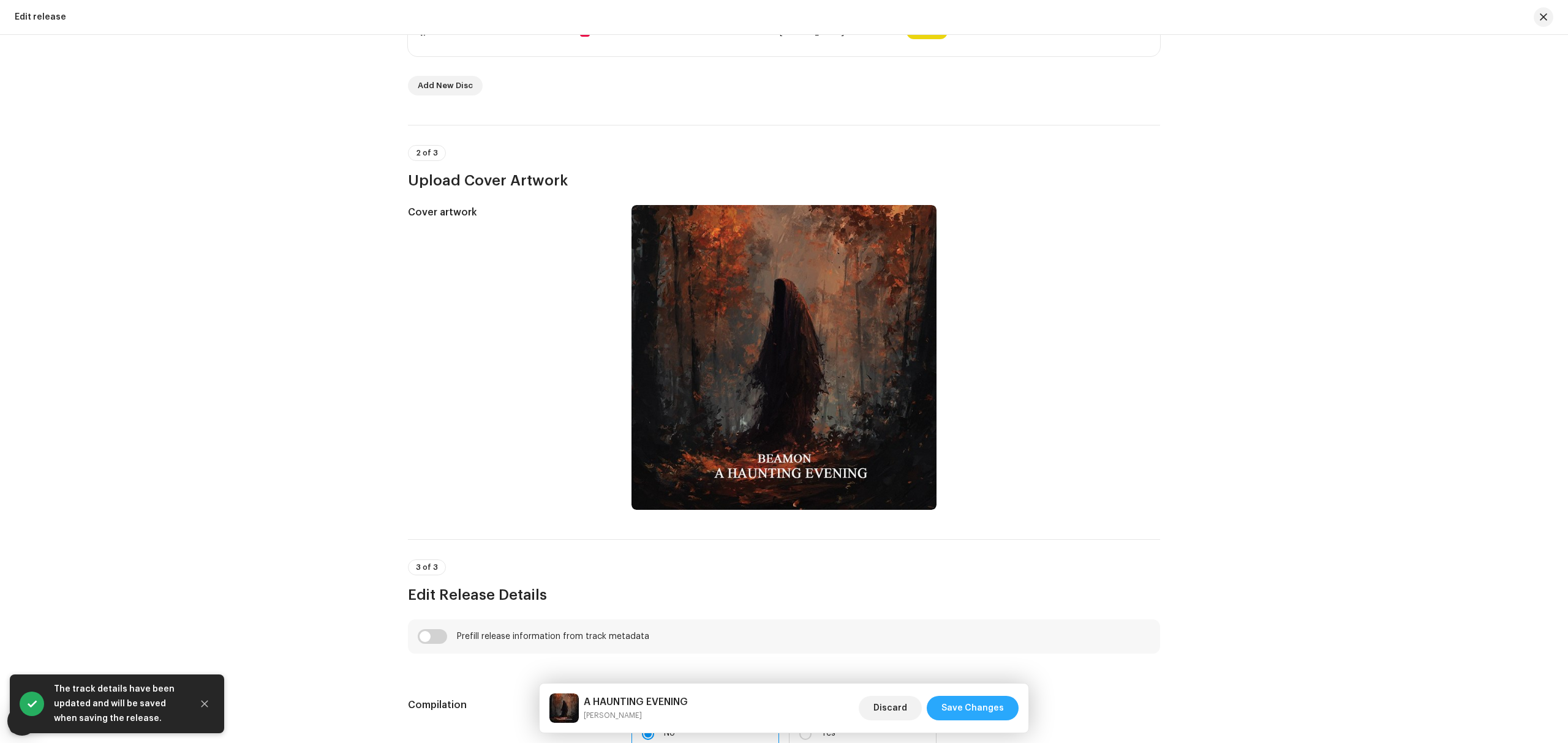
scroll to position [571, 0]
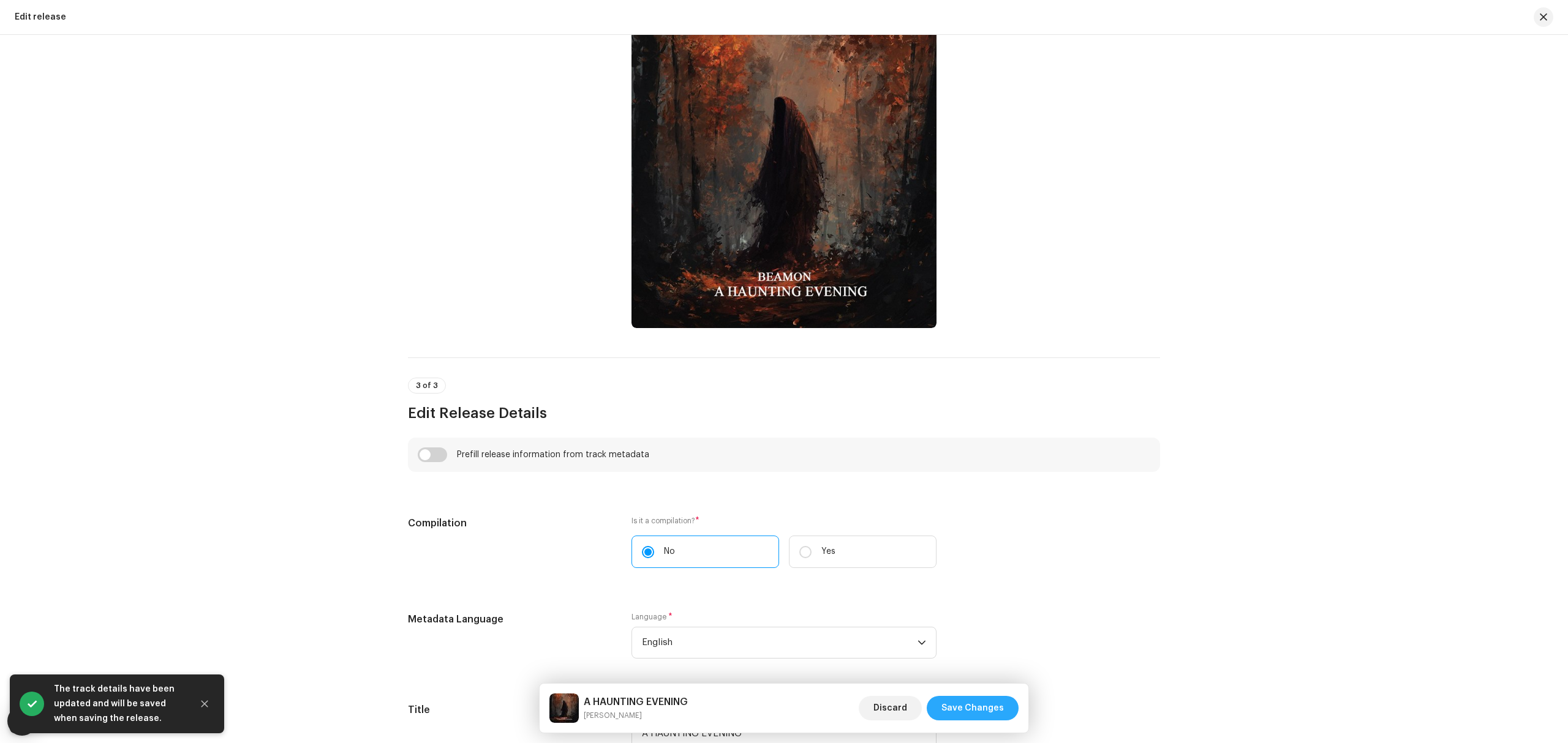
click at [991, 713] on span "Save Changes" at bounding box center [972, 708] width 62 height 25
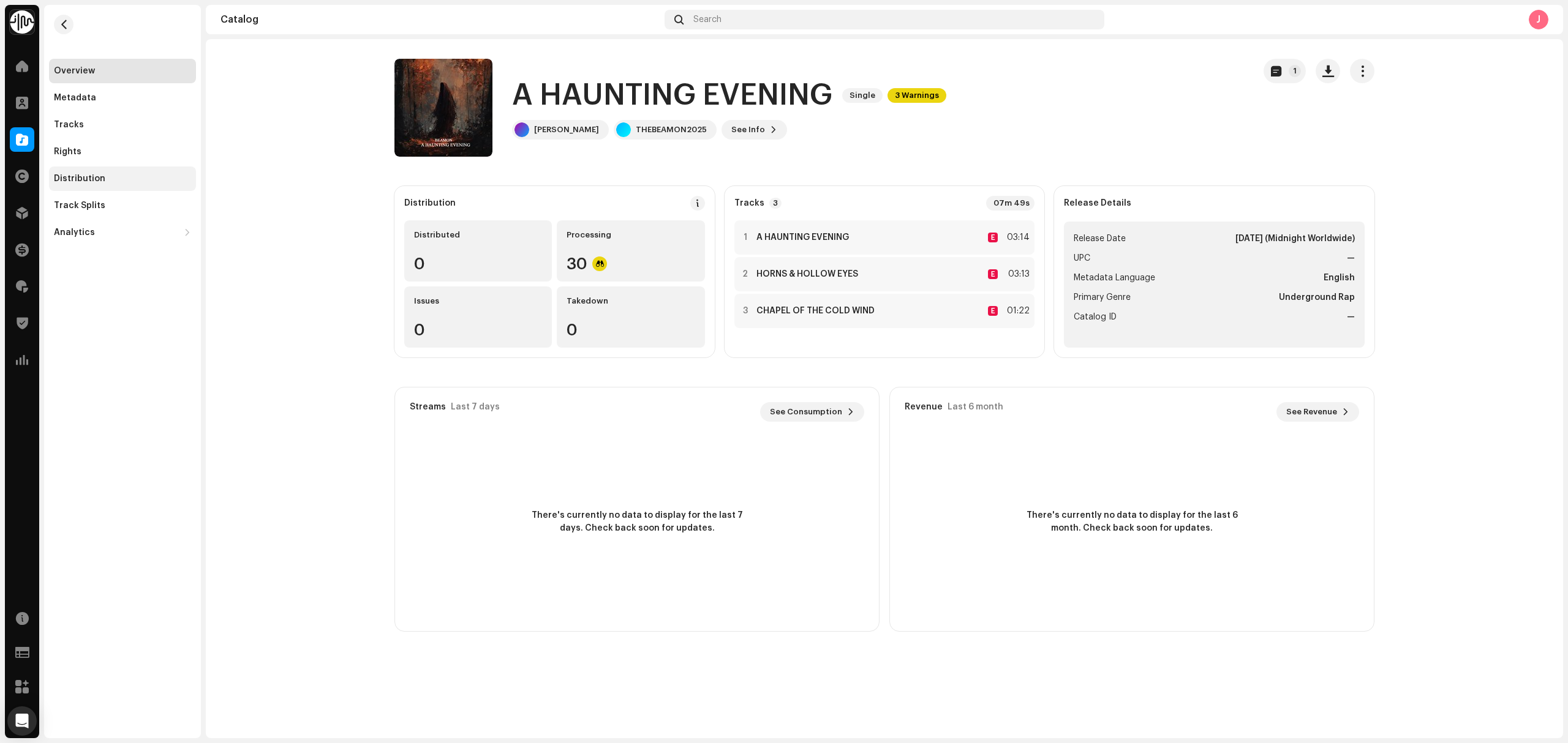
click at [153, 179] on div "Distribution" at bounding box center [122, 178] width 137 height 10
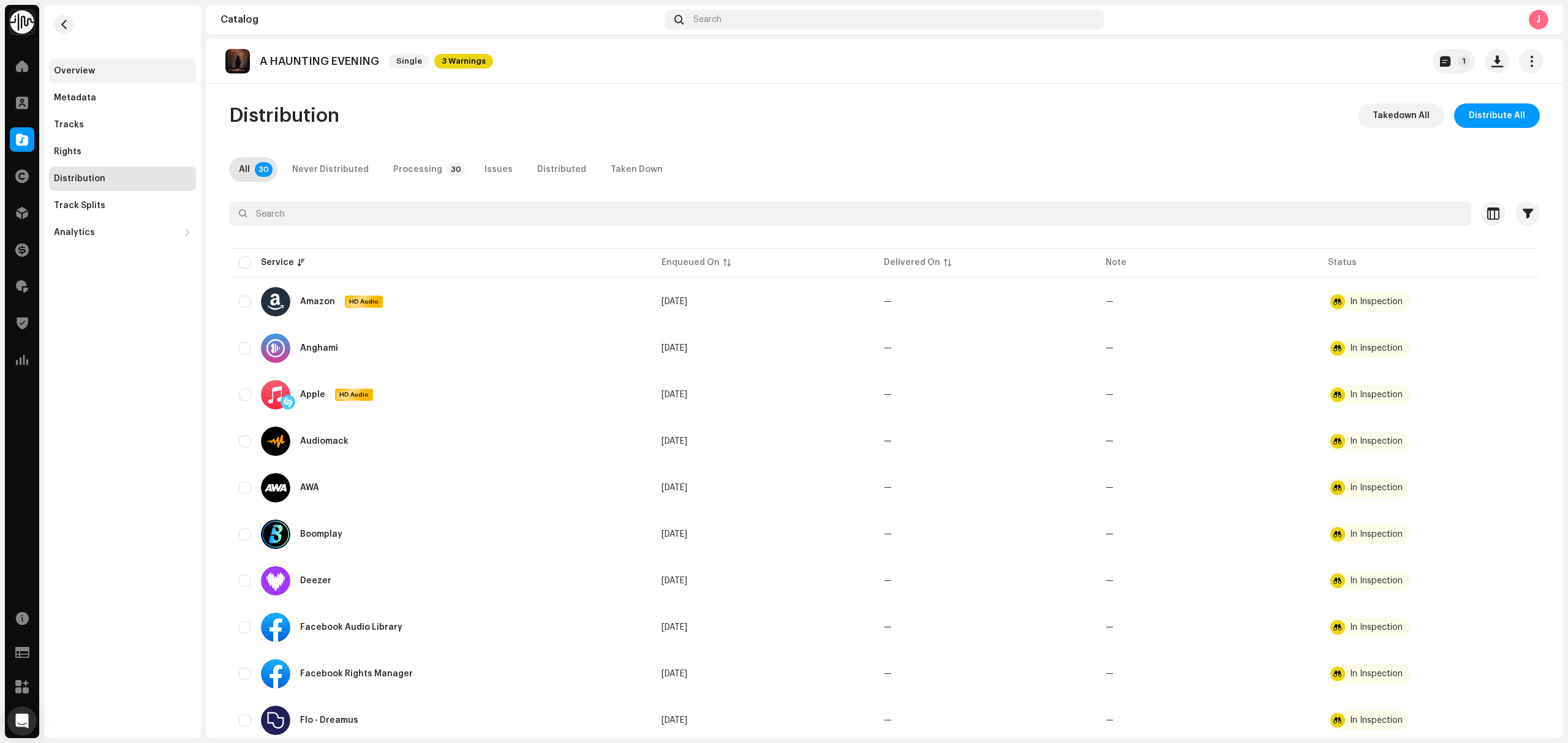
click at [106, 61] on div "Overview" at bounding box center [122, 71] width 147 height 25
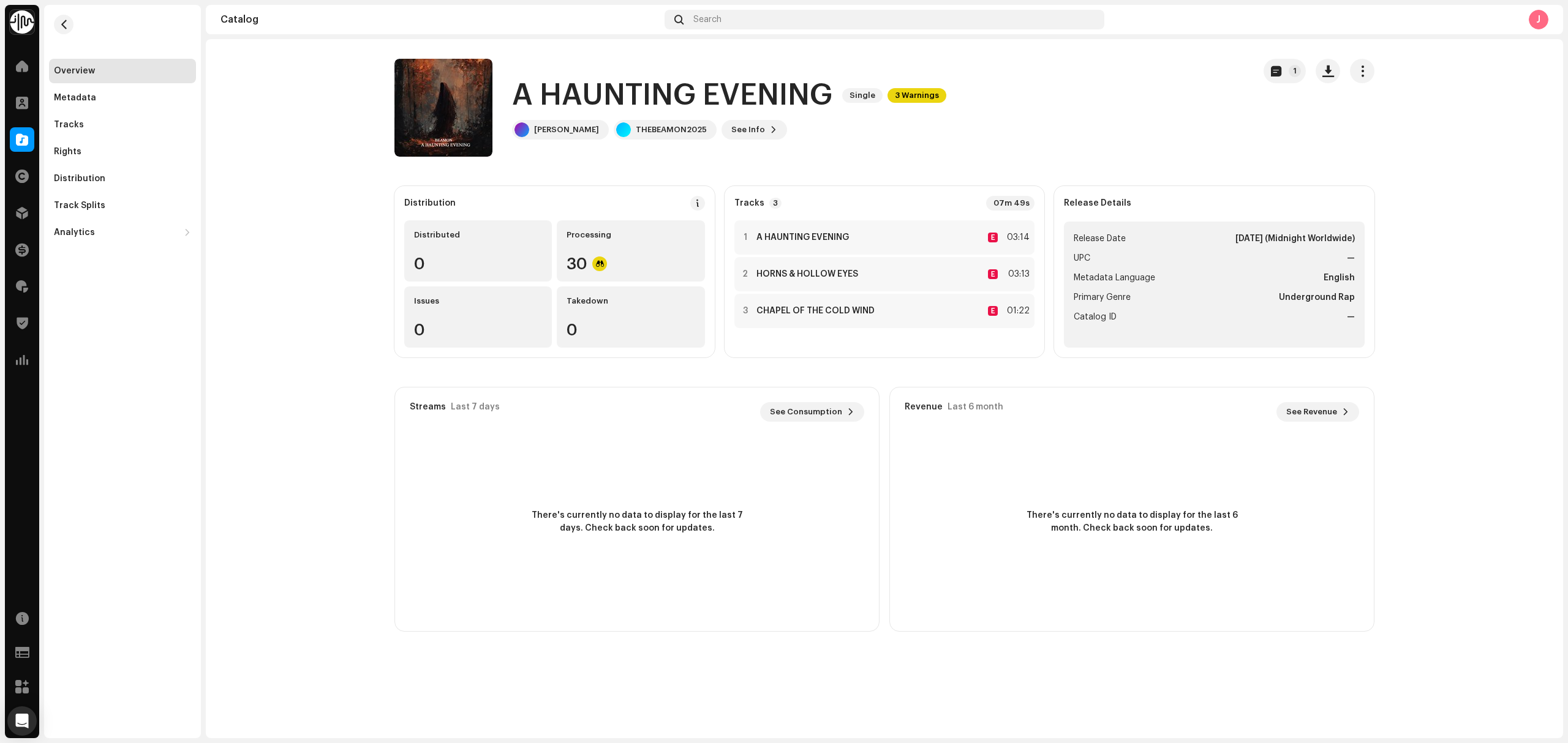
click at [366, 254] on catalog-releases-details-overview "A HAUNTING EVENING Single 3 Warnings 1 A HAUNTING EVENING Single 3 Warnings [PE…" at bounding box center [884, 345] width 1357 height 612
click at [25, 141] on span at bounding box center [22, 139] width 12 height 10
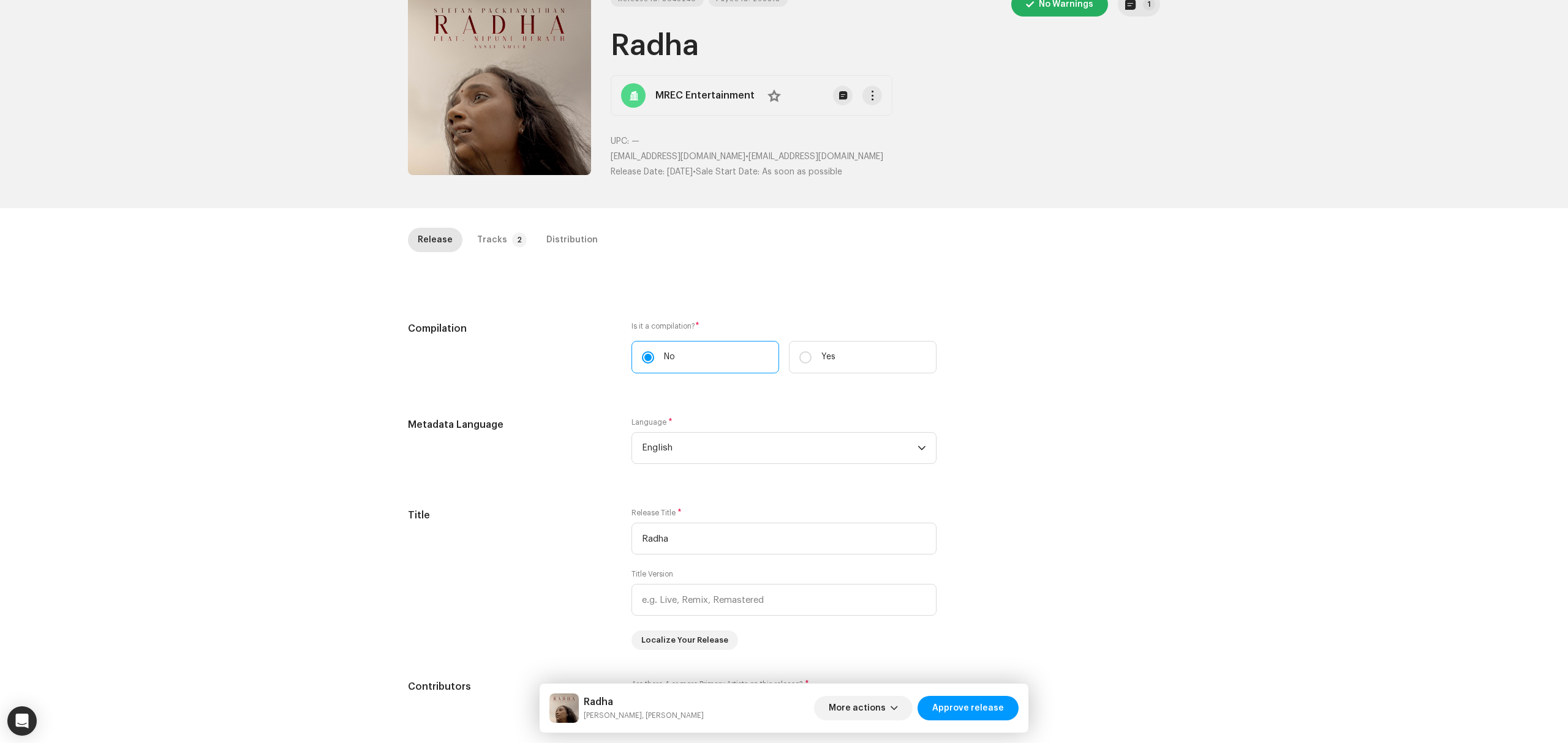
scroll to position [163, 0]
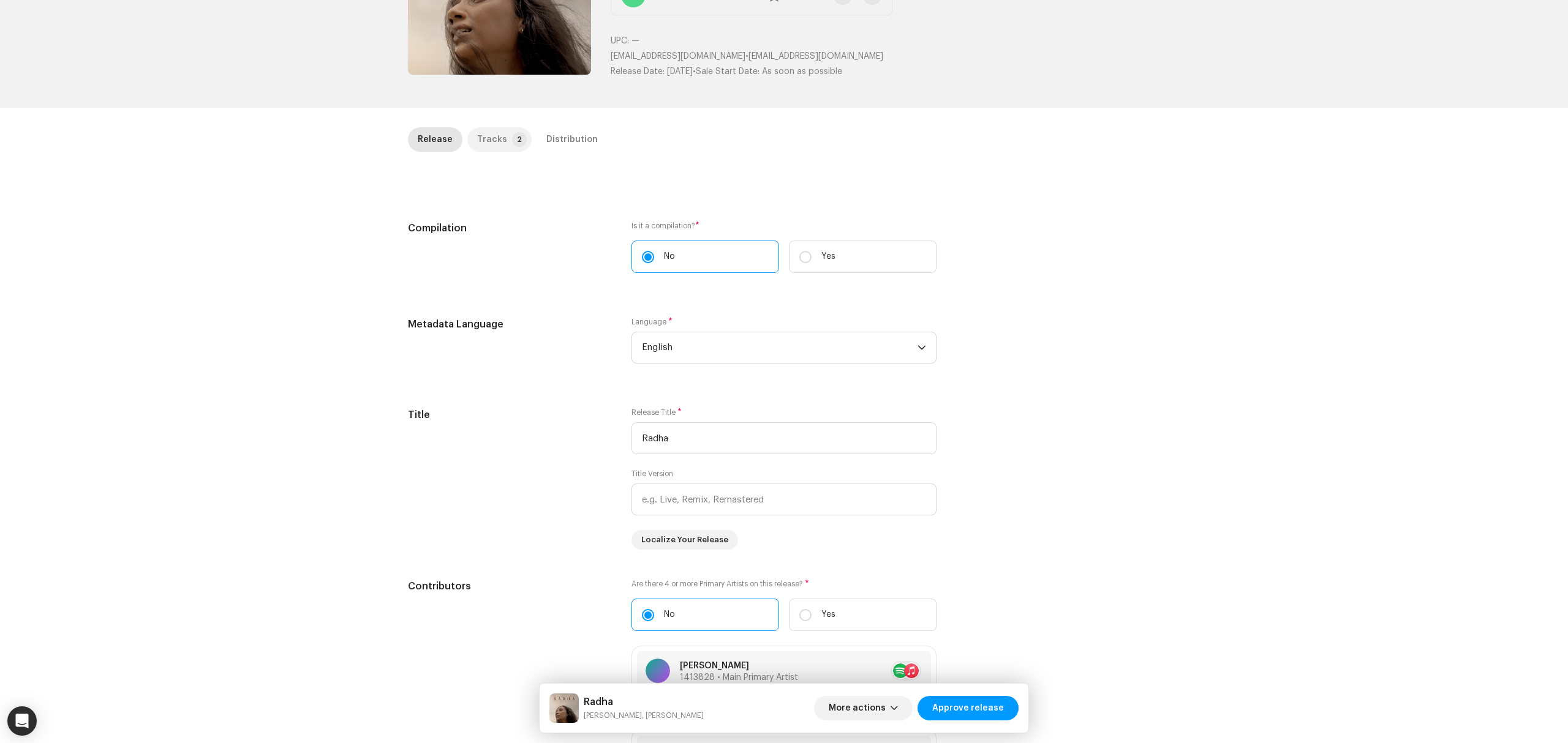
click at [496, 145] on div "Tracks" at bounding box center [492, 140] width 30 height 25
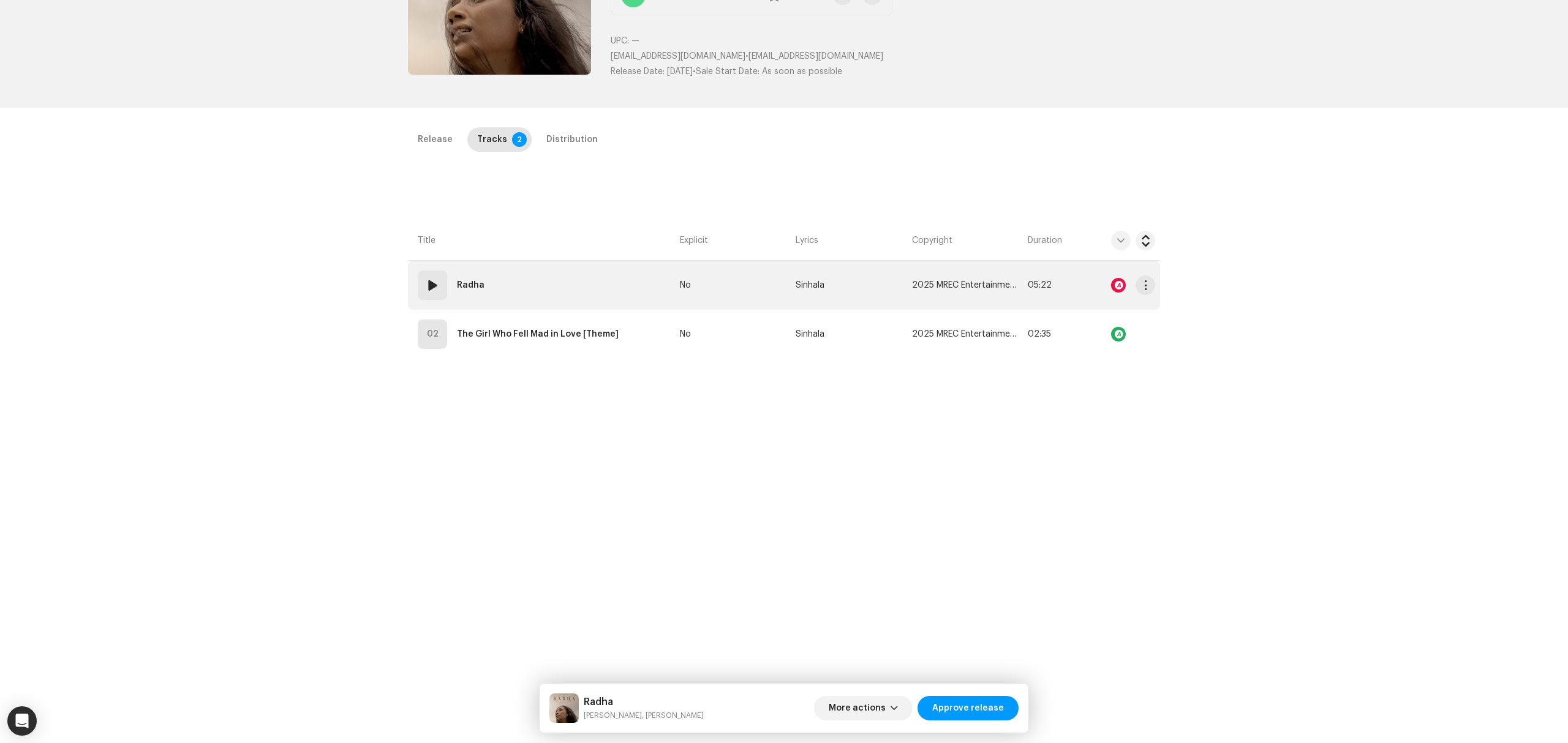
click at [592, 293] on td "01 Radha" at bounding box center [541, 285] width 267 height 49
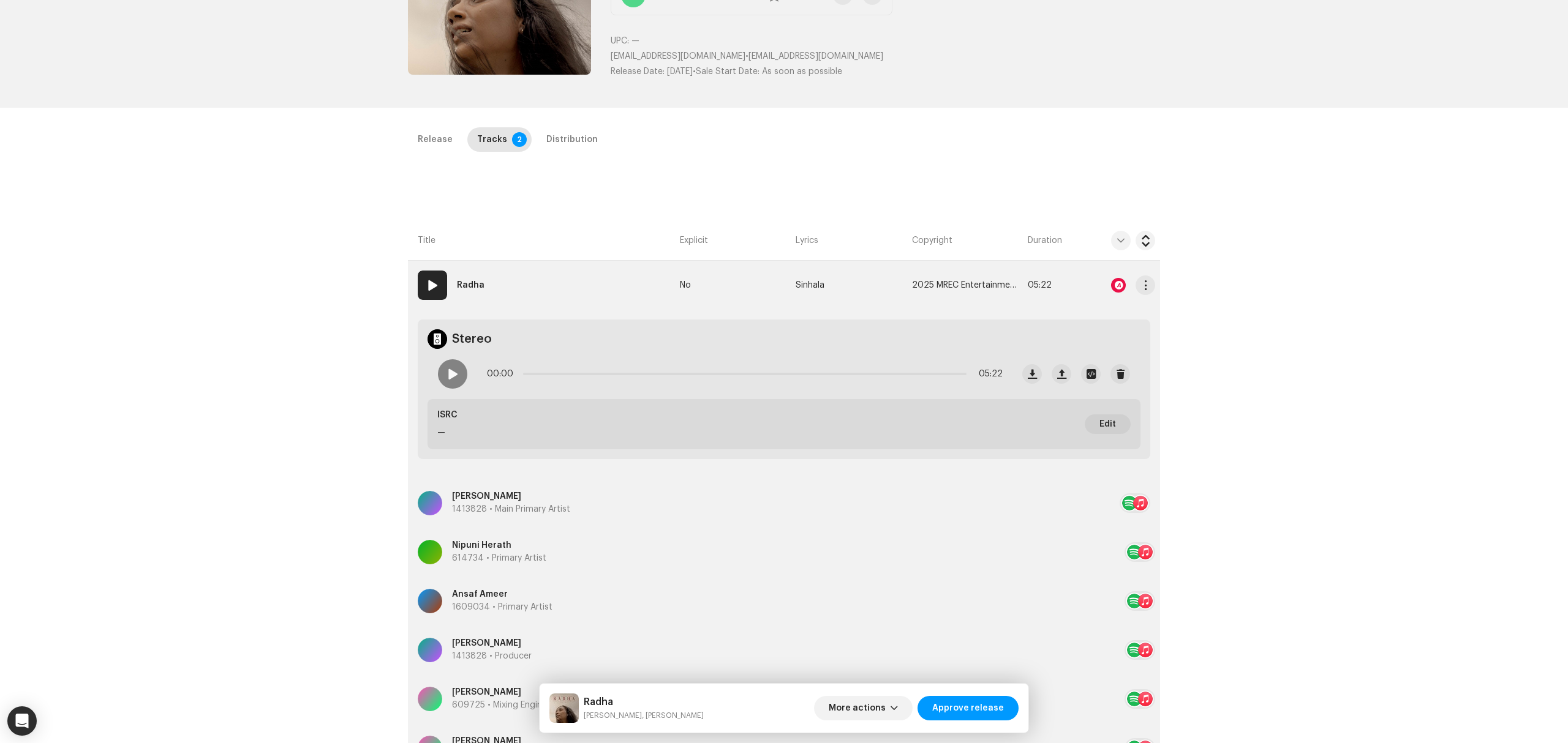
click at [1110, 282] on div at bounding box center [1117, 285] width 15 height 15
click at [349, 441] on div "Audio Recognition by AcrCloud is still processing the audio file. Do NOT approv…" at bounding box center [784, 372] width 1568 height 743
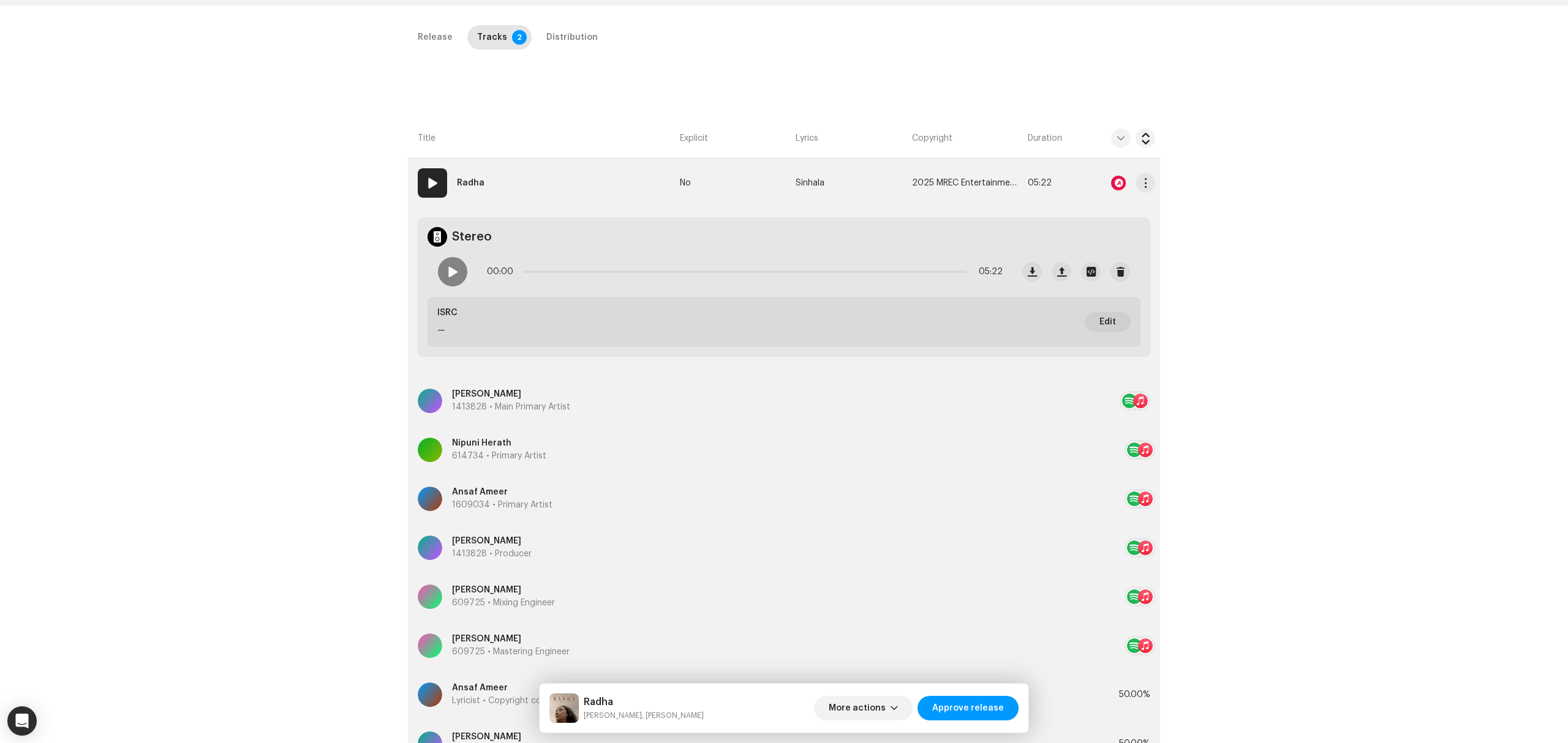
scroll to position [20, 0]
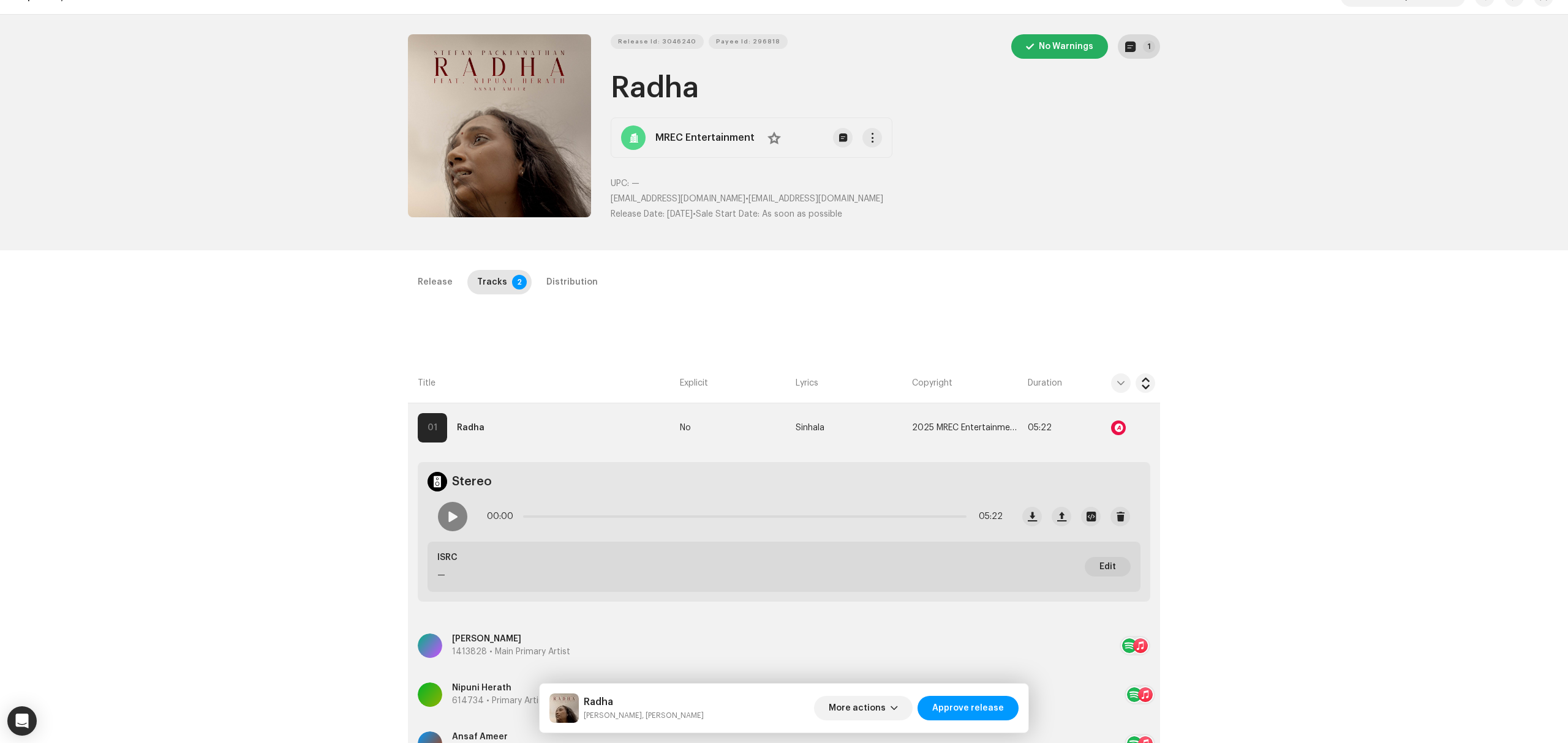
click at [1137, 51] on button "1" at bounding box center [1139, 47] width 43 height 25
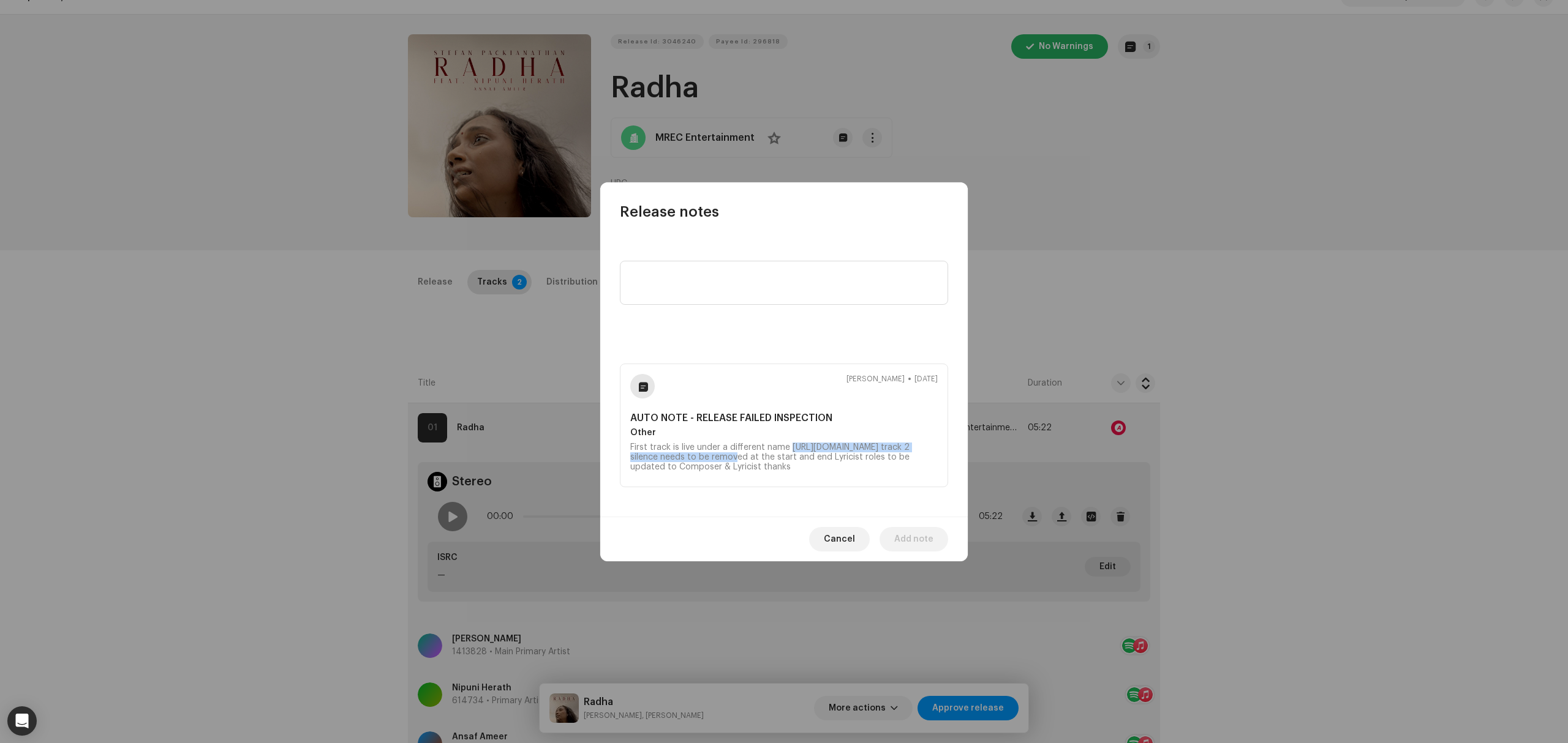
copy div "[URL][DOMAIN_NAME]"
drag, startPoint x: 865, startPoint y: 452, endPoint x: 625, endPoint y: 450, distance: 240.0
click at [625, 450] on div "[PERSON_NAME] [DATE] AUTO NOTE - RELEASE FAILED INSPECTION Other First track is…" at bounding box center [784, 425] width 328 height 123
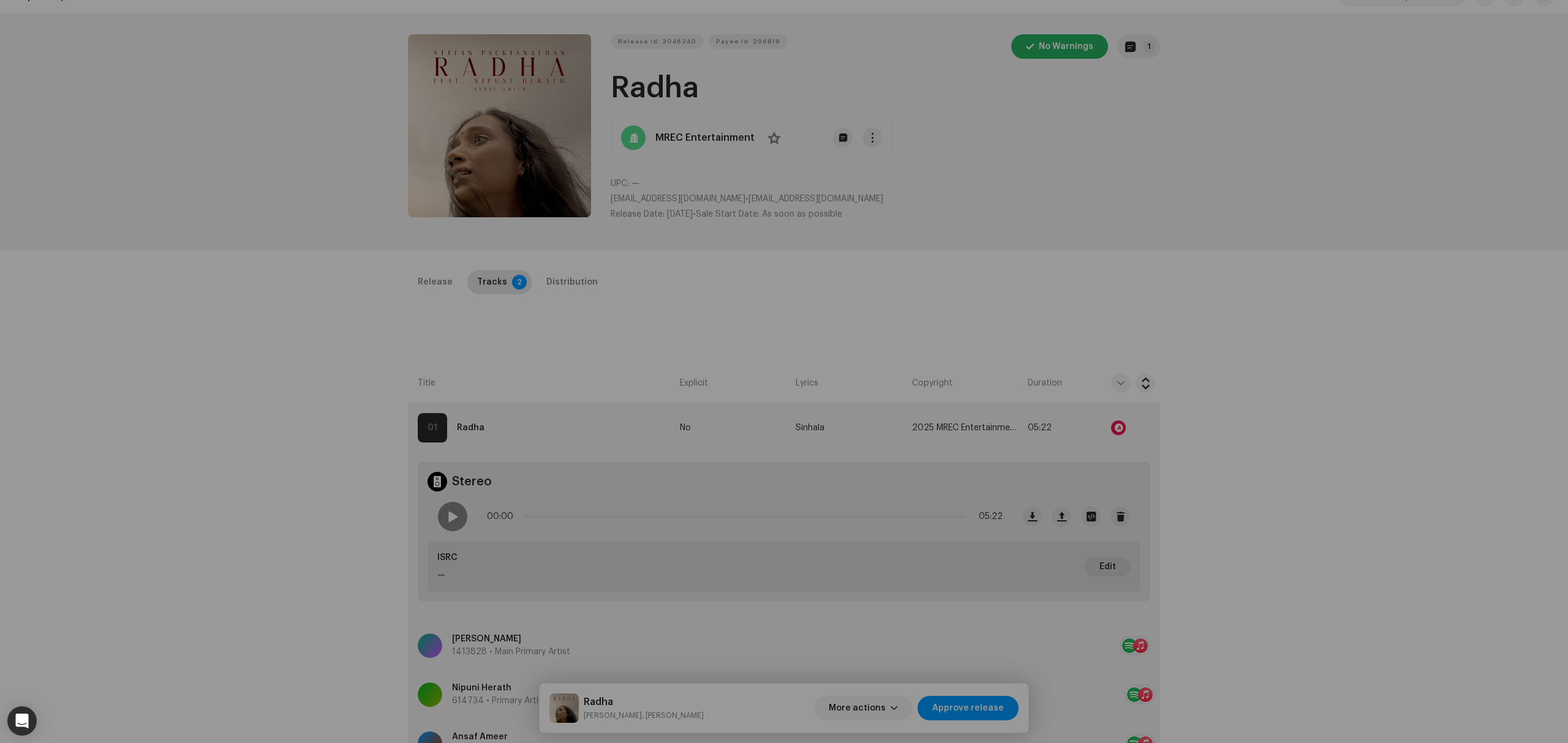
click at [307, 186] on div "Release notes [PERSON_NAME] [DATE] AUTO NOTE - RELEASE FAILED INSPECTION Other …" at bounding box center [784, 372] width 1568 height 743
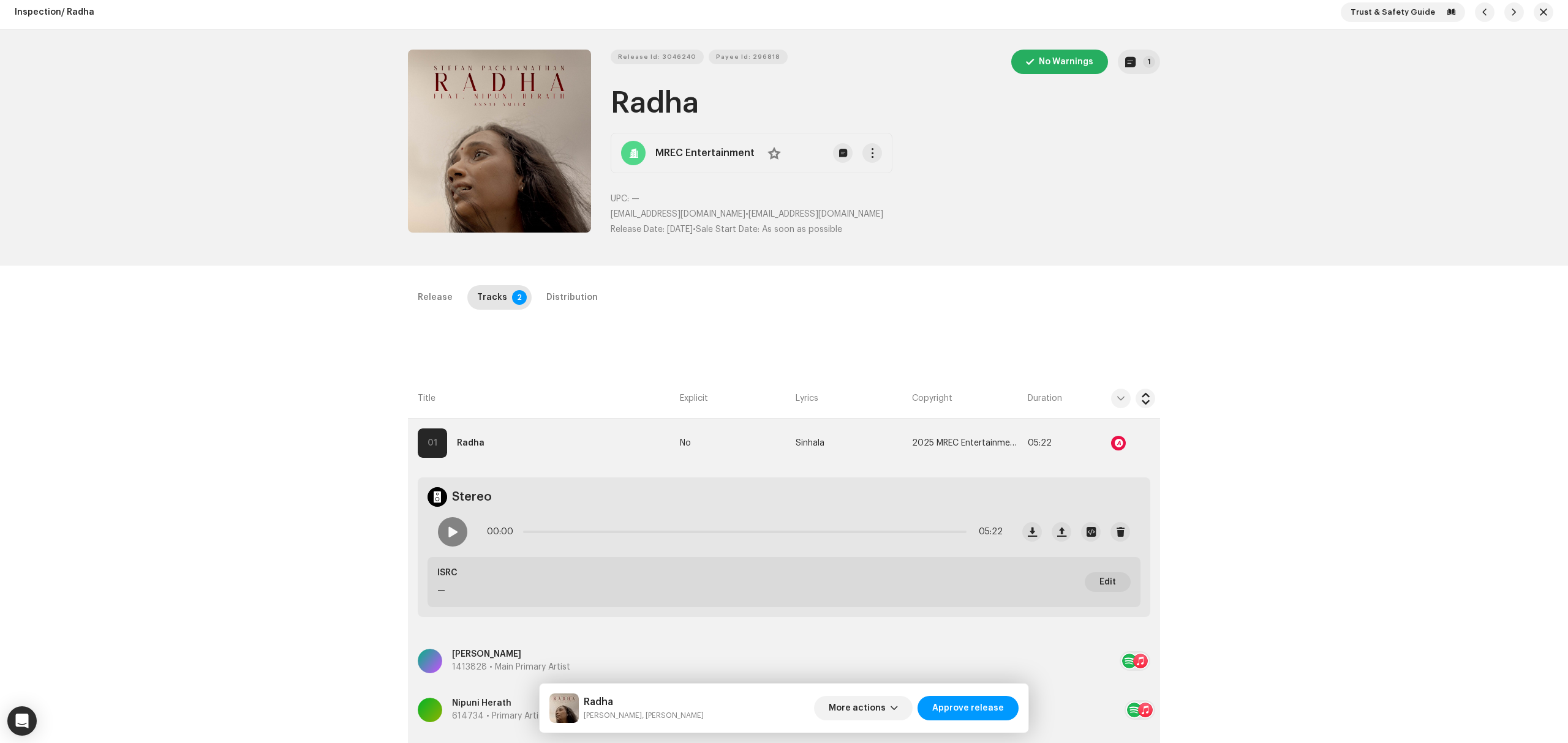
scroll to position [0, 0]
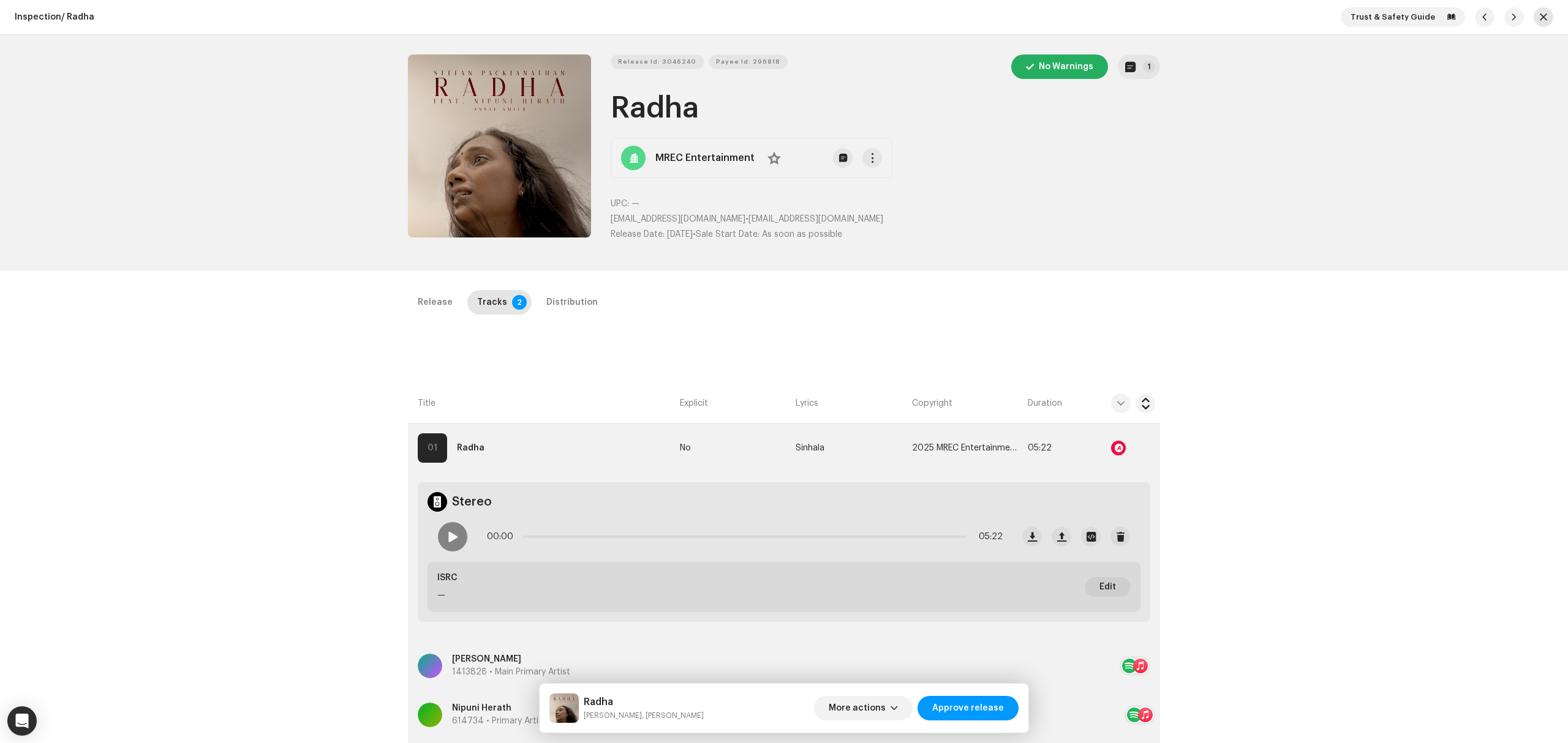
click at [1540, 13] on span "button" at bounding box center [1543, 17] width 7 height 10
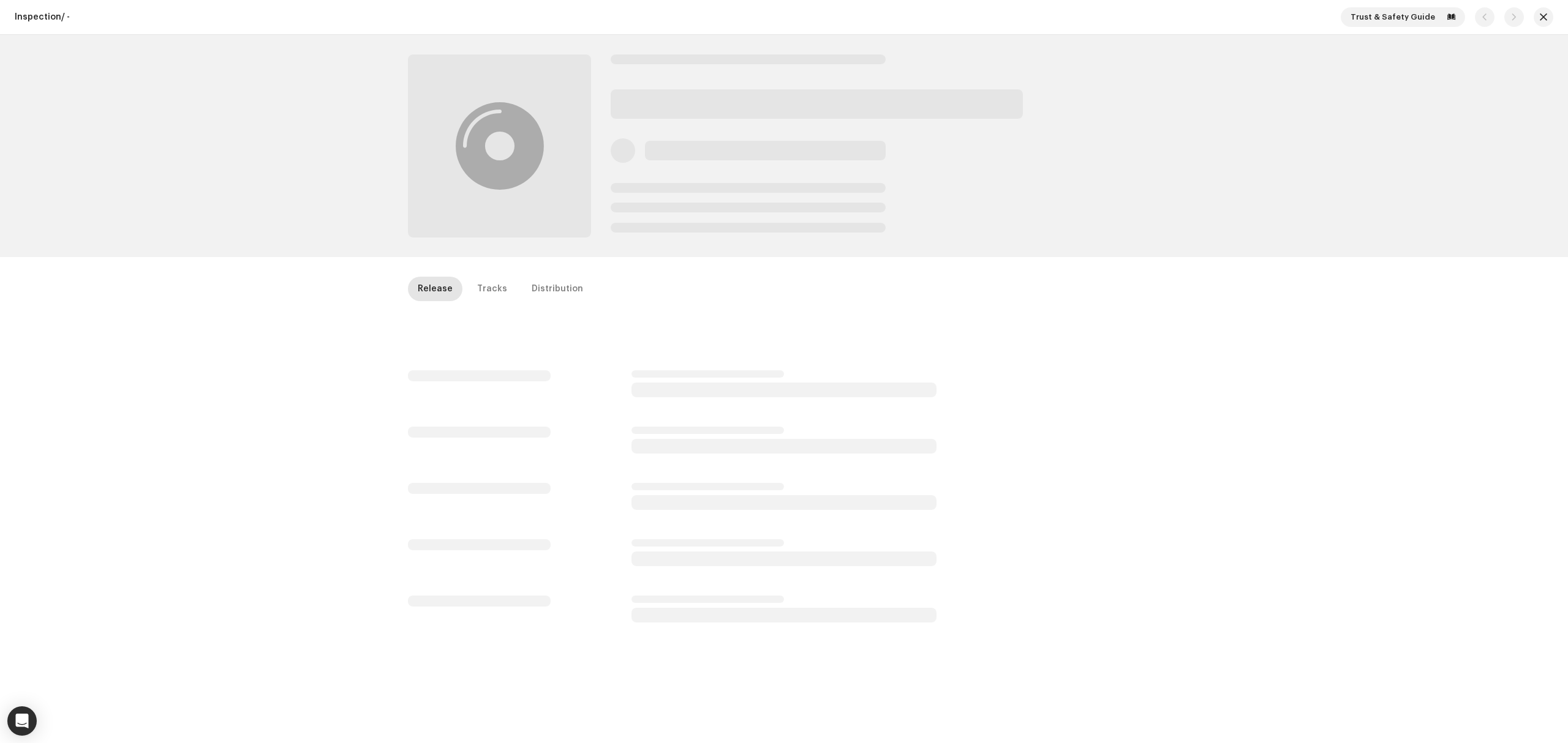
click at [280, 412] on div "Inspection / - Trust & Safety Guide Release Tracks Distribution" at bounding box center [784, 372] width 1568 height 743
click at [1540, 9] on button "button" at bounding box center [1543, 17] width 20 height 20
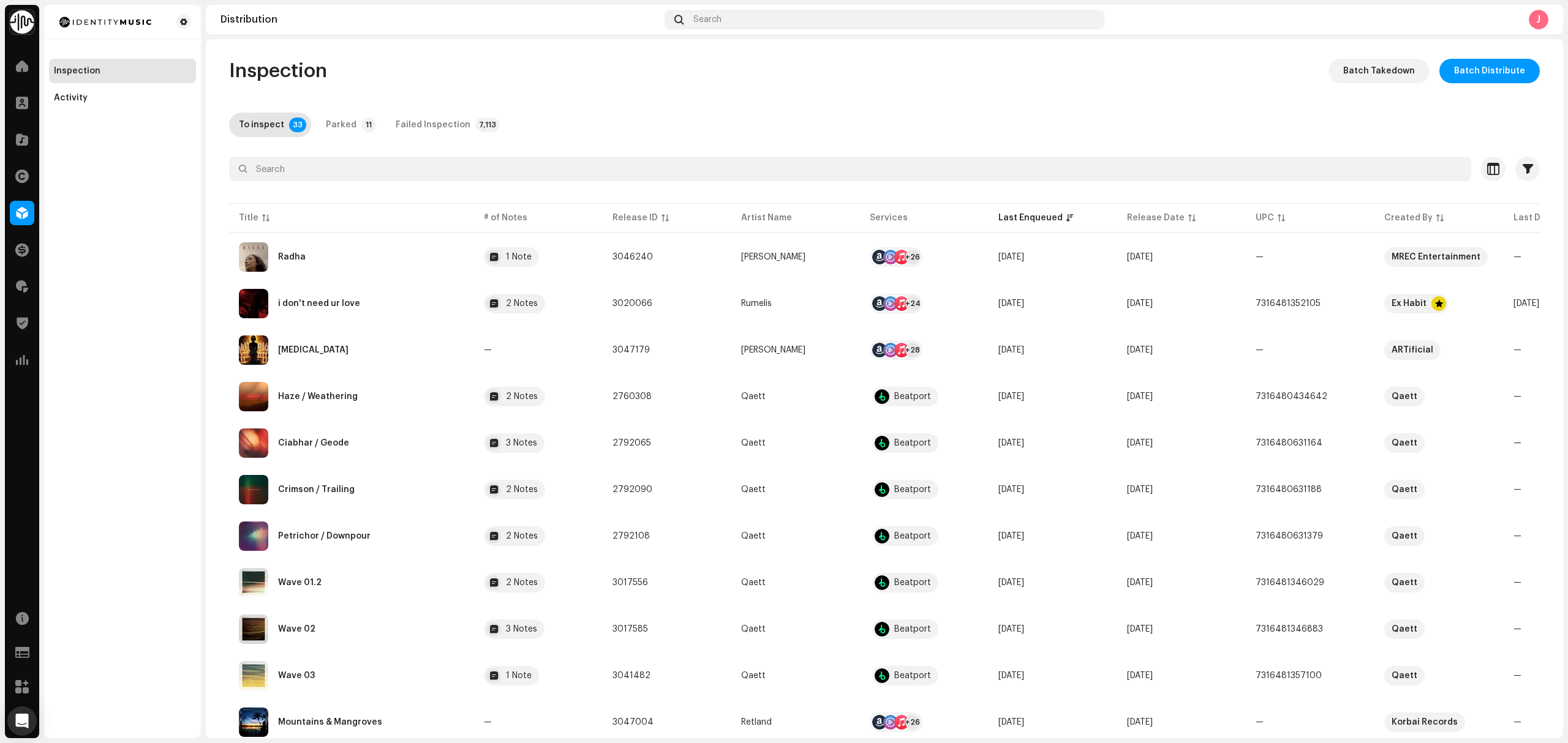
drag, startPoint x: 138, startPoint y: 412, endPoint x: 147, endPoint y: 390, distance: 23.8
click at [142, 410] on div "Inspection Activity" at bounding box center [122, 372] width 157 height 733
click at [428, 301] on div "i don't need ur love" at bounding box center [351, 303] width 225 height 29
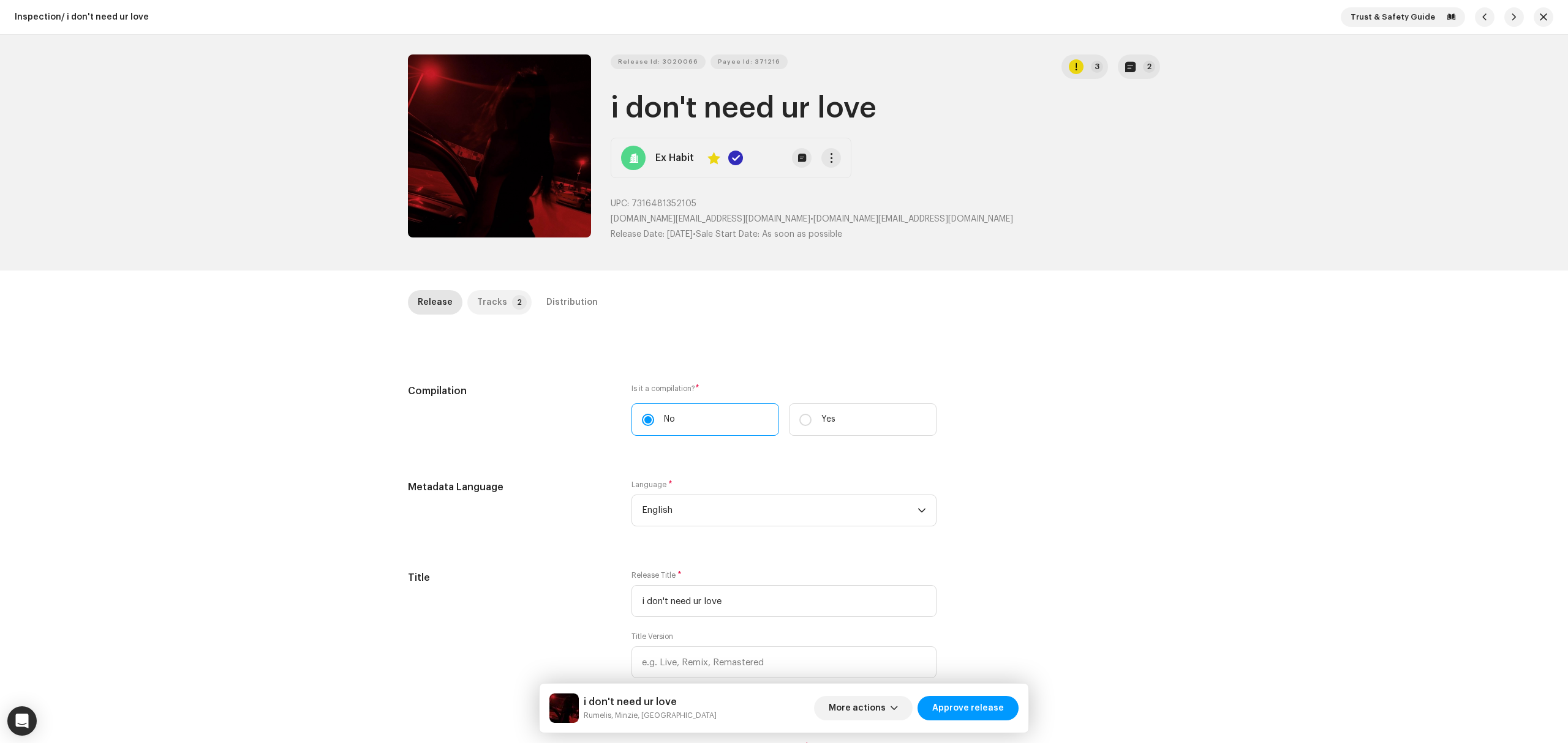
click at [486, 297] on div "Tracks" at bounding box center [492, 302] width 30 height 25
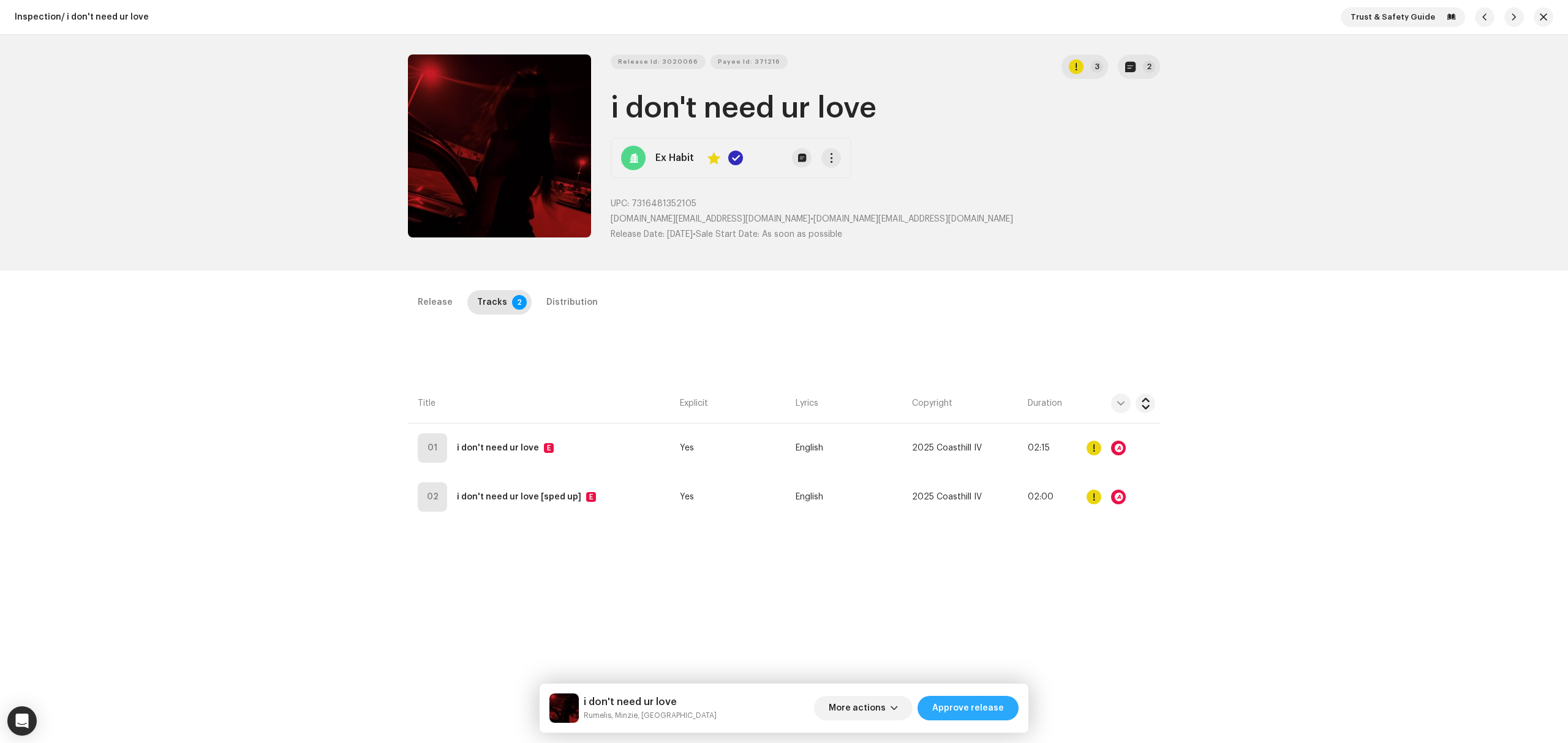
click at [968, 715] on span "Approve release" at bounding box center [968, 708] width 72 height 25
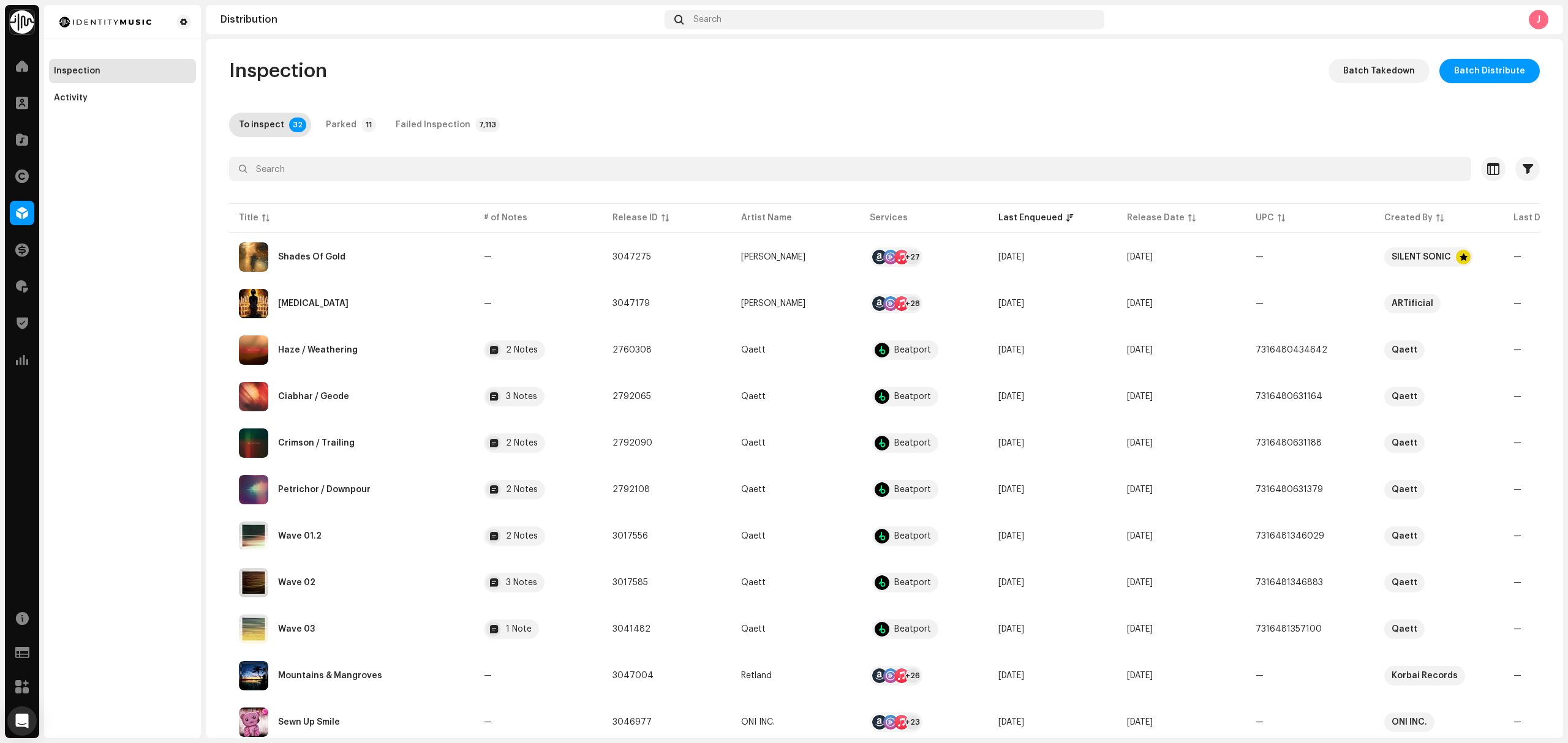
click at [115, 324] on div "Inspection Activity" at bounding box center [122, 372] width 157 height 733
click at [379, 237] on td "Shades Of Gold" at bounding box center [351, 257] width 245 height 44
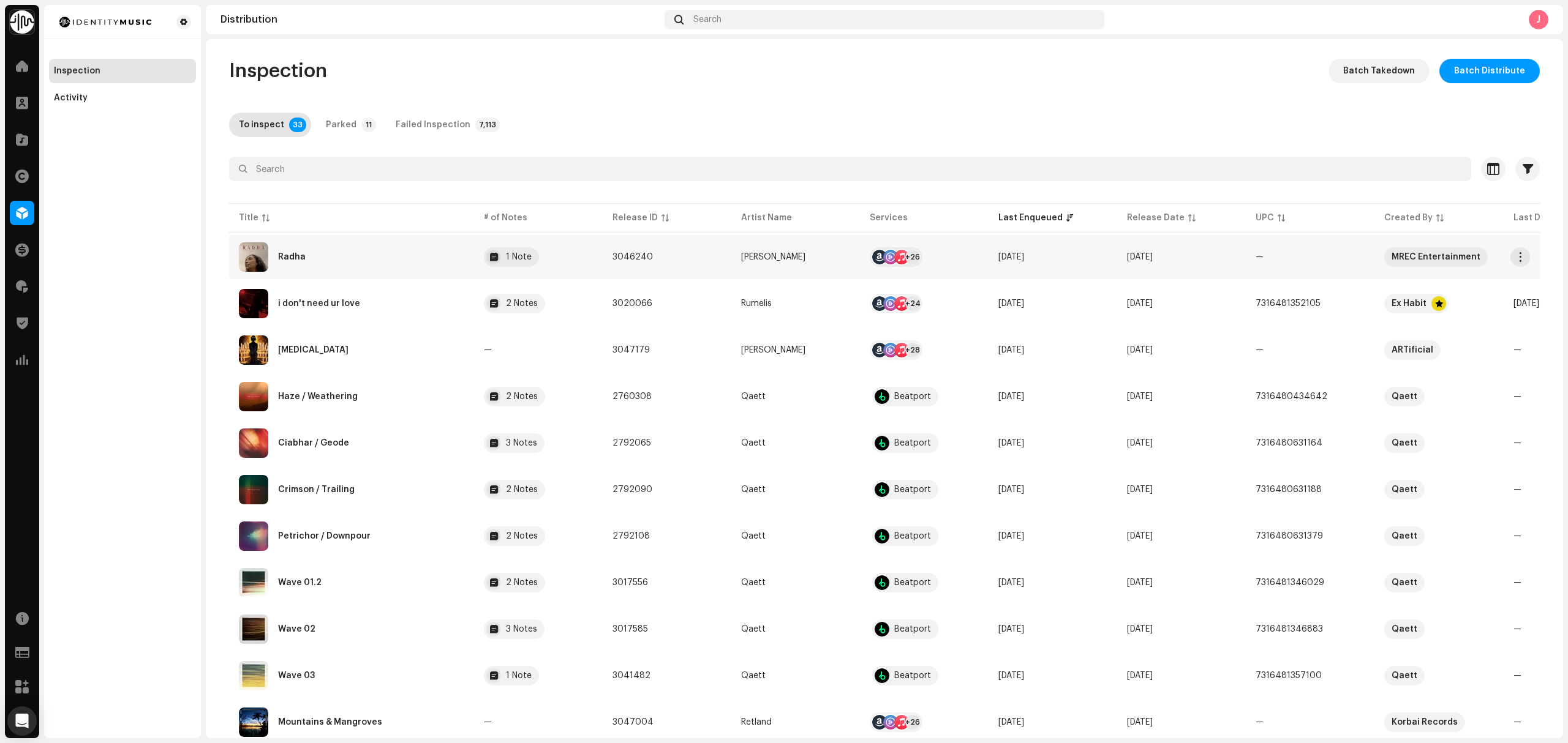
click at [357, 261] on div "Radha" at bounding box center [351, 256] width 225 height 29
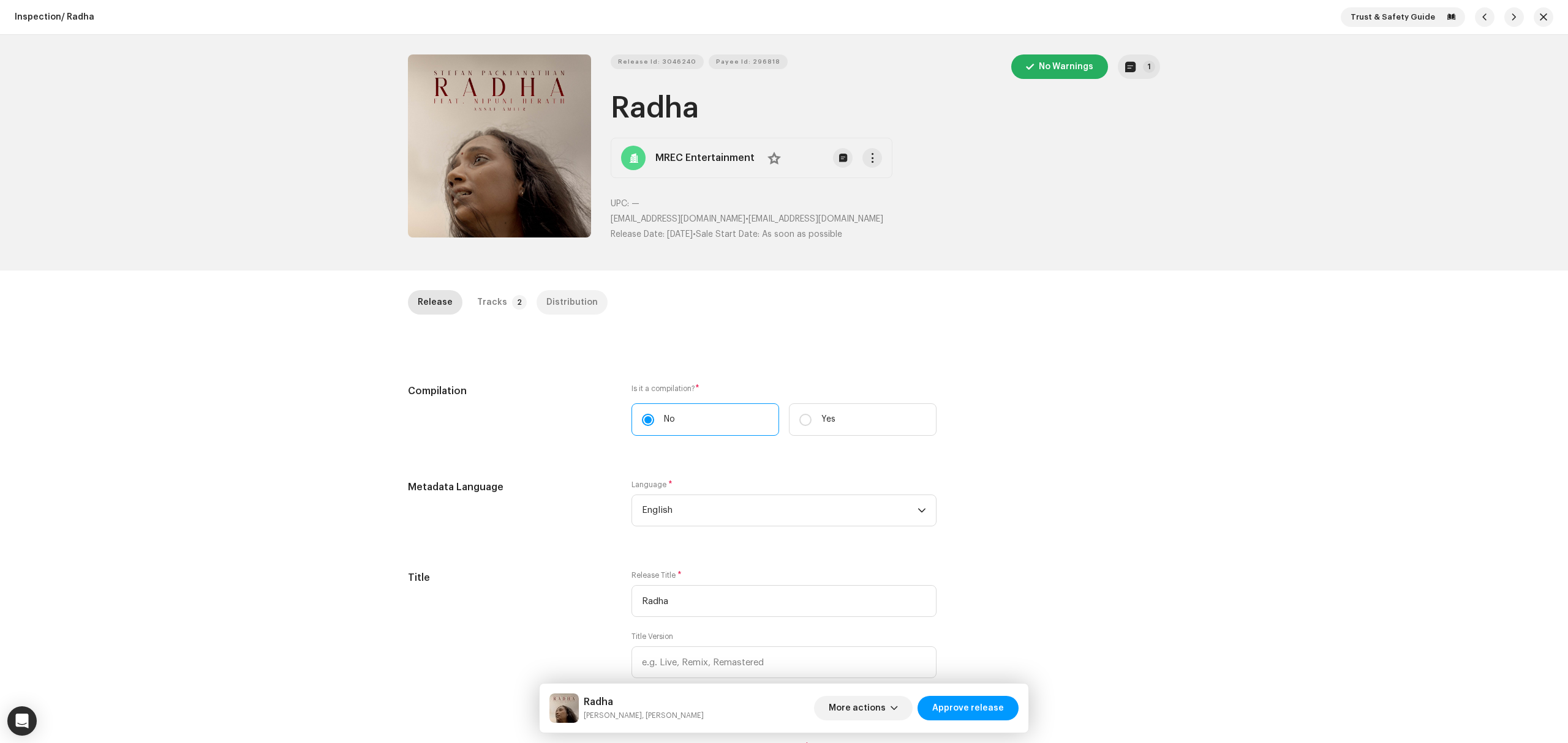
click at [537, 303] on p-tab "Distribution" at bounding box center [572, 302] width 71 height 25
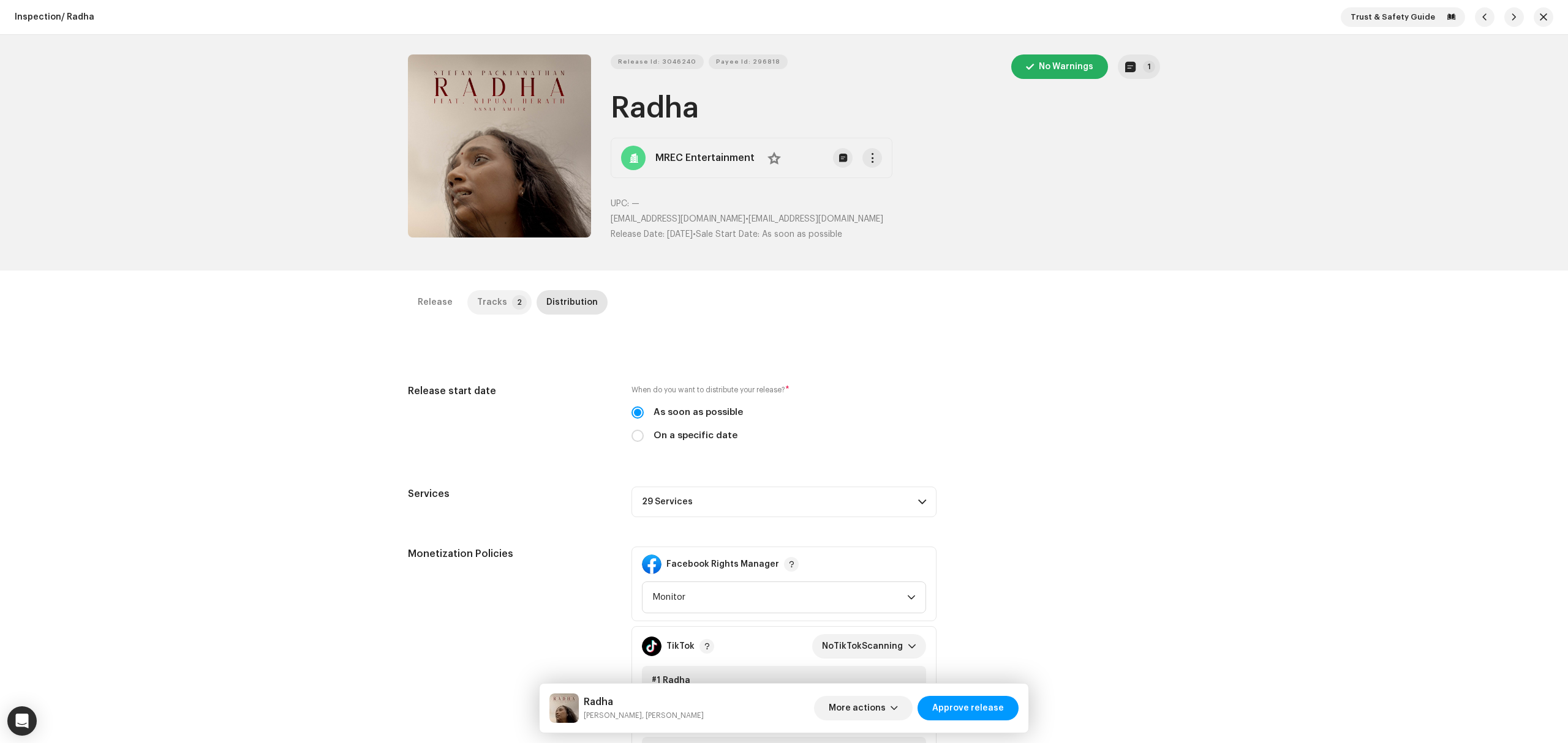
click at [512, 303] on p-badge "2" at bounding box center [519, 302] width 15 height 15
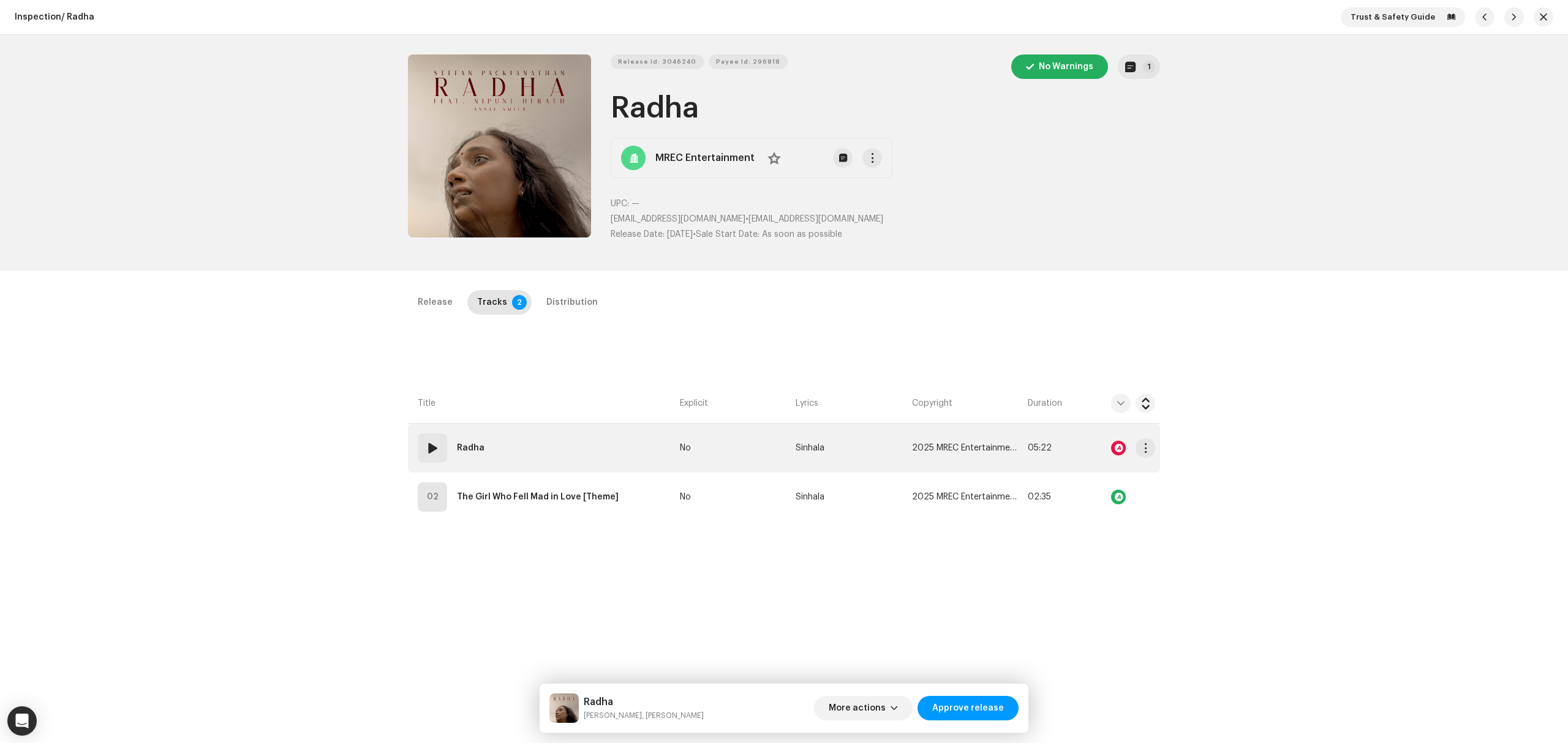
drag, startPoint x: 589, startPoint y: 432, endPoint x: 663, endPoint y: 444, distance: 75.0
click at [589, 432] on td "01 Radha" at bounding box center [541, 448] width 267 height 49
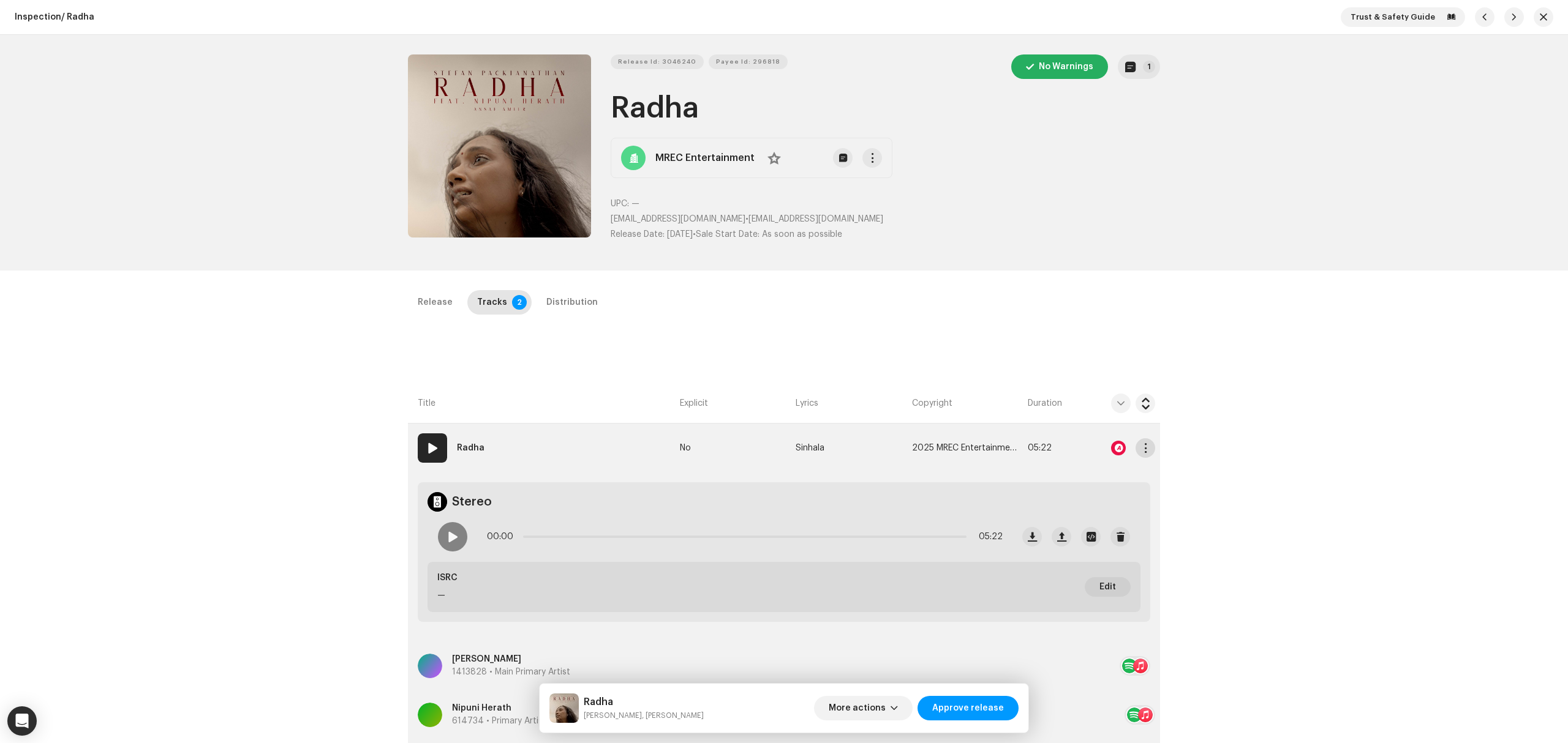
click at [1144, 448] on span "button" at bounding box center [1145, 448] width 9 height 10
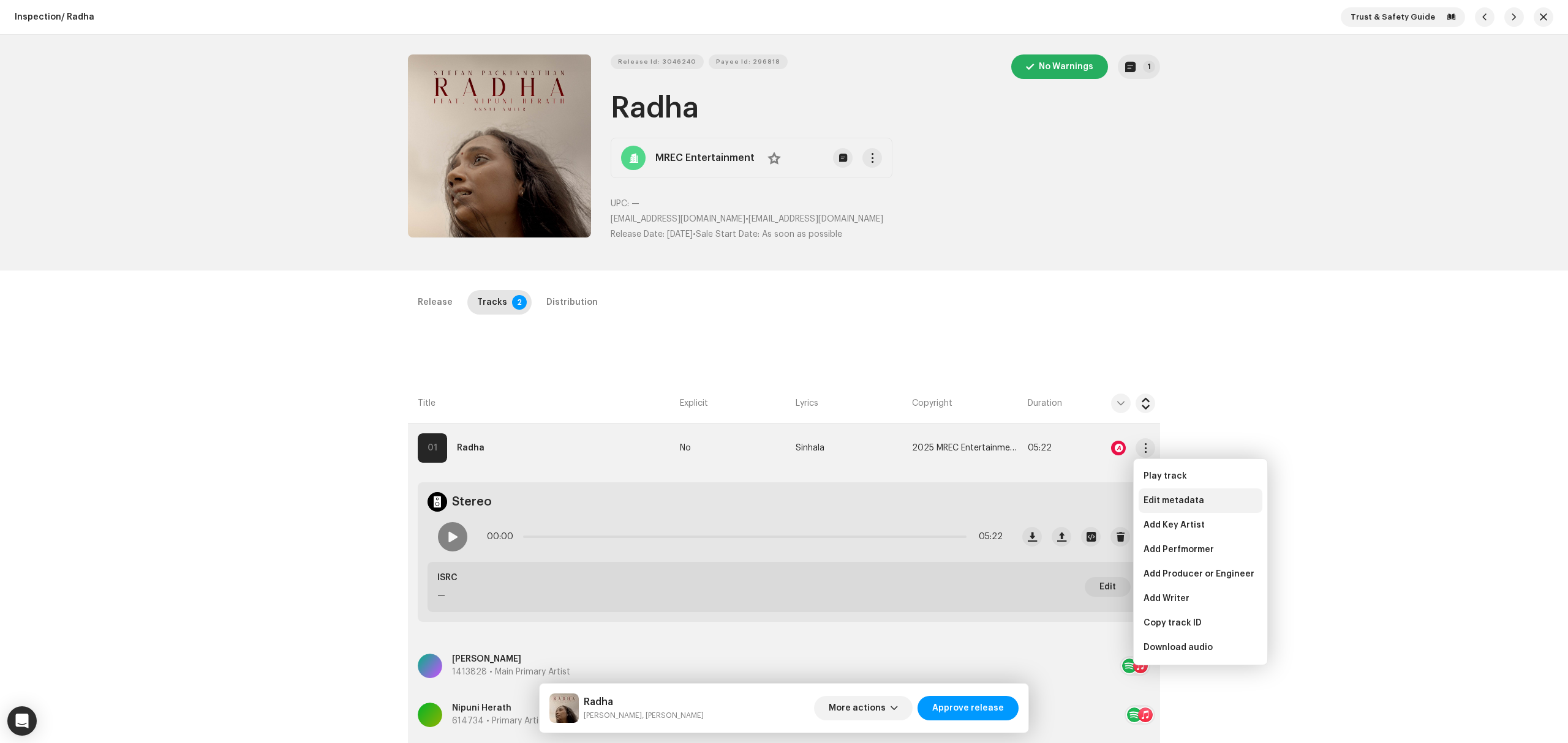
click at [1184, 501] on span "Edit metadata" at bounding box center [1173, 500] width 60 height 10
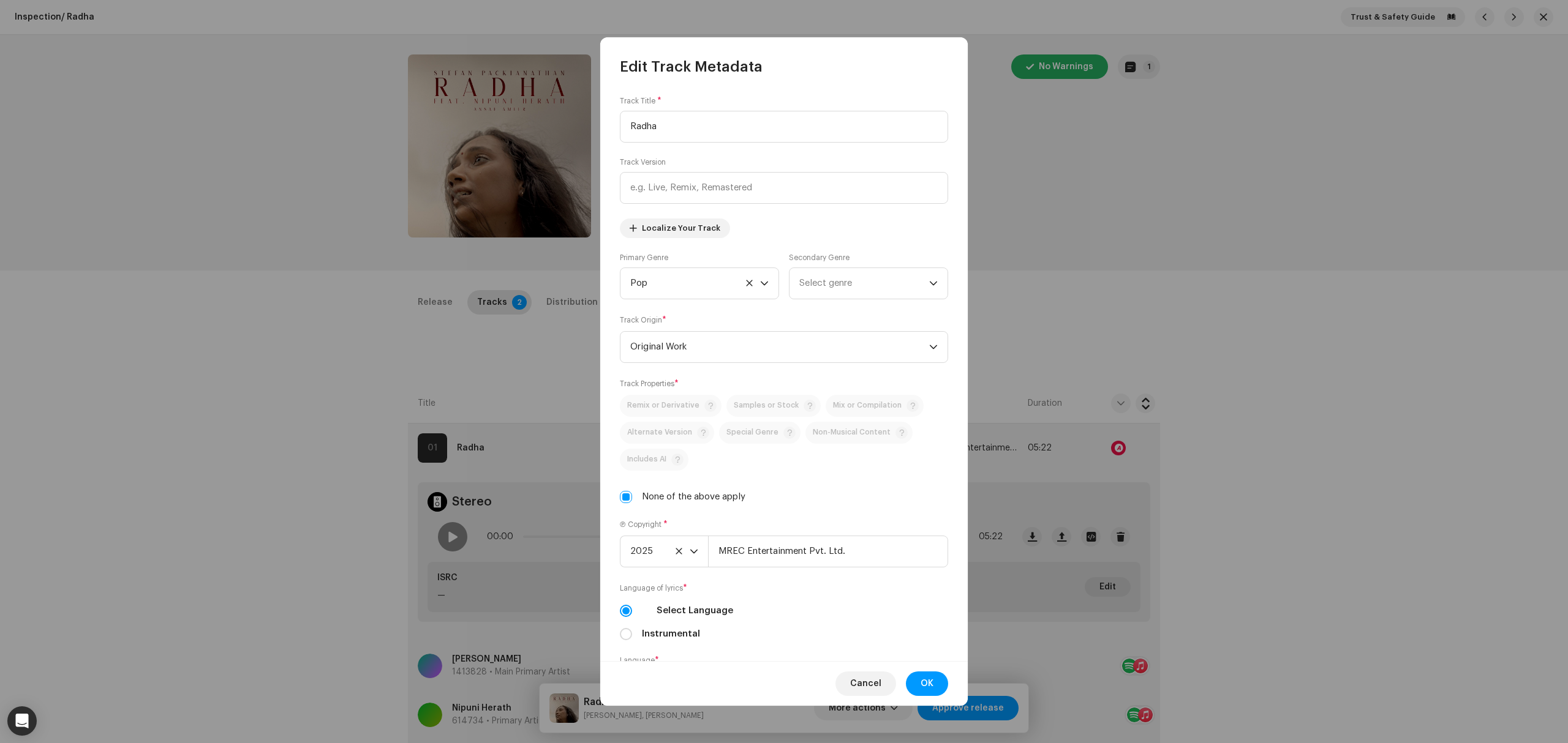
click at [632, 501] on div "None of the above apply" at bounding box center [784, 497] width 328 height 13
click at [620, 496] on input "None of the above apply" at bounding box center [626, 497] width 12 height 12
checkbox input "false"
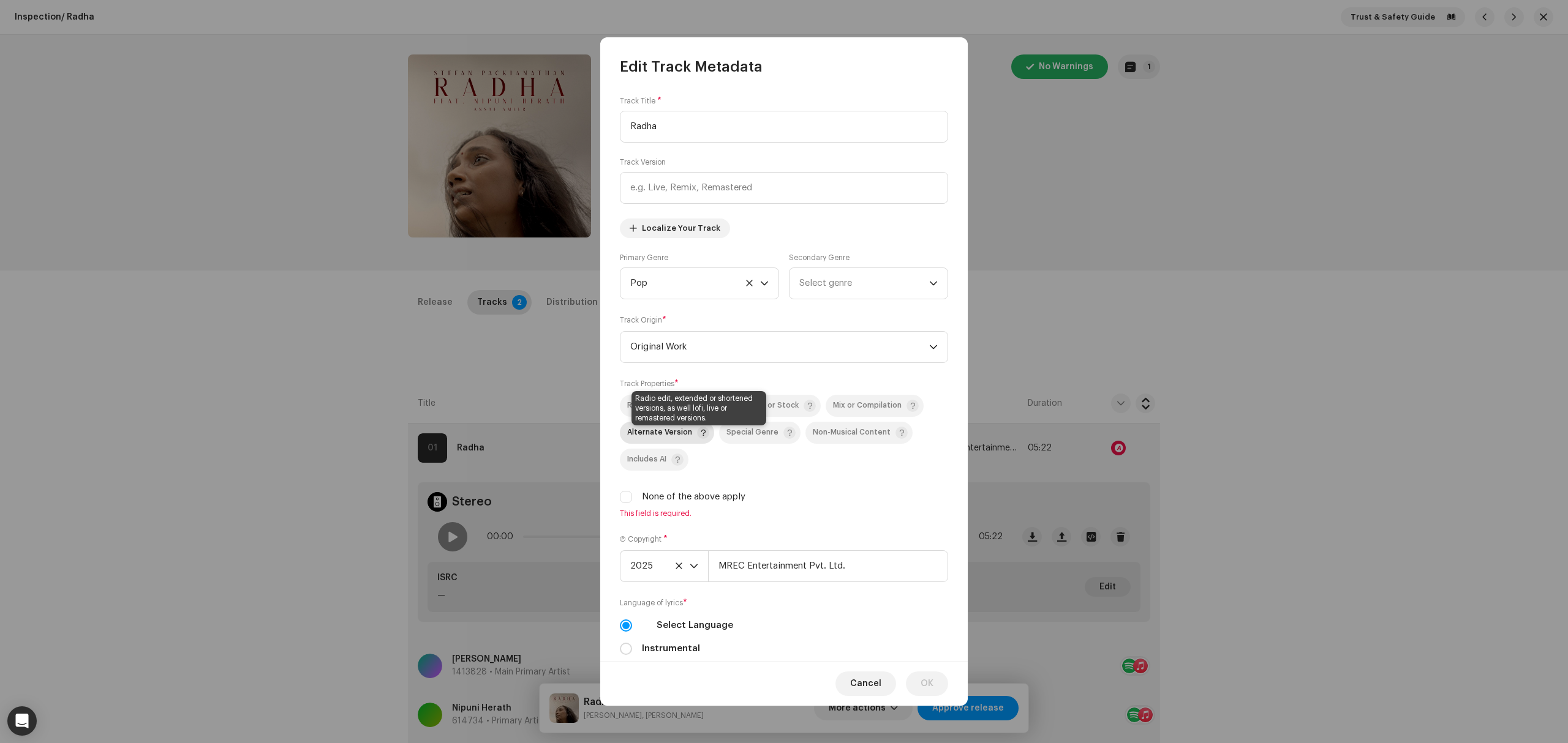
click at [701, 436] on span at bounding box center [703, 433] width 12 height 12
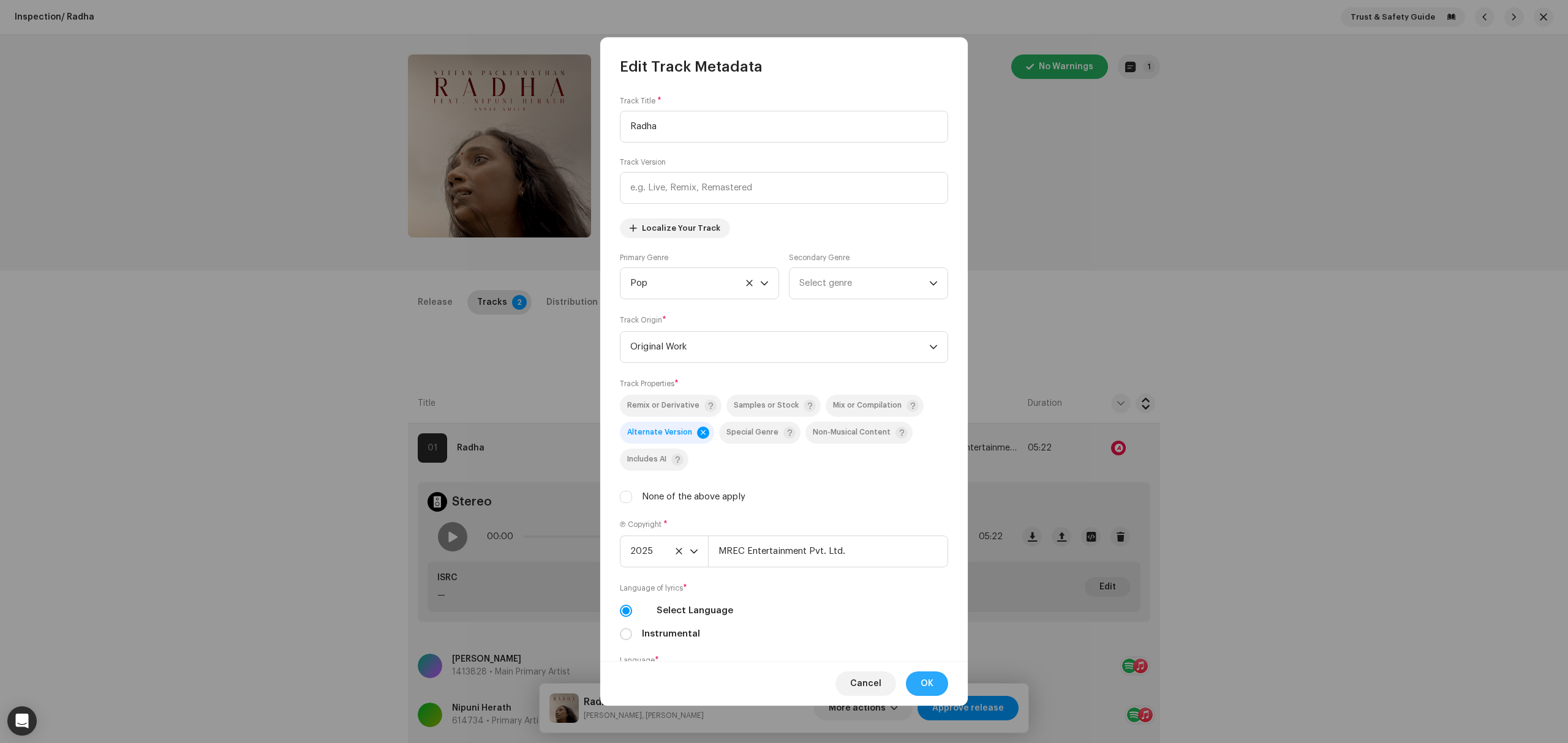
click at [921, 684] on span "OK" at bounding box center [927, 684] width 12 height 25
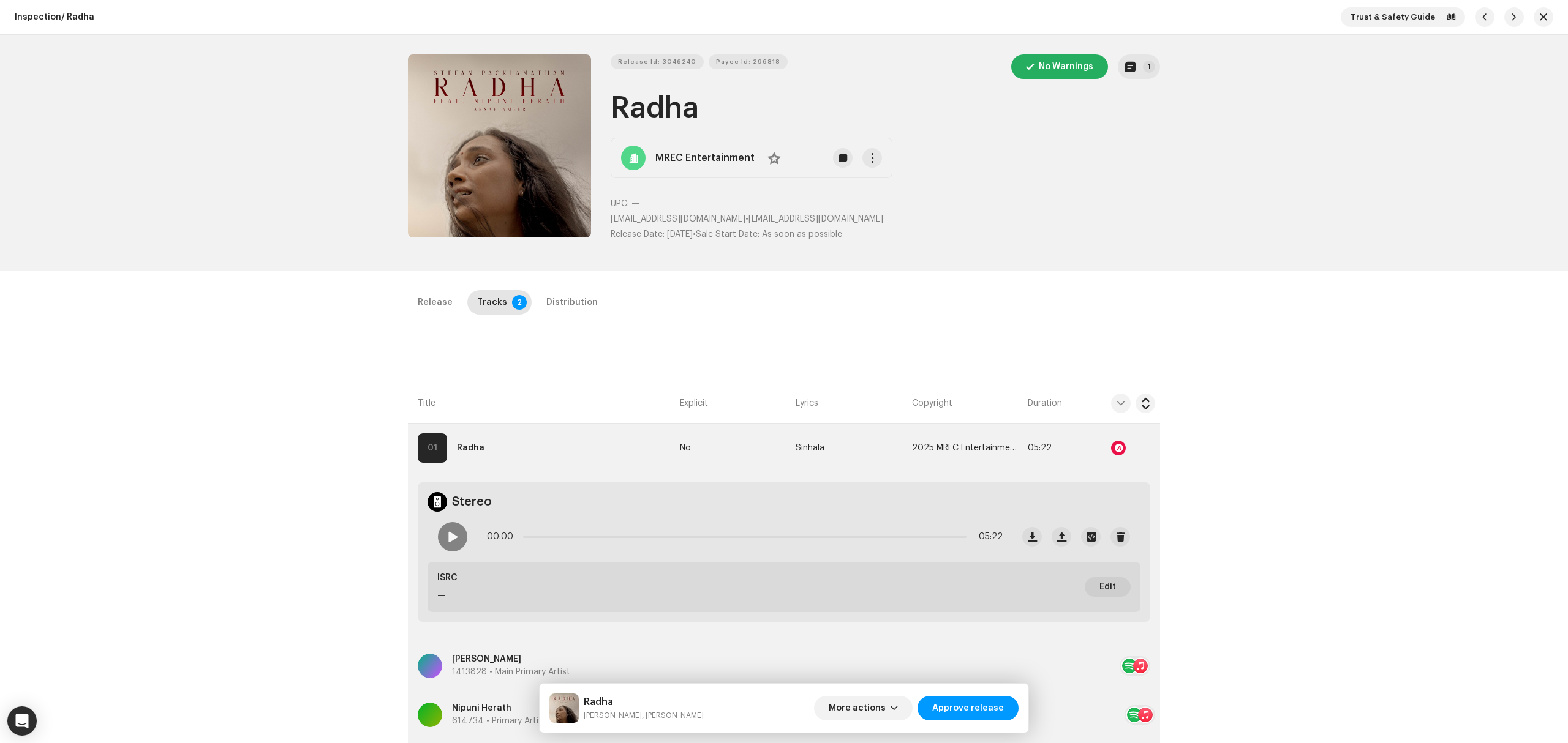
click at [285, 559] on div "Inspection / Radha Trust & Safety Guide Release Id: 3046240 Payee Id: 296818 No…" at bounding box center [784, 372] width 1568 height 743
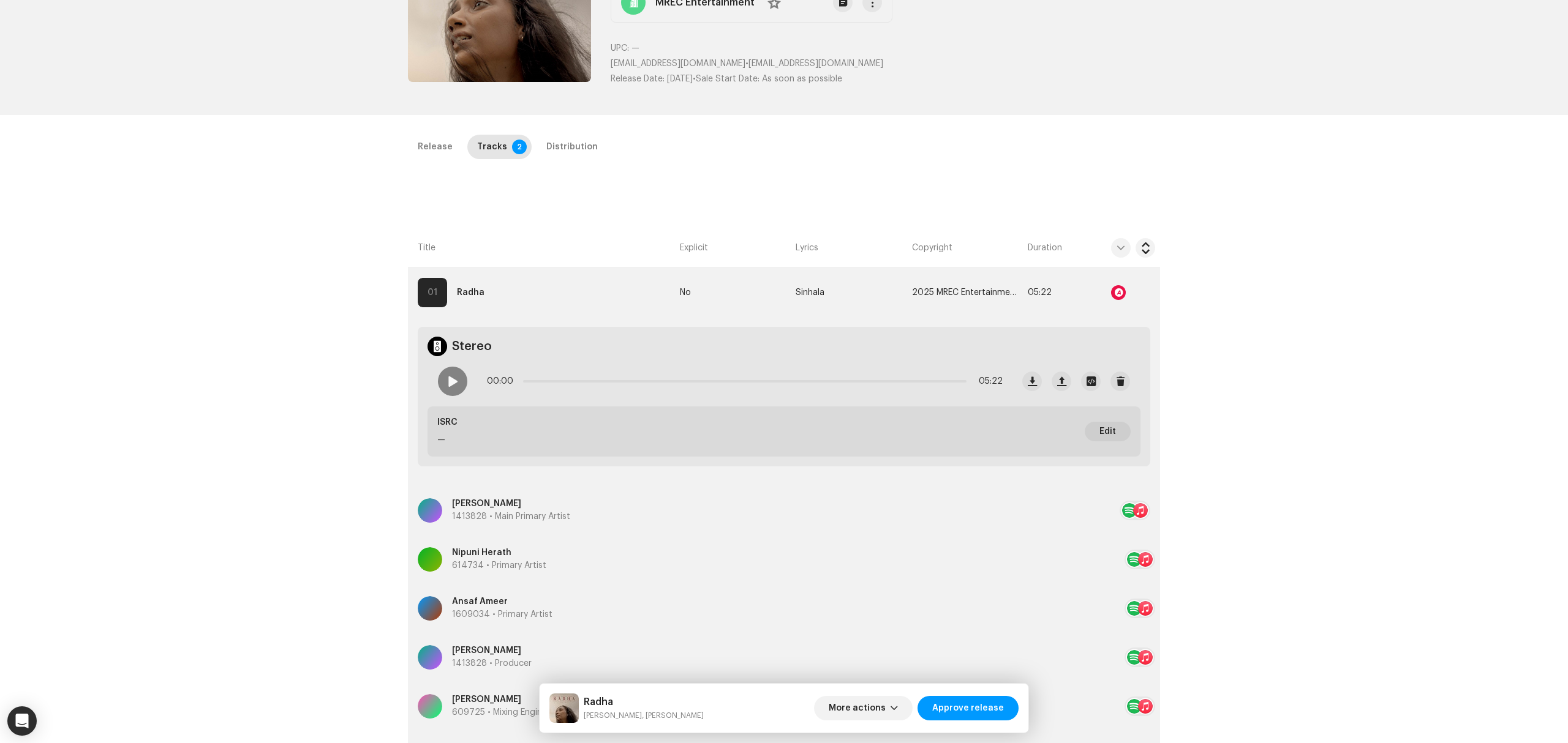
scroll to position [428, 0]
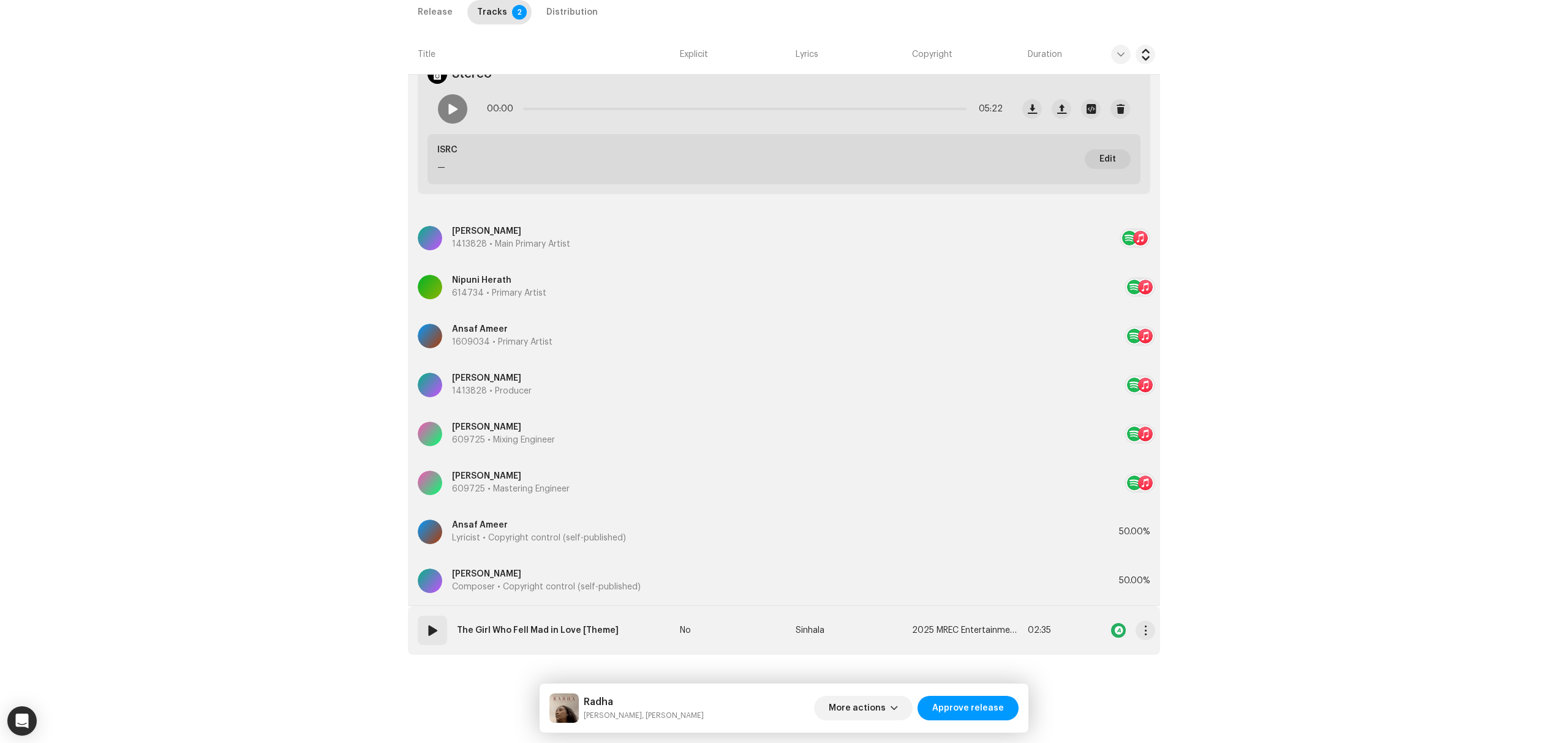
click at [628, 637] on td "02 The Girl Who Fell Mad in Love [Theme]" at bounding box center [541, 630] width 267 height 49
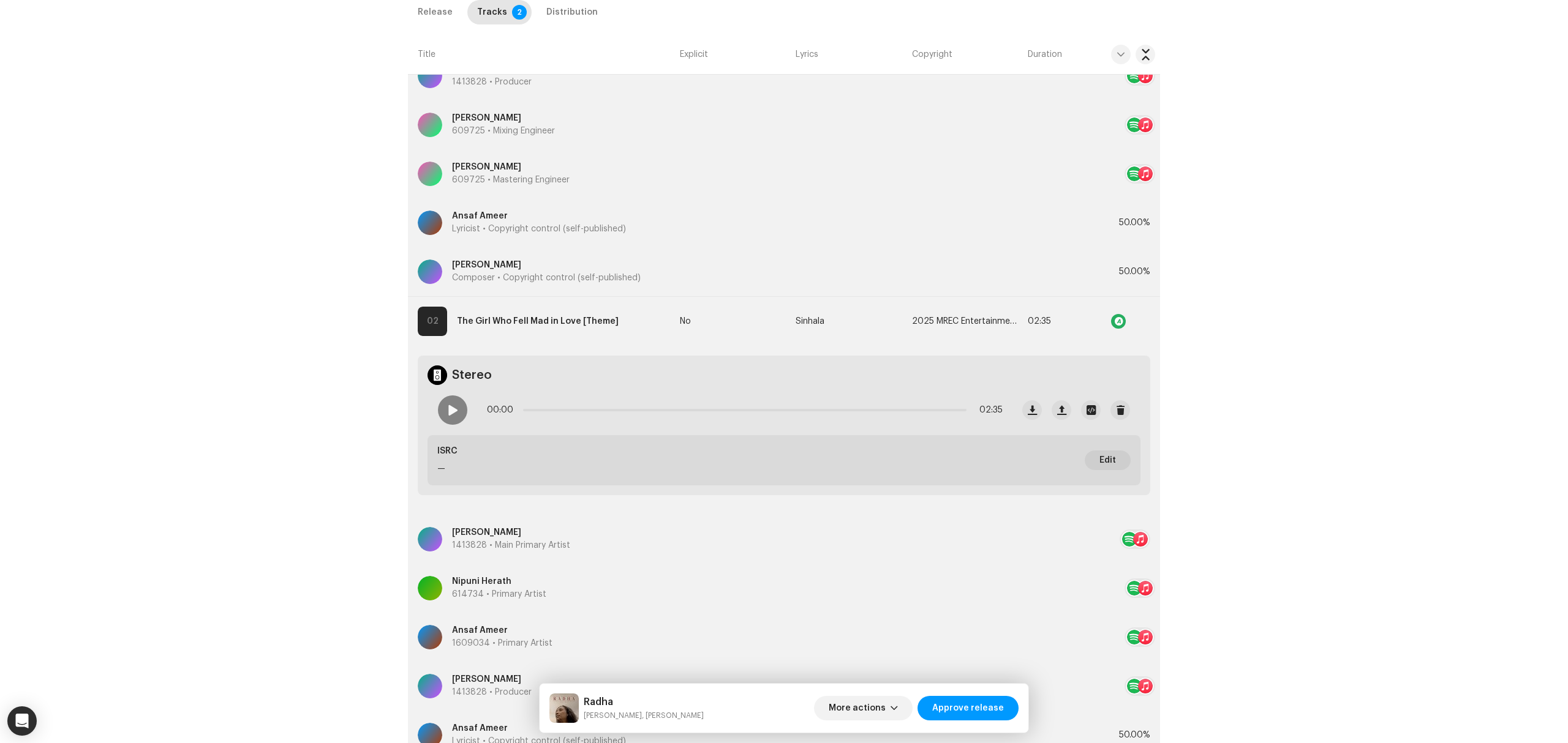
scroll to position [755, 0]
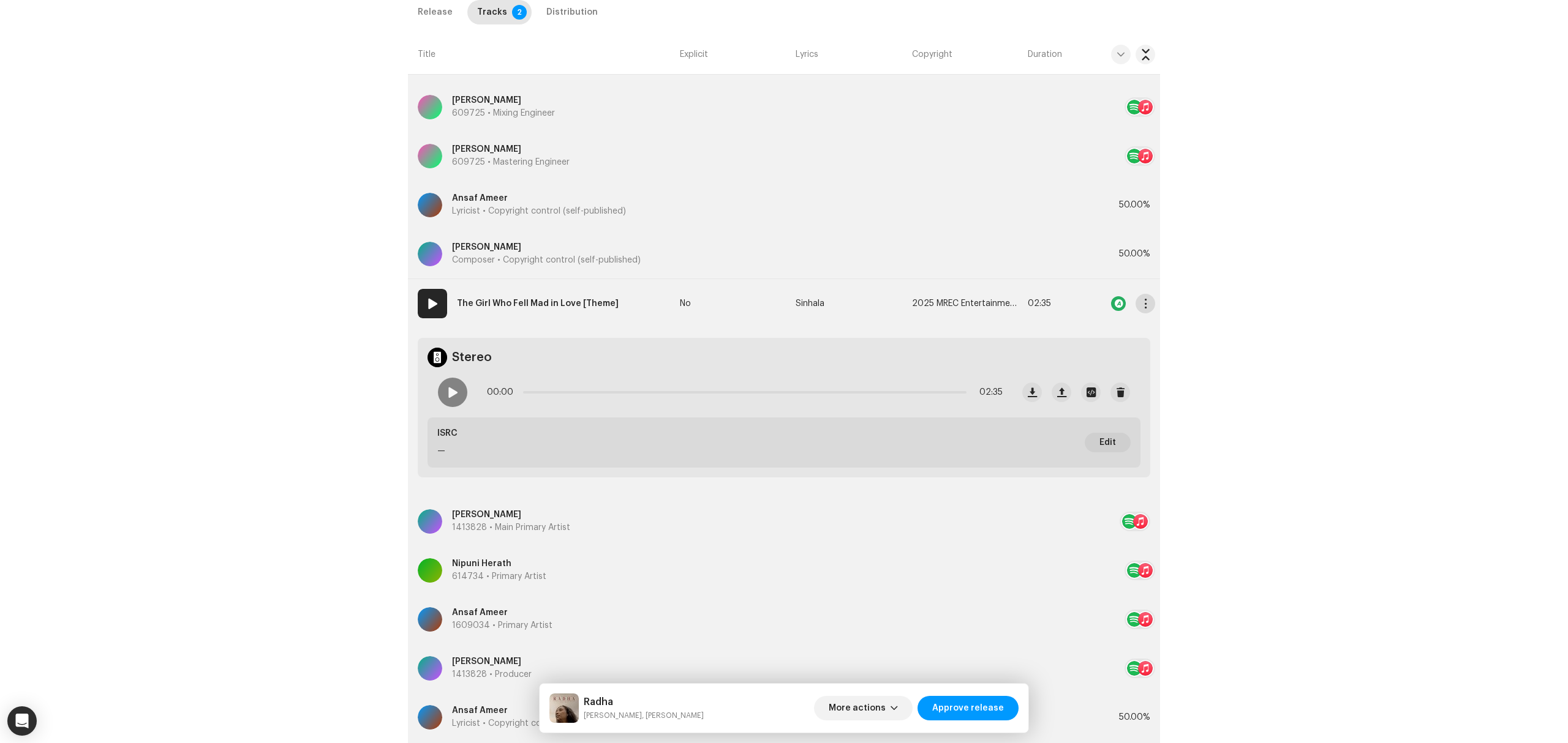
click at [1135, 306] on button "button" at bounding box center [1145, 303] width 20 height 20
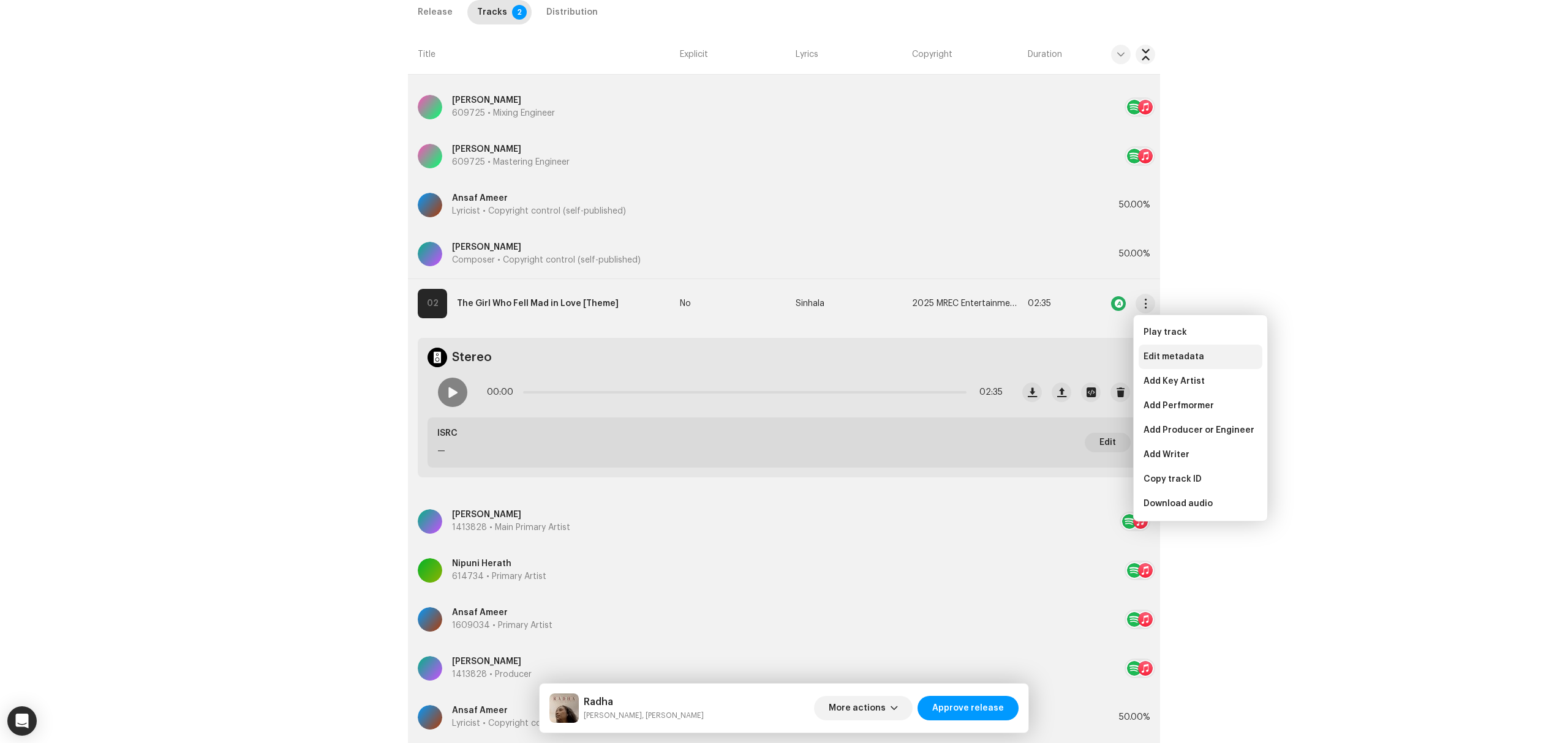
click at [1150, 352] on span "Edit metadata" at bounding box center [1173, 356] width 60 height 10
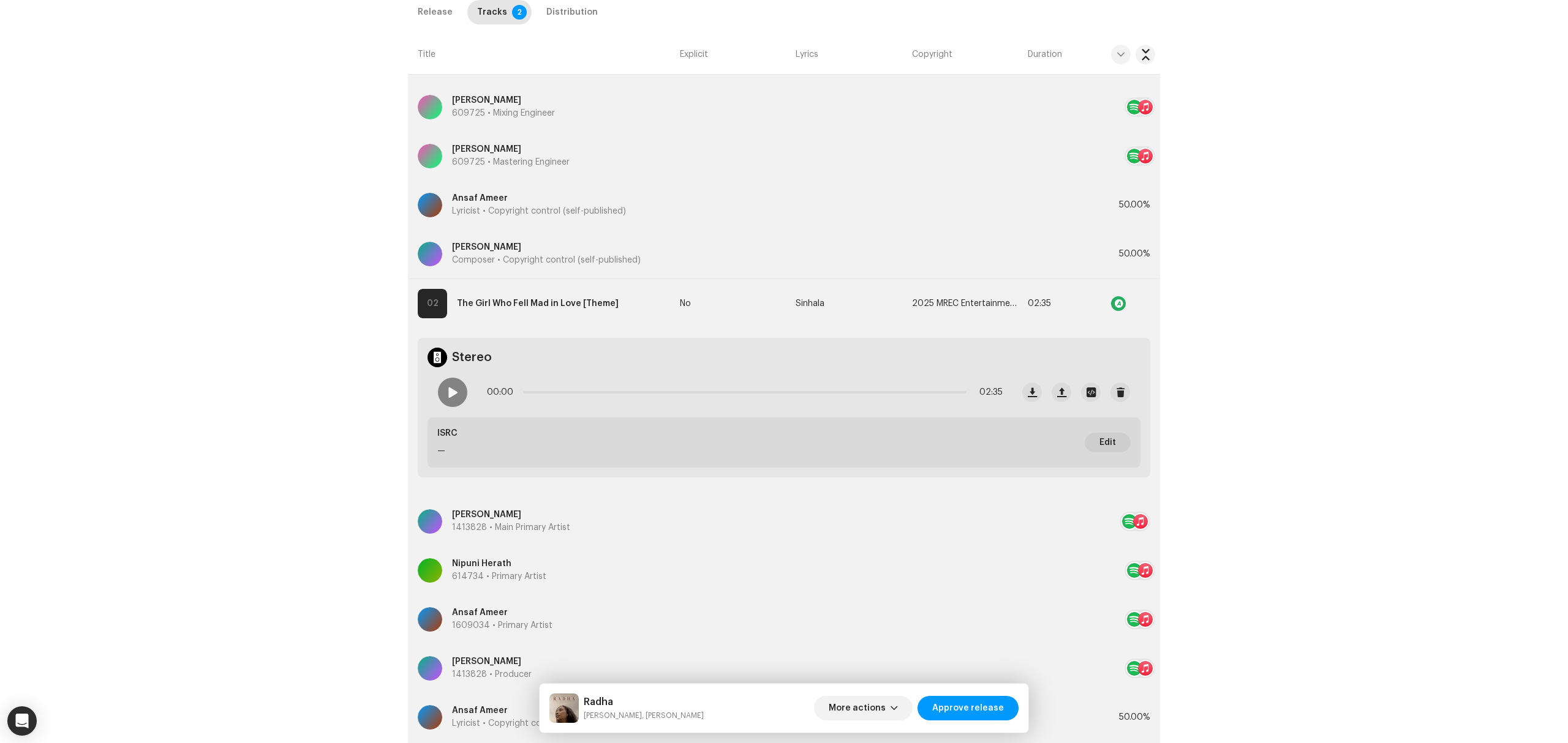
click at [245, 404] on div "Edit Track Metadata Track Title * The Girl Who Fell Mad in Love Track Version T…" at bounding box center [784, 372] width 1568 height 743
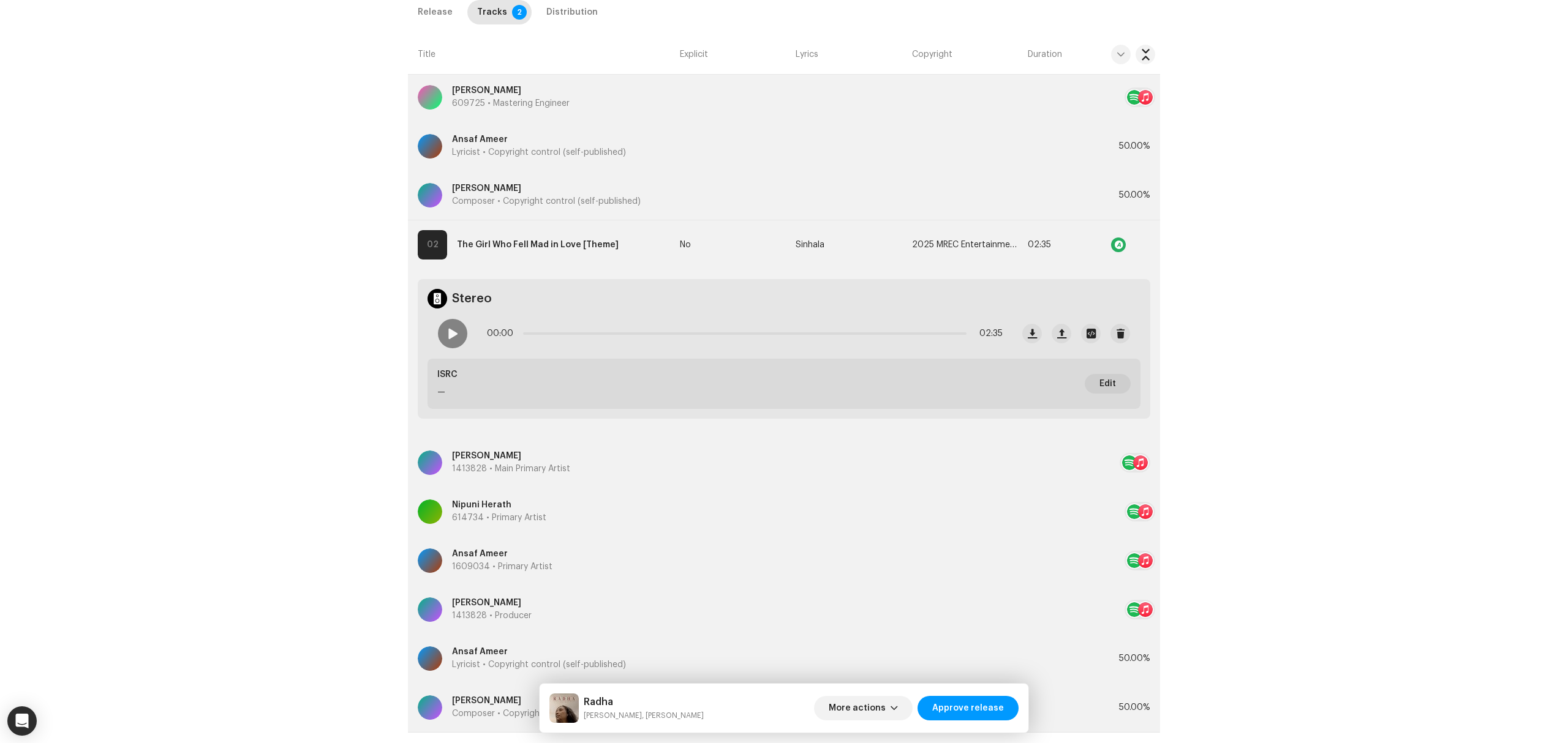
scroll to position [892, 0]
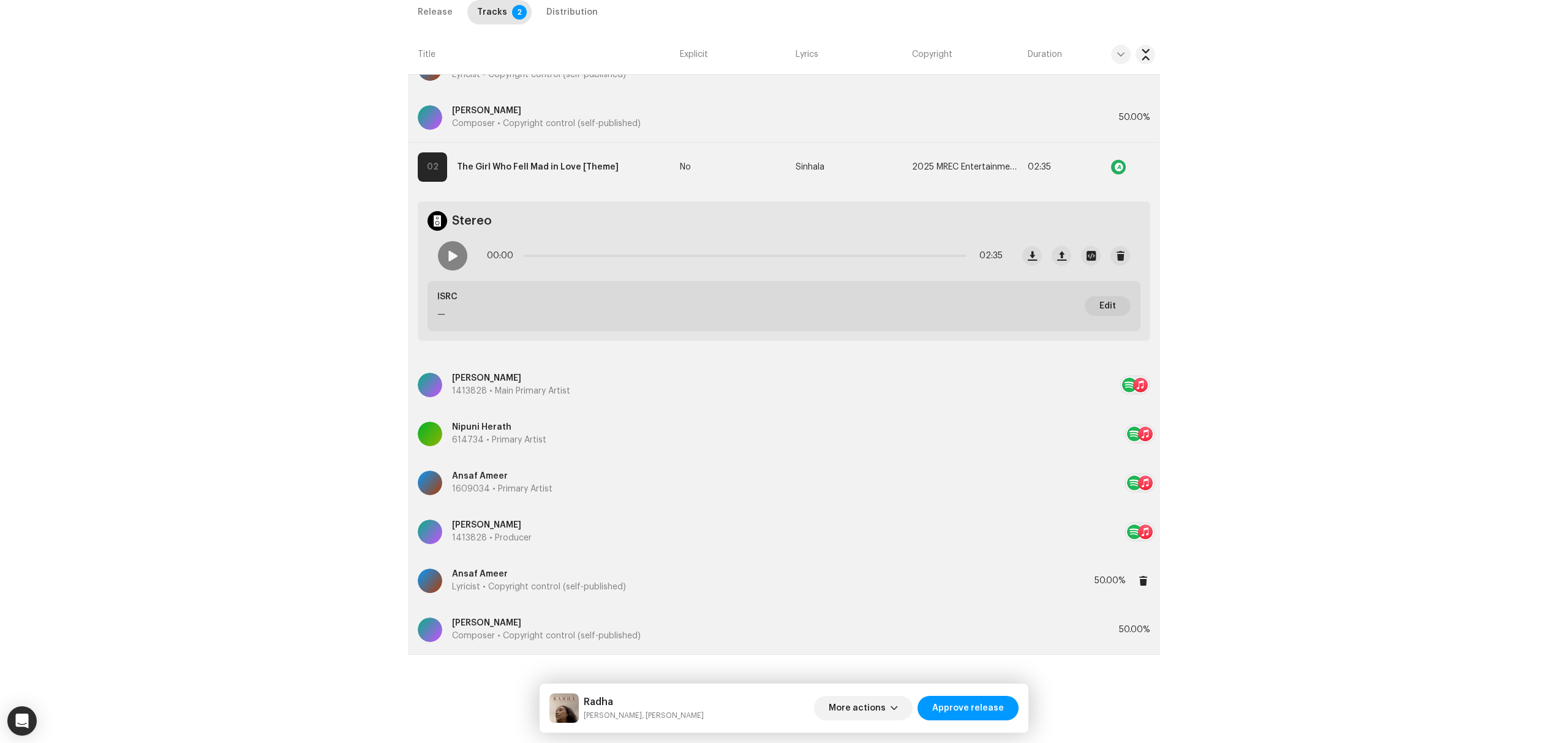
click at [540, 581] on p "Ansaf Ameer" at bounding box center [539, 575] width 174 height 12
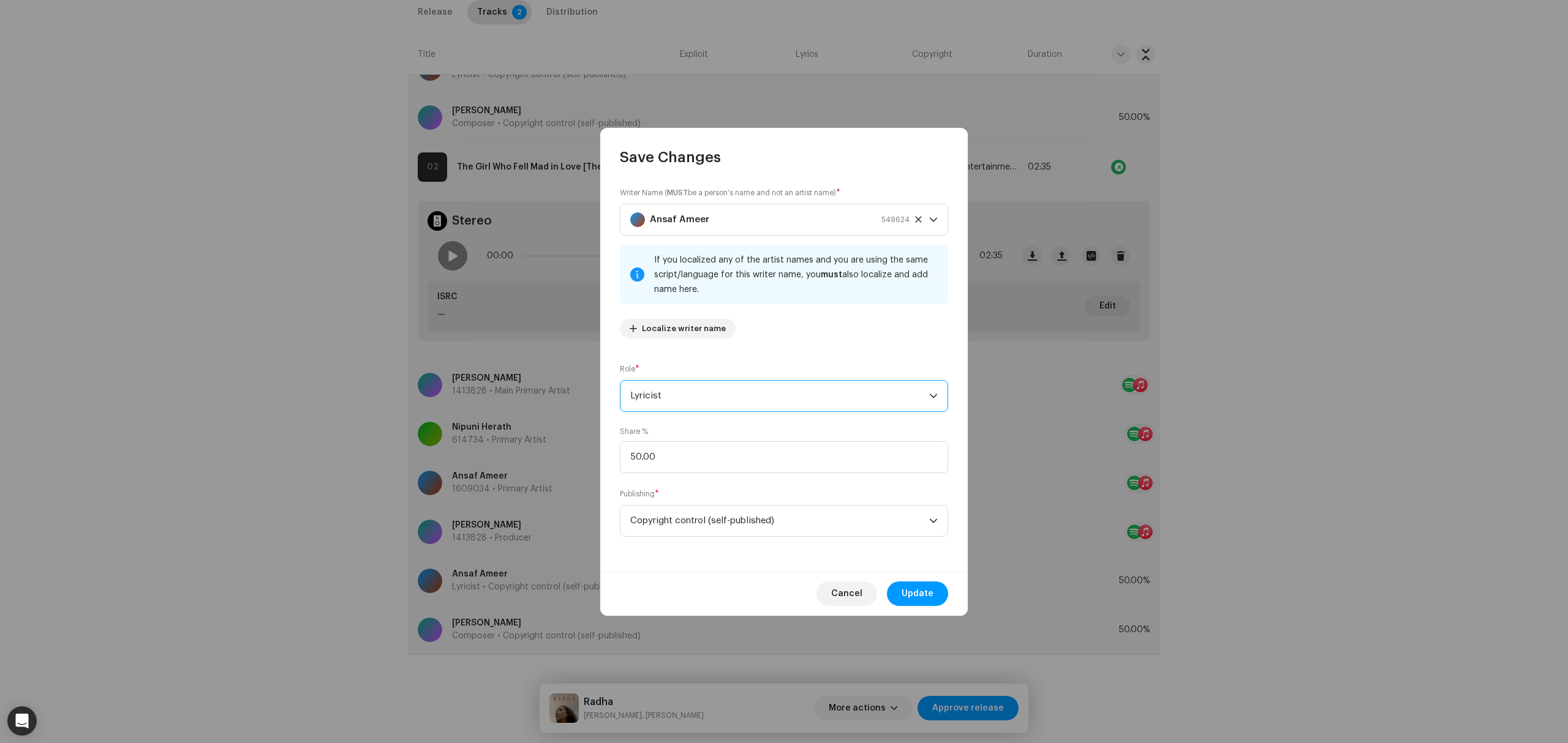
click at [668, 400] on span "Lyricist" at bounding box center [779, 395] width 299 height 31
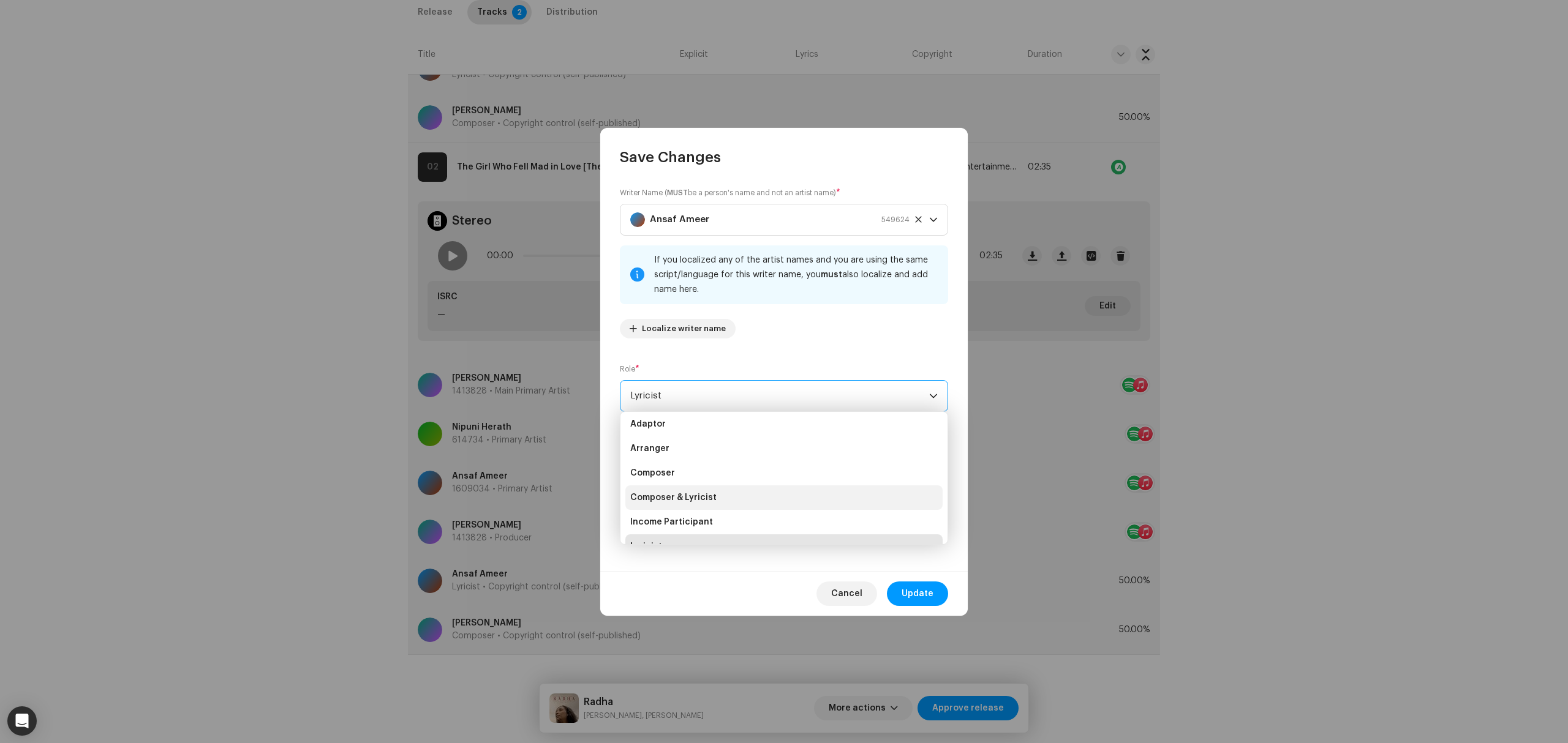
click at [766, 488] on li "Composer & Lyricist" at bounding box center [784, 498] width 318 height 25
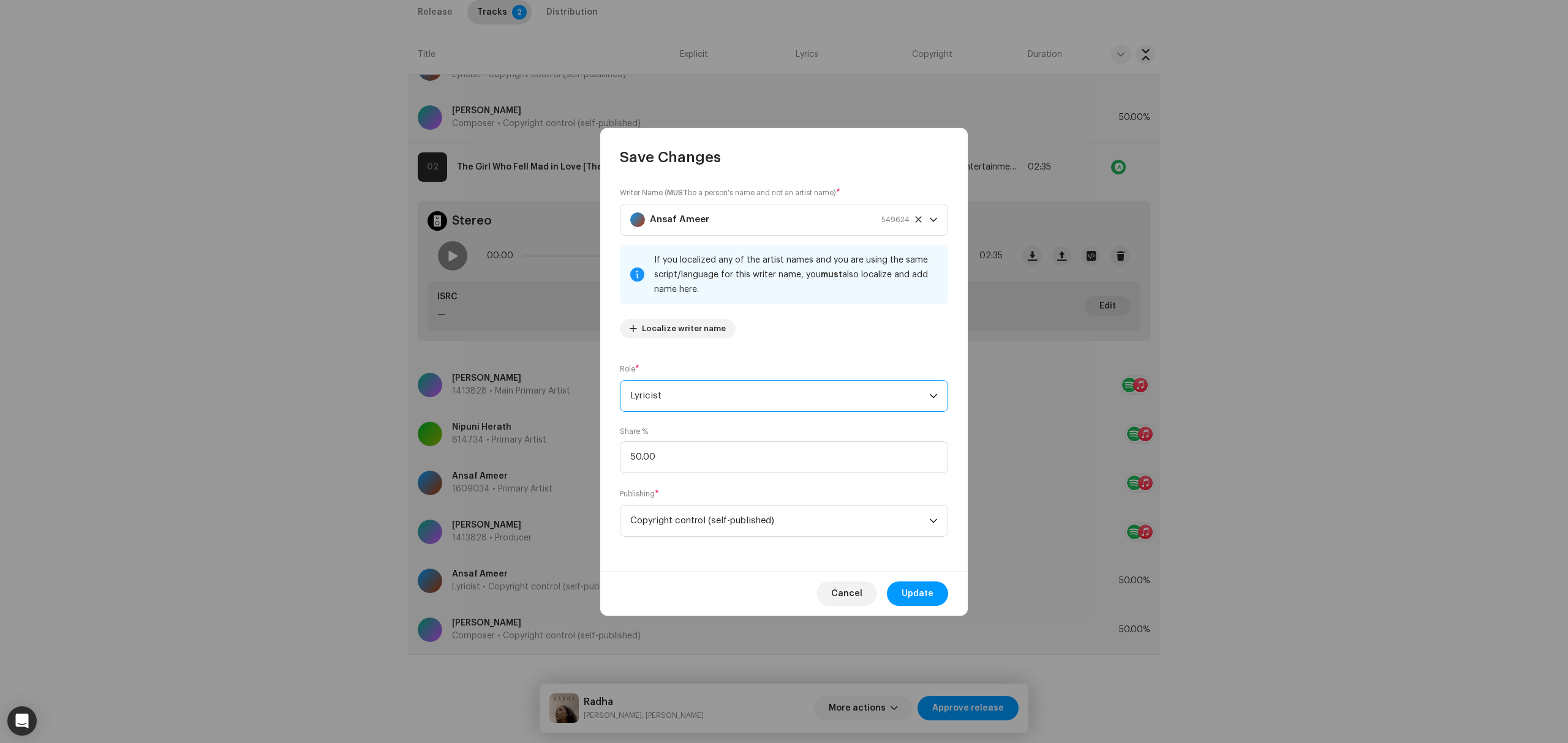
scroll to position [20, 0]
click at [938, 586] on button "Update" at bounding box center [917, 594] width 61 height 25
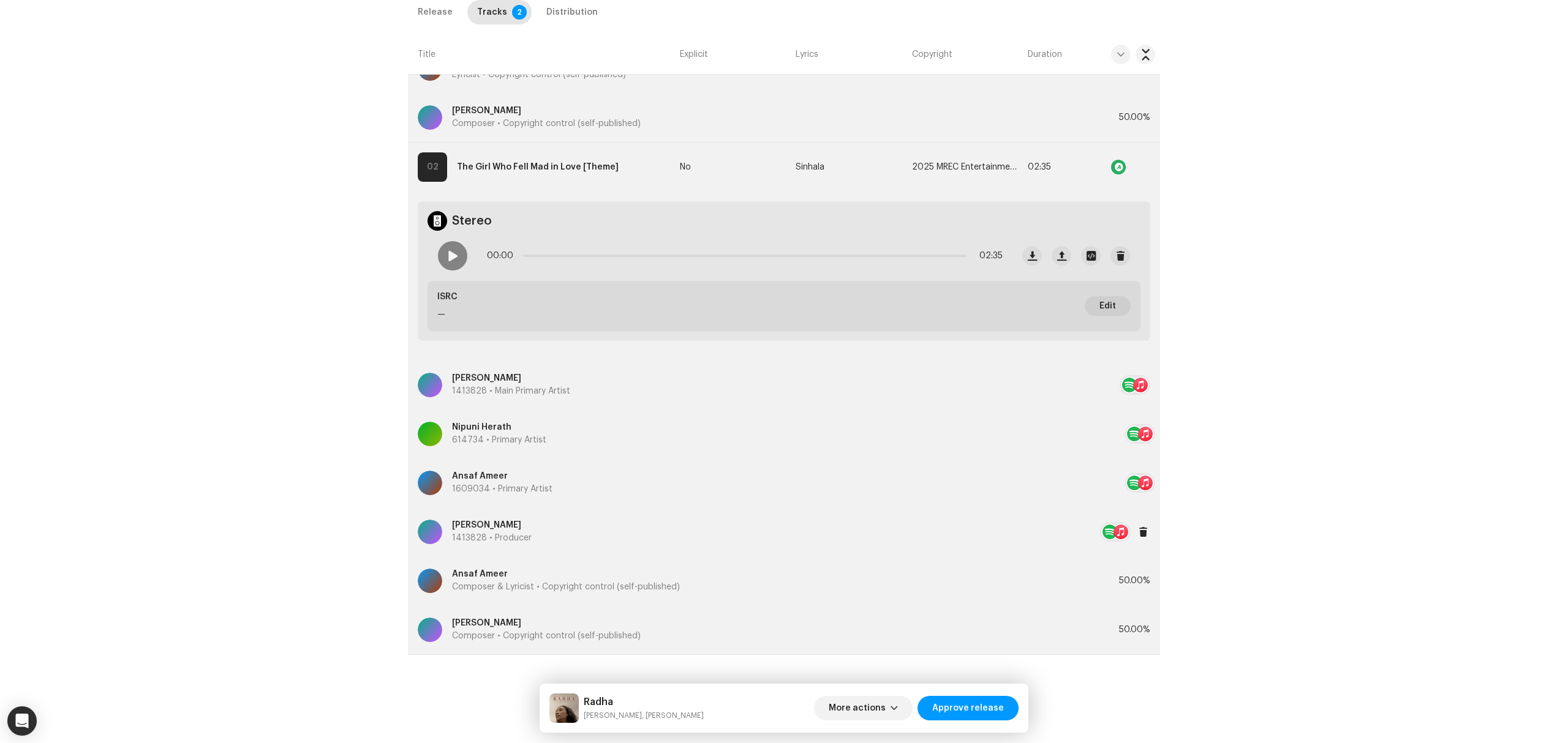
scroll to position [729, 0]
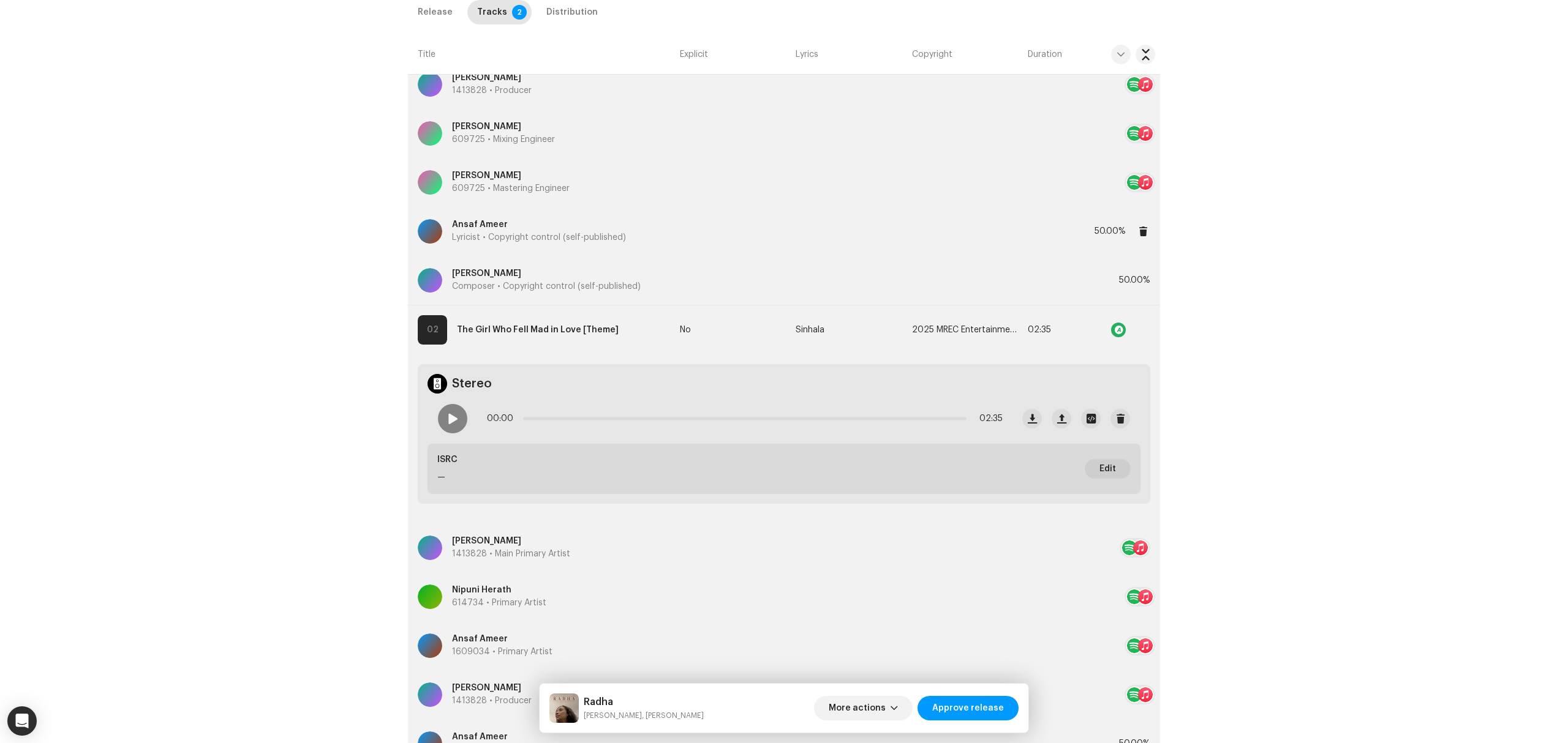
click at [565, 248] on div "Ansaf Ameer Lyricist • Copyright control (self-published)" at bounding box center [756, 231] width 677 height 44
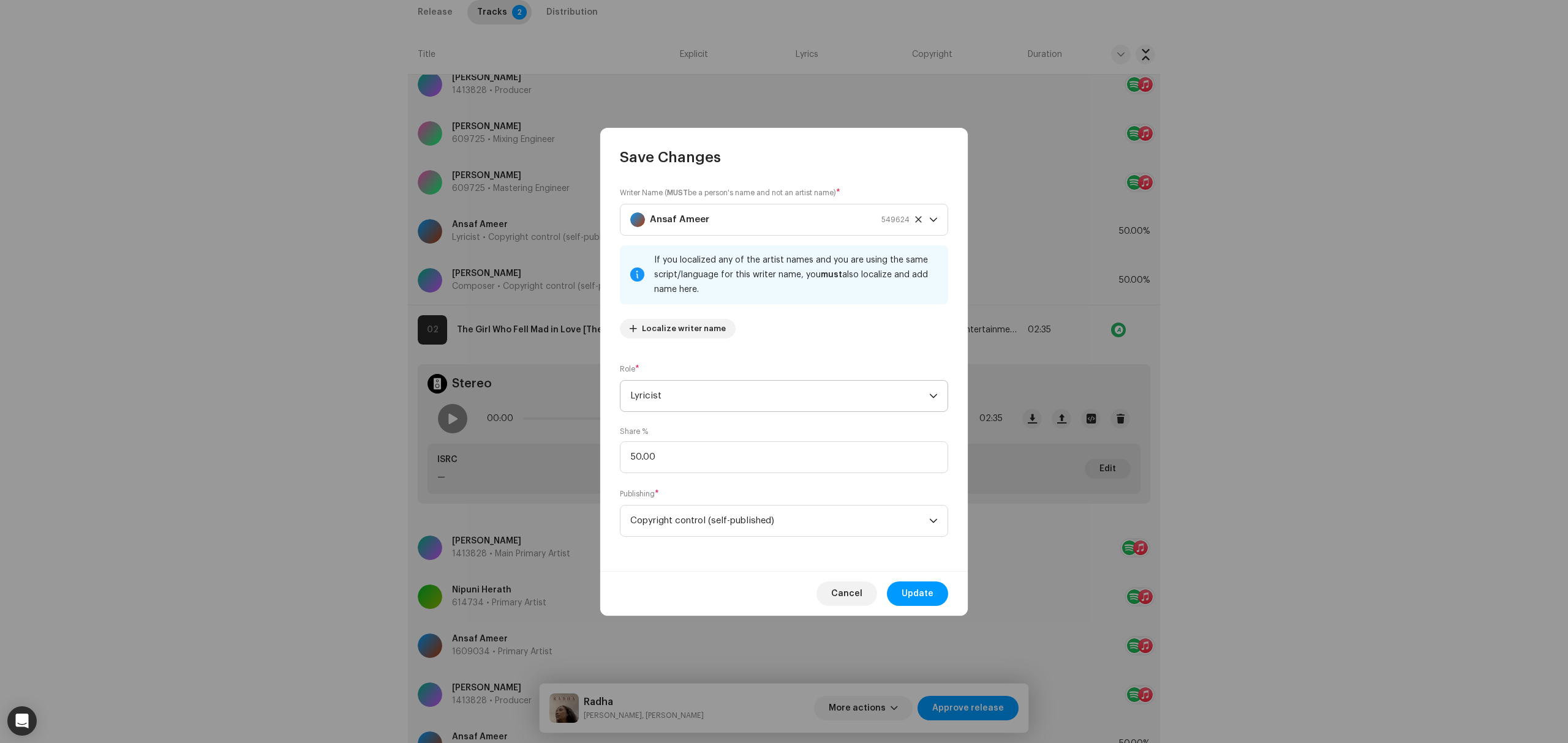
click at [713, 383] on span "Lyricist" at bounding box center [779, 395] width 299 height 31
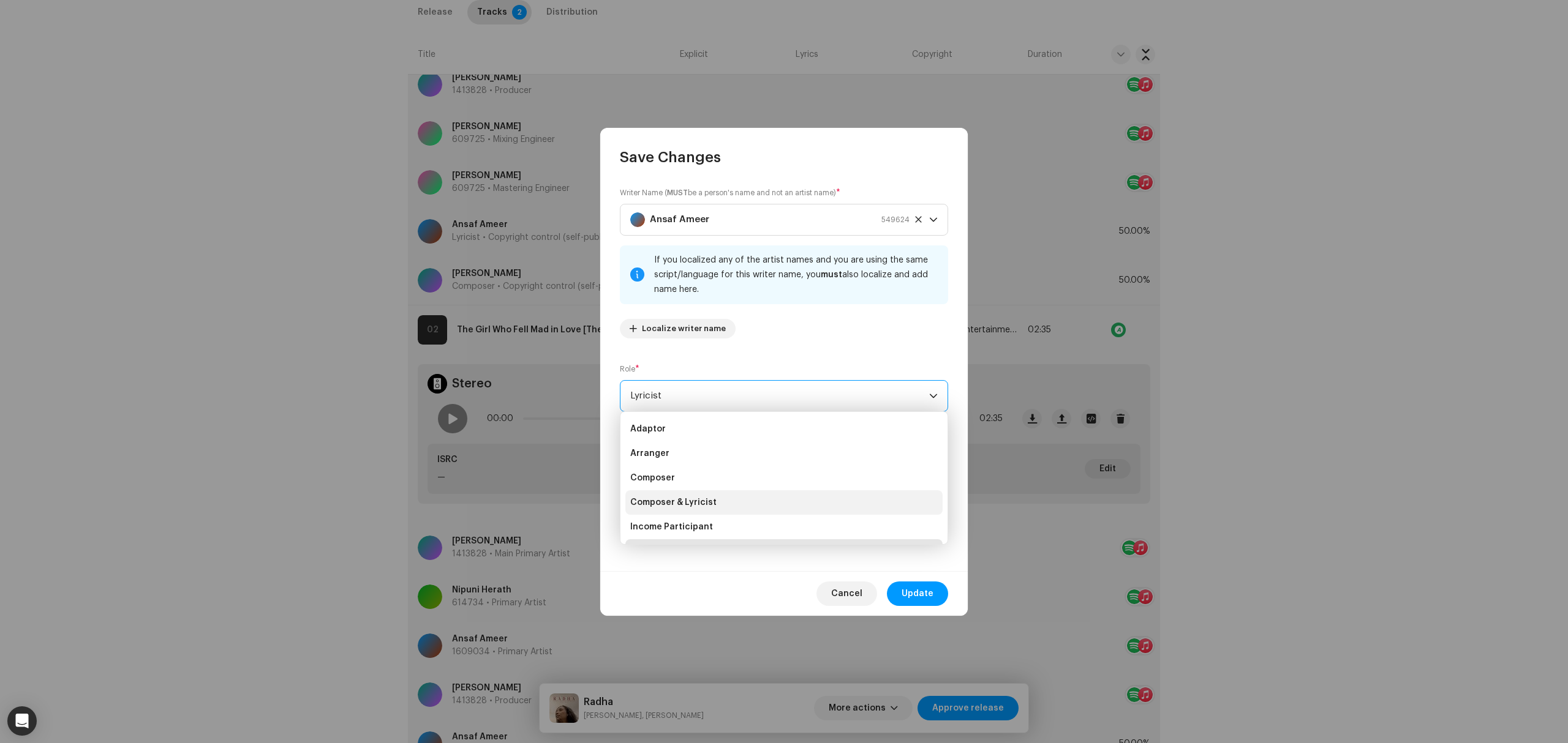
scroll to position [20, 0]
click at [761, 475] on li "Composer & Lyricist" at bounding box center [784, 483] width 318 height 25
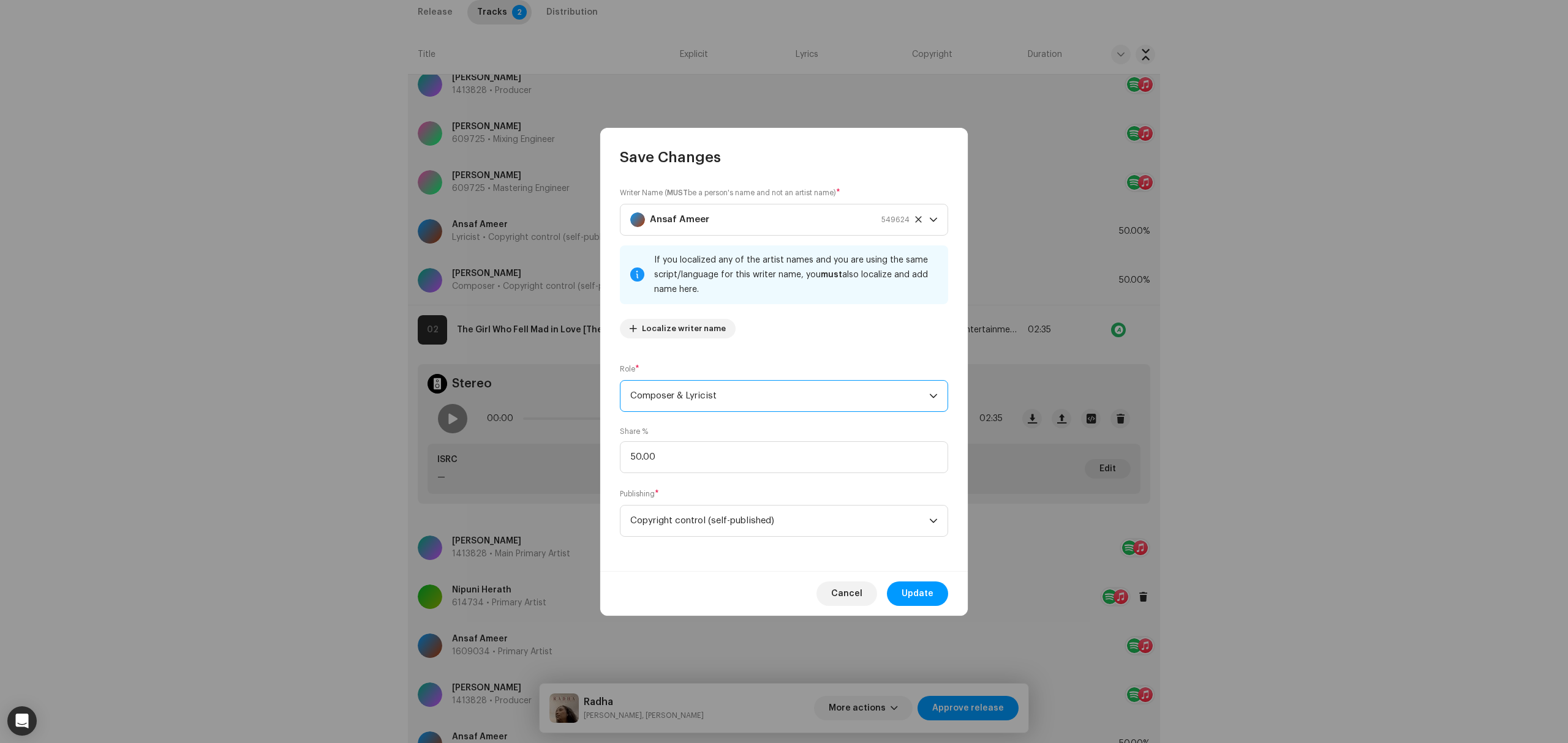
click at [936, 589] on button "Update" at bounding box center [917, 594] width 61 height 25
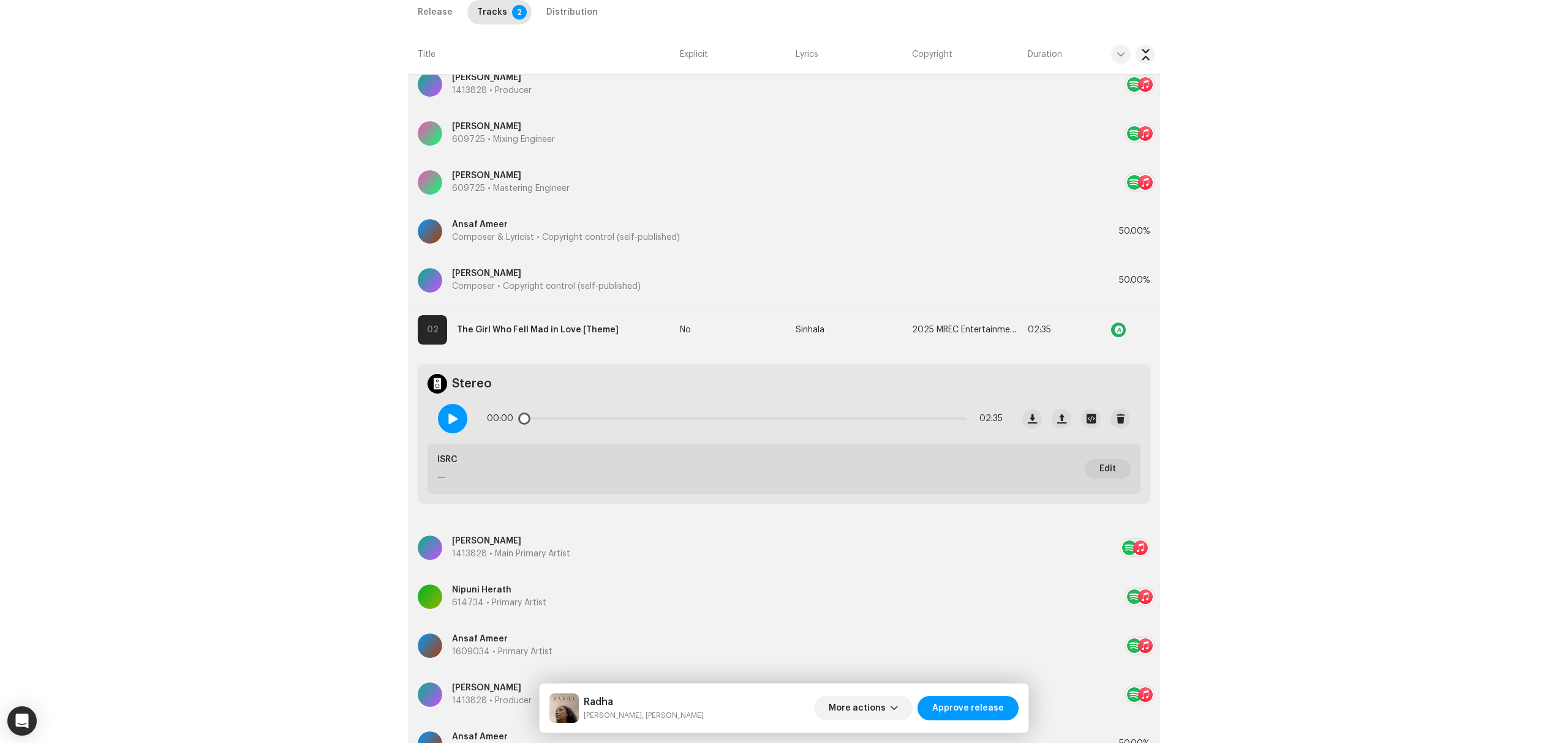
click at [458, 418] on div at bounding box center [452, 418] width 29 height 29
click at [447, 415] on span at bounding box center [452, 418] width 11 height 10
click at [874, 704] on span "More actions" at bounding box center [857, 708] width 57 height 25
click at [897, 622] on div "Fail & Return" at bounding box center [890, 629] width 123 height 25
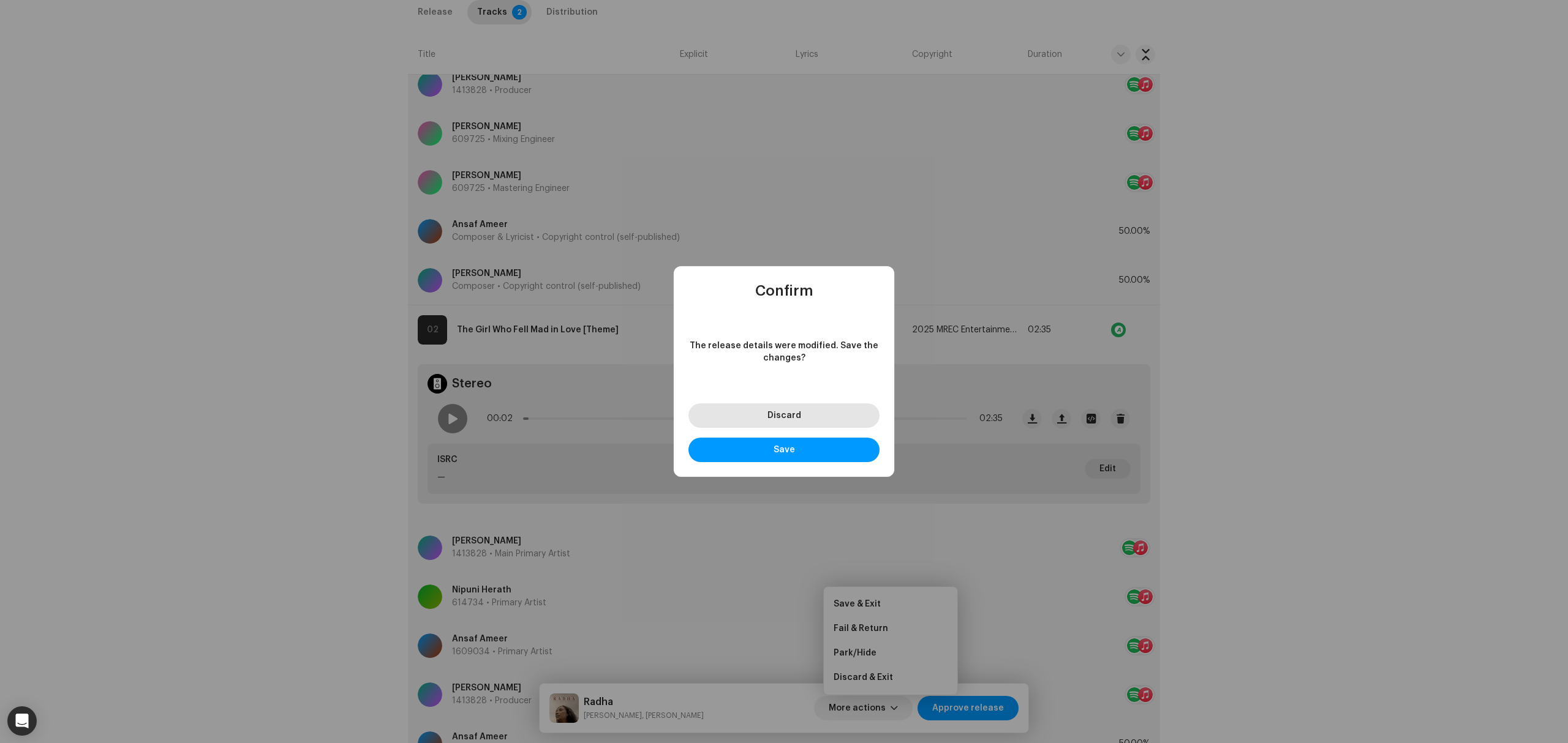
click at [797, 414] on span "Discard" at bounding box center [784, 416] width 34 height 9
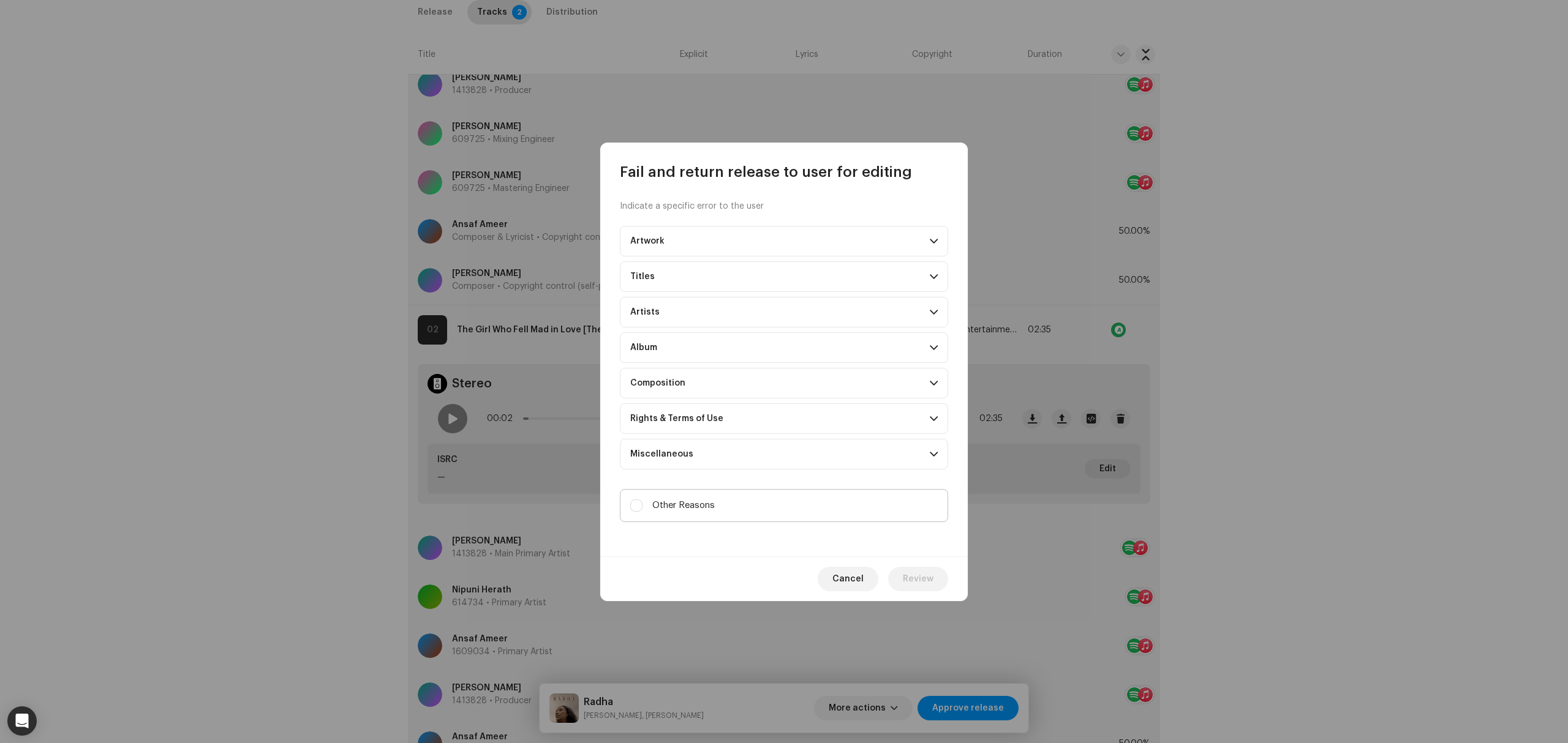
click at [728, 519] on label "Other Reasons" at bounding box center [784, 505] width 328 height 33
click at [642, 512] on input "Other Reasons" at bounding box center [636, 505] width 12 height 12
checkbox input "true"
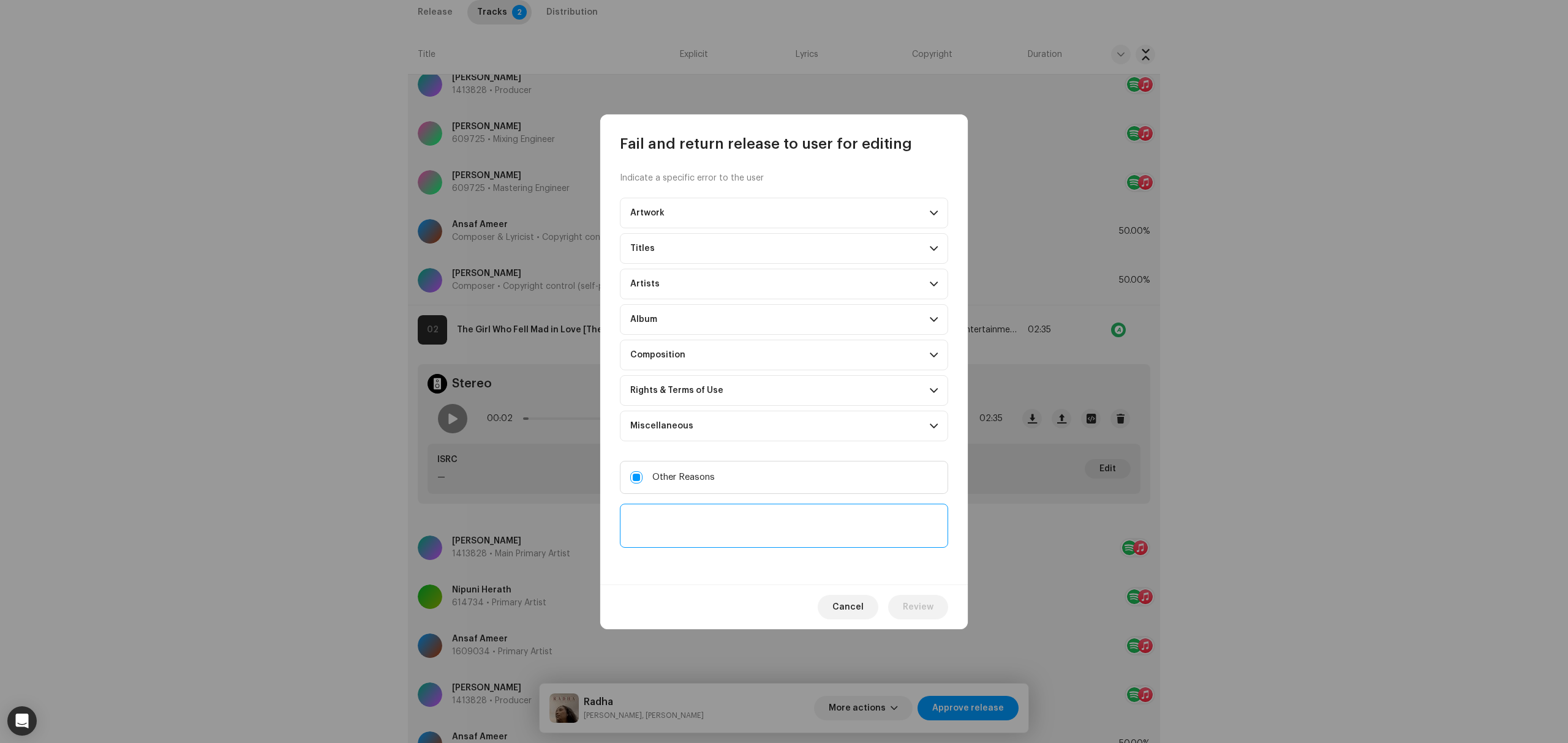
click at [731, 519] on textarea at bounding box center [784, 526] width 328 height 44
type textarea "returned for edits"
click at [936, 600] on button "Review" at bounding box center [918, 607] width 60 height 25
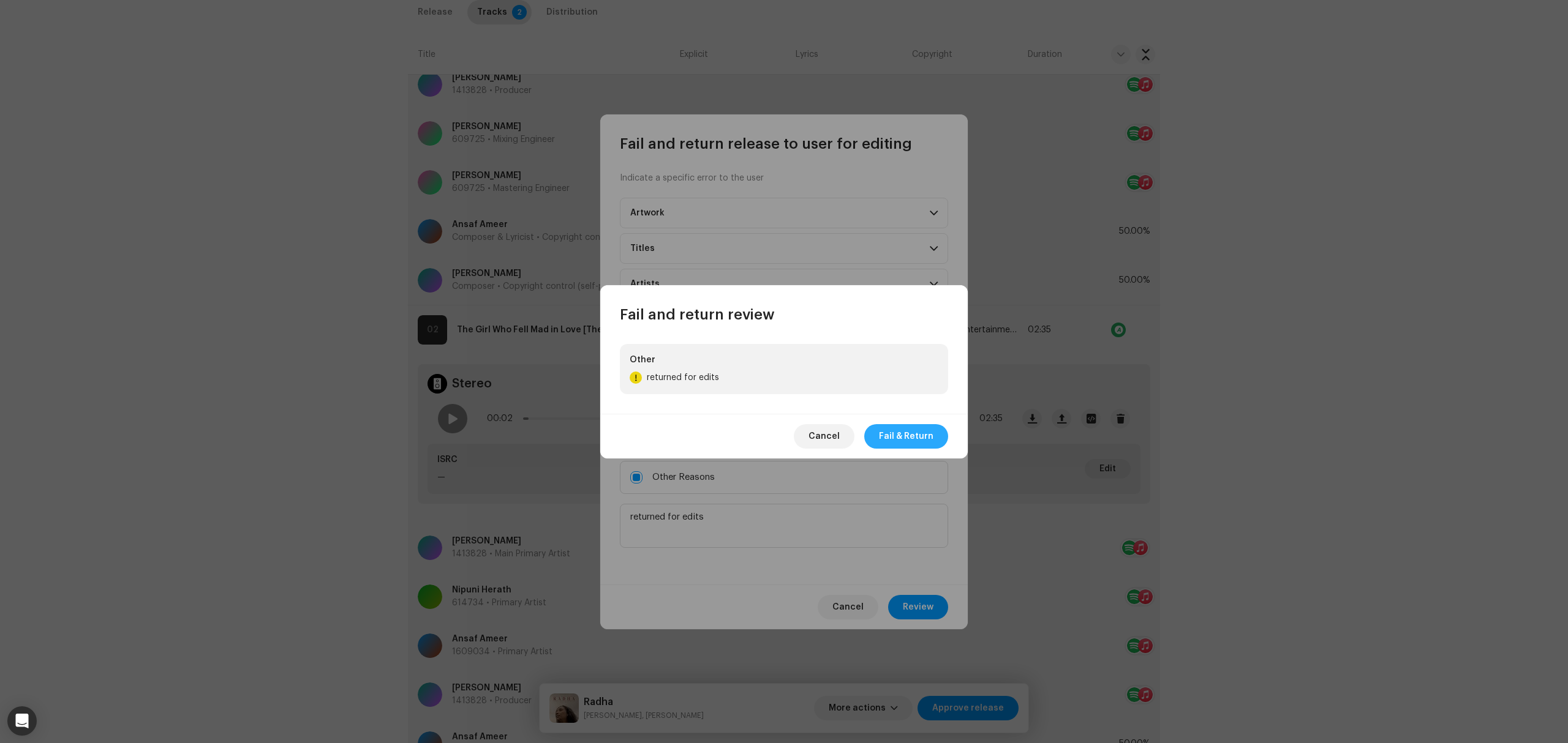
click at [904, 427] on span "Fail & Return" at bounding box center [906, 436] width 54 height 25
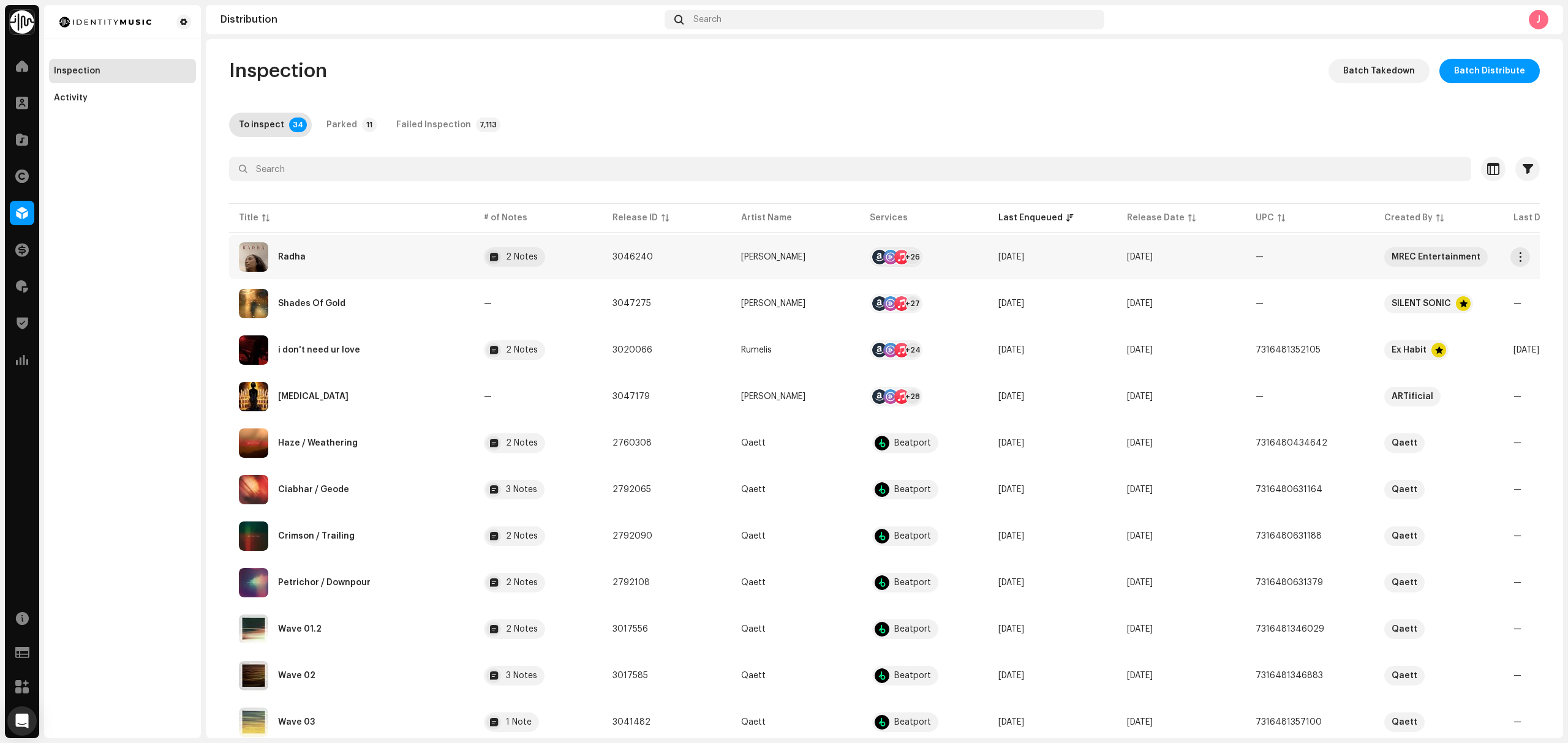
click at [377, 255] on div "Radha" at bounding box center [351, 256] width 225 height 29
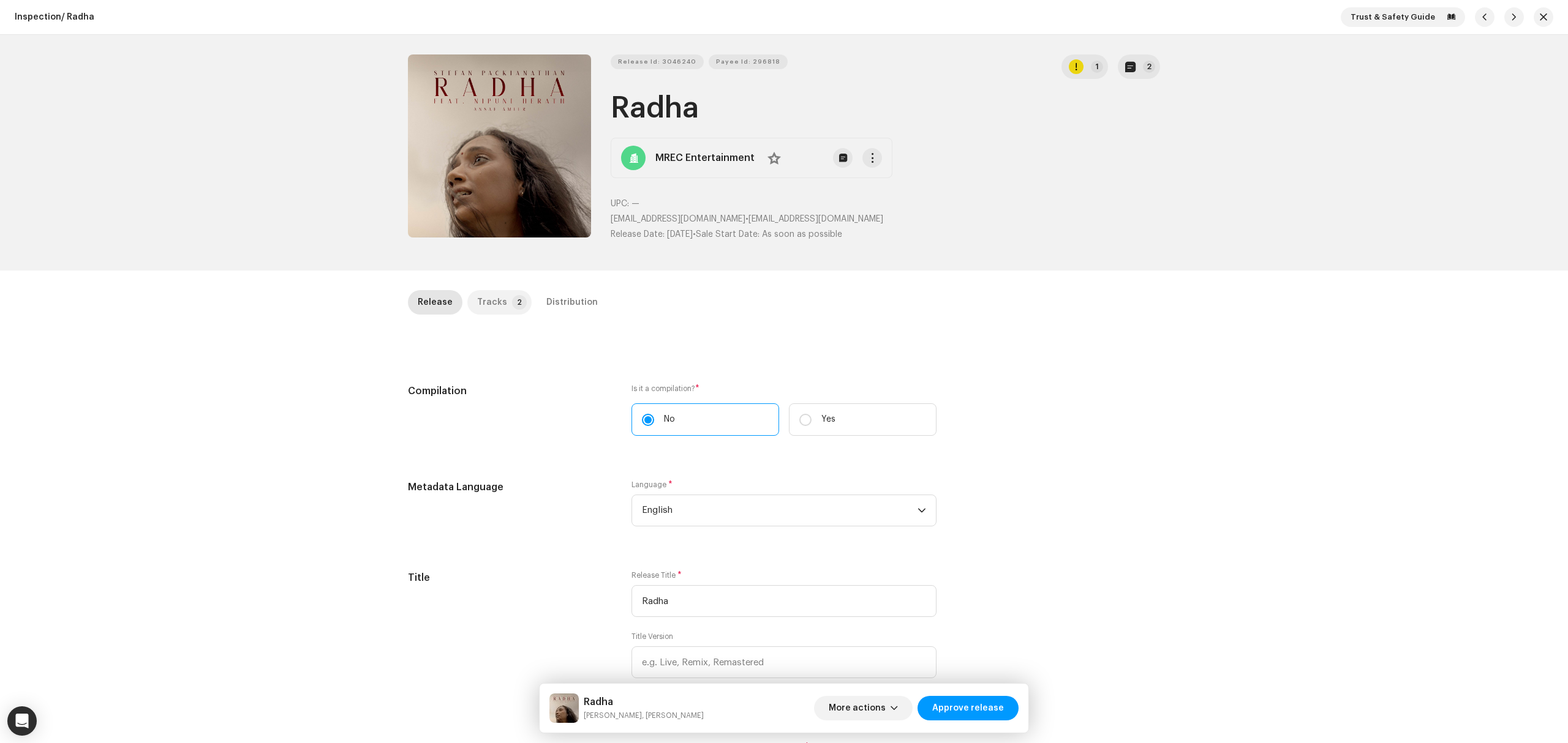
click at [491, 305] on div "Tracks" at bounding box center [492, 302] width 30 height 25
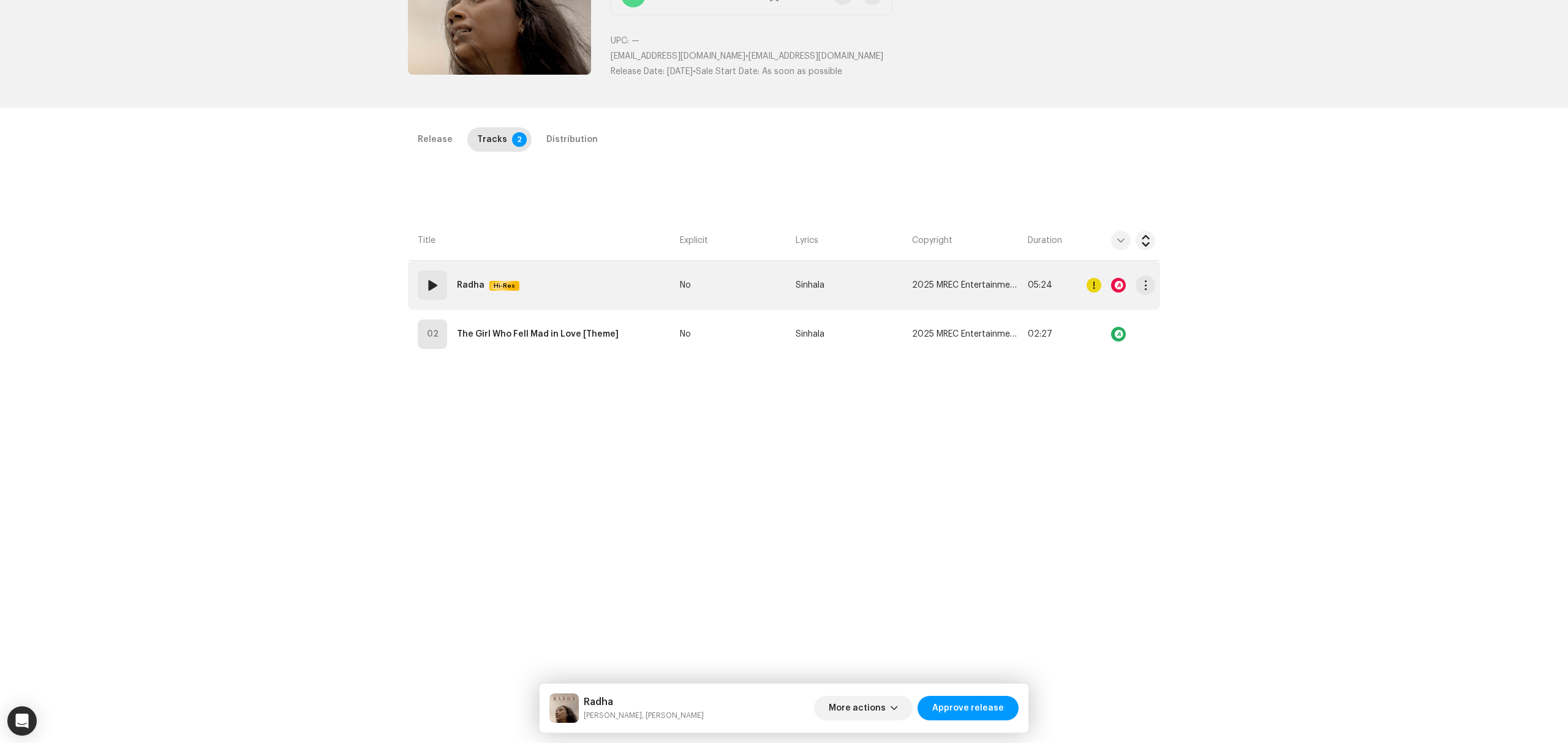
click at [599, 278] on td "01 Radha Hi-Res" at bounding box center [541, 285] width 267 height 49
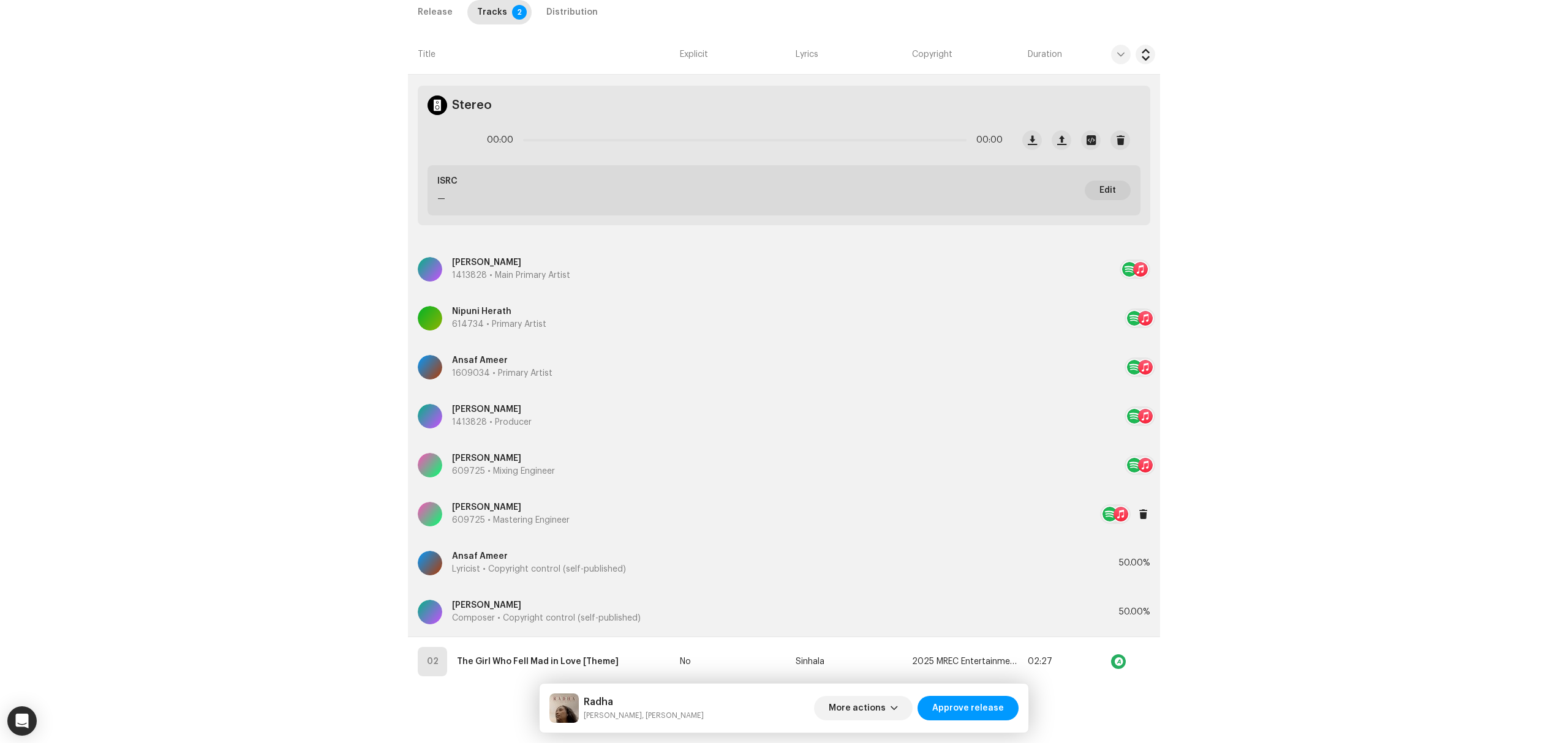
scroll to position [408, 0]
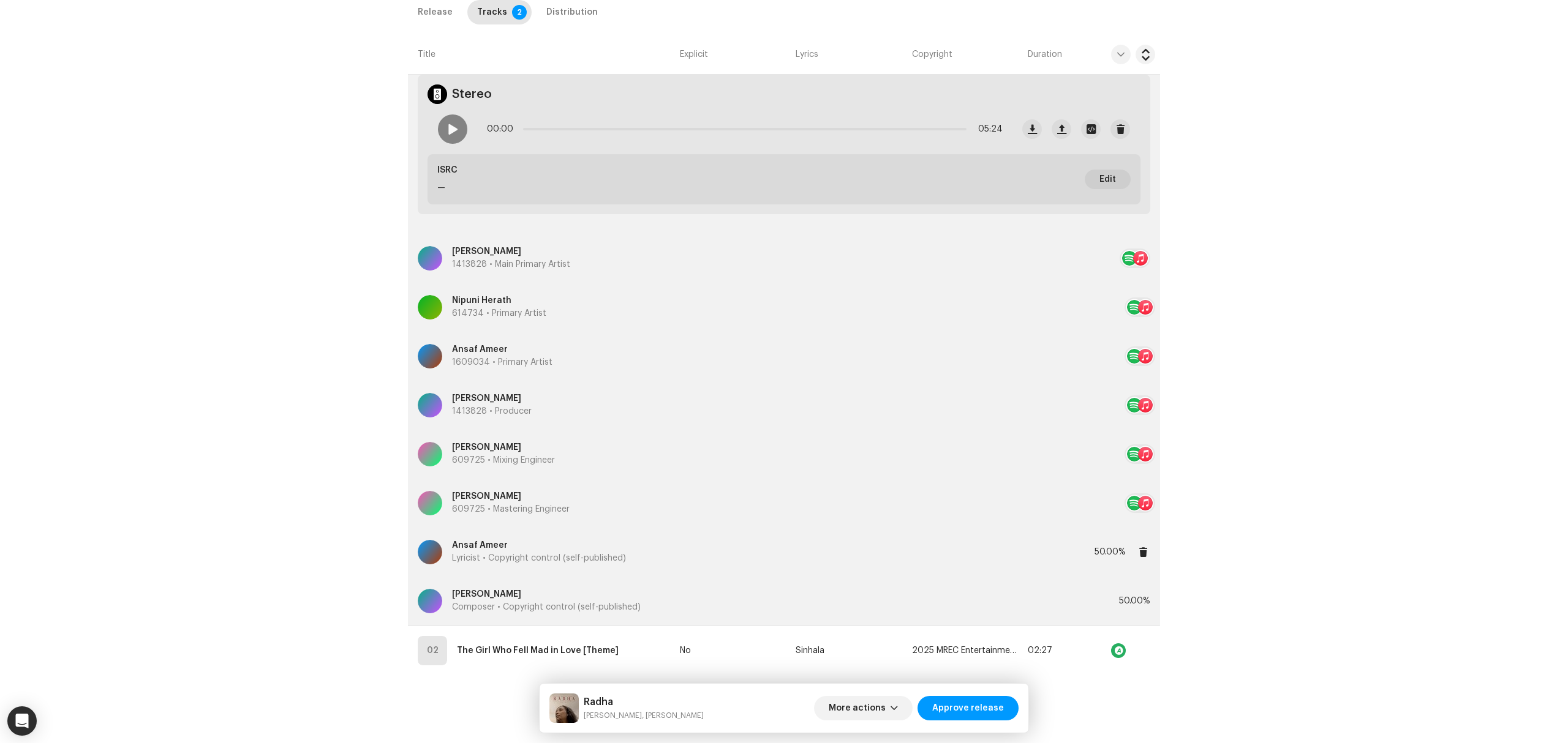
click at [588, 555] on p "Lyricist • Copyright control (self-published)" at bounding box center [539, 559] width 174 height 12
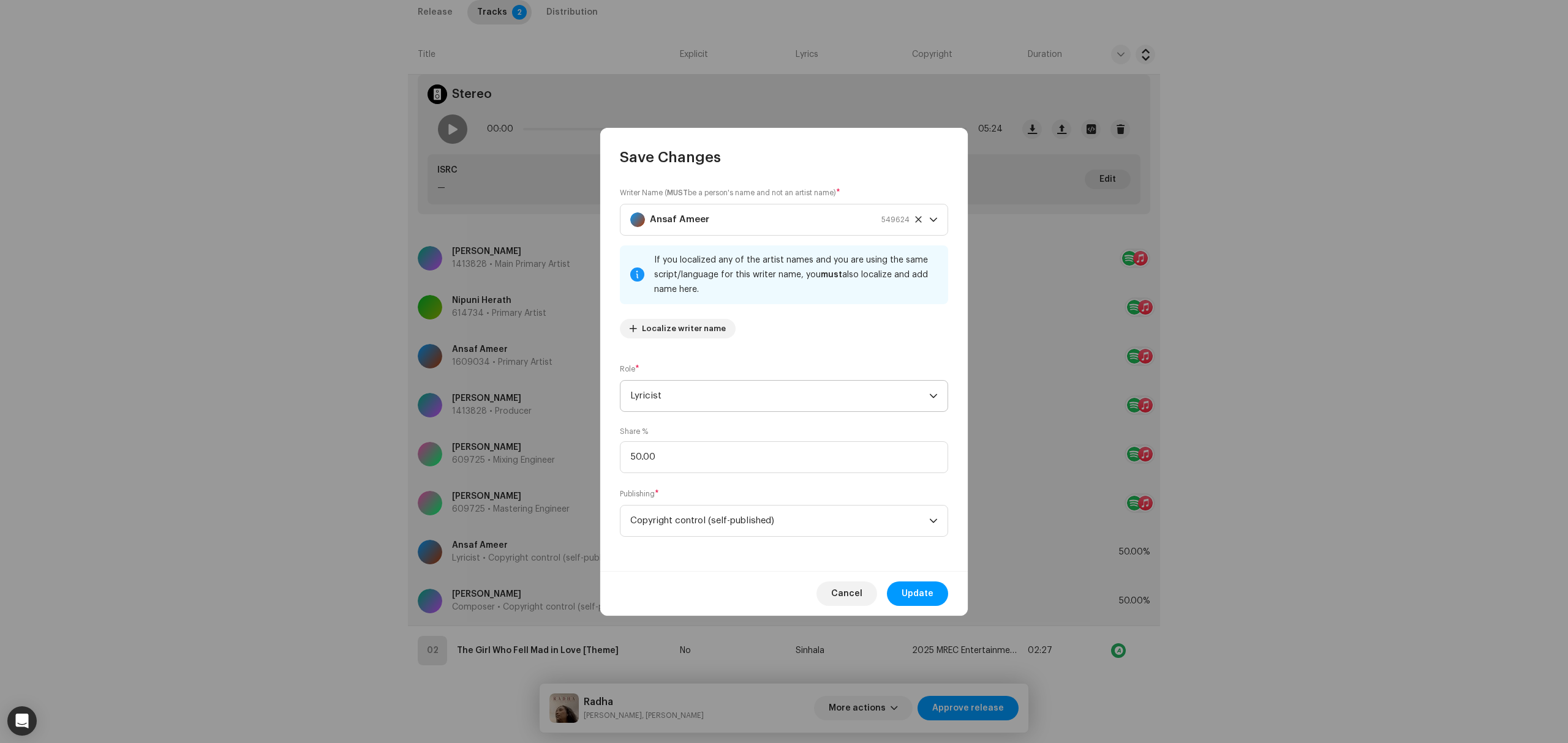
click at [671, 395] on span "Lyricist" at bounding box center [779, 395] width 299 height 31
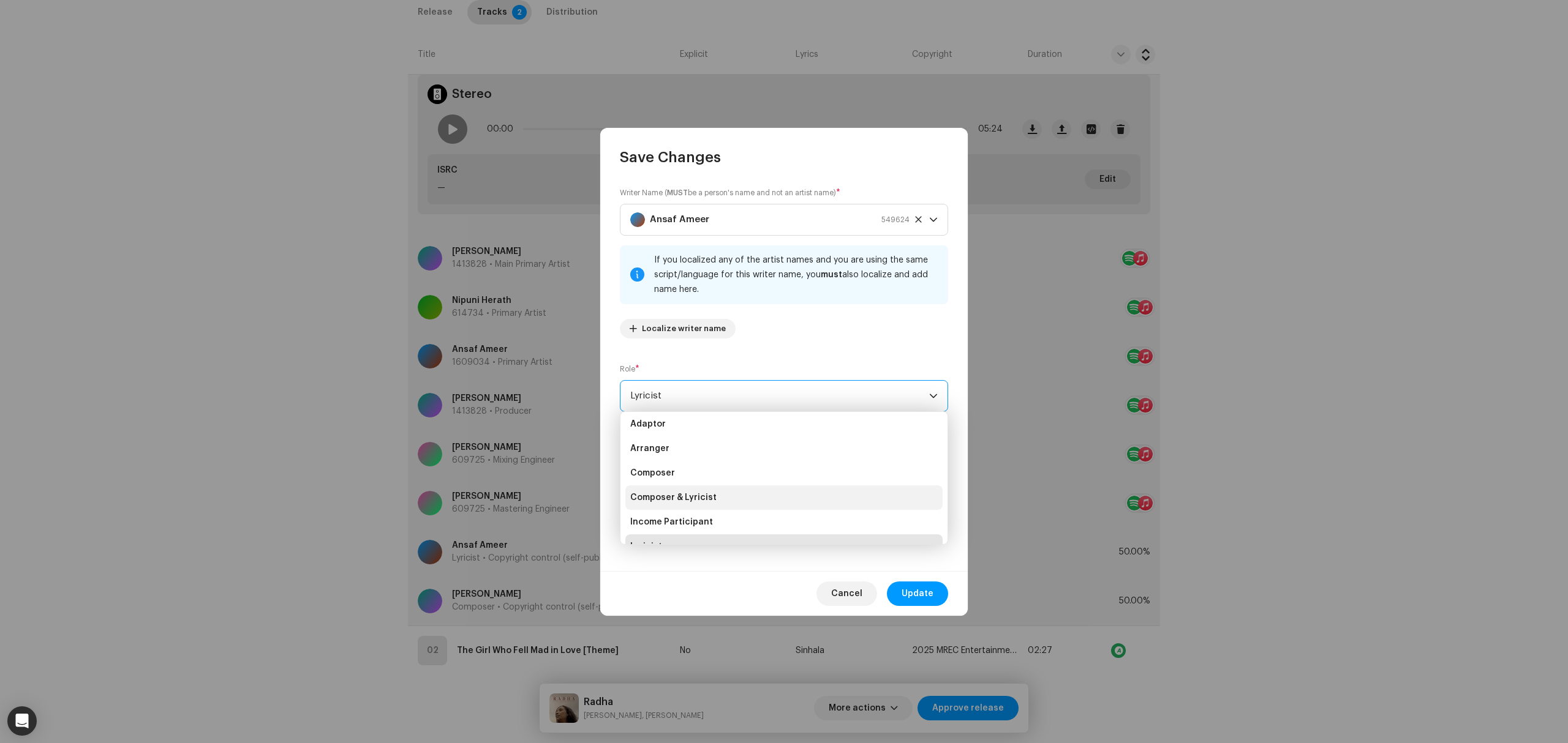
click at [715, 489] on li "Composer & Lyricist" at bounding box center [784, 498] width 318 height 25
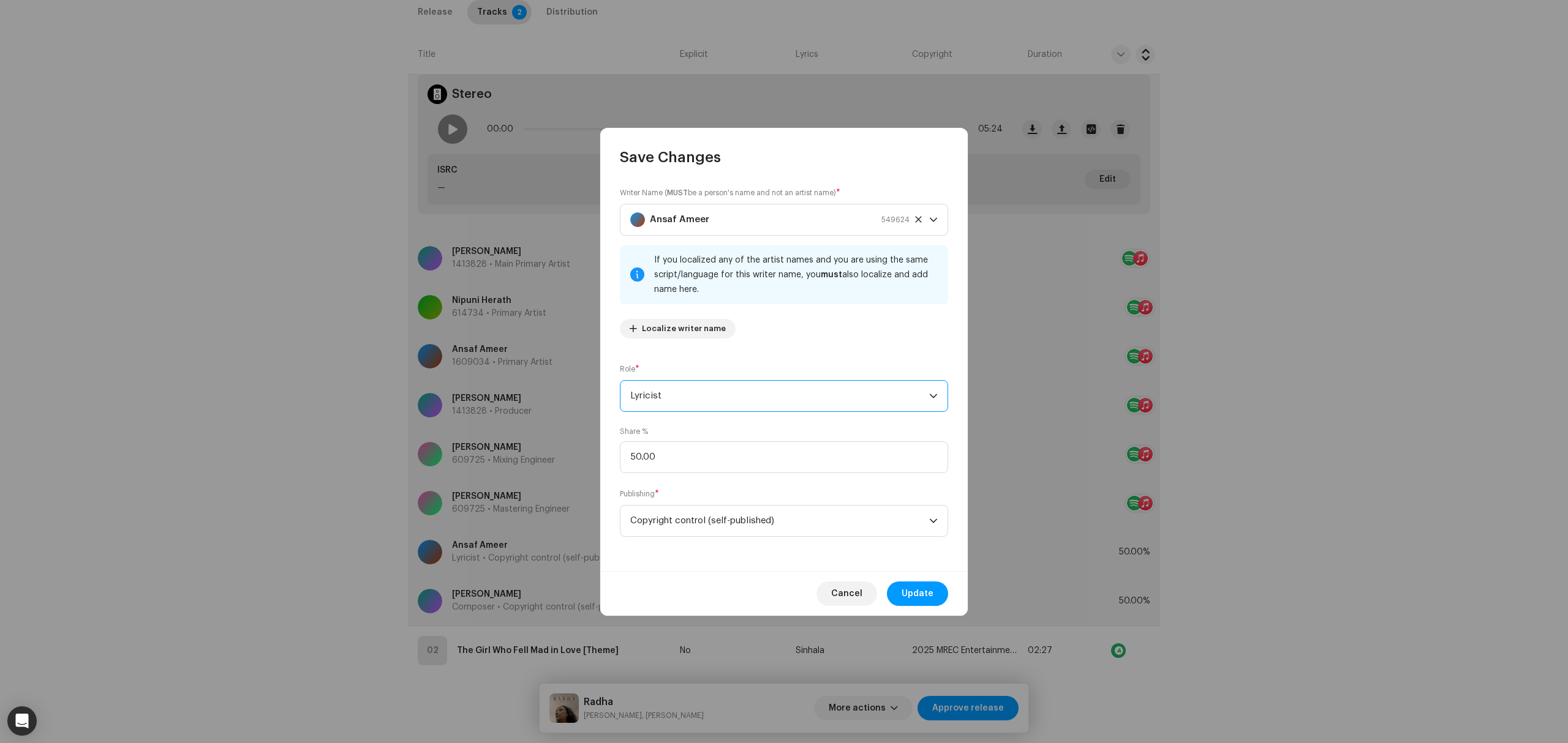
scroll to position [20, 0]
click at [925, 604] on span "Update" at bounding box center [917, 594] width 32 height 25
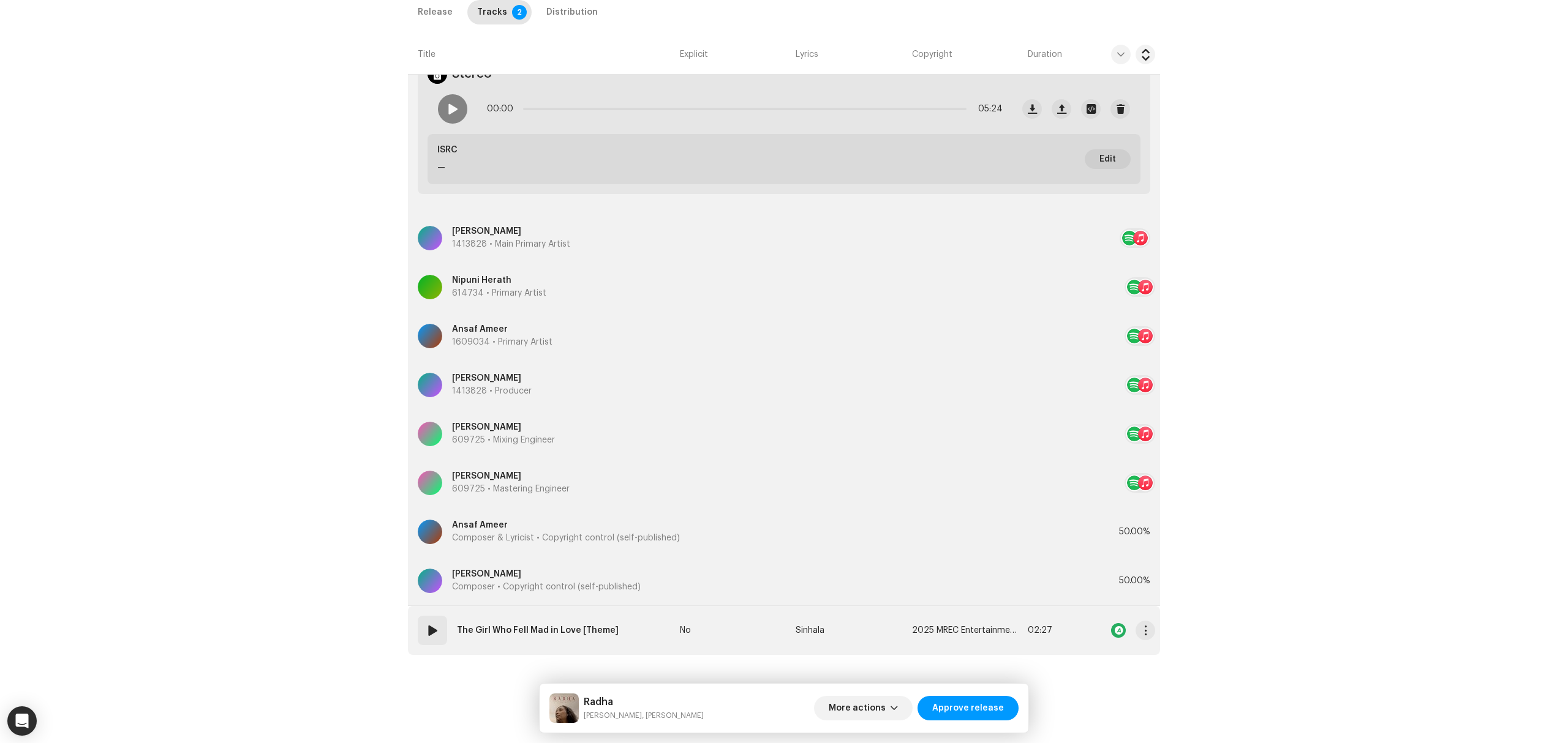
click at [644, 616] on td "02 The Girl Who Fell Mad in Love [Theme]" at bounding box center [541, 630] width 267 height 49
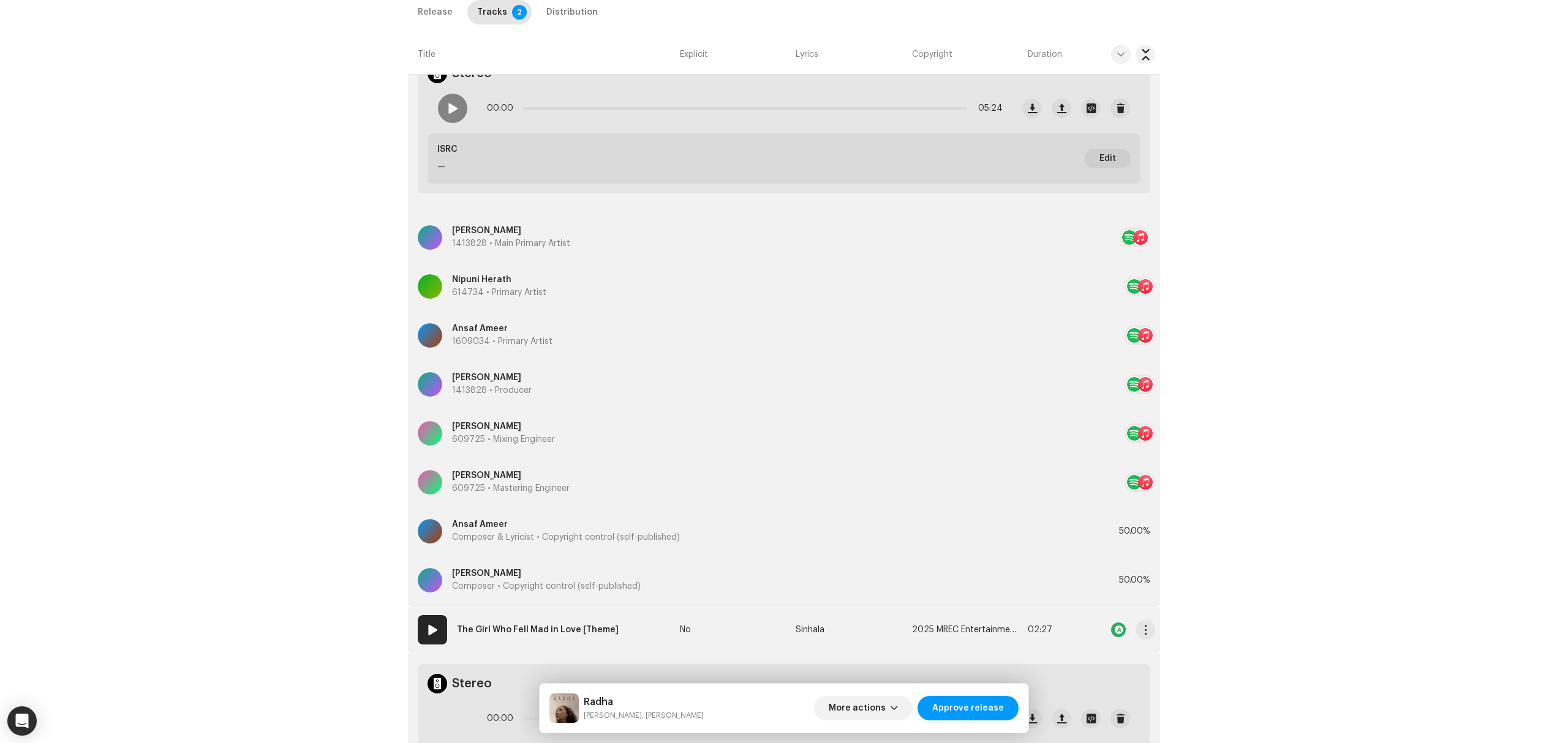
scroll to position [836, 0]
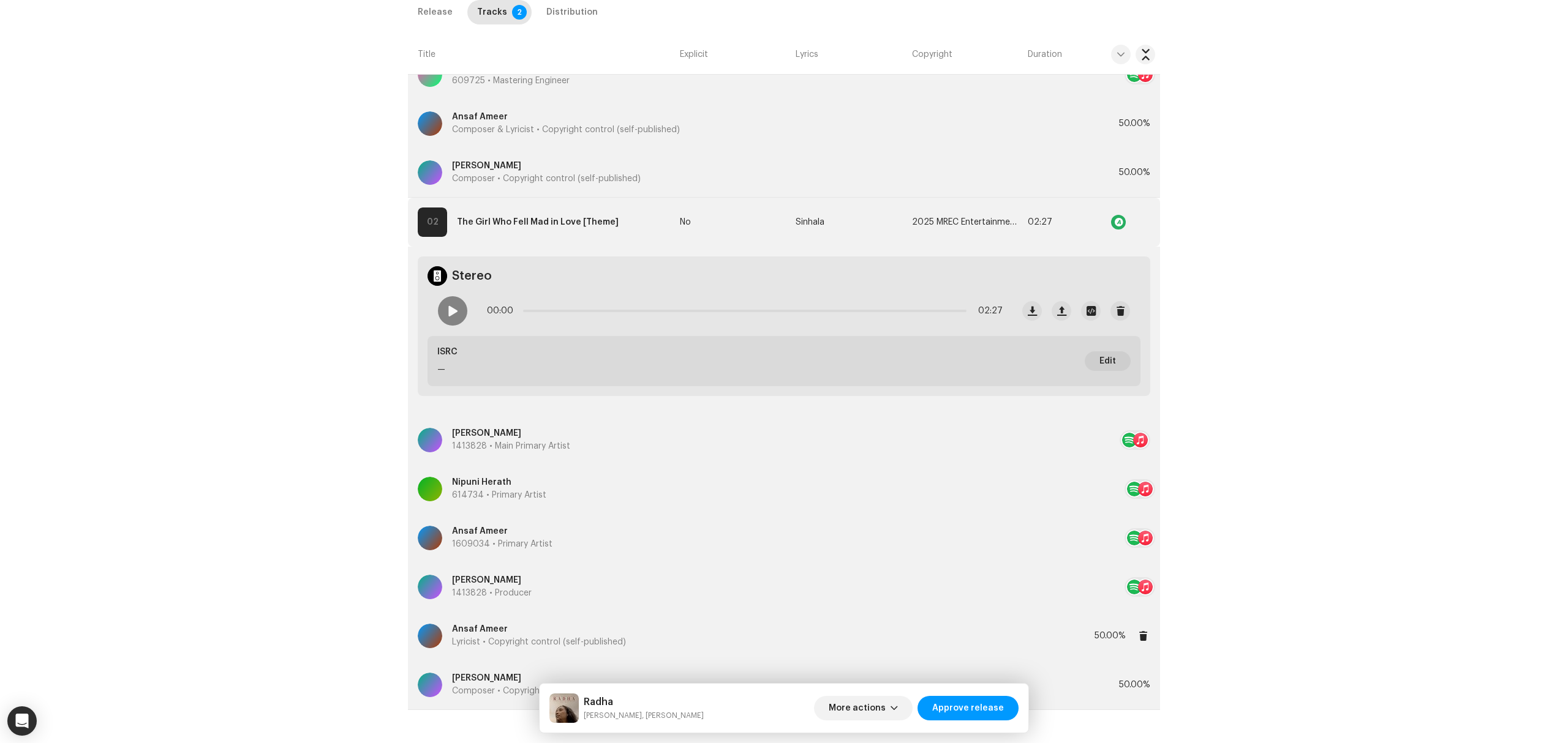
click at [559, 630] on p "Ansaf Ameer" at bounding box center [539, 630] width 174 height 12
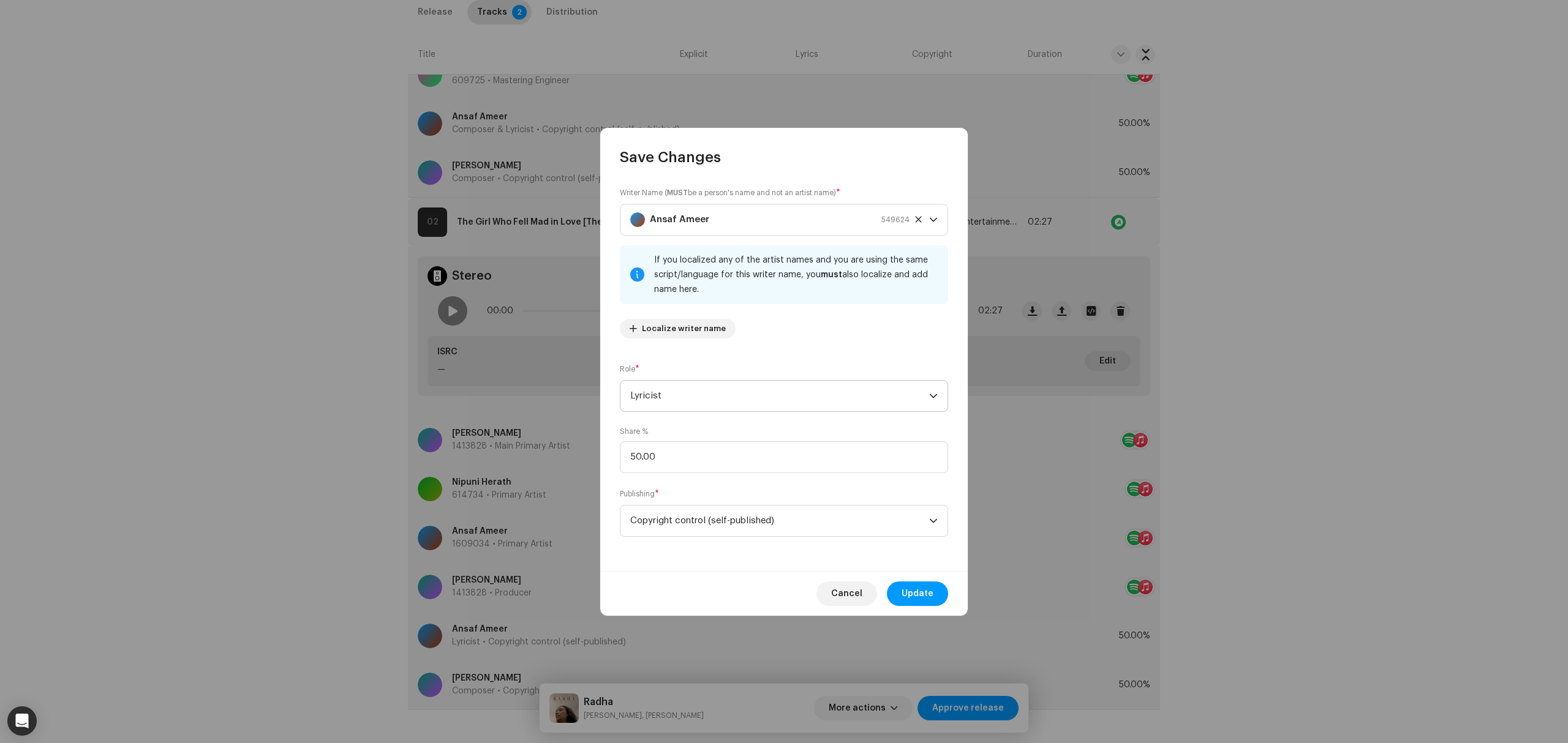
click at [675, 406] on span "Lyricist" at bounding box center [779, 395] width 299 height 31
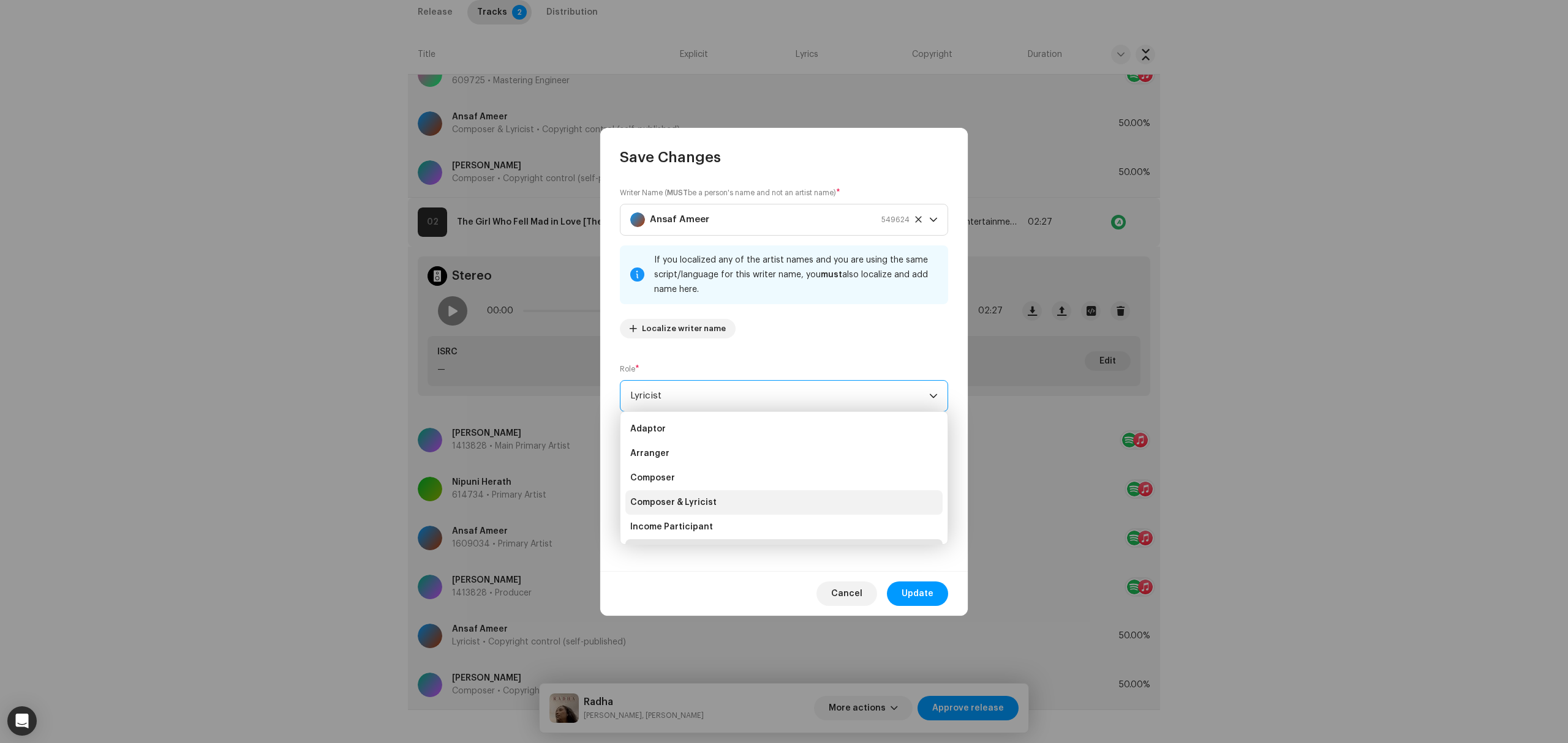
scroll to position [20, 0]
click at [725, 483] on li "Composer & Lyricist" at bounding box center [784, 483] width 318 height 25
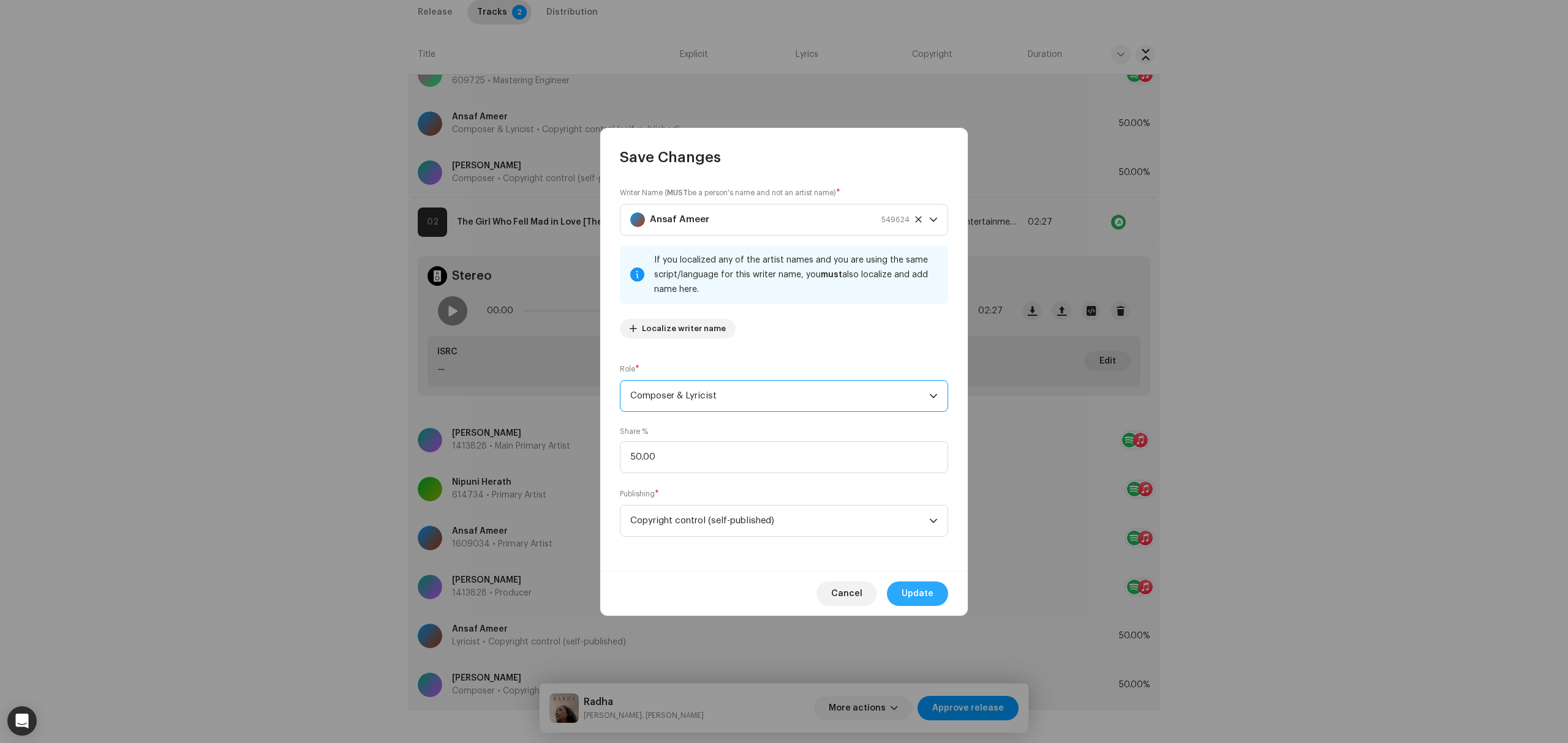
click at [915, 590] on span "Update" at bounding box center [917, 594] width 32 height 25
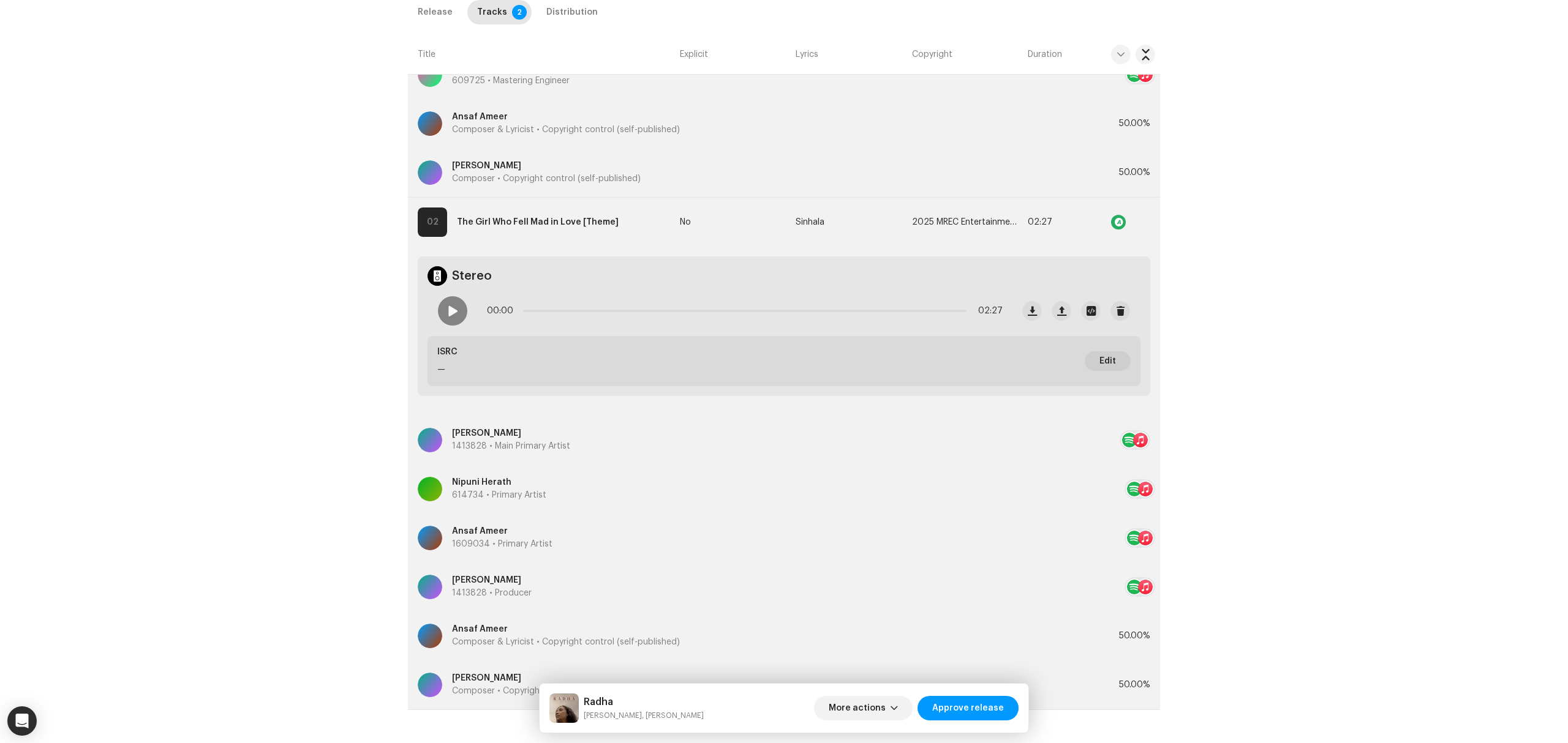
click at [349, 481] on div "Inspection / Radha Trust & Safety Guide Release Id: 3046240 Payee Id: 296818 1 …" at bounding box center [784, 372] width 1568 height 743
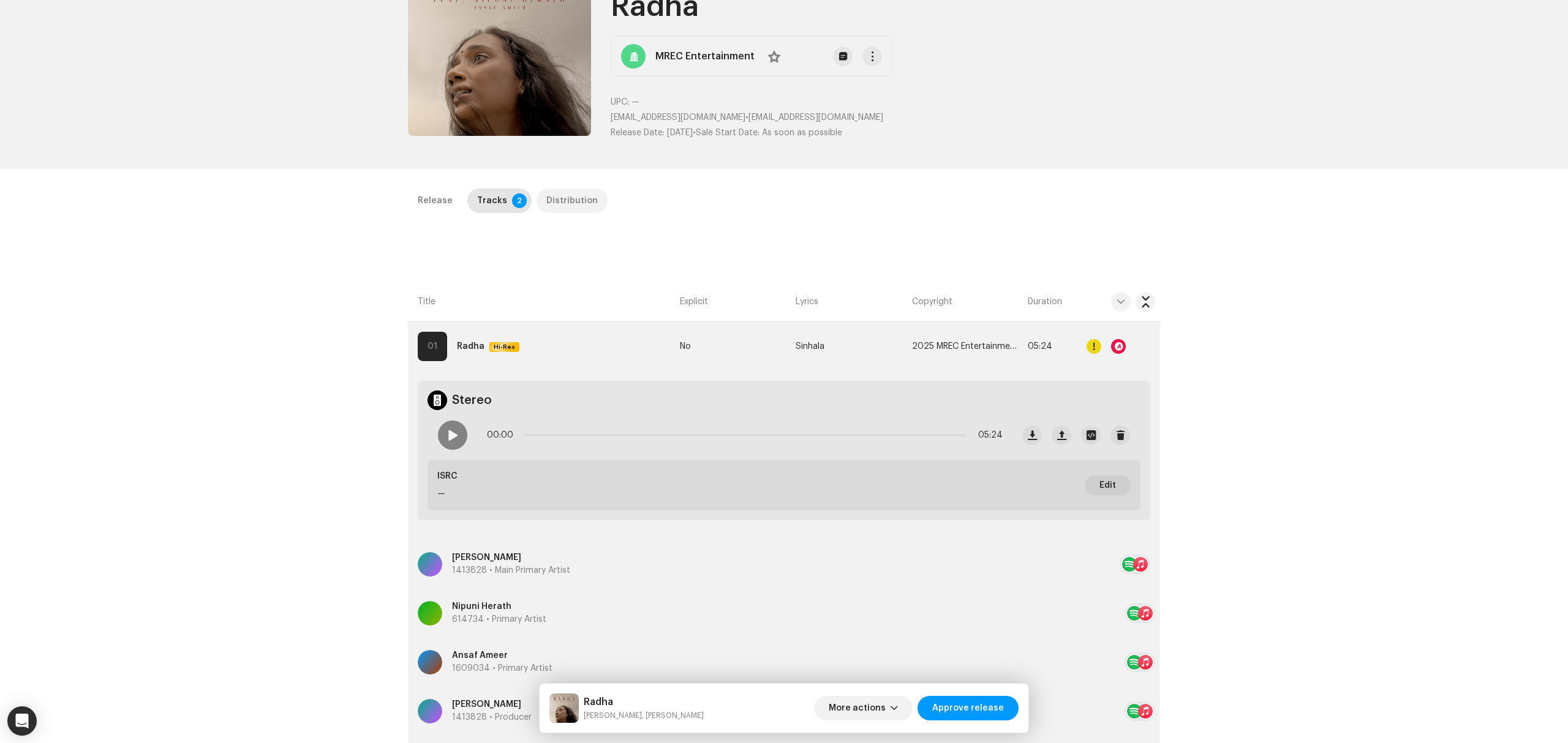
click at [552, 194] on div "Distribution" at bounding box center [572, 201] width 51 height 25
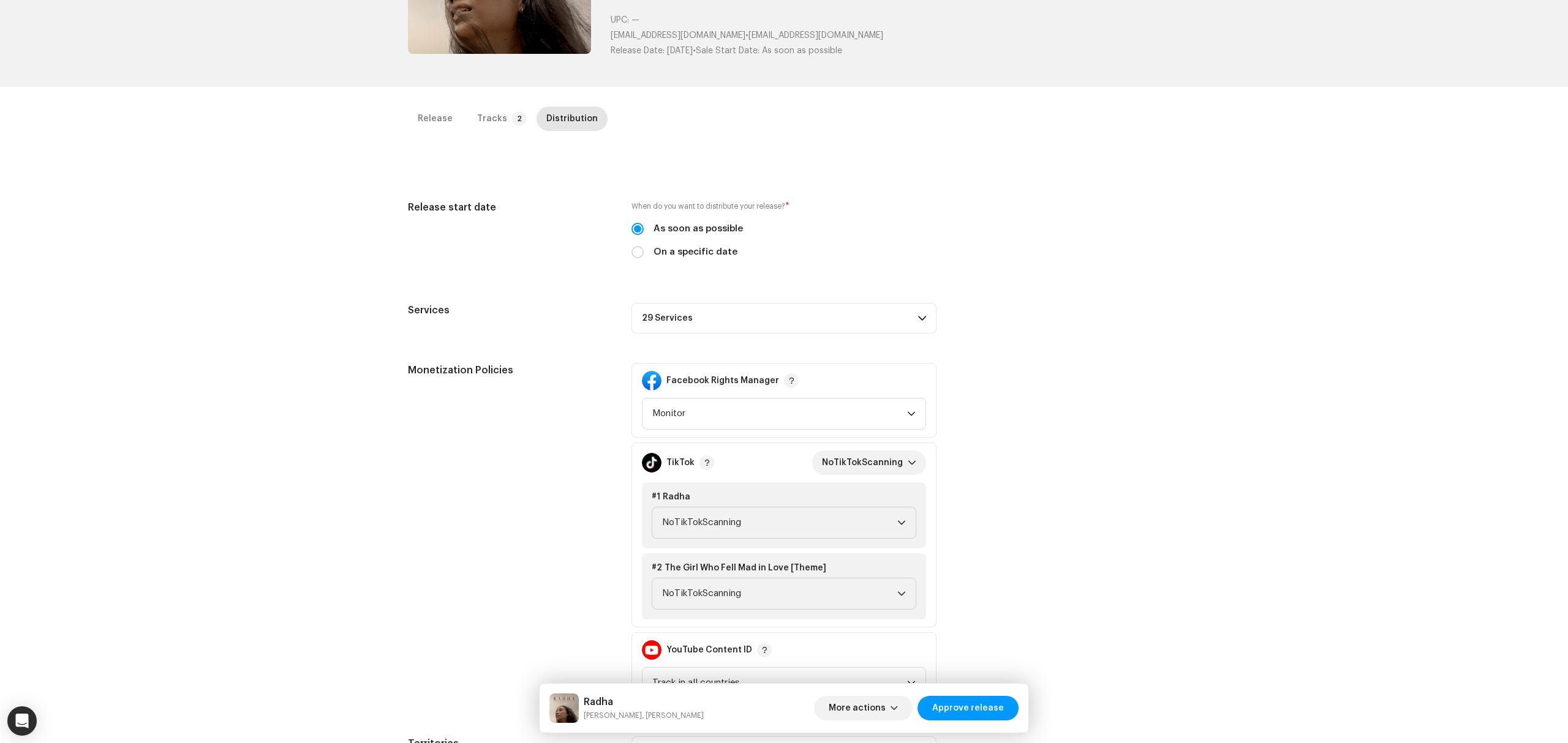
click at [685, 317] on p-accordion-header "29 Services" at bounding box center [784, 318] width 305 height 31
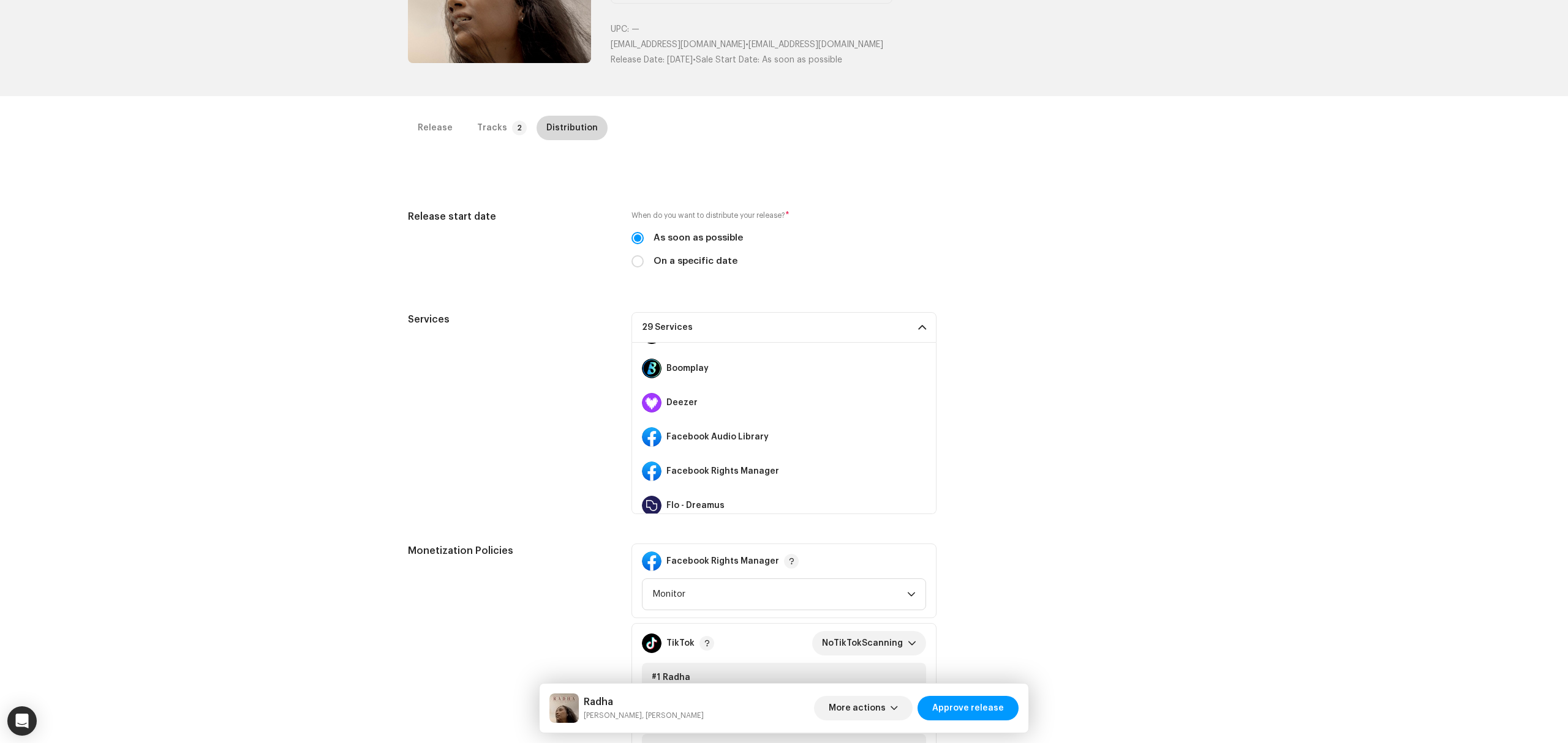
scroll to position [20, 0]
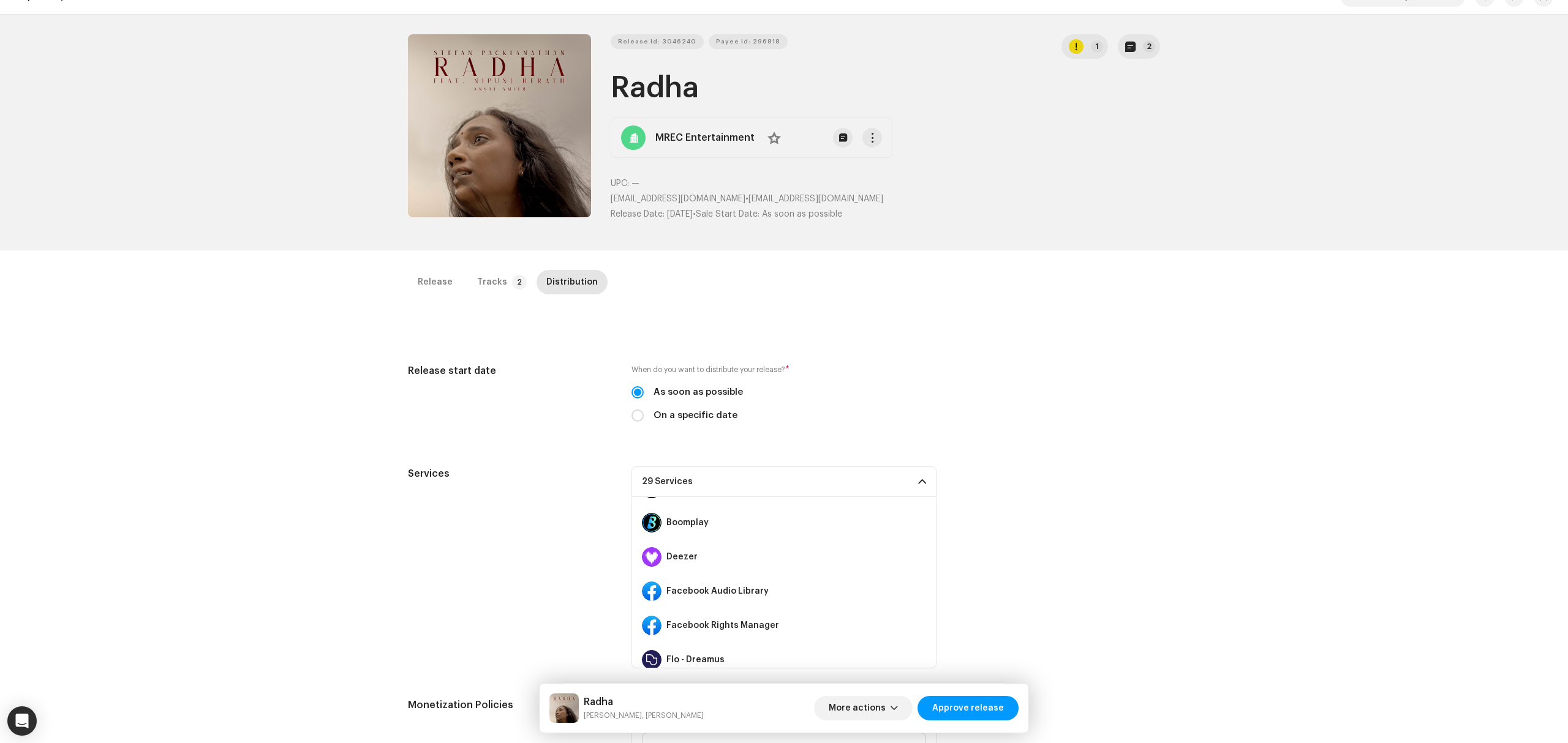
click at [509, 295] on div "Release Tracks 2 Distribution" at bounding box center [784, 286] width 752 height 35
click at [512, 282] on p-badge "2" at bounding box center [519, 282] width 15 height 15
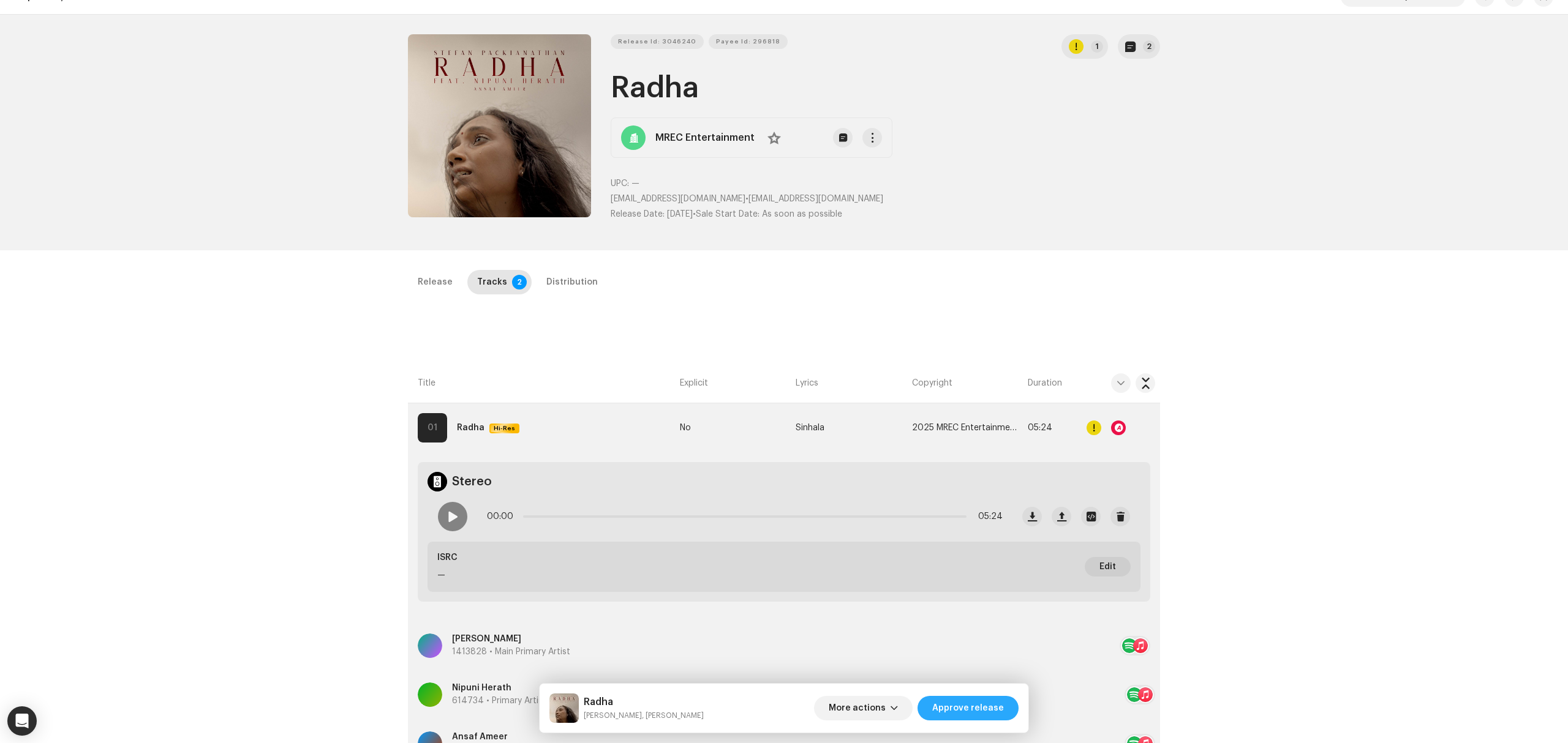
click at [978, 705] on span "Approve release" at bounding box center [968, 708] width 72 height 25
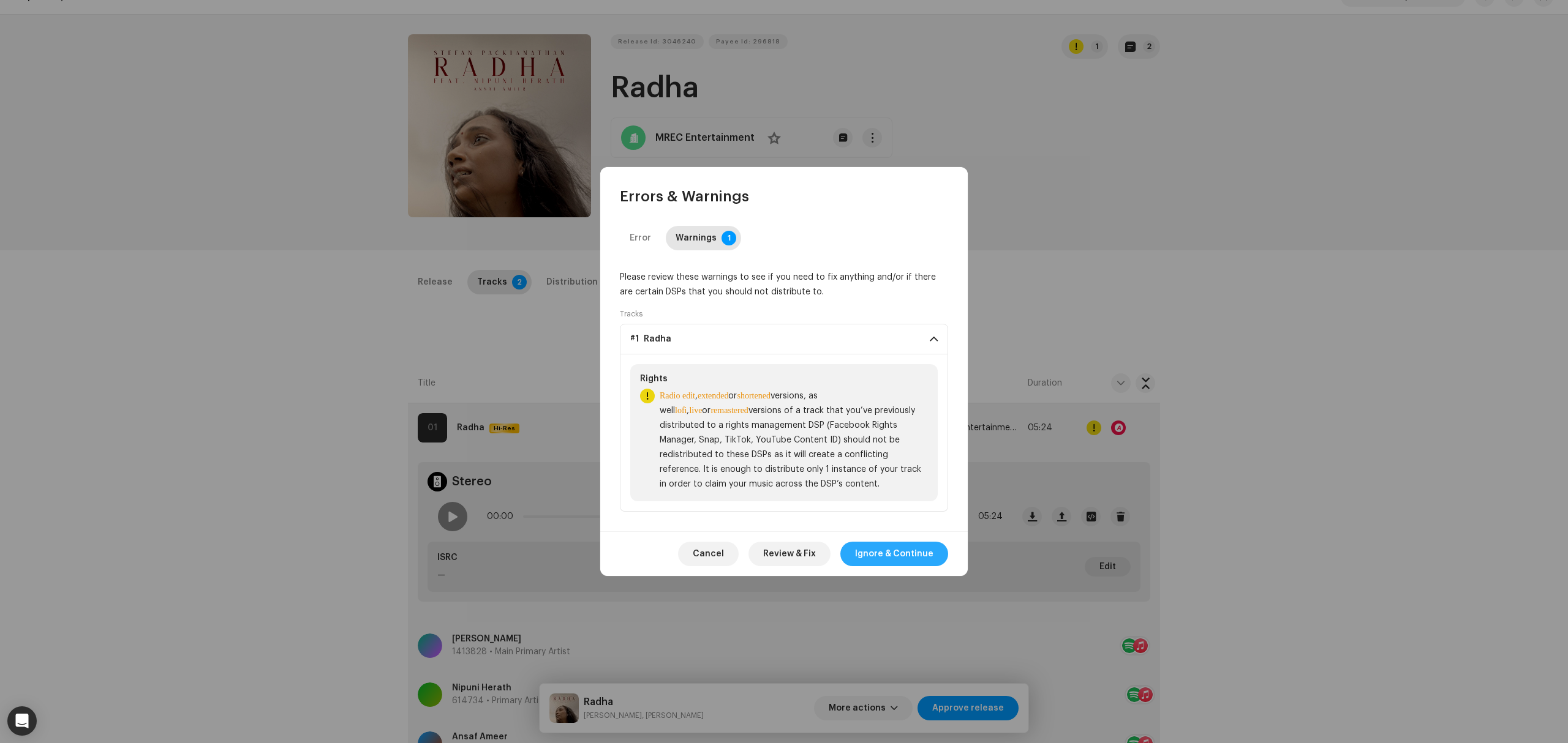
click at [898, 546] on span "Ignore & Continue" at bounding box center [894, 554] width 78 height 25
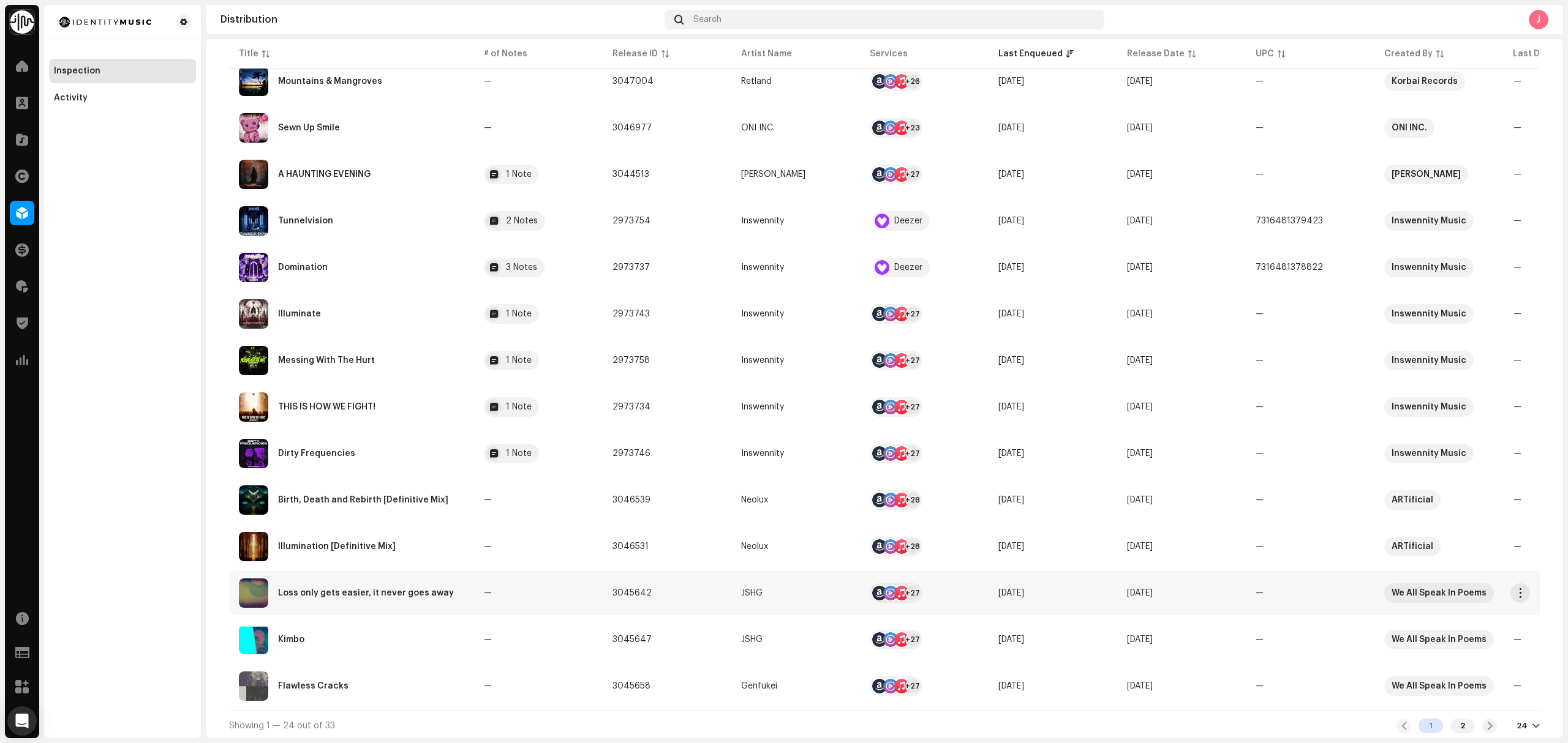
scroll to position [650, 0]
click at [1455, 723] on div "2" at bounding box center [1462, 723] width 25 height 15
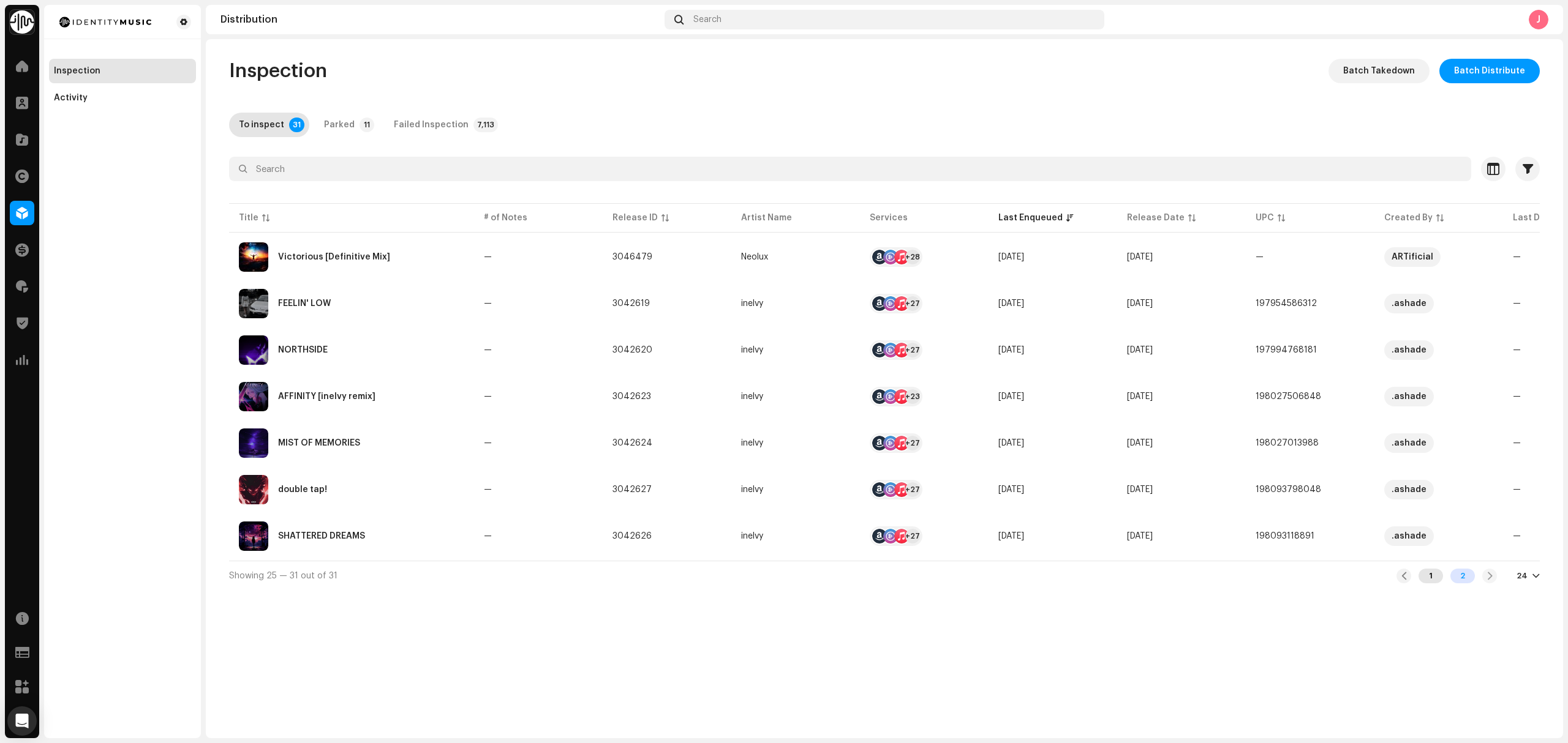
click at [1427, 583] on div "1" at bounding box center [1431, 575] width 25 height 15
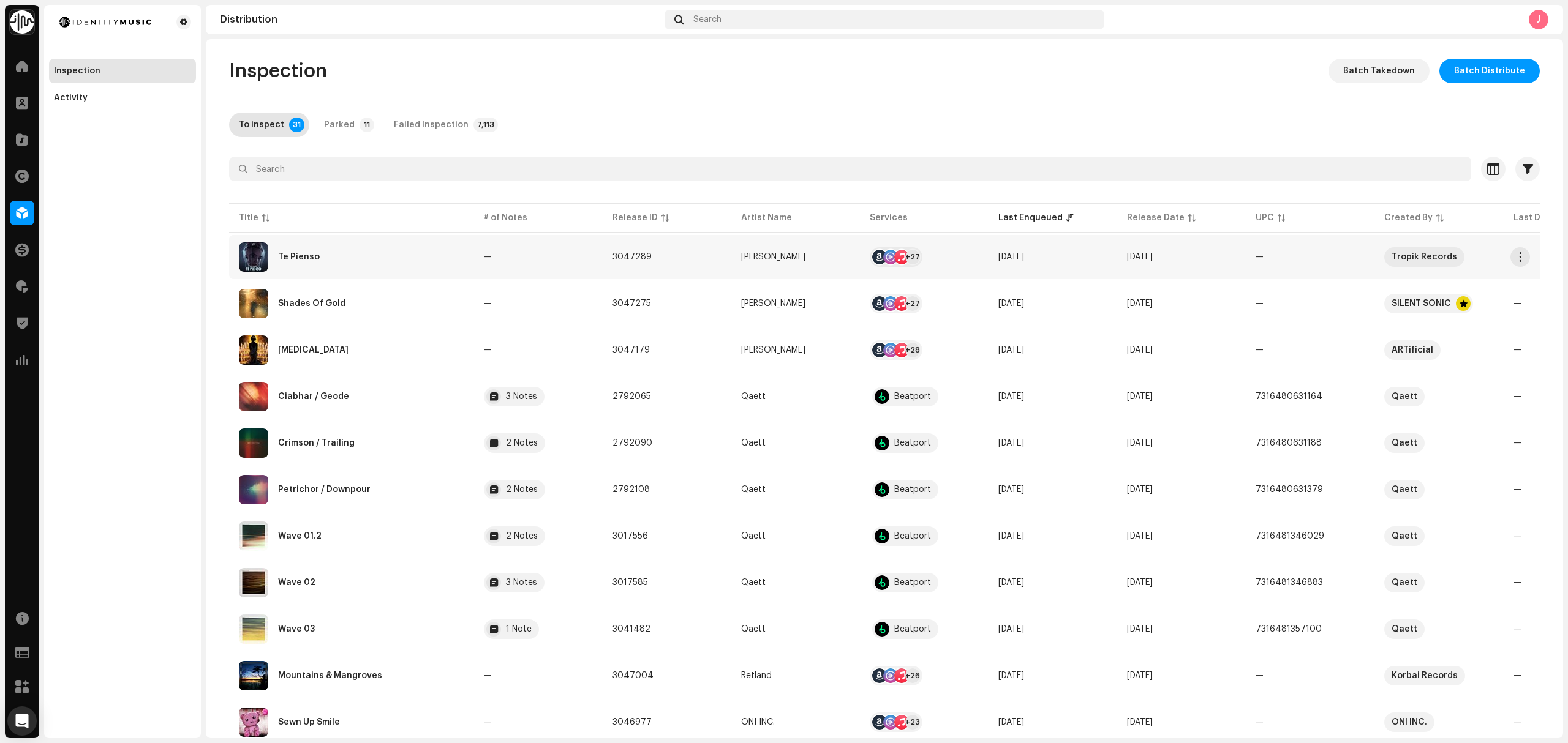
click at [406, 265] on div "Te Pienso" at bounding box center [351, 256] width 225 height 29
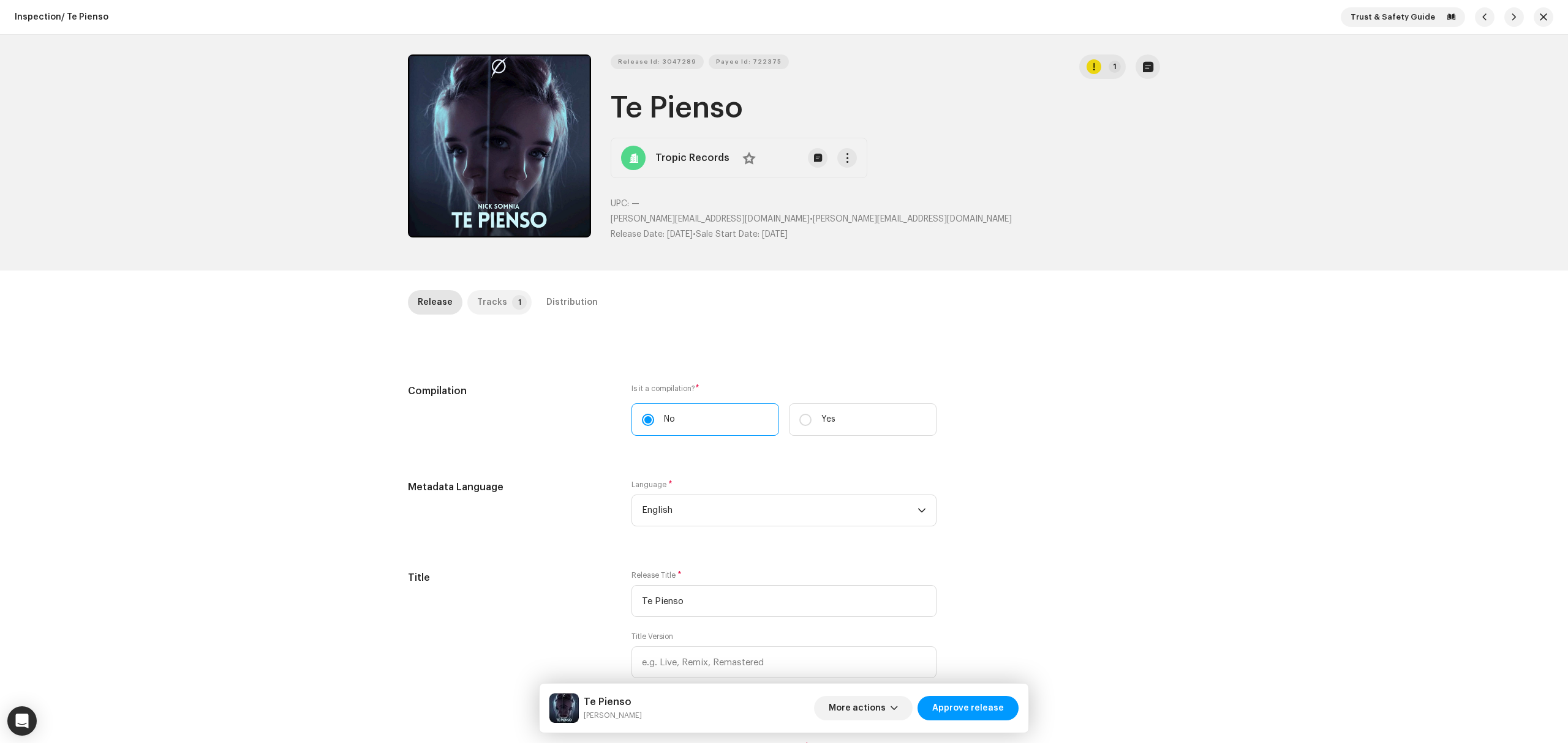
click at [486, 297] on div "Tracks" at bounding box center [492, 302] width 30 height 25
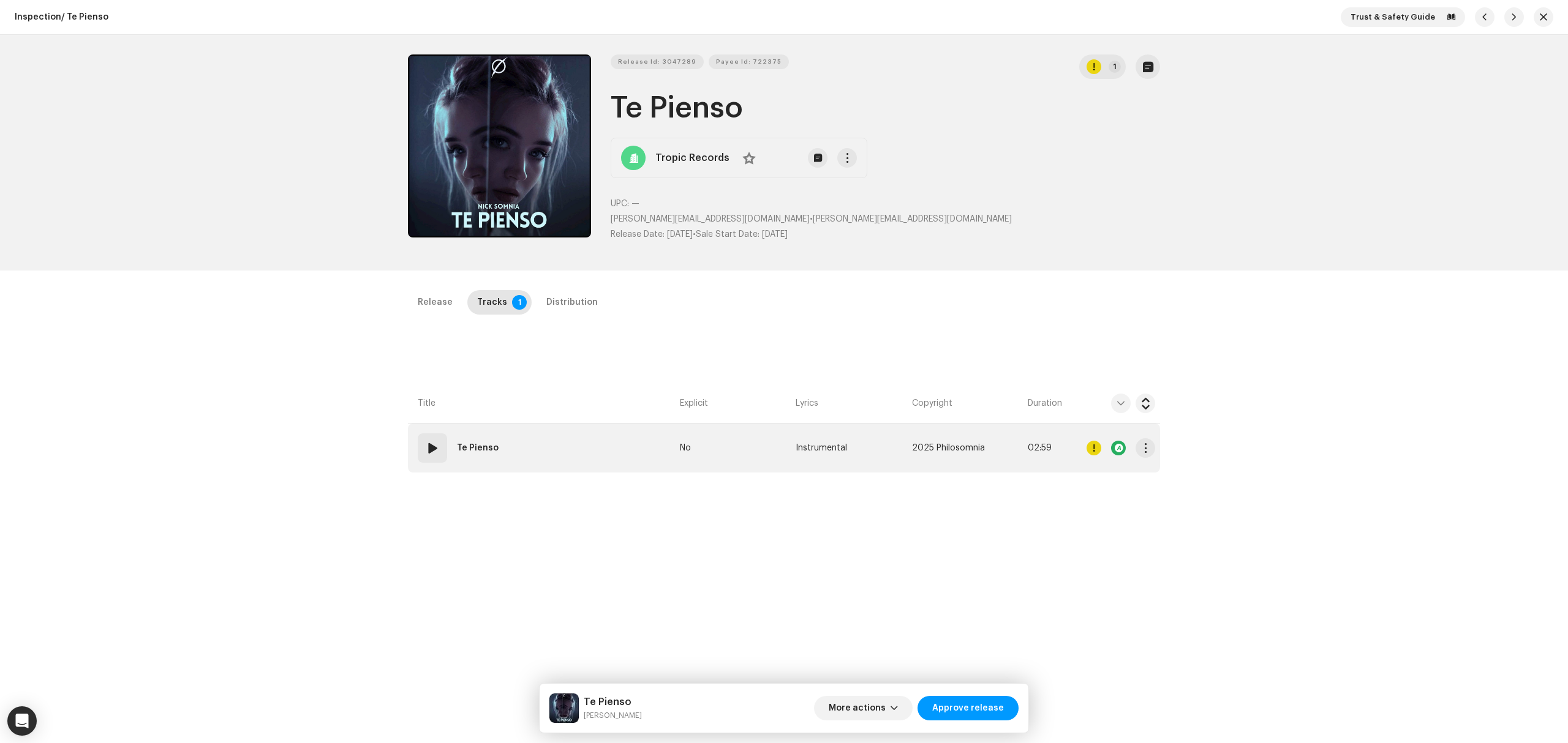
click at [602, 434] on td "01 Te Pienso" at bounding box center [541, 448] width 267 height 49
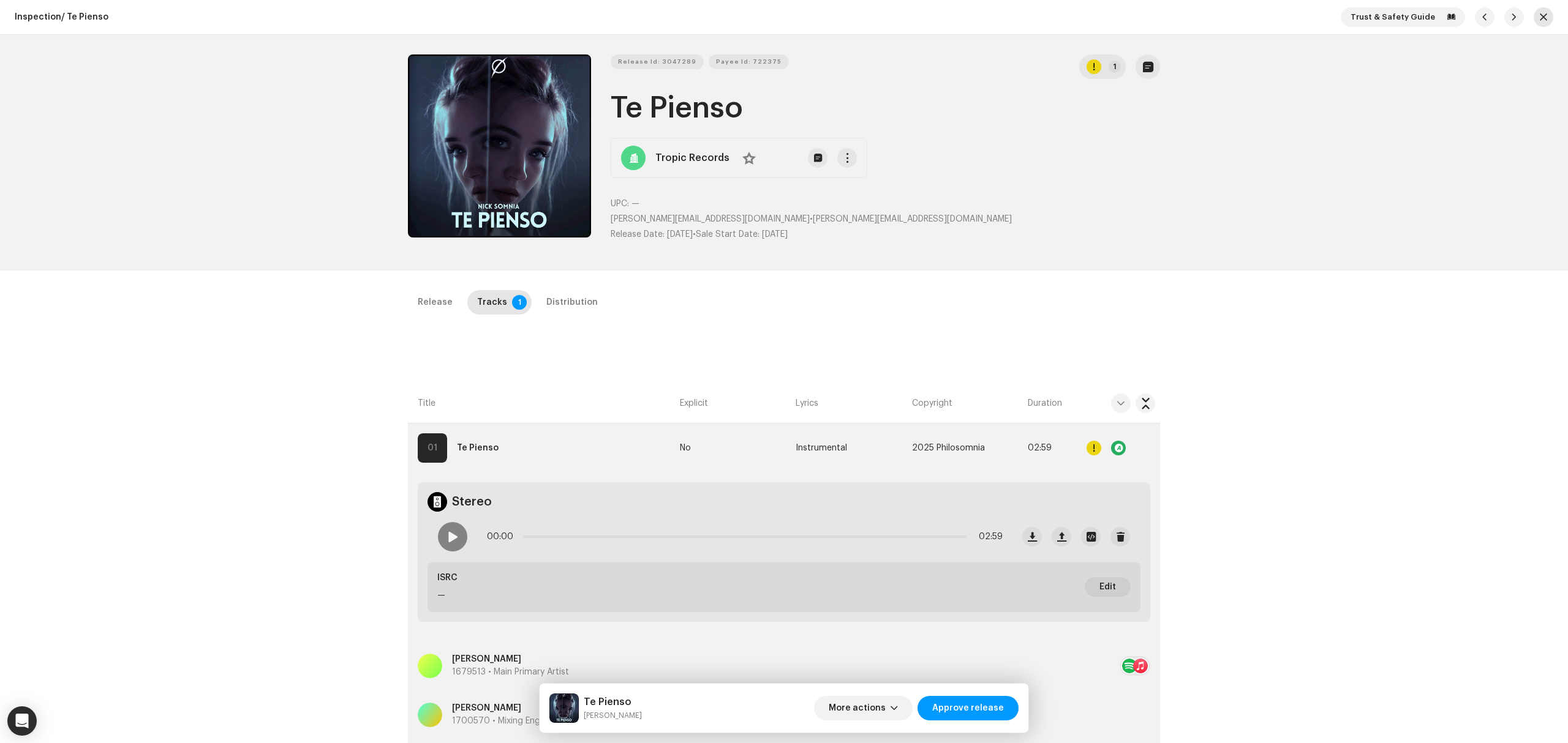
click at [1541, 20] on span "button" at bounding box center [1543, 17] width 7 height 10
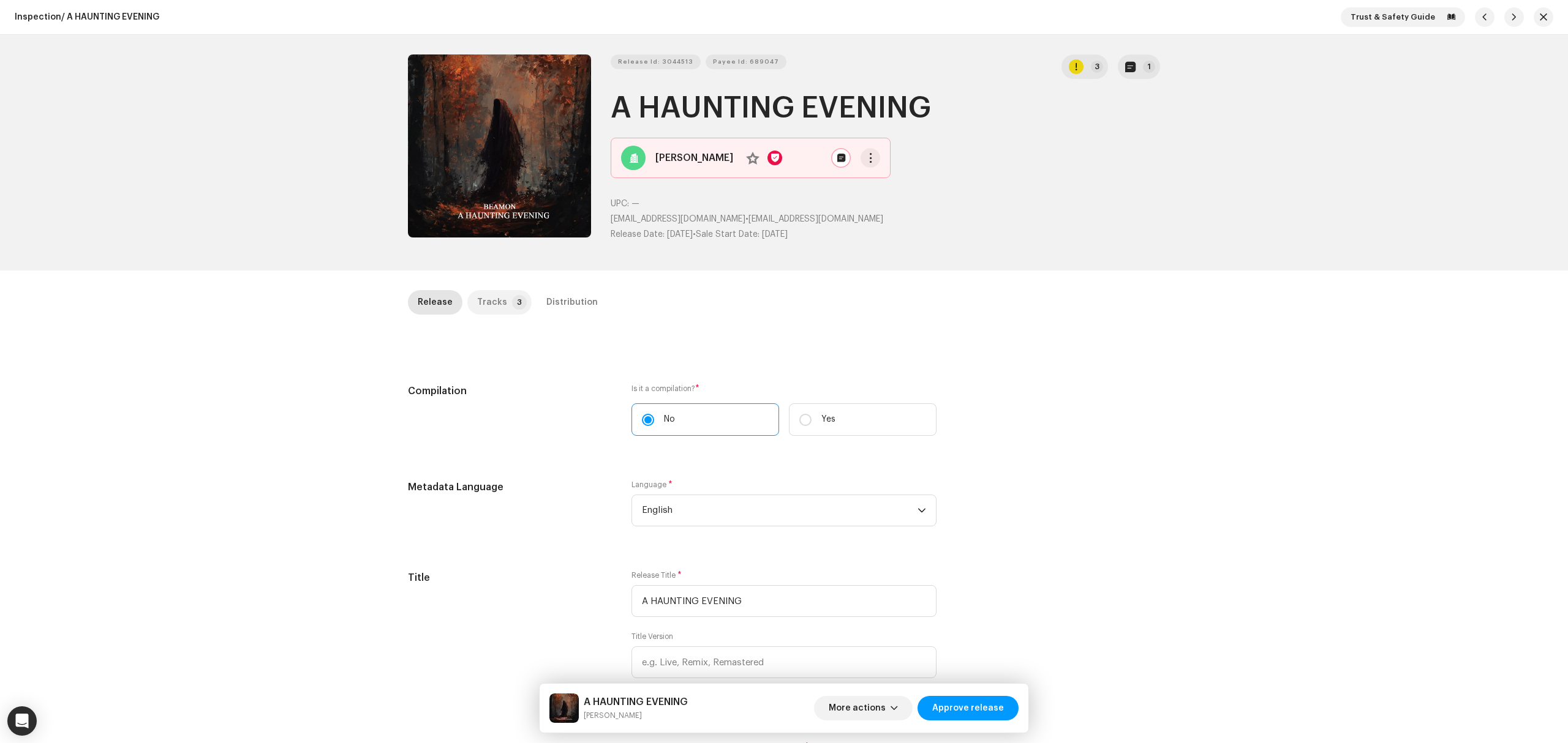
click at [477, 314] on div "Tracks" at bounding box center [492, 302] width 30 height 25
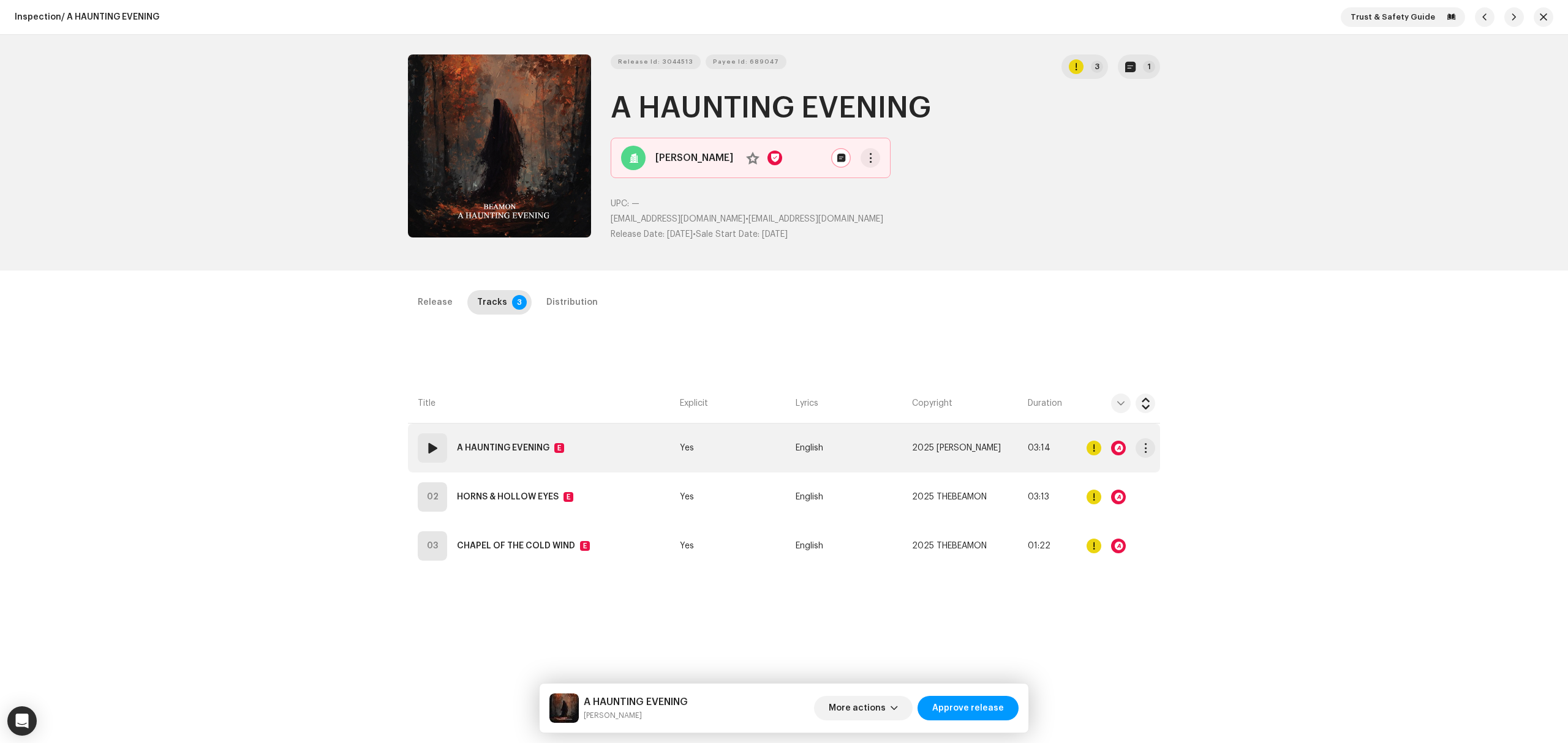
click at [667, 434] on td "01 A HAUNTING EVENING E" at bounding box center [541, 448] width 267 height 49
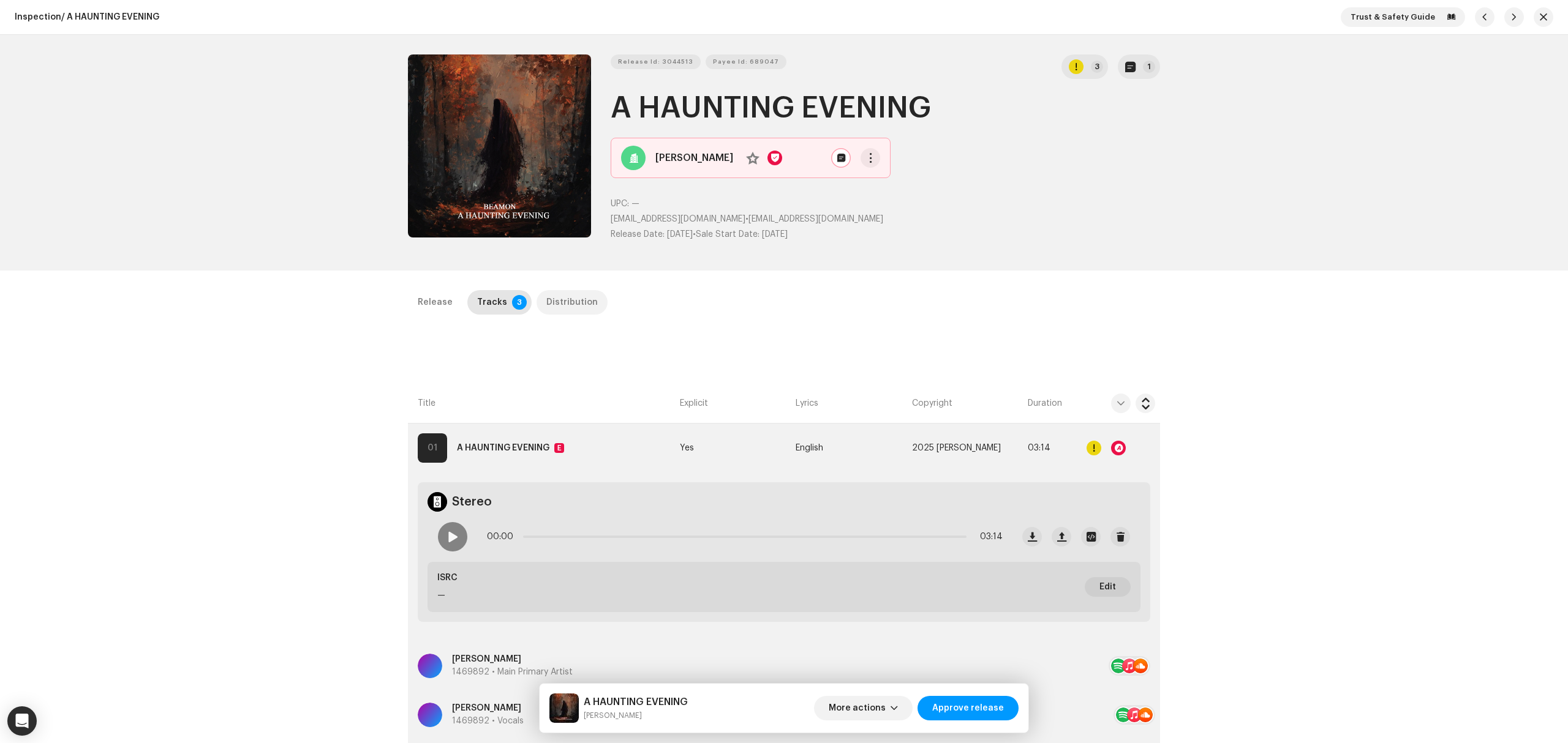
click at [576, 296] on div "Distribution" at bounding box center [572, 302] width 51 height 25
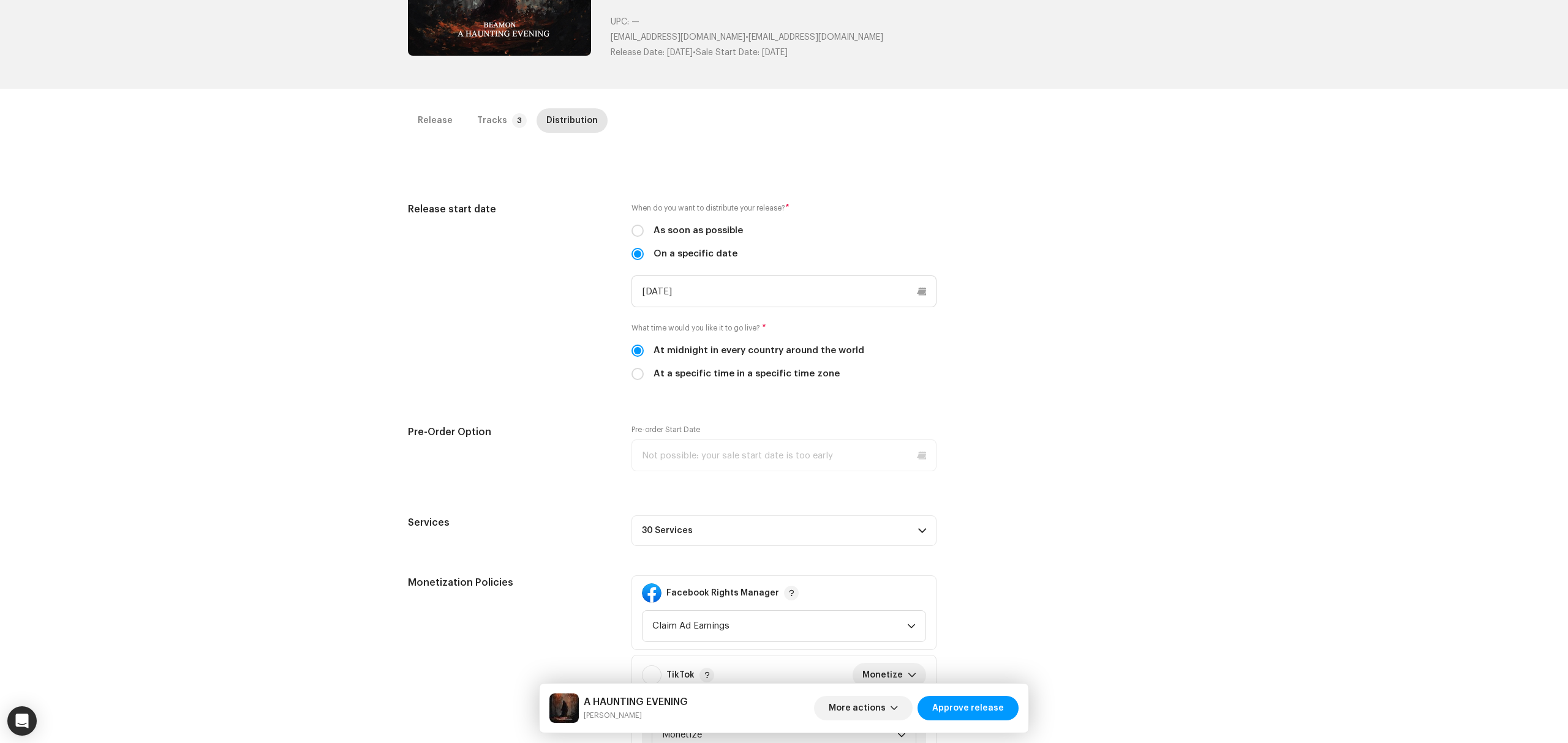
scroll to position [326, 0]
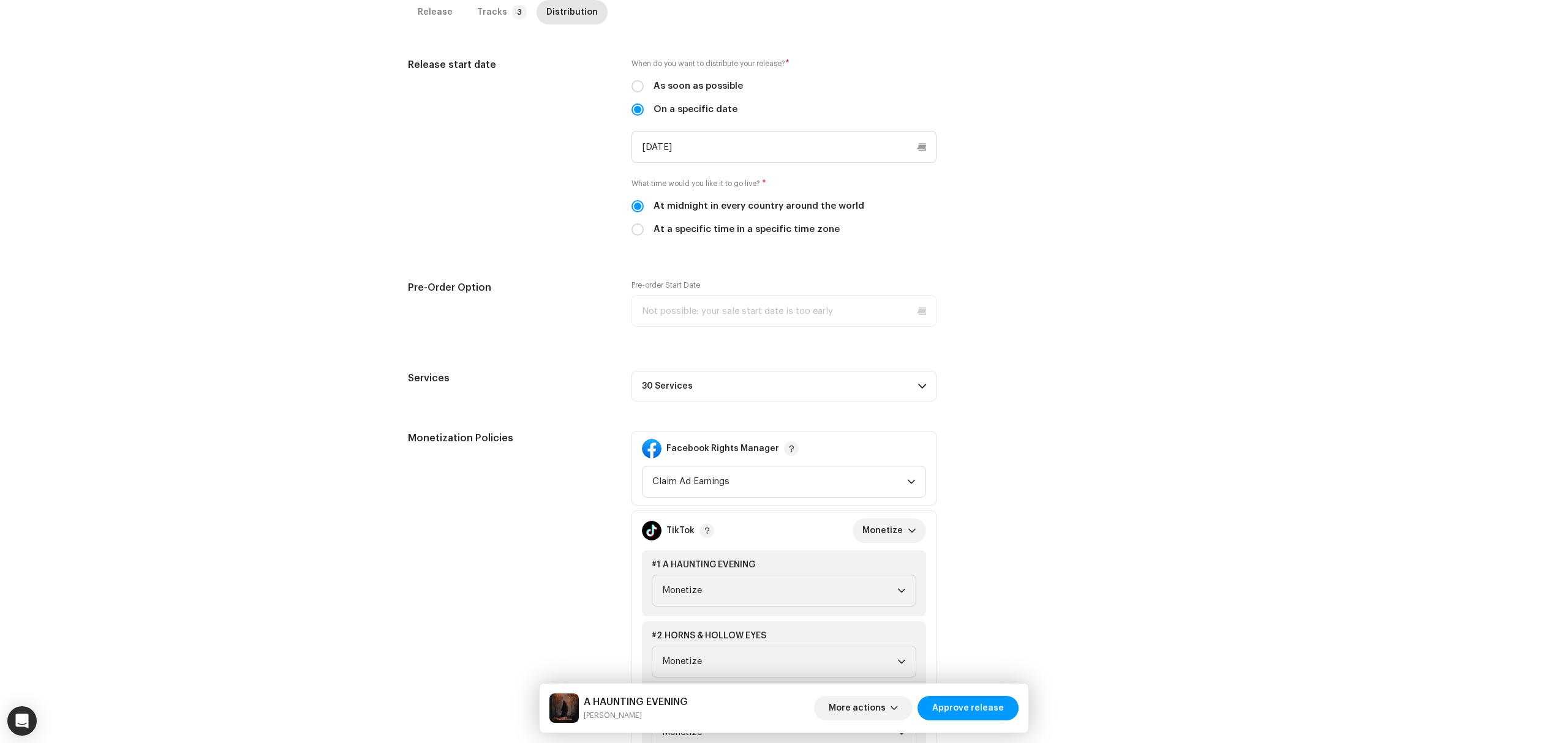
click at [814, 402] on p-accordion-header "30 Services" at bounding box center [784, 386] width 305 height 31
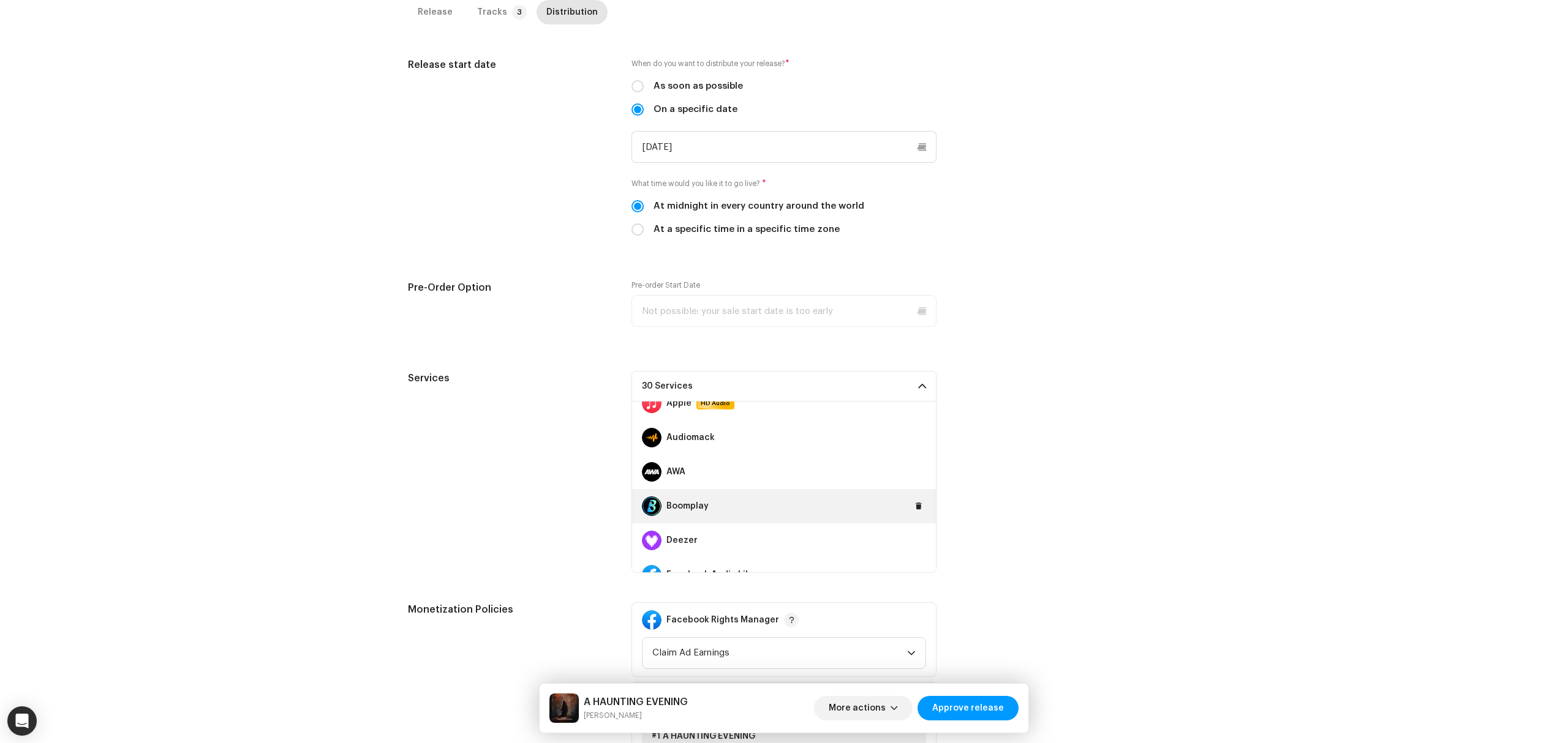
scroll to position [163, 0]
click at [911, 497] on button at bounding box center [918, 496] width 15 height 15
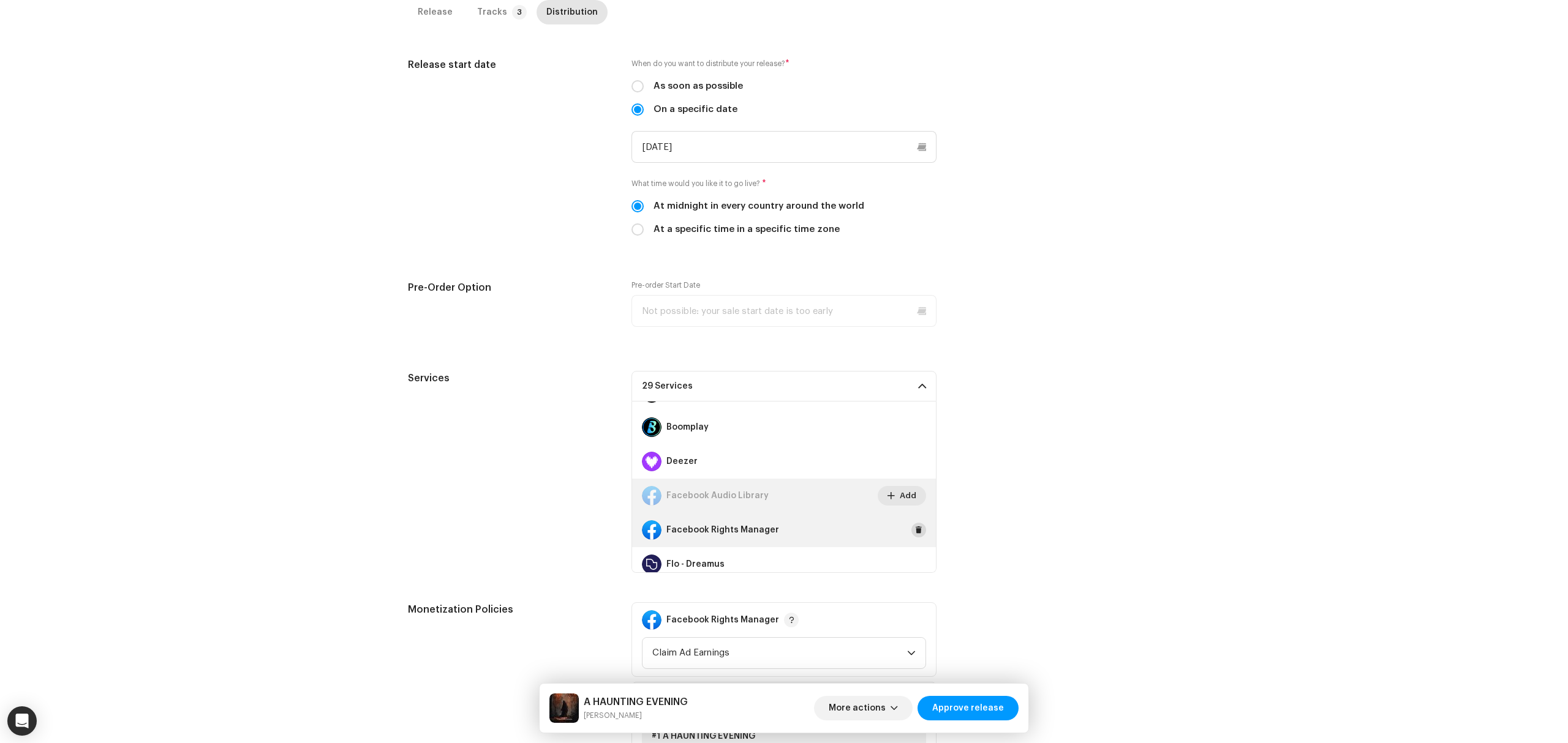
click at [911, 534] on button at bounding box center [918, 530] width 15 height 15
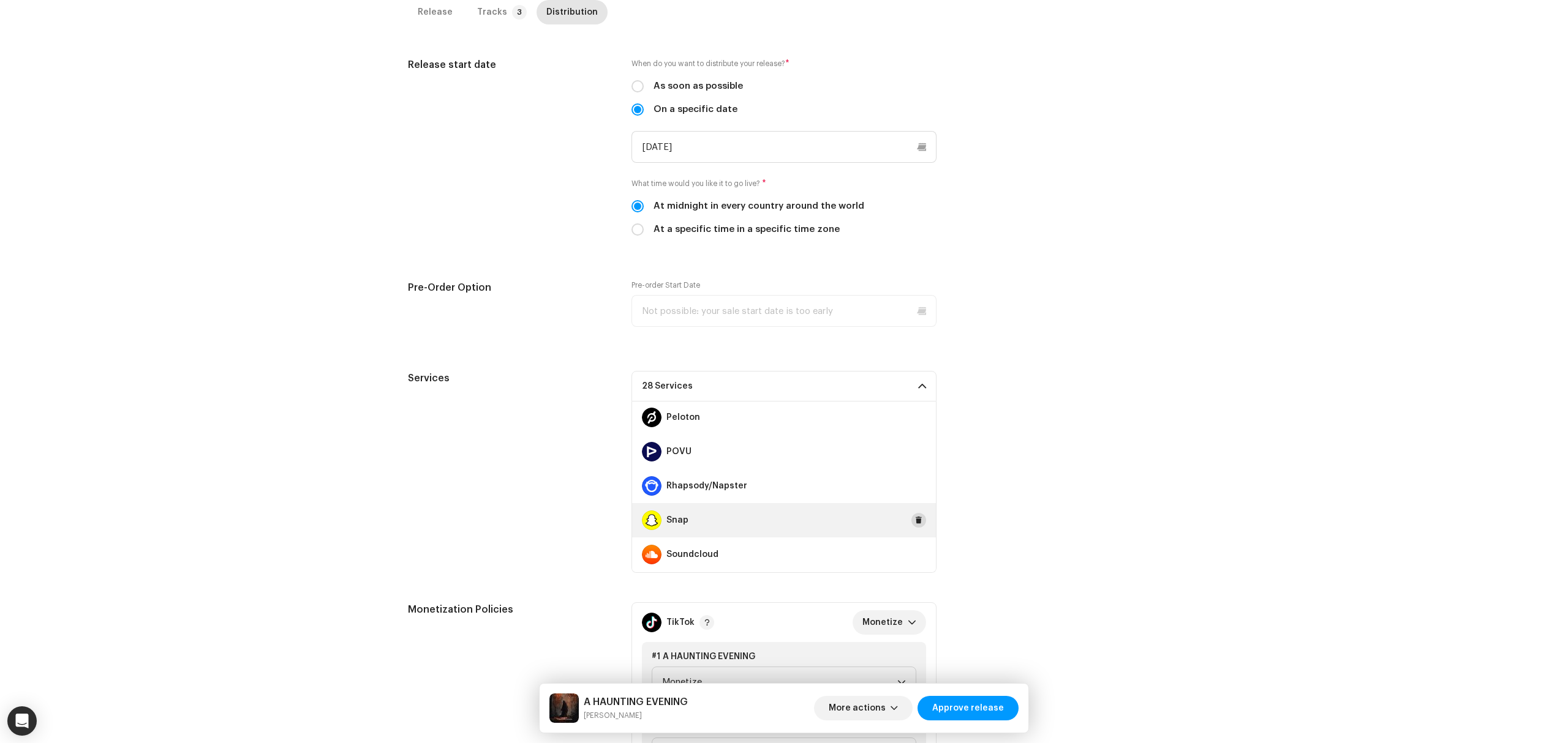
click at [917, 523] on button at bounding box center [918, 520] width 15 height 15
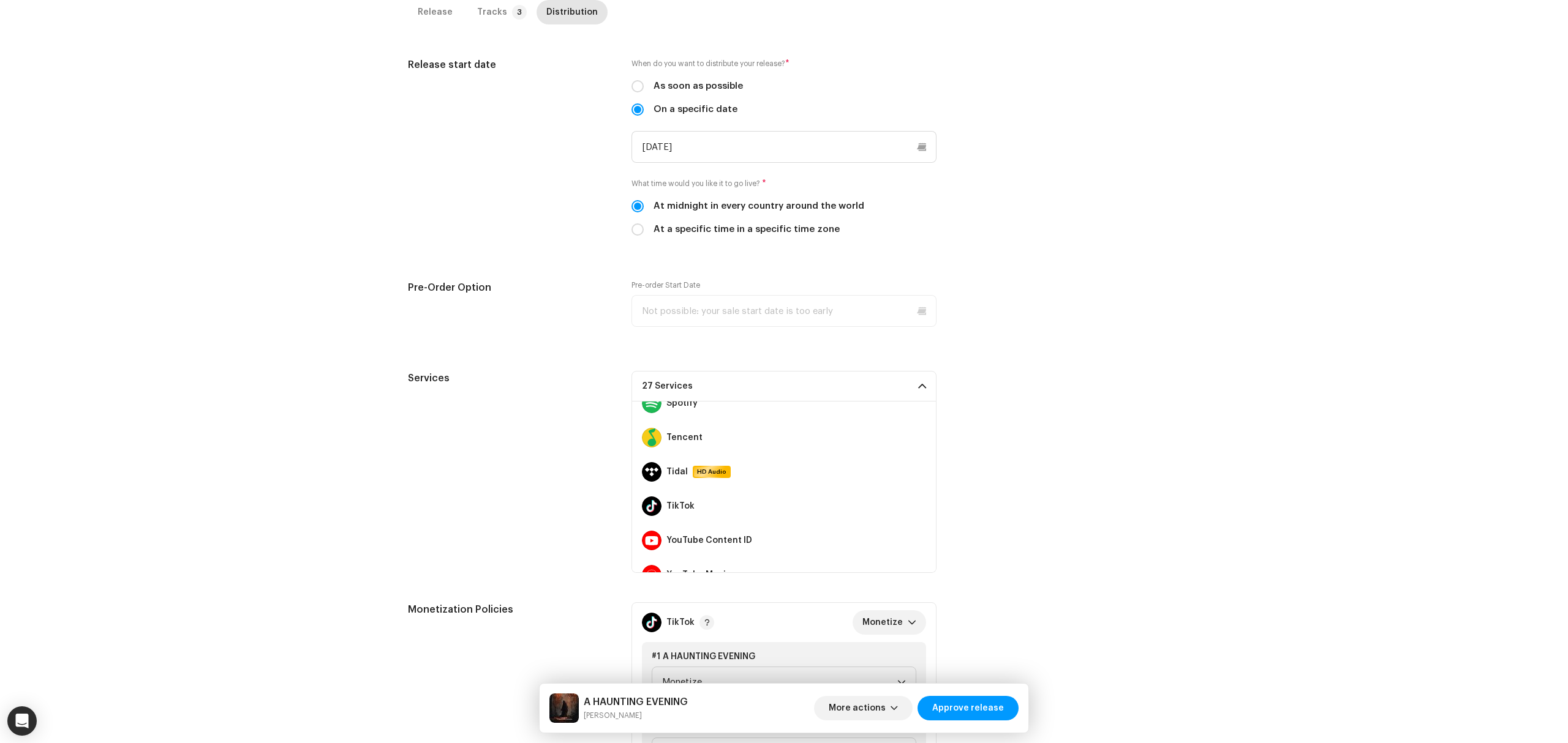
scroll to position [857, 0]
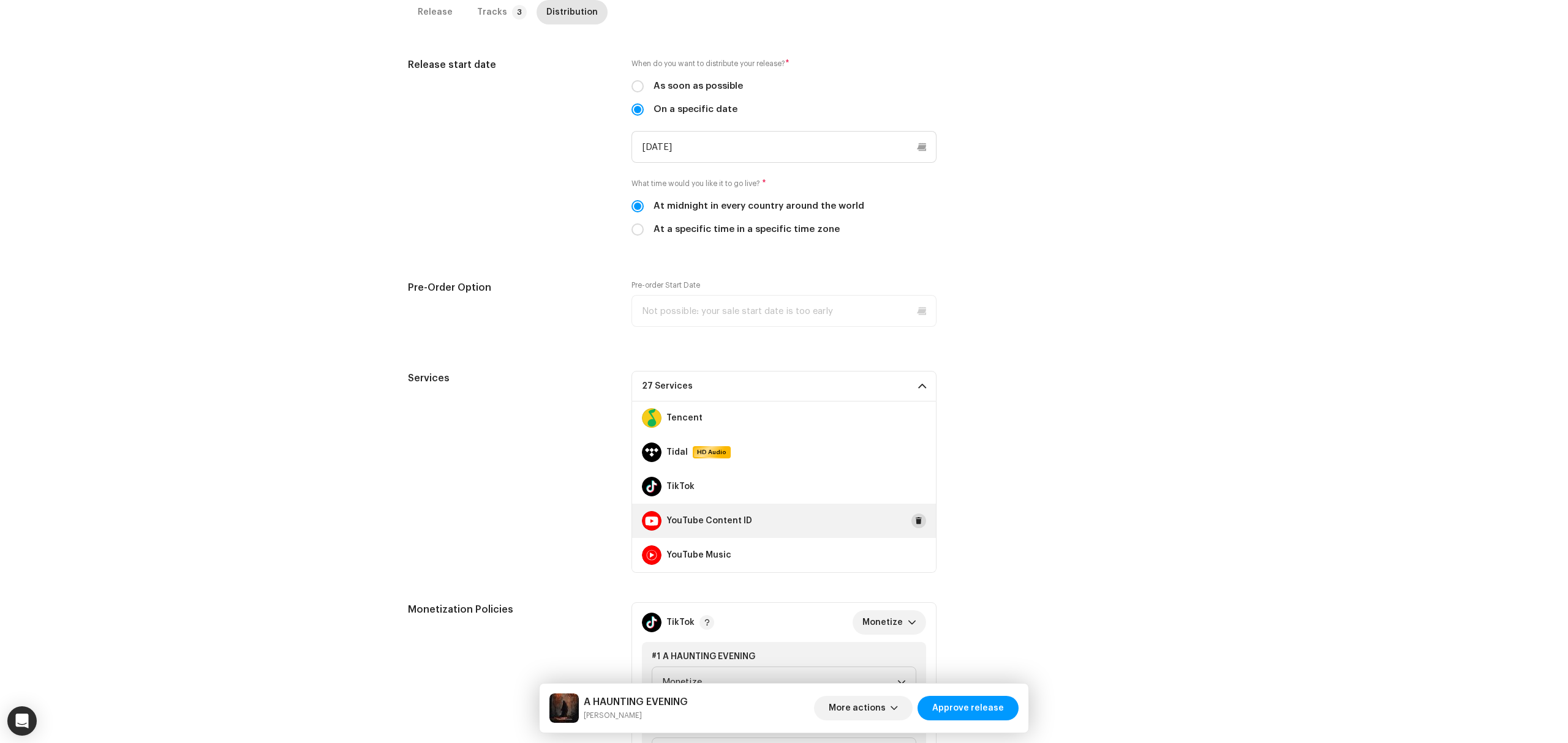
click at [917, 518] on button at bounding box center [918, 520] width 15 height 15
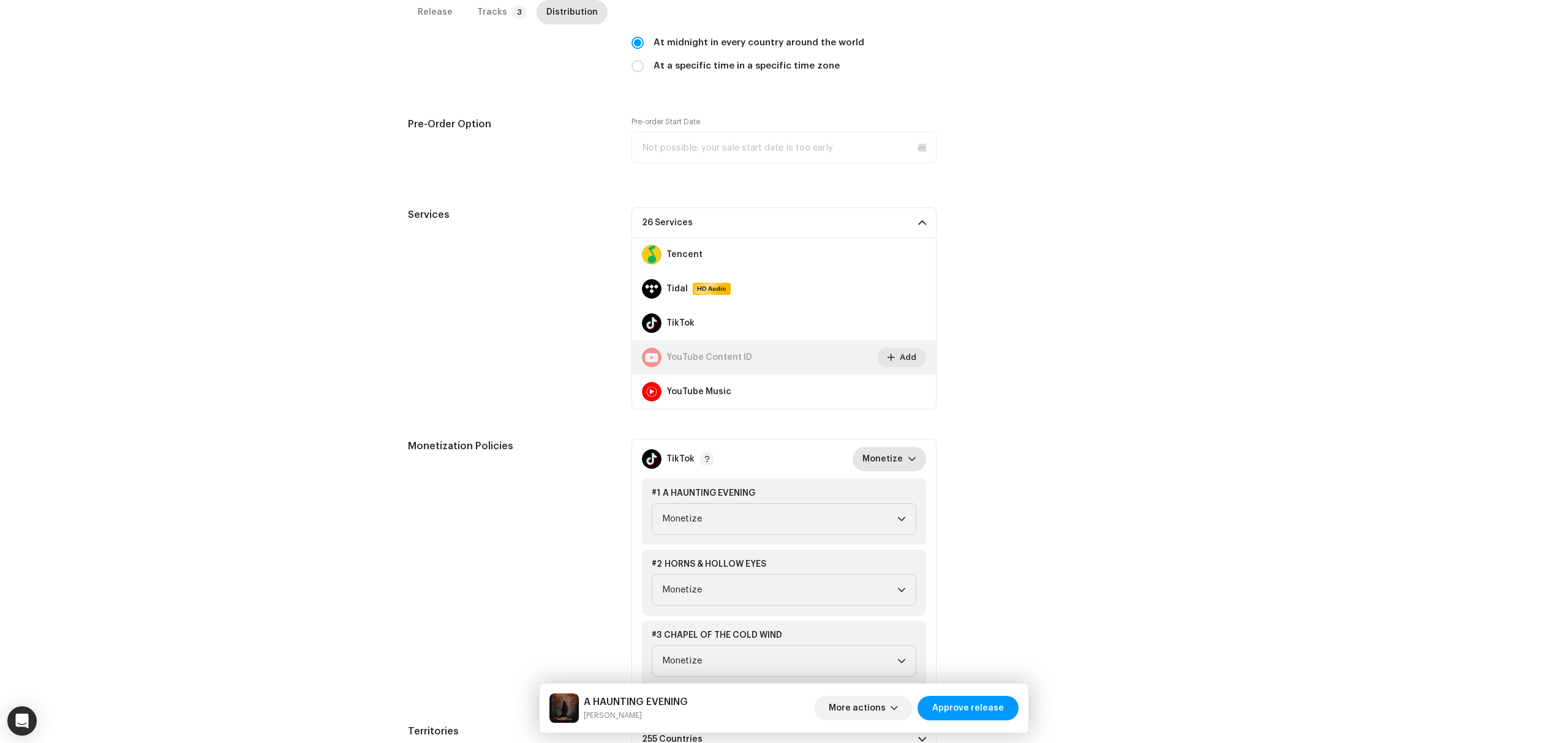
click at [907, 471] on div "dropdown trigger" at bounding box center [912, 459] width 9 height 25
drag, startPoint x: 907, startPoint y: 485, endPoint x: 951, endPoint y: 497, distance: 45.6
click at [907, 483] on li "NoTikTokScanning" at bounding box center [903, 489] width 90 height 25
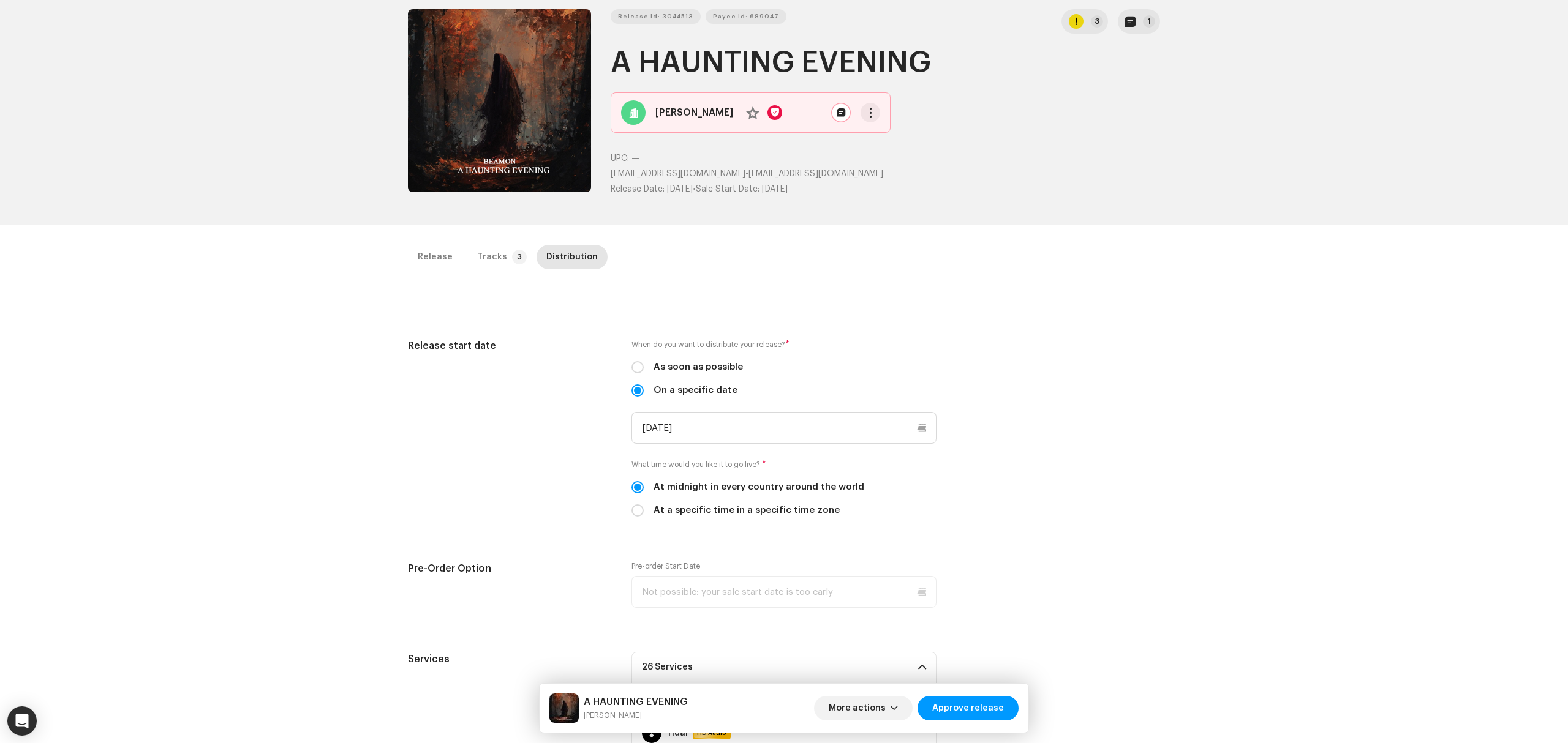
scroll to position [0, 0]
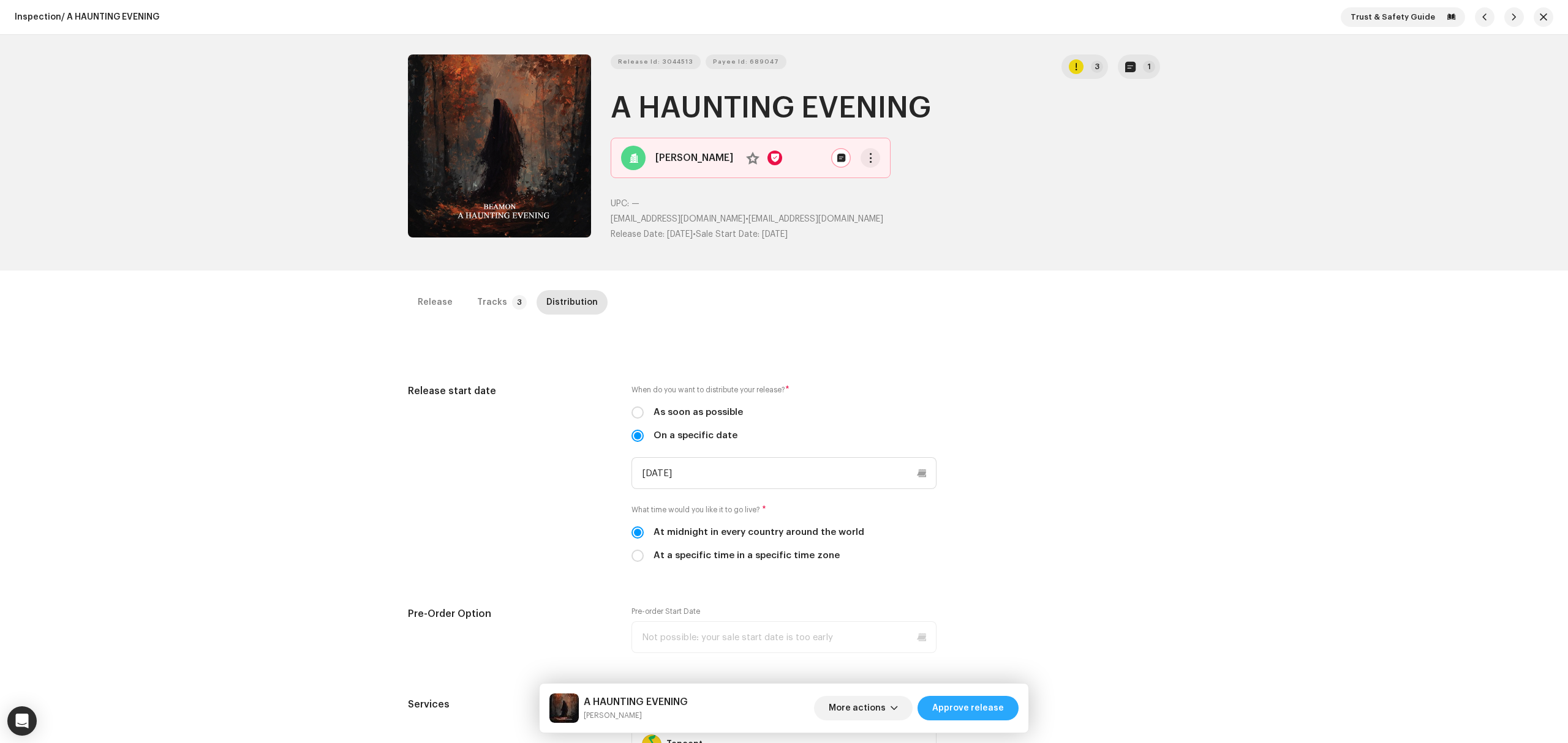
click at [965, 709] on span "Approve release" at bounding box center [968, 708] width 72 height 25
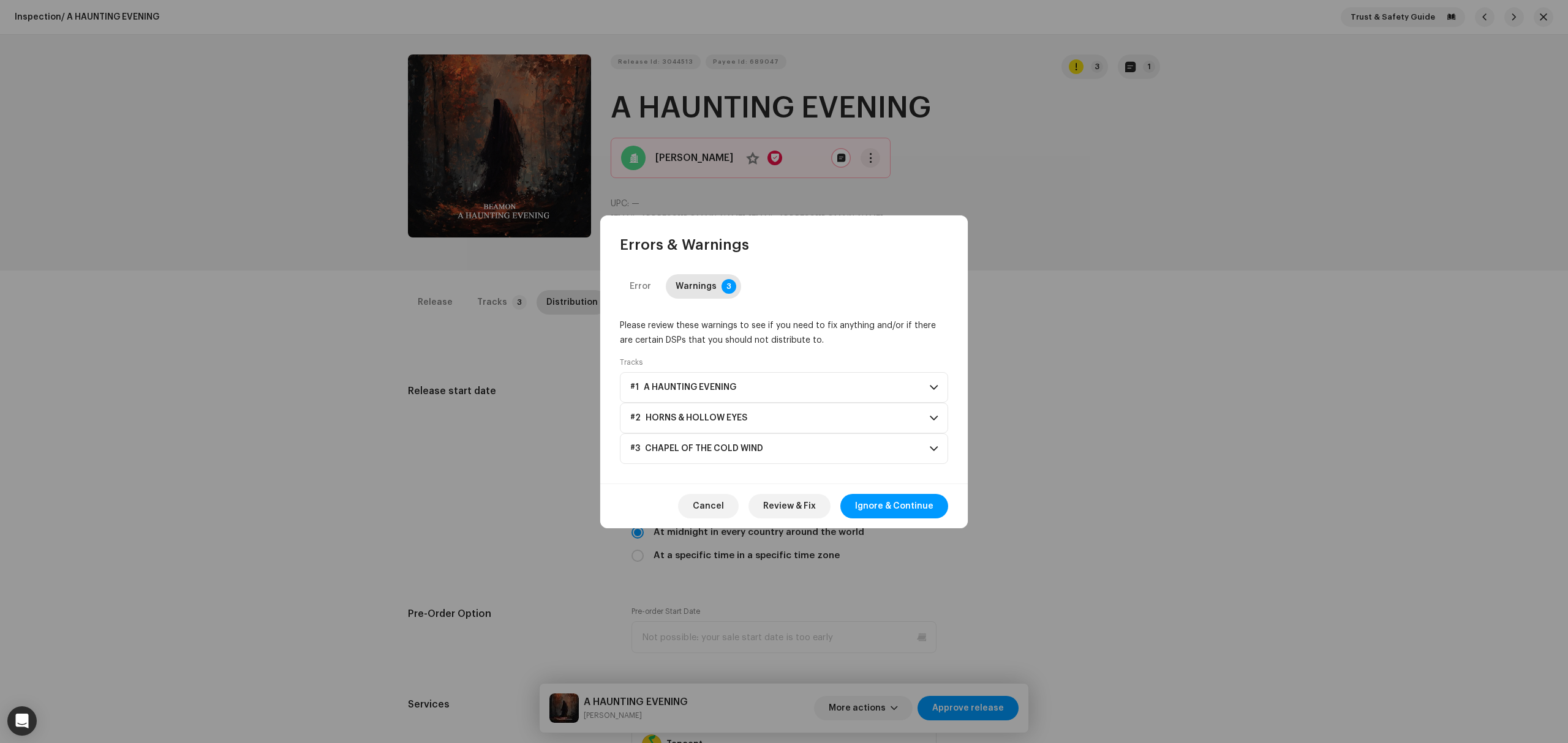
click at [913, 515] on span "Ignore & Continue" at bounding box center [894, 506] width 78 height 25
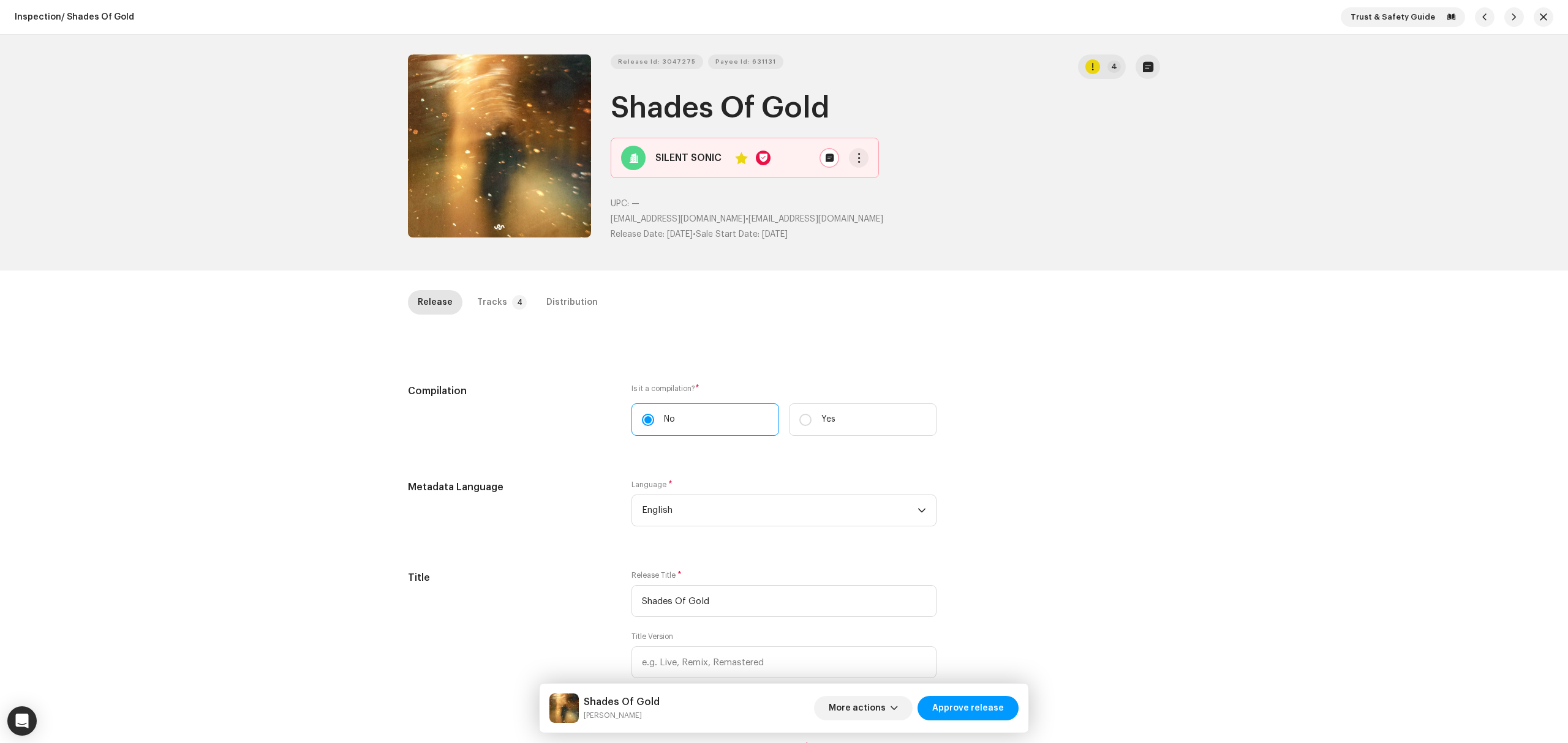
click at [273, 396] on div "Inspection / Shades Of Gold Trust & Safety Guide Release Id: 3047275 Payee Id: …" at bounding box center [784, 372] width 1568 height 743
click at [488, 303] on div "Tracks" at bounding box center [492, 302] width 30 height 25
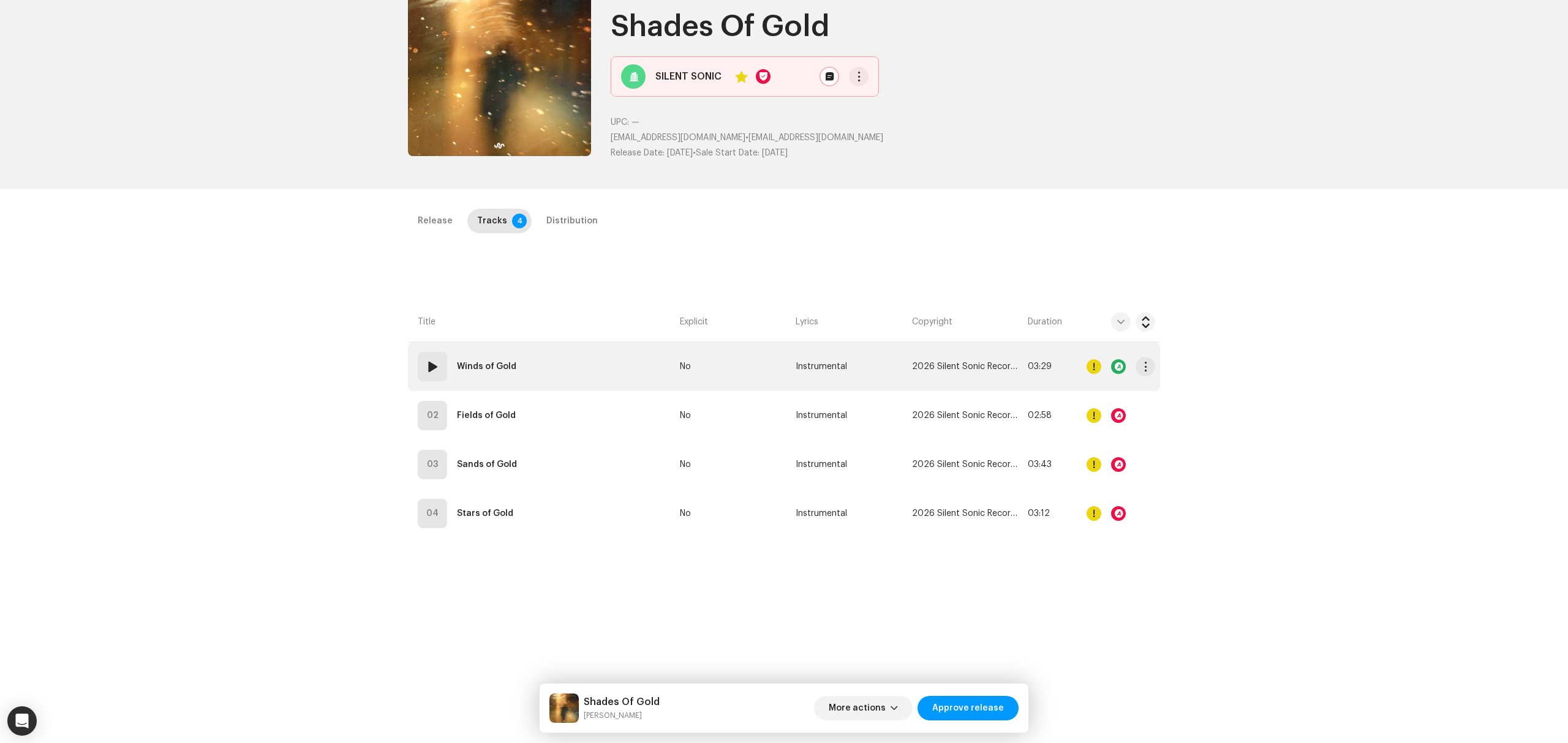
click at [592, 373] on td "01 Winds of Gold" at bounding box center [541, 366] width 267 height 49
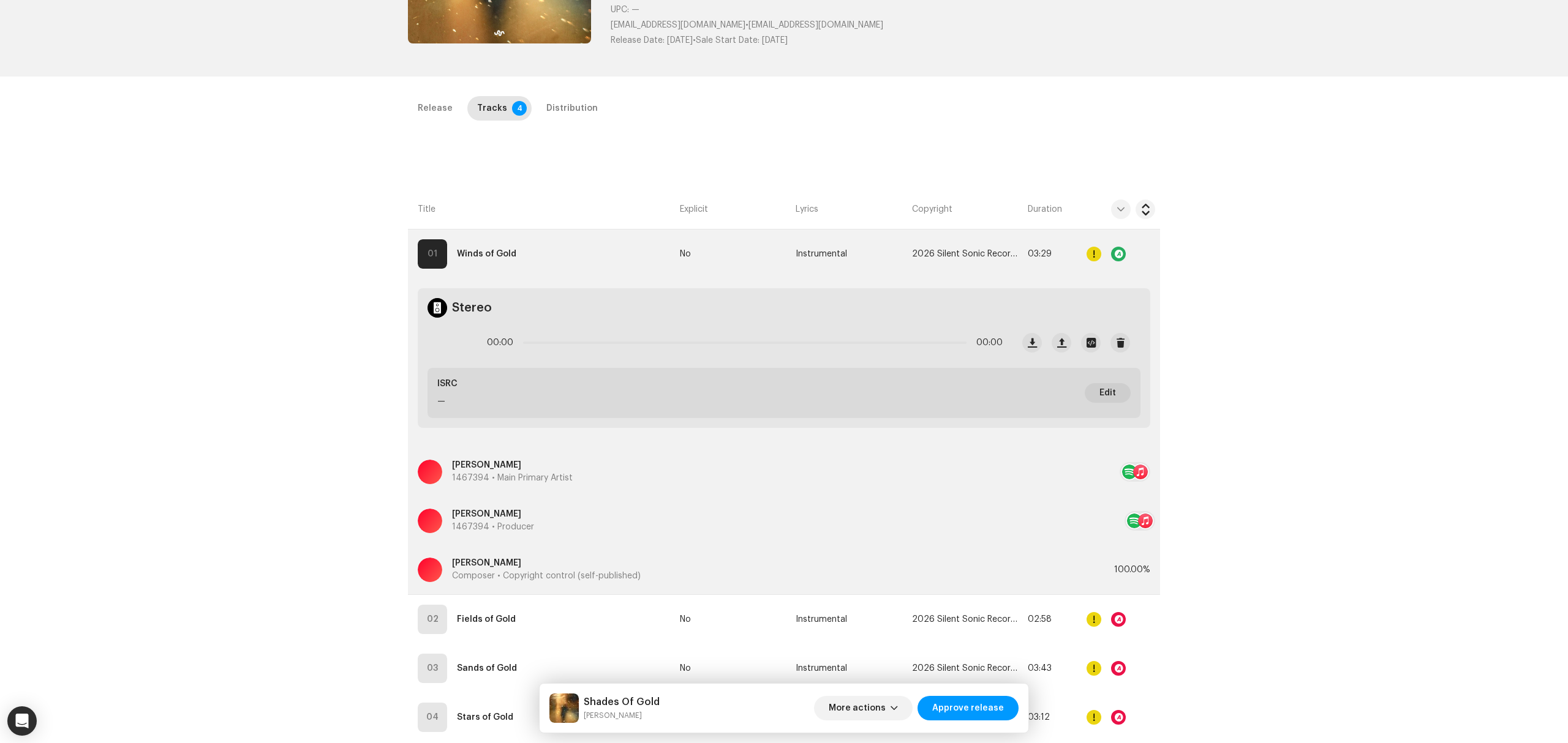
scroll to position [290, 0]
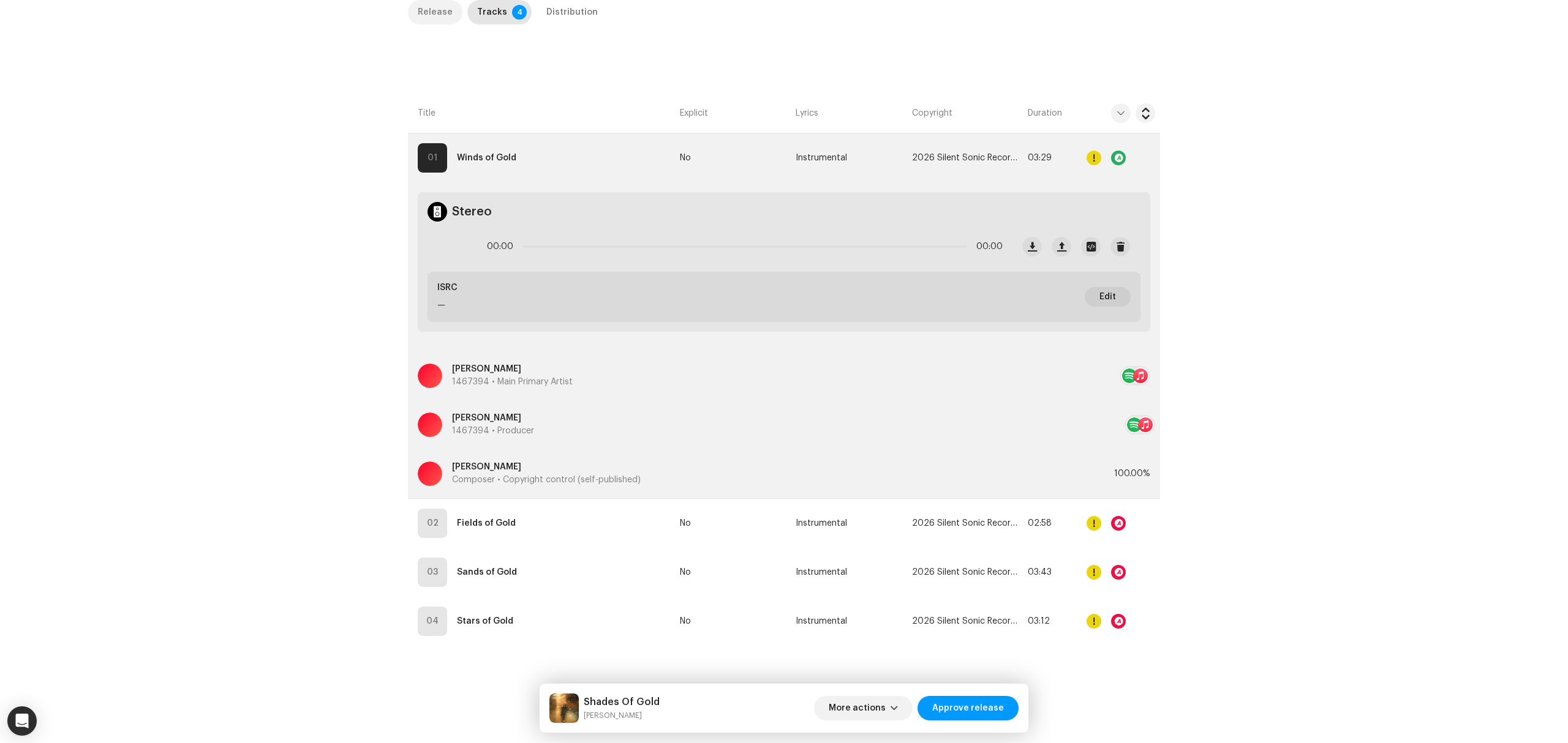
click at [419, 11] on div "Release" at bounding box center [435, 12] width 35 height 25
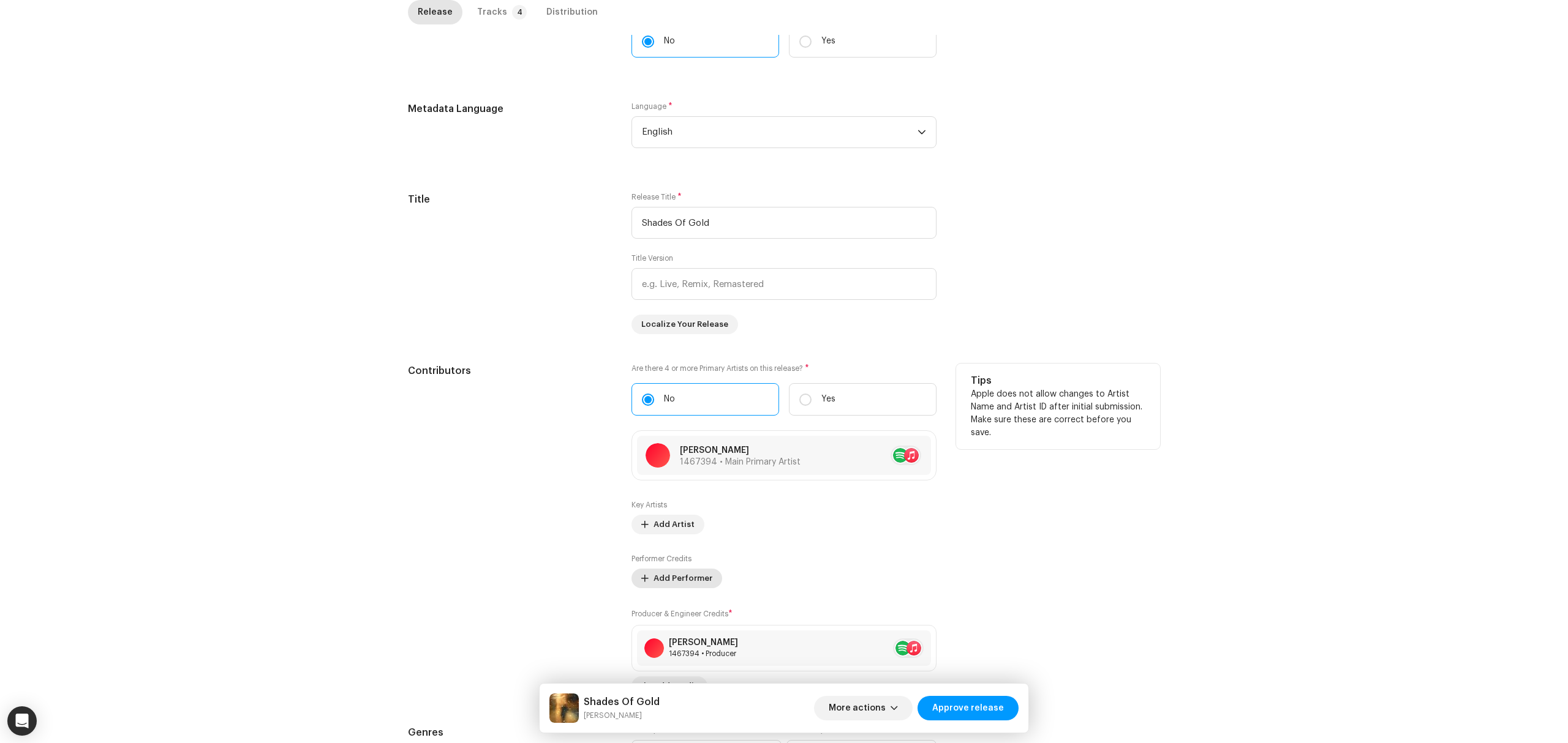
scroll to position [535, 0]
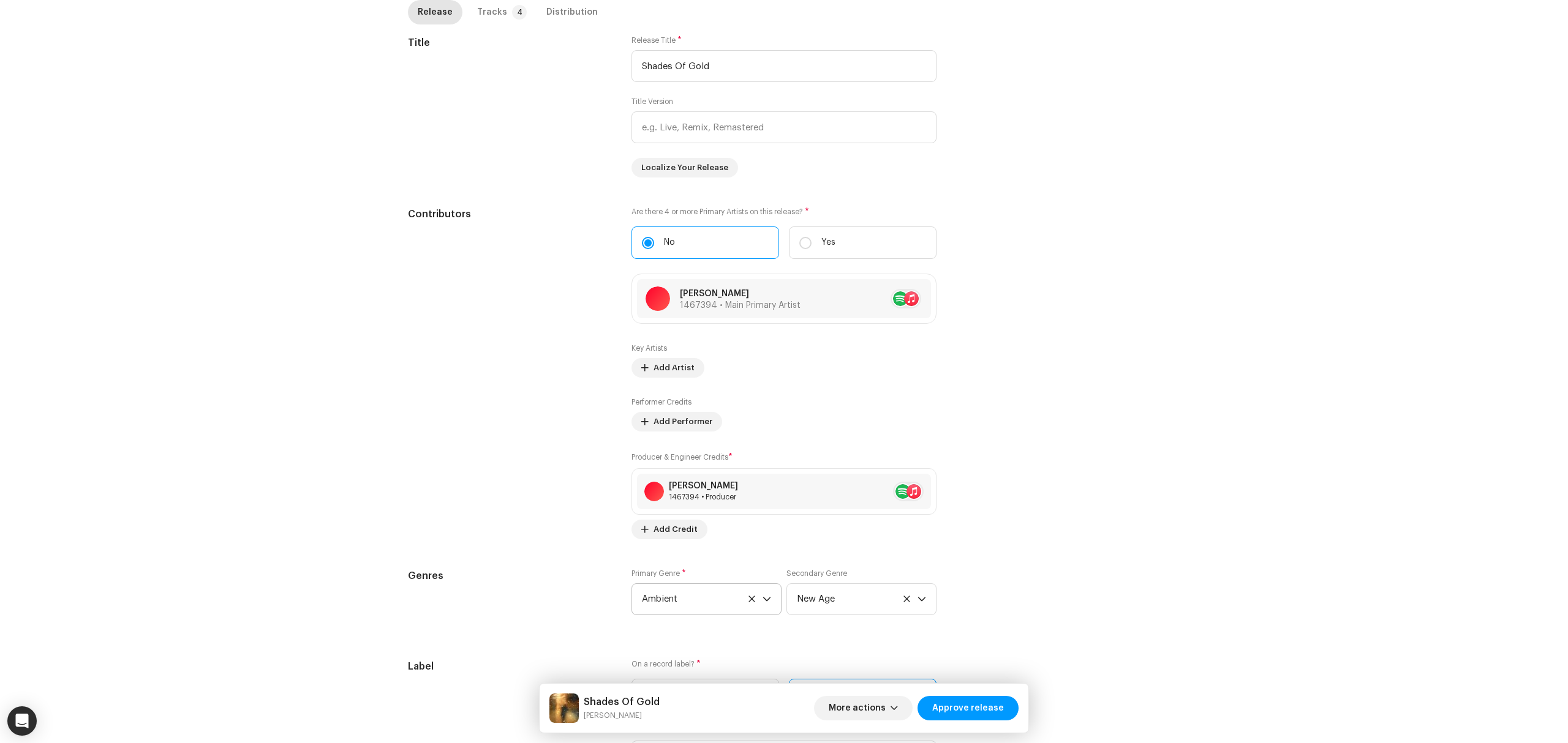
click at [703, 600] on span "Ambient" at bounding box center [702, 599] width 121 height 31
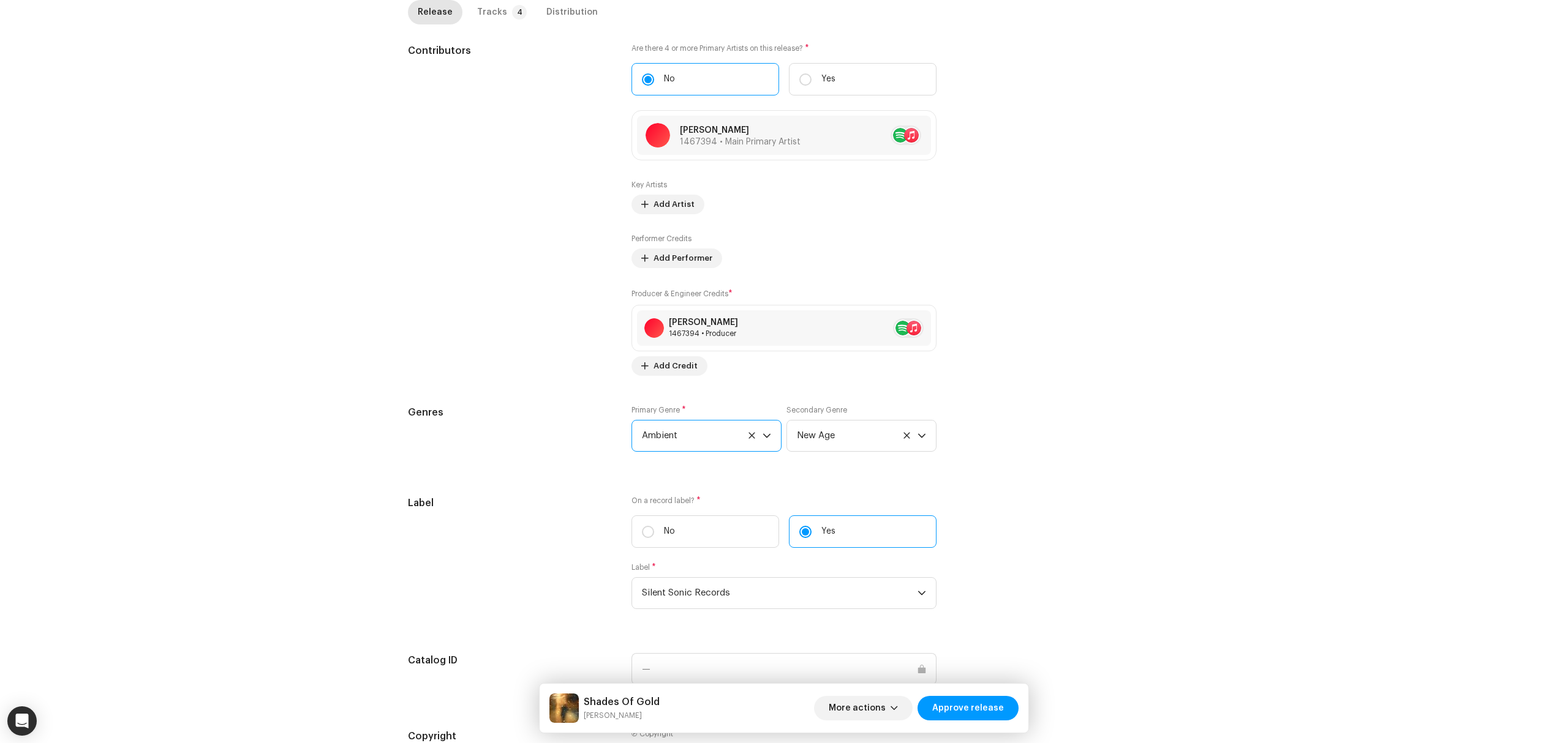
click at [709, 434] on span "Ambient" at bounding box center [702, 435] width 121 height 31
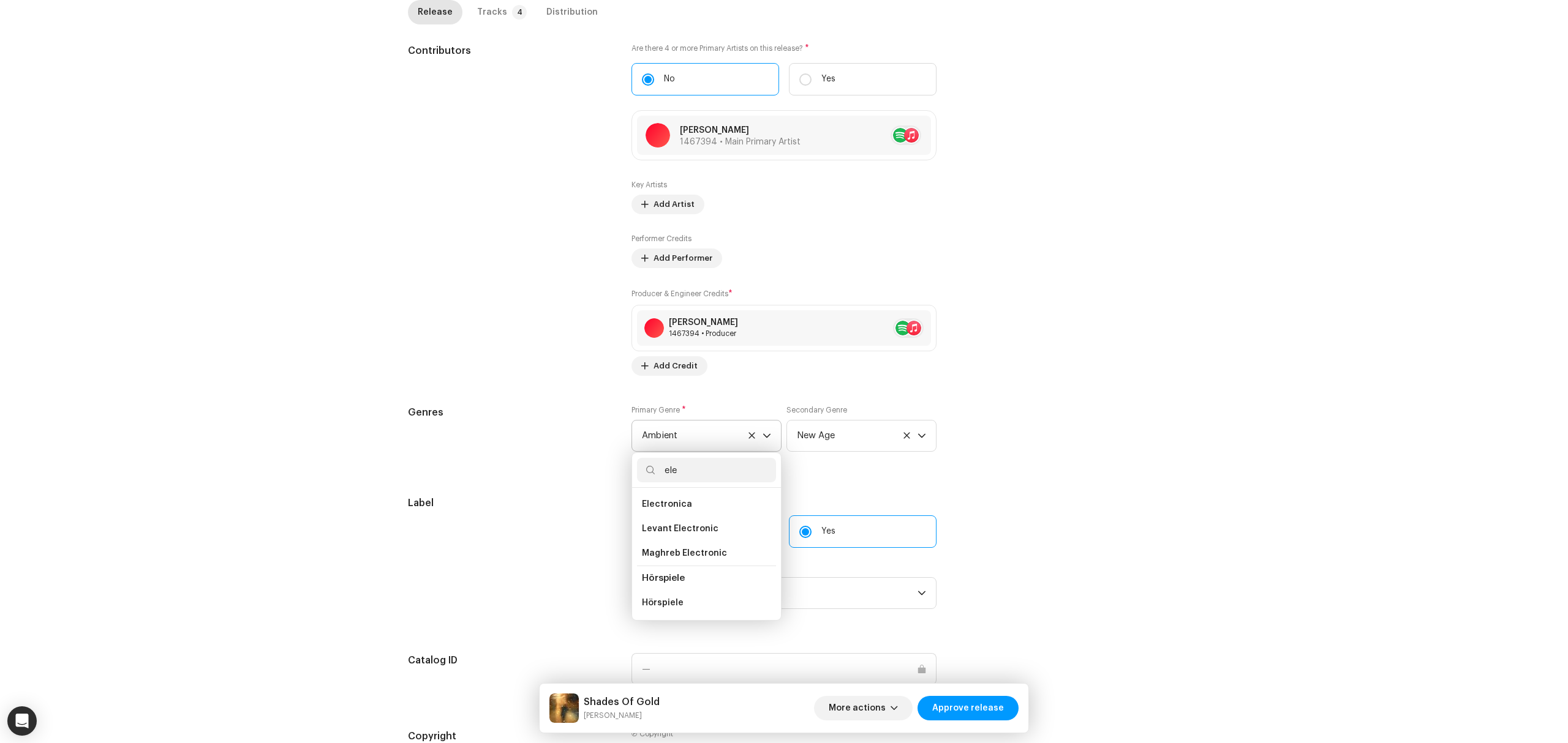
scroll to position [120, 0]
type input "elec"
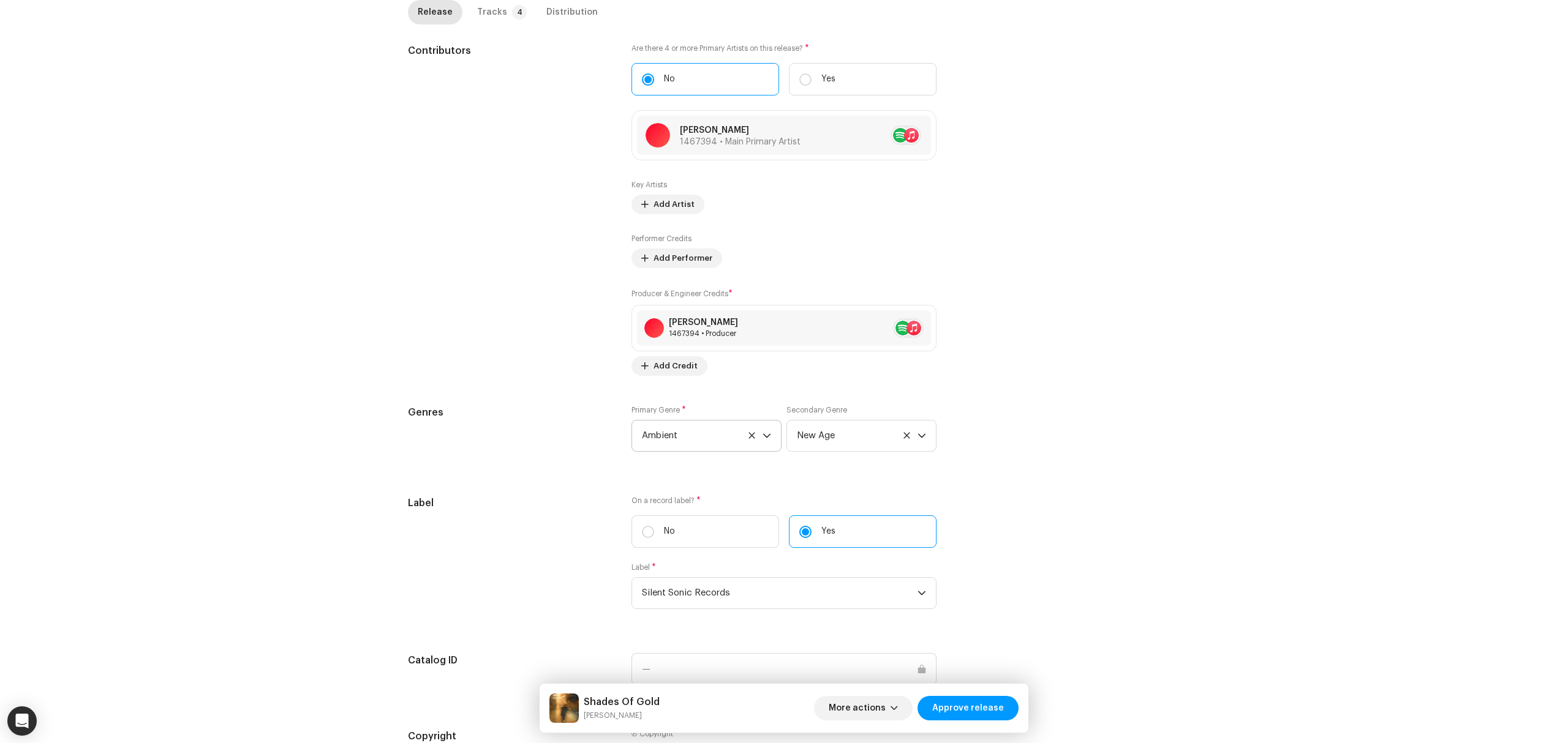
scroll to position [780, 0]
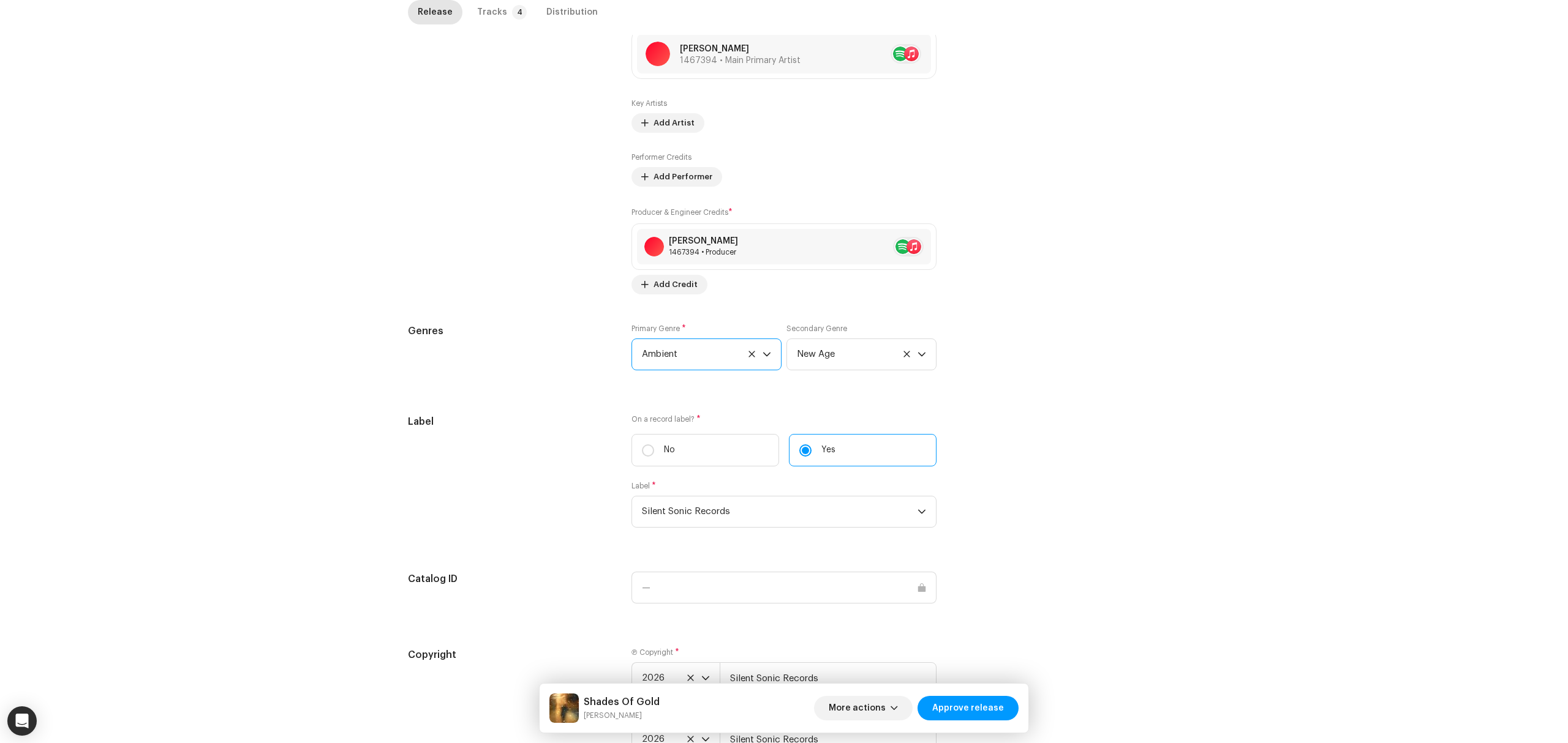
click at [687, 363] on span "Ambient" at bounding box center [702, 354] width 121 height 31
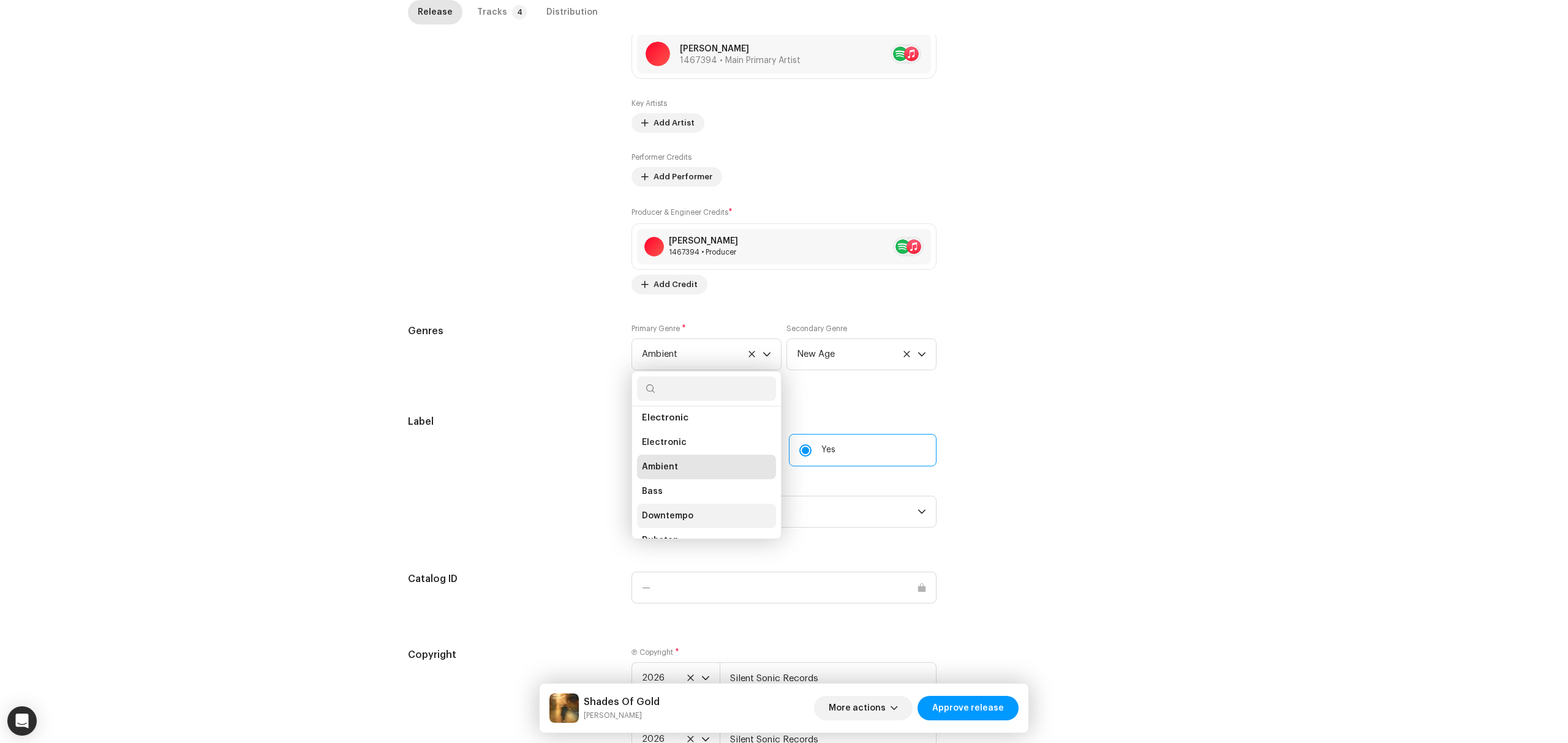
scroll to position [4376, 0]
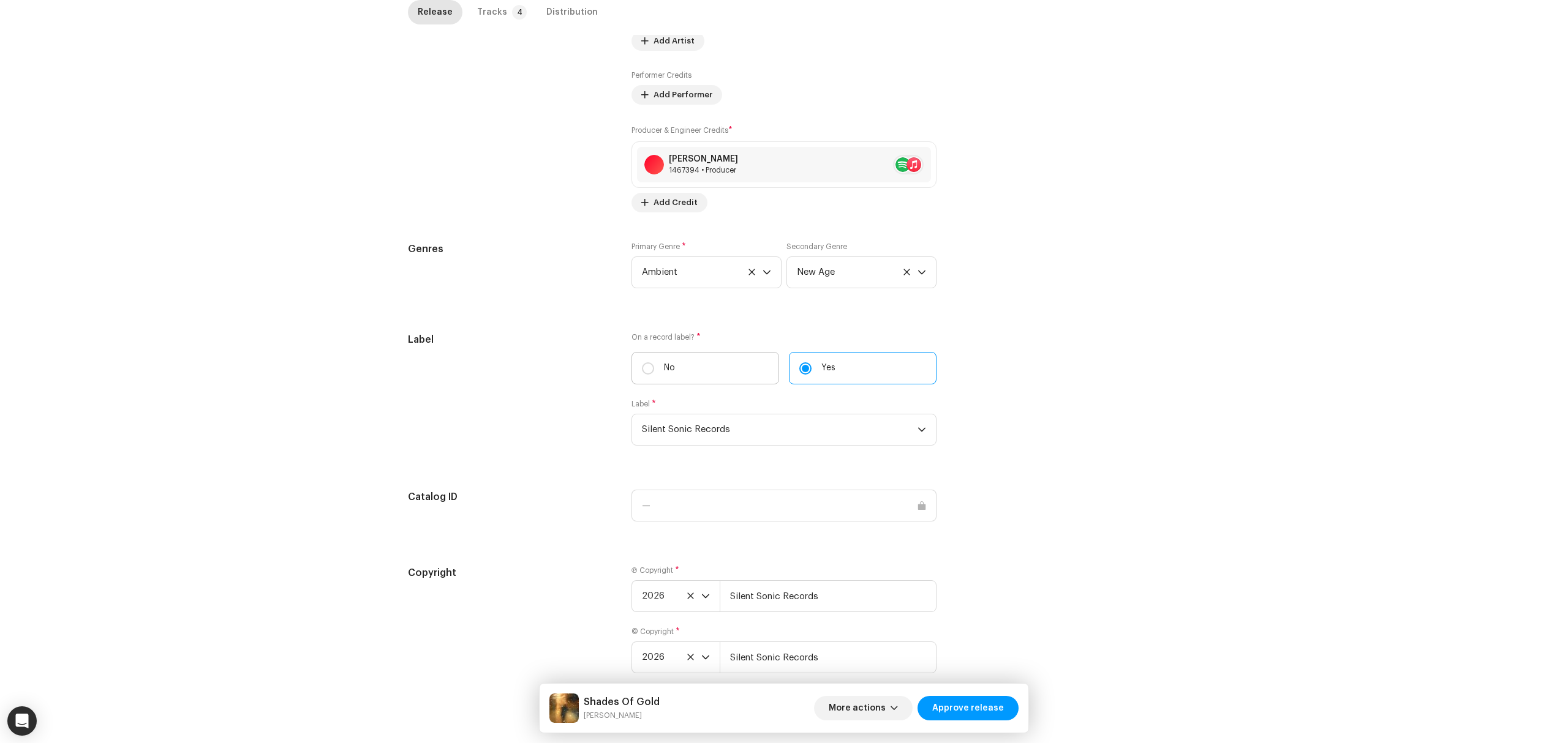
click at [714, 377] on label "No" at bounding box center [705, 368] width 147 height 33
click at [654, 375] on input "No" at bounding box center [648, 369] width 12 height 12
radio input "true"
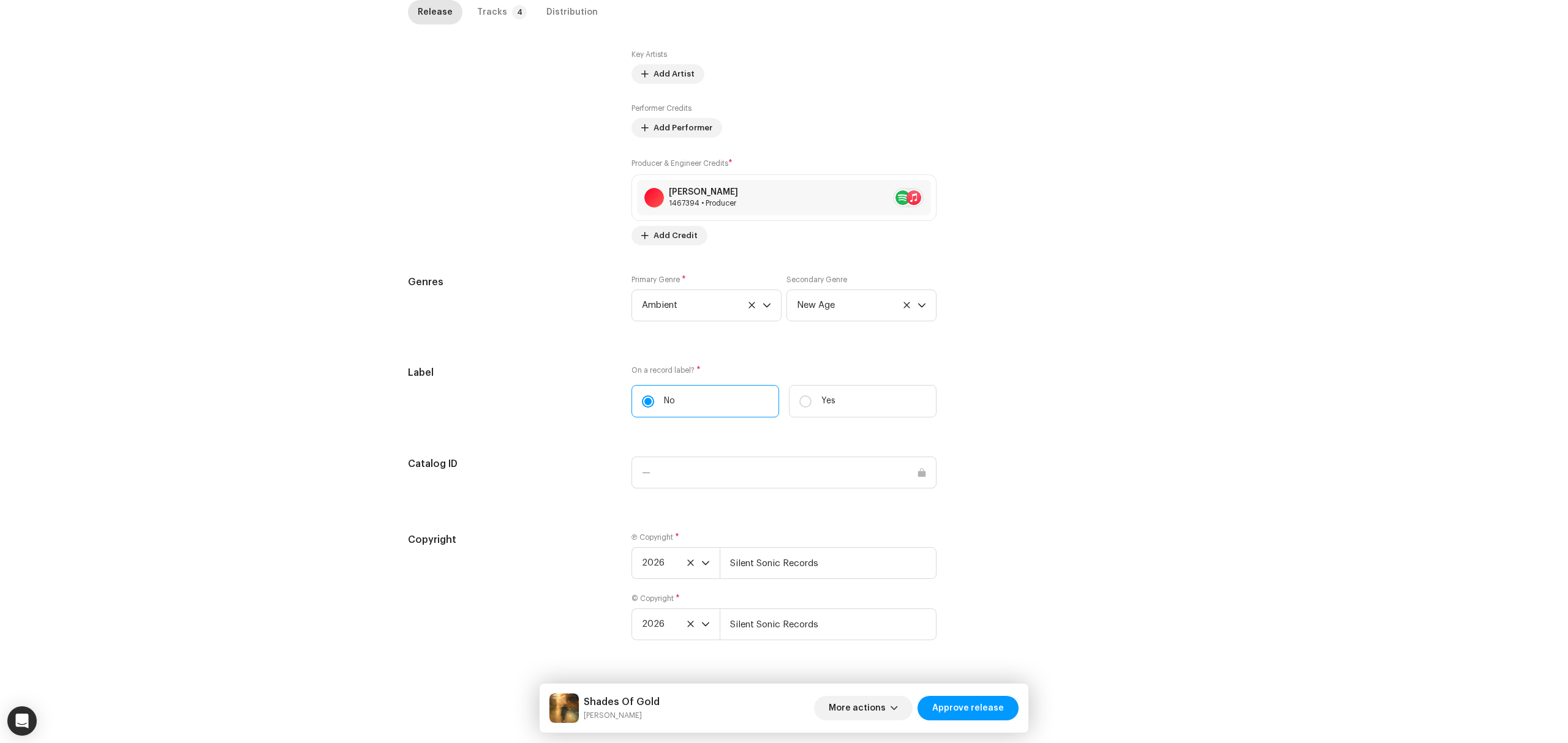
scroll to position [838, 0]
click at [875, 397] on label "Yes" at bounding box center [862, 401] width 147 height 33
click at [811, 397] on input "Yes" at bounding box center [805, 402] width 12 height 12
radio input "true"
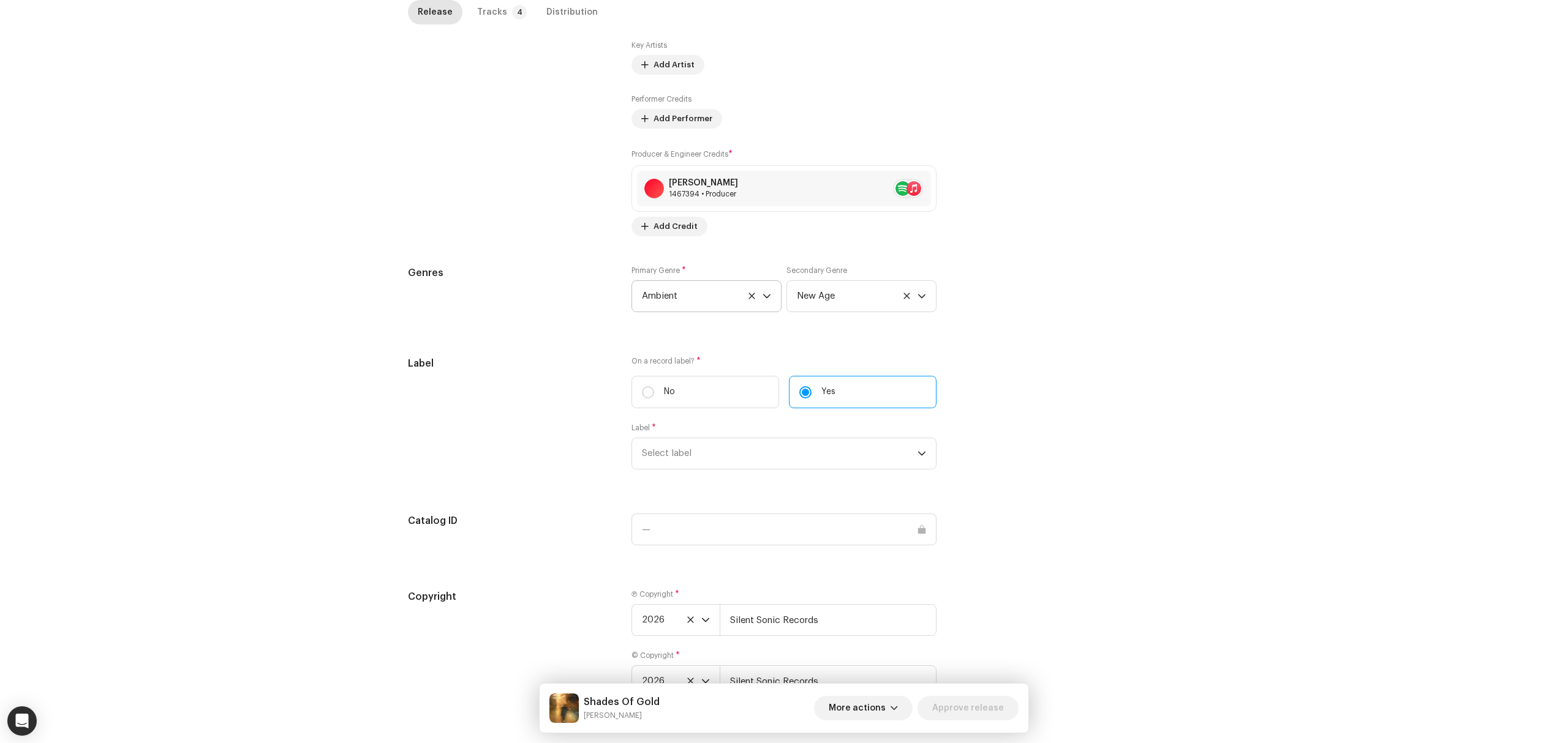
click at [730, 309] on span "Ambient" at bounding box center [702, 296] width 121 height 31
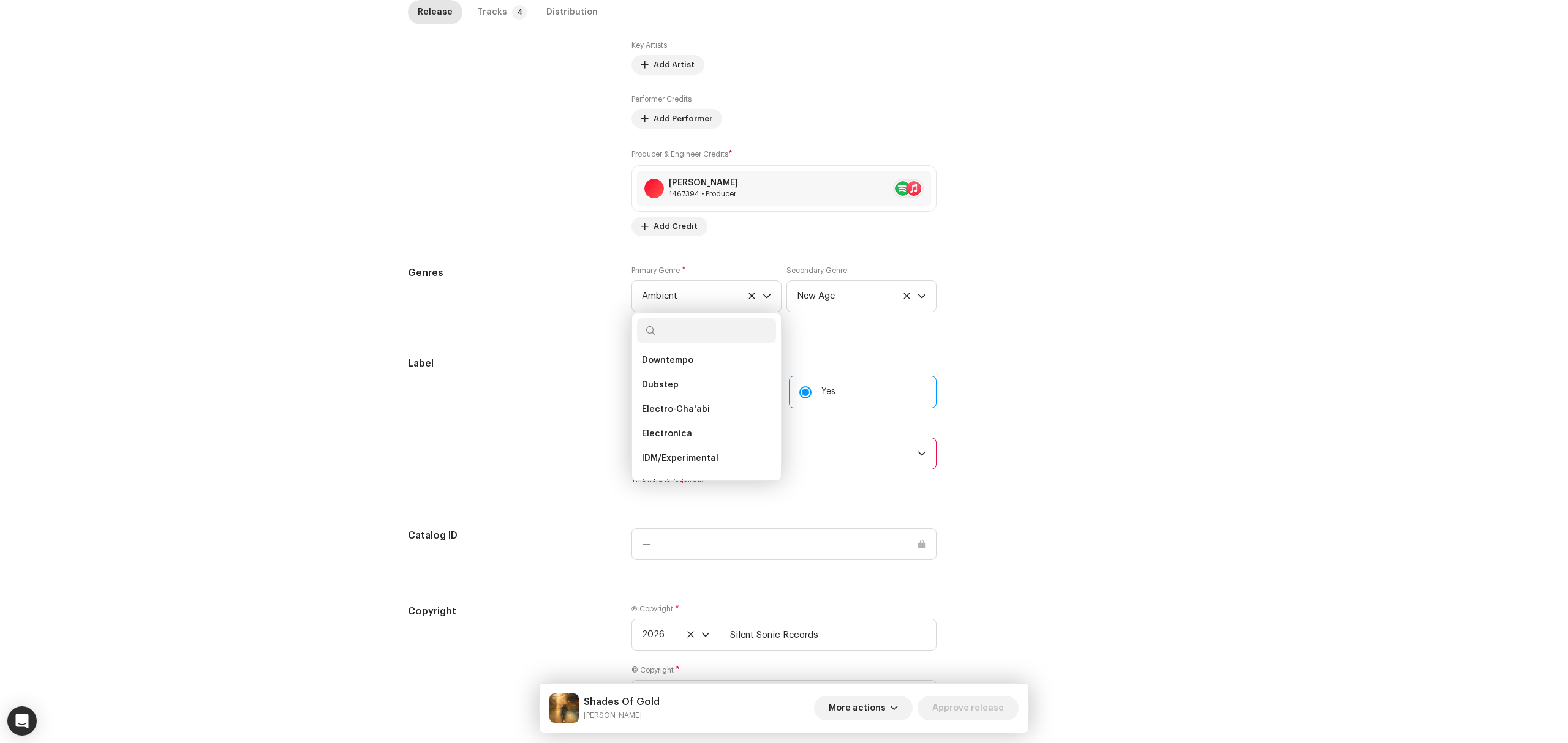
scroll to position [4548, 0]
click at [360, 298] on div "Inspection / Shades Of Gold Trust & Safety Guide Release Id: 3047275 Payee Id: …" at bounding box center [784, 372] width 1568 height 743
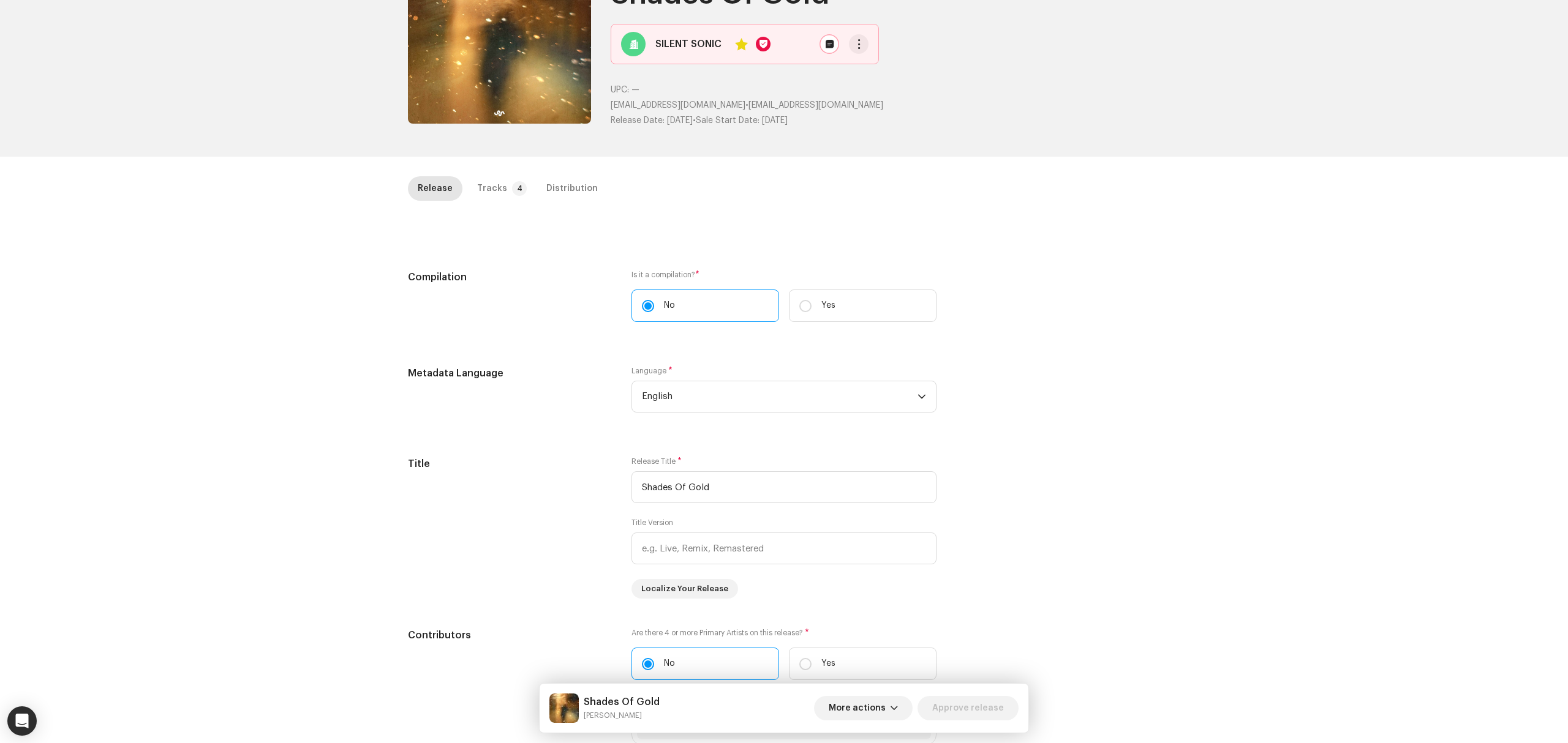
scroll to position [0, 0]
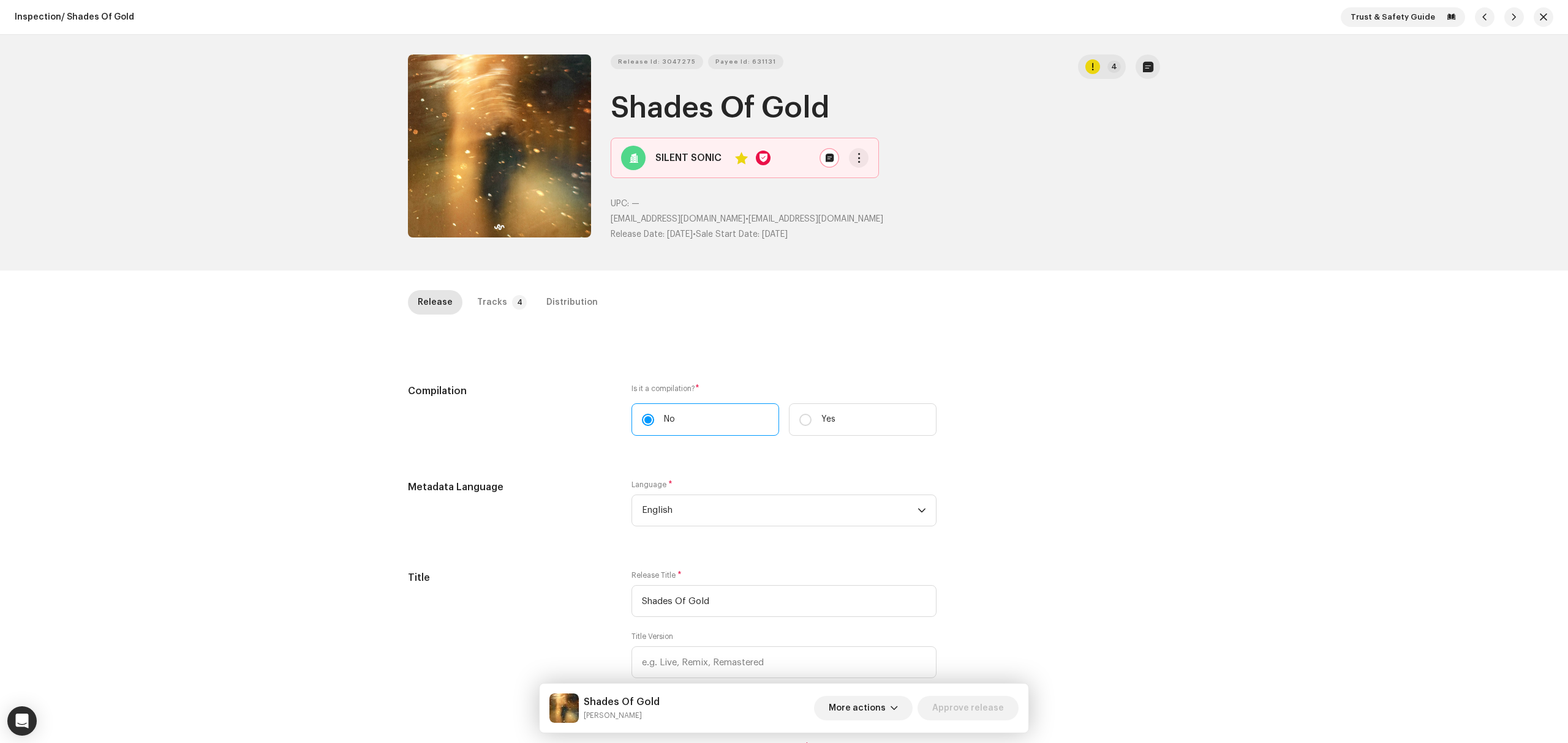
click at [1536, 7] on div "Trust & Safety Guide" at bounding box center [1446, 17] width 213 height 20
click at [1540, 20] on span "button" at bounding box center [1543, 17] width 7 height 10
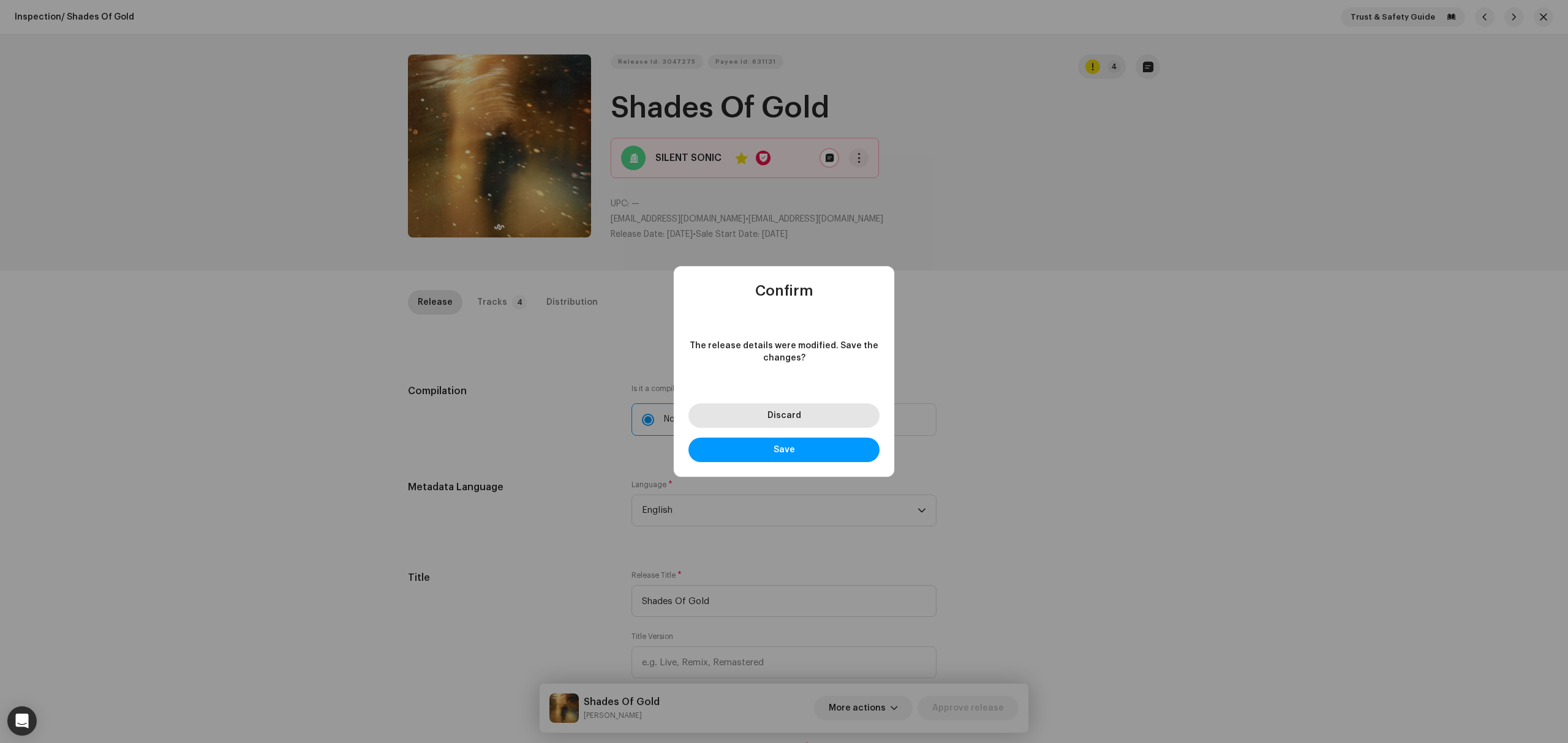
click at [792, 424] on button "Discard" at bounding box center [783, 416] width 191 height 25
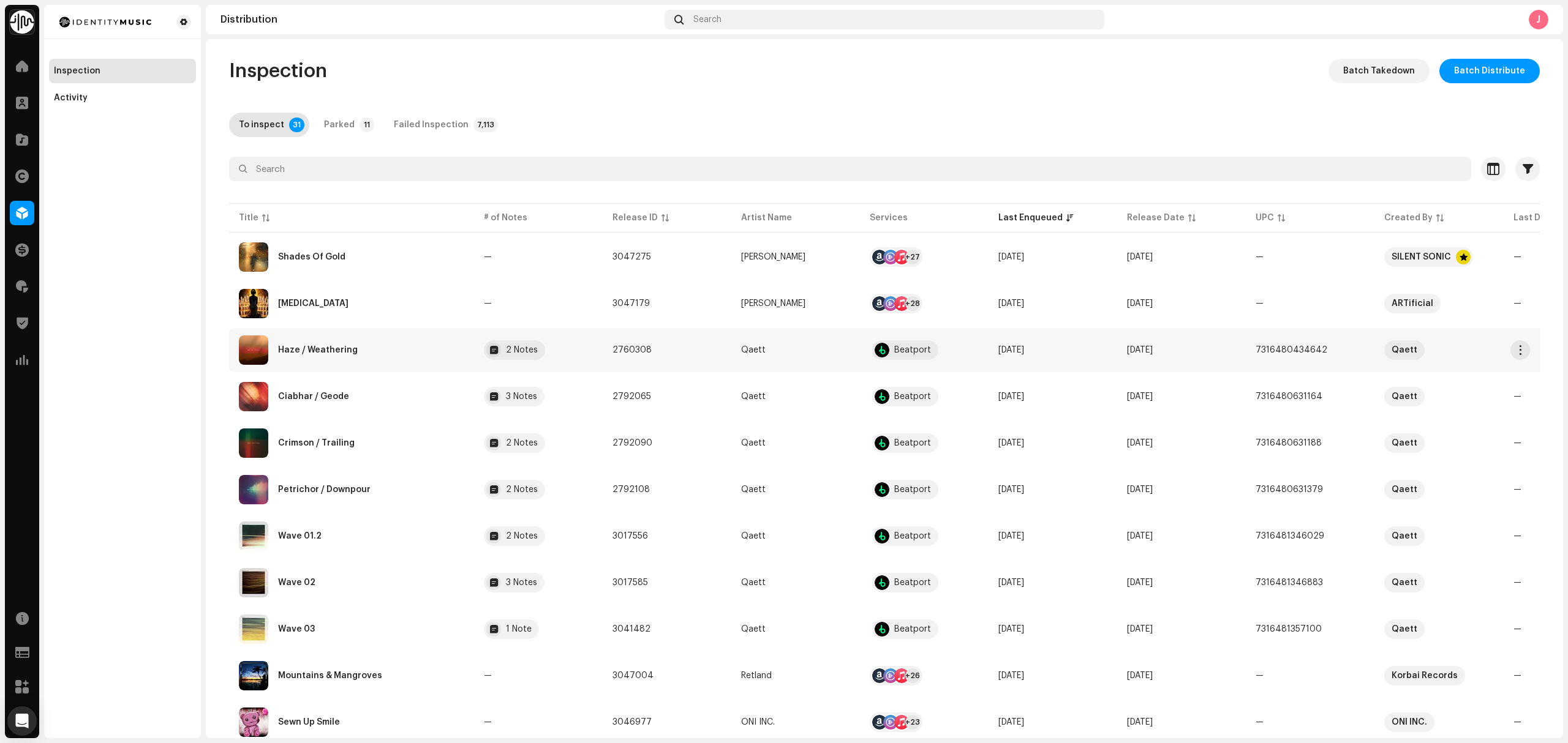
click at [393, 344] on div "Haze / Weathering" at bounding box center [351, 349] width 225 height 29
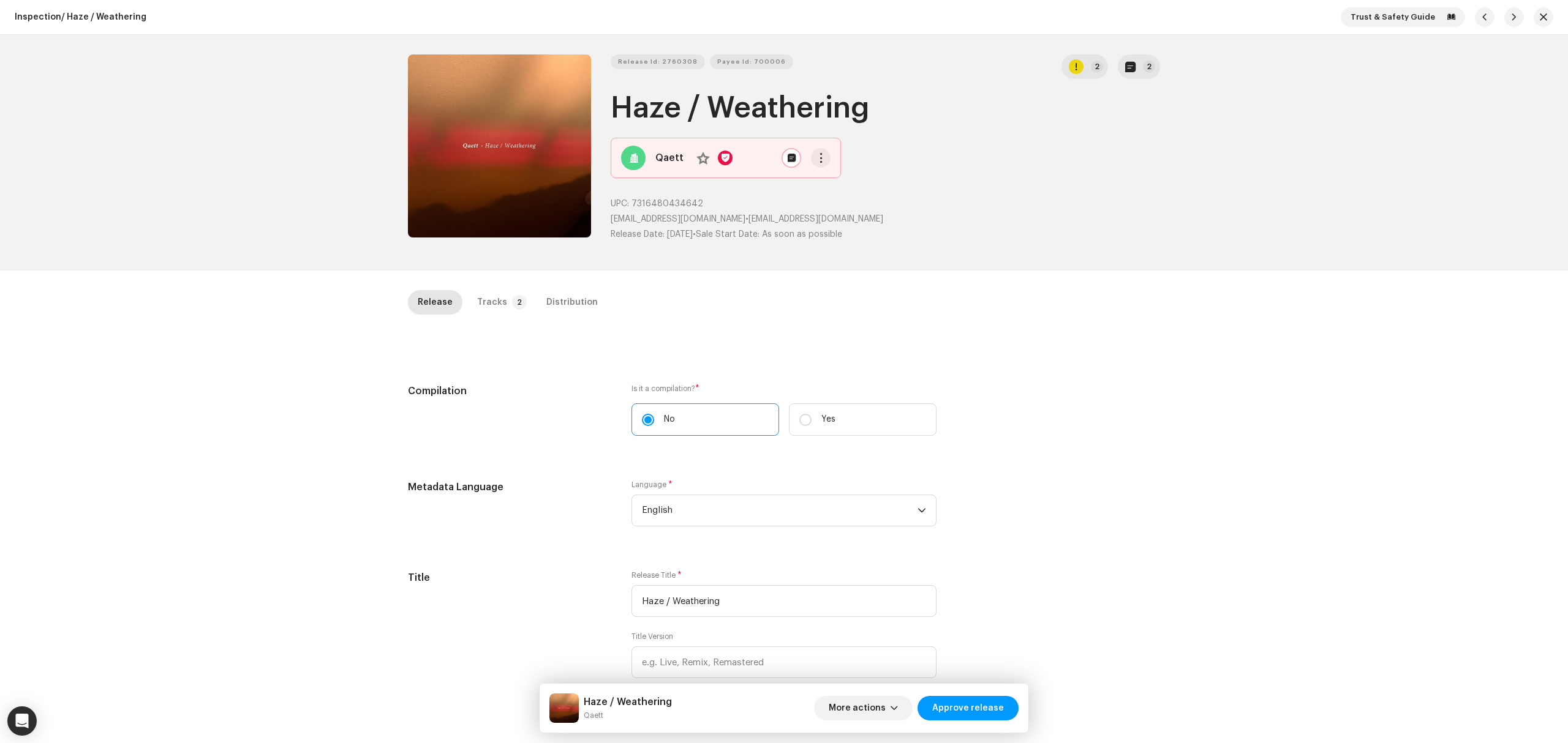
click at [200, 568] on div "Inspection / Haze / Weathering Trust & Safety Guide Release Id: 2760308 Payee I…" at bounding box center [784, 372] width 1568 height 743
drag, startPoint x: 287, startPoint y: 473, endPoint x: 393, endPoint y: 406, distance: 125.4
click at [289, 472] on div "Inspection / Haze / Weathering Trust & Safety Guide Release Id: 2760308 Payee I…" at bounding box center [784, 372] width 1568 height 743
click at [515, 294] on p-tab "Tracks 2" at bounding box center [499, 302] width 64 height 25
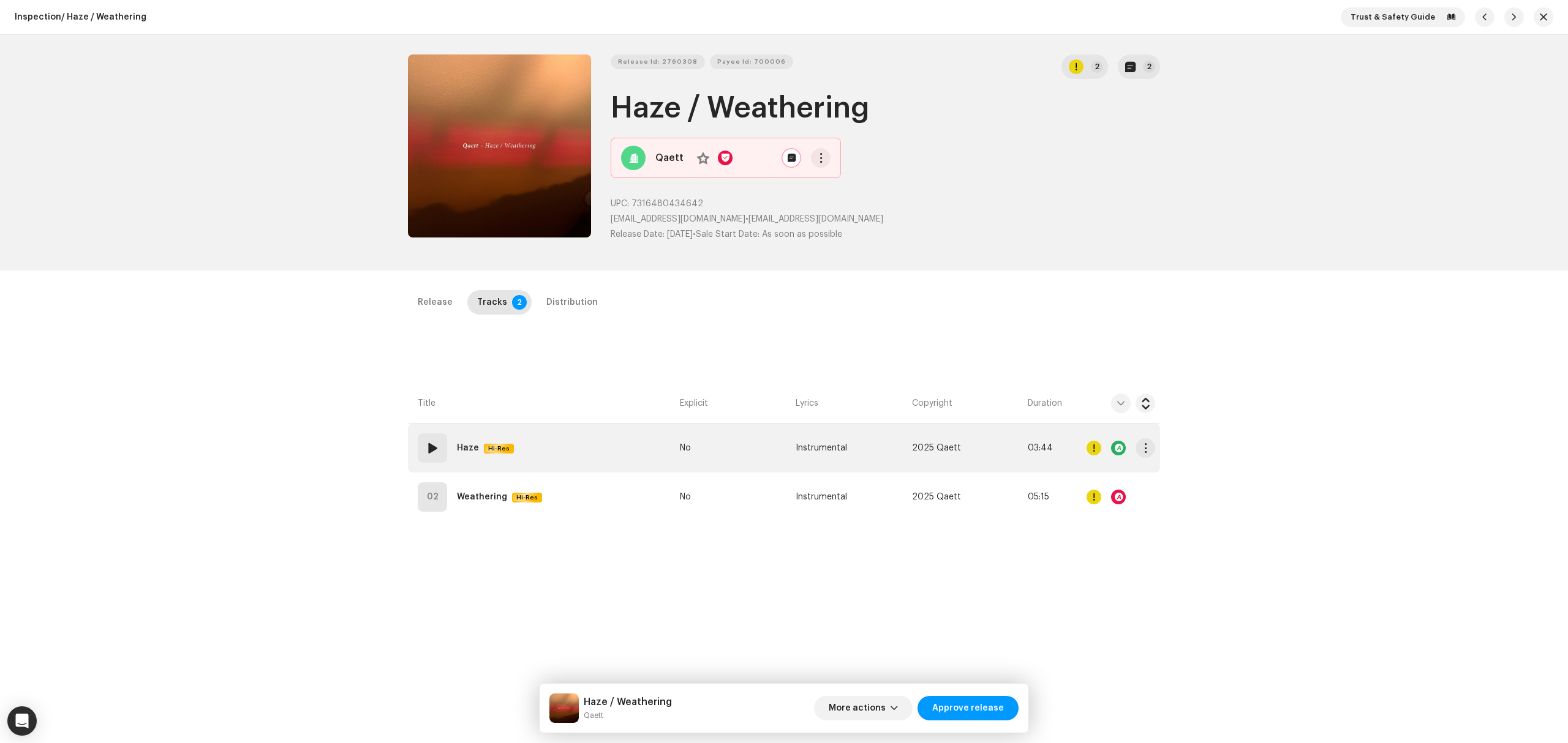
click at [581, 446] on td "01 Haze Hi-Res" at bounding box center [541, 448] width 267 height 49
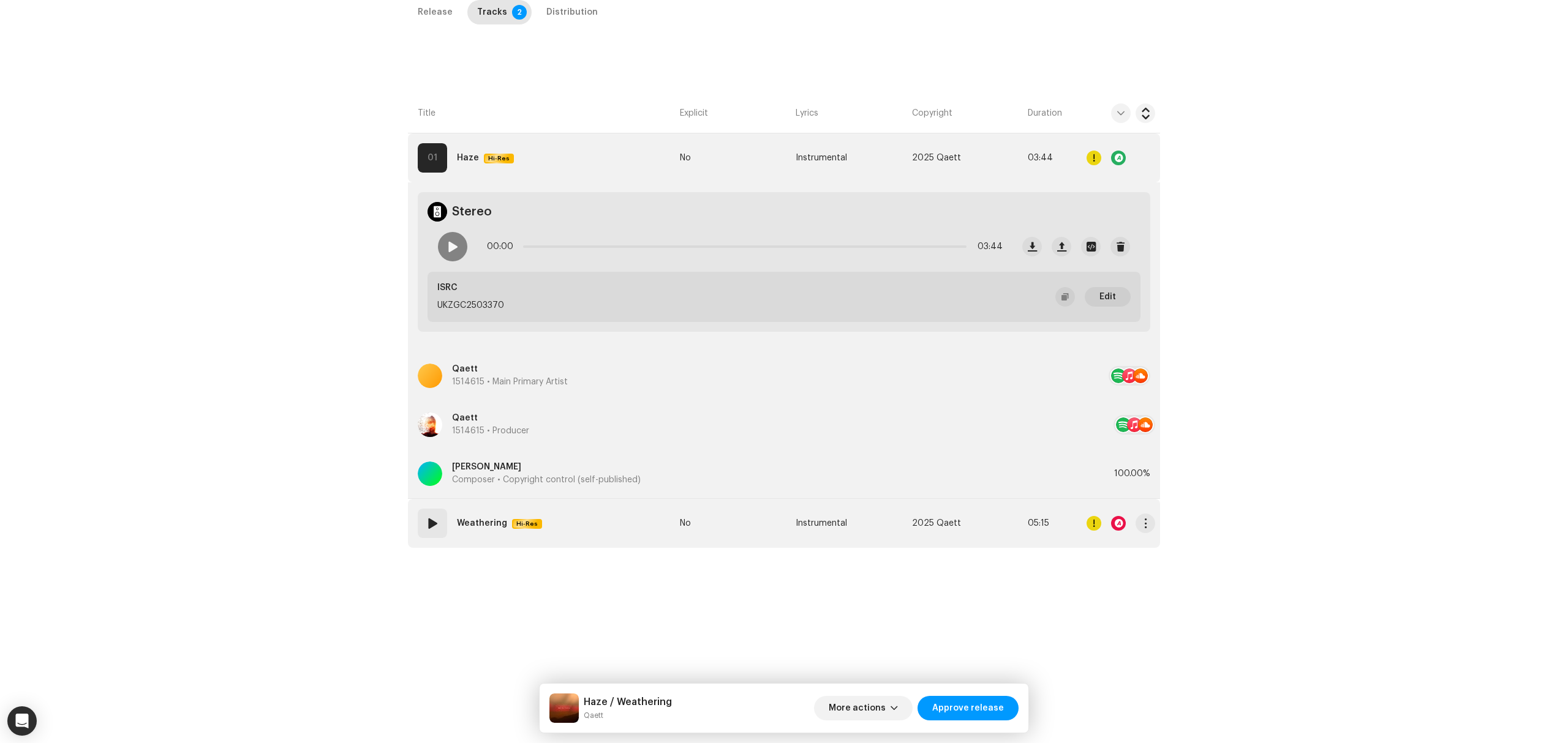
click at [612, 540] on td "02 Weathering Hi-Res" at bounding box center [541, 523] width 267 height 49
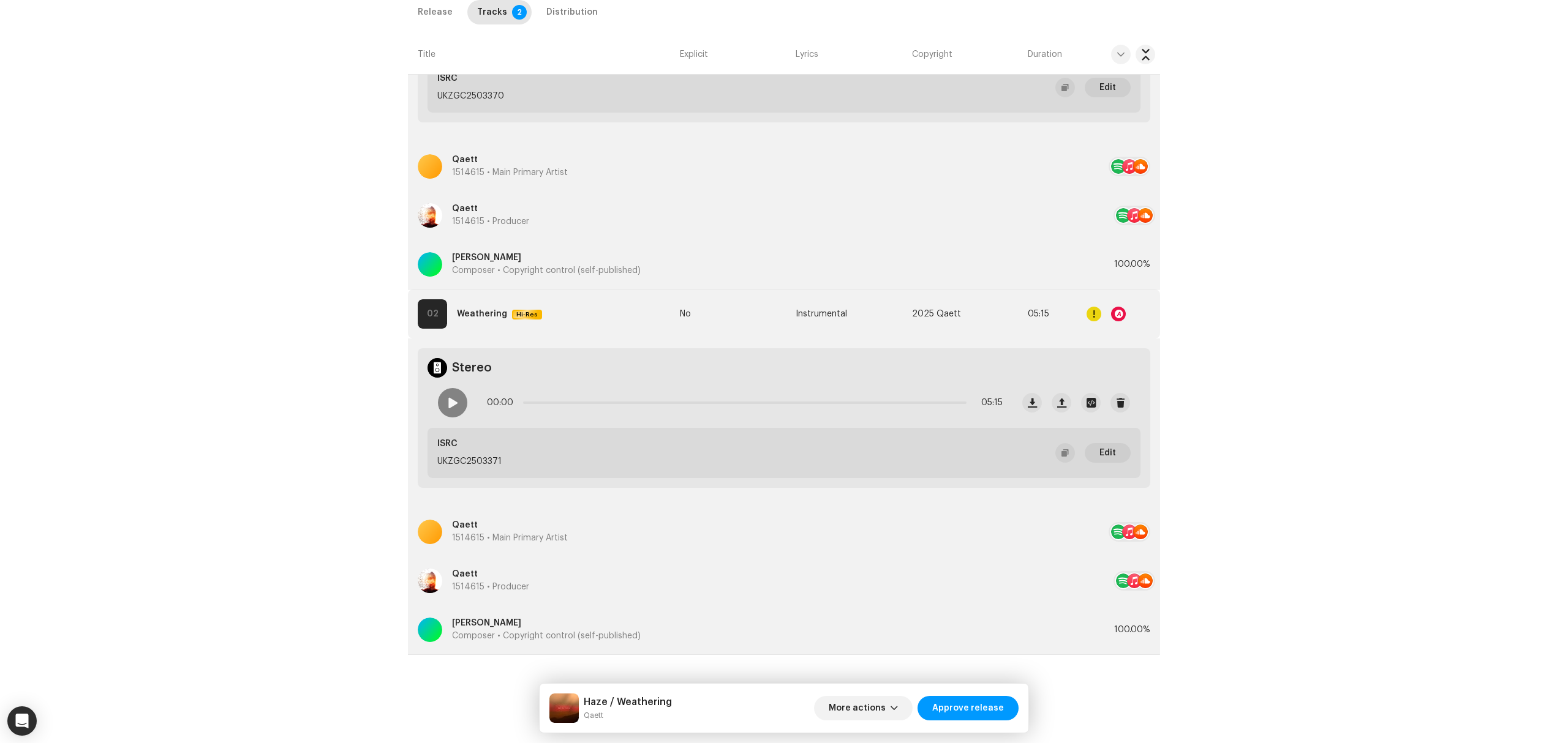
scroll to position [92, 0]
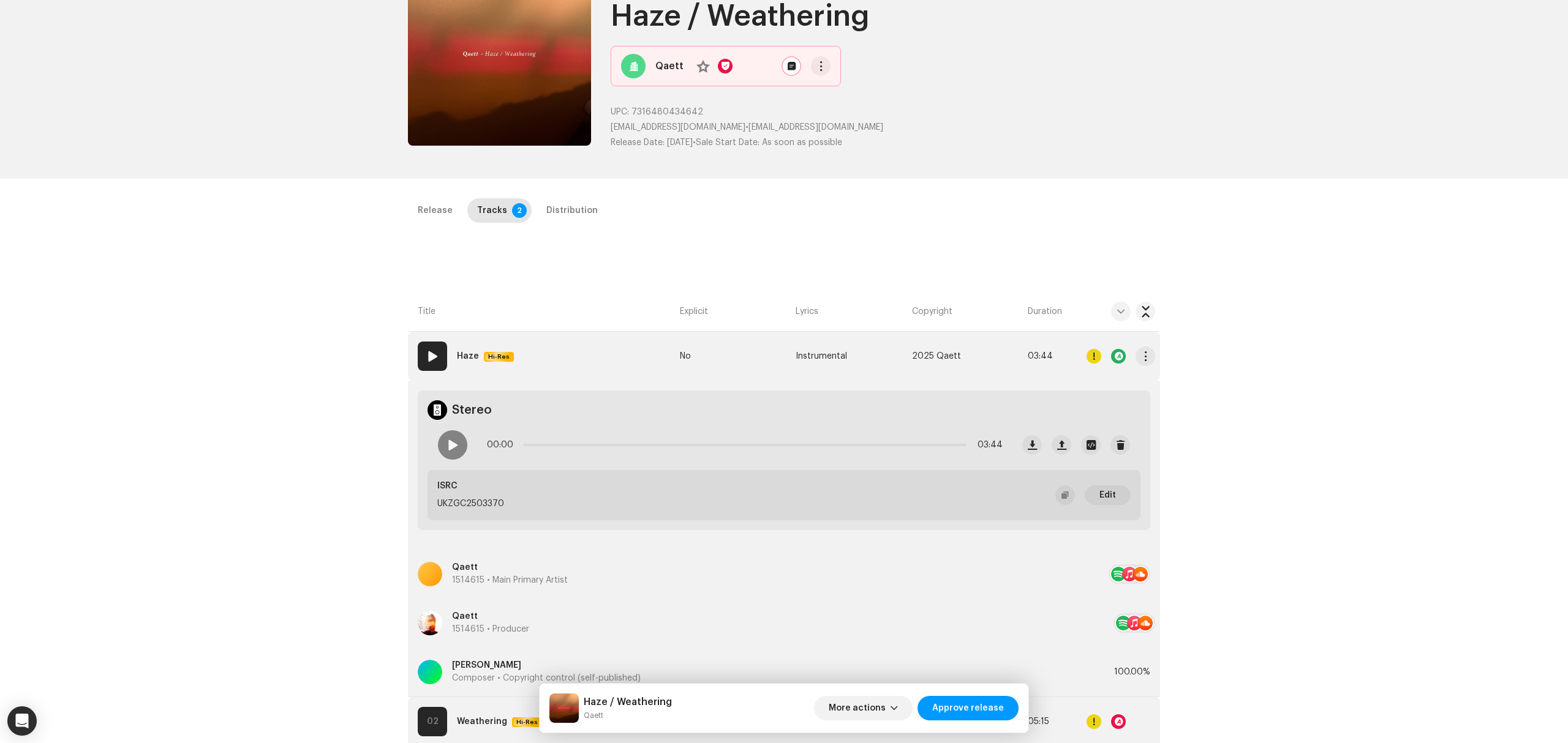
click at [1086, 356] on div at bounding box center [1094, 356] width 15 height 15
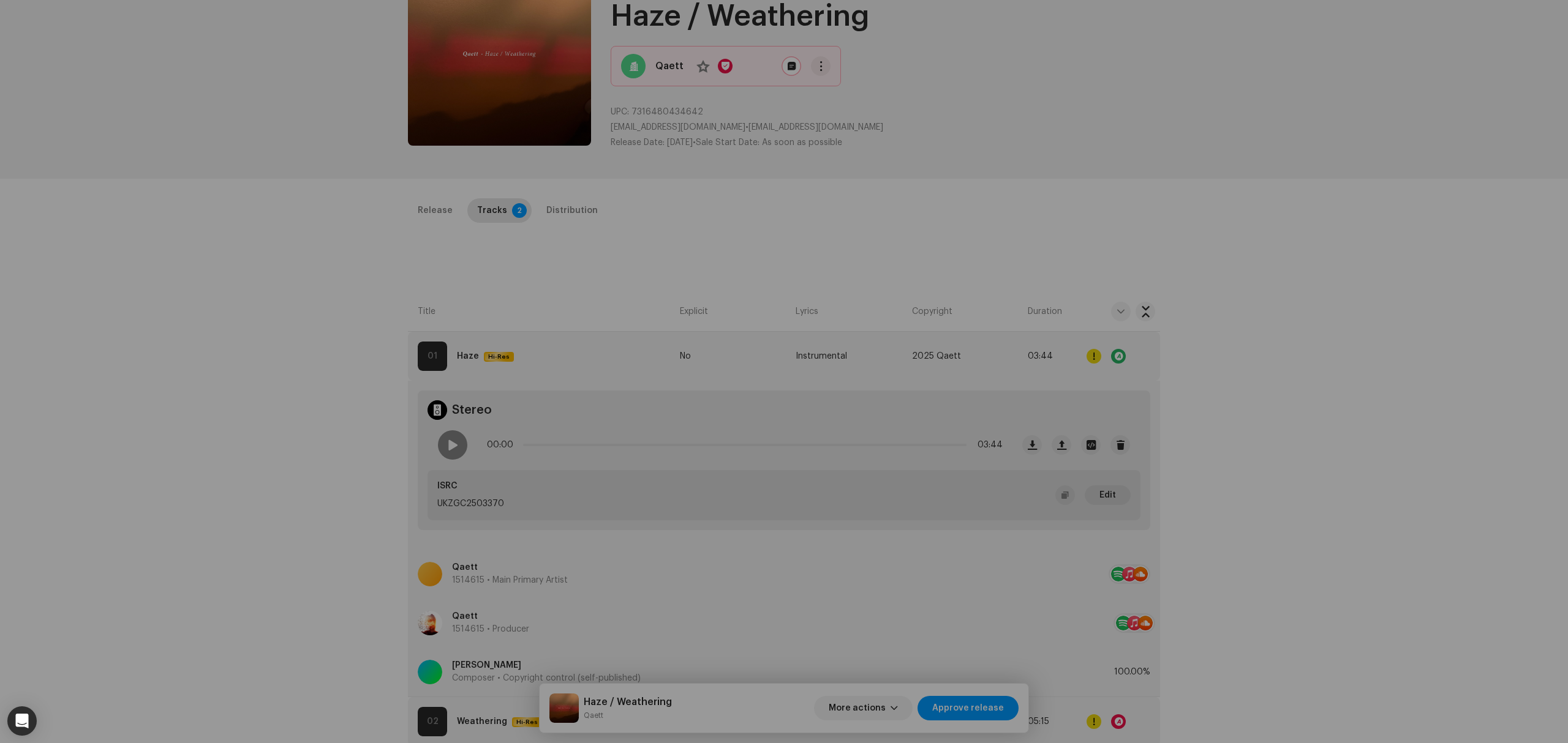
click at [234, 440] on div "Errors & Warnings Error Warnings 1 Please review these warnings to see if you n…" at bounding box center [784, 372] width 1568 height 743
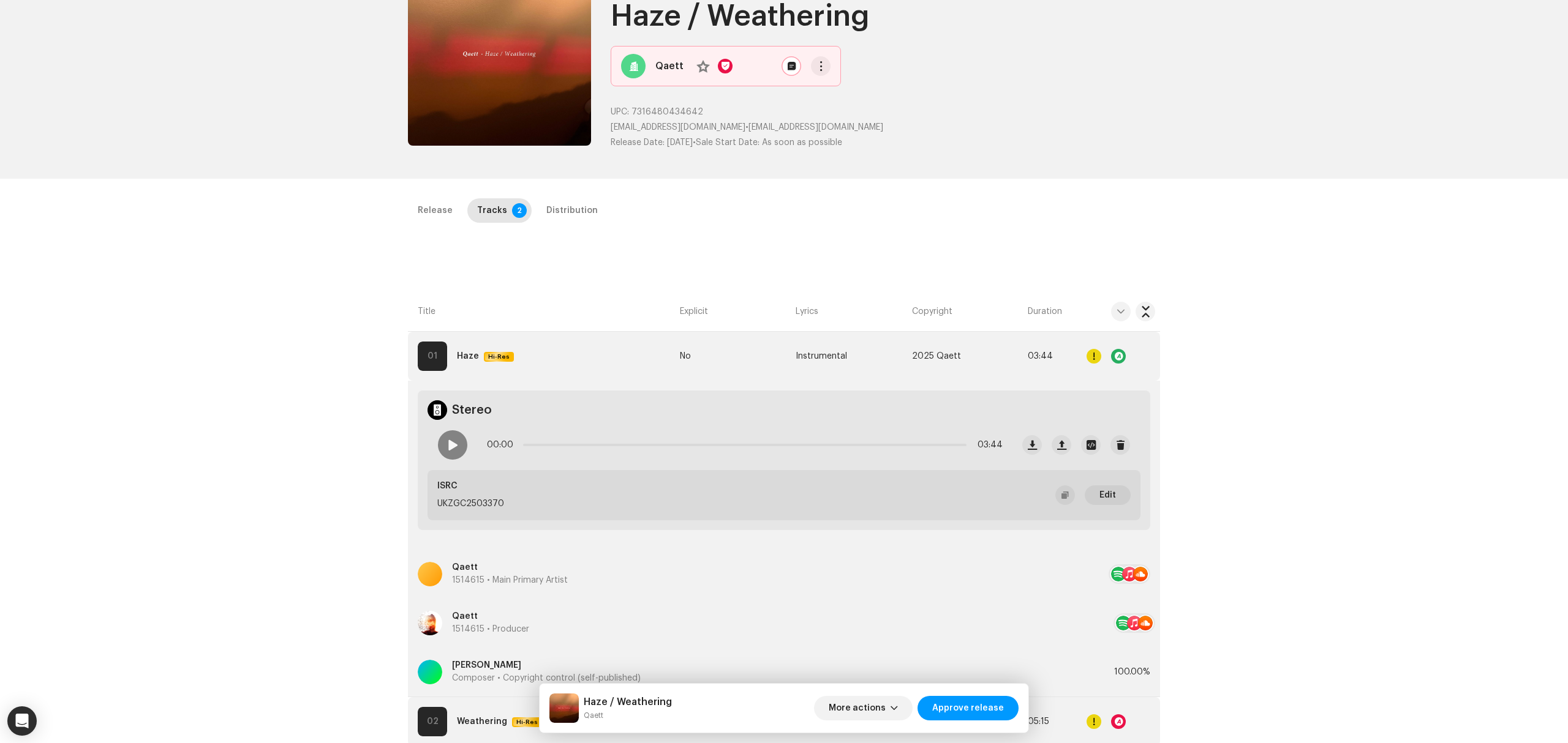
drag, startPoint x: 429, startPoint y: 206, endPoint x: 419, endPoint y: 234, distance: 29.7
click at [430, 206] on div "Release" at bounding box center [435, 211] width 35 height 25
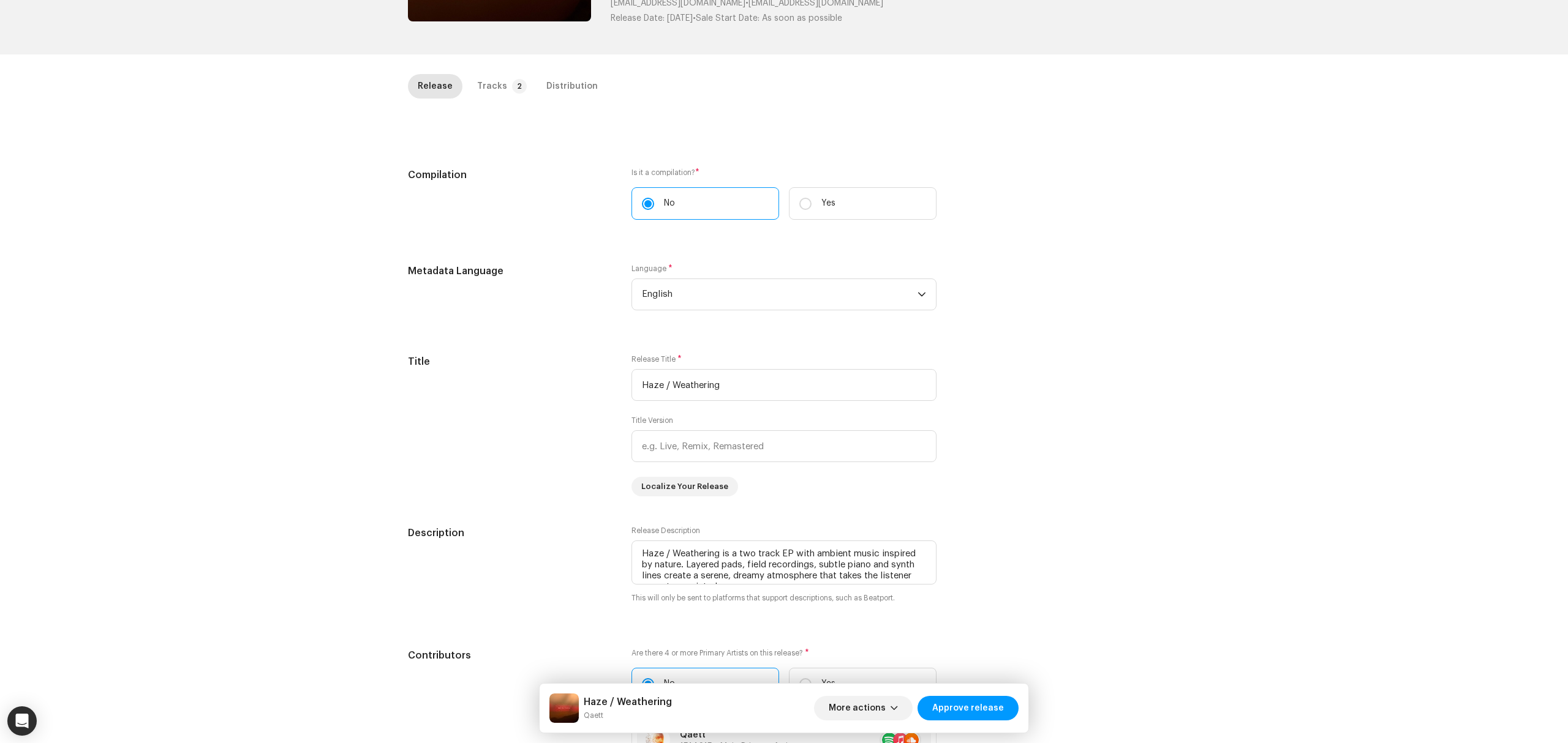
scroll to position [0, 0]
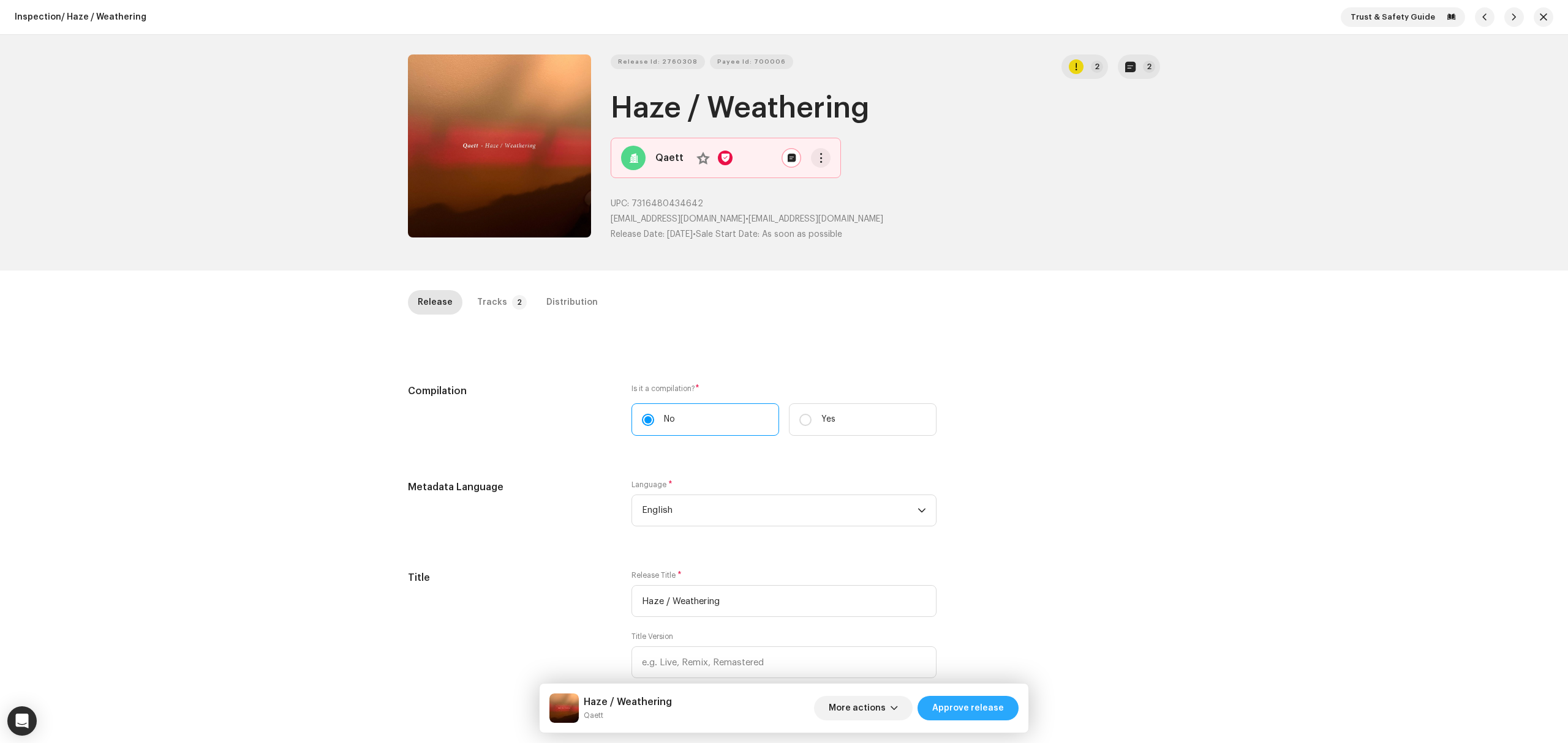
click at [974, 716] on span "Approve release" at bounding box center [968, 708] width 72 height 25
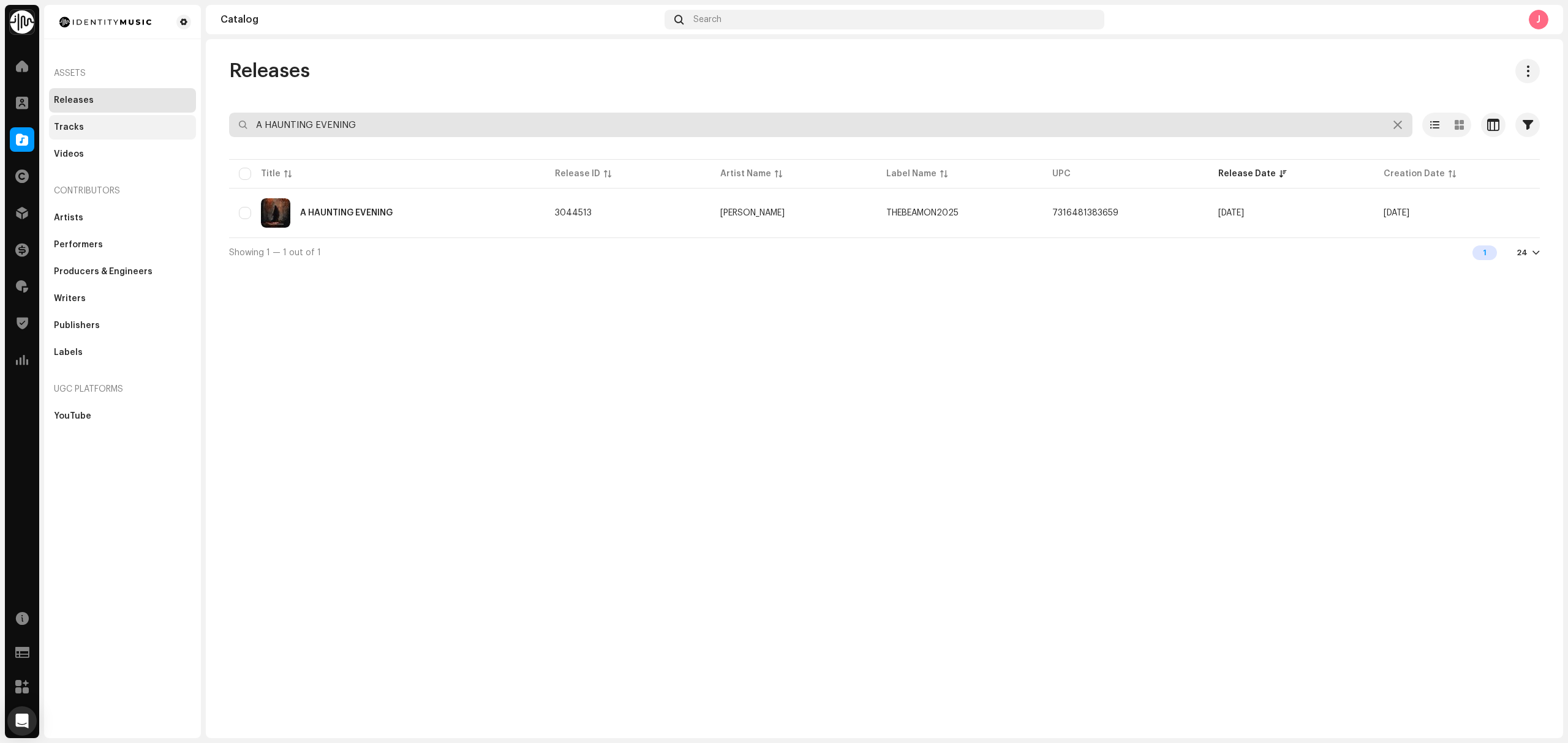
drag, startPoint x: 402, startPoint y: 126, endPoint x: 114, endPoint y: 128, distance: 288.0
click at [154, 123] on div "Identity Music Home Clients Catalog Rights Distribution Finance Royalties Trust…" at bounding box center [784, 372] width 1568 height 743
paste input "Bling Blao"
type input "Bling Blao"
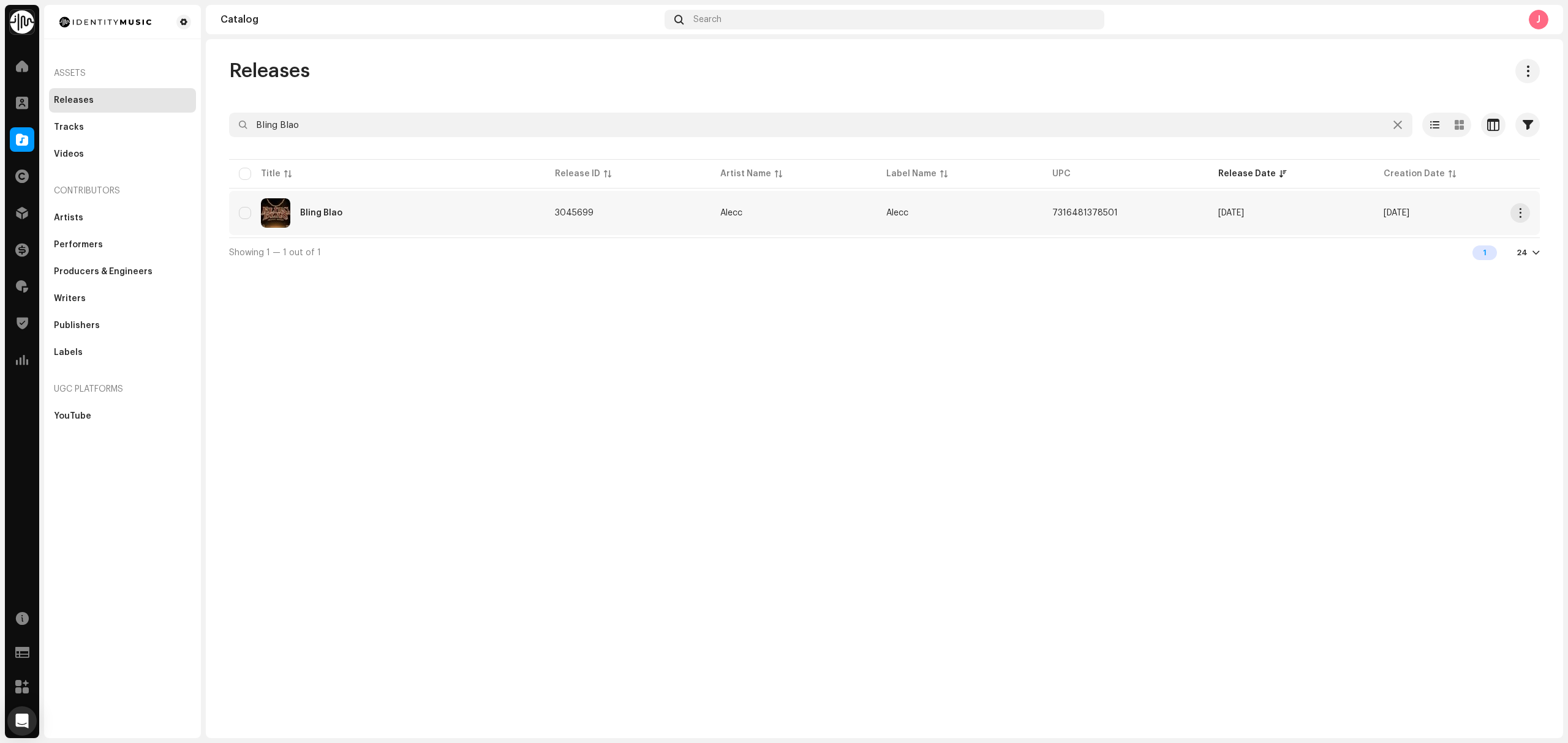
click at [448, 214] on div "Bling Blao" at bounding box center [387, 213] width 296 height 29
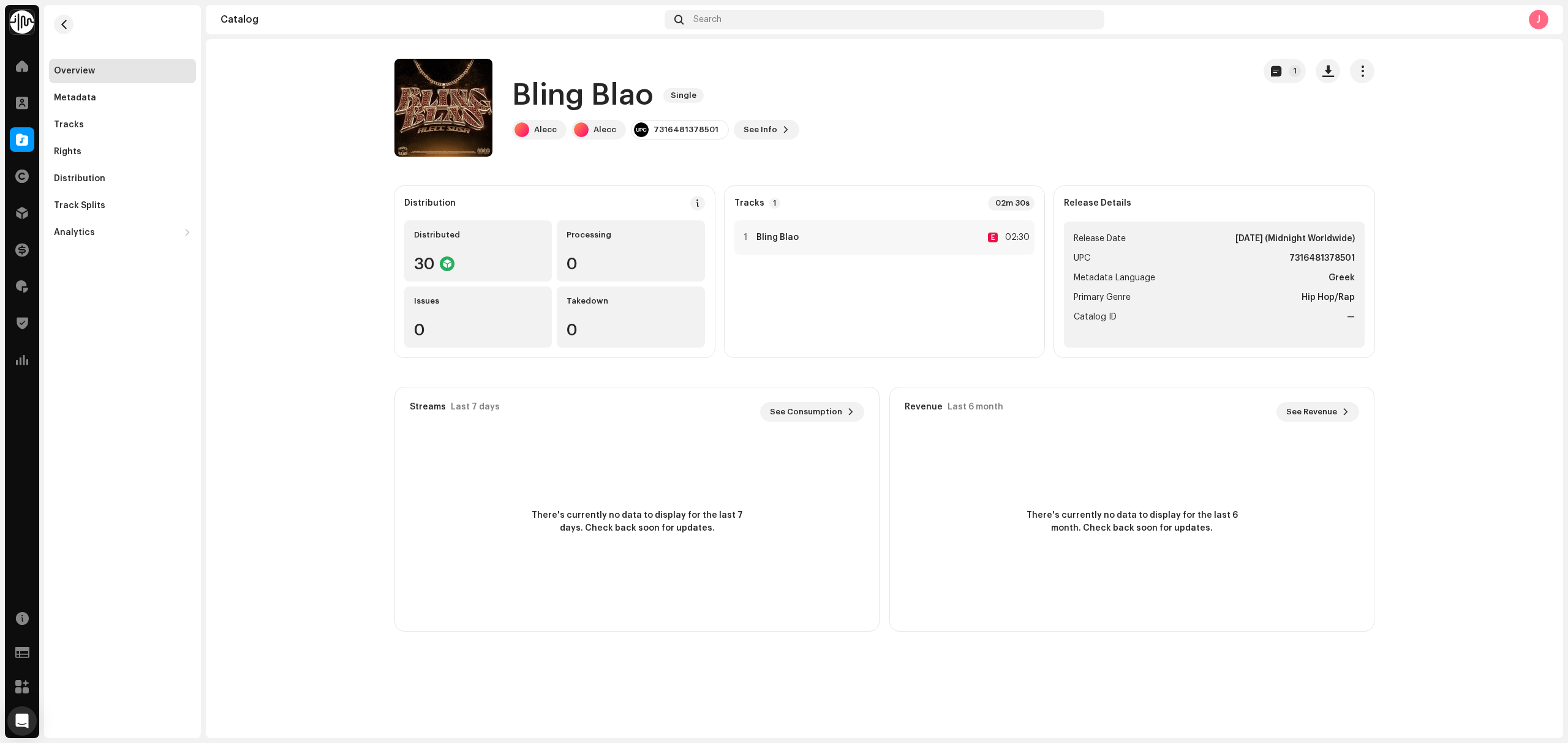
click at [324, 372] on catalog-releases-details-overview "Bling Blao Single 1 Bling Blao Single Alecc Alecc 7316481378501 See Info 1 1 Di…" at bounding box center [884, 345] width 1357 height 612
click at [1297, 72] on button "1" at bounding box center [1284, 71] width 43 height 25
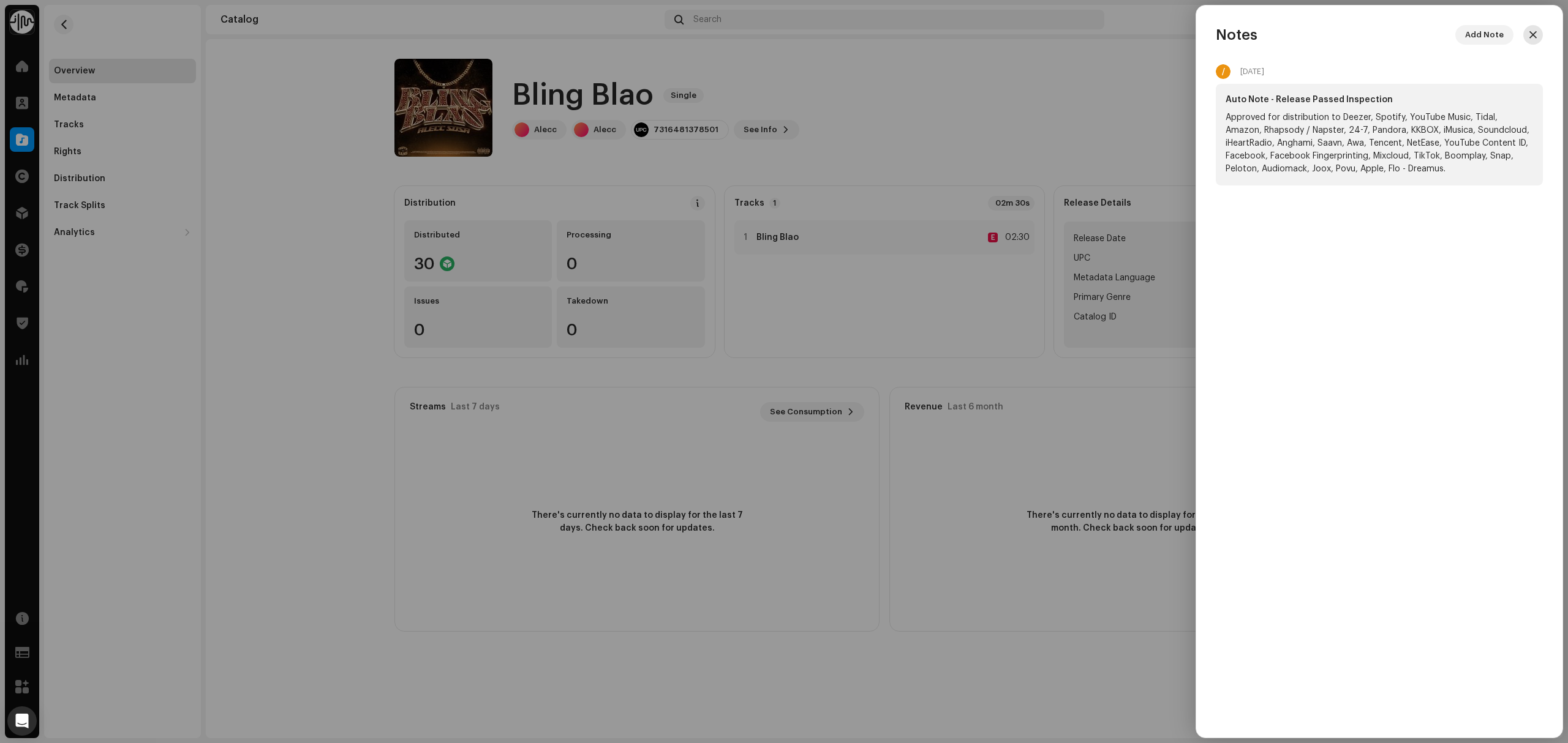
click at [1539, 36] on button "button" at bounding box center [1533, 35] width 20 height 20
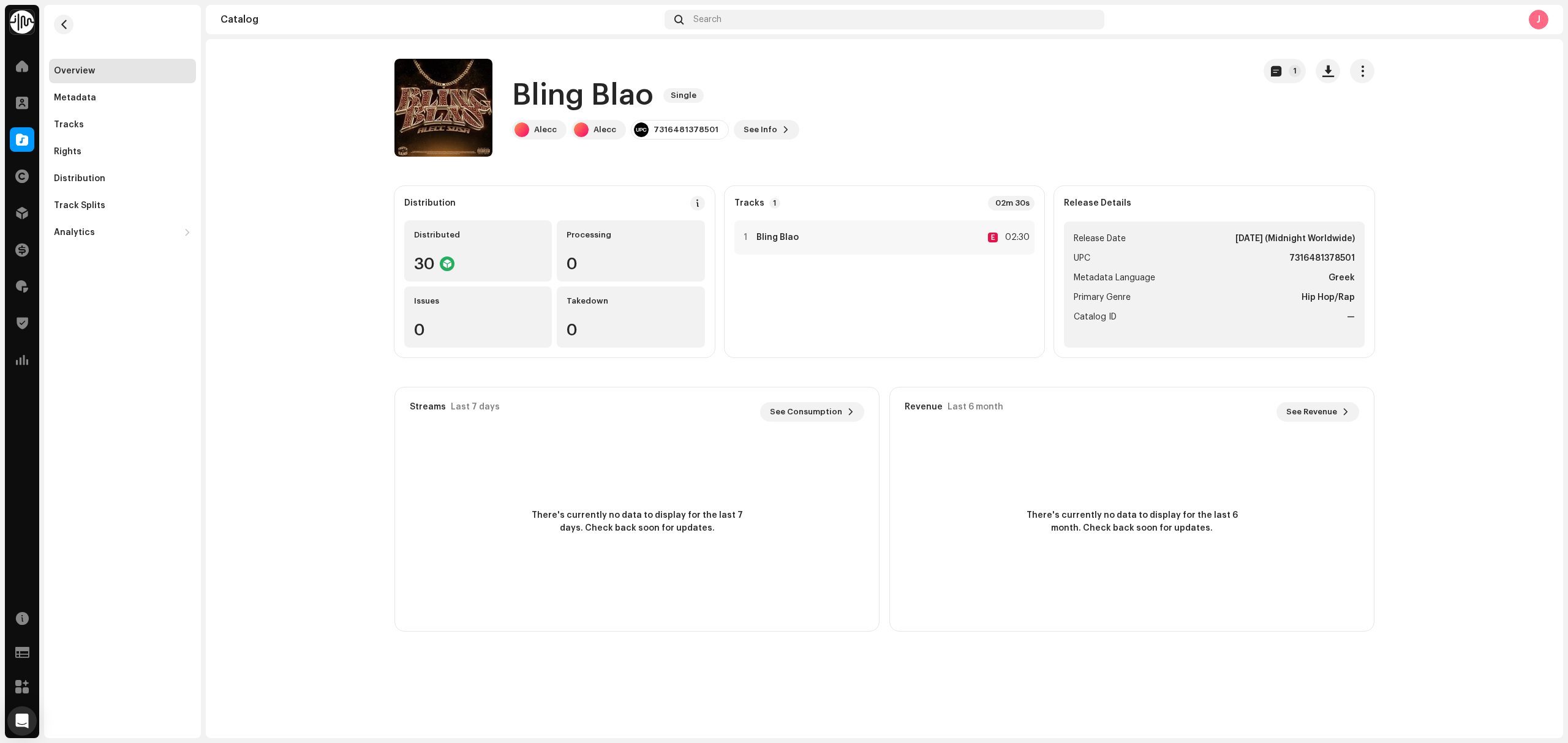
click at [223, 224] on catalog-releases-details-overview "Bling Blao Single 1 Bling Blao Single Alecc Alecc 7316481378501 See Info 1 1 Di…" at bounding box center [884, 345] width 1357 height 612
click at [451, 122] on re-a-cover at bounding box center [443, 107] width 98 height 98
click at [457, 110] on span "button" at bounding box center [459, 107] width 9 height 10
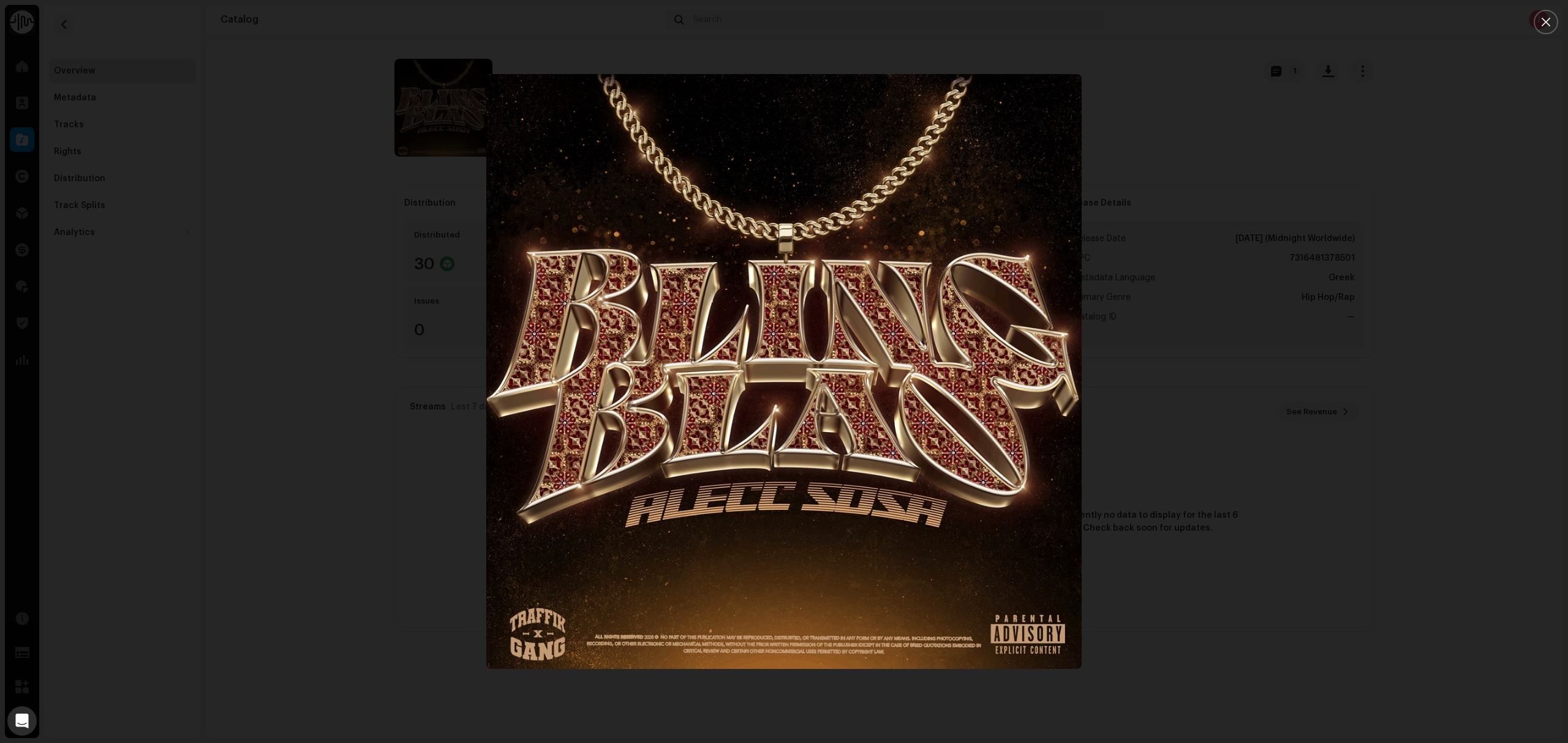
click at [339, 288] on div at bounding box center [784, 372] width 1568 height 743
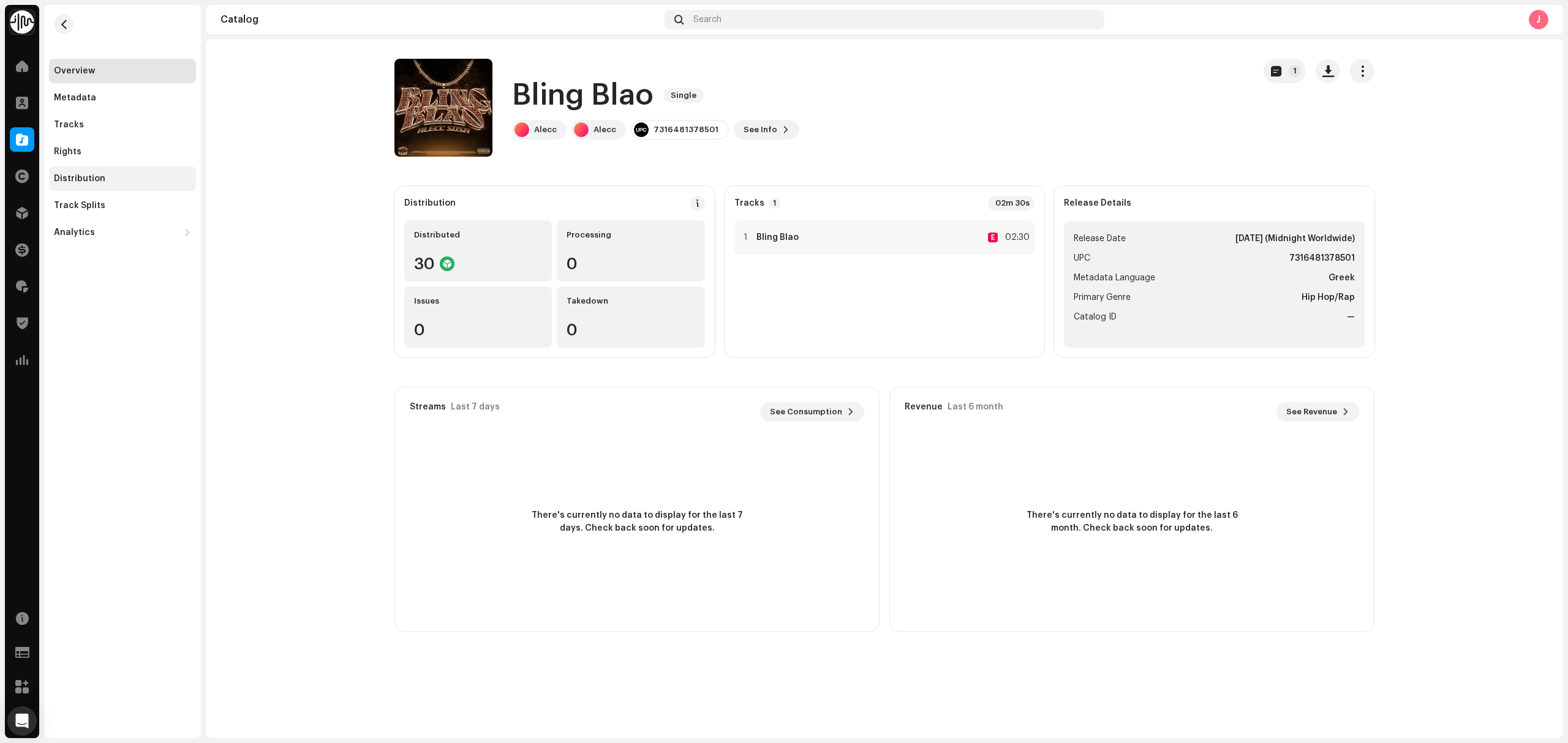
click at [112, 173] on div "Distribution" at bounding box center [122, 179] width 147 height 25
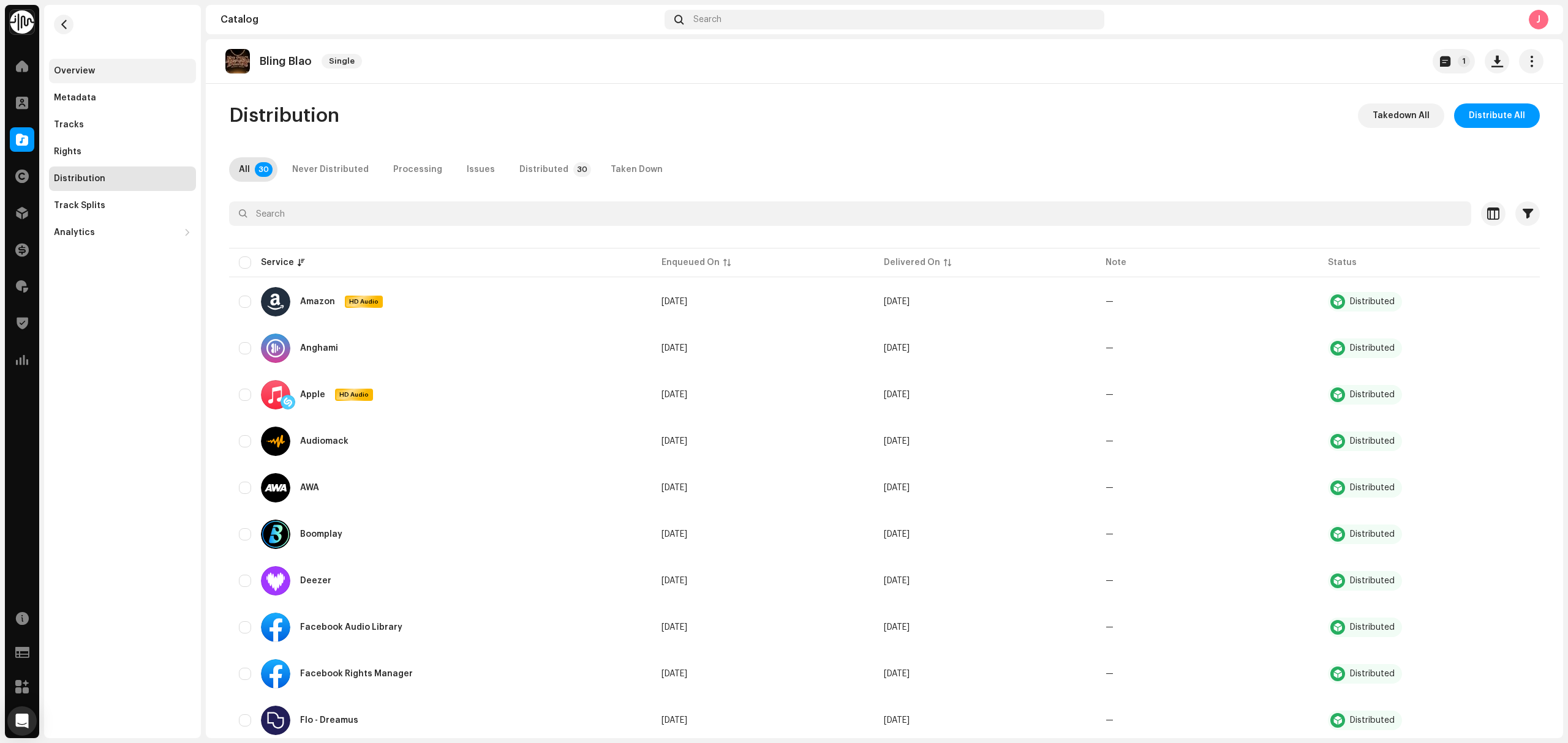
click at [90, 72] on div "Overview" at bounding box center [74, 71] width 41 height 10
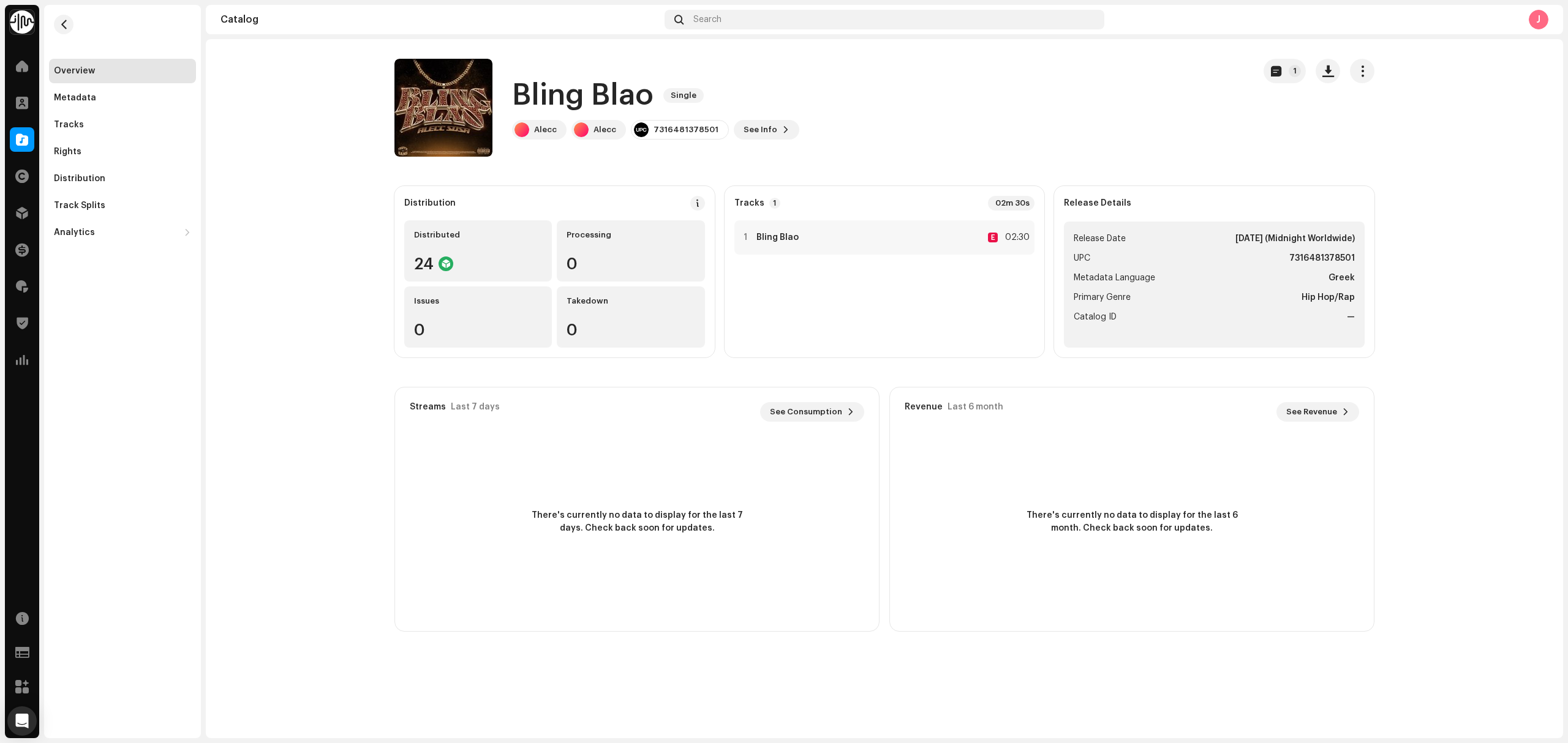
click at [768, 139] on div "Bling Blao Single Alecc Alecc 7316481378501 See Info 1" at bounding box center [819, 107] width 850 height 98
click at [774, 136] on button "See Info" at bounding box center [766, 129] width 66 height 20
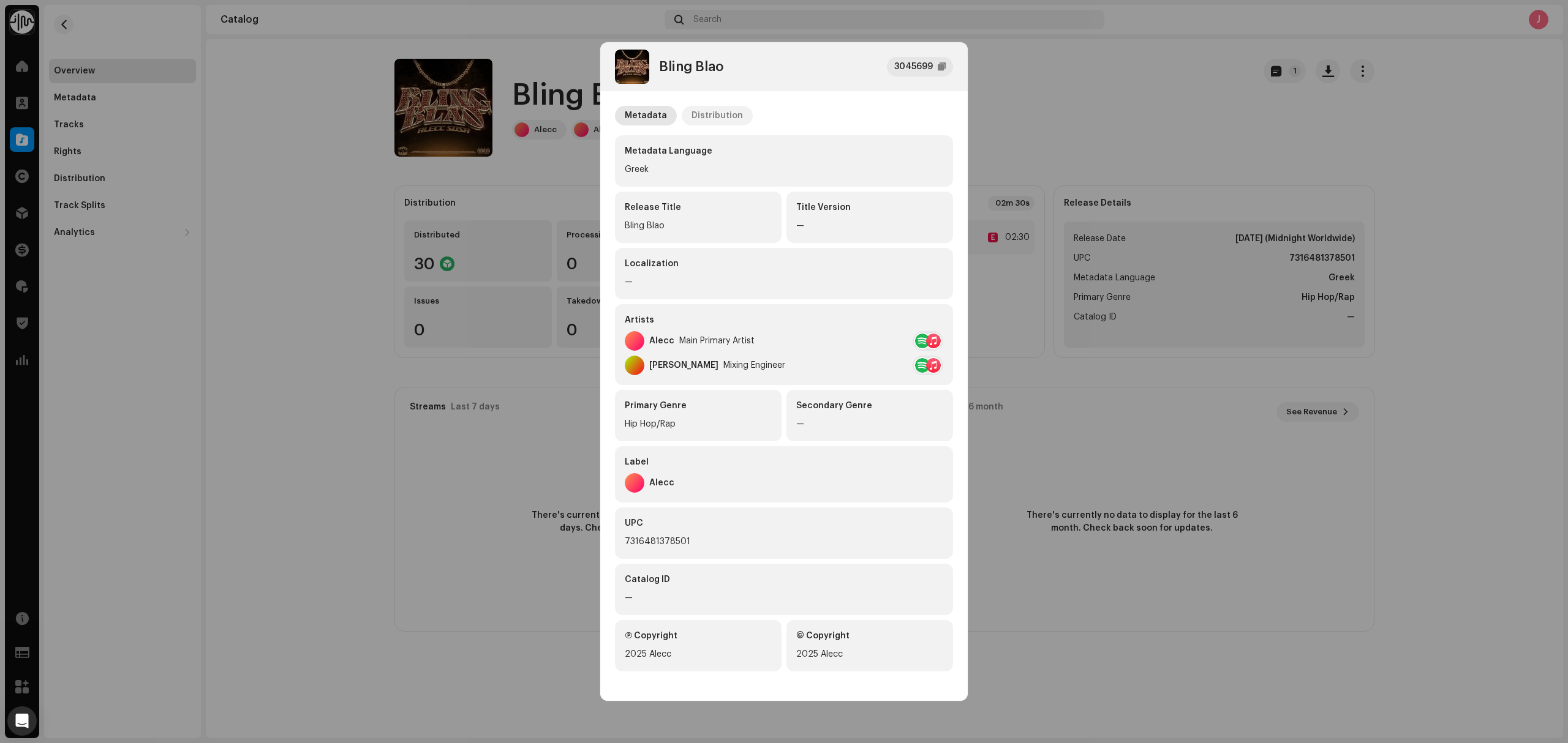
click at [717, 110] on div "Distribution" at bounding box center [717, 115] width 51 height 20
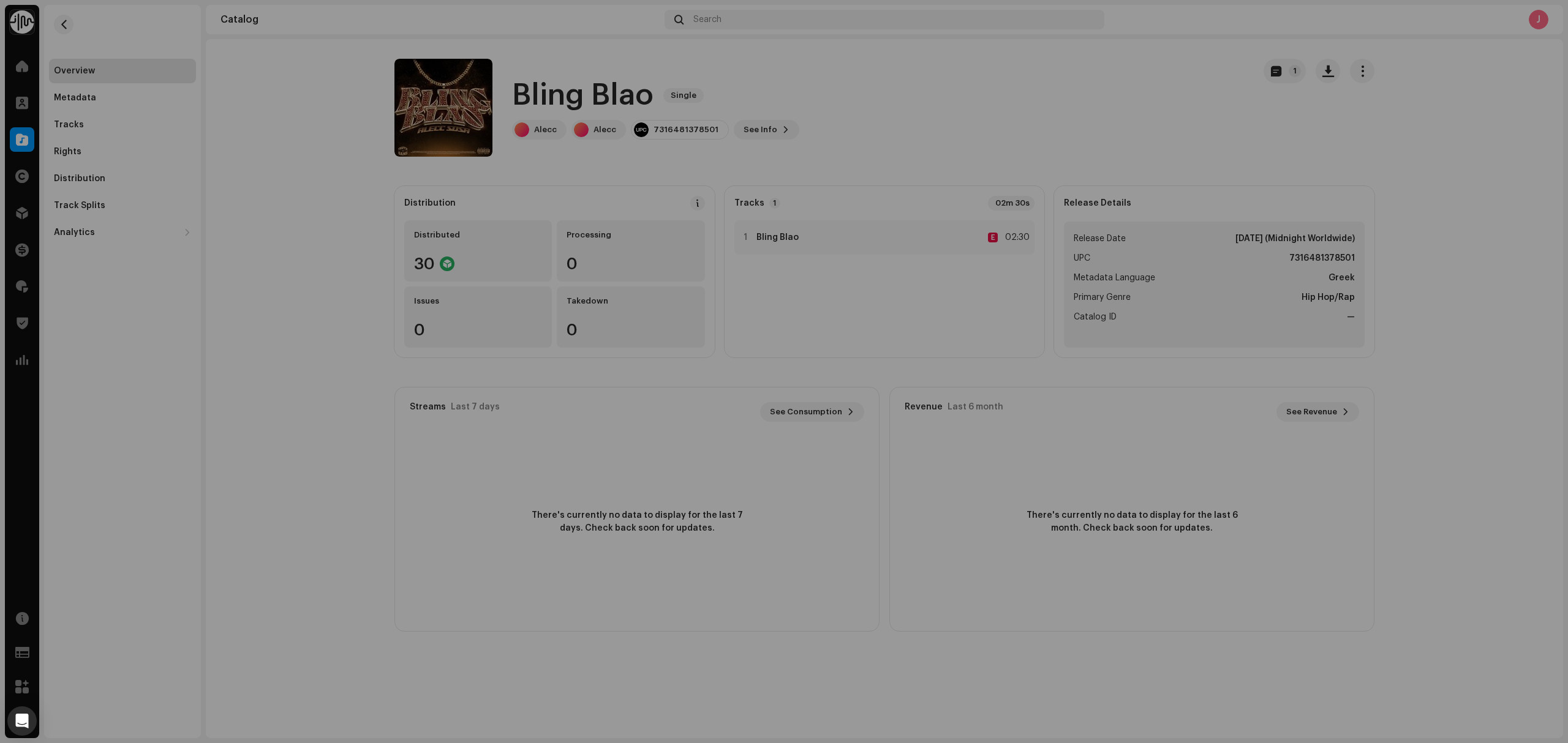
click at [1025, 131] on div "Bling Blao 3045699 Metadata Distribution Release Date Oct 24, 2025 (Midnight Wo…" at bounding box center [784, 372] width 1568 height 743
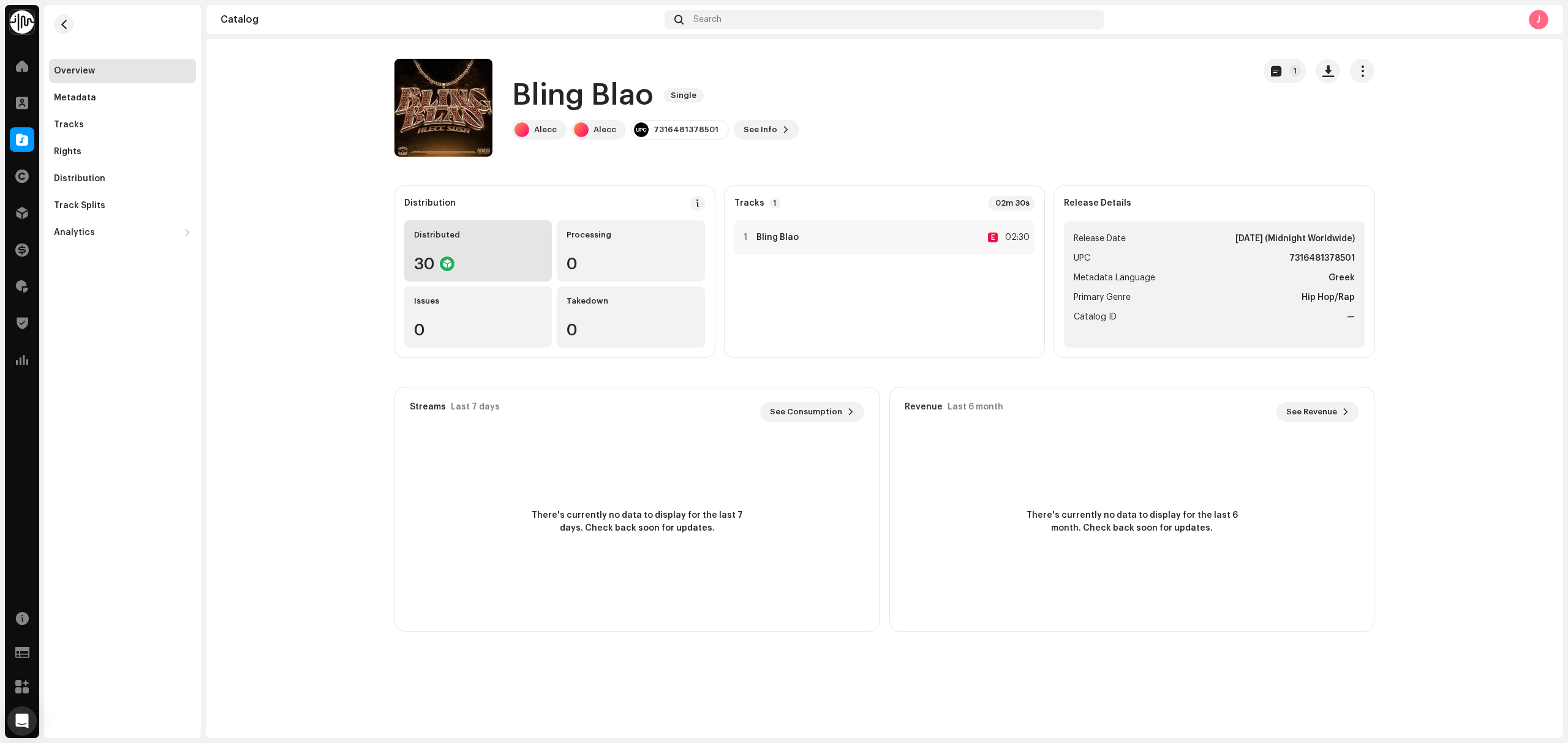
click at [416, 240] on div "Distributed 30" at bounding box center [478, 251] width 147 height 61
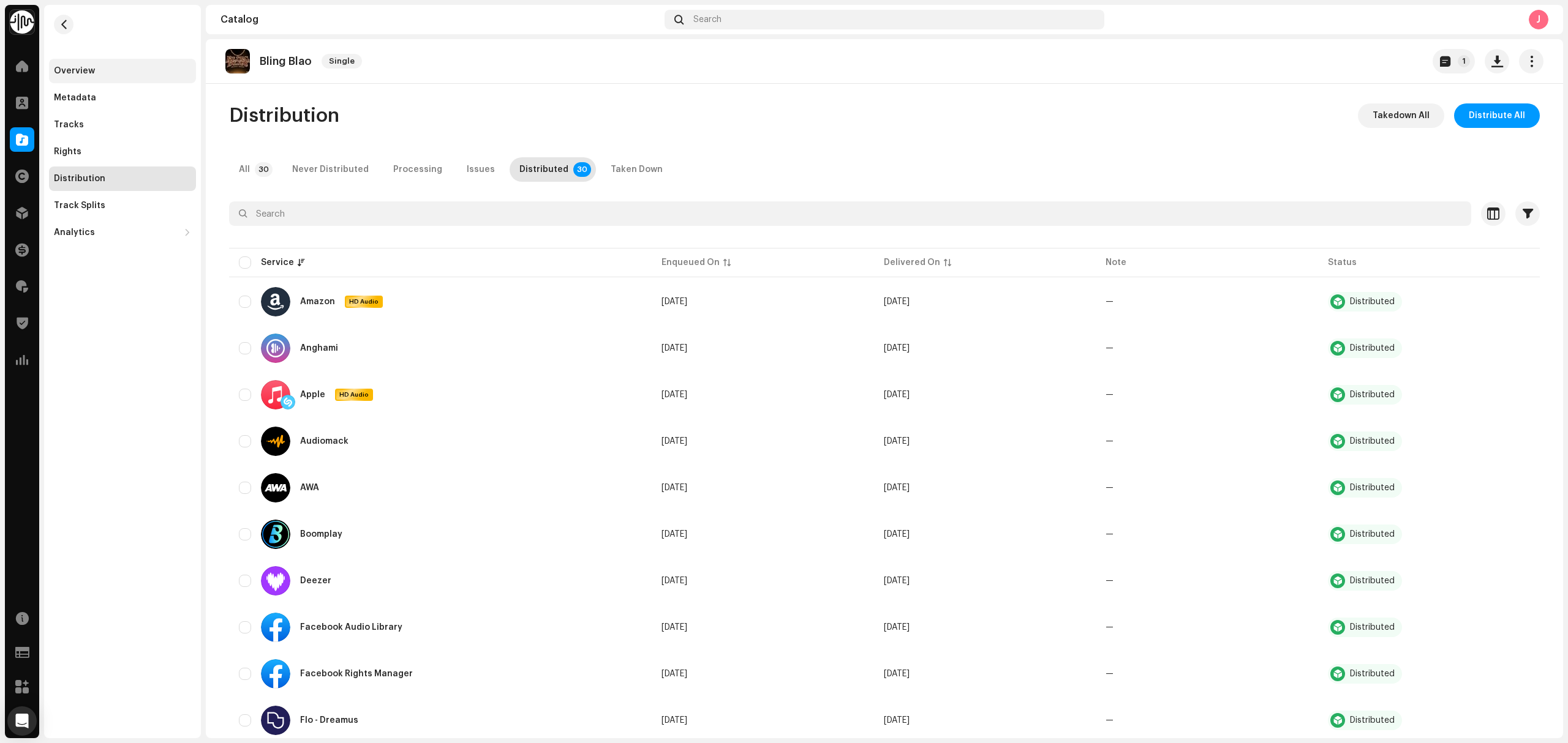
click at [157, 74] on div "Overview" at bounding box center [122, 71] width 137 height 10
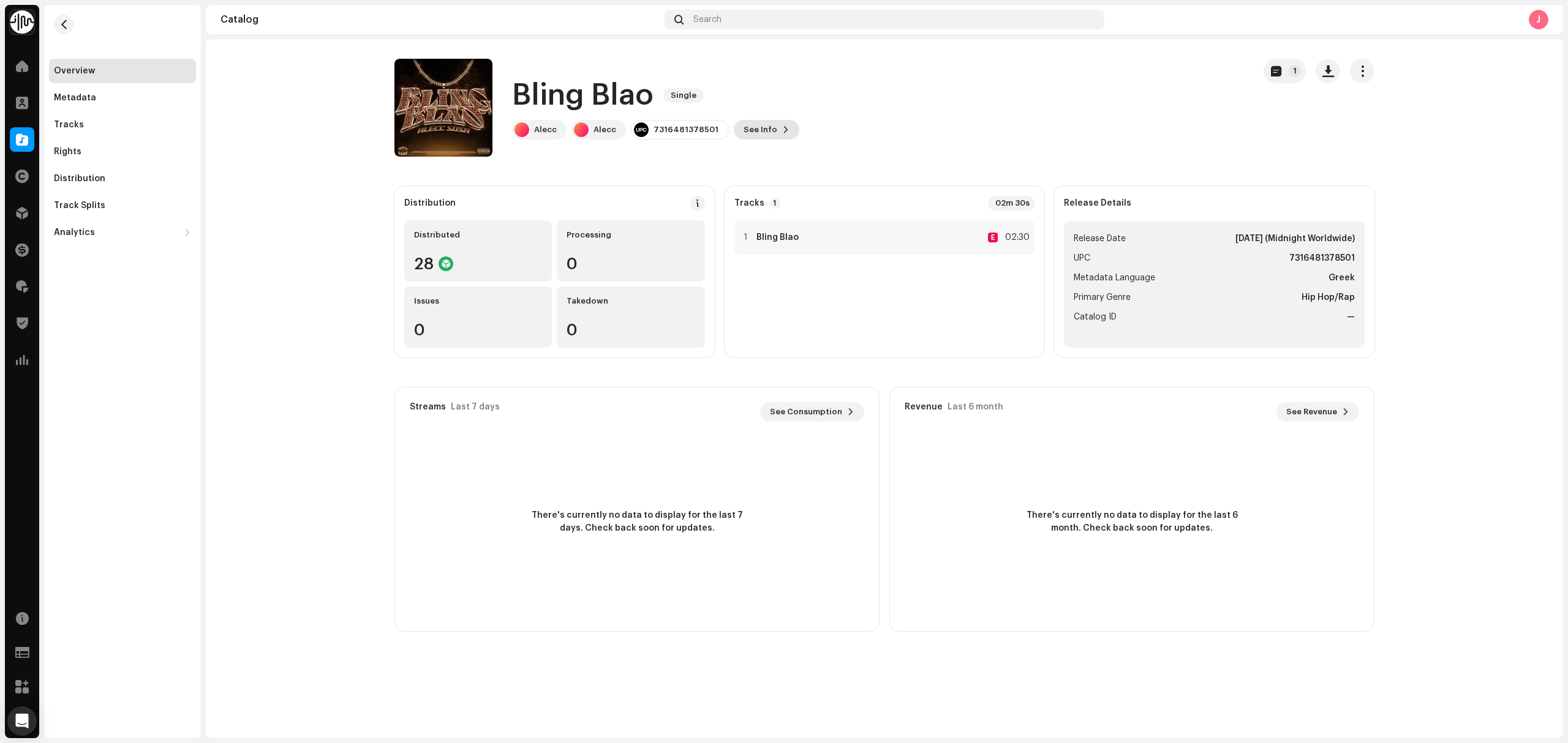
click at [767, 130] on button "See Info" at bounding box center [766, 129] width 66 height 20
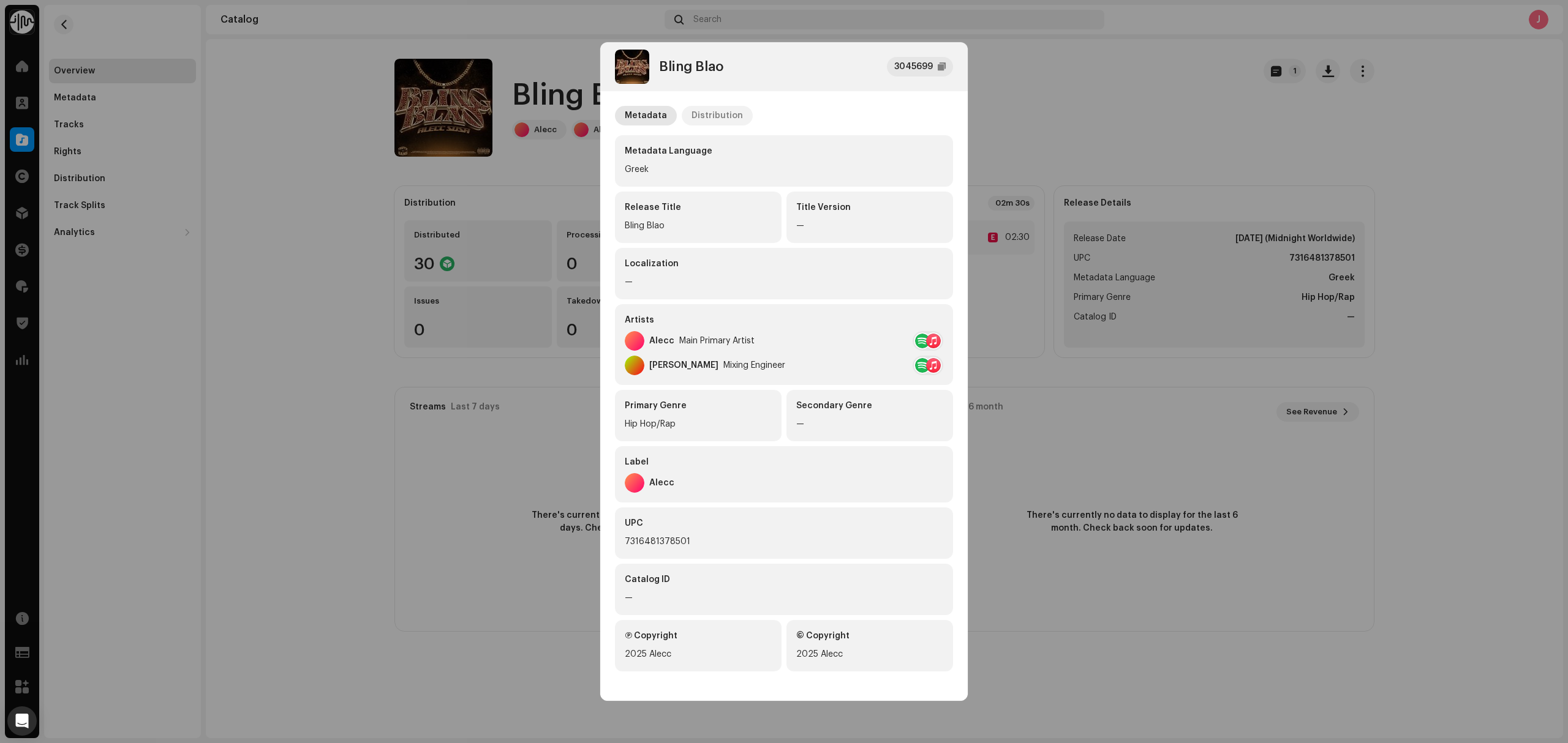
click at [694, 113] on div "Distribution" at bounding box center [717, 115] width 51 height 20
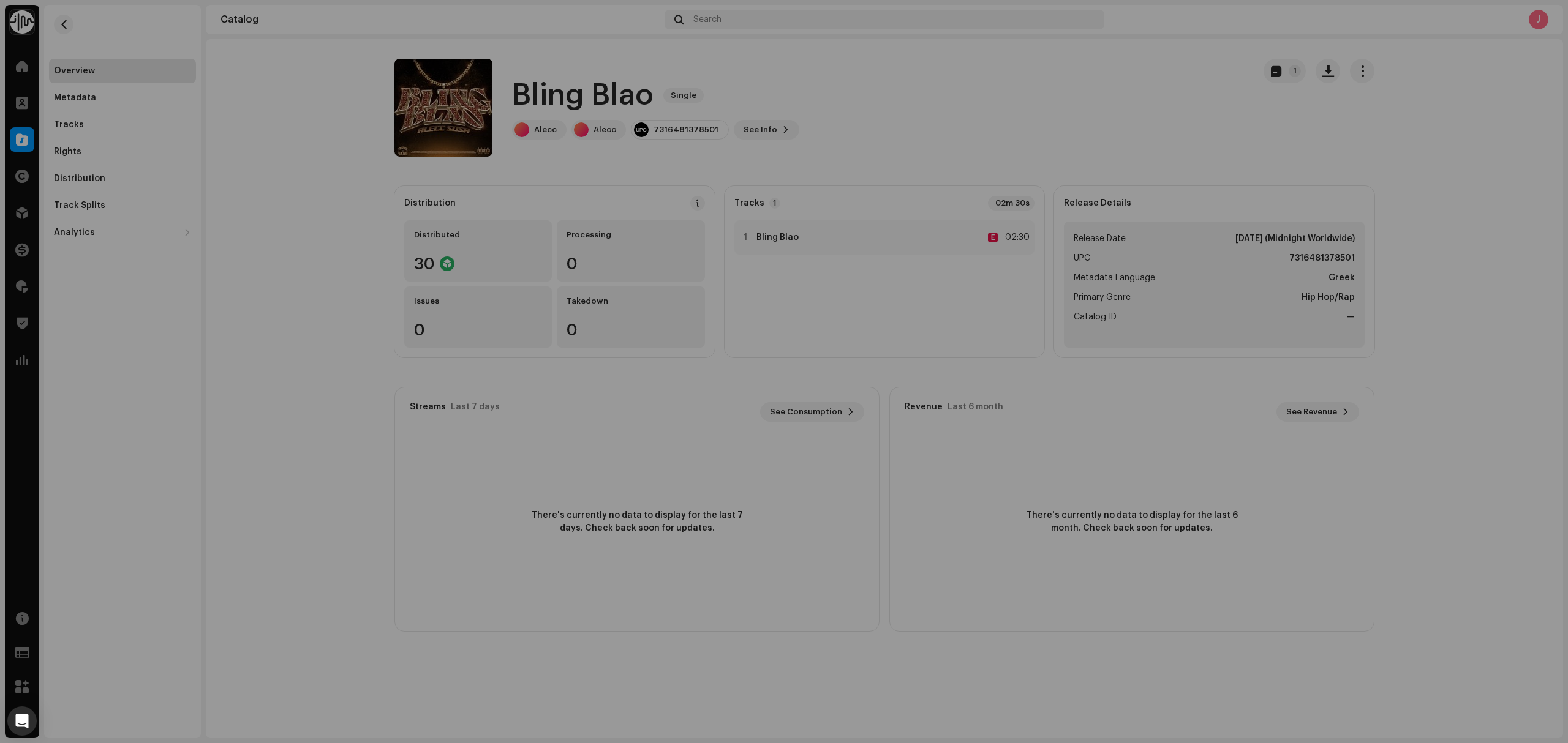
click at [339, 265] on div "Bling Blao 3045699 Metadata Distribution Release Date Oct 24, 2025 (Midnight Wo…" at bounding box center [784, 372] width 1568 height 743
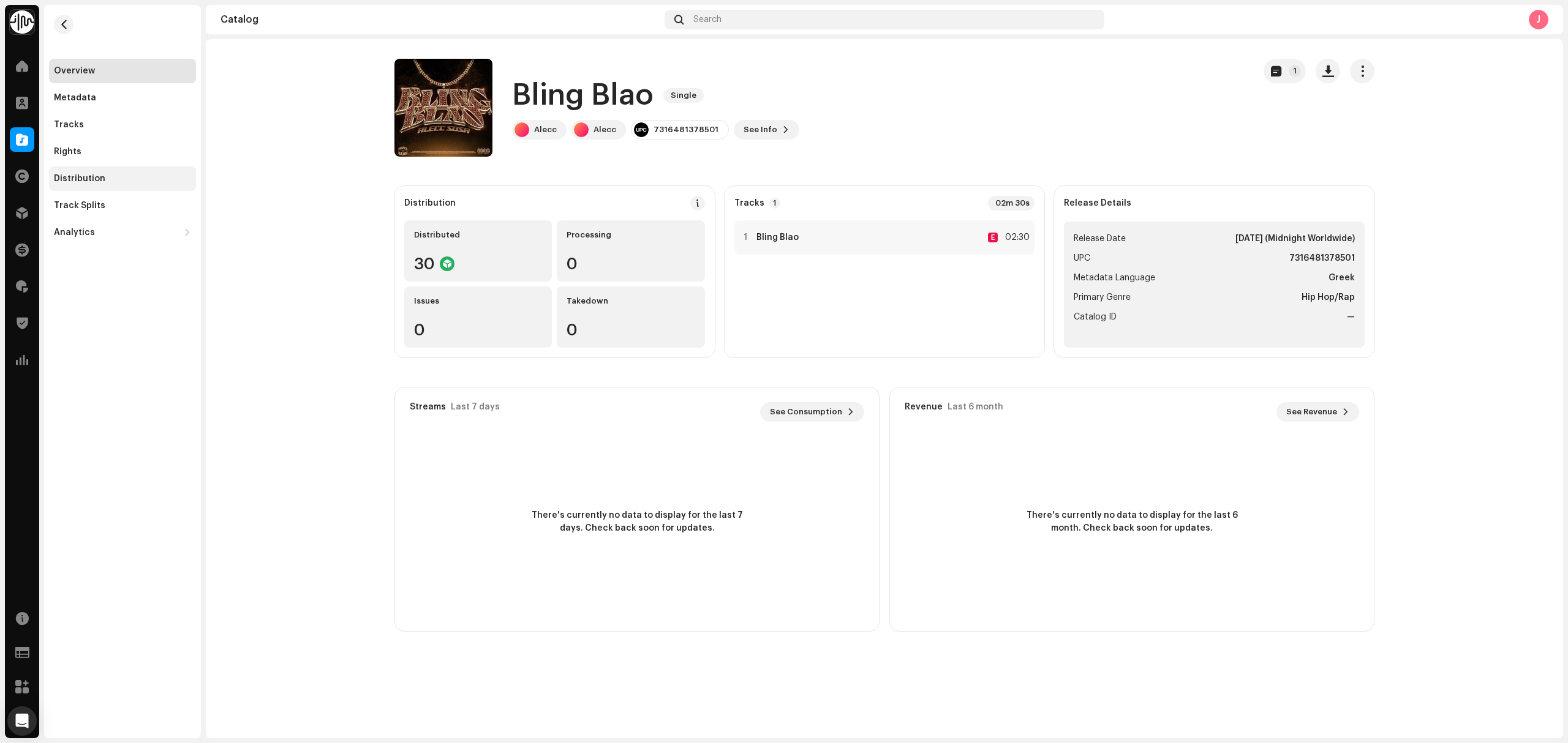
click at [126, 183] on div "Distribution" at bounding box center [122, 178] width 137 height 10
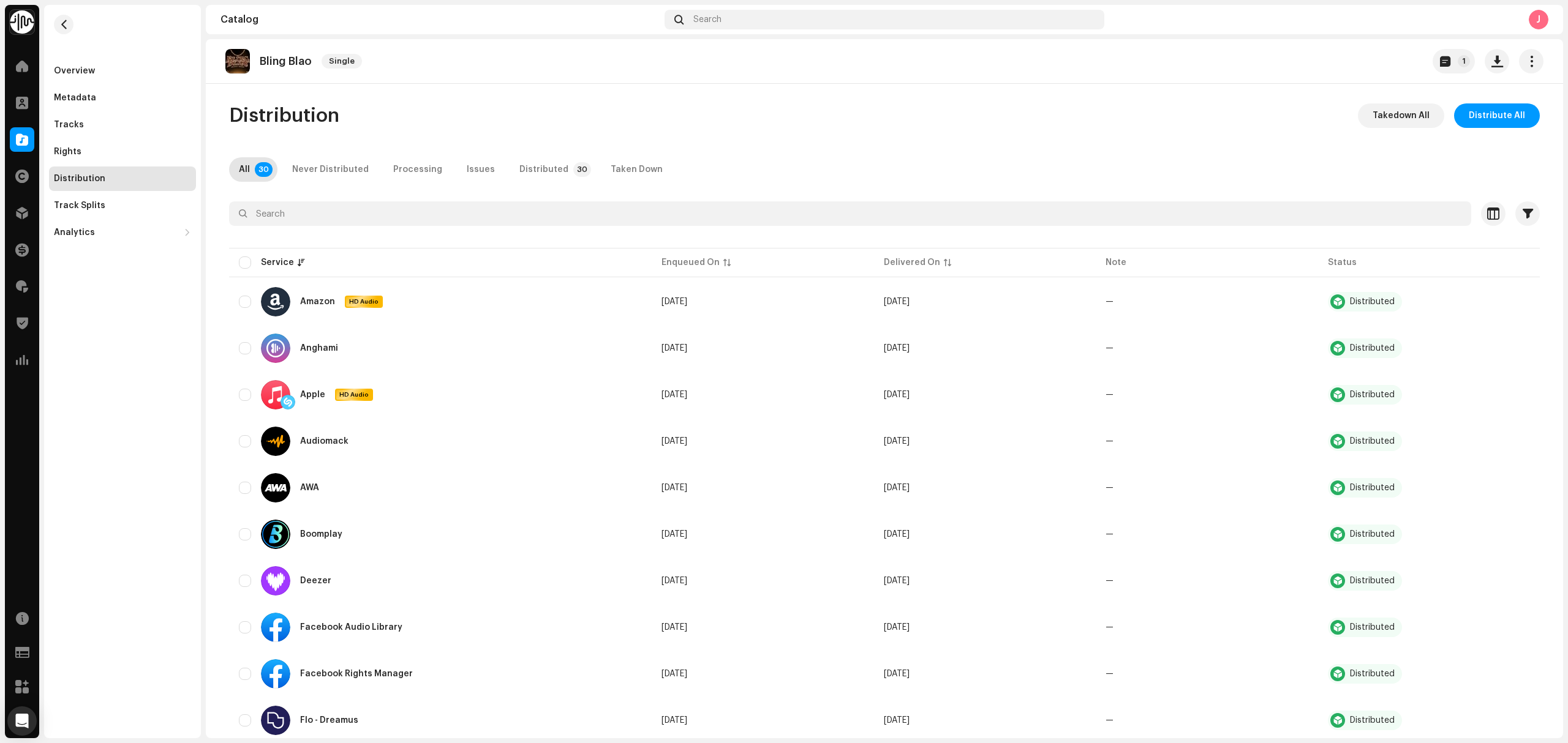
click at [114, 110] on div "Overview Metadata Tracks Rights Distribution Track Splits Analytics Consumption…" at bounding box center [122, 152] width 147 height 186
click at [113, 118] on div "Tracks" at bounding box center [122, 125] width 147 height 25
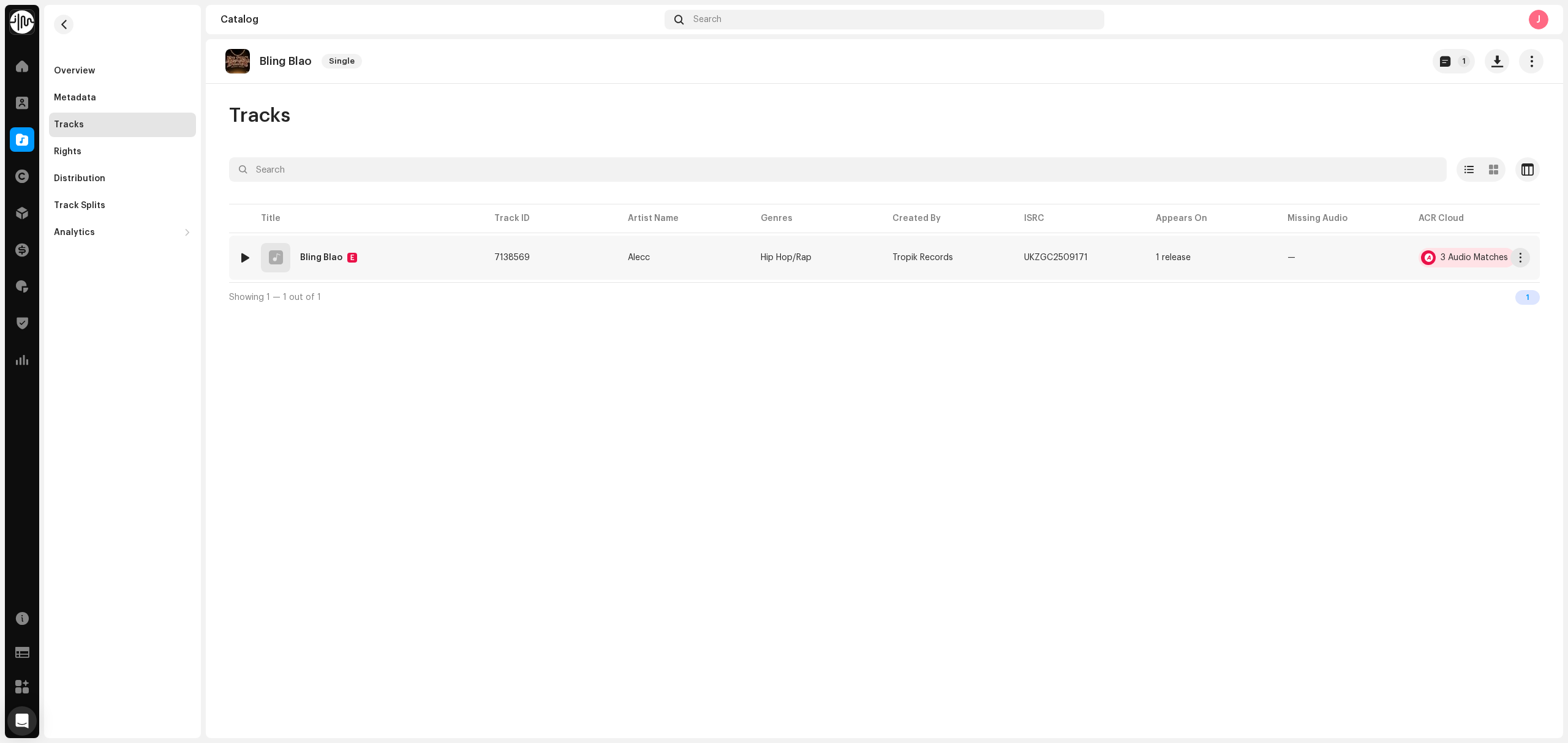
click at [1451, 250] on div "3 Audio Matches" at bounding box center [1466, 258] width 97 height 20
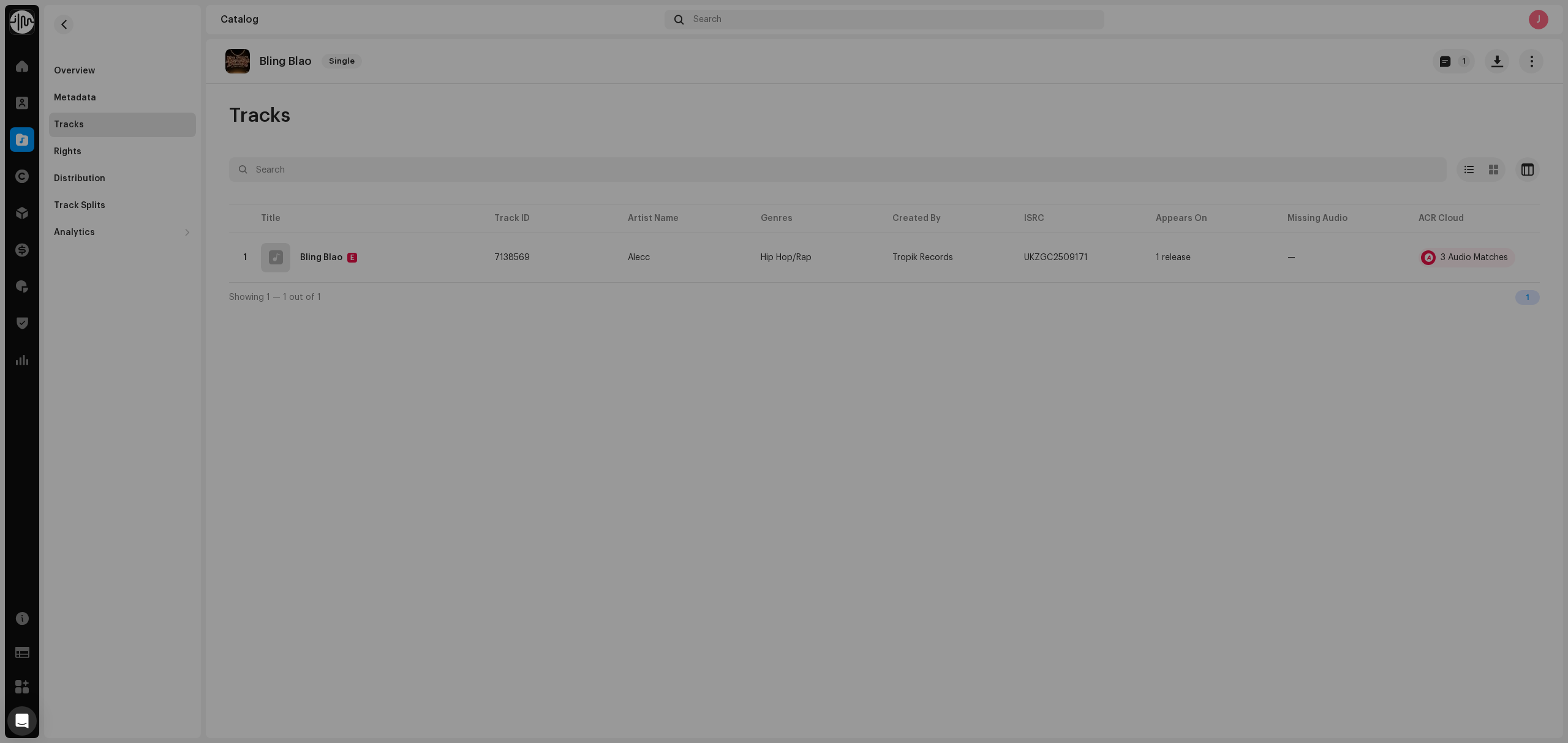
click at [454, 355] on div "Audio Recognition by Remix/Sample 3 All results require review/listening to avo…" at bounding box center [784, 372] width 1568 height 743
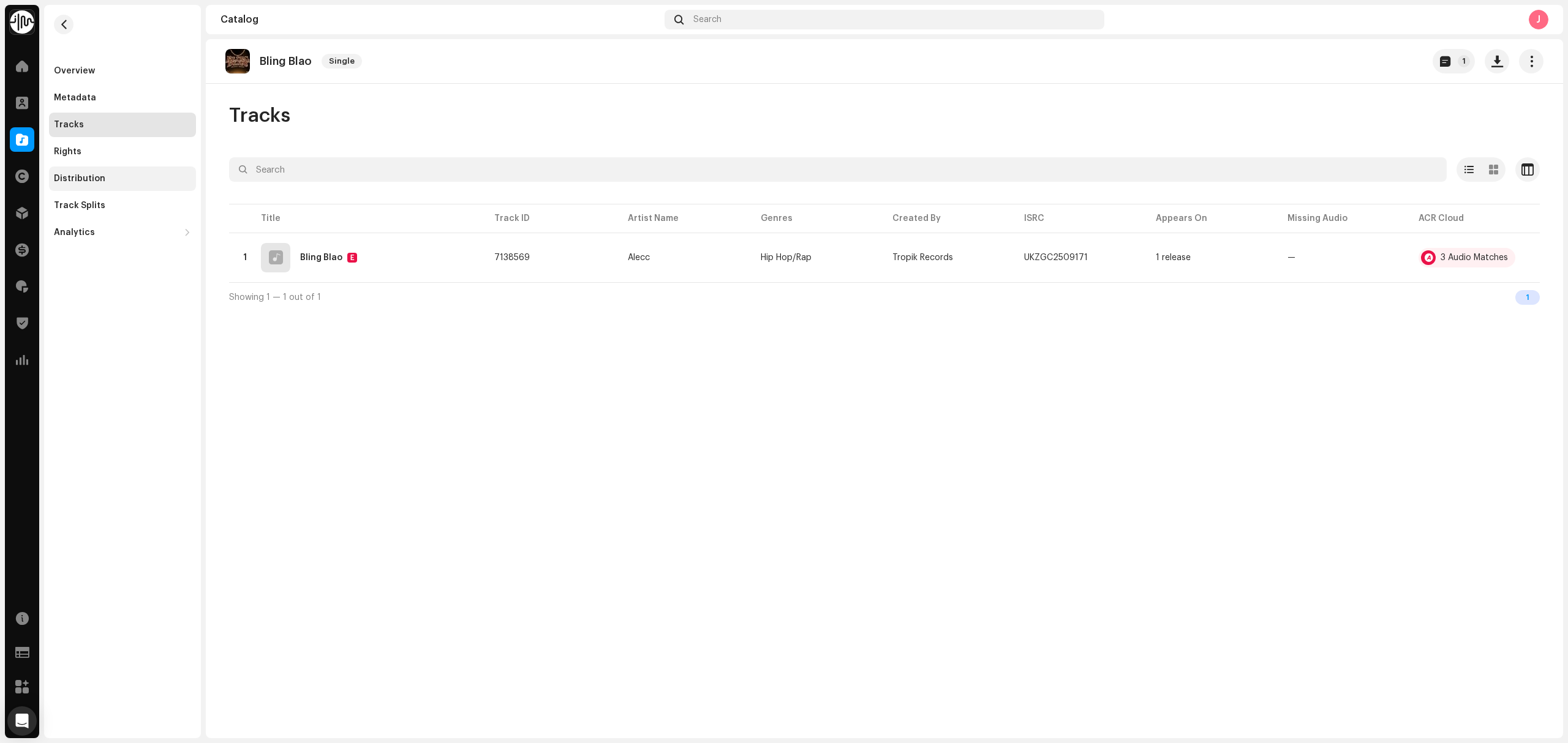
click at [129, 173] on div "Distribution" at bounding box center [122, 179] width 147 height 25
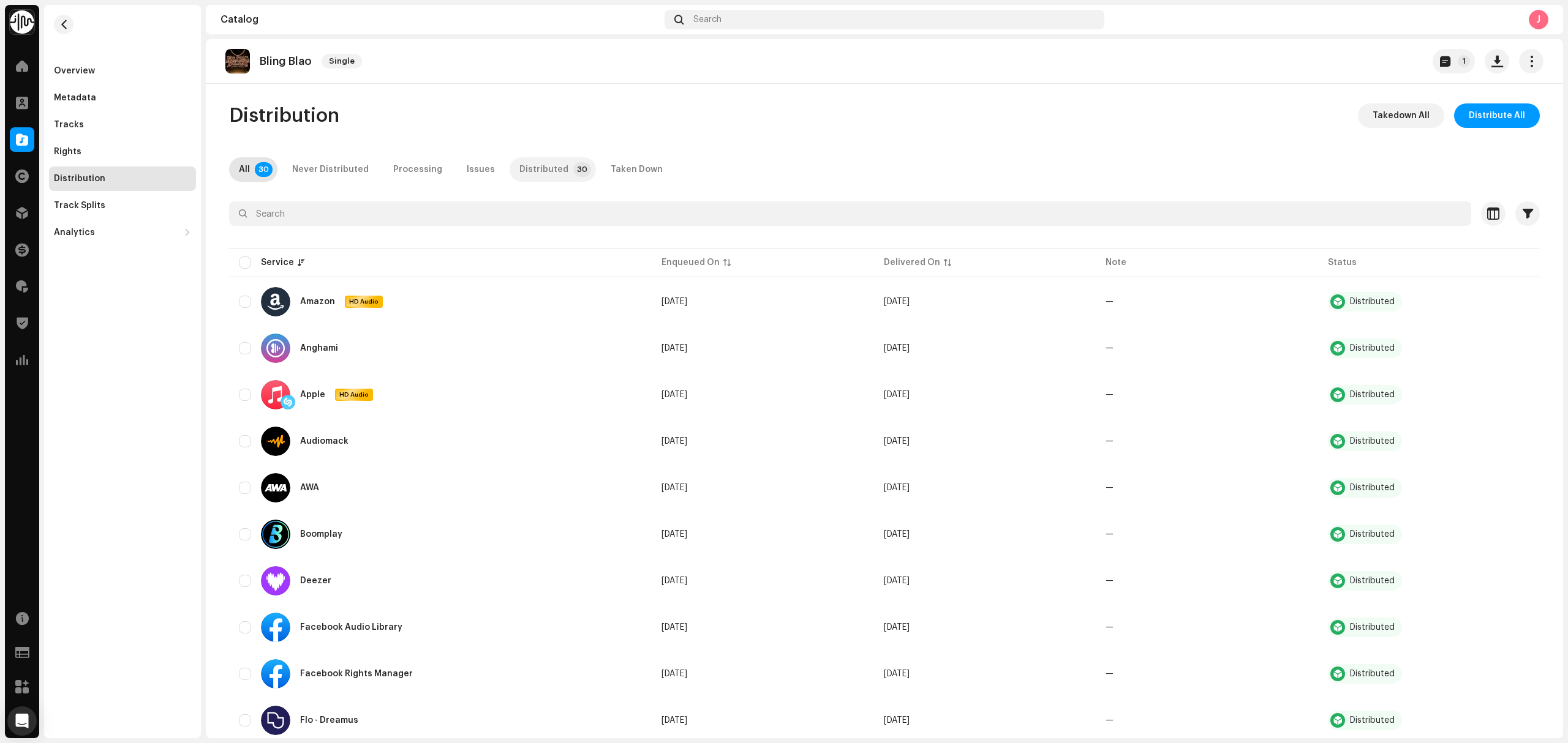
click at [533, 175] on div "Distributed" at bounding box center [543, 169] width 49 height 25
click at [241, 258] on input "checkbox" at bounding box center [245, 262] width 12 height 12
checkbox input "true"
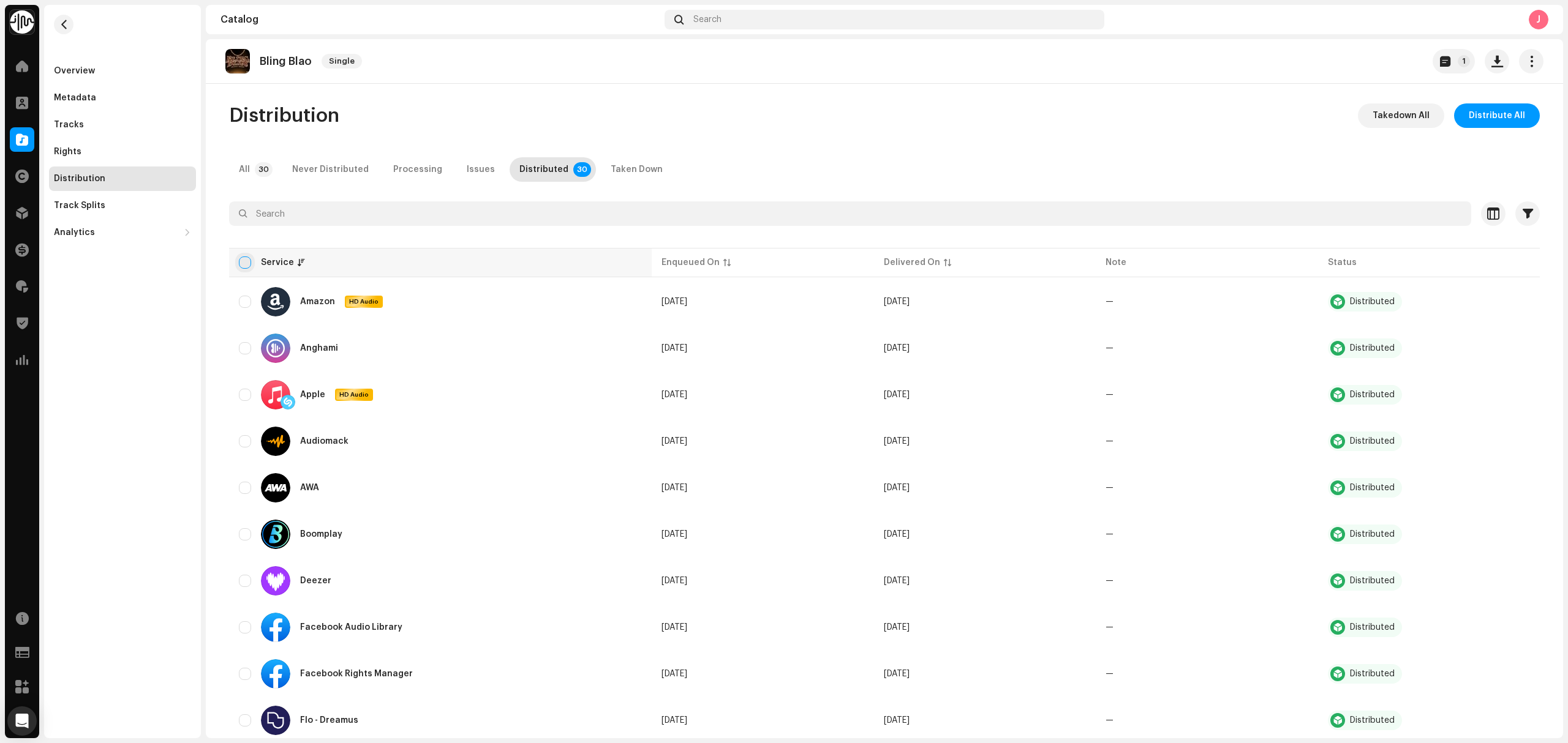
checkbox input "true"
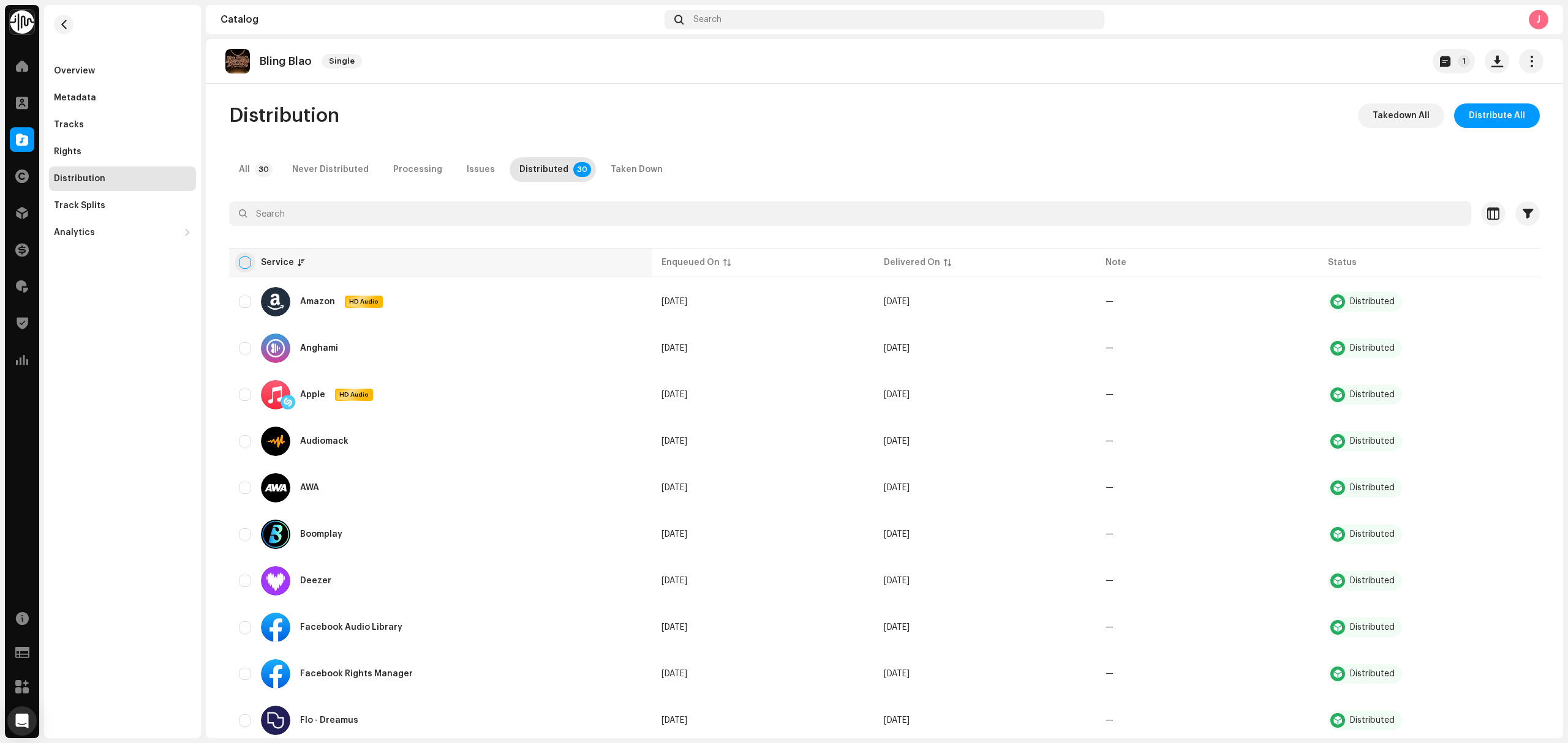
checkbox input "true"
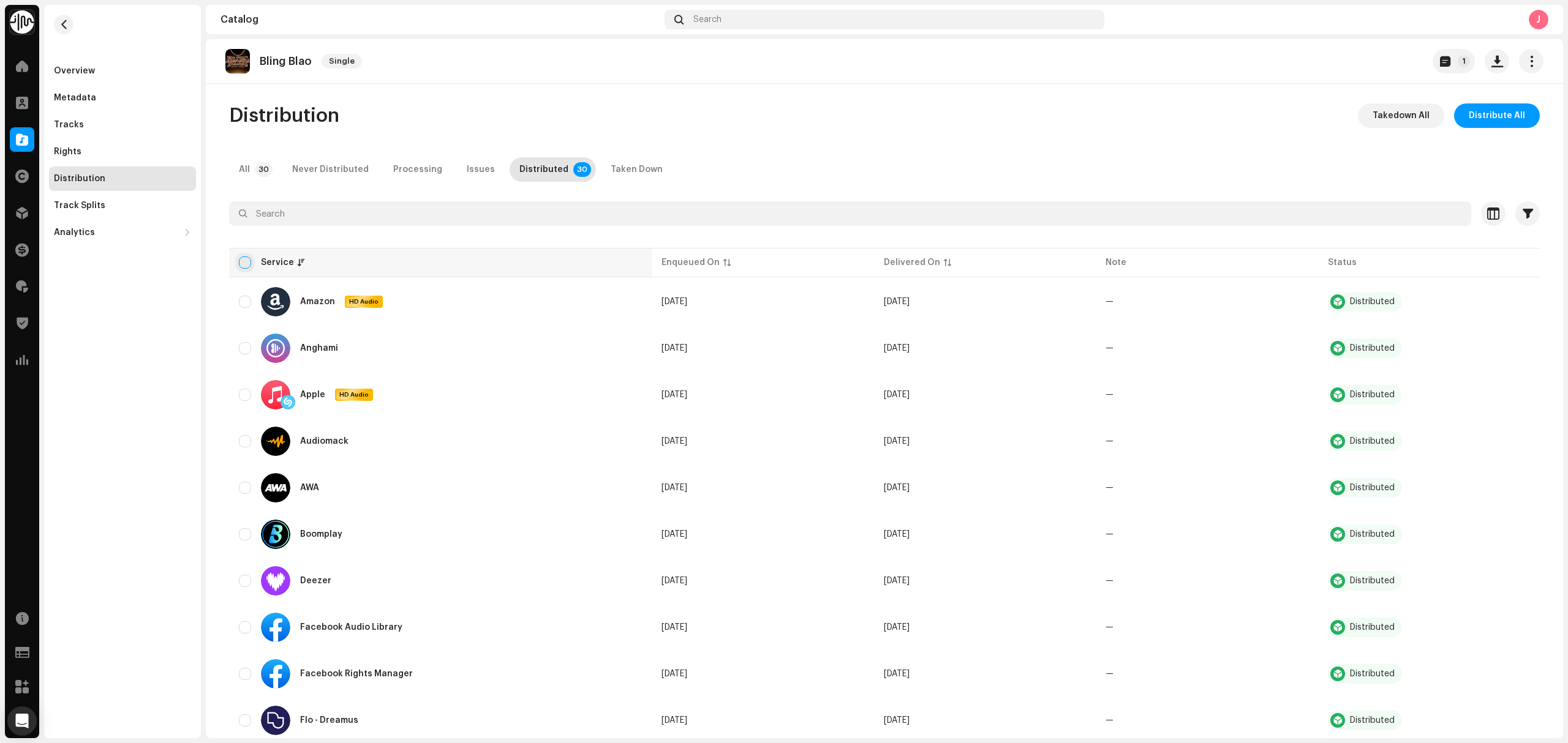
checkbox input "true"
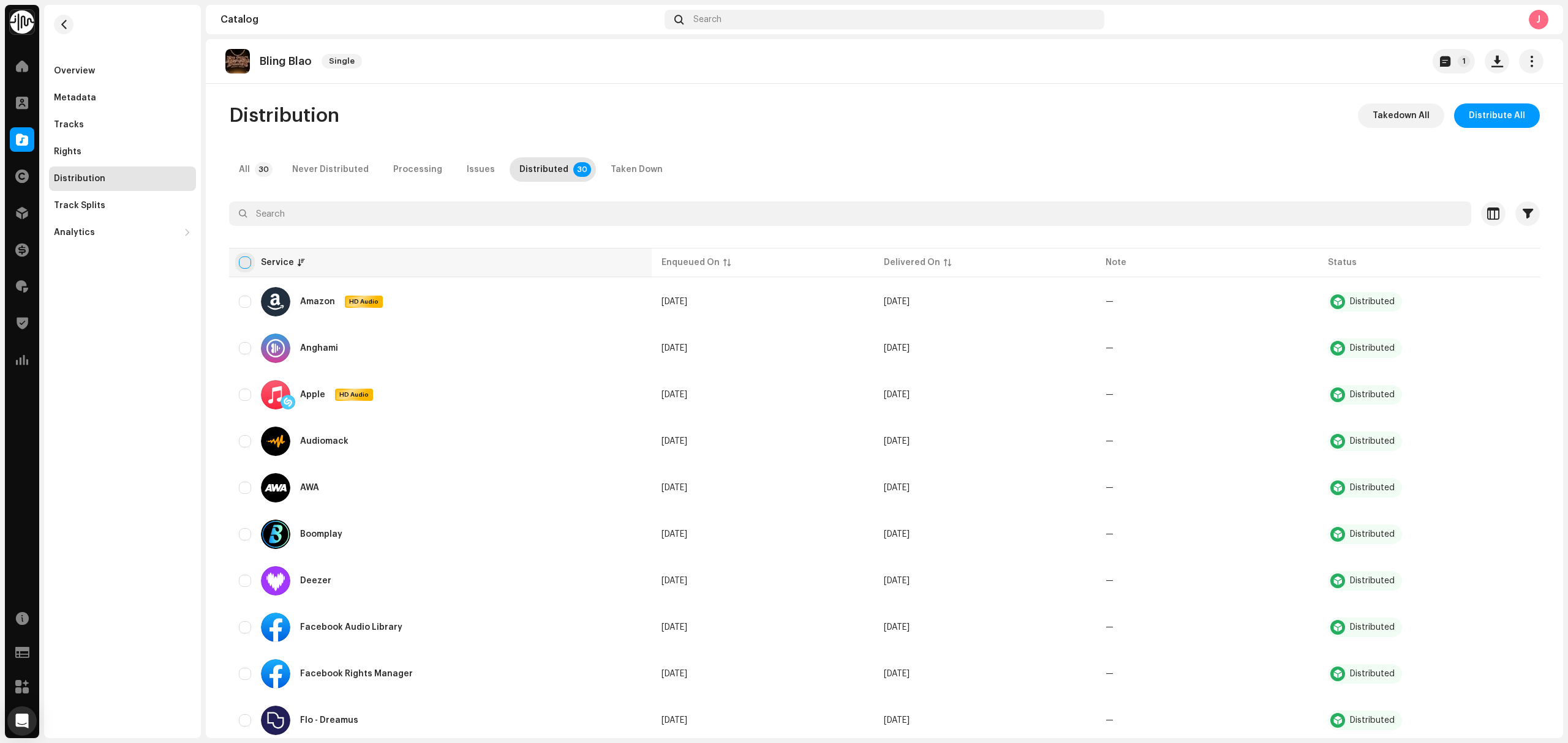
checkbox input "true"
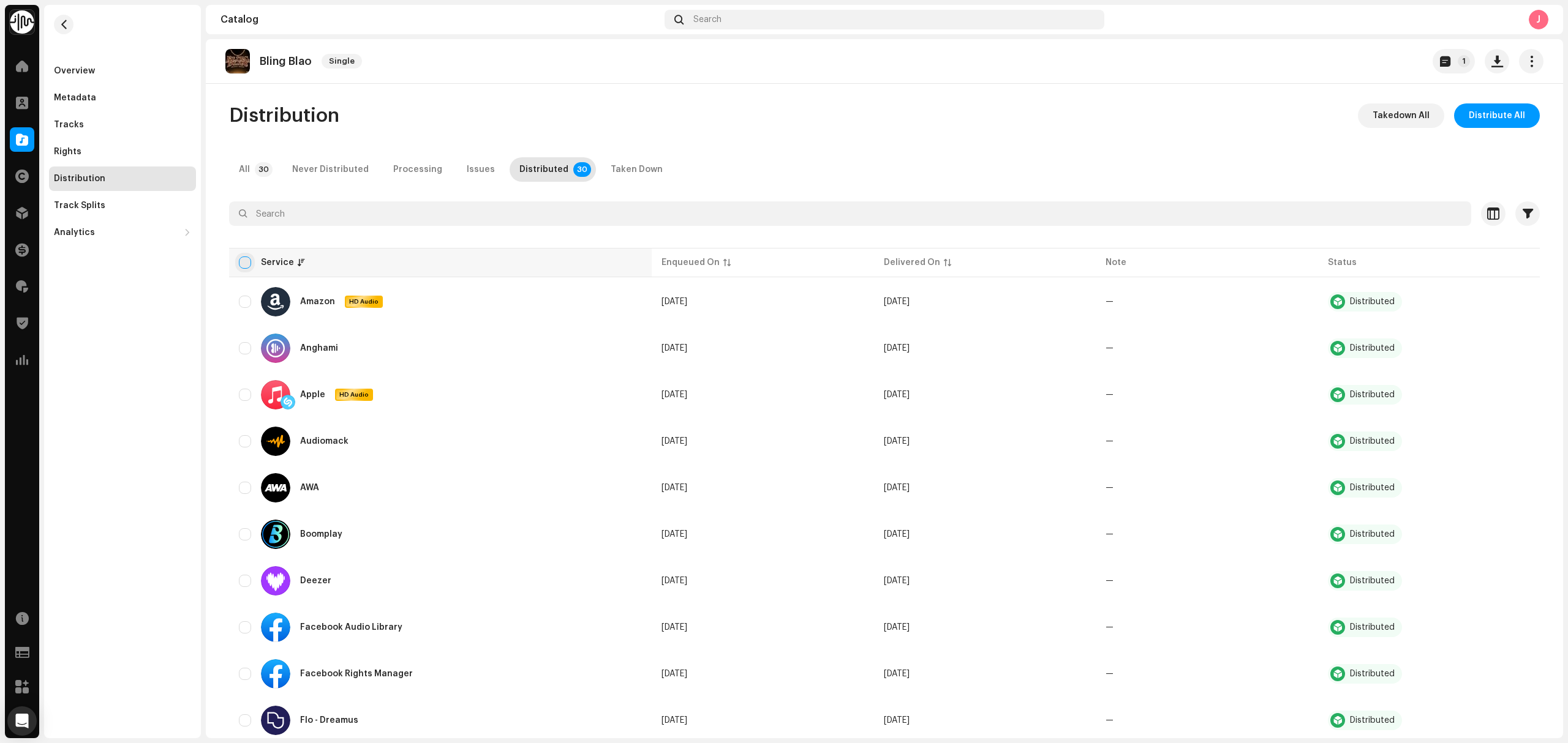
checkbox input "true"
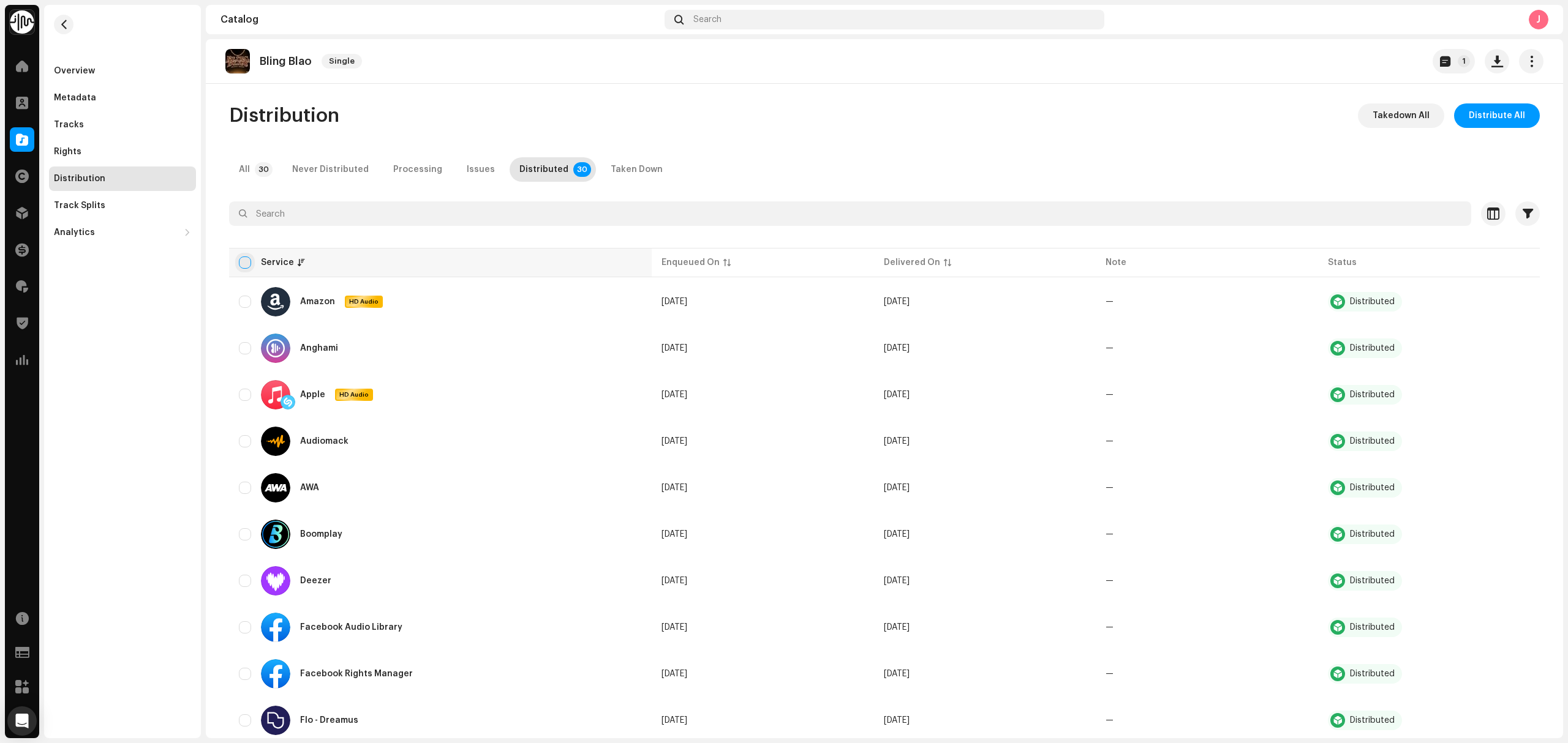
checkbox input "true"
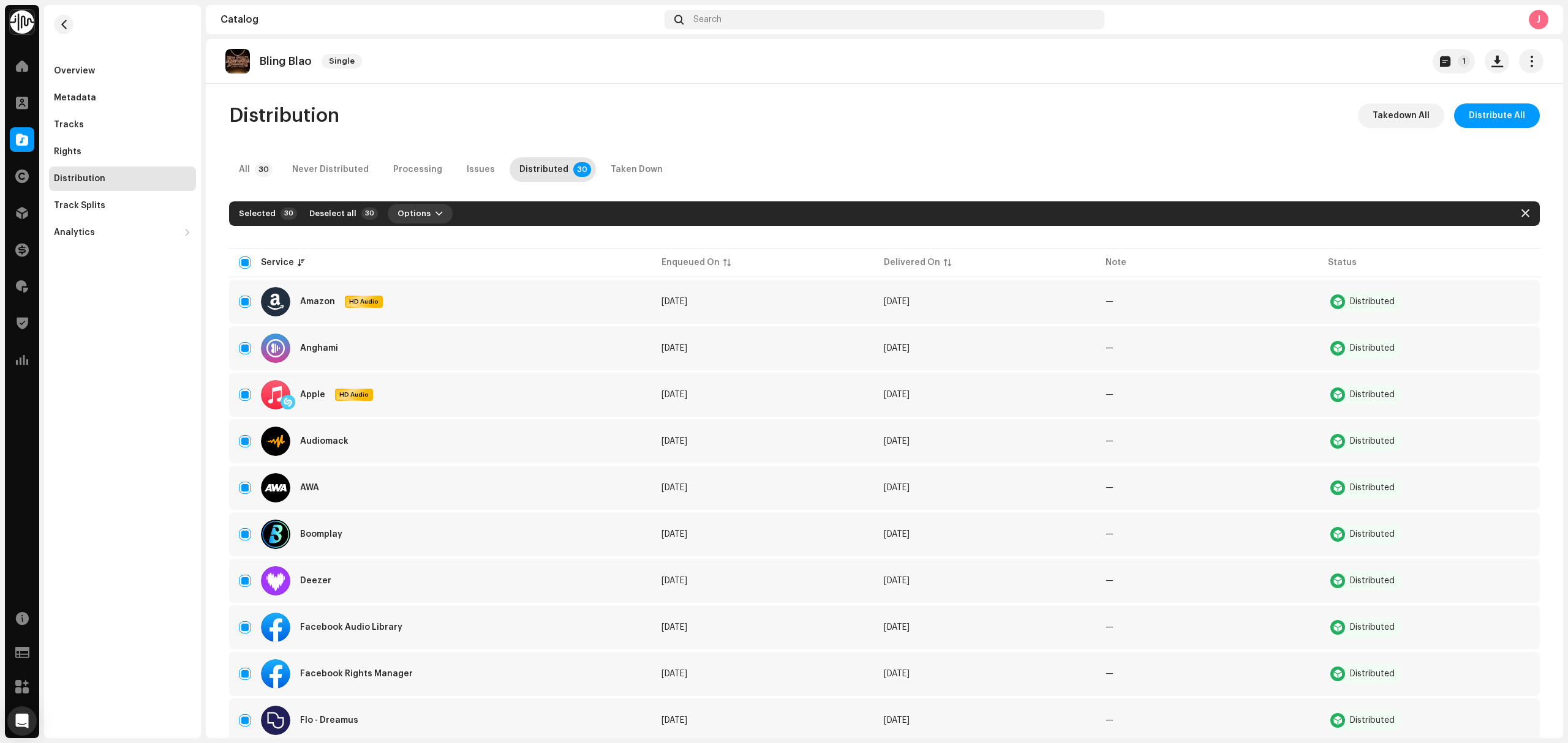
click at [424, 205] on button "Options" at bounding box center [419, 214] width 65 height 20
click at [422, 242] on span "Distribute" at bounding box center [409, 241] width 43 height 10
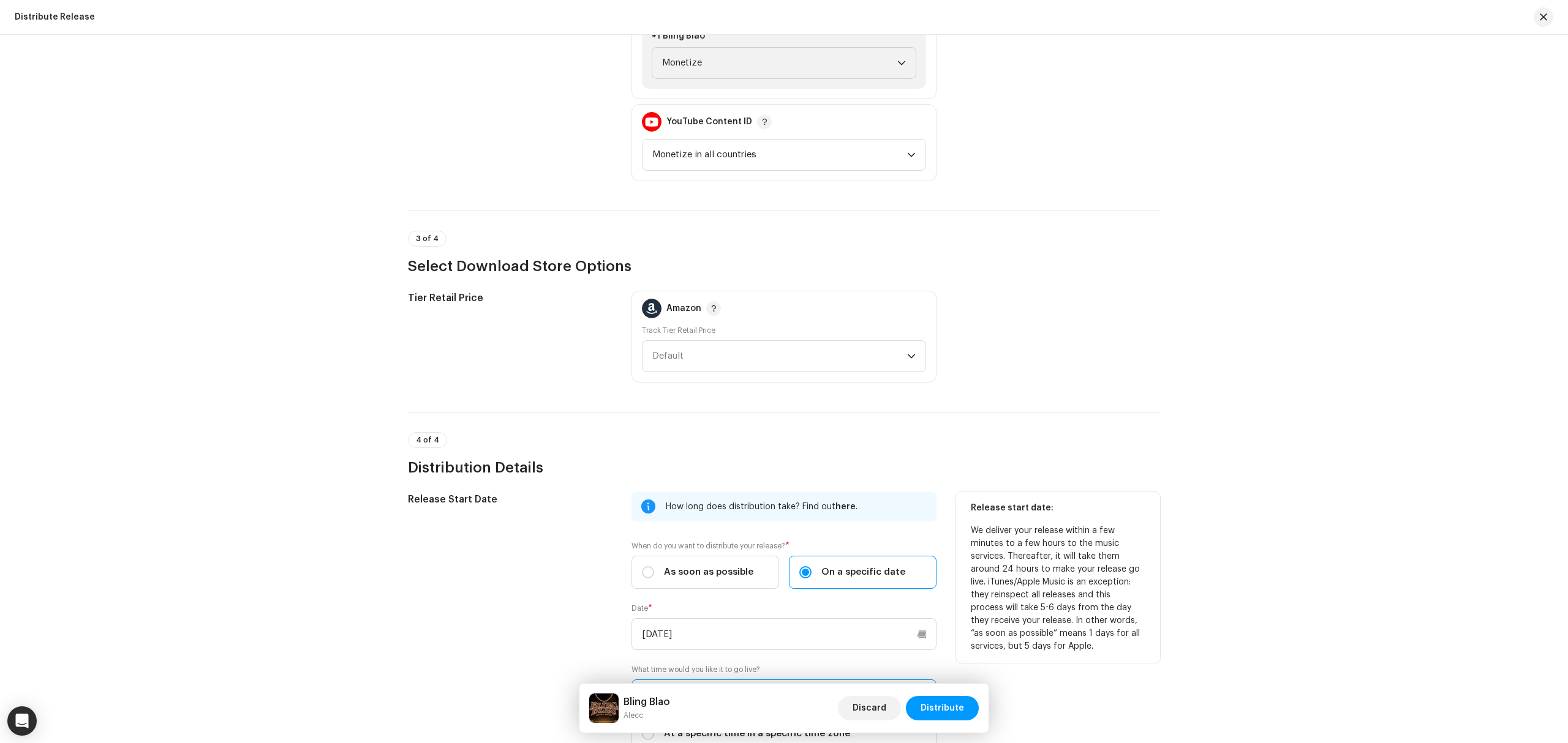
scroll to position [1881, 0]
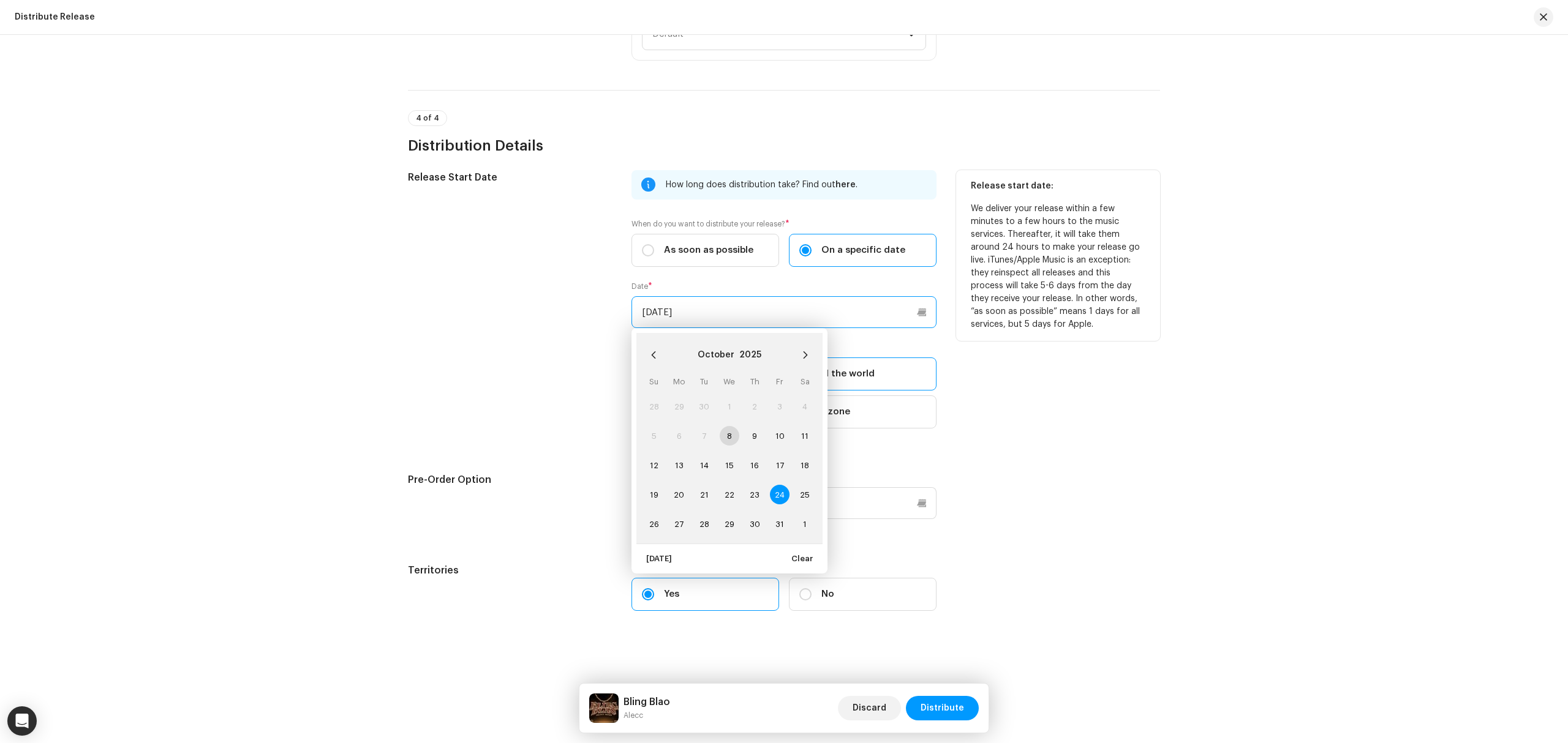
click at [721, 315] on input "10/24/2025" at bounding box center [784, 312] width 305 height 32
click at [797, 488] on span "25" at bounding box center [804, 495] width 20 height 20
type input "[DATE]"
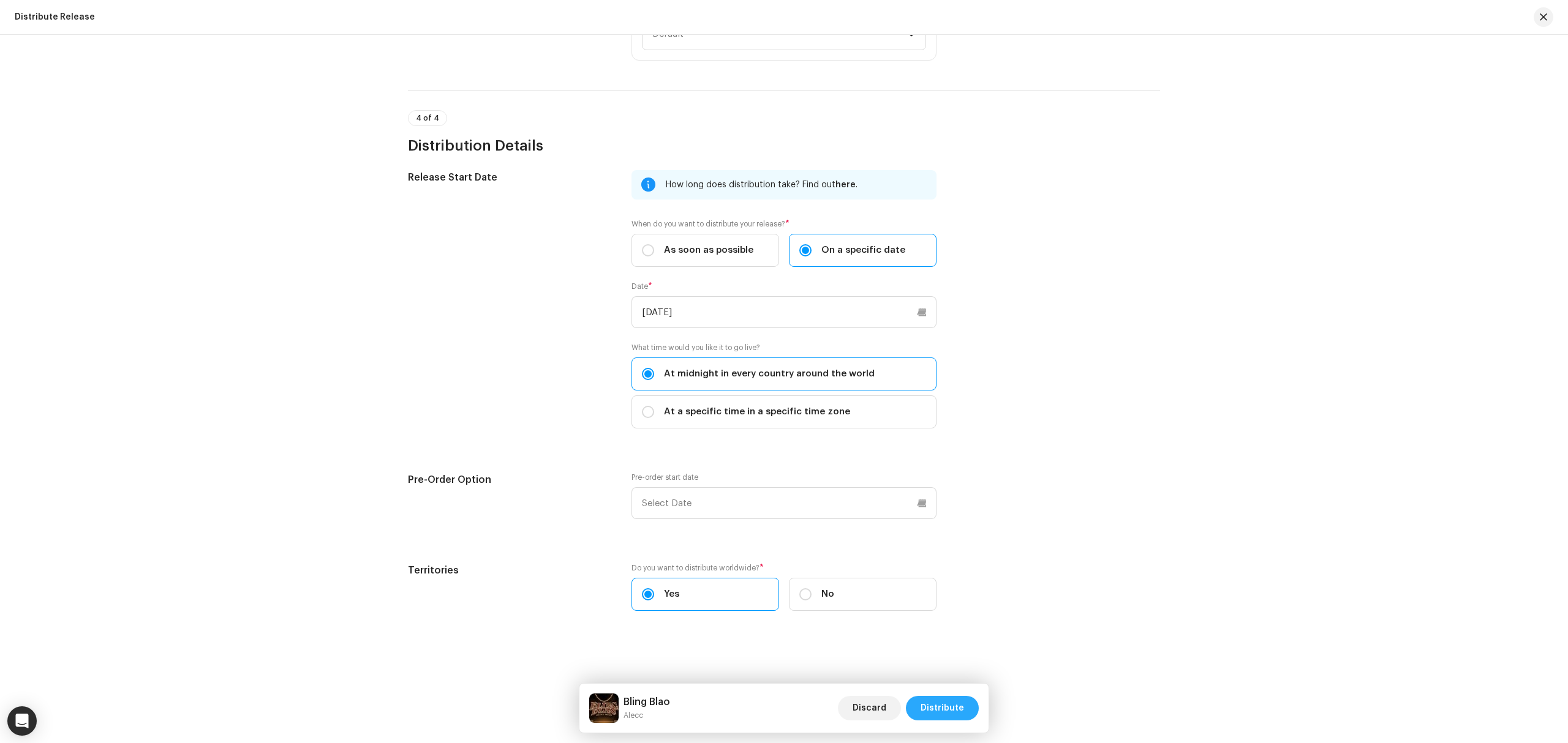
click at [932, 710] on span "Distribute" at bounding box center [942, 708] width 43 height 25
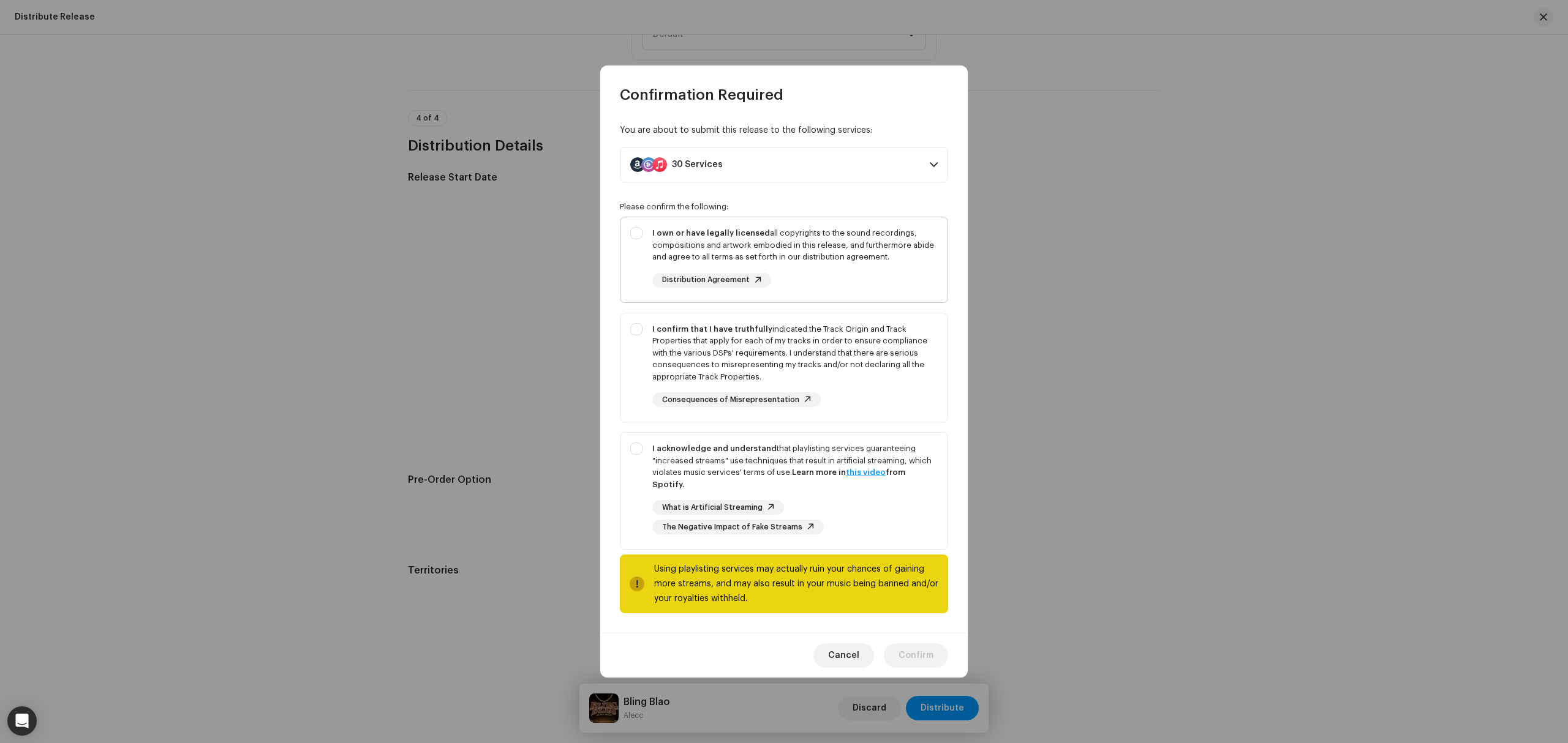
click at [636, 284] on div "I own or have legally licensed all copyrights to the sound recordings, composit…" at bounding box center [783, 257] width 327 height 80
checkbox input "true"
click at [640, 375] on div "I confirm that I have truthfully indicated the Track Origin and Track Propertie…" at bounding box center [783, 365] width 327 height 104
checkbox input "true"
drag, startPoint x: 635, startPoint y: 497, endPoint x: 639, endPoint y: 503, distance: 7.2
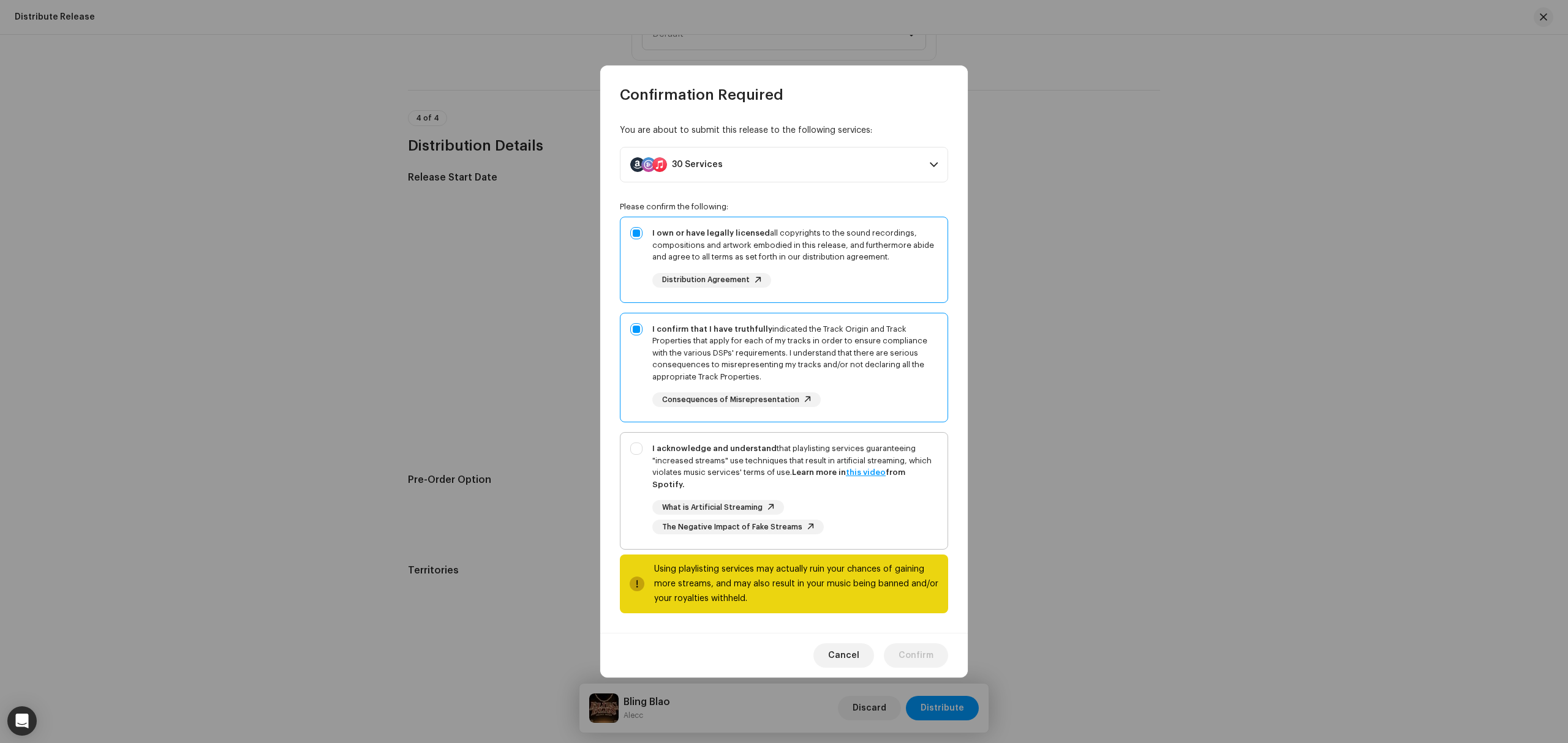
click at [636, 497] on div "I acknowledge and understand that playlisting services guaranteeing "increased …" at bounding box center [783, 489] width 327 height 112
checkbox input "true"
click at [909, 652] on span "Confirm" at bounding box center [915, 656] width 35 height 25
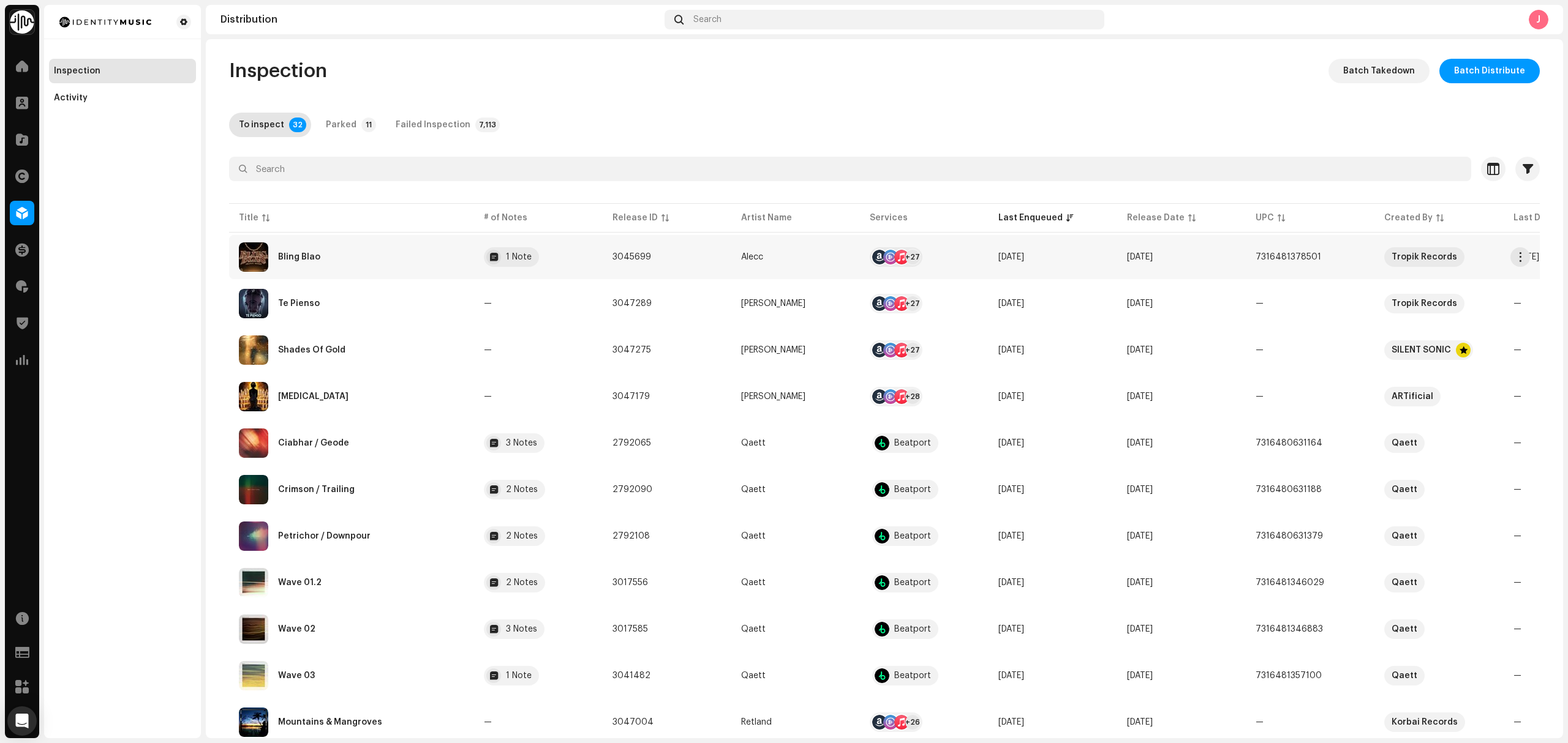
click at [363, 260] on div "Bling Blao" at bounding box center [351, 256] width 225 height 29
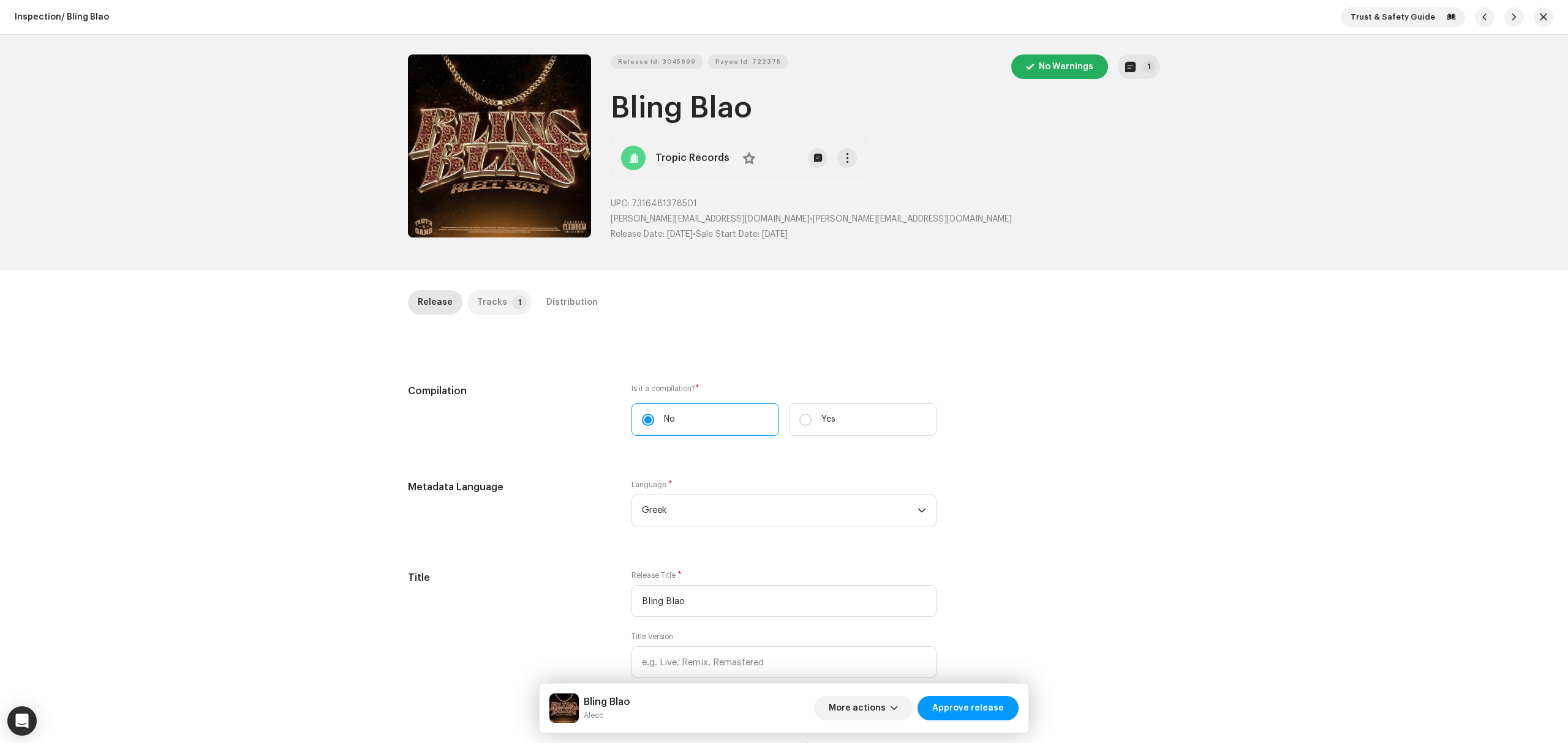
click at [478, 304] on div "Tracks" at bounding box center [492, 302] width 30 height 25
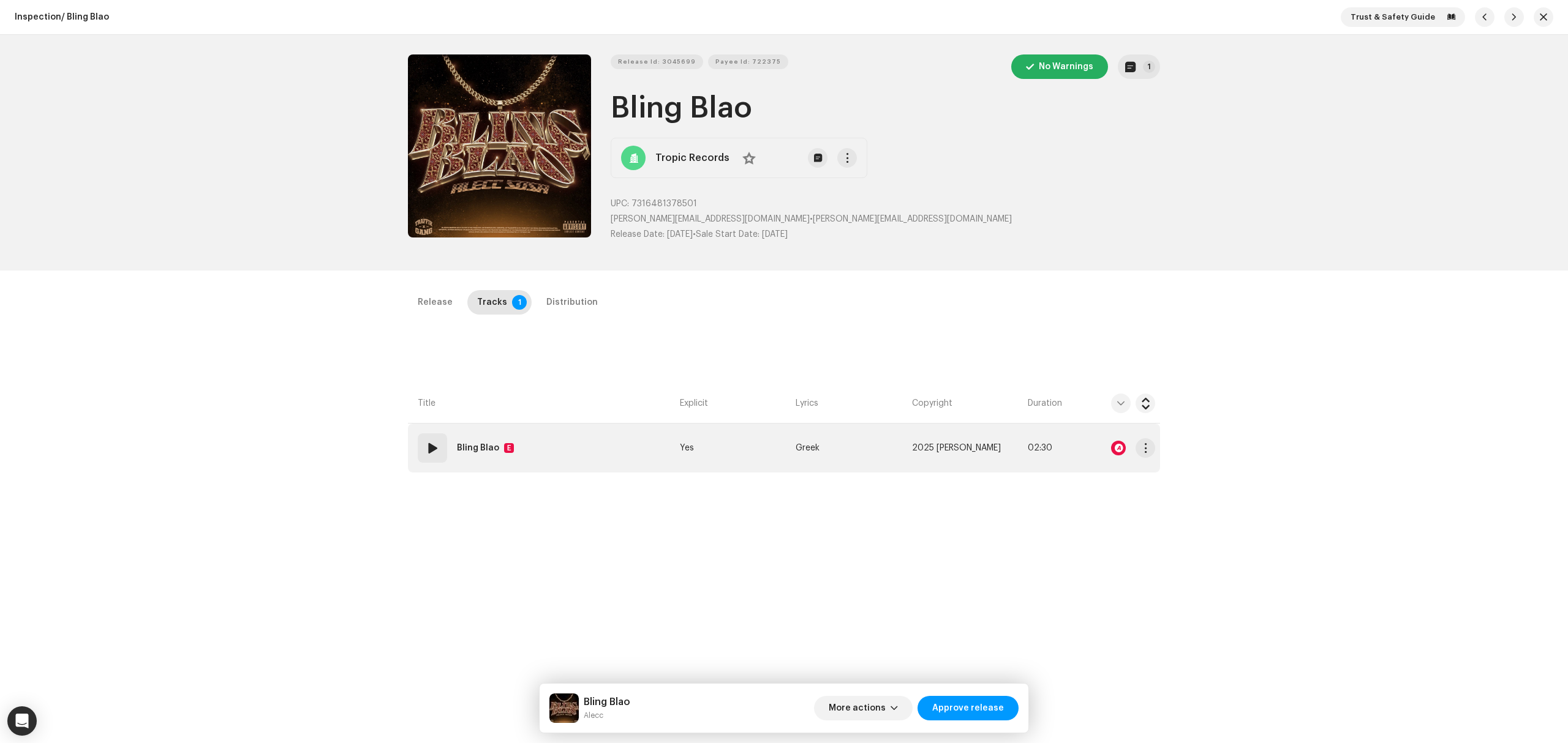
click at [567, 441] on td "01 Bling Blao E" at bounding box center [541, 448] width 267 height 49
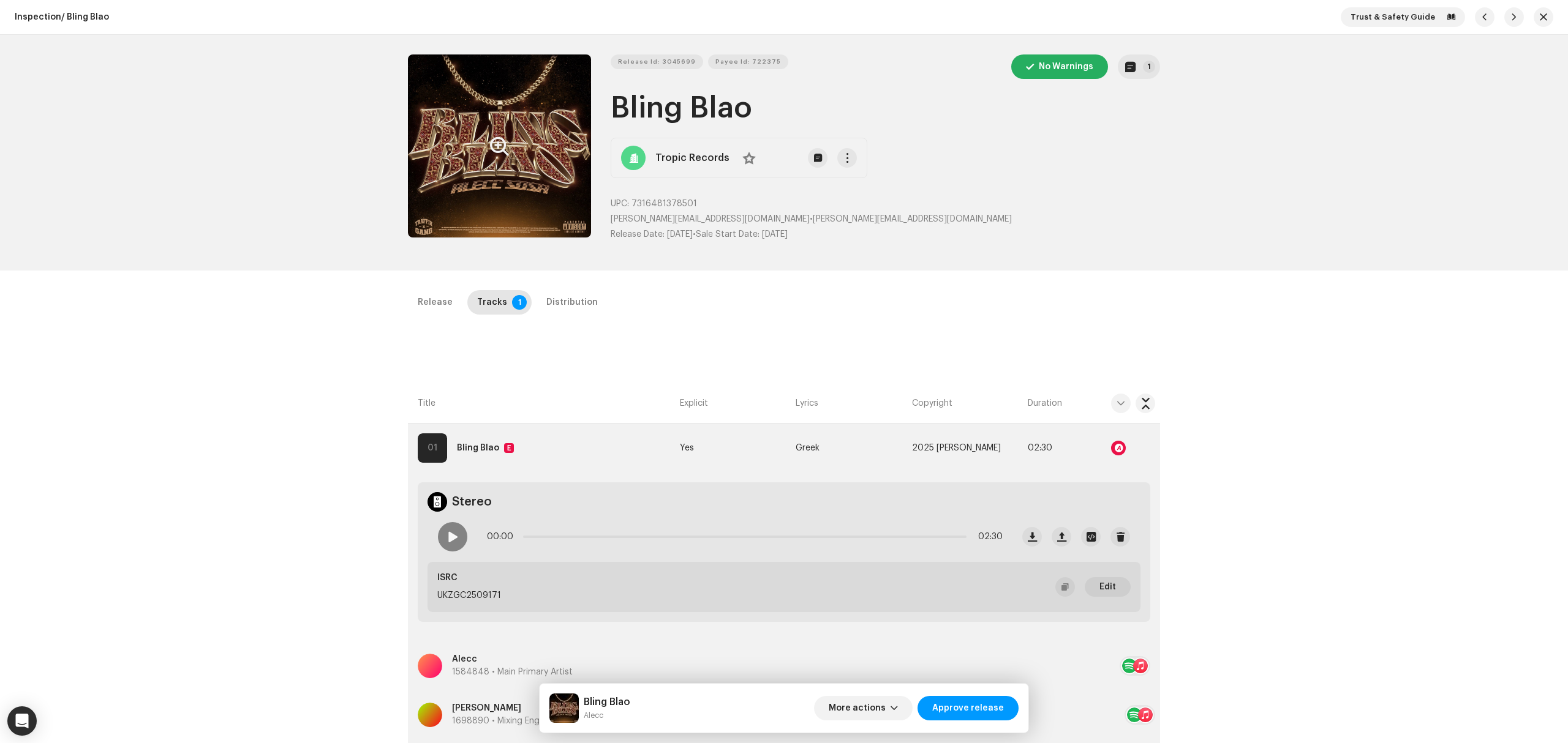
click at [461, 213] on button "Zoom Image" at bounding box center [499, 145] width 183 height 183
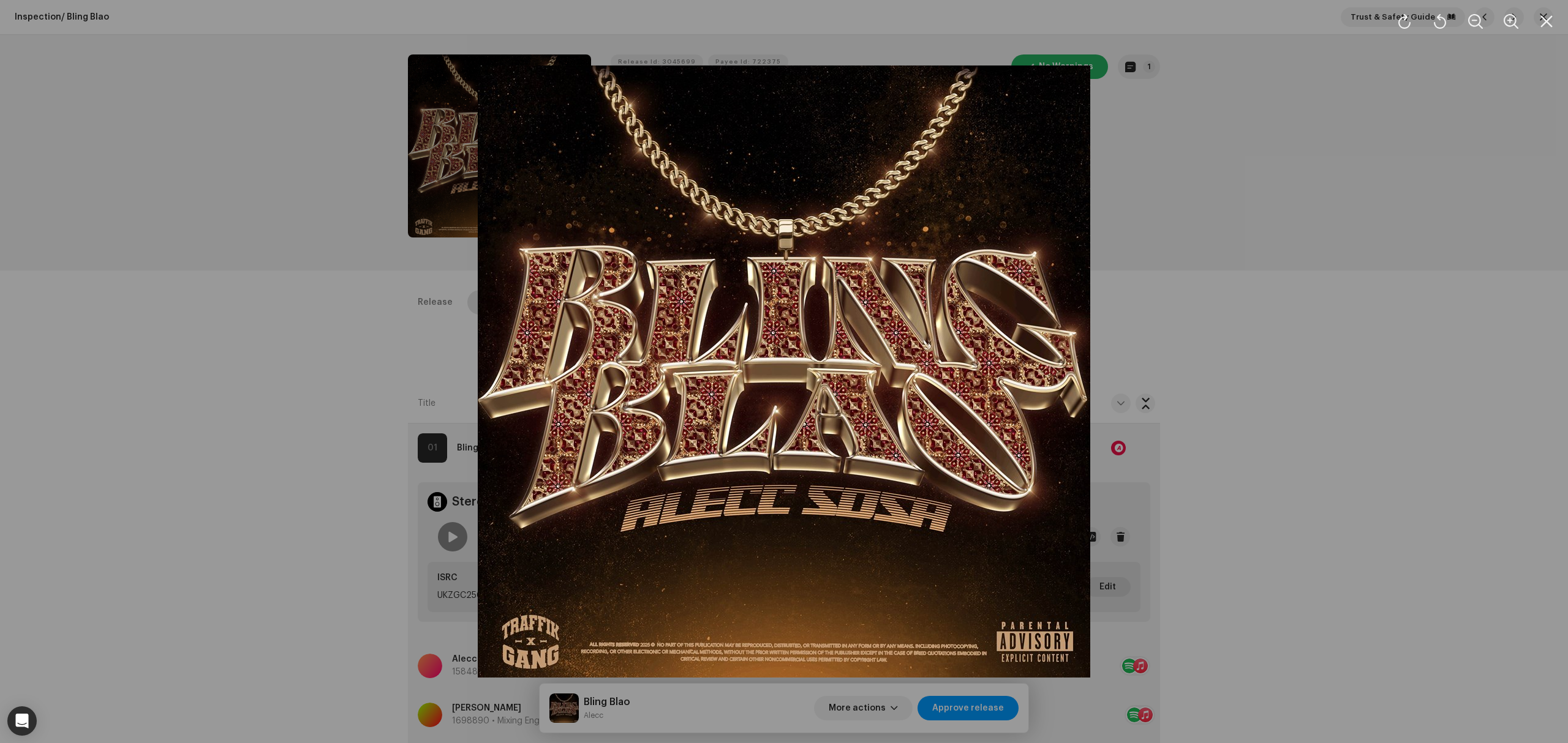
click at [327, 471] on div at bounding box center [784, 372] width 1568 height 743
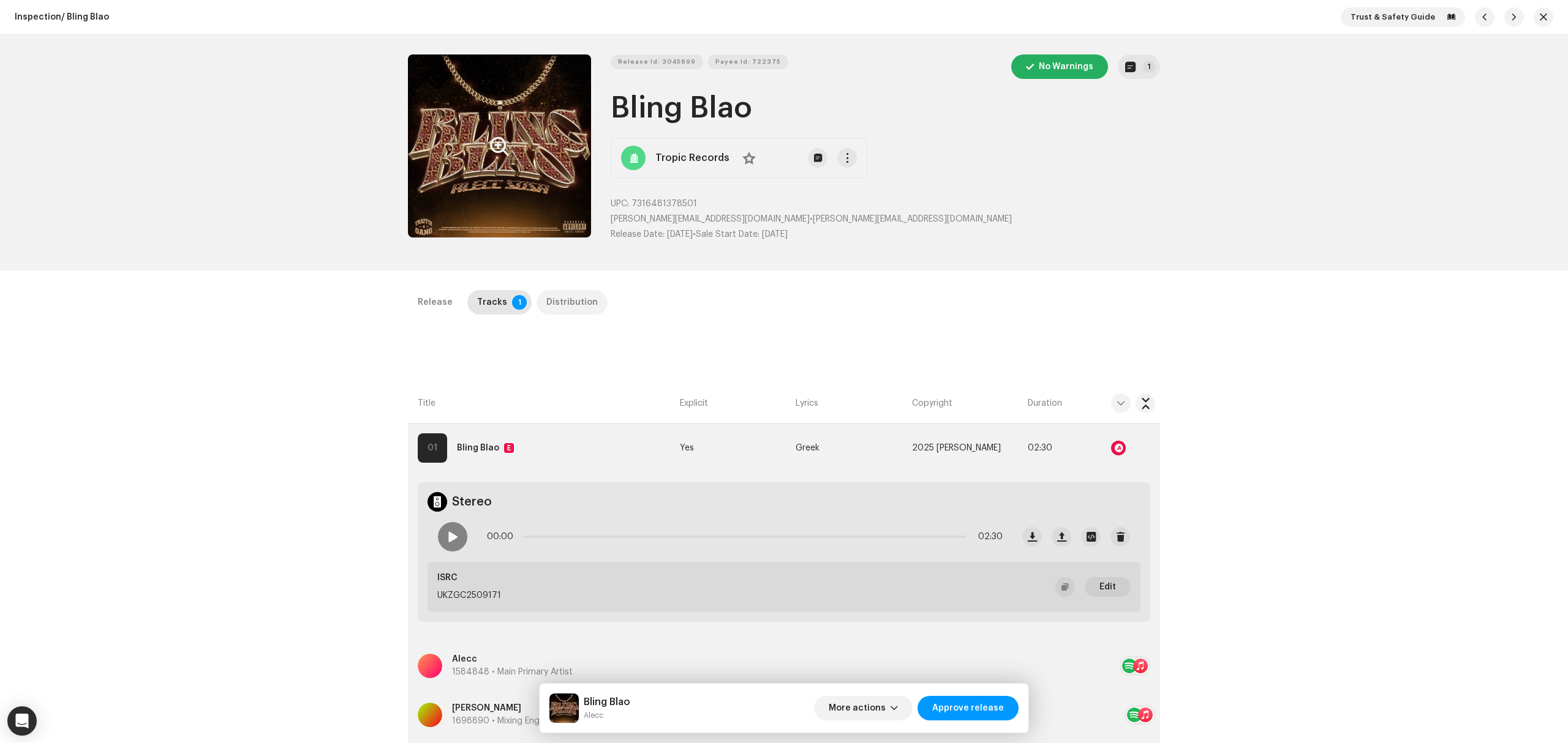
click at [562, 299] on div "Distribution" at bounding box center [572, 302] width 51 height 25
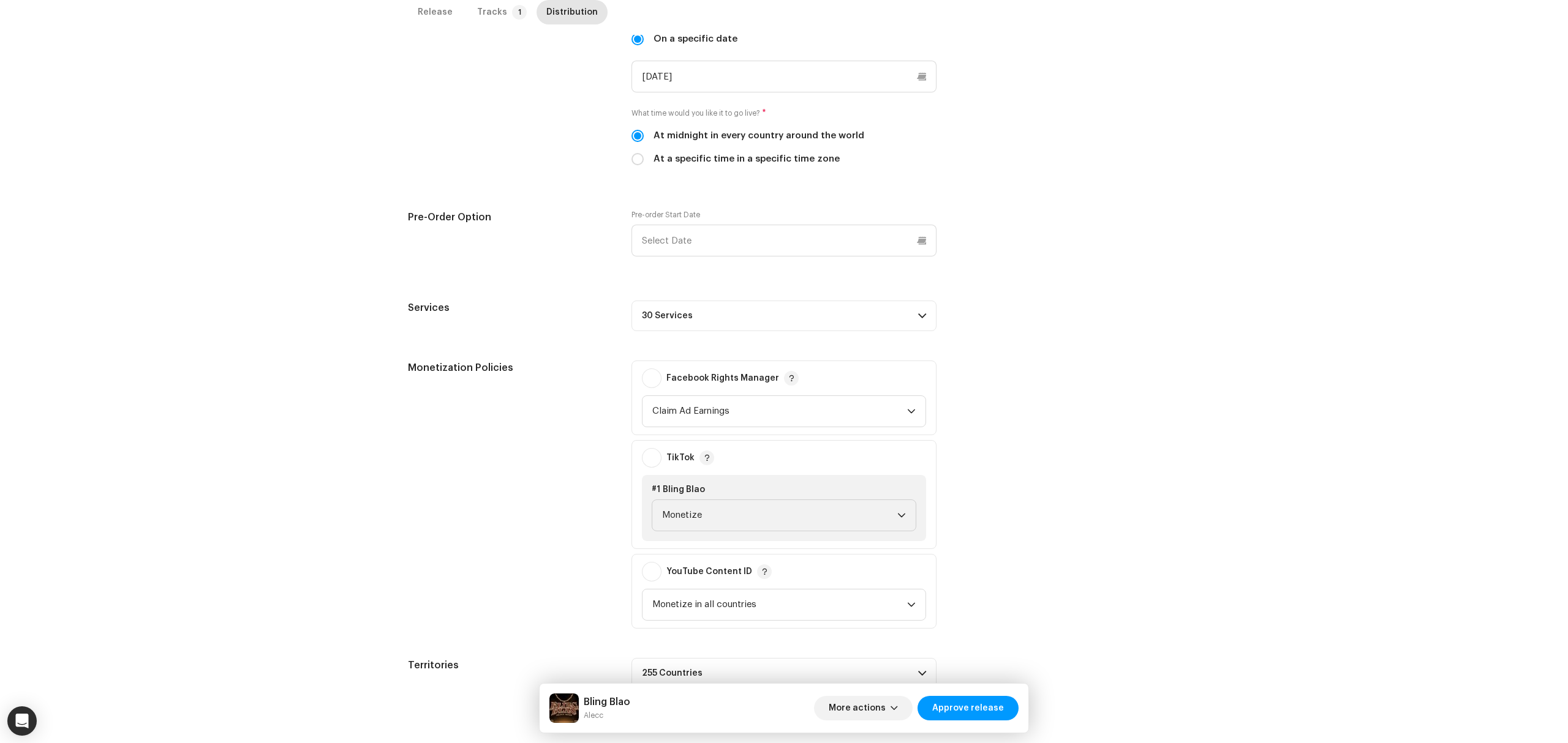
scroll to position [408, 0]
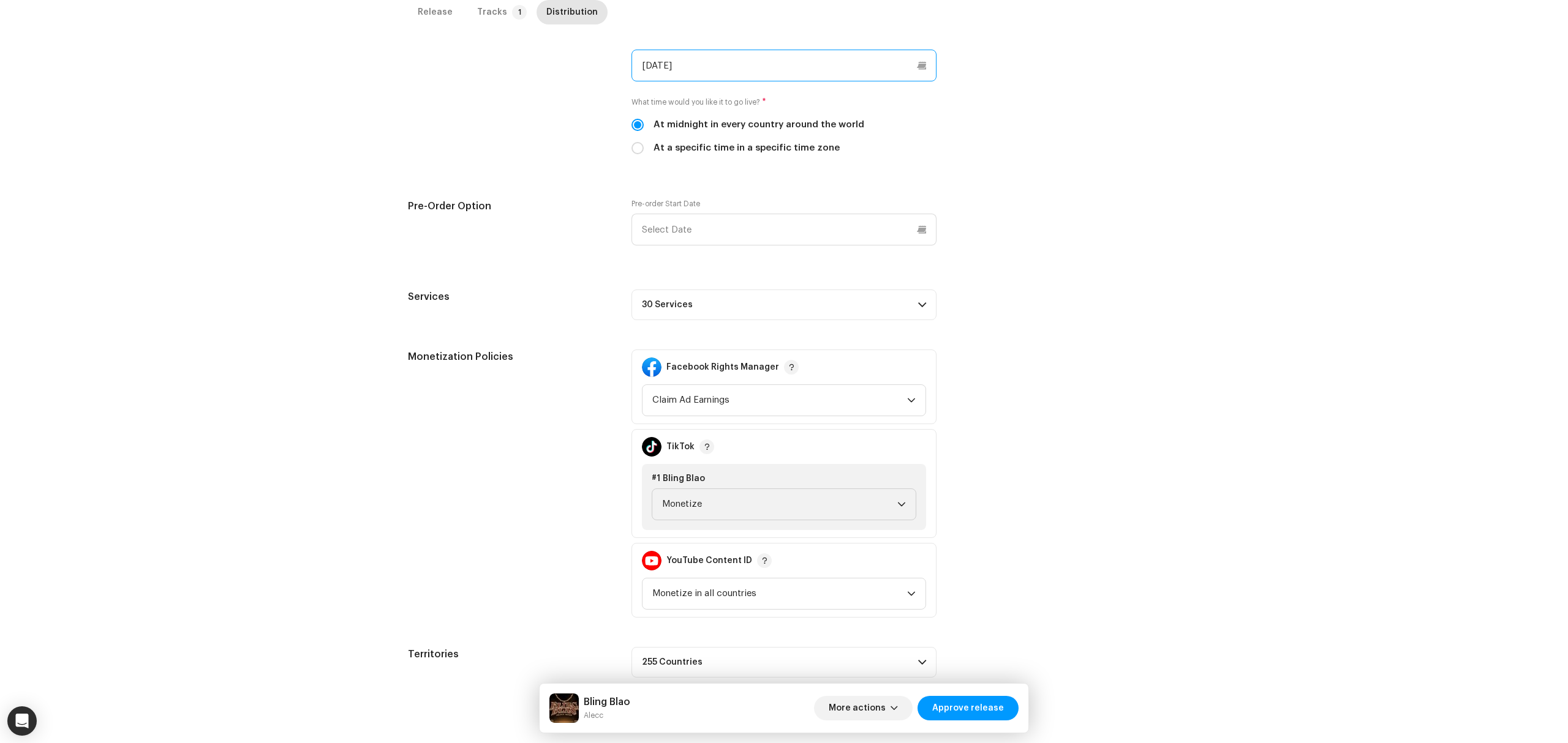
click at [834, 74] on input "[DATE]" at bounding box center [784, 66] width 305 height 32
click at [1225, 260] on div "Inspection / Bling Blao Trust & Safety Guide Release Id: 3045699 Payee Id: 7223…" at bounding box center [784, 372] width 1568 height 743
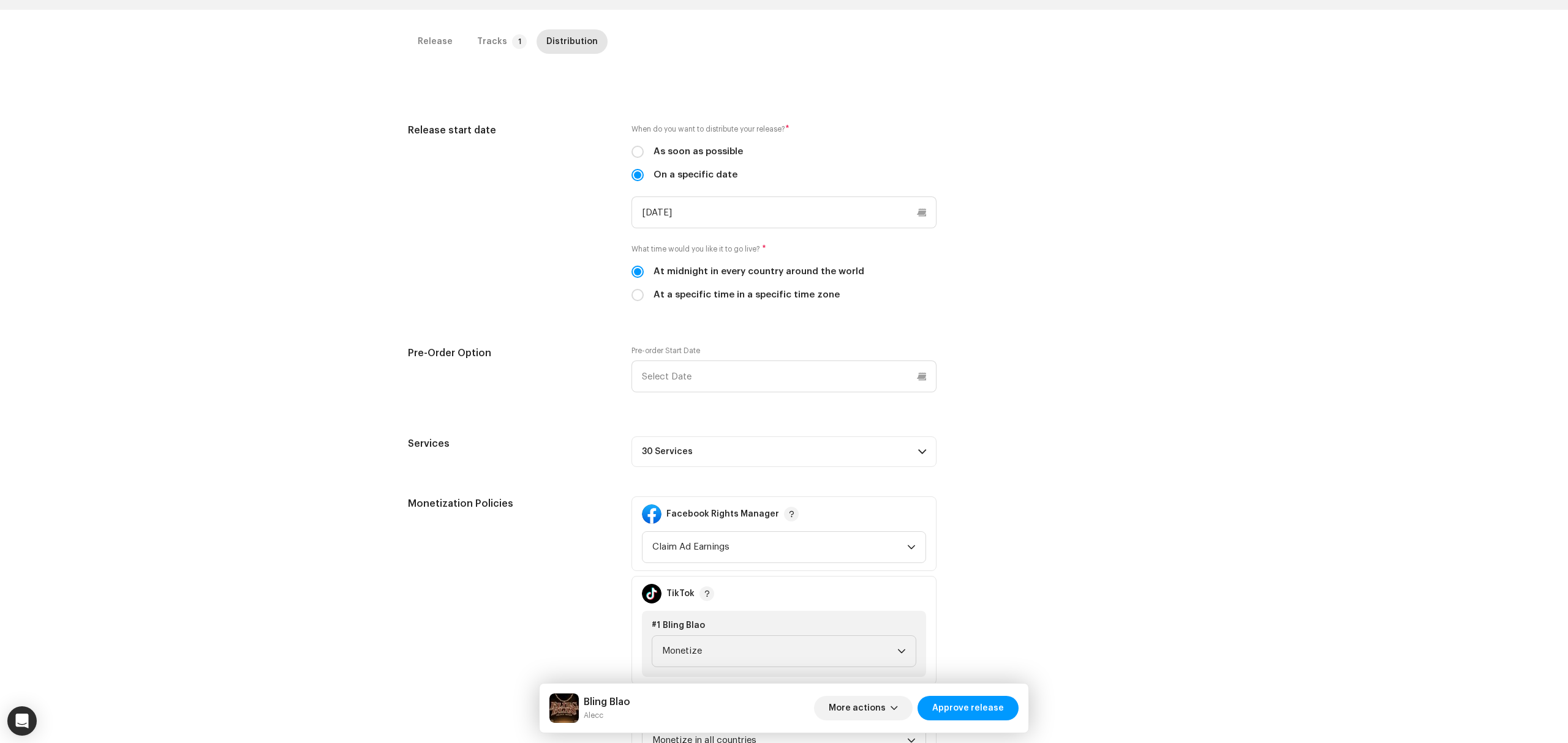
scroll to position [0, 0]
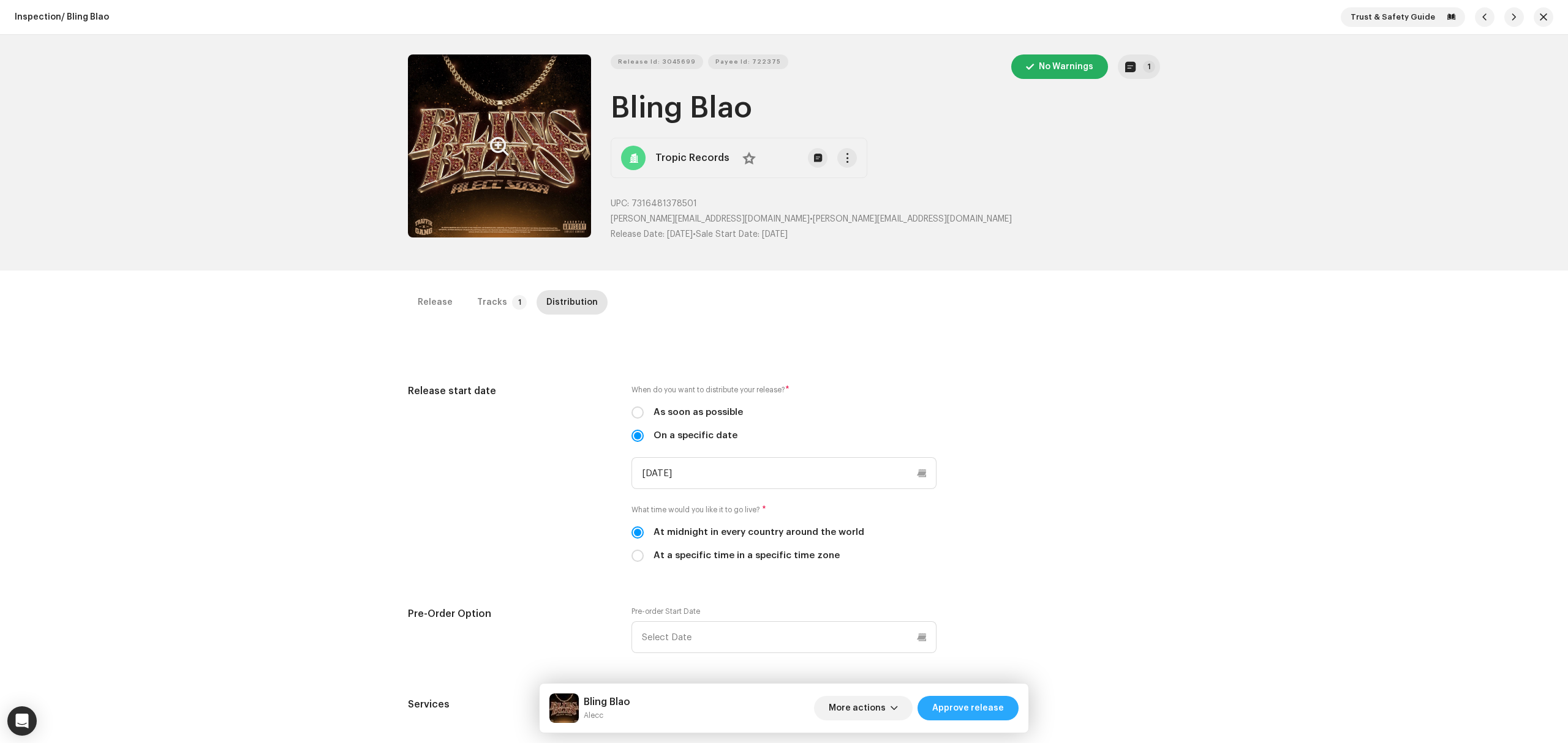
click at [973, 708] on span "Approve release" at bounding box center [968, 708] width 72 height 25
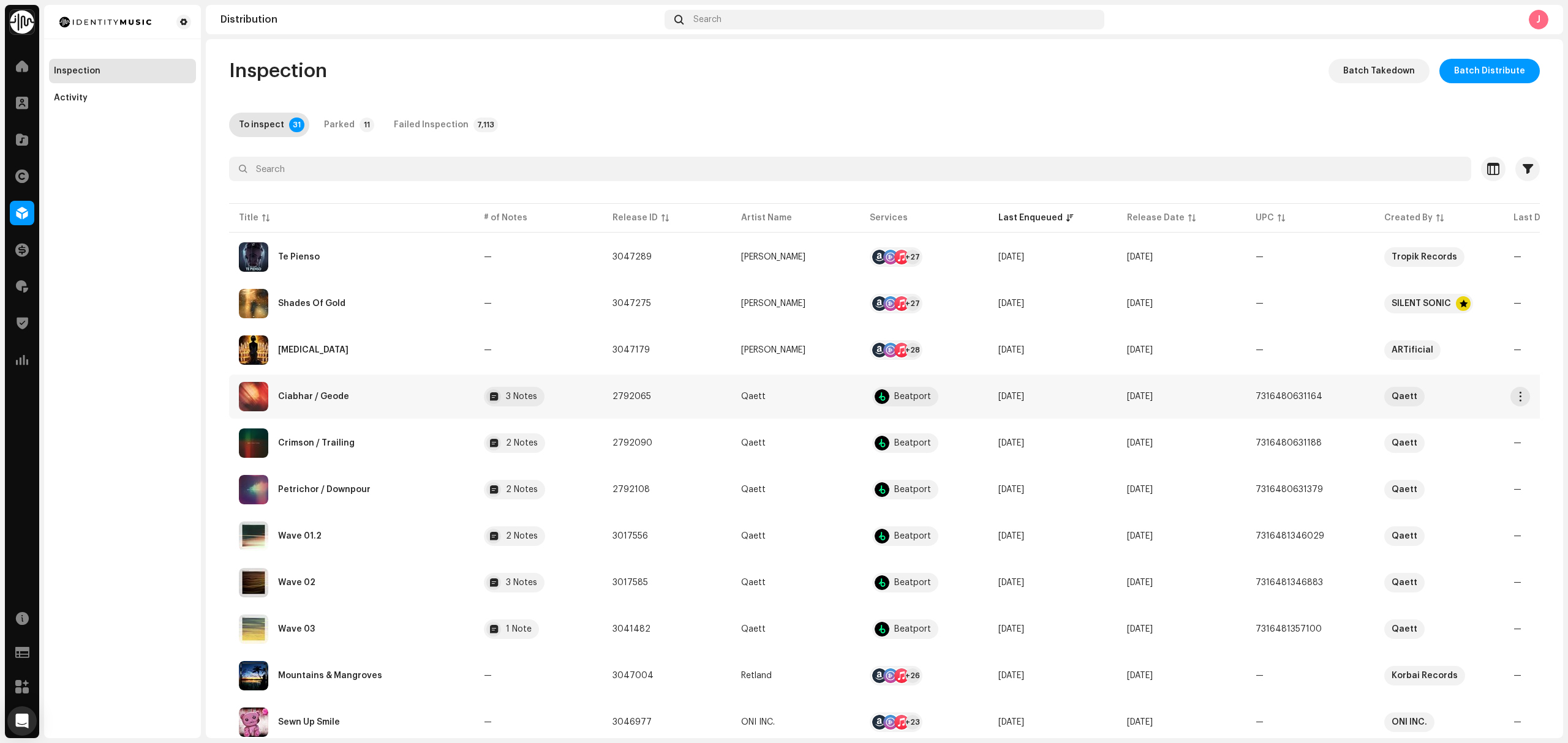
click at [392, 403] on div "Ciabhar / Geode" at bounding box center [351, 396] width 225 height 29
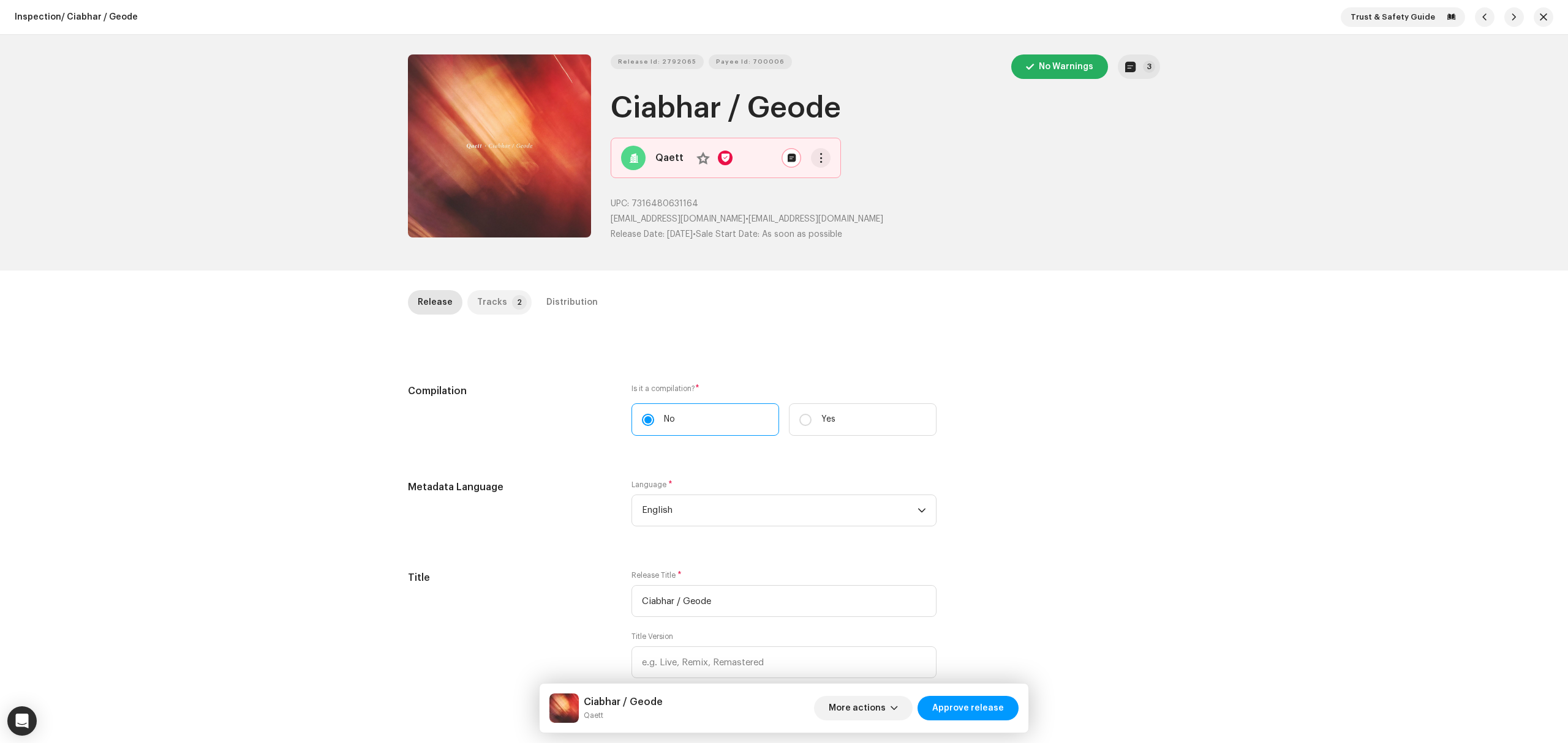
click at [501, 308] on p-tab "Tracks 2" at bounding box center [499, 302] width 64 height 25
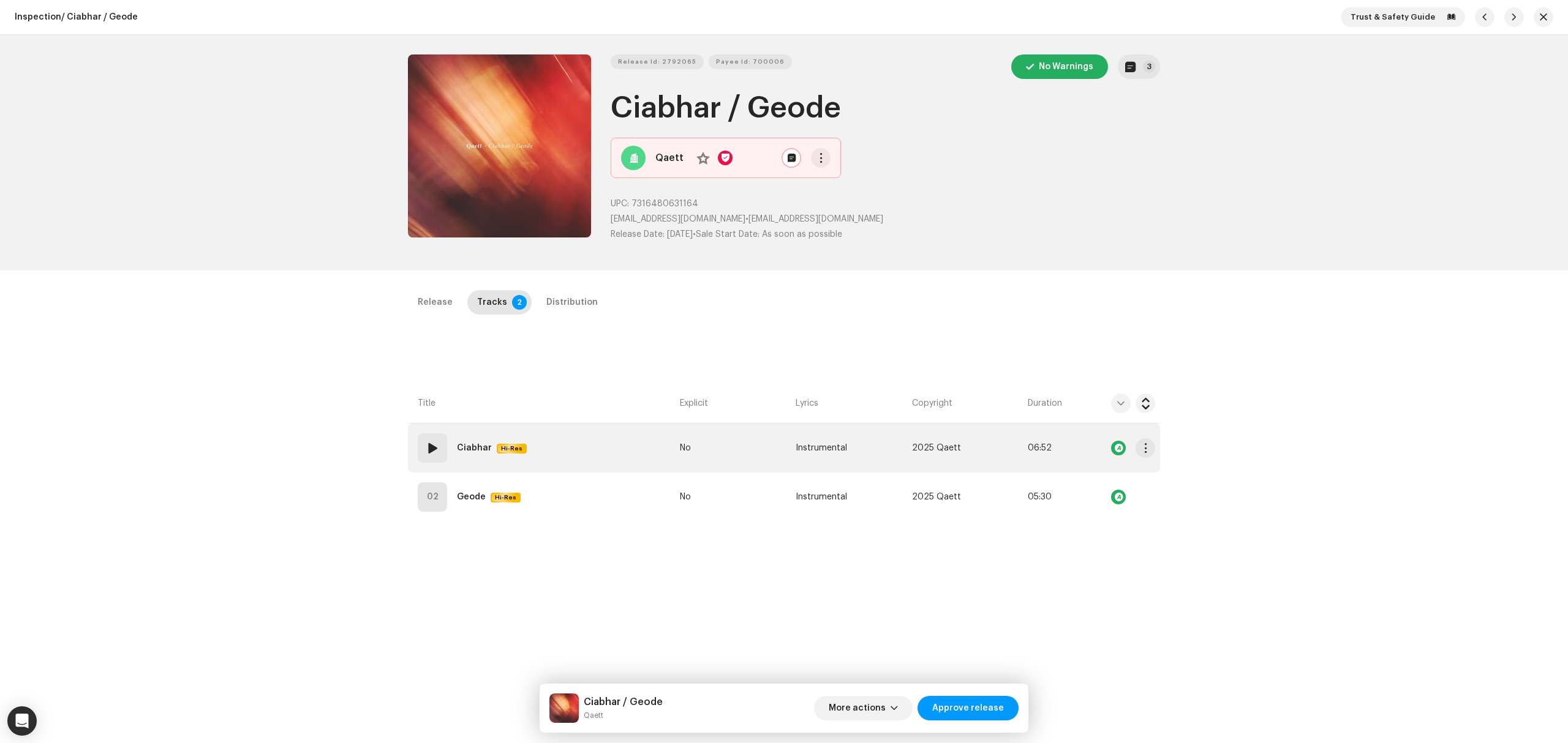
click at [602, 461] on td "01 Ciabhar Hi-Res" at bounding box center [541, 448] width 267 height 49
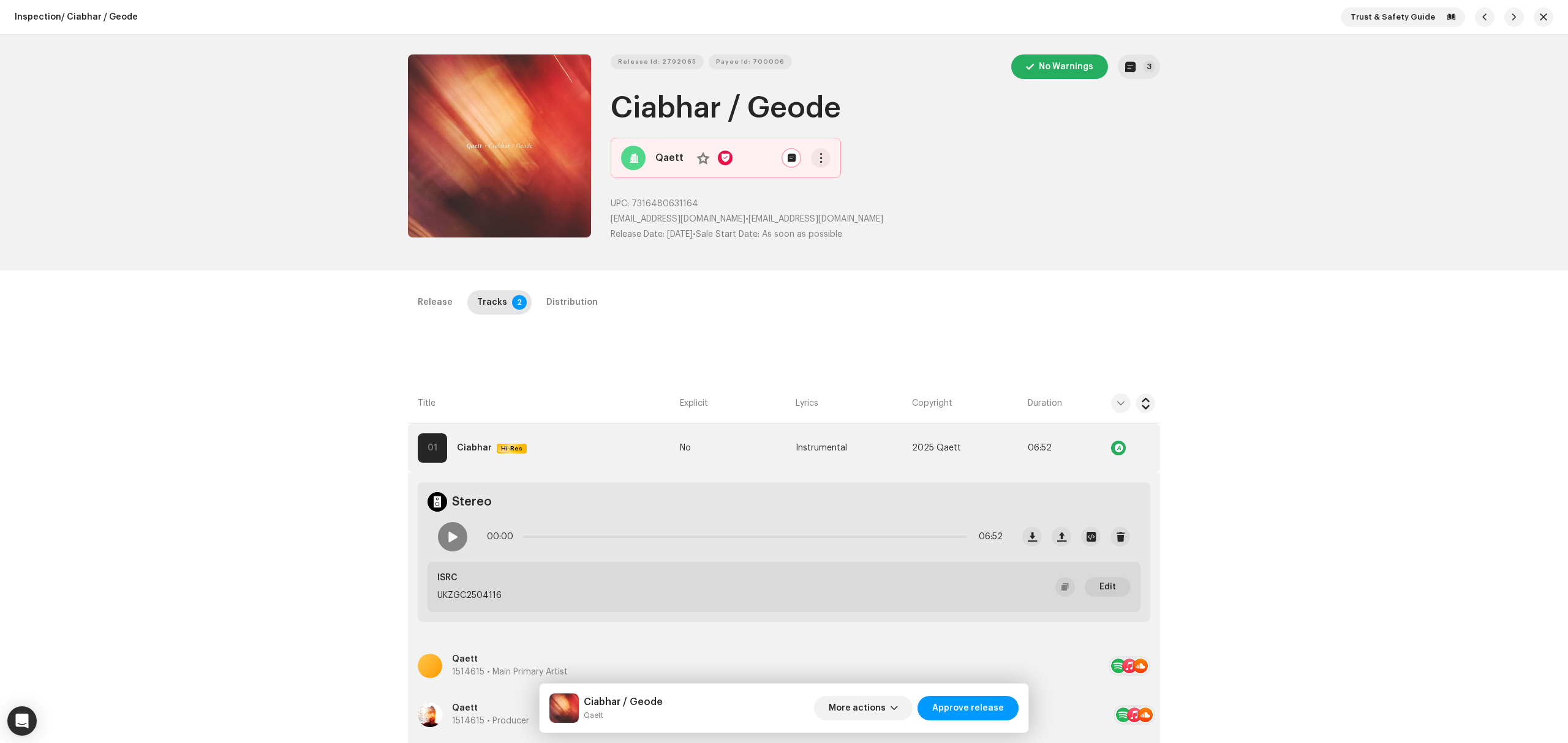
scroll to position [290, 0]
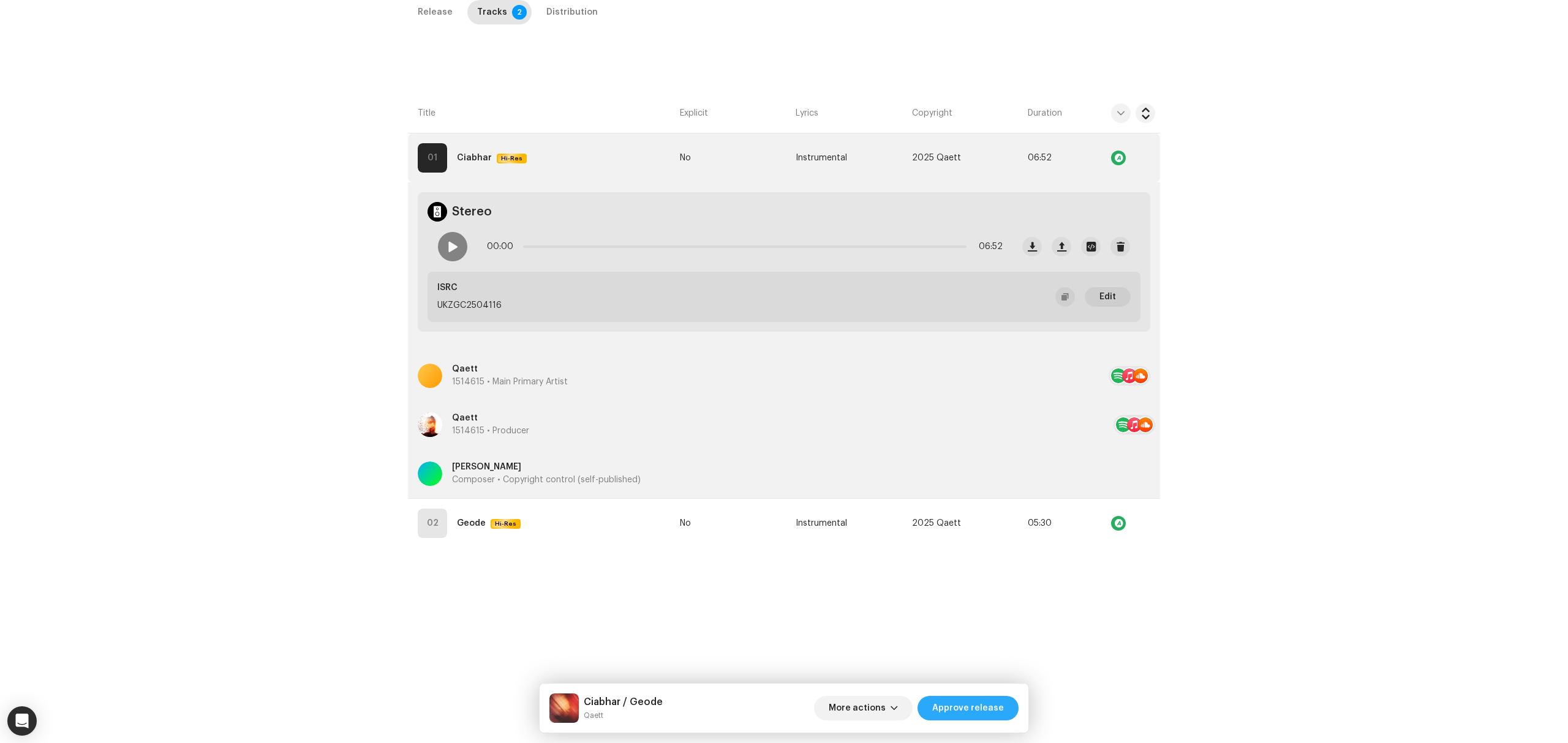
click at [975, 711] on span "Approve release" at bounding box center [968, 708] width 72 height 25
